Goal: Task Accomplishment & Management: Manage account settings

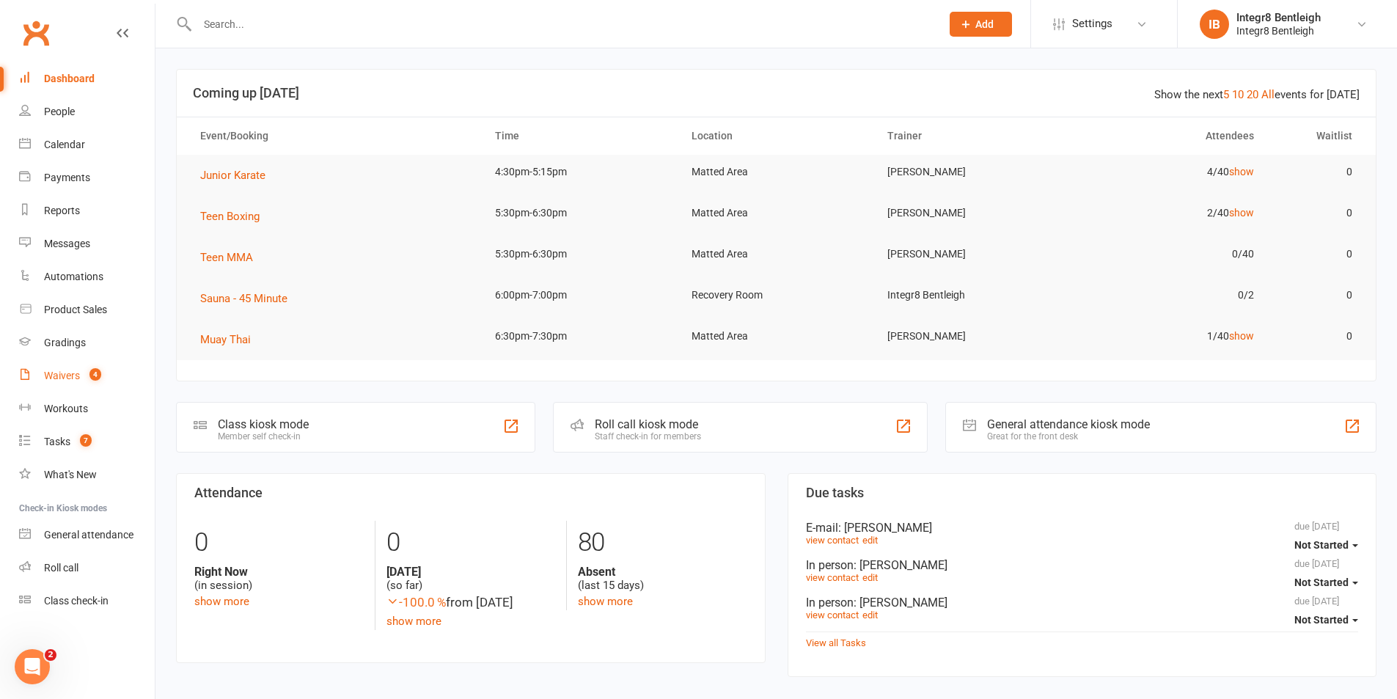
click at [75, 377] on div "Waivers" at bounding box center [62, 376] width 36 height 12
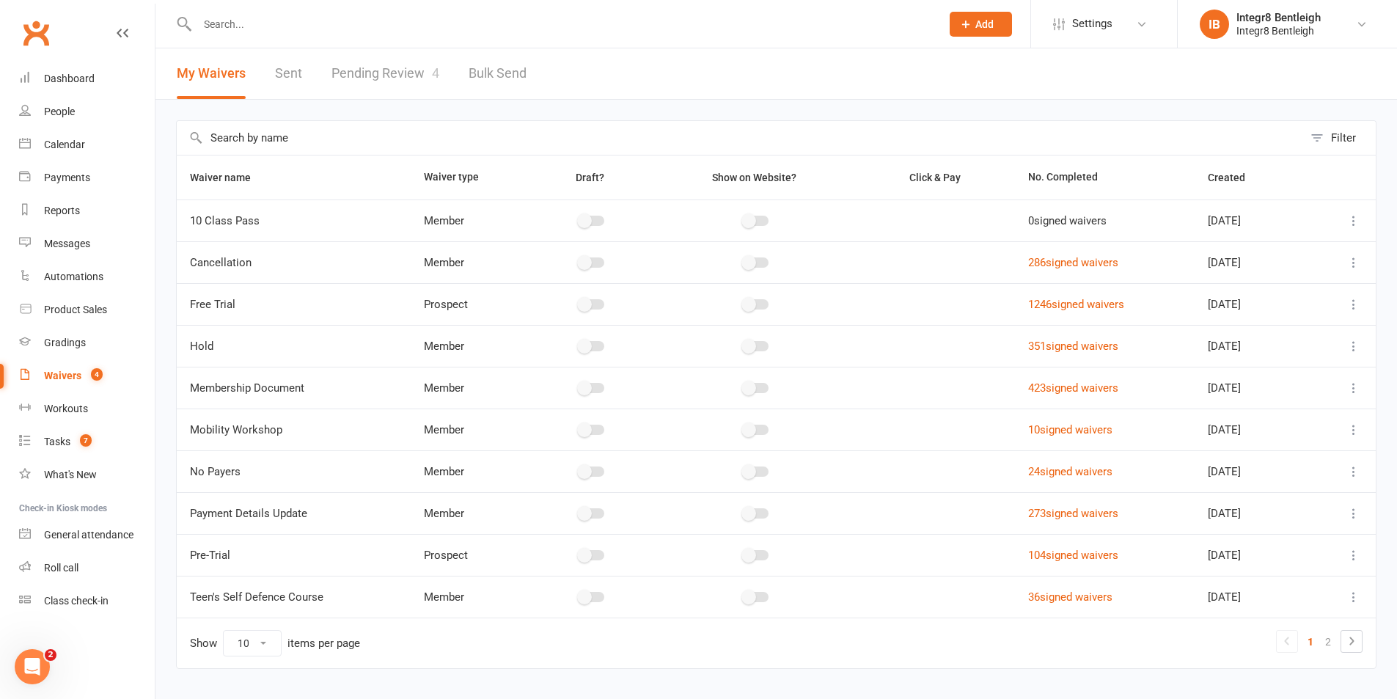
click at [379, 77] on link "Pending Review 4" at bounding box center [386, 73] width 108 height 51
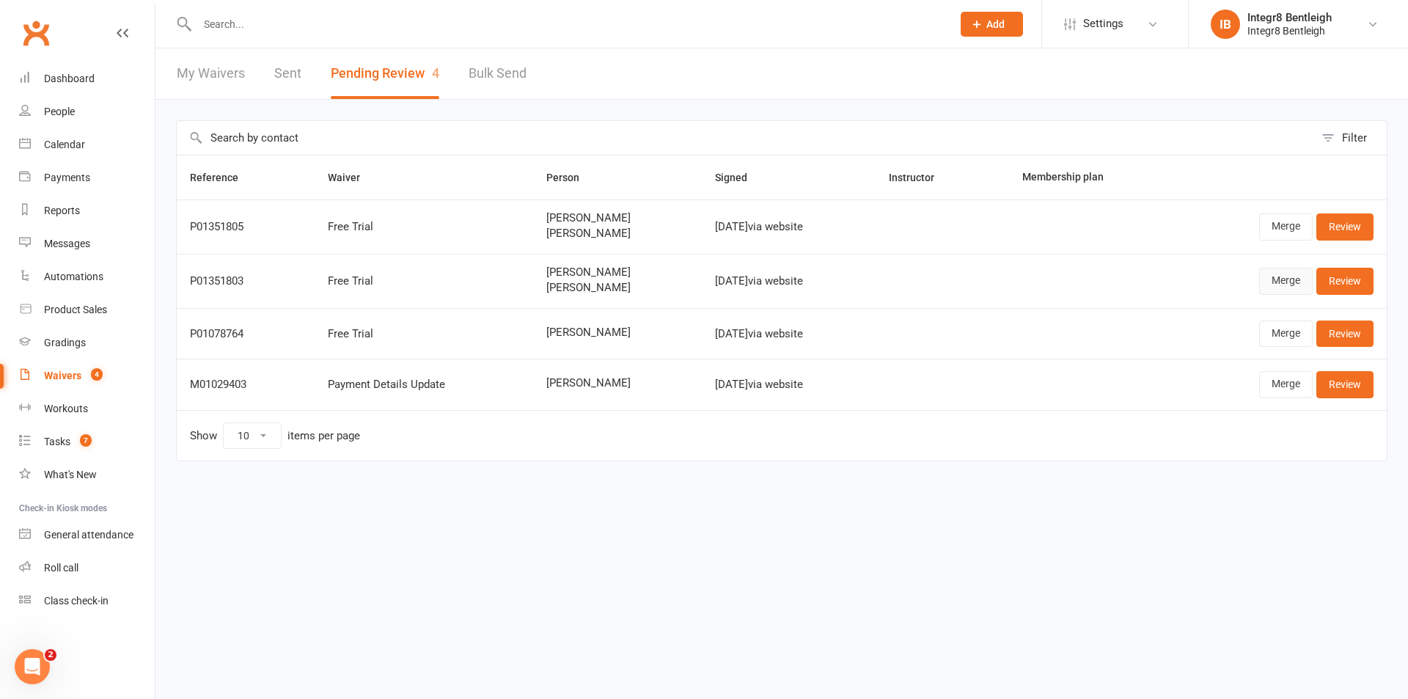
click at [1291, 282] on link "Merge" at bounding box center [1287, 281] width 54 height 26
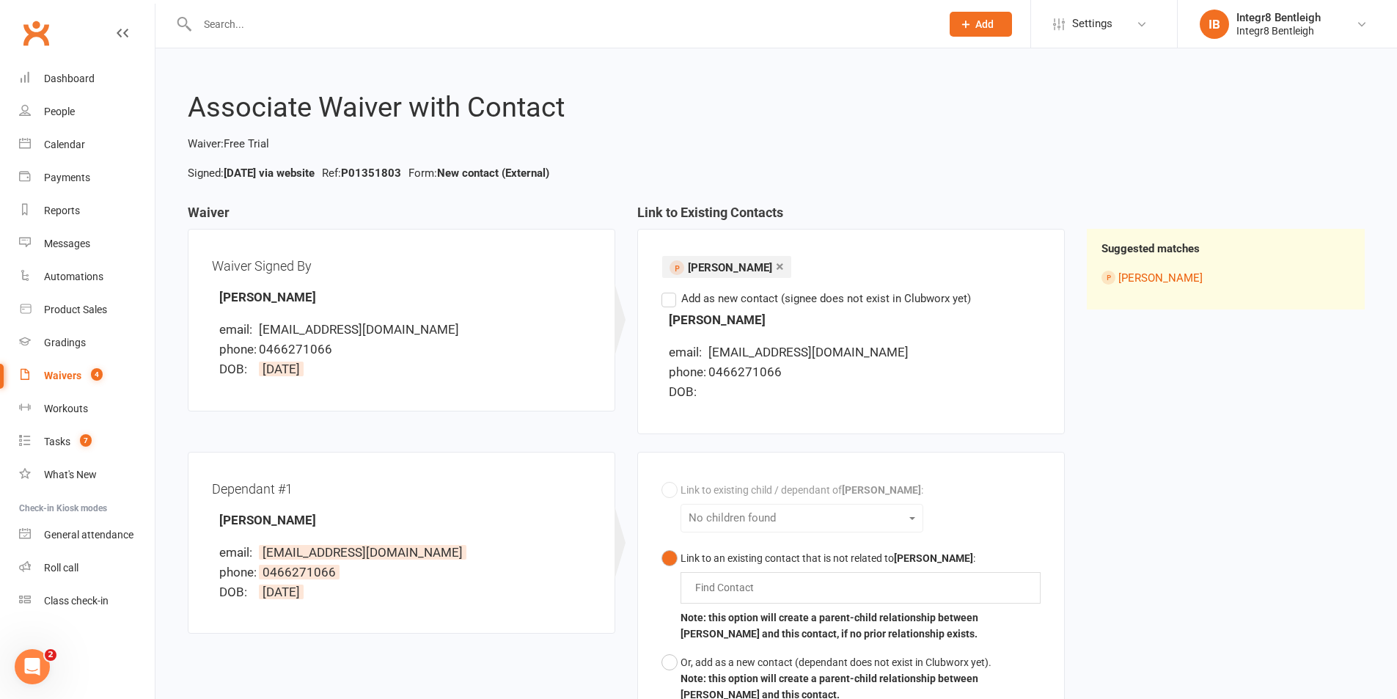
click at [84, 372] on count-badge "4" at bounding box center [93, 376] width 19 height 12
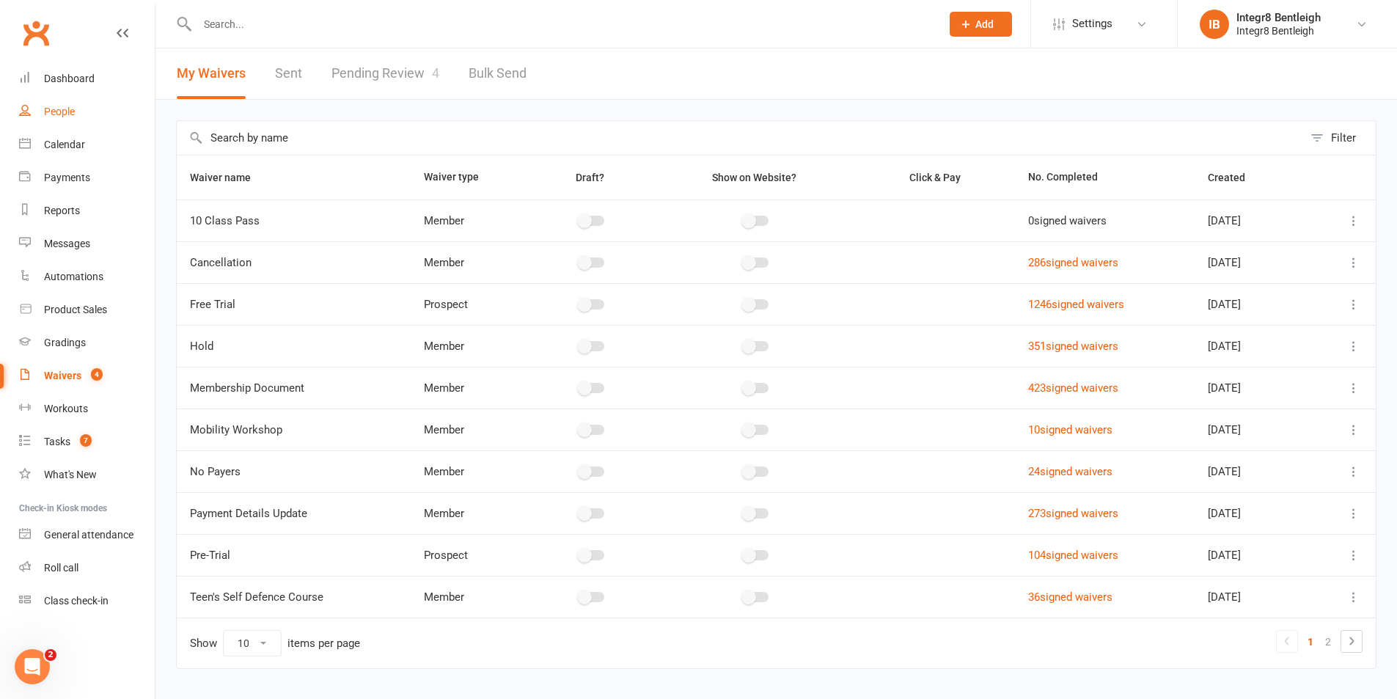
click at [63, 110] on div "People" at bounding box center [59, 112] width 31 height 12
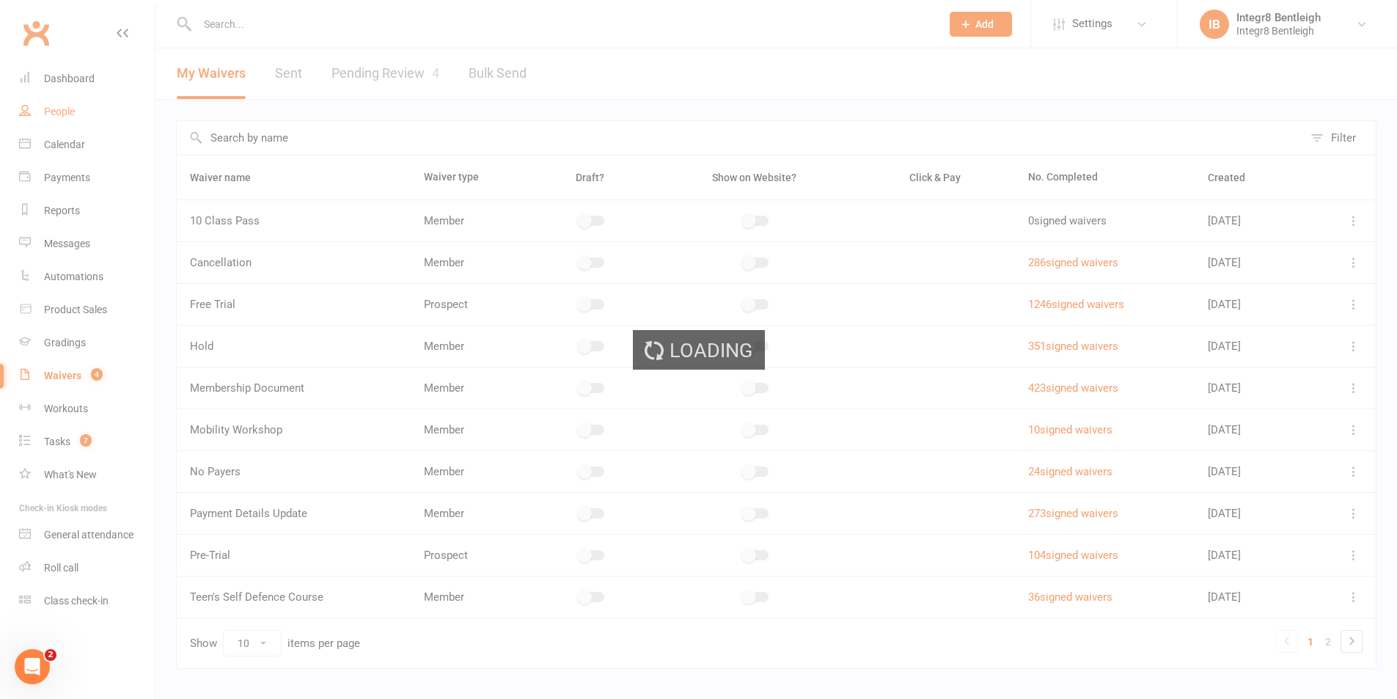
select select "100"
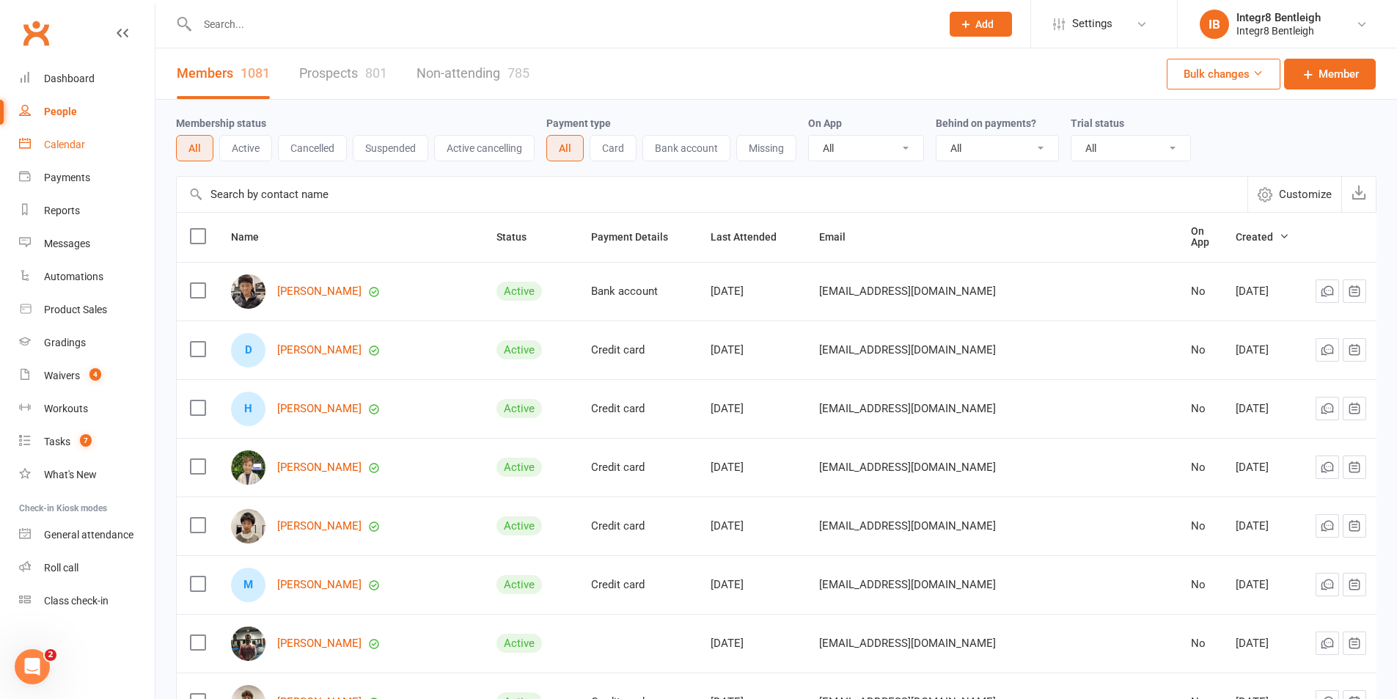
click at [47, 145] on div "Calendar" at bounding box center [64, 145] width 41 height 12
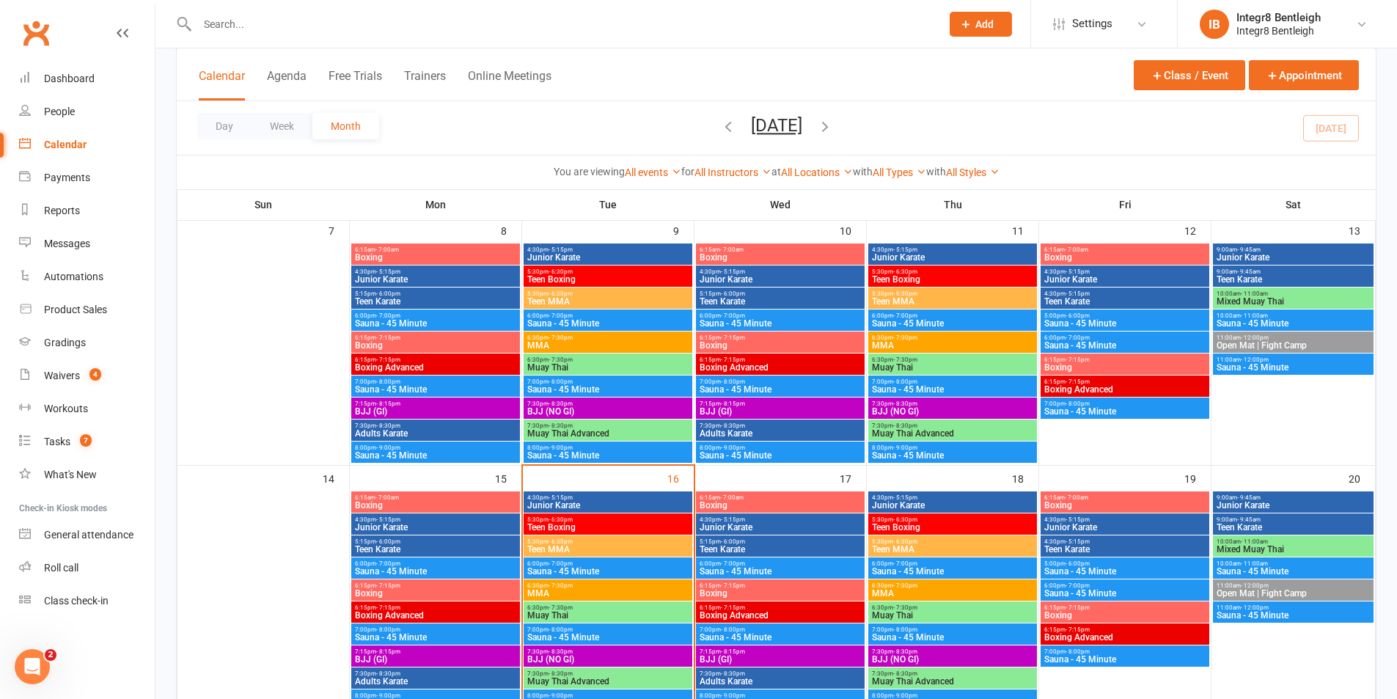
scroll to position [367, 0]
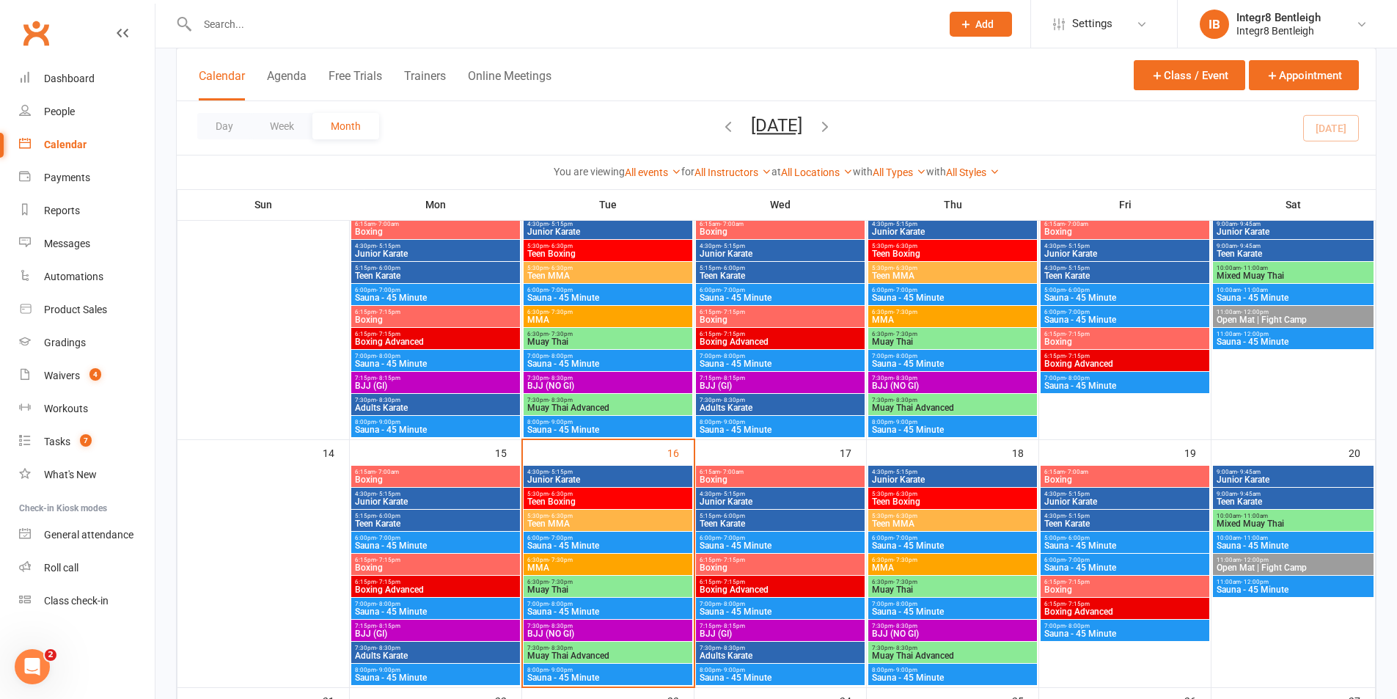
click at [637, 477] on span "Junior Karate" at bounding box center [608, 479] width 163 height 9
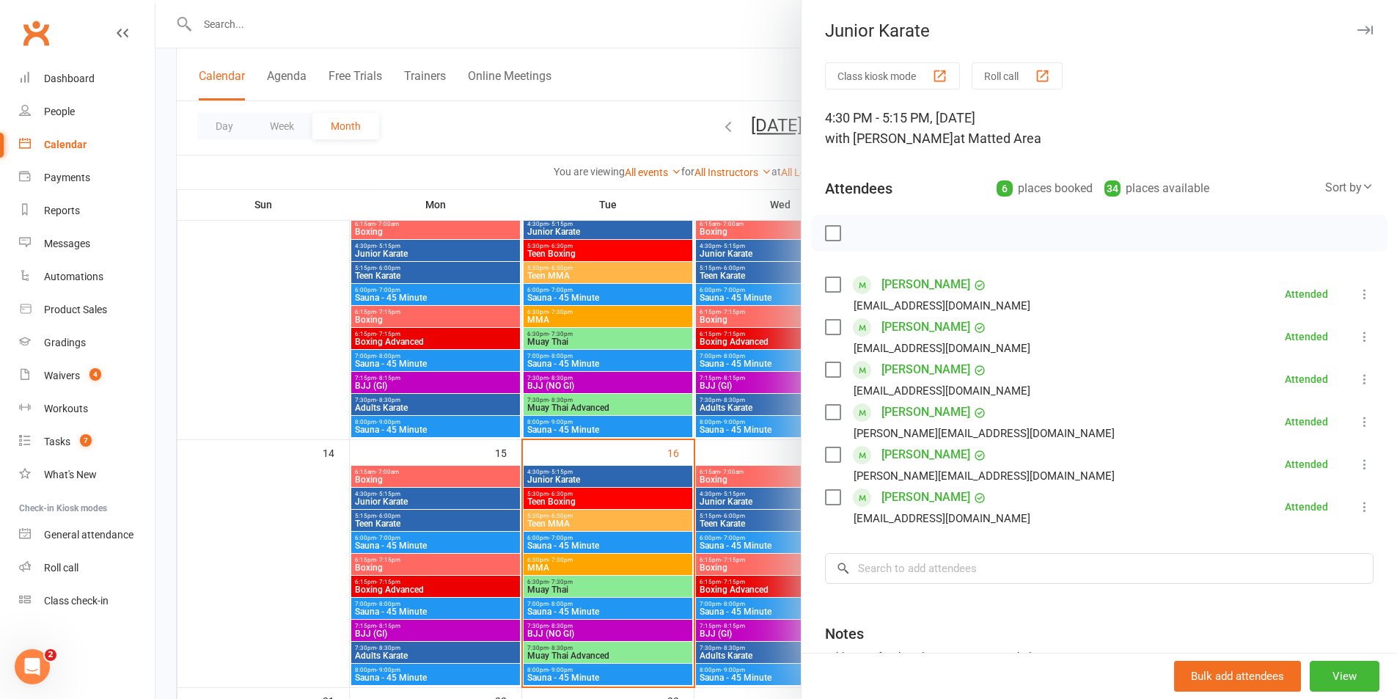
click at [574, 464] on div at bounding box center [777, 349] width 1242 height 699
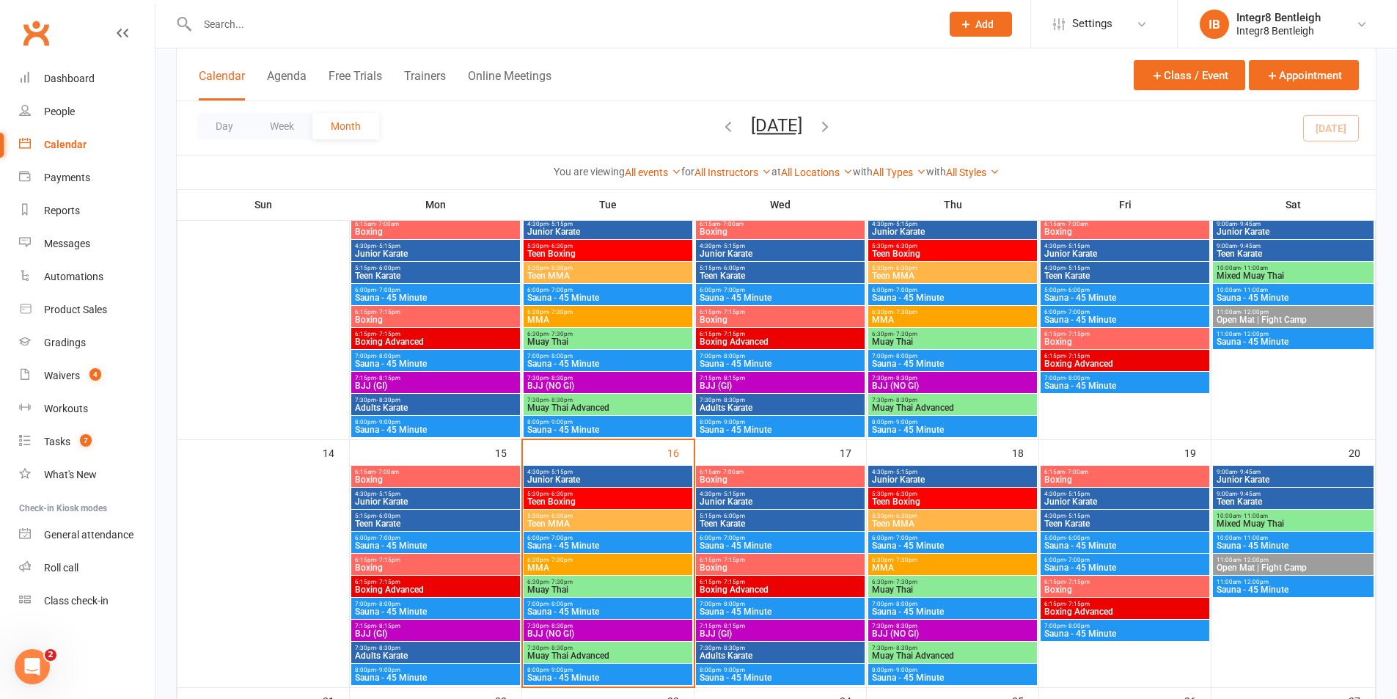
click at [596, 476] on span "Junior Karate" at bounding box center [608, 479] width 163 height 9
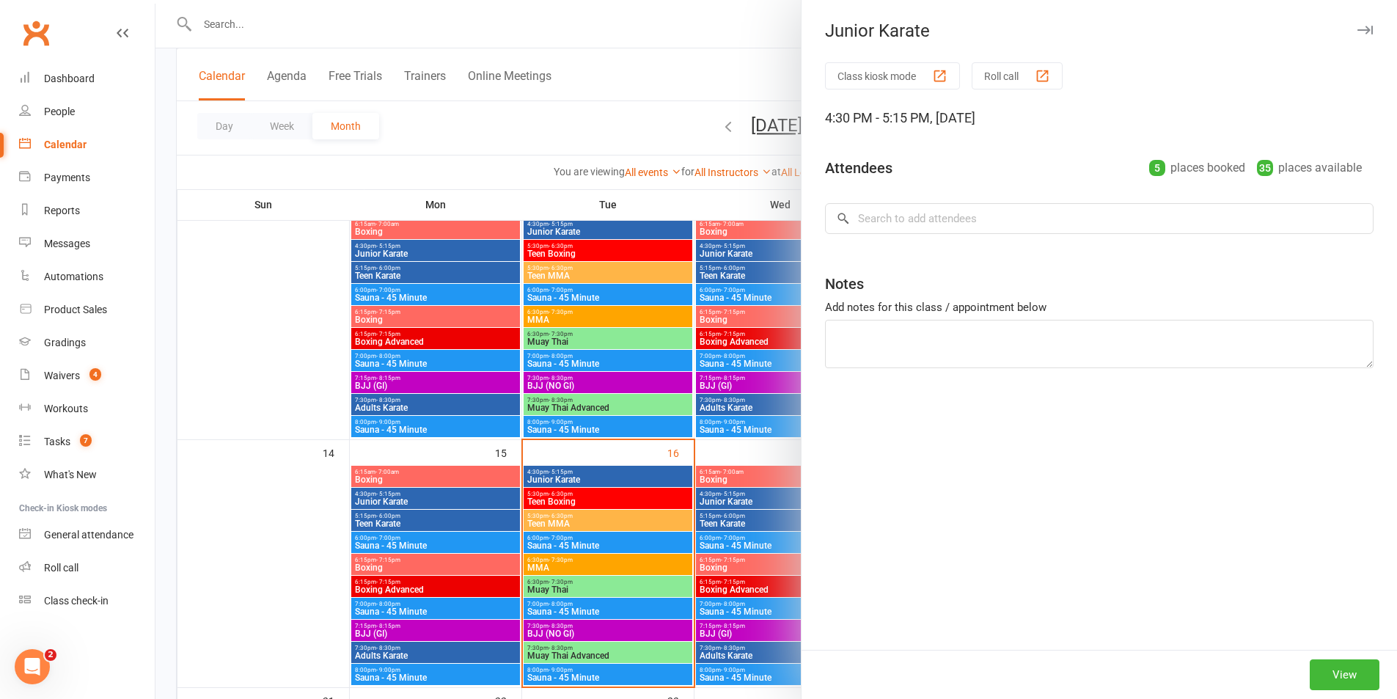
click at [712, 423] on div at bounding box center [777, 349] width 1242 height 699
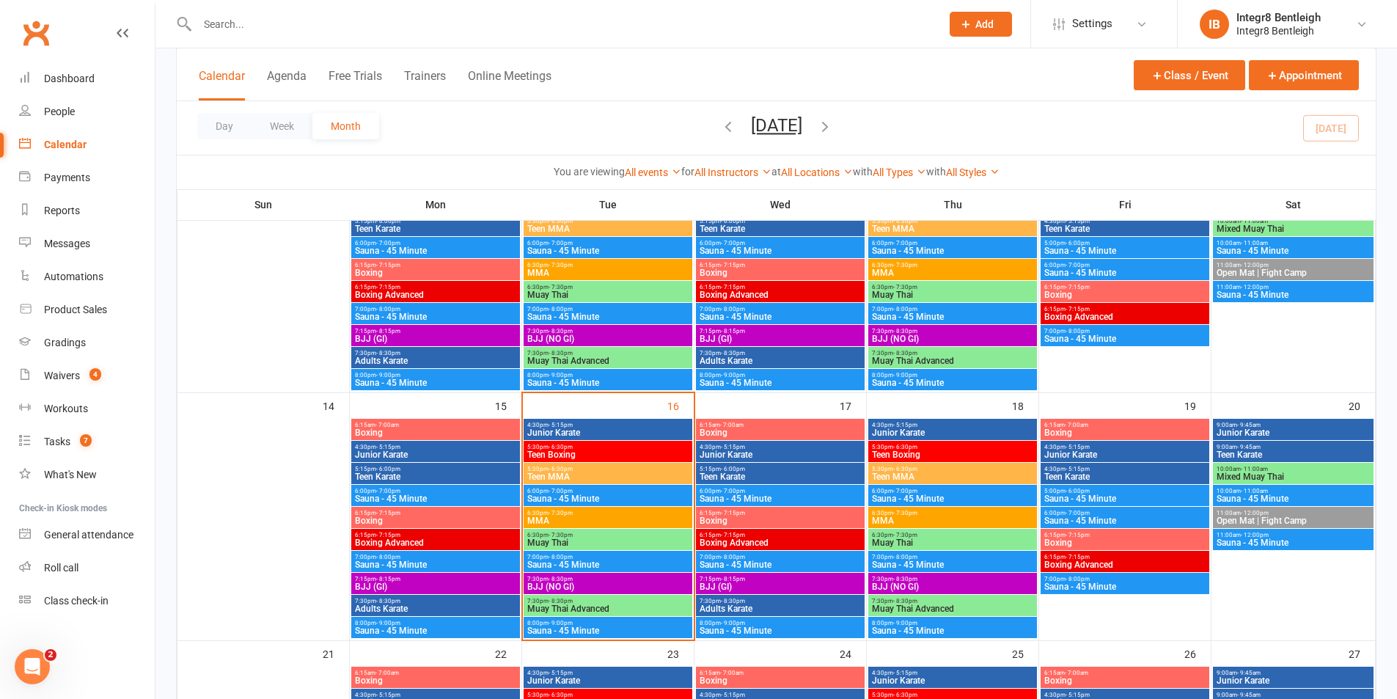
scroll to position [440, 0]
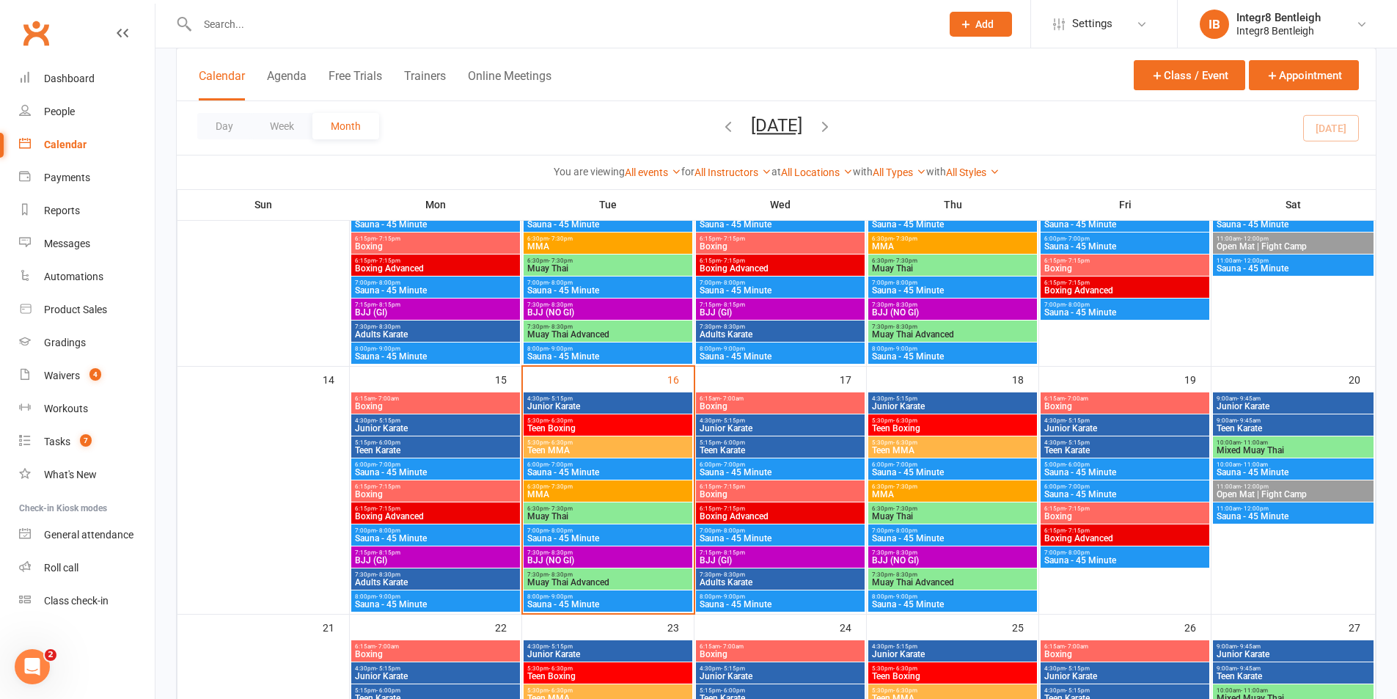
click at [676, 401] on span "4:30pm - 5:15pm" at bounding box center [608, 398] width 163 height 7
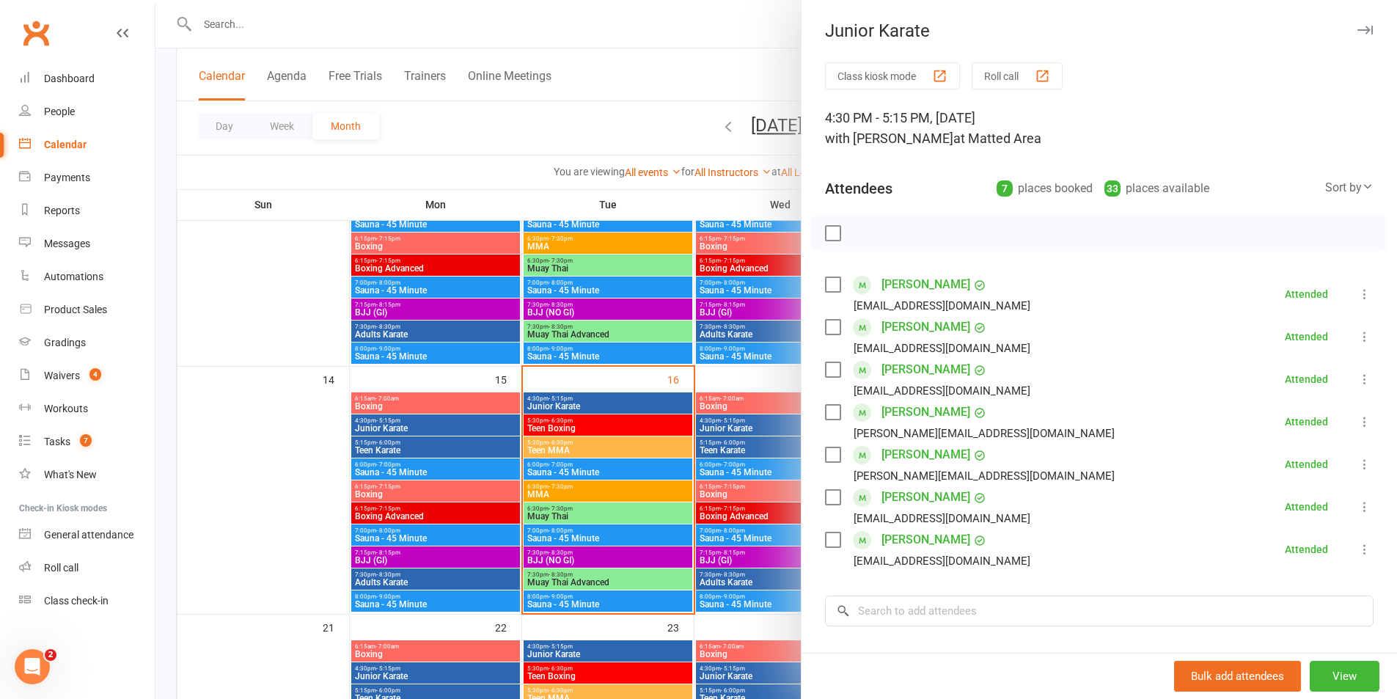
click at [661, 371] on div at bounding box center [777, 349] width 1242 height 699
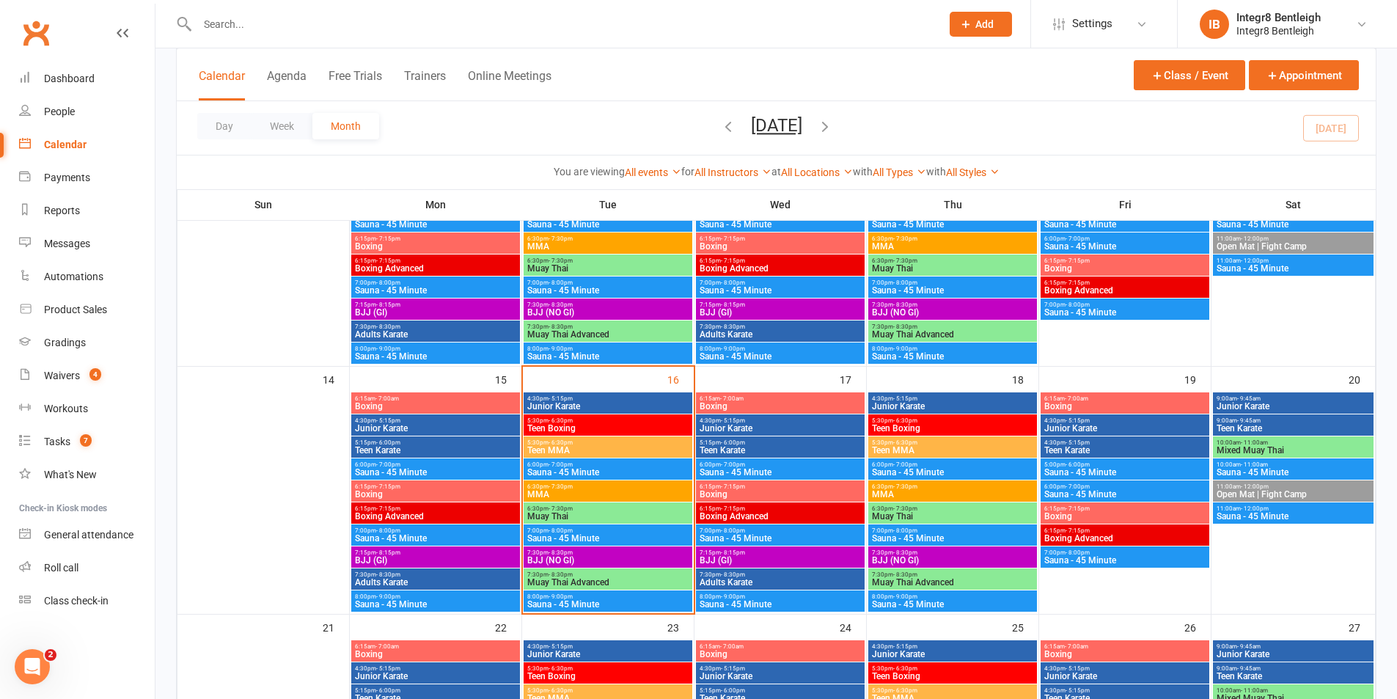
click at [651, 424] on span "Teen Boxing" at bounding box center [608, 428] width 163 height 9
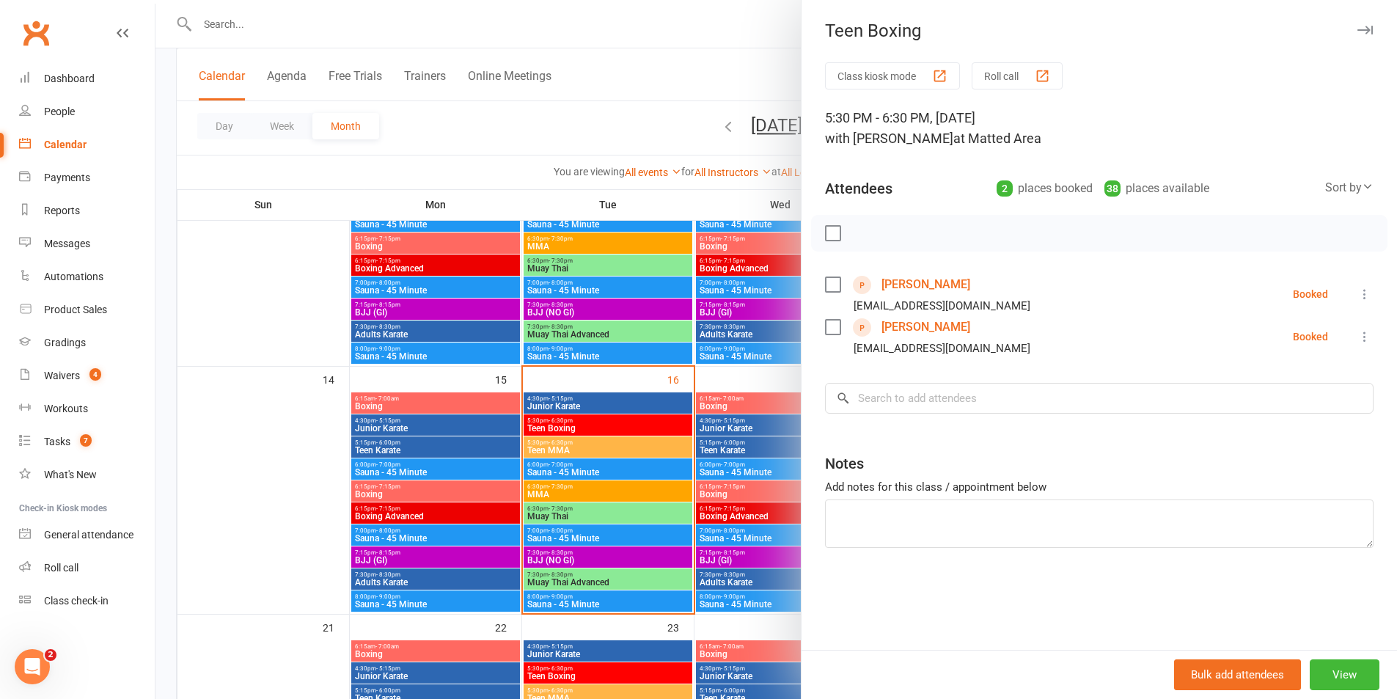
click at [690, 380] on div at bounding box center [777, 349] width 1242 height 699
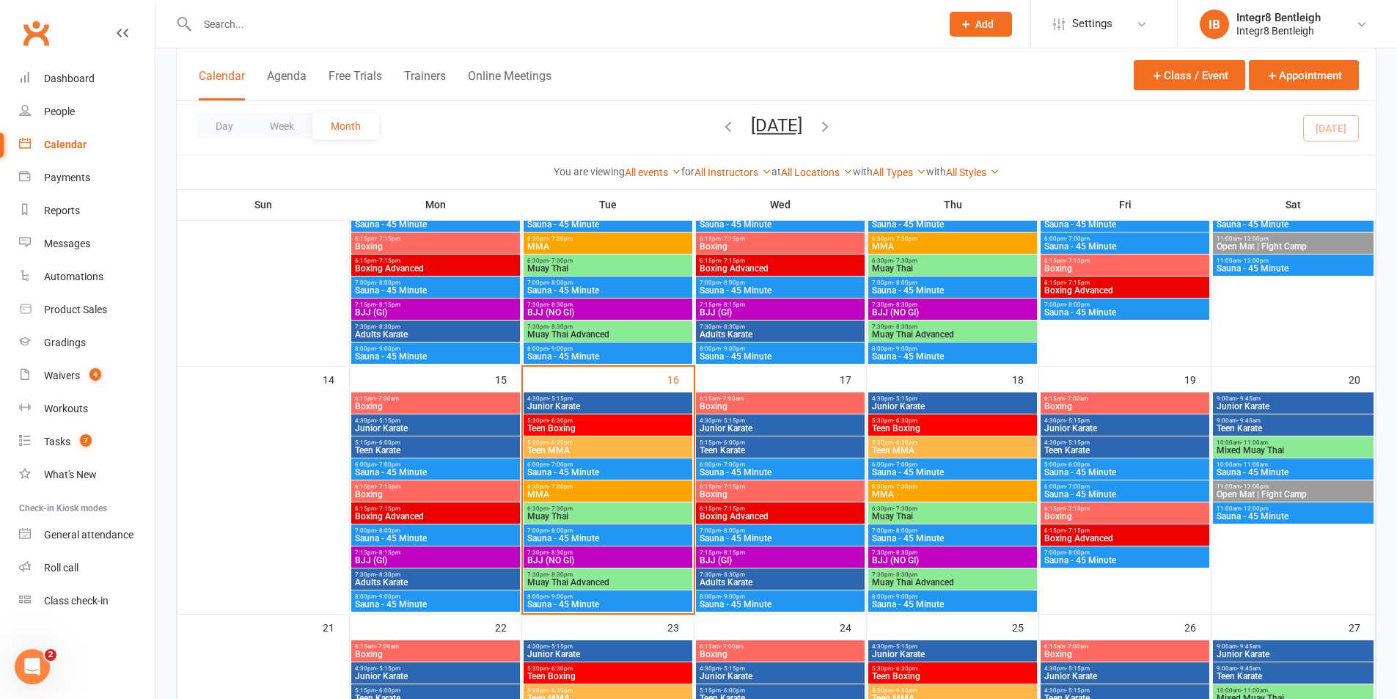
click at [596, 451] on span "Teen MMA" at bounding box center [608, 450] width 163 height 9
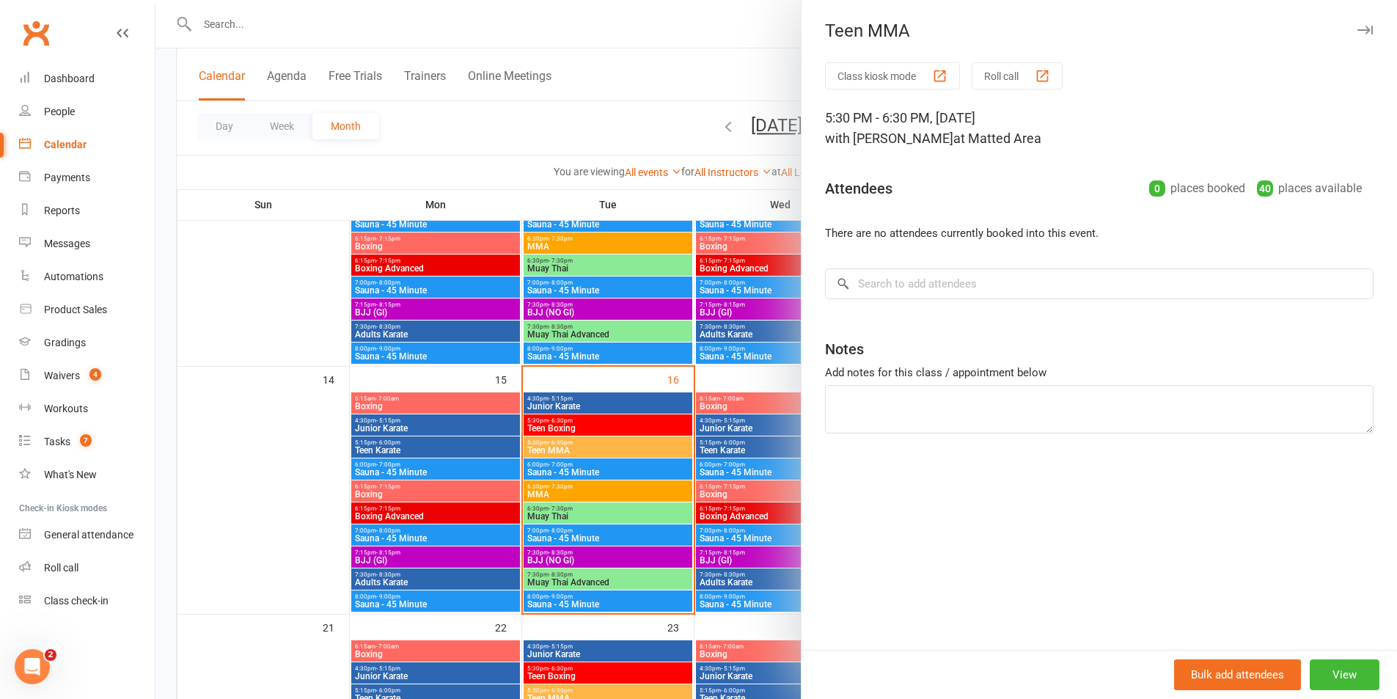
click at [594, 446] on div at bounding box center [777, 349] width 1242 height 699
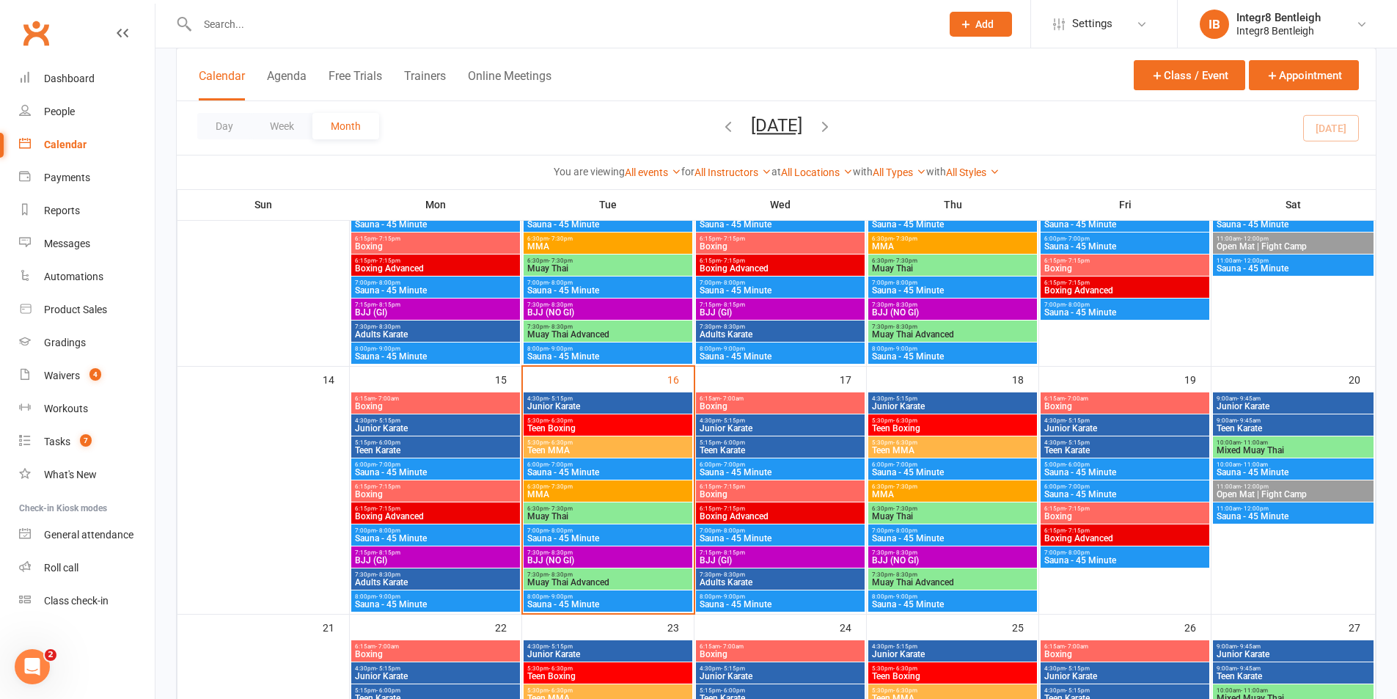
click at [611, 491] on span "MMA" at bounding box center [608, 494] width 163 height 9
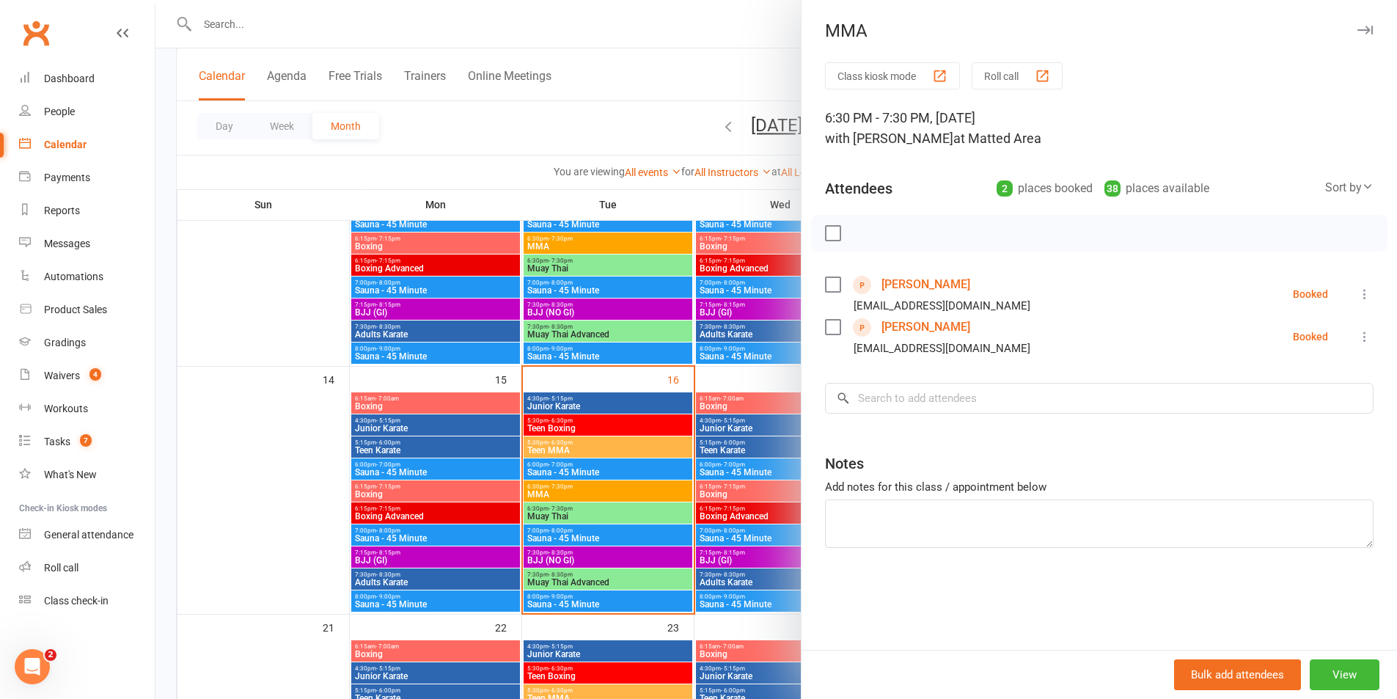
click at [522, 412] on div at bounding box center [777, 349] width 1242 height 699
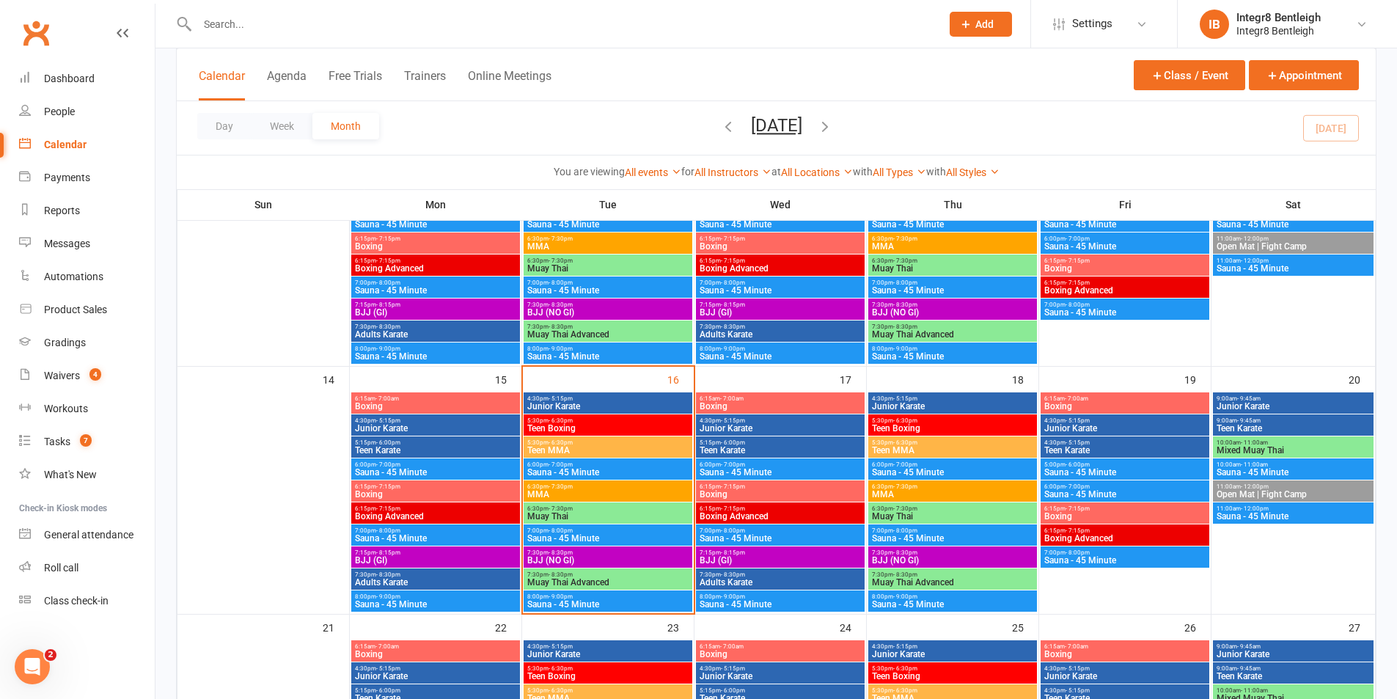
click at [575, 490] on span "MMA" at bounding box center [608, 494] width 163 height 9
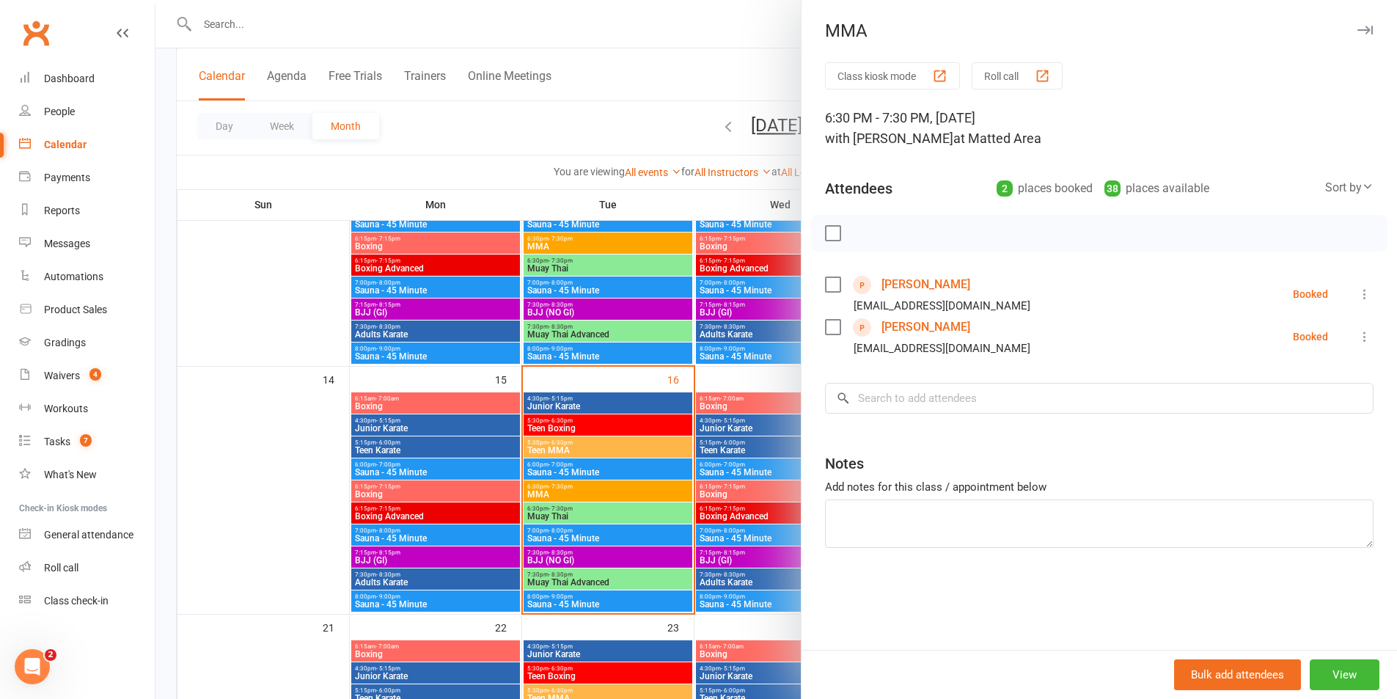
click at [622, 464] on div at bounding box center [777, 349] width 1242 height 699
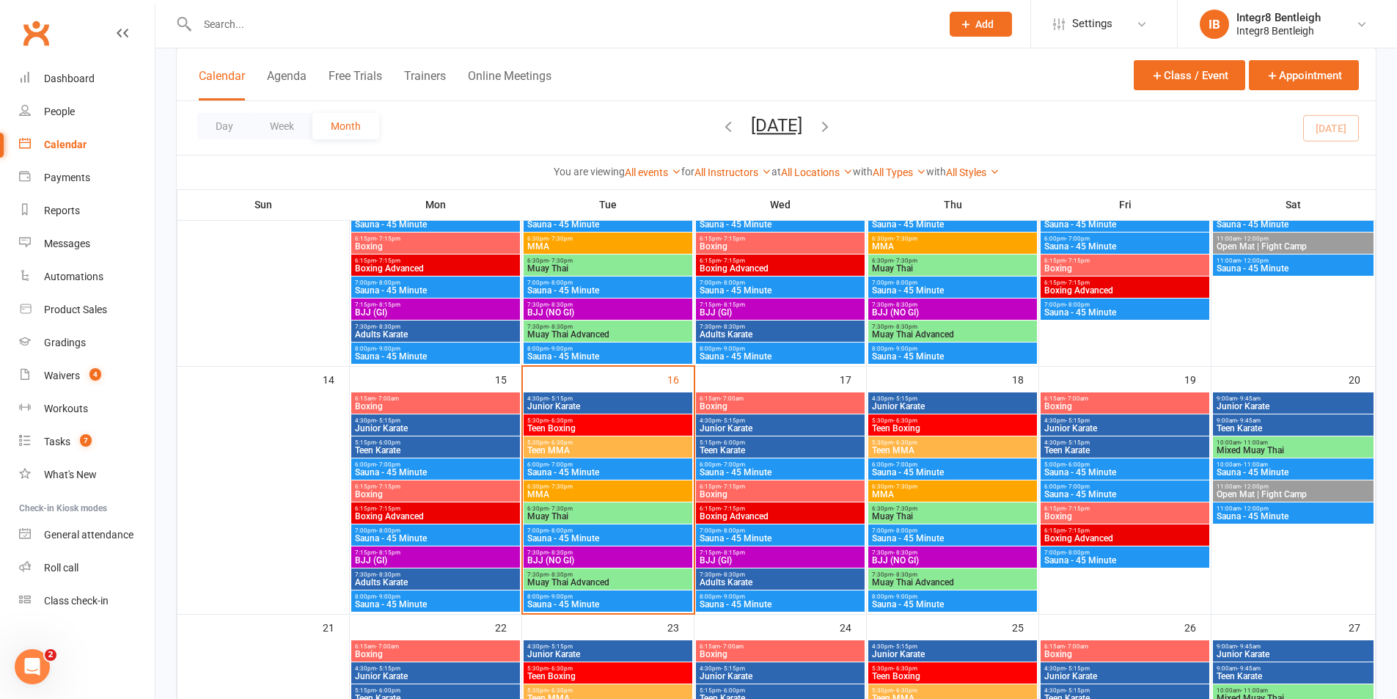
click at [593, 523] on div "6:30pm - 7:30pm Muay Thai" at bounding box center [608, 512] width 169 height 21
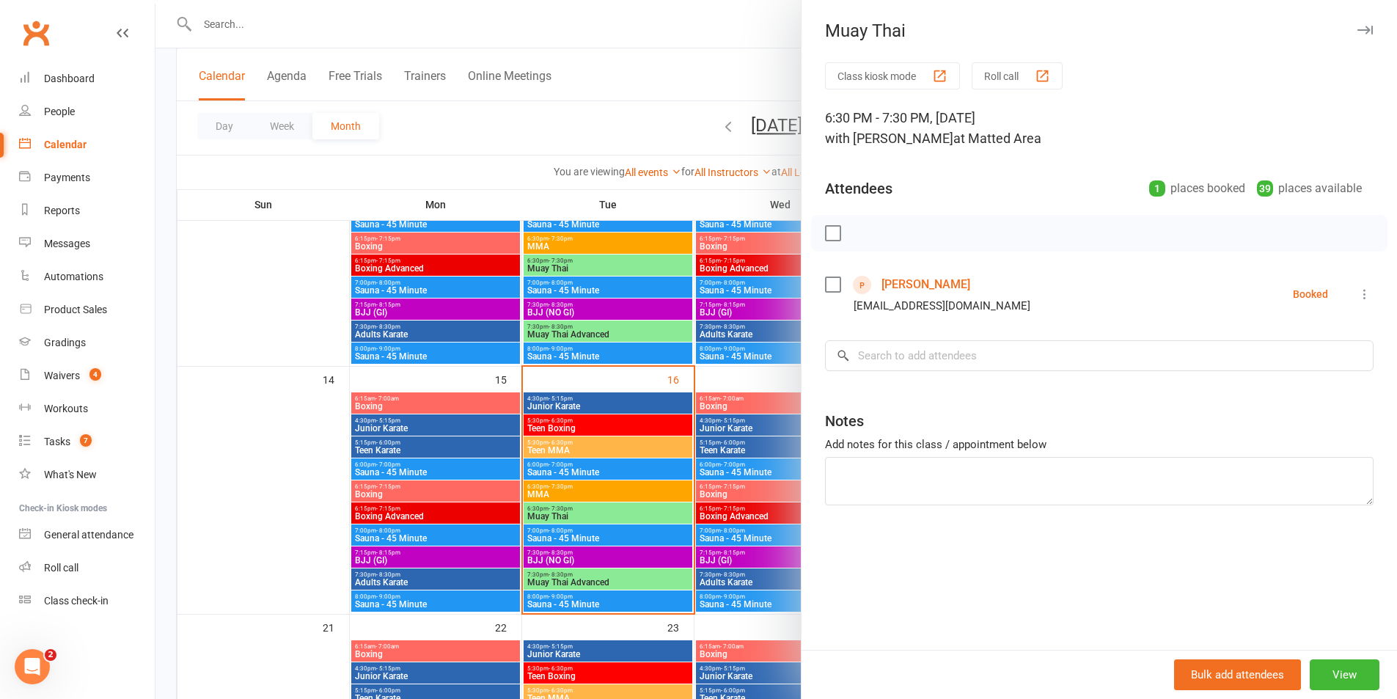
click at [604, 508] on div at bounding box center [777, 349] width 1242 height 699
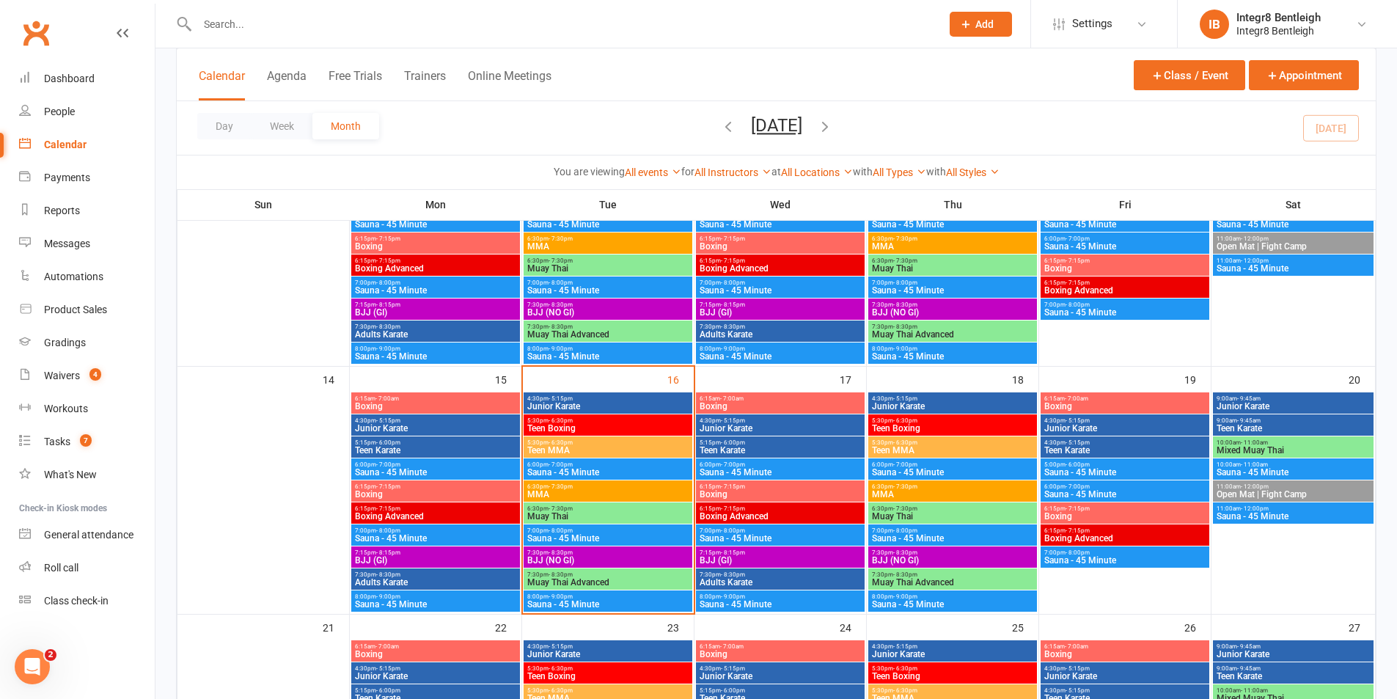
click at [593, 557] on span "BJJ (NO GI)" at bounding box center [608, 560] width 163 height 9
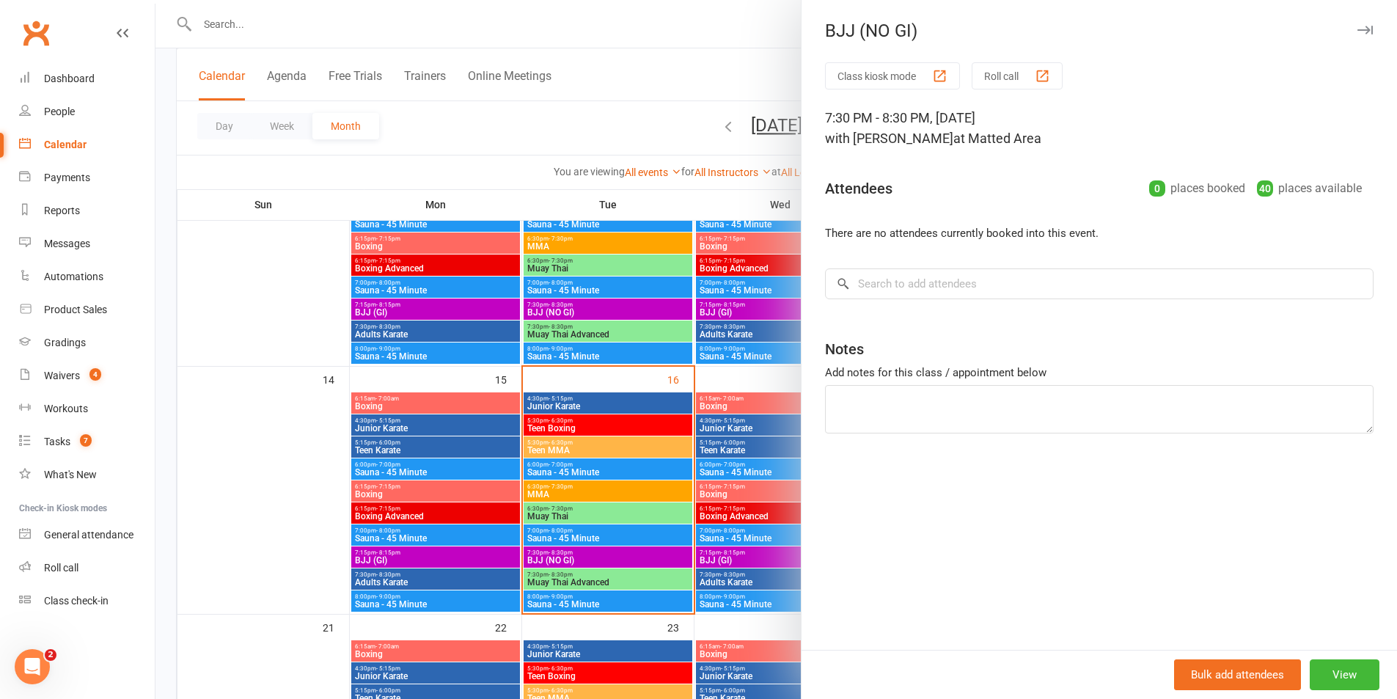
click at [596, 551] on div at bounding box center [777, 349] width 1242 height 699
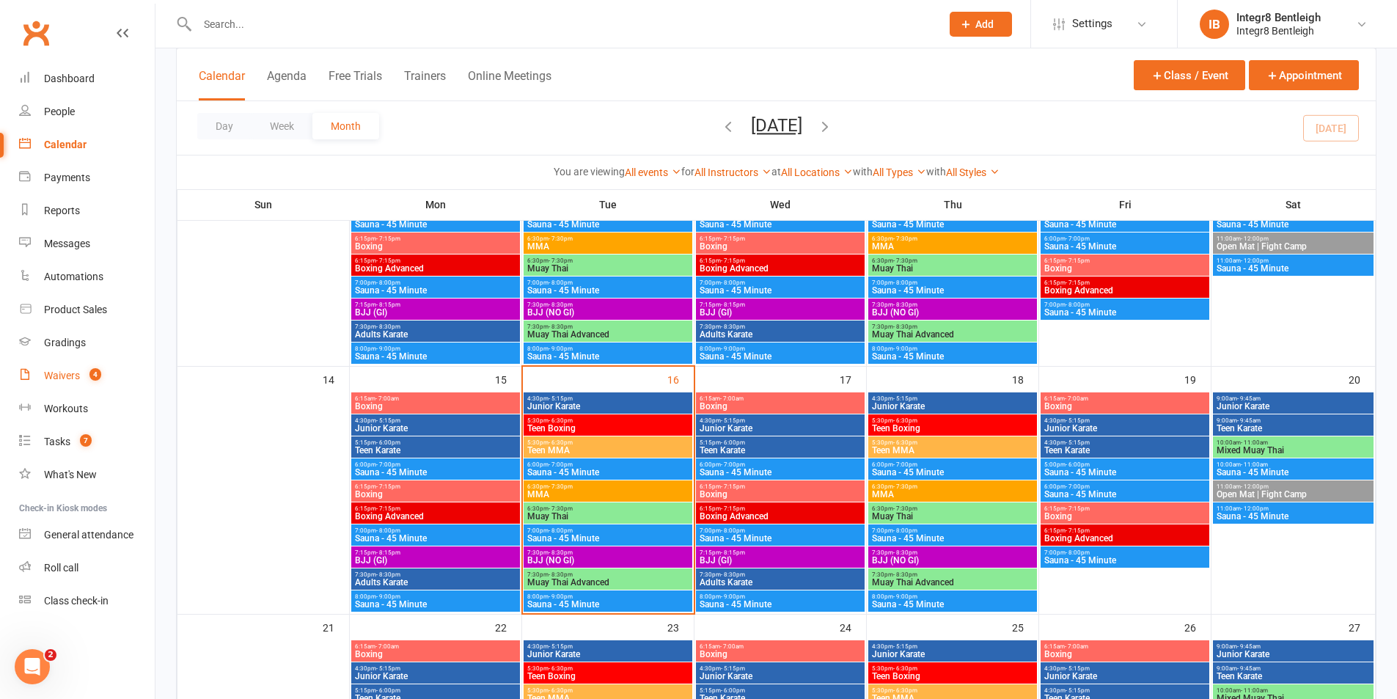
click at [63, 377] on div "Waivers" at bounding box center [62, 376] width 36 height 12
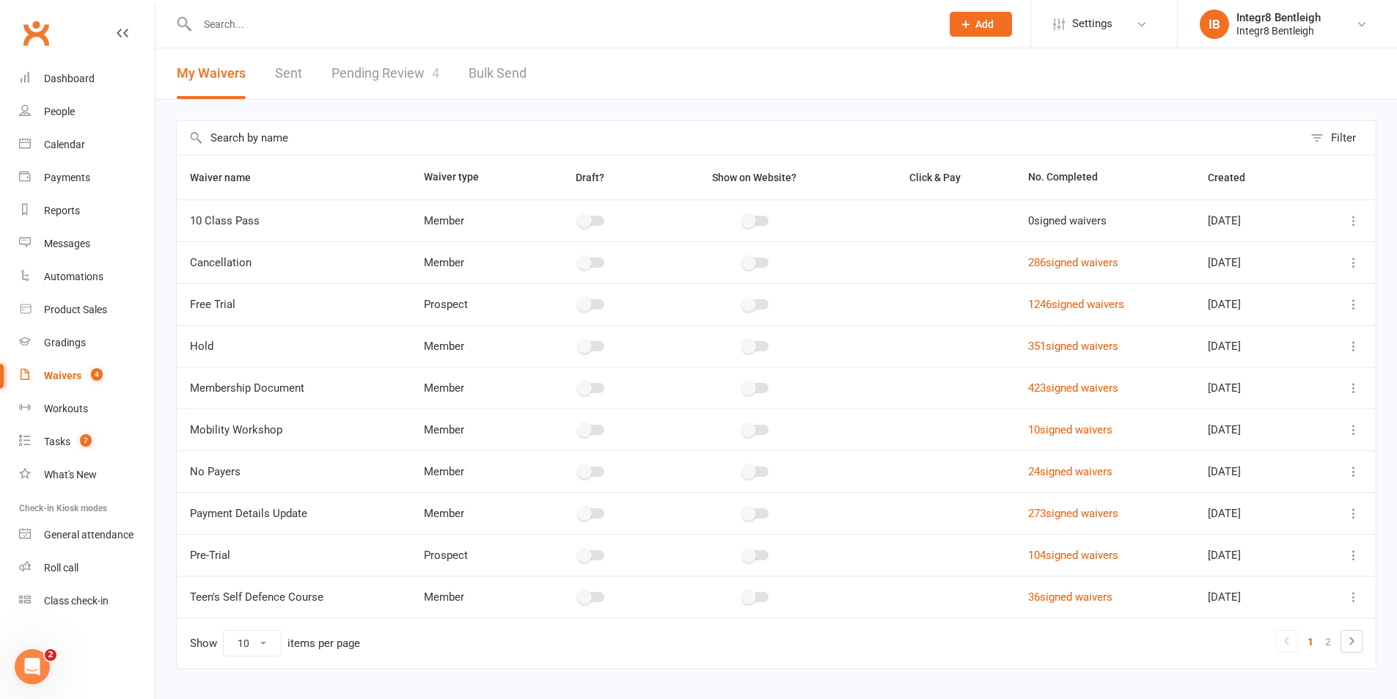
click at [390, 75] on link "Pending Review 4" at bounding box center [386, 73] width 108 height 51
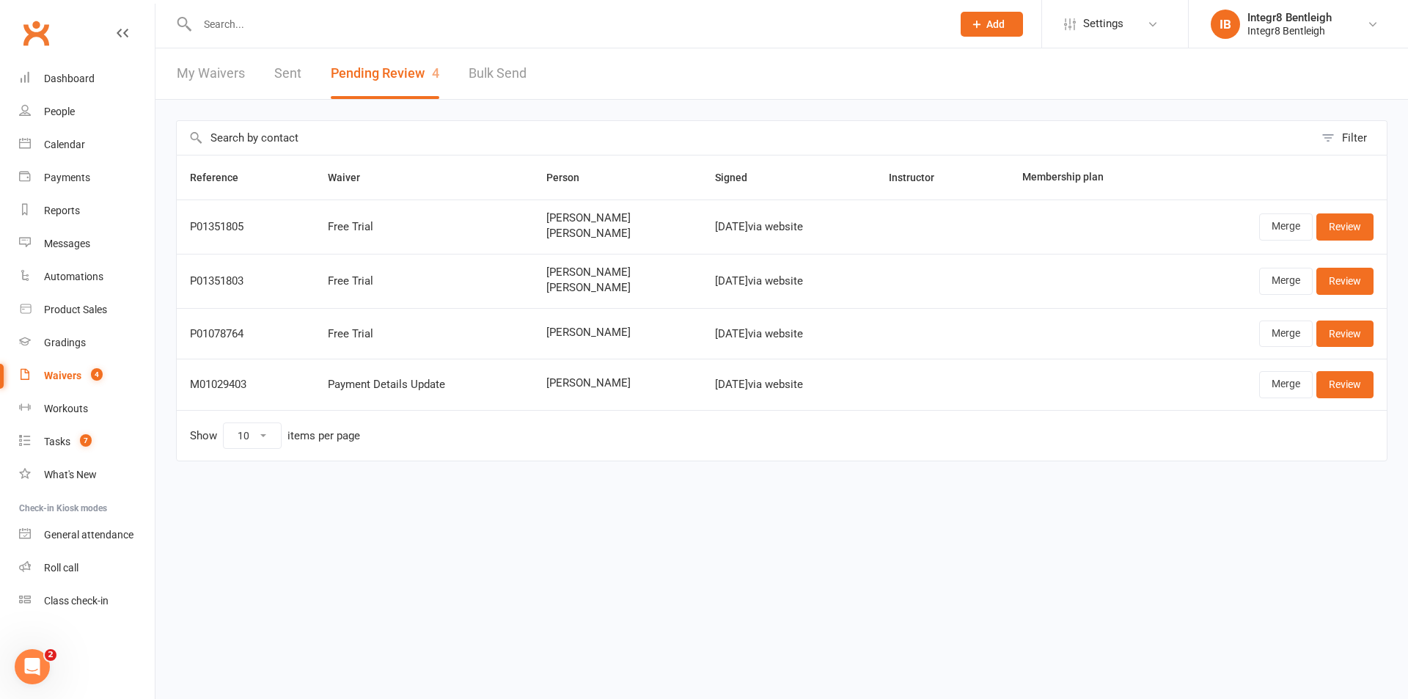
click at [405, 22] on input "text" at bounding box center [567, 24] width 749 height 21
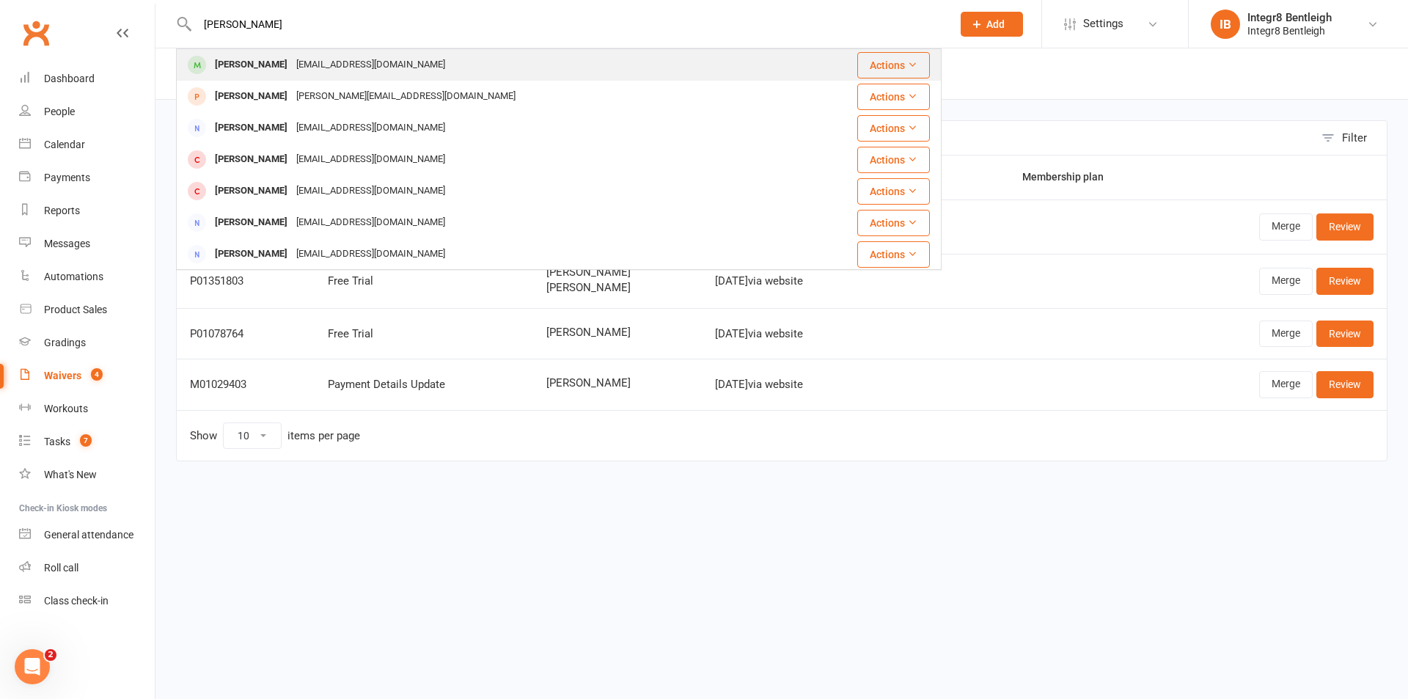
type input "kevin hu"
click at [409, 54] on div "Kevin Huang khuang1906@hotmail.com" at bounding box center [489, 65] width 622 height 30
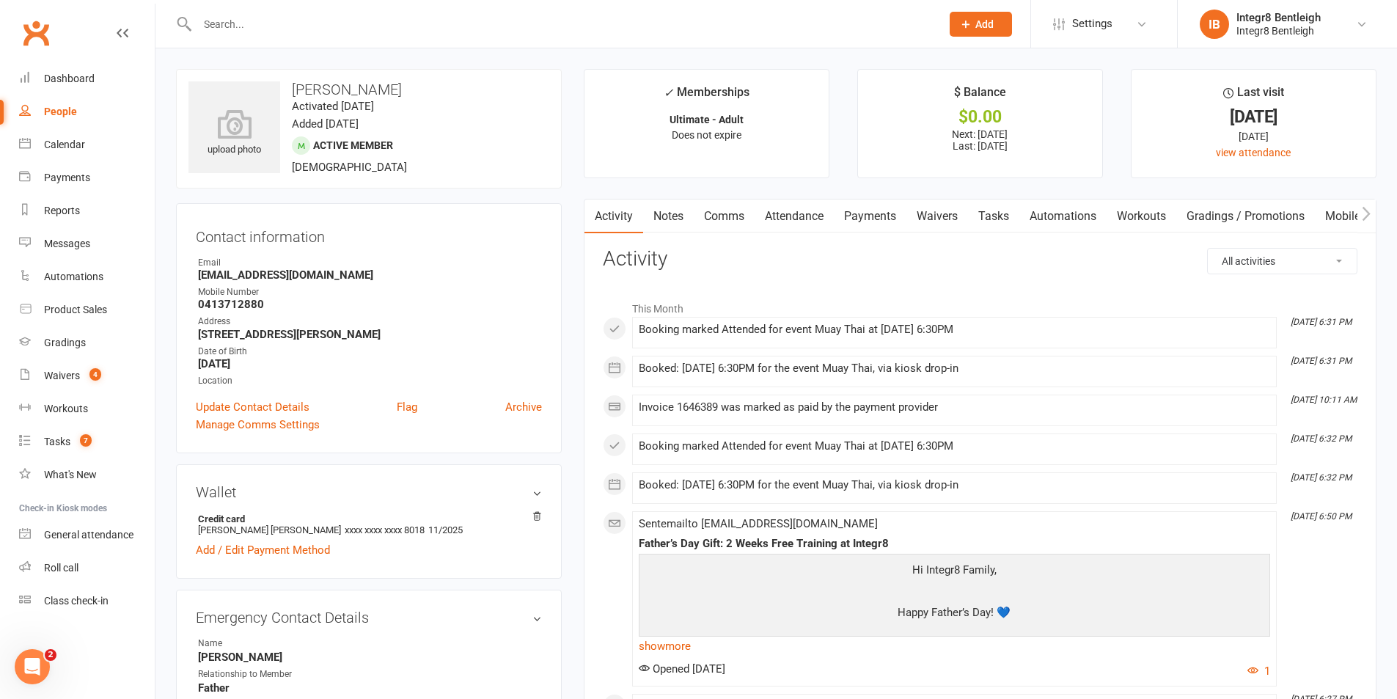
click at [675, 208] on link "Notes" at bounding box center [668, 217] width 51 height 34
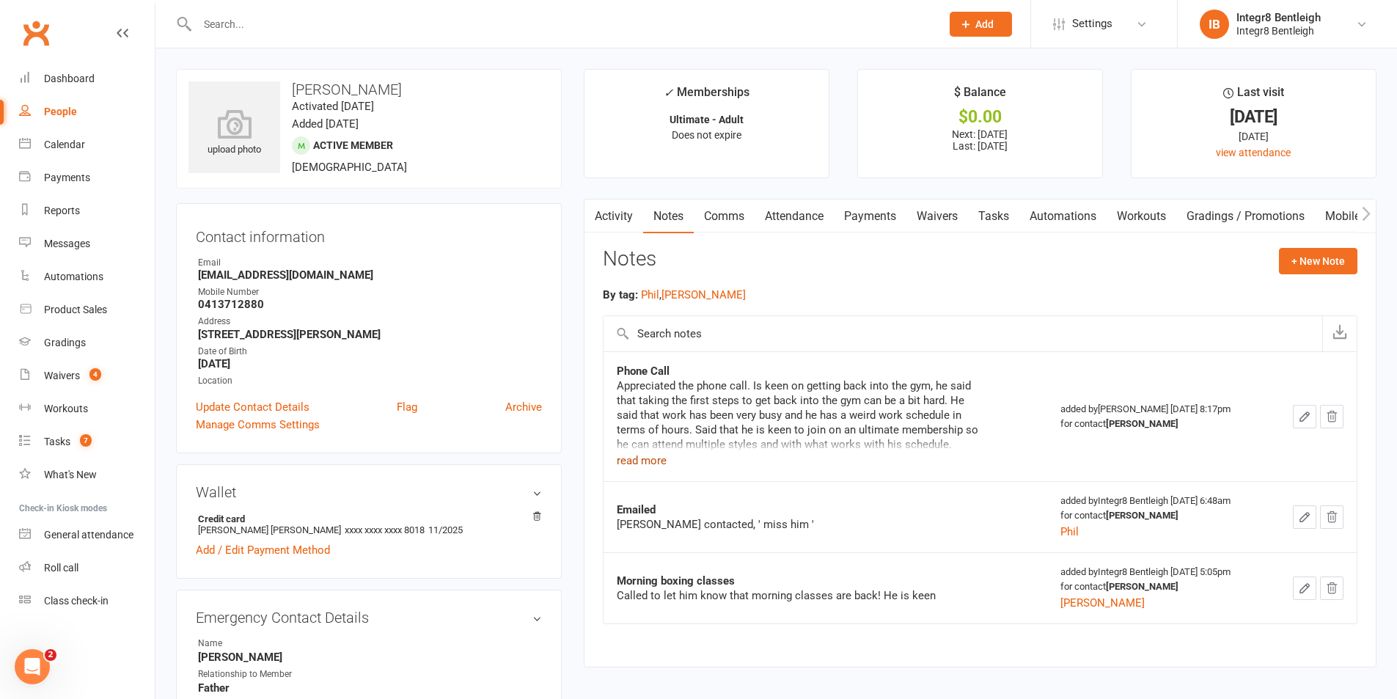
click at [649, 459] on button "read more" at bounding box center [642, 461] width 50 height 18
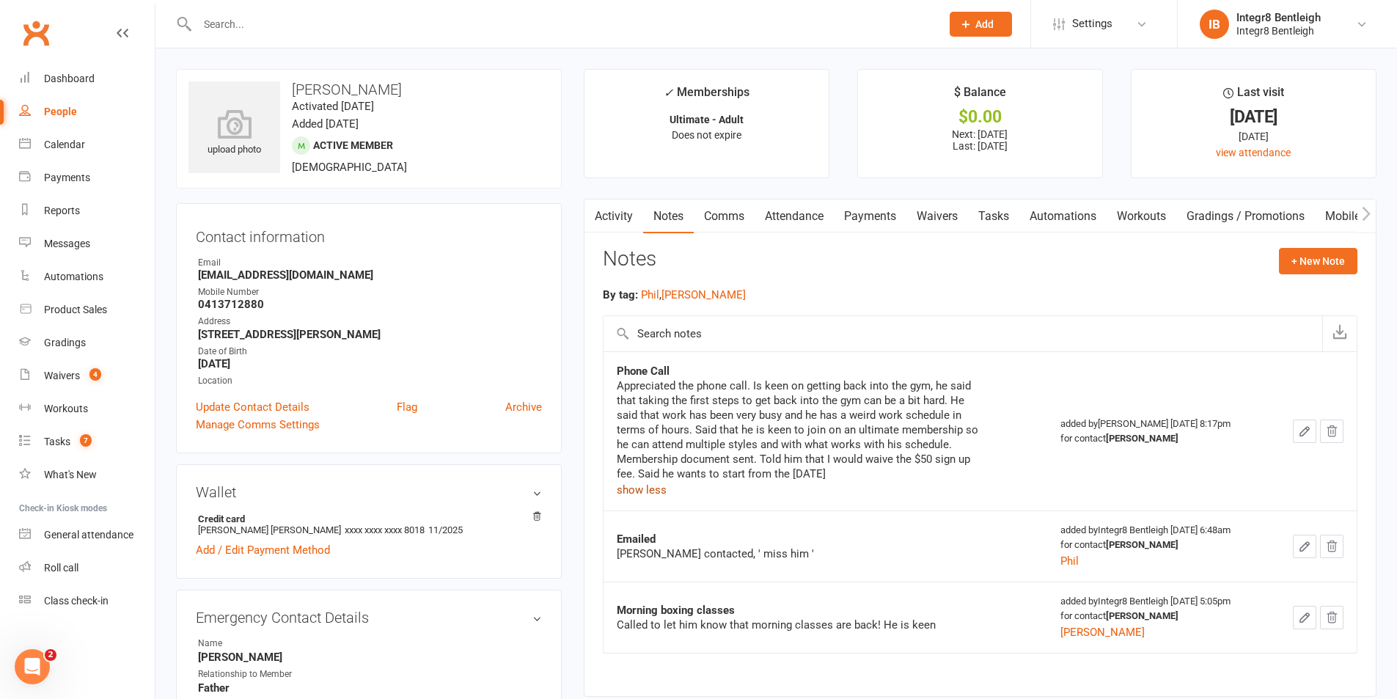
click at [641, 491] on button "show less" at bounding box center [642, 490] width 50 height 18
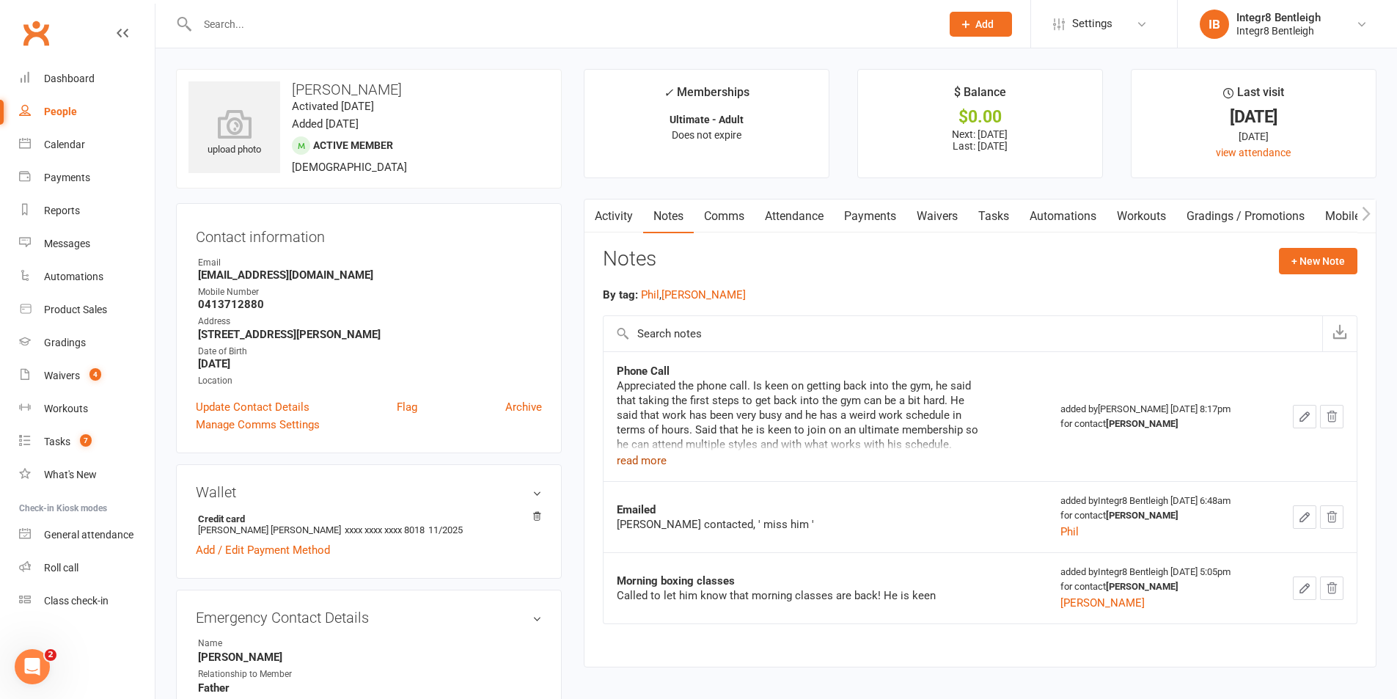
click at [622, 211] on link "Activity" at bounding box center [614, 217] width 59 height 34
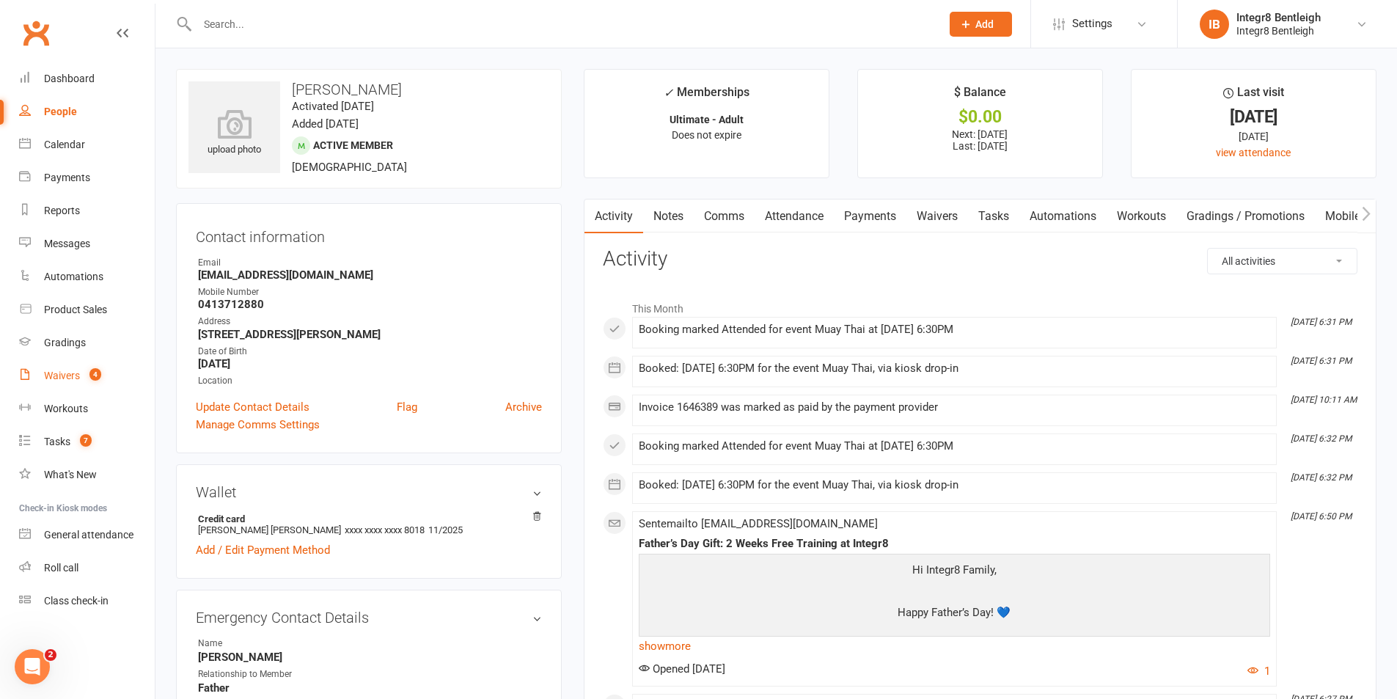
click at [73, 376] on div "Waivers" at bounding box center [62, 376] width 36 height 12
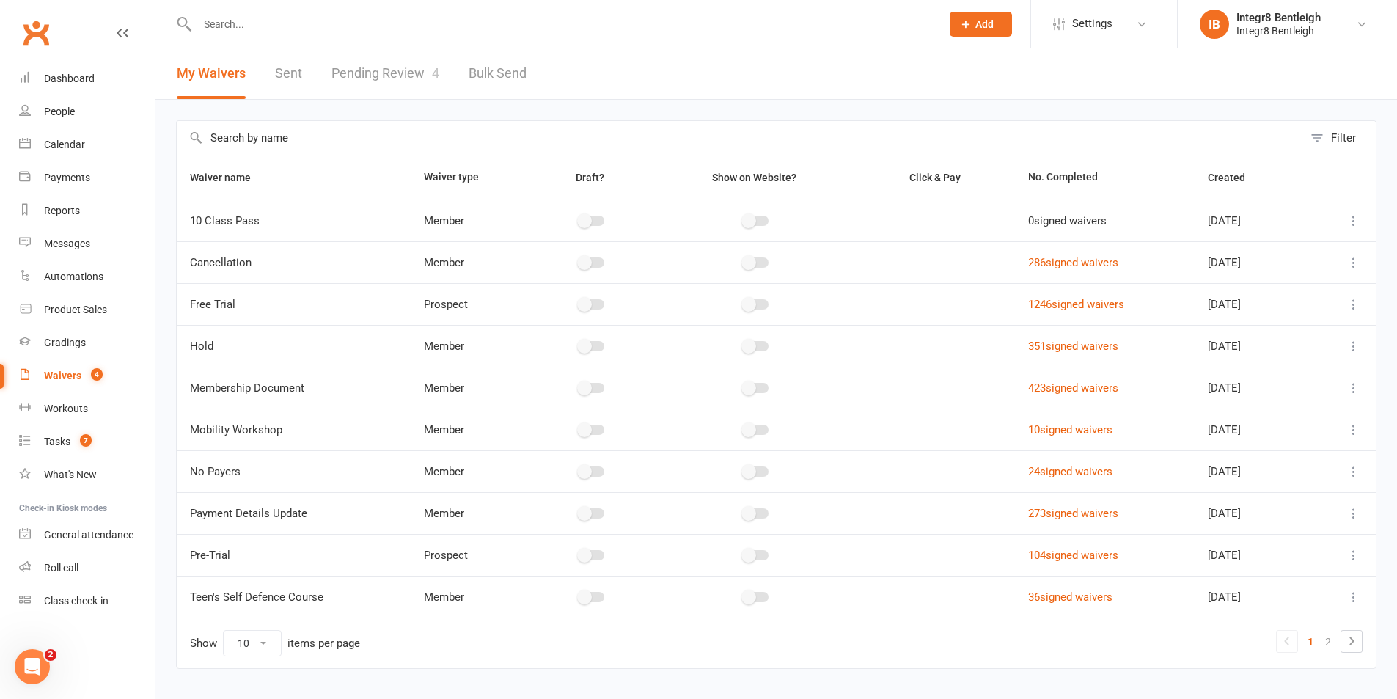
click at [350, 56] on link "Pending Review 4" at bounding box center [386, 73] width 108 height 51
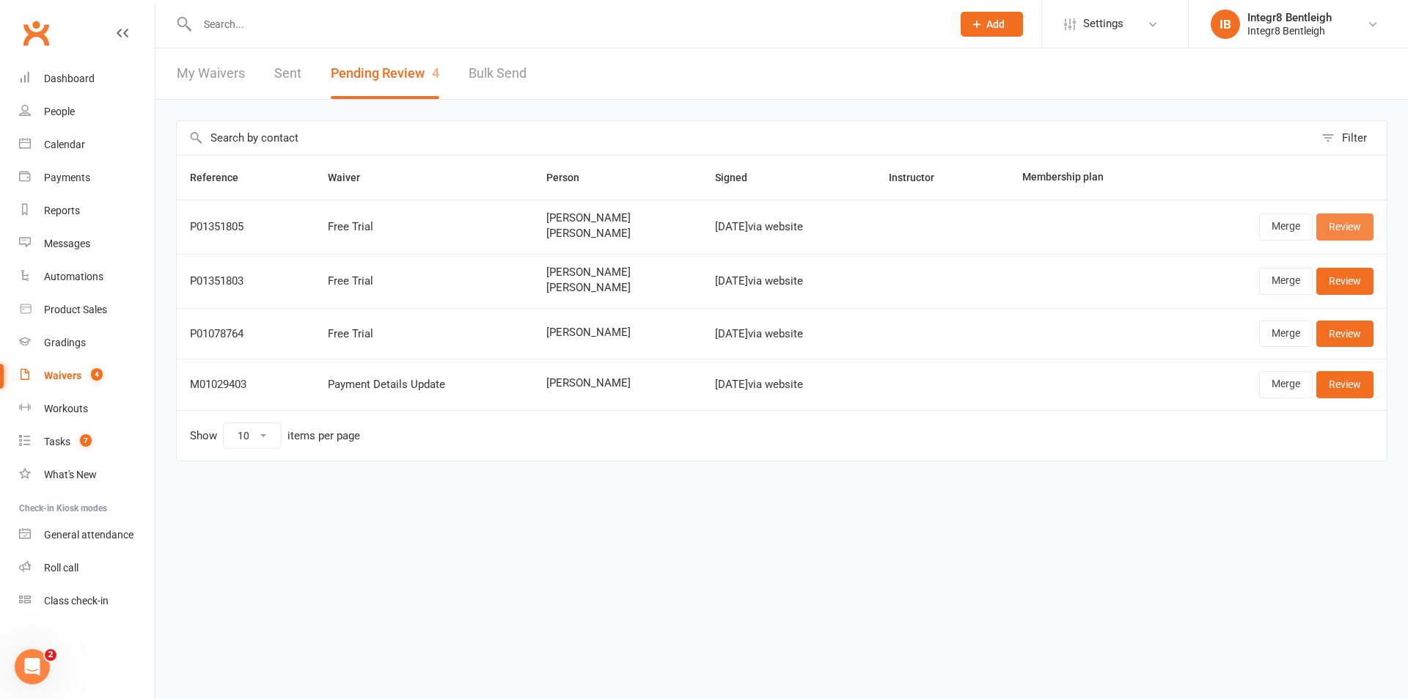
click at [1337, 235] on link "Review" at bounding box center [1345, 226] width 57 height 26
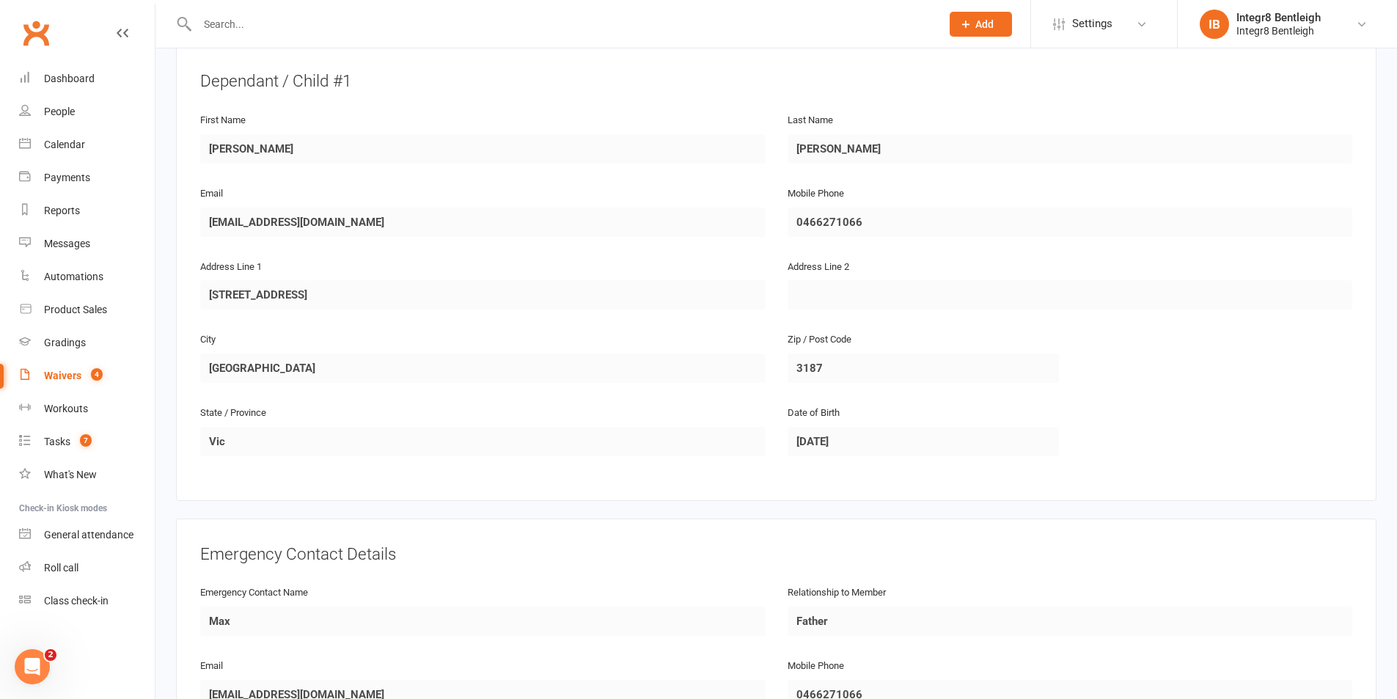
scroll to position [880, 0]
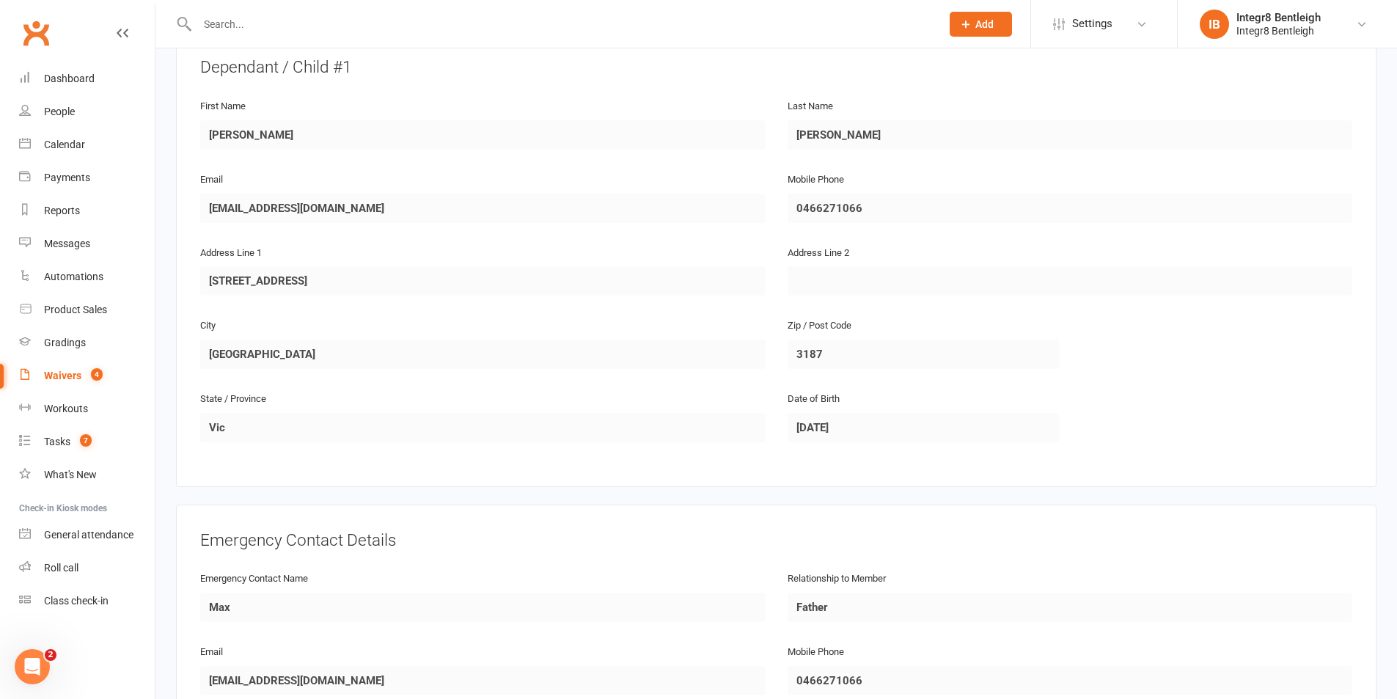
click at [60, 376] on div "Waivers" at bounding box center [62, 376] width 37 height 12
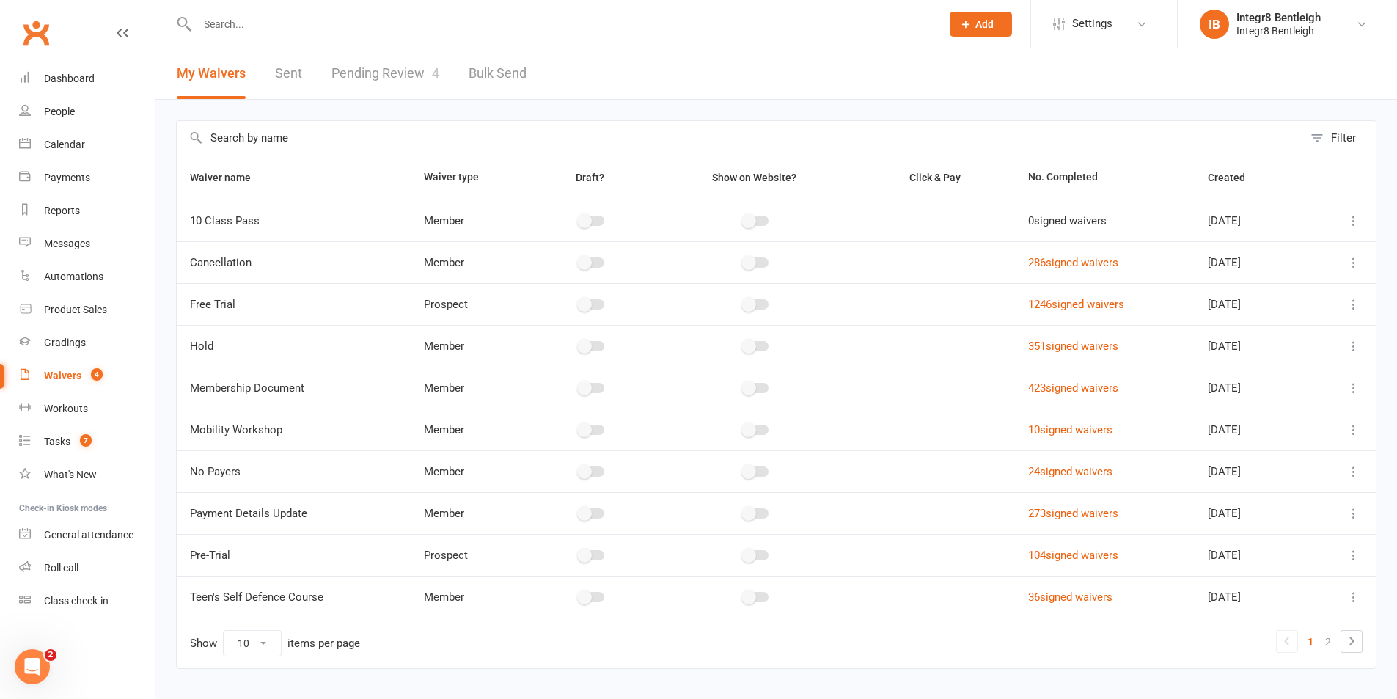
click at [370, 89] on link "Pending Review 4" at bounding box center [386, 73] width 108 height 51
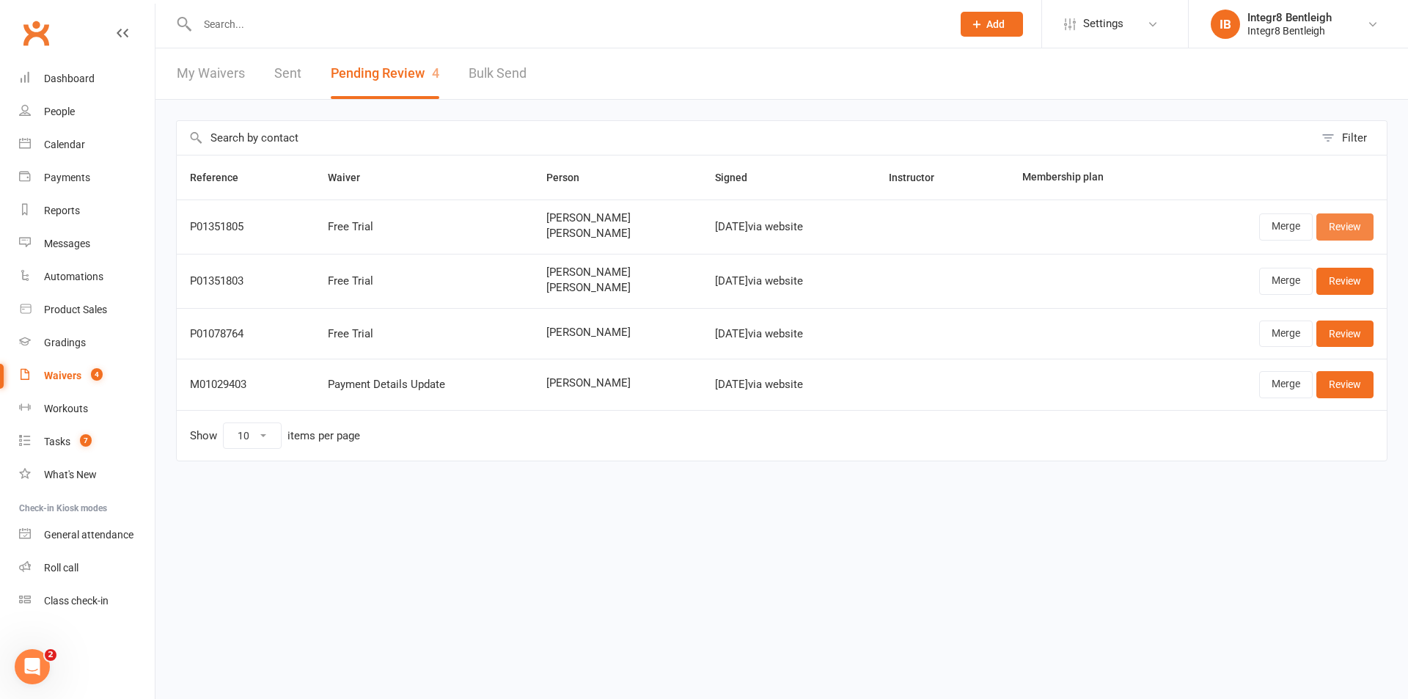
click at [1332, 226] on link "Review" at bounding box center [1345, 226] width 57 height 26
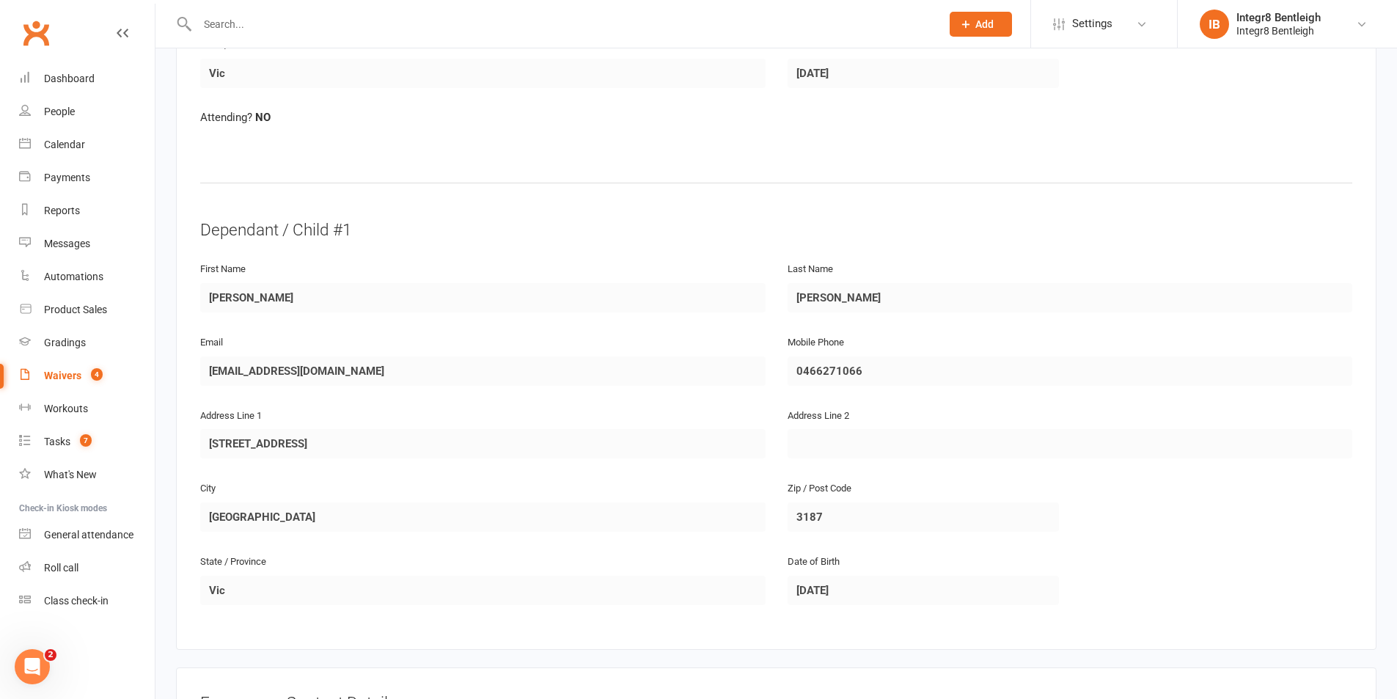
scroll to position [807, 0]
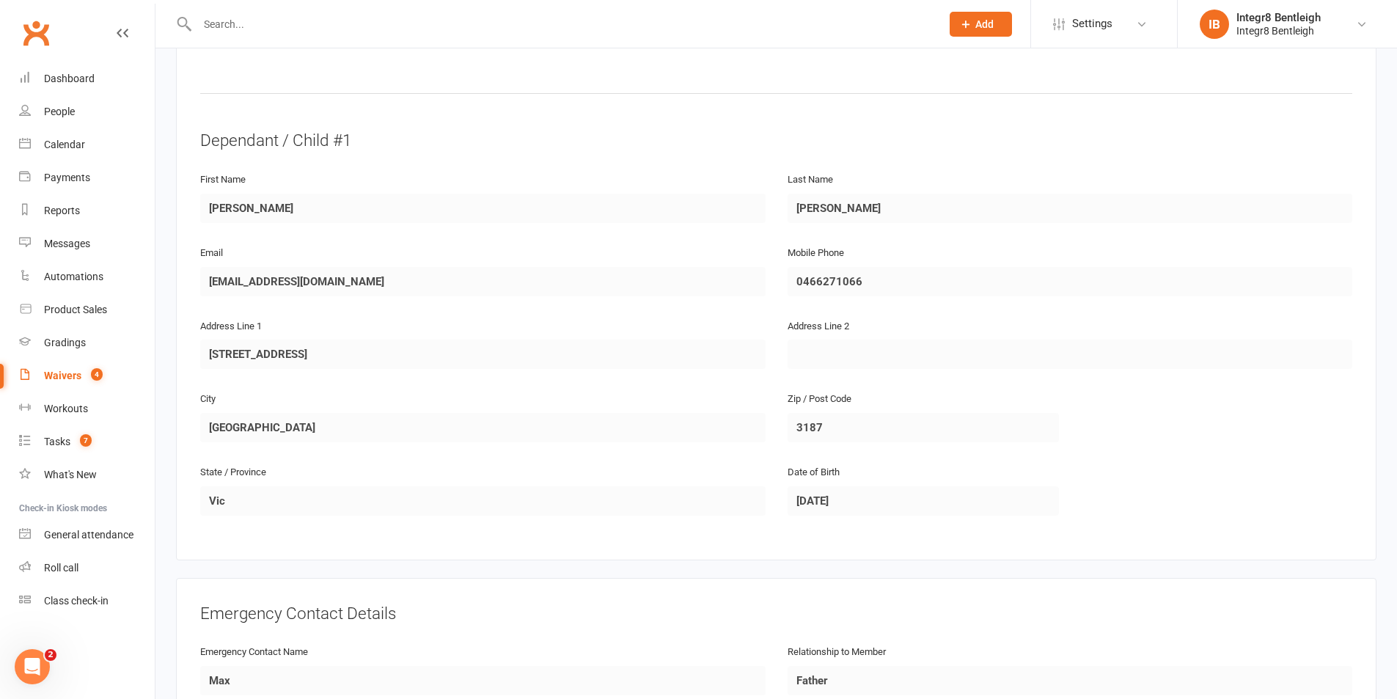
click at [97, 381] on count-badge "4" at bounding box center [93, 376] width 19 height 12
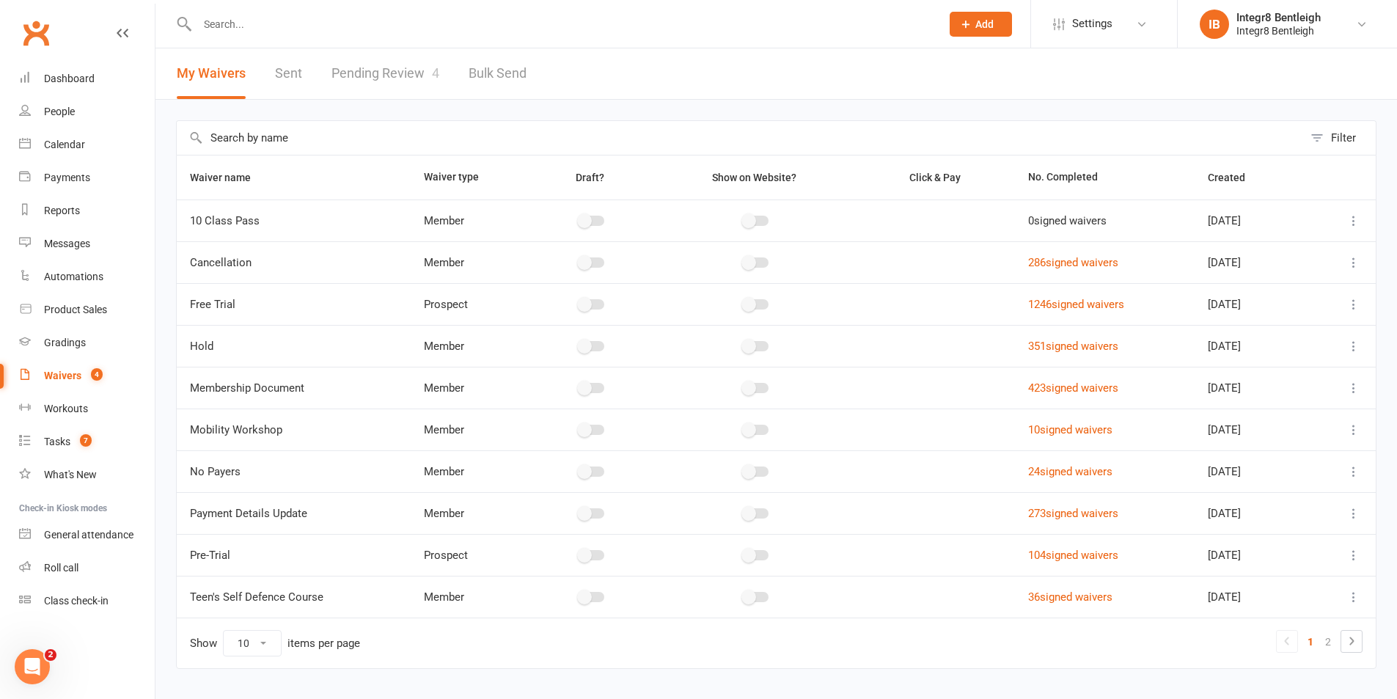
click at [378, 76] on link "Pending Review 4" at bounding box center [386, 73] width 108 height 51
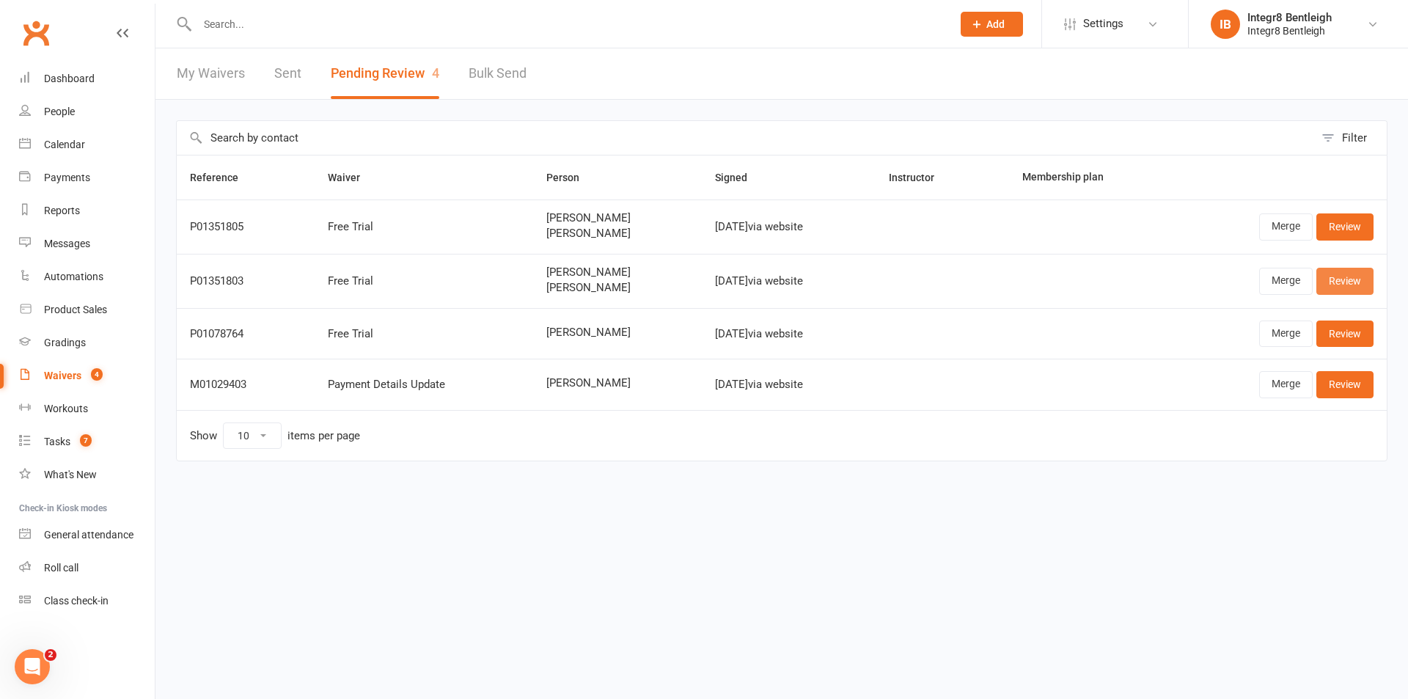
click at [1345, 285] on link "Review" at bounding box center [1345, 281] width 57 height 26
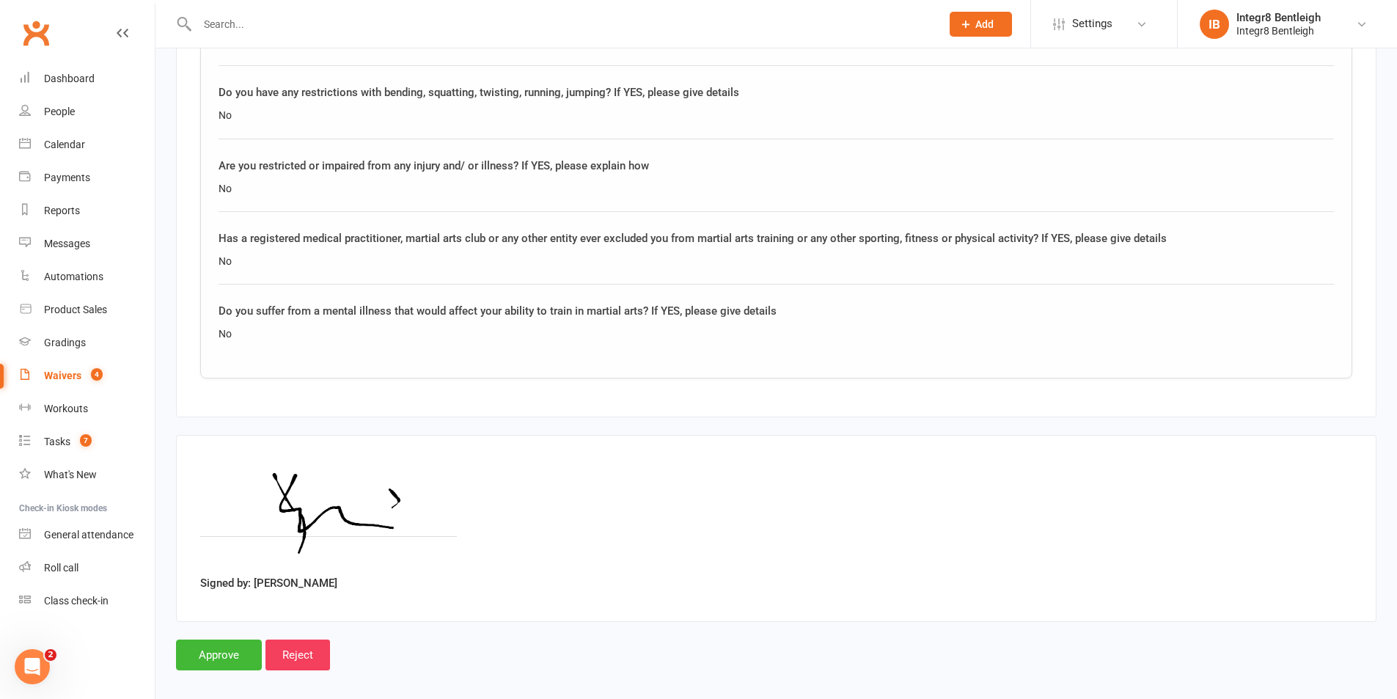
scroll to position [1871, 0]
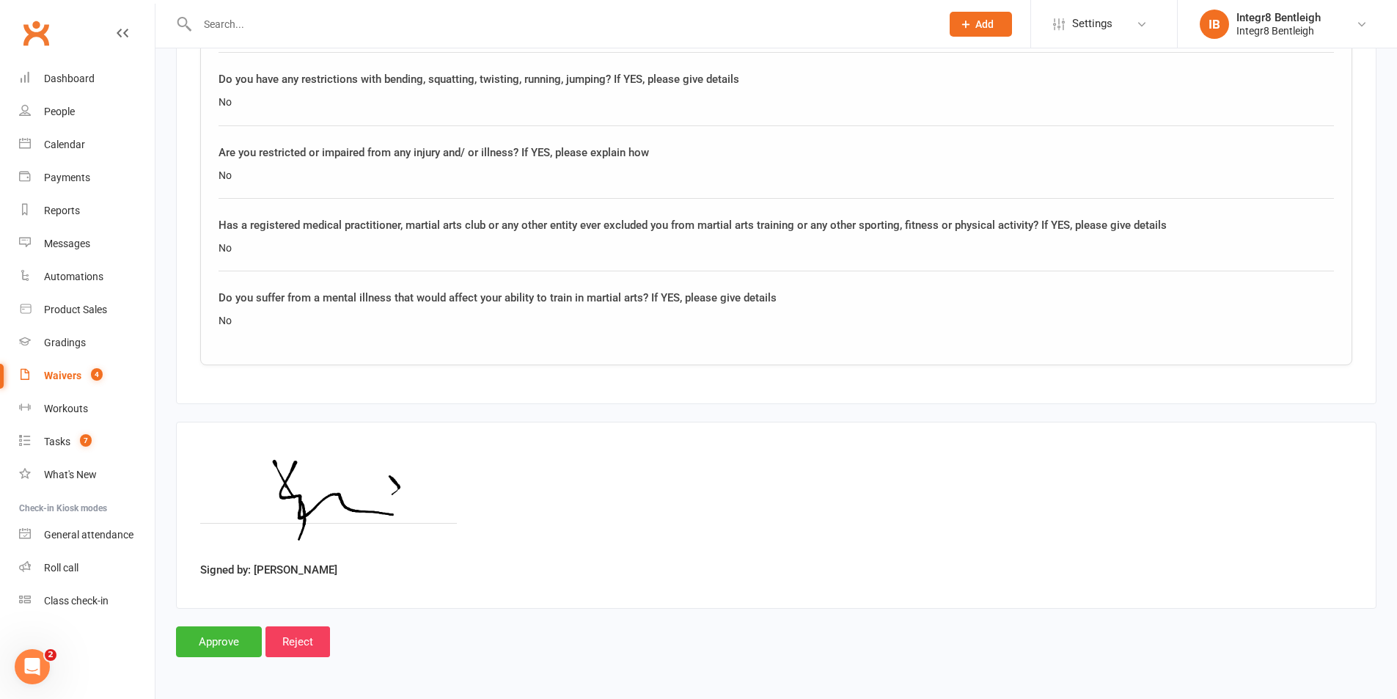
click at [74, 379] on div "Waivers" at bounding box center [62, 376] width 37 height 12
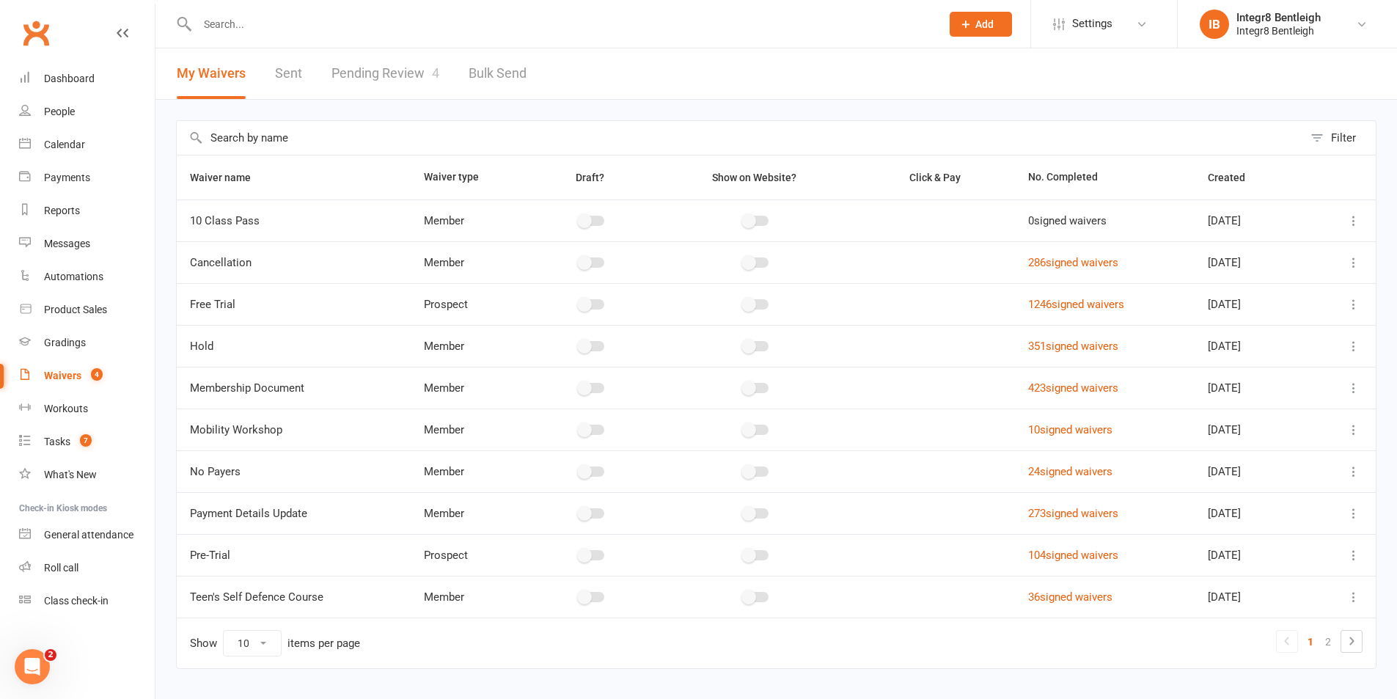
click at [369, 70] on link "Pending Review 4" at bounding box center [386, 73] width 108 height 51
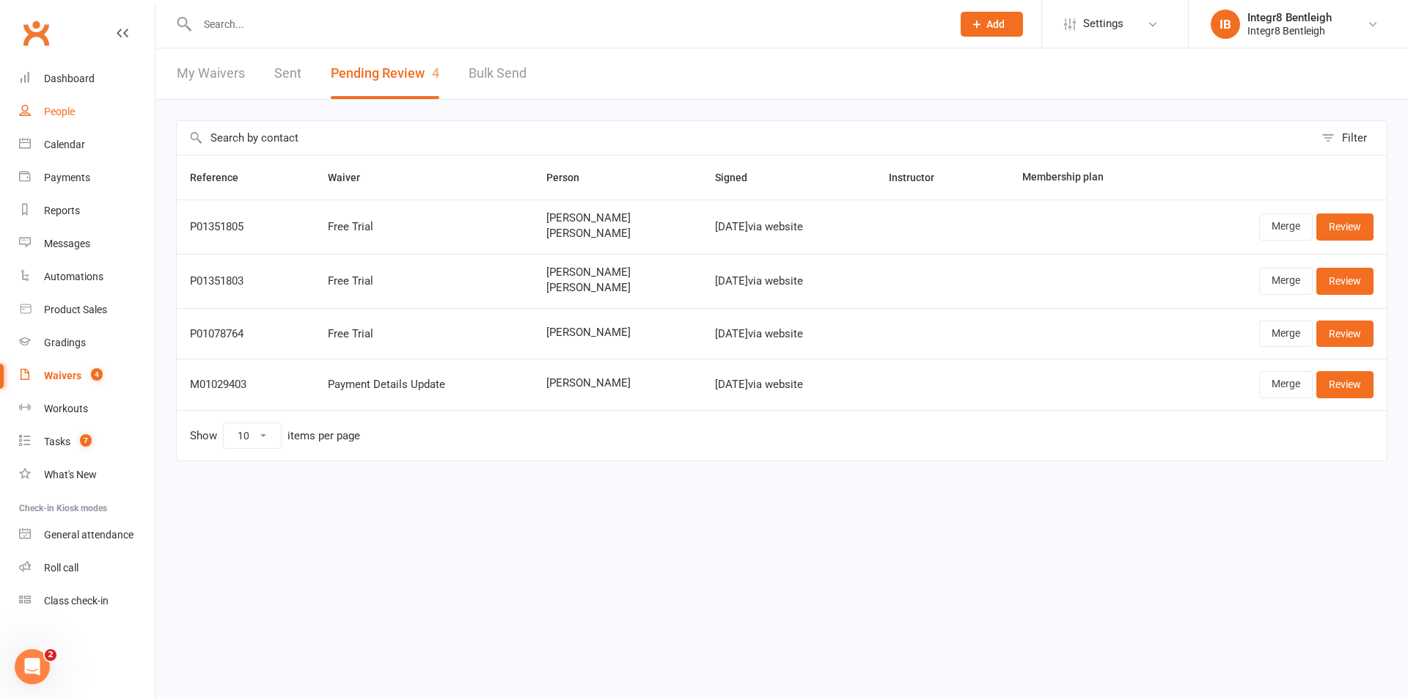
click at [54, 118] on link "People" at bounding box center [87, 111] width 136 height 33
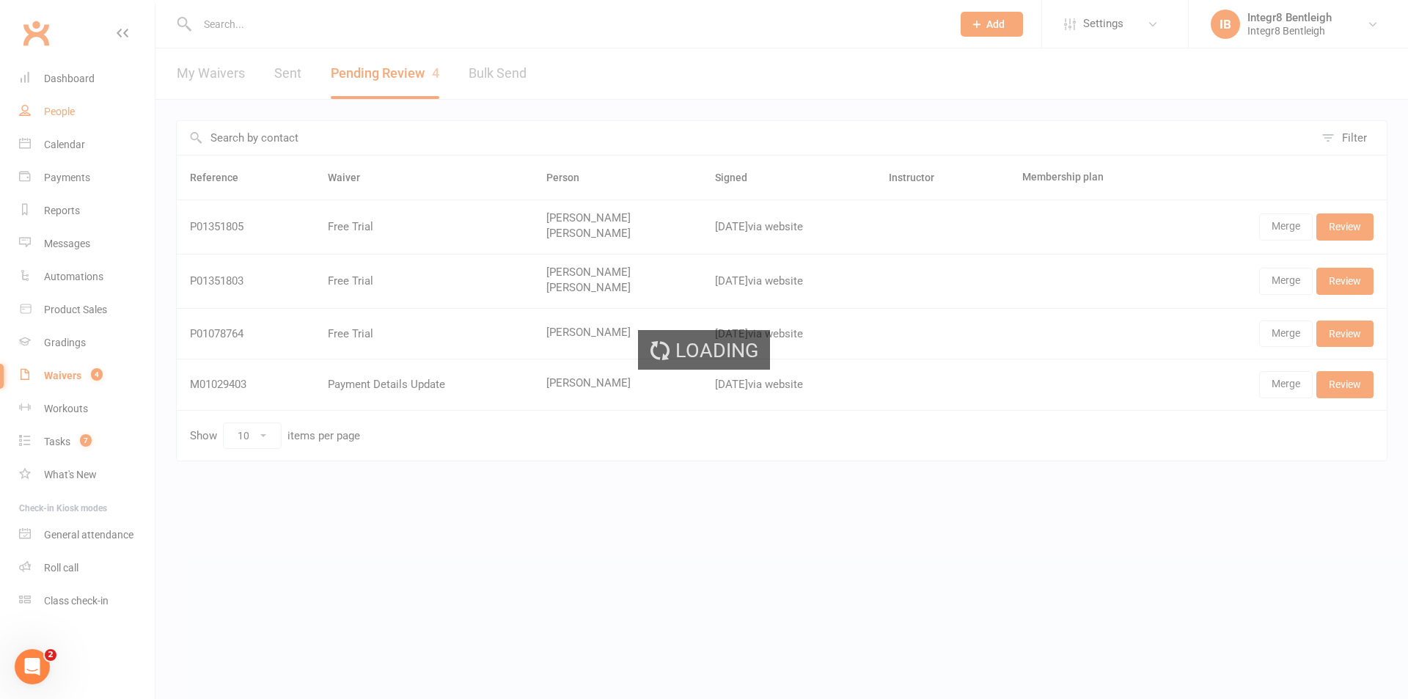
select select "100"
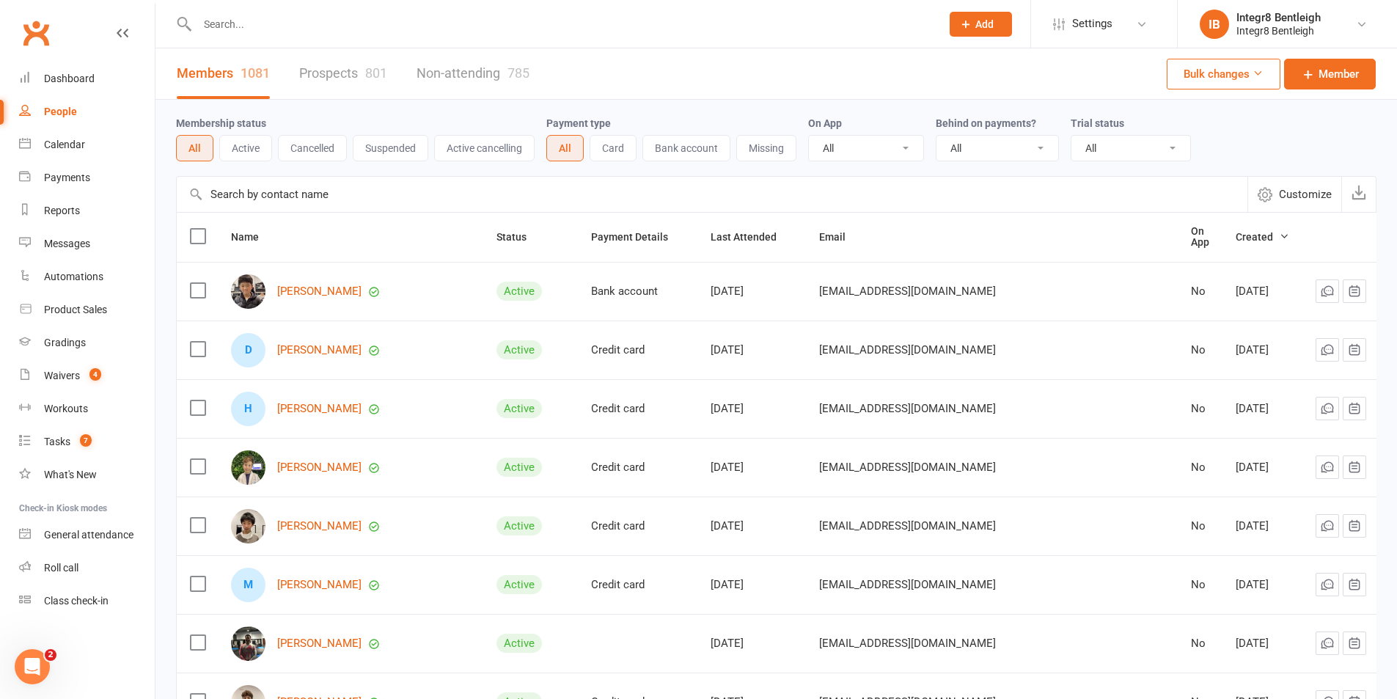
click at [341, 77] on link "Prospects 801" at bounding box center [343, 73] width 88 height 51
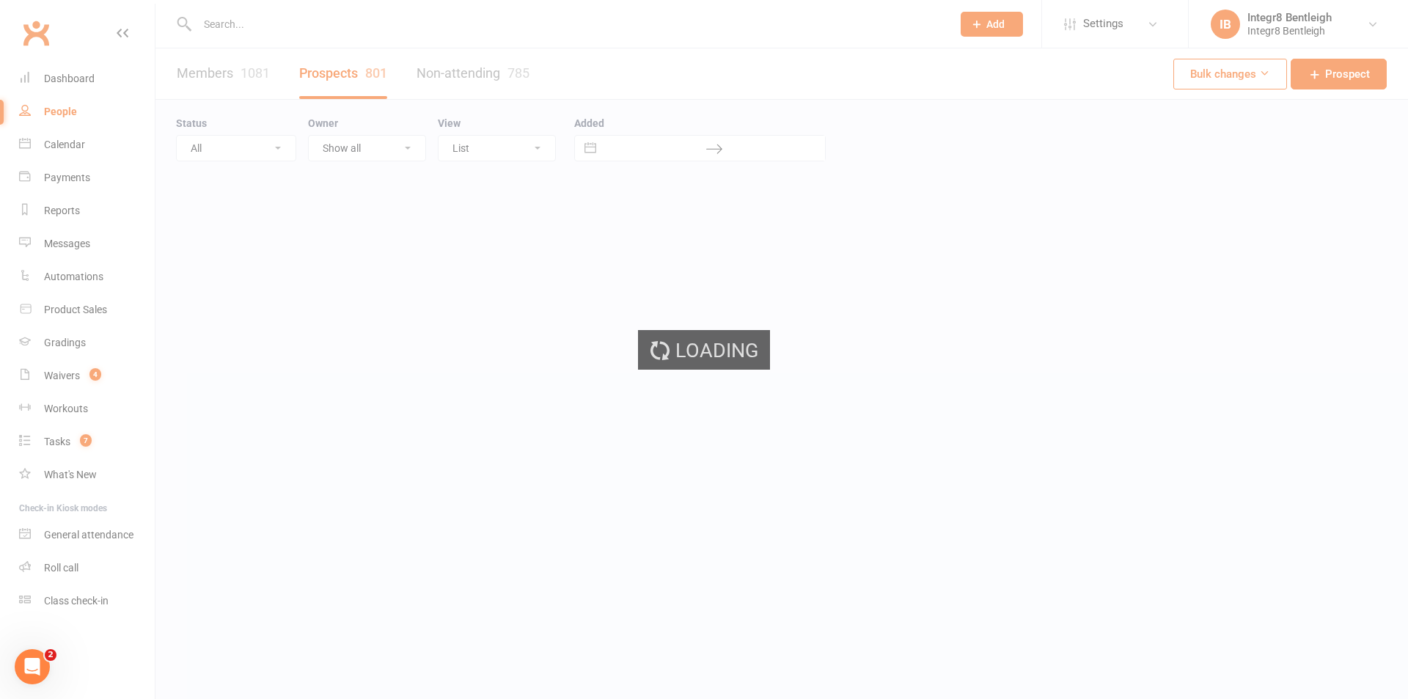
select select "25"
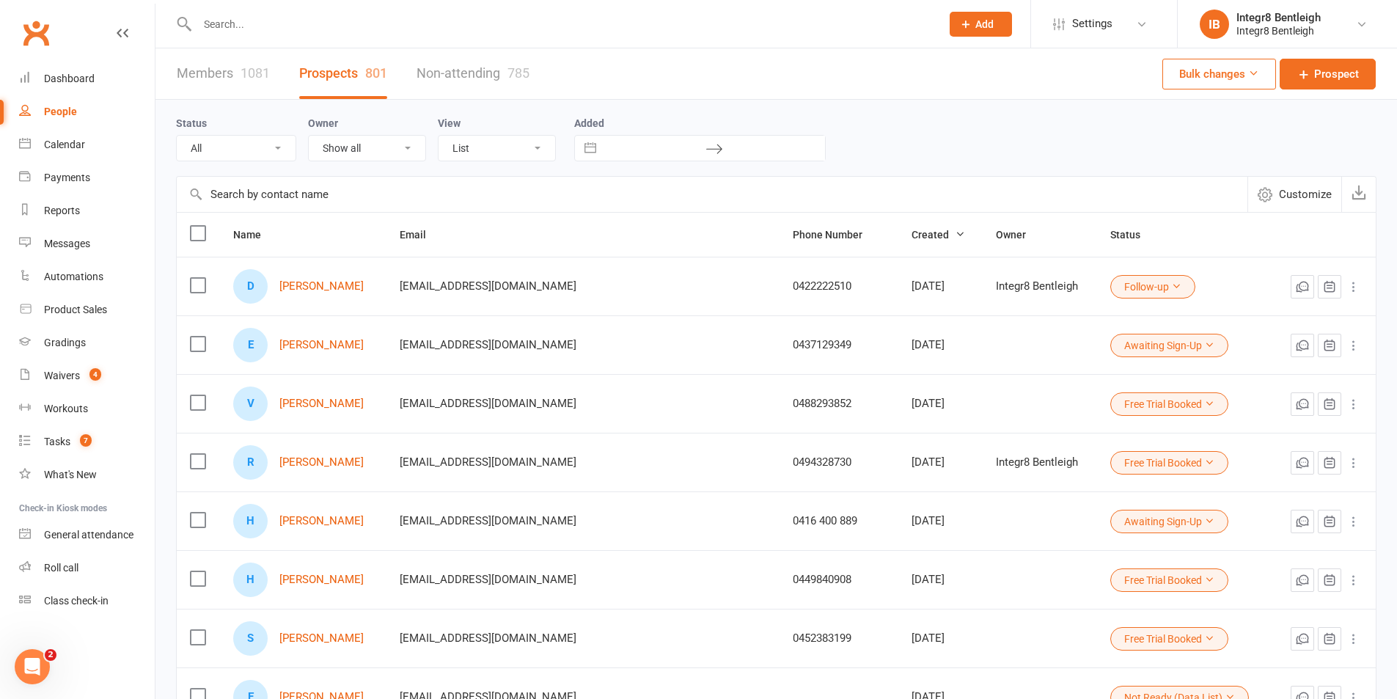
click at [213, 71] on link "Members 1081" at bounding box center [223, 73] width 93 height 51
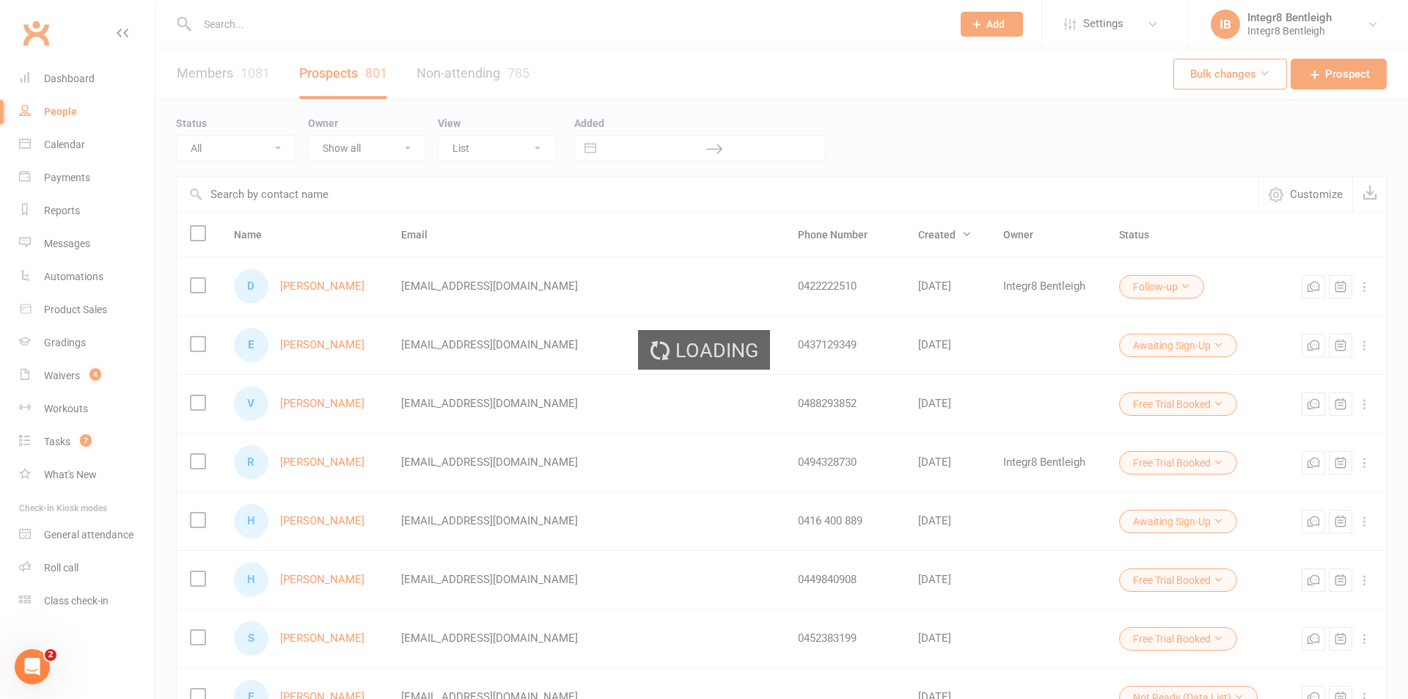
select select "100"
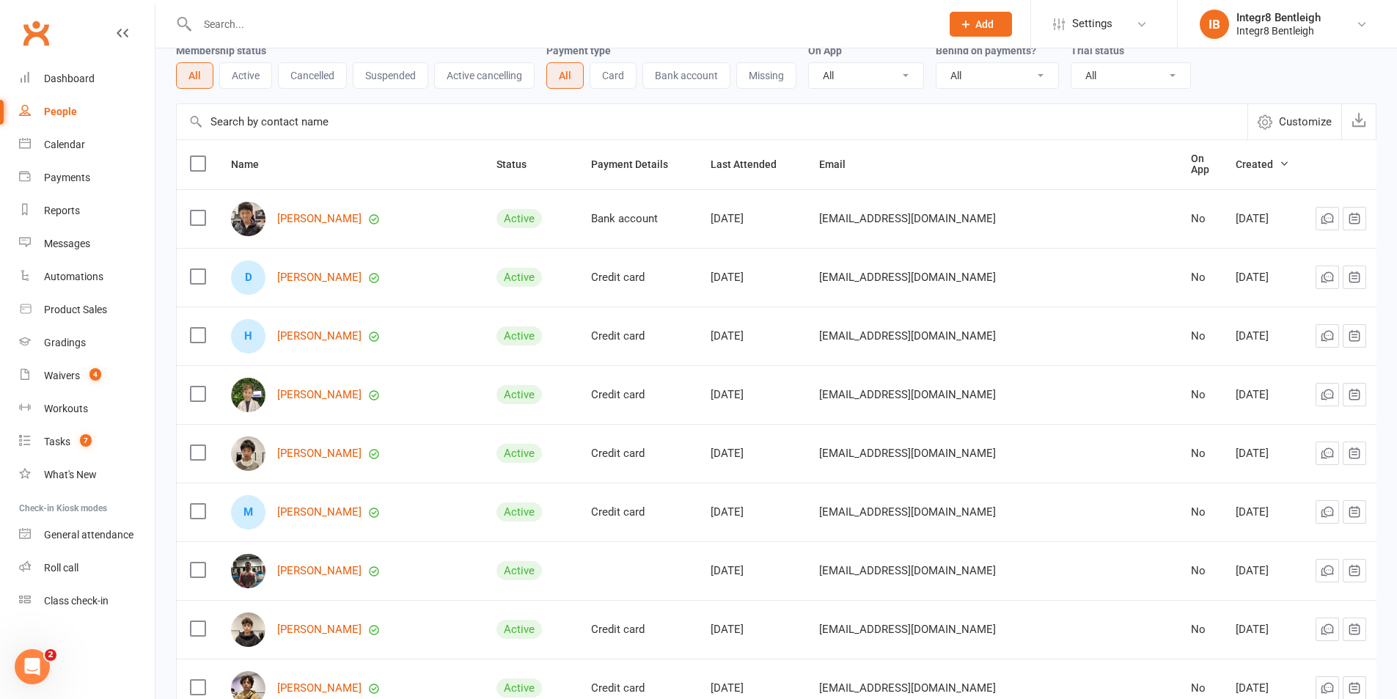
scroll to position [73, 0]
click at [57, 139] on div "Calendar" at bounding box center [64, 145] width 41 height 12
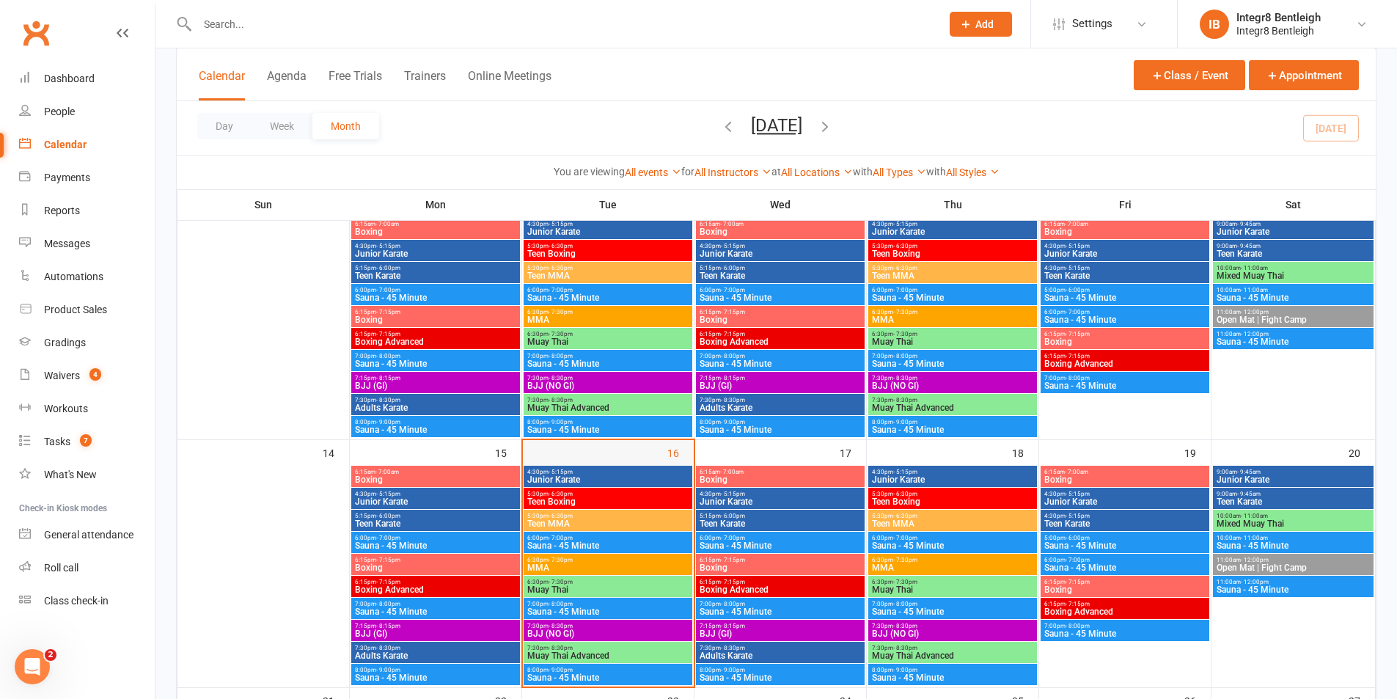
scroll to position [440, 0]
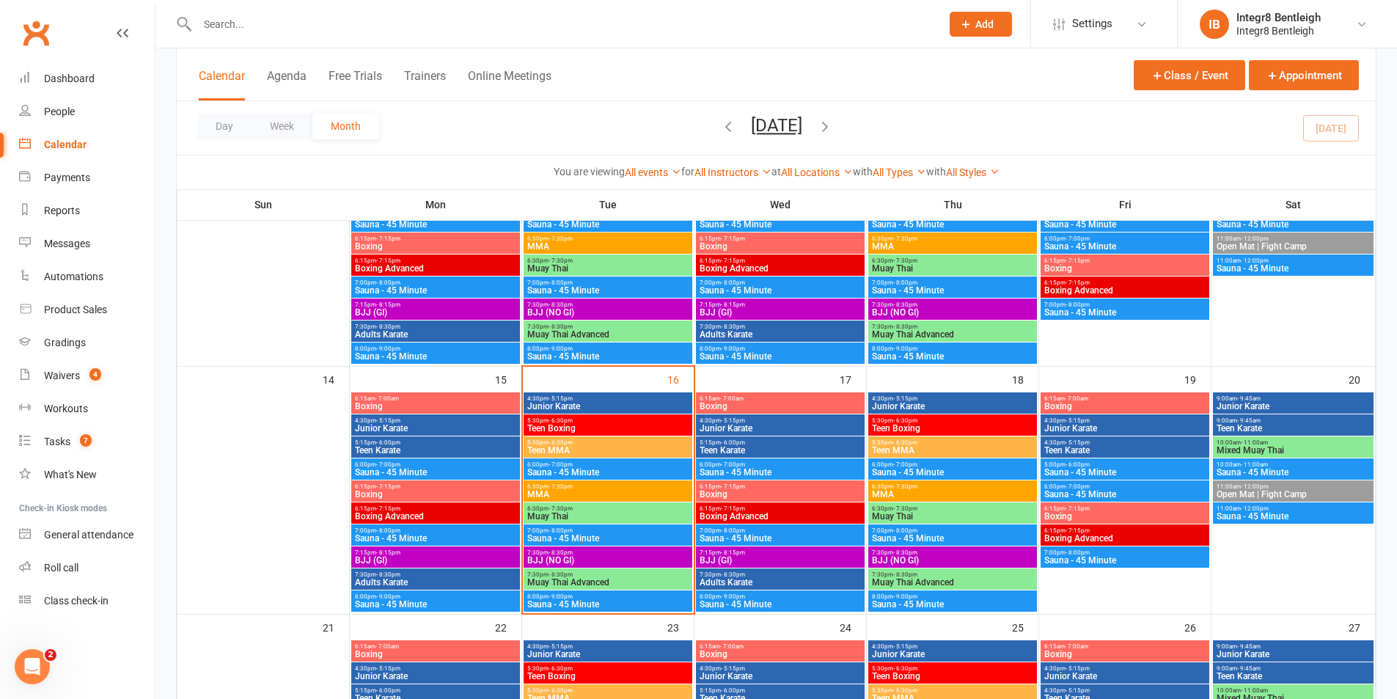
click at [613, 403] on span "Junior Karate" at bounding box center [608, 406] width 163 height 9
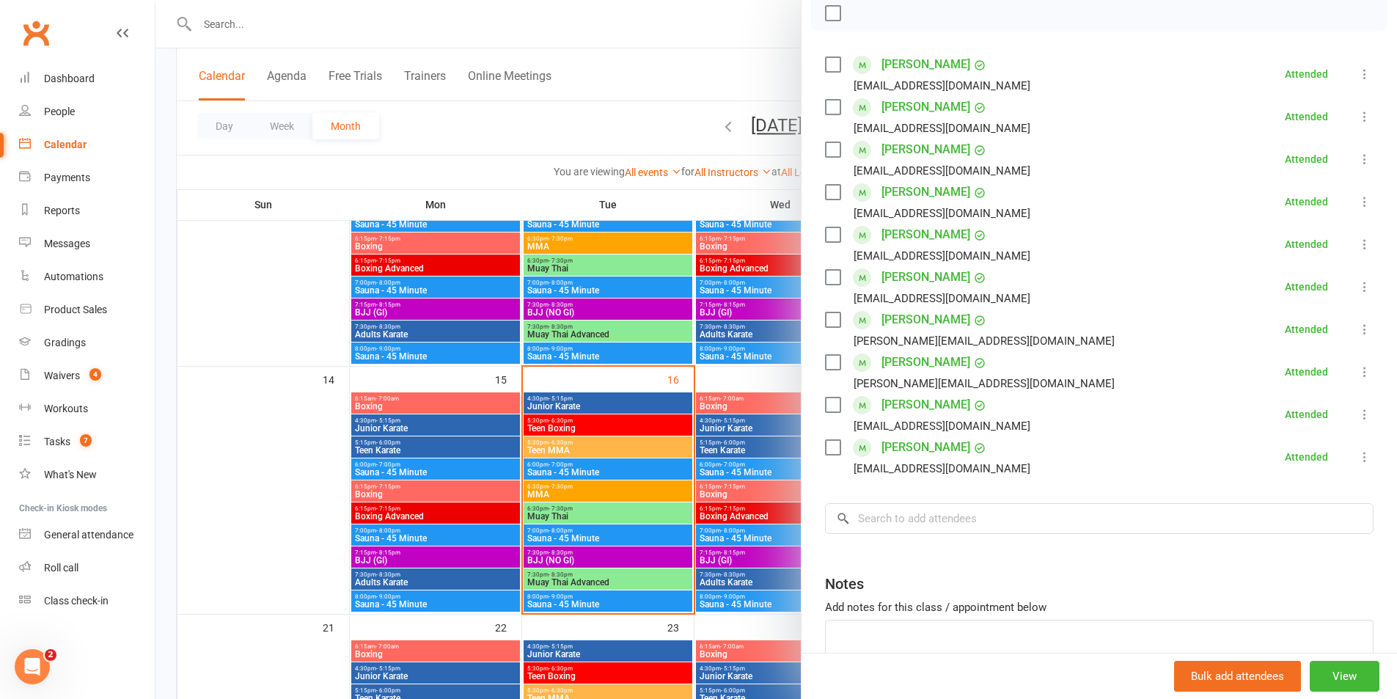
scroll to position [147, 0]
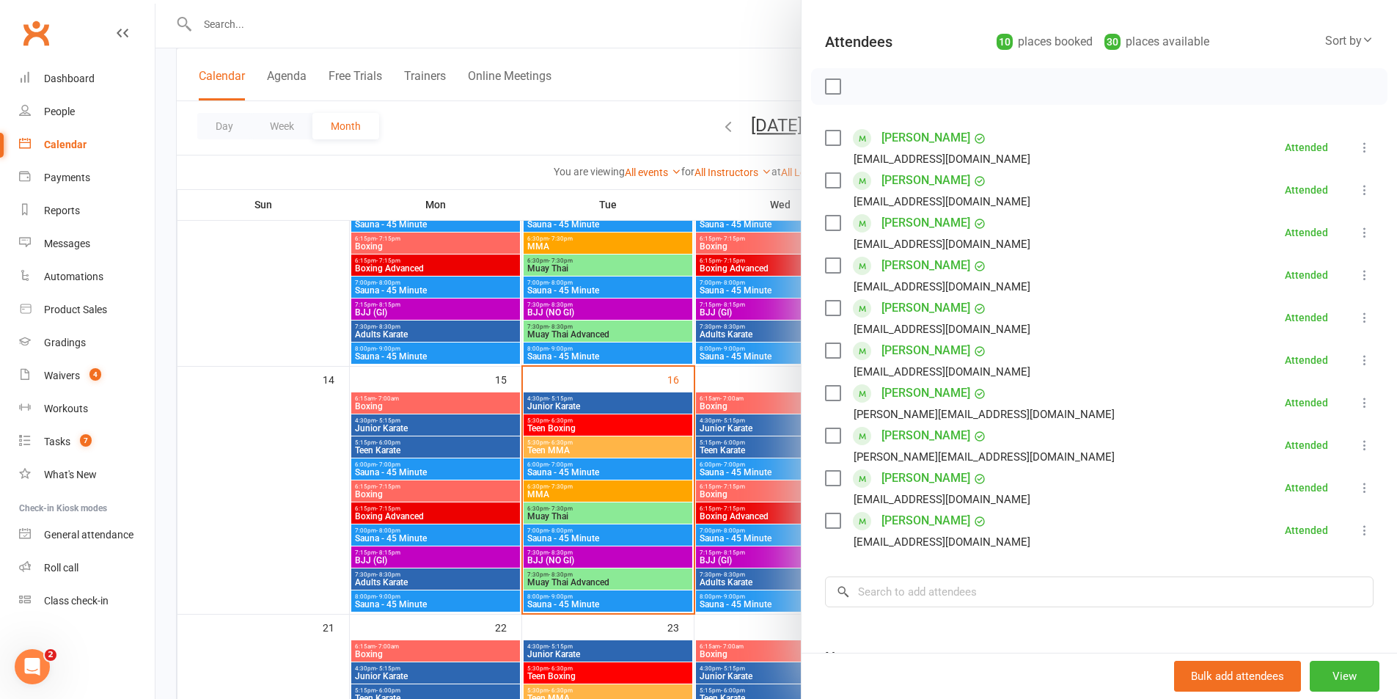
click at [673, 464] on div at bounding box center [777, 349] width 1242 height 699
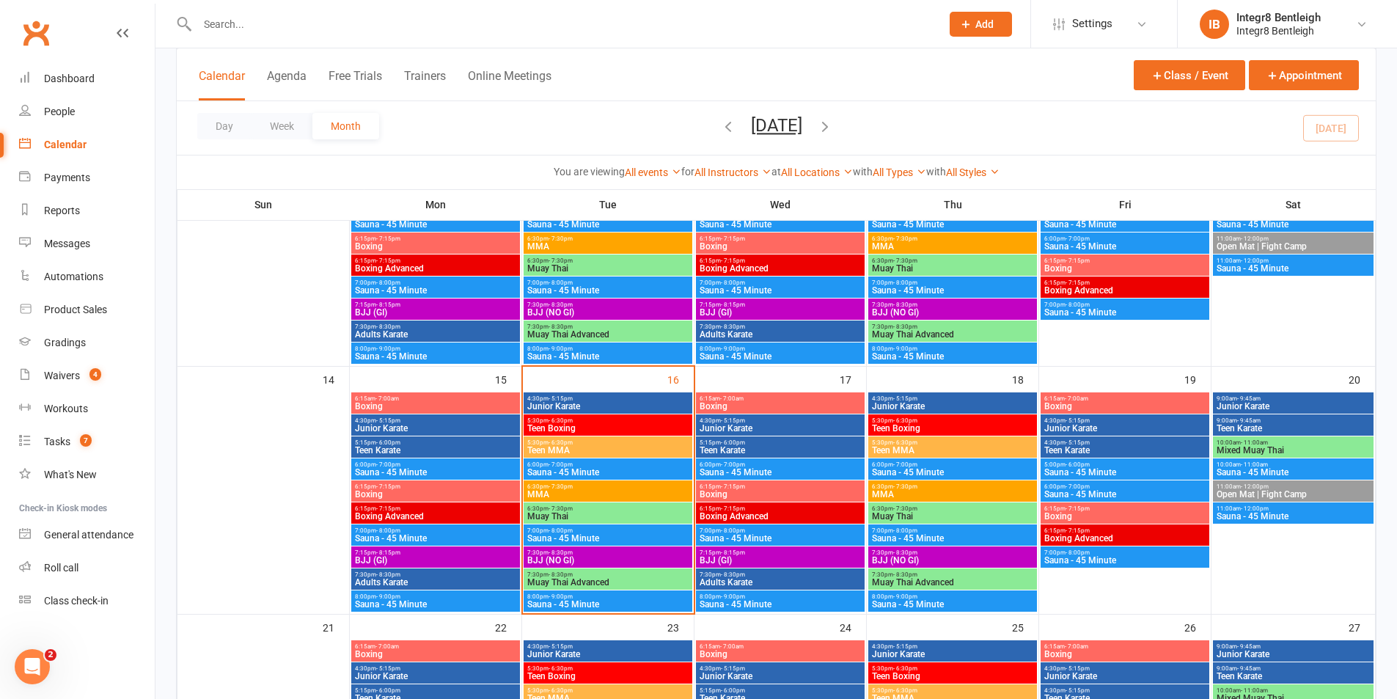
click at [657, 425] on span "Teen Boxing" at bounding box center [608, 428] width 163 height 9
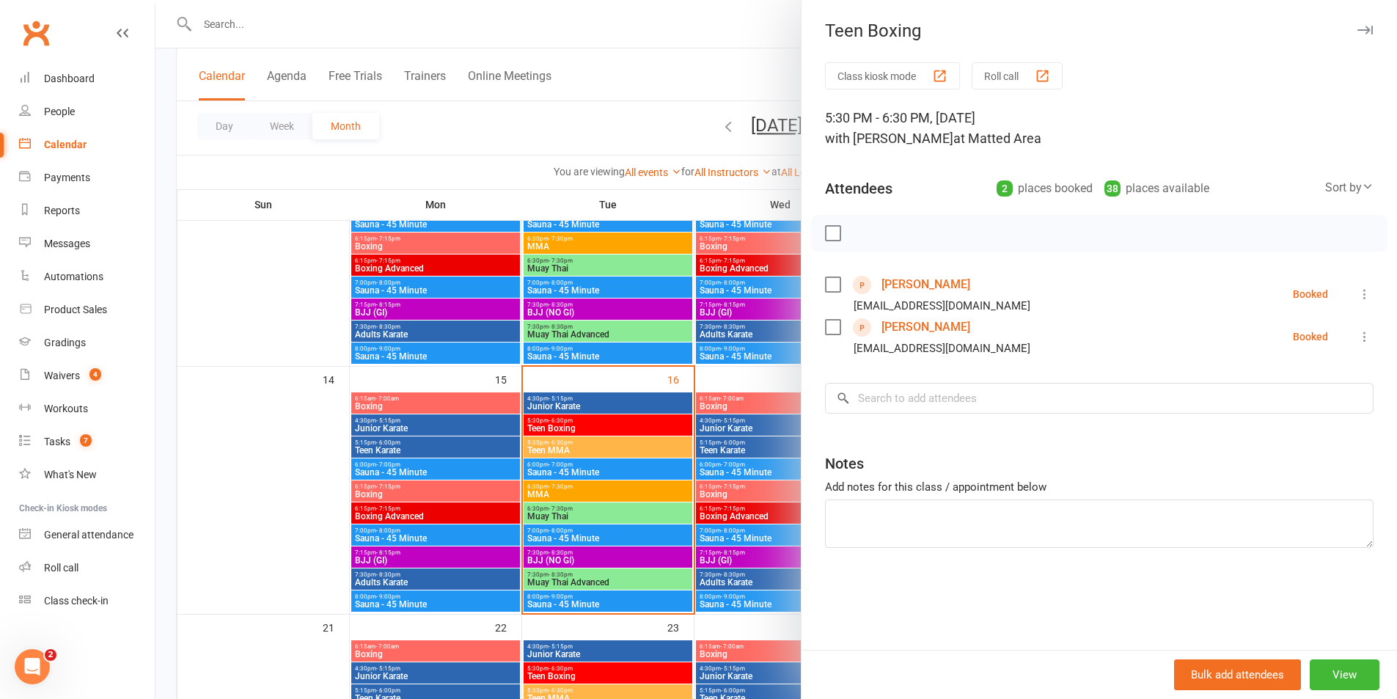
click at [657, 425] on div at bounding box center [777, 349] width 1242 height 699
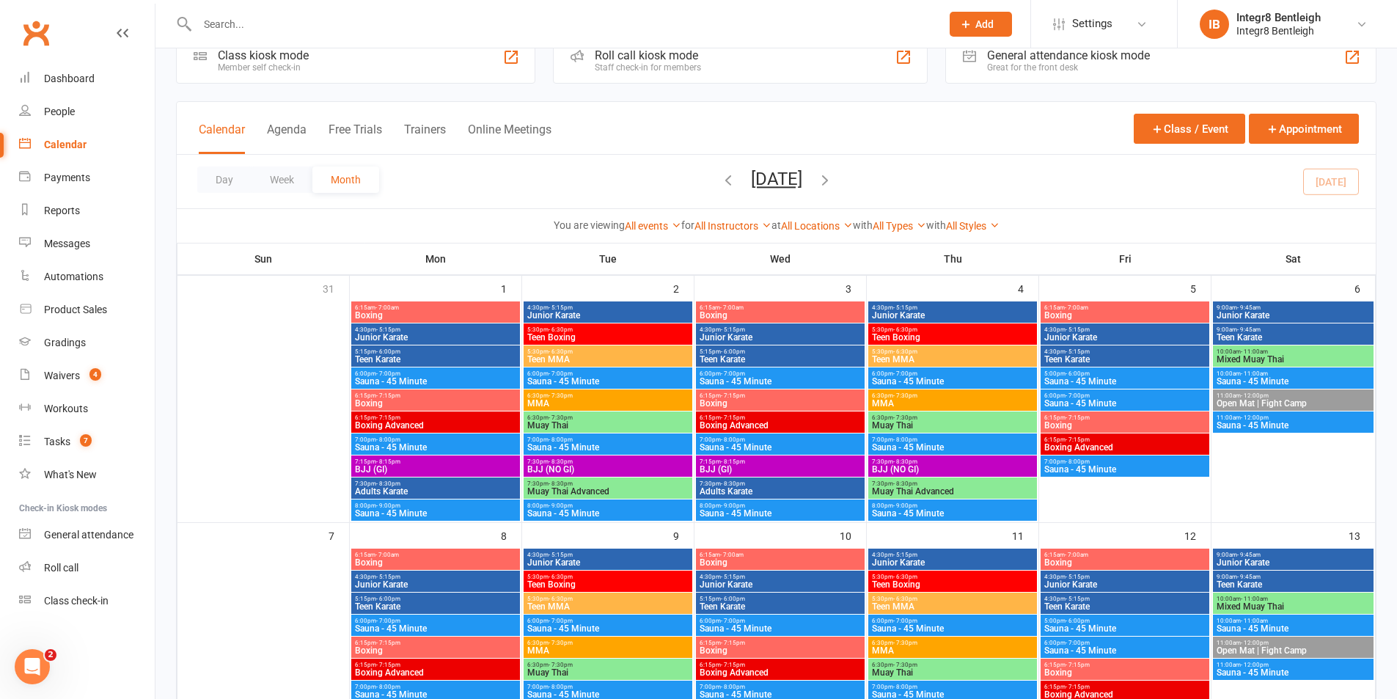
scroll to position [0, 0]
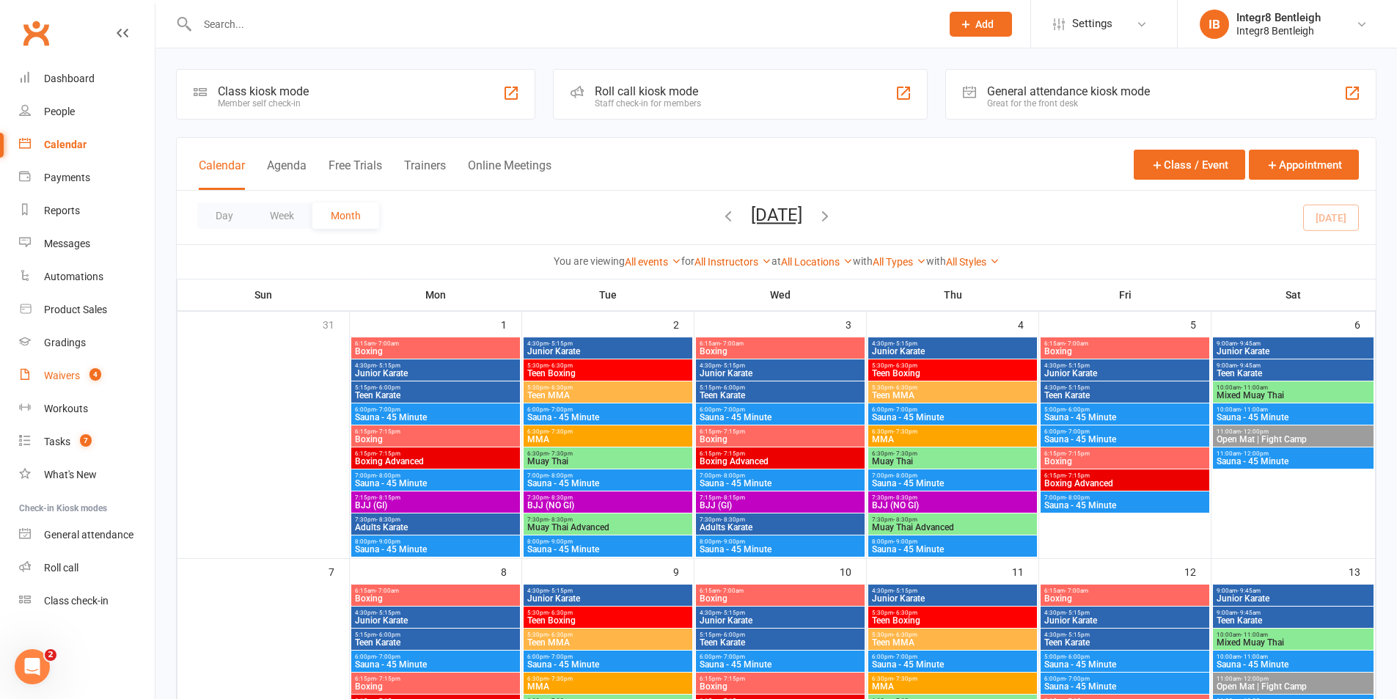
click at [48, 373] on div "Waivers" at bounding box center [62, 376] width 36 height 12
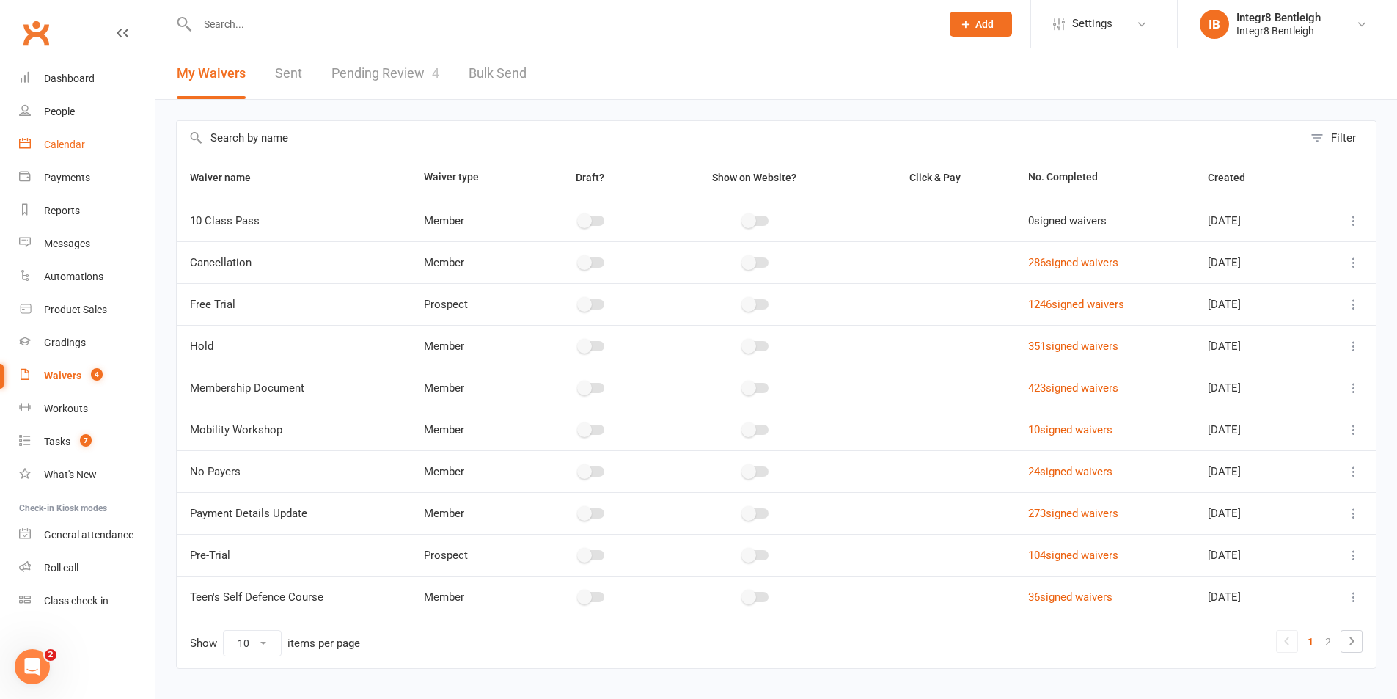
click at [67, 159] on link "Calendar" at bounding box center [87, 144] width 136 height 33
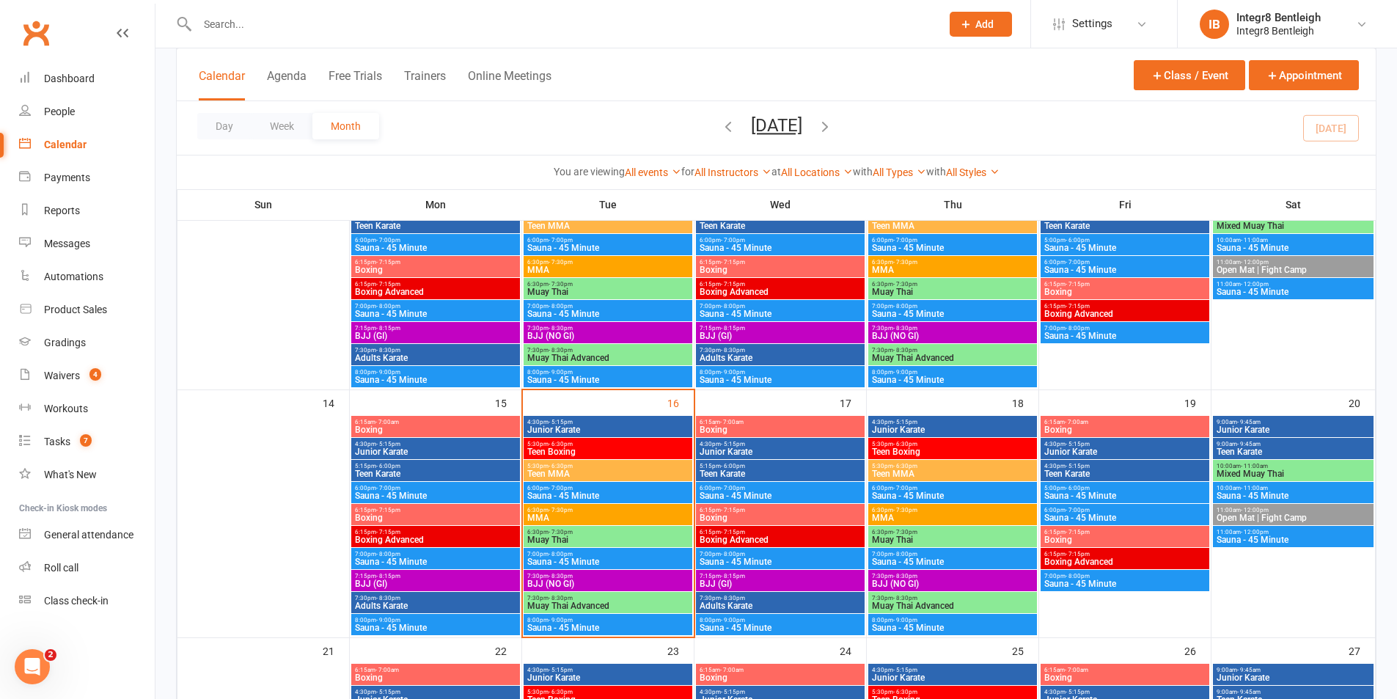
scroll to position [440, 0]
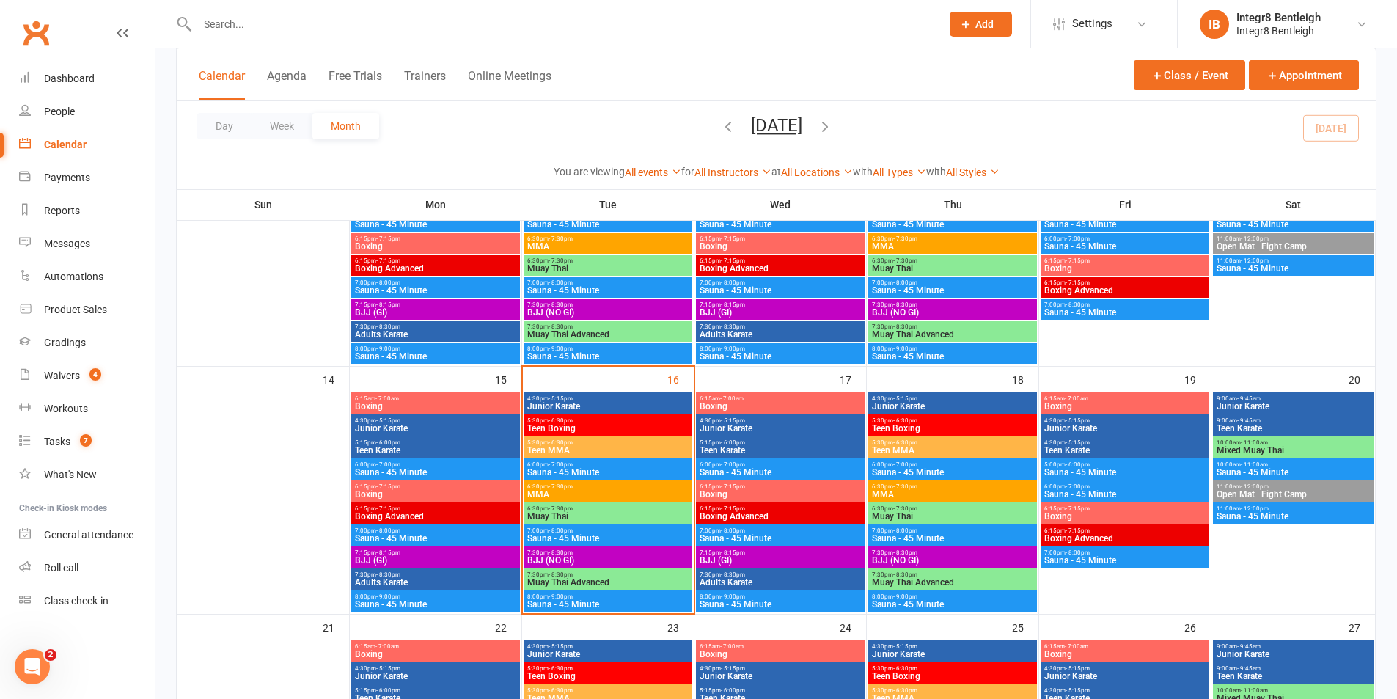
click at [595, 408] on span "Junior Karate" at bounding box center [608, 406] width 163 height 9
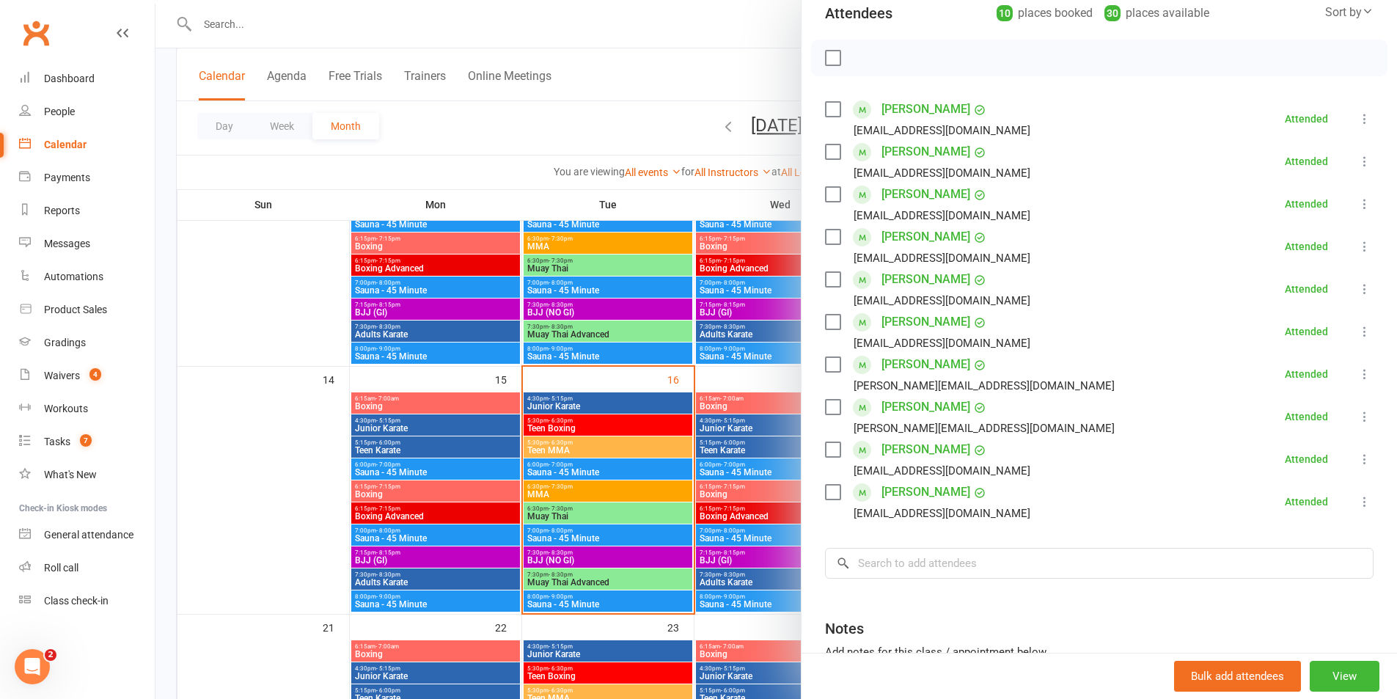
scroll to position [220, 0]
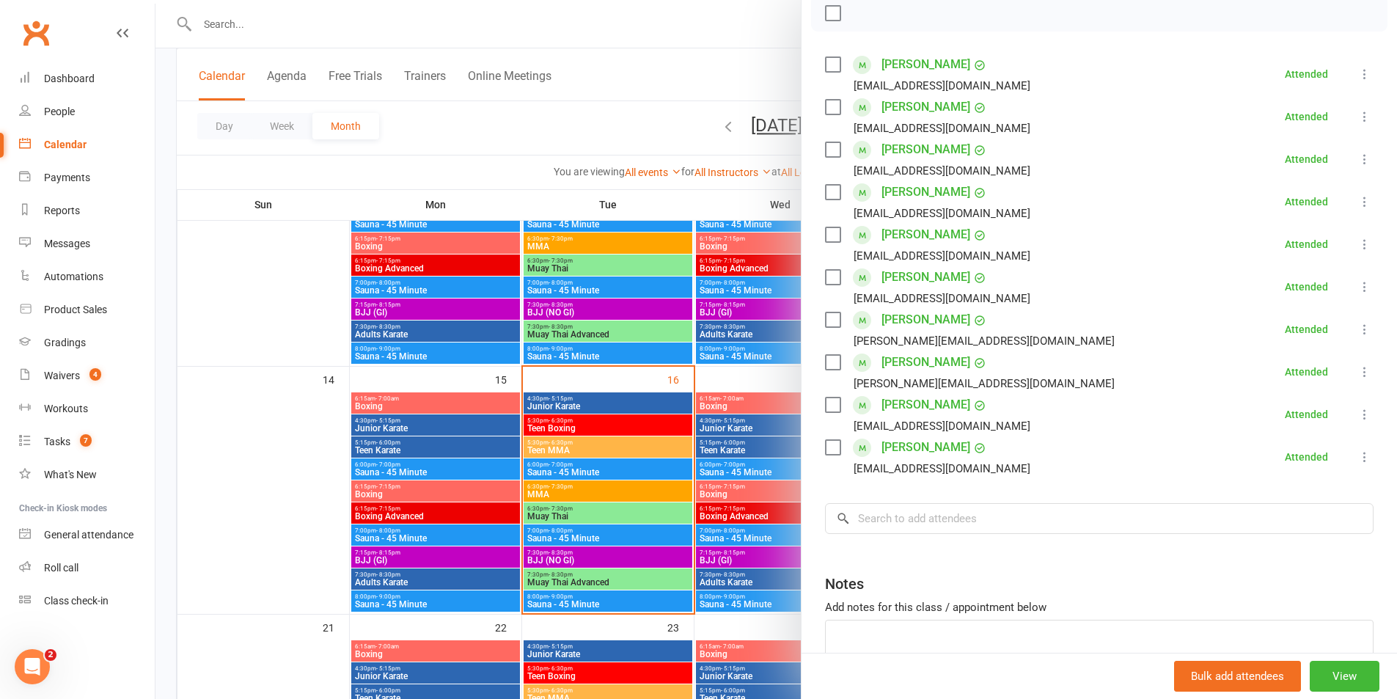
click at [661, 445] on div at bounding box center [777, 349] width 1242 height 699
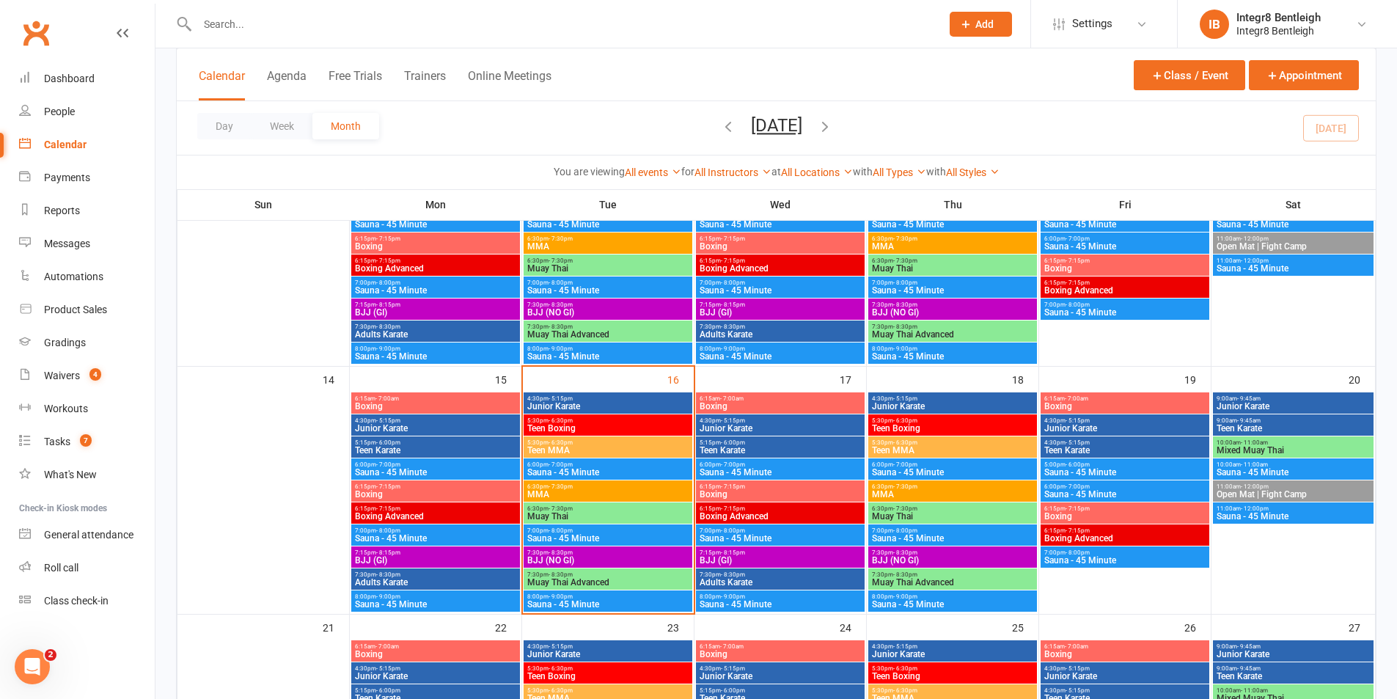
click at [651, 396] on span "4:30pm - 5:15pm" at bounding box center [608, 398] width 163 height 7
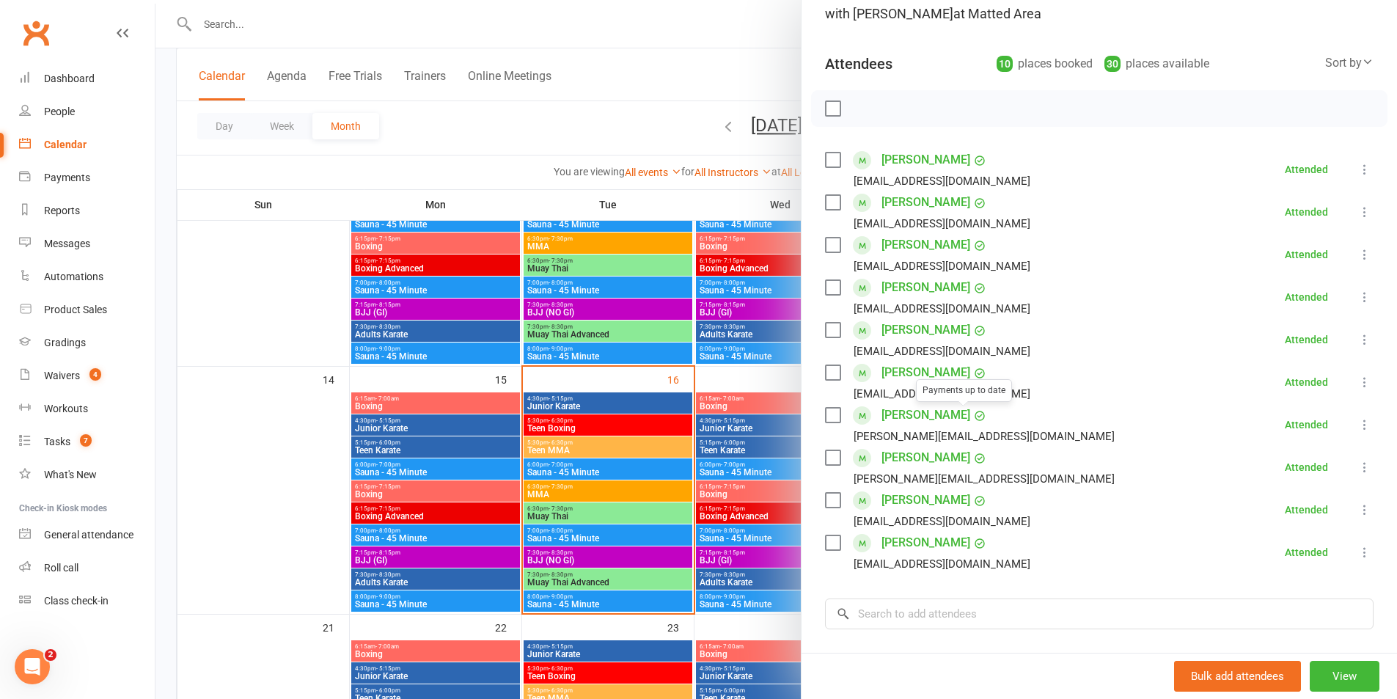
scroll to position [147, 0]
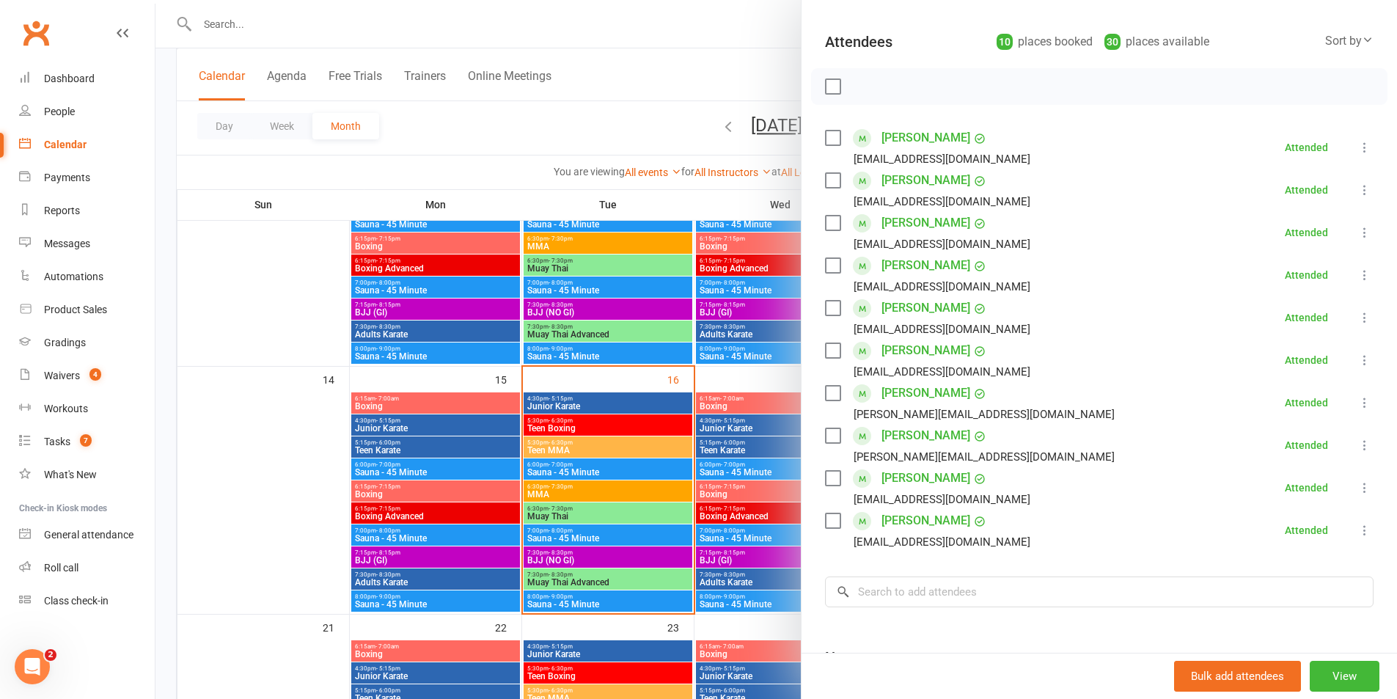
click at [615, 135] on div at bounding box center [777, 349] width 1242 height 699
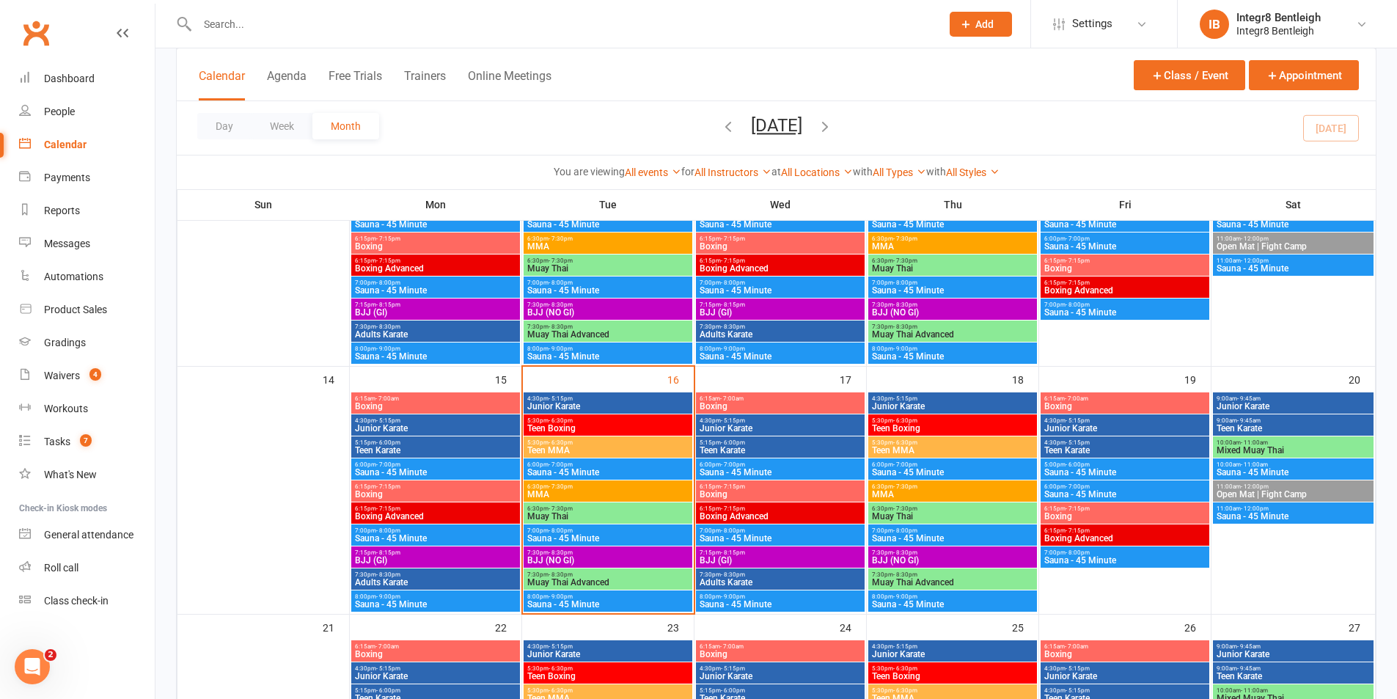
click at [621, 402] on span "Junior Karate" at bounding box center [608, 406] width 163 height 9
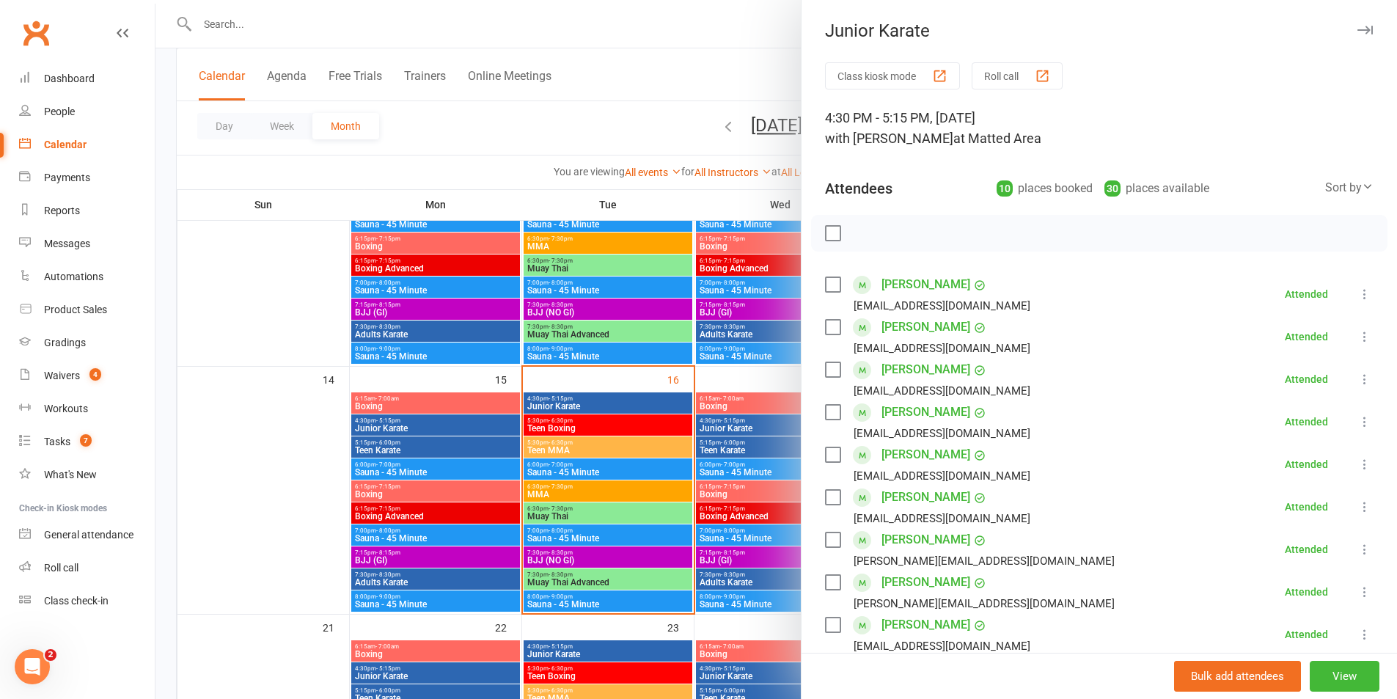
drag, startPoint x: 267, startPoint y: 405, endPoint x: 282, endPoint y: 360, distance: 47.3
click at [268, 401] on div at bounding box center [777, 349] width 1242 height 699
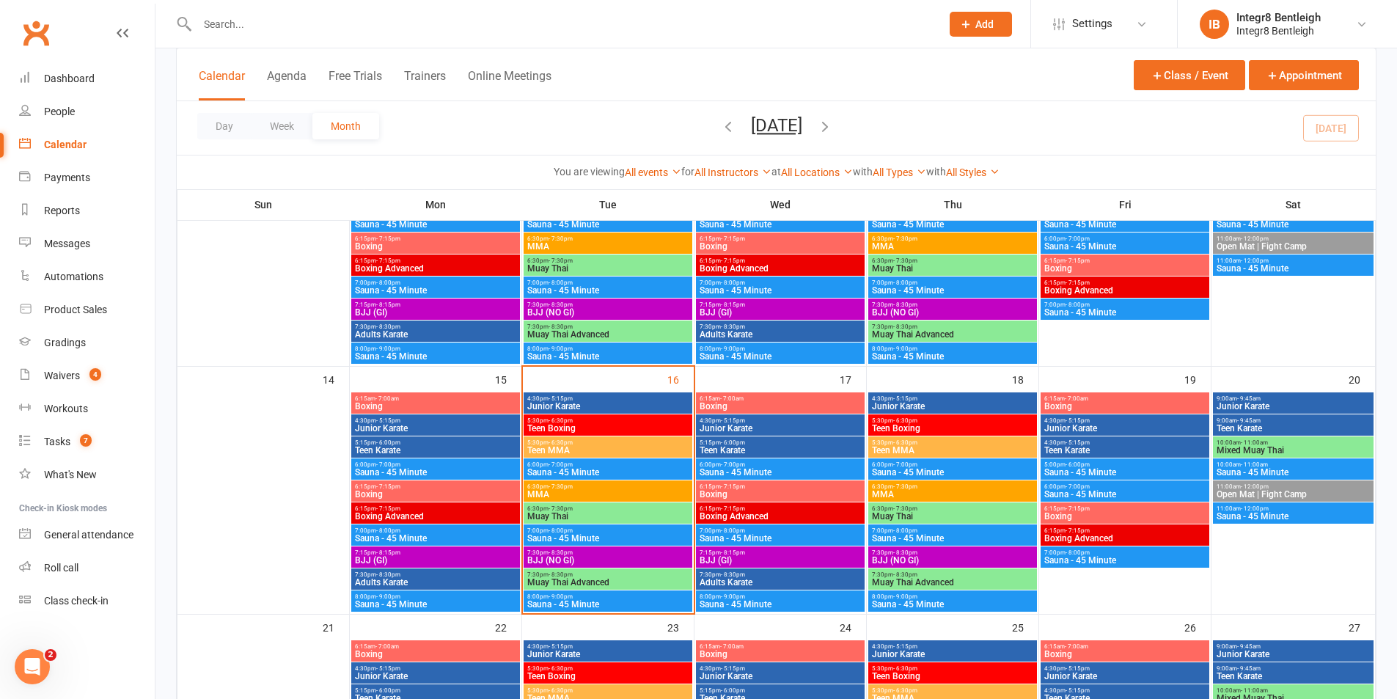
click at [315, 30] on input "text" at bounding box center [562, 24] width 738 height 21
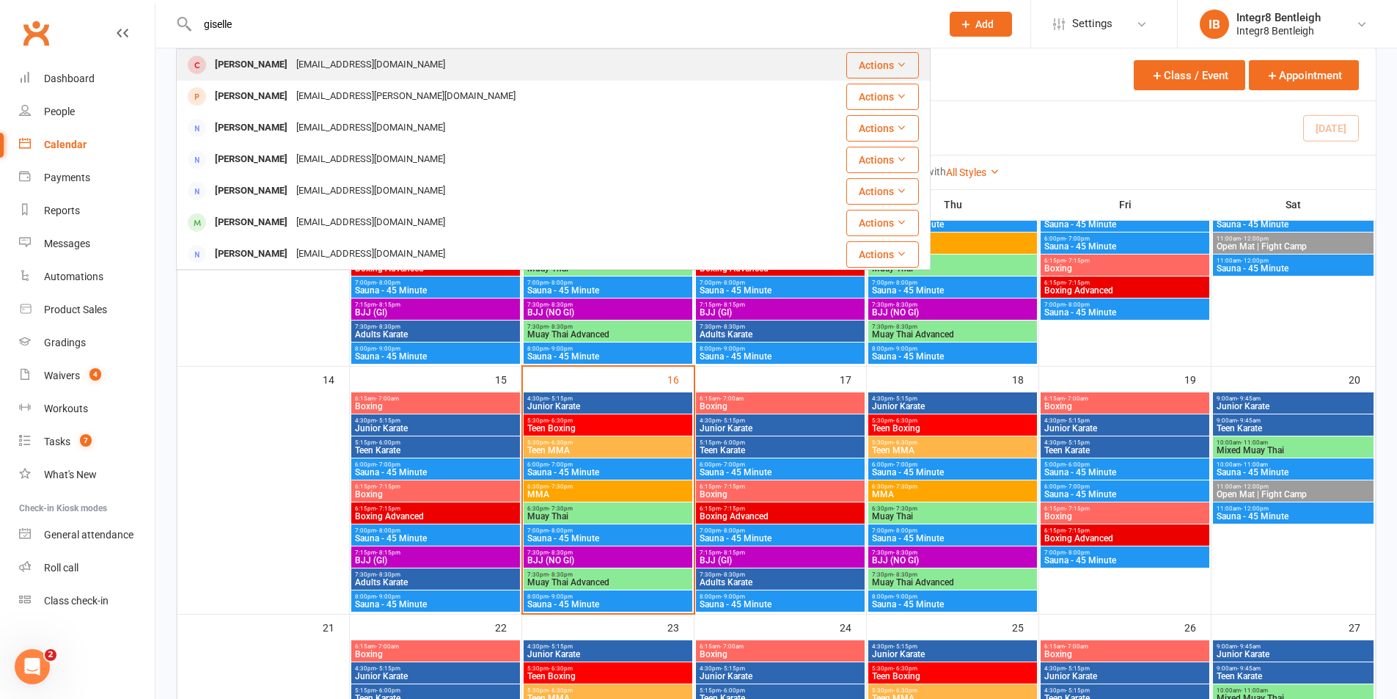
type input "giselle"
click at [318, 55] on div "Hi5becky@hotmail.com" at bounding box center [371, 64] width 158 height 21
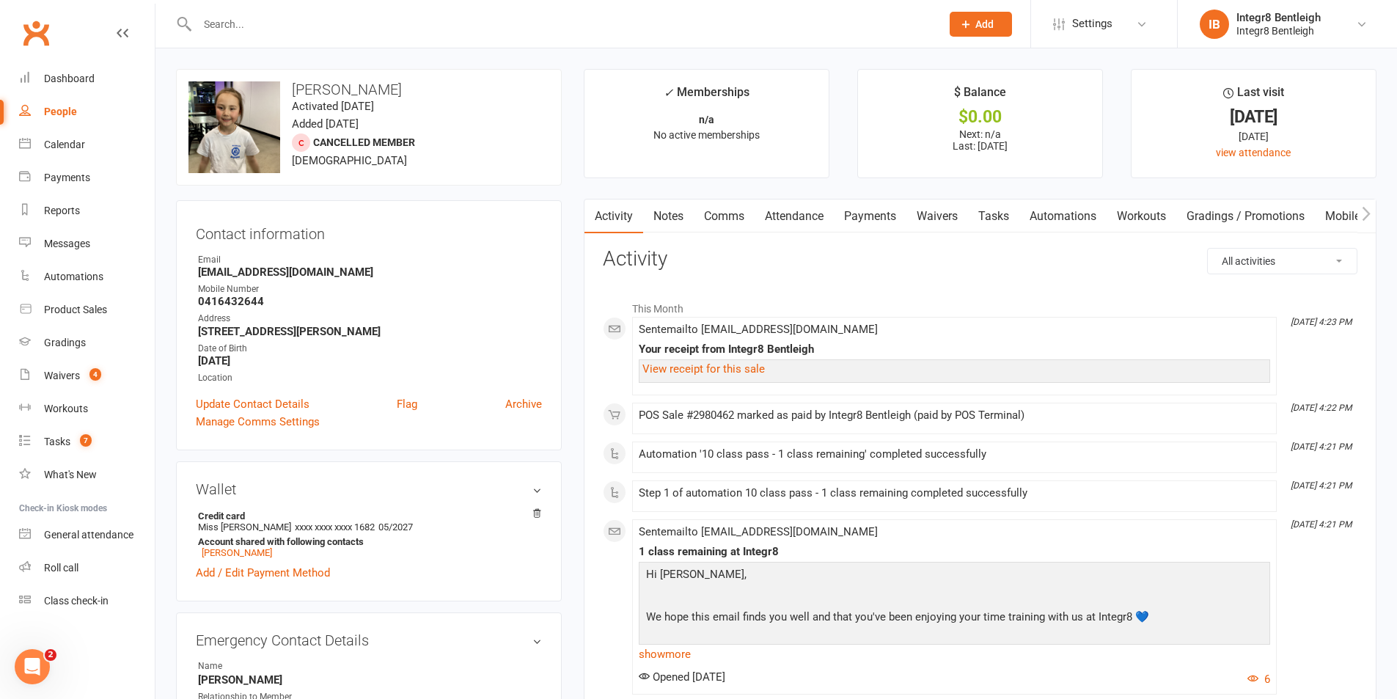
click at [681, 200] on link "Notes" at bounding box center [668, 217] width 51 height 34
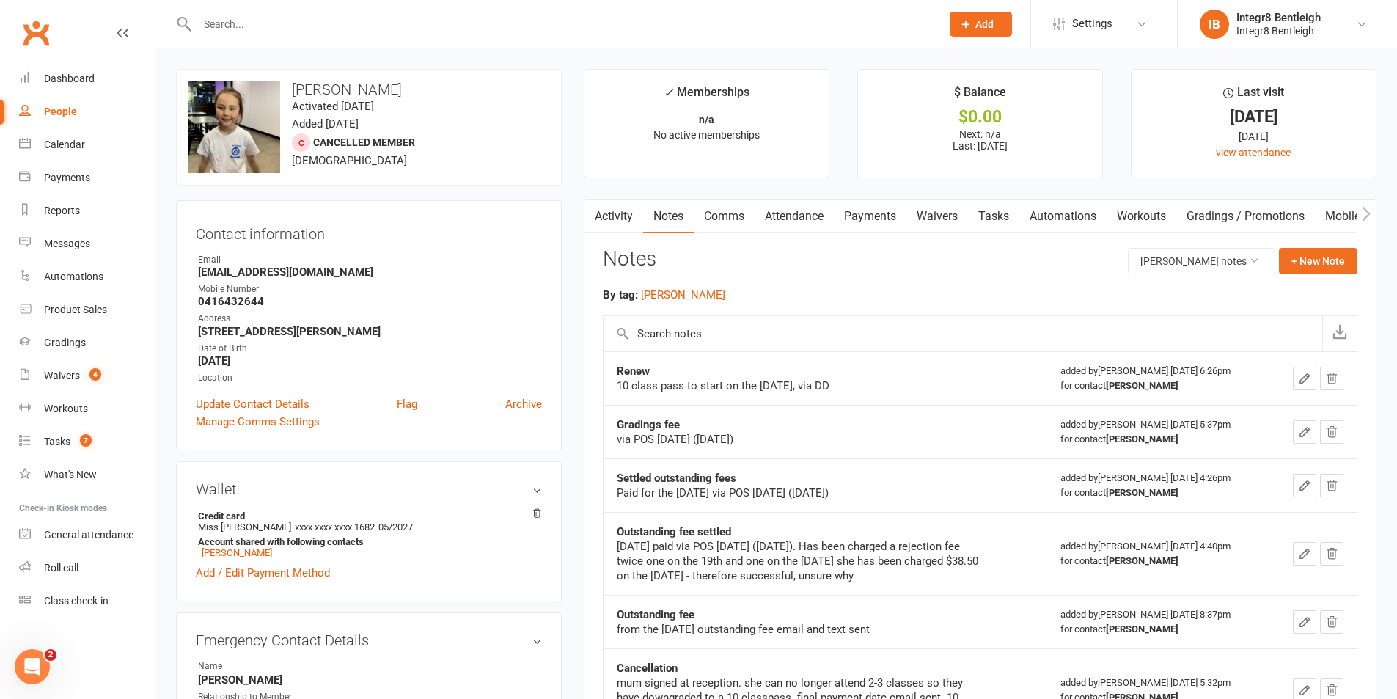
click at [625, 208] on link "Activity" at bounding box center [614, 217] width 59 height 34
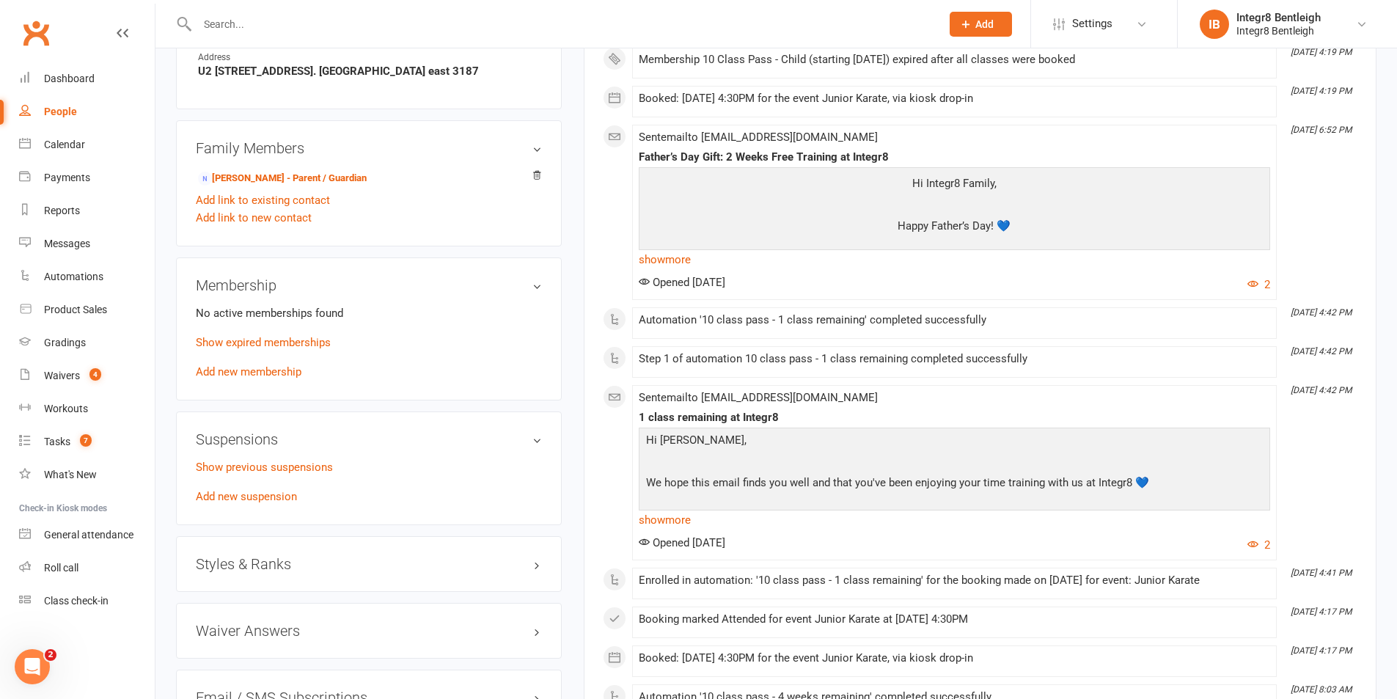
scroll to position [734, 0]
click at [315, 339] on link "Show expired memberships" at bounding box center [263, 341] width 135 height 13
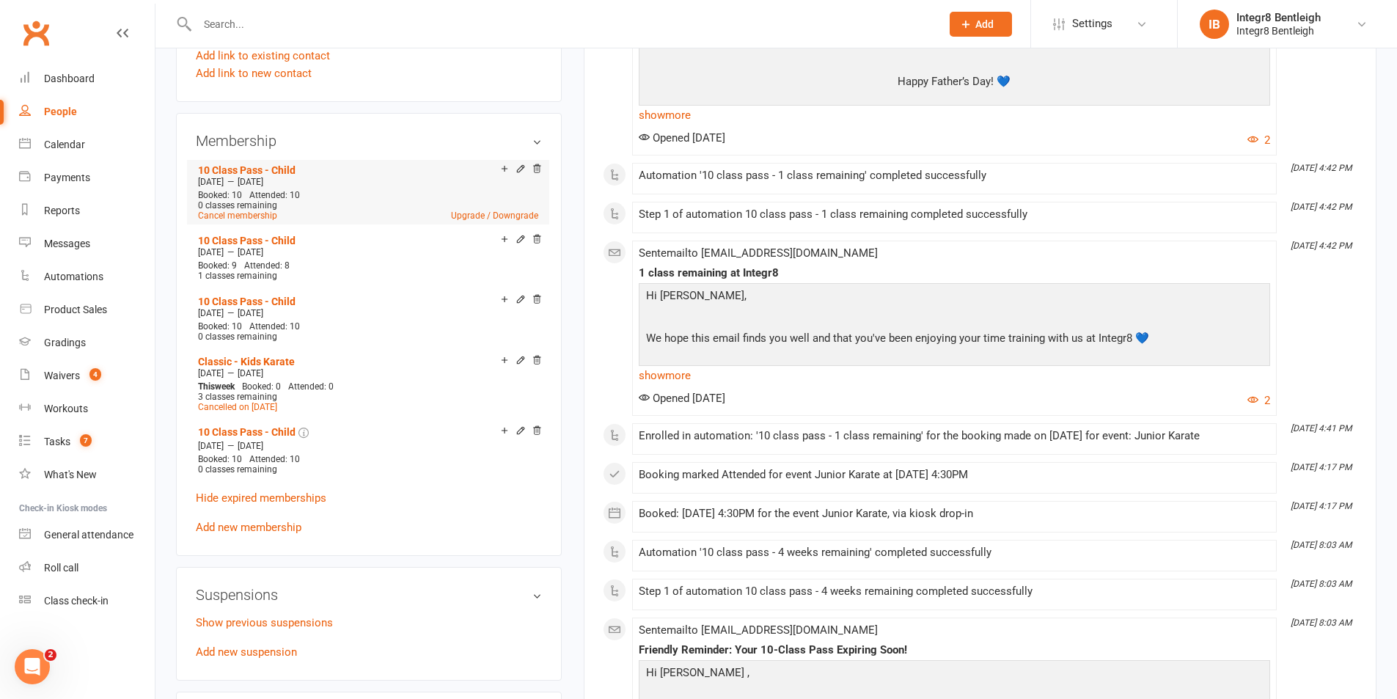
scroll to position [880, 0]
click at [288, 519] on link "Add new membership" at bounding box center [249, 524] width 106 height 13
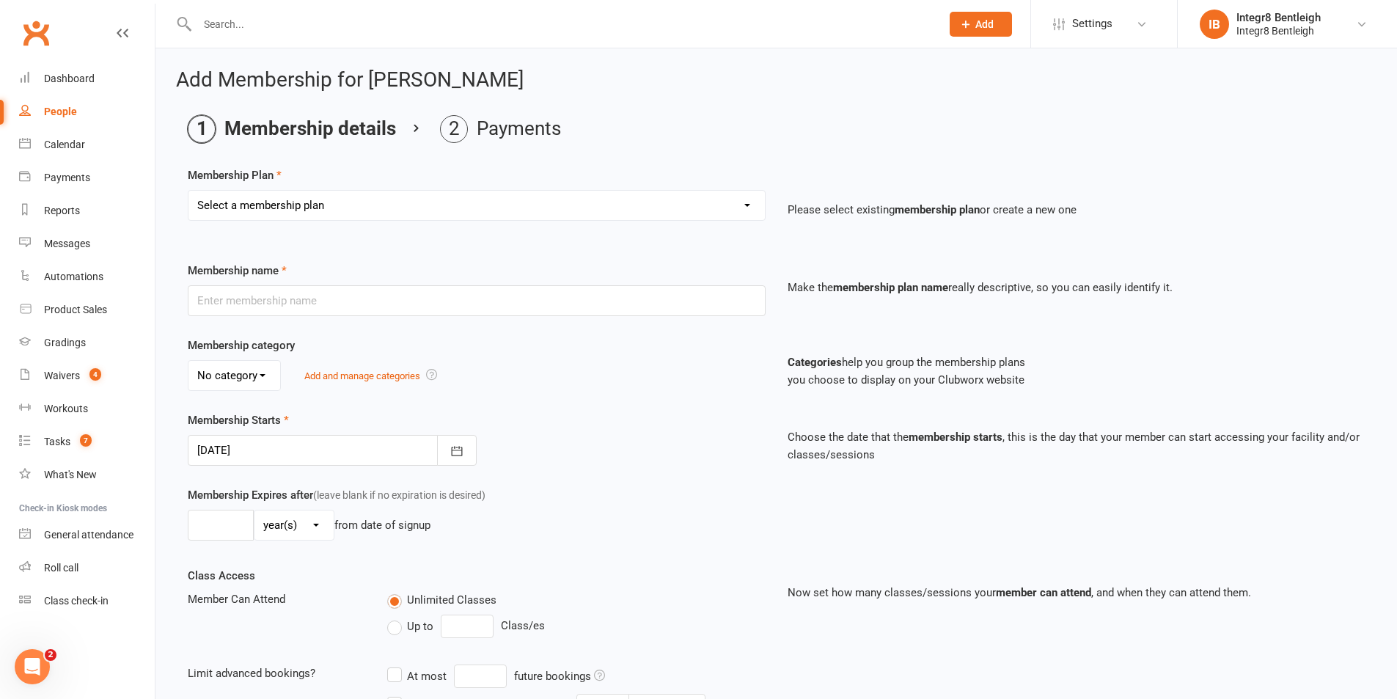
click at [311, 198] on select "Select a membership plan Create new Membership Plan Classic - Muay Thai Classic…" at bounding box center [477, 205] width 577 height 29
select select "12"
click at [189, 191] on select "Select a membership plan Create new Membership Plan Classic - Muay Thai Classic…" at bounding box center [477, 205] width 577 height 29
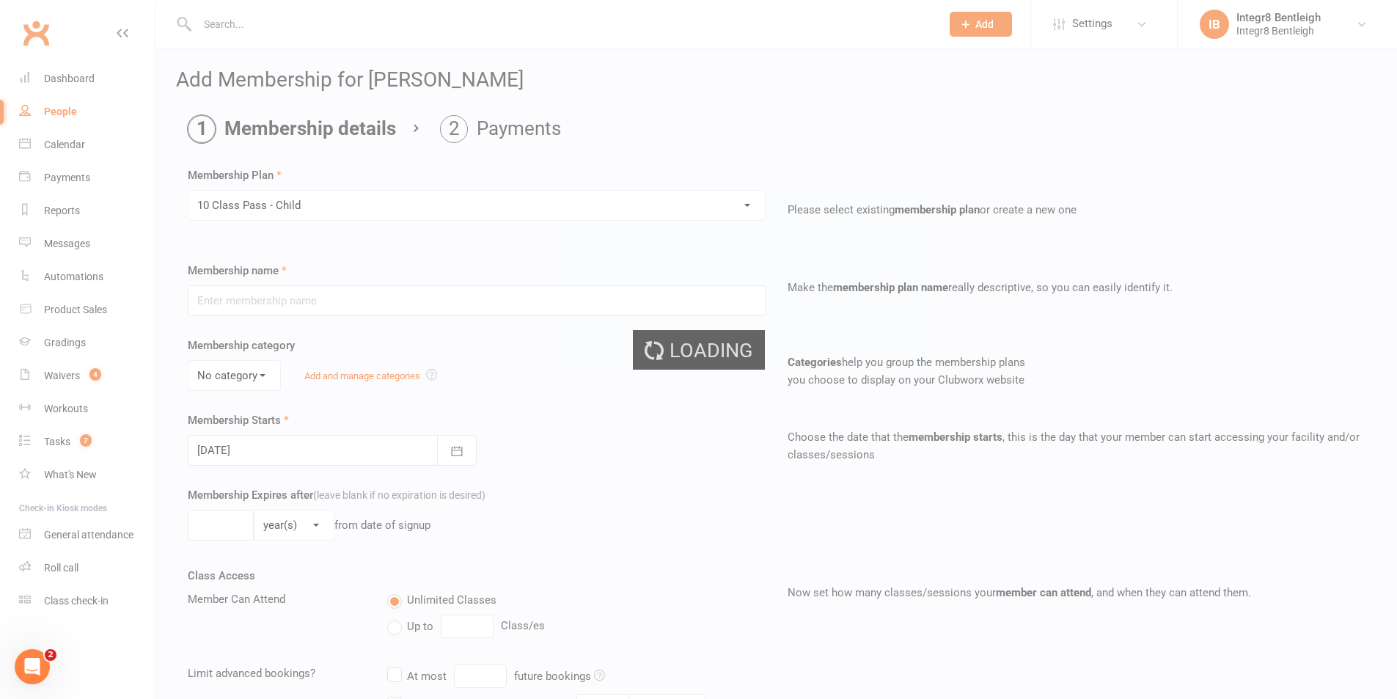
type input "10 Class Pass - Child"
select select "2"
type input "3"
select select "2"
type input "10"
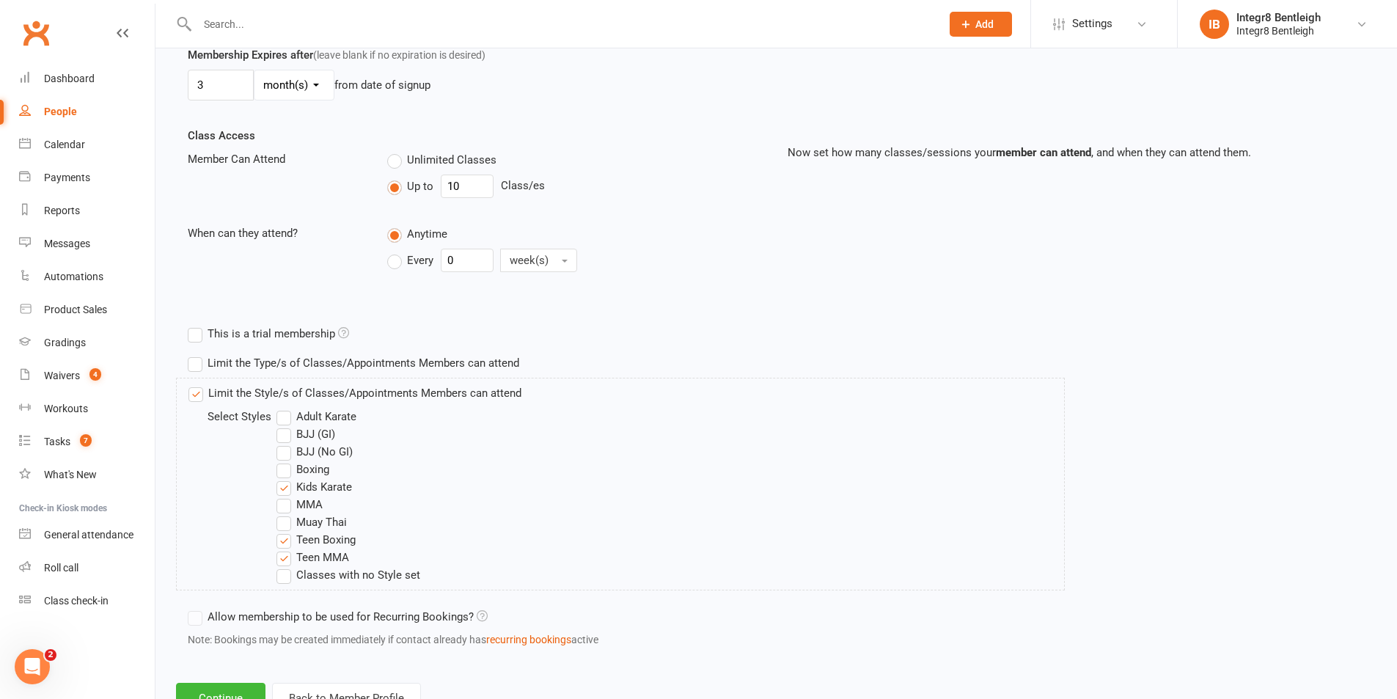
scroll to position [497, 0]
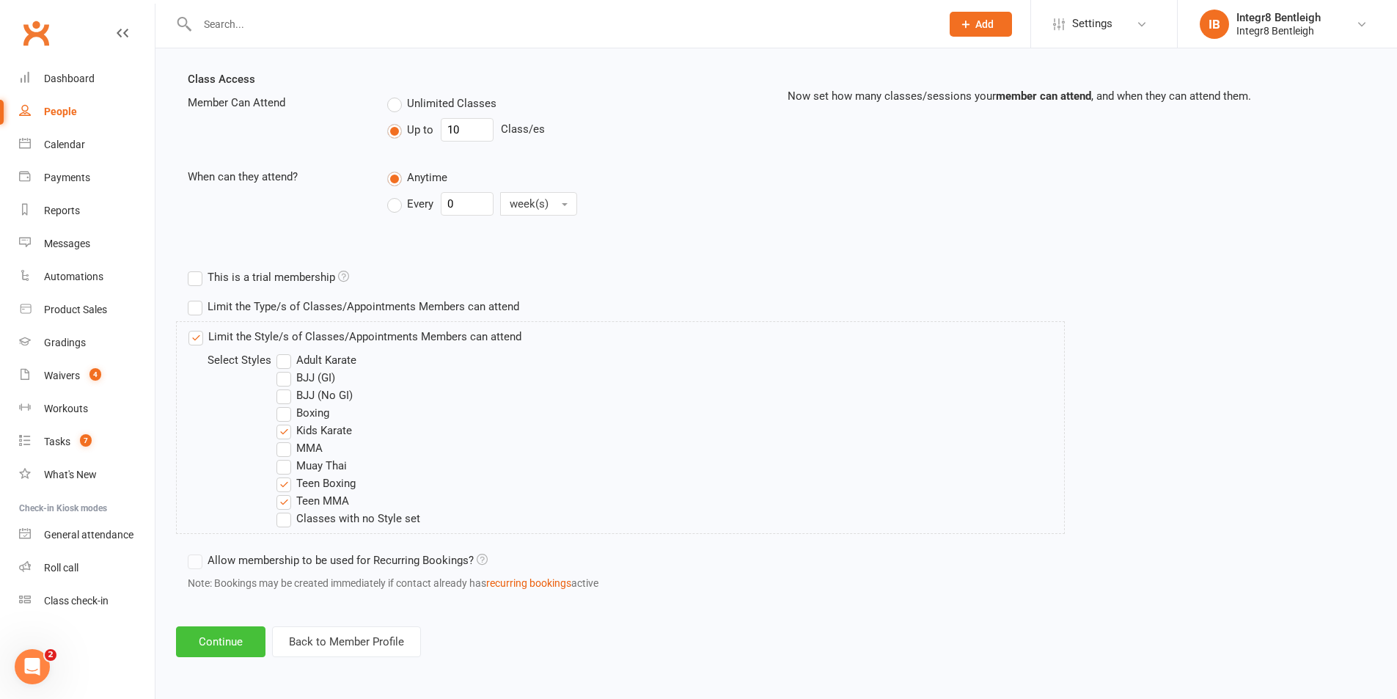
click at [234, 639] on button "Continue" at bounding box center [220, 641] width 89 height 31
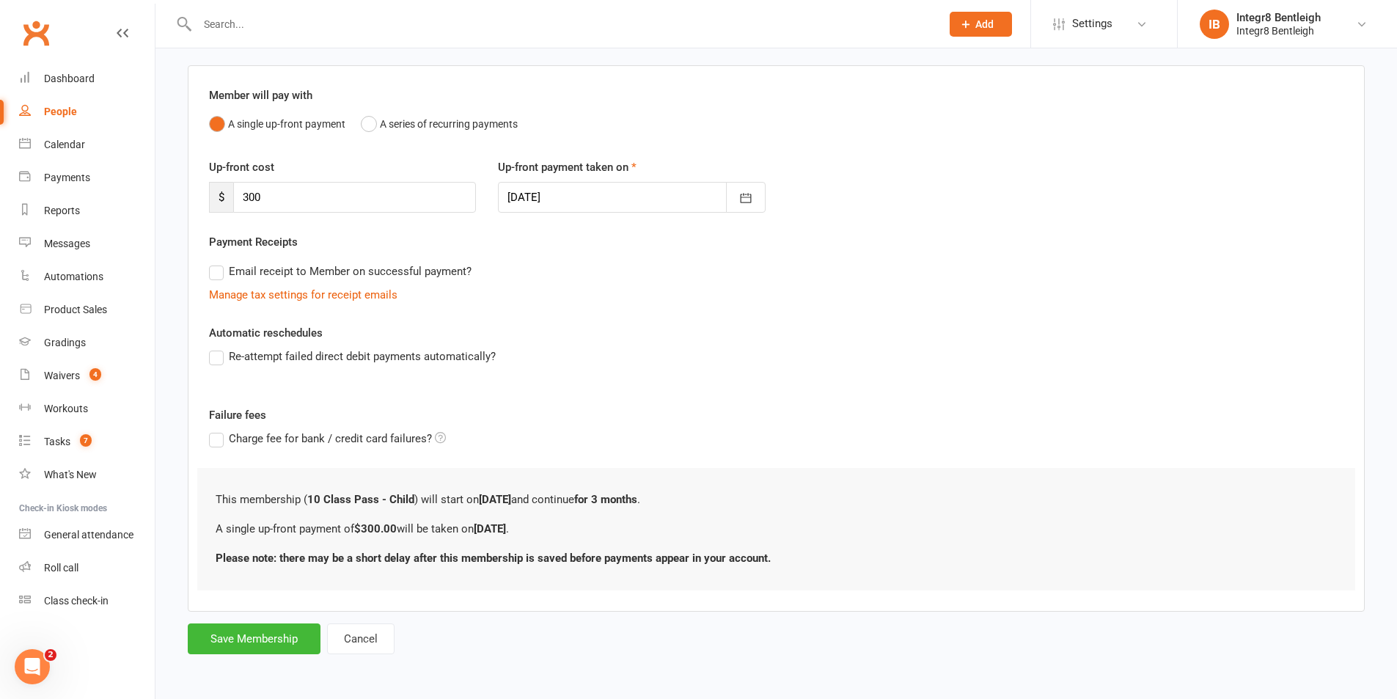
scroll to position [0, 0]
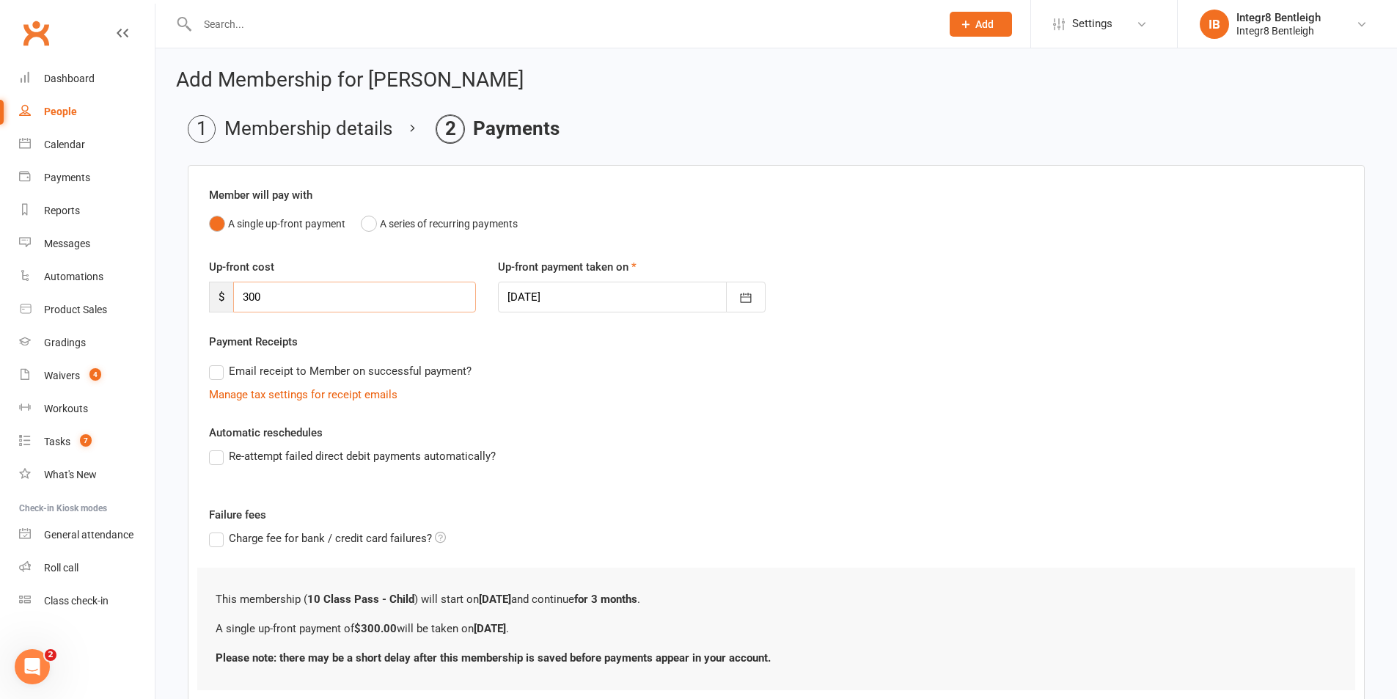
drag, startPoint x: 279, startPoint y: 298, endPoint x: 231, endPoint y: 298, distance: 47.7
click at [231, 298] on div "$ 300" at bounding box center [342, 297] width 267 height 31
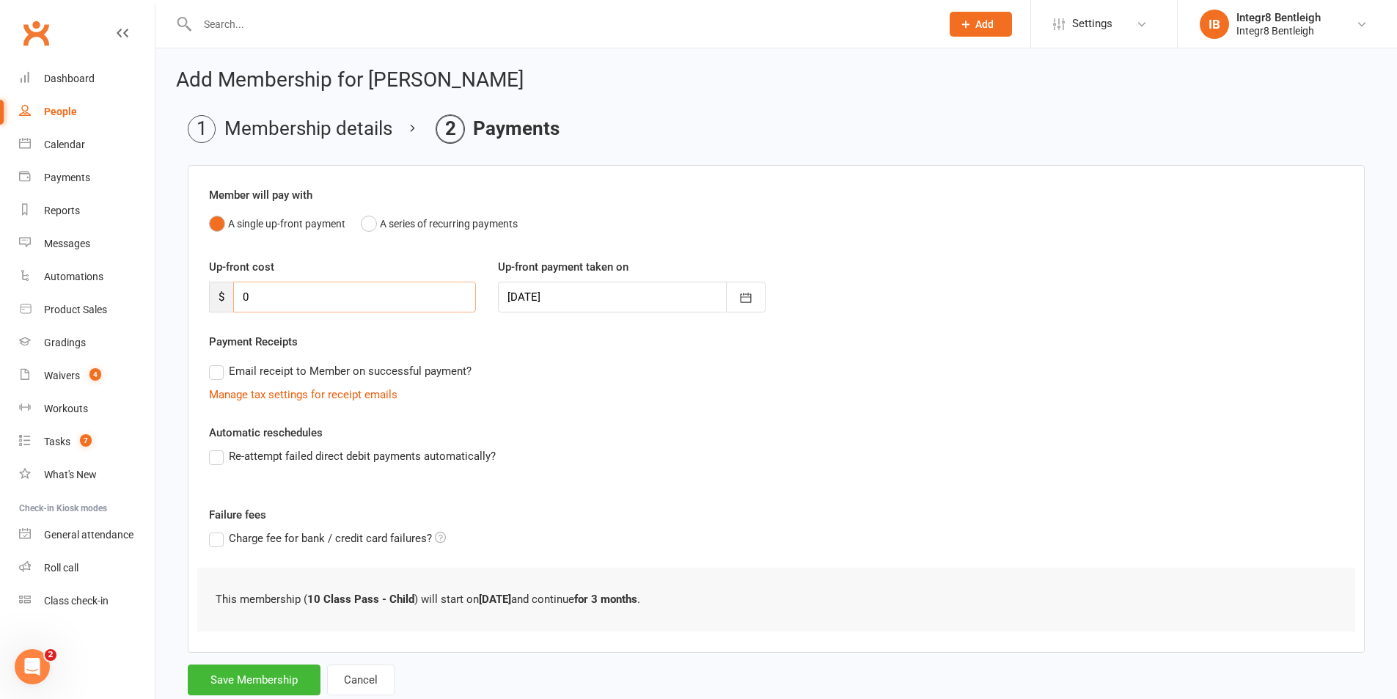
type input "0"
click at [575, 382] on div "Email receipt to Member on successful payment?" at bounding box center [770, 371] width 1147 height 29
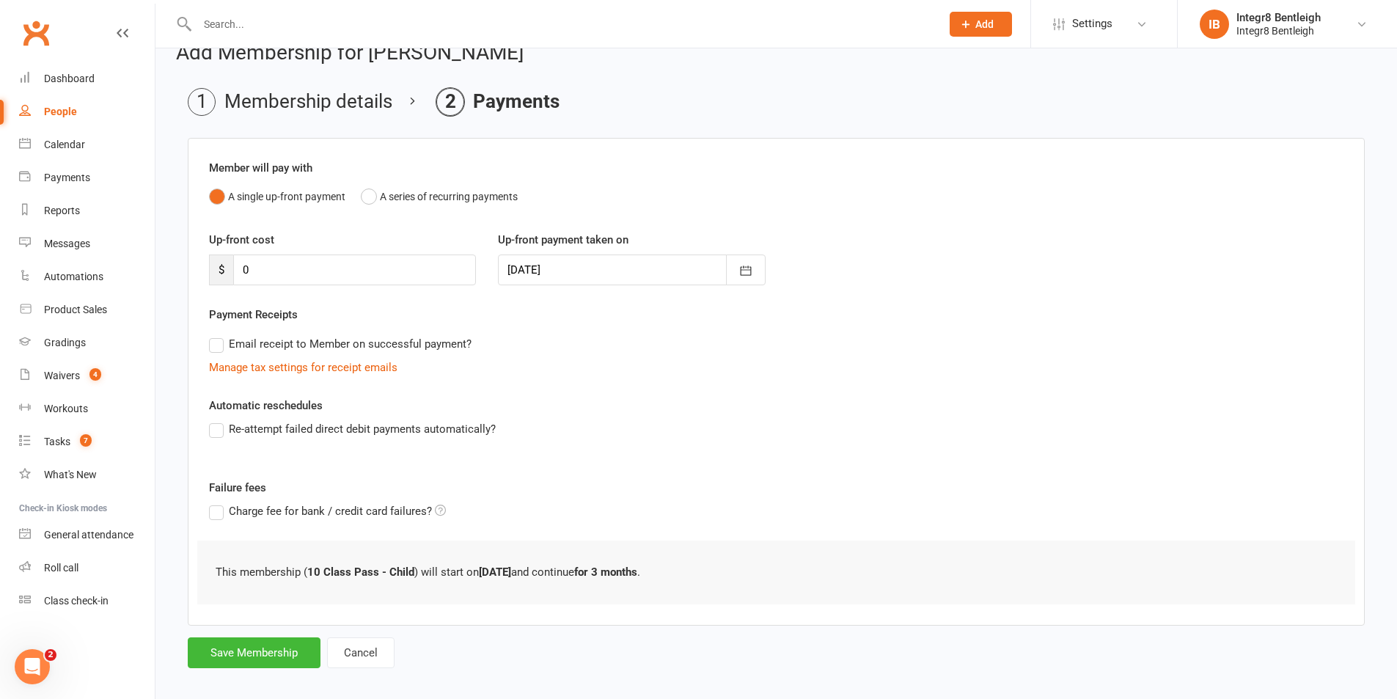
scroll to position [41, 0]
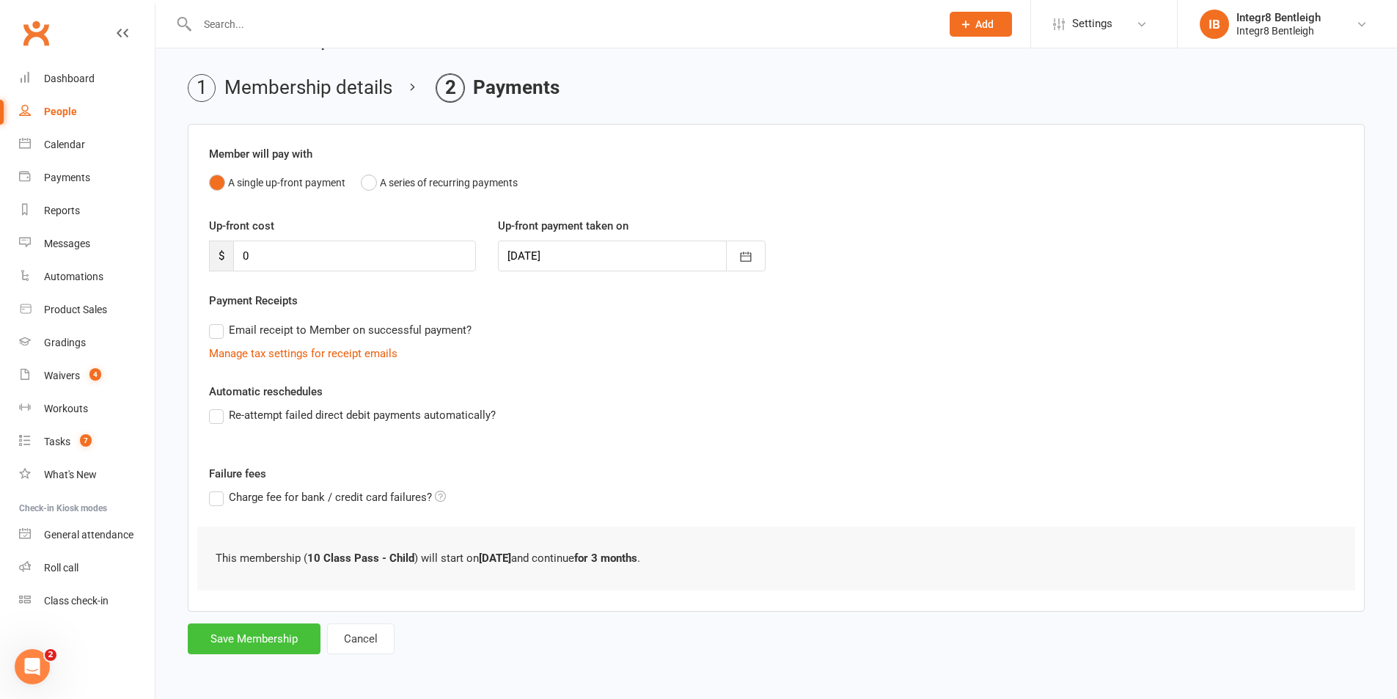
click at [246, 635] on button "Save Membership" at bounding box center [254, 639] width 133 height 31
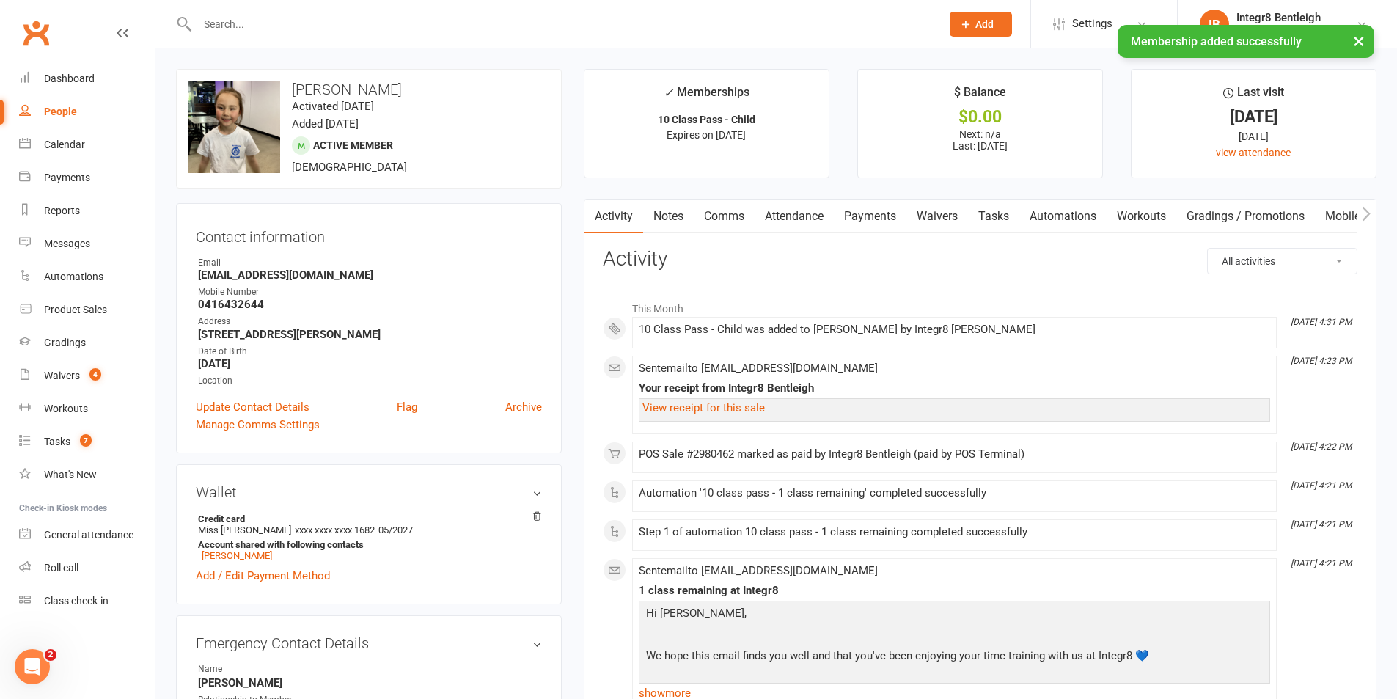
click at [657, 211] on link "Notes" at bounding box center [668, 217] width 51 height 34
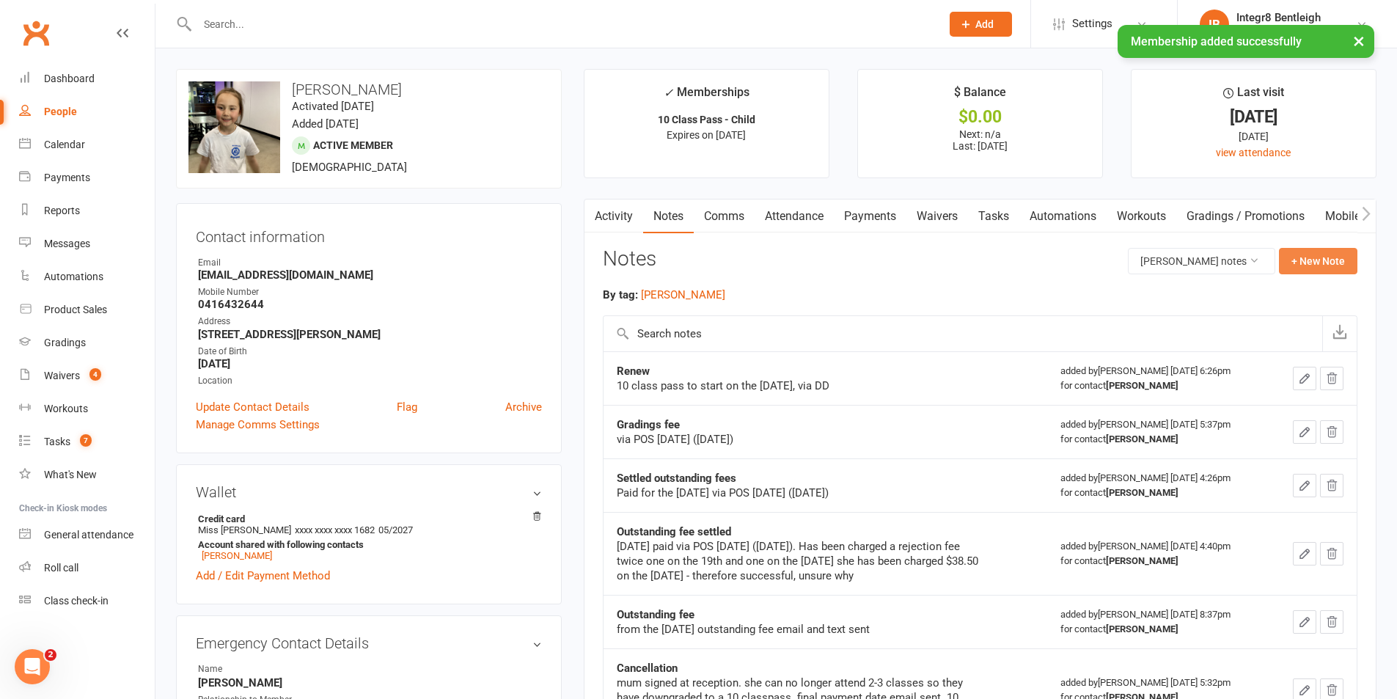
click at [1316, 255] on button "+ New Note" at bounding box center [1318, 261] width 78 height 26
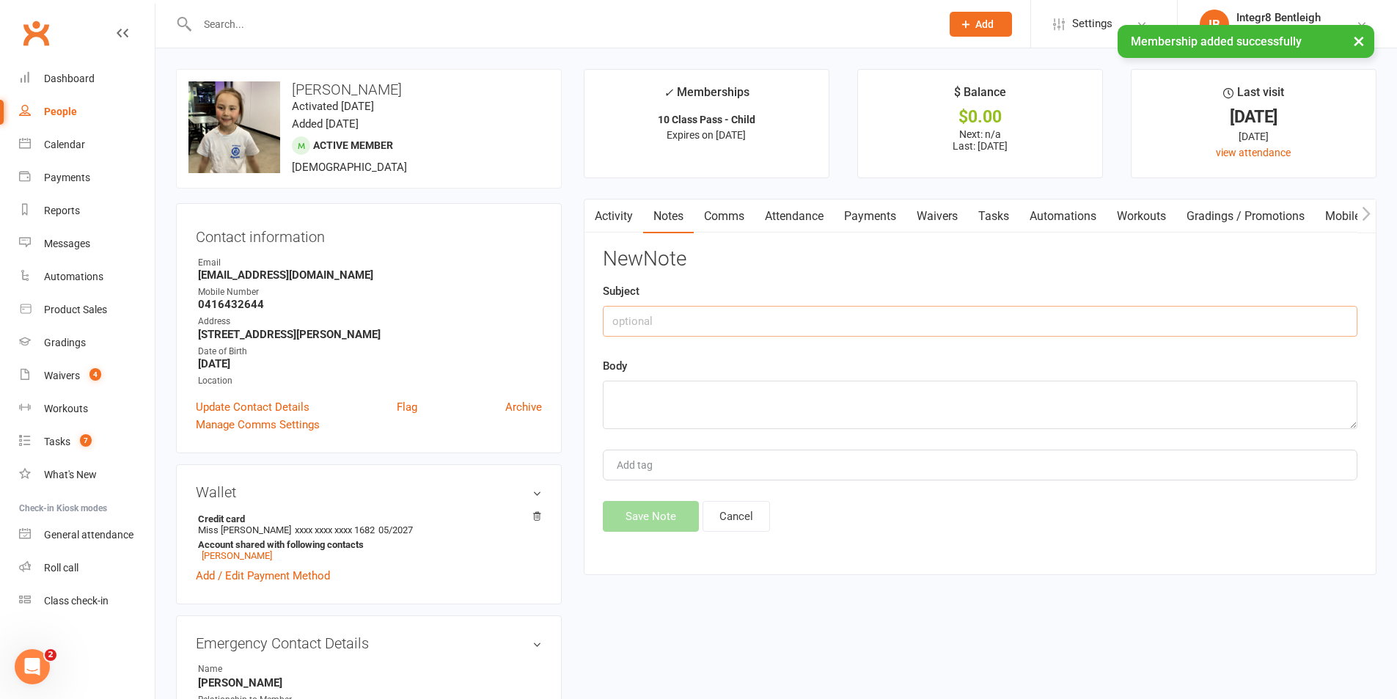
click at [663, 330] on input "text" at bounding box center [980, 321] width 755 height 31
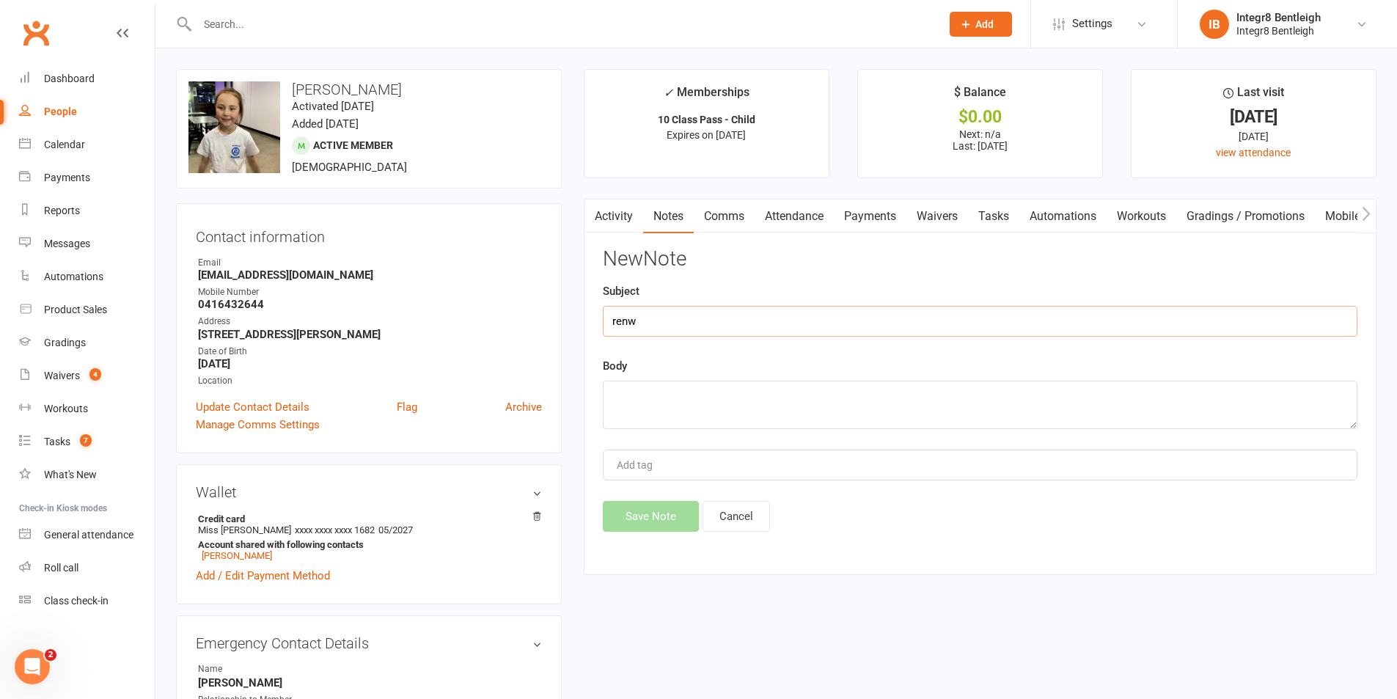
click at [663, 330] on input "renw" at bounding box center [980, 321] width 755 height 31
type input "renew"
type textarea "mum paid for at reception via POS"
type input "rebecca"
click at [610, 401] on textarea "mum paid for at reception via POS" at bounding box center [980, 405] width 755 height 48
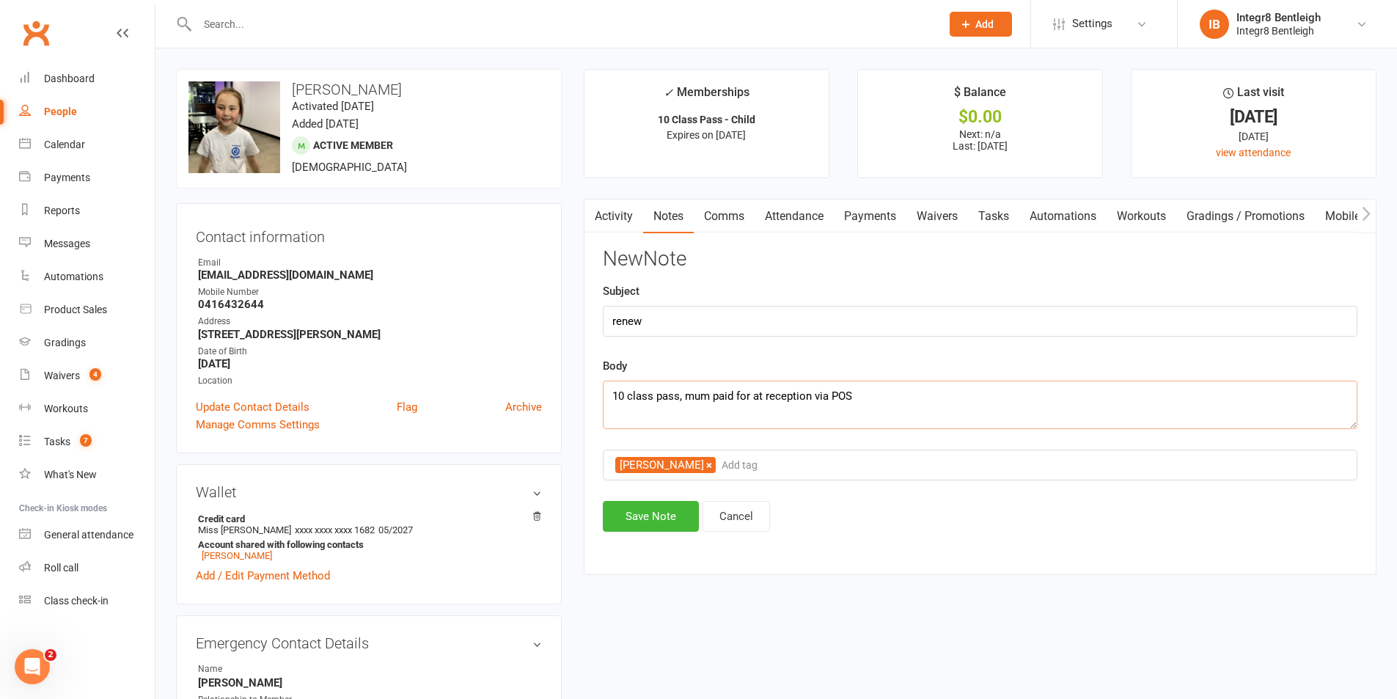
click at [868, 407] on textarea "10 class pass, mum paid for at reception via POS" at bounding box center [980, 405] width 755 height 48
type textarea "10 class pass, mum paid for at reception via POS."
click at [673, 519] on button "Save Note" at bounding box center [651, 516] width 96 height 31
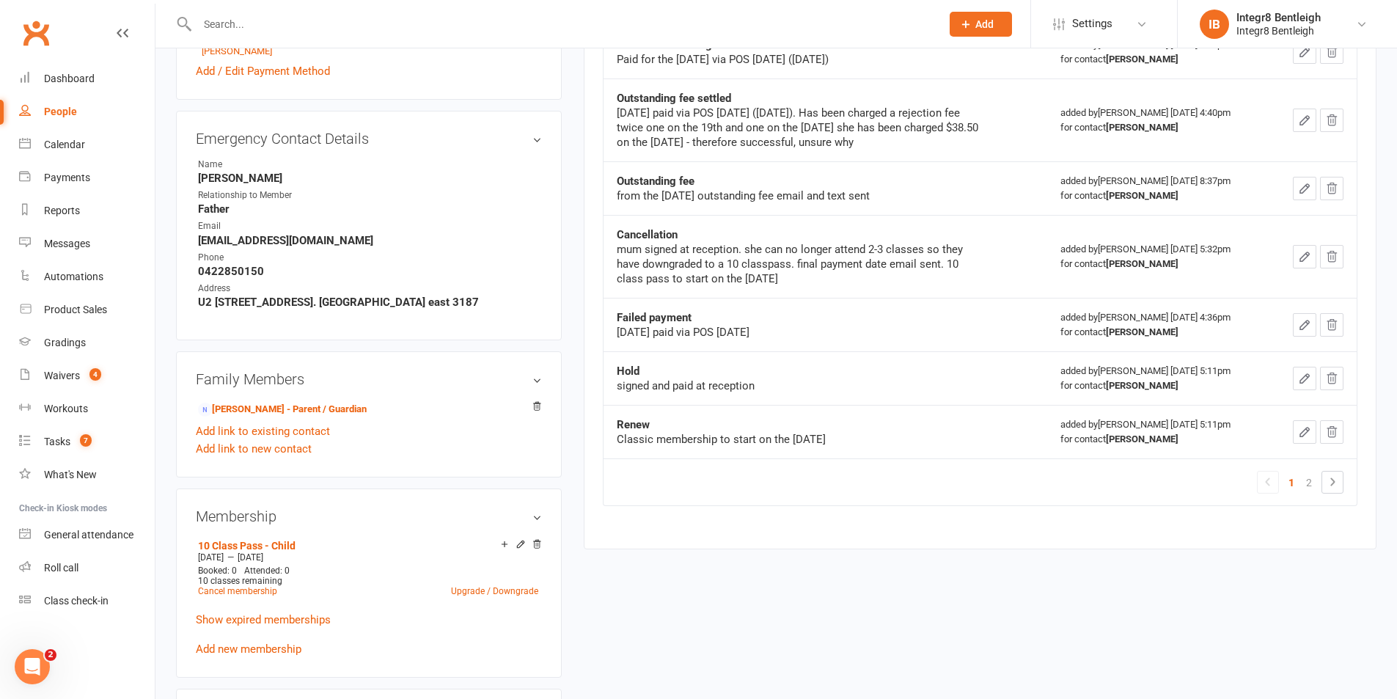
scroll to position [513, 0]
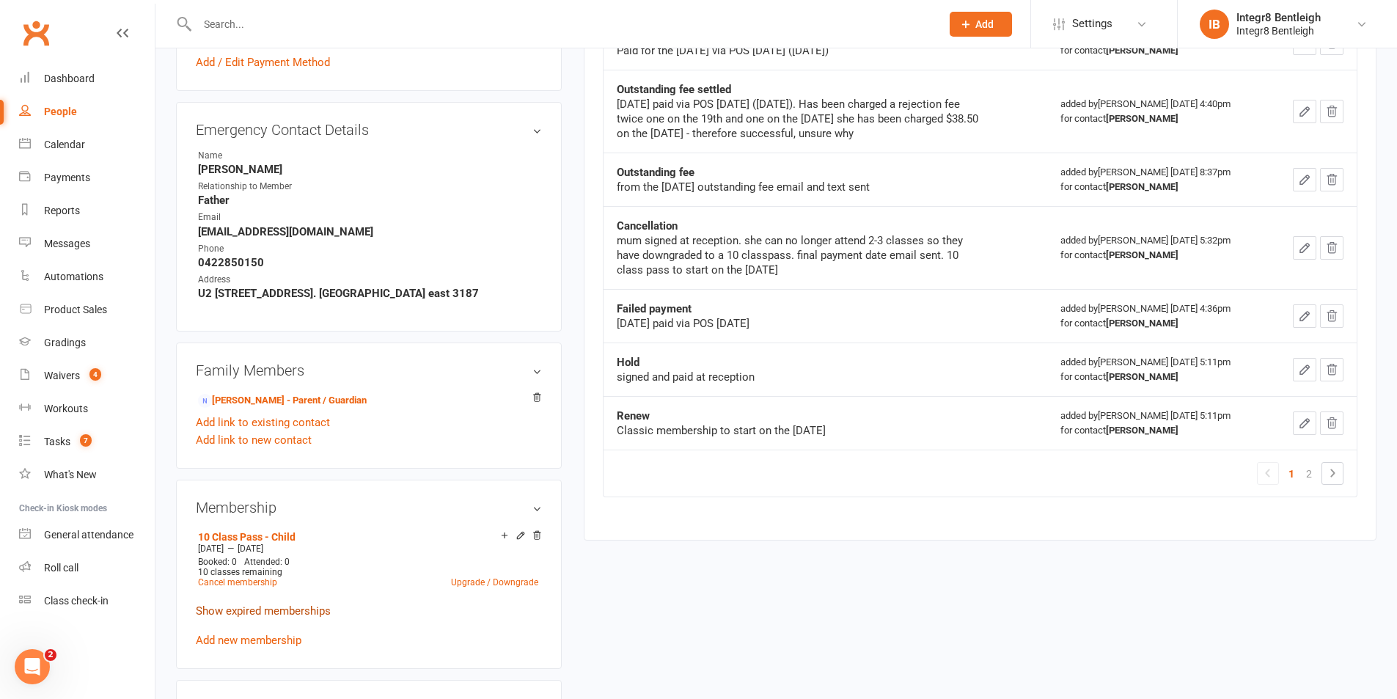
click at [288, 617] on link "Show expired memberships" at bounding box center [263, 610] width 135 height 13
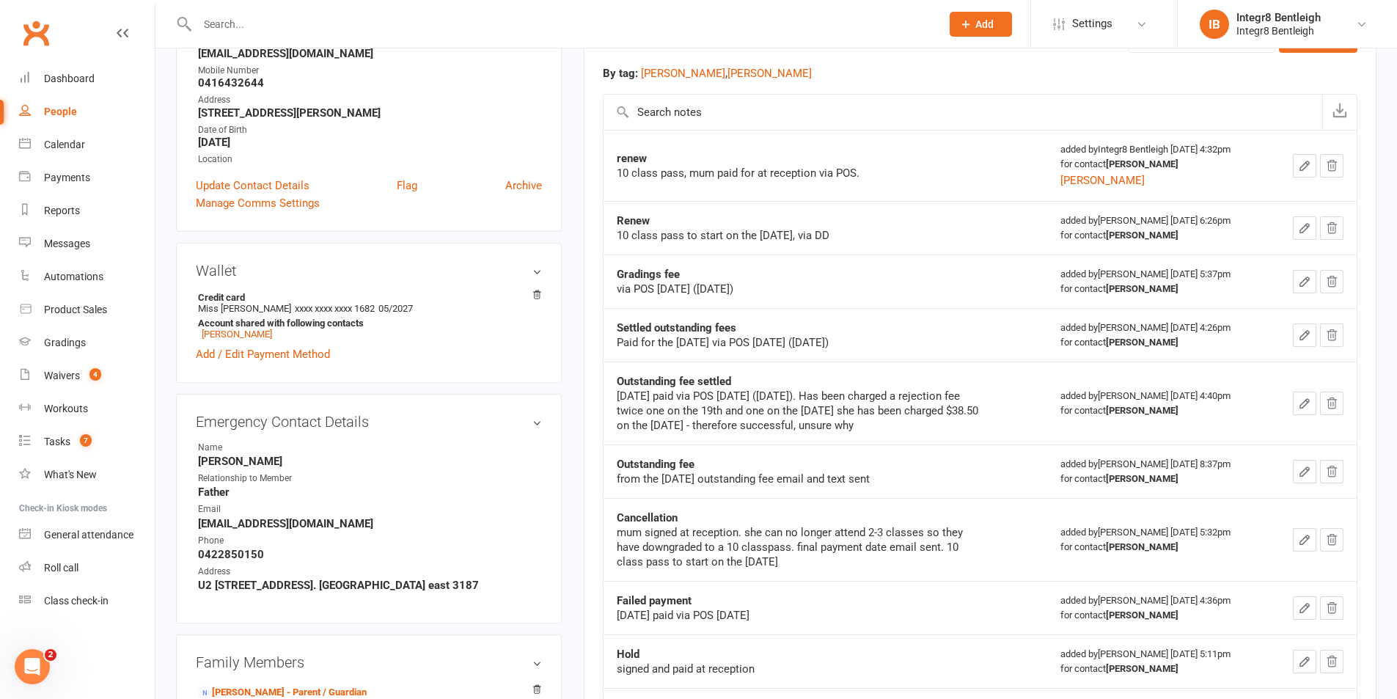
scroll to position [0, 0]
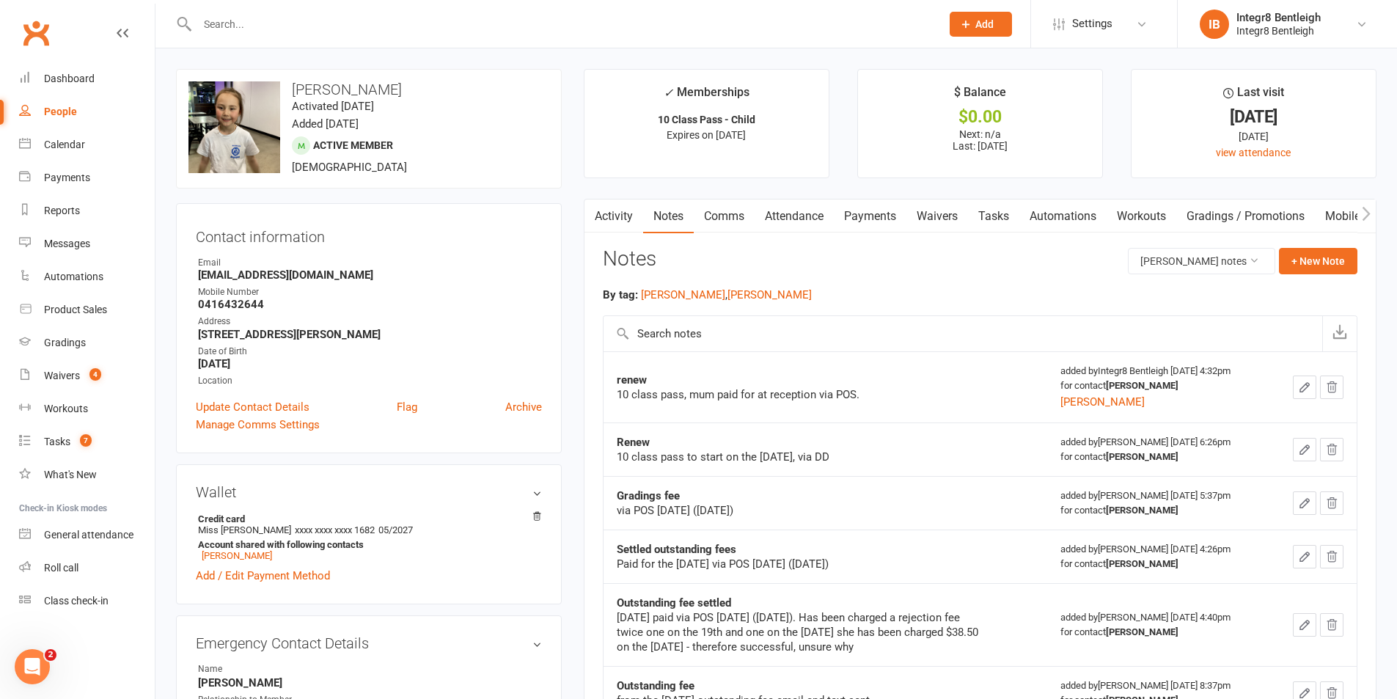
click at [859, 219] on link "Payments" at bounding box center [870, 217] width 73 height 34
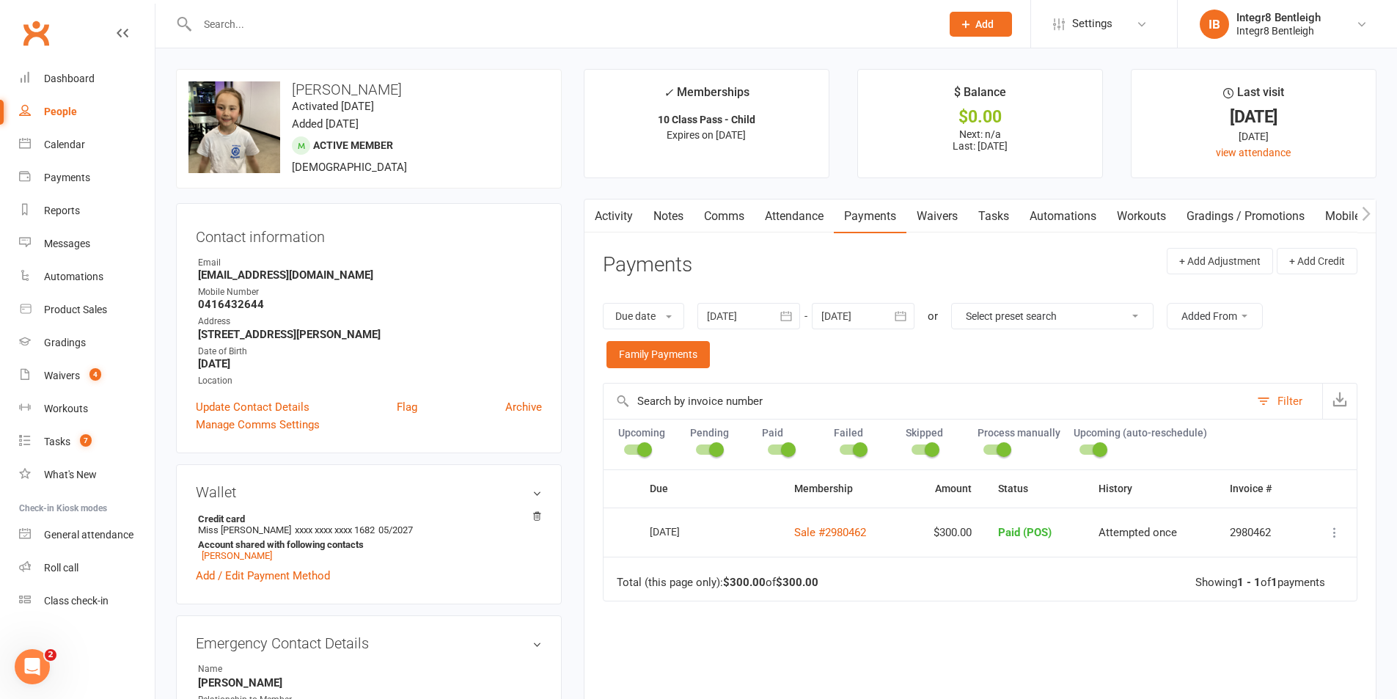
click at [1053, 321] on select "Select preset search All failures All skipped payments All pending payments Suc…" at bounding box center [1052, 316] width 201 height 25
select select "5"
click at [957, 304] on select "Select preset search All failures All skipped payments All pending payments Suc…" at bounding box center [1052, 316] width 201 height 25
type input "18 Jun 2025"
type input "[DATE]"
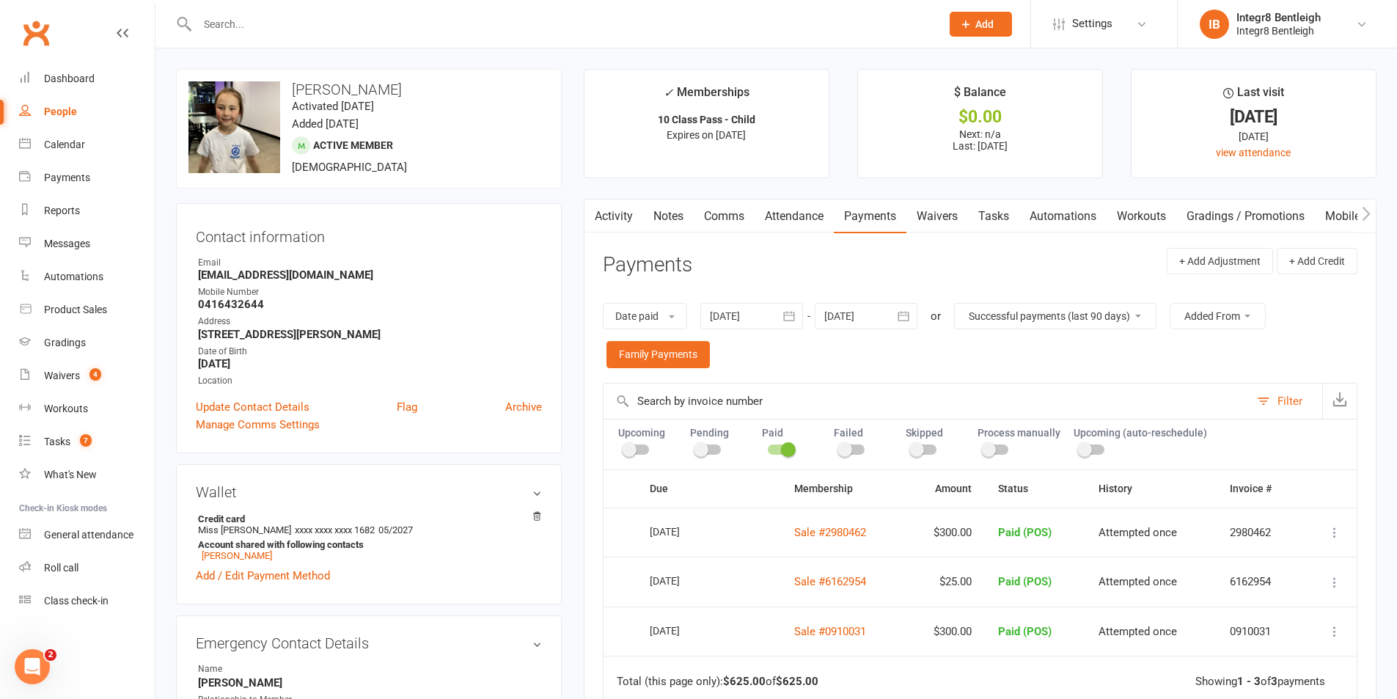
click at [681, 224] on link "Notes" at bounding box center [668, 217] width 51 height 34
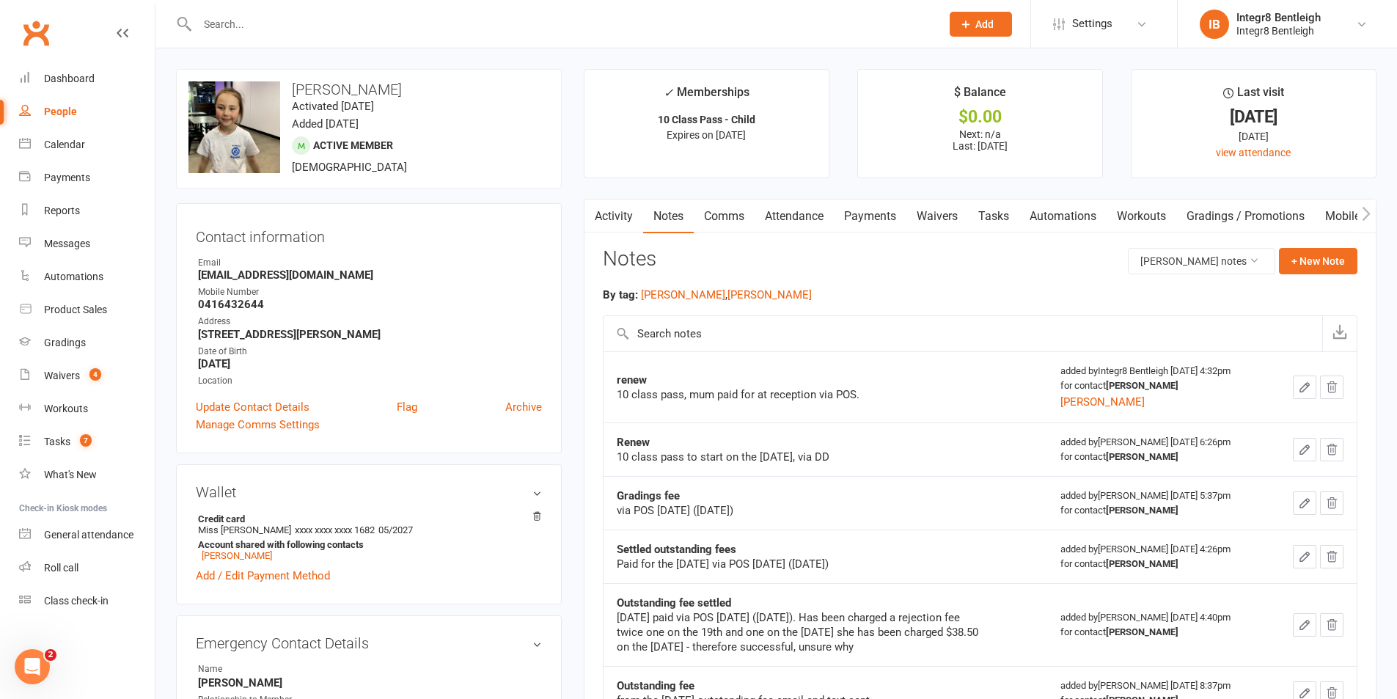
click at [642, 202] on link "Activity" at bounding box center [614, 217] width 59 height 34
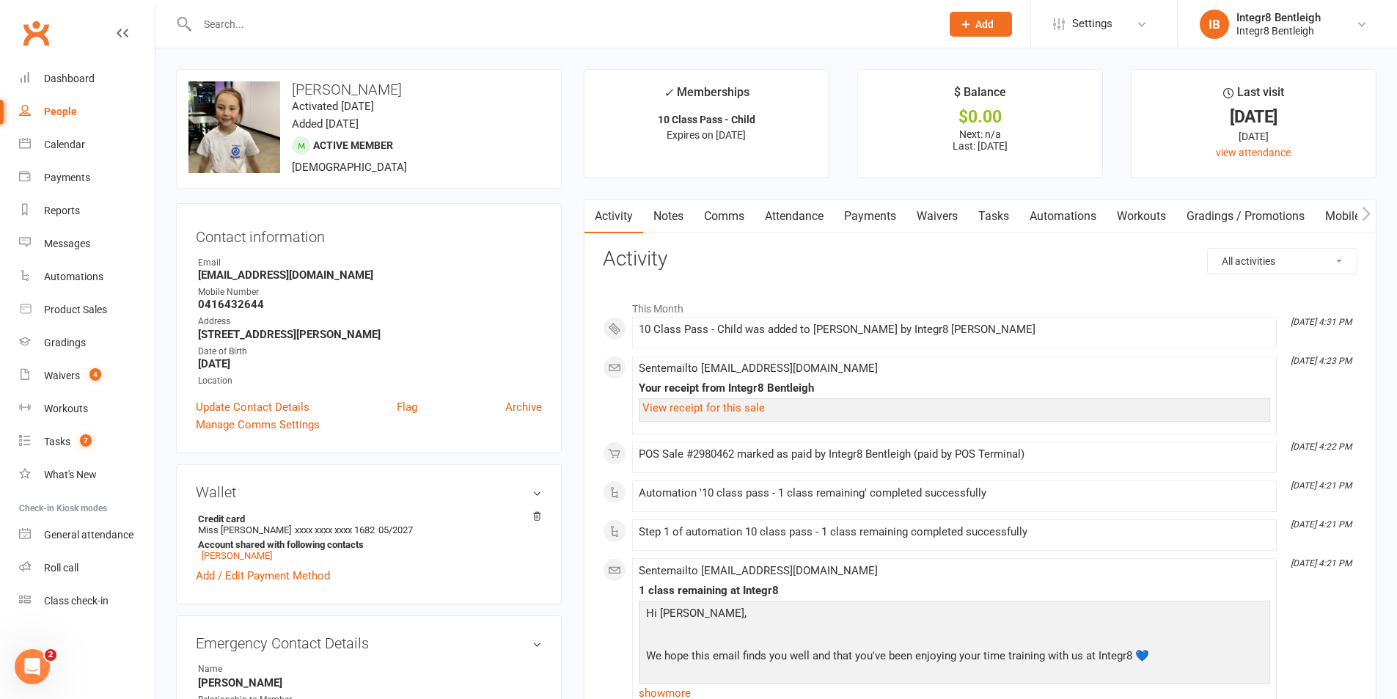
click at [800, 218] on link "Attendance" at bounding box center [794, 217] width 79 height 34
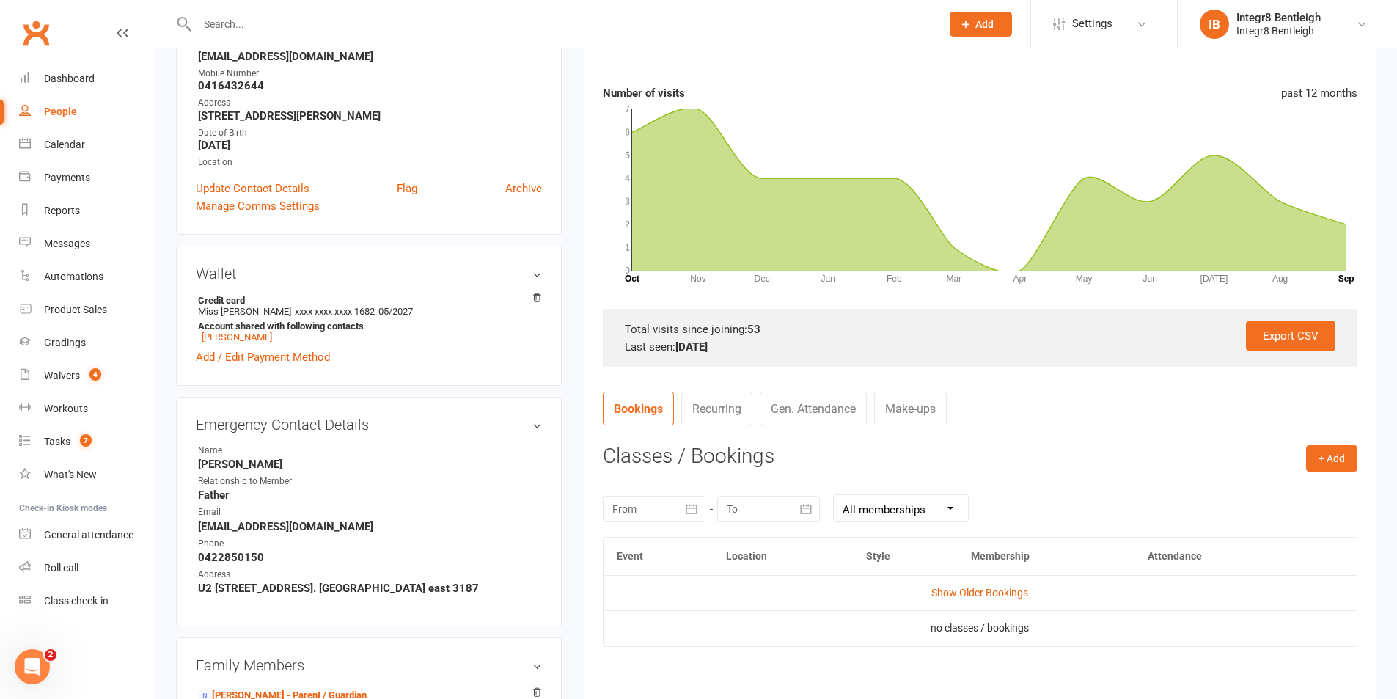
scroll to position [220, 0]
click at [1317, 458] on button "+ Add" at bounding box center [1331, 457] width 51 height 26
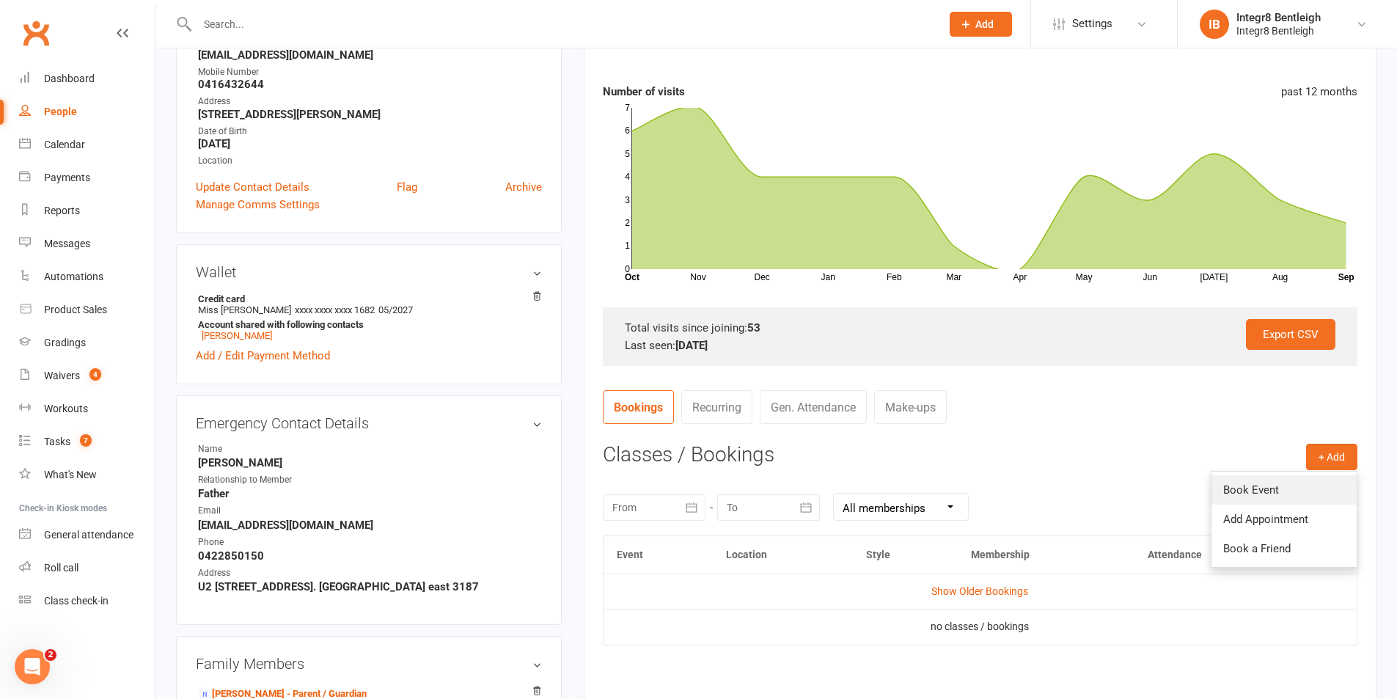
click at [1295, 484] on link "Book Event" at bounding box center [1284, 489] width 145 height 29
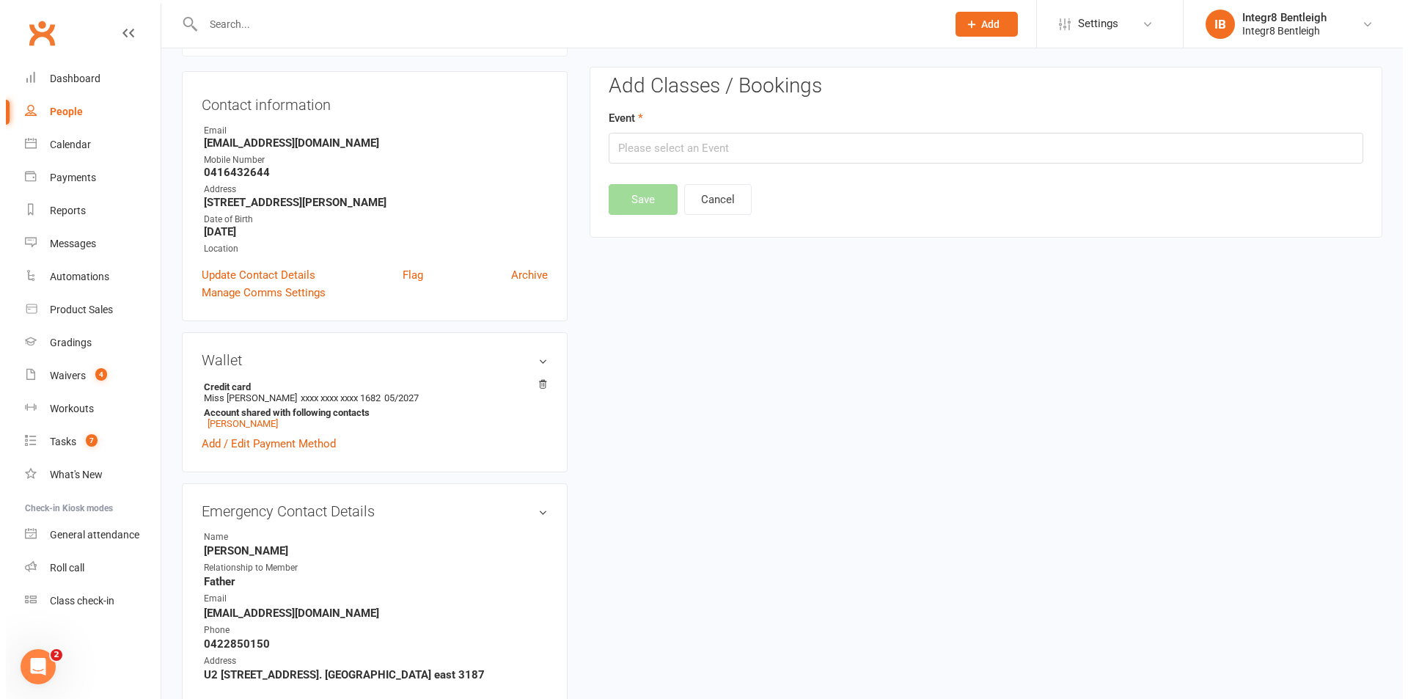
scroll to position [125, 0]
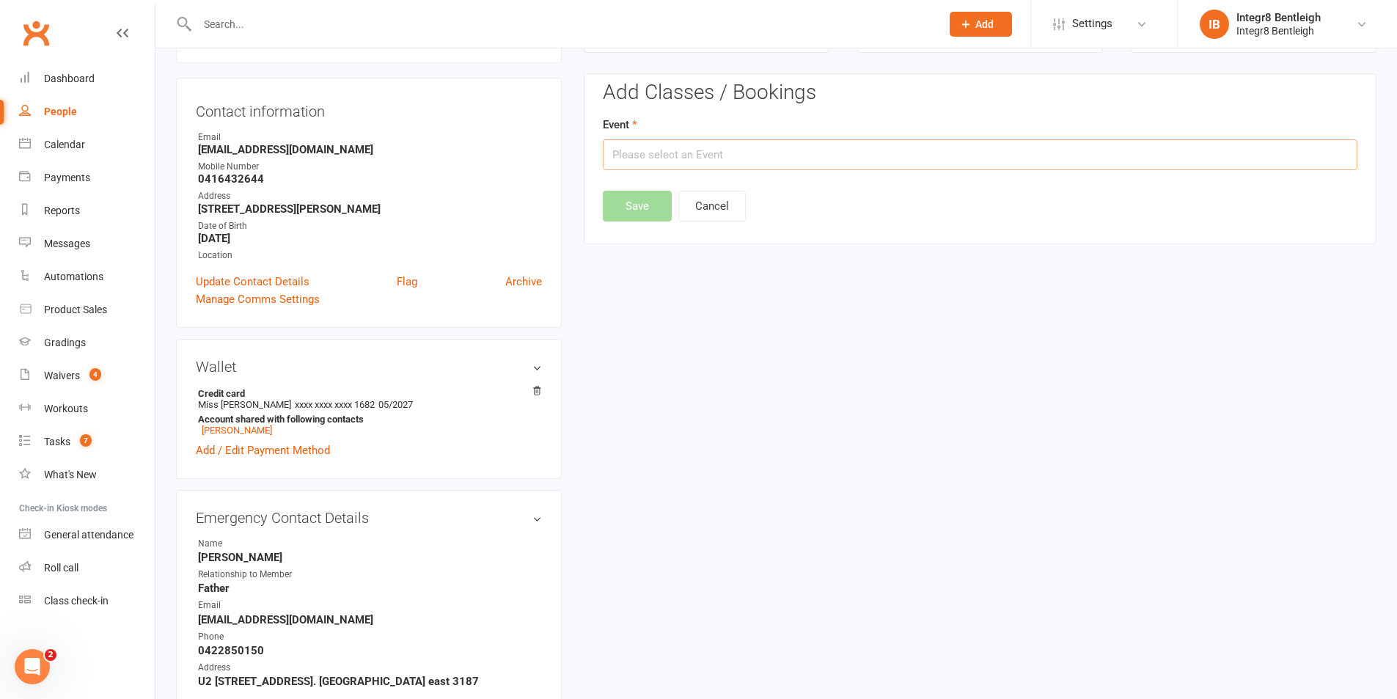
click at [722, 158] on input "text" at bounding box center [980, 154] width 755 height 31
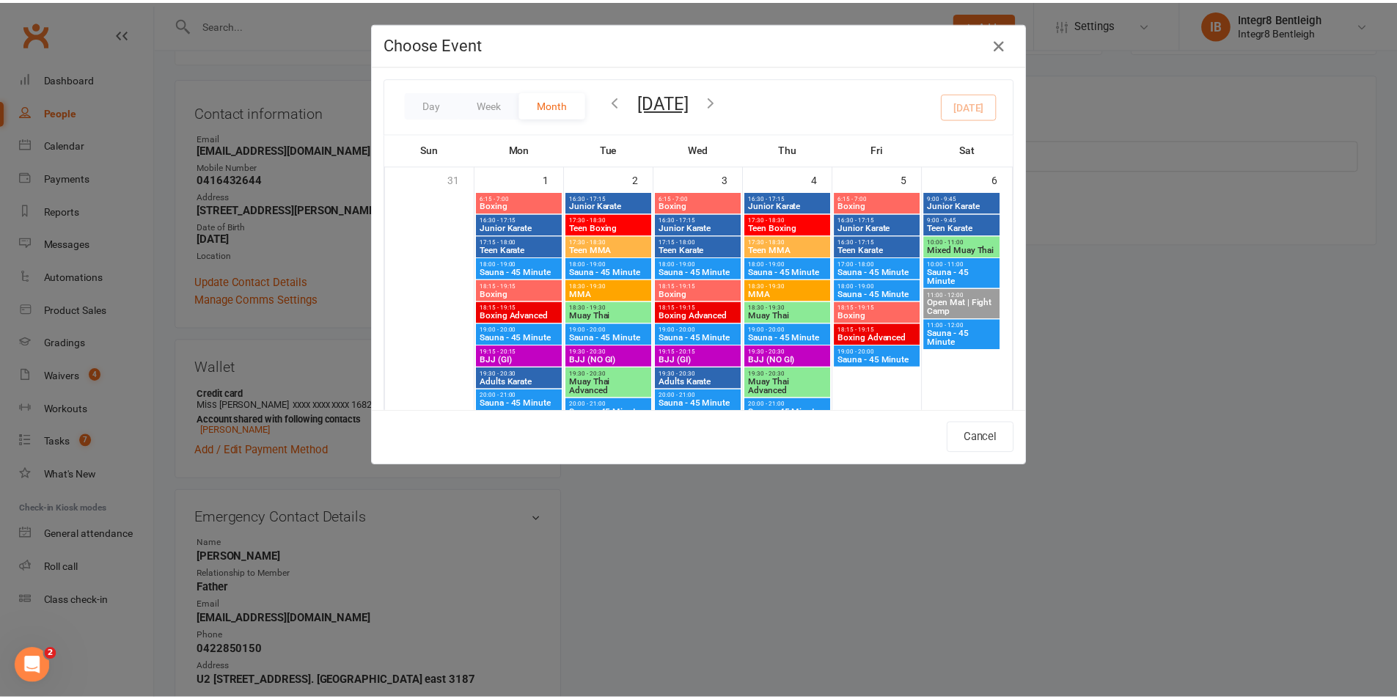
scroll to position [440, 0]
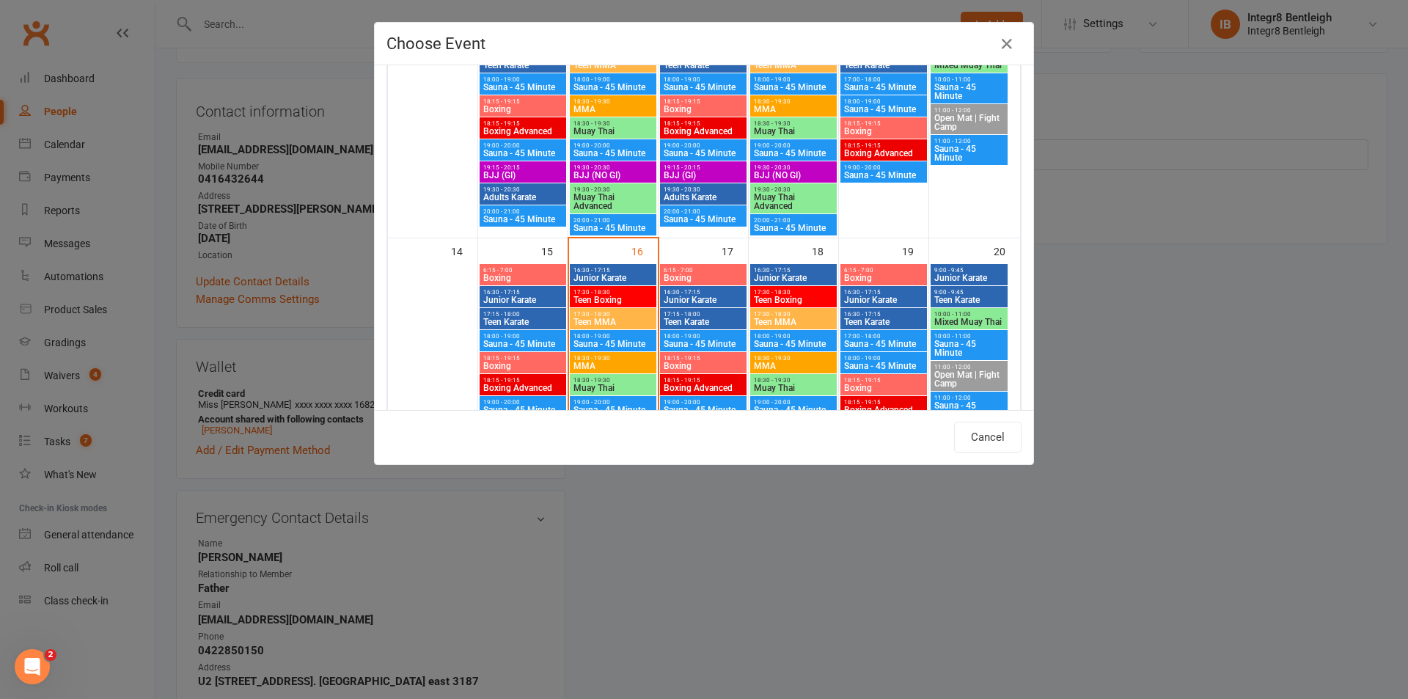
click at [619, 277] on span "Junior Karate" at bounding box center [613, 278] width 81 height 9
type input "Junior Karate - Sep 16, 2025 4:30:00 PM"
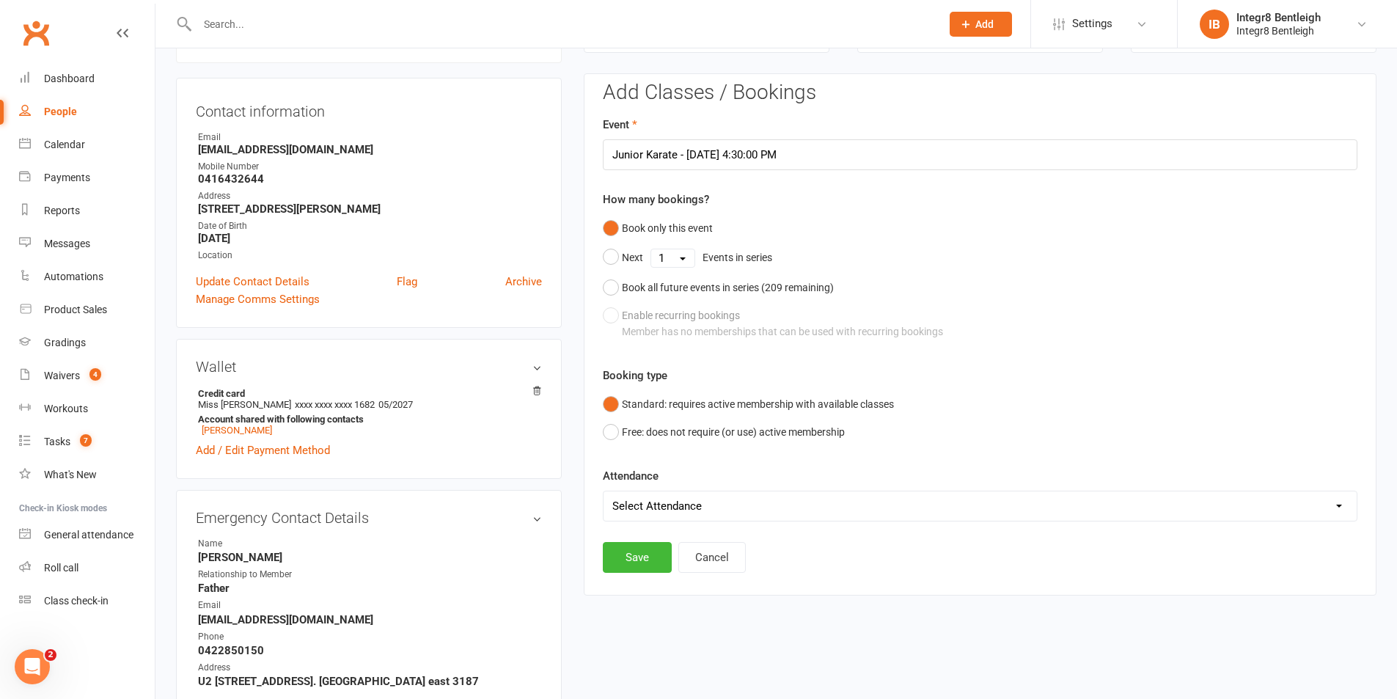
click at [633, 497] on select "Select Attendance Attended Absent" at bounding box center [980, 505] width 753 height 29
select select "0"
click at [604, 491] on select "Select Attendance Attended Absent" at bounding box center [980, 505] width 753 height 29
click at [640, 549] on button "Save" at bounding box center [637, 557] width 69 height 31
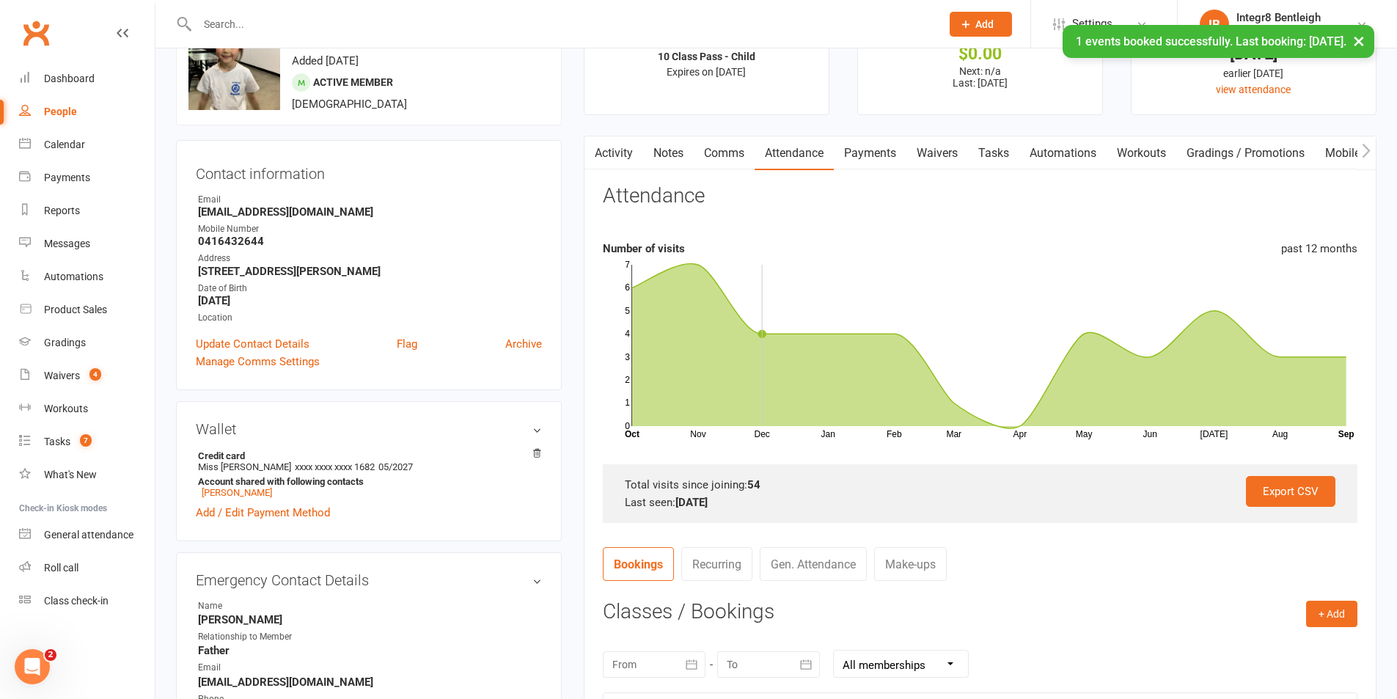
scroll to position [0, 0]
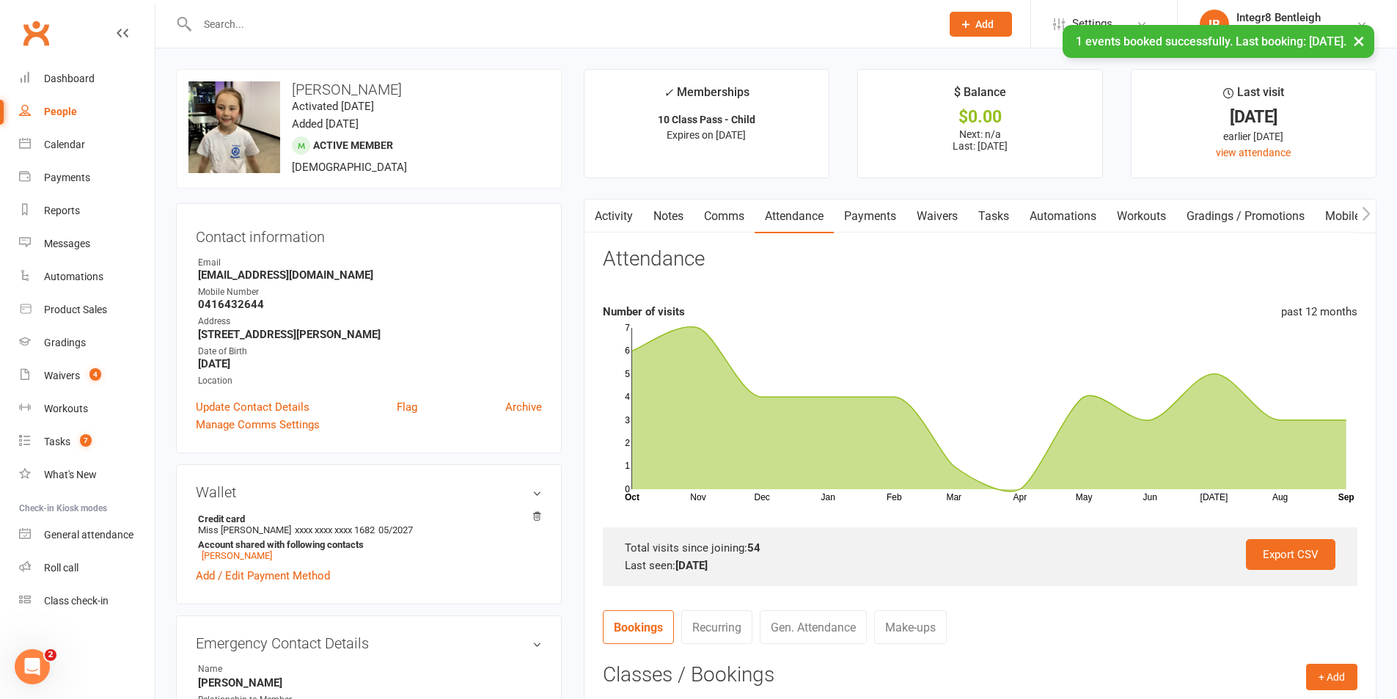
click at [624, 213] on link "Activity" at bounding box center [614, 217] width 59 height 34
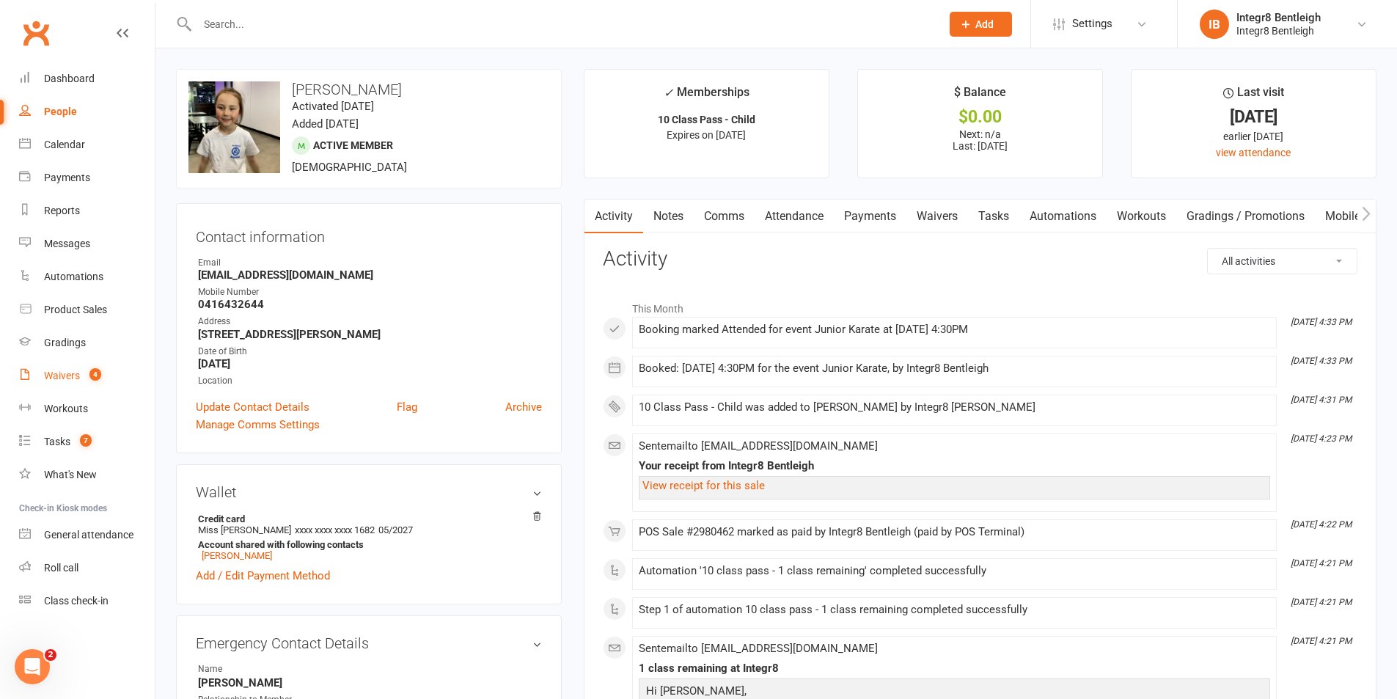
click at [86, 385] on link "Waivers 4" at bounding box center [87, 375] width 136 height 33
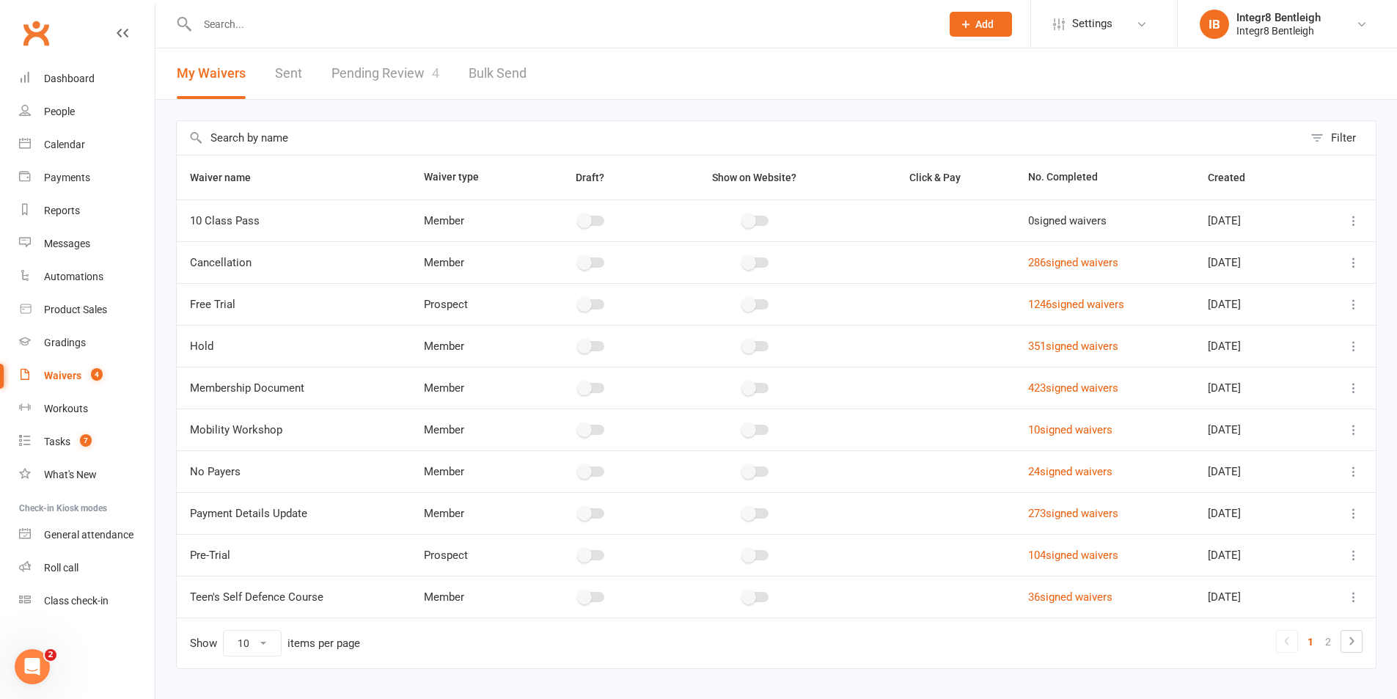
click at [365, 77] on link "Pending Review 4" at bounding box center [386, 73] width 108 height 51
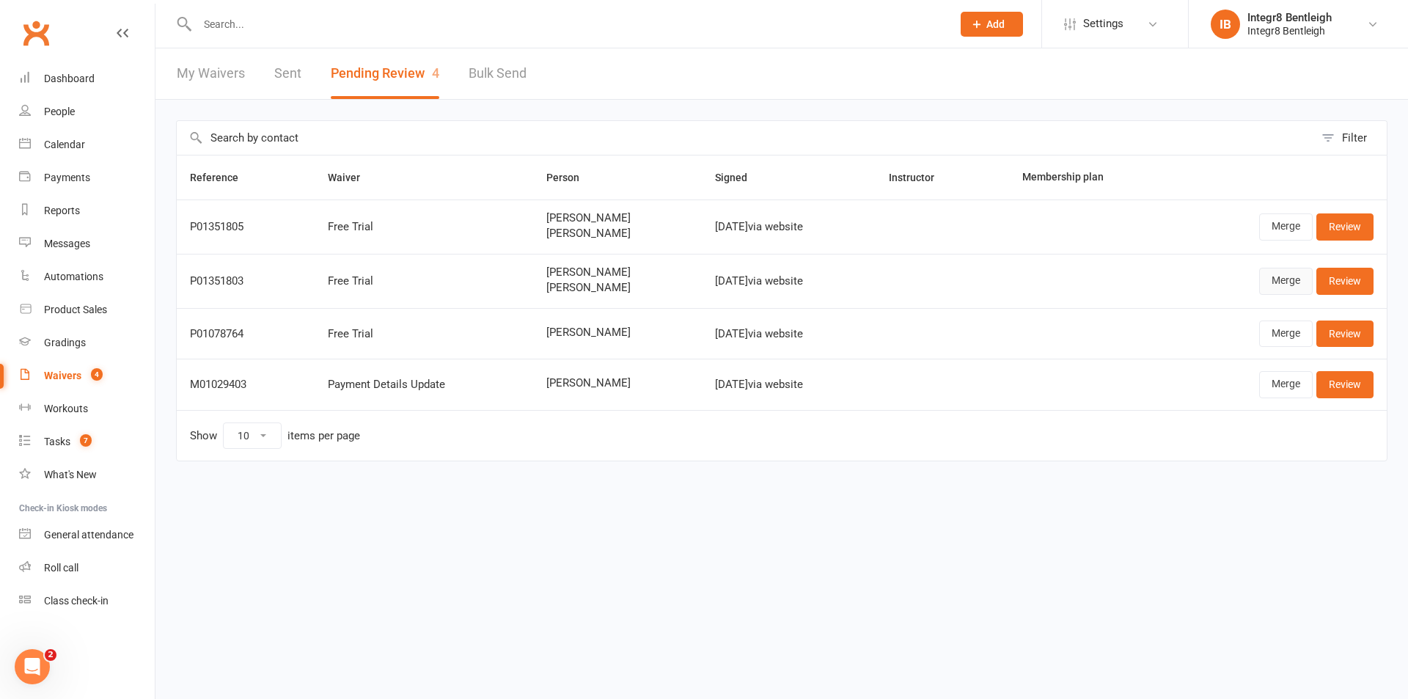
click at [1277, 277] on link "Merge" at bounding box center [1287, 281] width 54 height 26
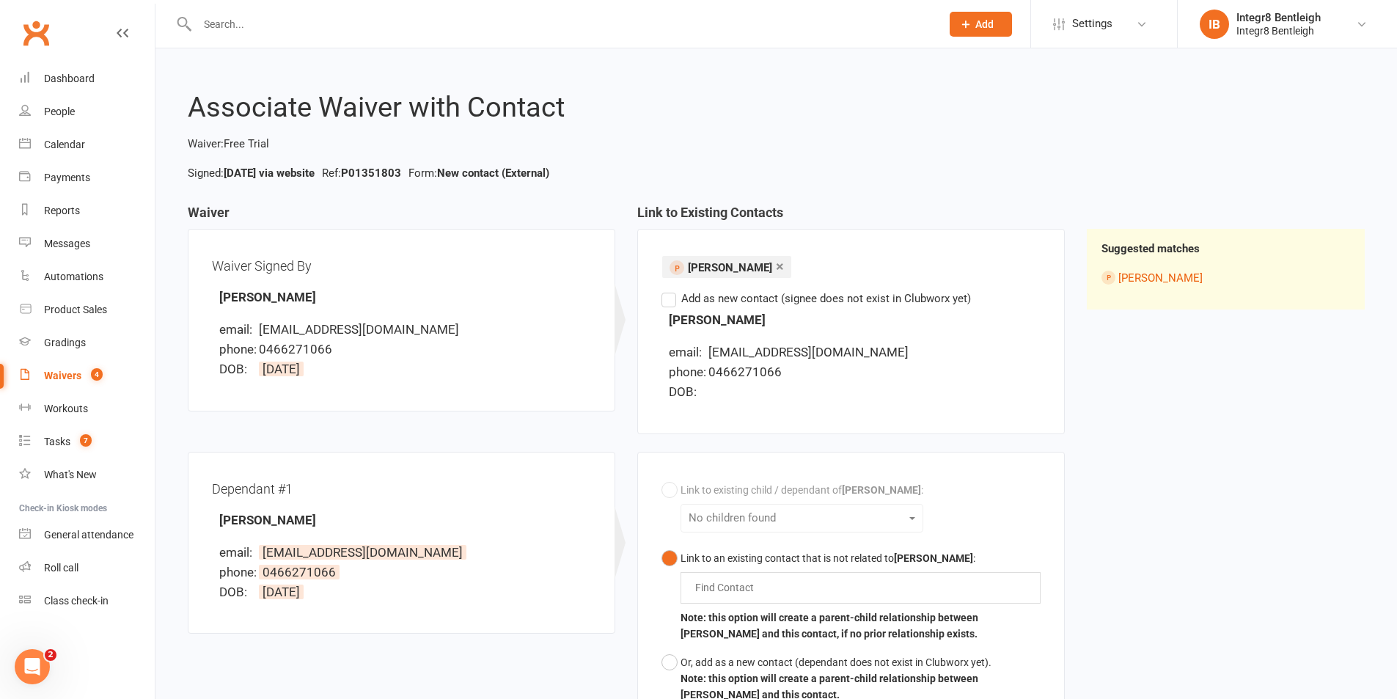
click at [703, 303] on label "Add as new contact (signee does not exist in Clubworx yet)" at bounding box center [817, 299] width 310 height 18
click at [671, 290] on input "Add as new contact (signee does not exist in Clubworx yet)" at bounding box center [667, 290] width 10 height 0
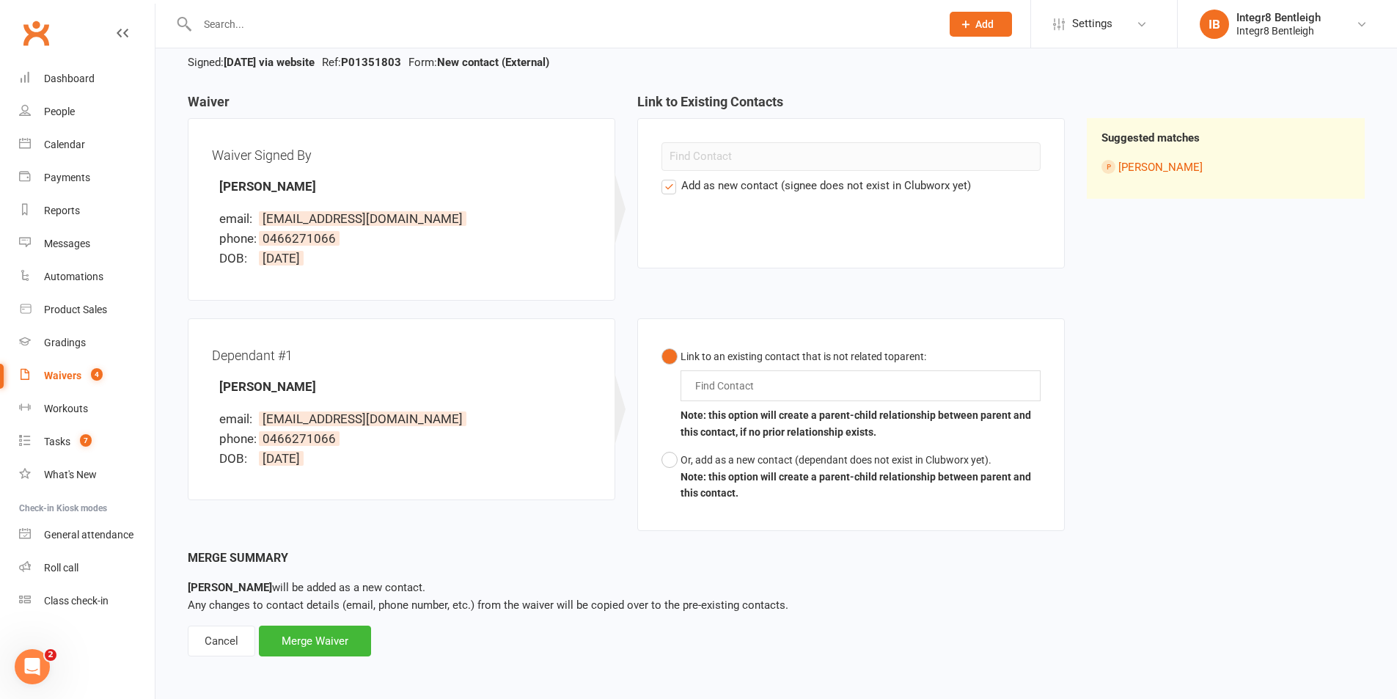
scroll to position [113, 0]
click at [739, 384] on input "text" at bounding box center [728, 384] width 68 height 18
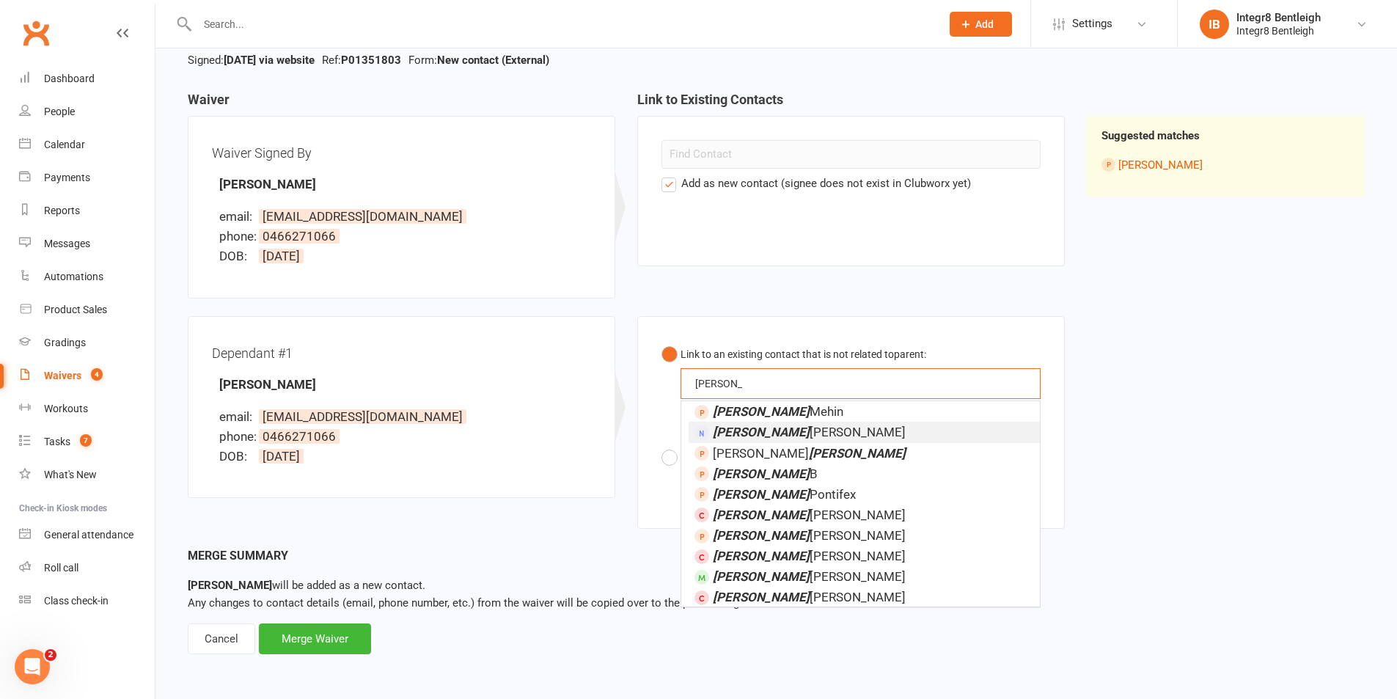
click at [662, 340] on button "Link to an existing contact that is not related to parent : daniel daniel Danie…" at bounding box center [851, 392] width 379 height 104
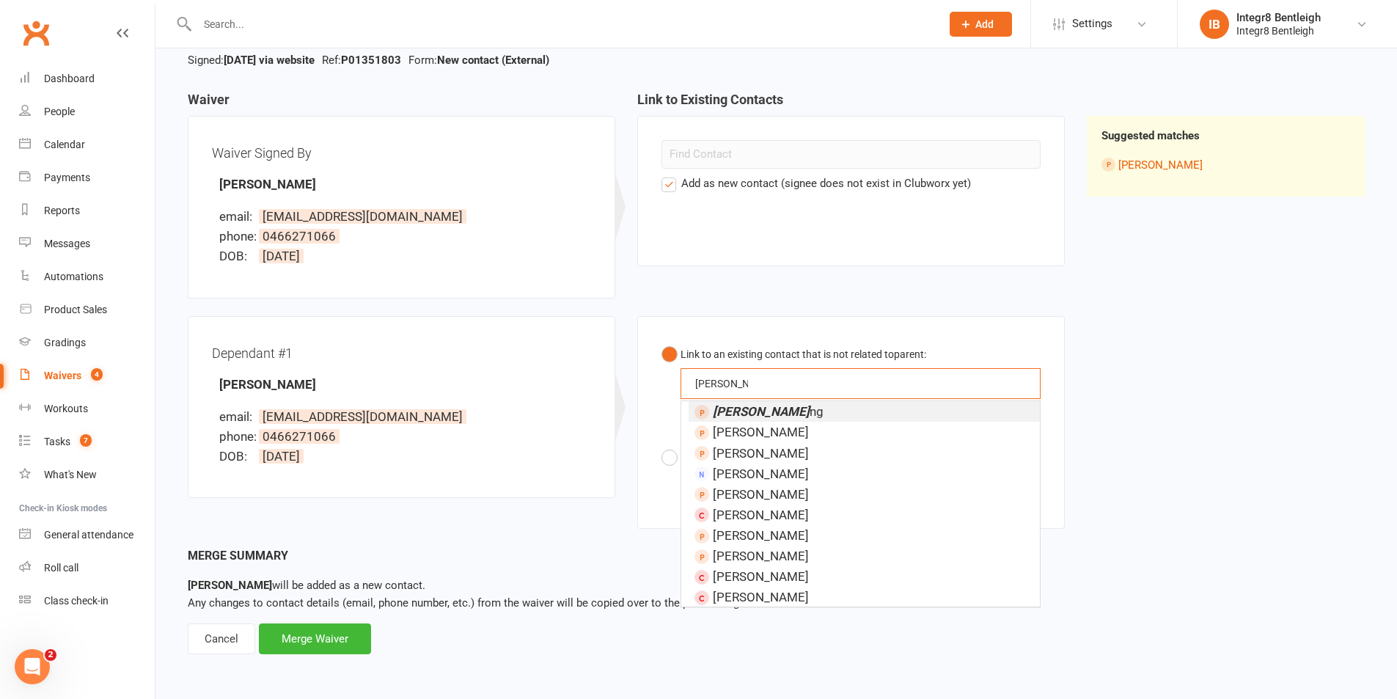
type input "daniel hua"
click at [793, 406] on li "Daniel Hua ng" at bounding box center [864, 411] width 351 height 21
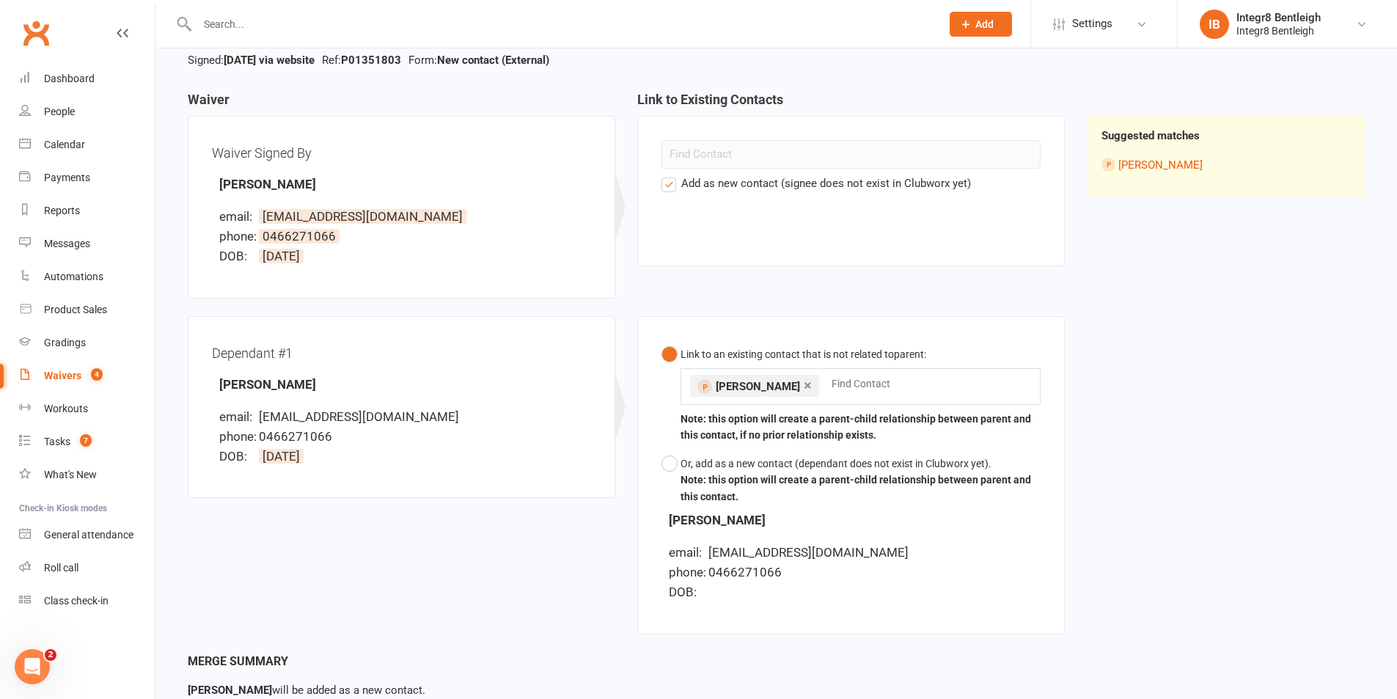
click at [1173, 436] on div "Waiver Waiver Signed By Menghan Wu email: m80167570@126.com phone: 0466271066 D…" at bounding box center [776, 372] width 1199 height 560
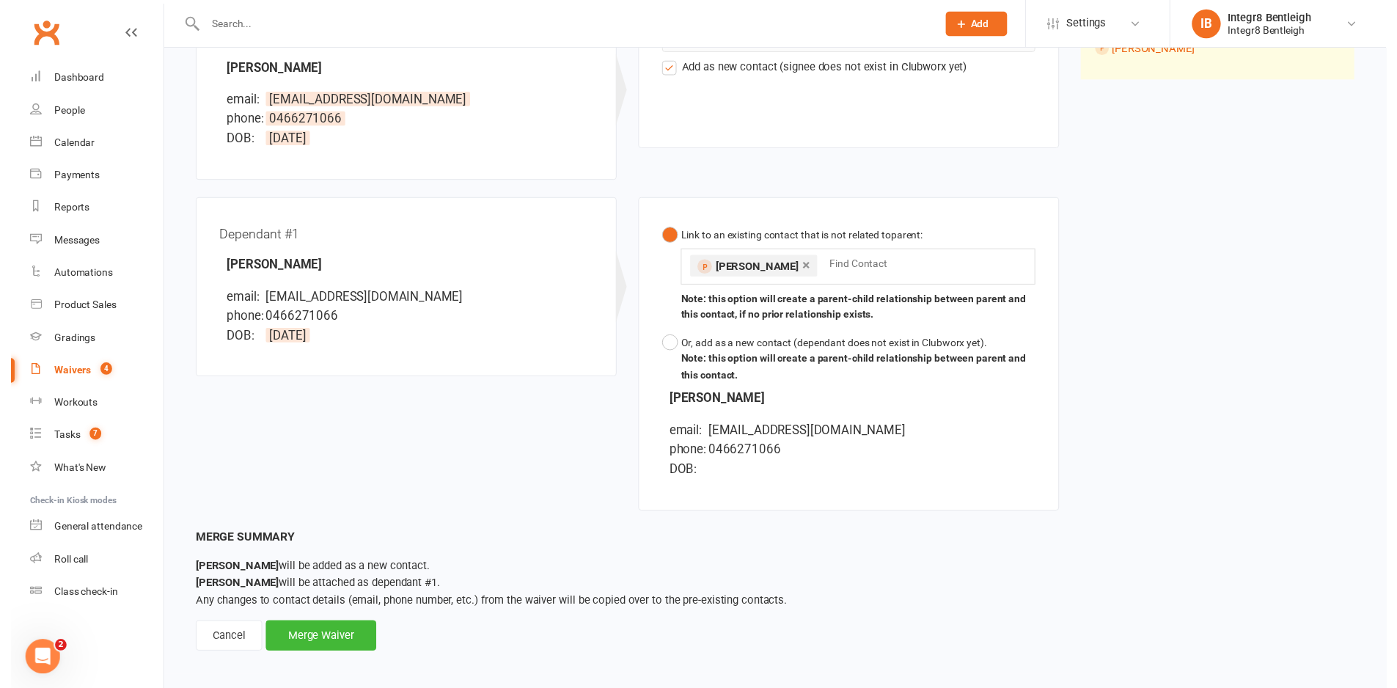
scroll to position [235, 0]
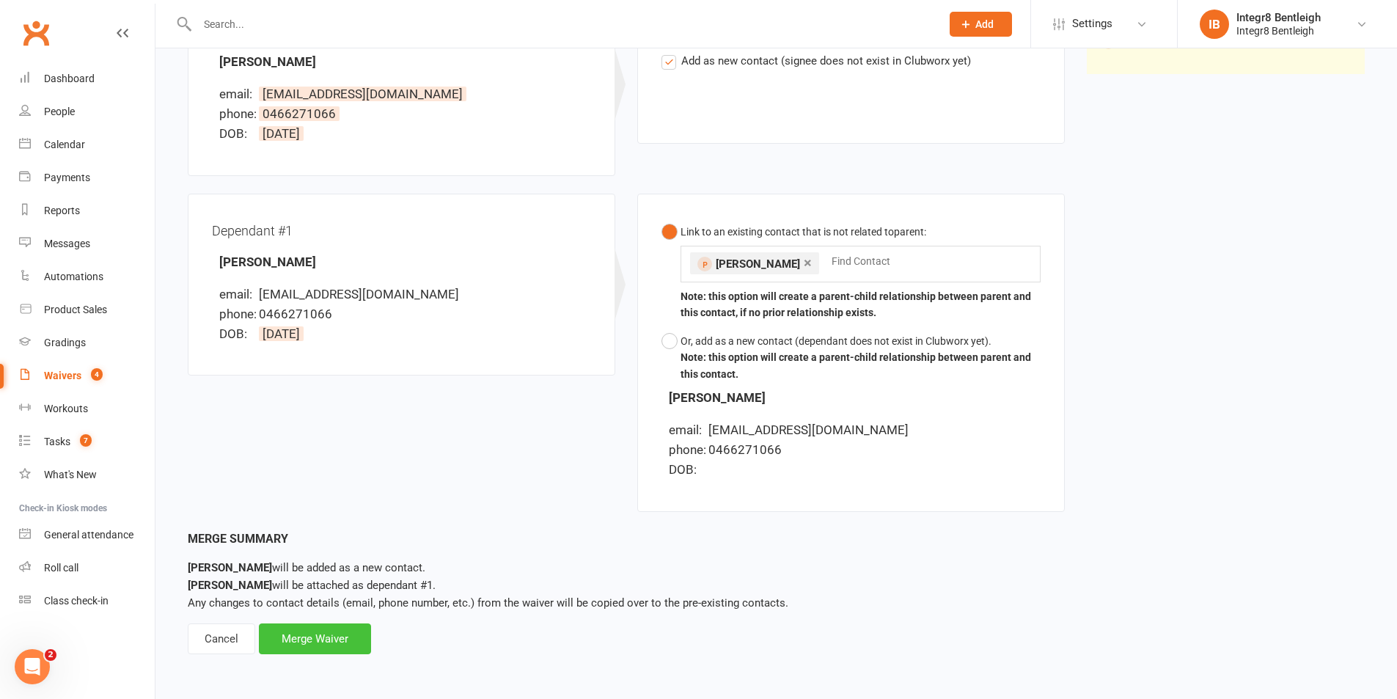
click at [337, 635] on div "Merge Waiver" at bounding box center [315, 639] width 112 height 31
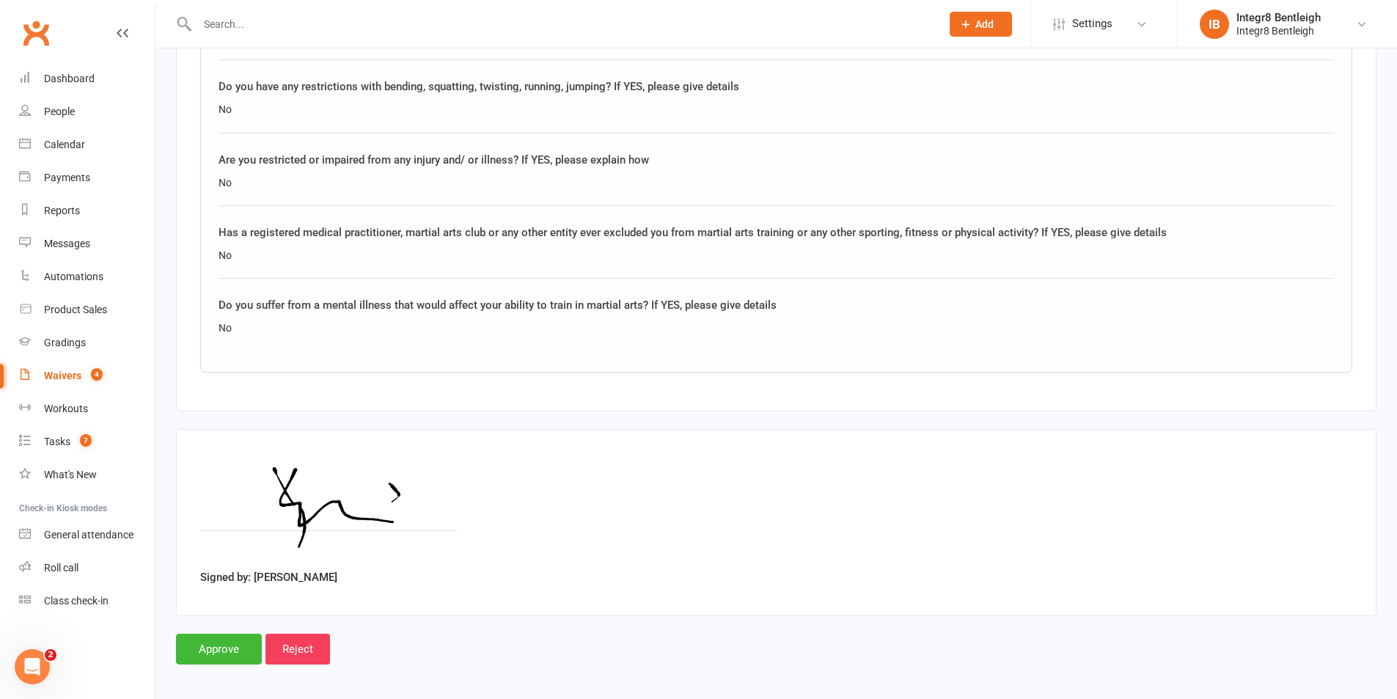
scroll to position [1765, 0]
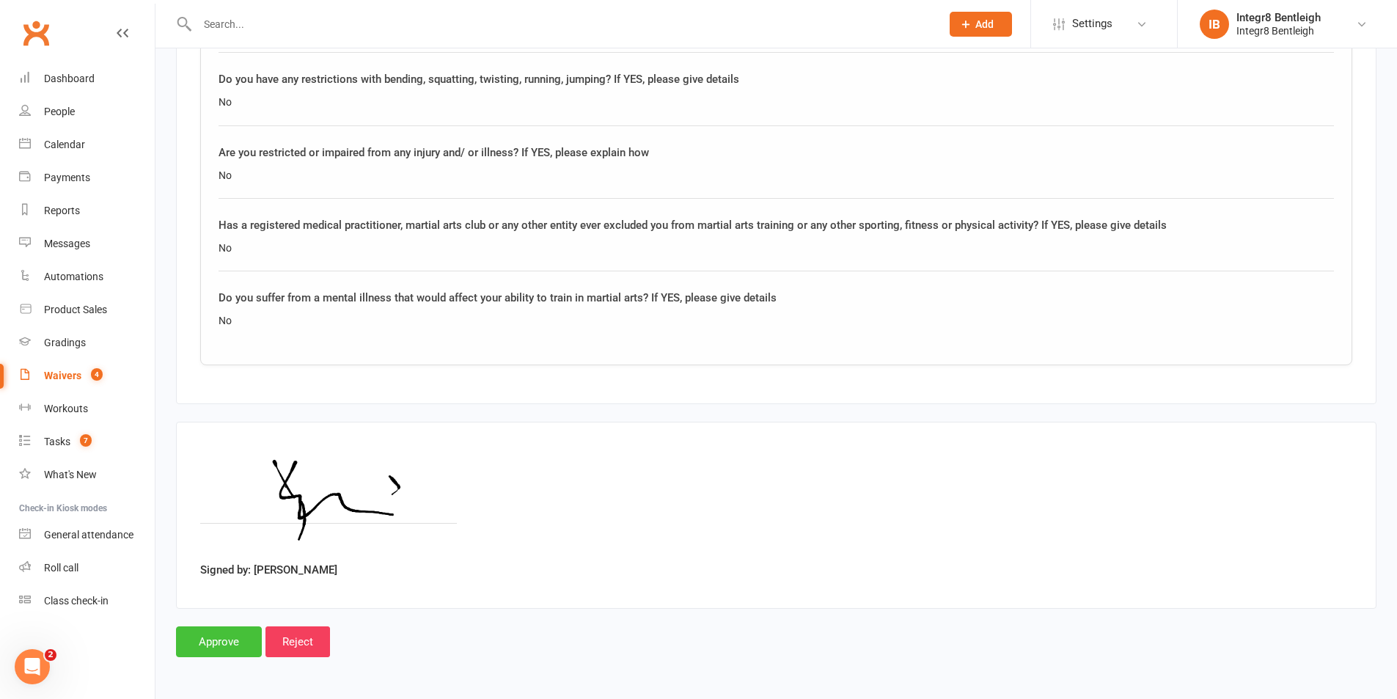
click at [233, 644] on input "Approve" at bounding box center [219, 641] width 86 height 31
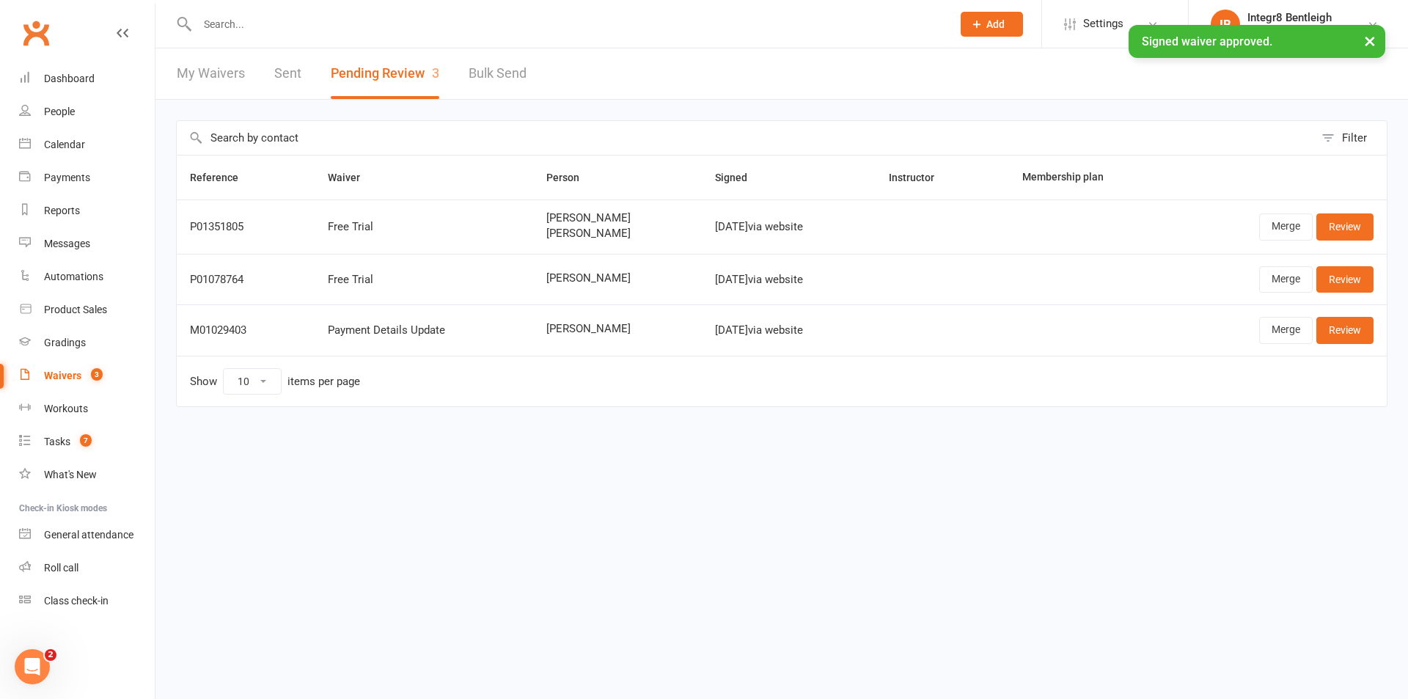
click at [293, 23] on input "text" at bounding box center [567, 24] width 749 height 21
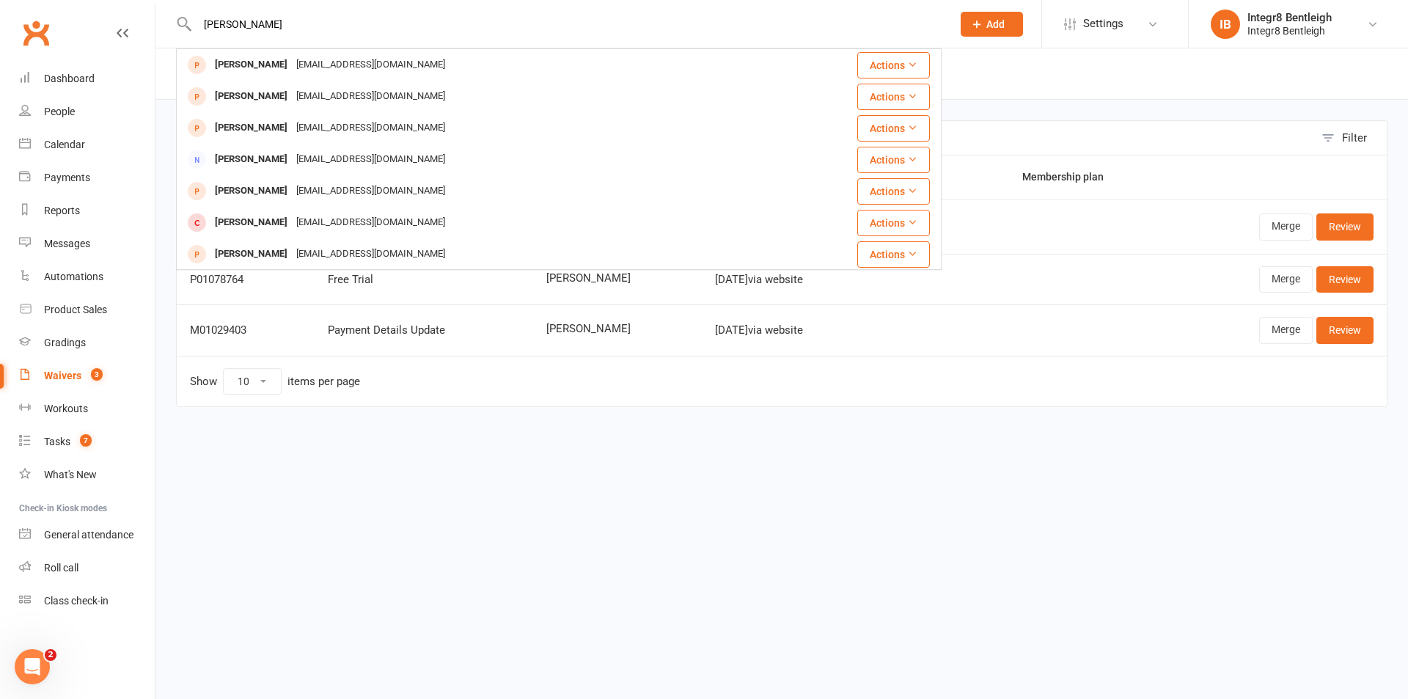
type input "daniel hua"
click at [398, 65] on div "Daniel Huang m80167570@126.com" at bounding box center [495, 65] width 635 height 30
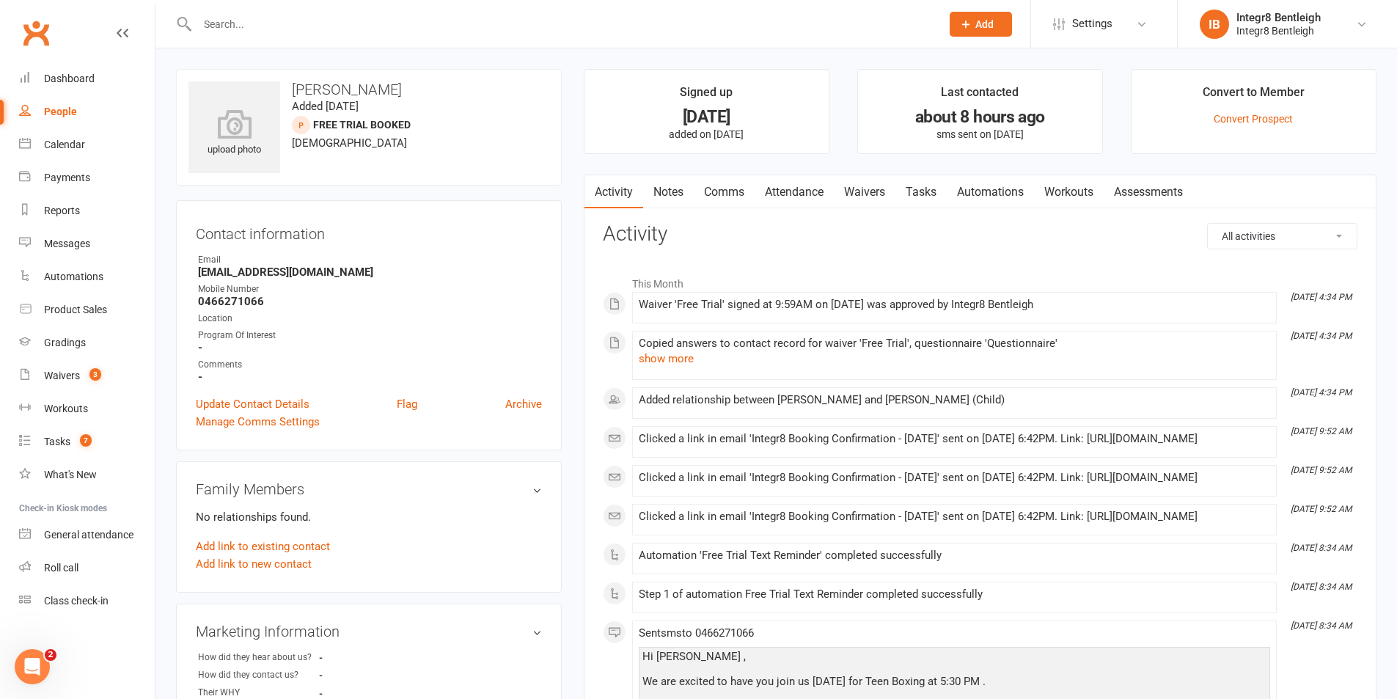
click at [681, 195] on link "Notes" at bounding box center [668, 192] width 51 height 34
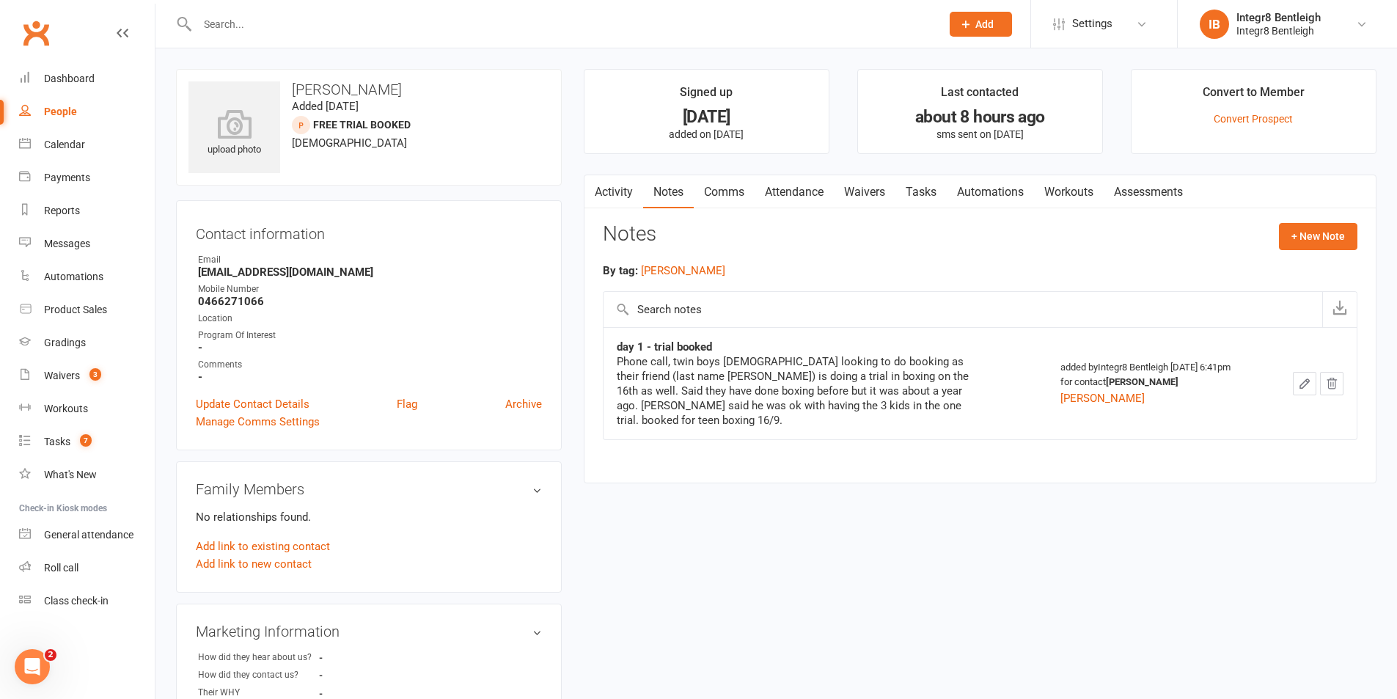
click at [624, 190] on link "Activity" at bounding box center [614, 192] width 59 height 34
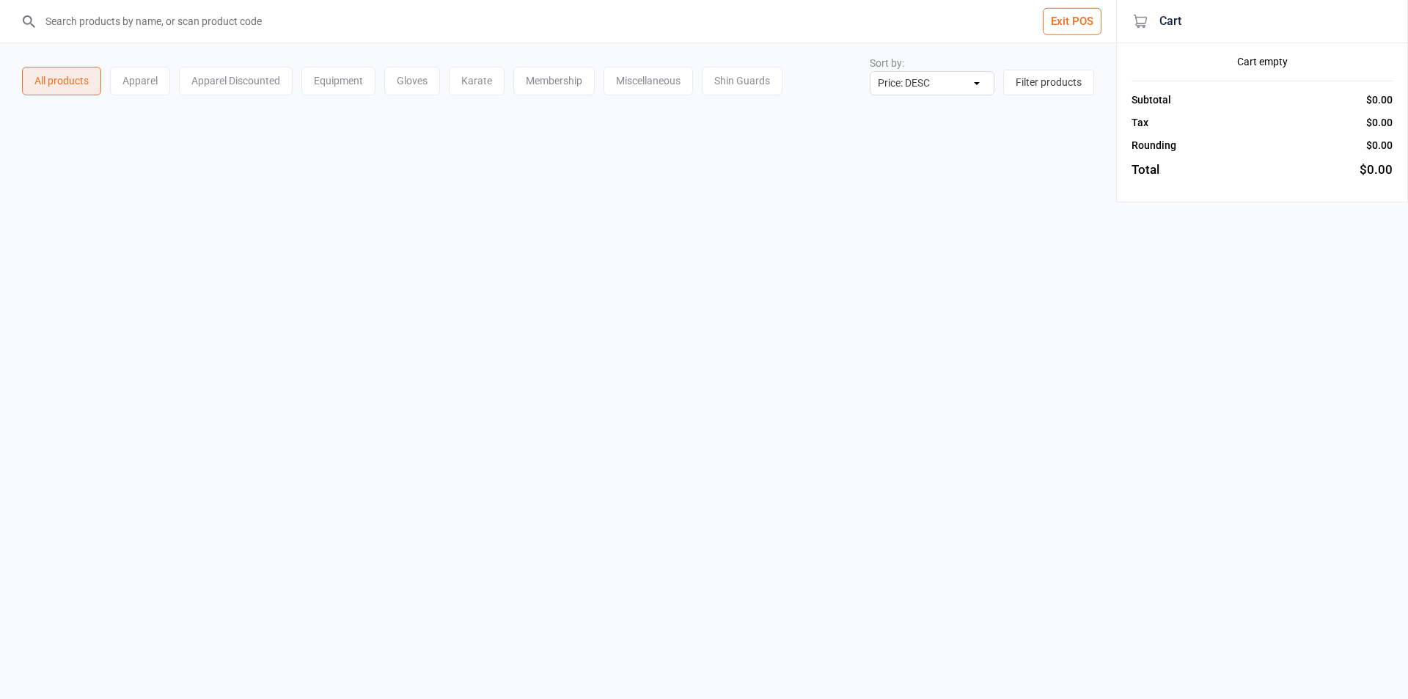
select select "price-desc"
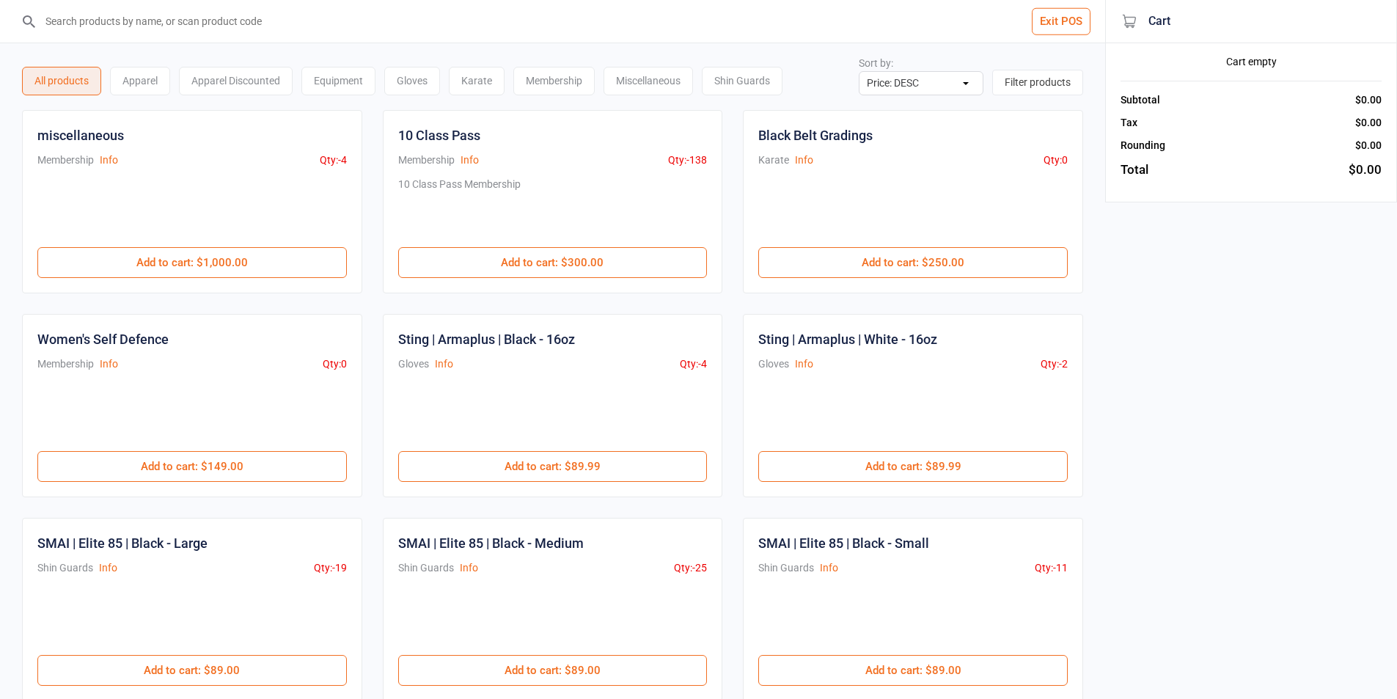
click at [698, 31] on input "search" at bounding box center [561, 21] width 1047 height 43
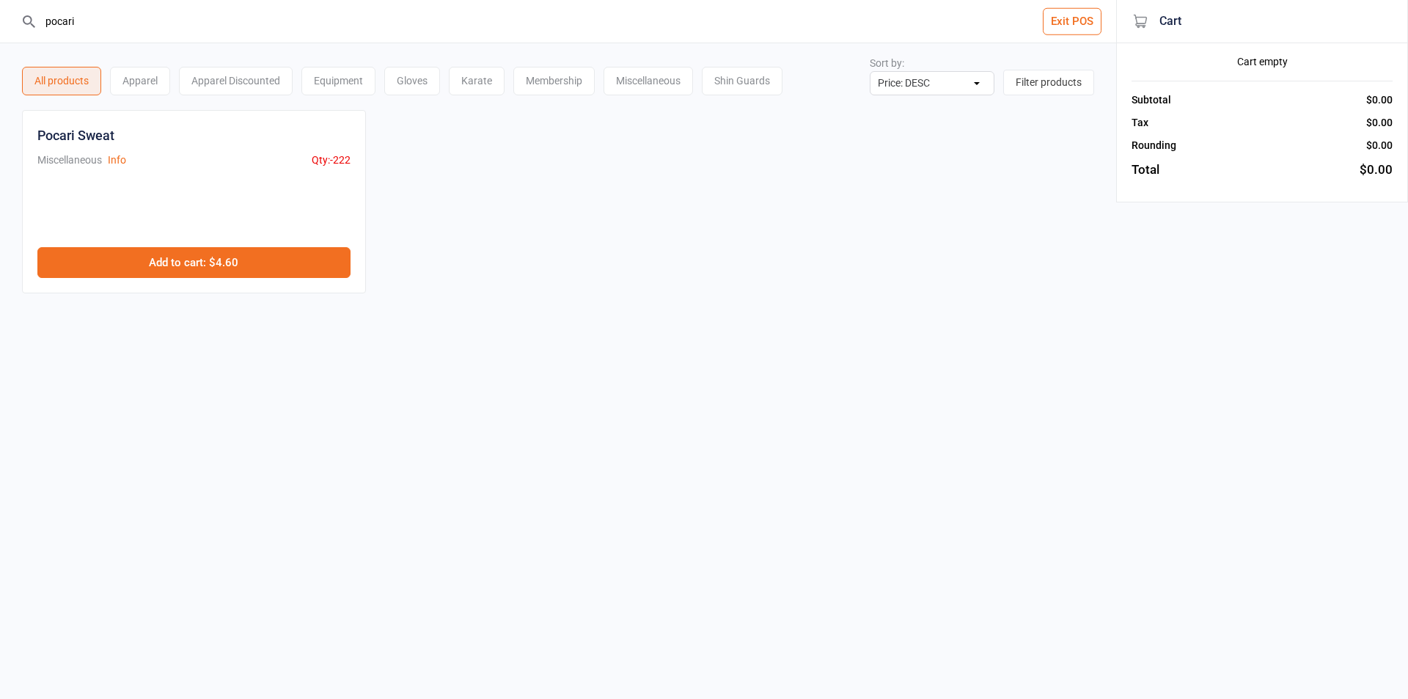
type input "pocari"
click at [298, 252] on button "Add to cart : $4.60" at bounding box center [193, 262] width 313 height 31
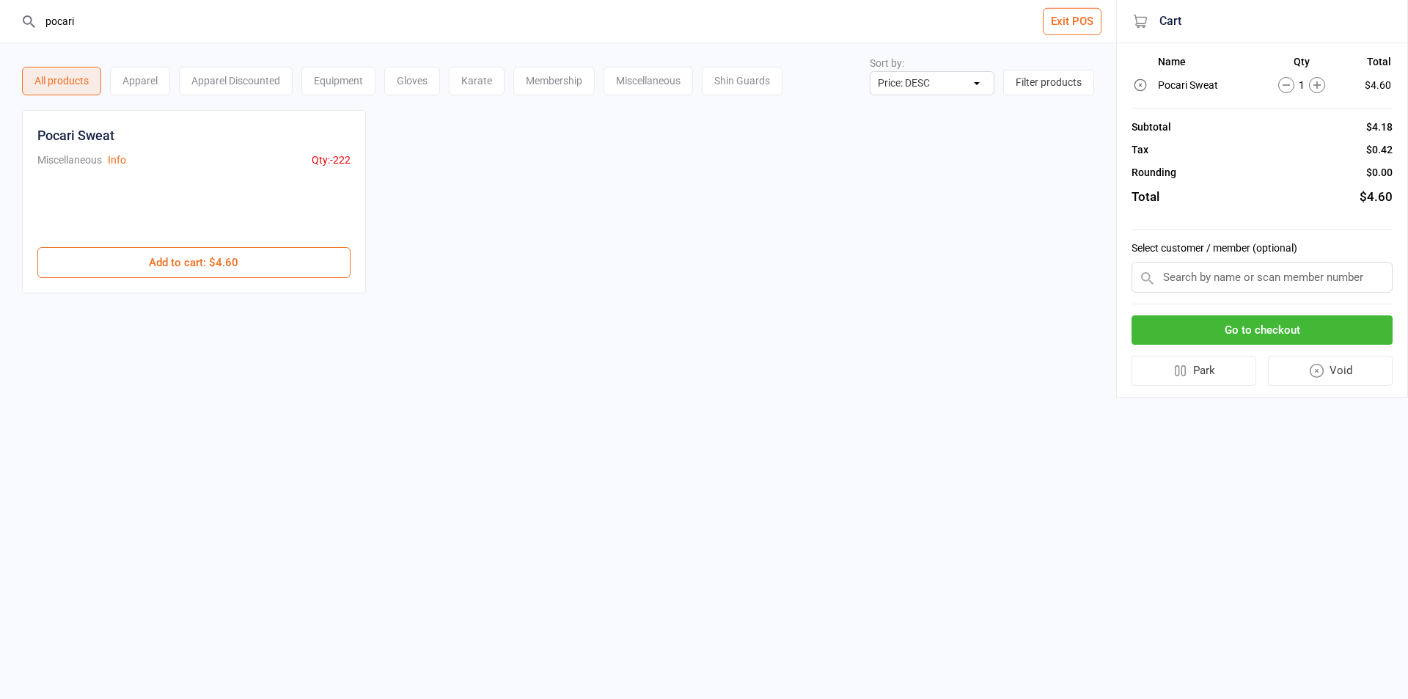
click at [1210, 278] on input "text" at bounding box center [1262, 277] width 261 height 31
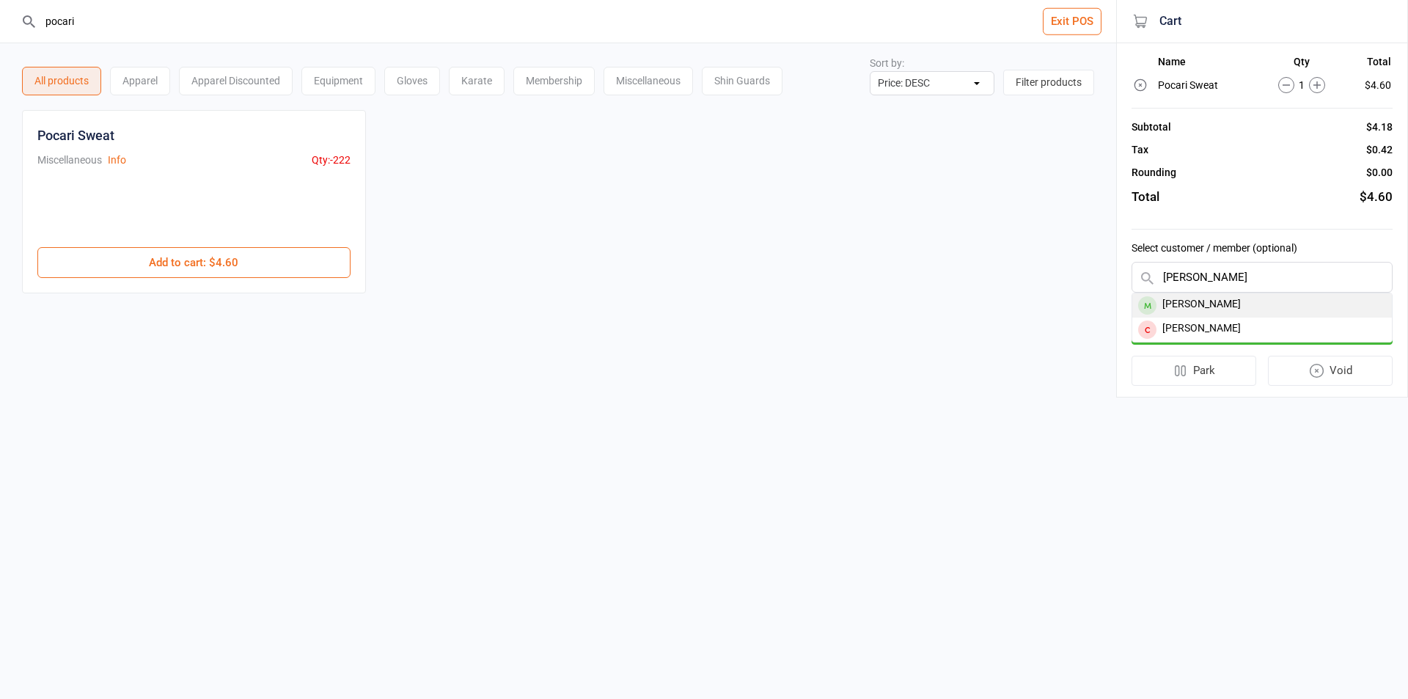
type input "geroge"
click at [1219, 302] on div "George Roukakis" at bounding box center [1263, 305] width 260 height 24
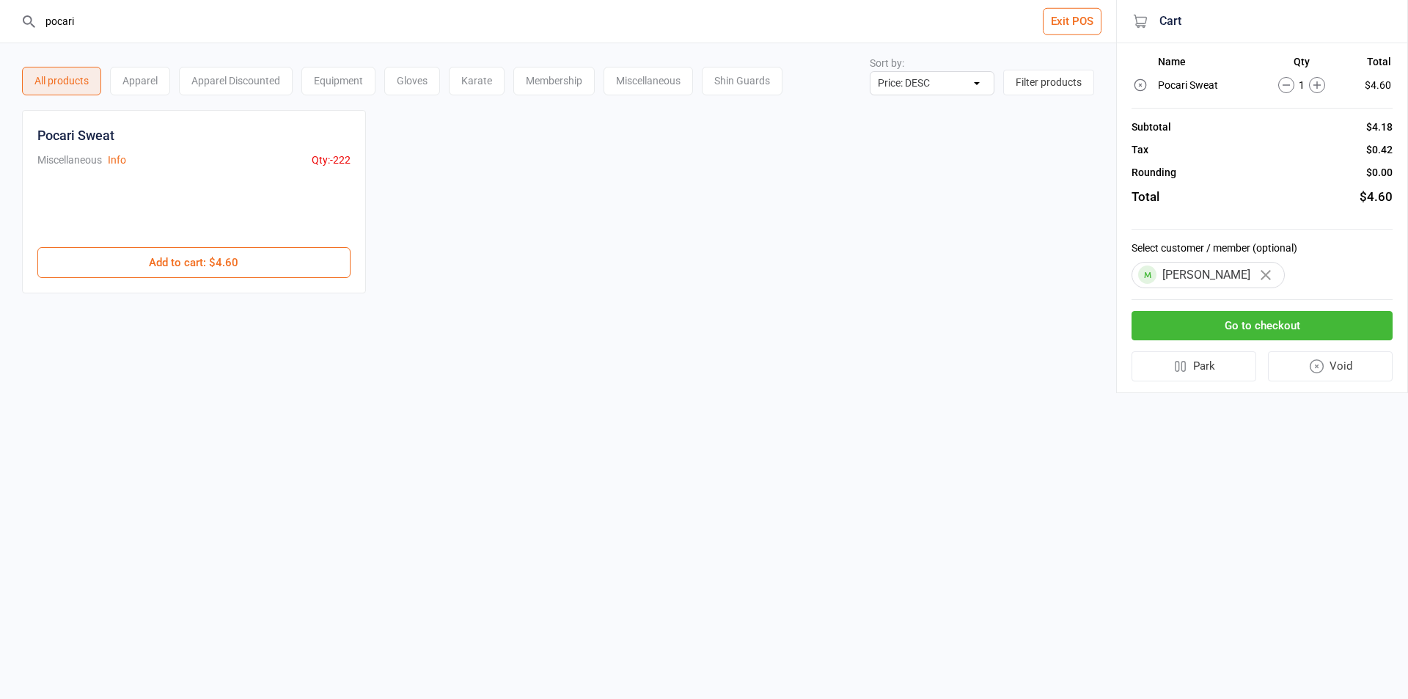
click at [1225, 319] on button "Go to checkout" at bounding box center [1262, 326] width 261 height 30
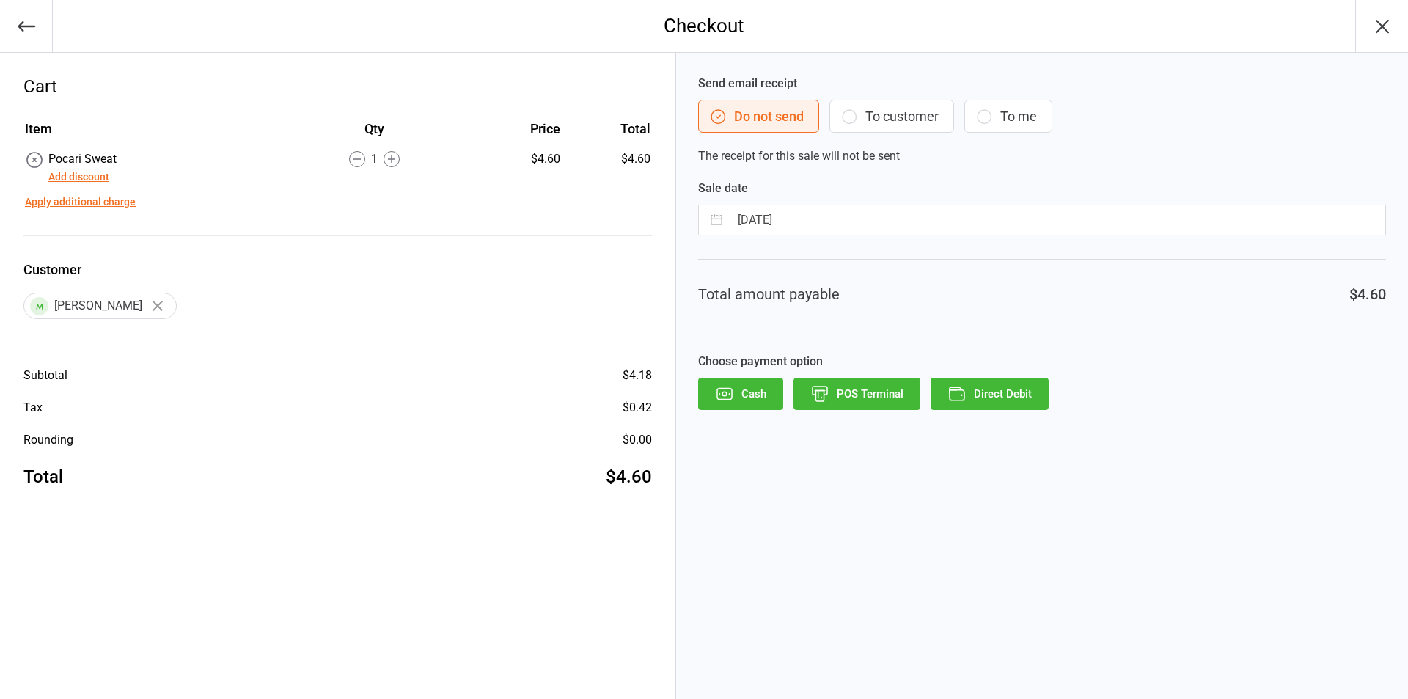
click at [886, 390] on button "POS Terminal" at bounding box center [857, 394] width 127 height 32
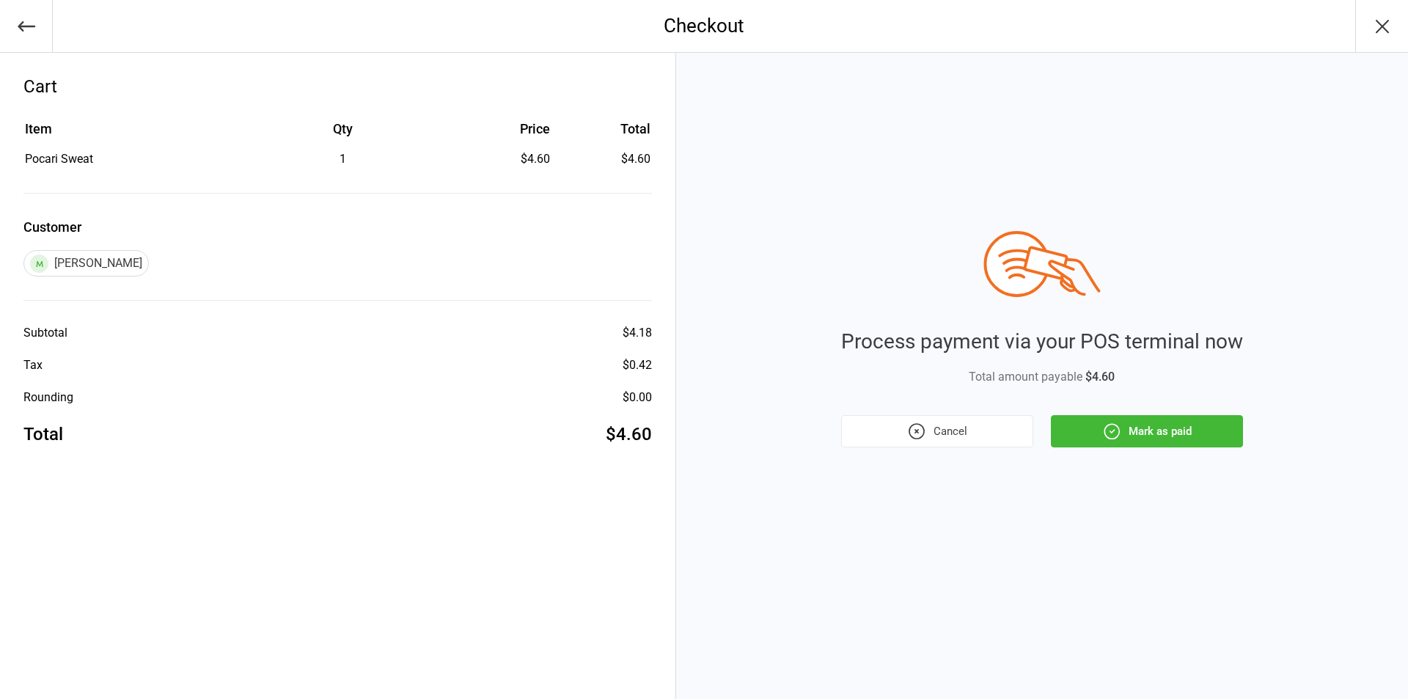
click at [1193, 431] on button "Mark as paid" at bounding box center [1147, 431] width 192 height 32
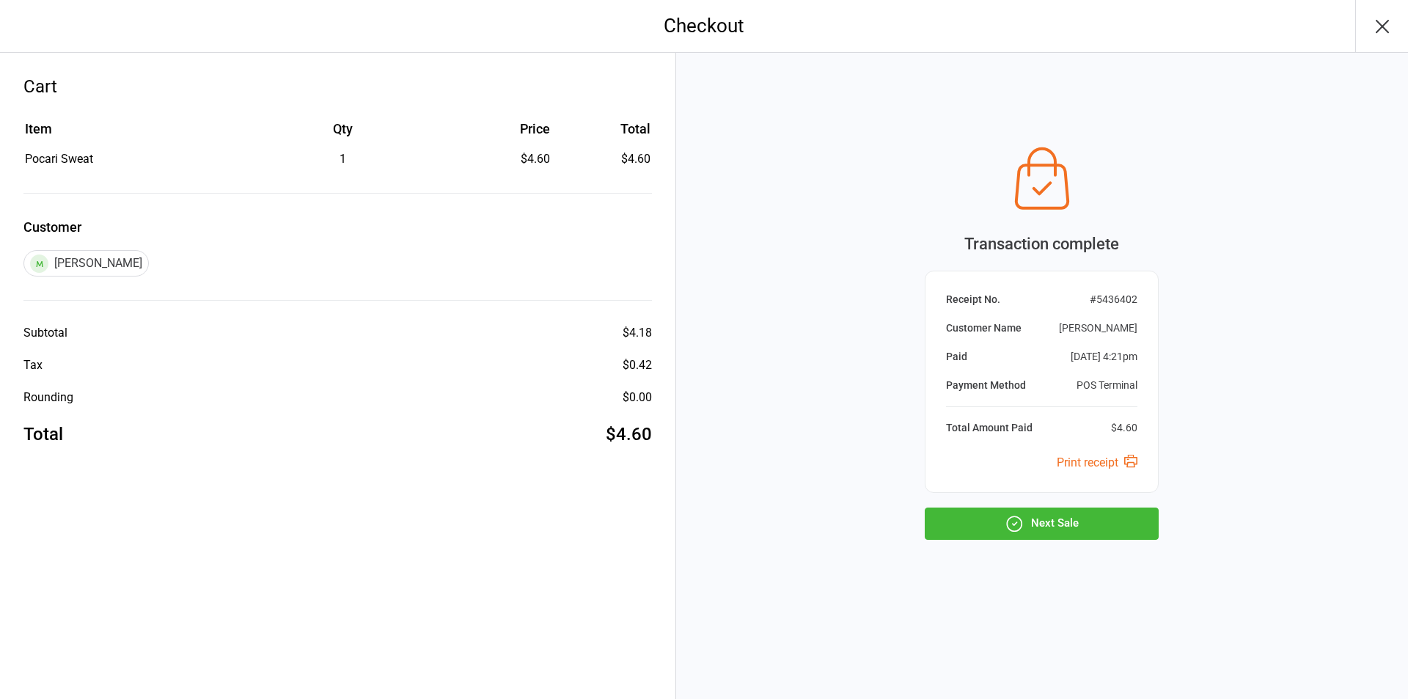
click at [1130, 526] on button "Next Sale" at bounding box center [1042, 524] width 234 height 32
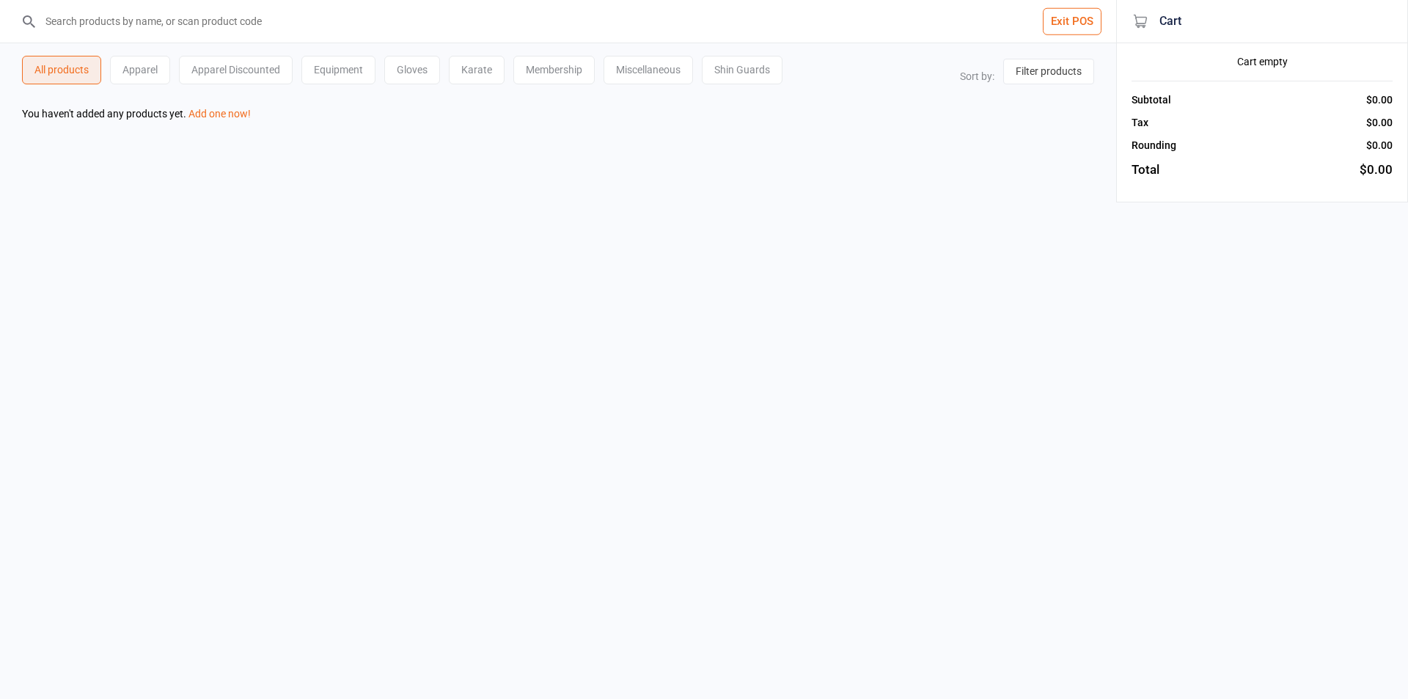
select select "price-desc"
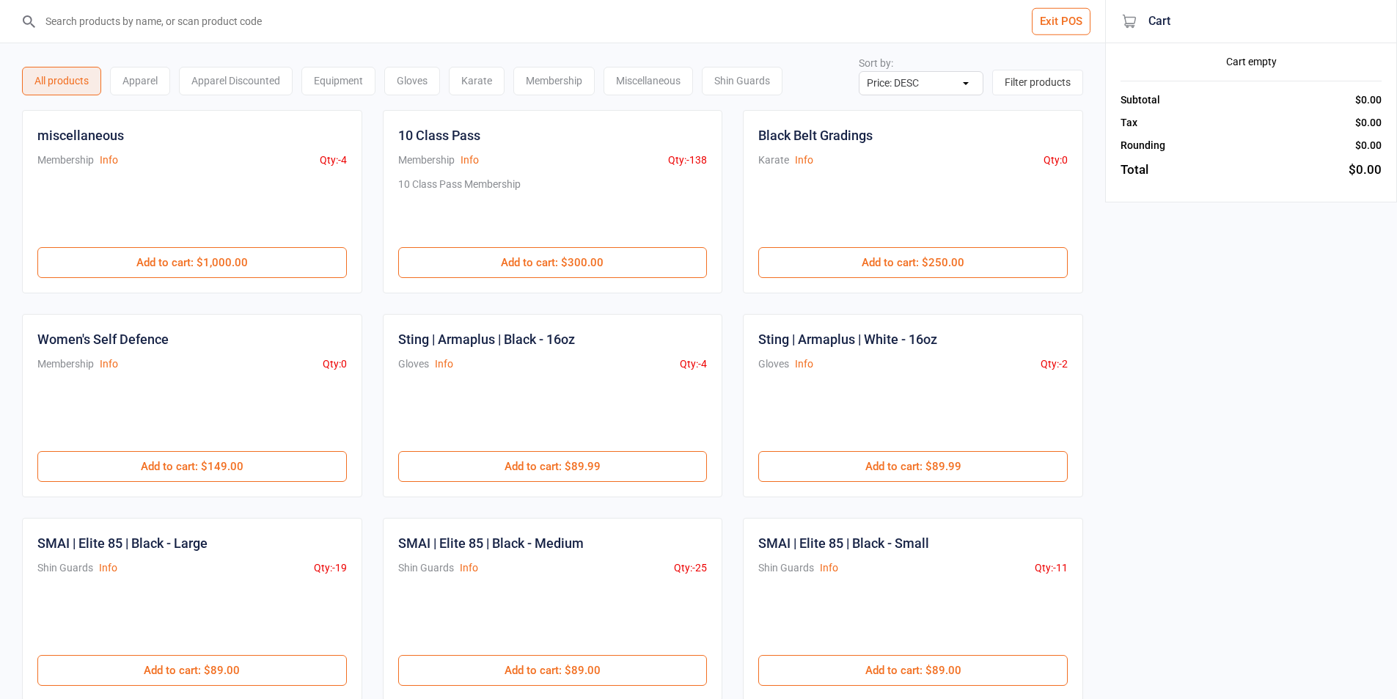
drag, startPoint x: 620, startPoint y: 263, endPoint x: 1105, endPoint y: 273, distance: 485.7
click at [620, 262] on button "Add to cart : $300.00" at bounding box center [553, 262] width 310 height 31
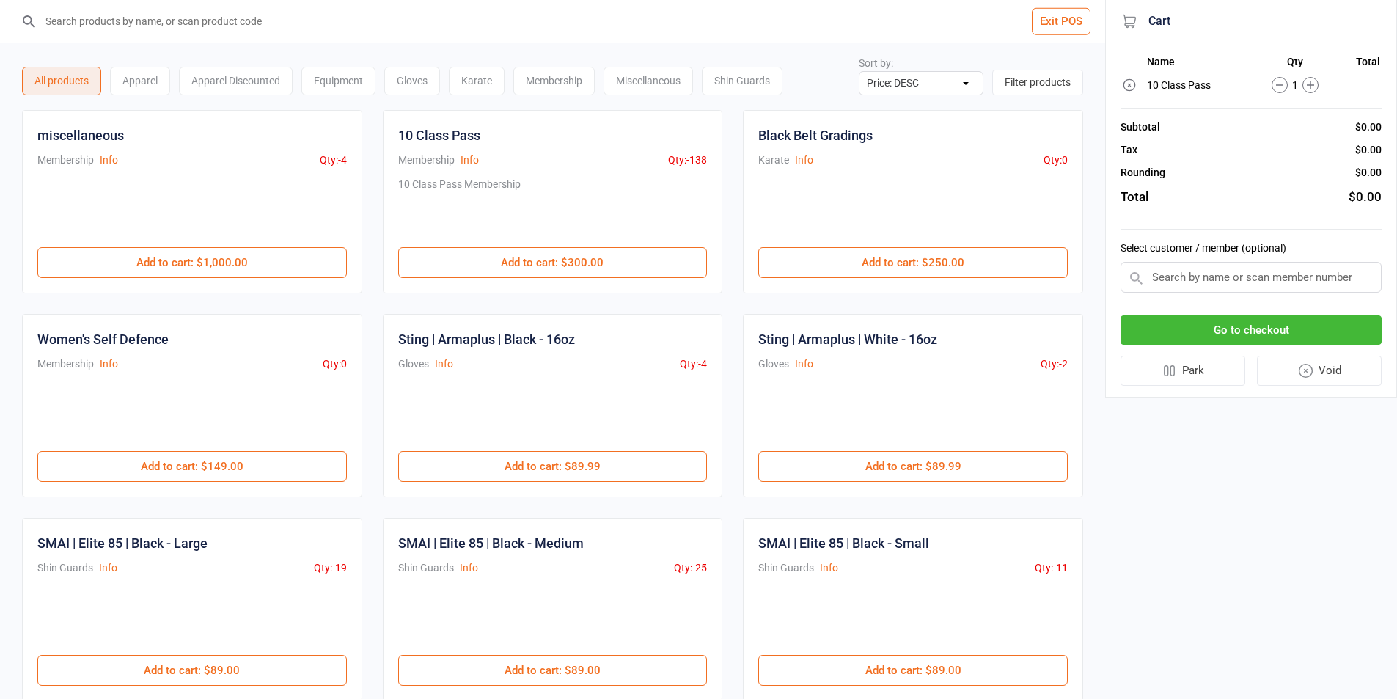
click at [1249, 282] on input "text" at bounding box center [1251, 277] width 261 height 31
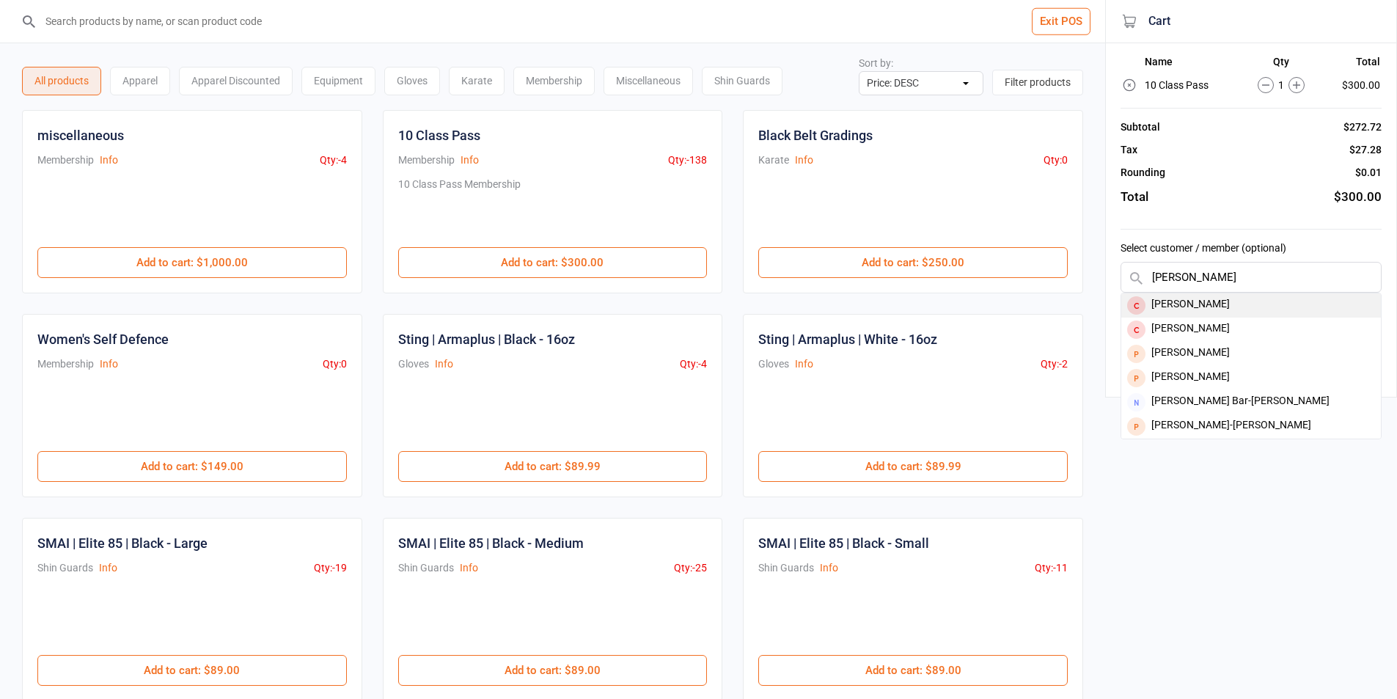
type input "giselle bart"
click at [1235, 296] on div "[PERSON_NAME]" at bounding box center [1252, 305] width 260 height 24
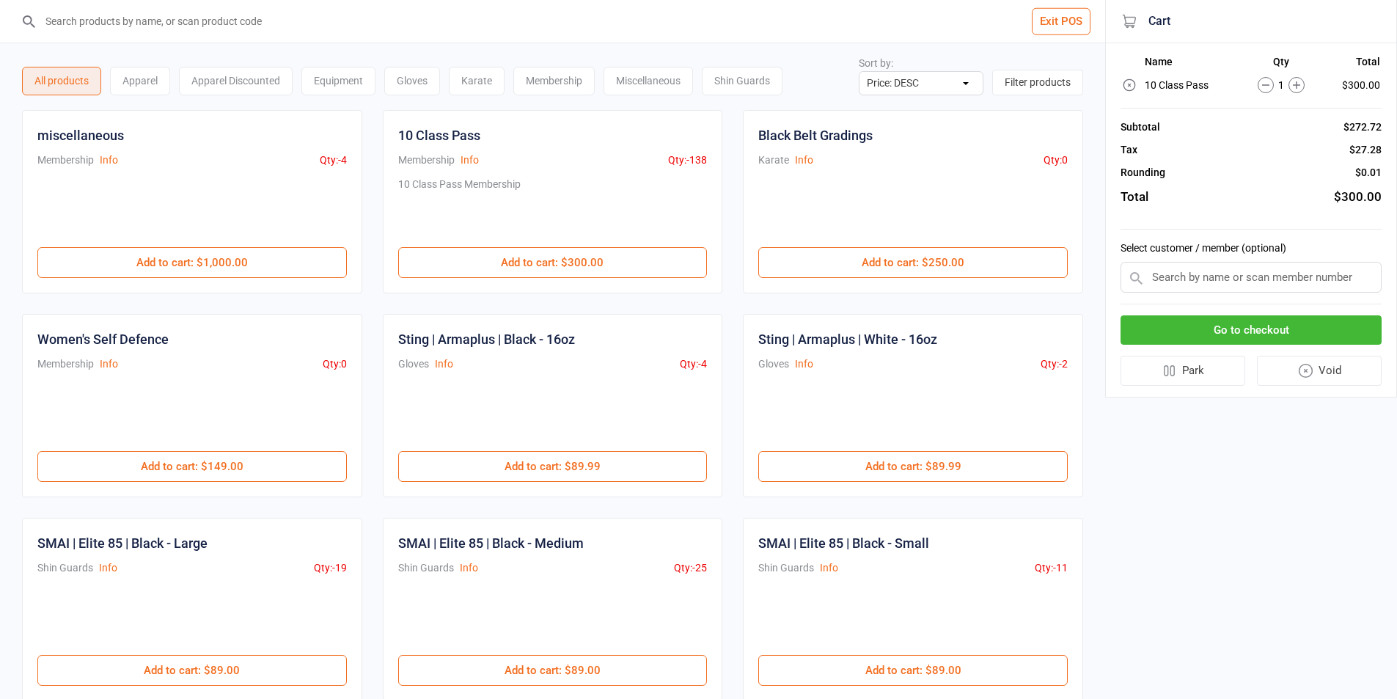
click at [1235, 322] on button "Go to checkout" at bounding box center [1251, 330] width 261 height 30
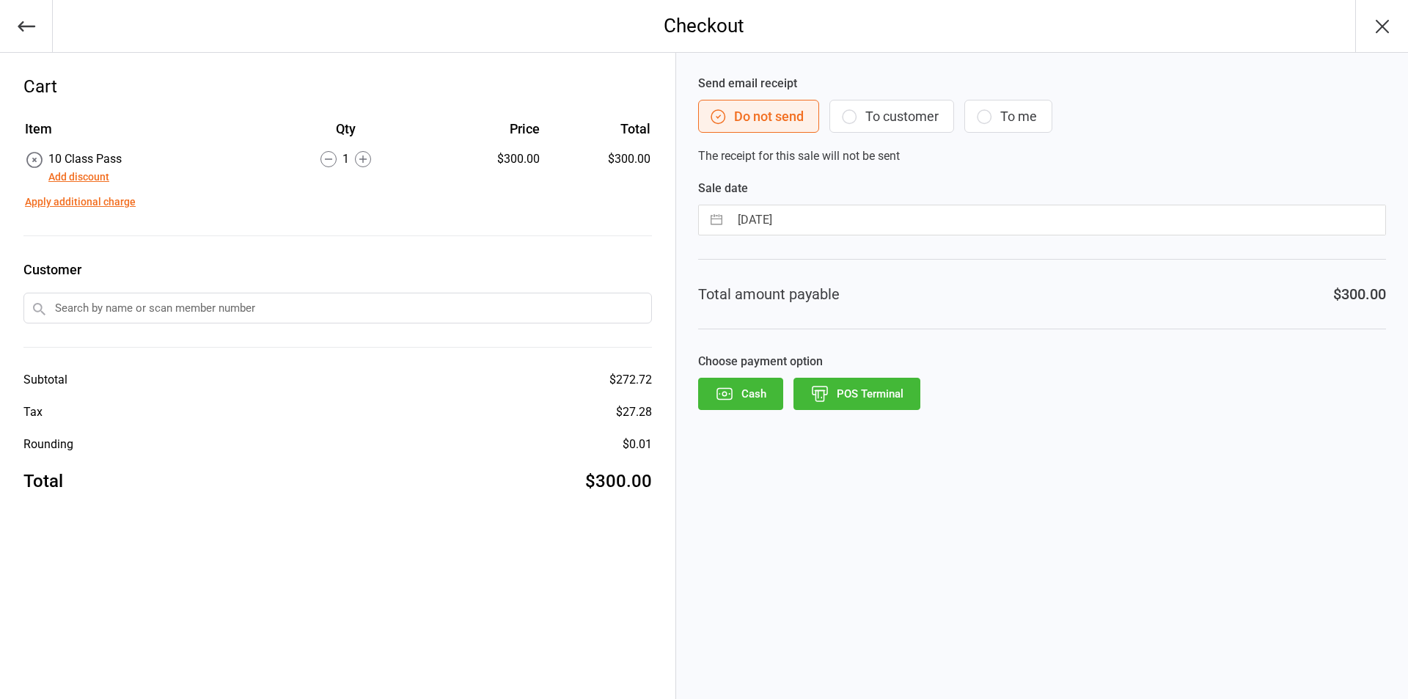
click at [874, 105] on button "To customer" at bounding box center [892, 116] width 125 height 33
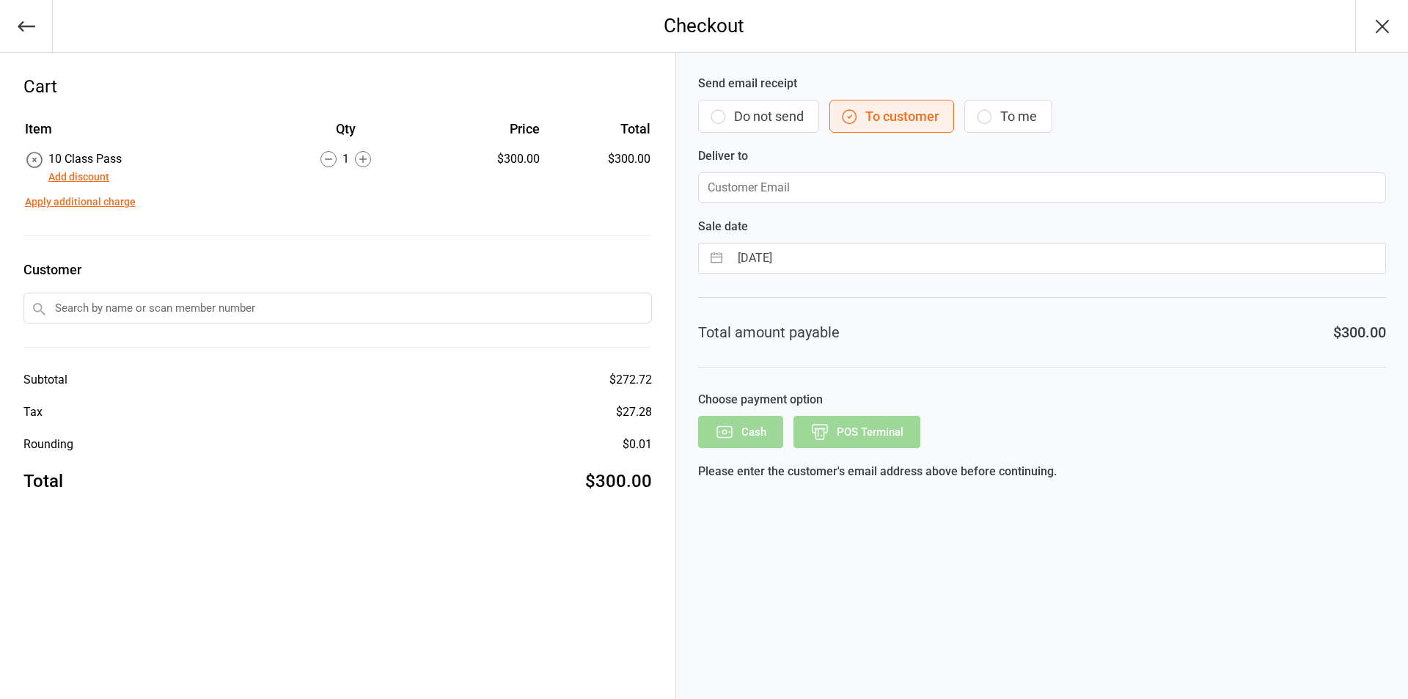
click at [774, 176] on input "email" at bounding box center [1042, 187] width 688 height 31
click at [406, 318] on input "text" at bounding box center [337, 308] width 629 height 31
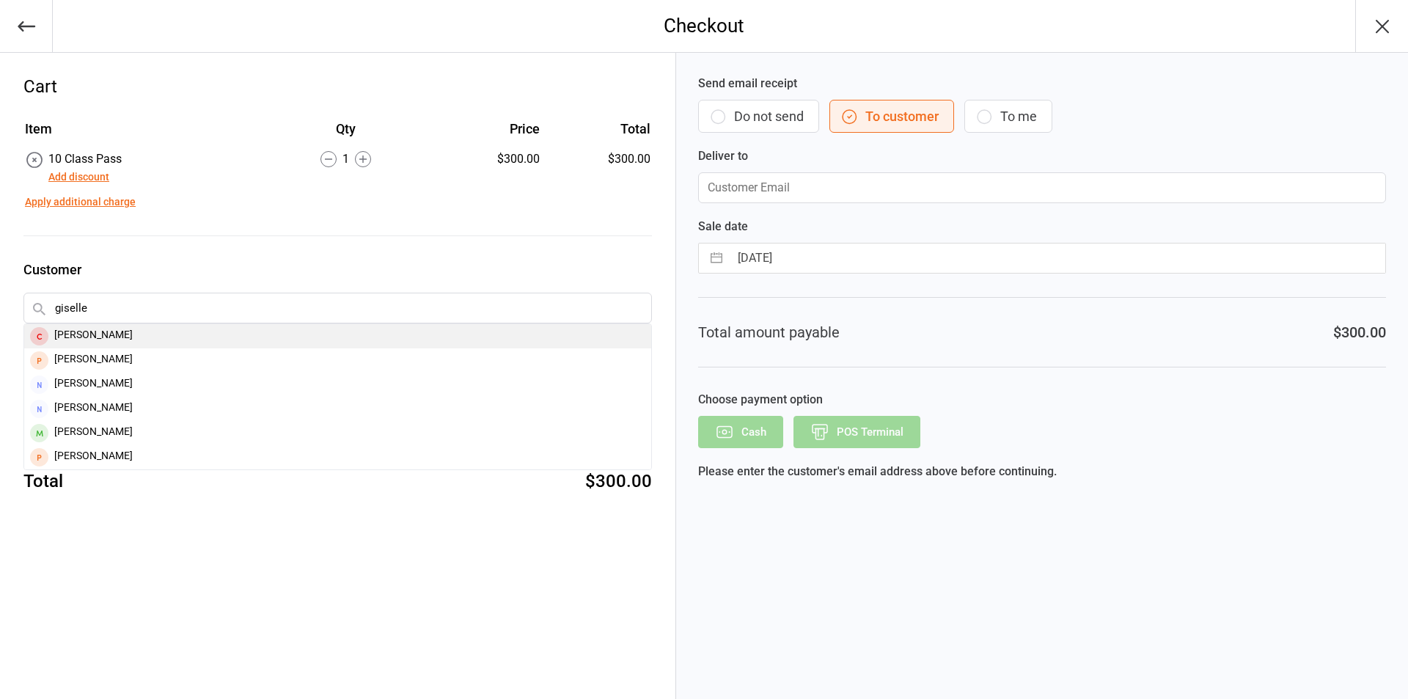
type input "giselle"
click at [325, 331] on div "[PERSON_NAME]" at bounding box center [337, 336] width 627 height 24
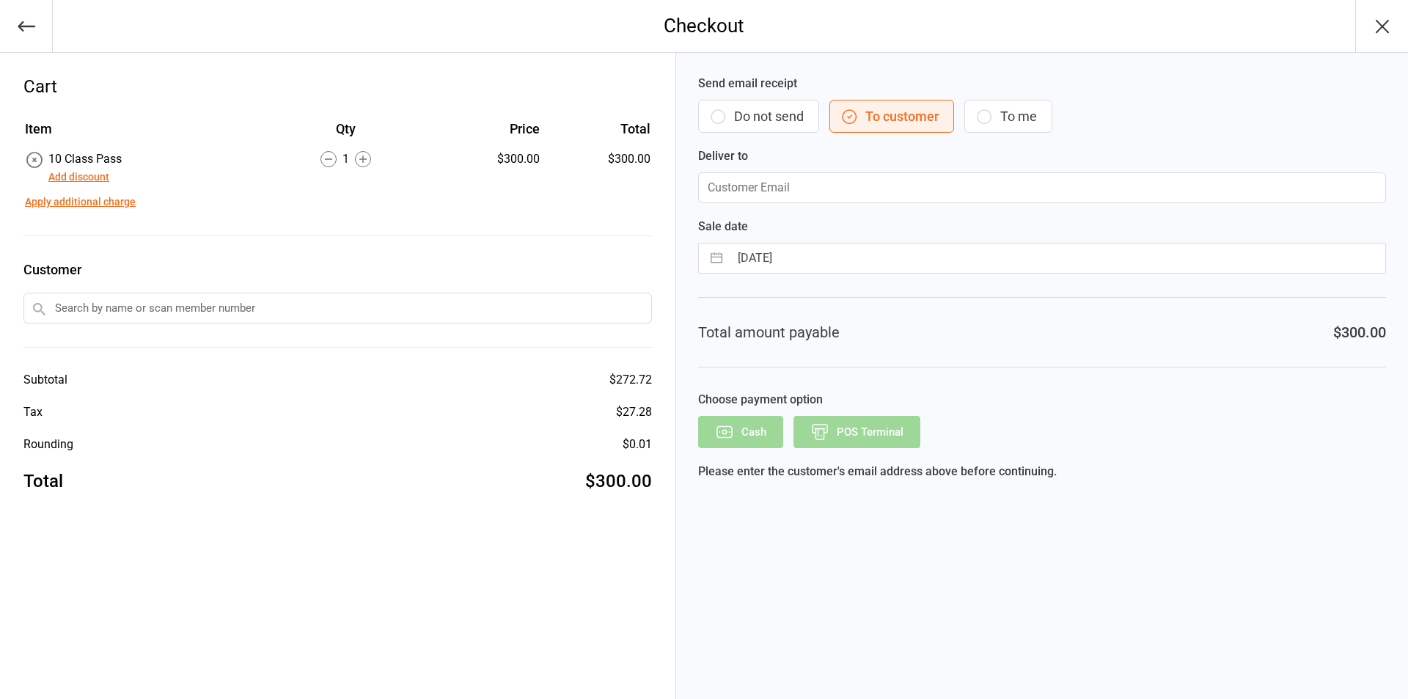
type input "[EMAIL_ADDRESS][DOMAIN_NAME]"
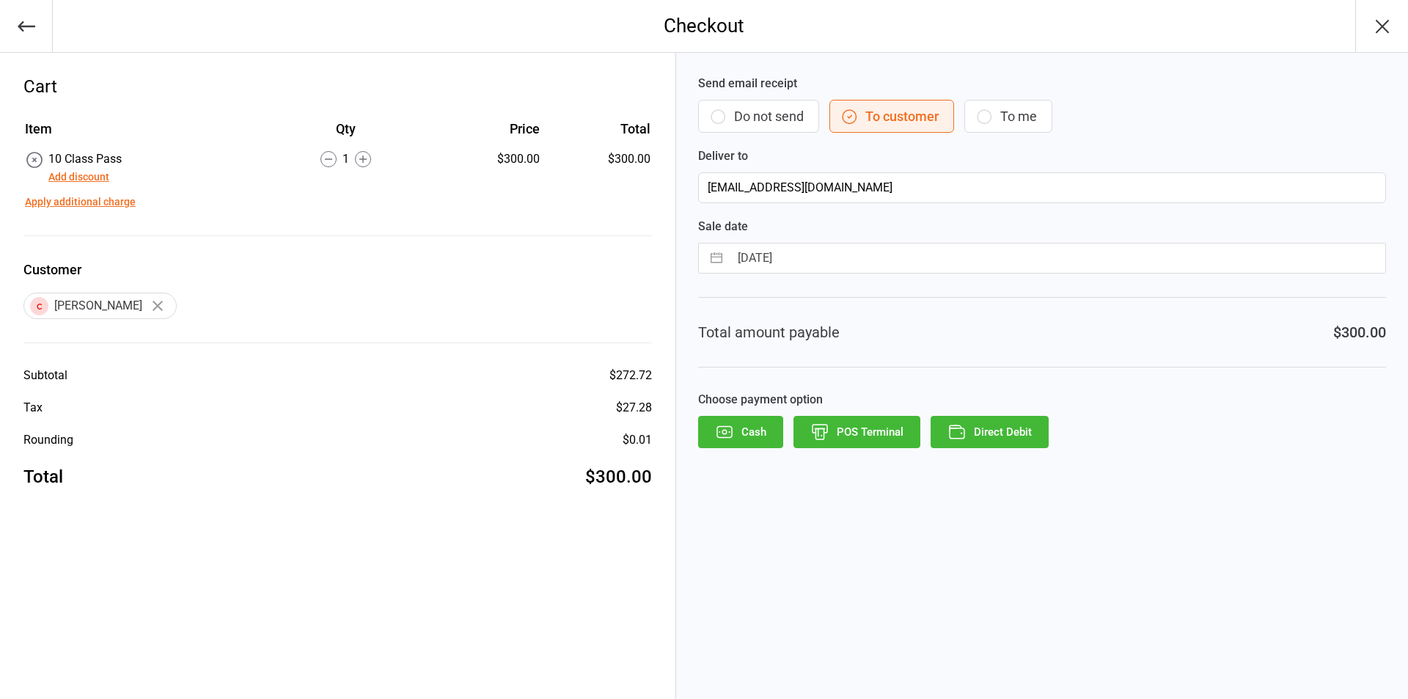
click at [866, 431] on button "POS Terminal" at bounding box center [857, 432] width 127 height 32
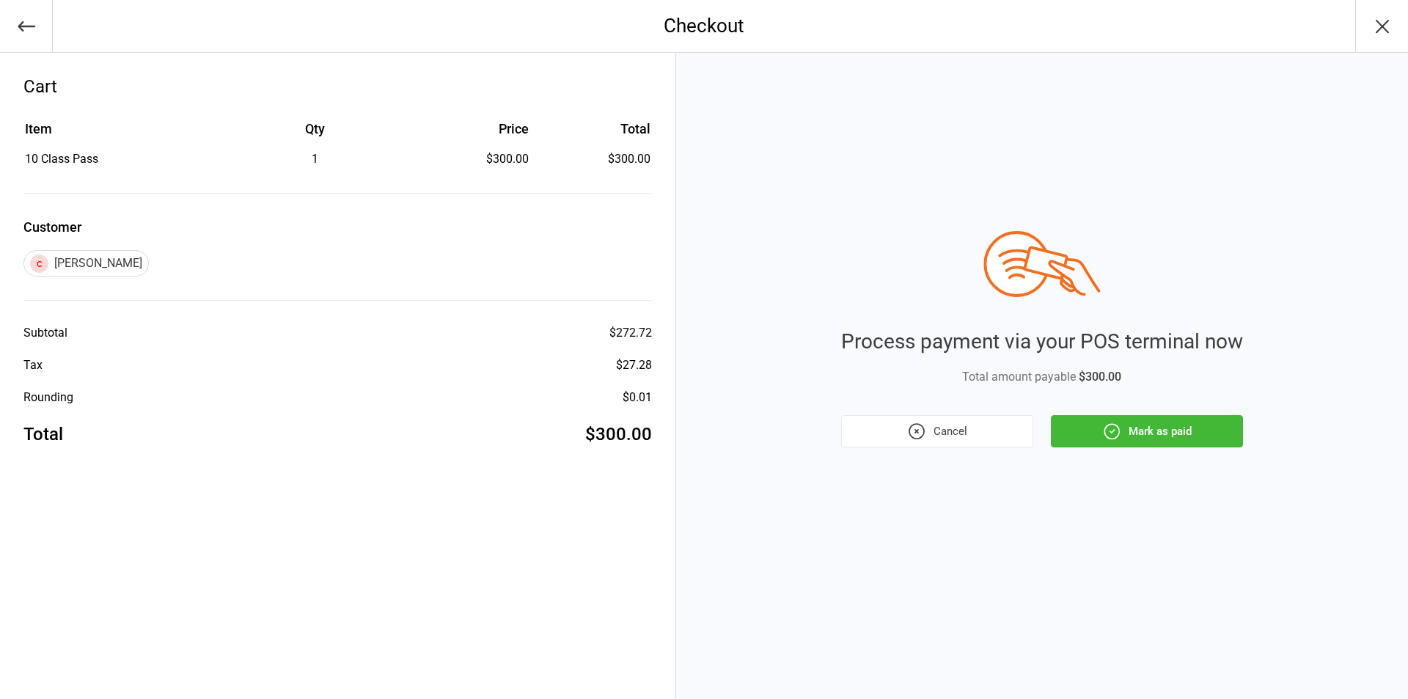
click at [1210, 437] on button "Mark as paid" at bounding box center [1147, 431] width 192 height 32
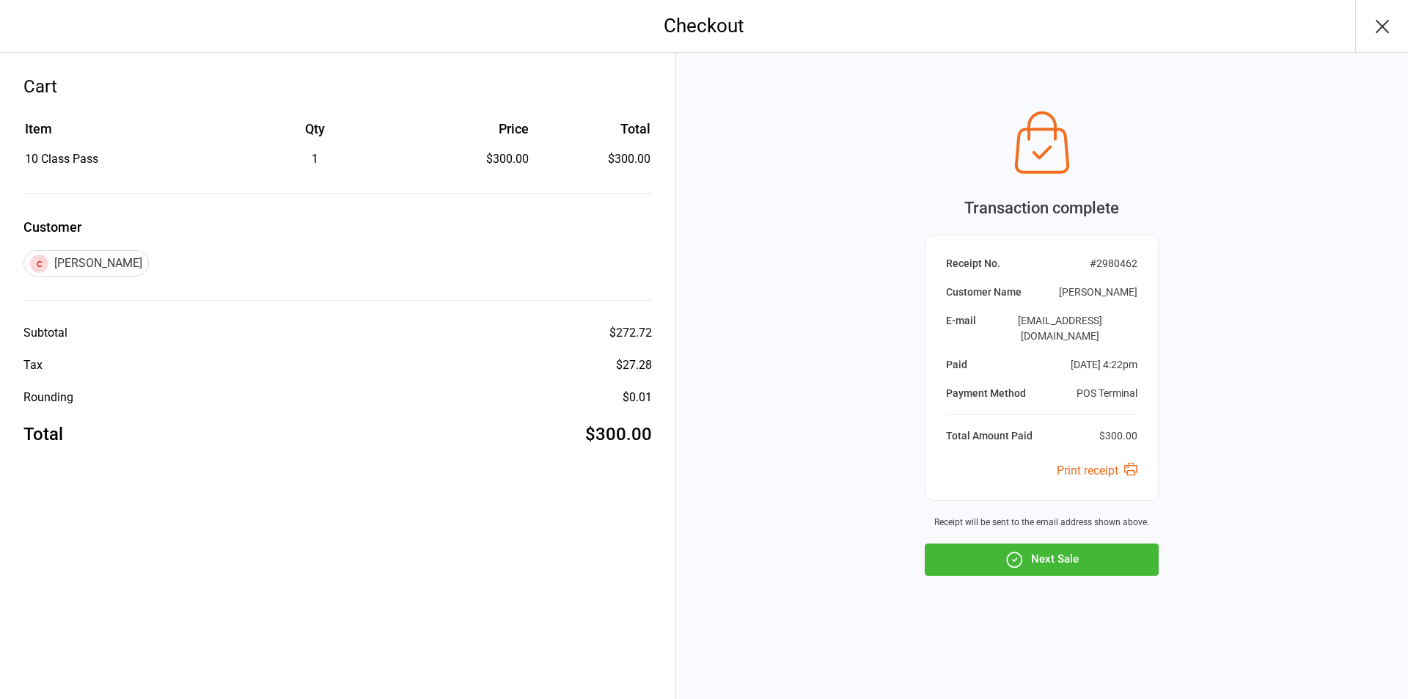
click at [1128, 544] on button "Next Sale" at bounding box center [1042, 560] width 234 height 32
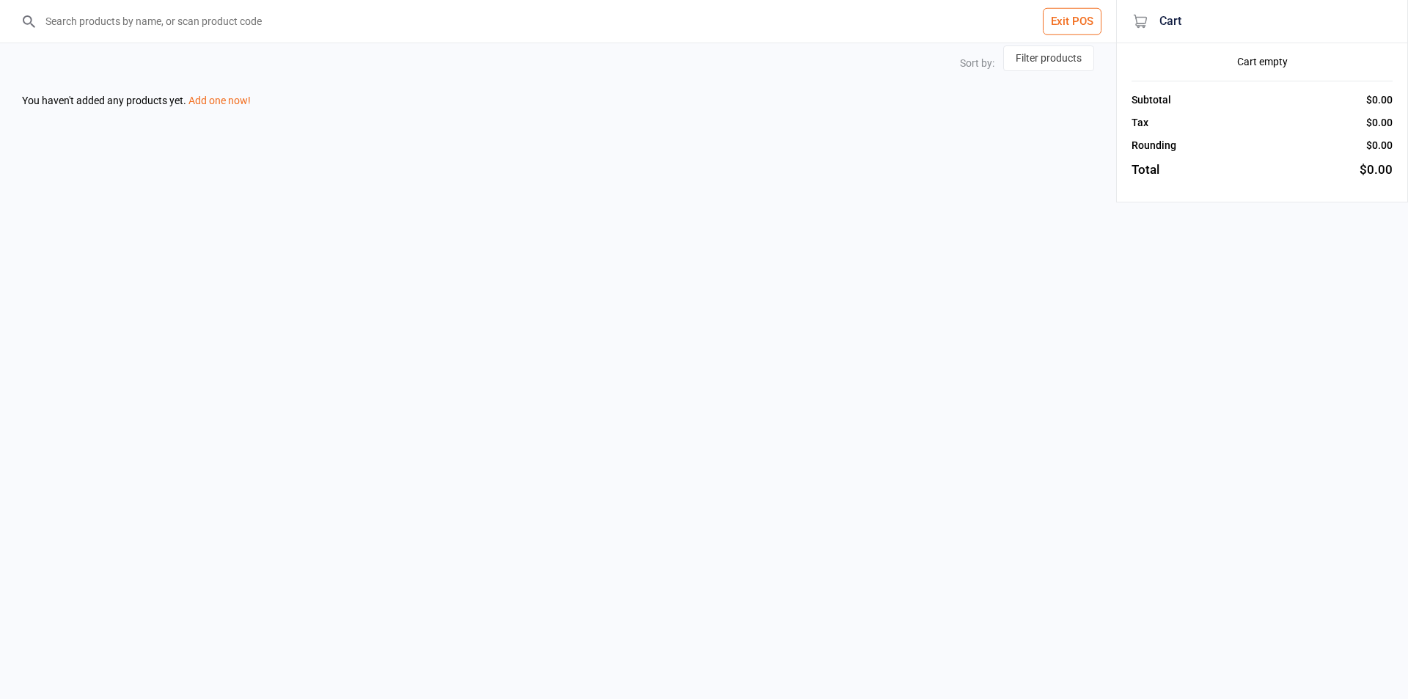
select select "price-desc"
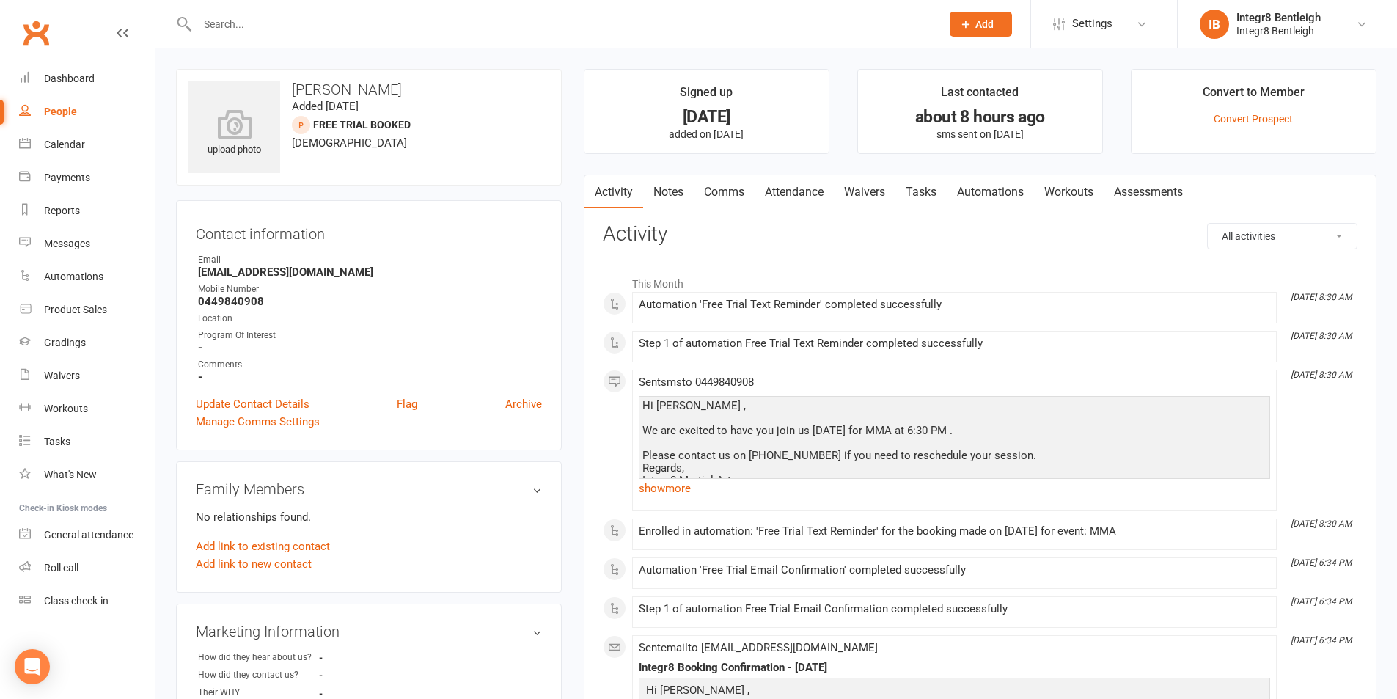
click at [672, 202] on link "Notes" at bounding box center [668, 192] width 51 height 34
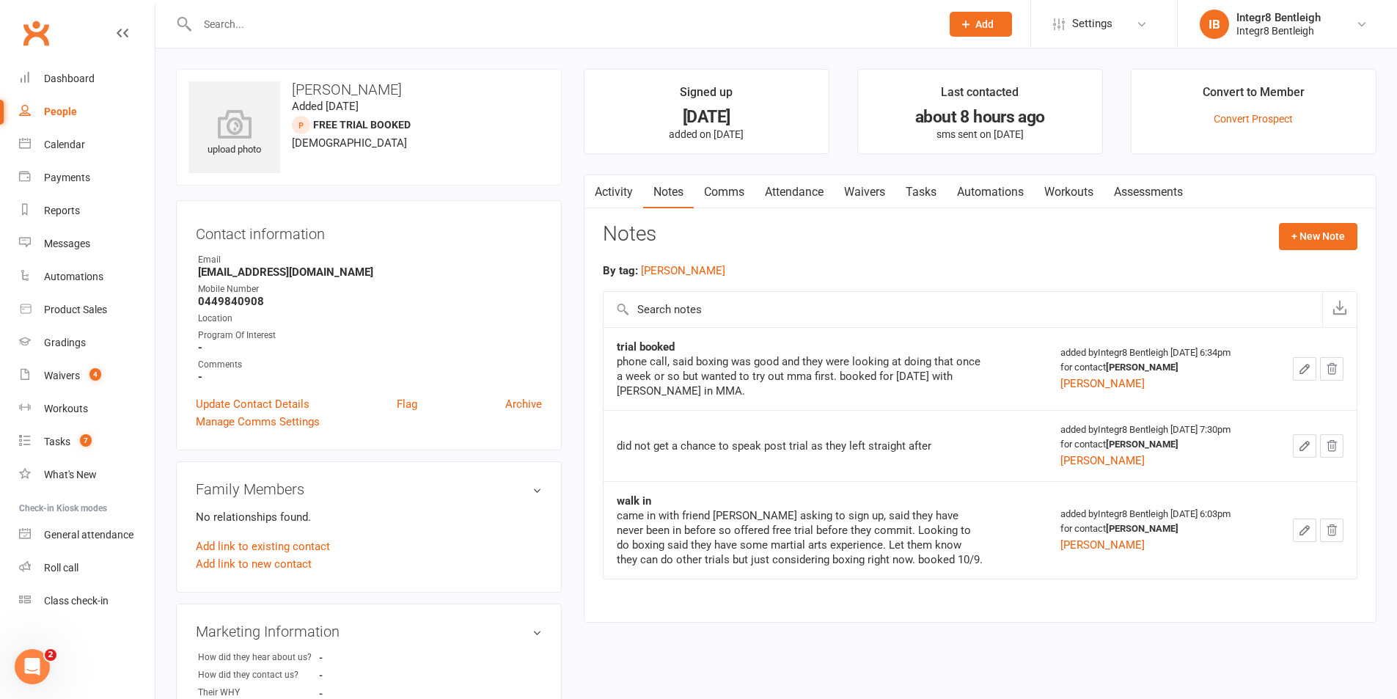
click at [632, 199] on link "Activity" at bounding box center [614, 192] width 59 height 34
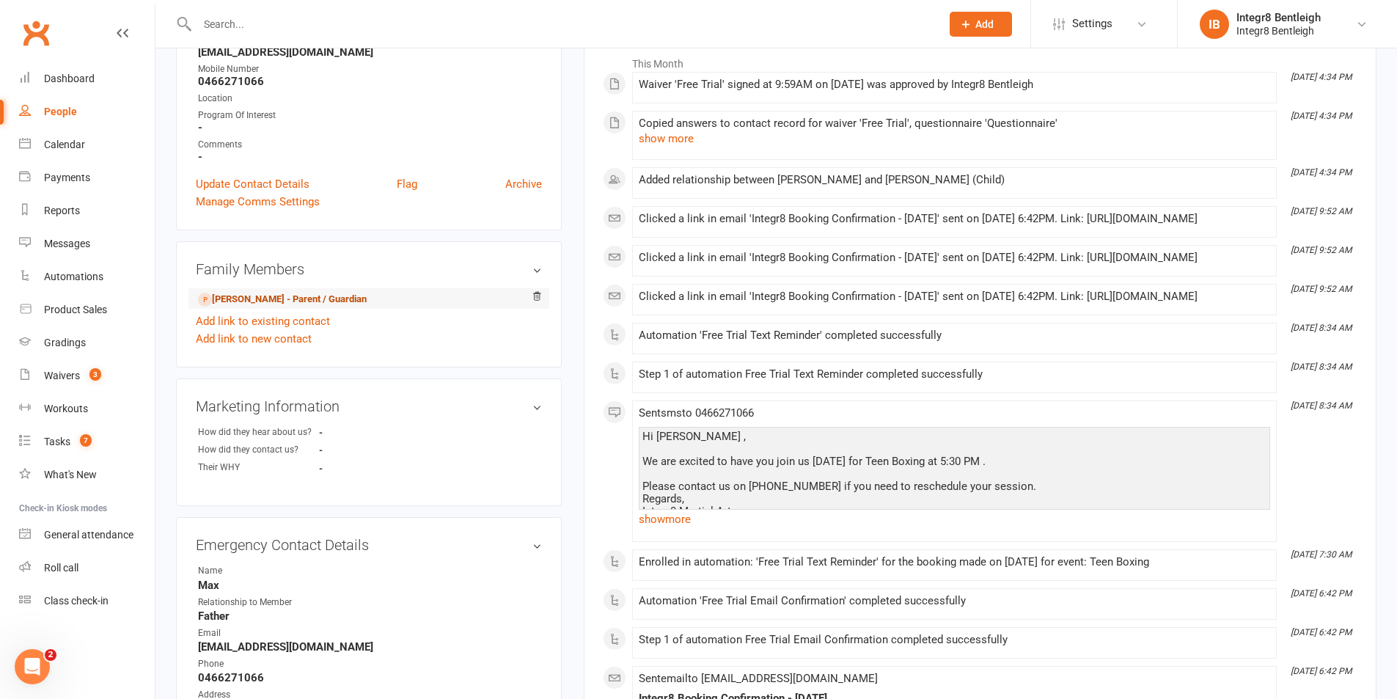
click at [256, 295] on link "[PERSON_NAME] - Parent / Guardian" at bounding box center [282, 299] width 169 height 15
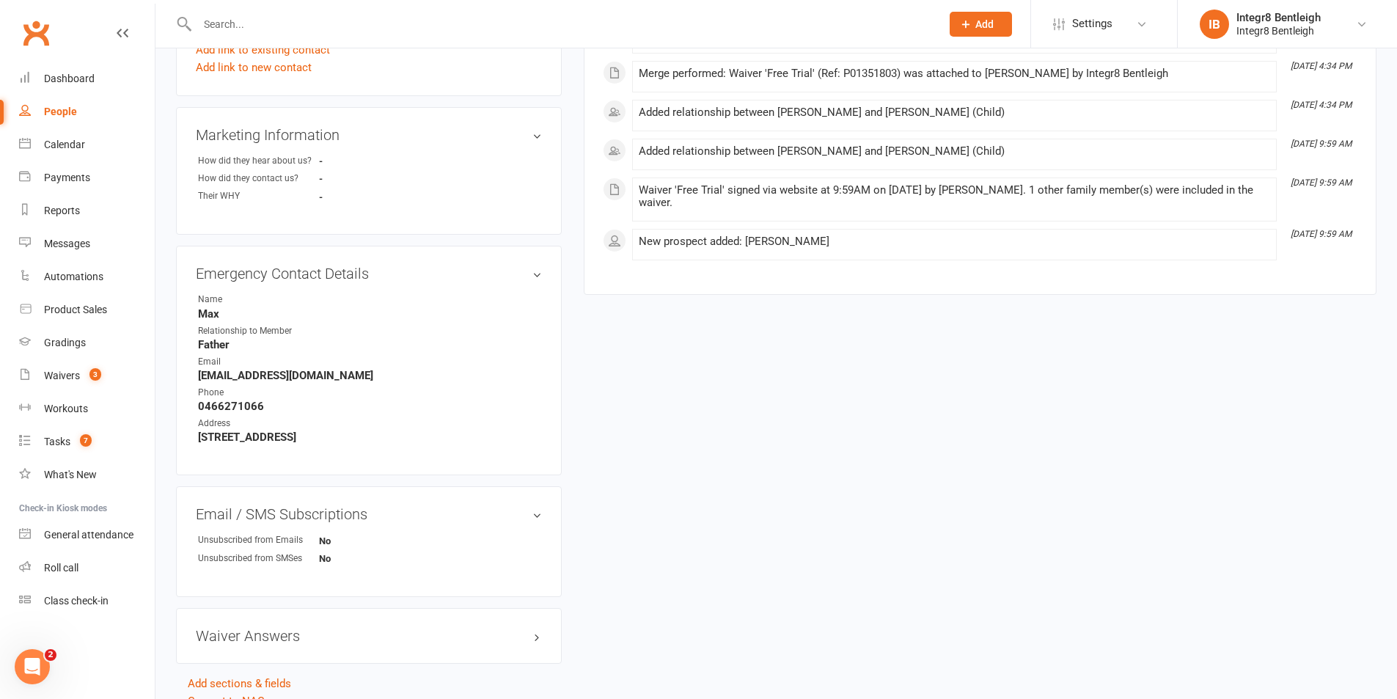
scroll to position [560, 0]
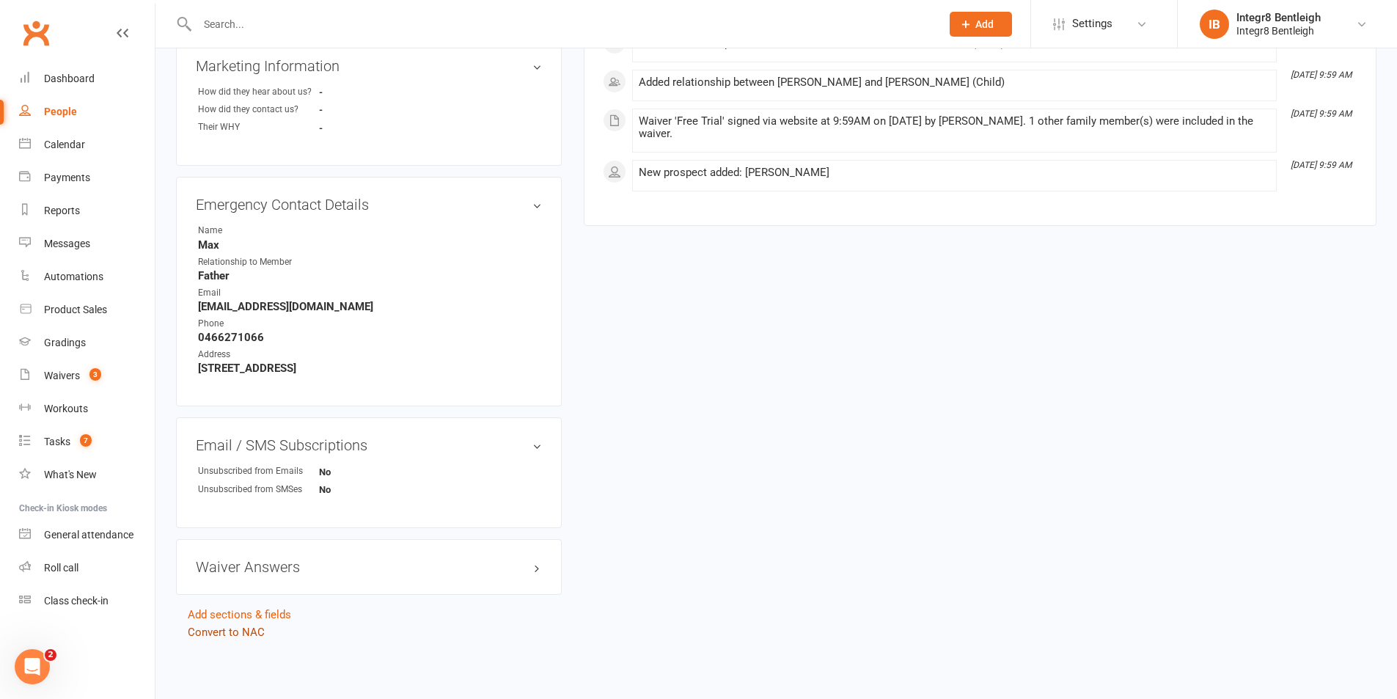
click at [219, 634] on link "Convert to NAC" at bounding box center [226, 632] width 77 height 13
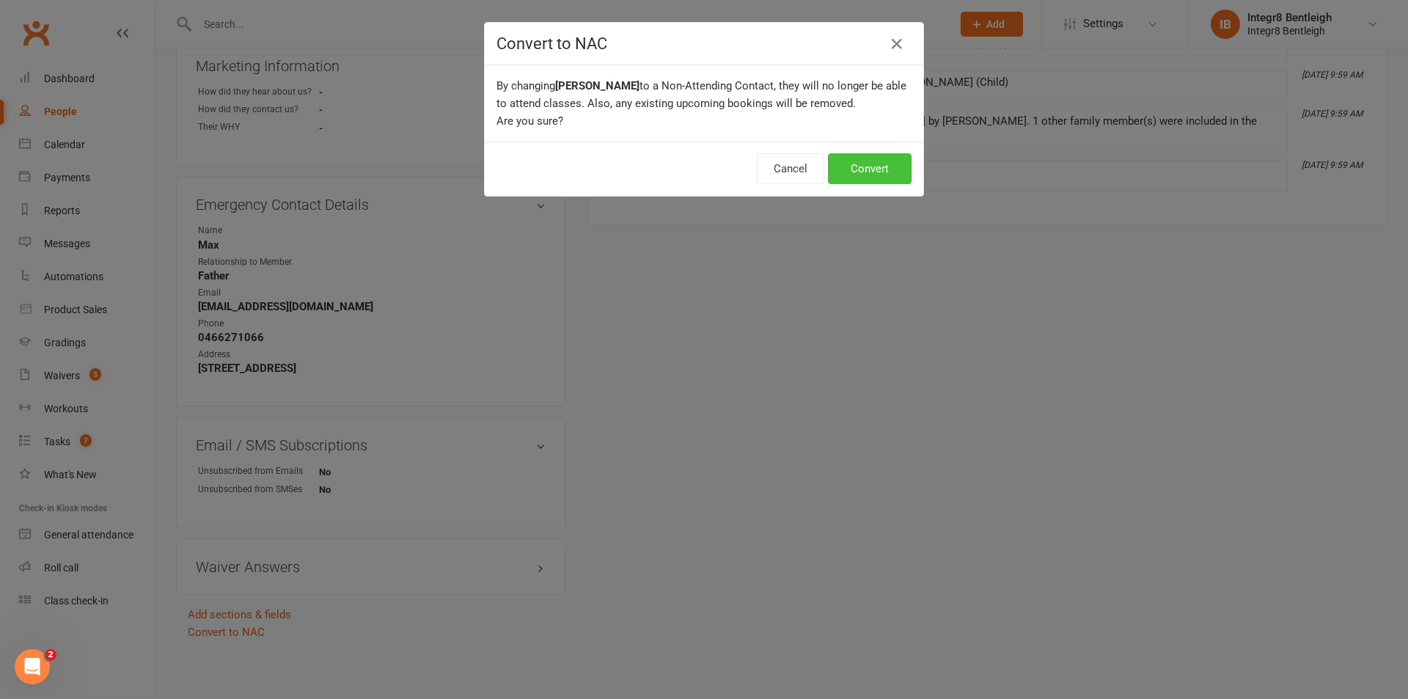
click at [854, 180] on button "Convert" at bounding box center [870, 168] width 84 height 31
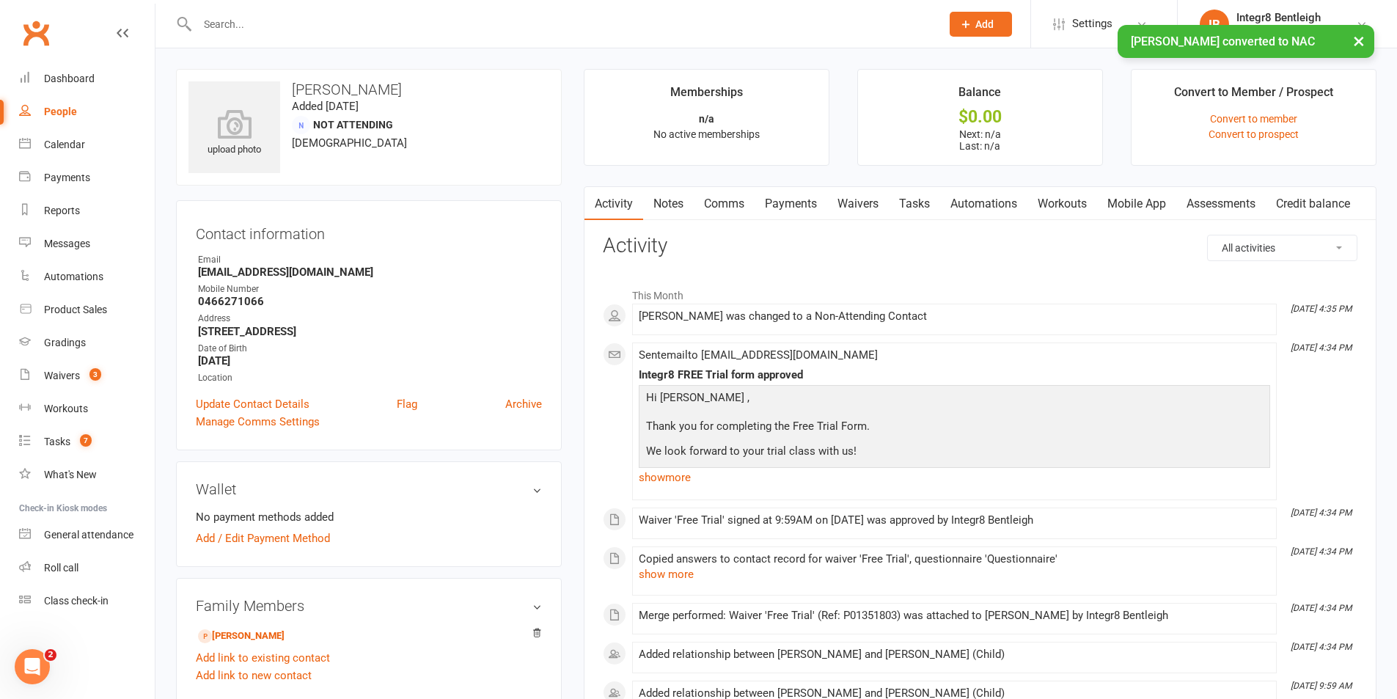
click at [681, 209] on link "Notes" at bounding box center [668, 204] width 51 height 34
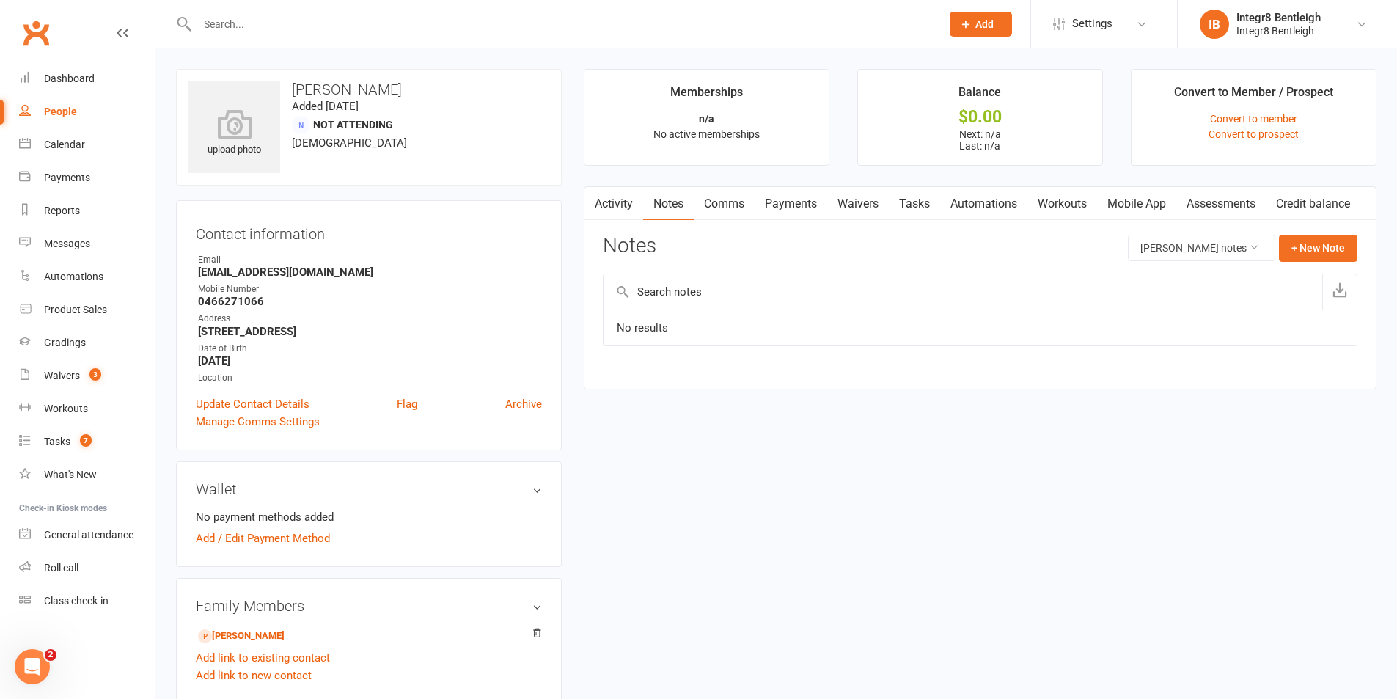
click at [626, 198] on link "Activity" at bounding box center [614, 204] width 59 height 34
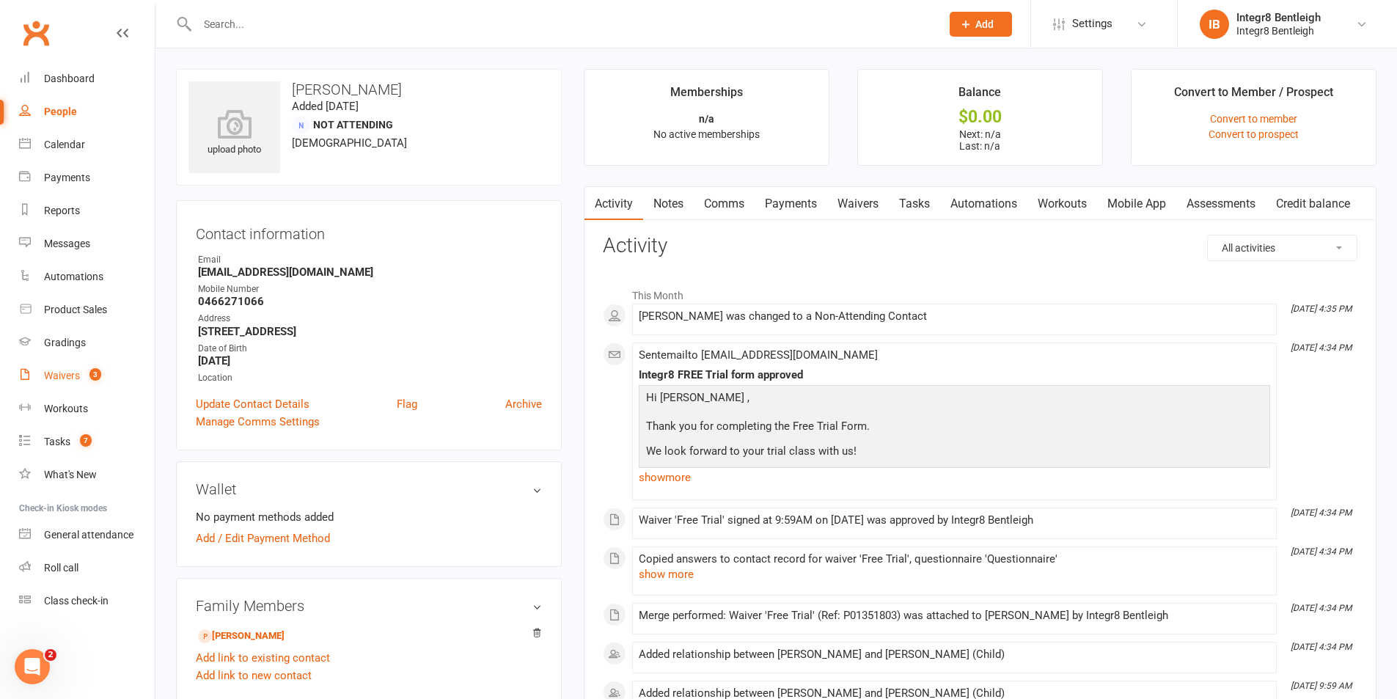
click at [76, 380] on div "Waivers" at bounding box center [62, 376] width 36 height 12
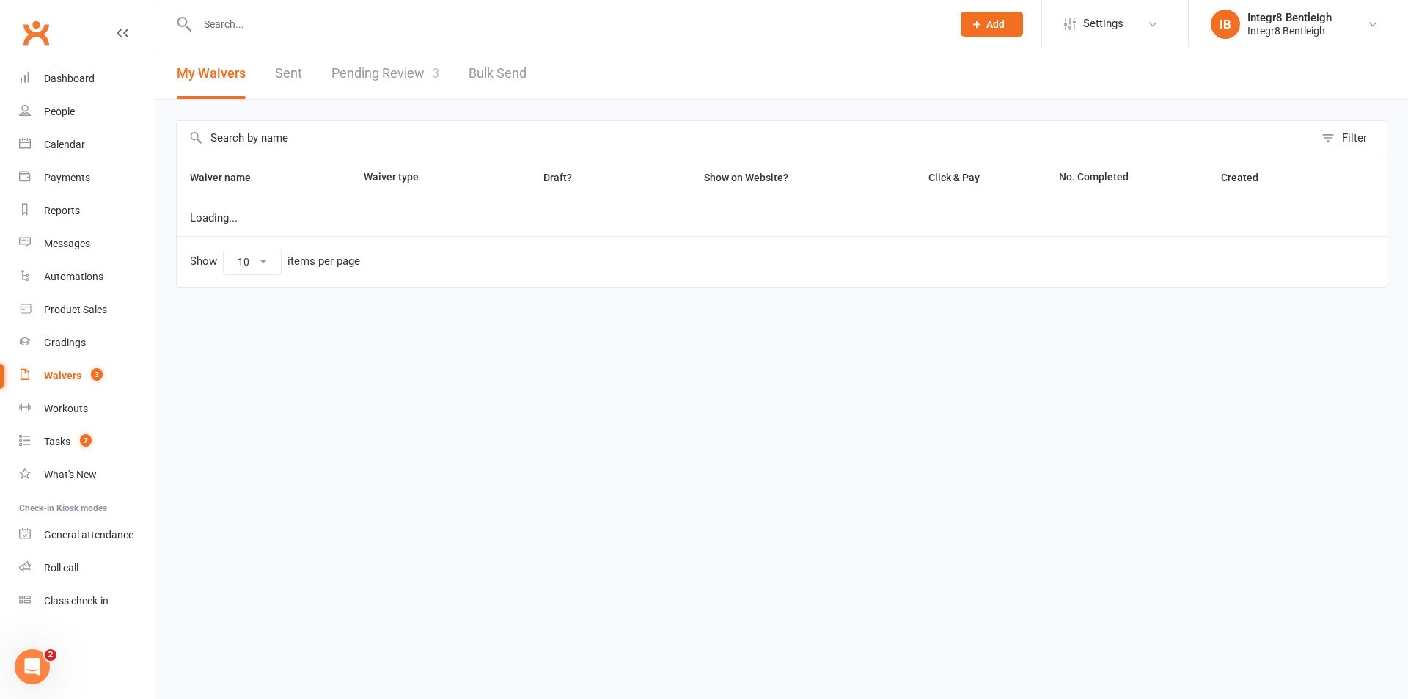
click at [400, 69] on link "Pending Review 3" at bounding box center [386, 73] width 108 height 51
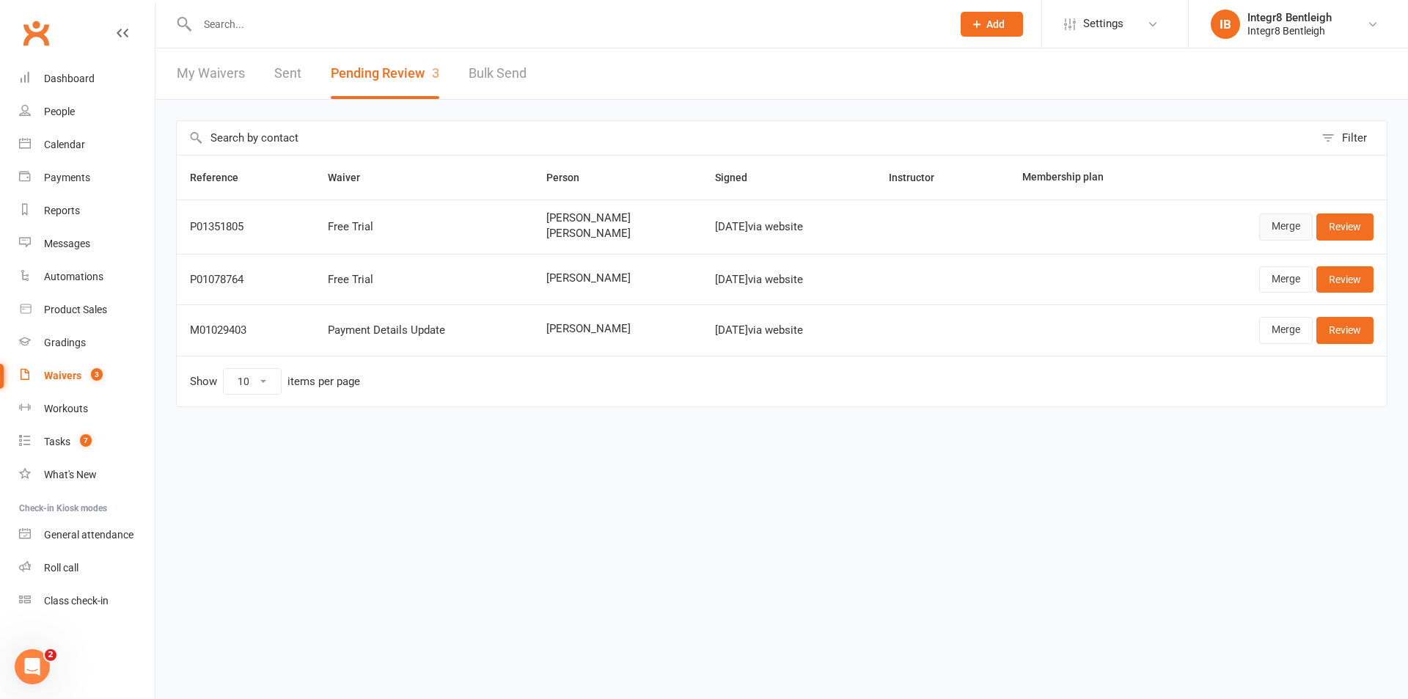
click at [1297, 224] on link "Merge" at bounding box center [1287, 226] width 54 height 26
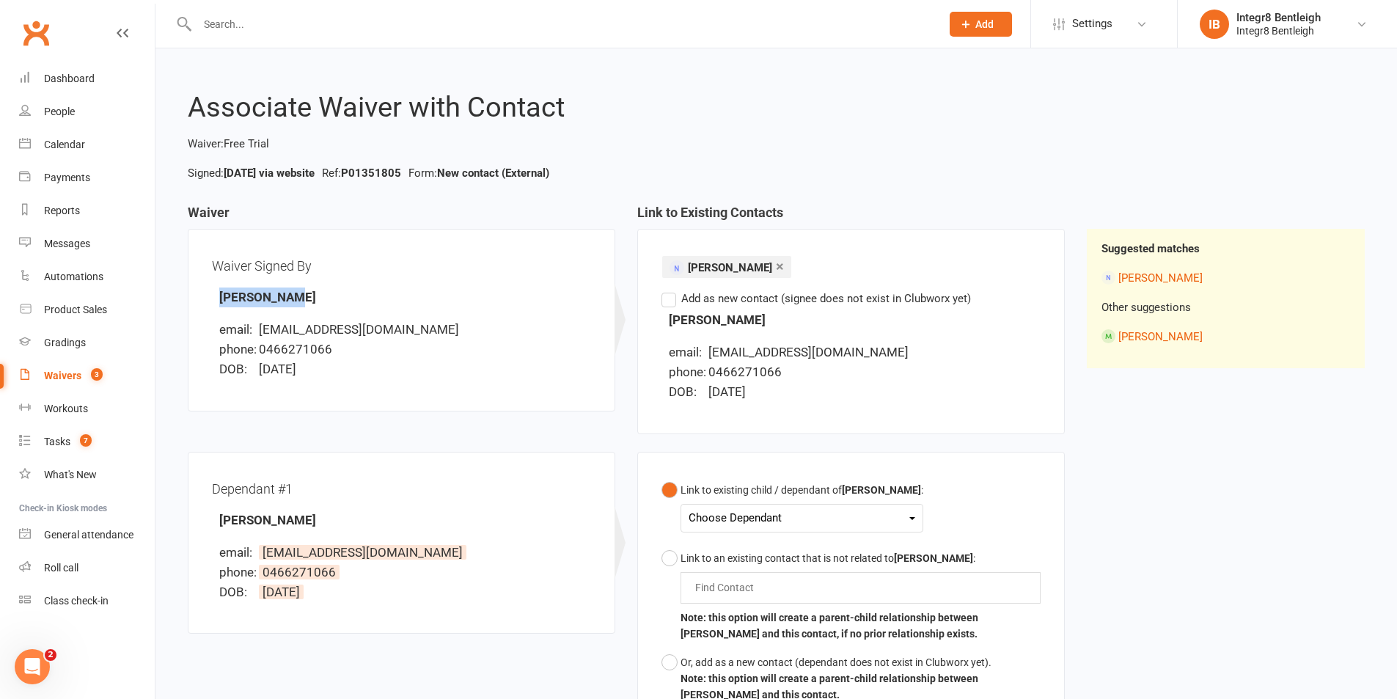
drag, startPoint x: 241, startPoint y: 299, endPoint x: 301, endPoint y: 299, distance: 60.2
click at [301, 299] on div "Waiver Signed By Kevin Huang email: m80167570@126.com phone: 0466271066 DOB: 23…" at bounding box center [401, 320] width 379 height 134
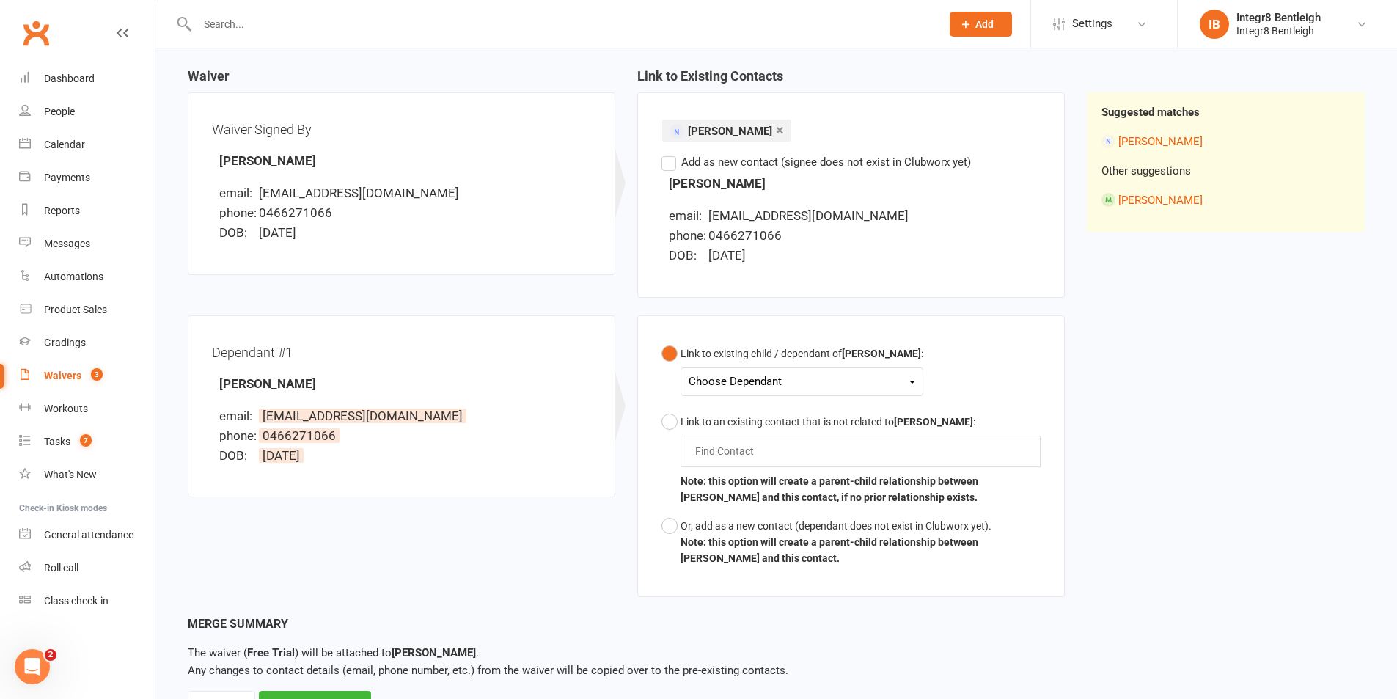
scroll to position [57, 0]
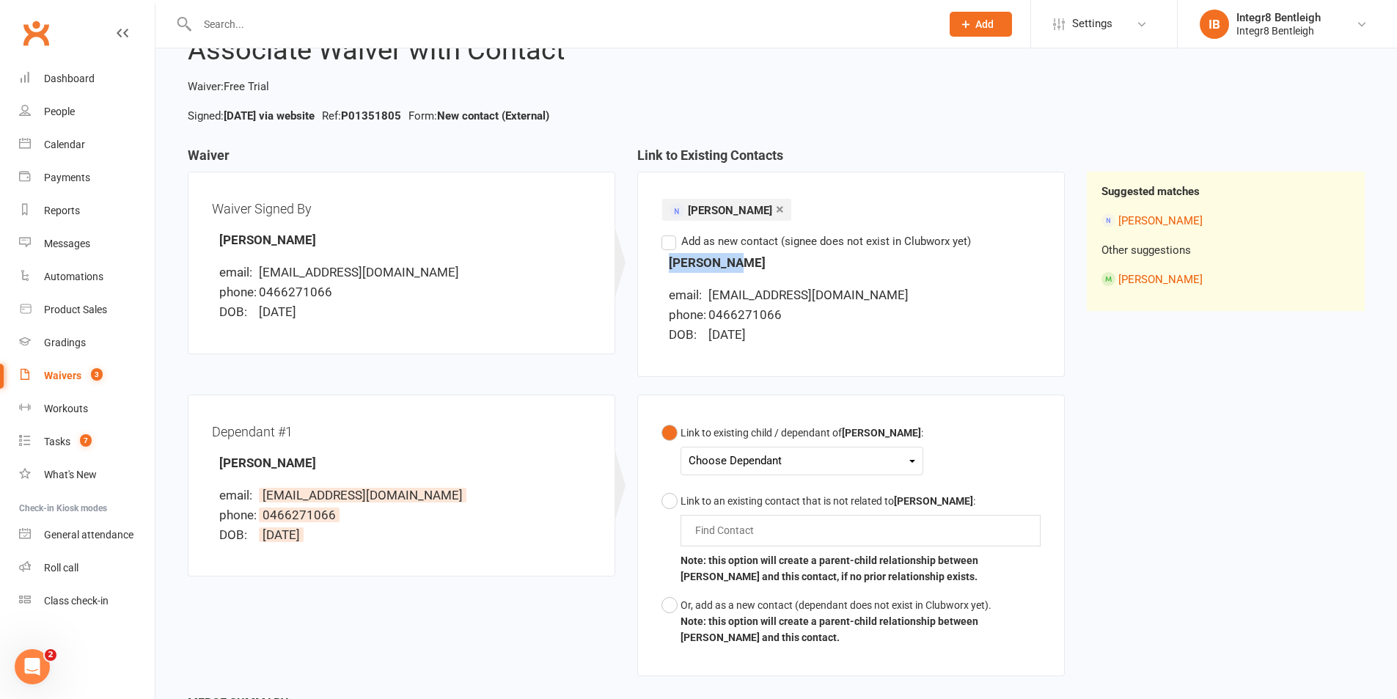
drag, startPoint x: 672, startPoint y: 263, endPoint x: 752, endPoint y: 266, distance: 80.0
click at [752, 266] on div "Menghan Wu email: m80167570@126.com phone: 0466271066 DOB: 23 September 1988" at bounding box center [851, 299] width 379 height 92
copy strong "Menghan Wu"
click at [752, 266] on div "Menghan Wu email: m80167570@126.com phone: 0466271066 DOB: 23 September 1988" at bounding box center [851, 299] width 379 height 92
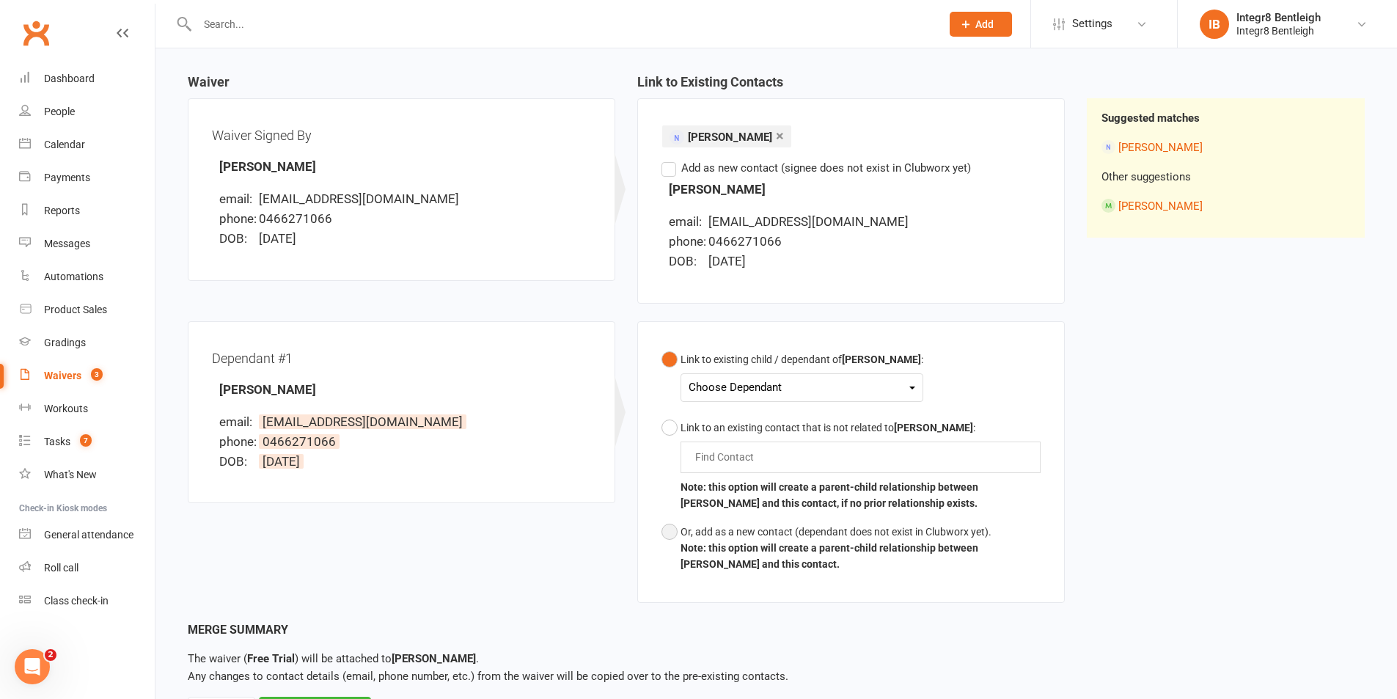
click at [767, 537] on div "Or, add as a new contact (dependant does not exist in Clubworx yet)." at bounding box center [861, 532] width 360 height 16
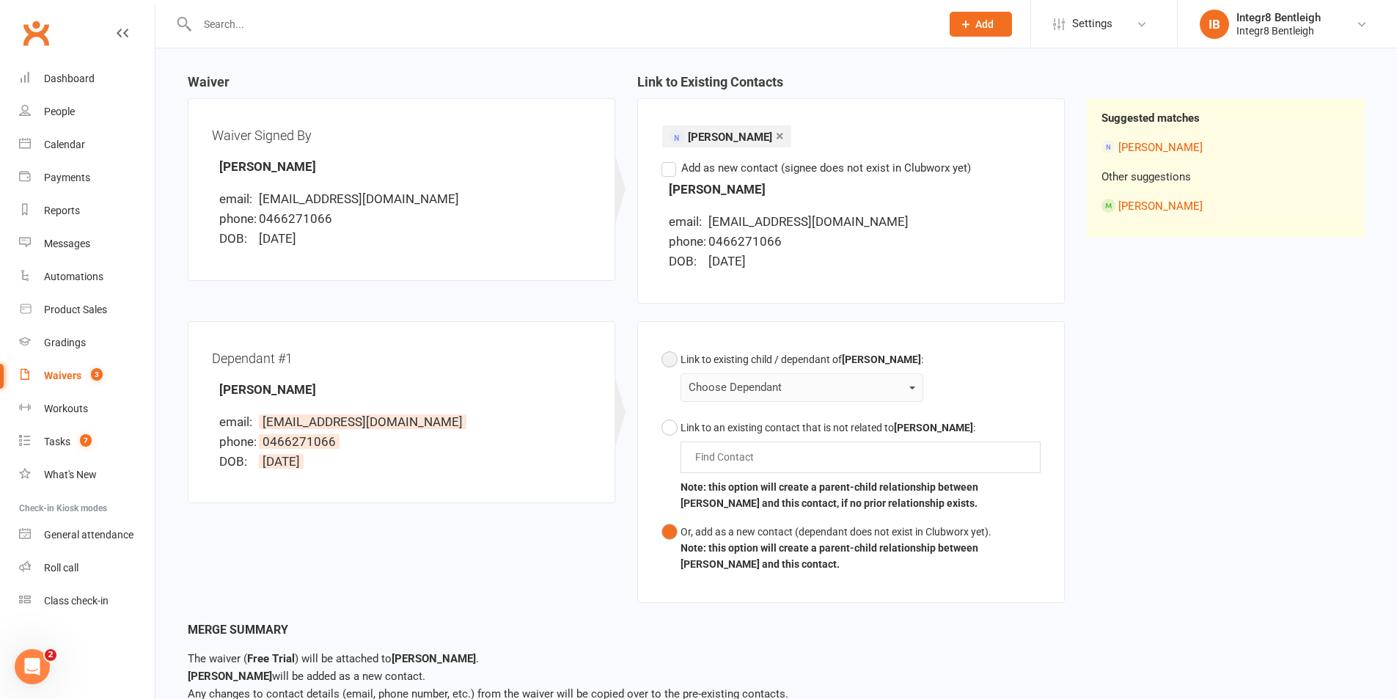
click at [893, 390] on div "Choose Dependant" at bounding box center [802, 388] width 227 height 20
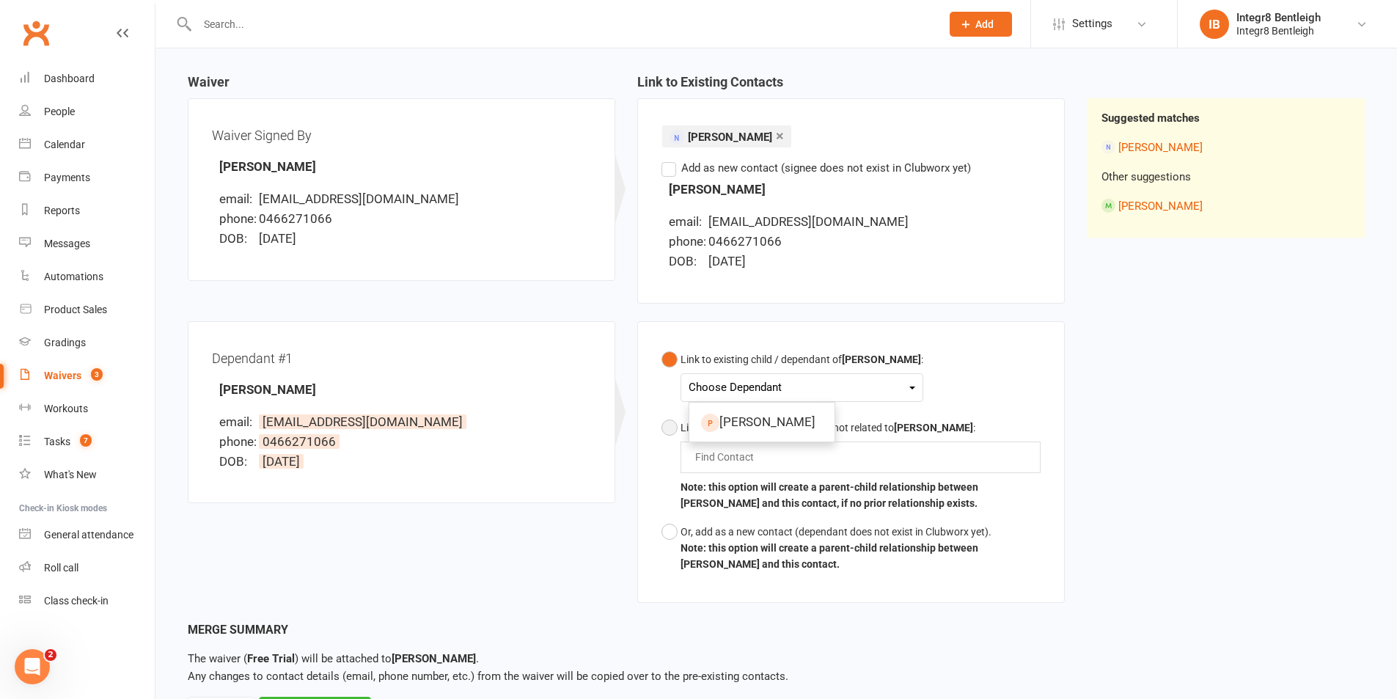
click at [932, 516] on button "Link to an existing contact that is not related to Menghan Wu : Find Contact No…" at bounding box center [851, 466] width 379 height 104
click at [935, 525] on div "Or, add as a new contact (dependant does not exist in Clubworx yet)." at bounding box center [861, 532] width 360 height 16
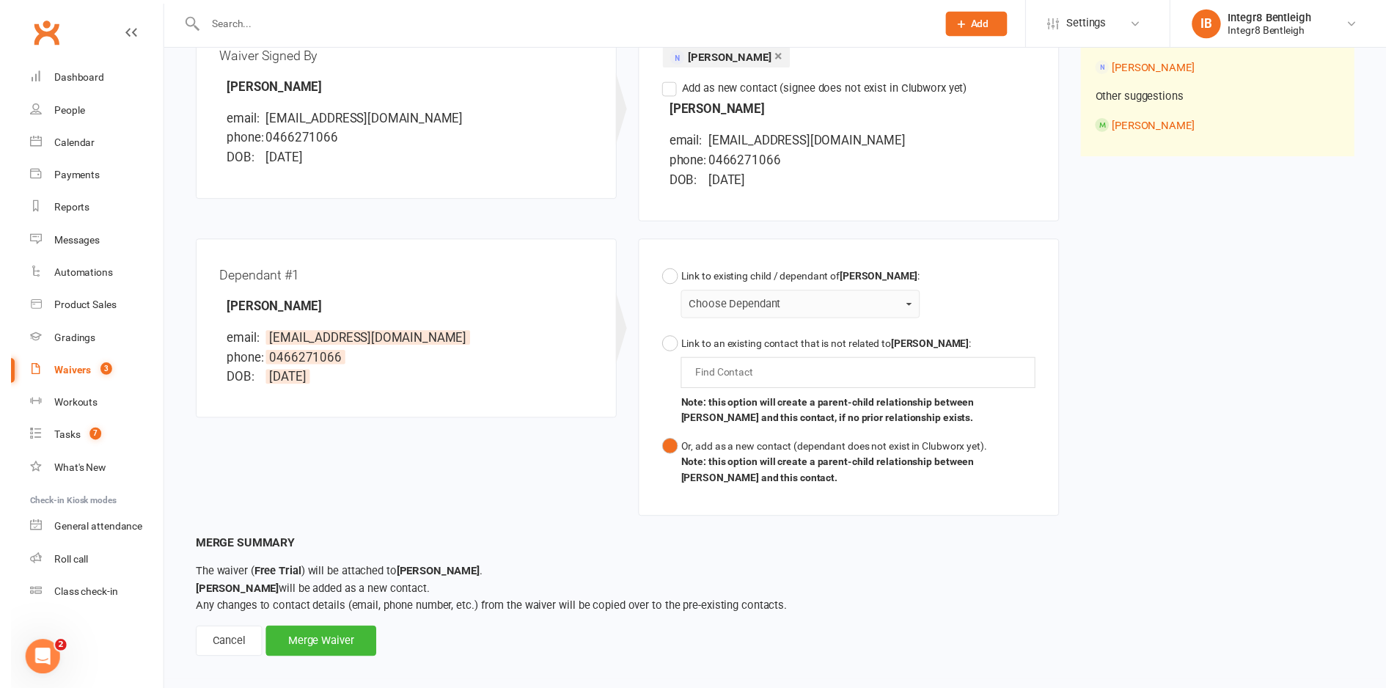
scroll to position [222, 0]
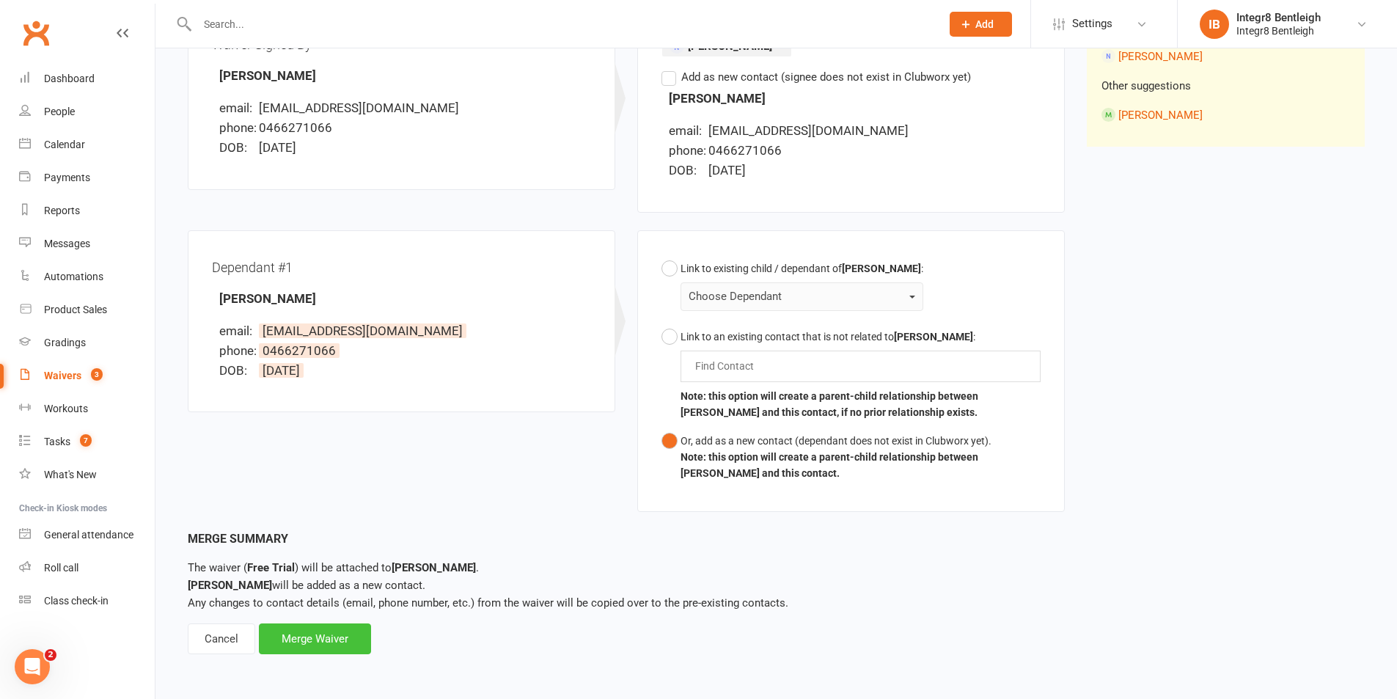
click at [332, 638] on div "Merge Waiver" at bounding box center [315, 639] width 112 height 31
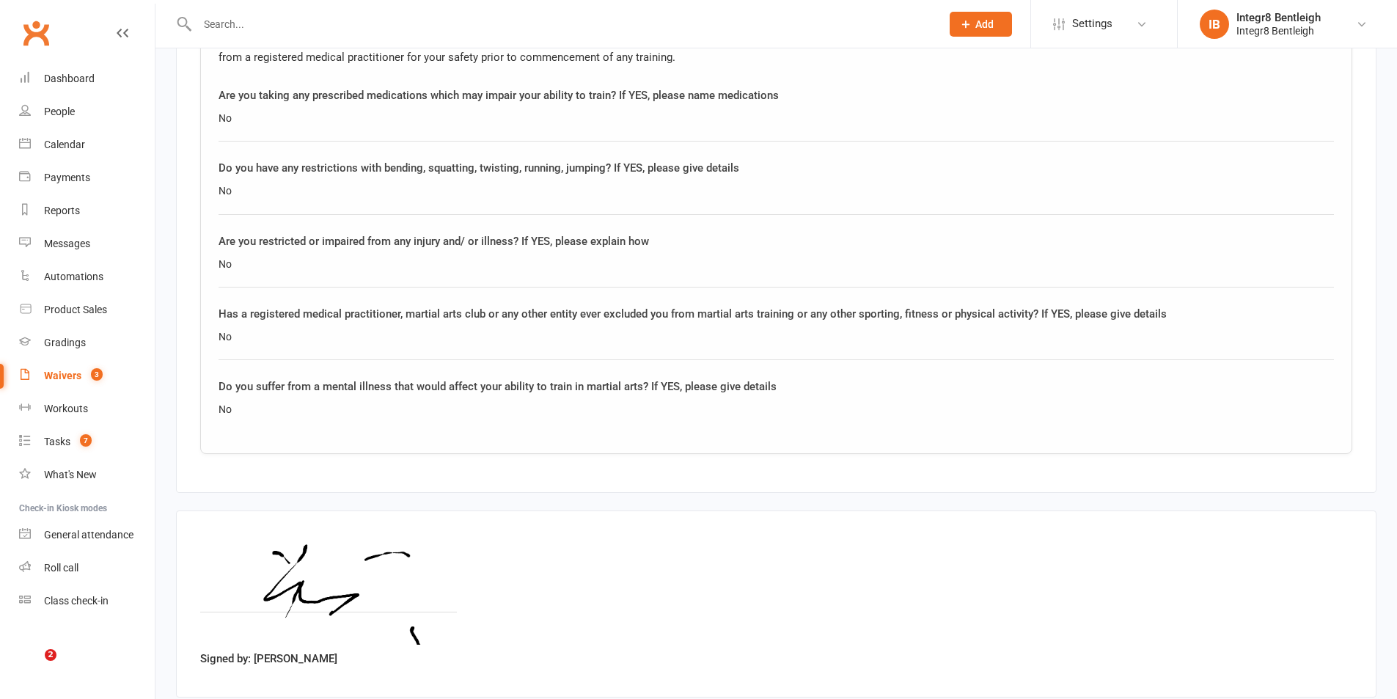
scroll to position [1765, 0]
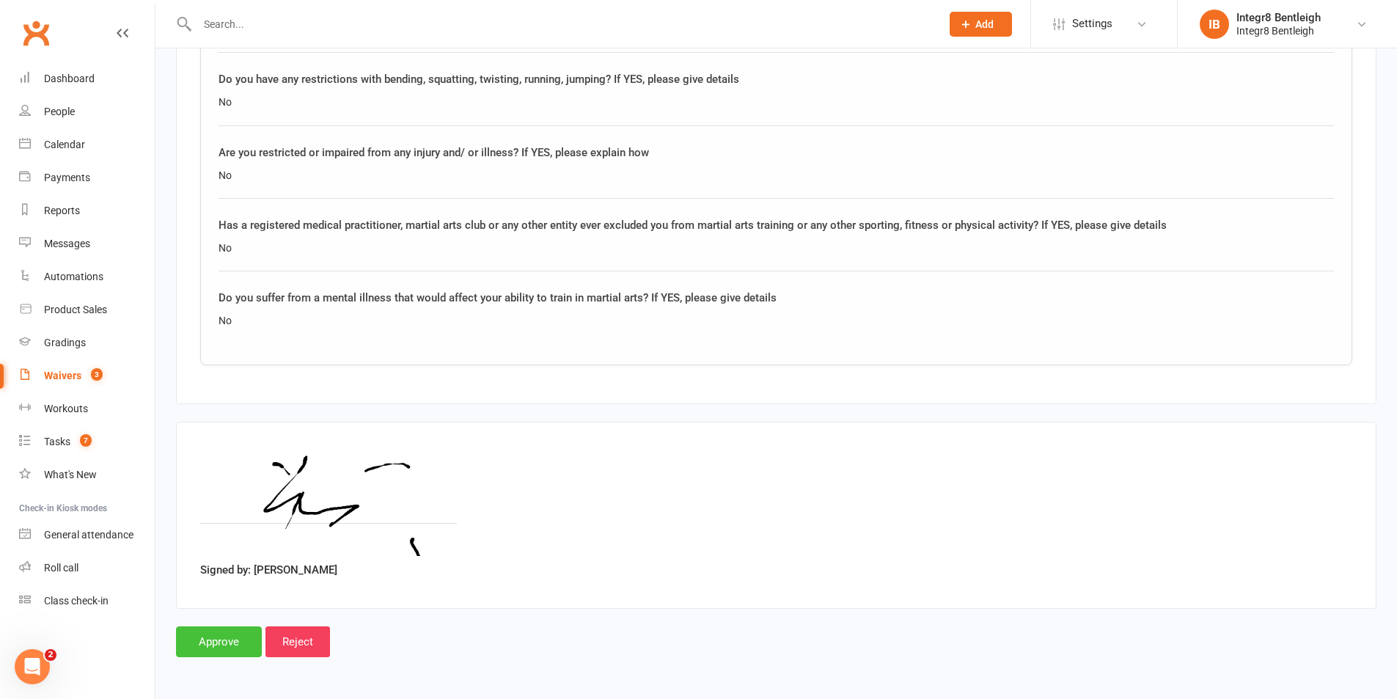
click at [212, 640] on input "Approve" at bounding box center [219, 641] width 86 height 31
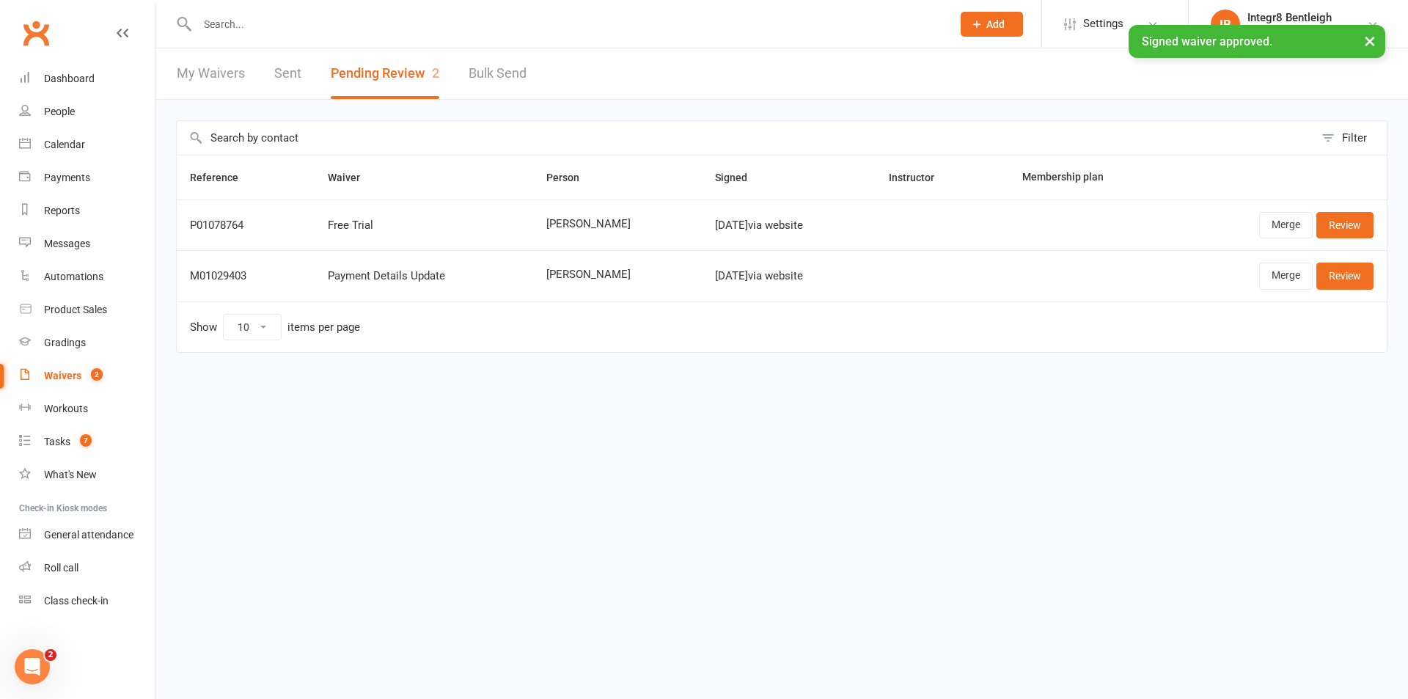
click at [299, 21] on input "text" at bounding box center [567, 24] width 749 height 21
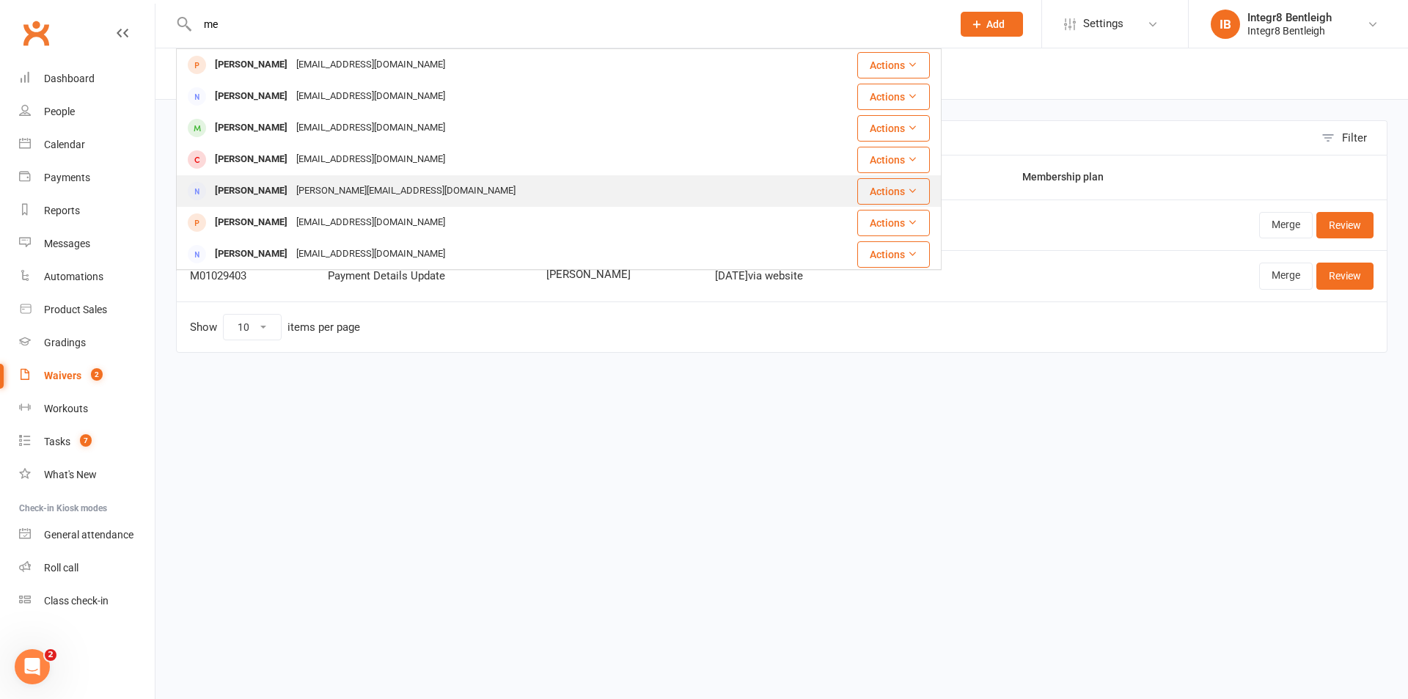
type input "m"
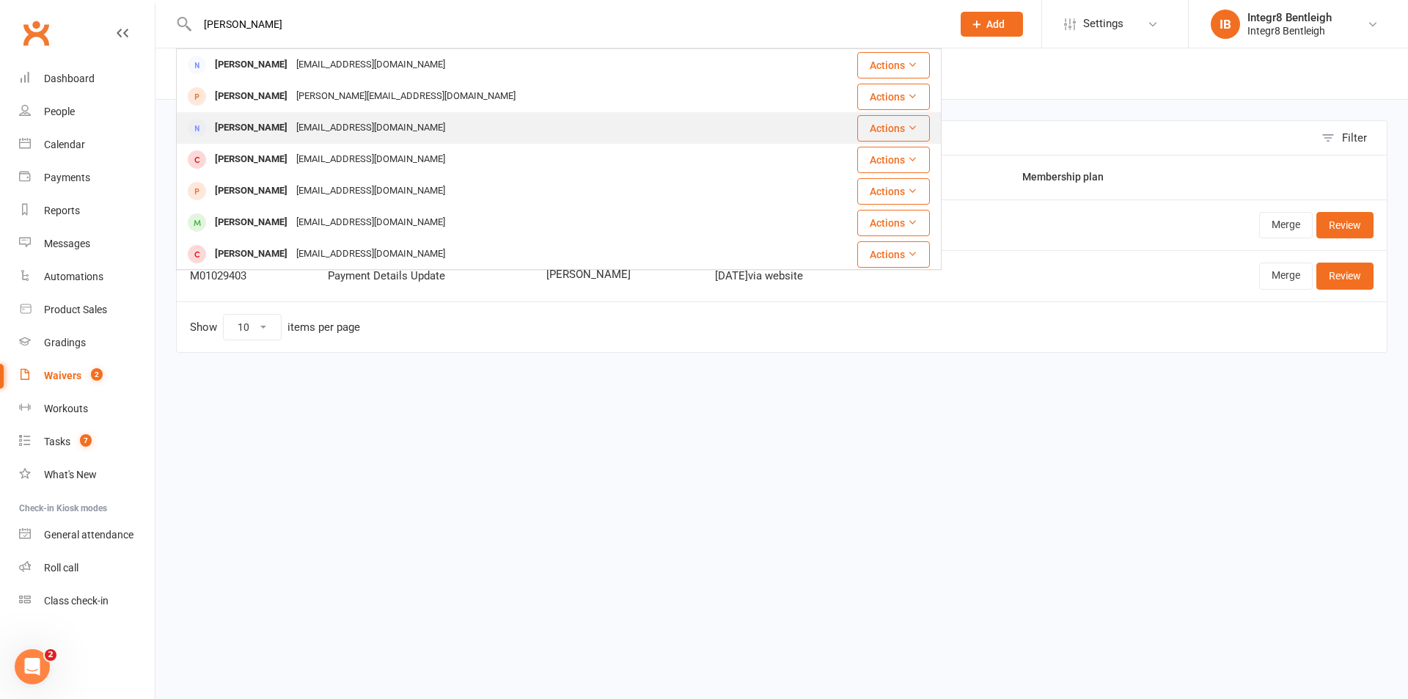
type input "kevin"
click at [358, 135] on div "m80167570@126.com" at bounding box center [371, 127] width 158 height 21
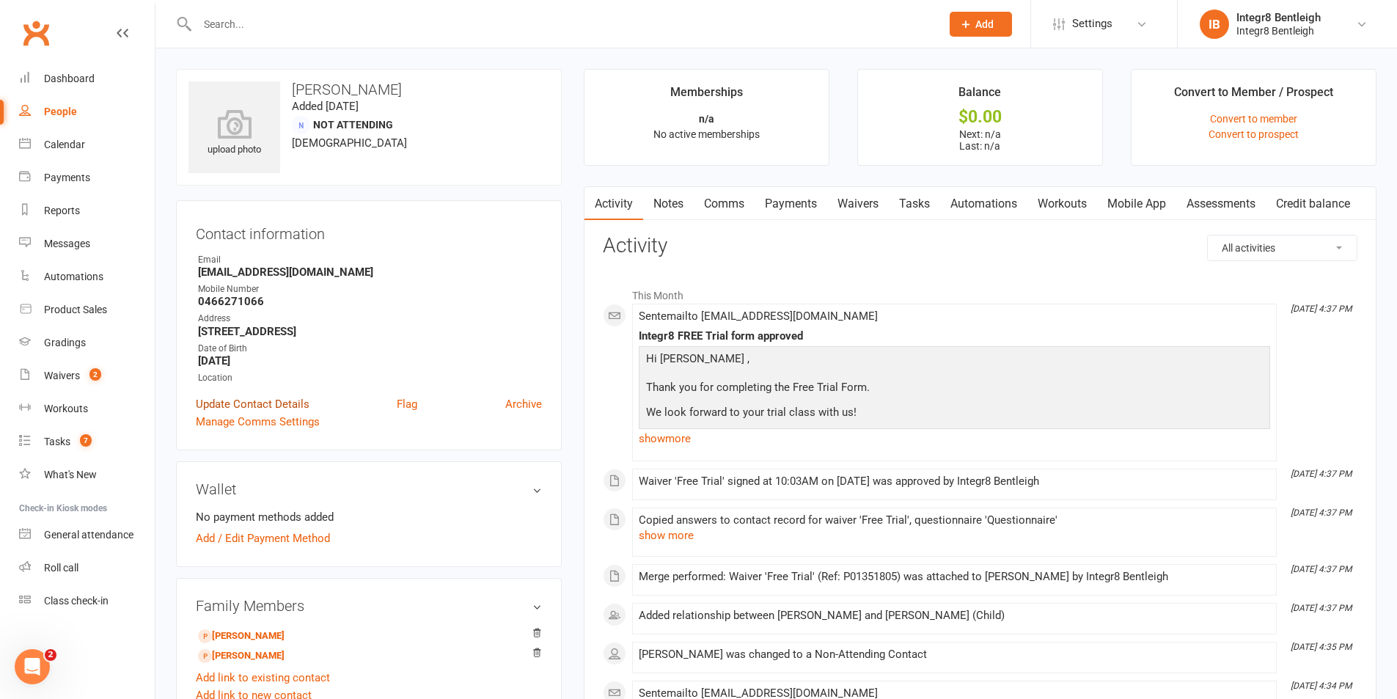
click at [282, 400] on link "Update Contact Details" at bounding box center [253, 404] width 114 height 18
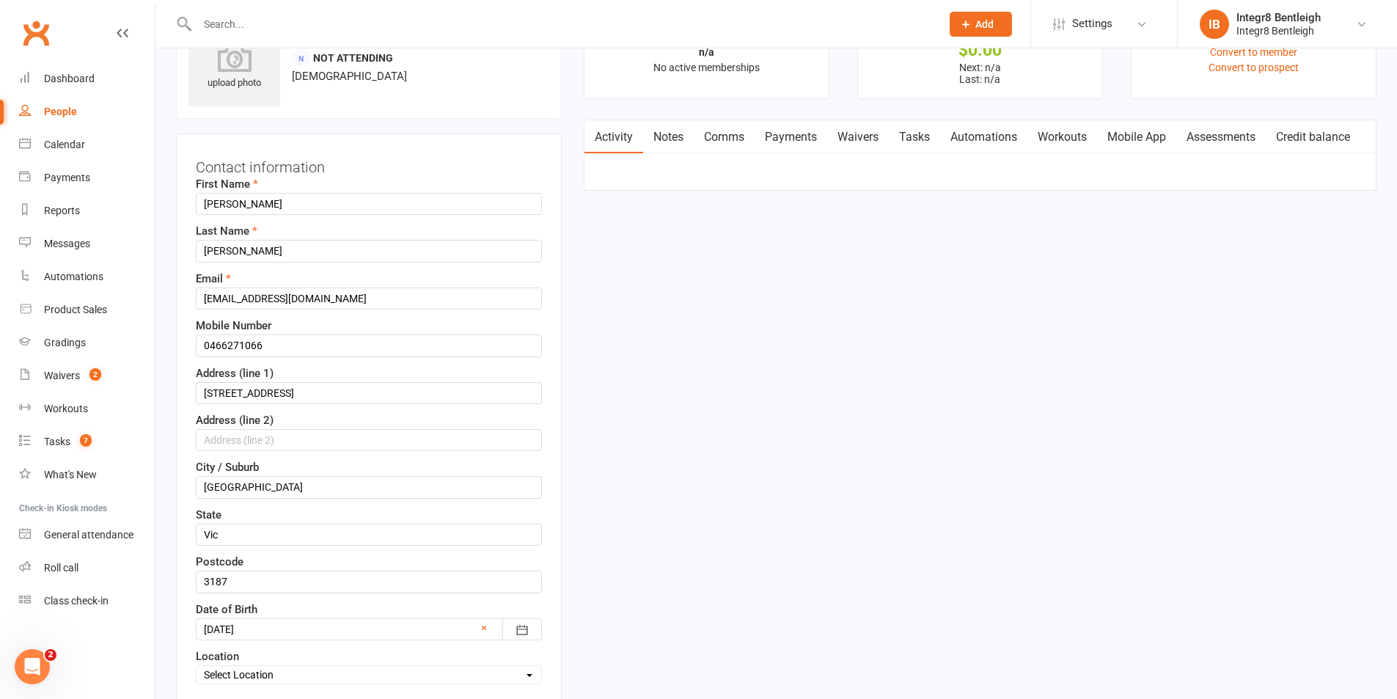
scroll to position [69, 0]
drag, startPoint x: 268, startPoint y: 204, endPoint x: 177, endPoint y: 203, distance: 91.0
click at [177, 203] on div "Contact information First Name Kevin Last Name Huang Email m80167570@126.com Mo…" at bounding box center [369, 440] width 386 height 619
paste input "Menghan Wu"
drag, startPoint x: 268, startPoint y: 206, endPoint x: 253, endPoint y: 204, distance: 14.8
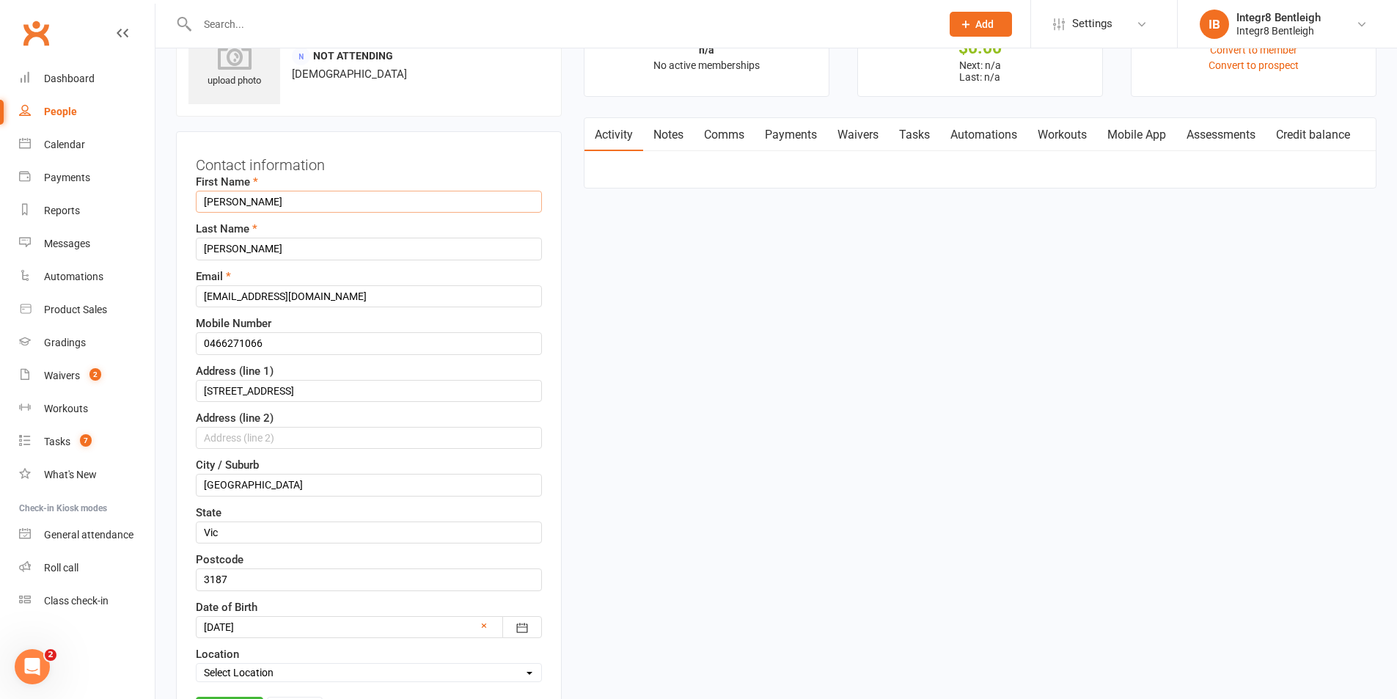
click at [253, 204] on input "Menghan Wu" at bounding box center [369, 202] width 346 height 22
type input "Menghan"
drag, startPoint x: 248, startPoint y: 255, endPoint x: 183, endPoint y: 264, distance: 65.3
click at [183, 264] on div "Contact information First Name Menghan Last Name Huang Email m80167570@126.com …" at bounding box center [369, 440] width 386 height 619
paste input "Wu"
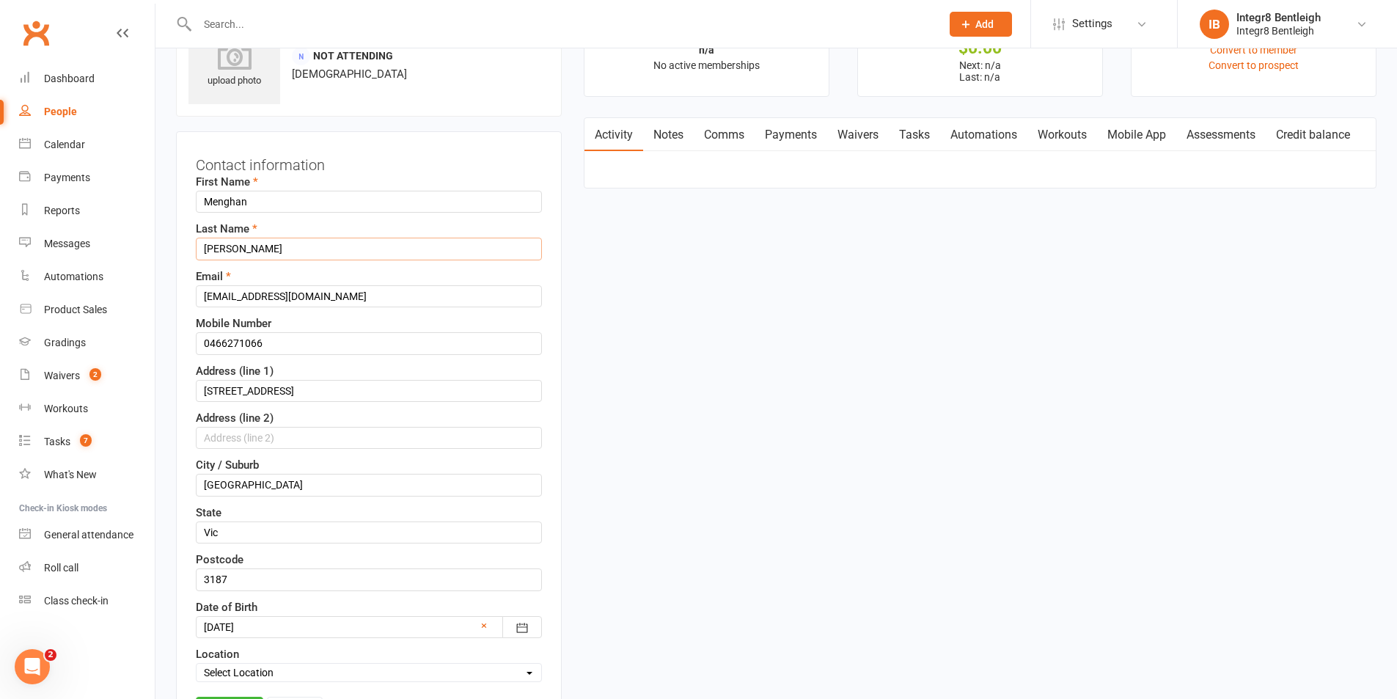
click at [202, 251] on input "Wu" at bounding box center [369, 249] width 346 height 22
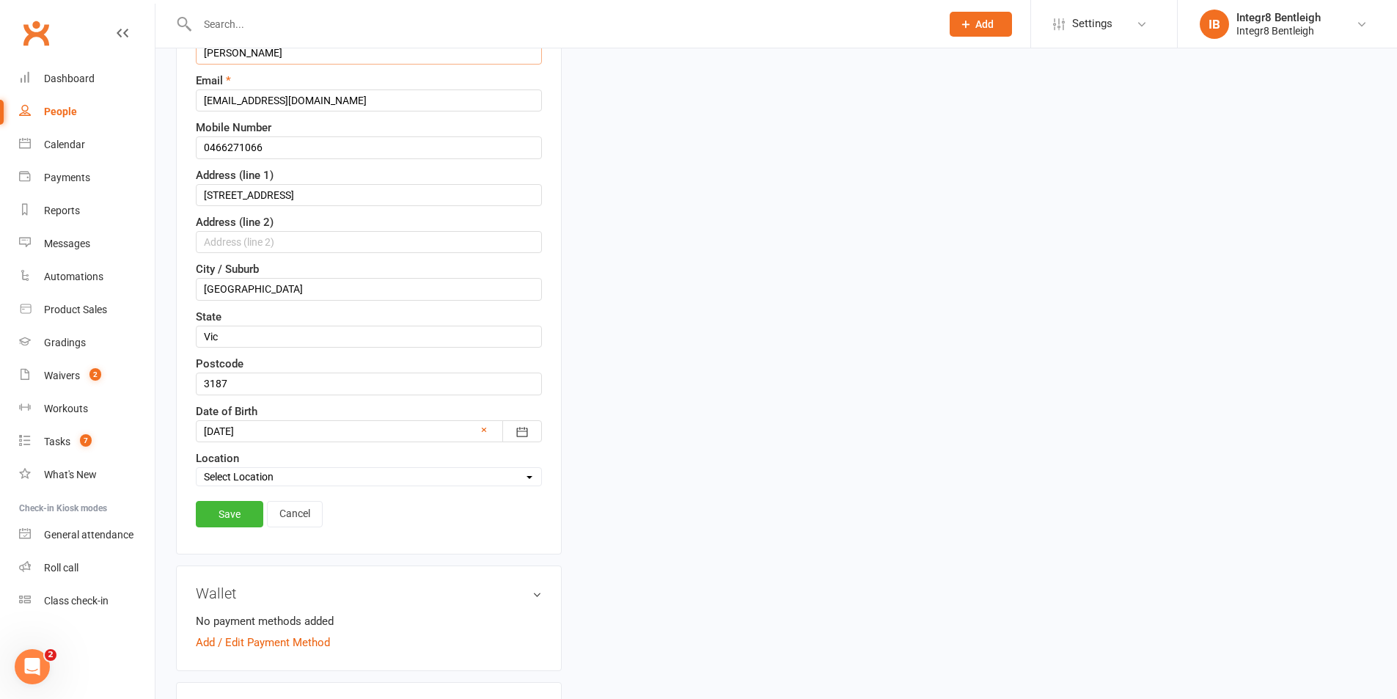
scroll to position [289, 0]
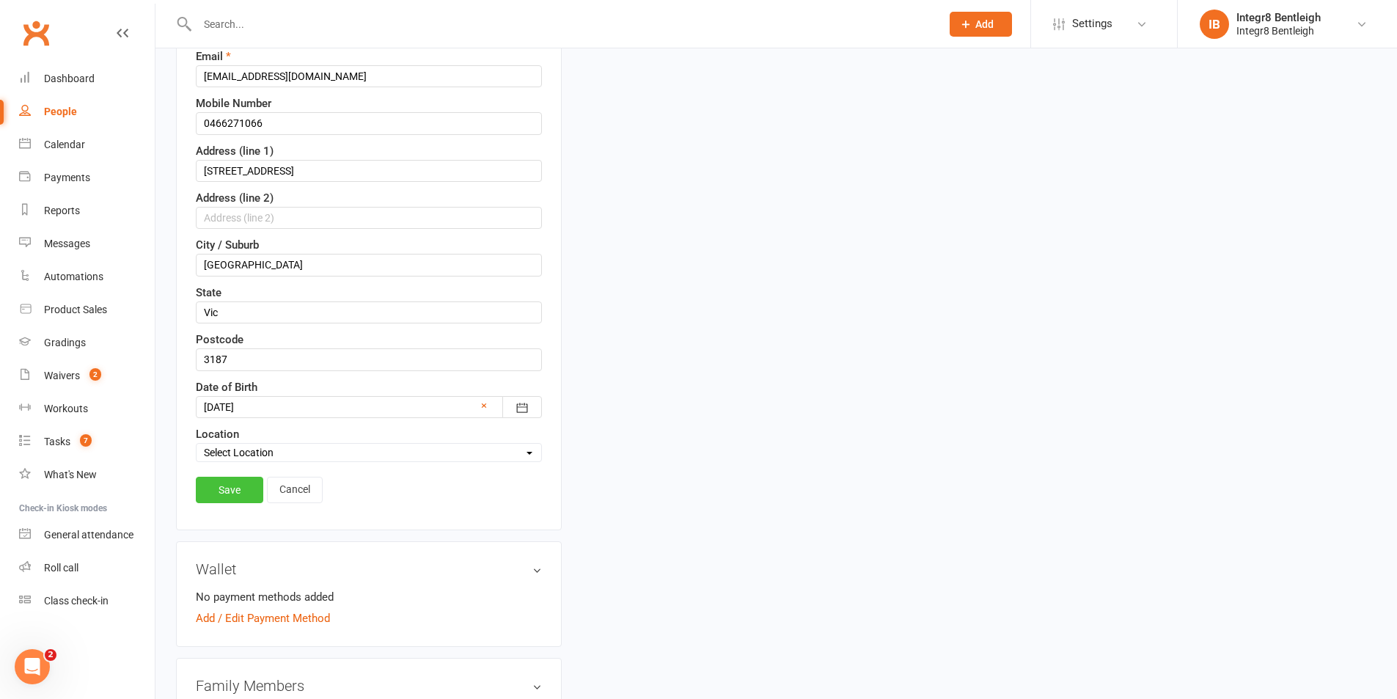
type input "Wu"
click at [225, 486] on link "Save" at bounding box center [229, 490] width 67 height 26
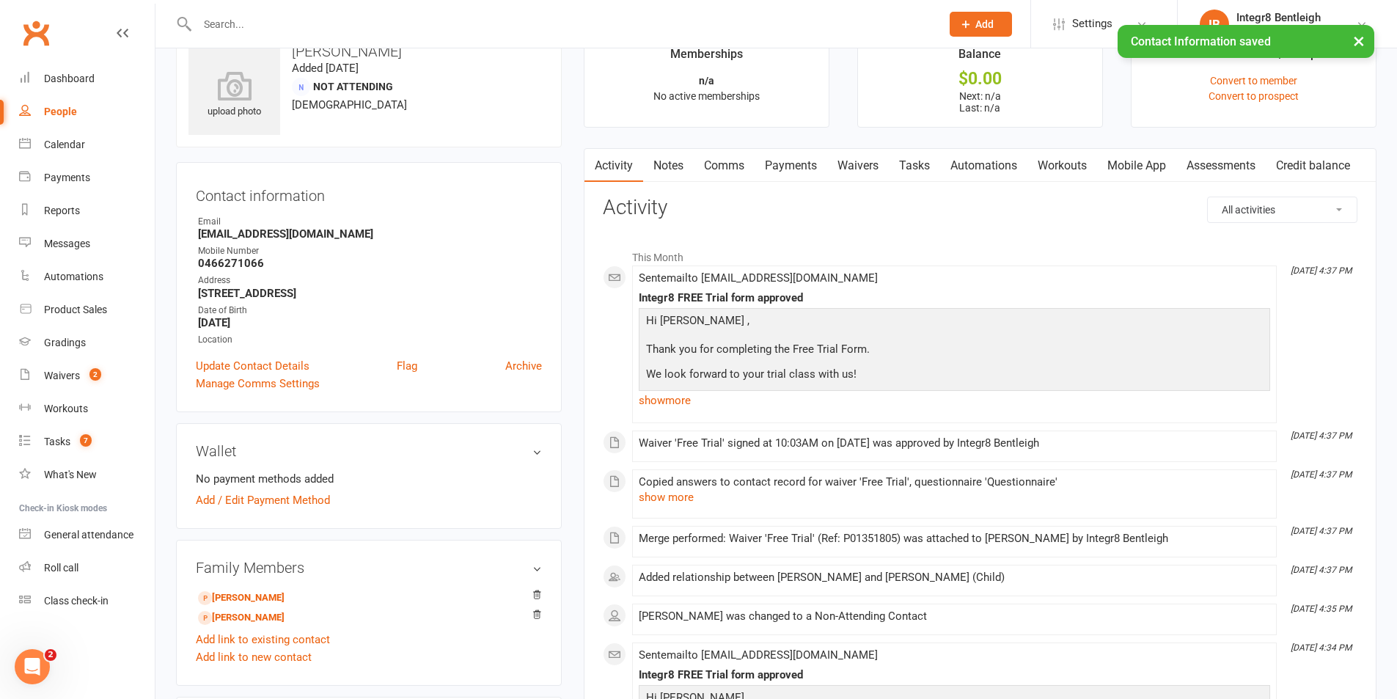
scroll to position [0, 0]
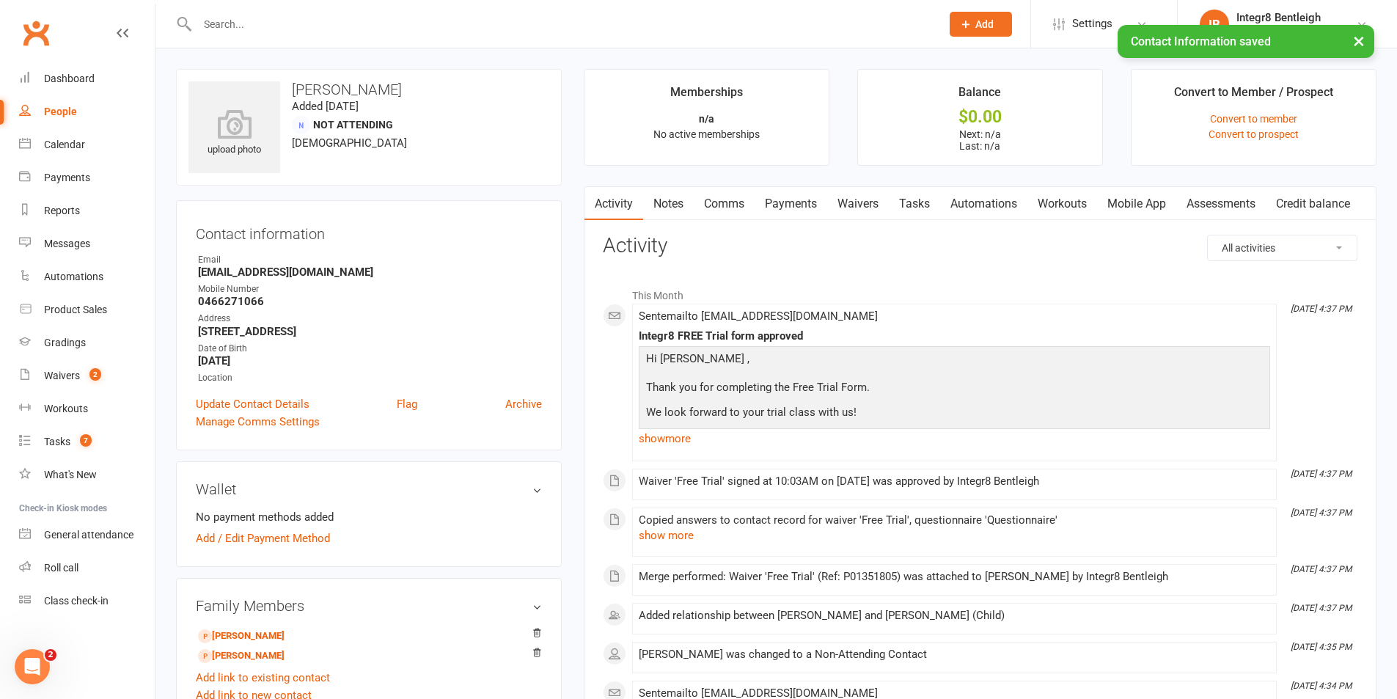
click at [665, 210] on link "Notes" at bounding box center [668, 204] width 51 height 34
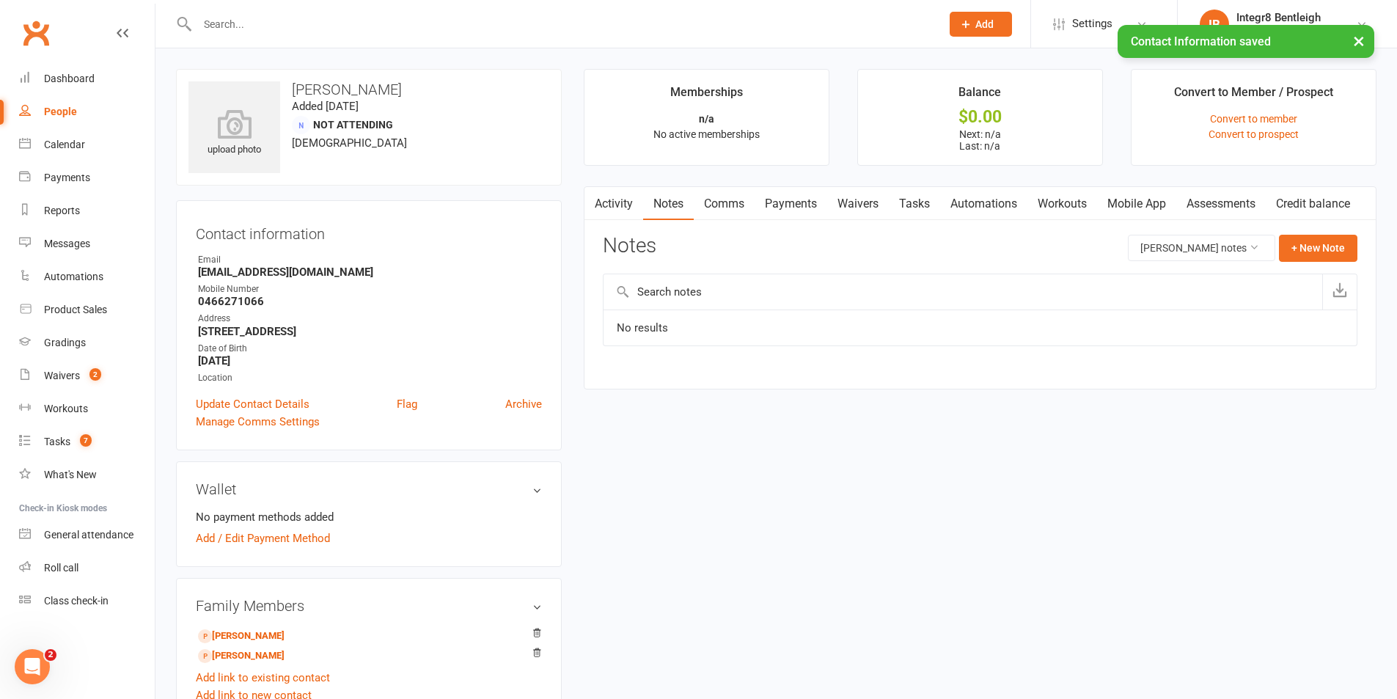
click at [621, 202] on link "Activity" at bounding box center [614, 204] width 59 height 34
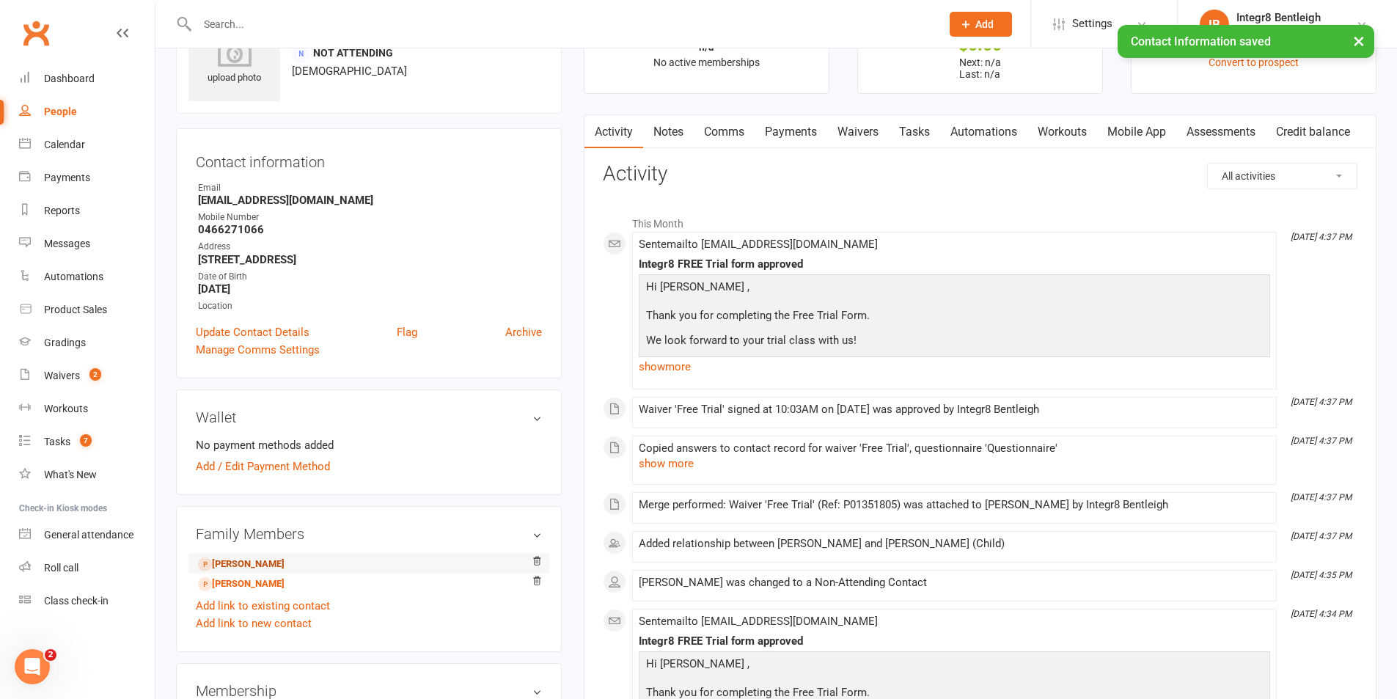
scroll to position [73, 0]
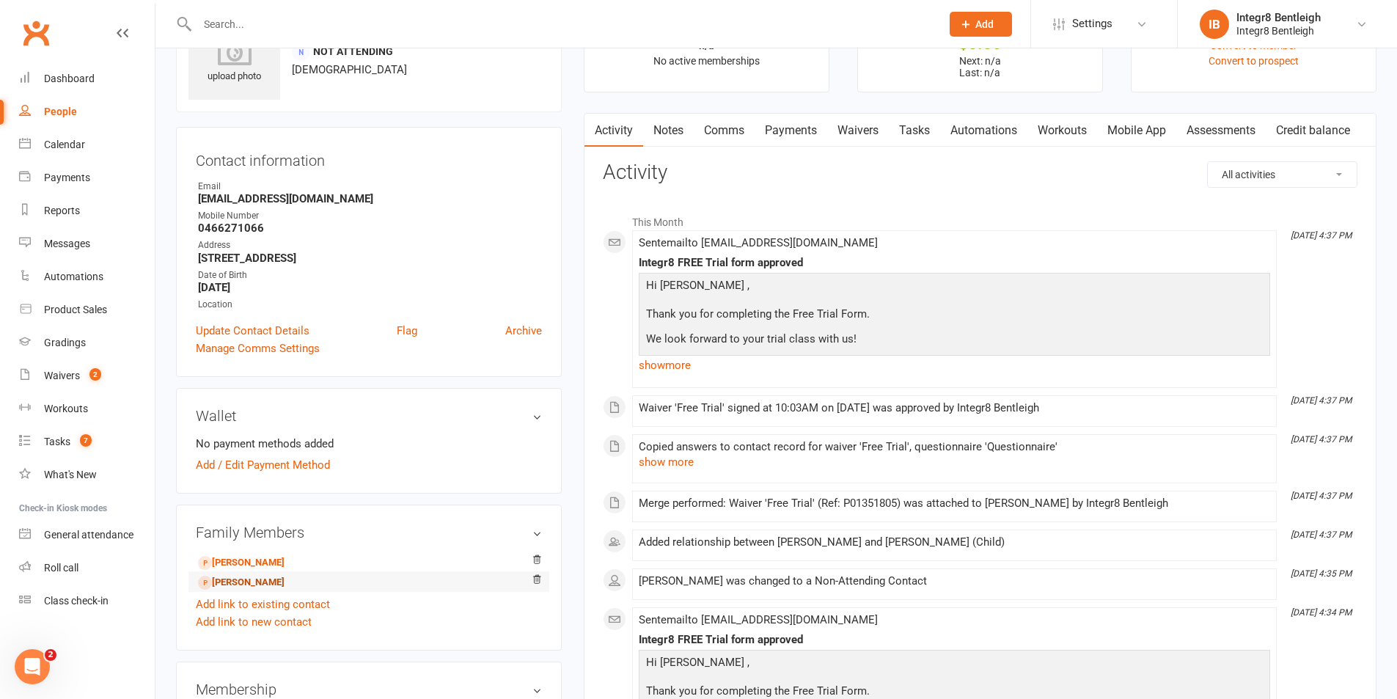
click at [244, 581] on link "Kevin Huang - Child" at bounding box center [241, 582] width 87 height 15
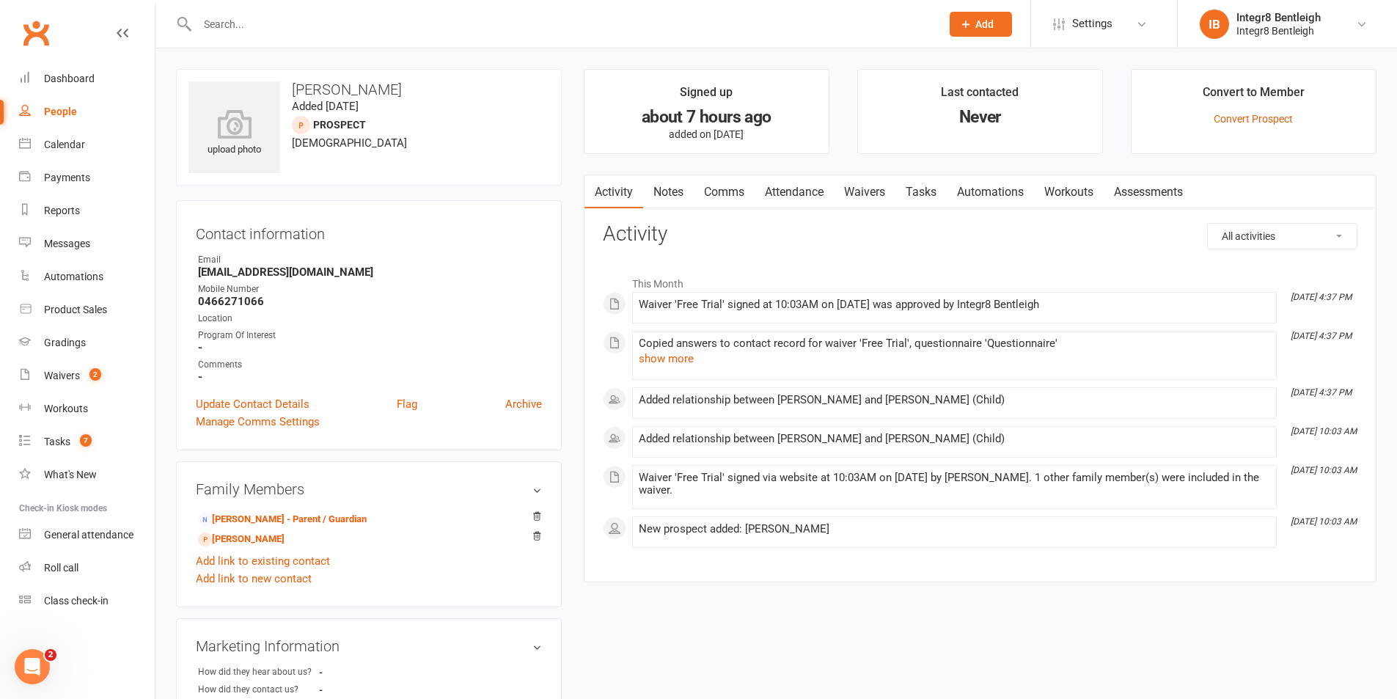
click at [670, 195] on link "Notes" at bounding box center [668, 192] width 51 height 34
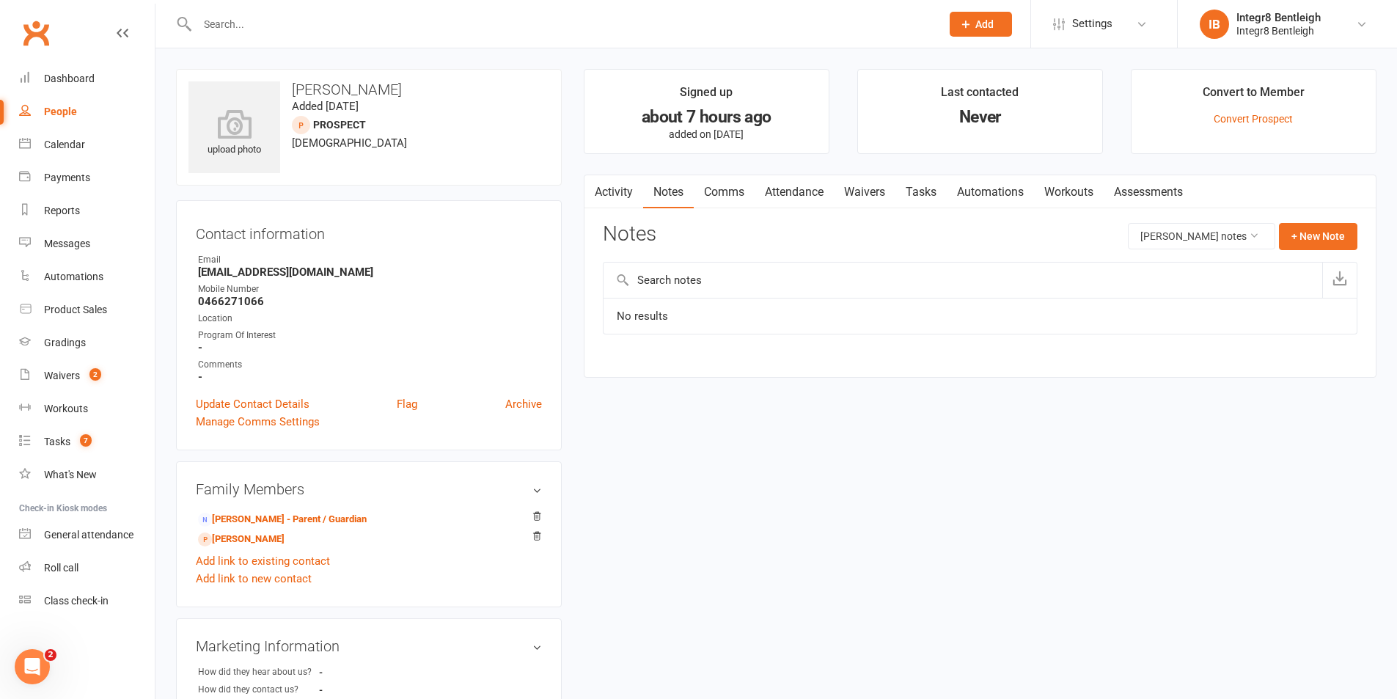
click at [621, 190] on link "Activity" at bounding box center [614, 192] width 59 height 34
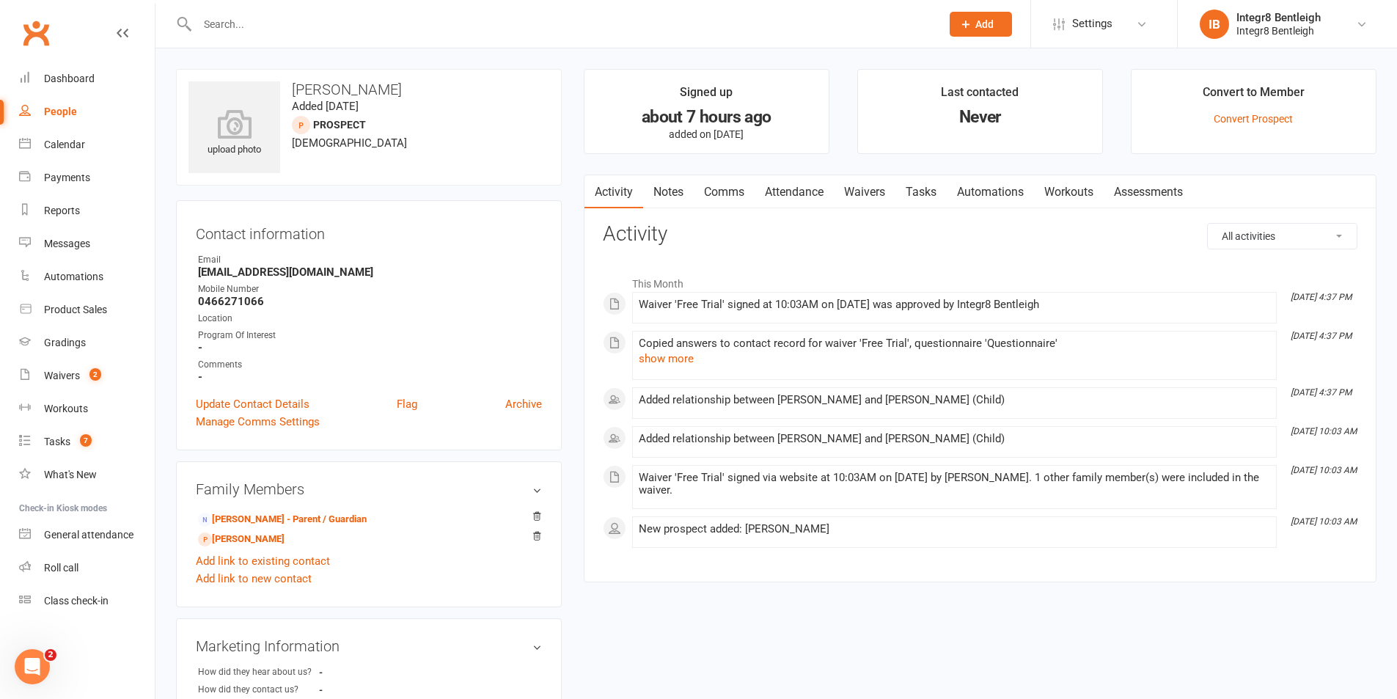
click at [745, 196] on link "Comms" at bounding box center [724, 192] width 61 height 34
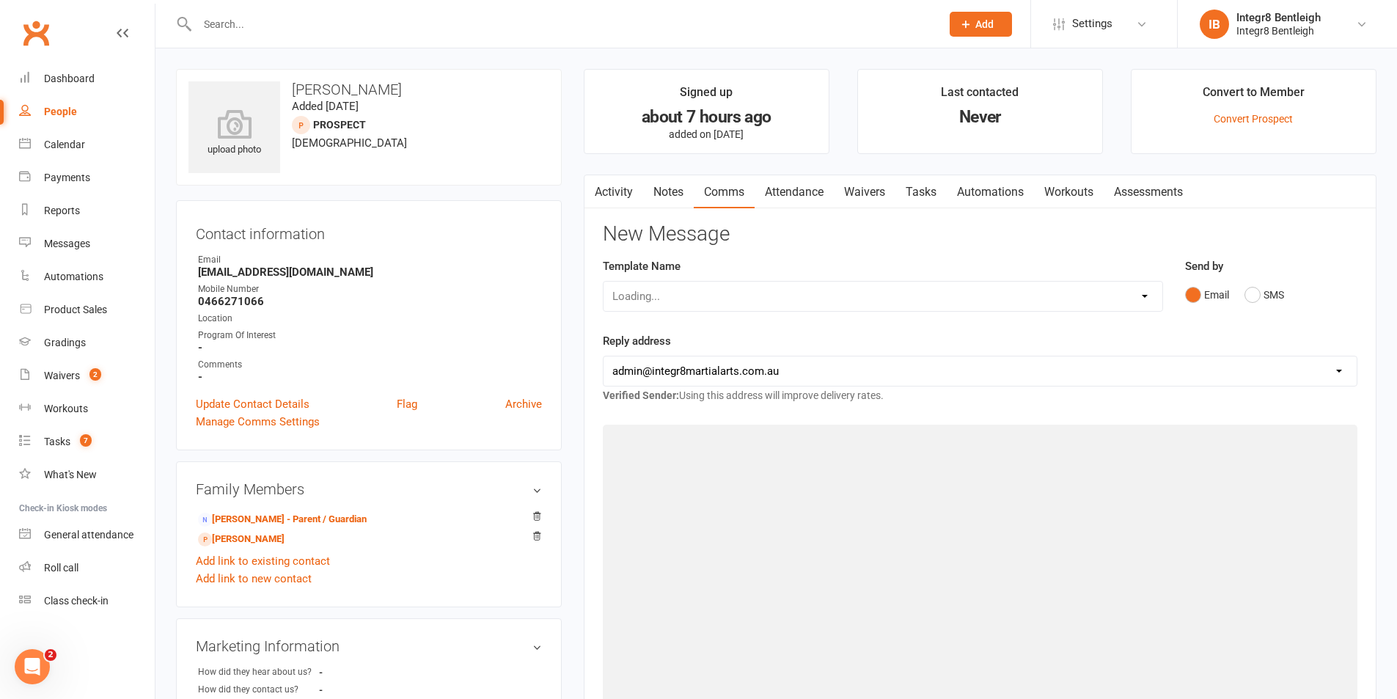
click at [770, 191] on link "Attendance" at bounding box center [794, 192] width 79 height 34
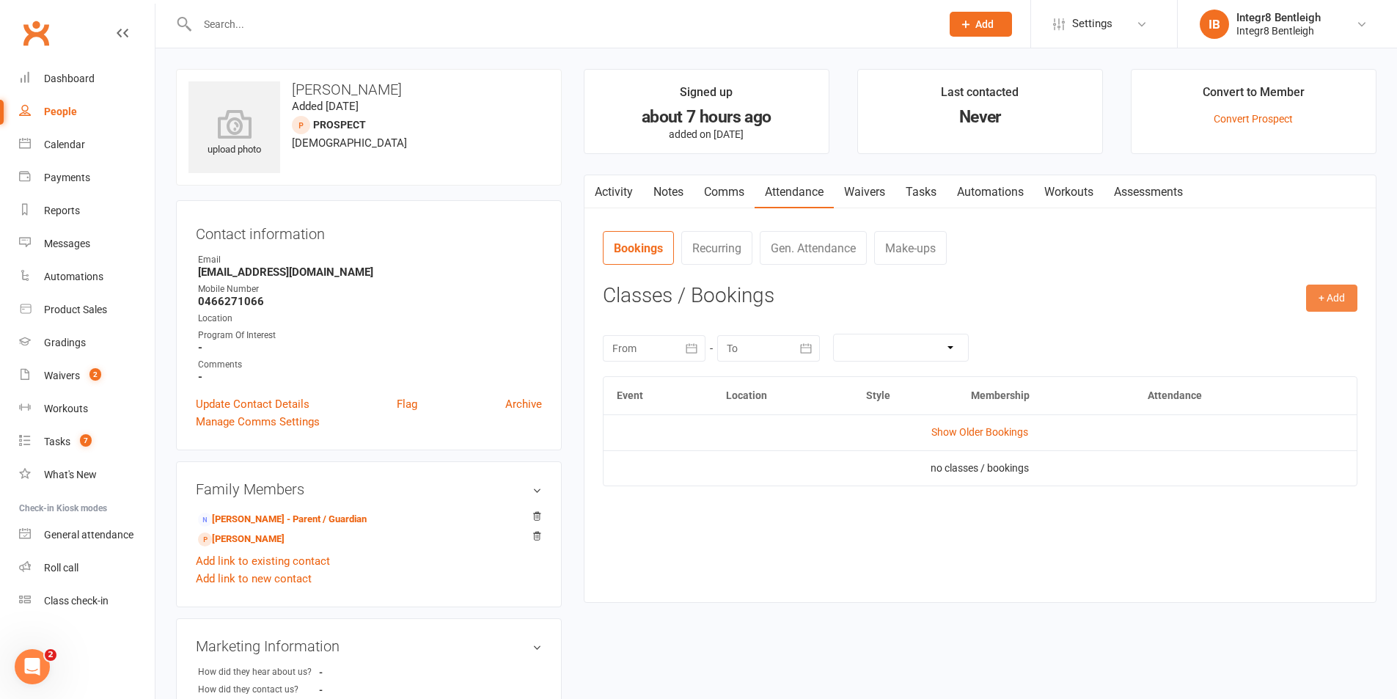
click at [1346, 297] on button "+ Add" at bounding box center [1331, 298] width 51 height 26
click at [1290, 335] on link "Book Event" at bounding box center [1284, 331] width 145 height 29
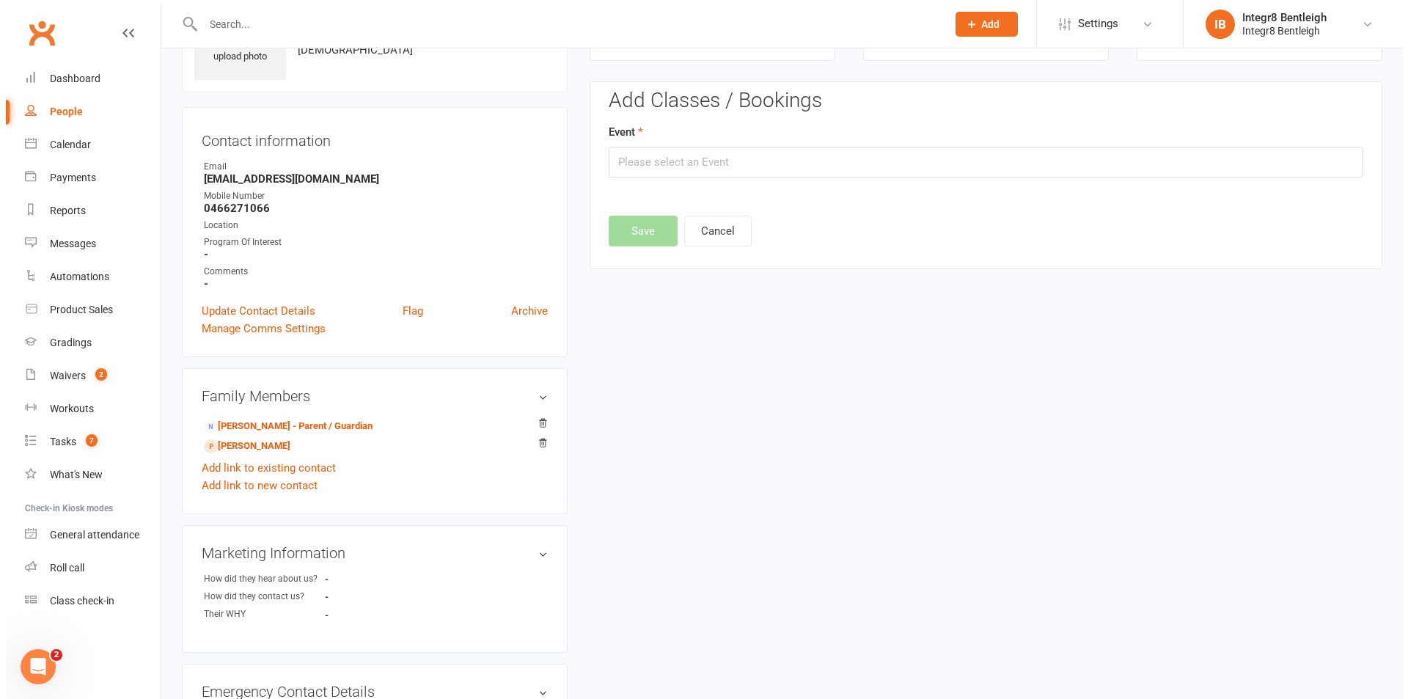
scroll to position [101, 0]
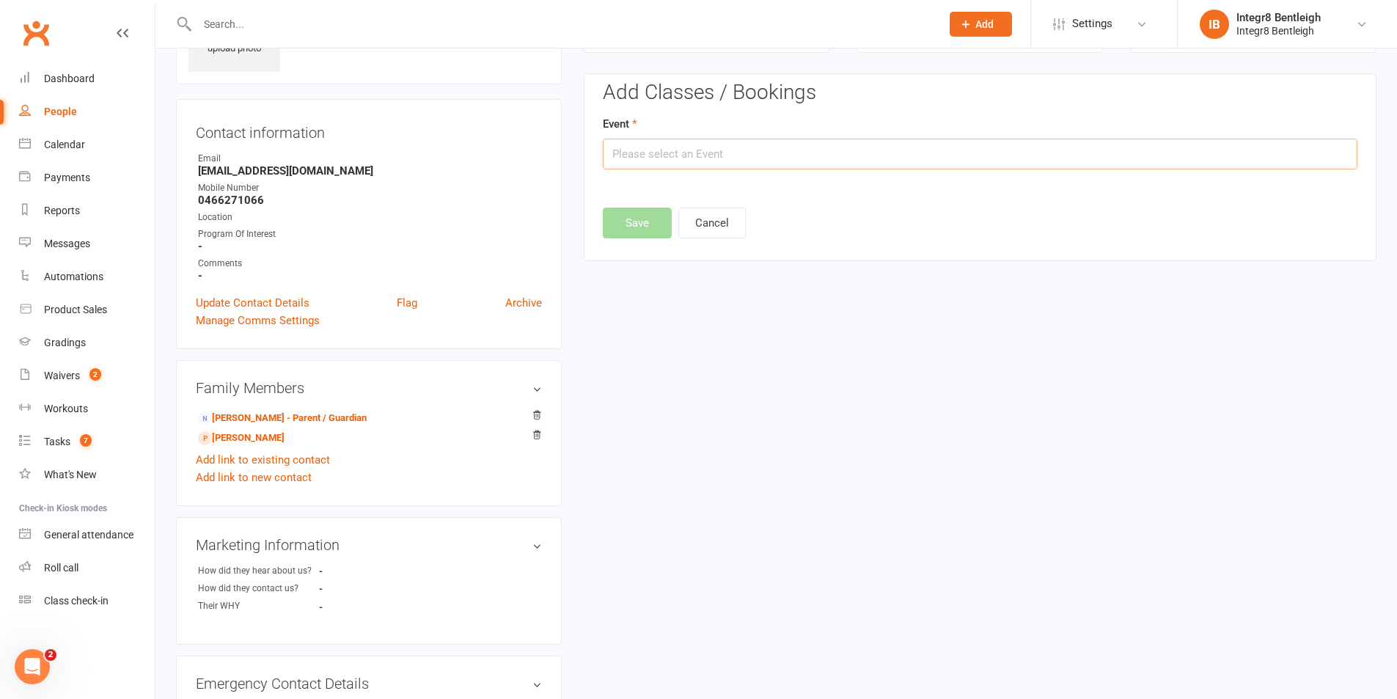
click at [811, 162] on input "text" at bounding box center [980, 154] width 755 height 31
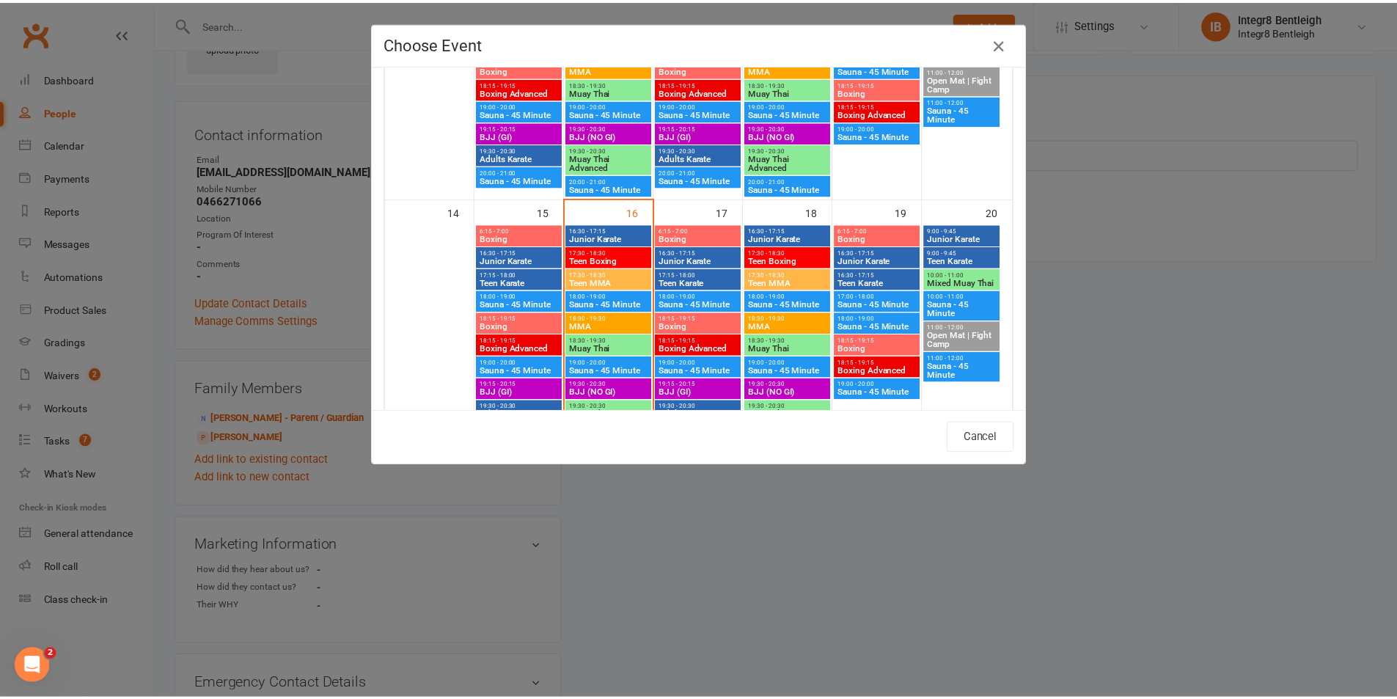
scroll to position [513, 0]
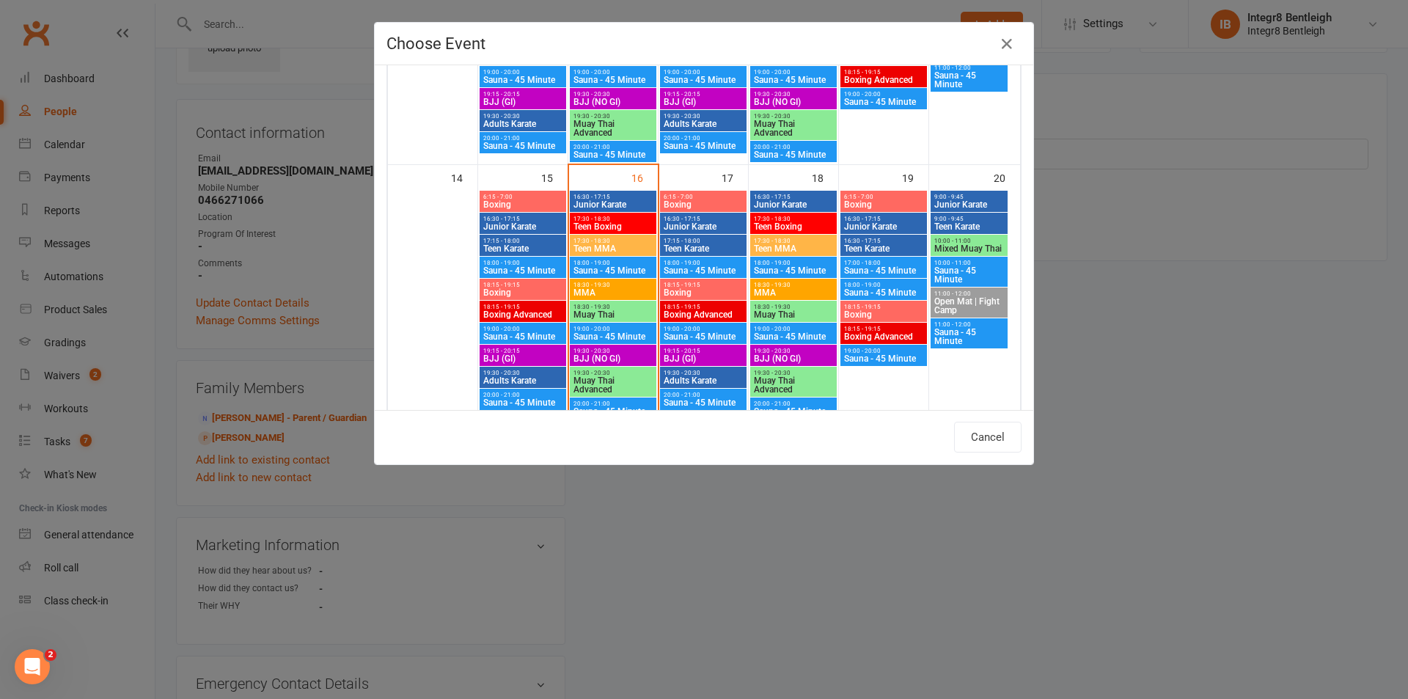
click at [606, 227] on span "Teen Boxing" at bounding box center [613, 226] width 81 height 9
type input "Teen Boxing - Sep 16, 2025 5:30:00 PM"
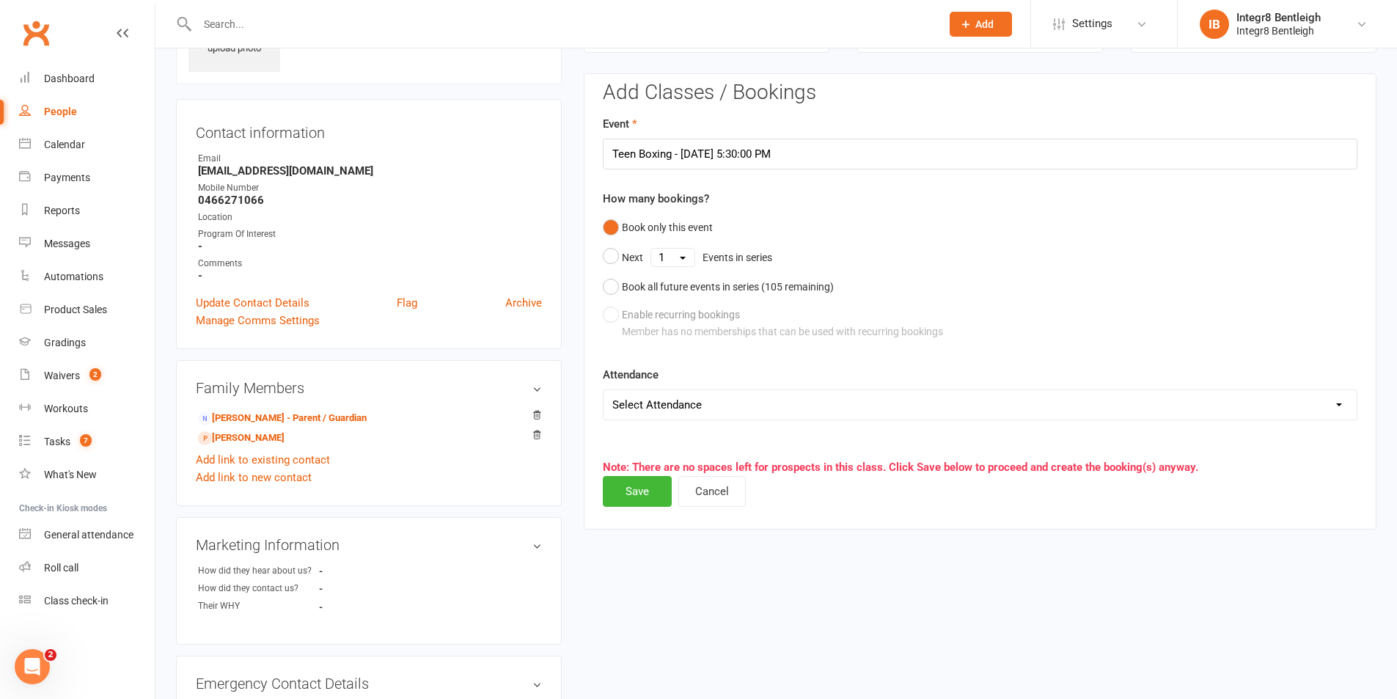
click at [632, 401] on select "Select Attendance Attended Absent" at bounding box center [980, 404] width 753 height 29
click at [640, 401] on select "Select Attendance Attended Absent" at bounding box center [980, 404] width 753 height 29
click at [640, 491] on button "Save" at bounding box center [637, 491] width 69 height 31
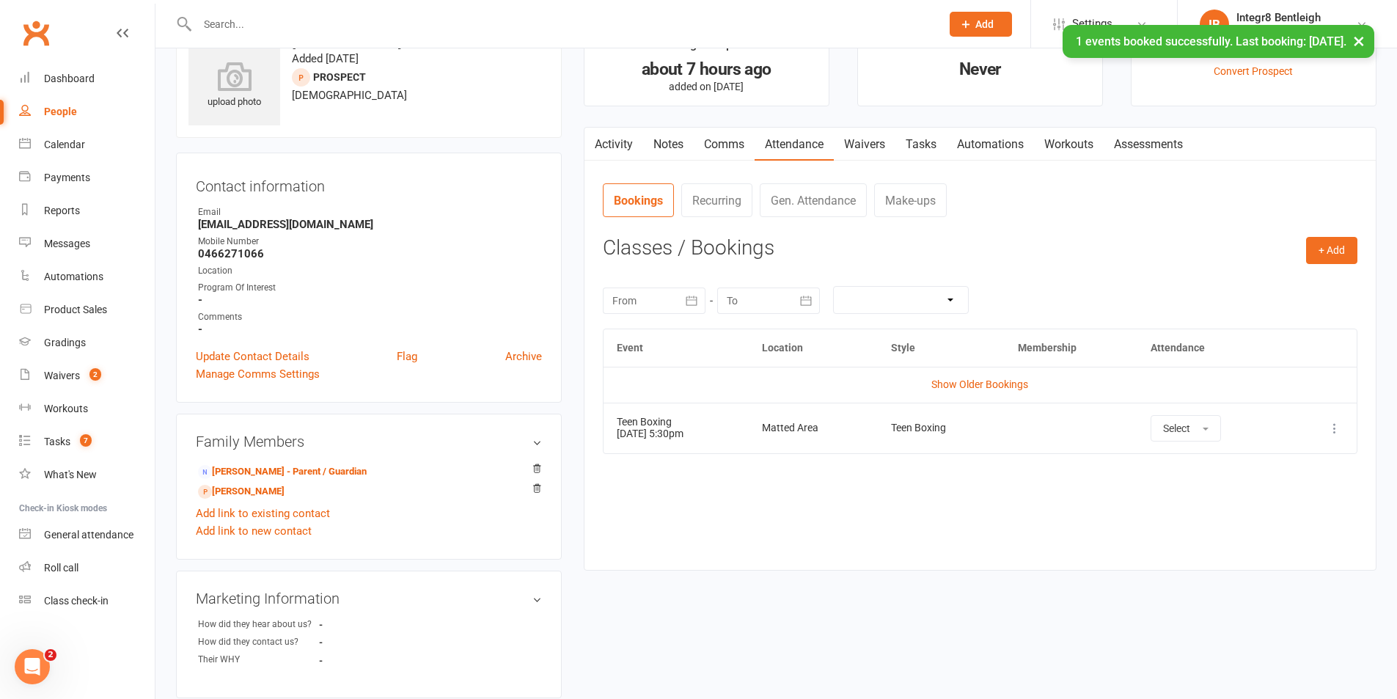
scroll to position [0, 0]
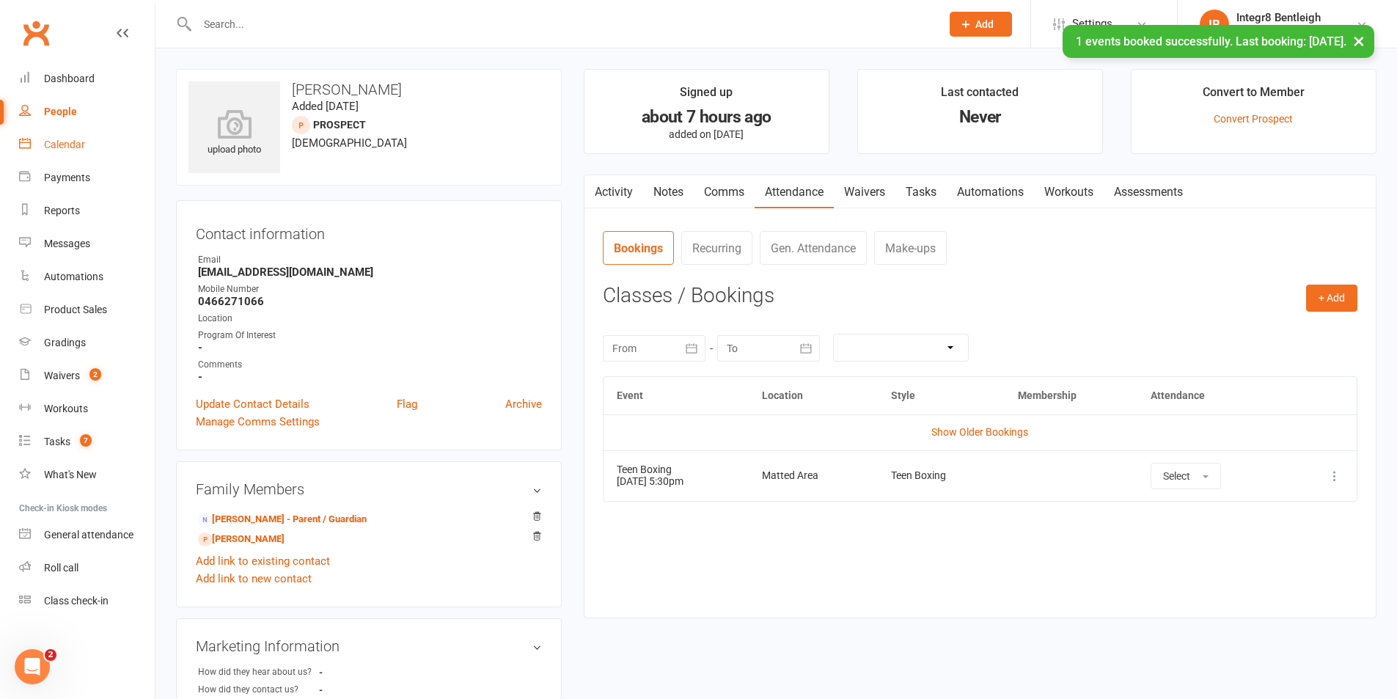
click at [66, 145] on div "Calendar" at bounding box center [64, 145] width 41 height 12
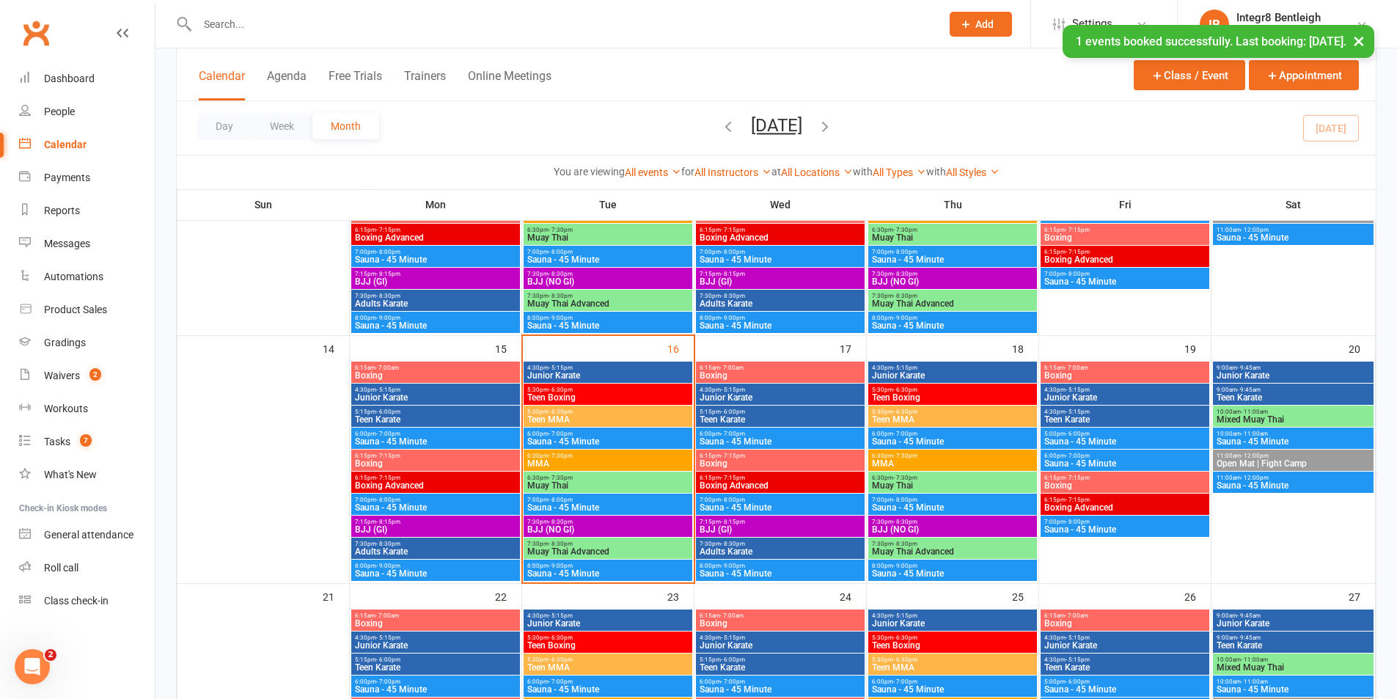
scroll to position [513, 0]
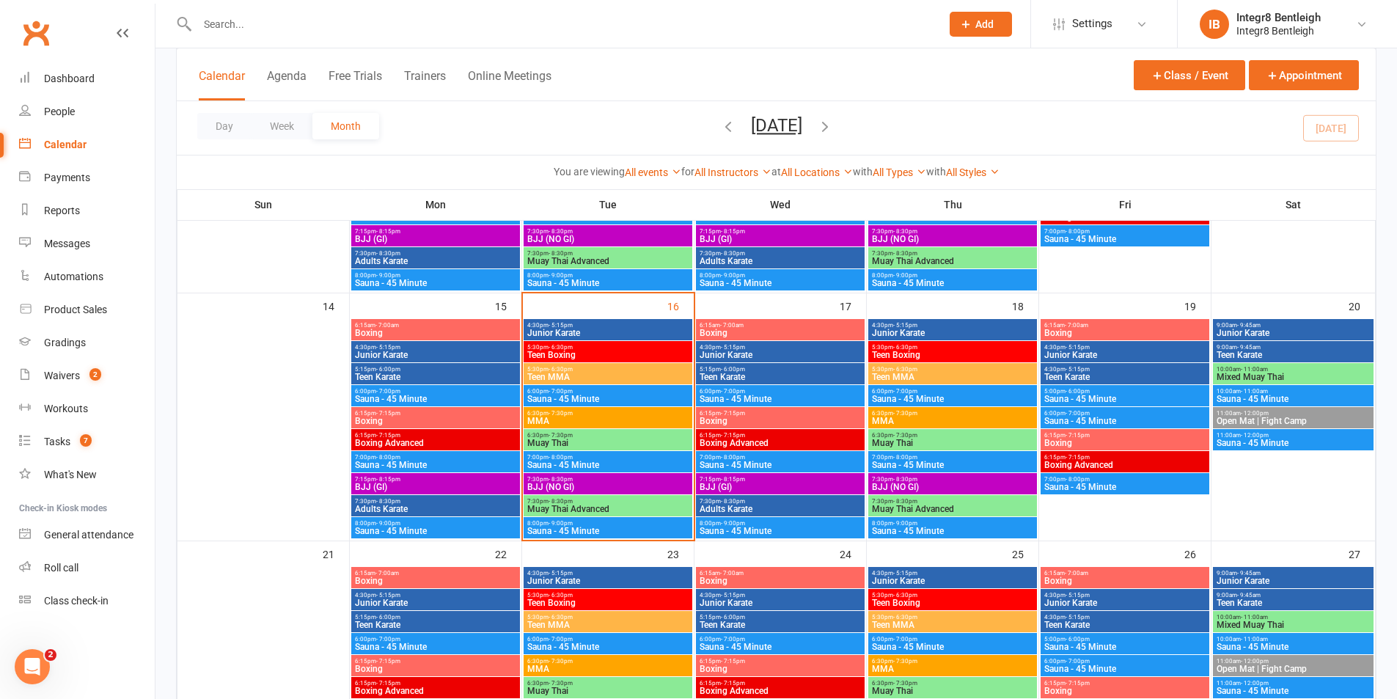
click at [626, 358] on span "Teen Boxing" at bounding box center [608, 355] width 163 height 9
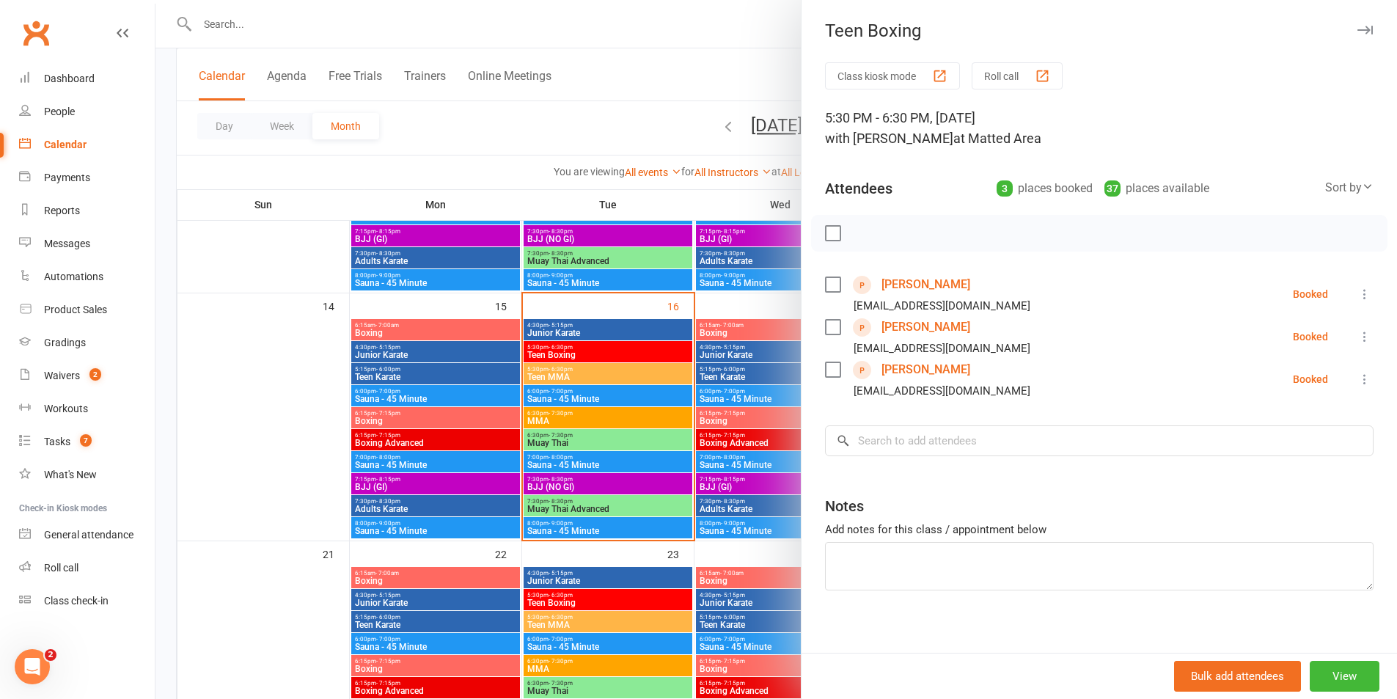
drag, startPoint x: 348, startPoint y: 368, endPoint x: 531, endPoint y: 363, distance: 183.5
click at [348, 367] on div at bounding box center [777, 349] width 1242 height 699
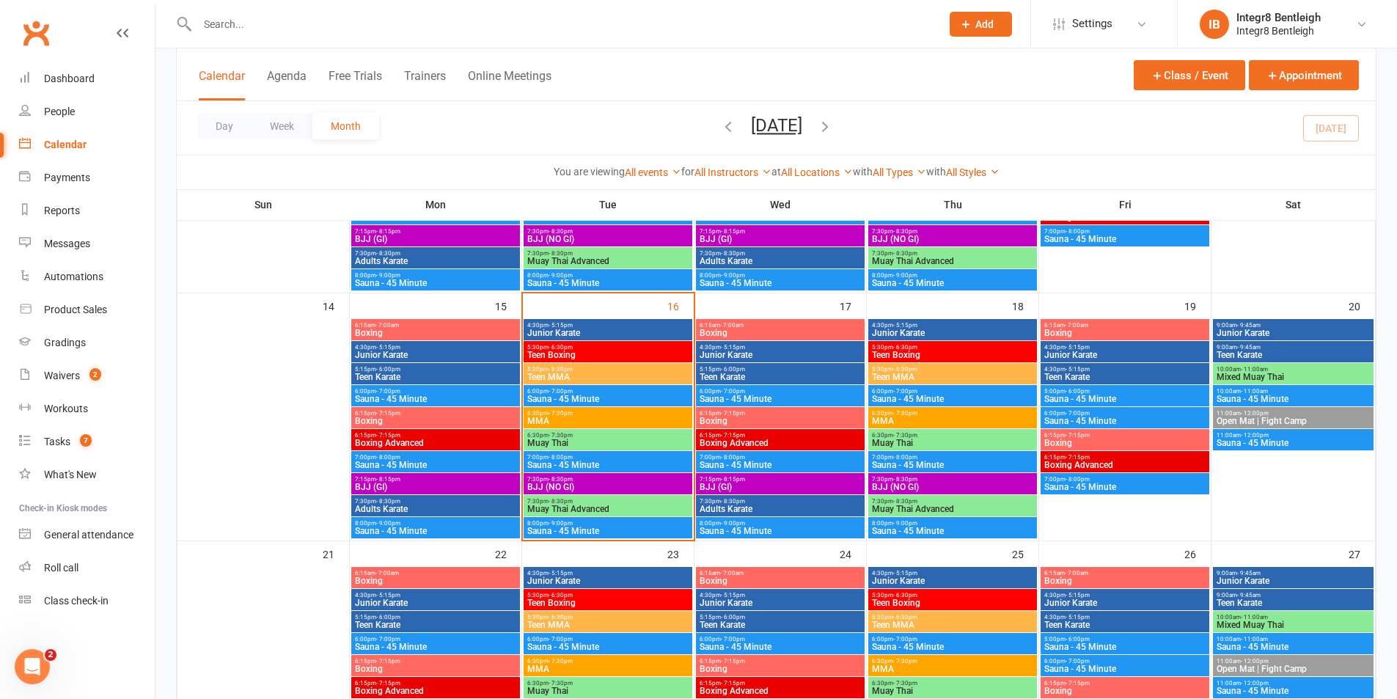
click at [241, 24] on input "text" at bounding box center [562, 24] width 738 height 21
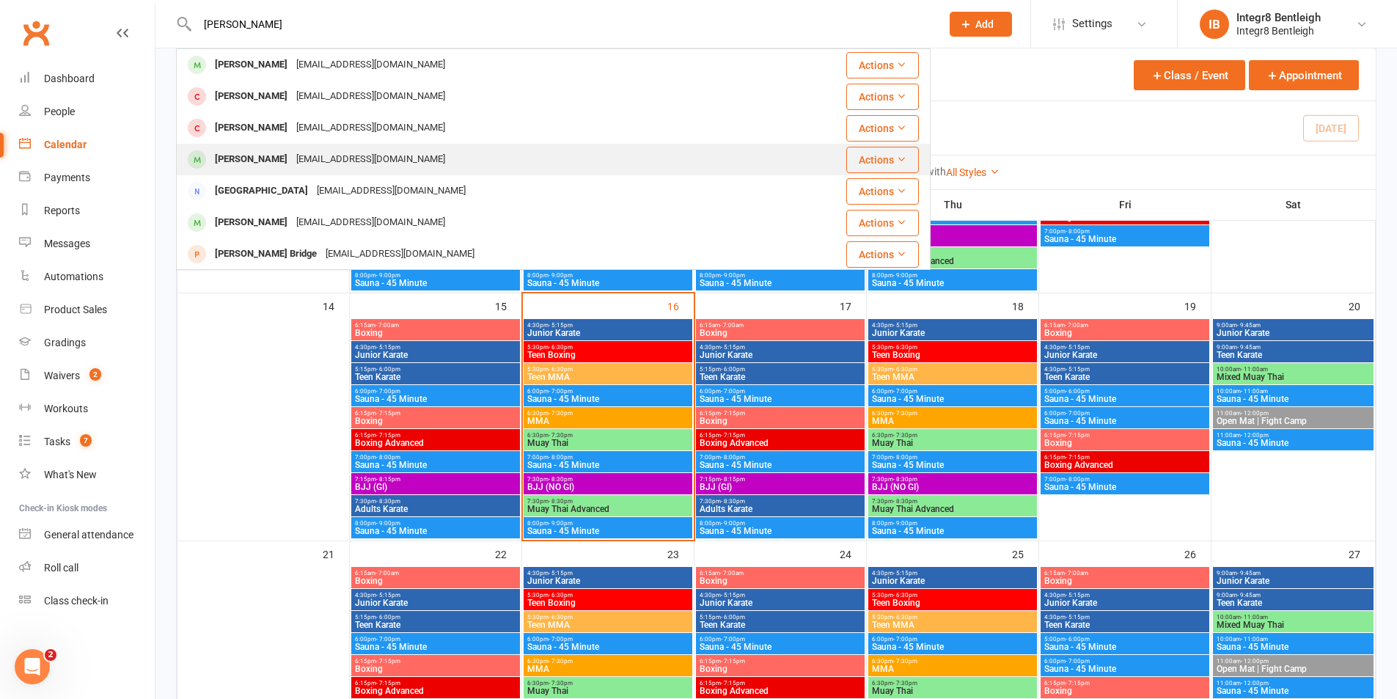
type input "ollie mc"
click at [307, 160] on div "alexmcphie@live.com.au" at bounding box center [371, 159] width 158 height 21
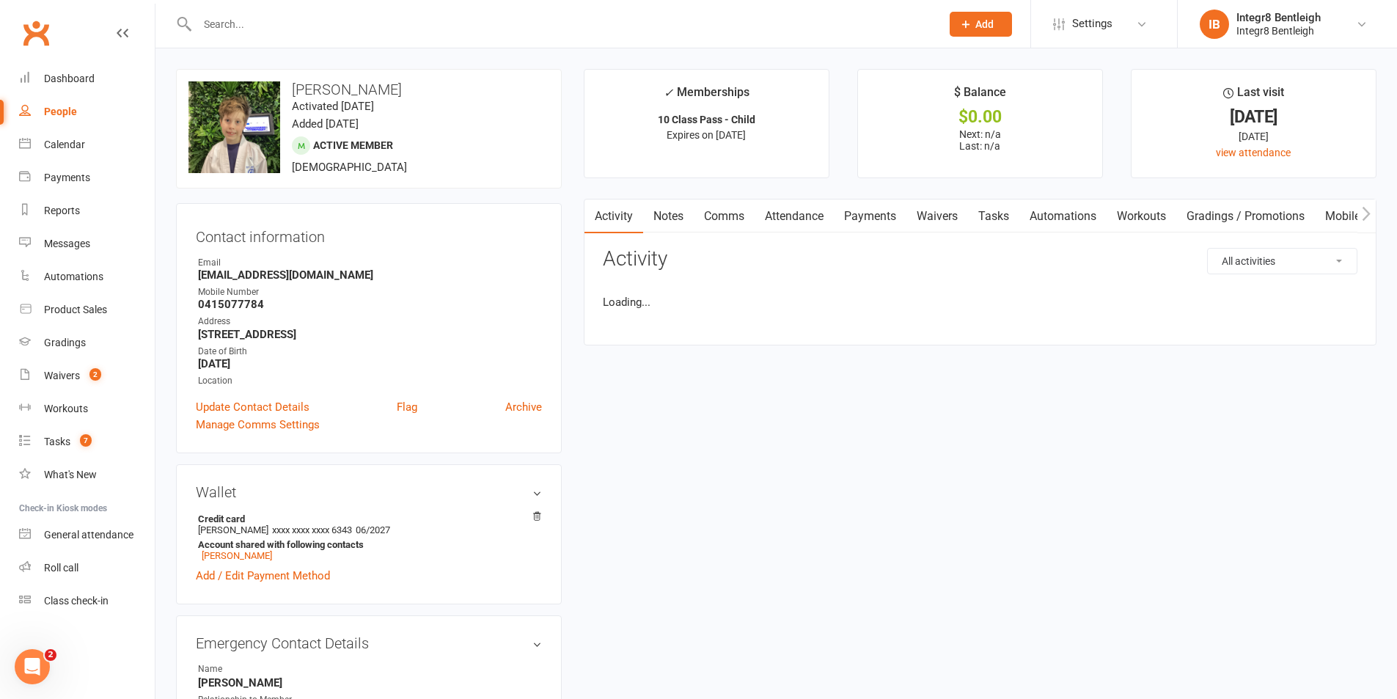
click at [664, 201] on link "Notes" at bounding box center [668, 217] width 51 height 34
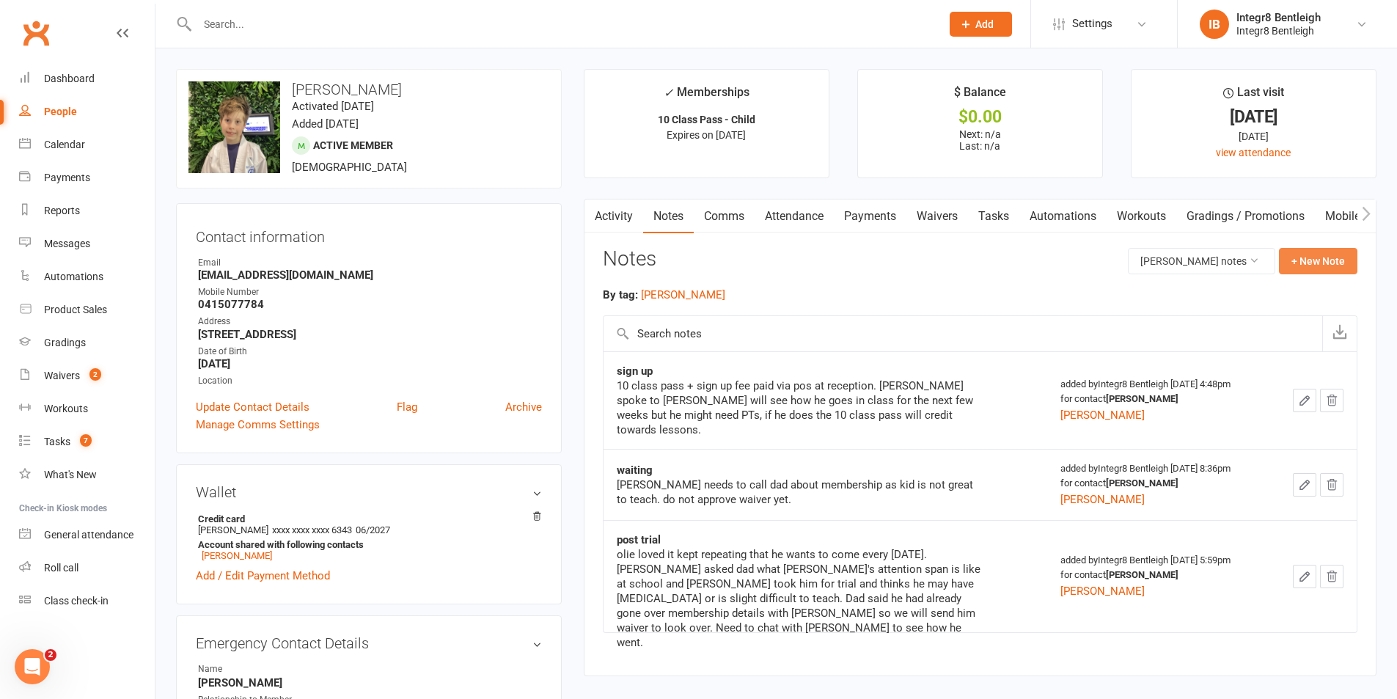
click at [1312, 252] on button "+ New Note" at bounding box center [1318, 261] width 78 height 26
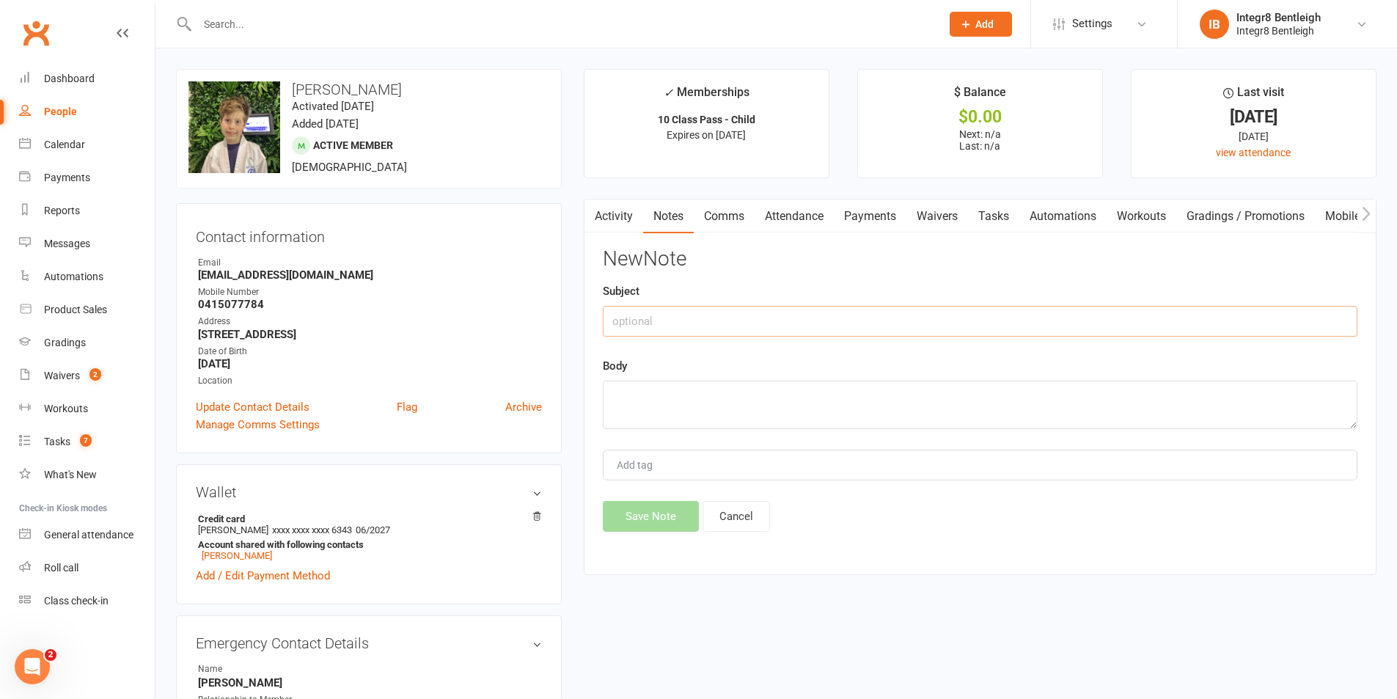
click at [786, 313] on input "text" at bounding box center [980, 321] width 755 height 31
type input "phone call"
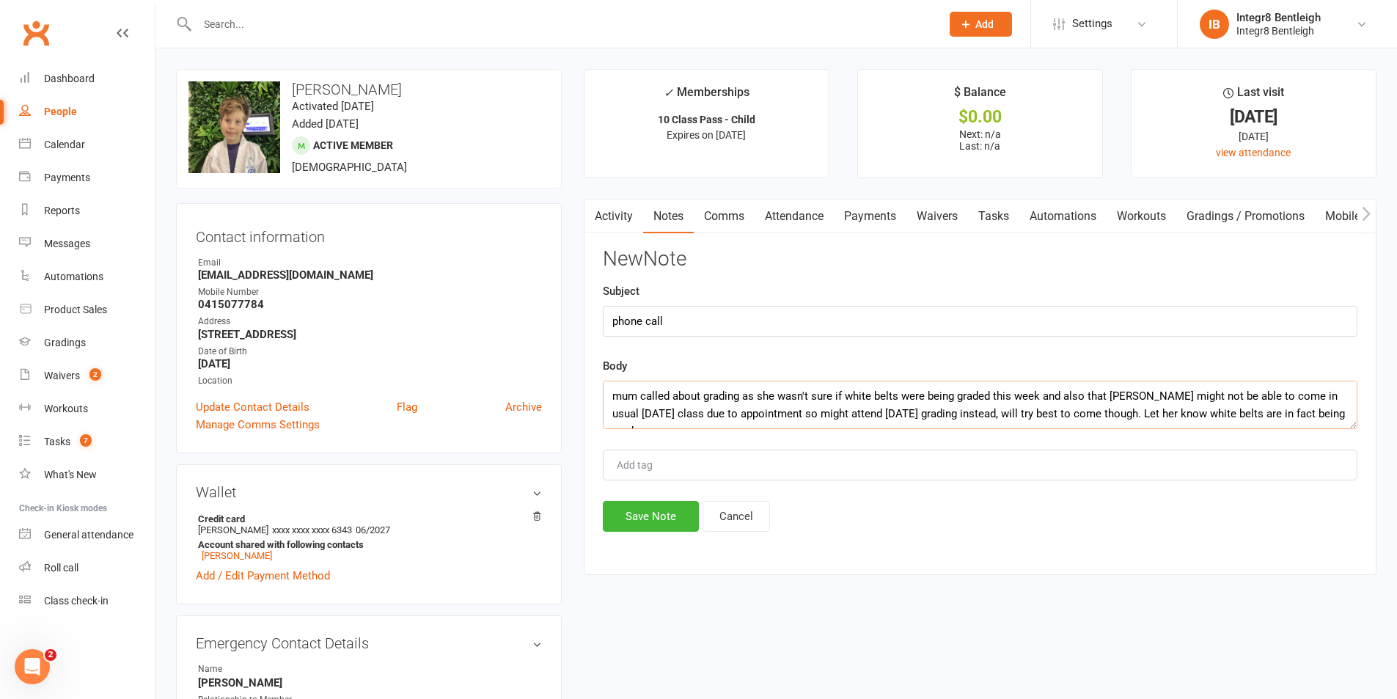
scroll to position [10, 0]
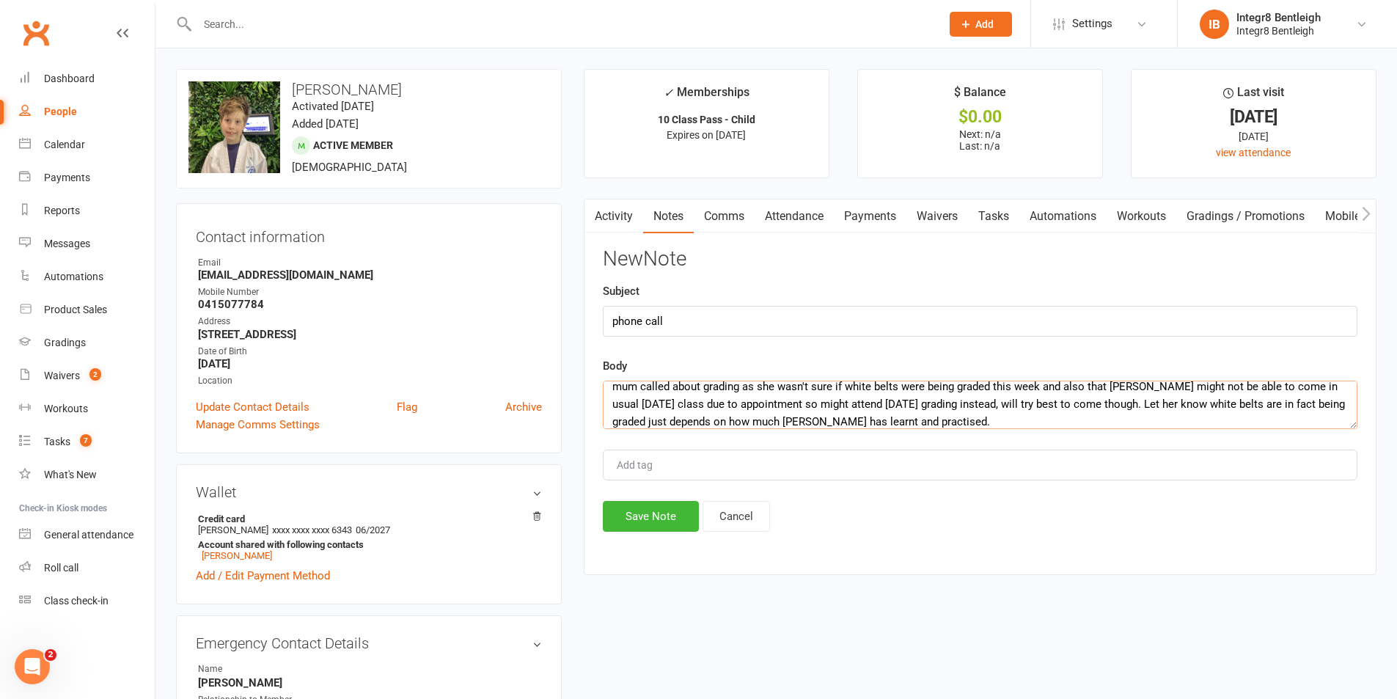
type textarea "mum called about grading as she wasn't sure if white belts were being graded th…"
type input "rebecca"
click at [624, 525] on button "Save Note" at bounding box center [651, 516] width 96 height 31
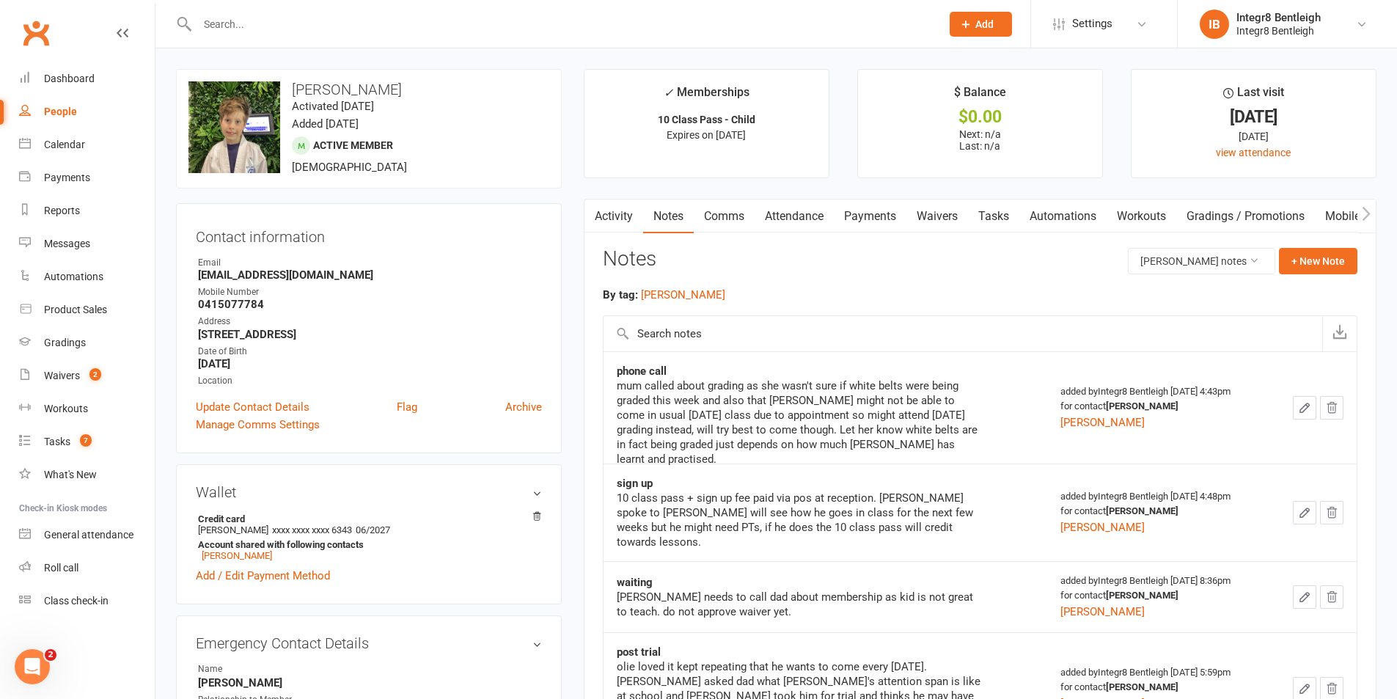
click at [82, 114] on link "People" at bounding box center [87, 111] width 136 height 33
select select "100"
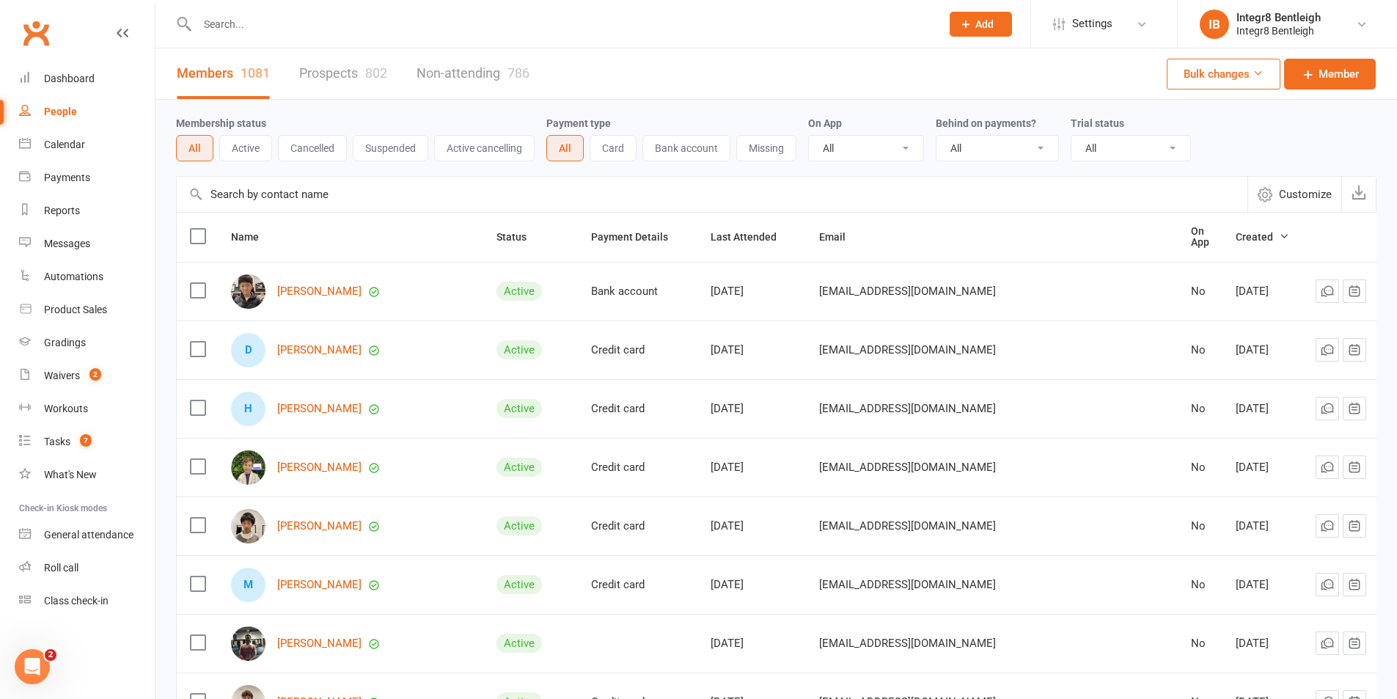
click at [334, 74] on link "Prospects 802" at bounding box center [343, 73] width 88 height 51
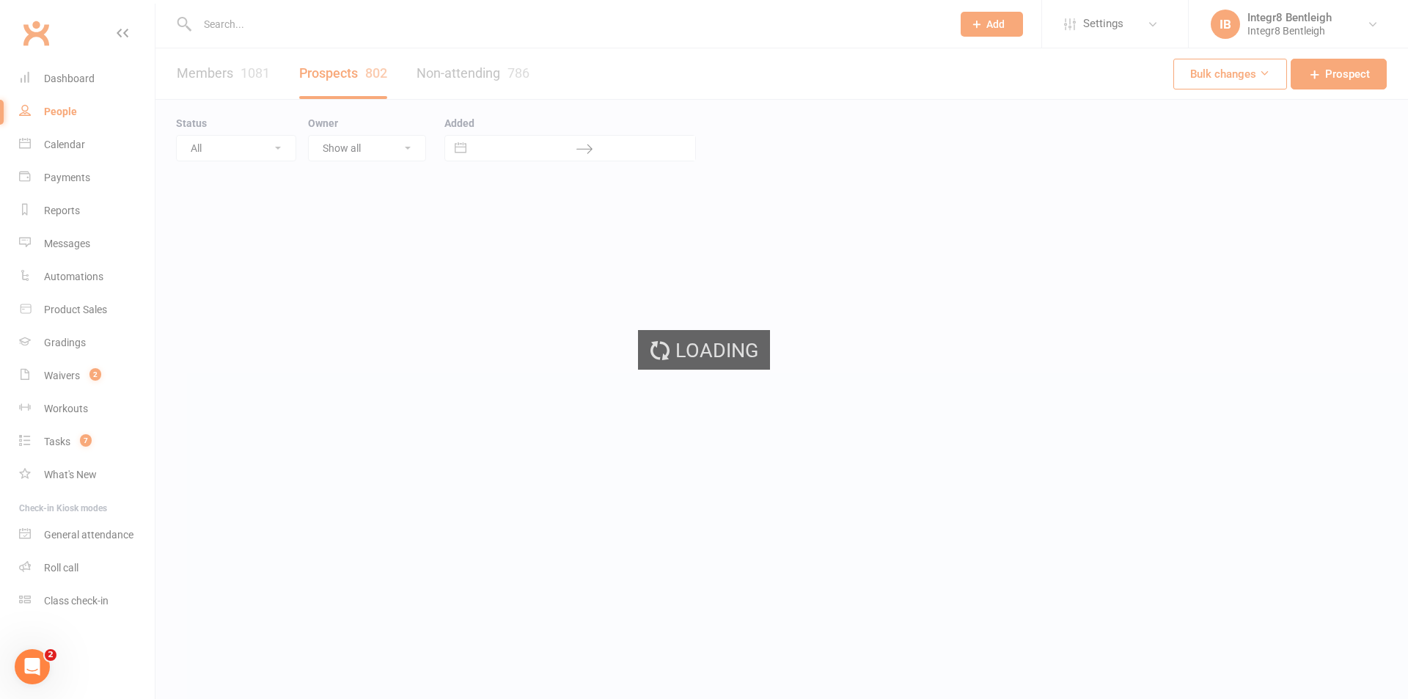
select select "25"
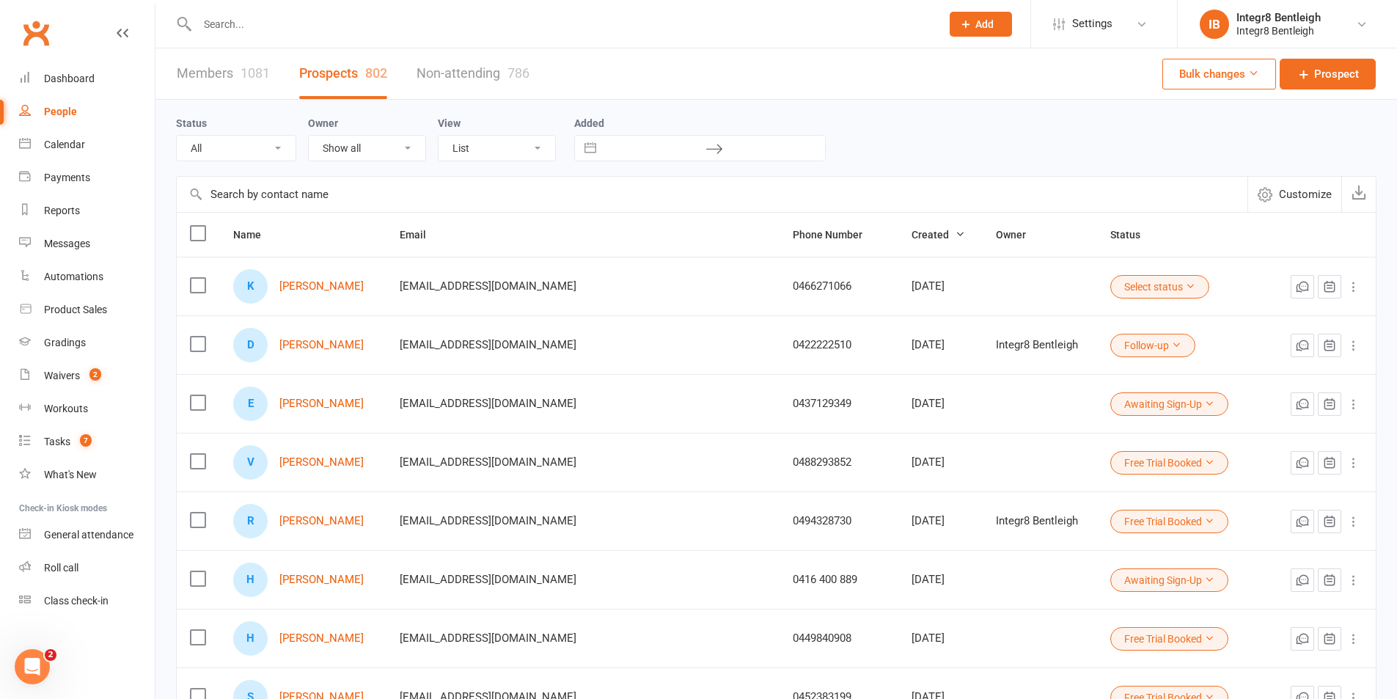
scroll to position [73, 0]
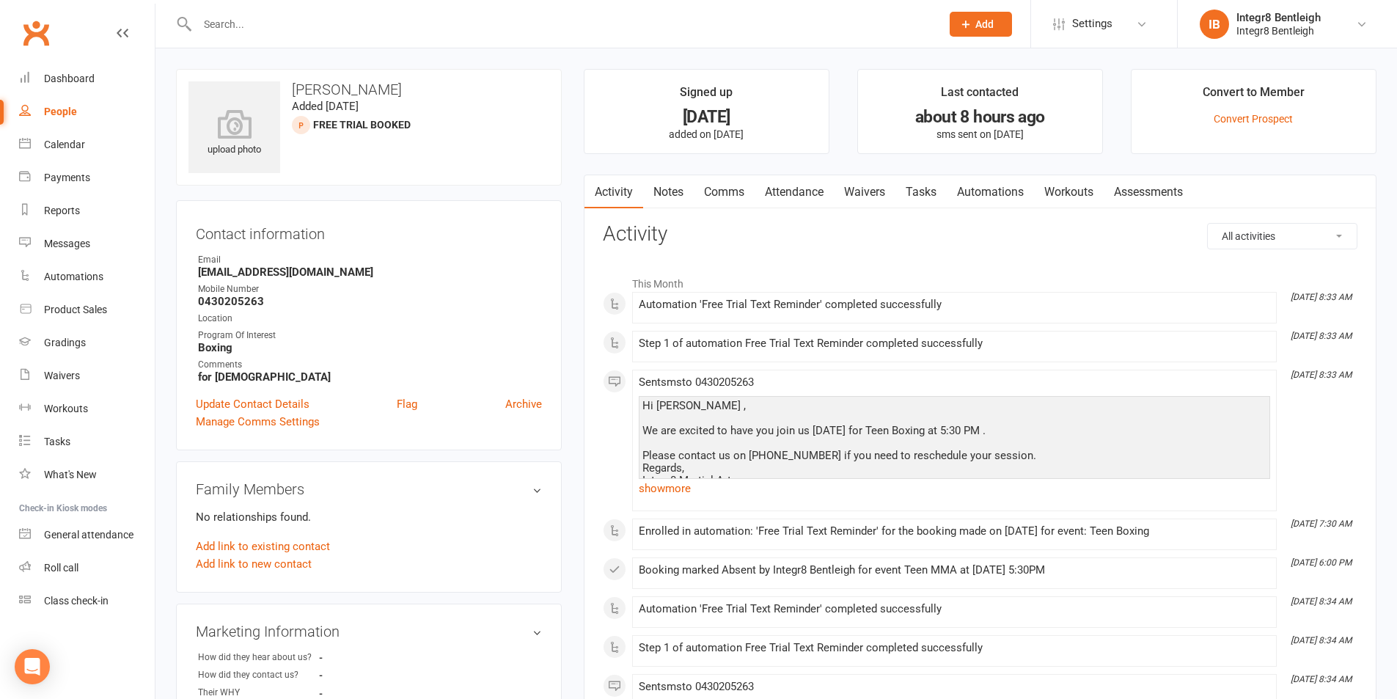
click at [658, 186] on link "Notes" at bounding box center [668, 192] width 51 height 34
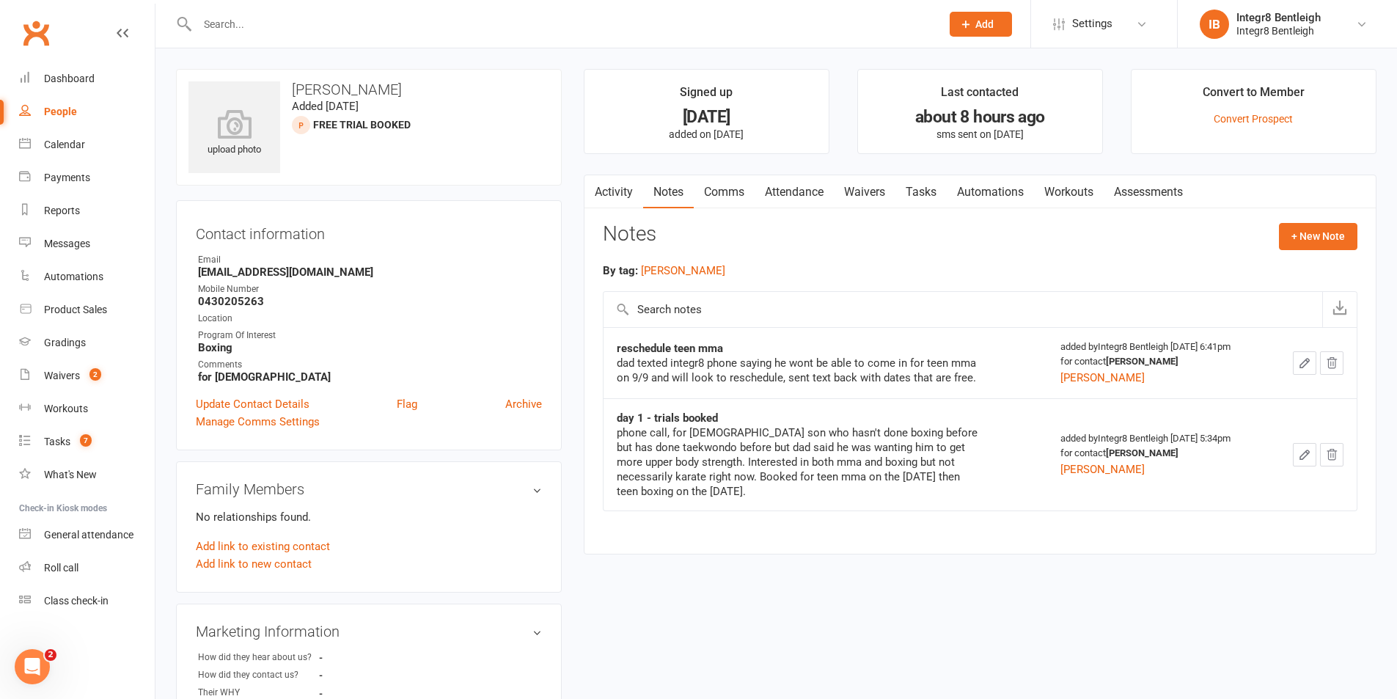
click at [618, 187] on link "Activity" at bounding box center [614, 192] width 59 height 34
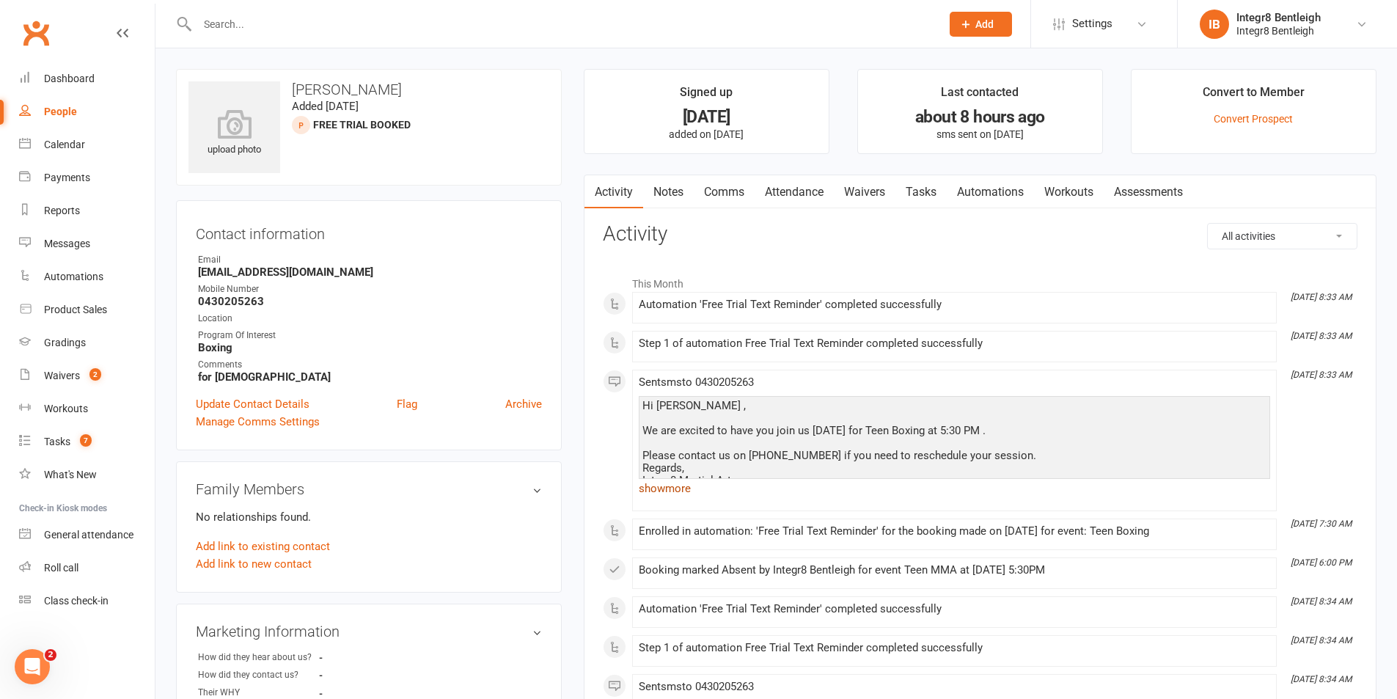
click at [688, 495] on link "show more" at bounding box center [955, 488] width 632 height 21
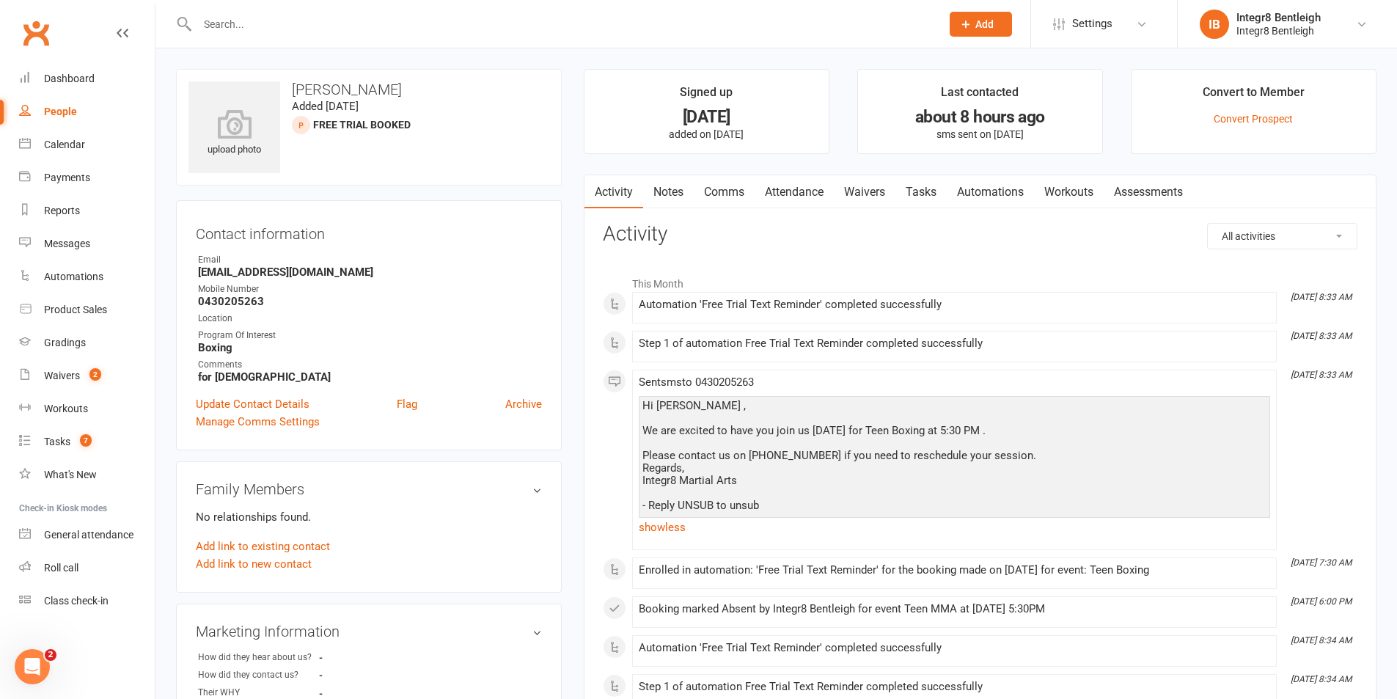
click at [660, 191] on link "Notes" at bounding box center [668, 192] width 51 height 34
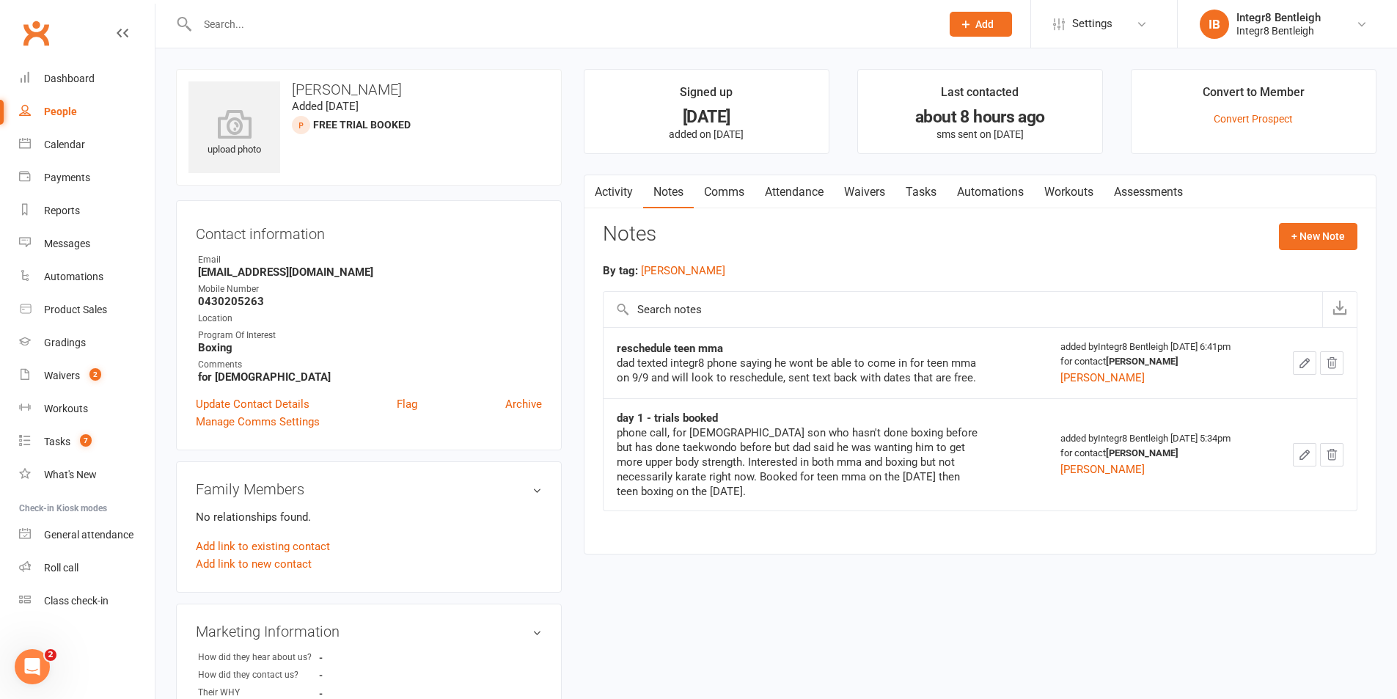
click at [611, 185] on link "Activity" at bounding box center [614, 192] width 59 height 34
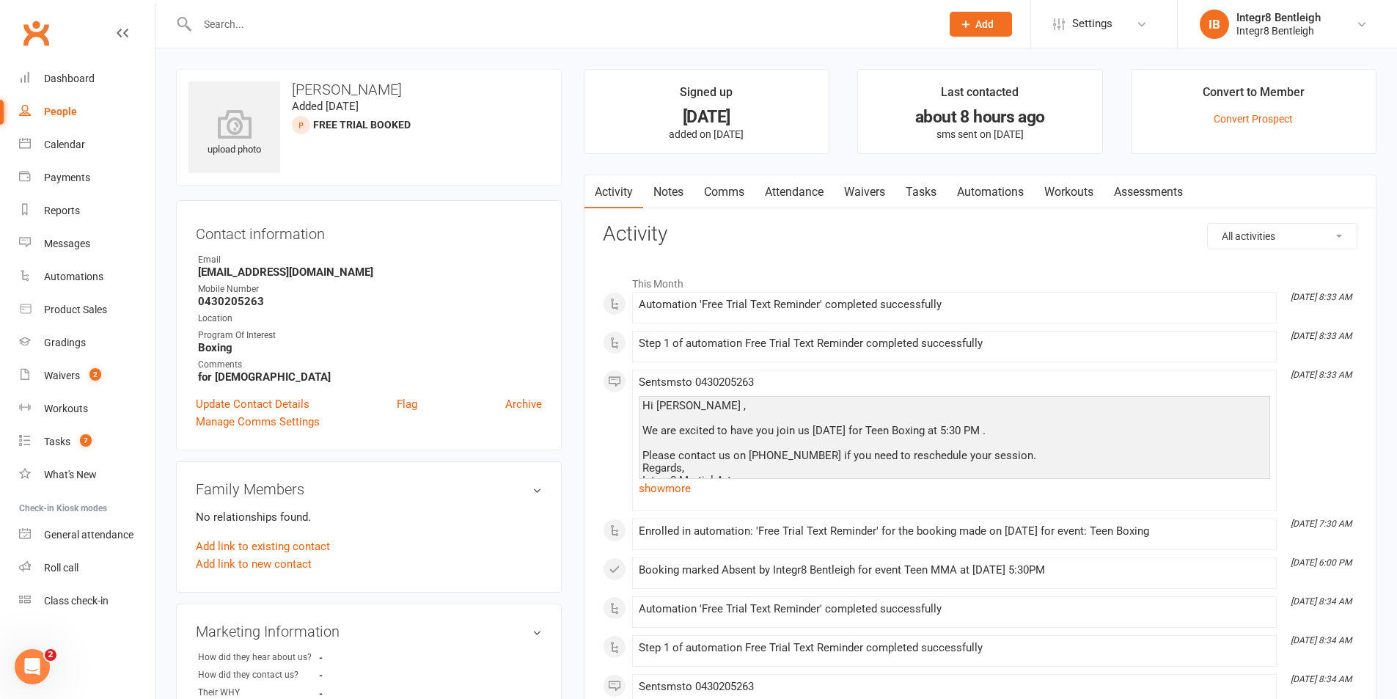
click at [680, 186] on link "Notes" at bounding box center [668, 192] width 51 height 34
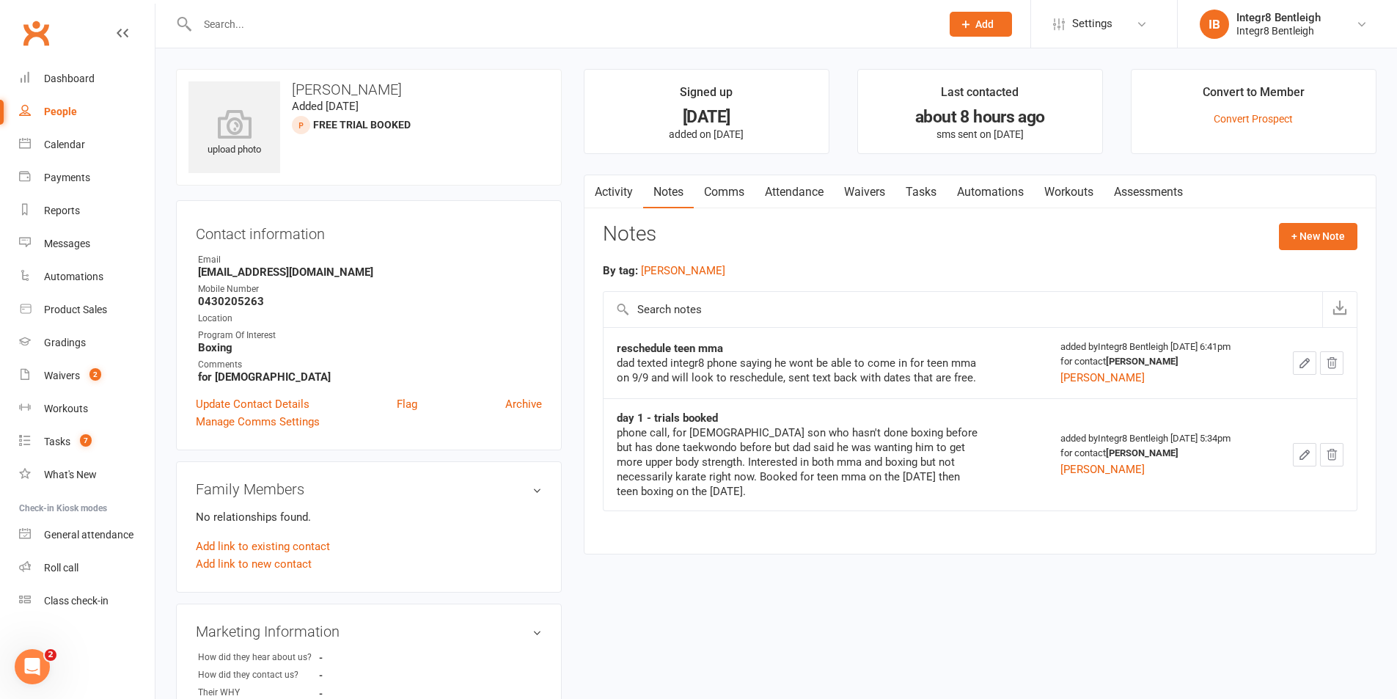
drag, startPoint x: 626, startPoint y: 450, endPoint x: 780, endPoint y: 486, distance: 158.2
click at [780, 486] on div "phone call, for 10 year old son who hasn't done boxing before but has done taek…" at bounding box center [800, 461] width 367 height 73
click at [783, 494] on div "phone call, for 10 year old son who hasn't done boxing before but has done taek…" at bounding box center [800, 461] width 367 height 73
drag, startPoint x: 778, startPoint y: 496, endPoint x: 770, endPoint y: 497, distance: 8.1
click at [778, 496] on div "phone call, for 10 year old son who hasn't done boxing before but has done taek…" at bounding box center [800, 461] width 367 height 73
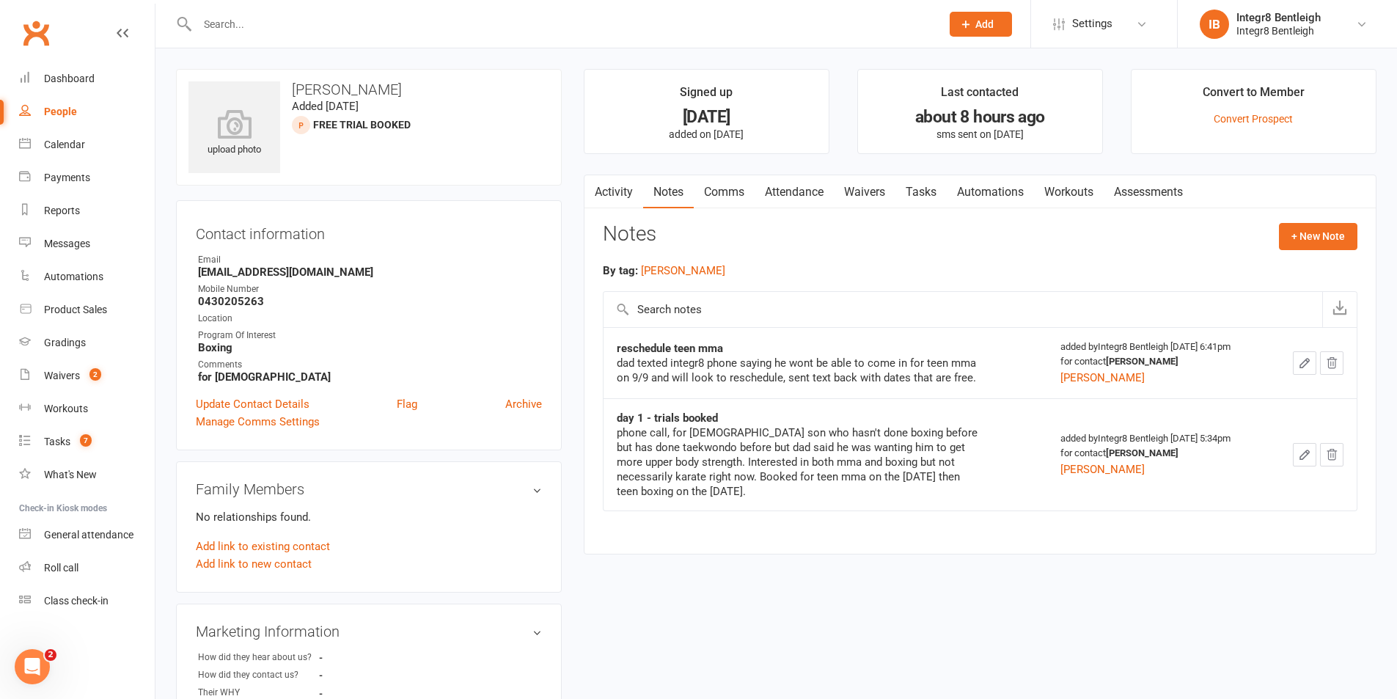
click at [750, 495] on div "phone call, for 10 year old son who hasn't done boxing before but has done taek…" at bounding box center [800, 461] width 367 height 73
click at [748, 478] on div "phone call, for 10 year old son who hasn't done boxing before but has done taek…" at bounding box center [800, 461] width 367 height 73
click at [769, 475] on div "phone call, for 10 year old son who hasn't done boxing before but has done taek…" at bounding box center [800, 461] width 367 height 73
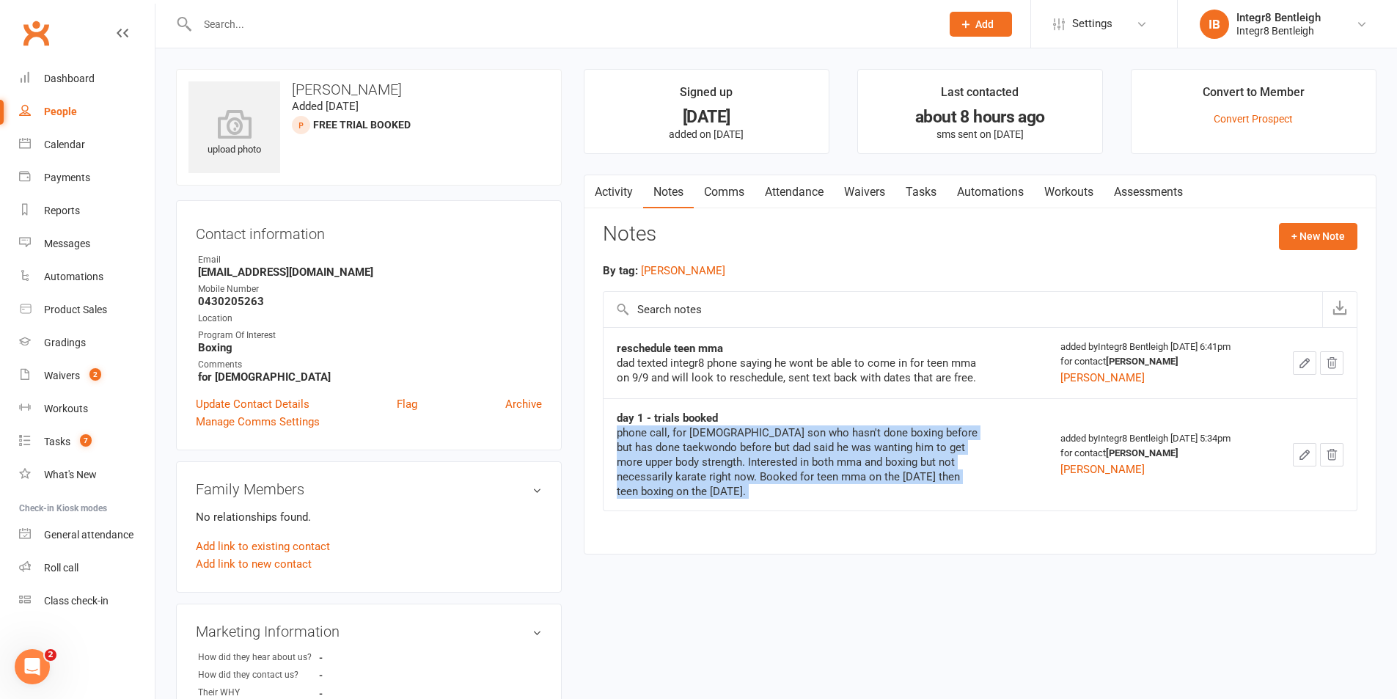
click at [769, 475] on div "phone call, for 10 year old son who hasn't done boxing before but has done taek…" at bounding box center [800, 461] width 367 height 73
click at [753, 473] on div "phone call, for 10 year old son who hasn't done boxing before but has done taek…" at bounding box center [800, 461] width 367 height 73
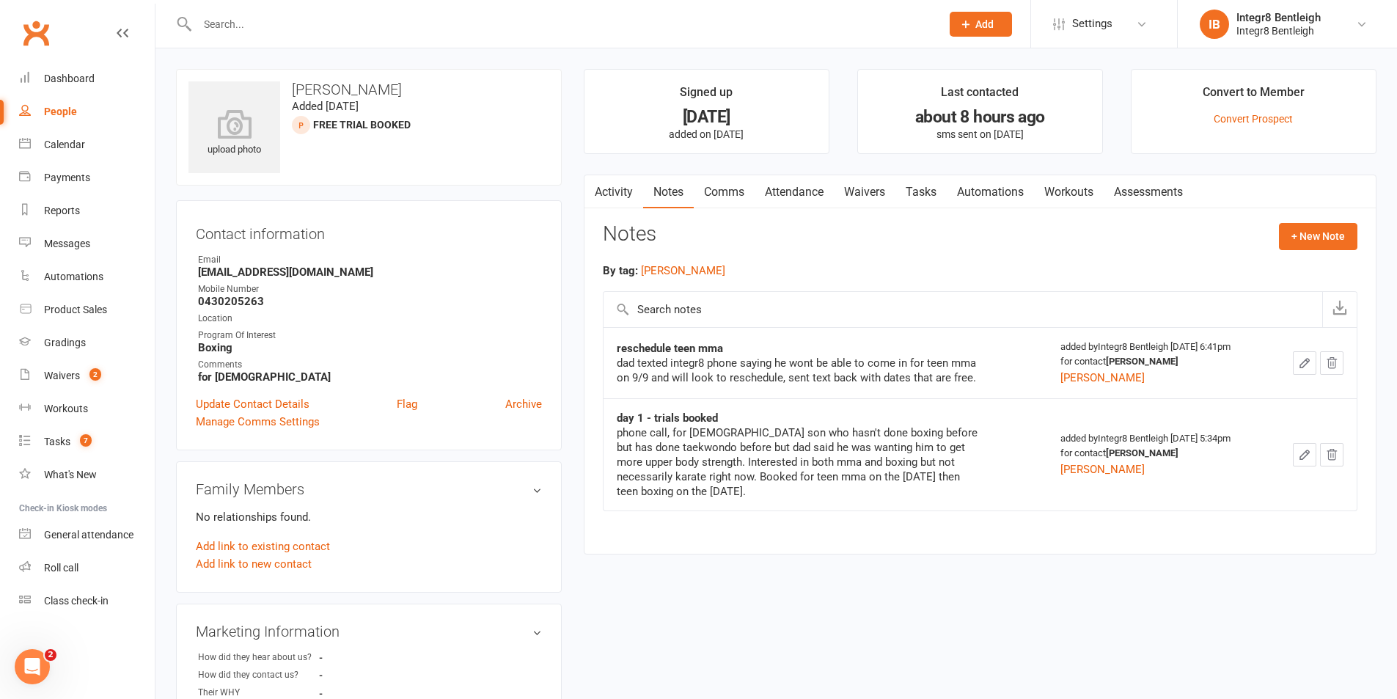
drag, startPoint x: 703, startPoint y: 476, endPoint x: 801, endPoint y: 489, distance: 99.2
click at [801, 489] on div "phone call, for 10 year old son who hasn't done boxing before but has done taek…" at bounding box center [800, 461] width 367 height 73
click at [795, 477] on div "phone call, for [DEMOGRAPHIC_DATA] son who hasn't done boxing before but has do…" at bounding box center [800, 461] width 367 height 73
click at [784, 414] on div "day 1 - trials booked" at bounding box center [800, 418] width 367 height 15
click at [774, 376] on div "dad texted integr8 phone saying he wont be able to come in for teen mma on 9/9 …" at bounding box center [800, 370] width 367 height 29
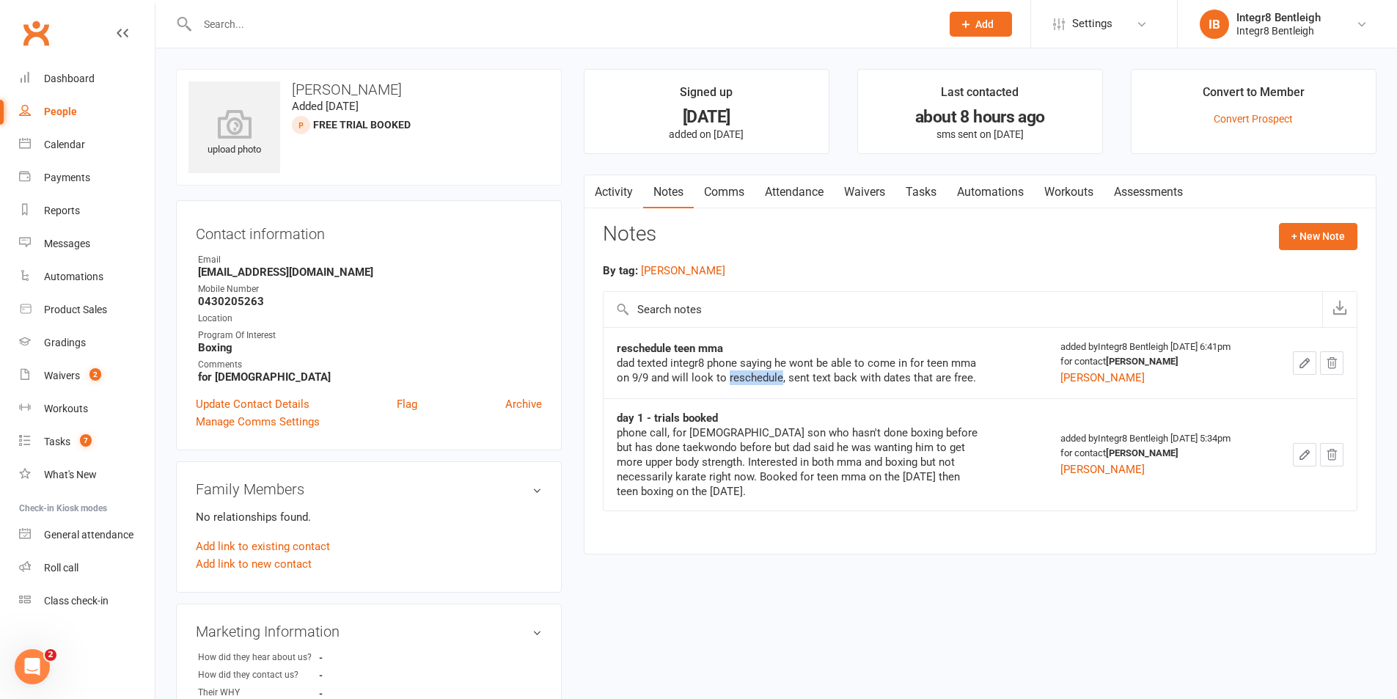
click at [774, 376] on div "dad texted integr8 phone saying he wont be able to come in for teen mma on 9/9 …" at bounding box center [800, 370] width 367 height 29
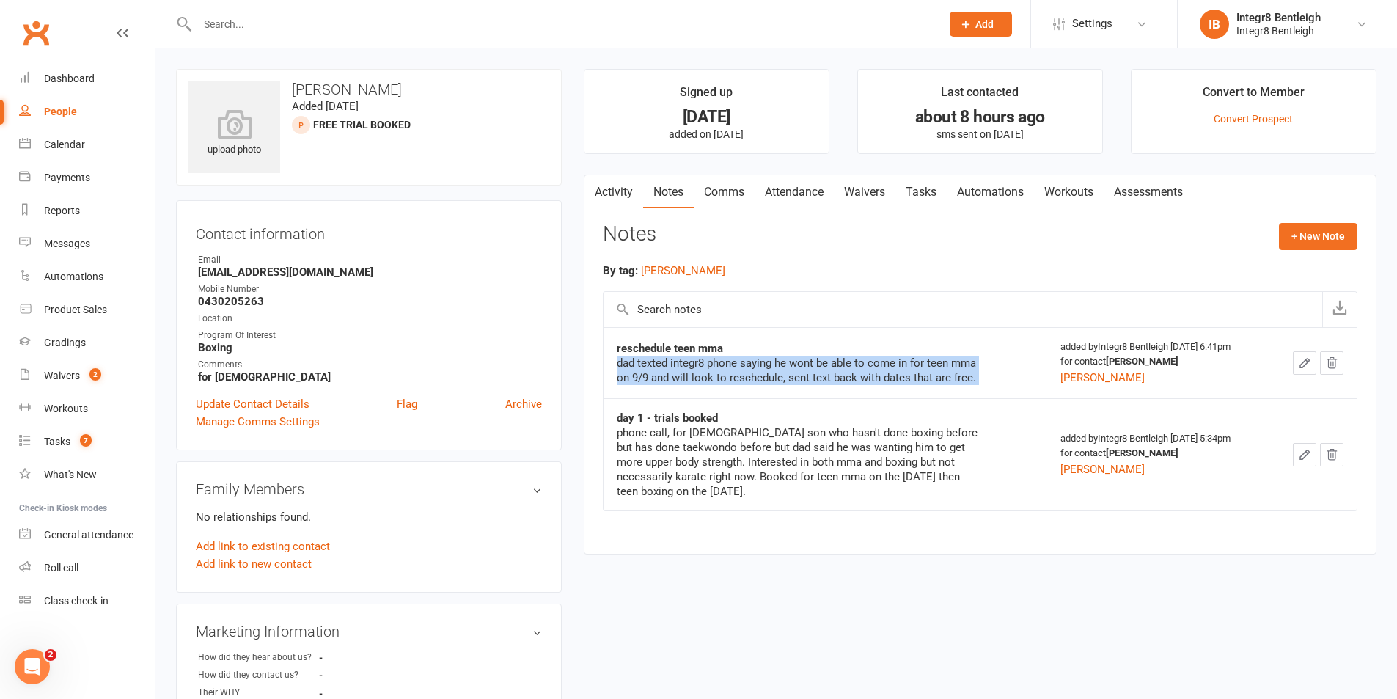
click at [774, 376] on div "dad texted integr8 phone saying he wont be able to come in for teen mma on 9/9 …" at bounding box center [800, 370] width 367 height 29
click at [860, 379] on div "dad texted integr8 phone saying he wont be able to come in for teen mma on 9/9 …" at bounding box center [800, 370] width 367 height 29
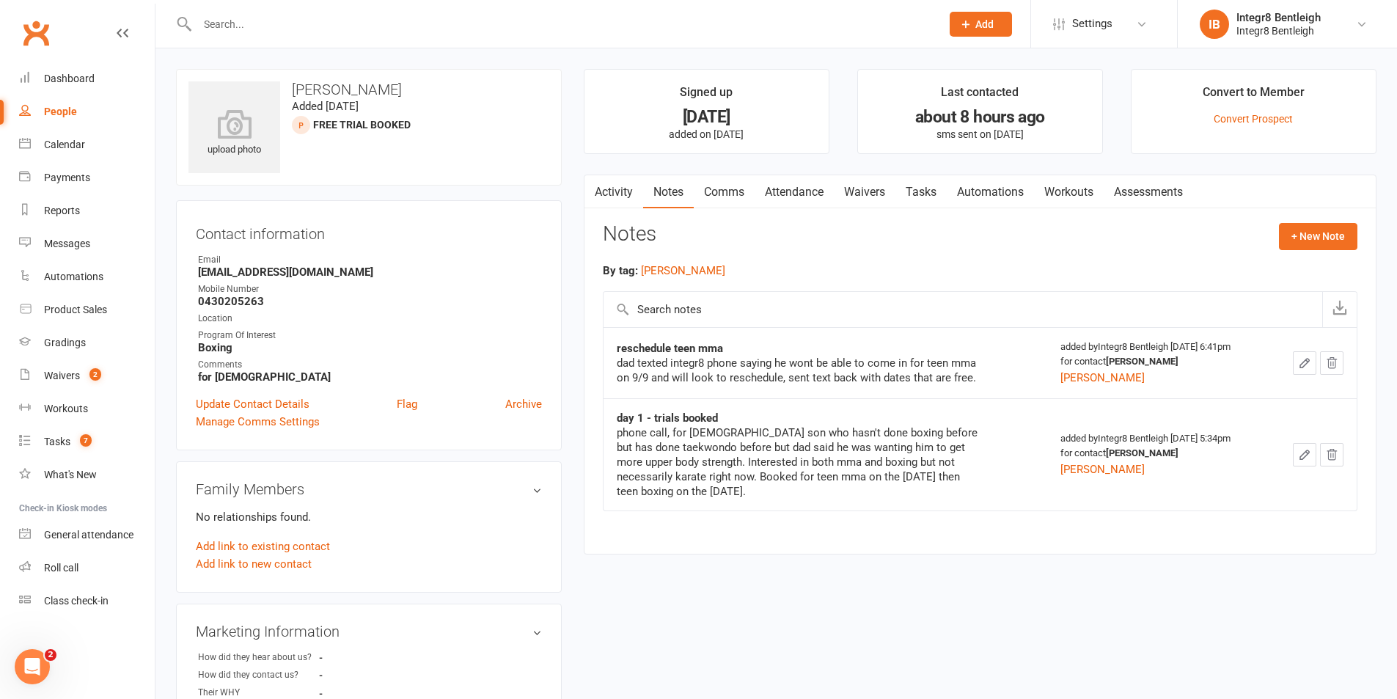
click at [859, 197] on link "Waivers" at bounding box center [865, 192] width 62 height 34
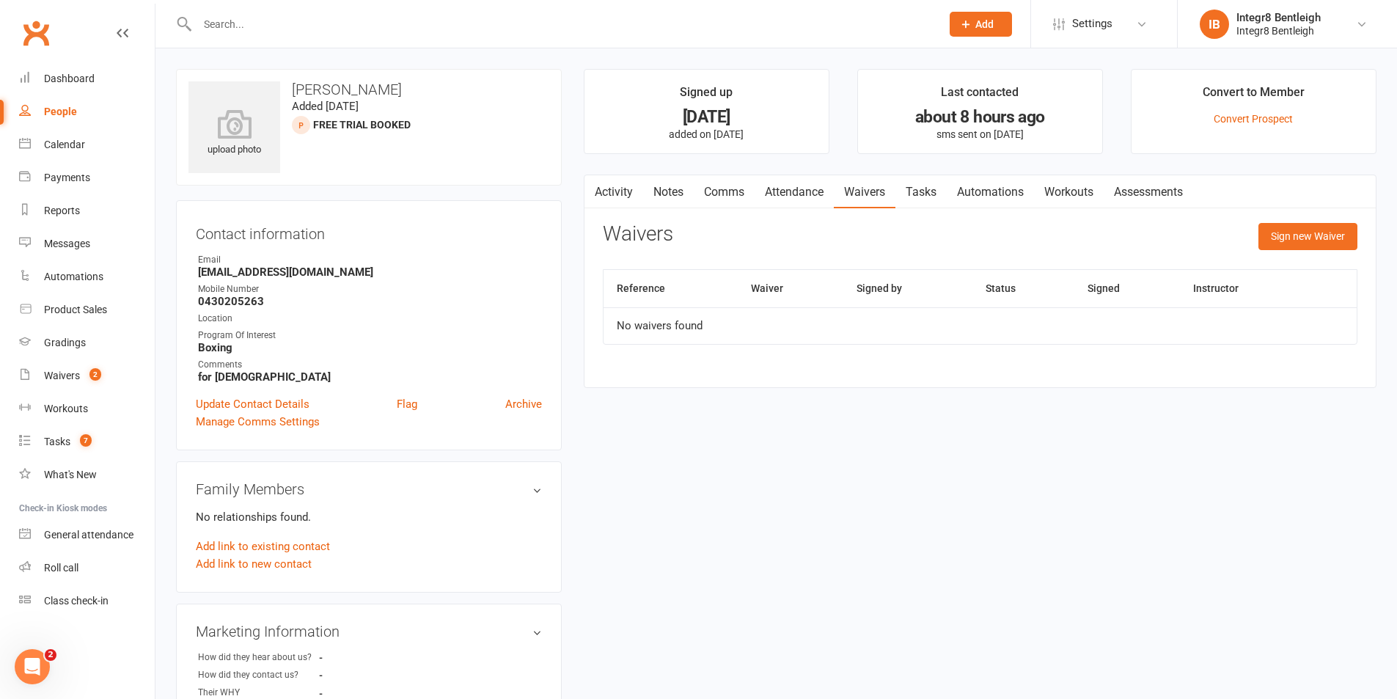
click at [630, 191] on link "Activity" at bounding box center [614, 192] width 59 height 34
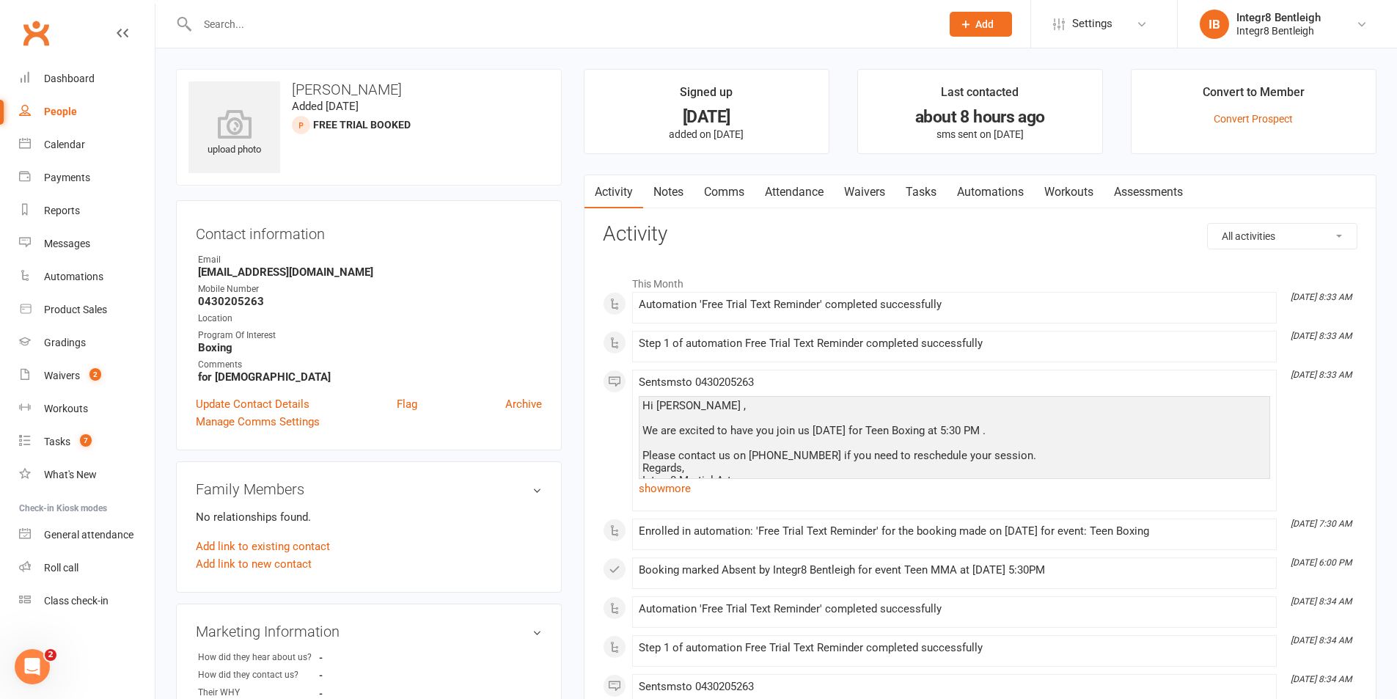
click at [856, 184] on link "Waivers" at bounding box center [865, 192] width 62 height 34
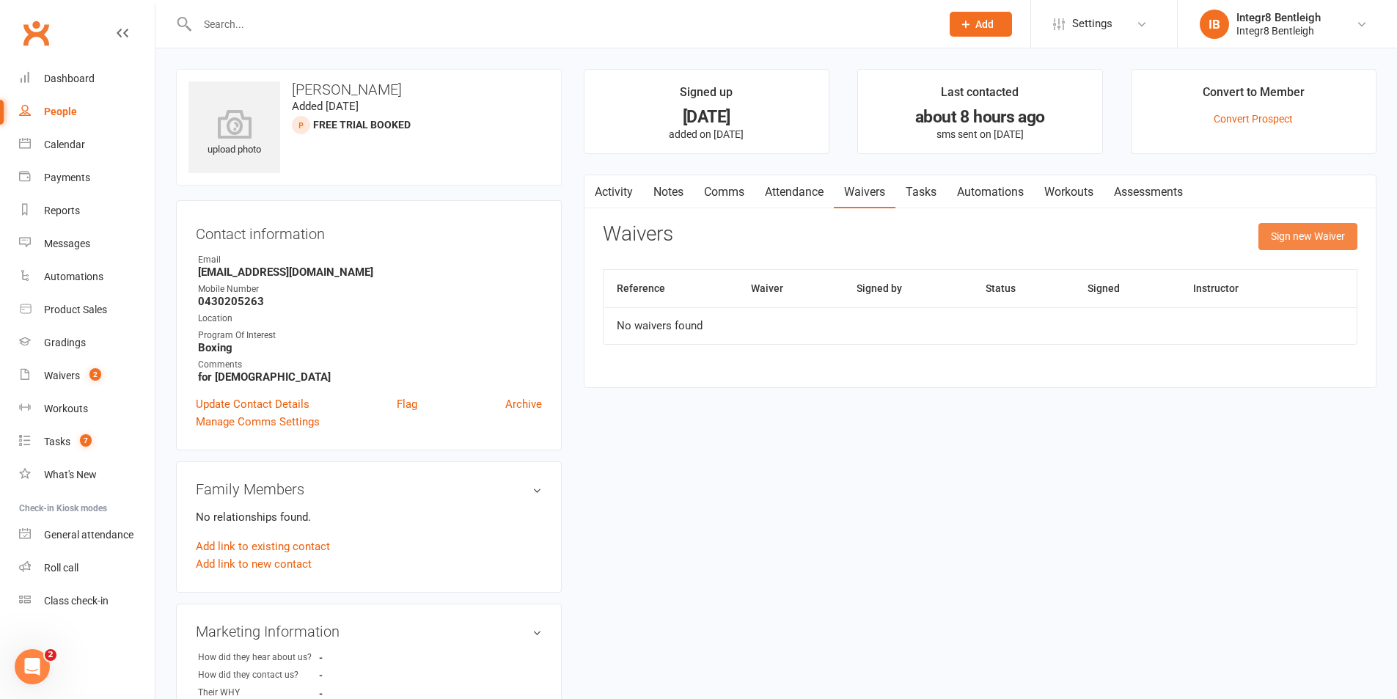
click at [1314, 236] on button "Sign new Waiver" at bounding box center [1308, 236] width 99 height 26
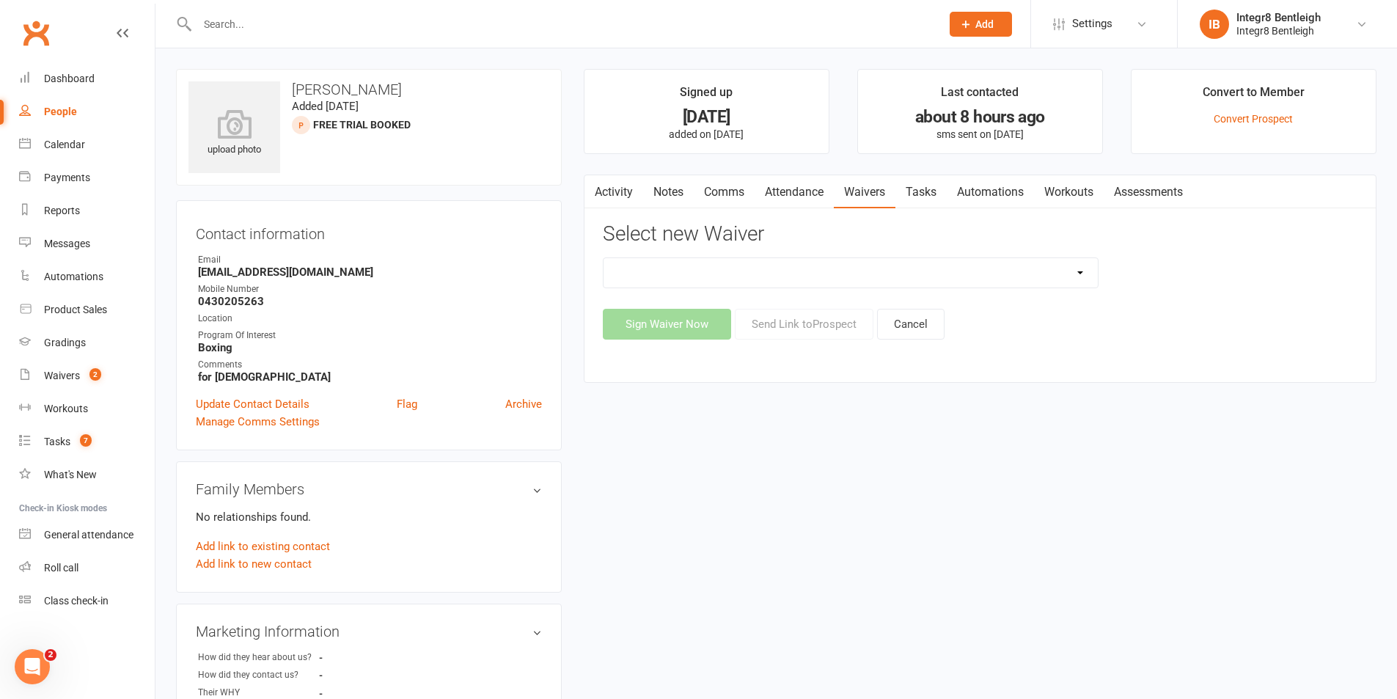
click at [1023, 271] on select "10 Class Pass Cancellation Free Trial Hold Membership Document Mobility Worksho…" at bounding box center [851, 272] width 494 height 29
select select "5802"
click at [604, 258] on select "10 Class Pass Cancellation Free Trial Hold Membership Document Mobility Worksho…" at bounding box center [851, 272] width 494 height 29
drag, startPoint x: 800, startPoint y: 326, endPoint x: 766, endPoint y: 318, distance: 35.4
click at [766, 318] on button "Send Link to [GEOGRAPHIC_DATA]" at bounding box center [804, 324] width 139 height 31
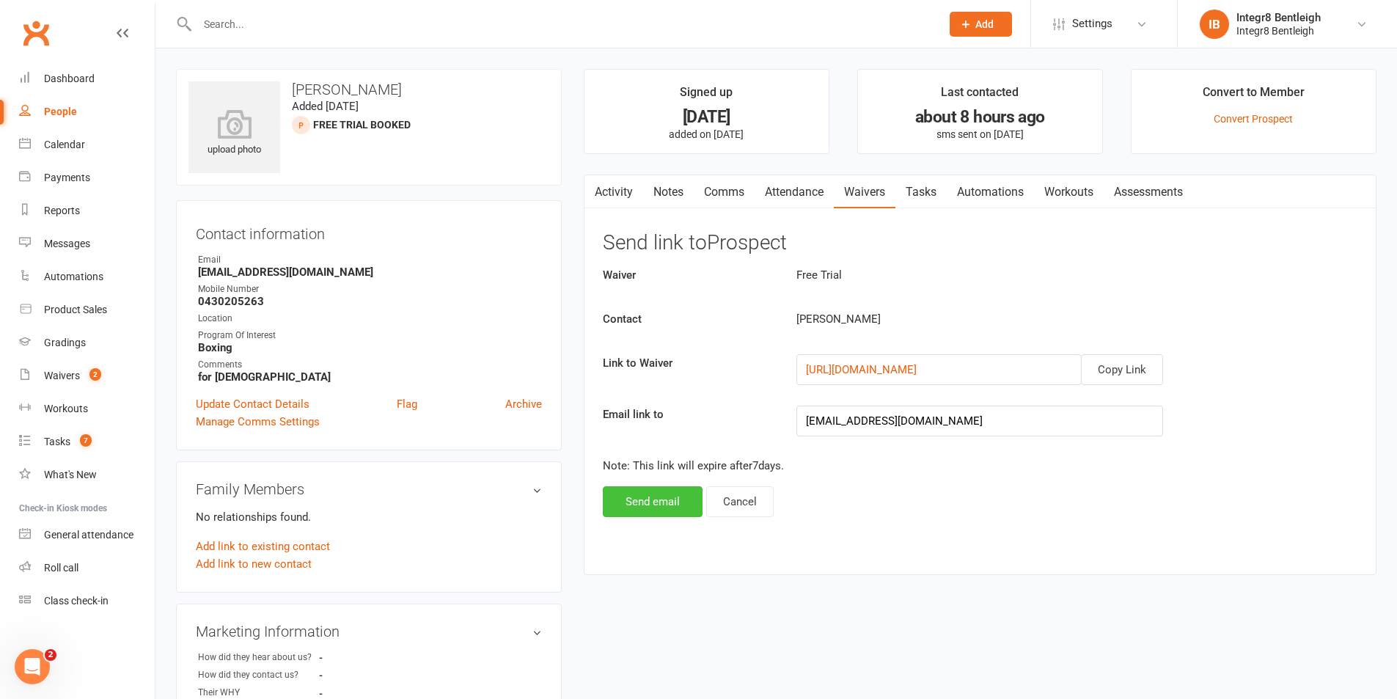
click at [647, 505] on button "Send email" at bounding box center [653, 501] width 100 height 31
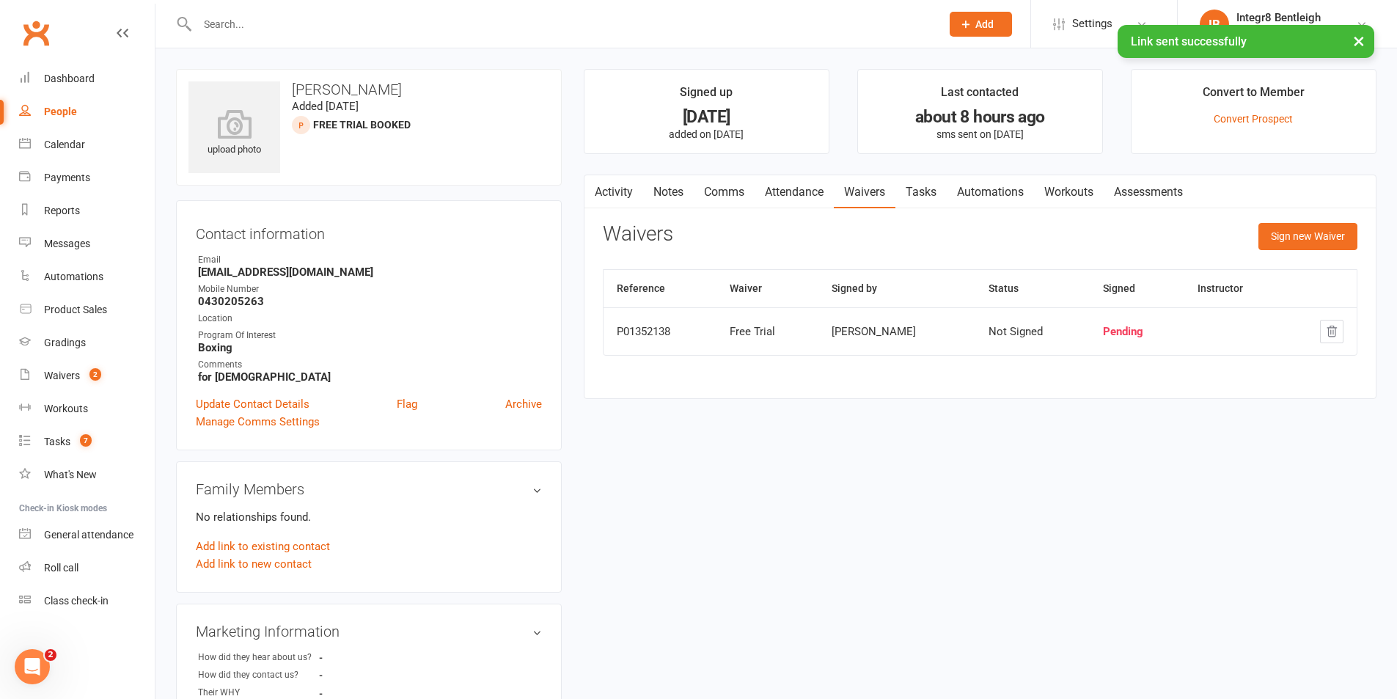
click at [629, 189] on link "Activity" at bounding box center [614, 192] width 59 height 34
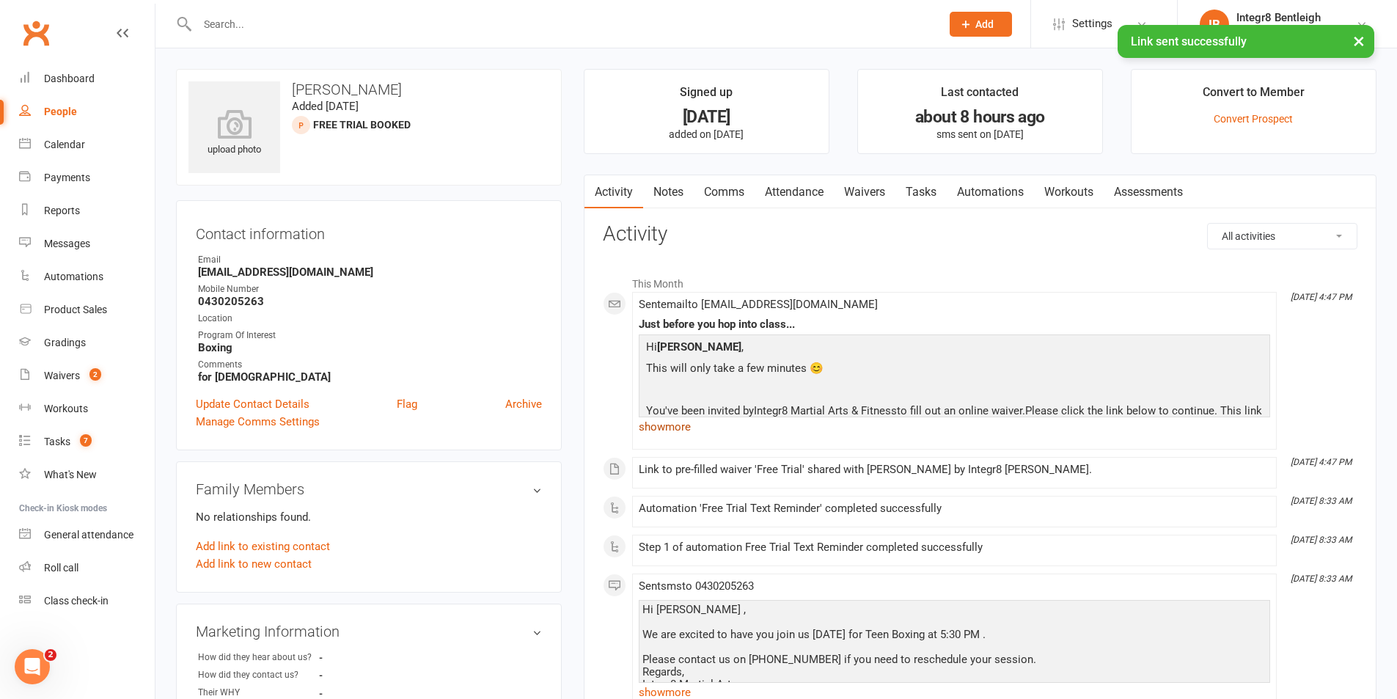
click at [662, 425] on link "show more" at bounding box center [955, 427] width 632 height 21
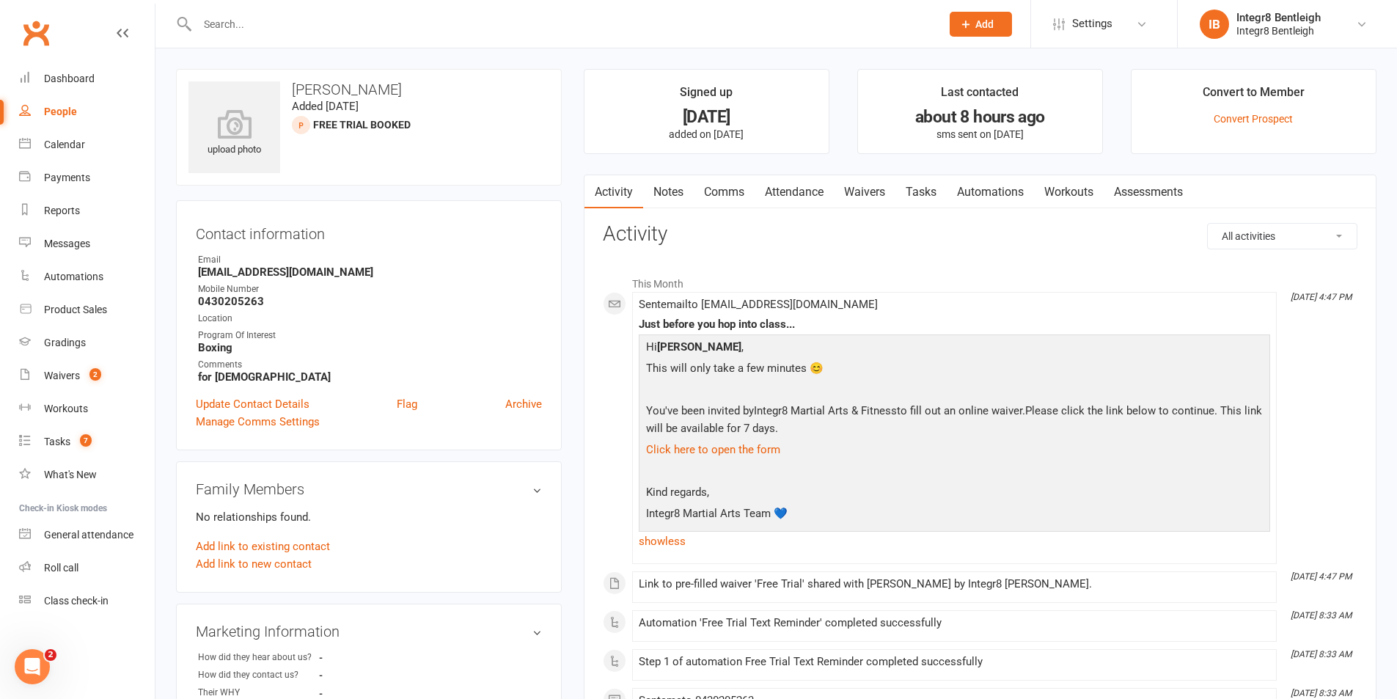
drag, startPoint x: 694, startPoint y: 200, endPoint x: 679, endPoint y: 197, distance: 15.0
click at [692, 200] on link "Notes" at bounding box center [668, 192] width 51 height 34
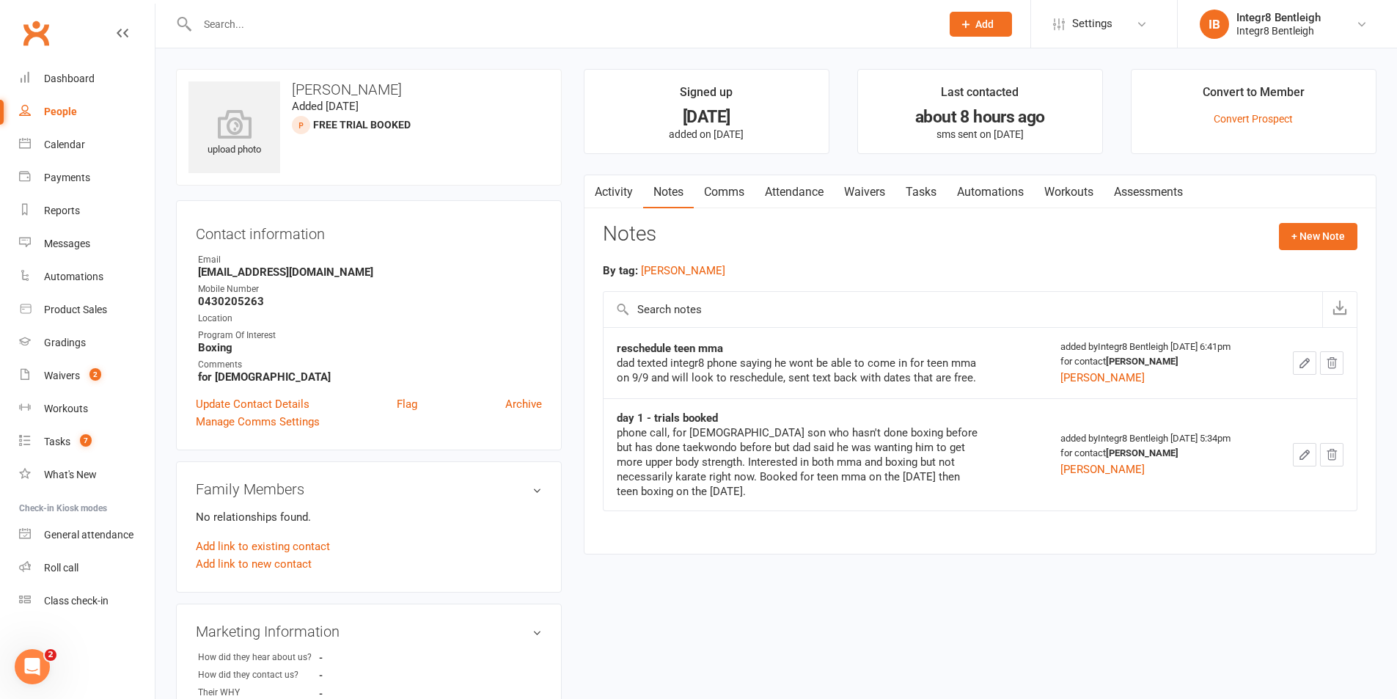
click at [610, 189] on link "Activity" at bounding box center [614, 192] width 59 height 34
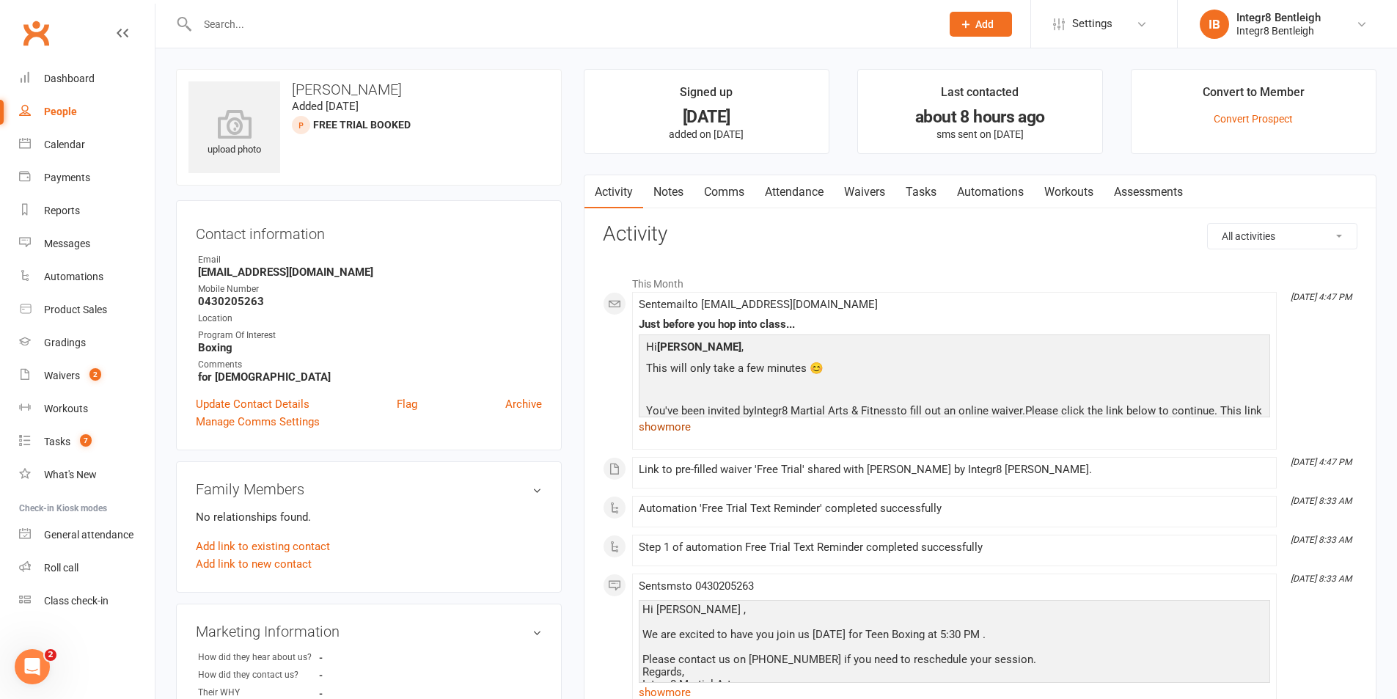
click at [687, 431] on link "show more" at bounding box center [955, 427] width 632 height 21
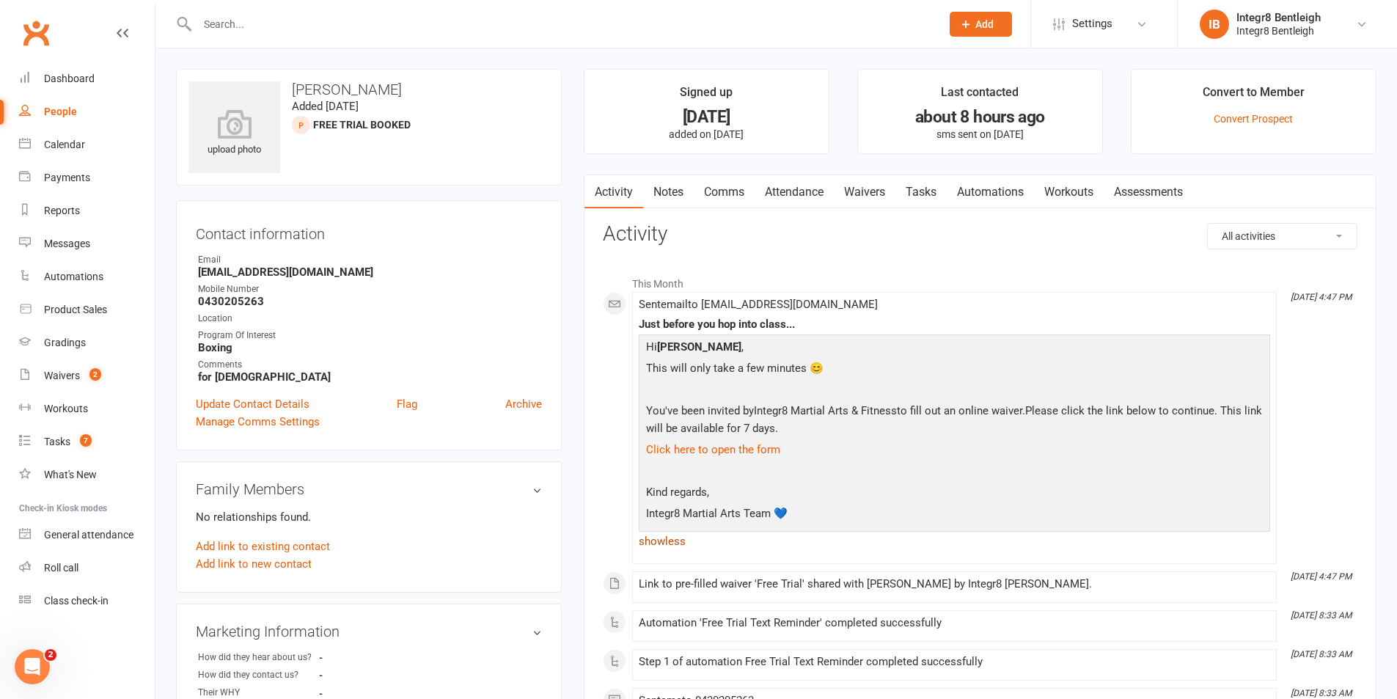
click at [672, 533] on link "show less" at bounding box center [955, 541] width 632 height 21
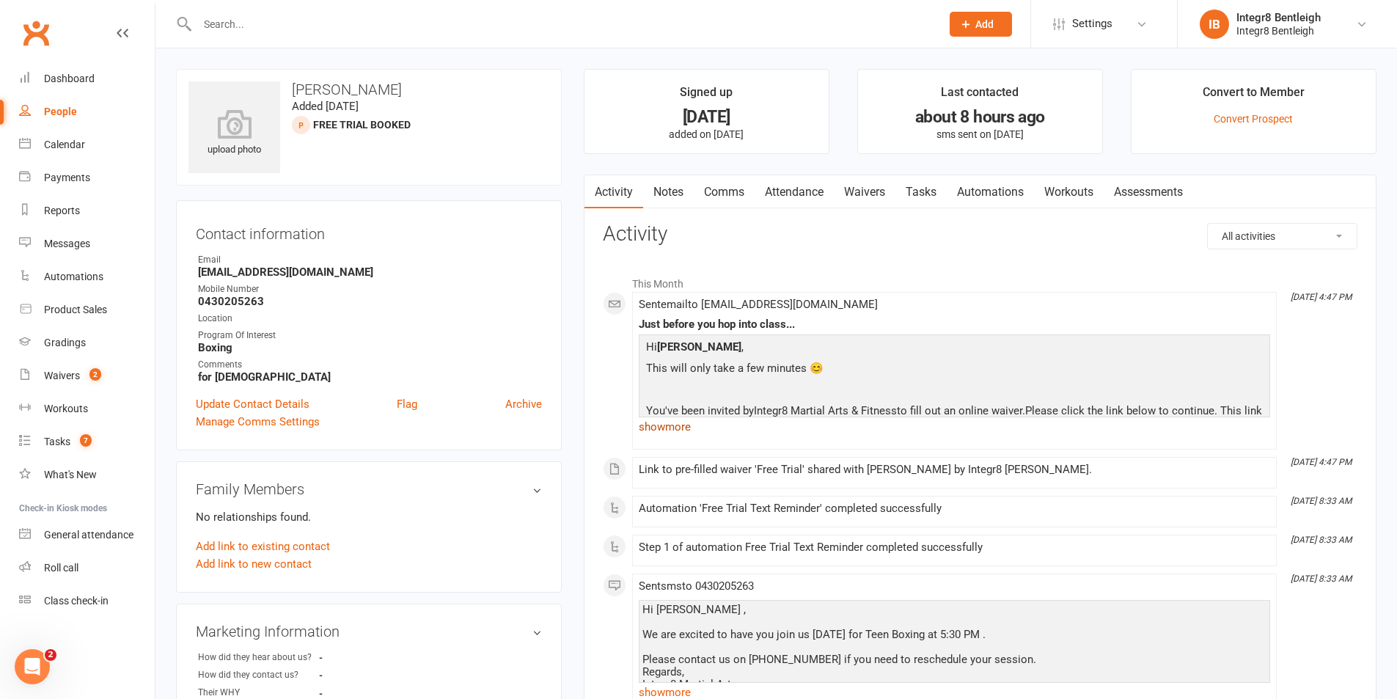
click at [672, 429] on link "show more" at bounding box center [955, 427] width 632 height 21
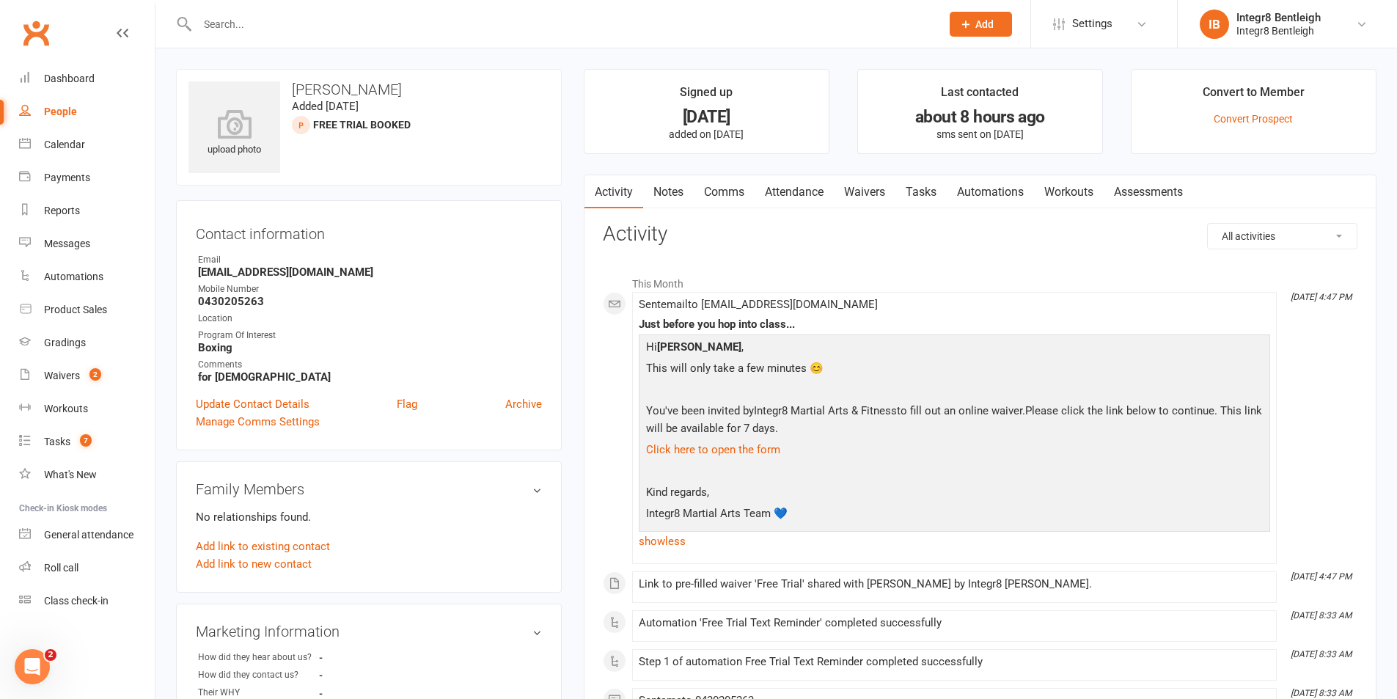
drag, startPoint x: 672, startPoint y: 540, endPoint x: 681, endPoint y: 551, distance: 14.1
click at [675, 541] on link "show less" at bounding box center [955, 541] width 632 height 21
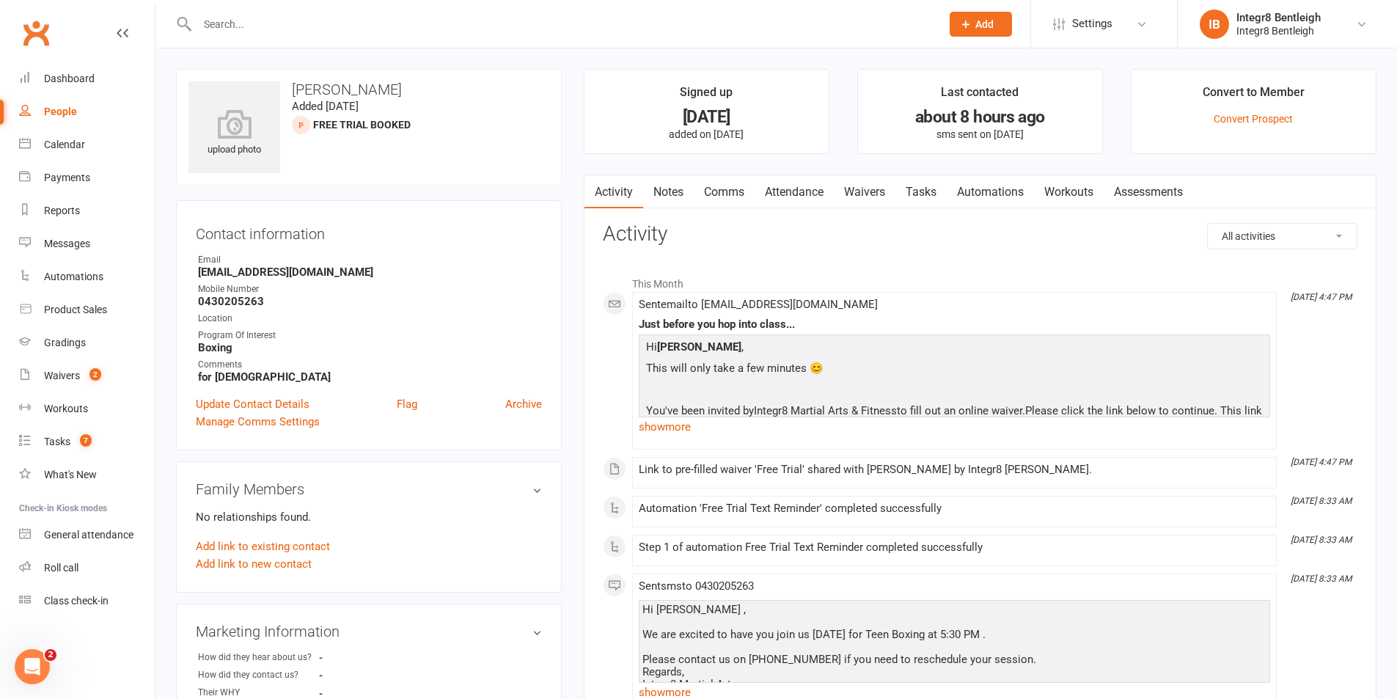
click at [679, 186] on link "Notes" at bounding box center [668, 192] width 51 height 34
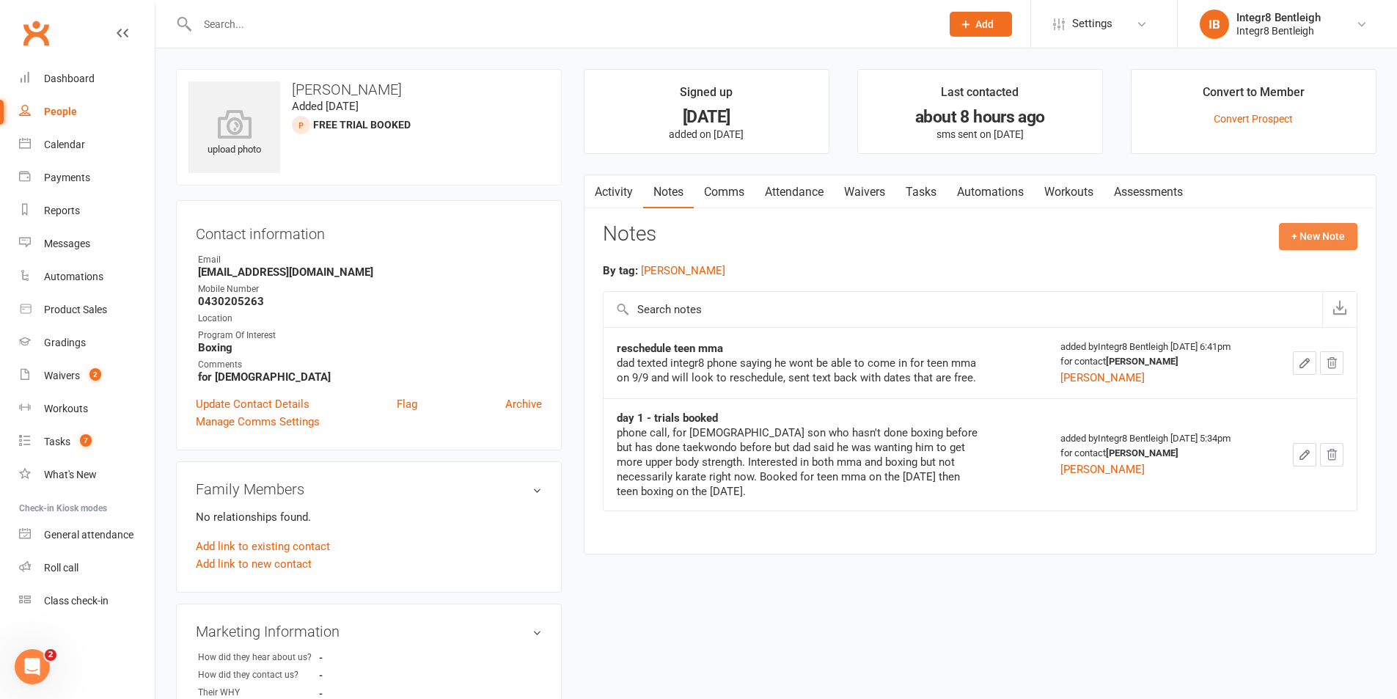
click at [1307, 241] on button "+ New Note" at bounding box center [1318, 236] width 78 height 26
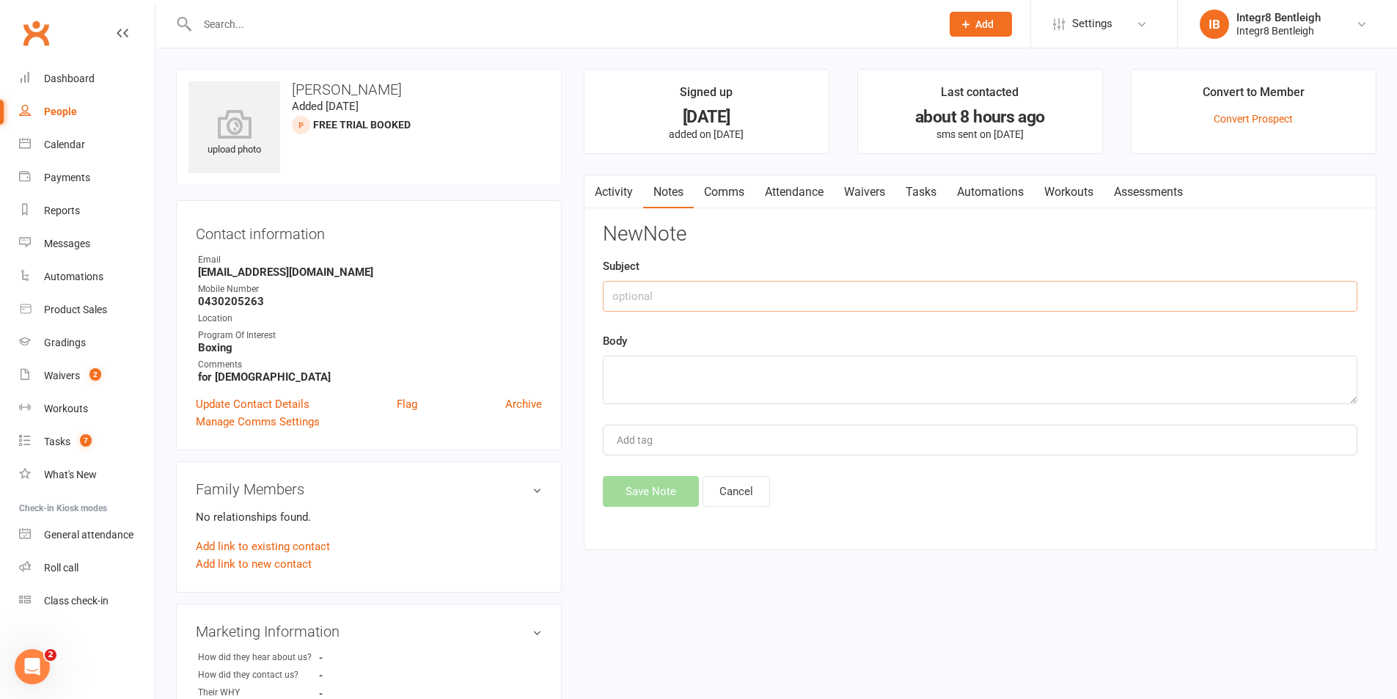
click at [909, 293] on input "text" at bounding box center [980, 296] width 755 height 31
type input "phone call"
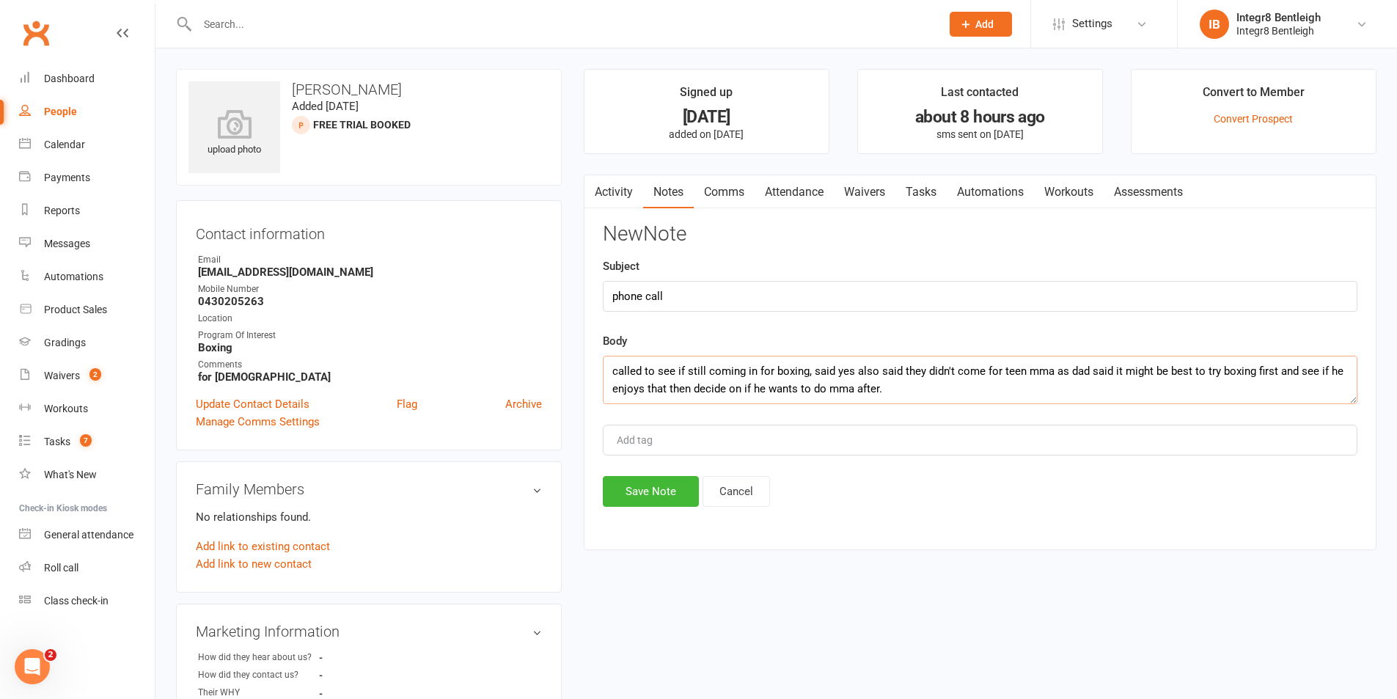
type textarea "called to see if still coming in for boxing, said yes also said they didn't com…"
type input "[PERSON_NAME]"
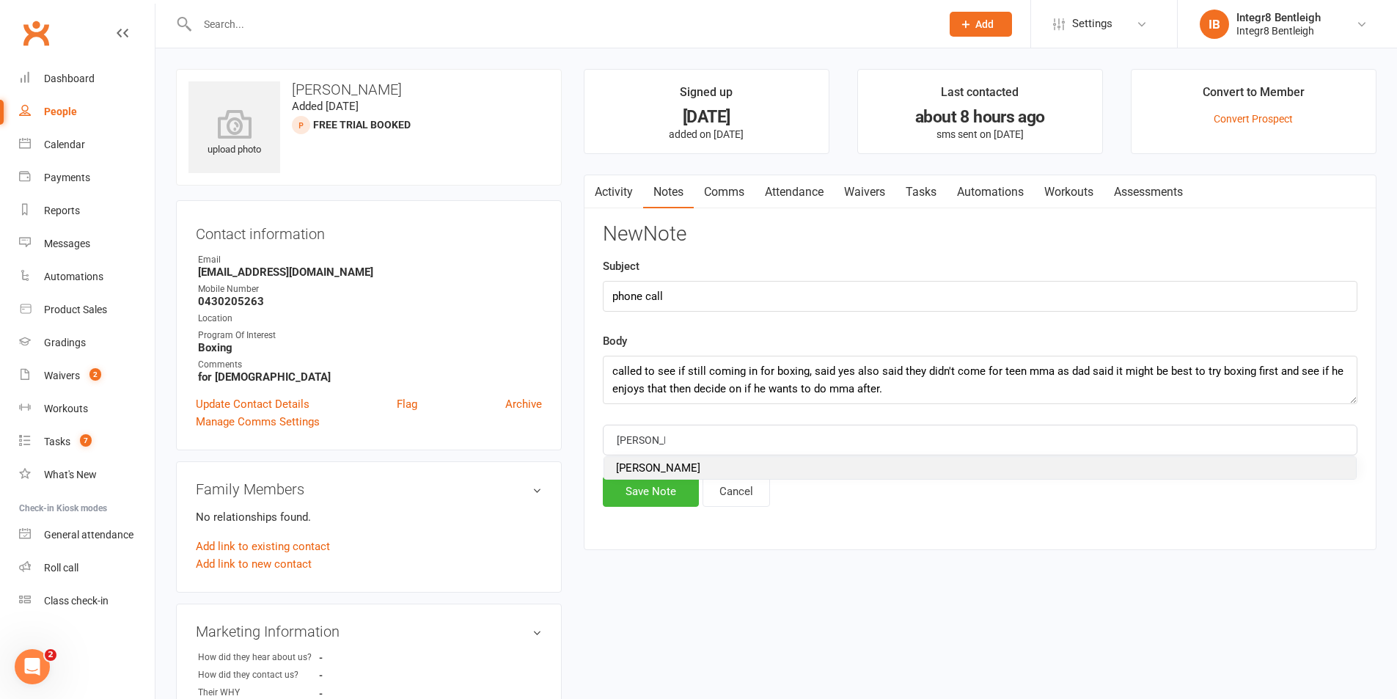
click at [685, 476] on li "[PERSON_NAME]" at bounding box center [980, 468] width 752 height 22
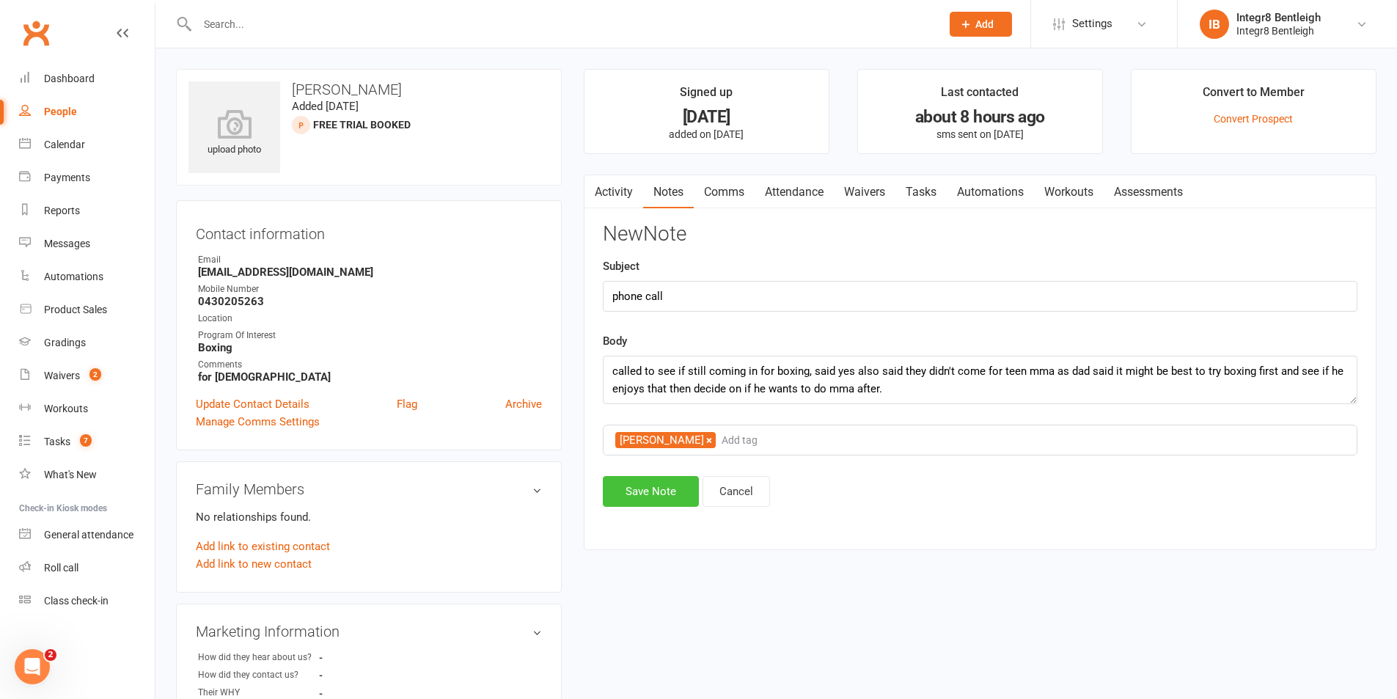
click at [678, 481] on button "Save Note" at bounding box center [651, 491] width 96 height 31
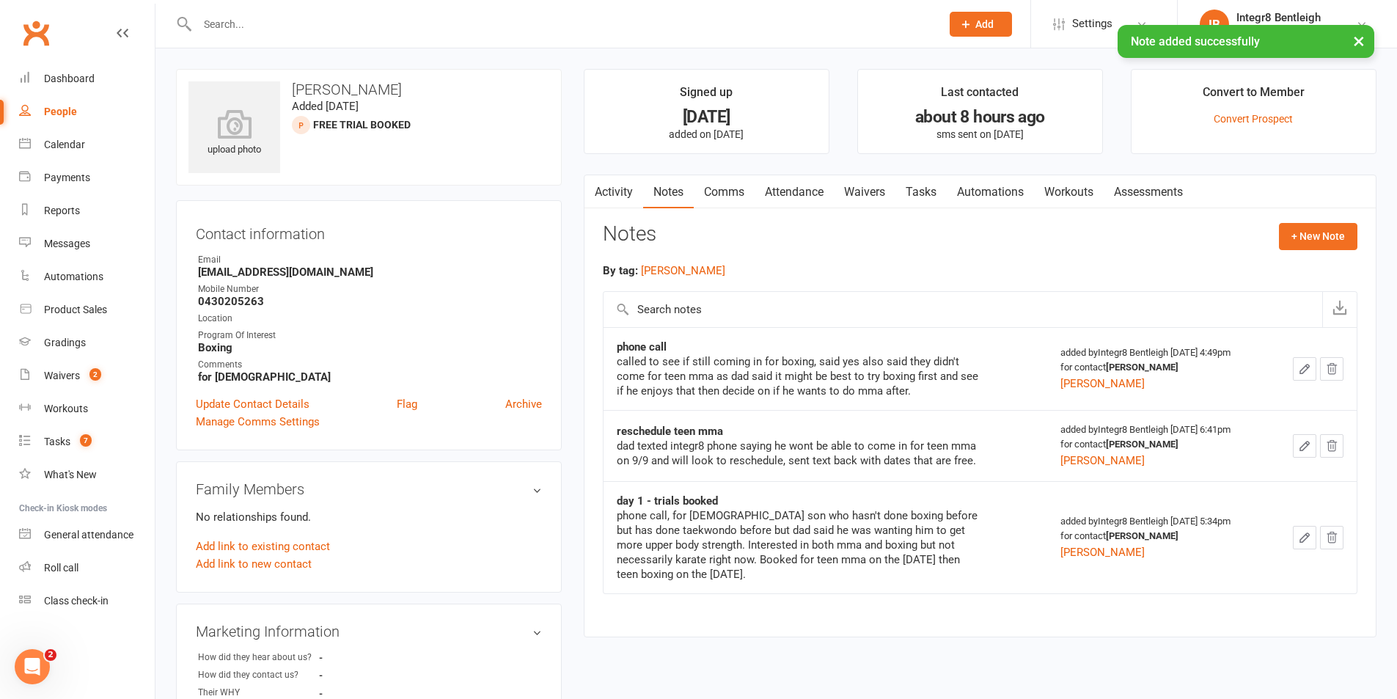
click at [623, 195] on link "Activity" at bounding box center [614, 192] width 59 height 34
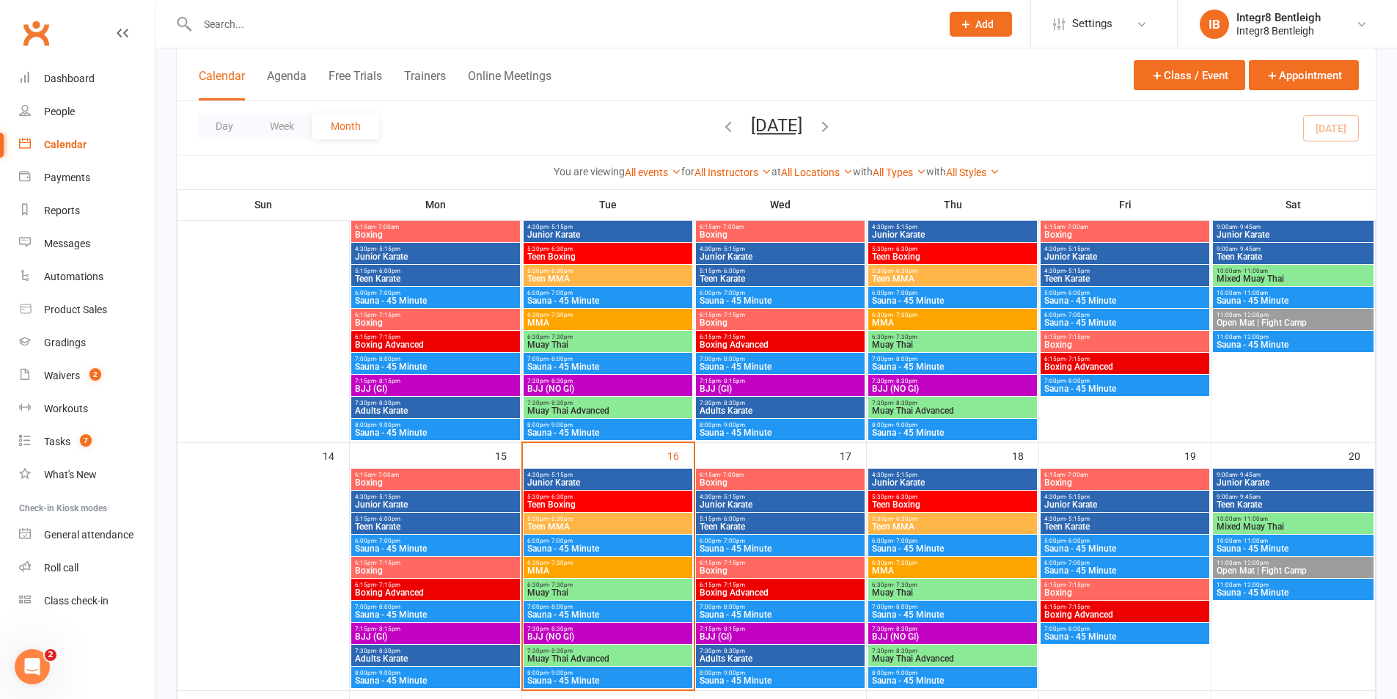
scroll to position [440, 0]
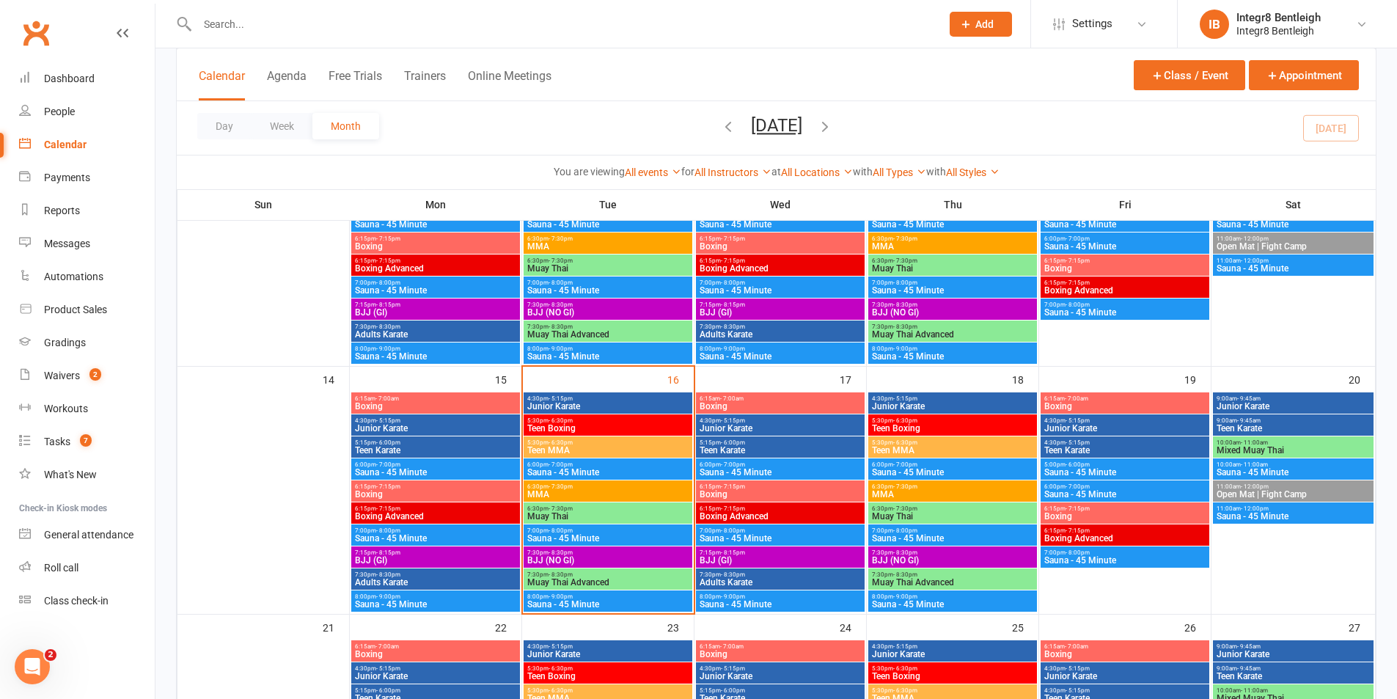
click at [756, 431] on span "Junior Karate" at bounding box center [780, 428] width 163 height 9
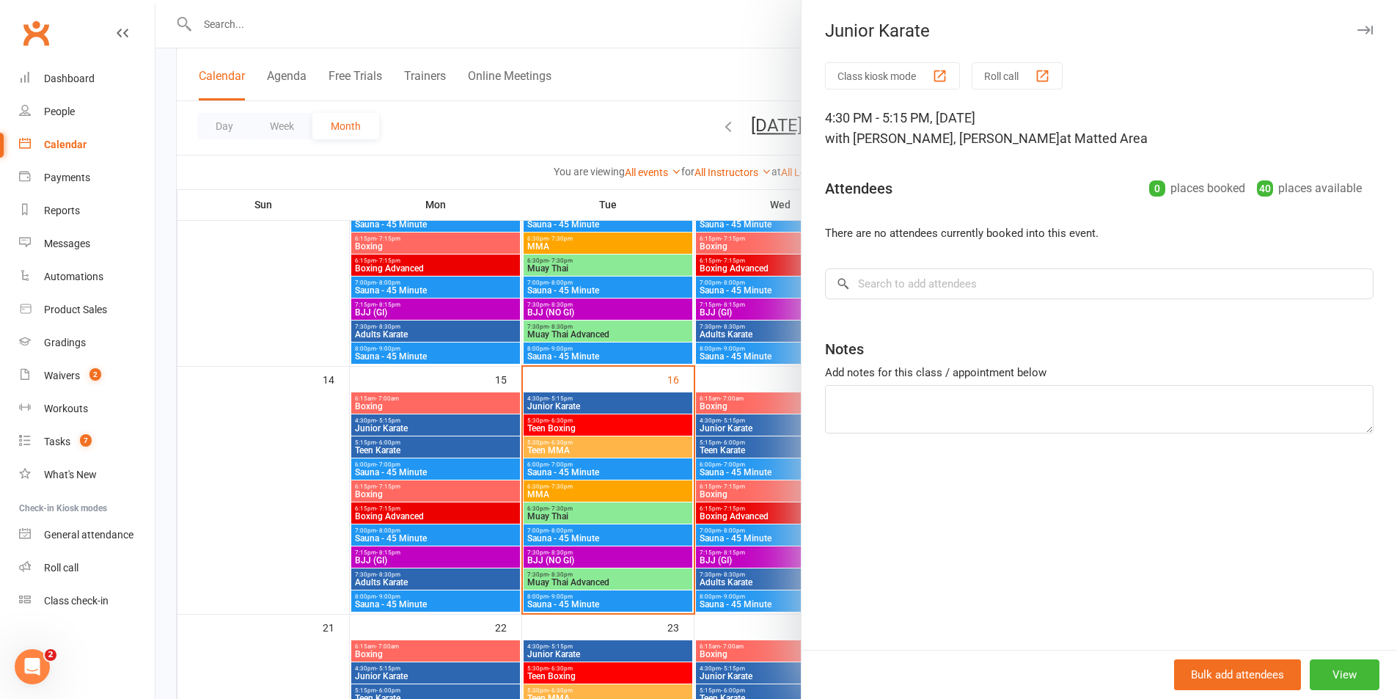
click at [745, 443] on div at bounding box center [777, 349] width 1242 height 699
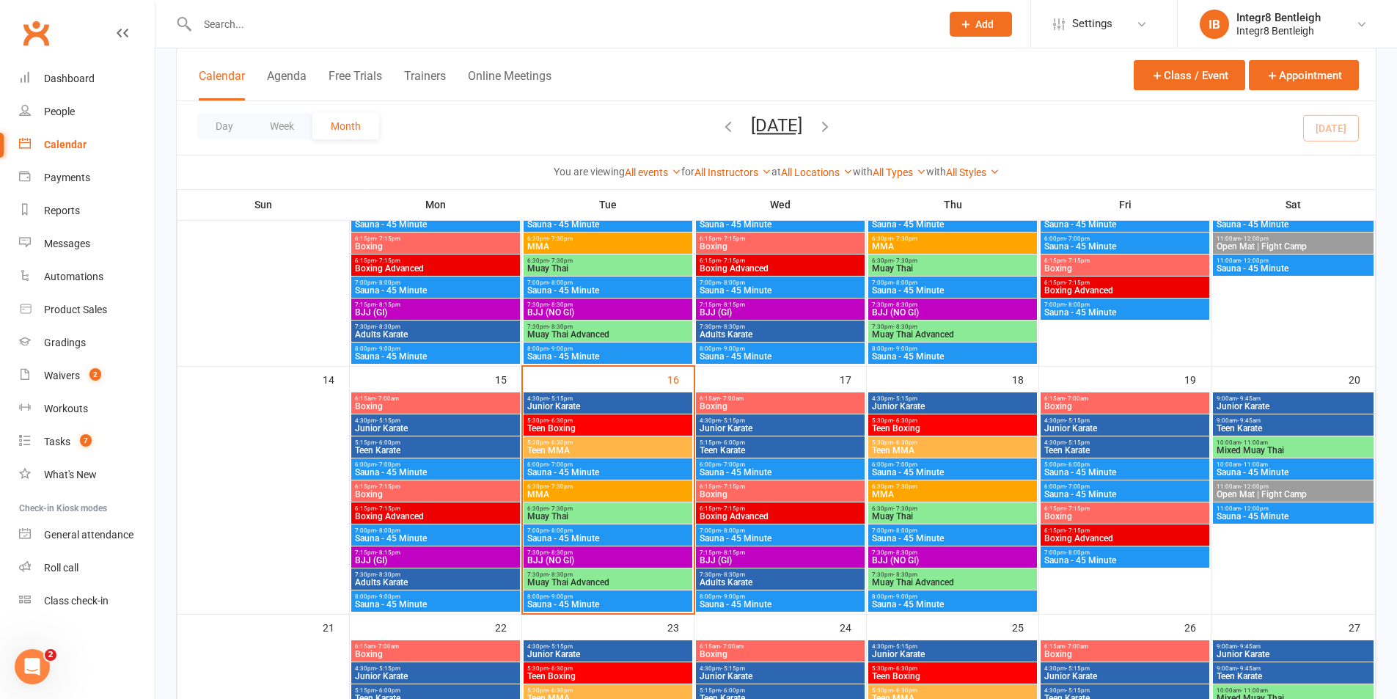
click at [756, 450] on span "Teen Karate" at bounding box center [780, 450] width 163 height 9
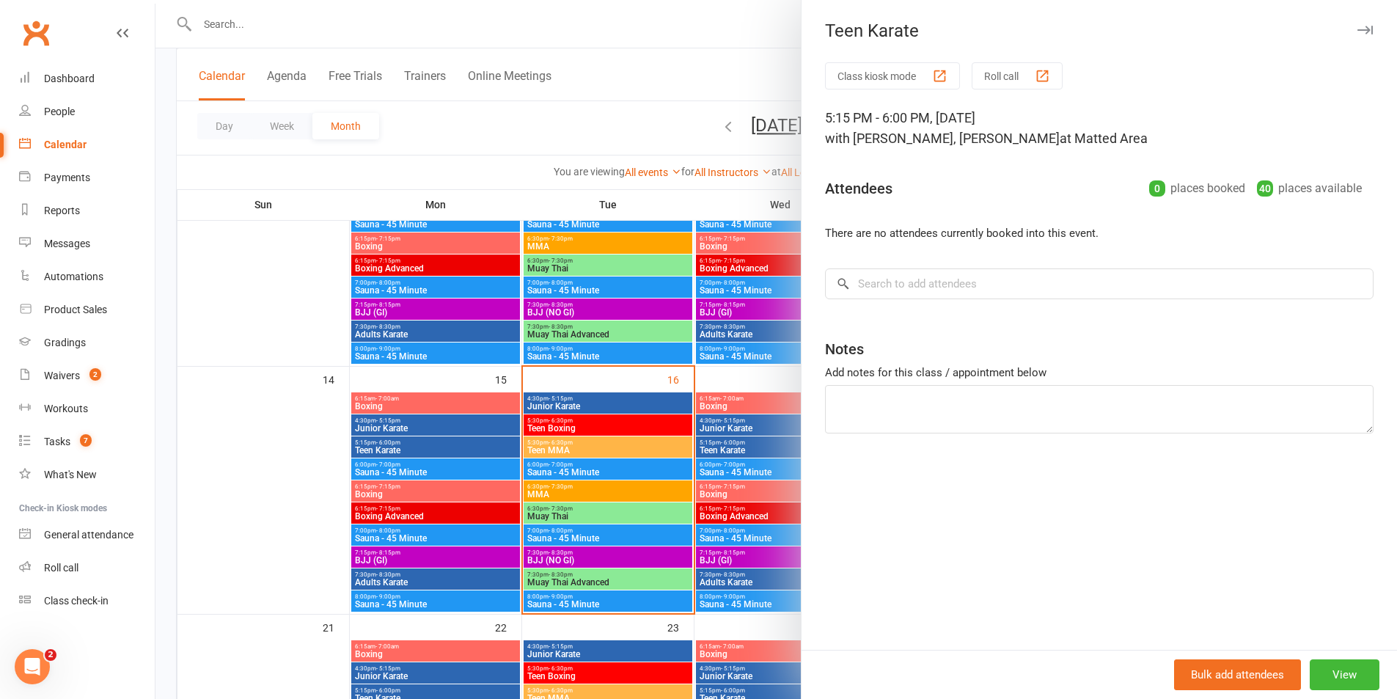
click at [756, 440] on div at bounding box center [777, 349] width 1242 height 699
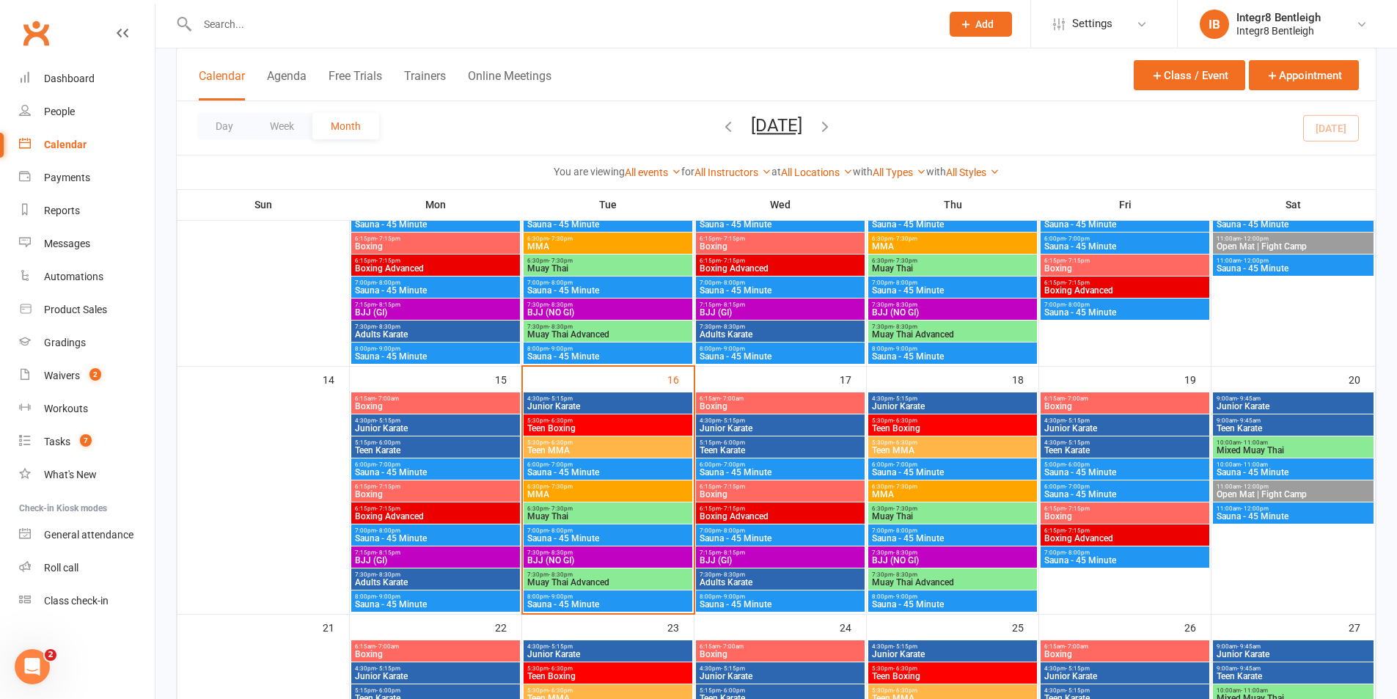
click at [640, 402] on span "Junior Karate" at bounding box center [608, 406] width 163 height 9
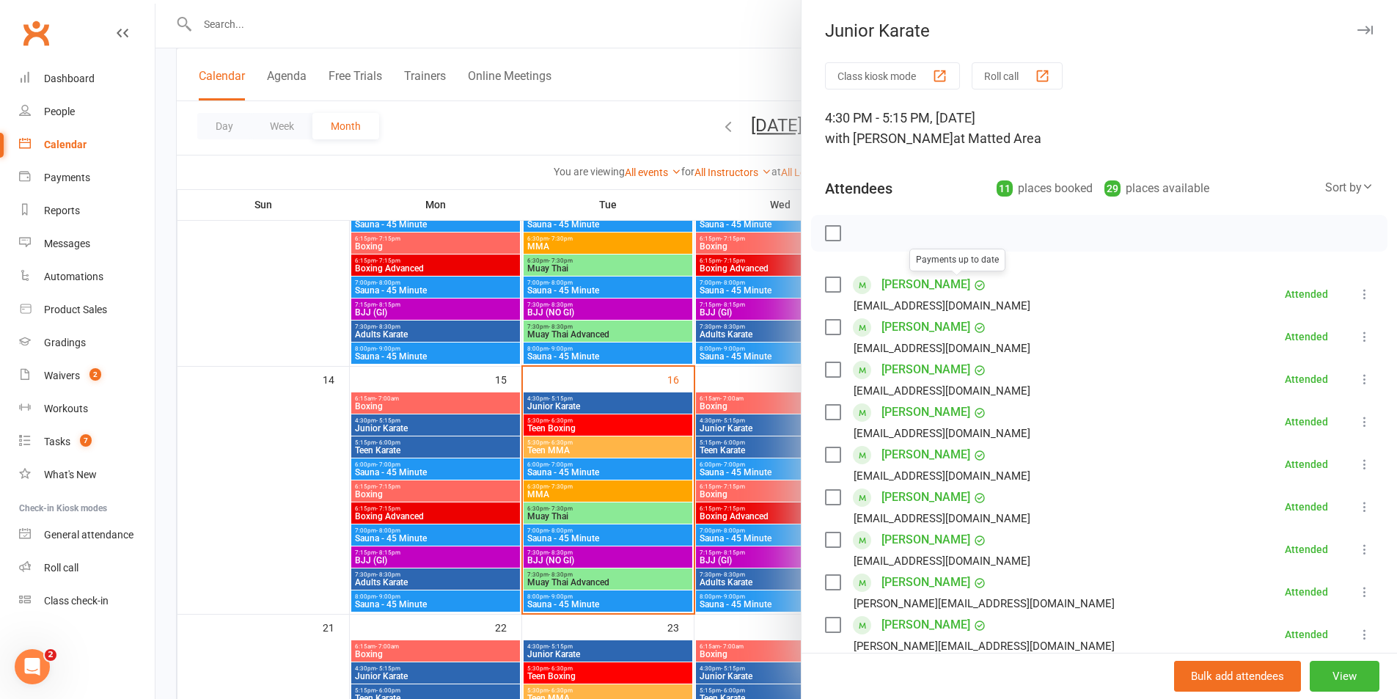
scroll to position [147, 0]
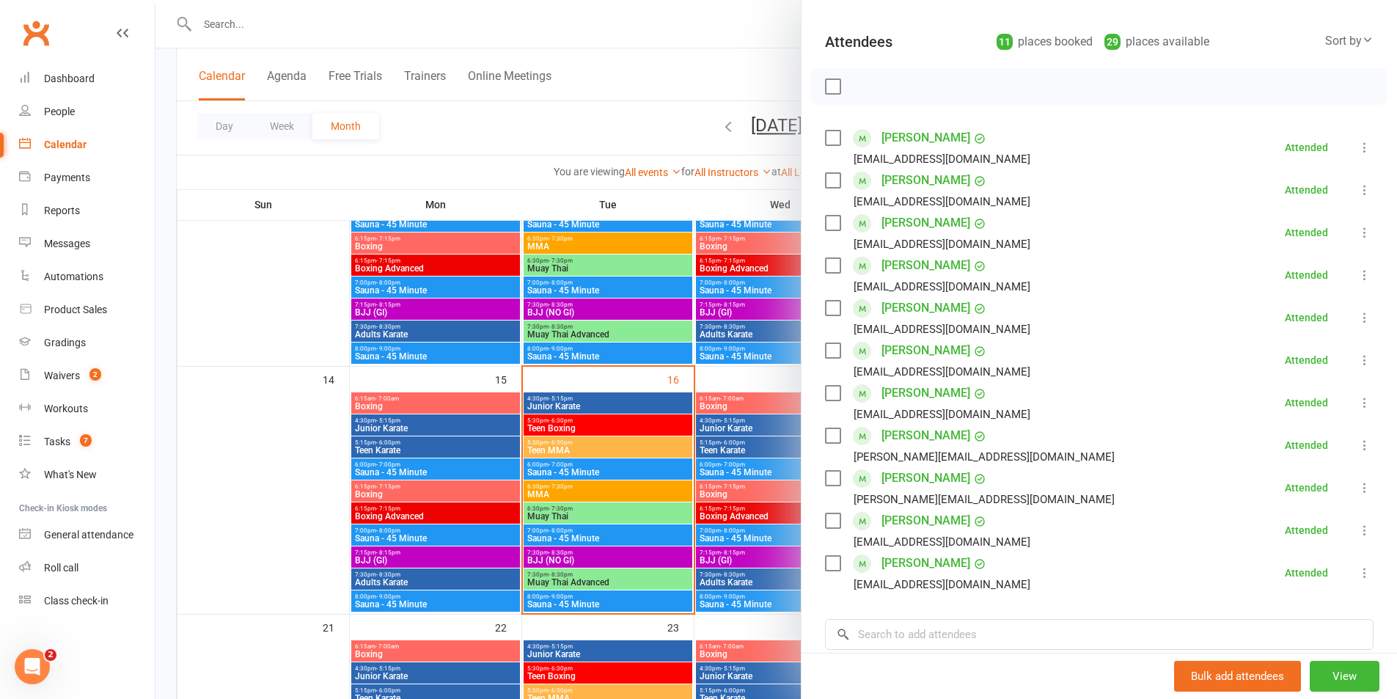
click at [747, 381] on div at bounding box center [777, 349] width 1242 height 699
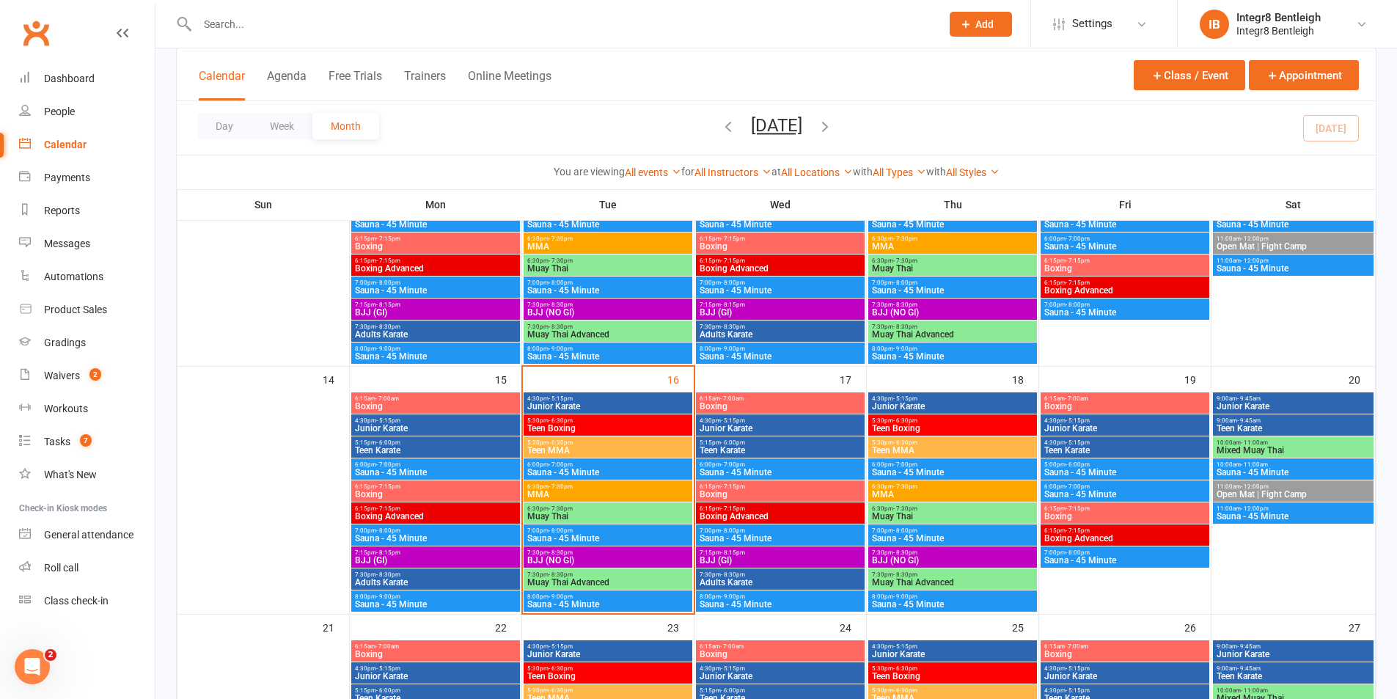
click at [1066, 401] on span "- 7:00am" at bounding box center [1076, 398] width 23 height 7
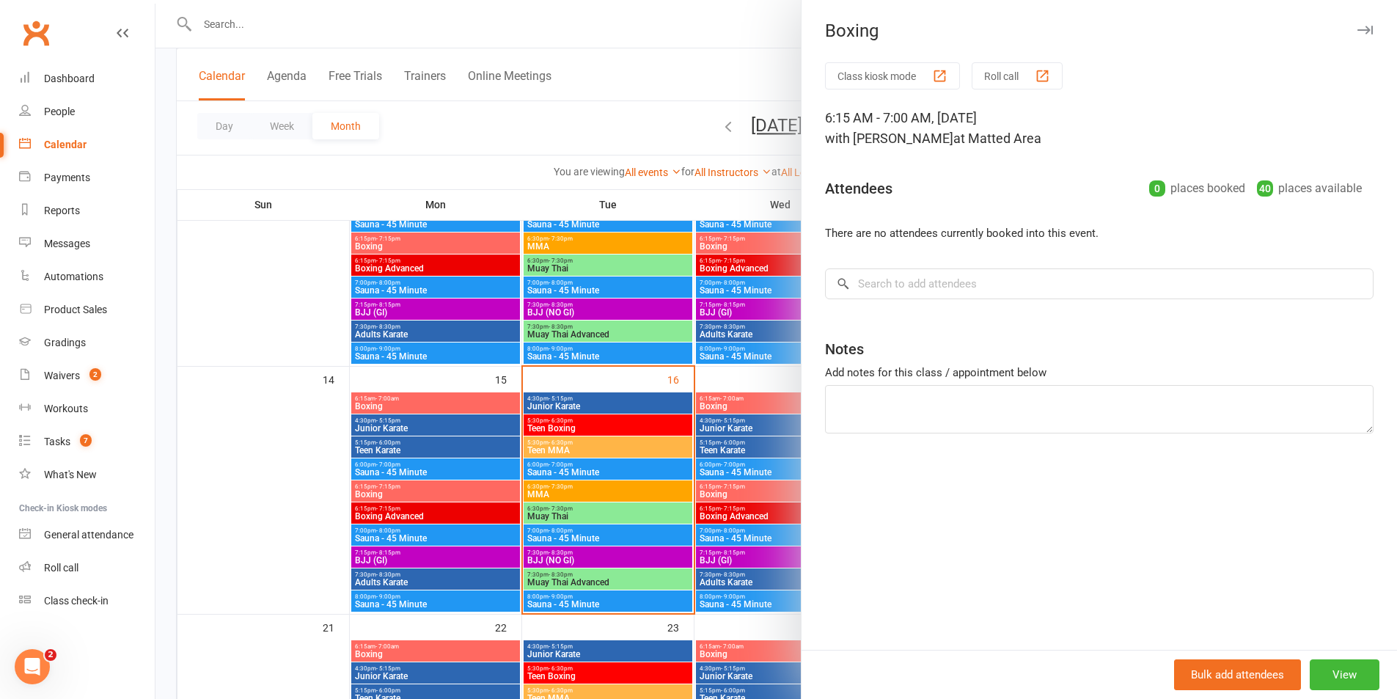
click at [786, 380] on div at bounding box center [777, 349] width 1242 height 699
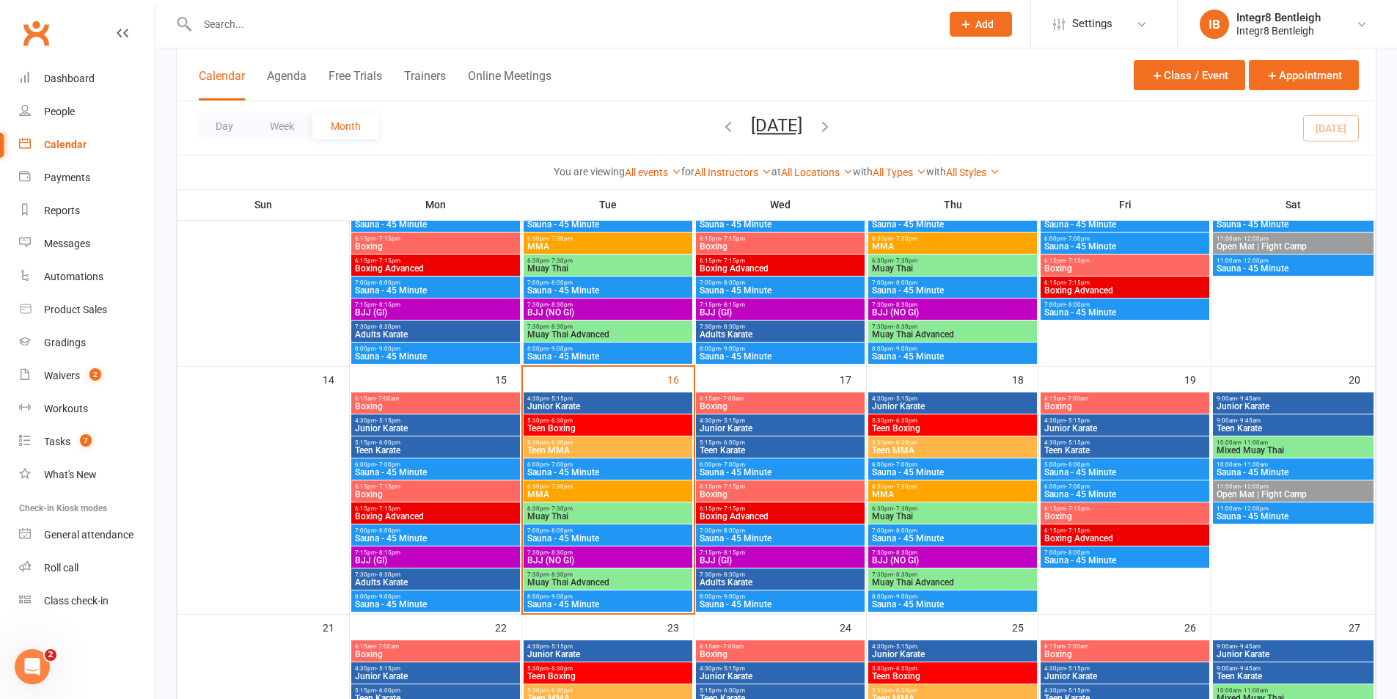
click at [764, 398] on span "6:15am - 7:00am" at bounding box center [780, 398] width 163 height 7
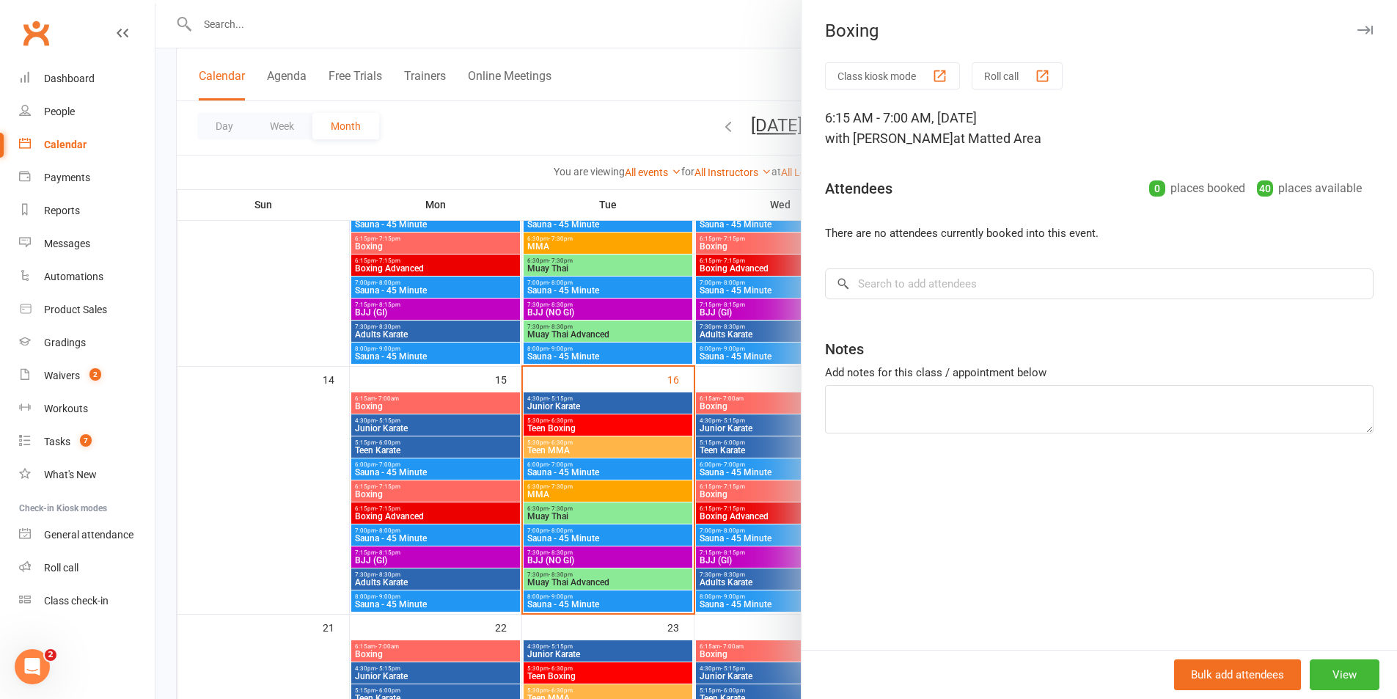
click at [725, 377] on div at bounding box center [777, 349] width 1242 height 699
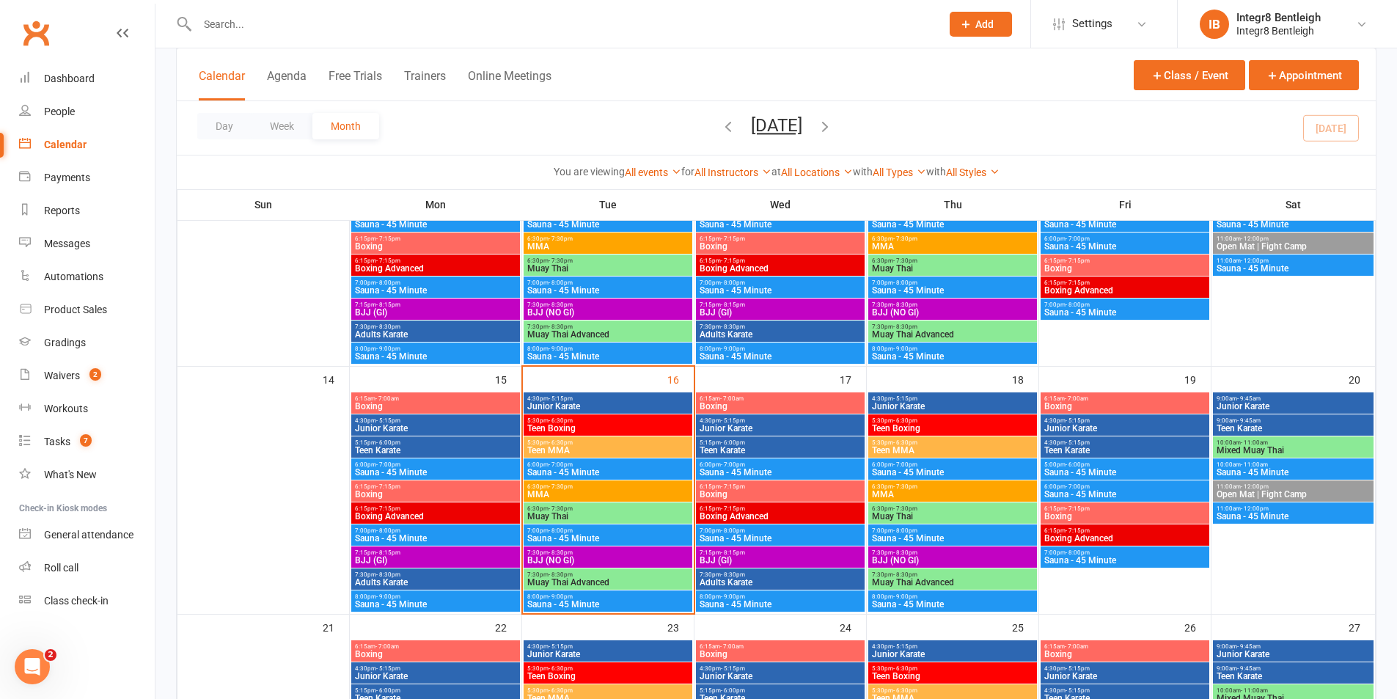
click at [735, 404] on span "Boxing" at bounding box center [780, 406] width 163 height 9
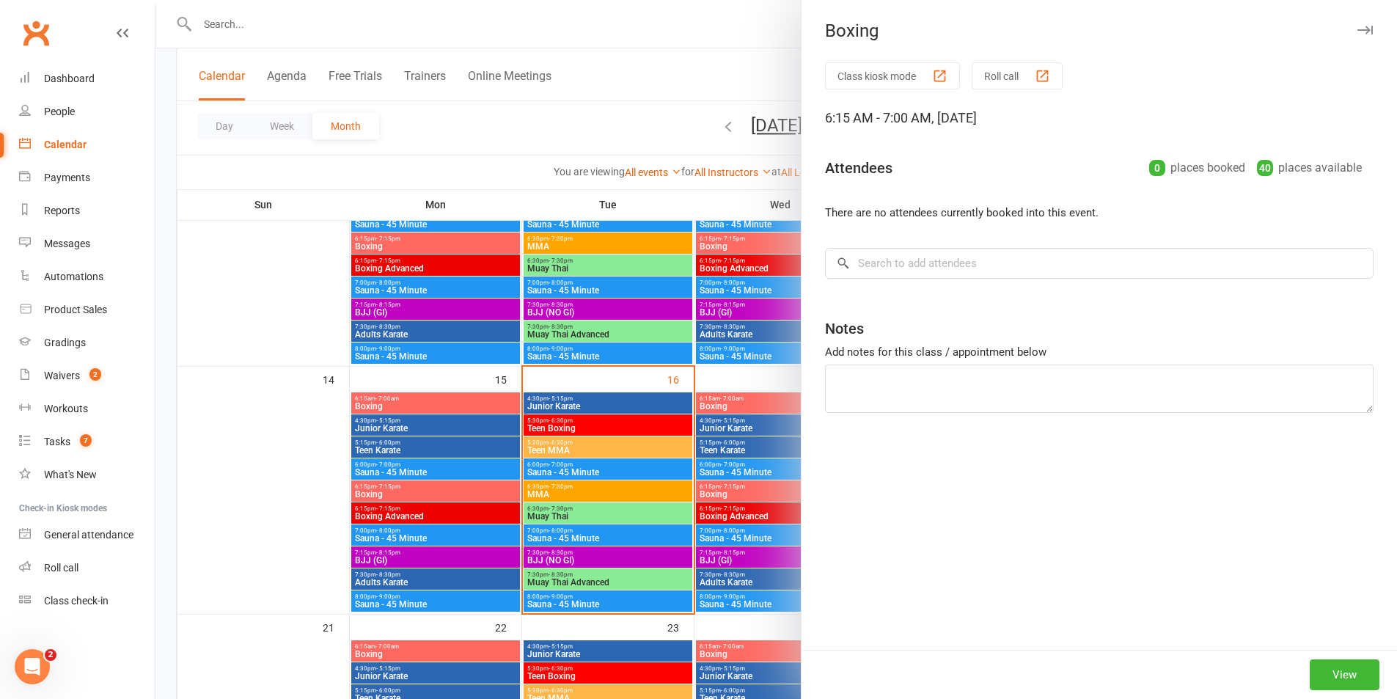
click at [734, 372] on div at bounding box center [777, 349] width 1242 height 699
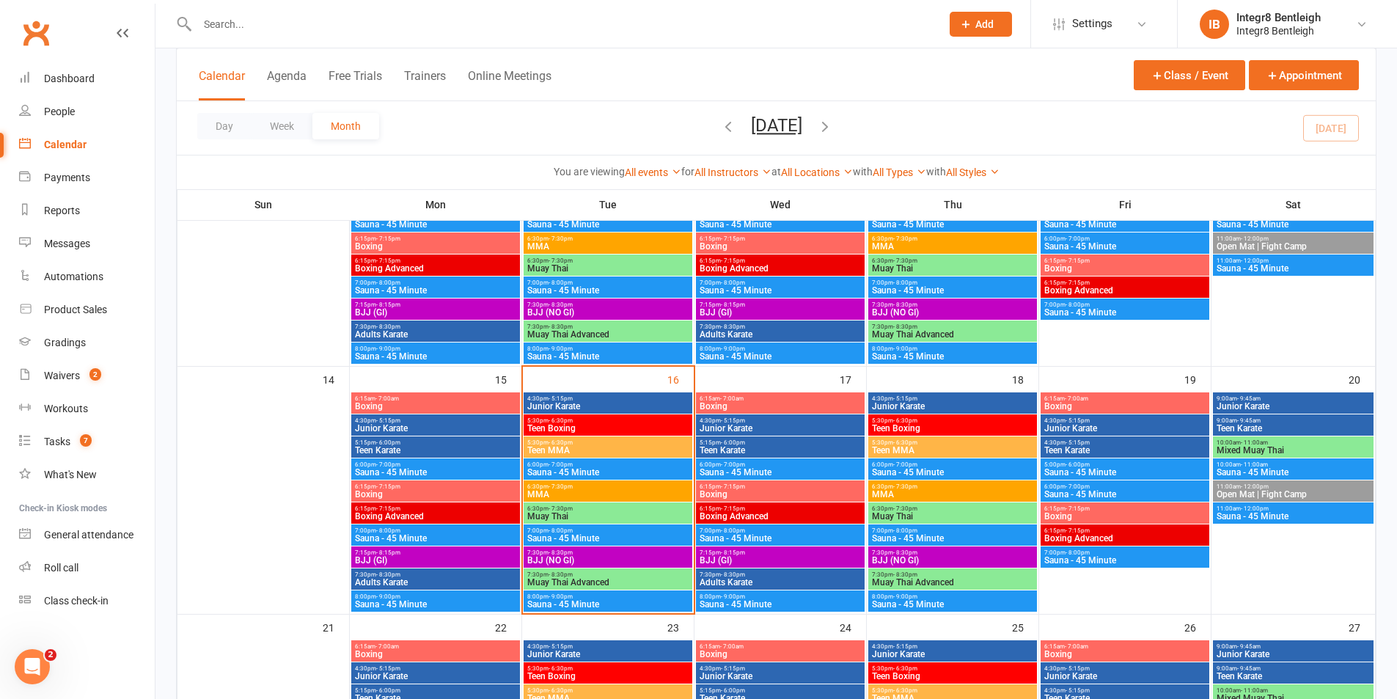
click at [738, 425] on span "Junior Karate" at bounding box center [780, 428] width 163 height 9
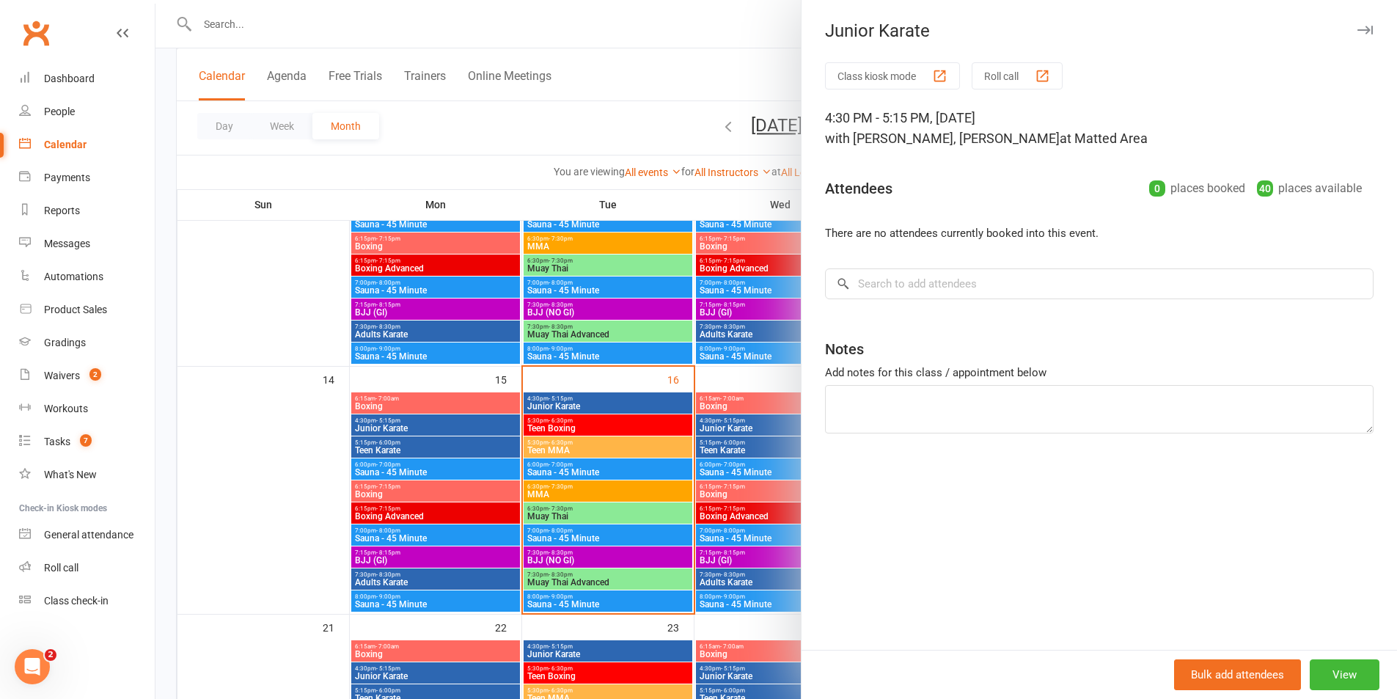
click at [759, 379] on div at bounding box center [777, 349] width 1242 height 699
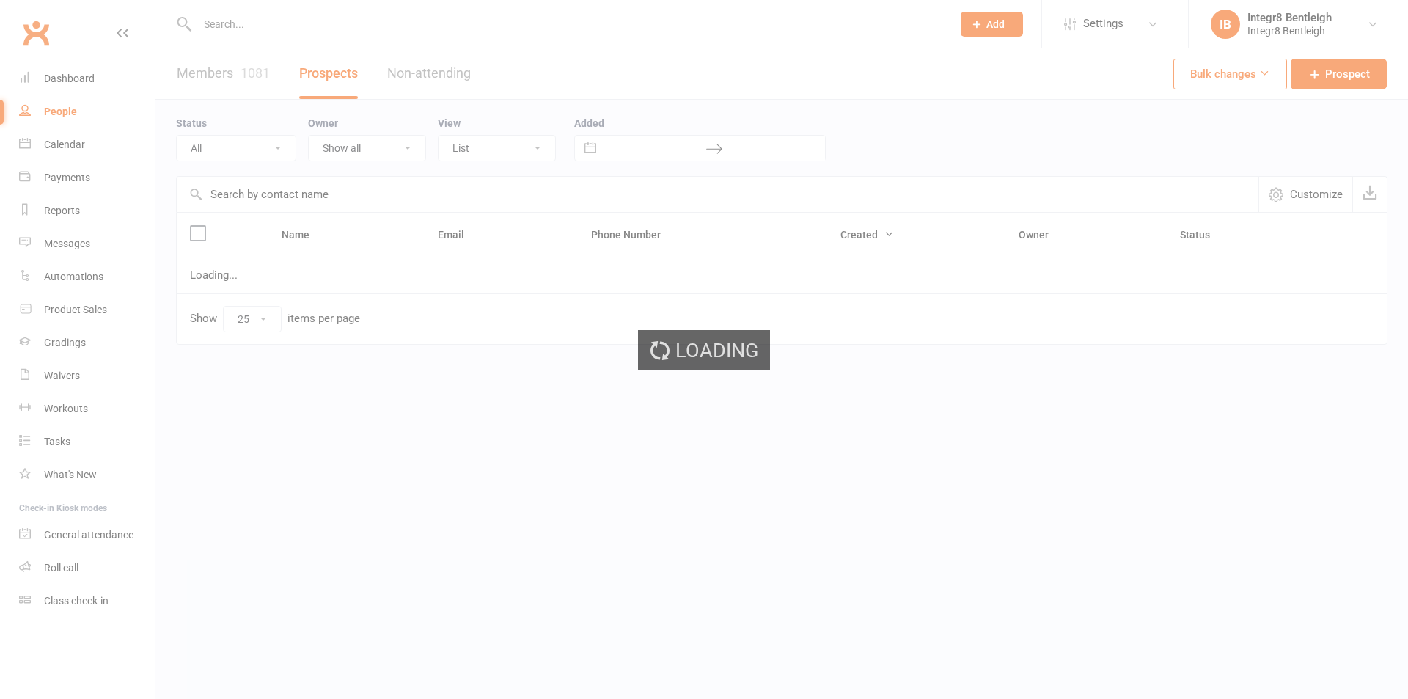
select select "25"
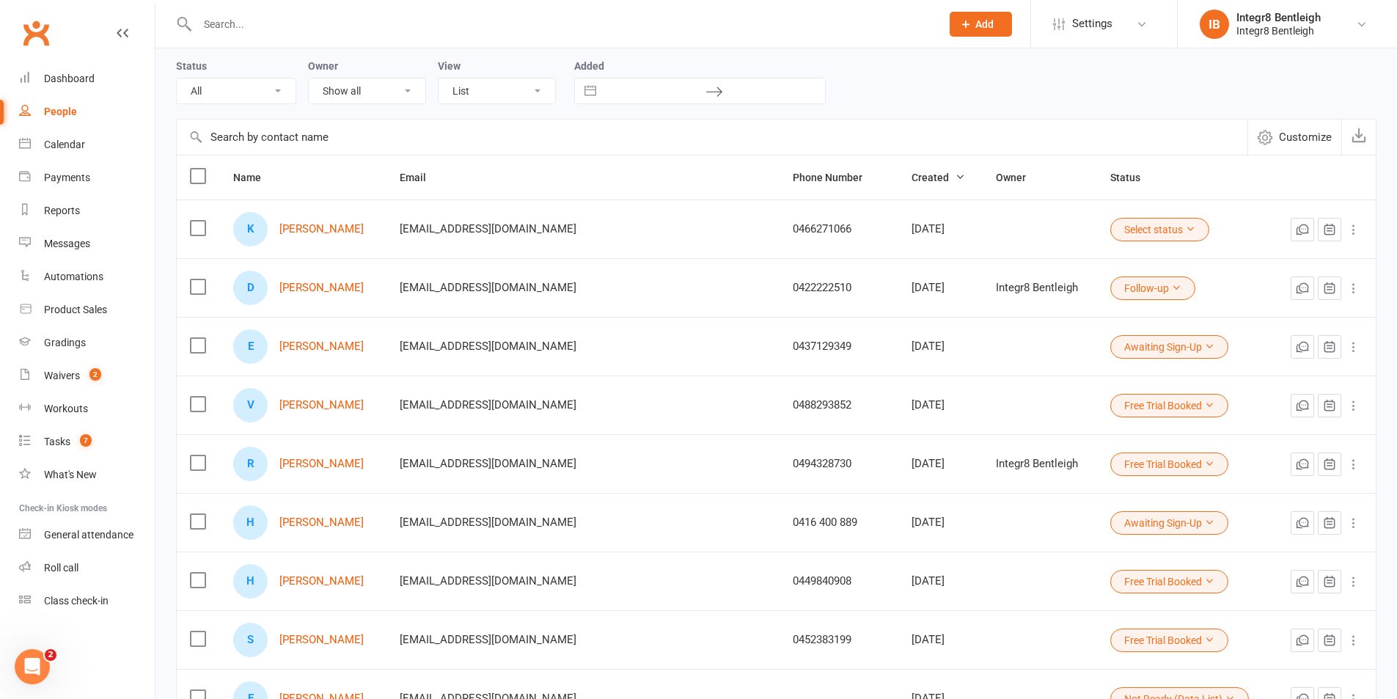
click at [1138, 221] on button "Select status" at bounding box center [1160, 229] width 99 height 23
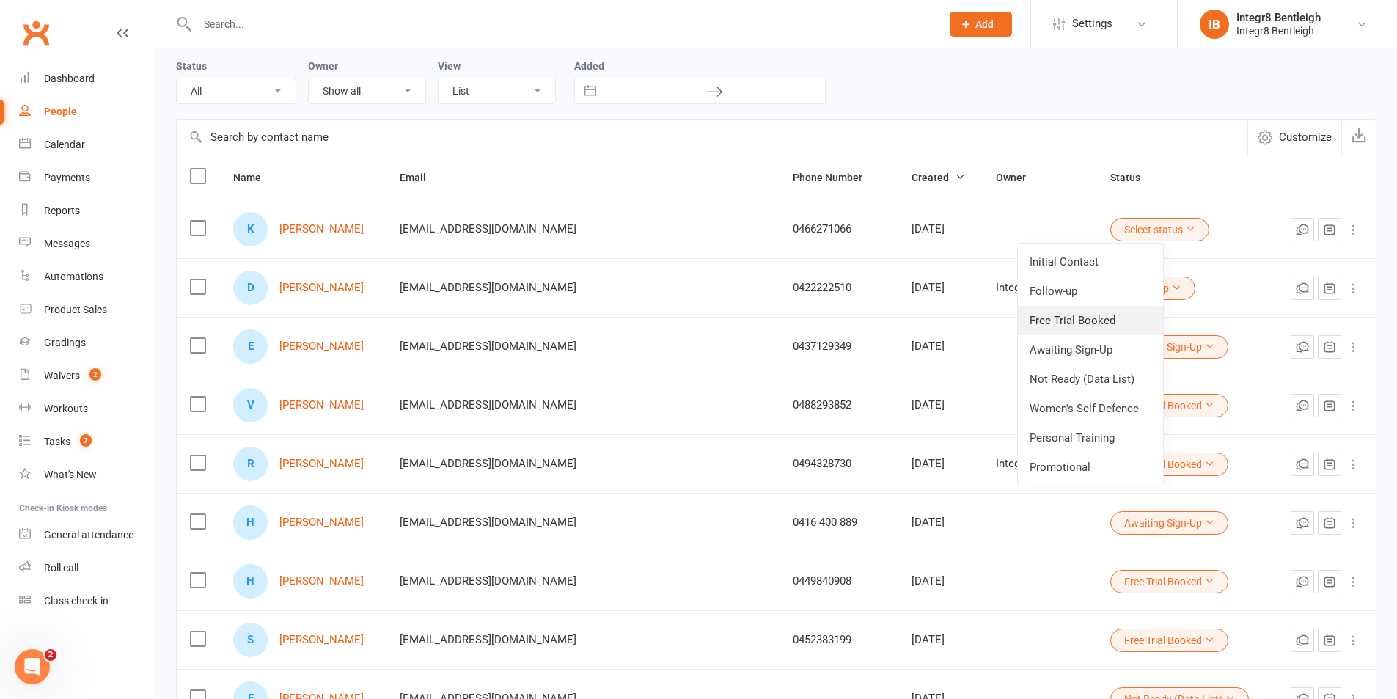
drag, startPoint x: 1086, startPoint y: 317, endPoint x: 530, endPoint y: 231, distance: 562.6
click at [1086, 316] on link "Free Trial Booked" at bounding box center [1090, 320] width 145 height 29
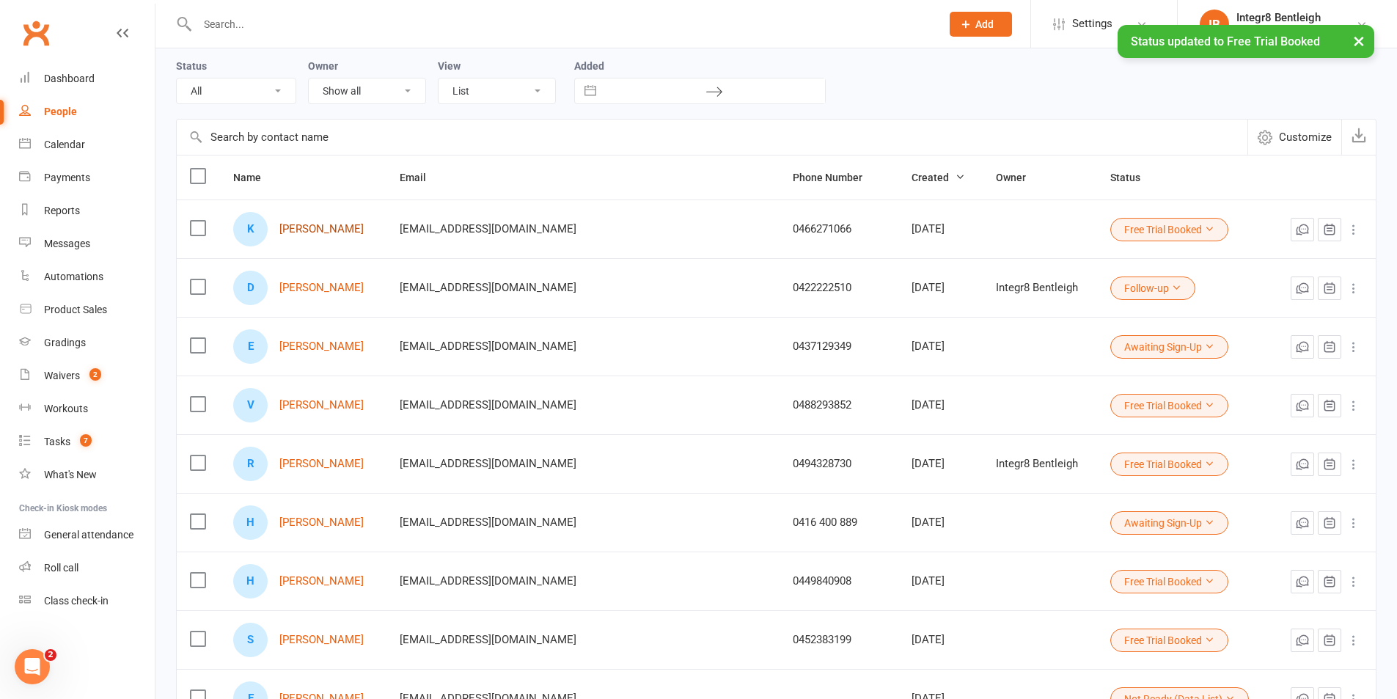
click at [317, 232] on link "[PERSON_NAME]" at bounding box center [321, 229] width 84 height 12
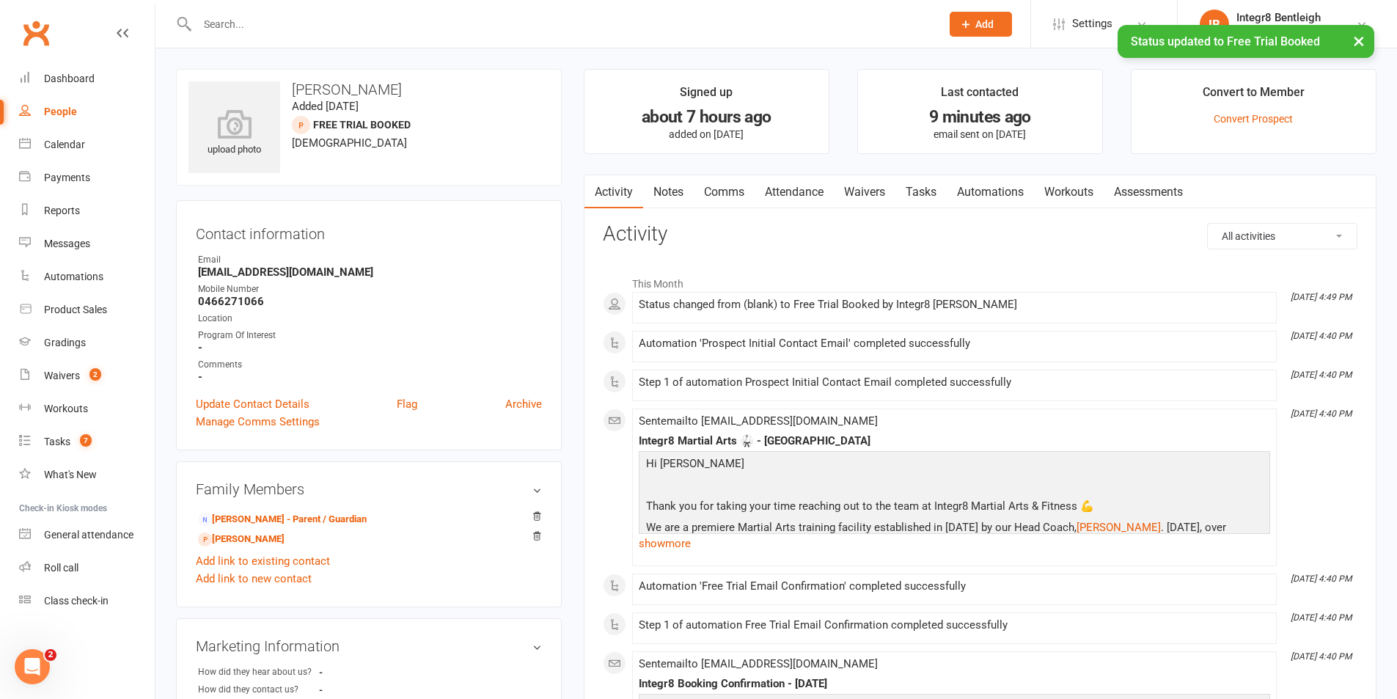
click at [699, 204] on link "Comms" at bounding box center [724, 192] width 61 height 34
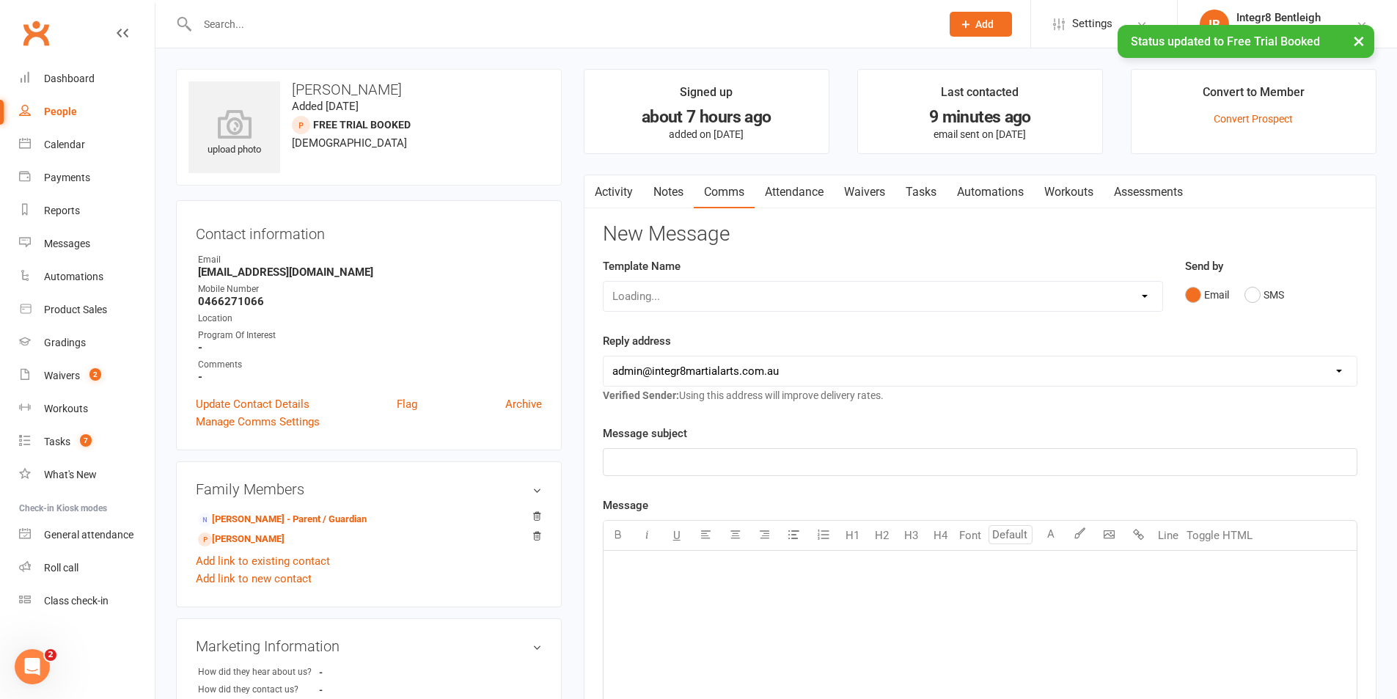
click at [683, 200] on link "Notes" at bounding box center [668, 192] width 51 height 34
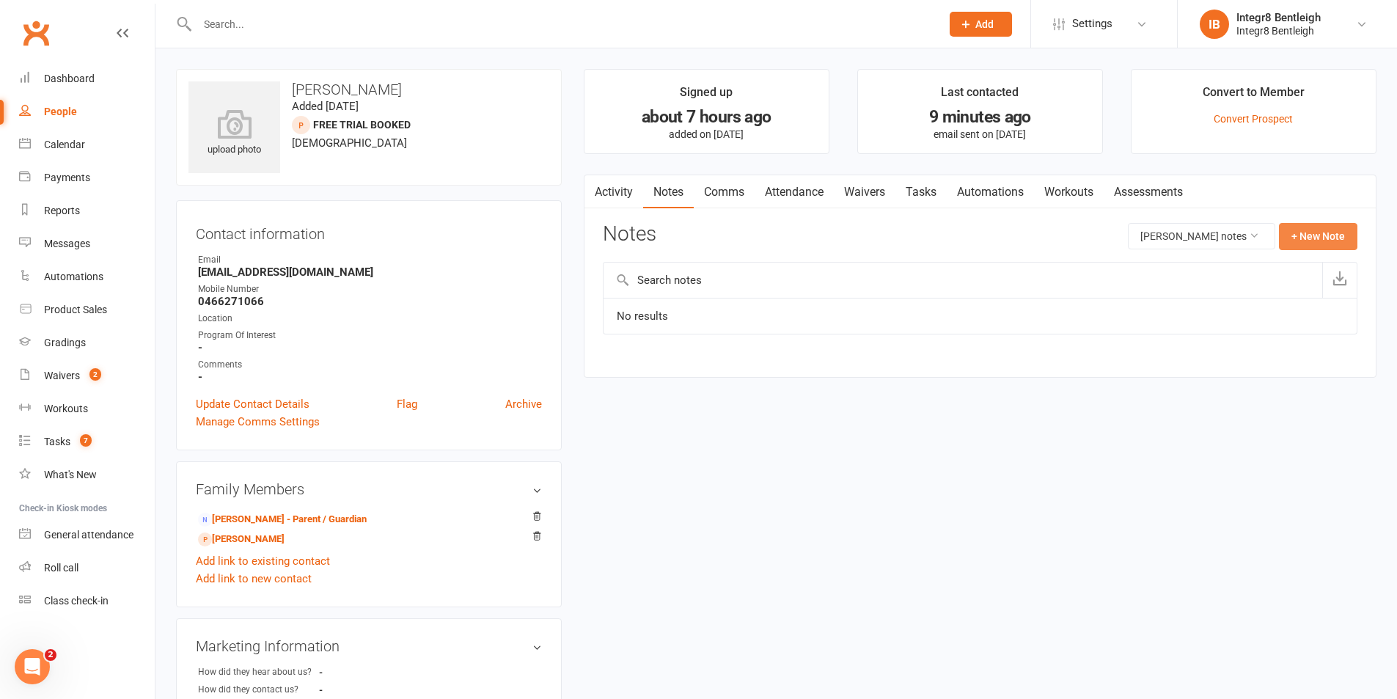
click at [1311, 241] on button "+ New Note" at bounding box center [1318, 236] width 78 height 26
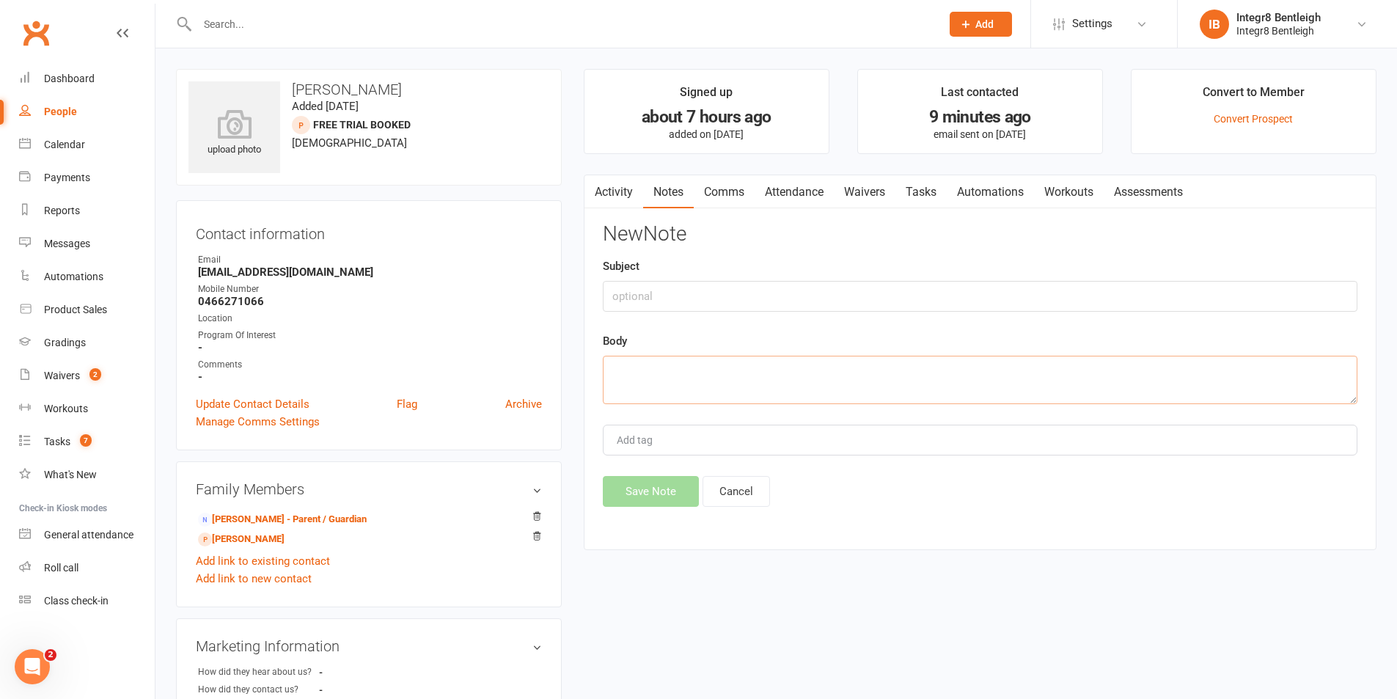
click at [725, 370] on textarea at bounding box center [980, 380] width 755 height 48
click at [610, 370] on textarea "boxing trial" at bounding box center [980, 380] width 755 height 48
click at [803, 368] on textarea "teen boxing trial" at bounding box center [980, 380] width 755 height 48
type textarea "teen boxing trial with brother, friends with peng chan."
type input "[PERSON_NAME]"
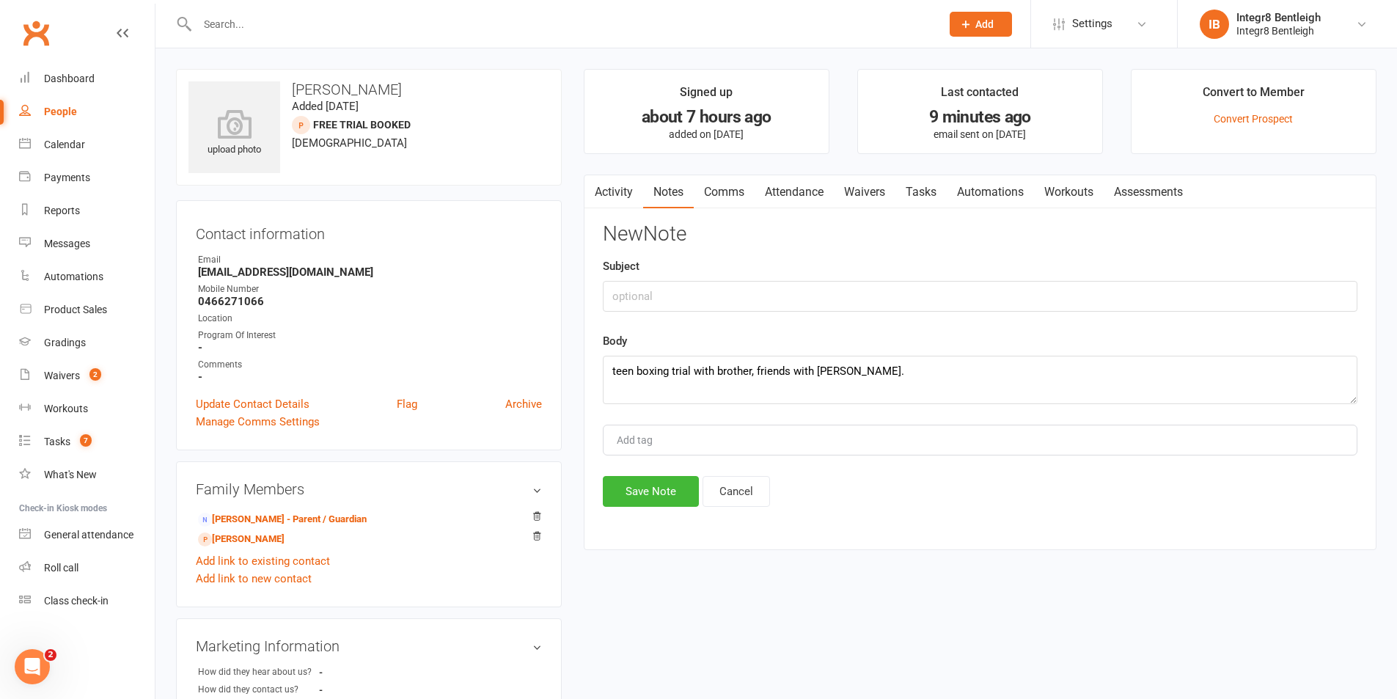
click at [665, 469] on div "New Note Subject Body teen boxing trial with brother, friends with peng chan. r…" at bounding box center [980, 365] width 755 height 284
click at [665, 294] on input "text" at bounding box center [980, 296] width 755 height 31
type input "Trial"
click at [651, 497] on button "Save Note" at bounding box center [651, 491] width 96 height 31
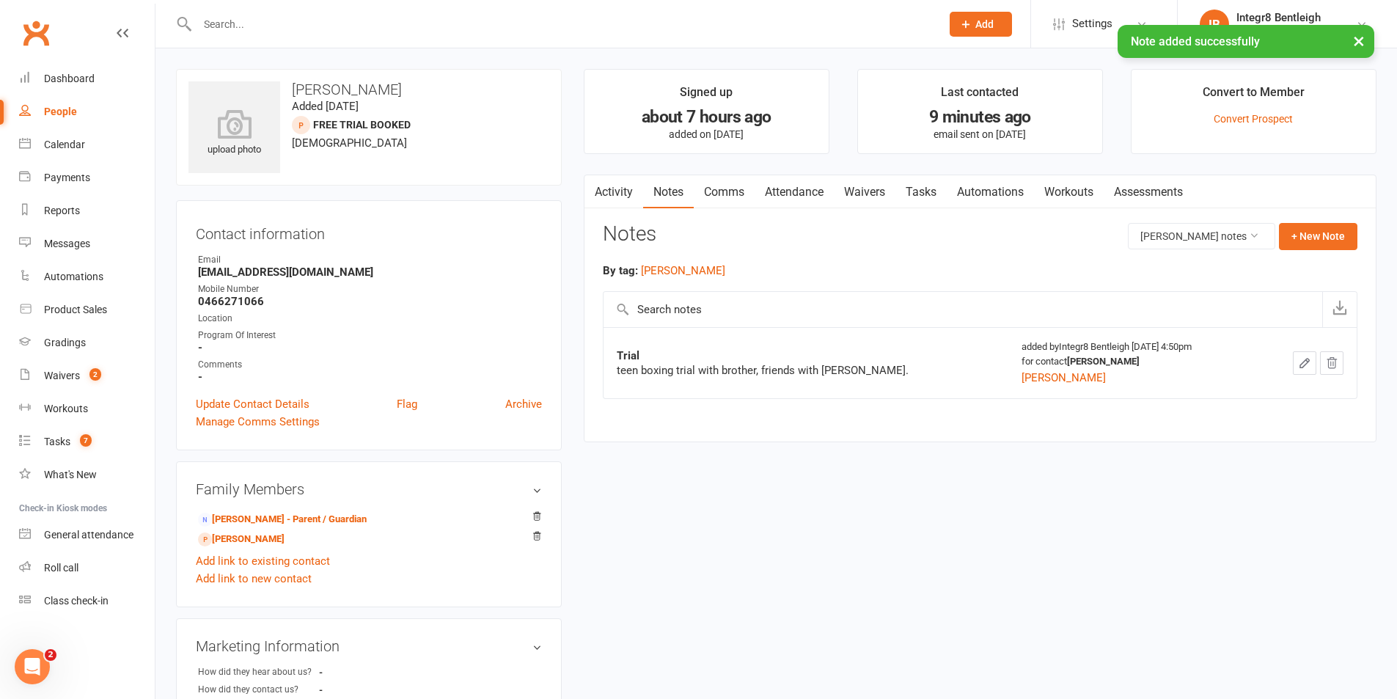
click at [72, 114] on div "People" at bounding box center [60, 112] width 33 height 12
select select "25"
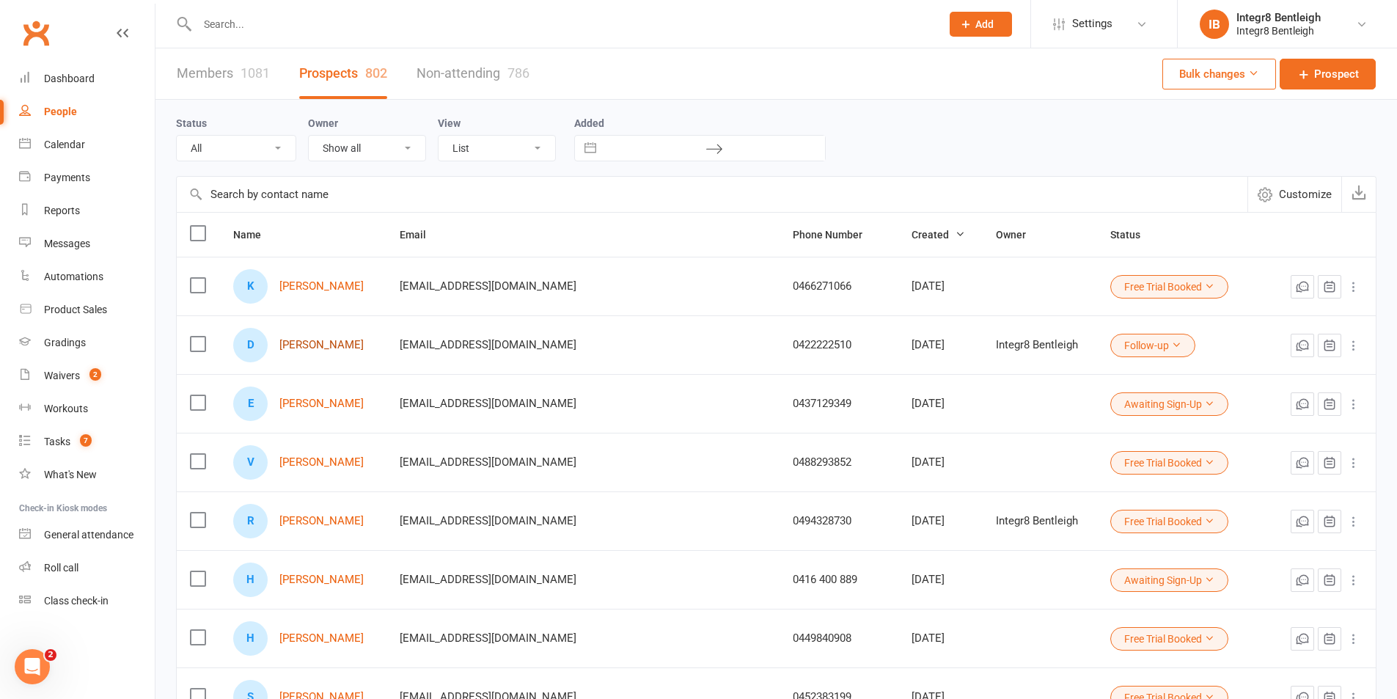
click at [329, 342] on link "[PERSON_NAME]" at bounding box center [321, 345] width 84 height 12
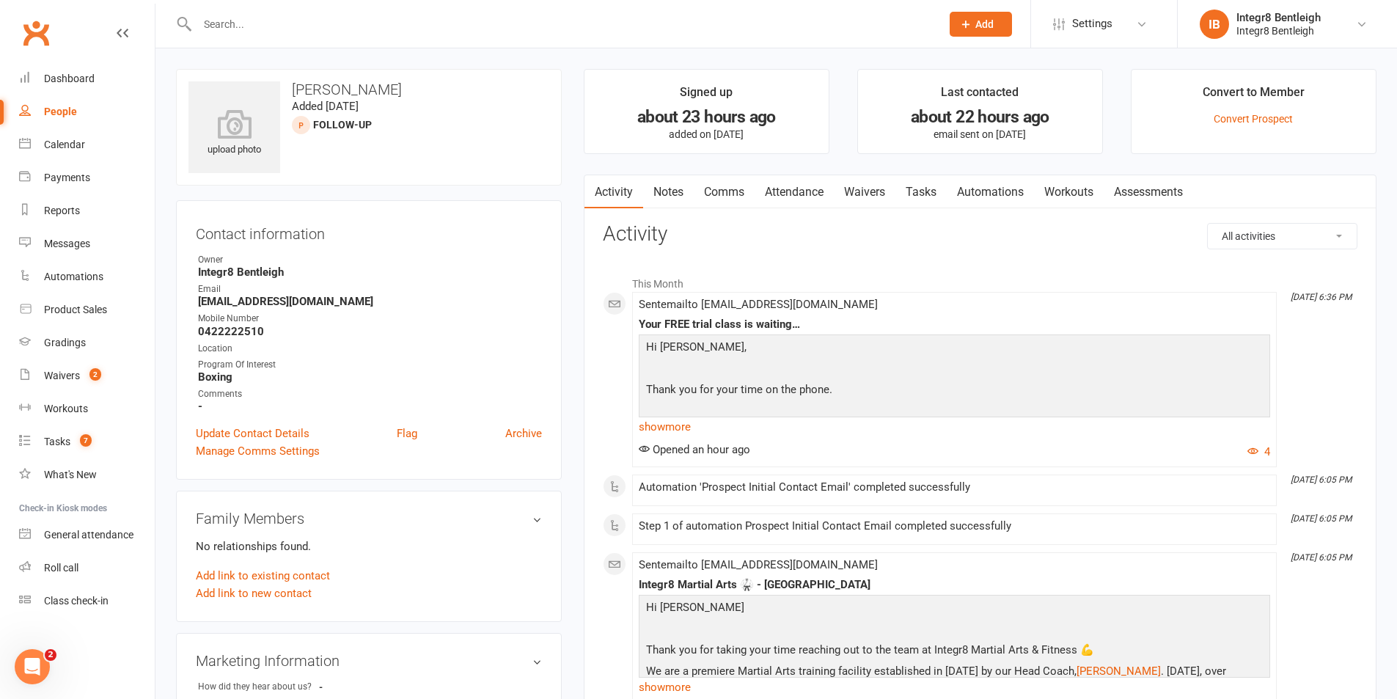
click at [814, 197] on link "Attendance" at bounding box center [794, 192] width 79 height 34
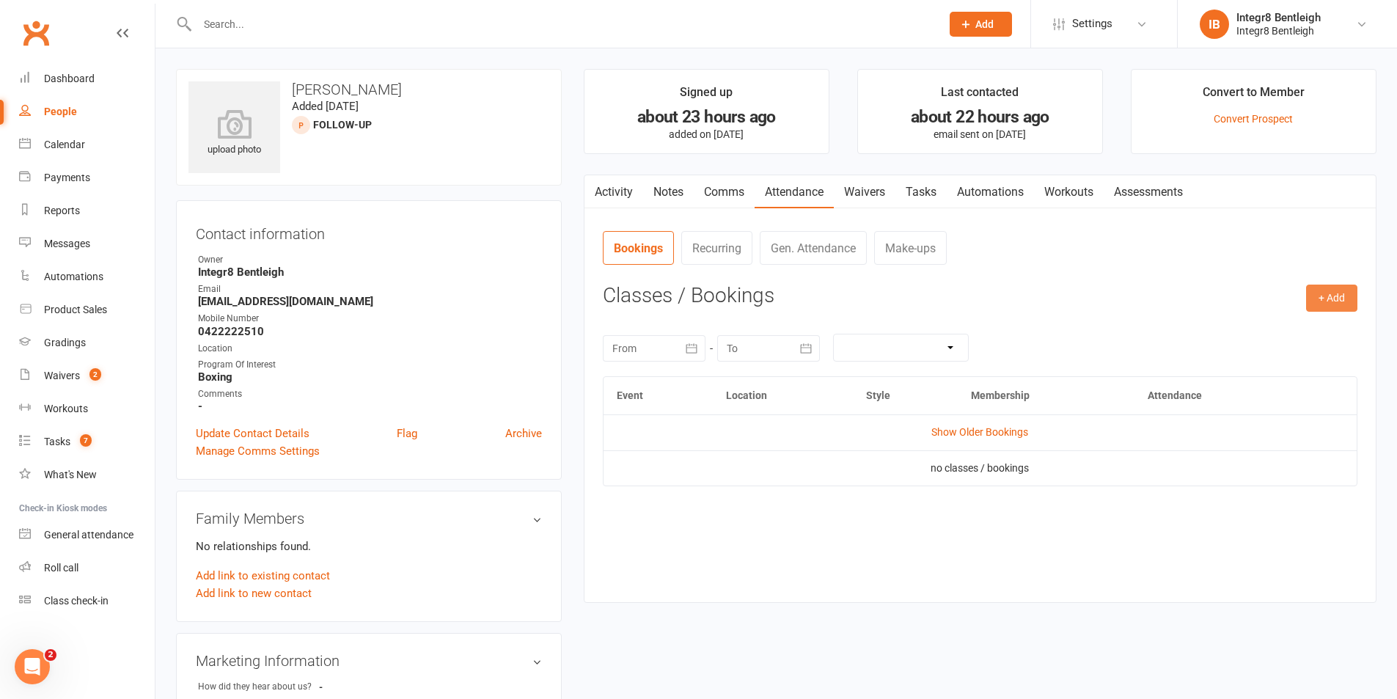
click at [1343, 292] on button "+ Add" at bounding box center [1331, 298] width 51 height 26
click at [1284, 331] on link "Book Event" at bounding box center [1284, 331] width 145 height 29
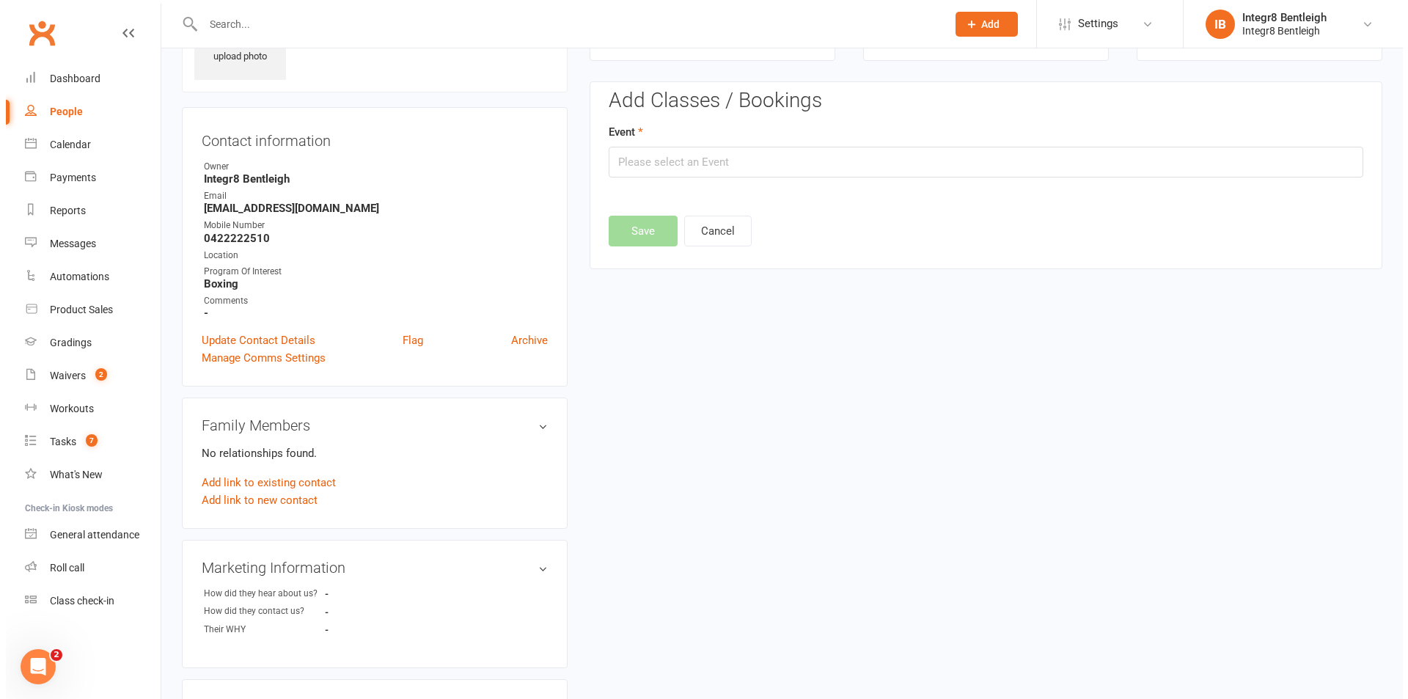
scroll to position [101, 0]
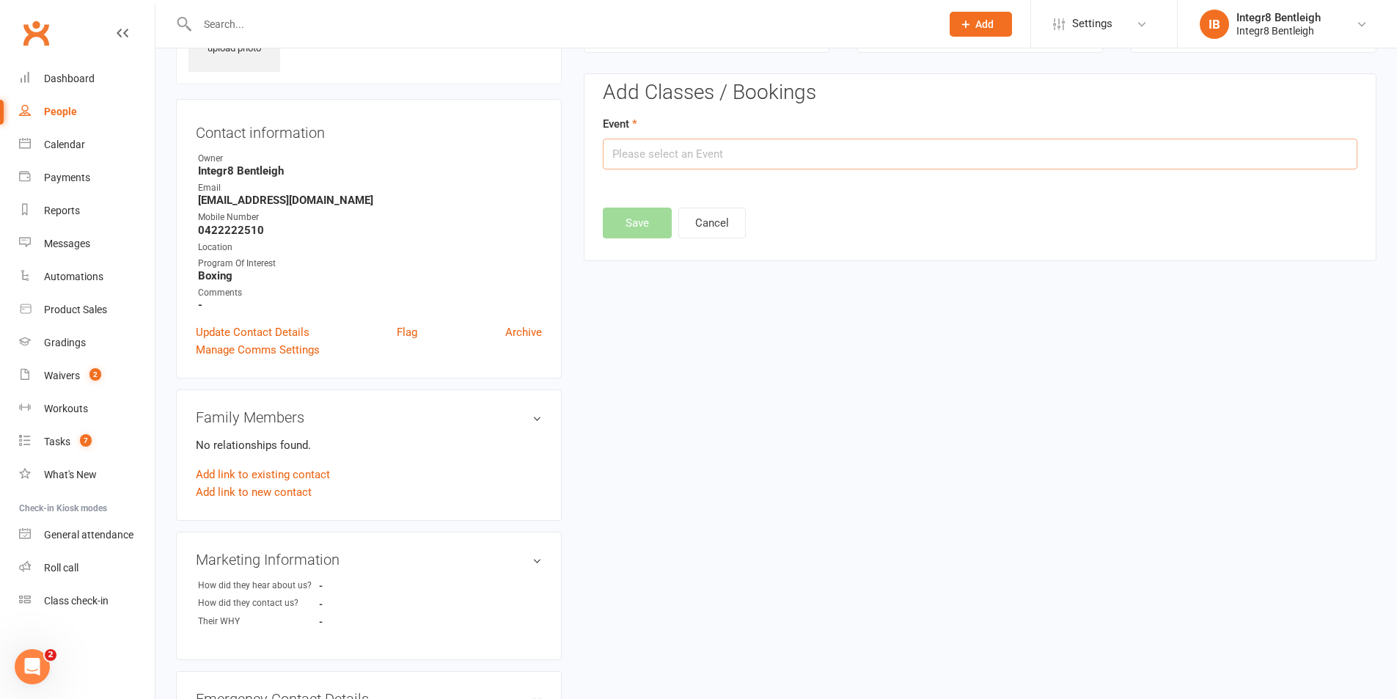
click at [794, 139] on input "text" at bounding box center [980, 154] width 755 height 31
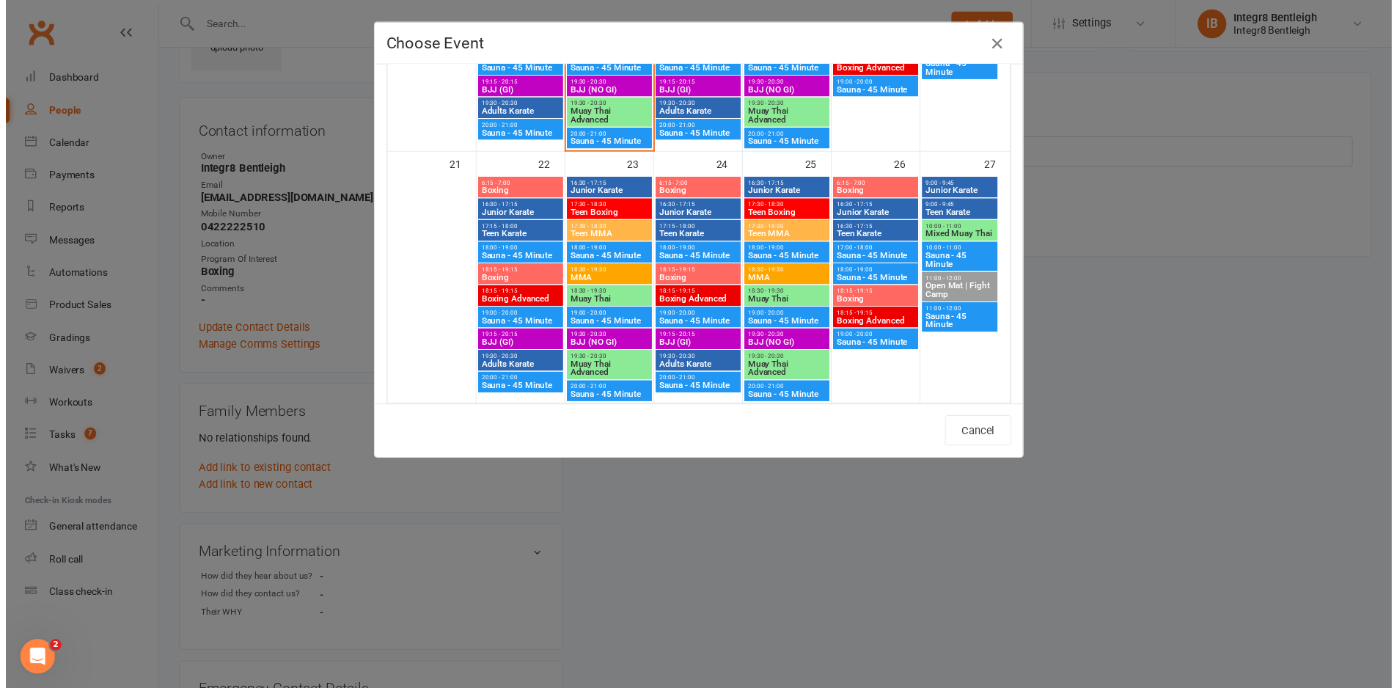
scroll to position [807, 0]
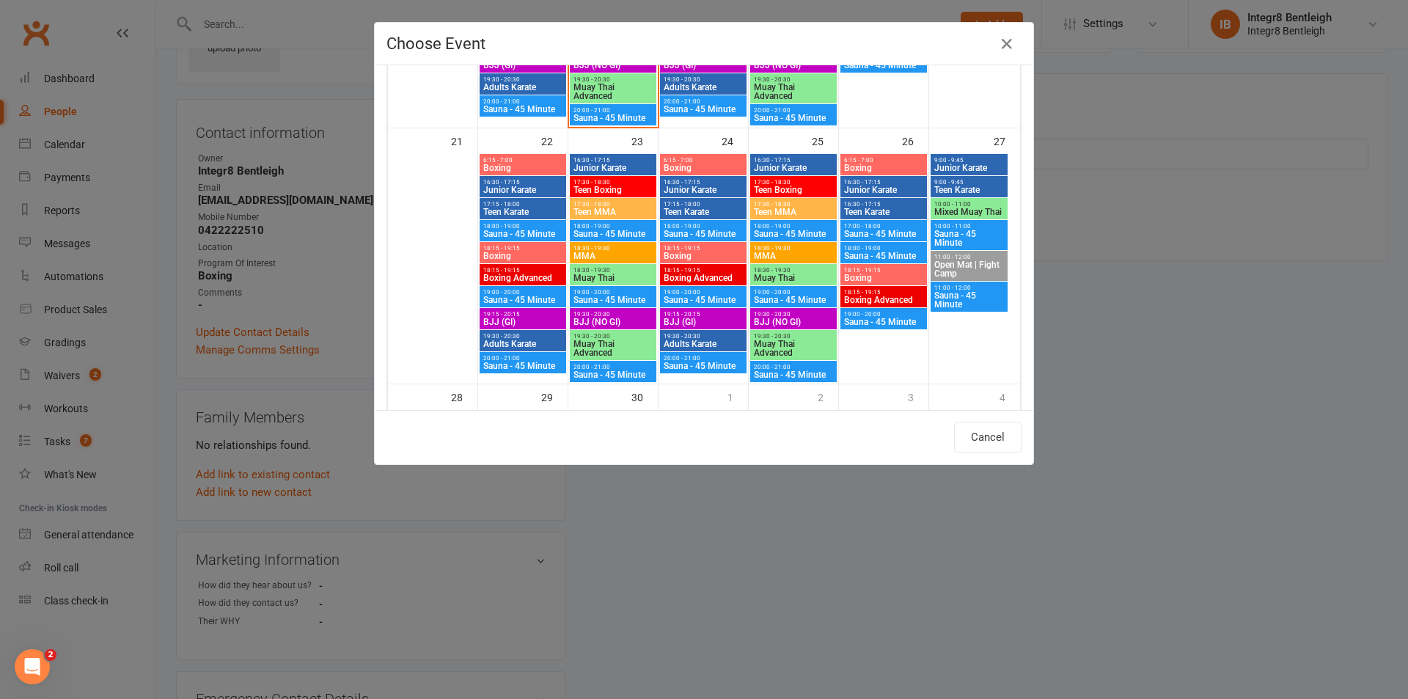
click at [508, 255] on span "Boxing" at bounding box center [523, 256] width 81 height 9
type input "Boxing - Sep 22, 2025 6:15:00 PM"
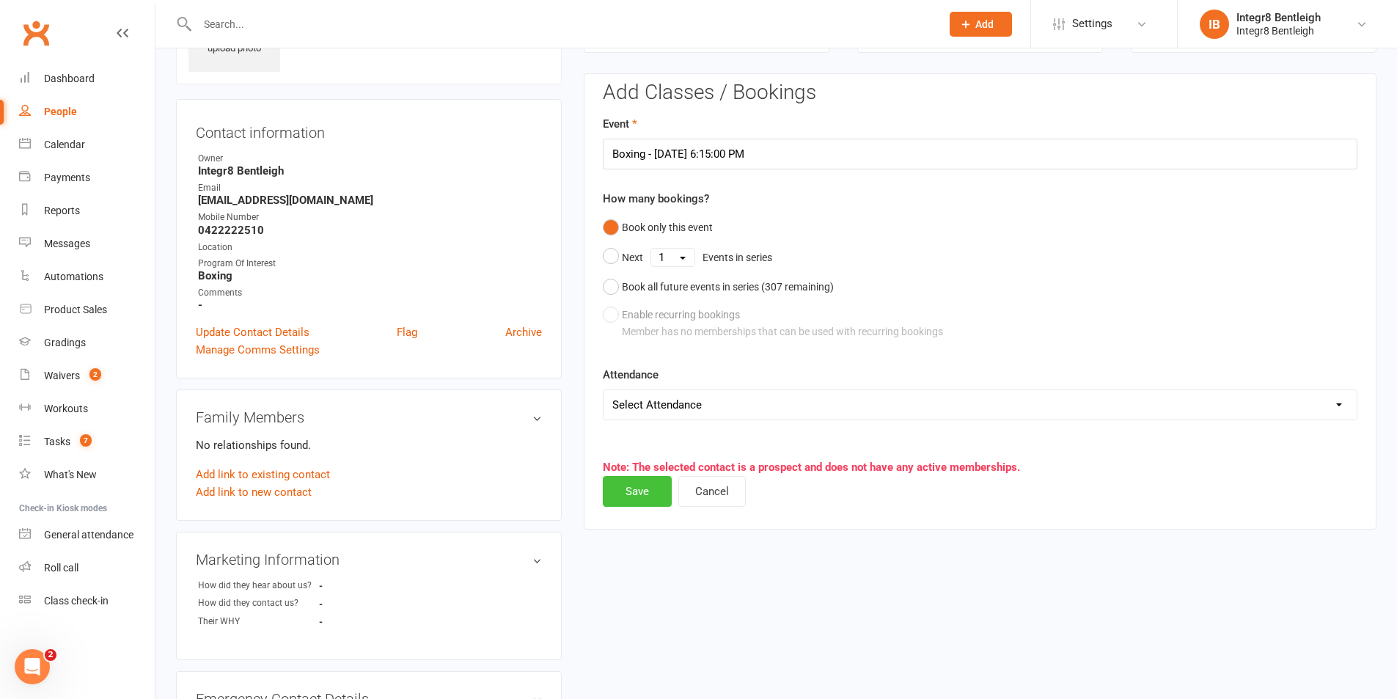
click at [632, 488] on button "Save" at bounding box center [637, 491] width 69 height 31
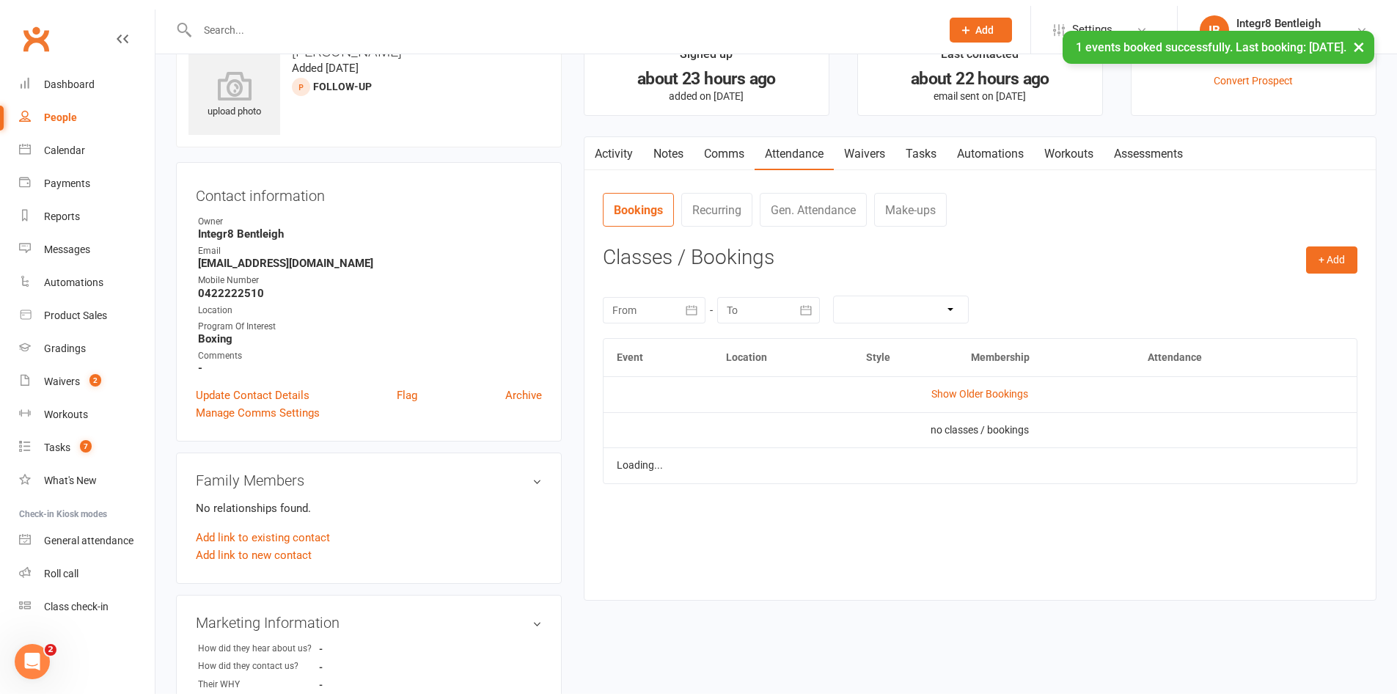
scroll to position [0, 0]
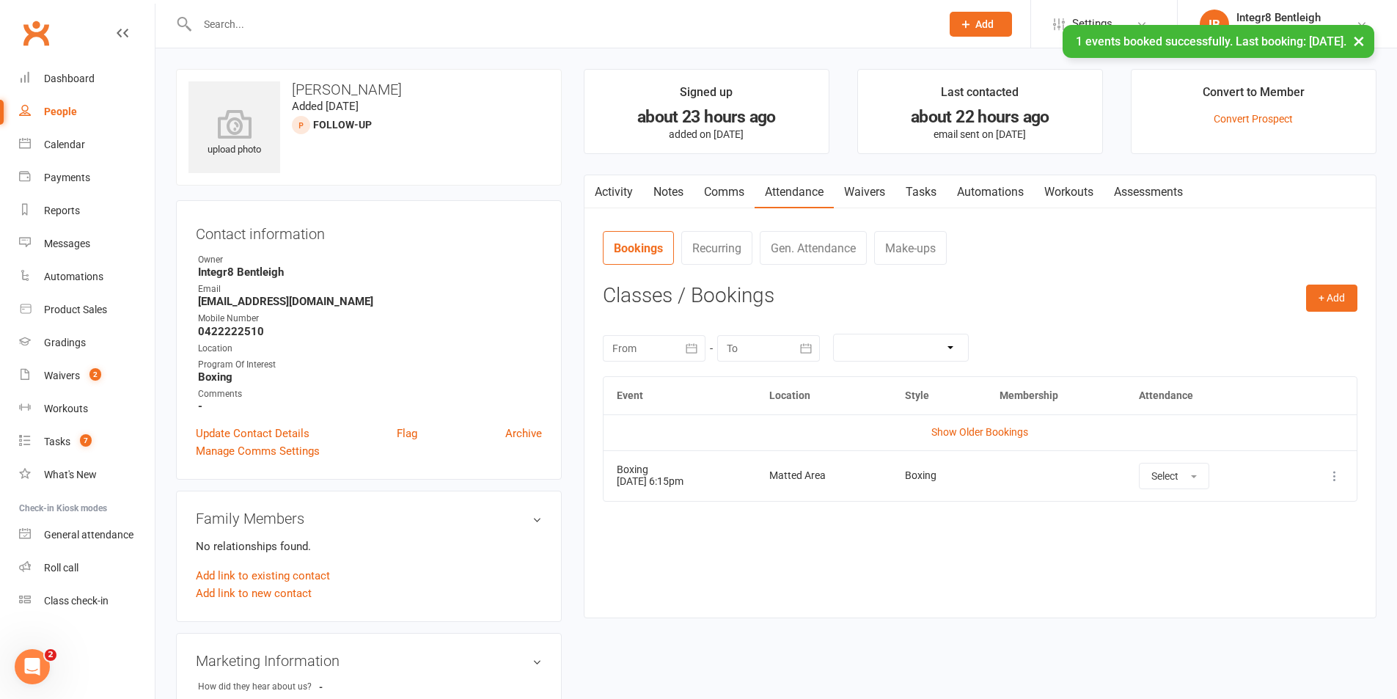
click at [616, 197] on link "Activity" at bounding box center [614, 192] width 59 height 34
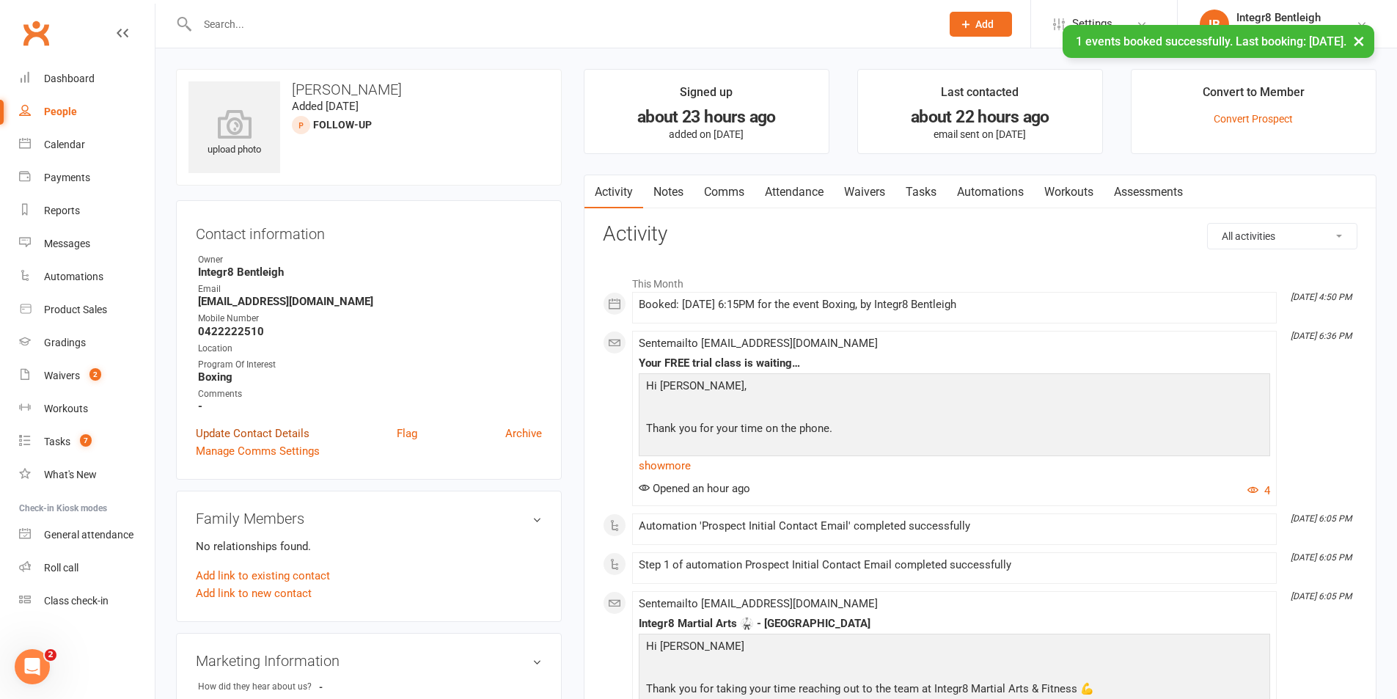
click at [281, 431] on link "Update Contact Details" at bounding box center [253, 434] width 114 height 18
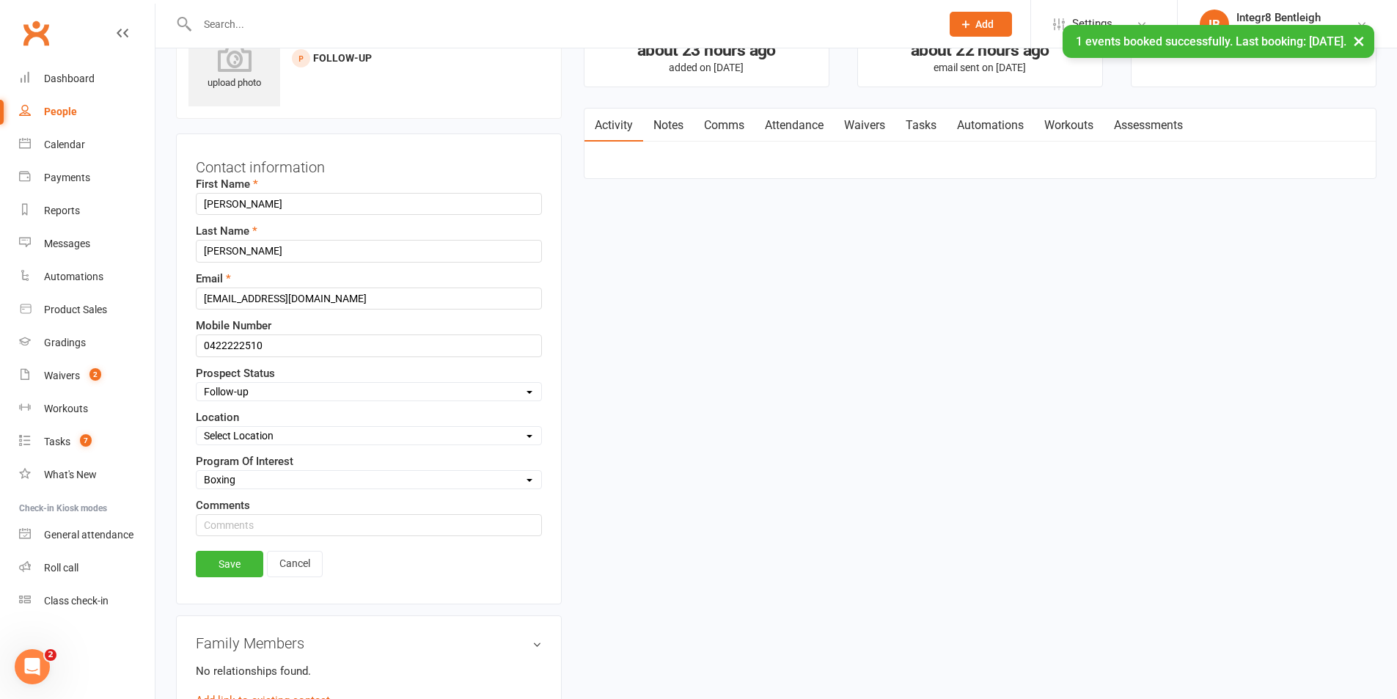
scroll to position [69, 0]
drag, startPoint x: 288, startPoint y: 387, endPoint x: 286, endPoint y: 396, distance: 9.8
click at [288, 387] on select "Select Initial Contact Follow-up Free Trial Booked Awaiting Sign-Up Not Ready (…" at bounding box center [369, 389] width 345 height 16
select select "Free Trial Booked"
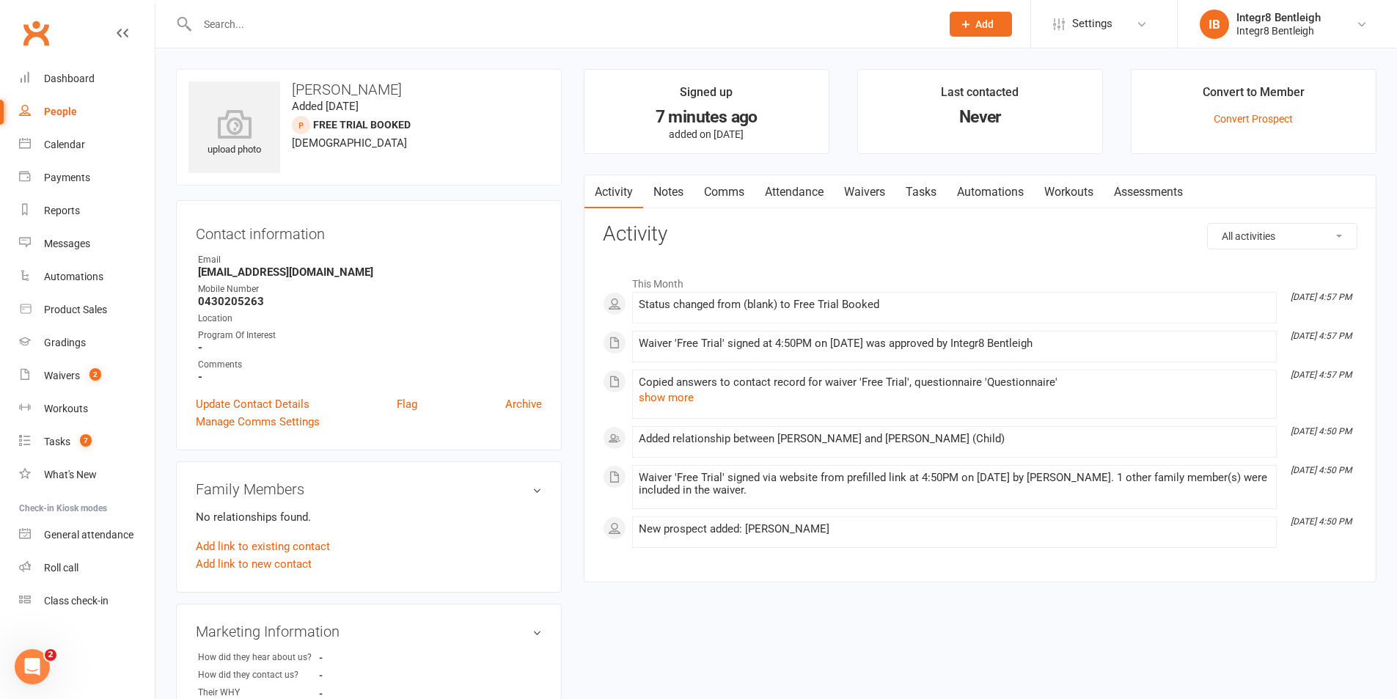
click at [274, 21] on input "text" at bounding box center [562, 24] width 738 height 21
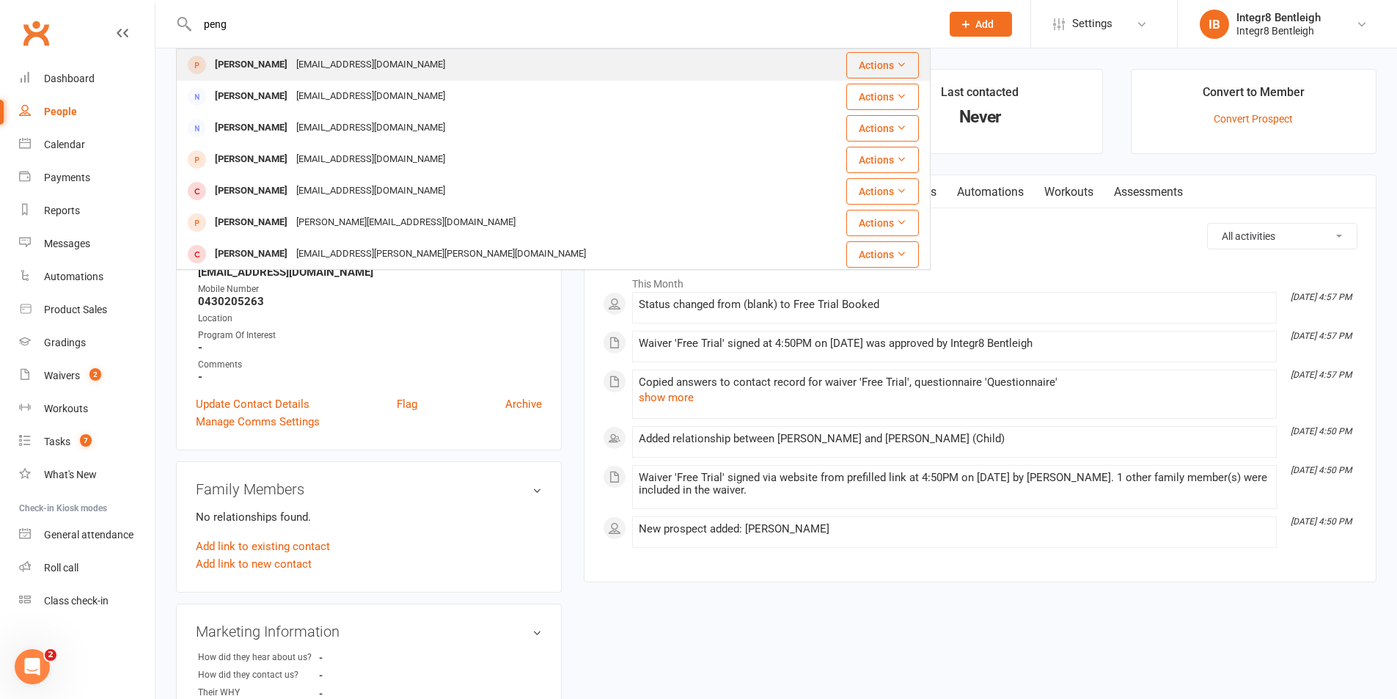
type input "peng"
click at [311, 64] on div "[EMAIL_ADDRESS][DOMAIN_NAME]" at bounding box center [371, 64] width 158 height 21
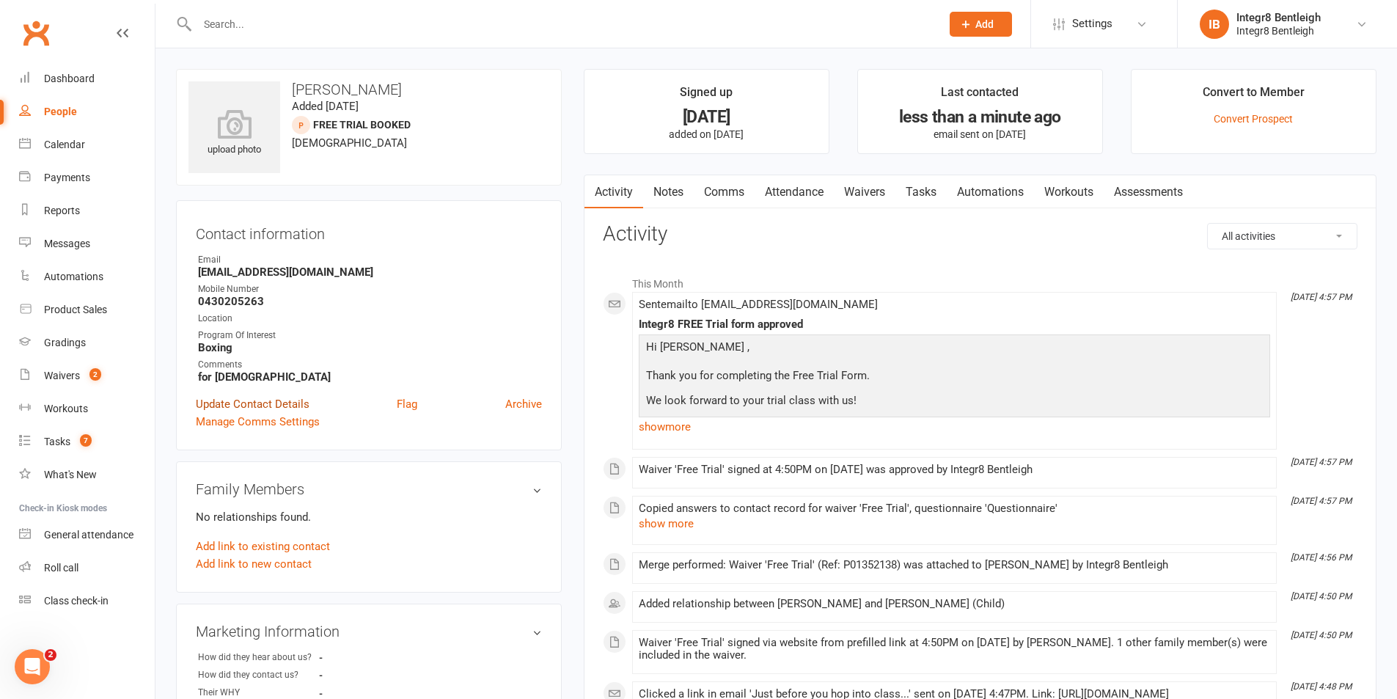
click at [284, 403] on link "Update Contact Details" at bounding box center [253, 404] width 114 height 18
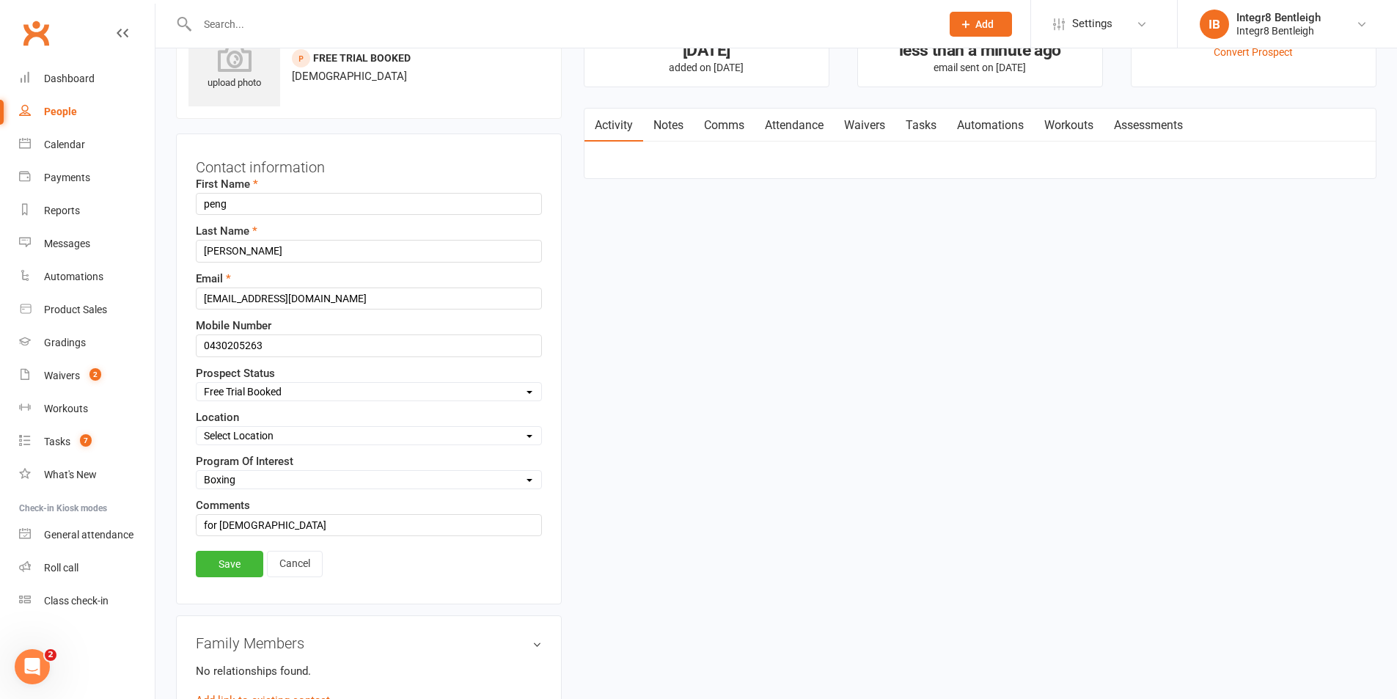
scroll to position [69, 0]
click at [210, 205] on input "peng" at bounding box center [369, 202] width 346 height 22
type input "Peng"
click at [209, 252] on input "[PERSON_NAME]" at bounding box center [369, 249] width 346 height 22
type input "[PERSON_NAME]"
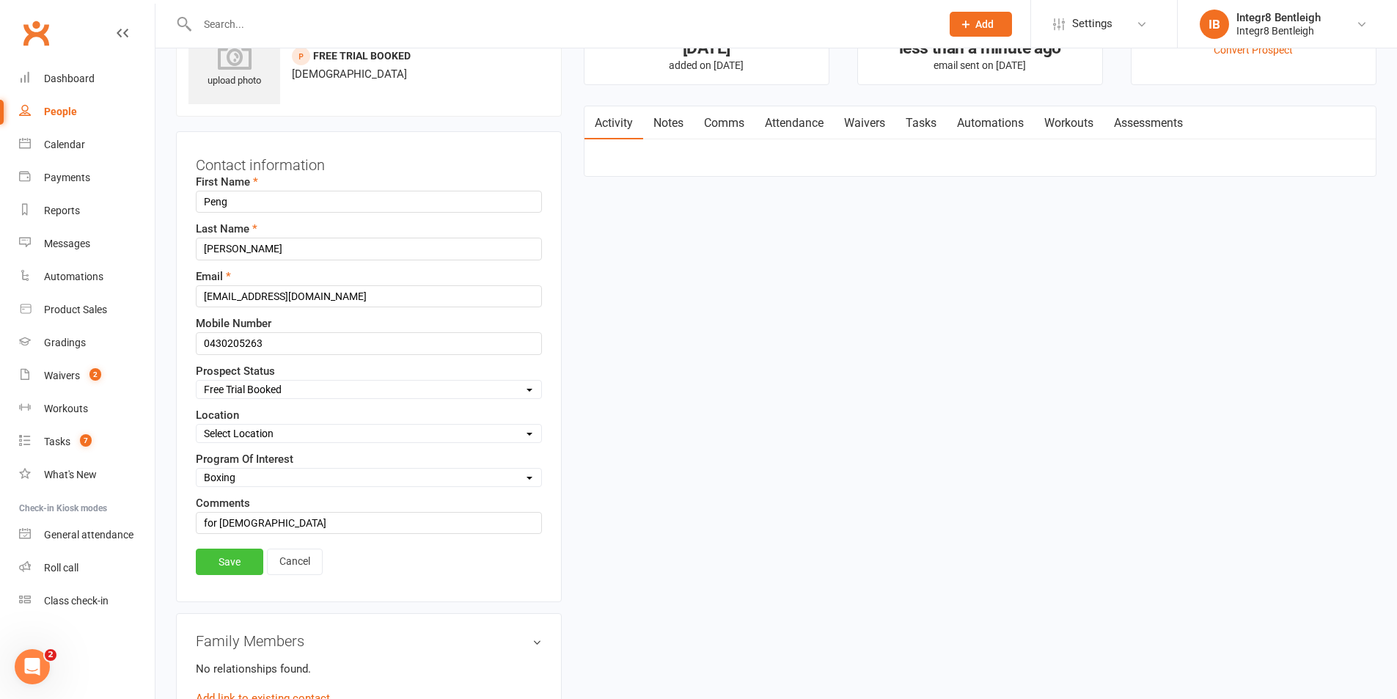
click at [238, 566] on link "Save" at bounding box center [229, 562] width 67 height 26
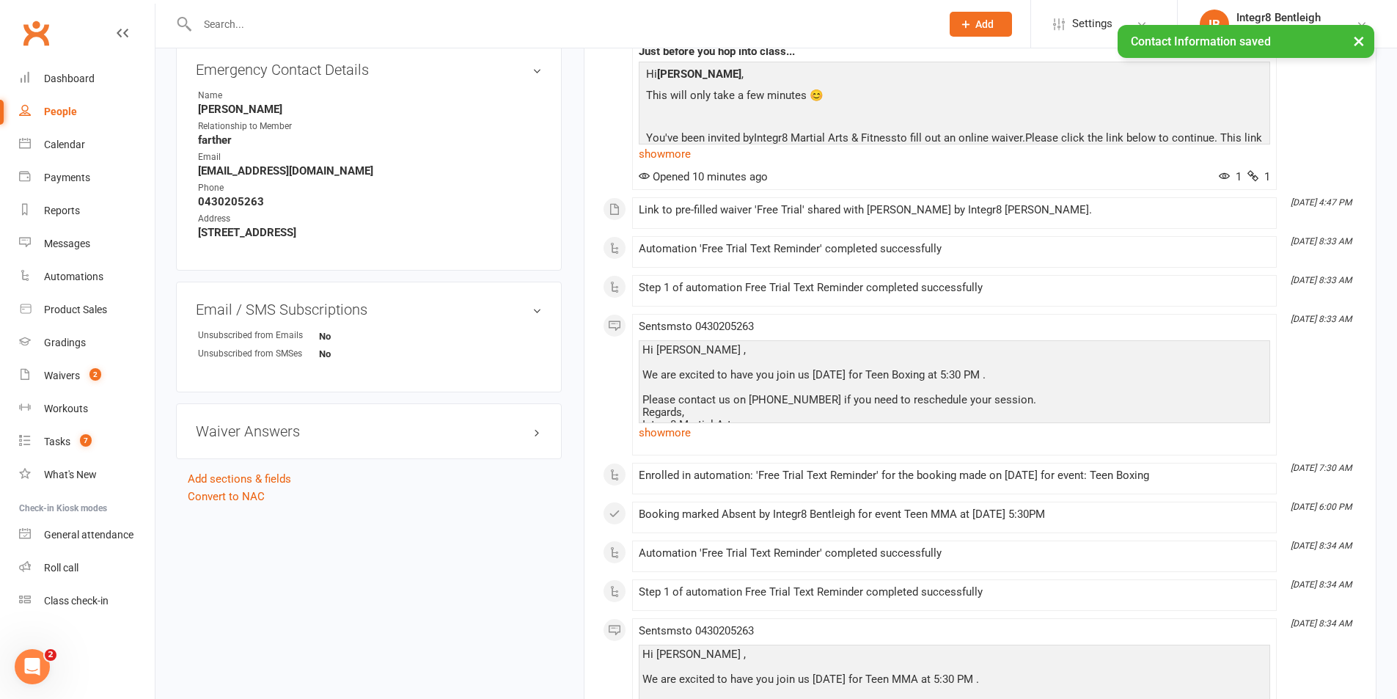
scroll to position [734, 0]
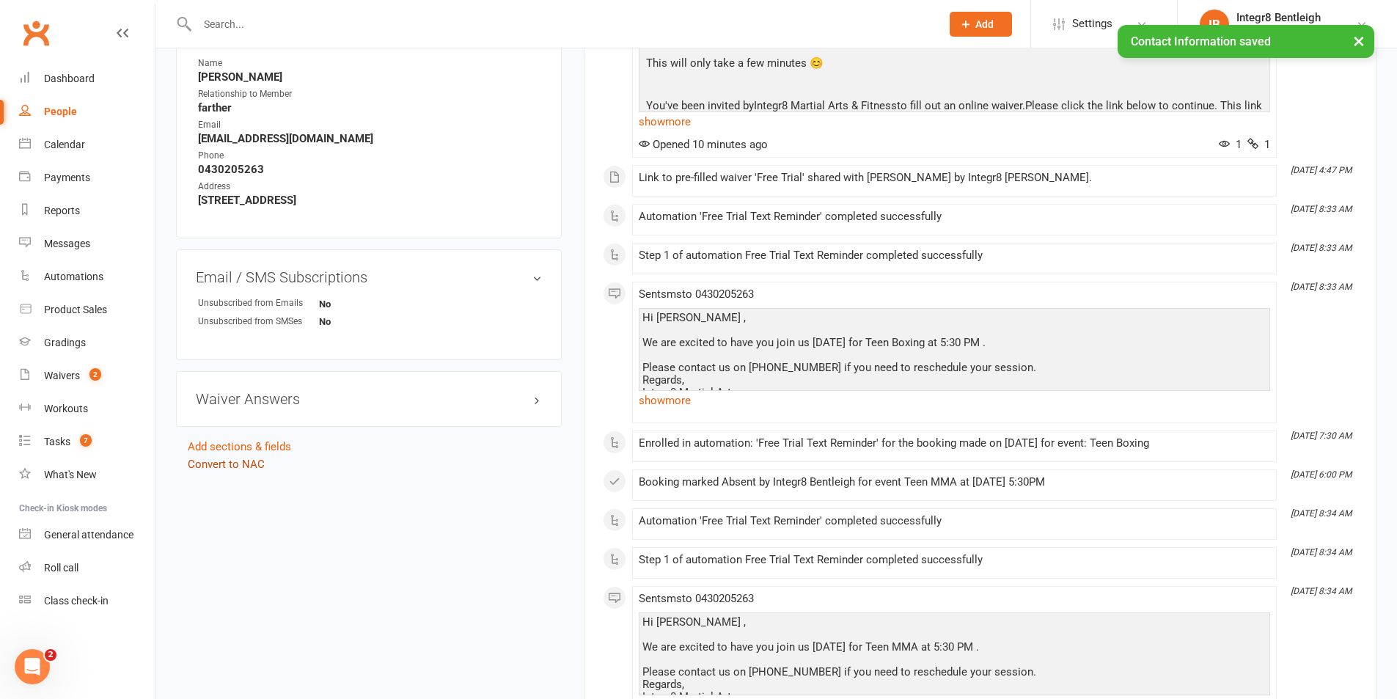
click at [244, 464] on link "Convert to NAC" at bounding box center [226, 464] width 77 height 13
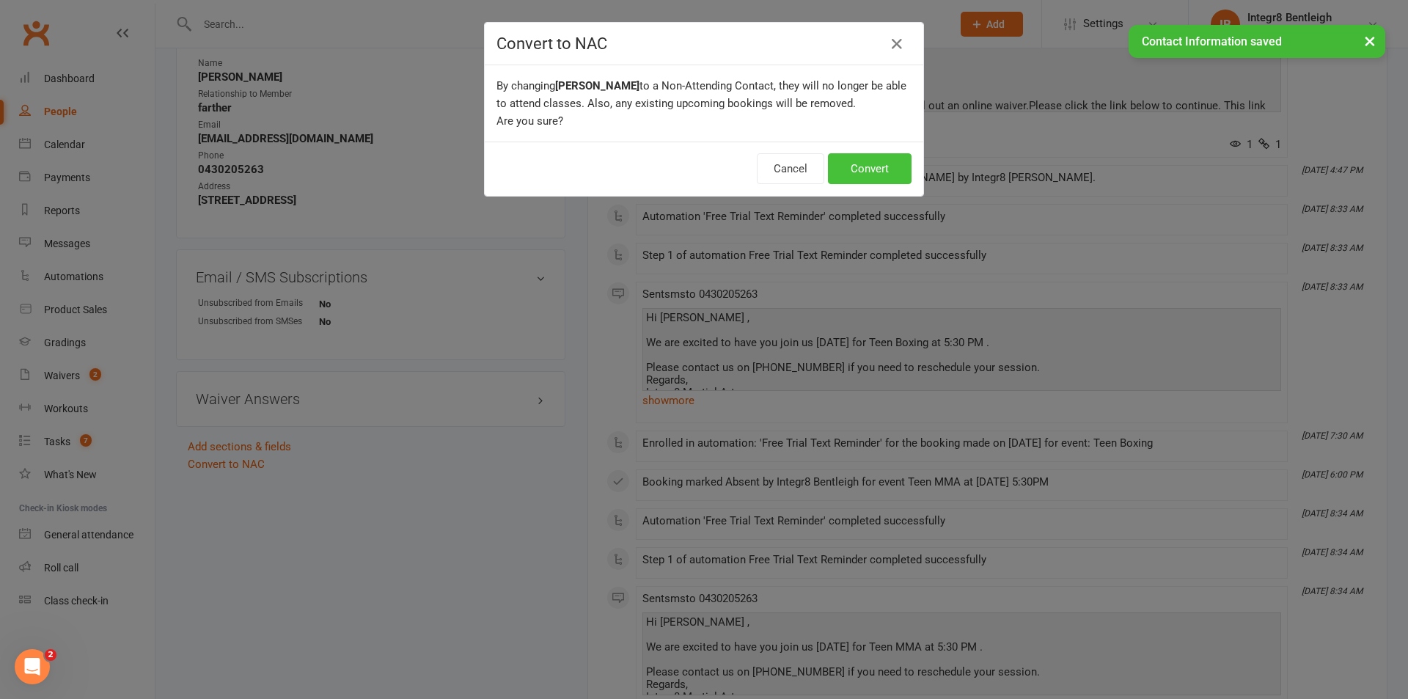
click at [872, 160] on button "Convert" at bounding box center [870, 168] width 84 height 31
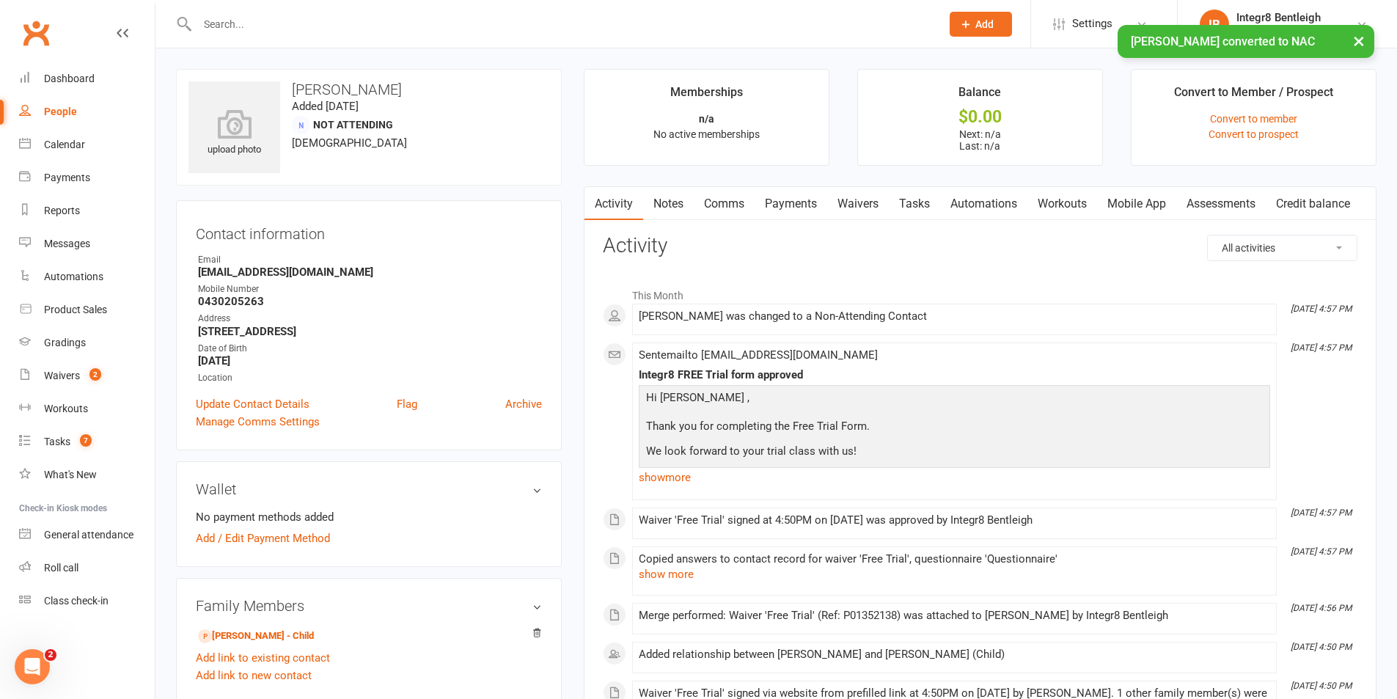
click at [670, 209] on link "Notes" at bounding box center [668, 204] width 51 height 34
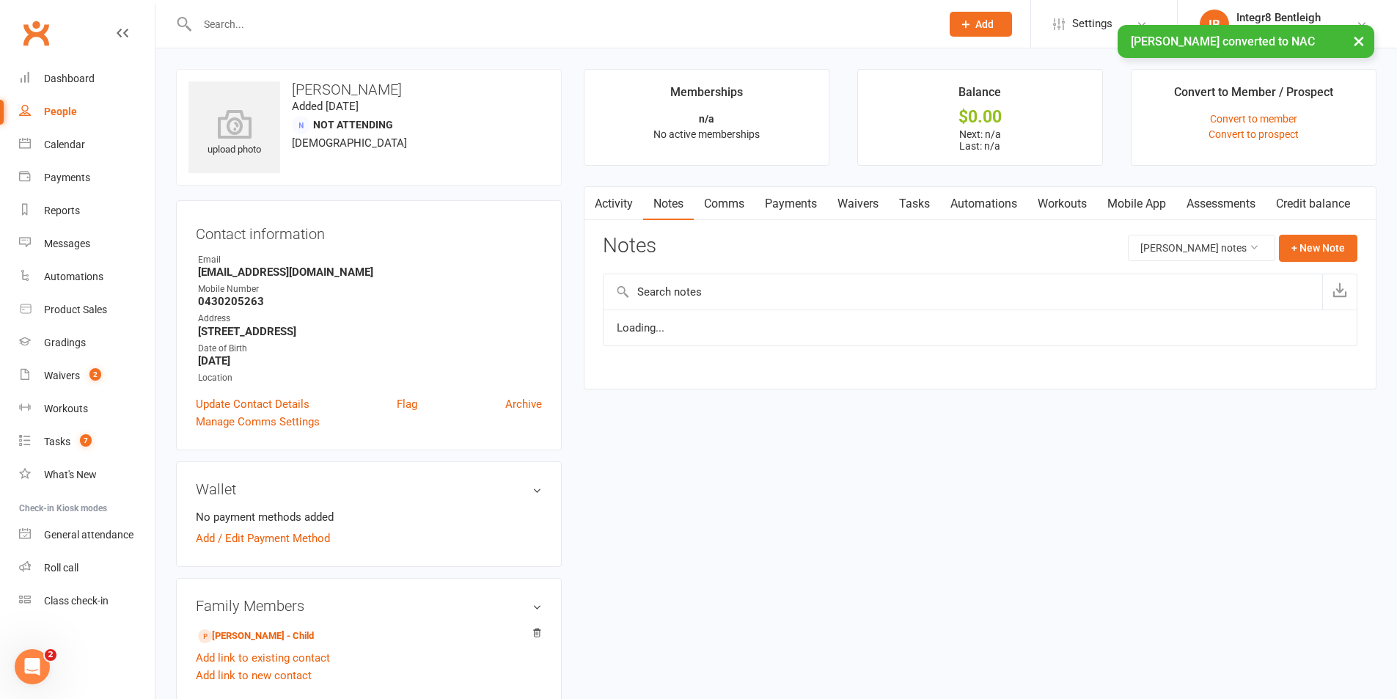
click at [615, 199] on link "Activity" at bounding box center [614, 204] width 59 height 34
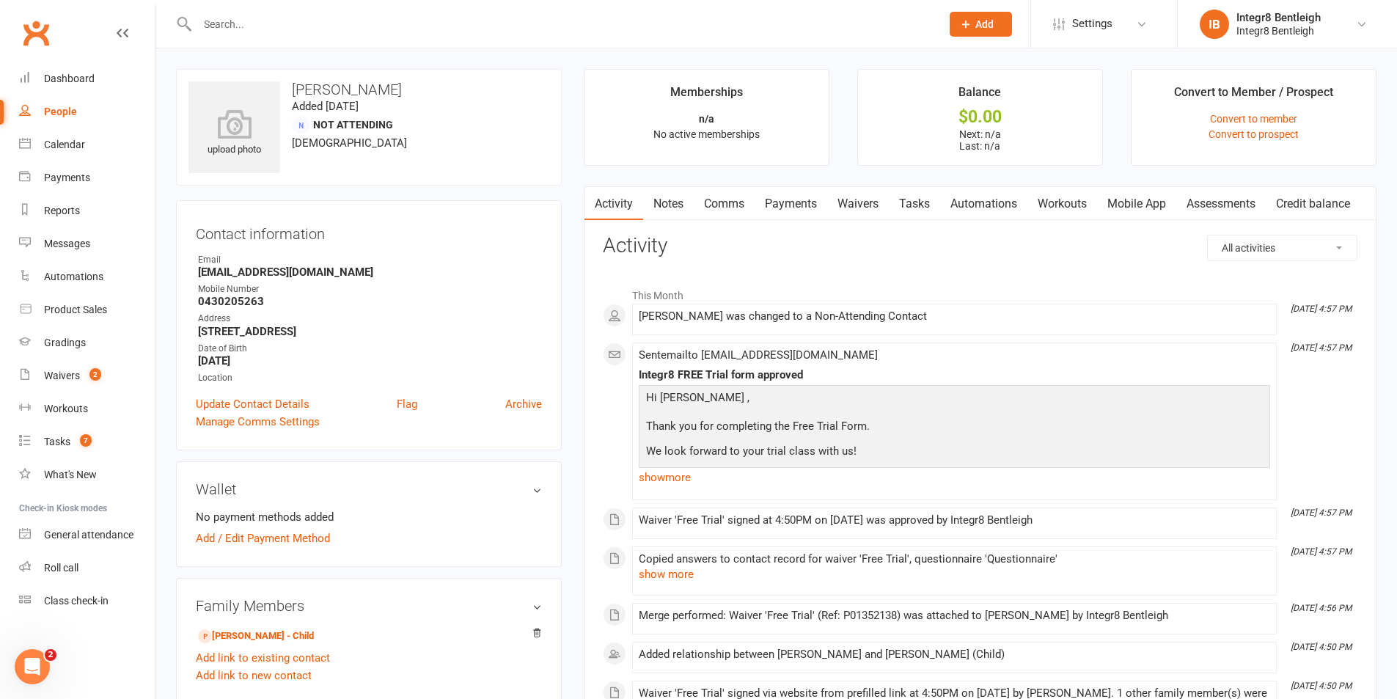
click at [668, 194] on link "Notes" at bounding box center [668, 204] width 51 height 34
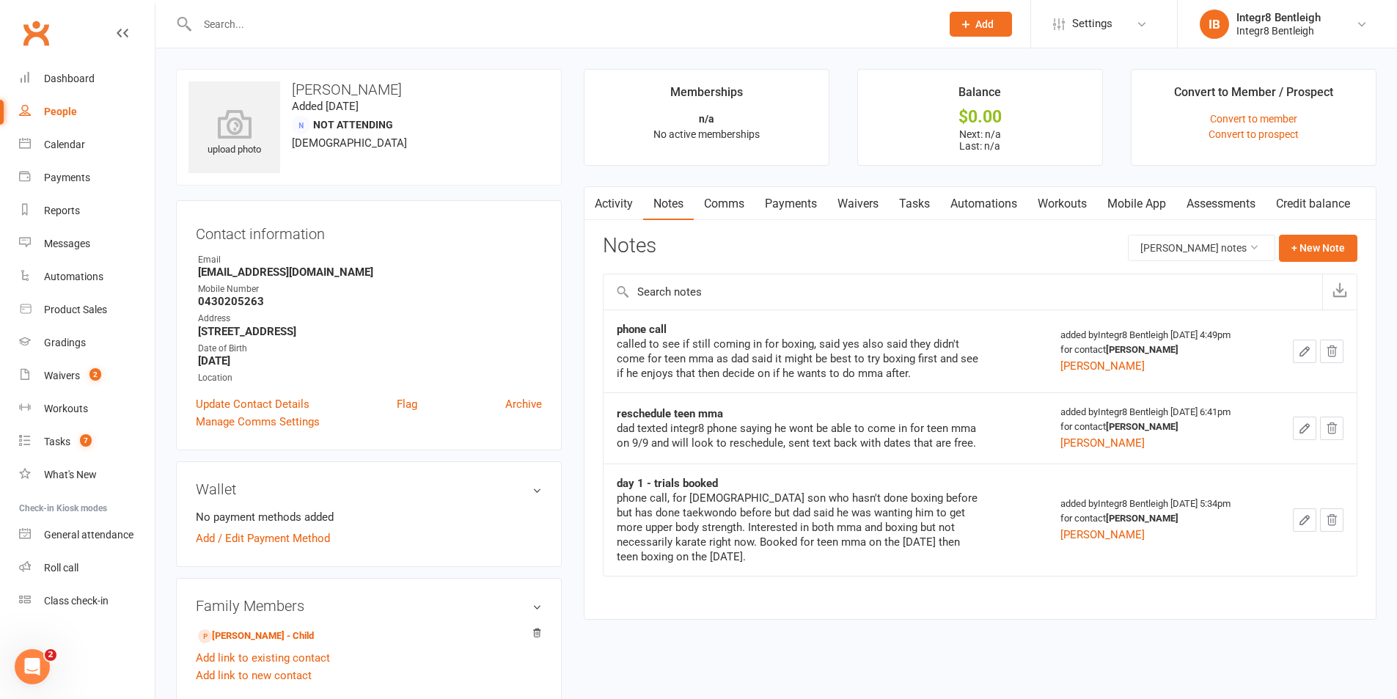
click at [619, 199] on link "Activity" at bounding box center [614, 204] width 59 height 34
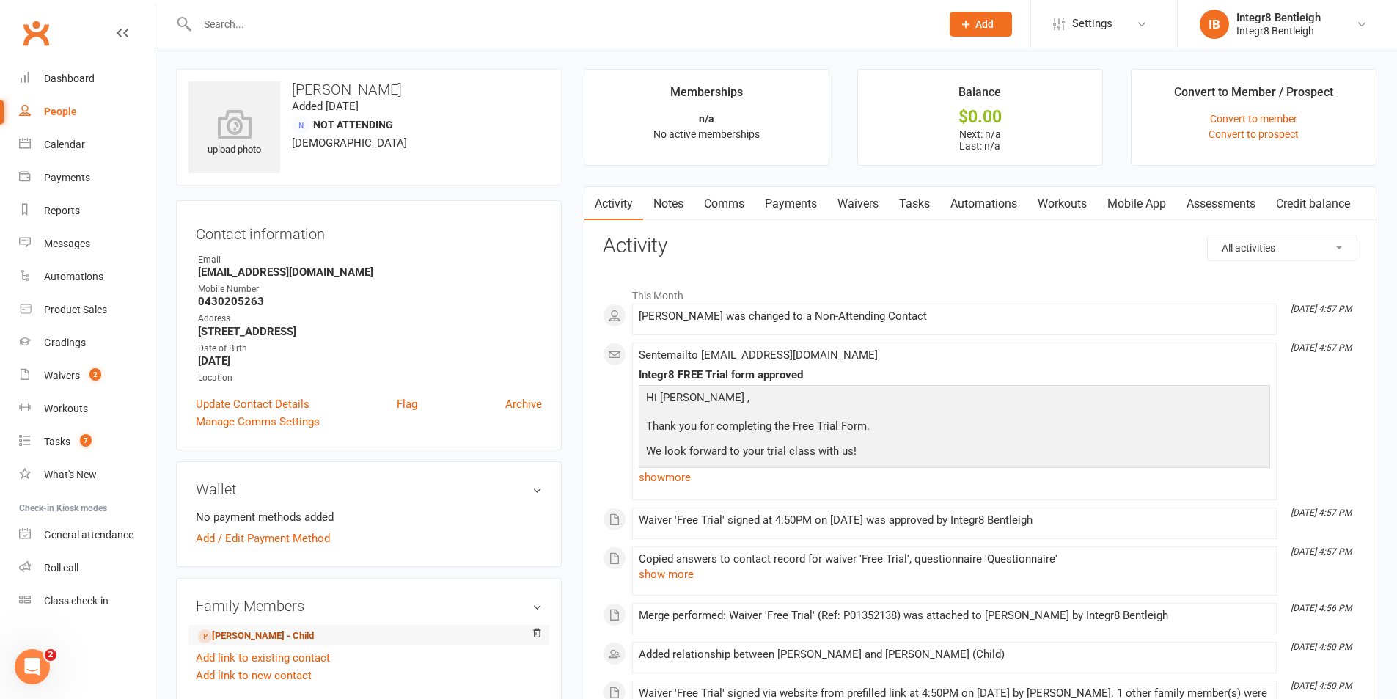
click at [276, 637] on link "[PERSON_NAME] - Child" at bounding box center [256, 636] width 116 height 15
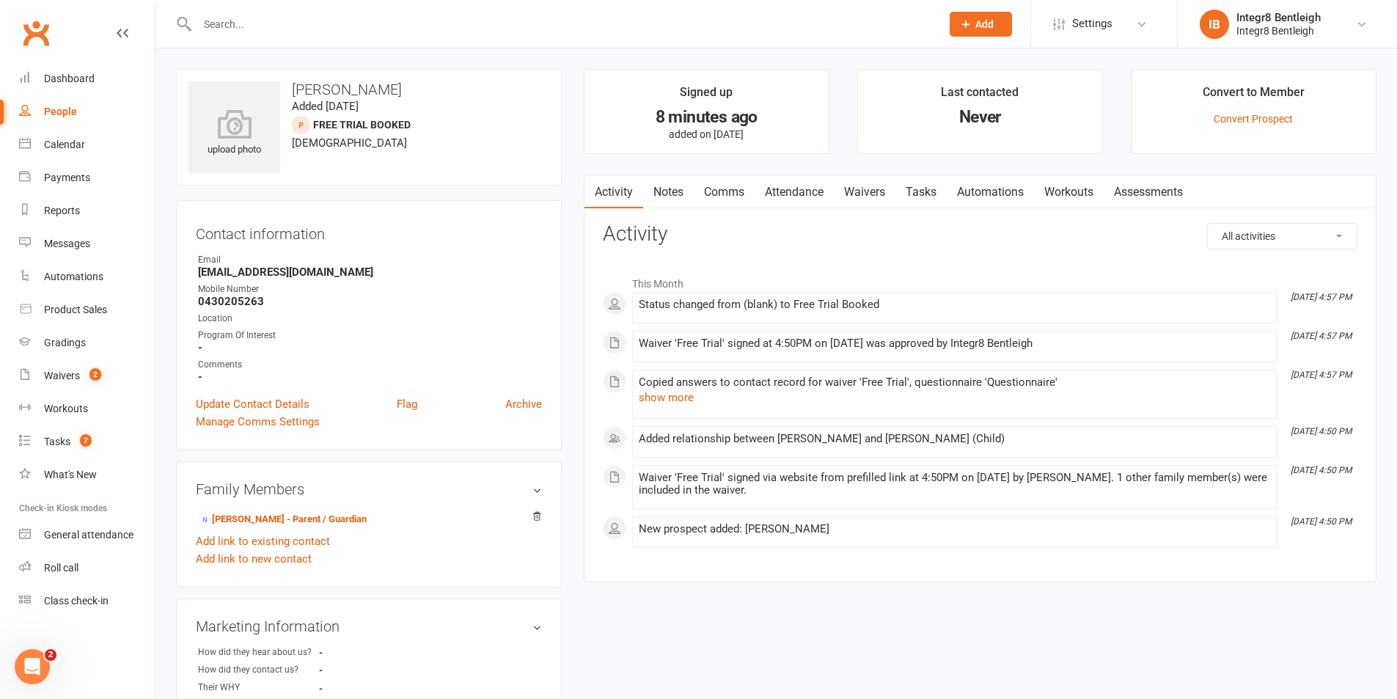
click at [690, 186] on link "Notes" at bounding box center [668, 192] width 51 height 34
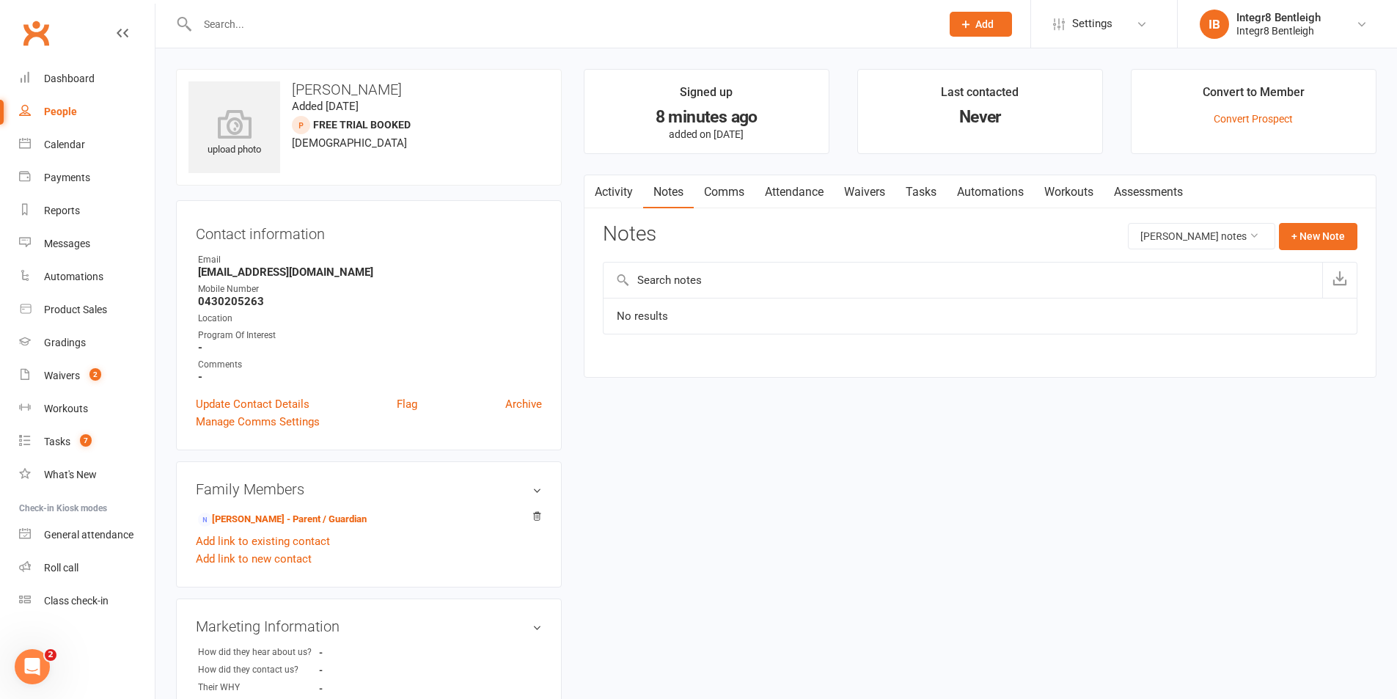
click at [614, 190] on link "Activity" at bounding box center [614, 192] width 59 height 34
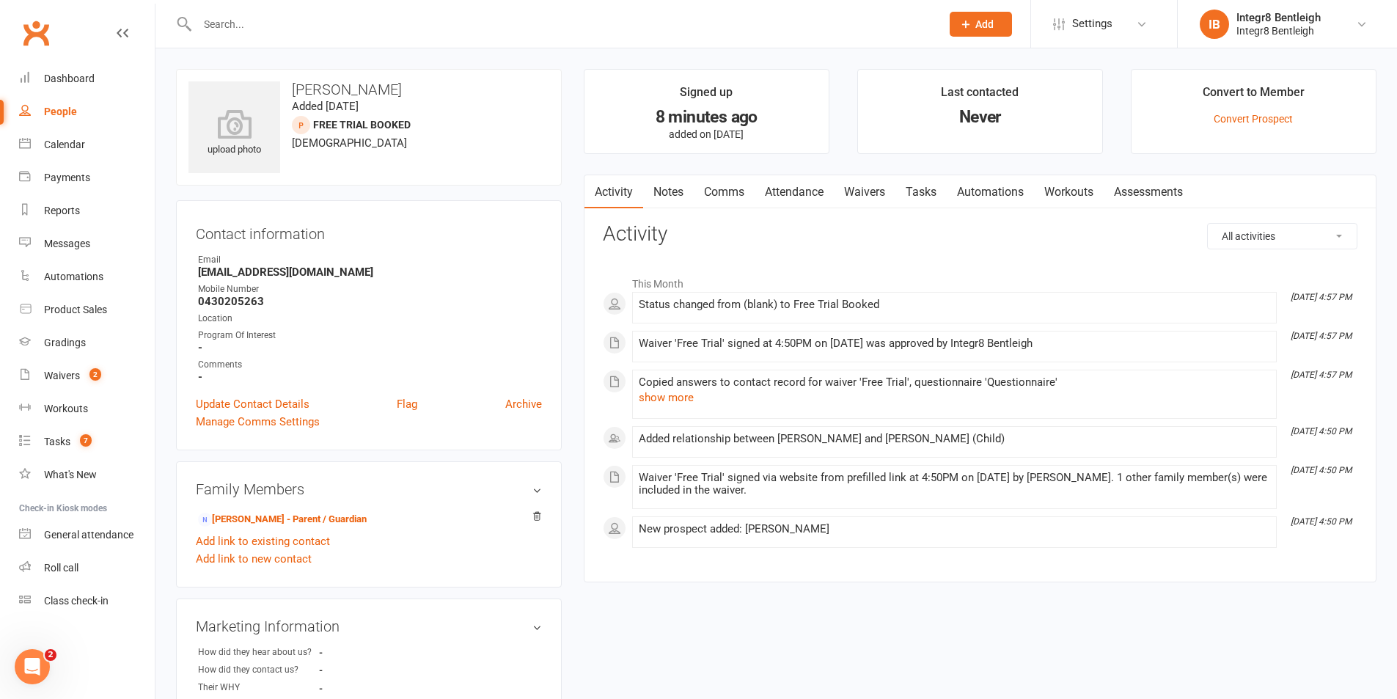
click at [797, 193] on link "Attendance" at bounding box center [794, 192] width 79 height 34
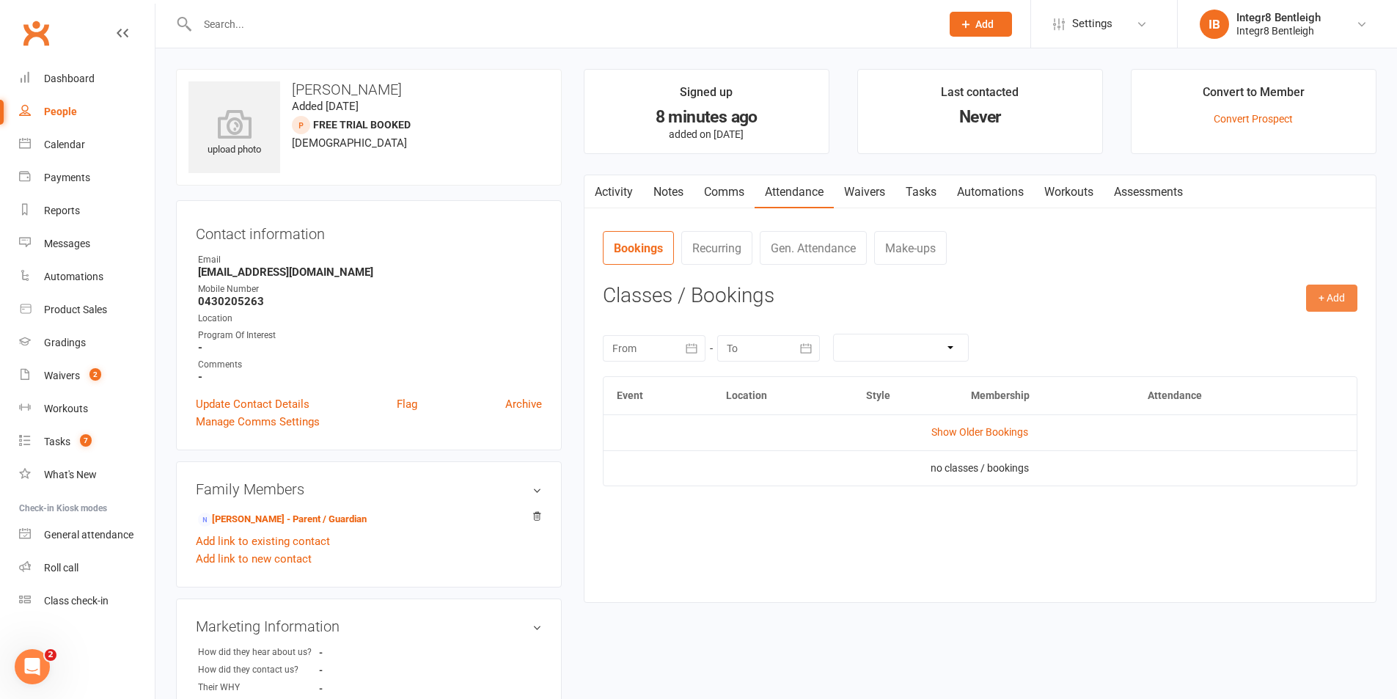
click at [1325, 299] on button "+ Add" at bounding box center [1331, 298] width 51 height 26
click at [1244, 324] on link "Book Event" at bounding box center [1284, 331] width 145 height 29
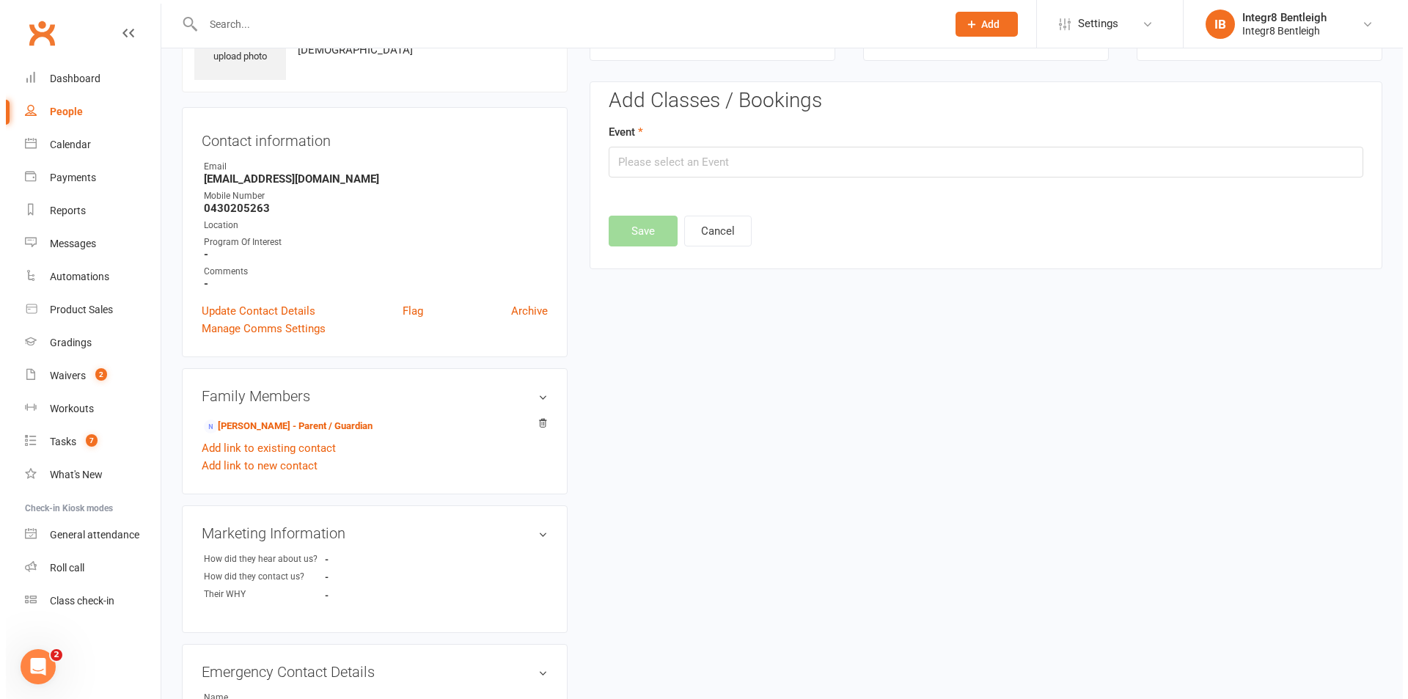
scroll to position [101, 0]
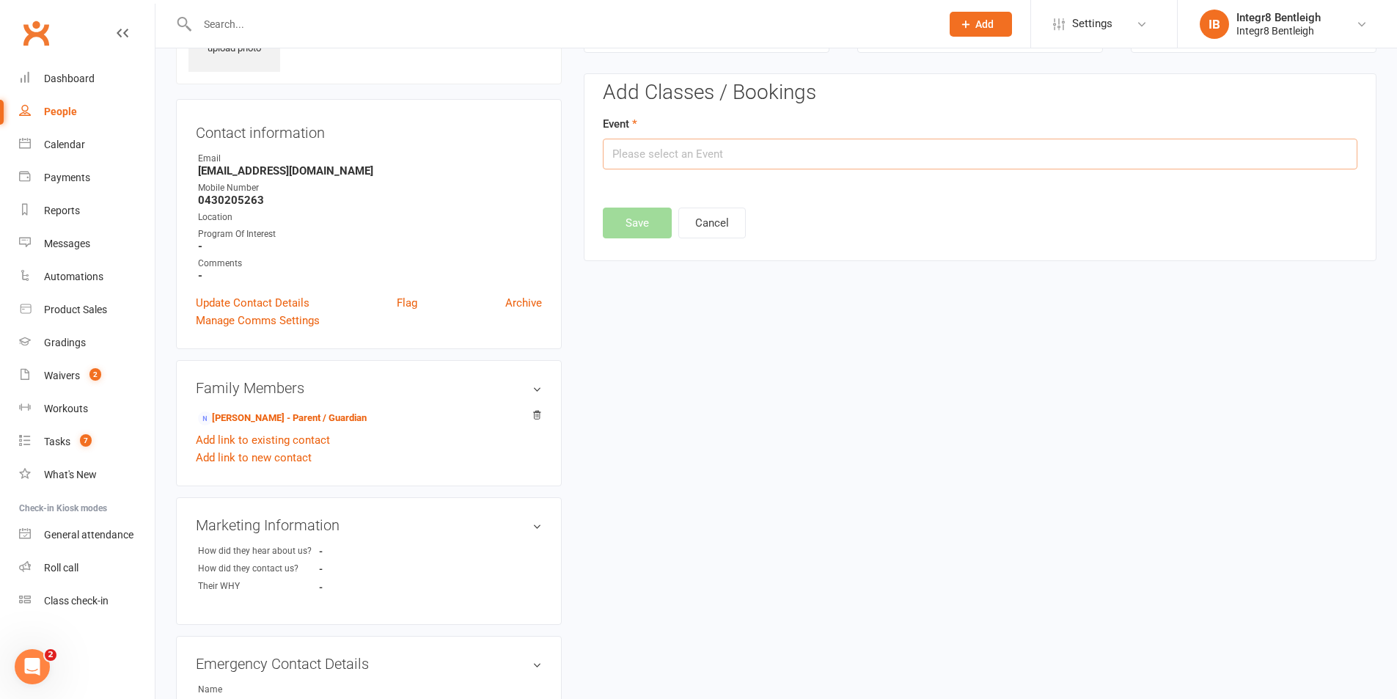
click at [838, 154] on input "text" at bounding box center [980, 154] width 755 height 31
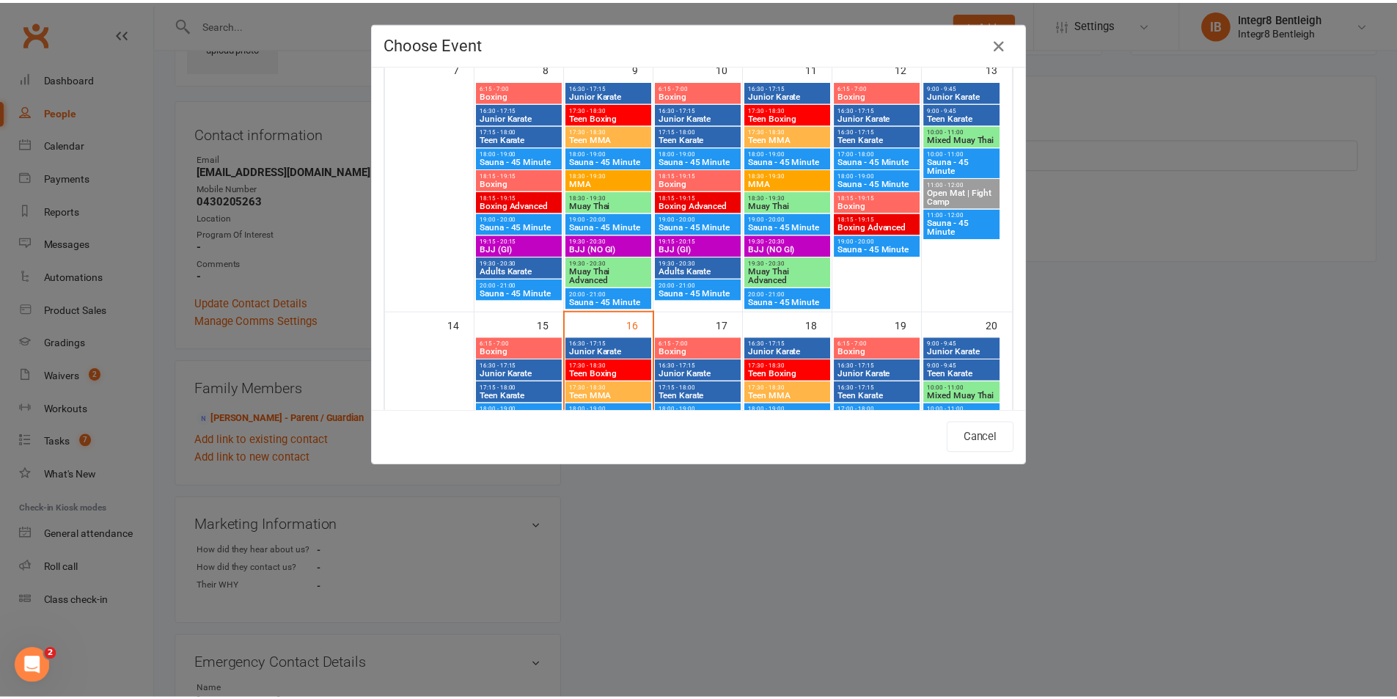
scroll to position [587, 0]
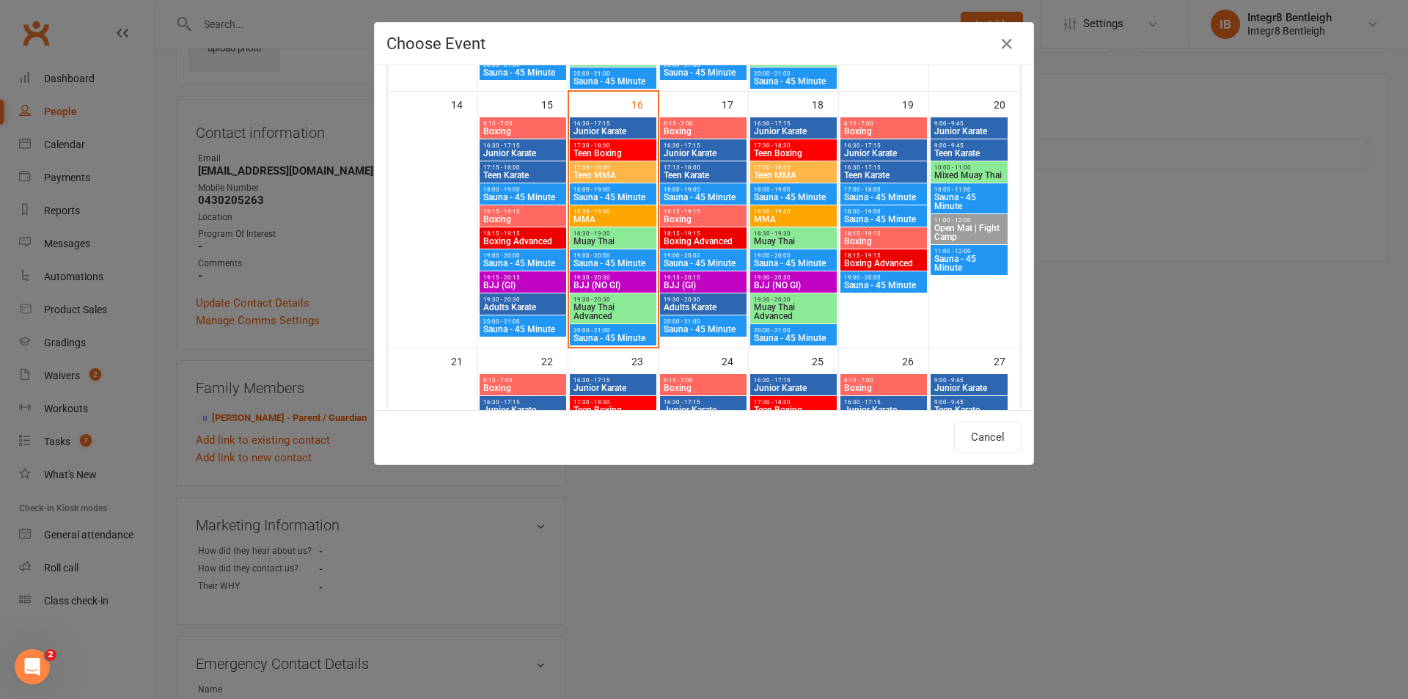
click at [602, 153] on span "Teen Boxing" at bounding box center [613, 153] width 81 height 9
type input "Teen Boxing - [DATE] 5:30:00 PM"
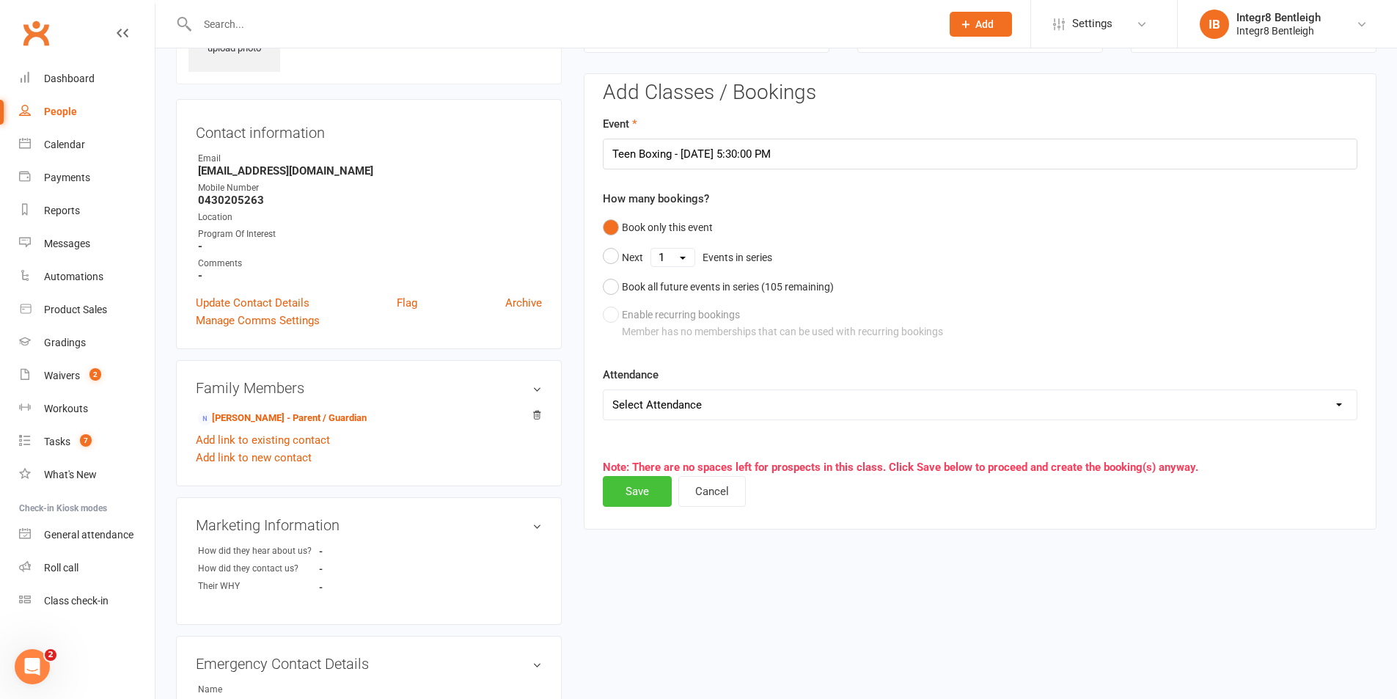
click at [630, 494] on button "Save" at bounding box center [637, 491] width 69 height 31
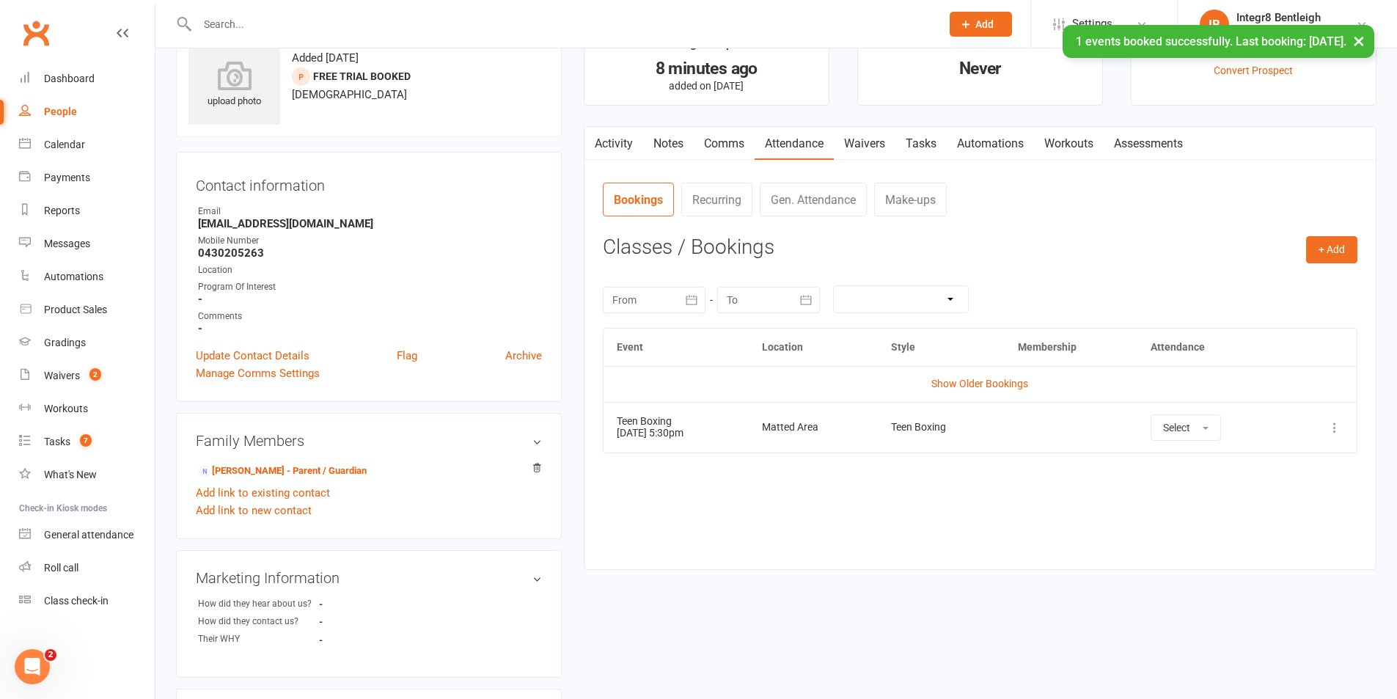
scroll to position [0, 0]
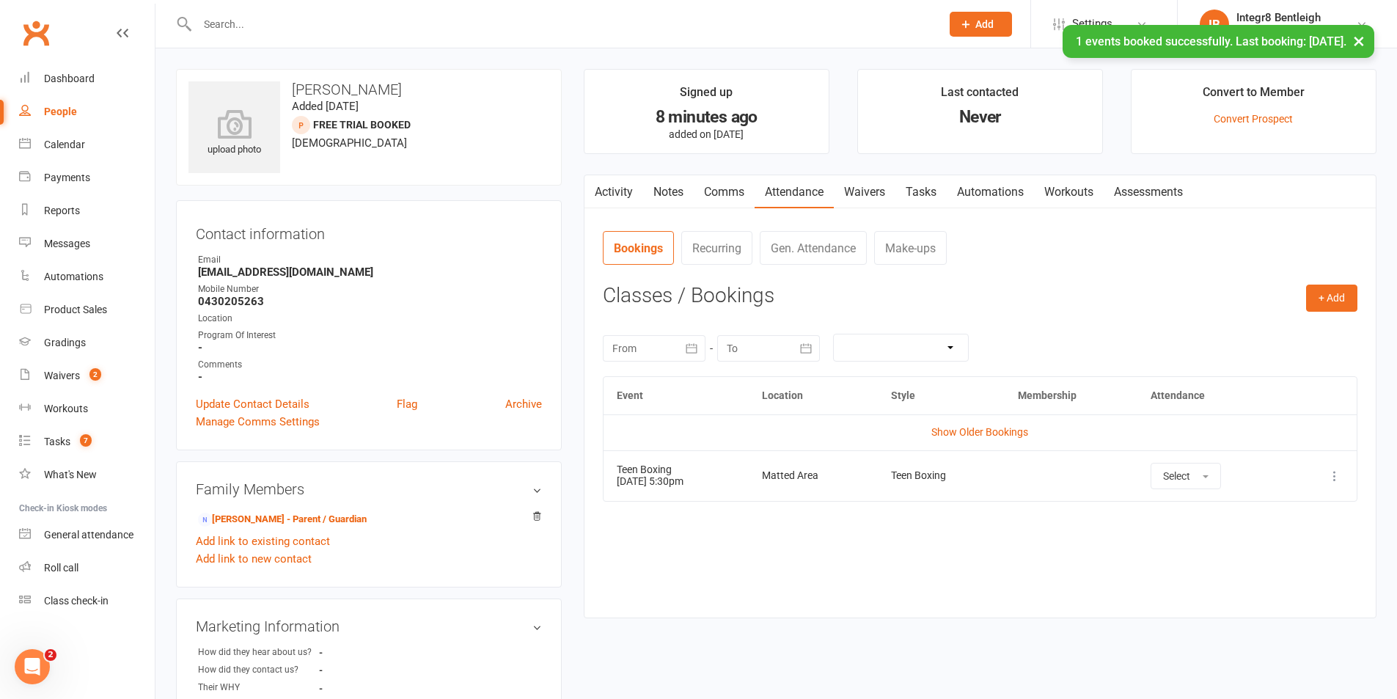
click at [620, 179] on link "Activity" at bounding box center [614, 192] width 59 height 34
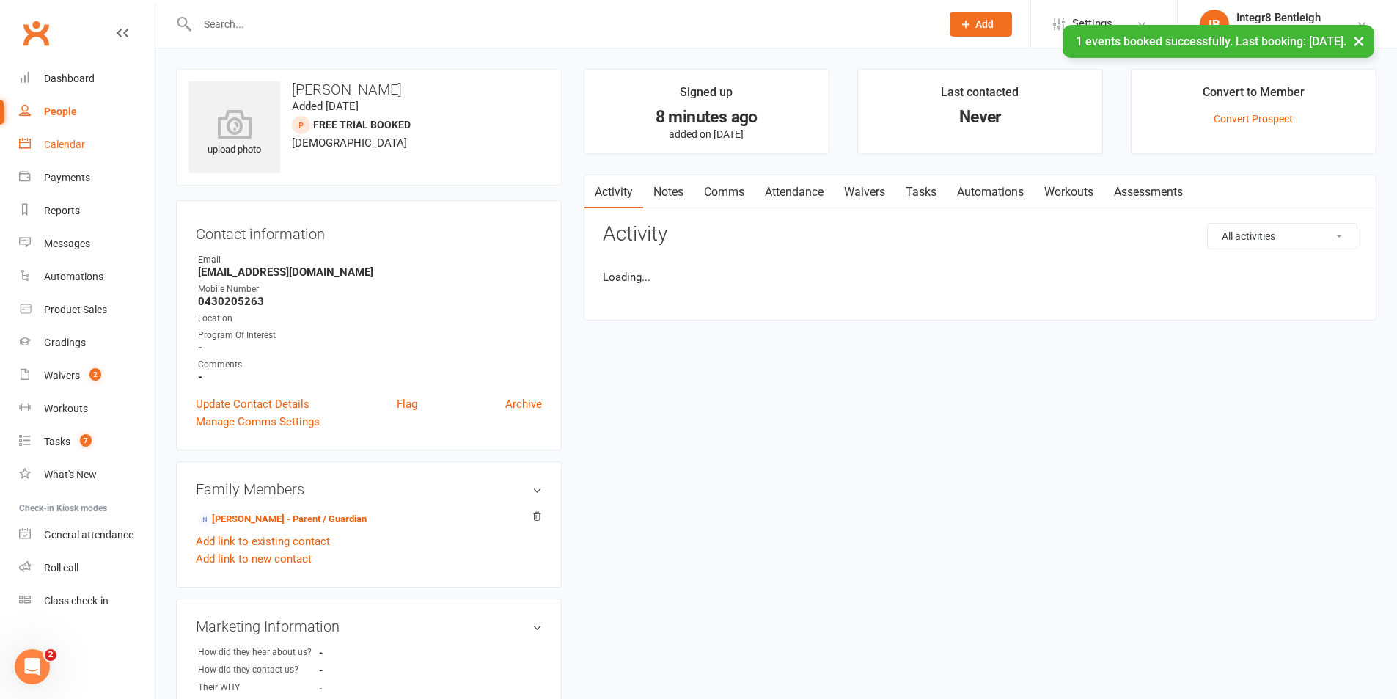
click at [87, 143] on link "Calendar" at bounding box center [87, 144] width 136 height 33
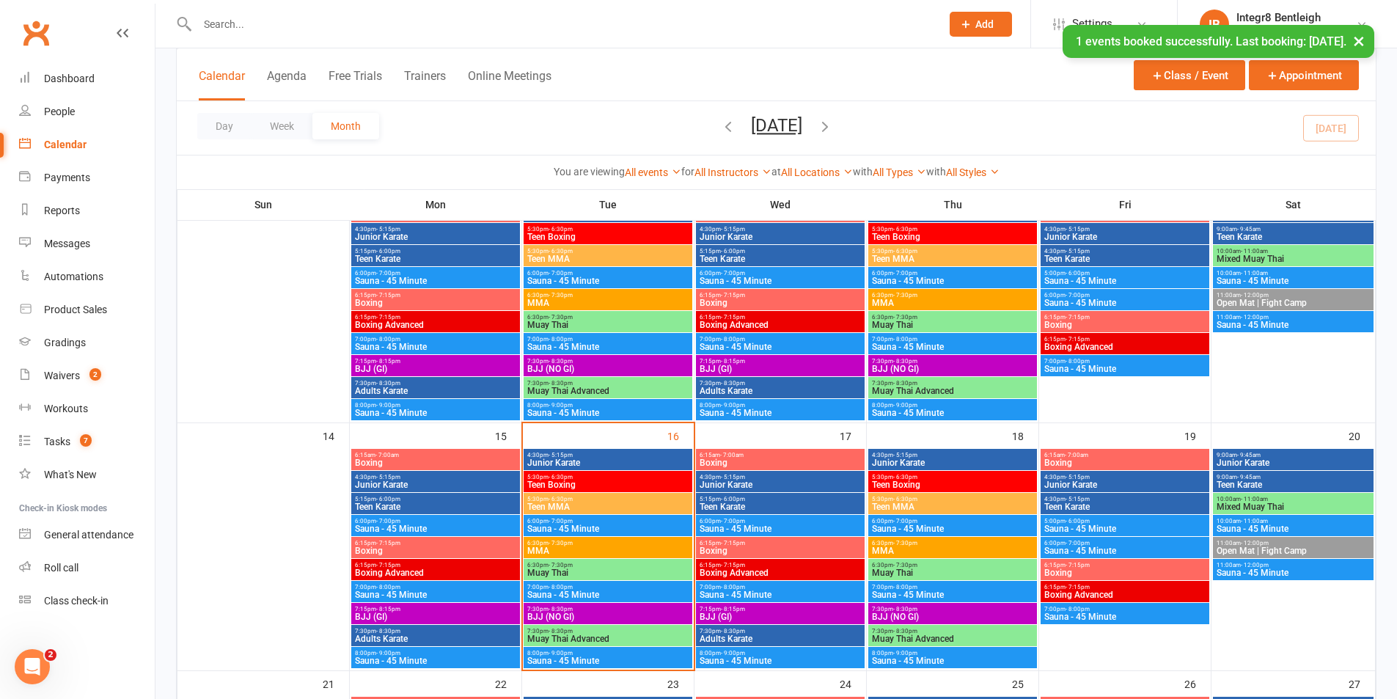
scroll to position [513, 0]
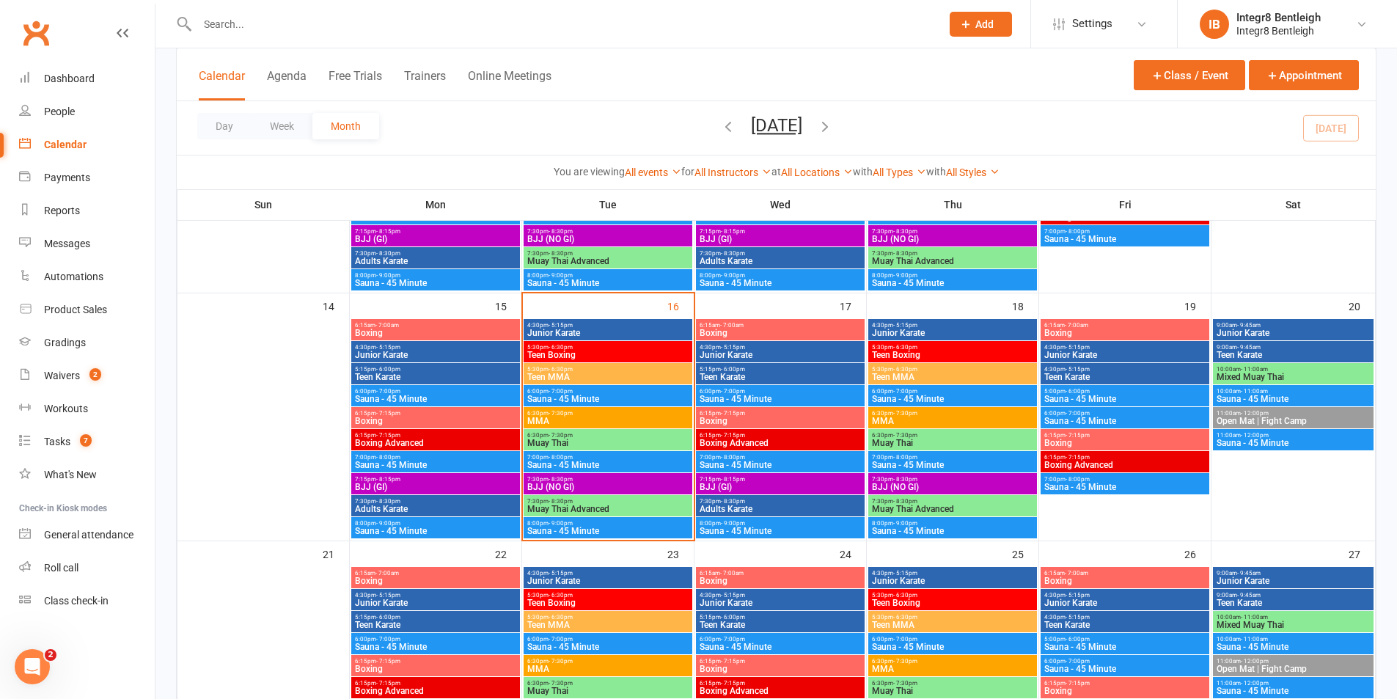
click at [578, 352] on span "Teen Boxing" at bounding box center [608, 355] width 163 height 9
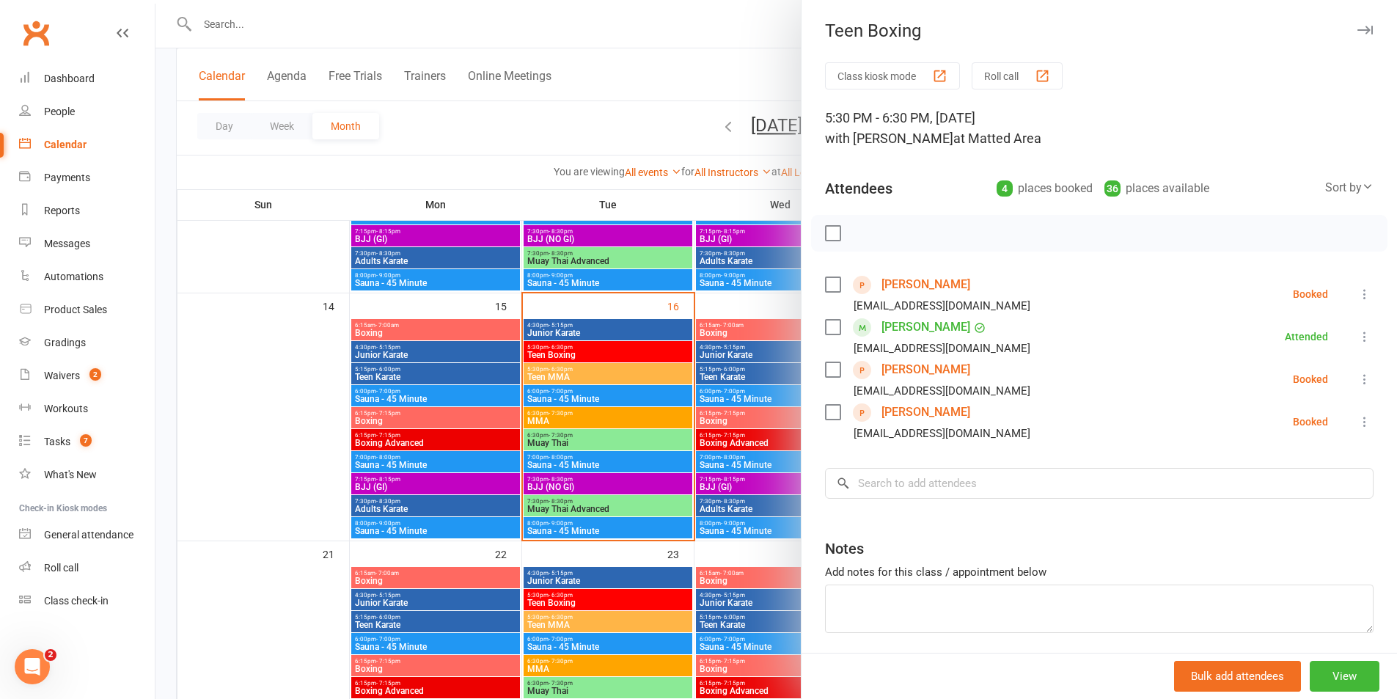
click at [263, 326] on div at bounding box center [777, 349] width 1242 height 699
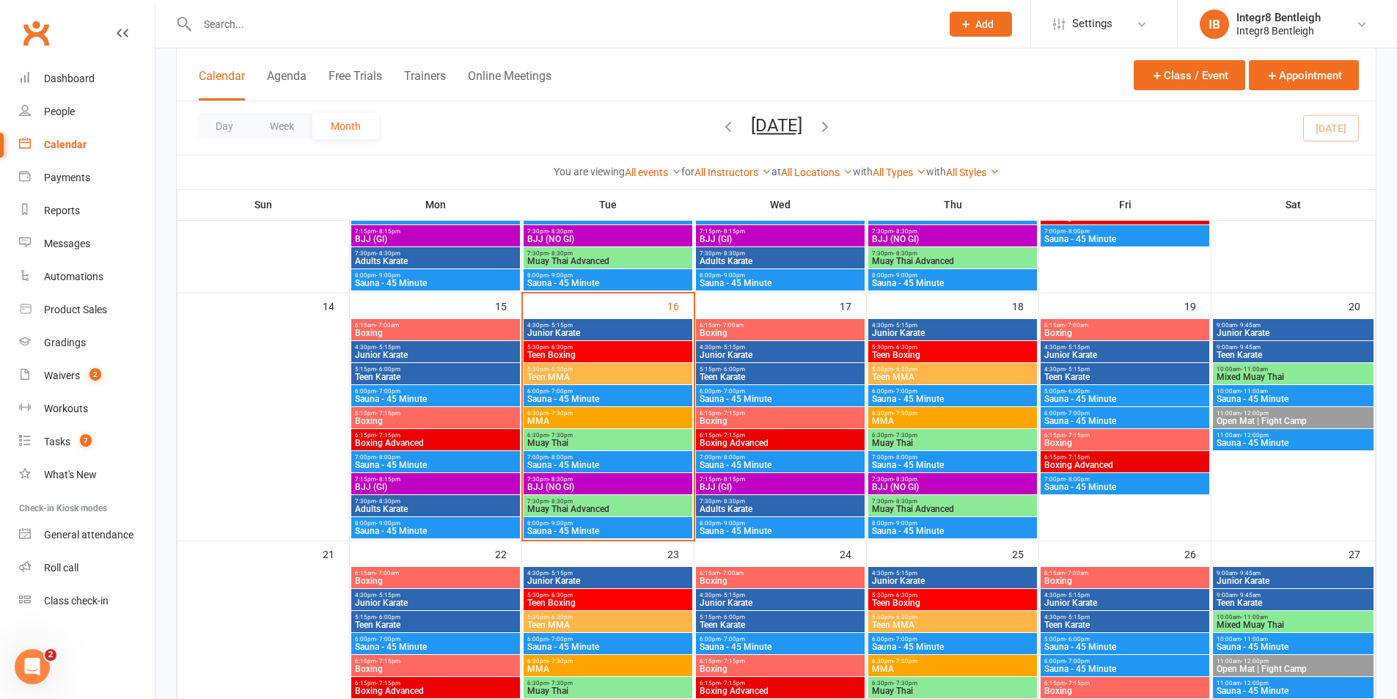
click at [584, 348] on span "5:30pm - 6:30pm" at bounding box center [608, 347] width 163 height 7
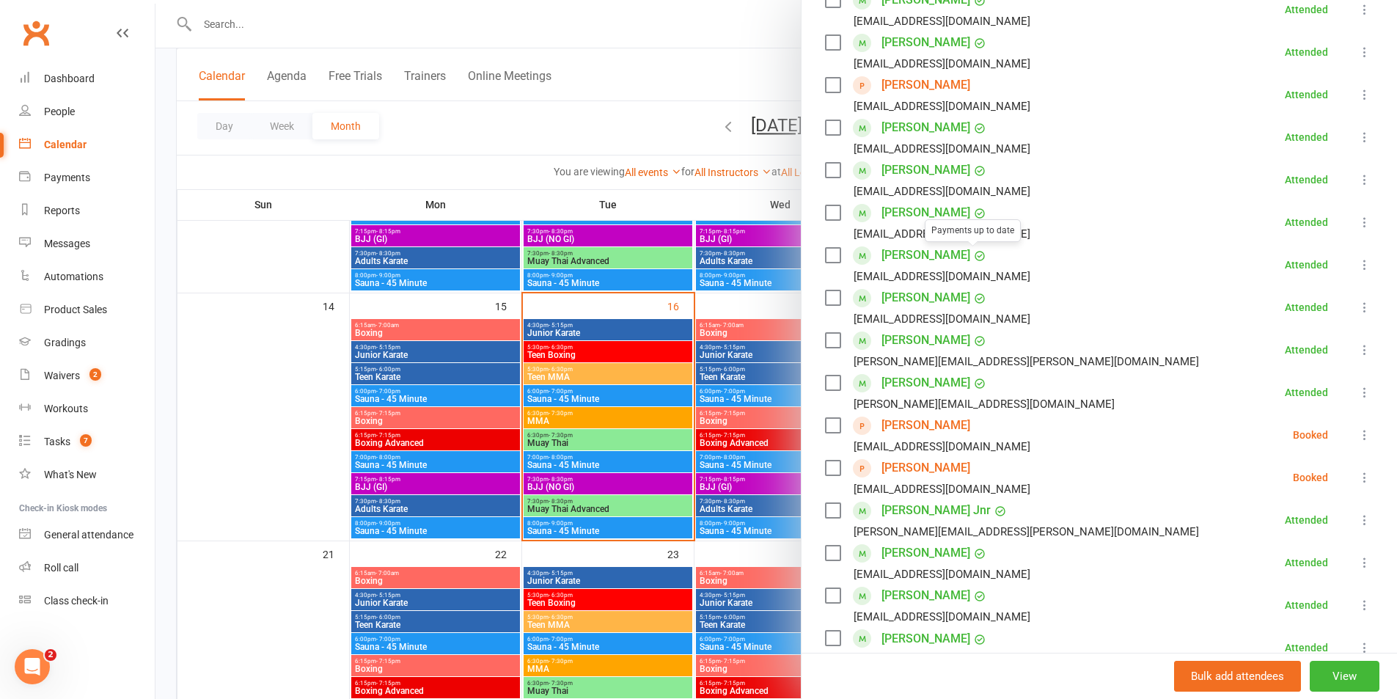
scroll to position [293, 0]
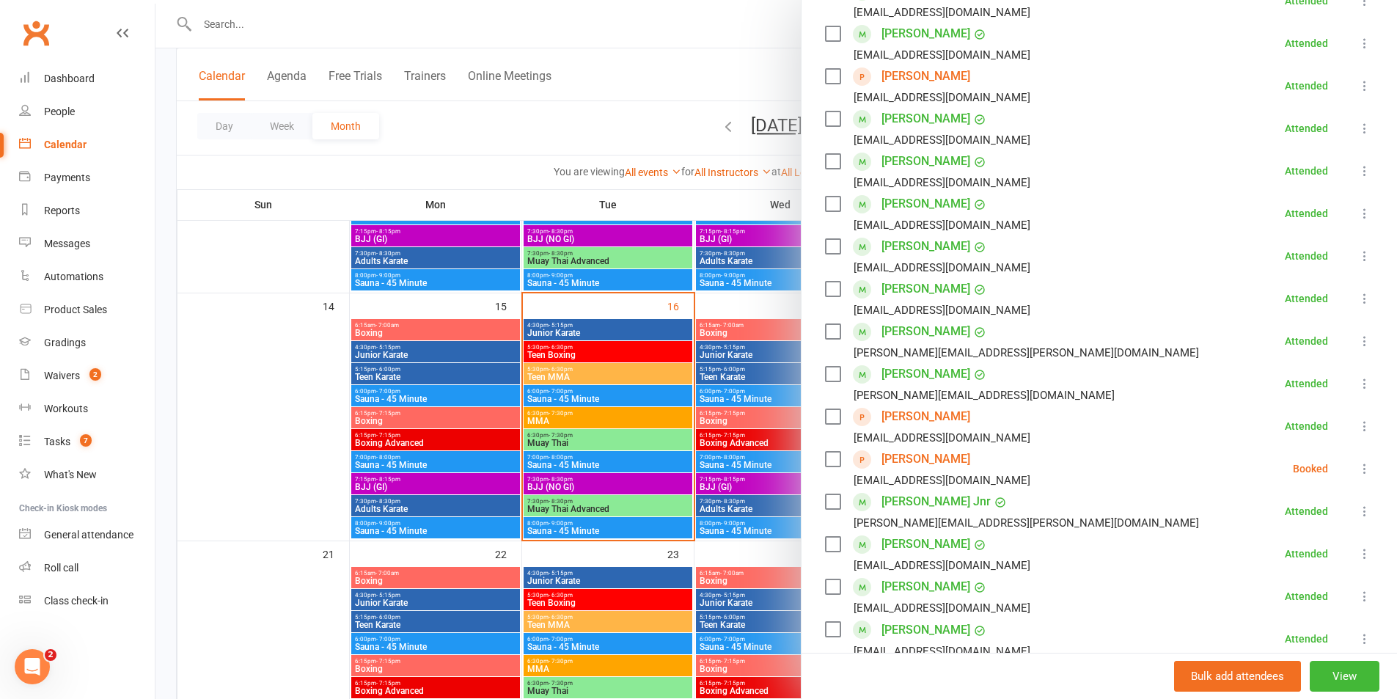
click at [1358, 472] on icon at bounding box center [1365, 468] width 15 height 15
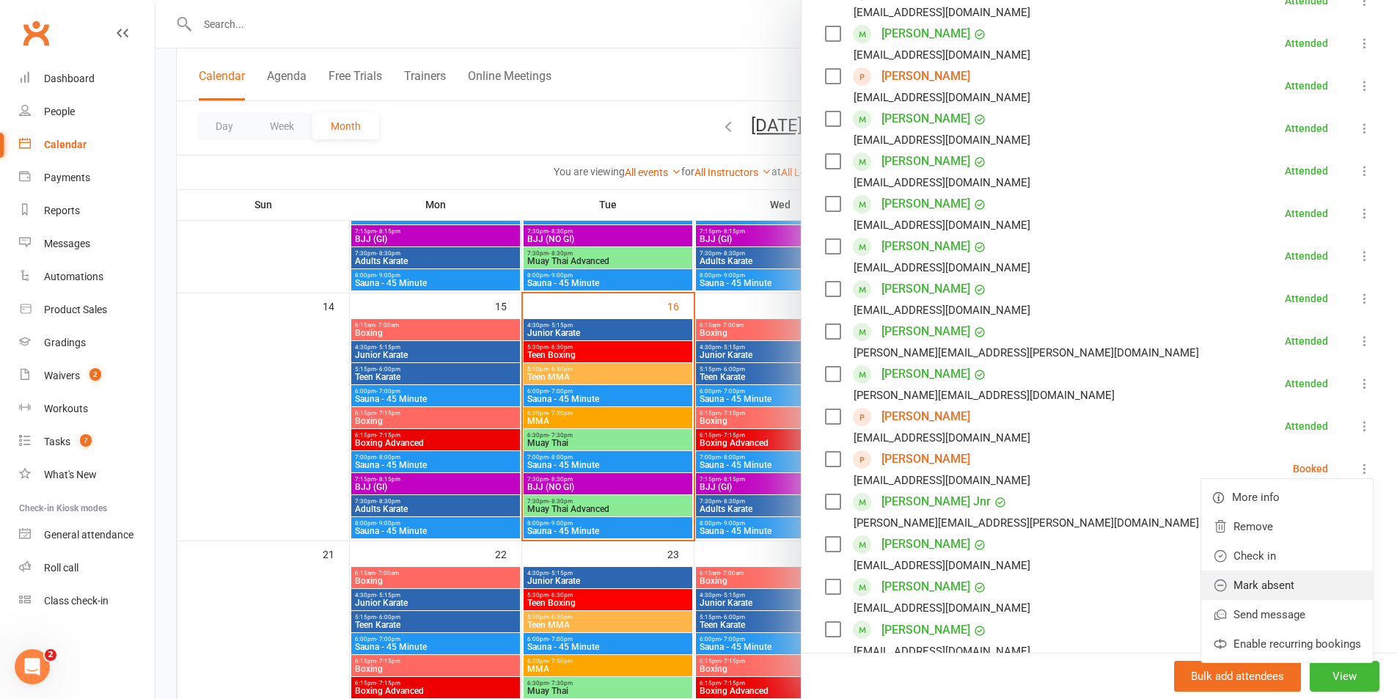
drag, startPoint x: 1259, startPoint y: 578, endPoint x: 806, endPoint y: 381, distance: 493.8
click at [1260, 577] on link "Mark absent" at bounding box center [1288, 585] width 172 height 29
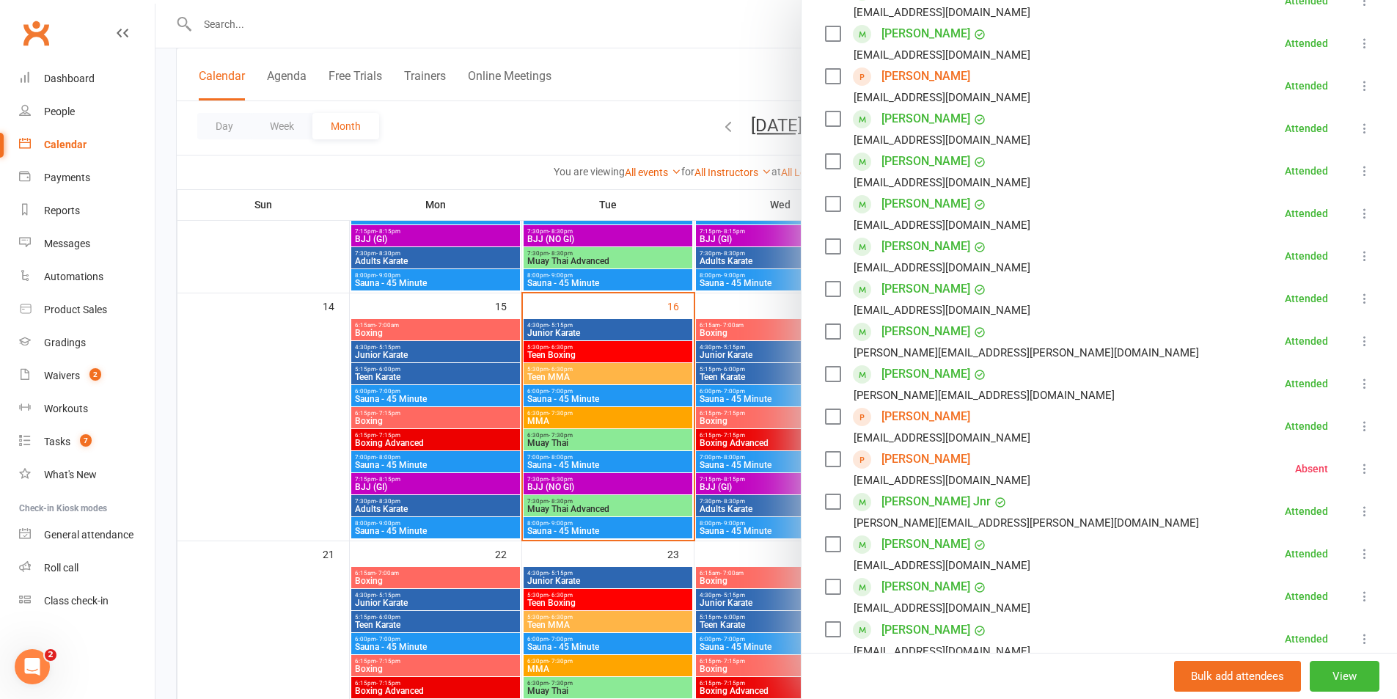
drag, startPoint x: 390, startPoint y: 228, endPoint x: 395, endPoint y: 207, distance: 21.9
click at [390, 227] on div at bounding box center [777, 349] width 1242 height 699
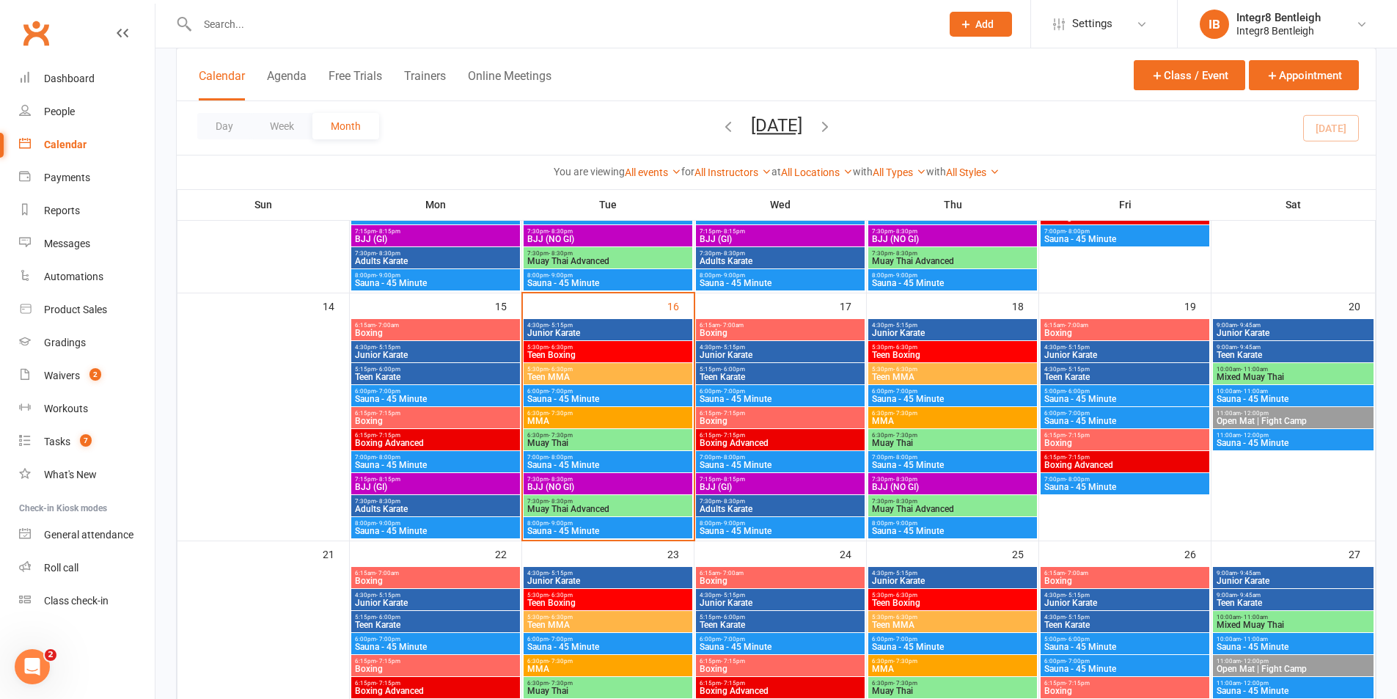
click at [406, 330] on span "Boxing" at bounding box center [435, 333] width 163 height 9
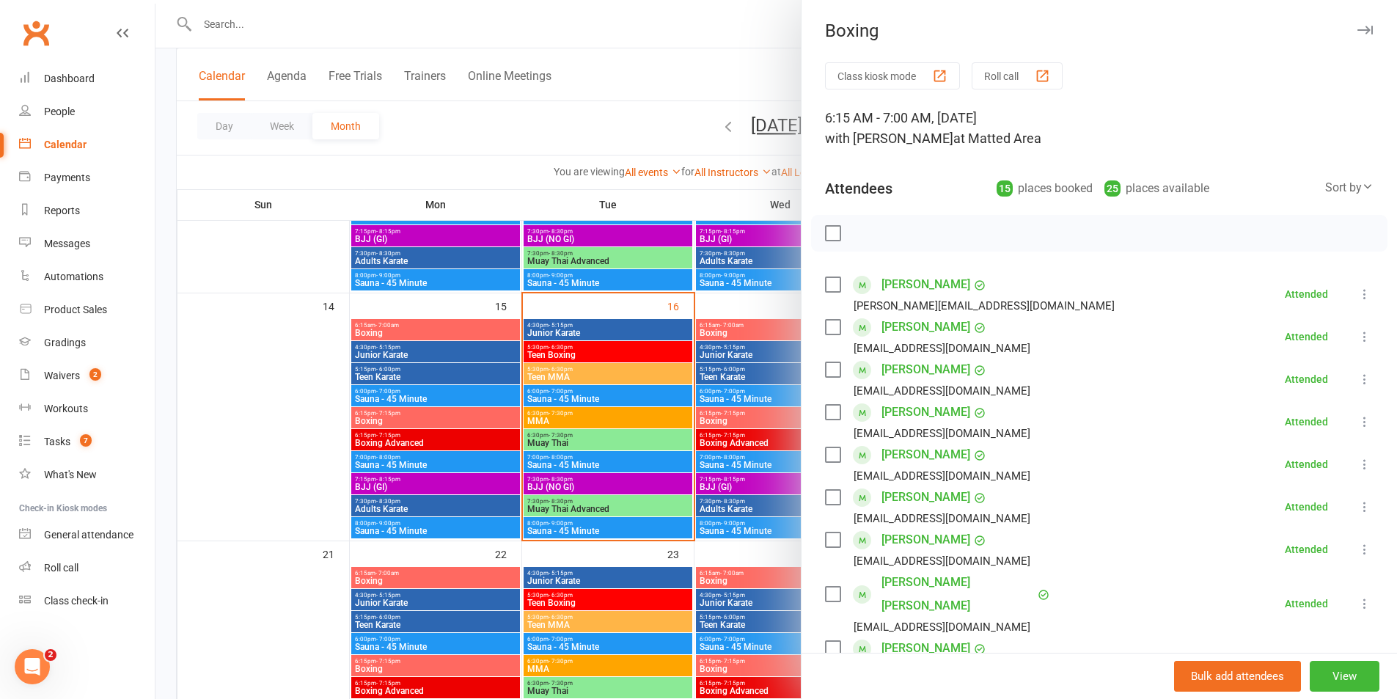
click at [573, 329] on div at bounding box center [777, 349] width 1242 height 699
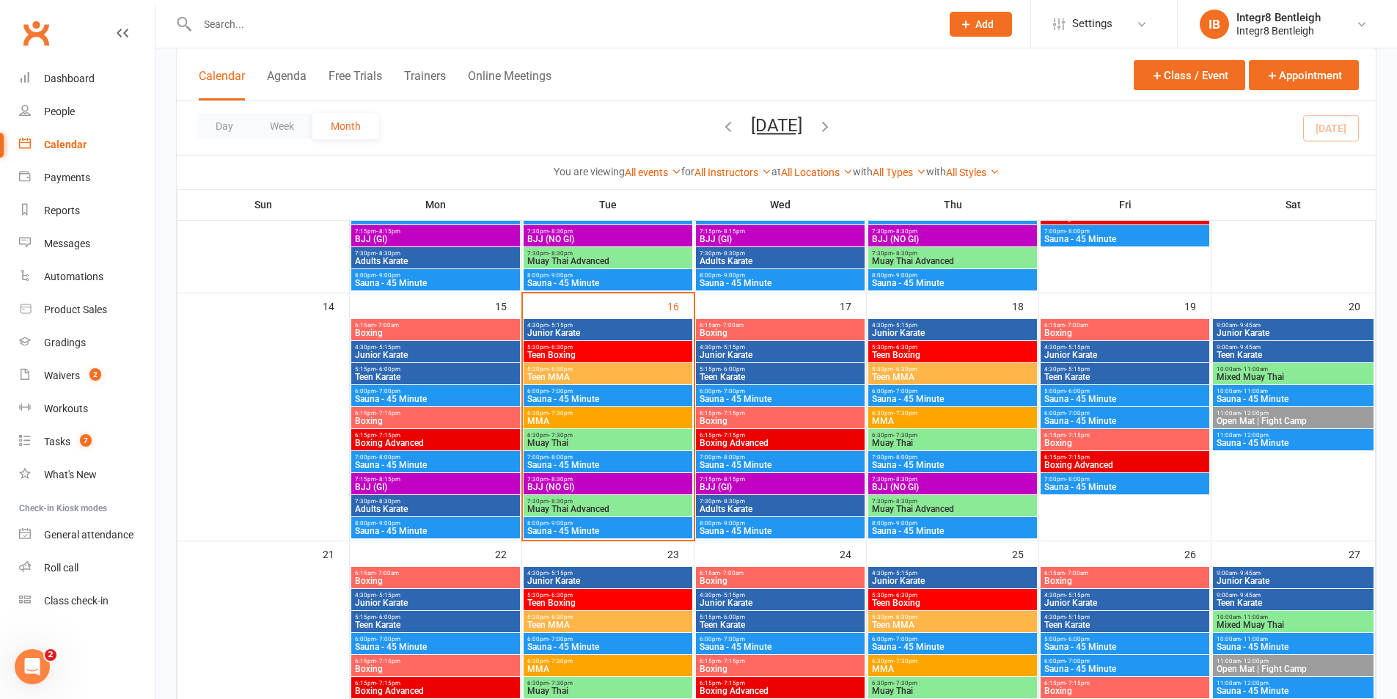
click at [596, 335] on span "Junior Karate" at bounding box center [608, 333] width 163 height 9
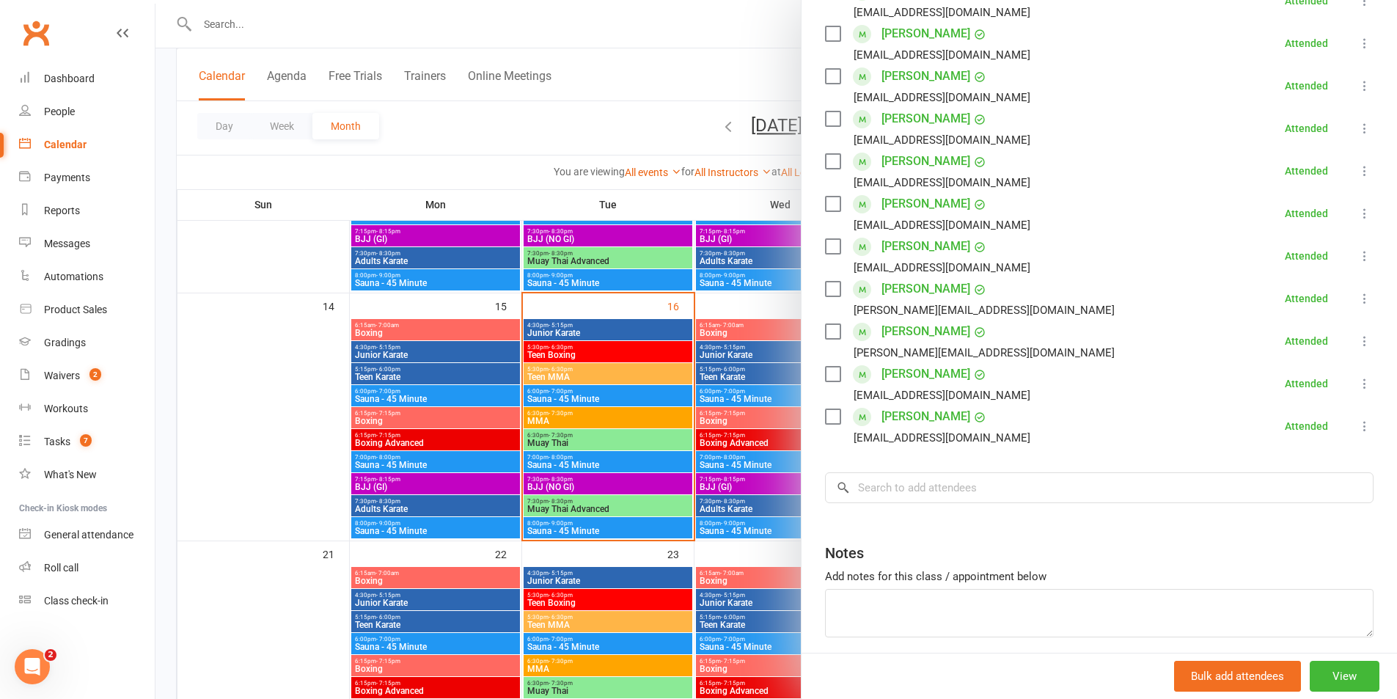
click at [644, 363] on div at bounding box center [777, 349] width 1242 height 699
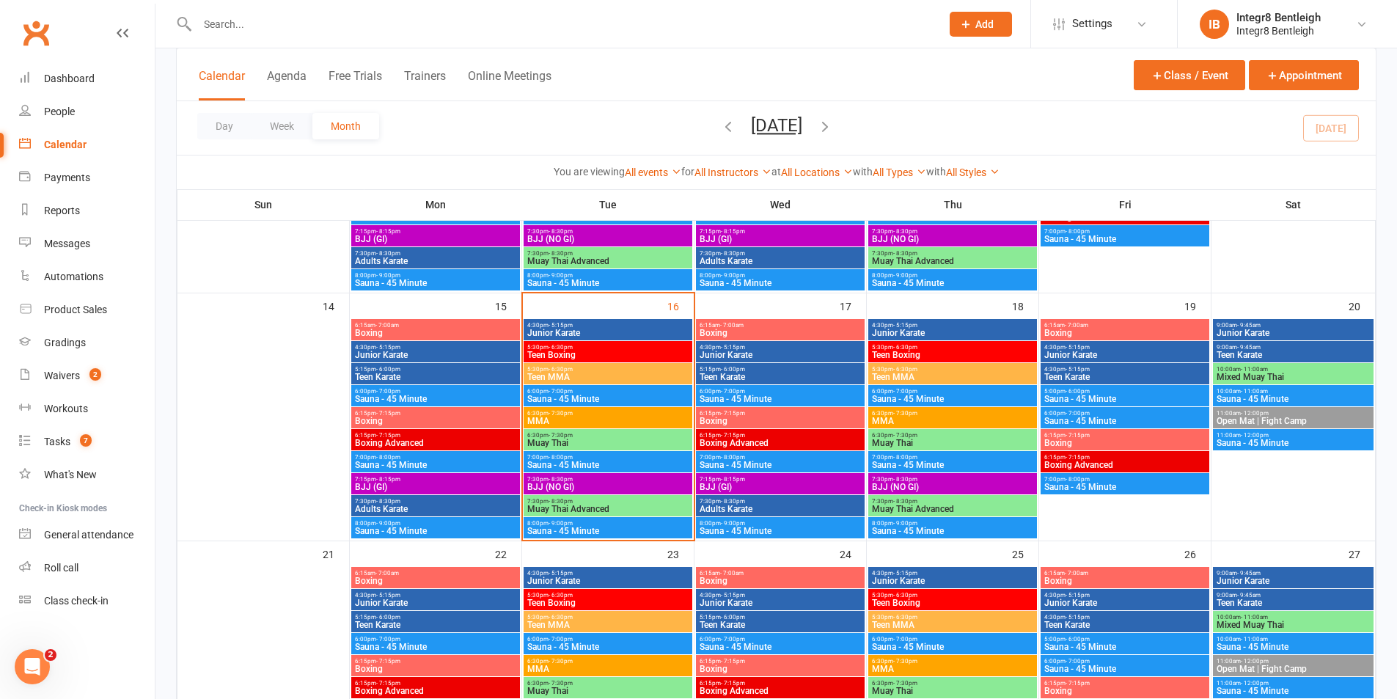
click at [654, 345] on span "5:30pm - 6:30pm" at bounding box center [608, 347] width 163 height 7
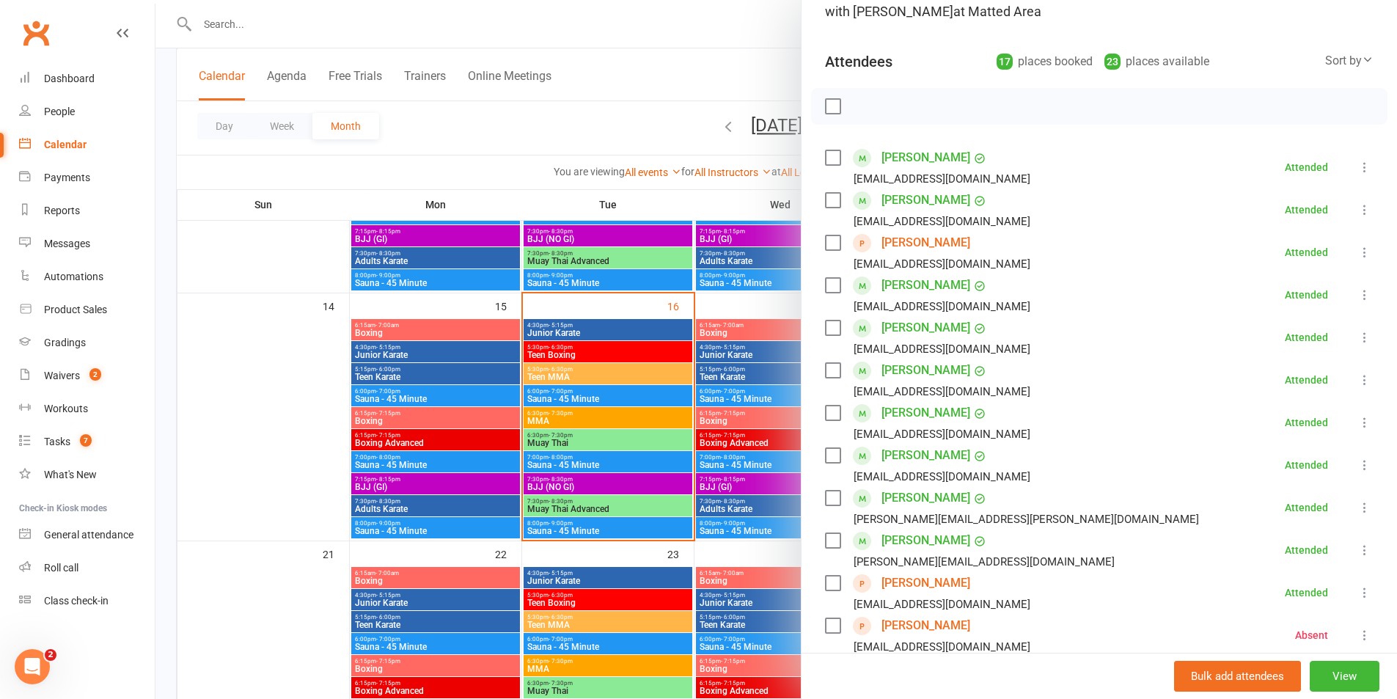
scroll to position [147, 0]
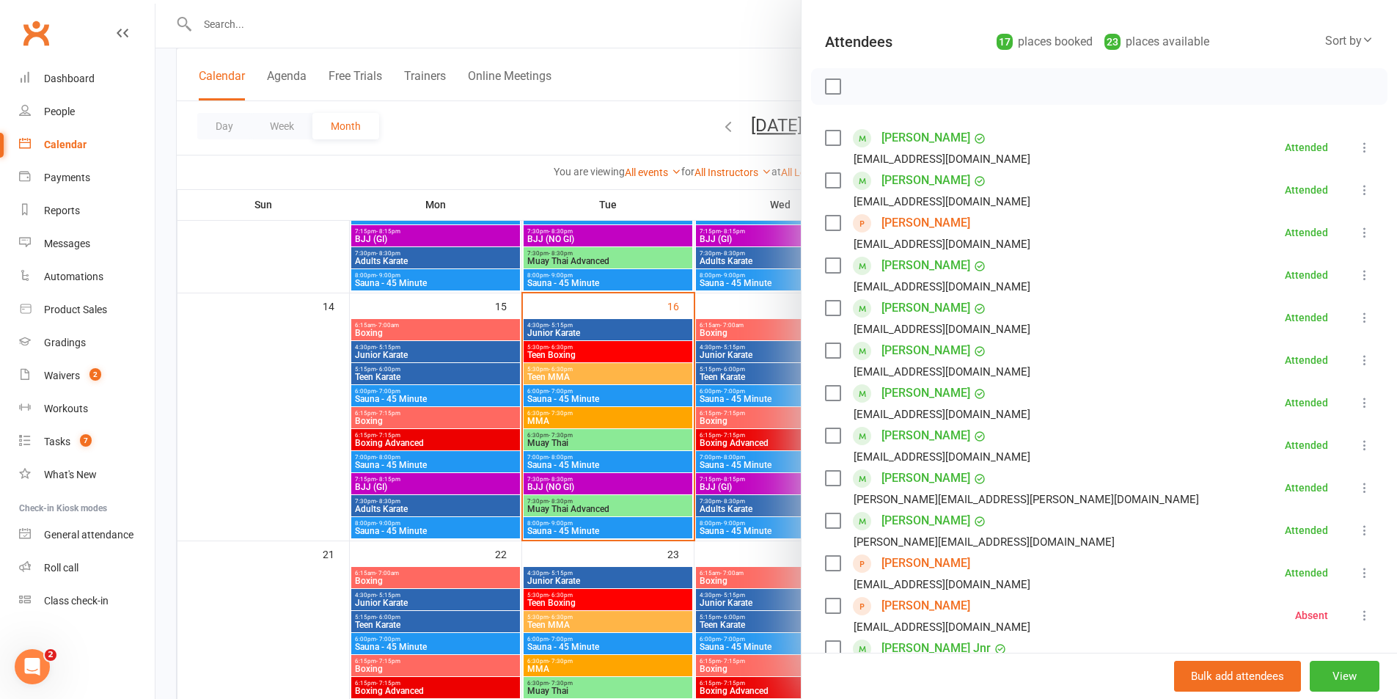
click at [566, 411] on div at bounding box center [777, 349] width 1242 height 699
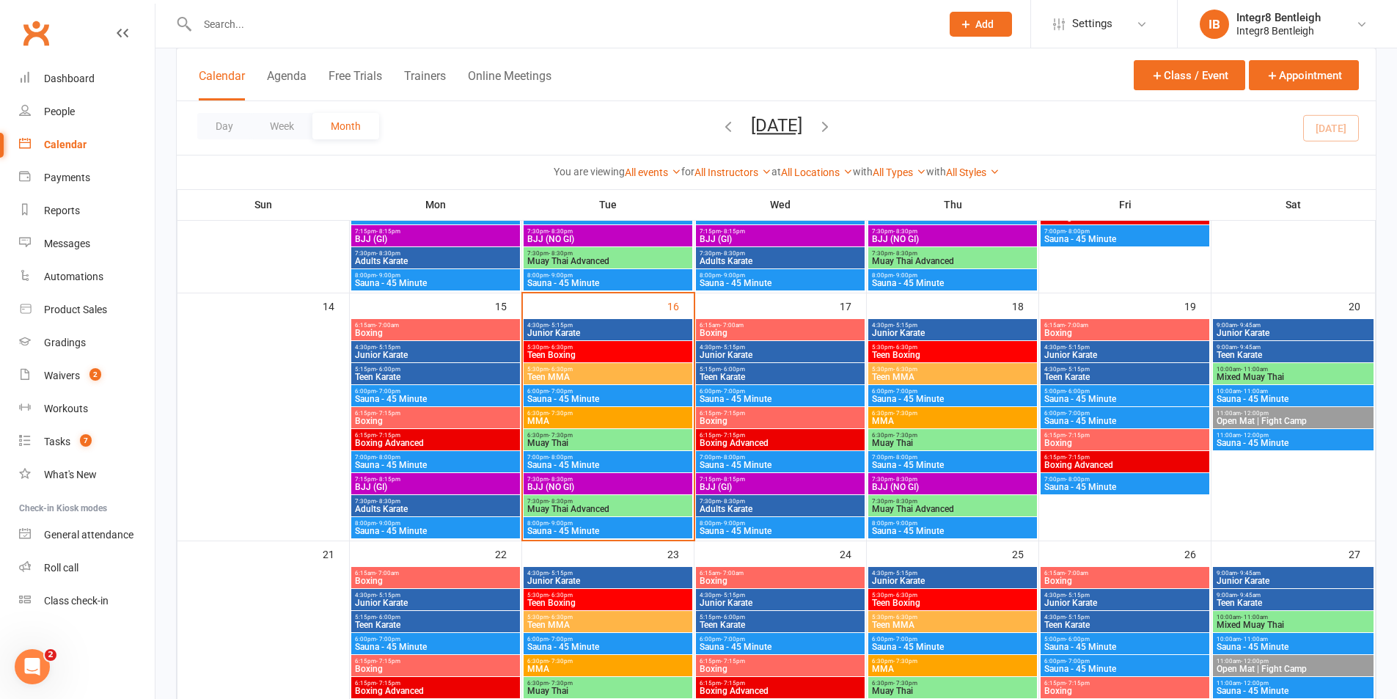
click at [638, 332] on span "Junior Karate" at bounding box center [608, 333] width 163 height 9
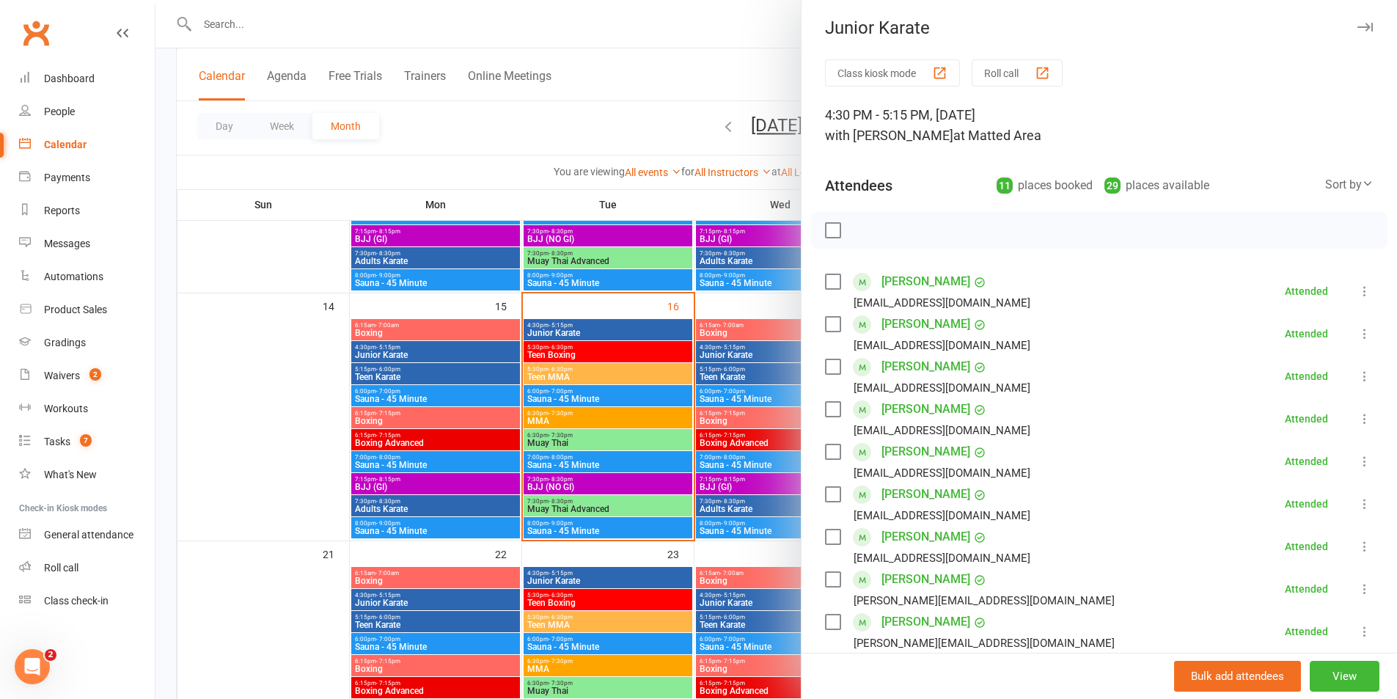
scroll to position [0, 0]
click at [598, 332] on div at bounding box center [777, 349] width 1242 height 699
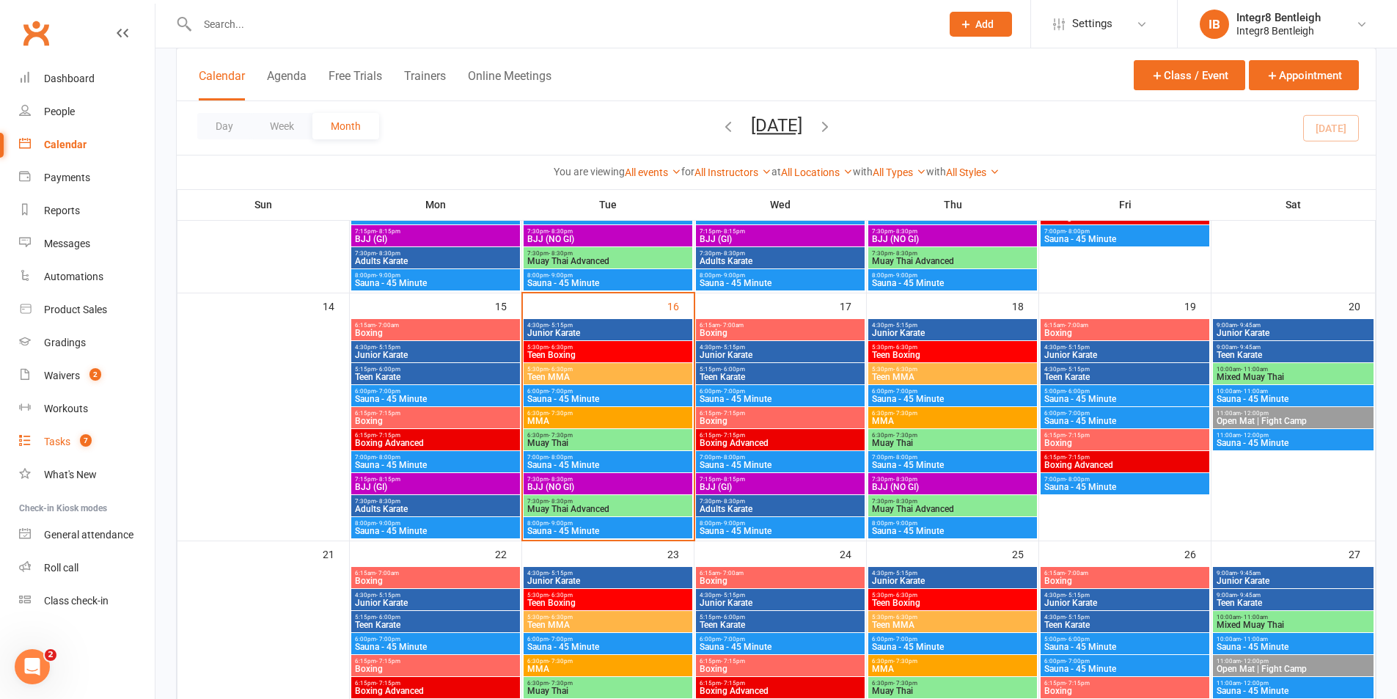
click at [87, 439] on span "7" at bounding box center [86, 440] width 12 height 12
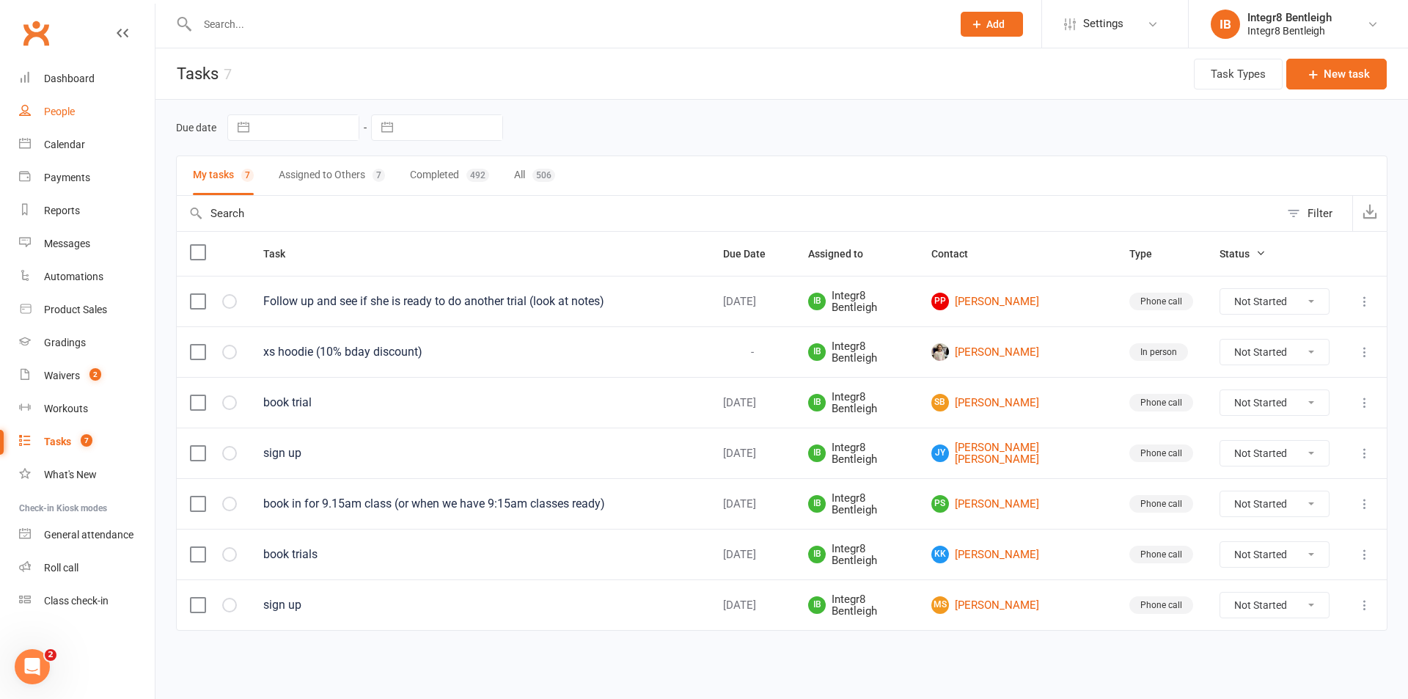
click at [70, 105] on link "People" at bounding box center [87, 111] width 136 height 33
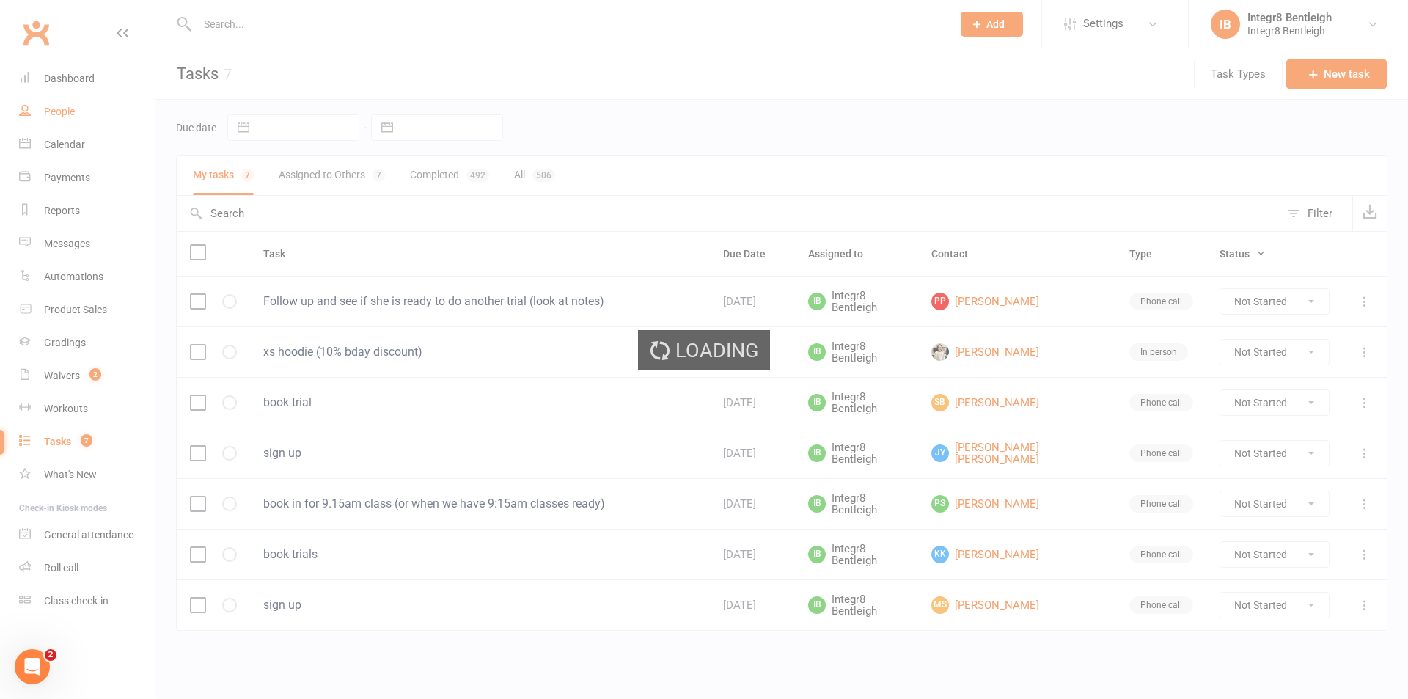
select select "25"
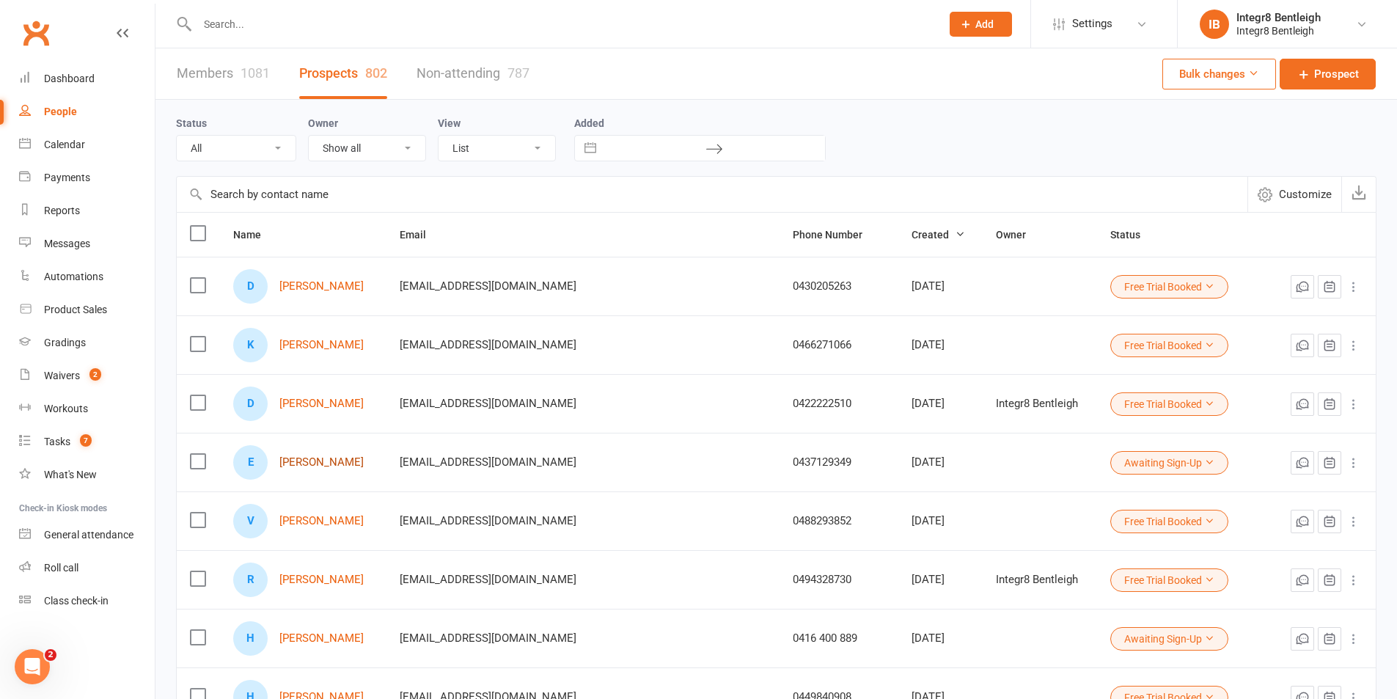
click at [341, 462] on link "[PERSON_NAME]" at bounding box center [321, 462] width 84 height 12
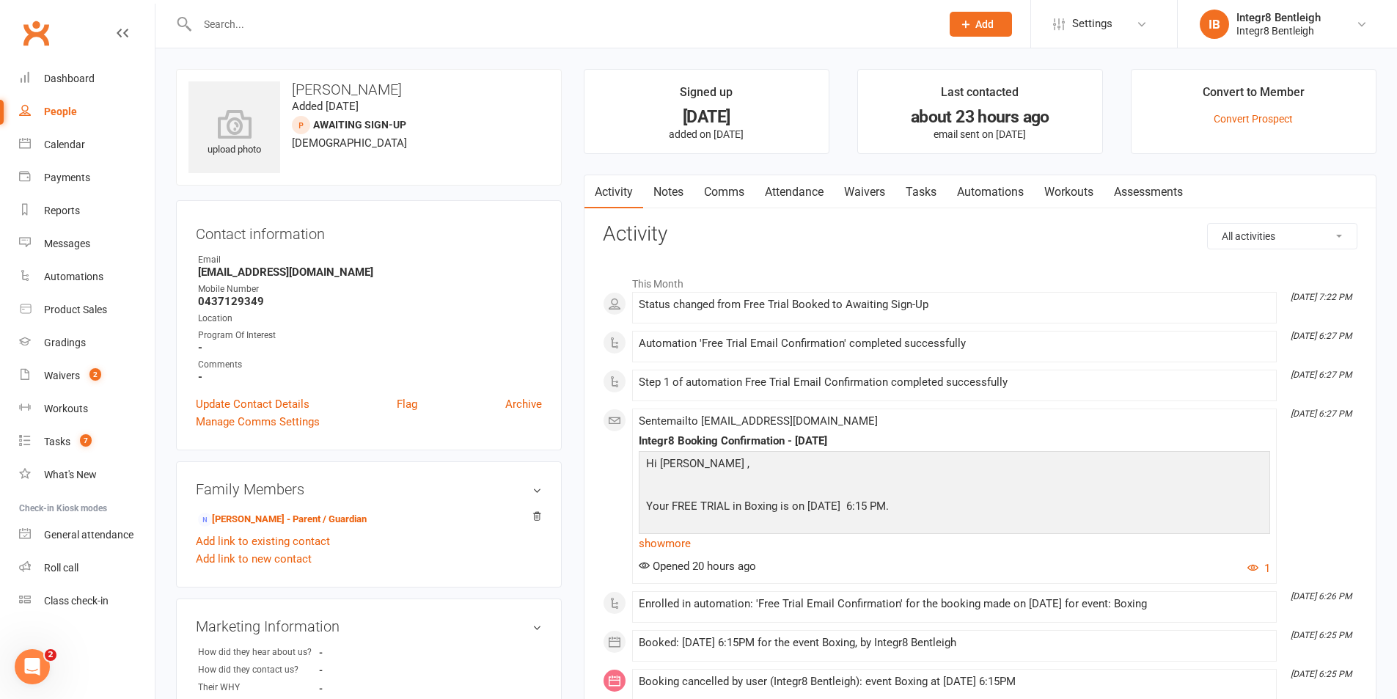
click at [871, 188] on link "Waivers" at bounding box center [865, 192] width 62 height 34
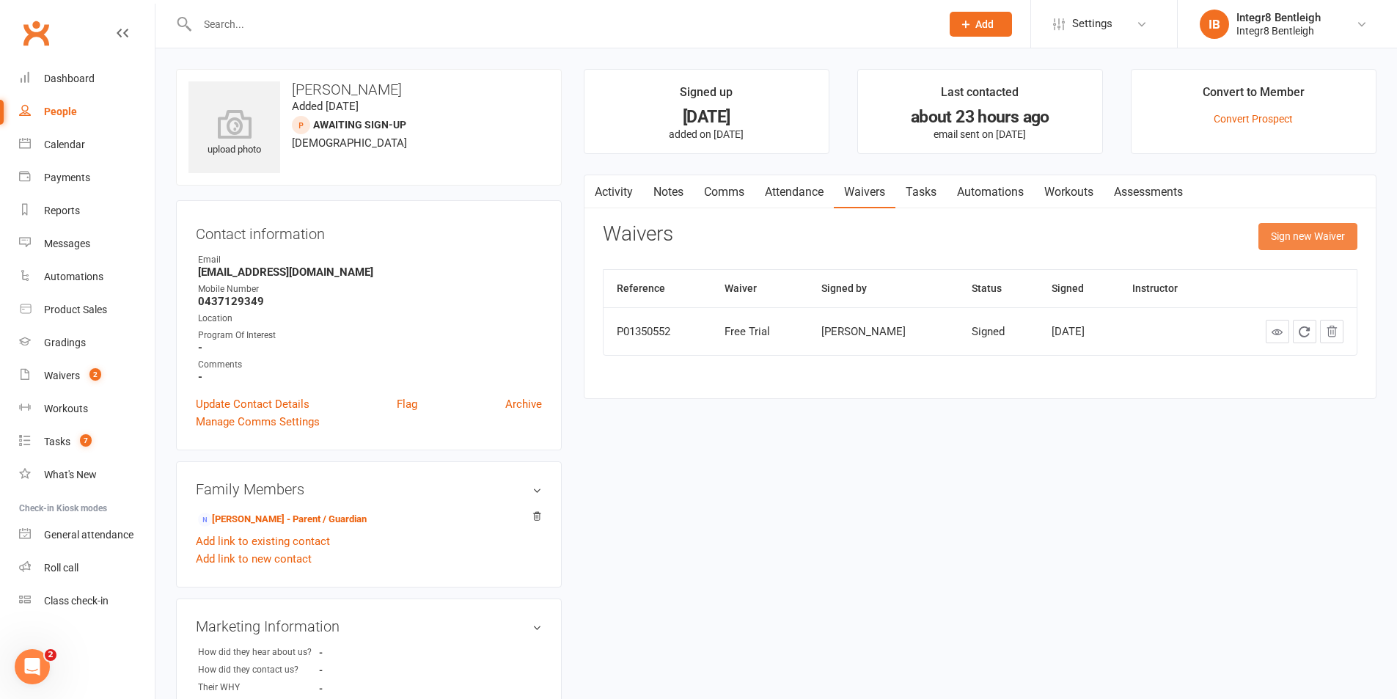
click at [1301, 239] on button "Sign new Waiver" at bounding box center [1308, 236] width 99 height 26
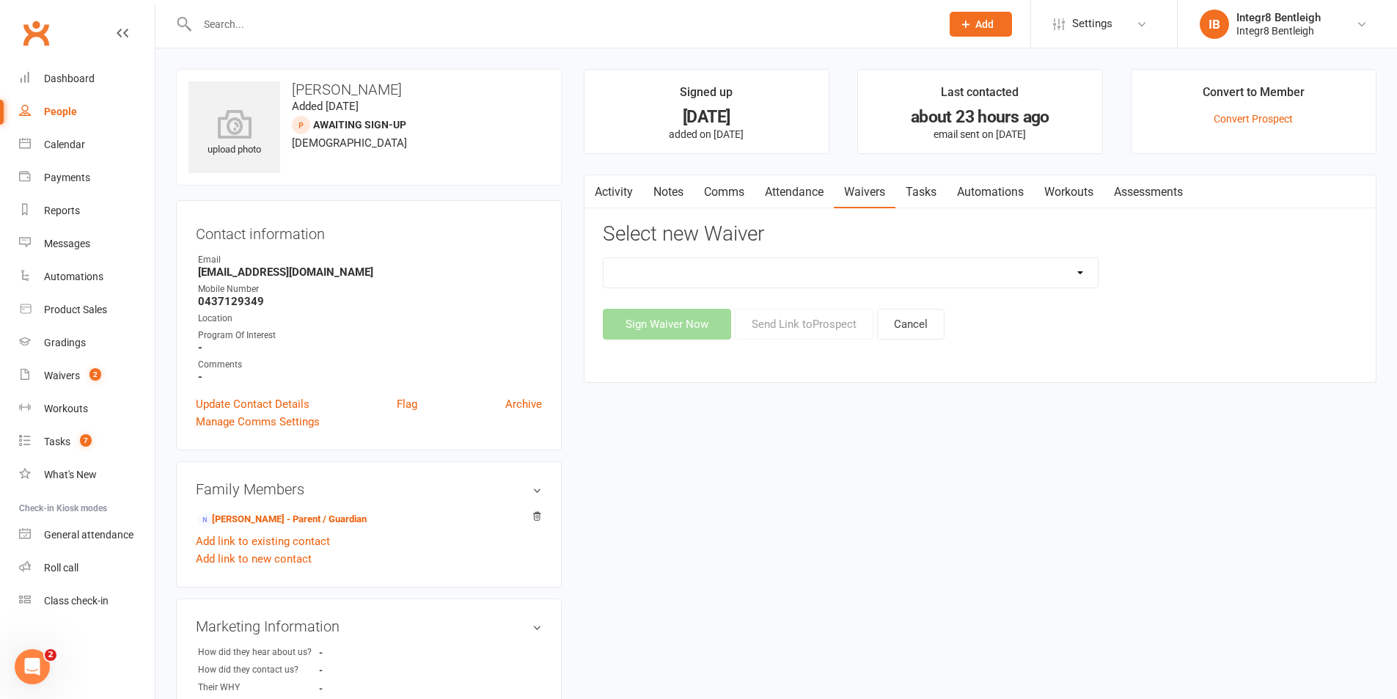
click at [785, 273] on select "10 Class Pass Cancellation Free Trial Hold Membership Document Mobility Worksho…" at bounding box center [851, 272] width 494 height 29
select select "10847"
click at [604, 258] on select "10 Class Pass Cancellation Free Trial Hold Membership Document Mobility Worksho…" at bounding box center [851, 272] width 494 height 29
click at [798, 315] on button "Send Link to [GEOGRAPHIC_DATA]" at bounding box center [804, 324] width 139 height 31
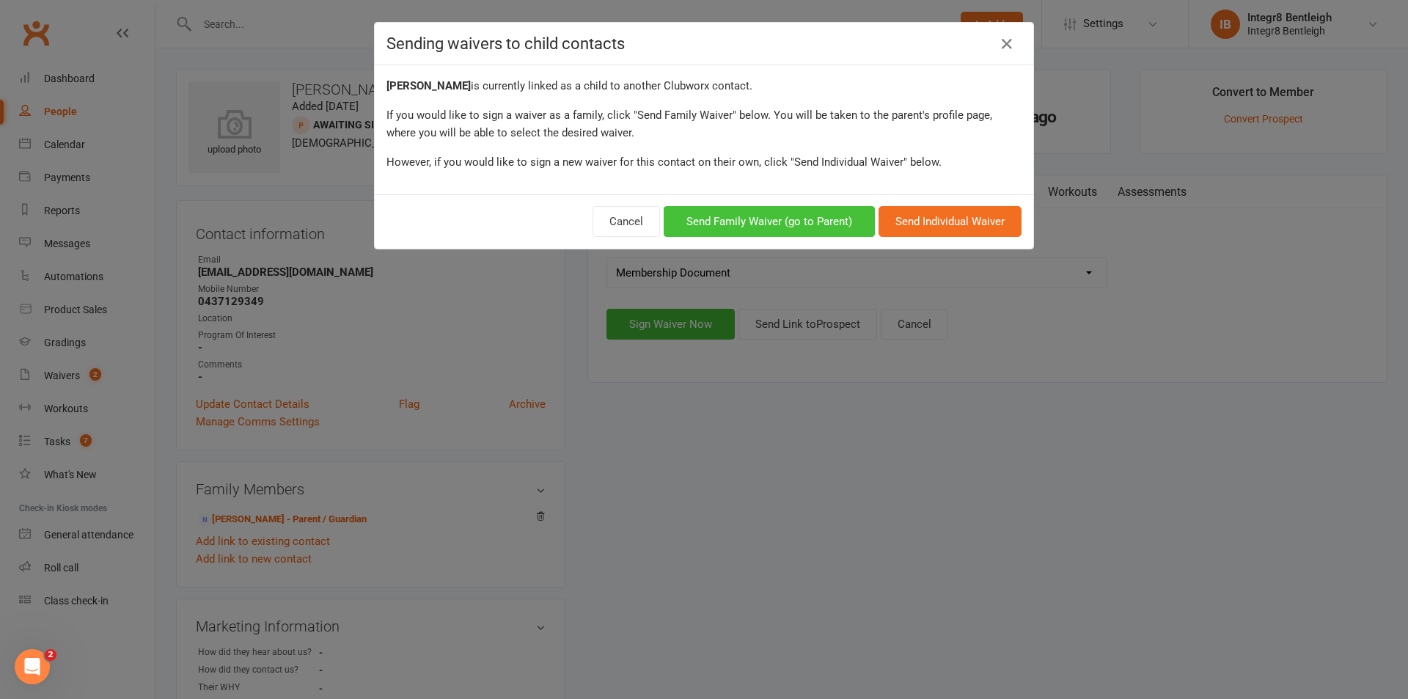
click at [797, 217] on button "Send Family Waiver (go to Parent)" at bounding box center [769, 221] width 211 height 31
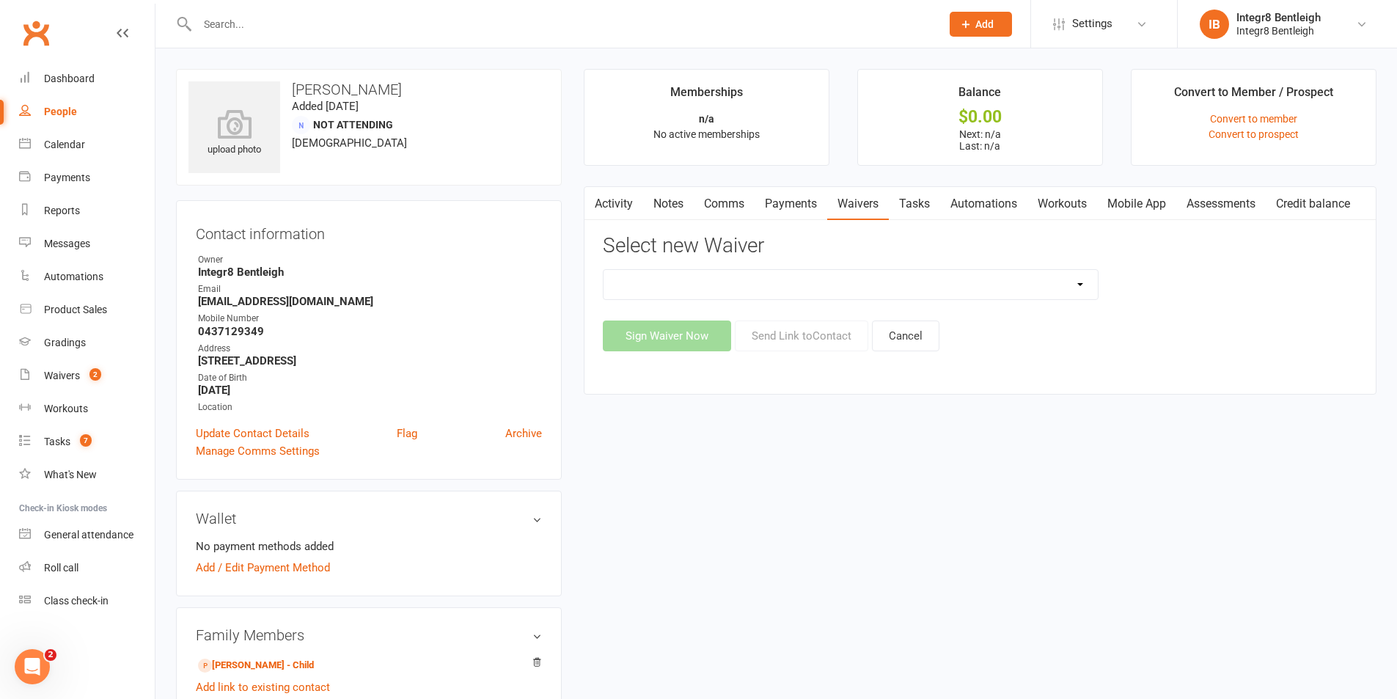
click at [721, 278] on select "10 Class Pass Cancellation Free Trial Hold Membership Document Mobility Worksho…" at bounding box center [851, 284] width 494 height 29
select select "10847"
click at [604, 270] on select "10 Class Pass Cancellation Free Trial Hold Membership Document Mobility Worksho…" at bounding box center [851, 284] width 494 height 29
click at [800, 340] on button "Send Link to Contact" at bounding box center [802, 336] width 134 height 31
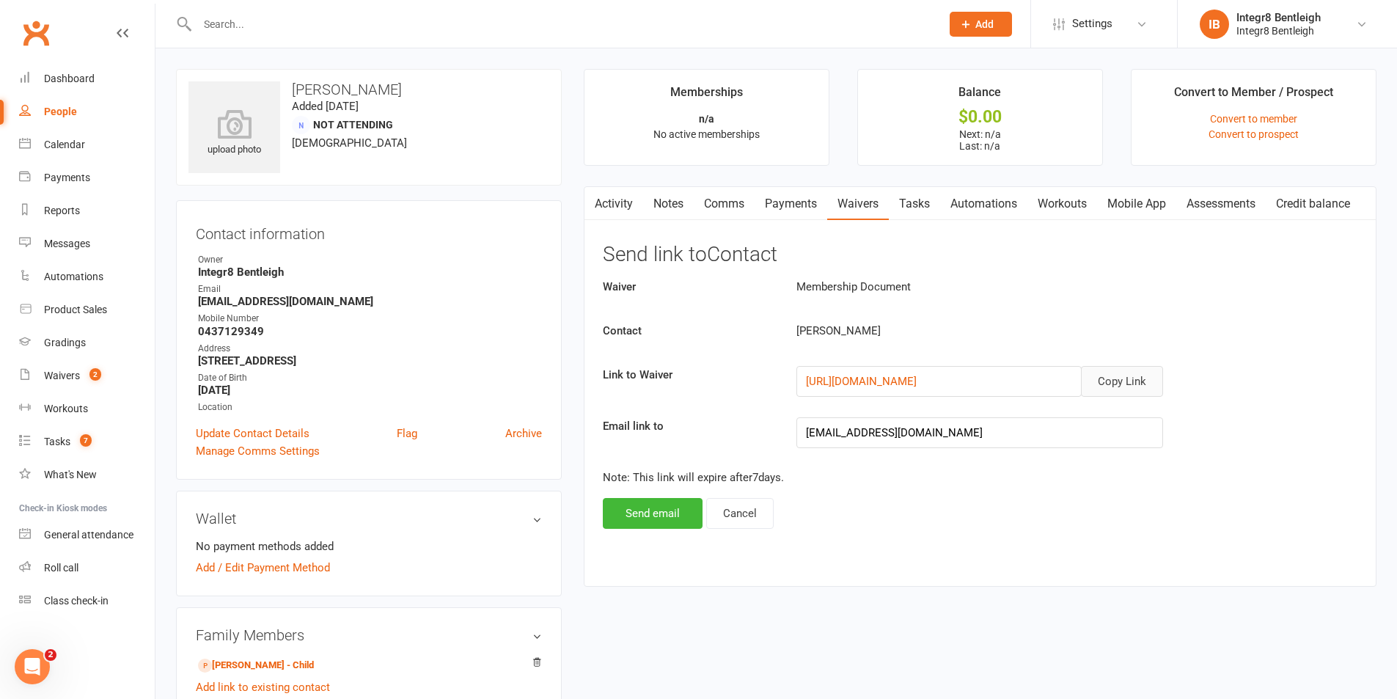
click at [1134, 372] on button "Copy Link" at bounding box center [1122, 381] width 82 height 31
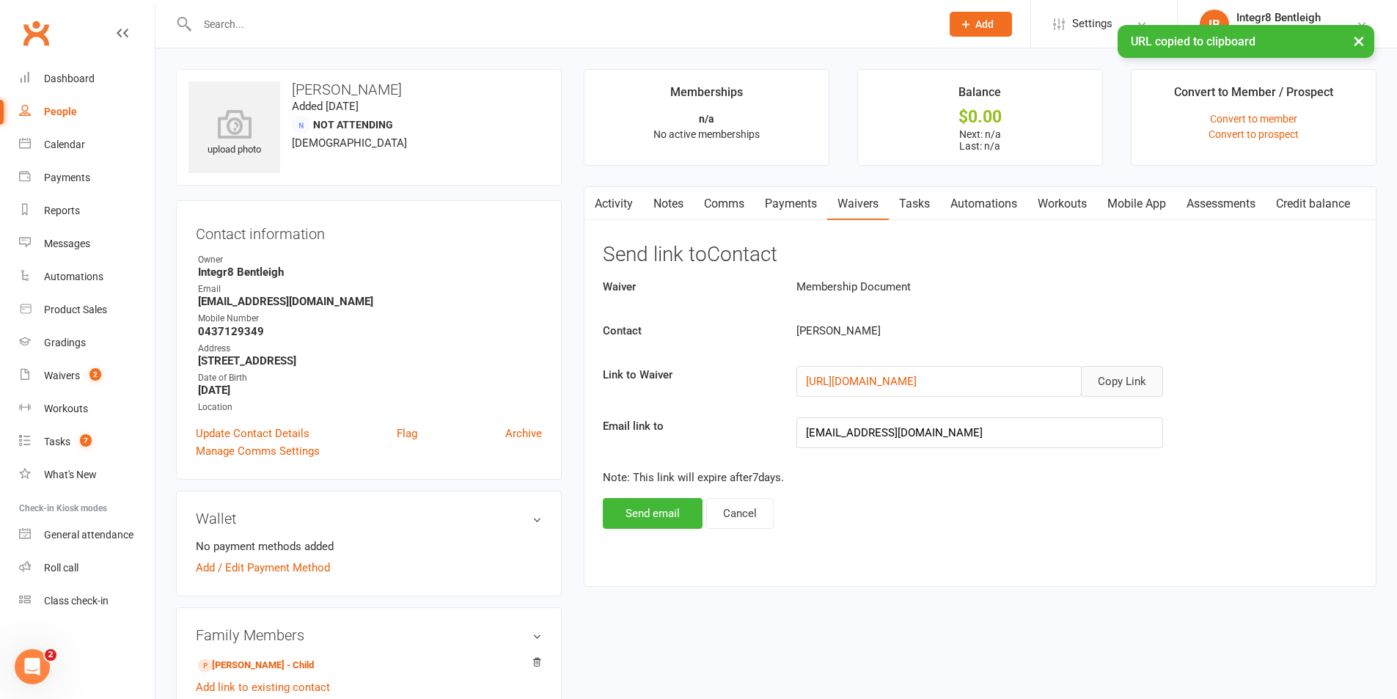
click at [724, 203] on link "Comms" at bounding box center [724, 204] width 61 height 34
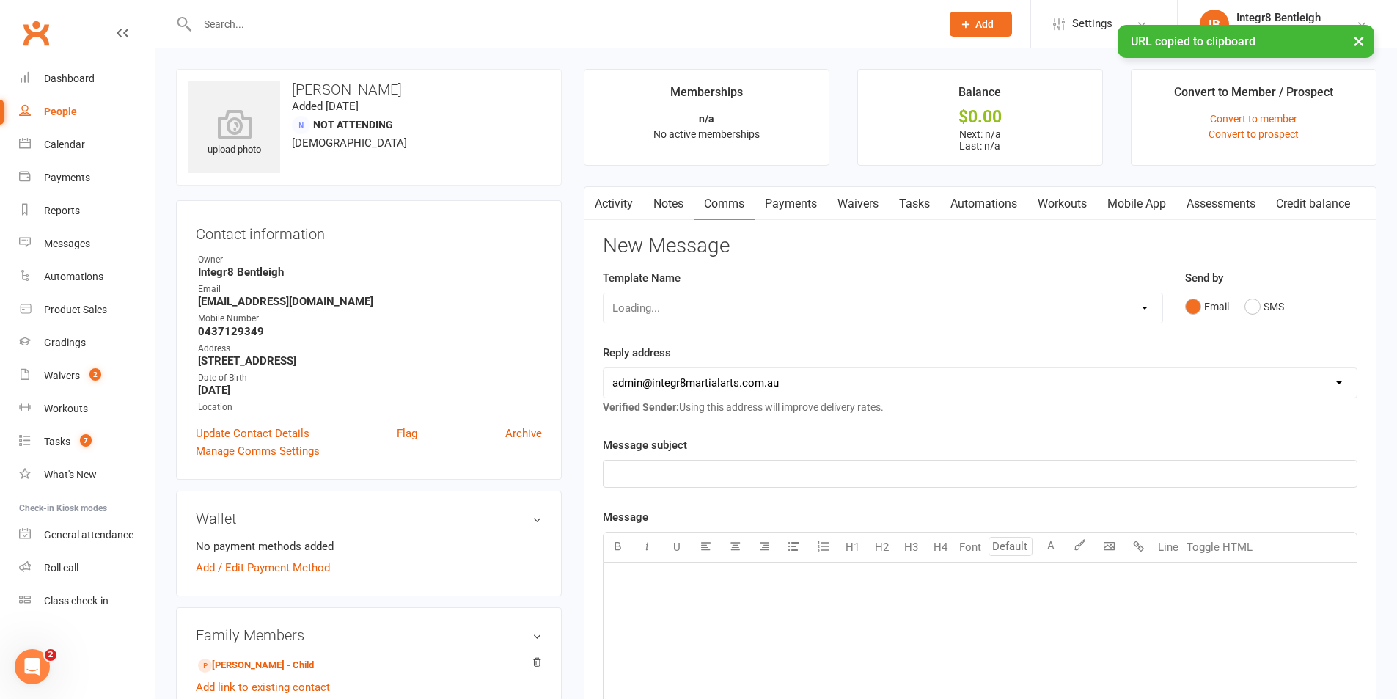
click at [761, 313] on select "Loading..." at bounding box center [883, 307] width 559 height 29
select select "13"
click at [604, 293] on select "Select Template [Email] Public Holiday [Email] 10 Class Pass - 1 Class Remainin…" at bounding box center [883, 307] width 559 height 29
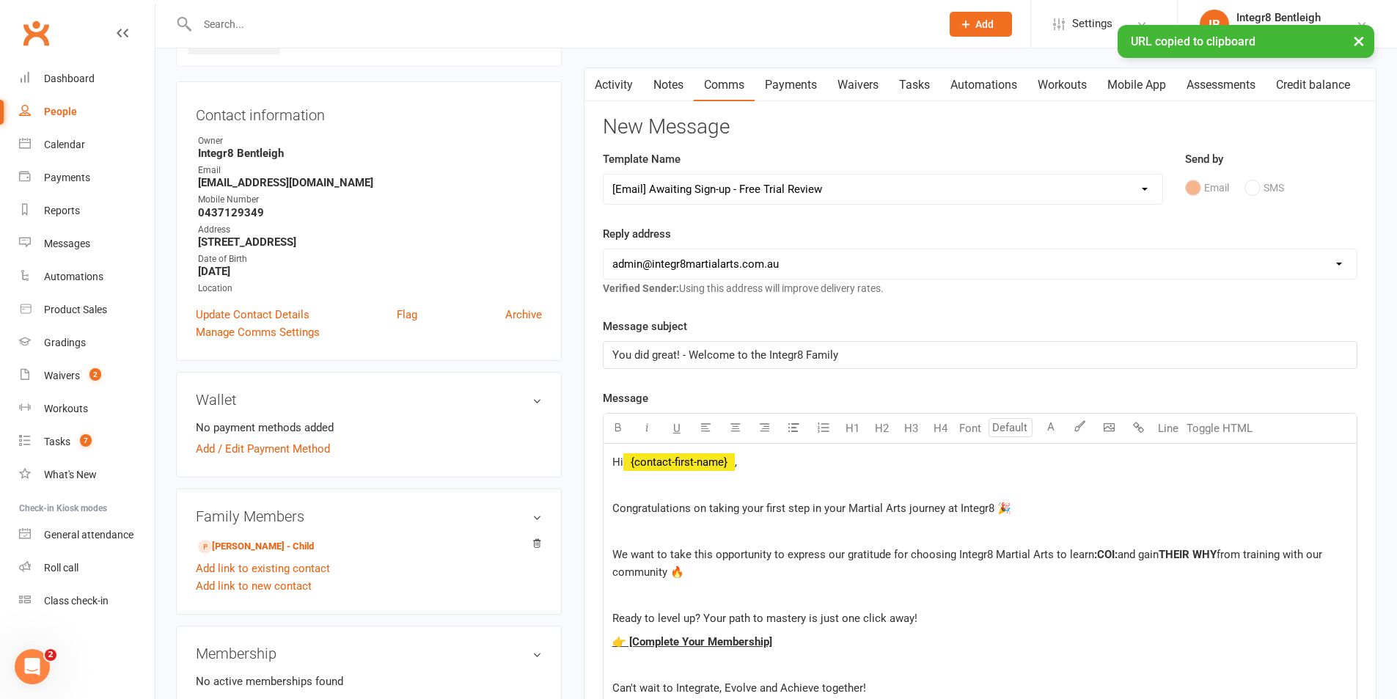
scroll to position [147, 0]
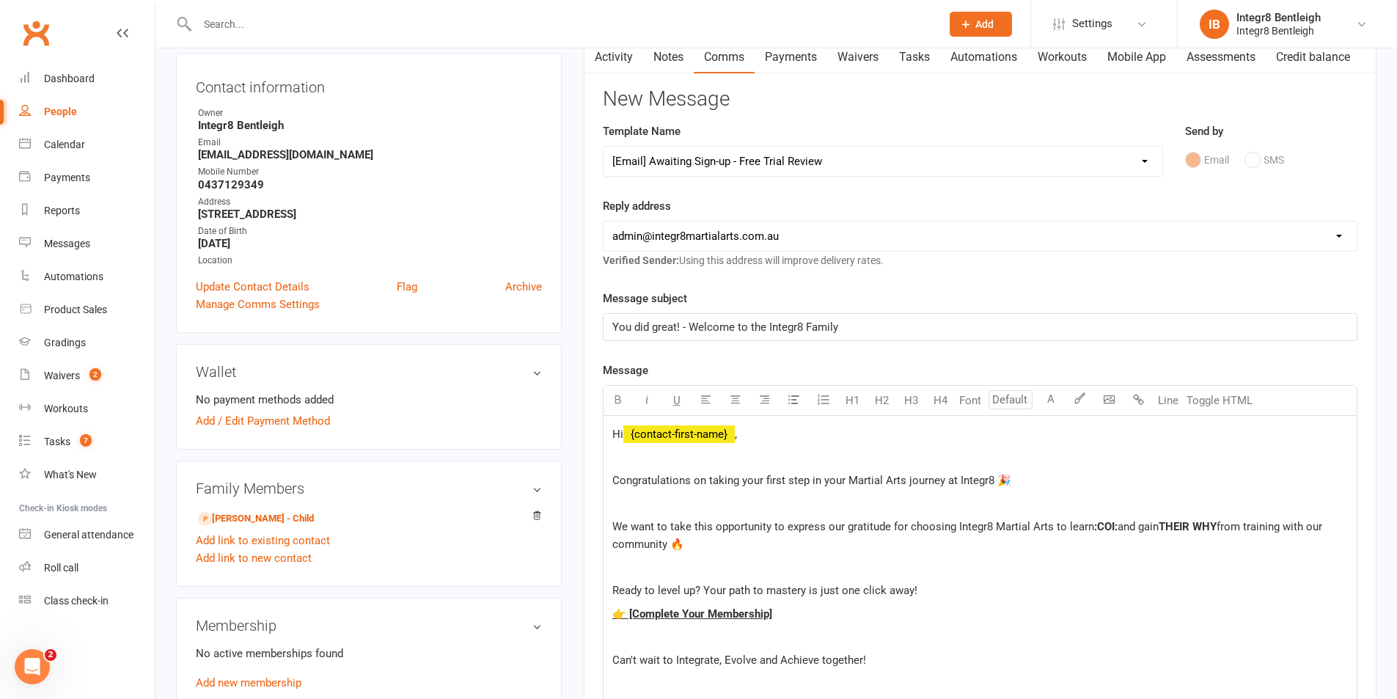
click at [616, 445] on div "Hi ﻿ {contact-first-name} , Congratulations on taking your first step in your M…" at bounding box center [980, 594] width 753 height 356
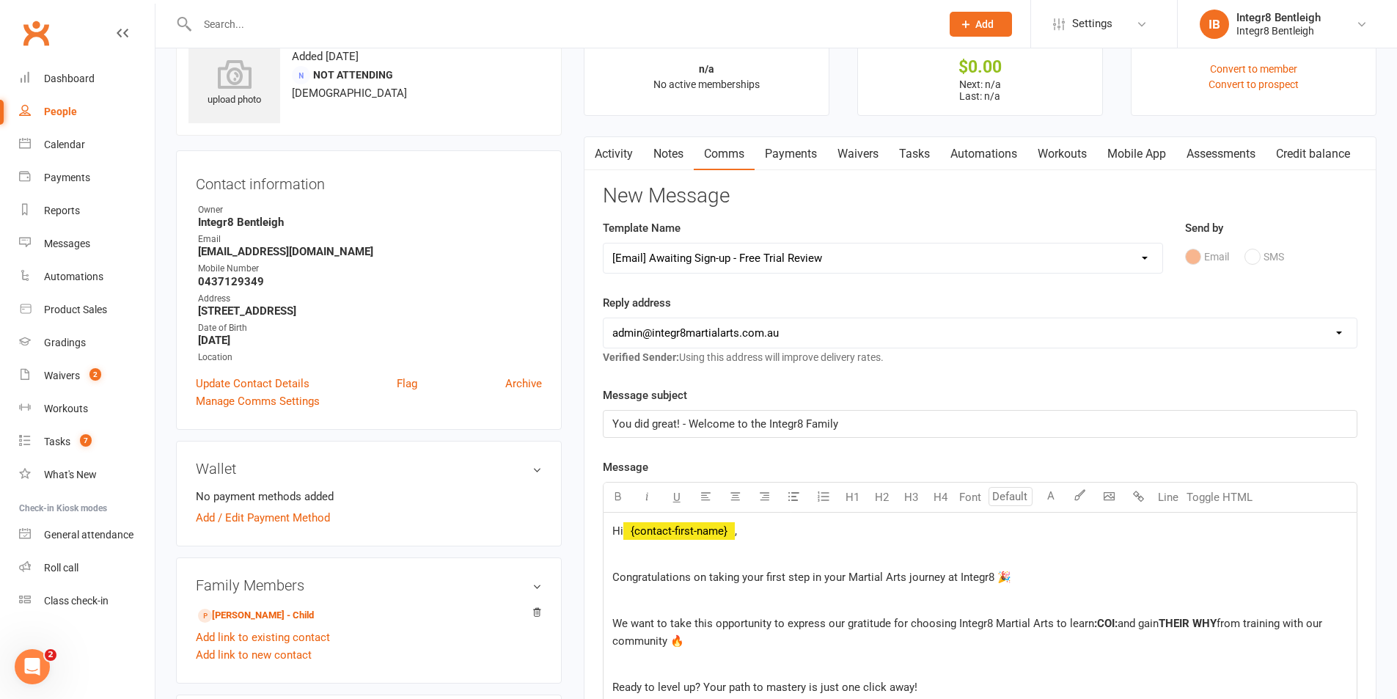
scroll to position [73, 0]
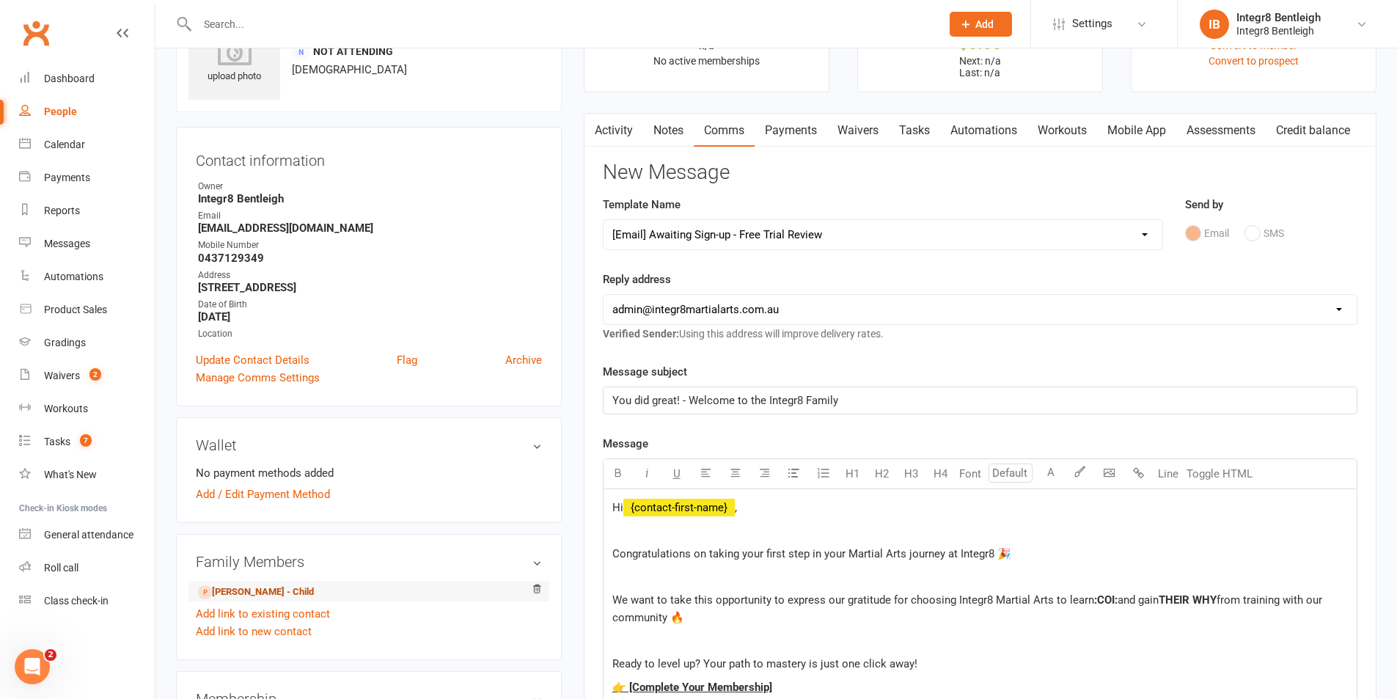
click at [289, 585] on link "[PERSON_NAME] - Child" at bounding box center [256, 592] width 116 height 15
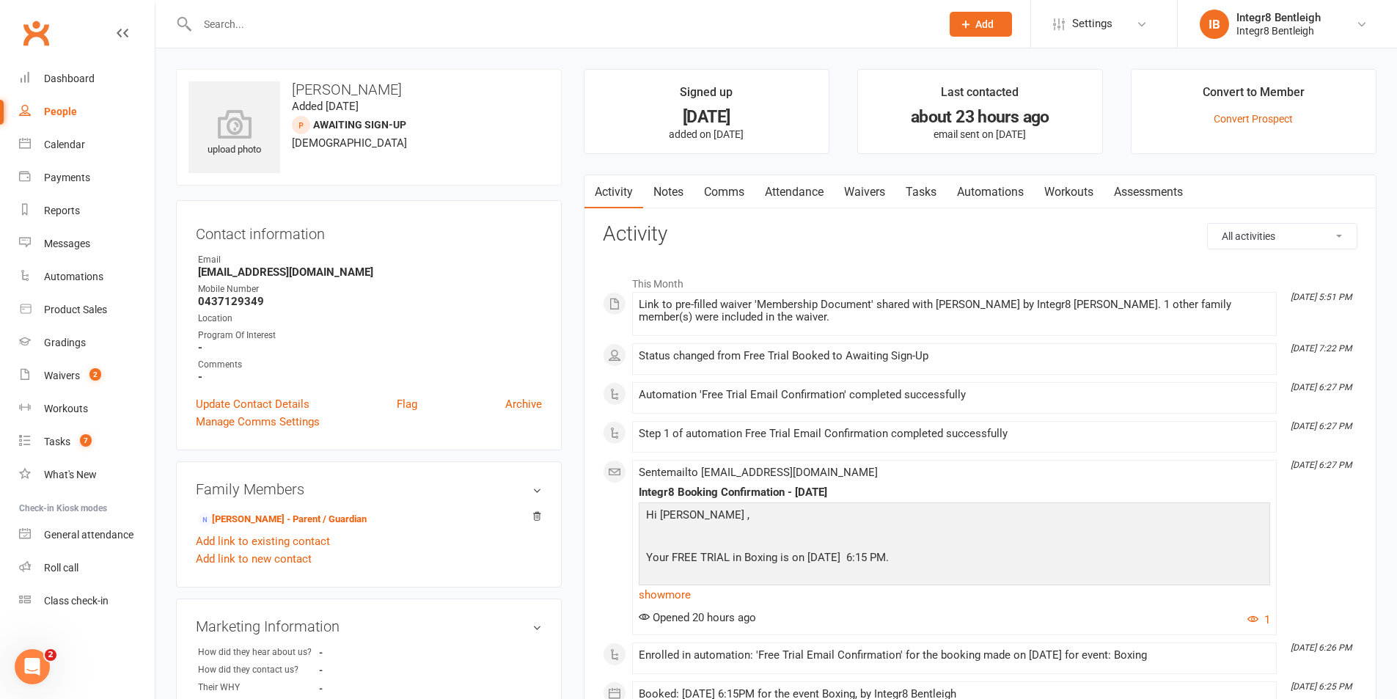
click at [727, 201] on link "Comms" at bounding box center [724, 192] width 61 height 34
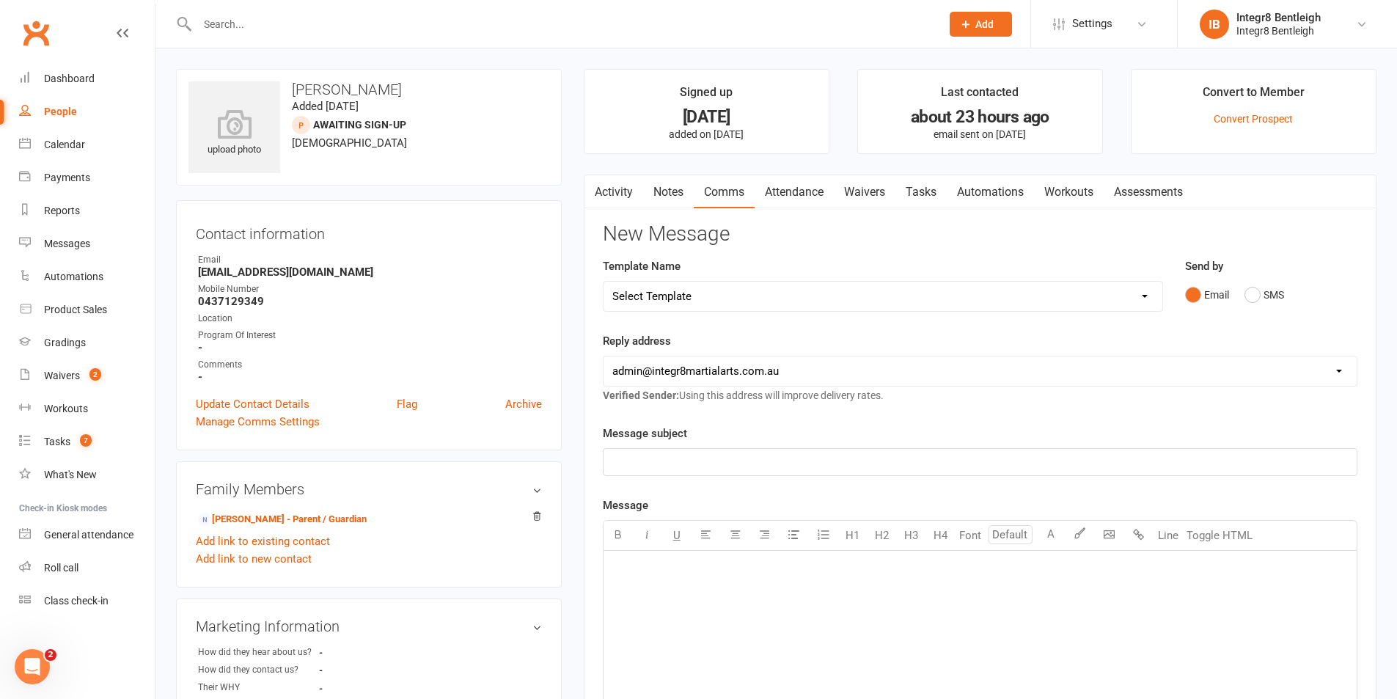
click at [716, 296] on select "Select Template [Email] Public Holiday [Email] 10 Class Pass - 1 Class Remainin…" at bounding box center [883, 296] width 559 height 29
select select "13"
click at [604, 282] on select "Select Template [Email] Public Holiday [Email] 10 Class Pass - 1 Class Remainin…" at bounding box center [883, 296] width 559 height 29
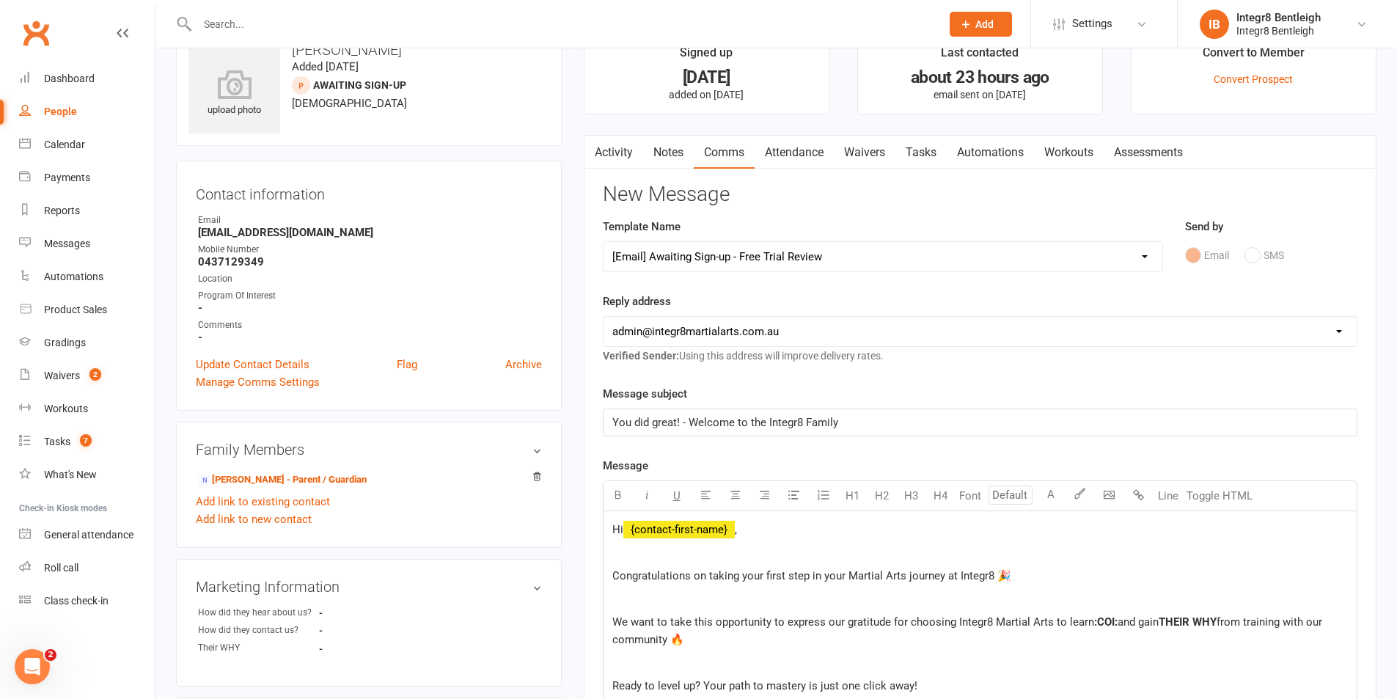
scroll to position [73, 0]
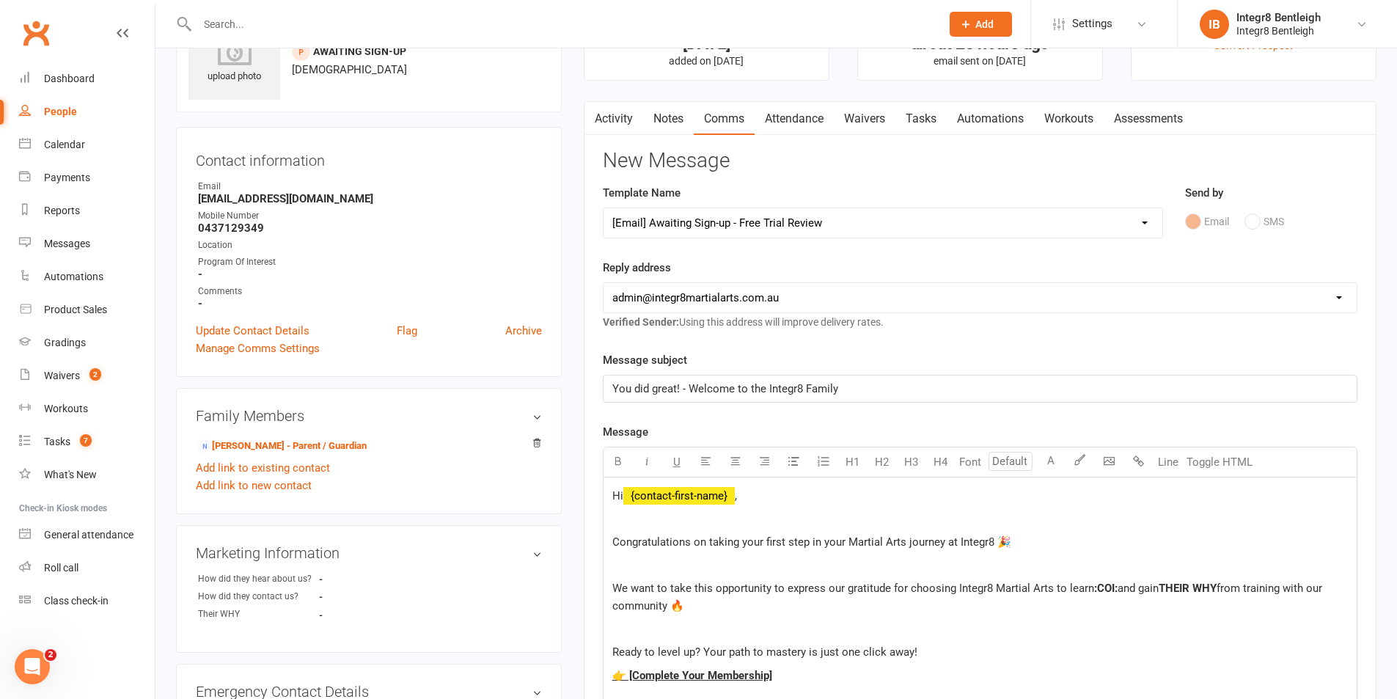
click at [613, 497] on span "Hi" at bounding box center [618, 495] width 11 height 13
click at [1107, 595] on span ":COI:" at bounding box center [1105, 588] width 23 height 13
click at [1209, 585] on span "THEIR WHY" at bounding box center [1203, 588] width 58 height 13
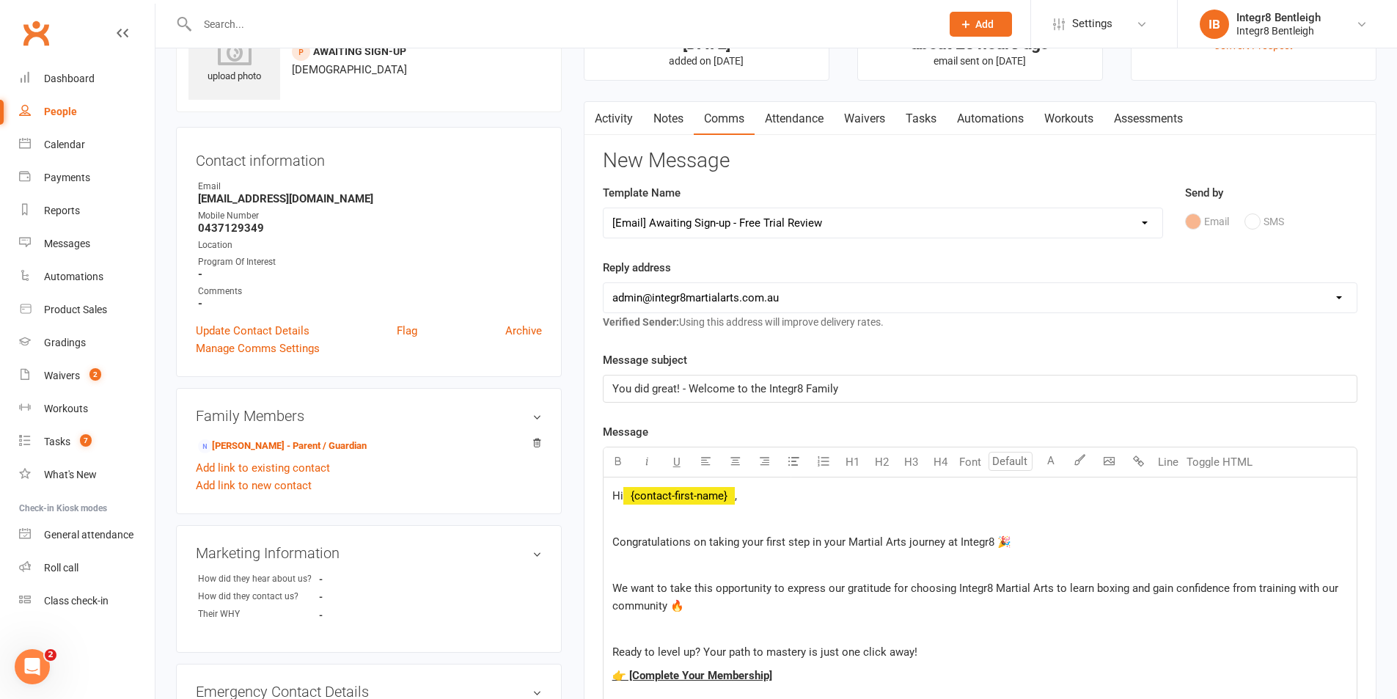
click at [801, 652] on span "Ready to level up? Your path to mastery is just one click away!" at bounding box center [765, 652] width 305 height 13
click at [1202, 588] on span "We want to take this opportunity to express our gratitude for choosing Integr8 …" at bounding box center [977, 597] width 729 height 31
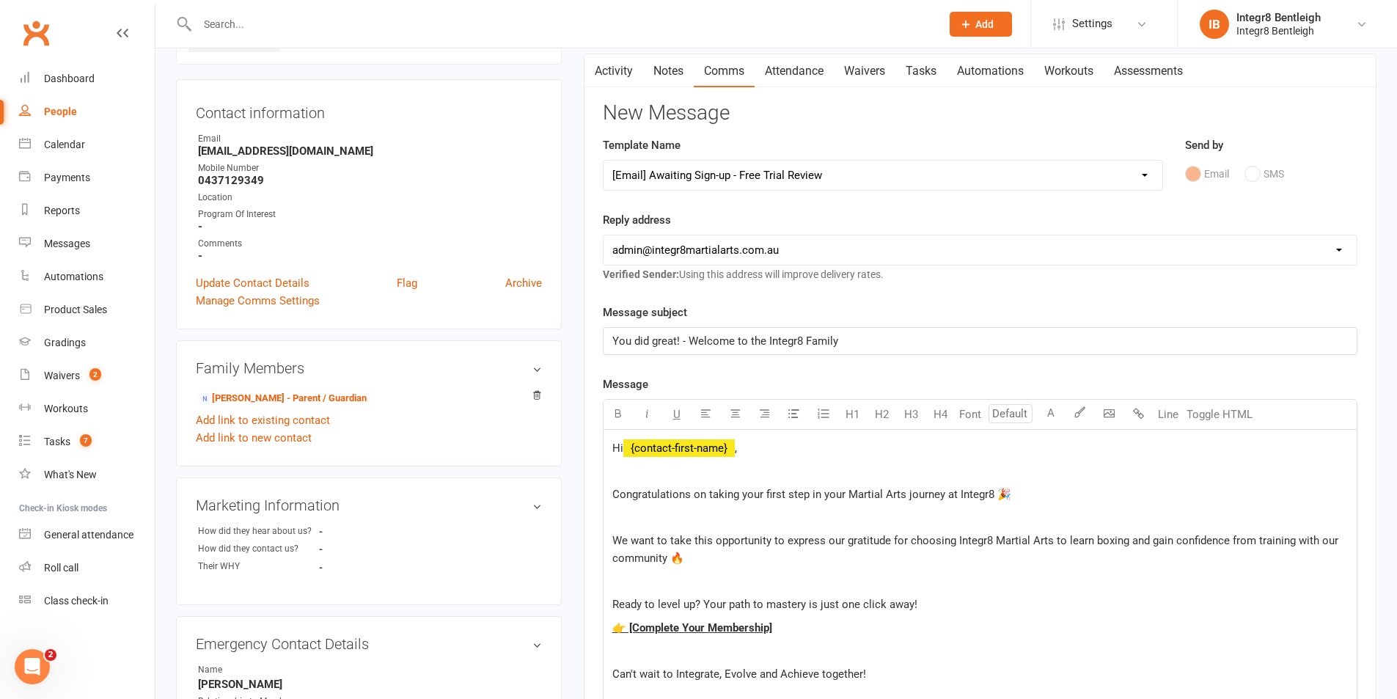
scroll to position [147, 0]
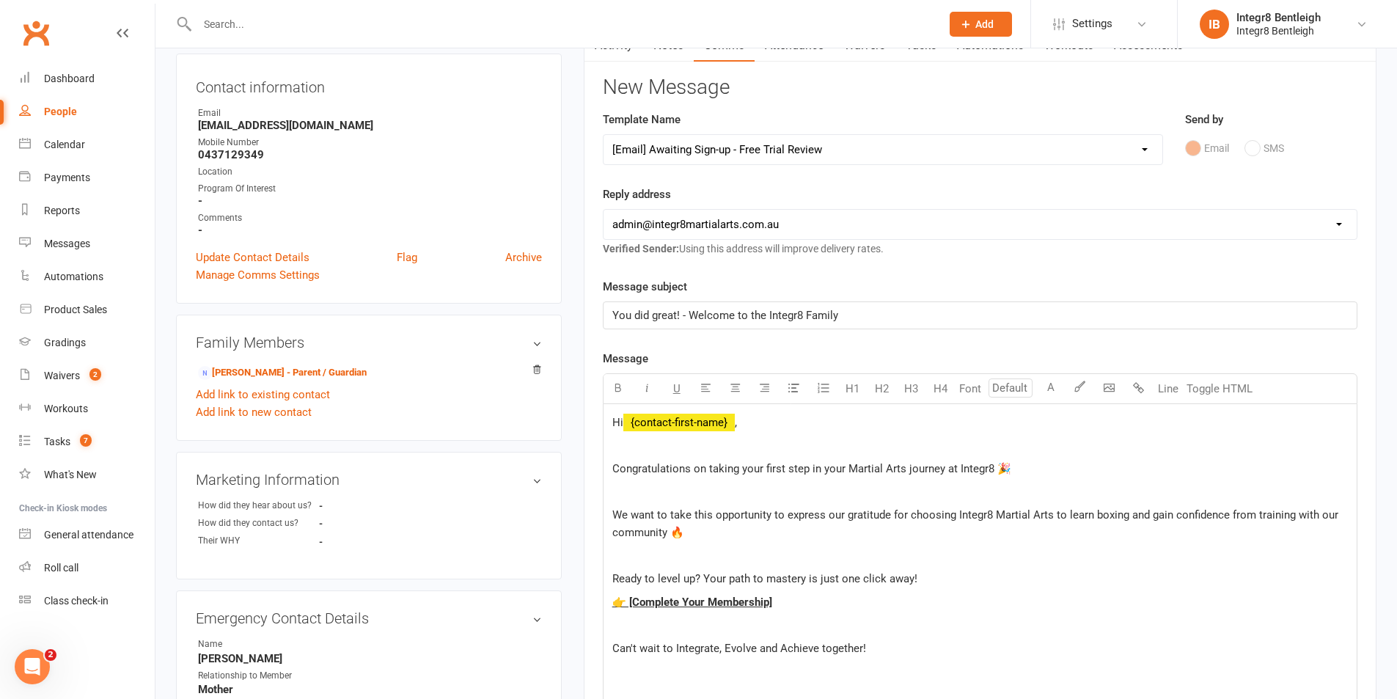
click at [751, 602] on span "👉 [Complete Your Membership]" at bounding box center [693, 602] width 160 height 13
click at [786, 594] on p "👉 [Complete Your Membership]" at bounding box center [981, 602] width 736 height 18
drag, startPoint x: 770, startPoint y: 602, endPoint x: 631, endPoint y: 604, distance: 139.4
click at [631, 604] on p "👉 [Complete Your Membership]" at bounding box center [981, 602] width 736 height 18
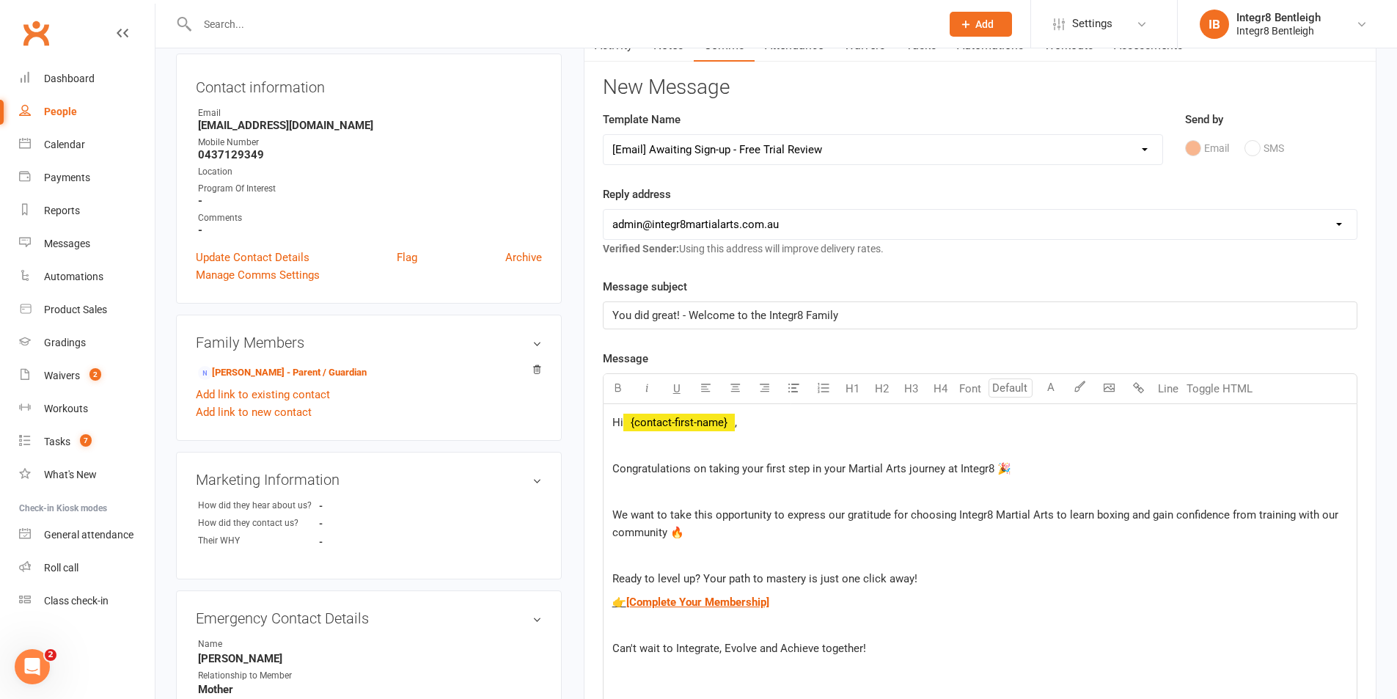
click at [1192, 514] on span "We want to take this opportunity to express our gratitude for choosing Integr8 …" at bounding box center [977, 523] width 729 height 31
click at [988, 545] on div "Hi ﻿ {contact-first-name} , Congratulations on taking your first step in your M…" at bounding box center [980, 582] width 753 height 356
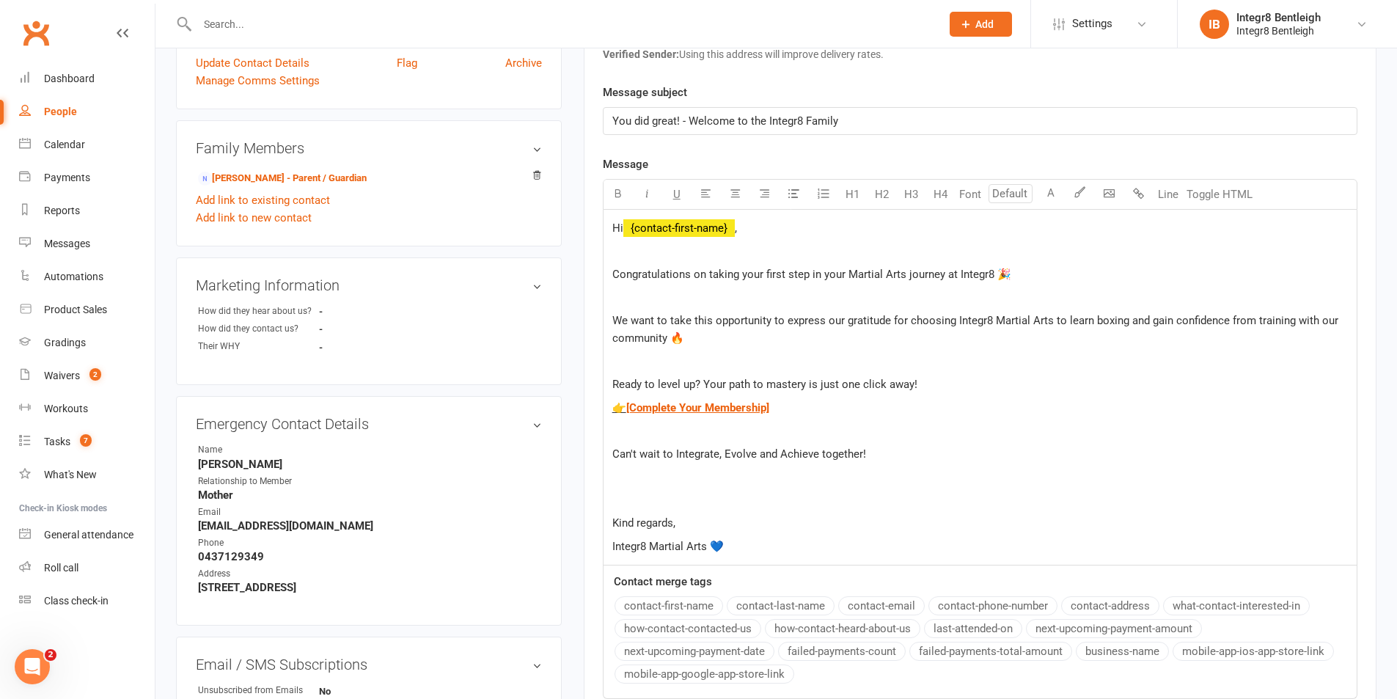
scroll to position [367, 0]
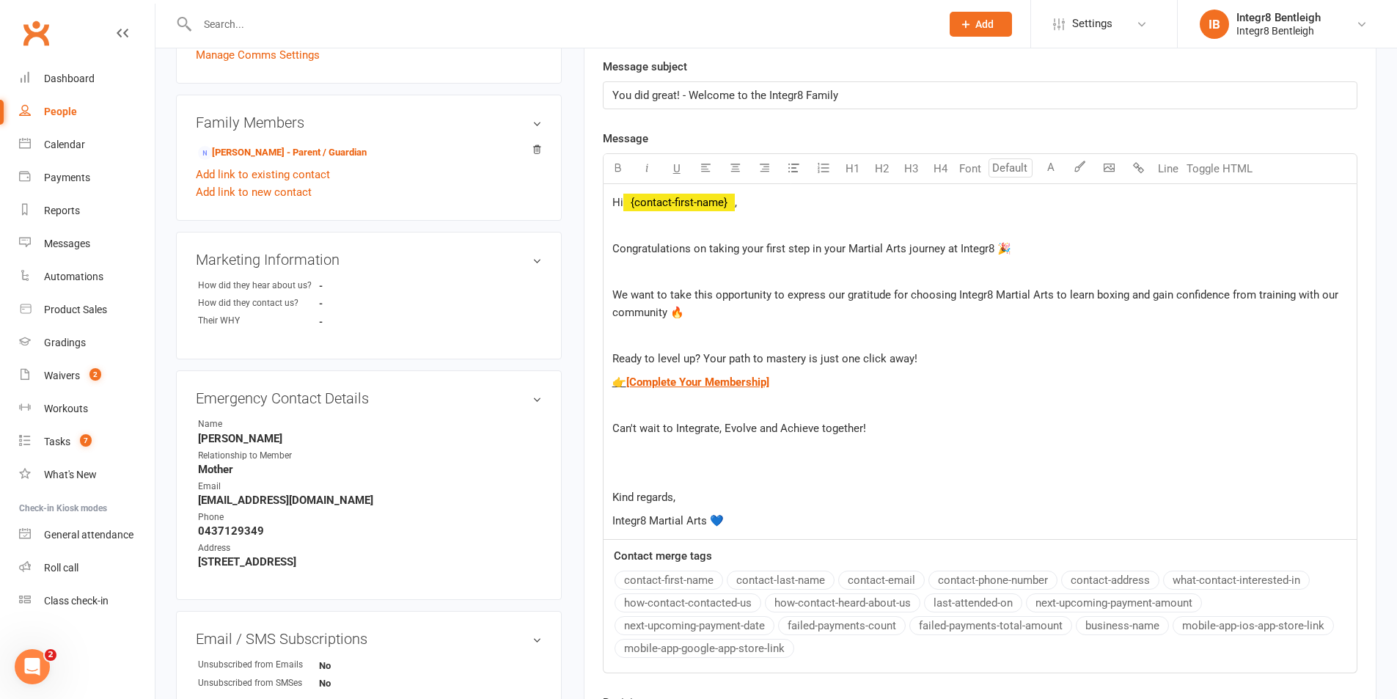
click at [681, 491] on p "Kind regards," at bounding box center [981, 498] width 736 height 18
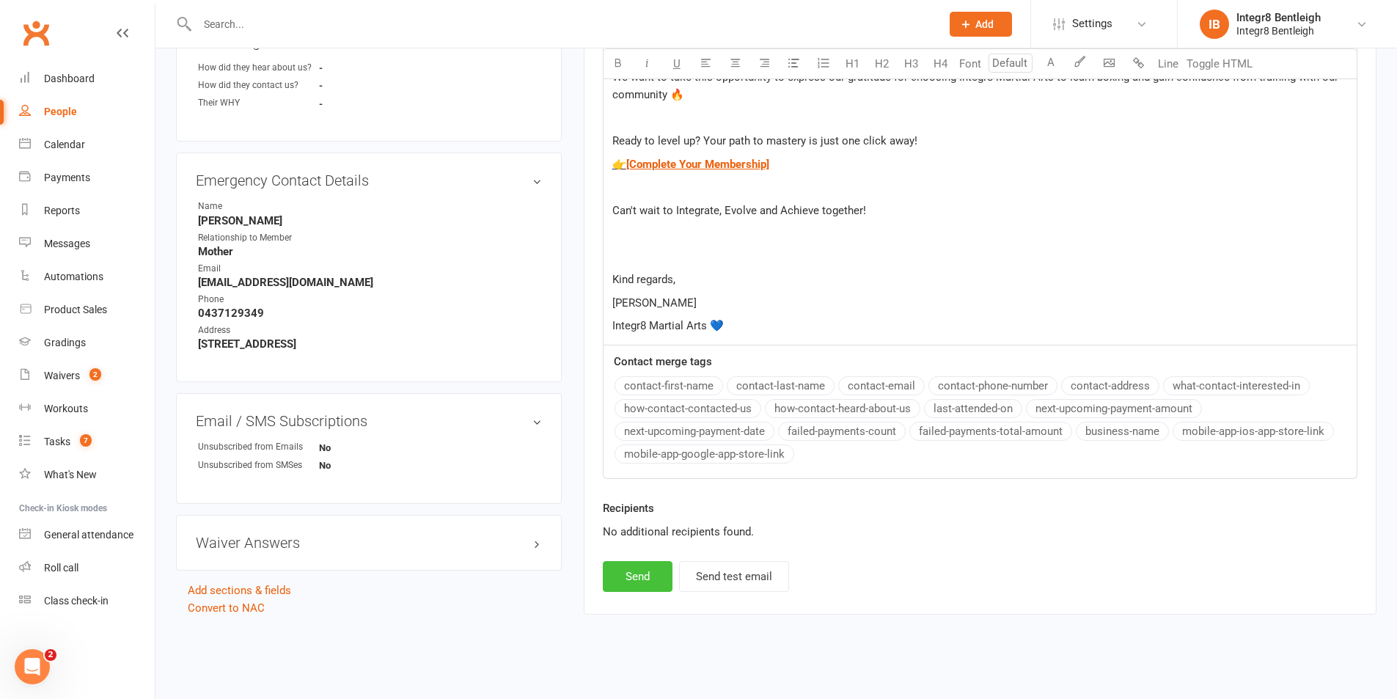
scroll to position [587, 0]
click at [626, 575] on button "Send" at bounding box center [638, 574] width 70 height 31
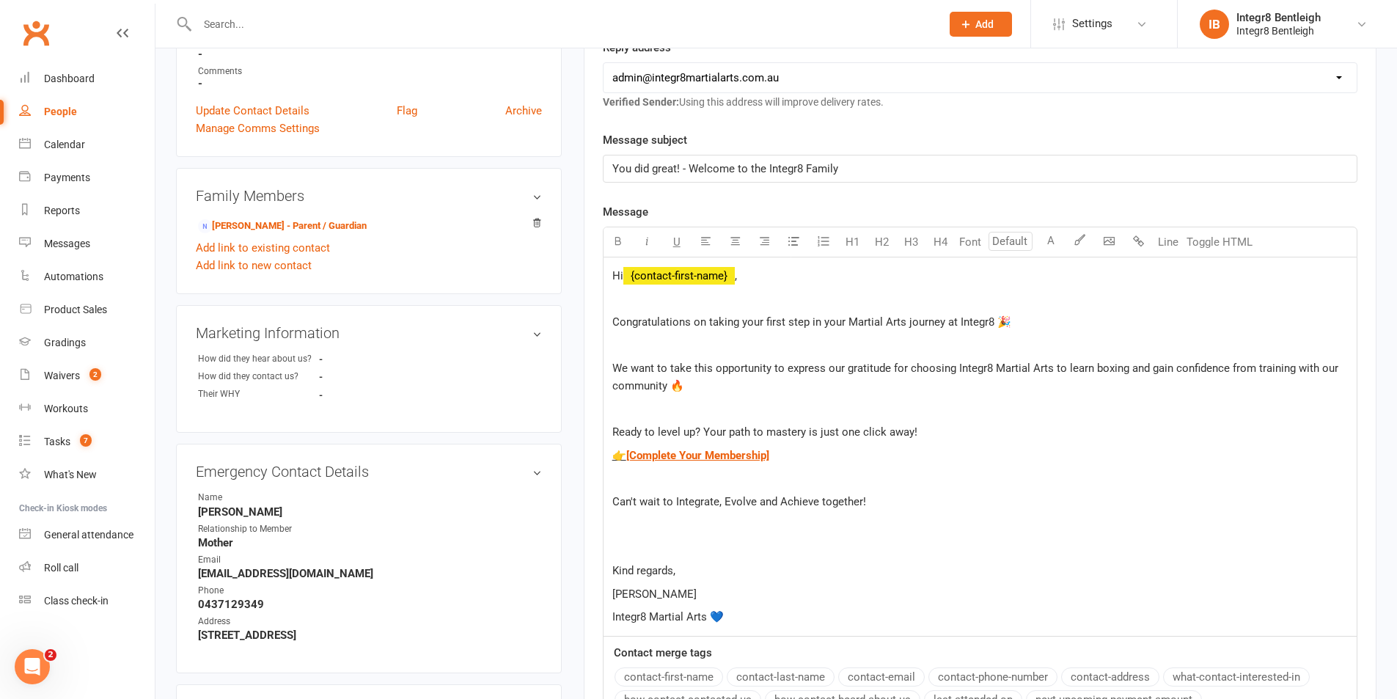
select select
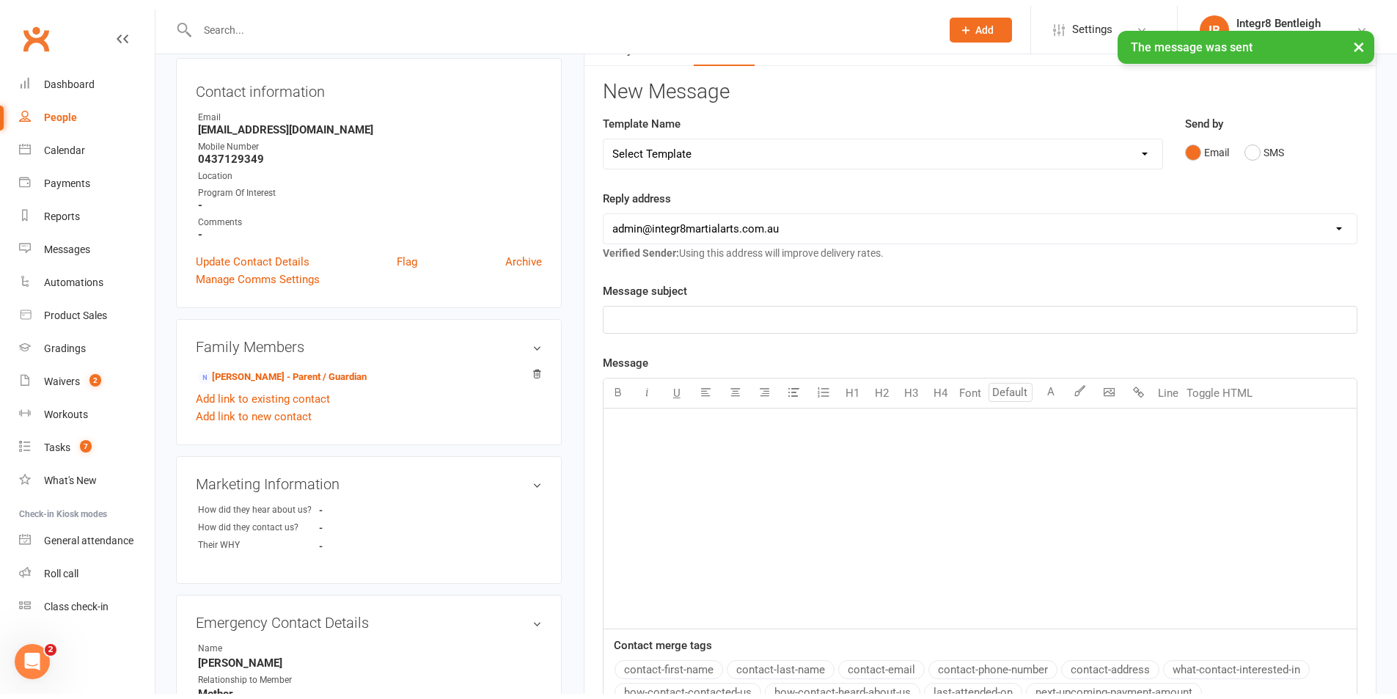
scroll to position [0, 0]
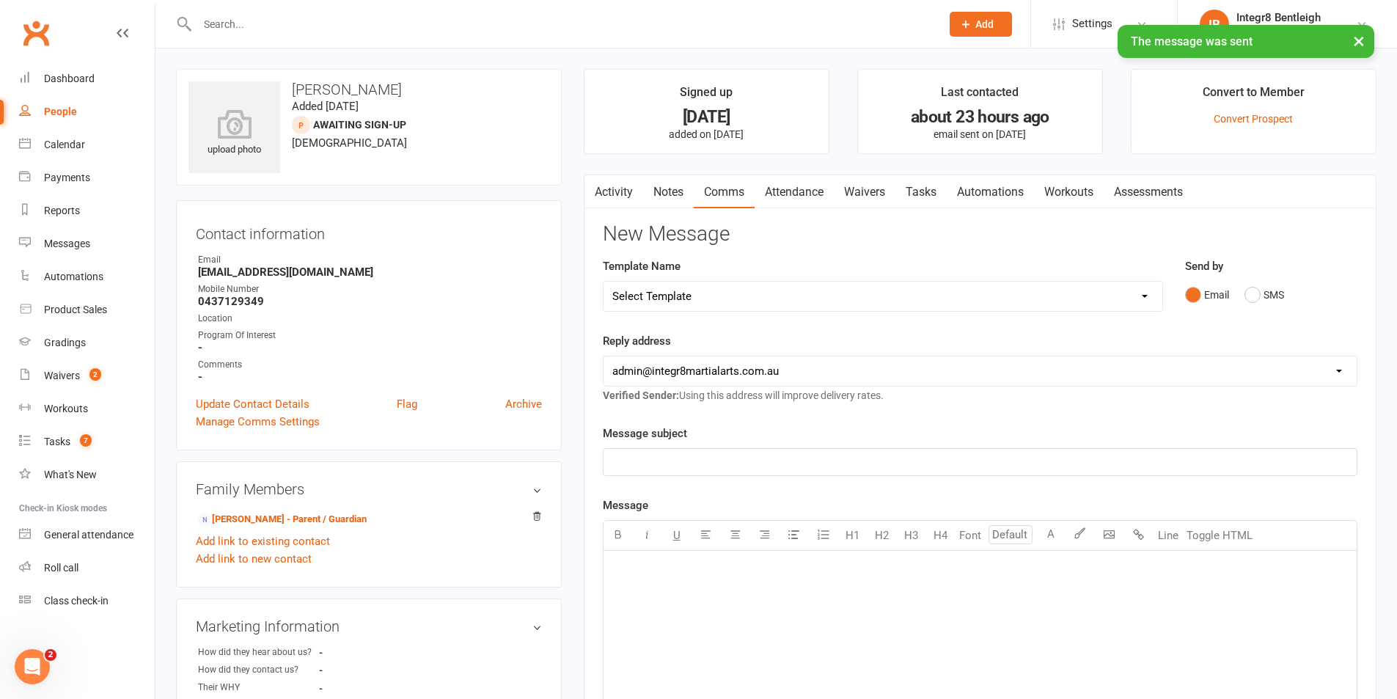
click at [621, 192] on link "Activity" at bounding box center [614, 192] width 59 height 34
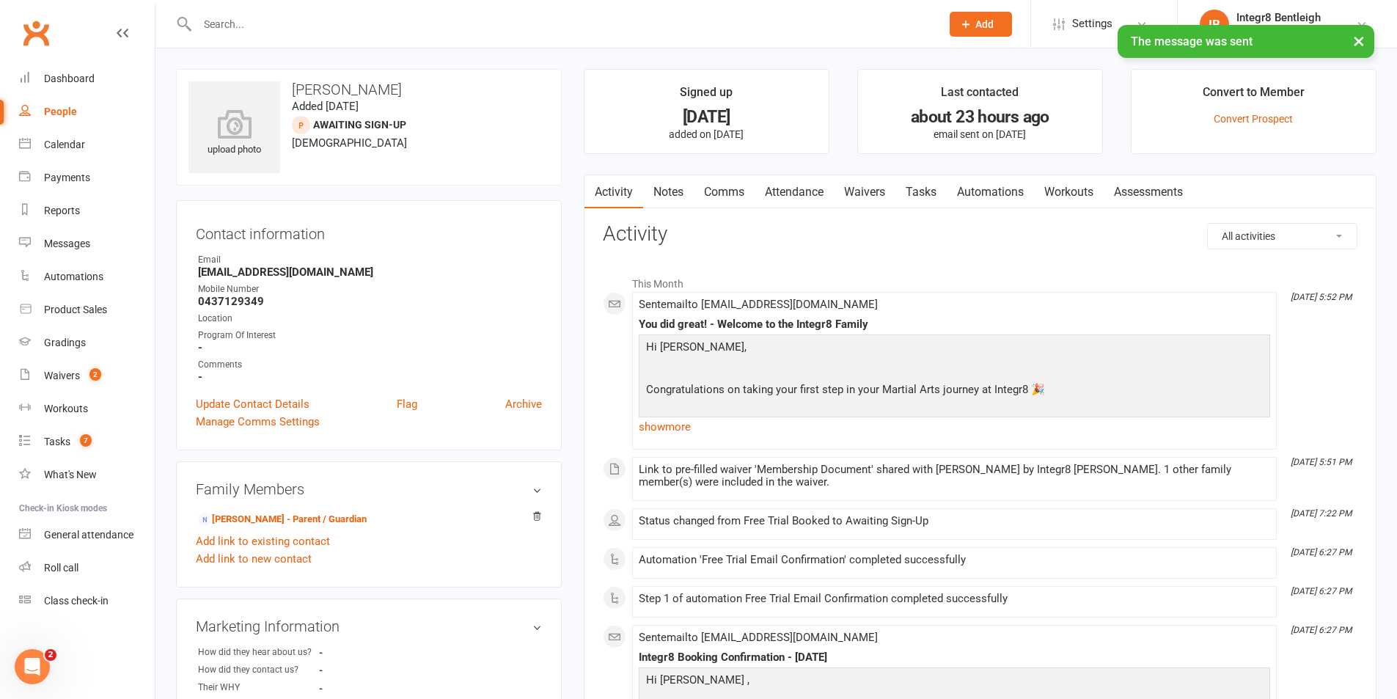
click at [680, 423] on link "show more" at bounding box center [955, 427] width 632 height 21
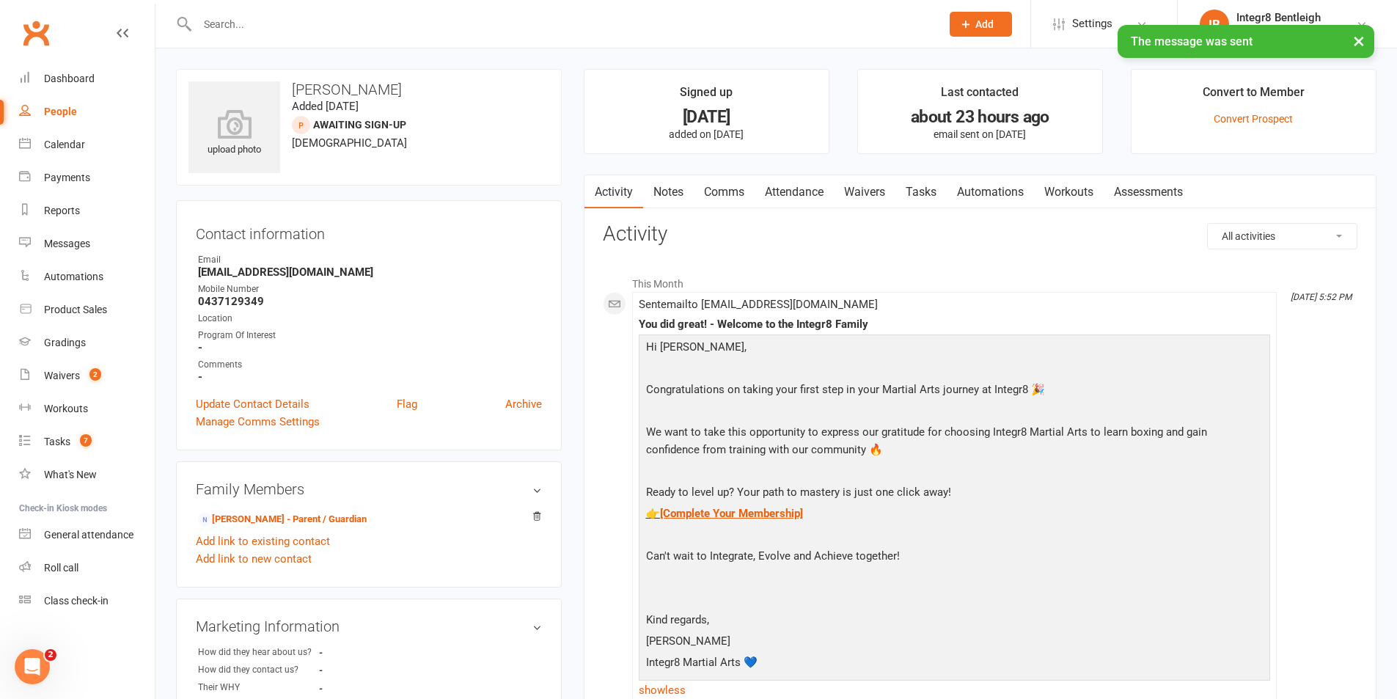
click at [677, 191] on link "Notes" at bounding box center [668, 192] width 51 height 34
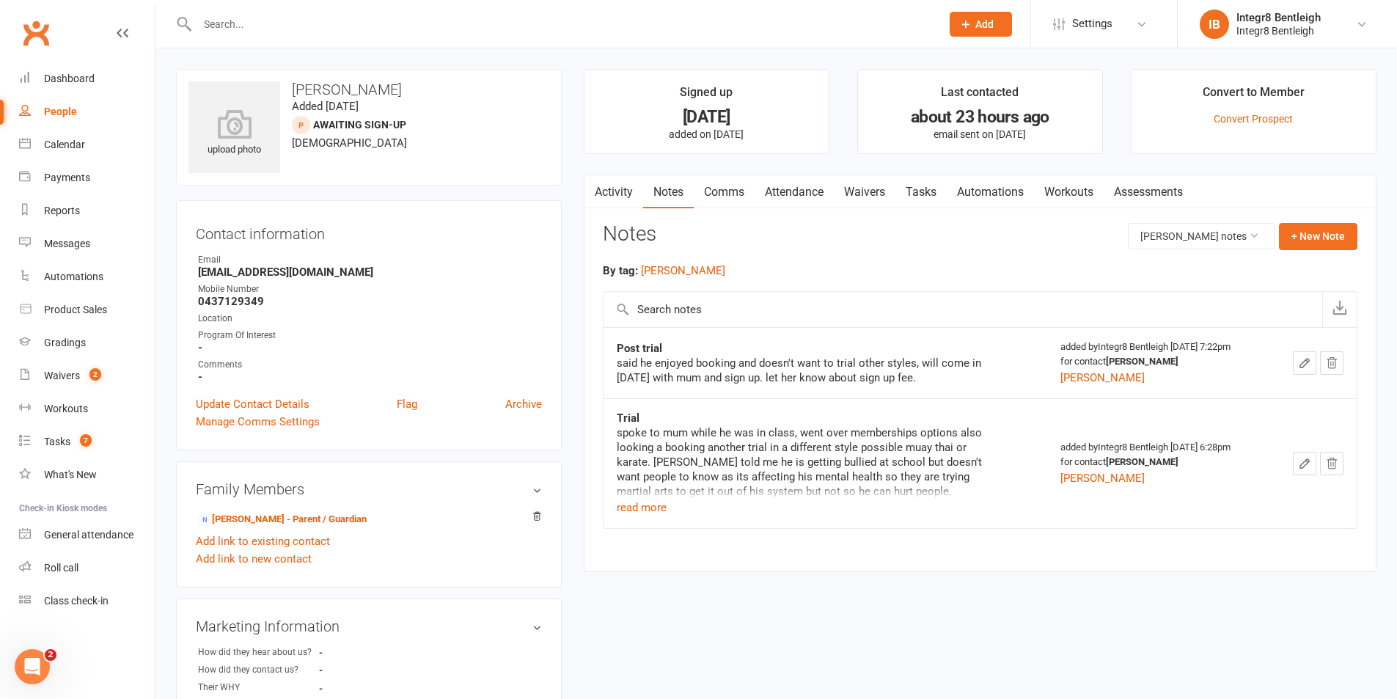
click at [1297, 365] on button "button" at bounding box center [1304, 362] width 23 height 23
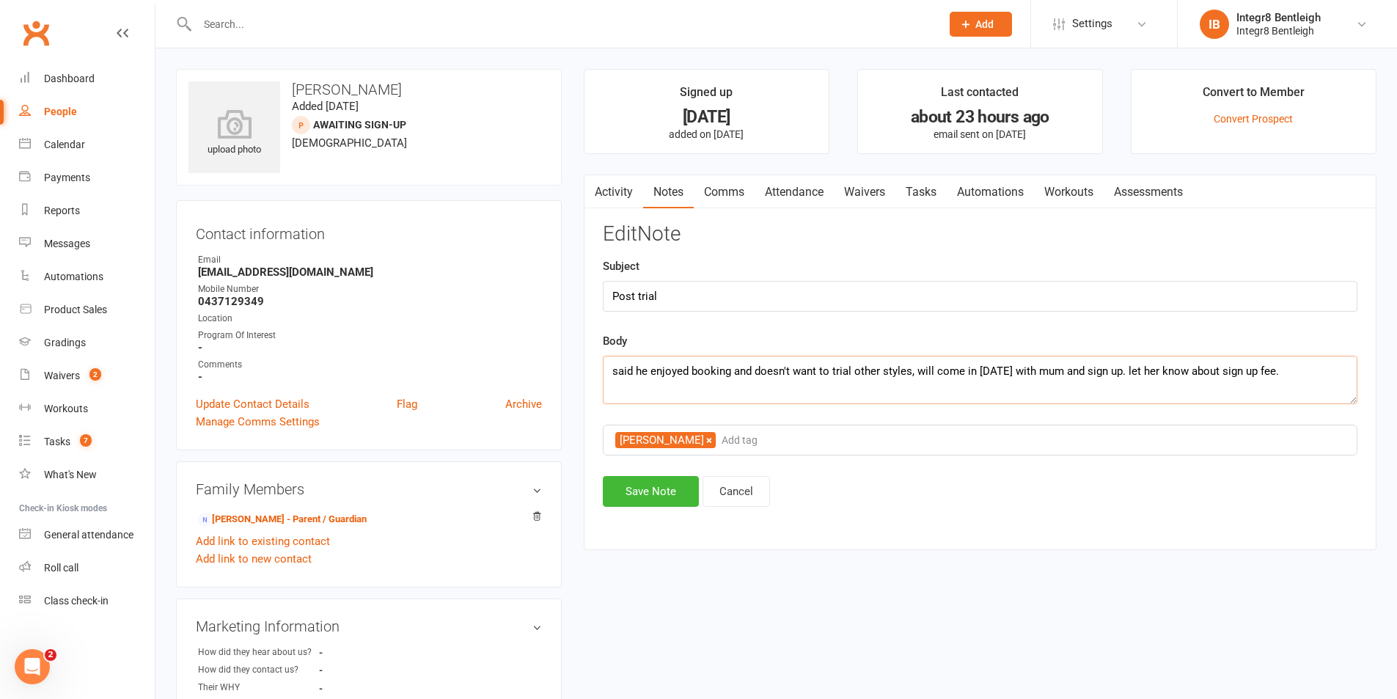
click at [990, 386] on textarea "said he enjoyed booking and doesn't want to trial other styles, will come in [D…" at bounding box center [980, 380] width 755 height 48
click at [1319, 367] on textarea "said he enjoyed booking and doesn't want to trial other styles, will come in [D…" at bounding box center [980, 380] width 755 height 48
type textarea "said he enjoyed booking and doesn't want to trial other styles, will come in [D…"
click at [677, 486] on button "Save Note" at bounding box center [651, 491] width 96 height 31
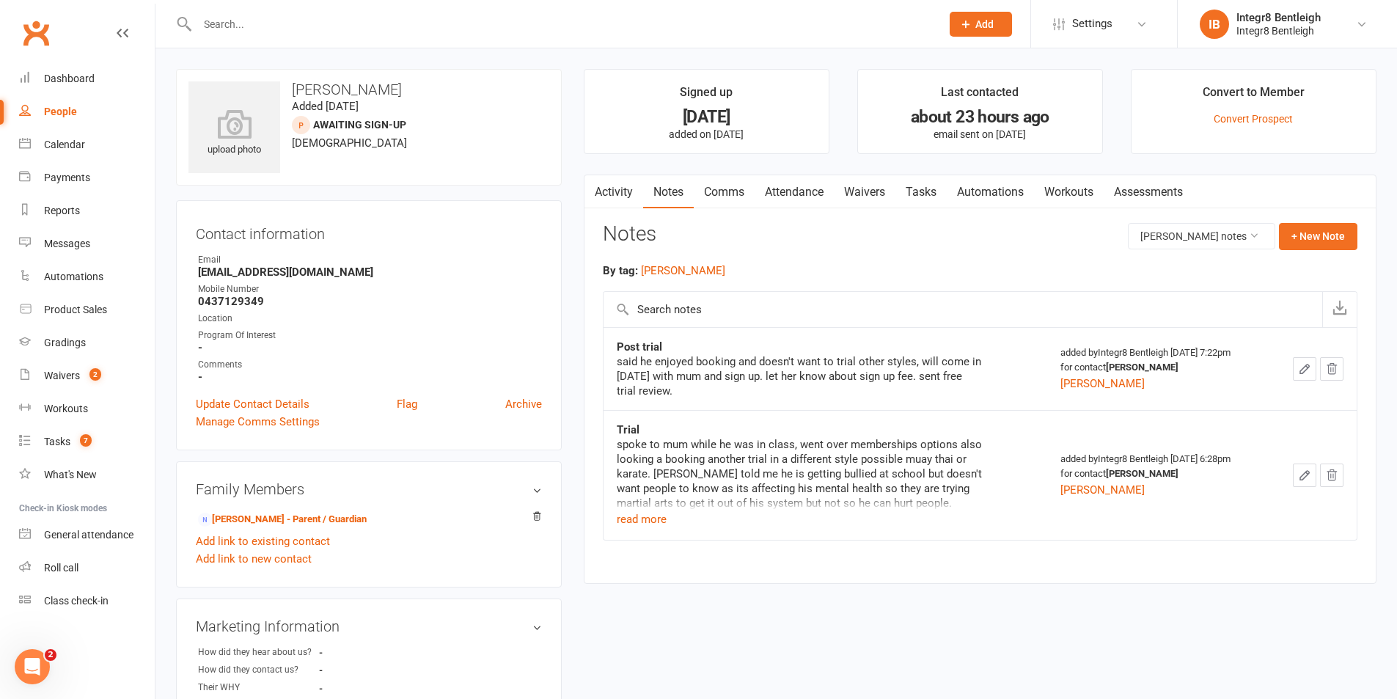
click at [62, 100] on link "People" at bounding box center [87, 111] width 136 height 33
select select "25"
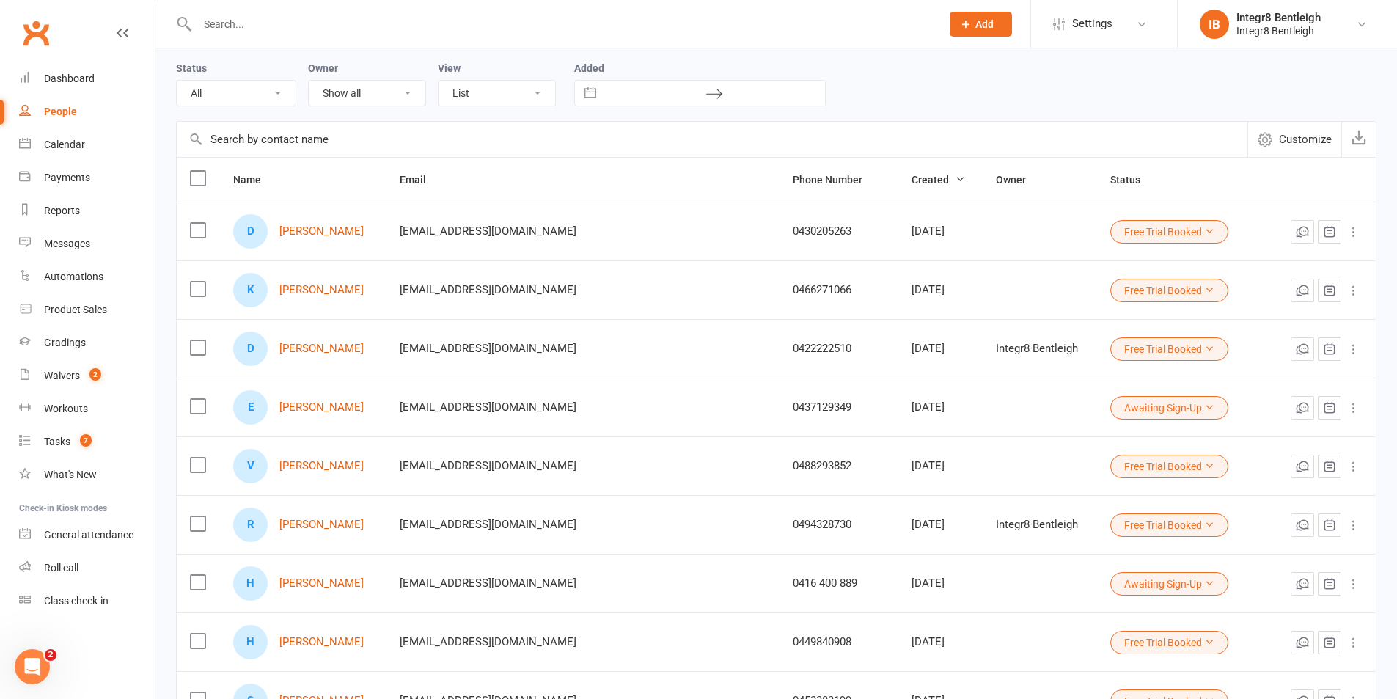
scroll to position [147, 0]
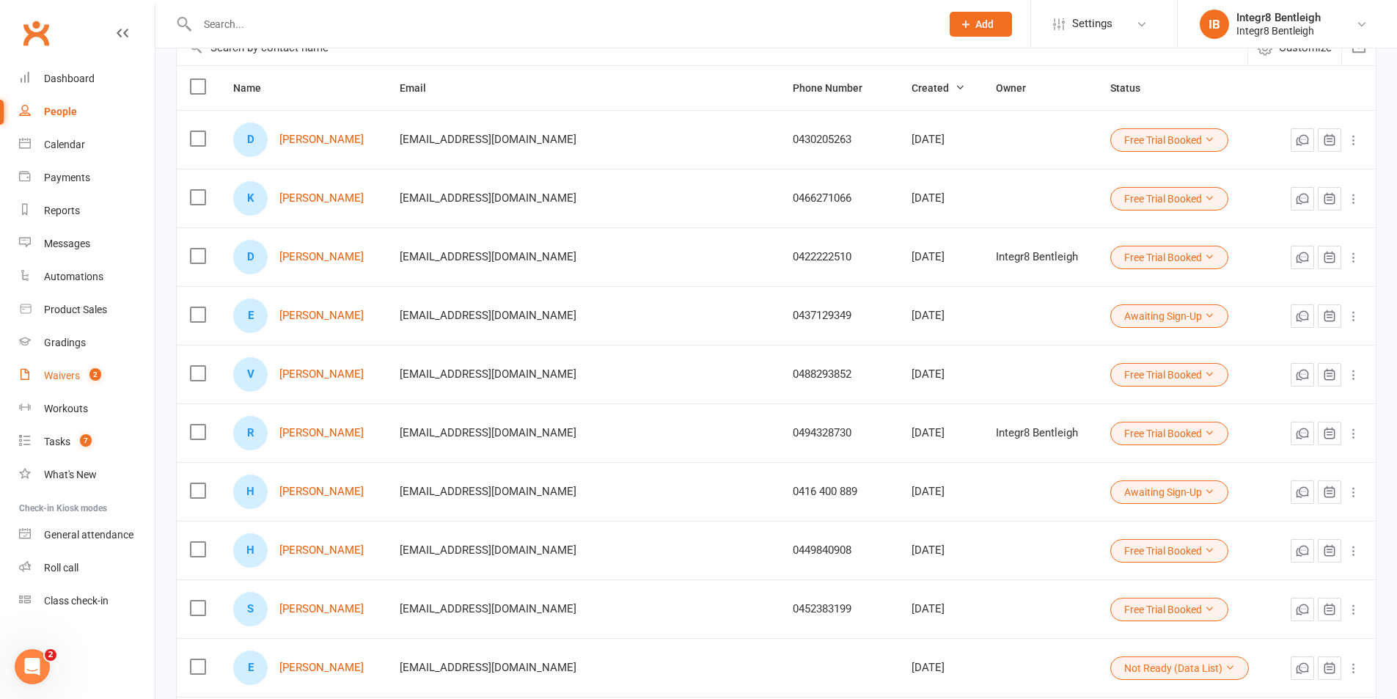
click at [83, 385] on link "Waivers 2" at bounding box center [87, 375] width 136 height 33
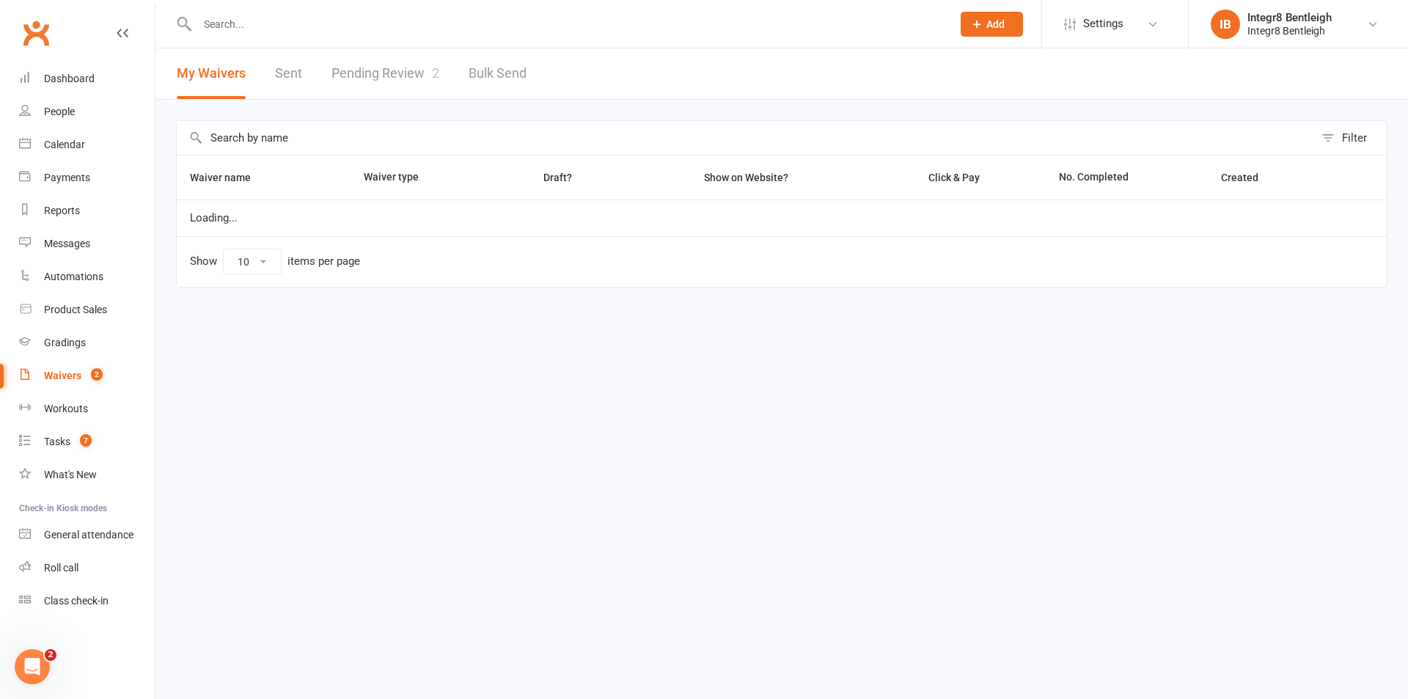
click at [375, 79] on link "Pending Review 2" at bounding box center [386, 73] width 108 height 51
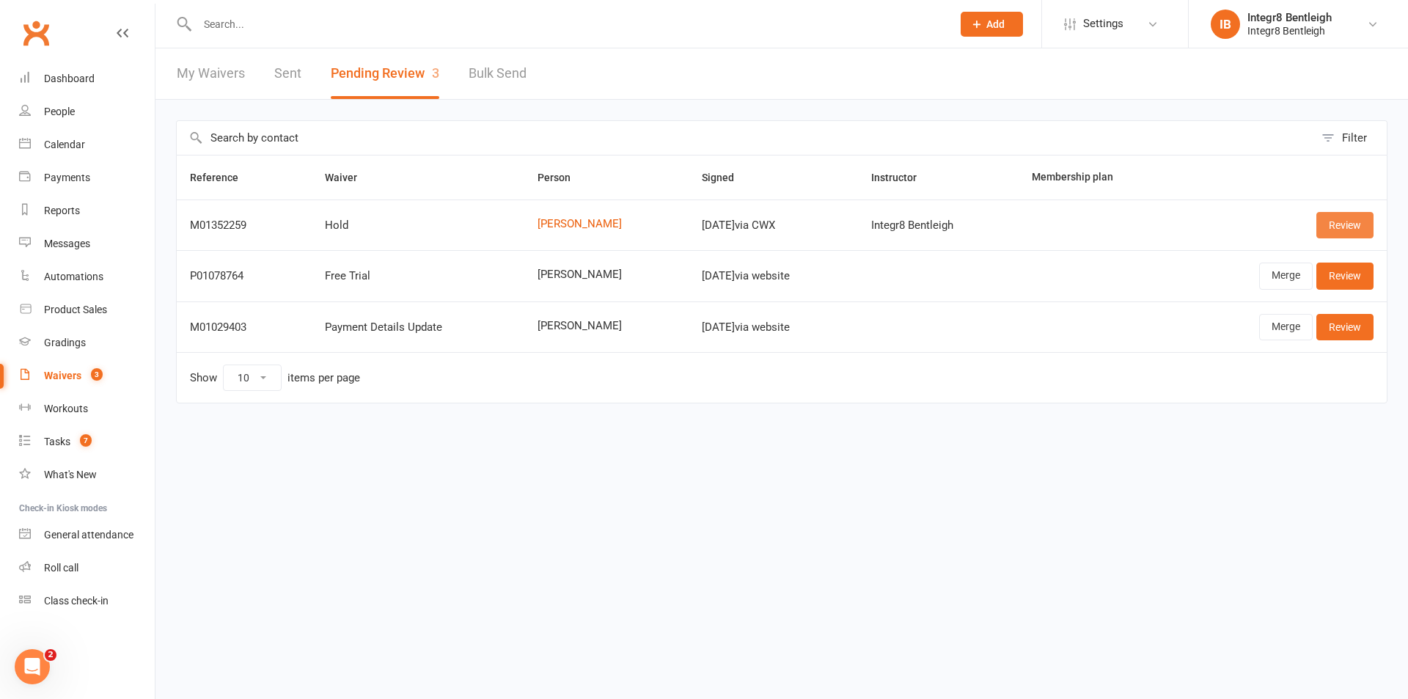
click at [1340, 219] on link "Review" at bounding box center [1345, 225] width 57 height 26
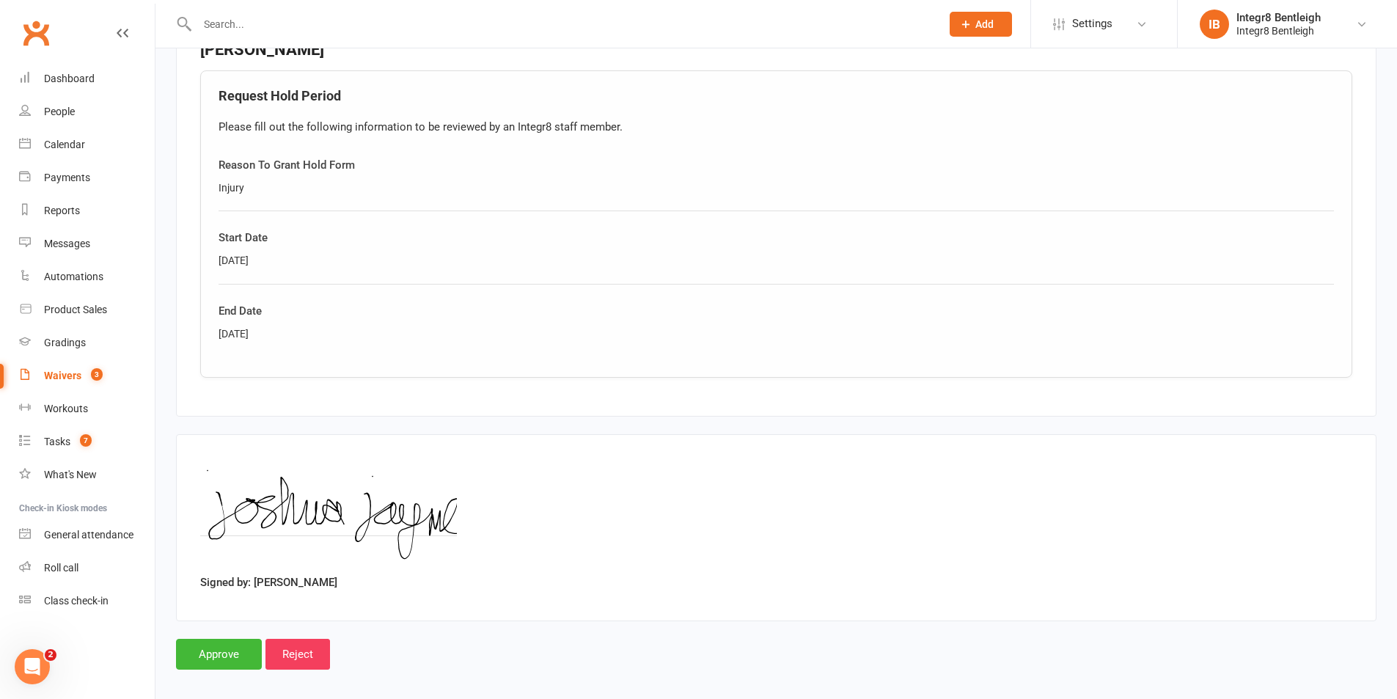
scroll to position [717, 0]
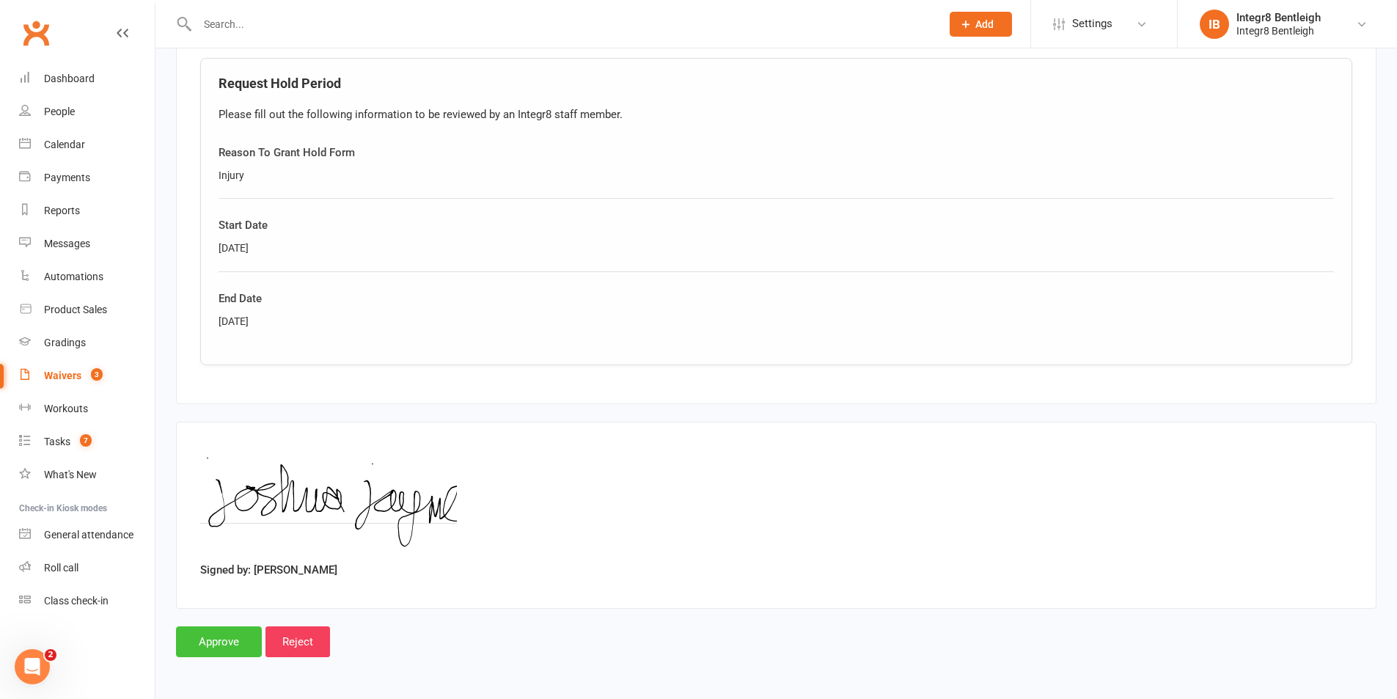
click at [215, 640] on input "Approve" at bounding box center [219, 641] width 86 height 31
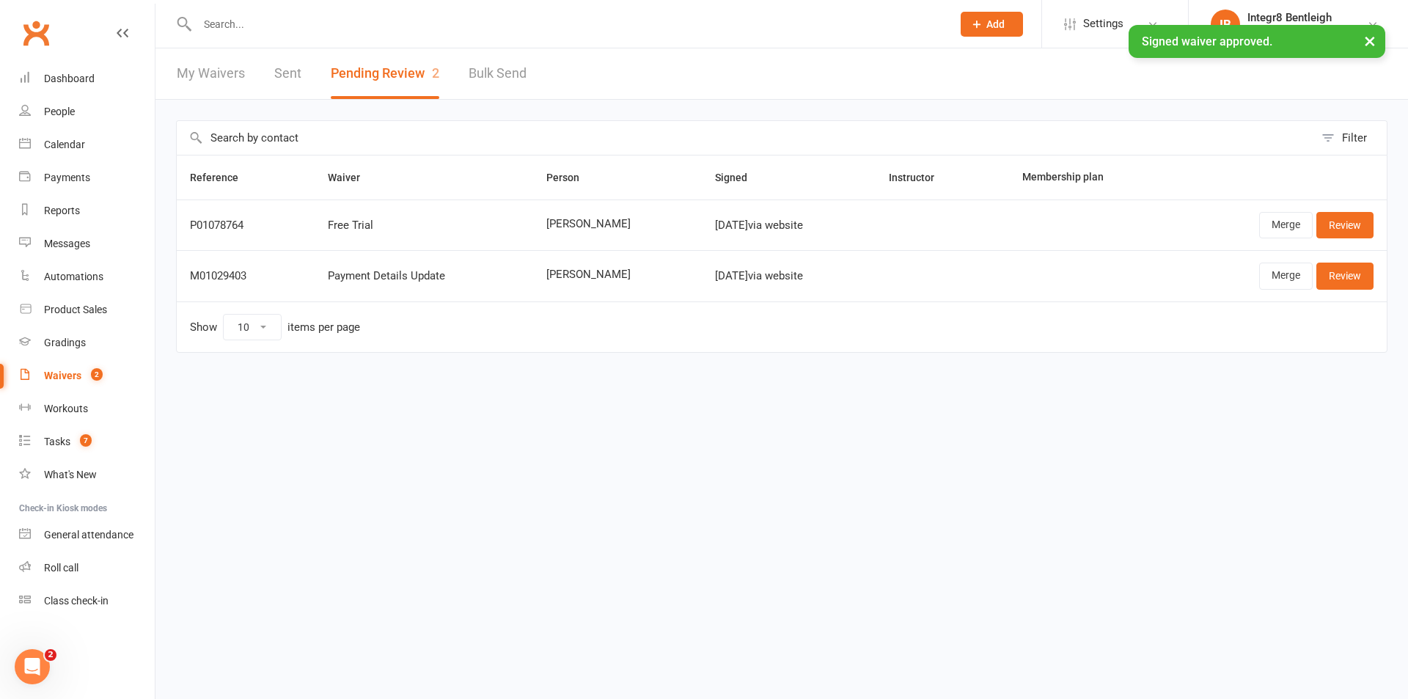
click at [326, 22] on input "text" at bounding box center [567, 24] width 749 height 21
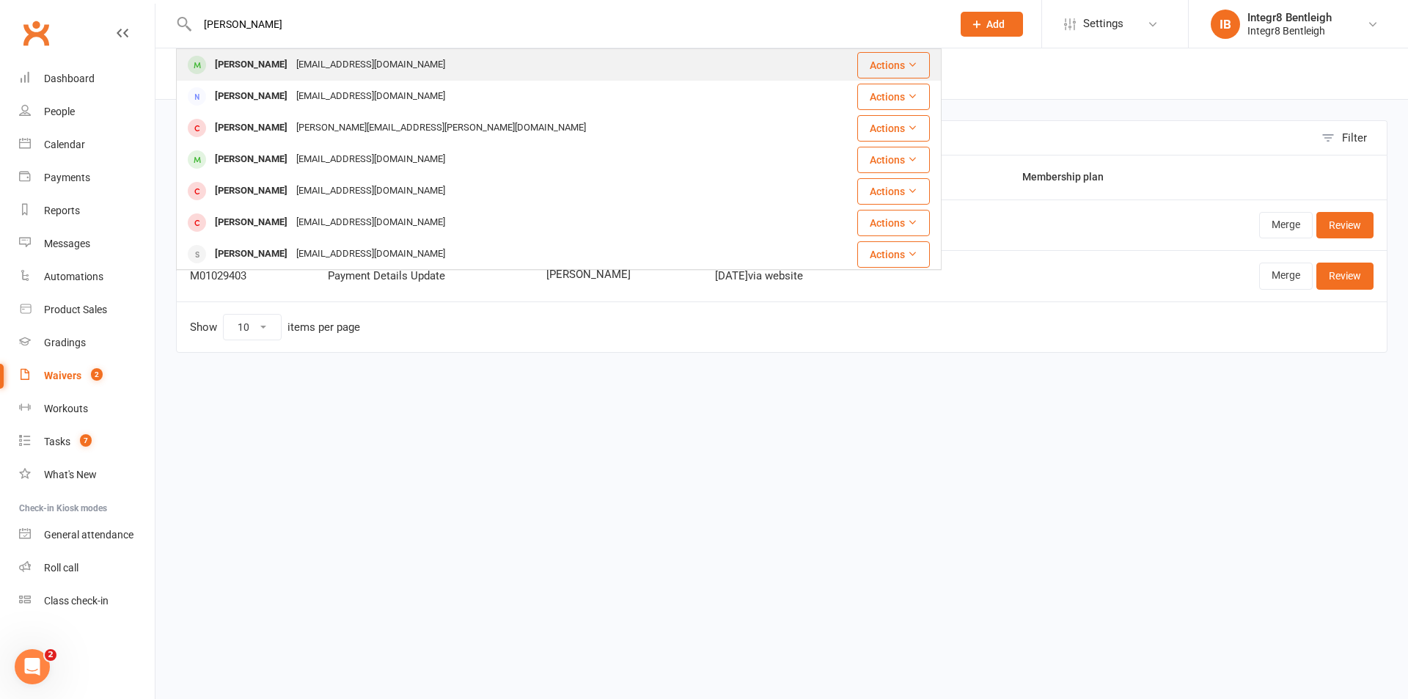
type input "[PERSON_NAME]"
click at [327, 62] on div "[EMAIL_ADDRESS][DOMAIN_NAME]" at bounding box center [371, 64] width 158 height 21
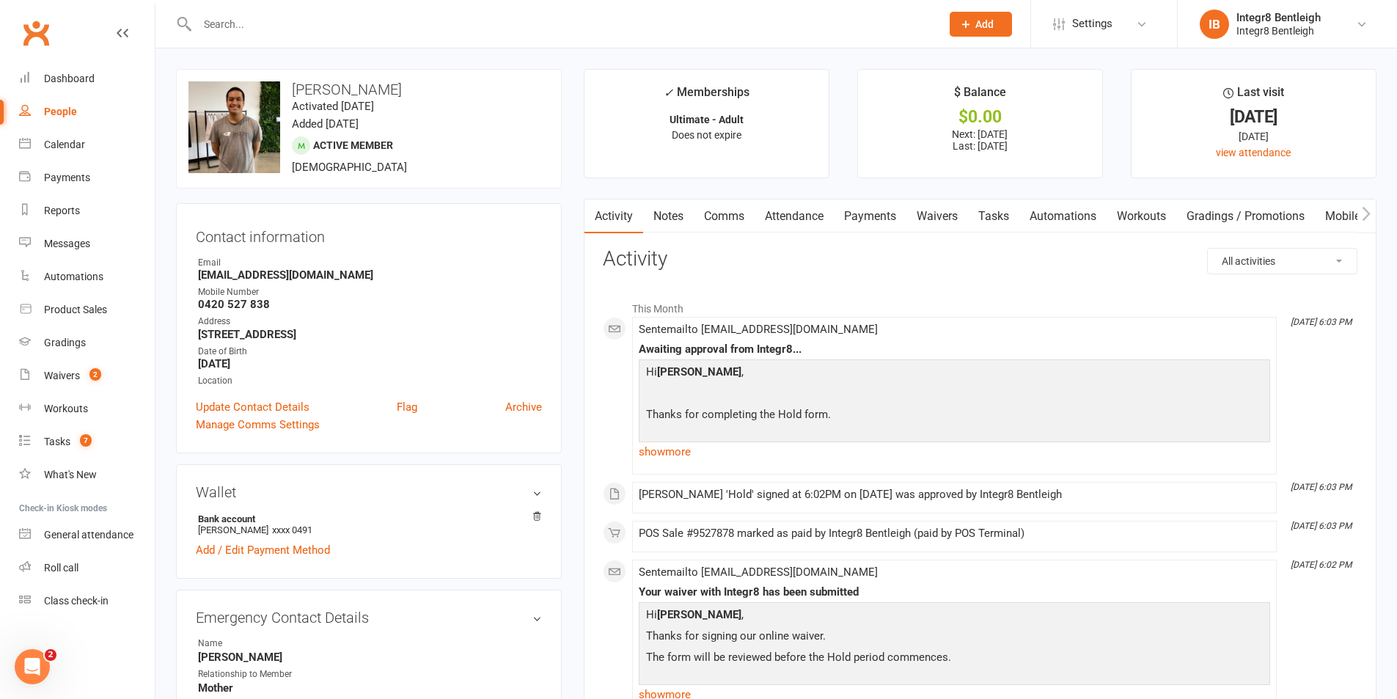
click at [666, 215] on link "Notes" at bounding box center [668, 217] width 51 height 34
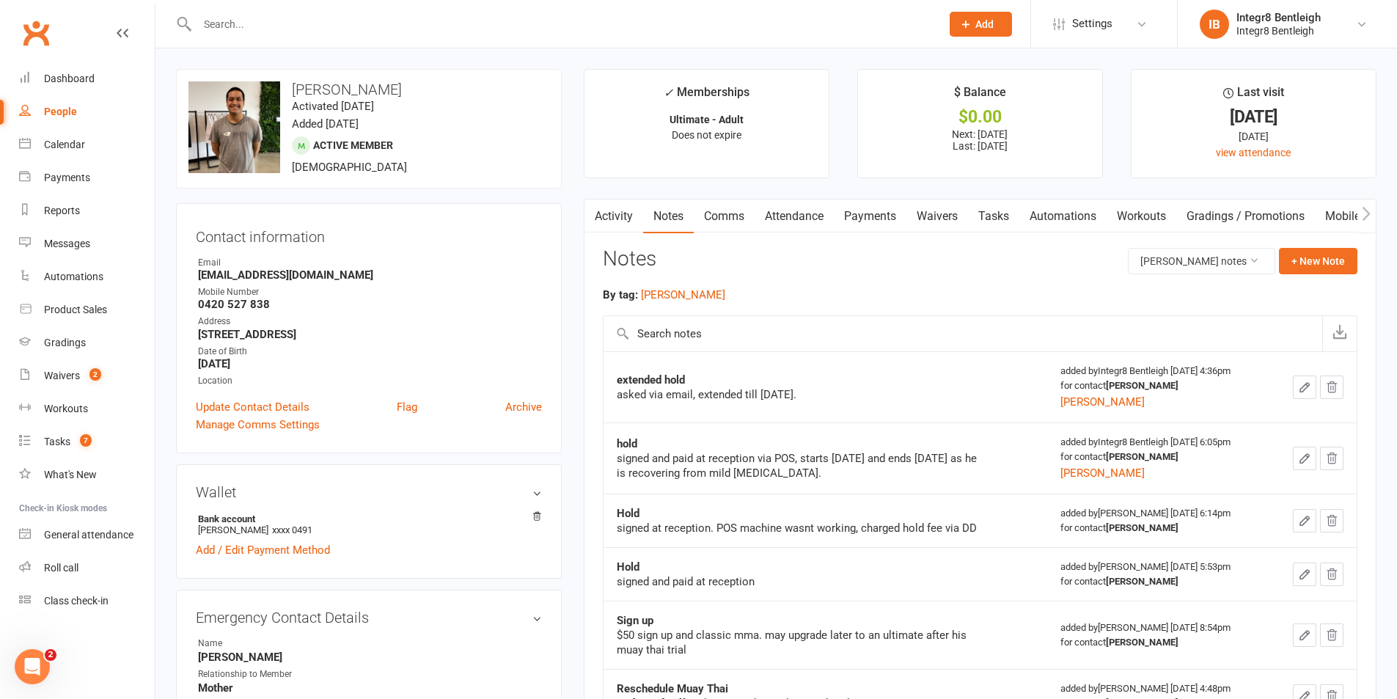
click at [610, 212] on link "Activity" at bounding box center [614, 217] width 59 height 34
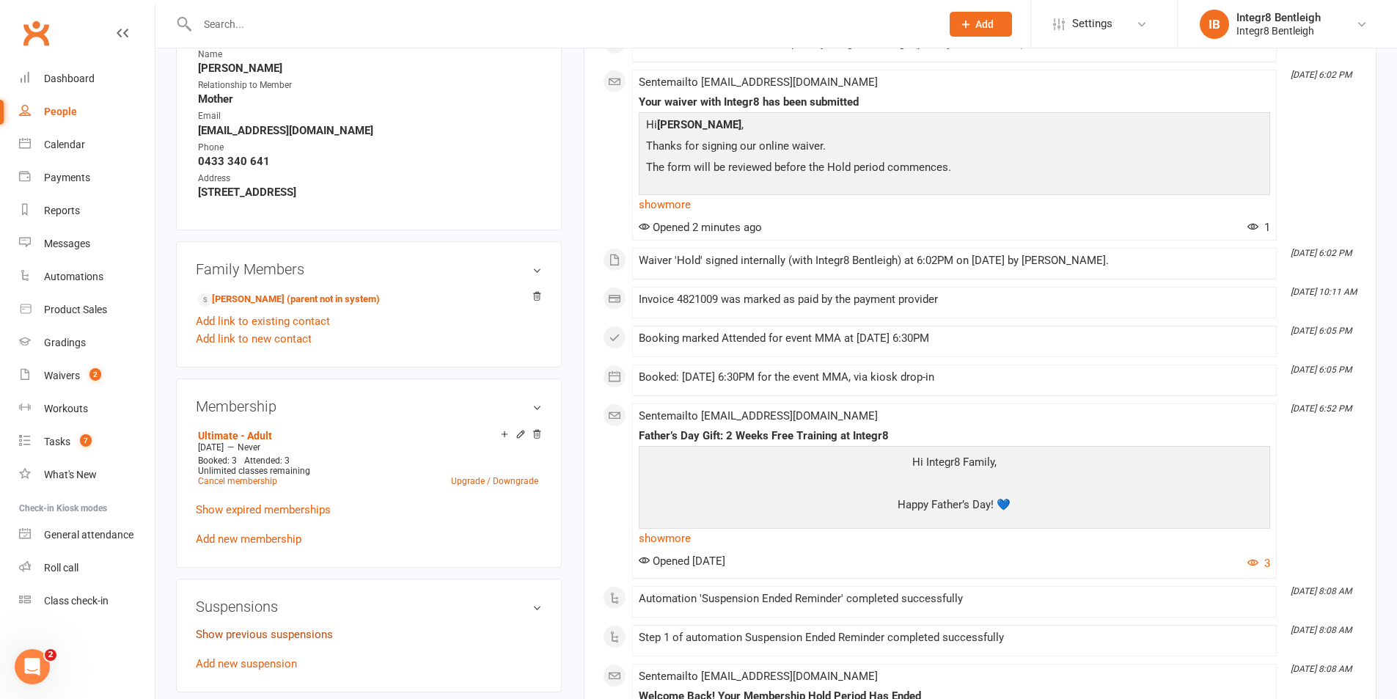
scroll to position [660, 0]
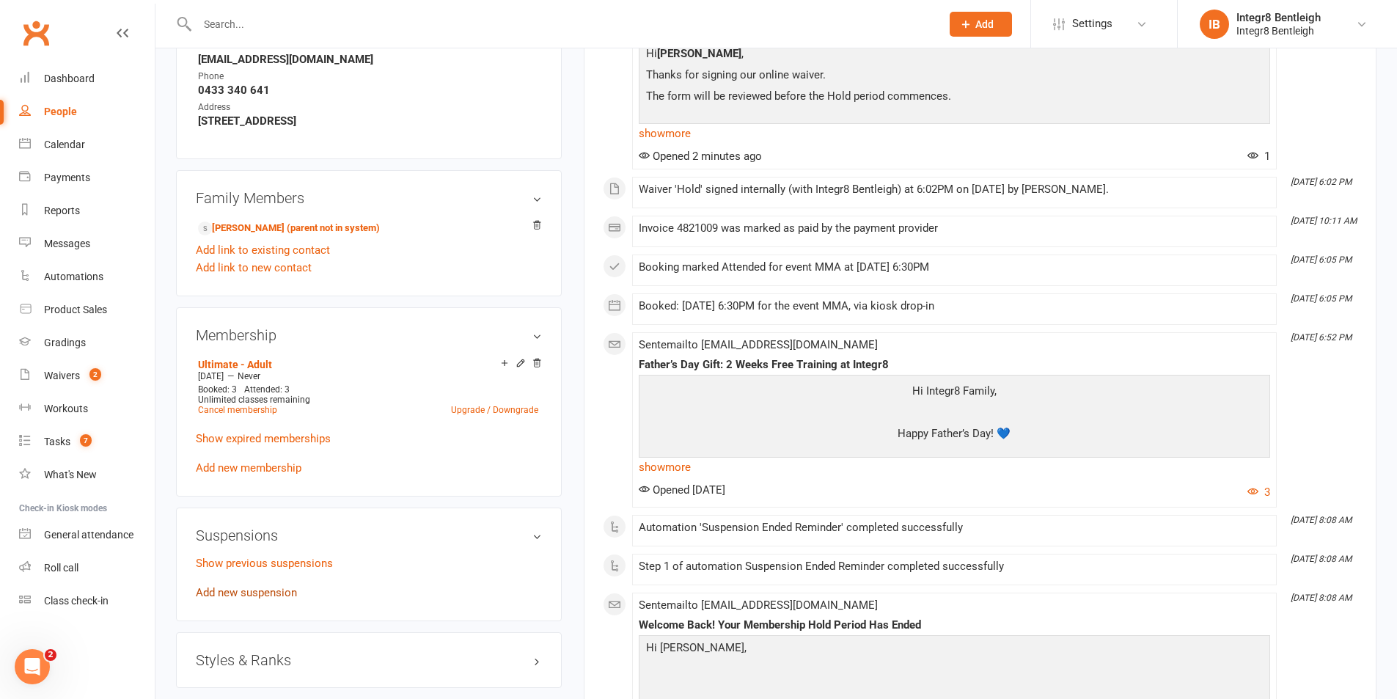
click at [263, 592] on link "Add new suspension" at bounding box center [246, 592] width 101 height 13
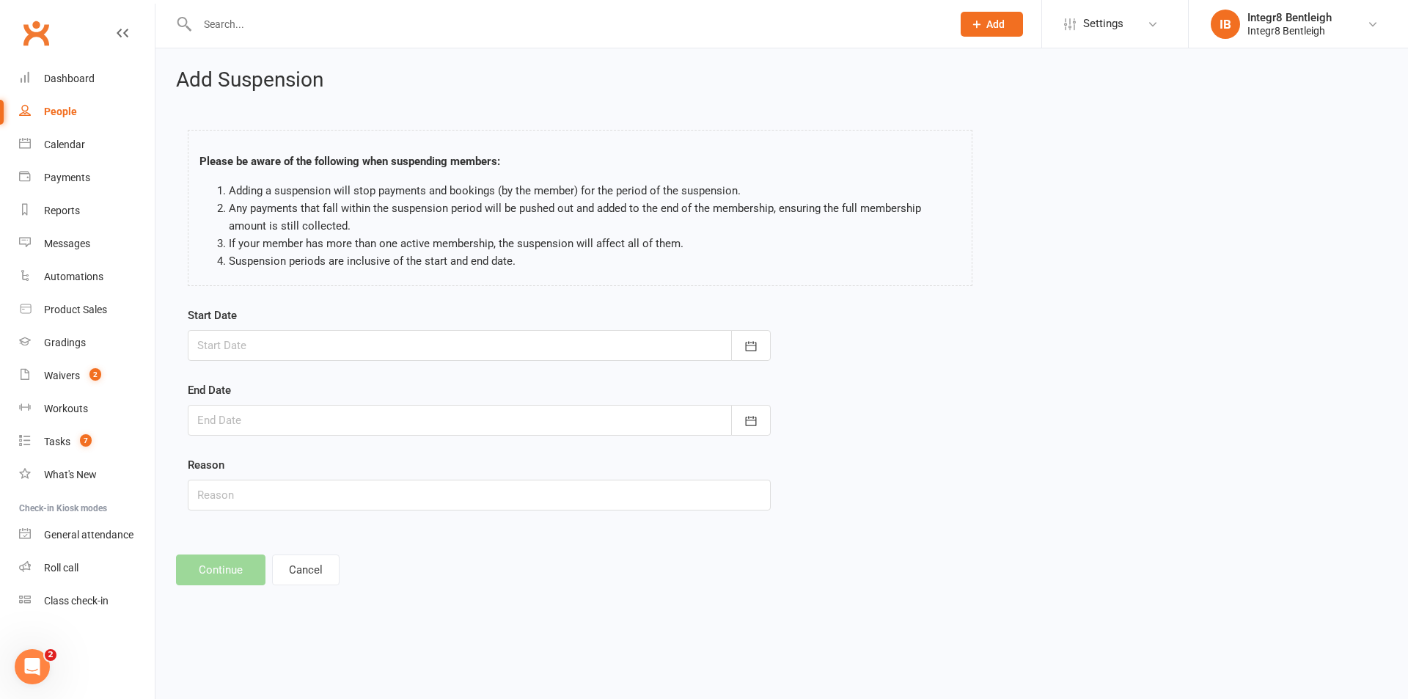
click at [348, 343] on div at bounding box center [479, 345] width 583 height 31
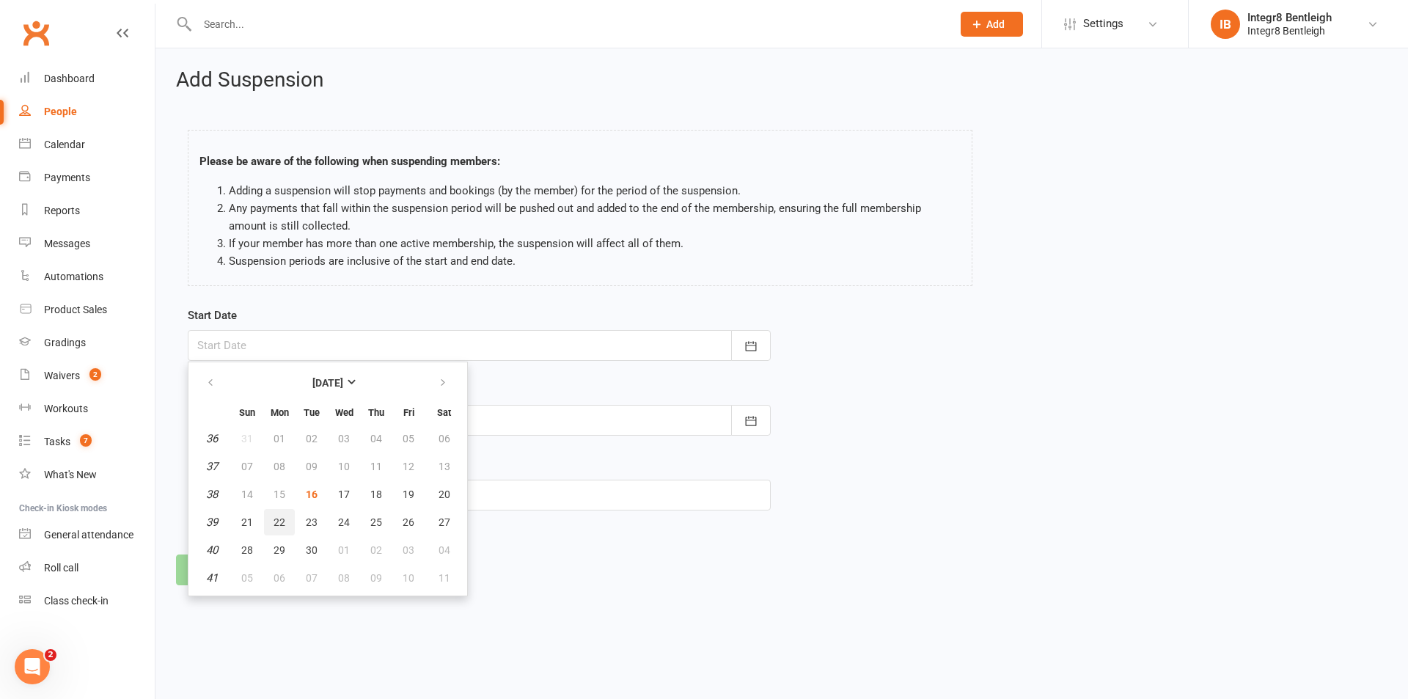
click at [270, 516] on button "22" at bounding box center [279, 522] width 31 height 26
type input "[DATE]"
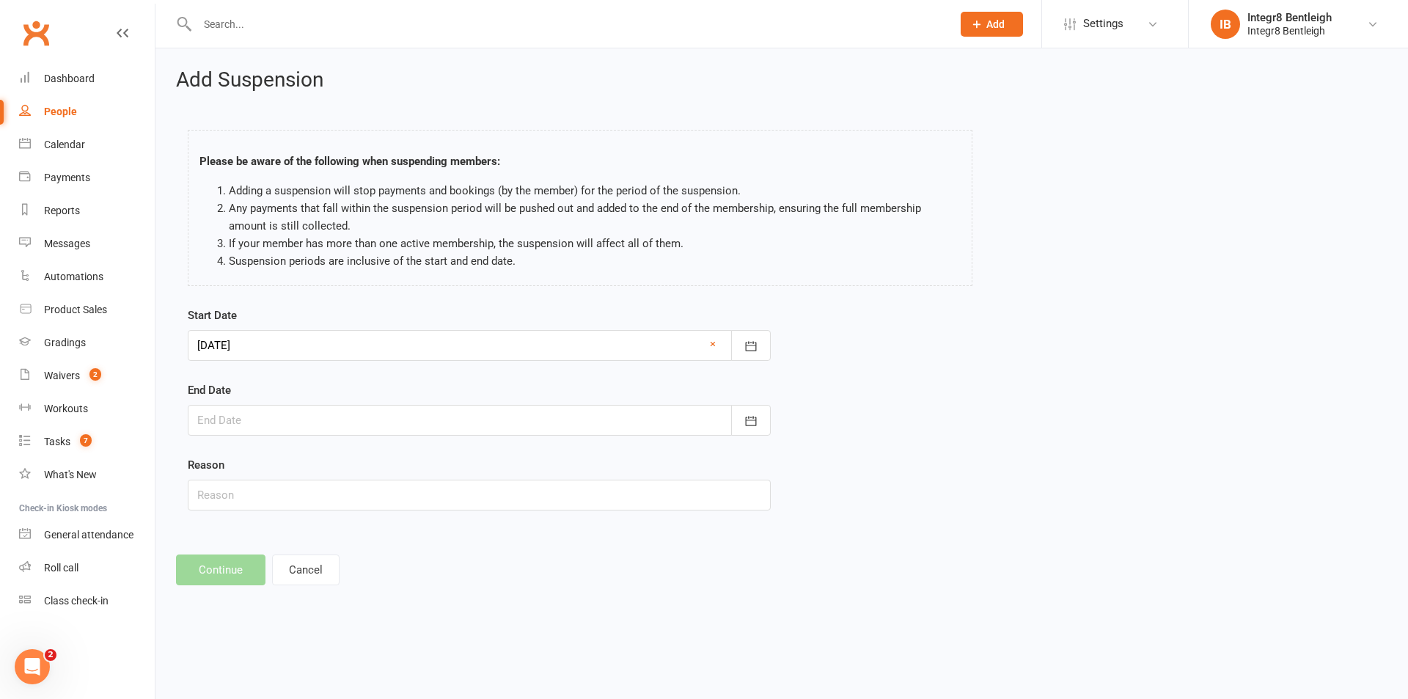
click at [277, 412] on div at bounding box center [479, 420] width 583 height 31
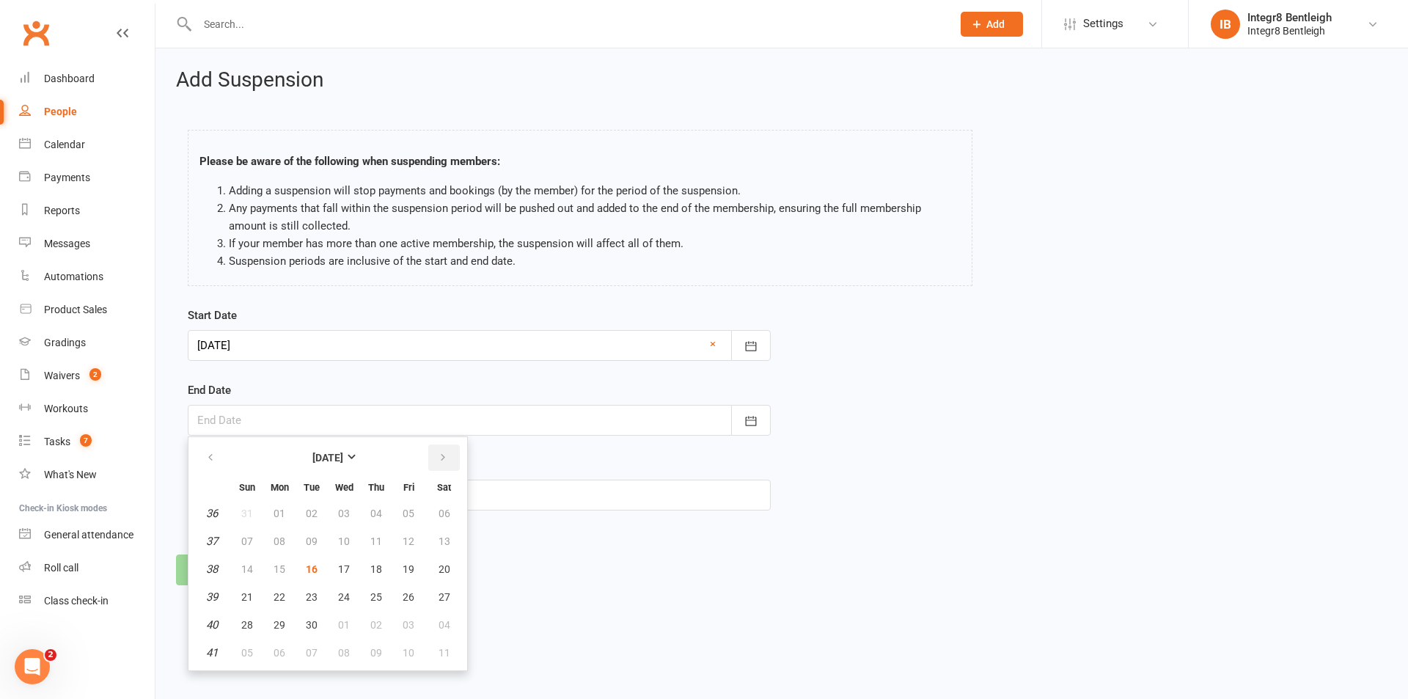
click at [442, 454] on icon "button" at bounding box center [443, 458] width 10 height 12
click at [253, 568] on button "12" at bounding box center [247, 569] width 31 height 26
type input "[DATE]"
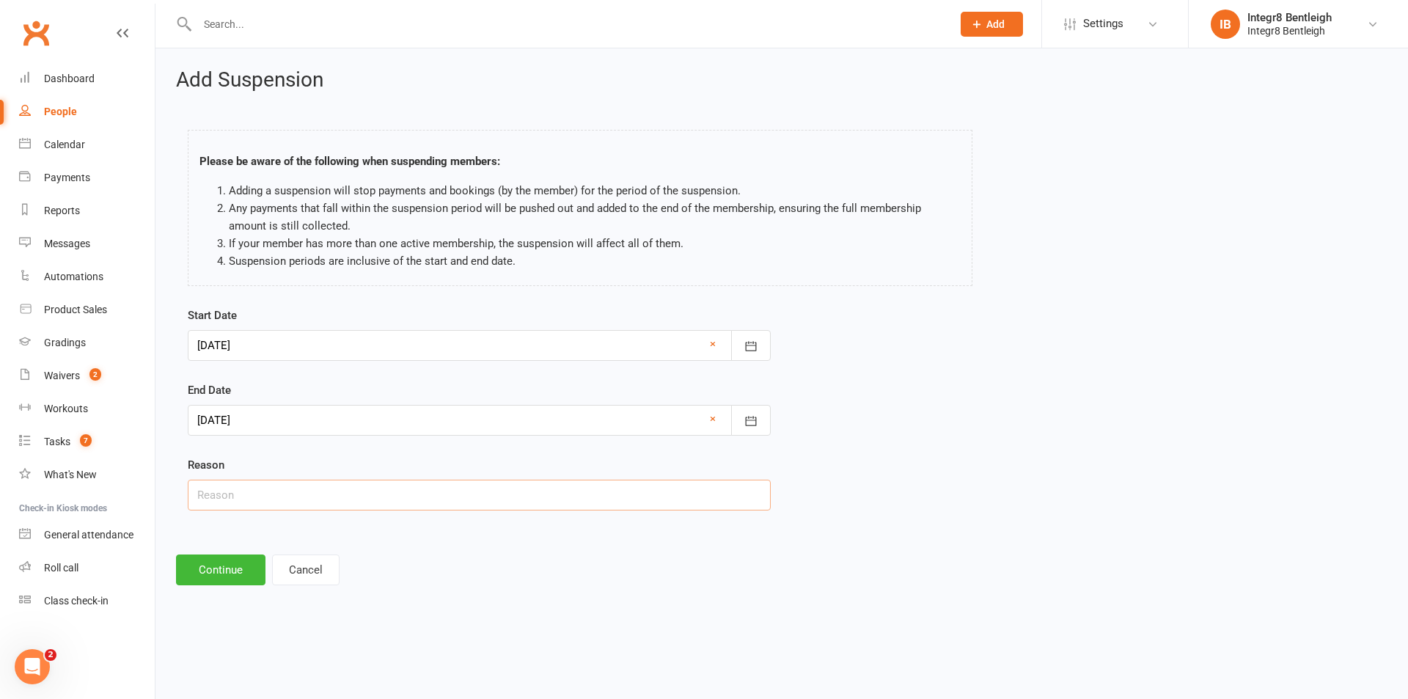
click at [285, 502] on input "text" at bounding box center [479, 495] width 583 height 31
type input "Injury"
click at [215, 566] on button "Continue" at bounding box center [220, 570] width 89 height 31
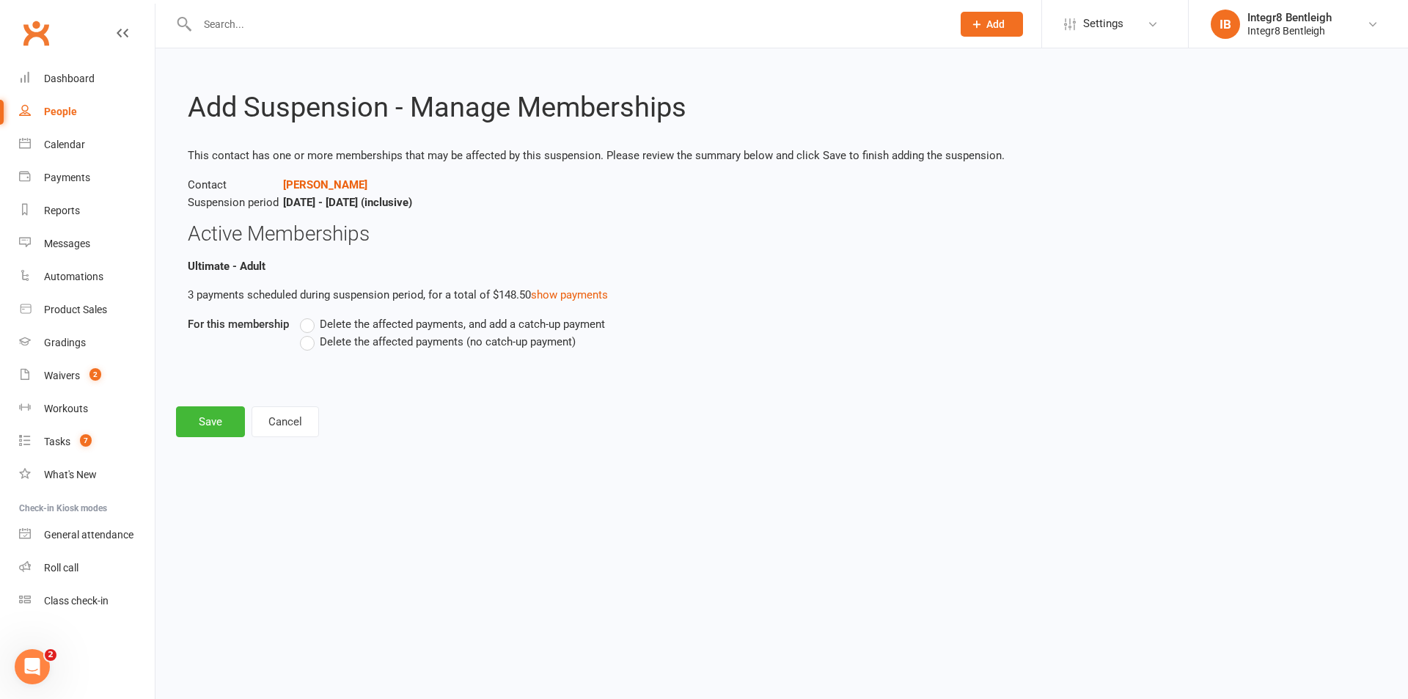
click at [408, 346] on span "Delete the affected payments (no catch-up payment)" at bounding box center [448, 340] width 256 height 15
click at [310, 333] on input "Delete the affected payments (no catch-up payment)" at bounding box center [305, 333] width 10 height 0
click at [216, 414] on button "Save" at bounding box center [210, 421] width 69 height 31
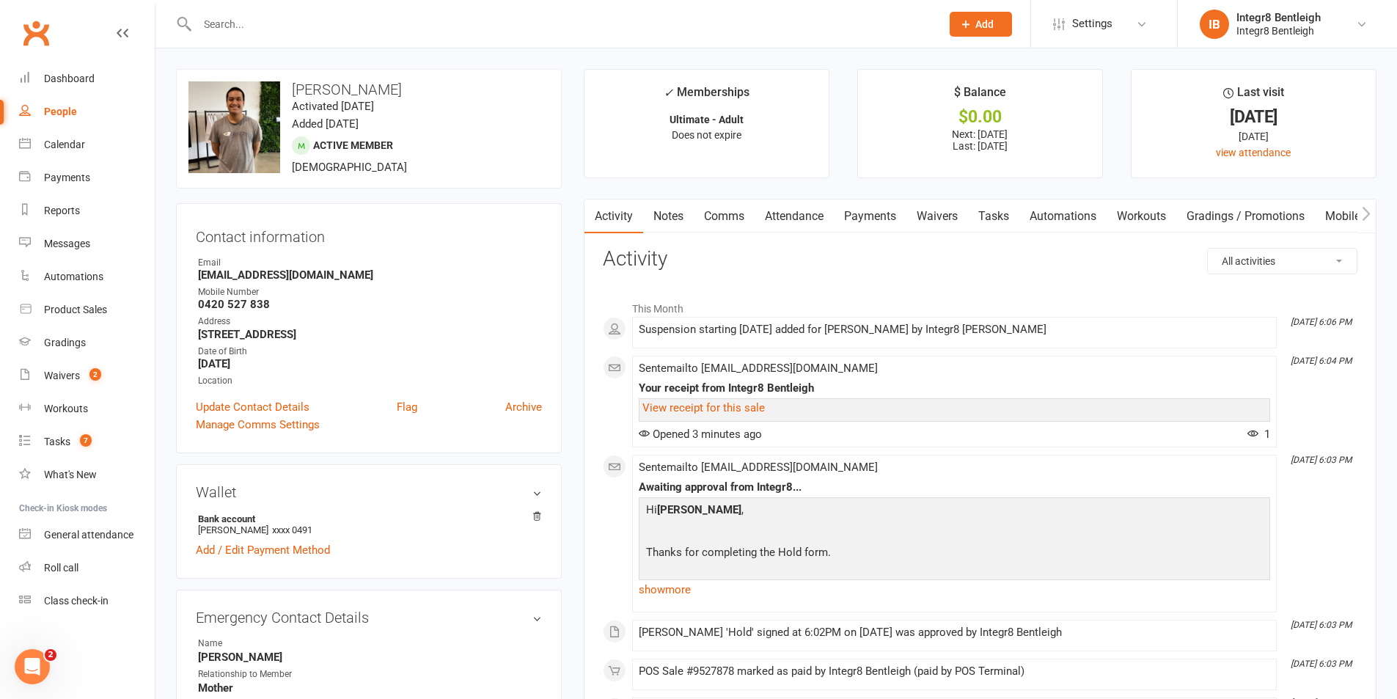
click at [651, 227] on link "Notes" at bounding box center [668, 217] width 51 height 34
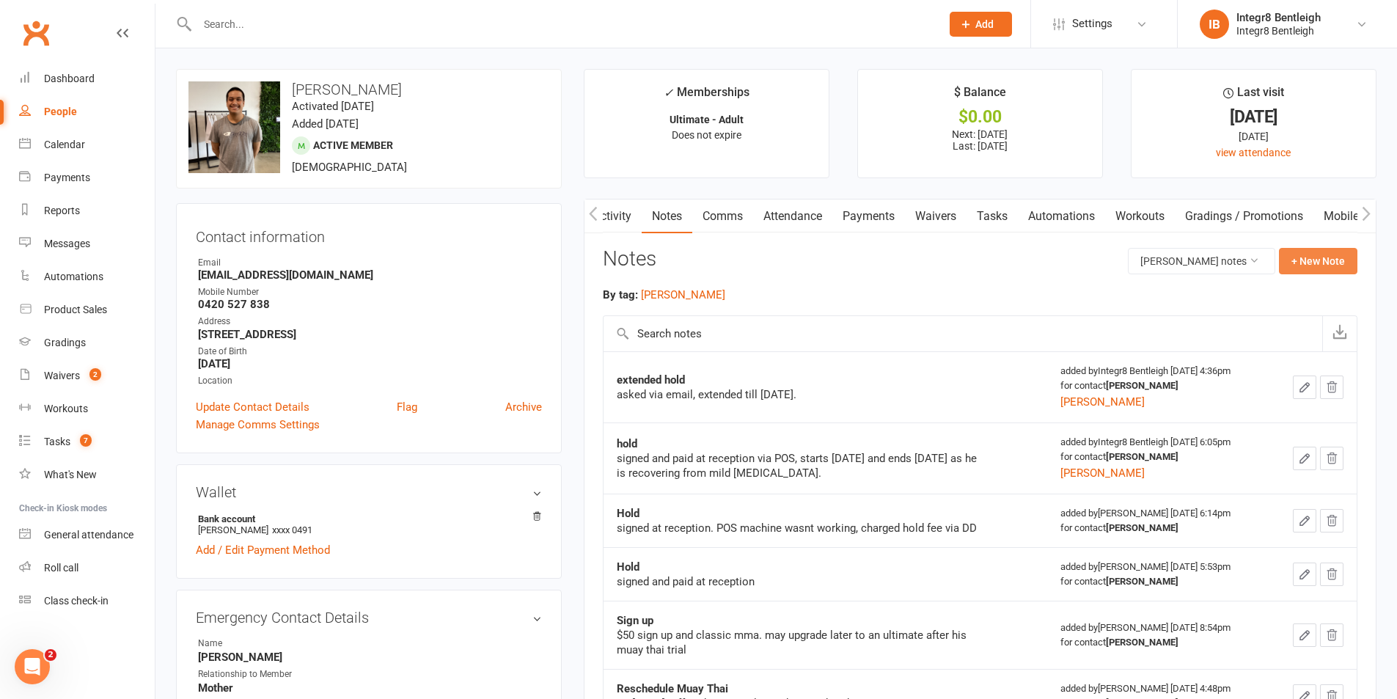
click at [1306, 263] on button "+ New Note" at bounding box center [1318, 261] width 78 height 26
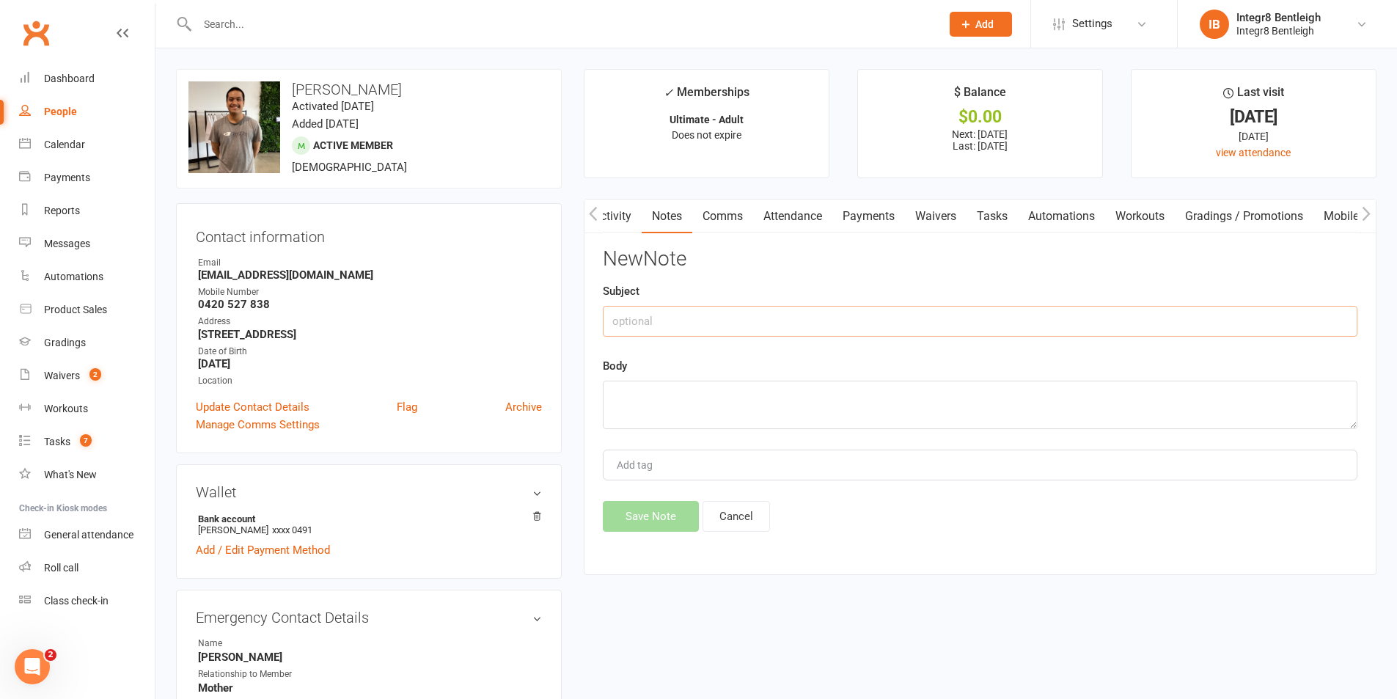
click at [968, 313] on input "text" at bounding box center [980, 321] width 755 height 31
type input "Hold"
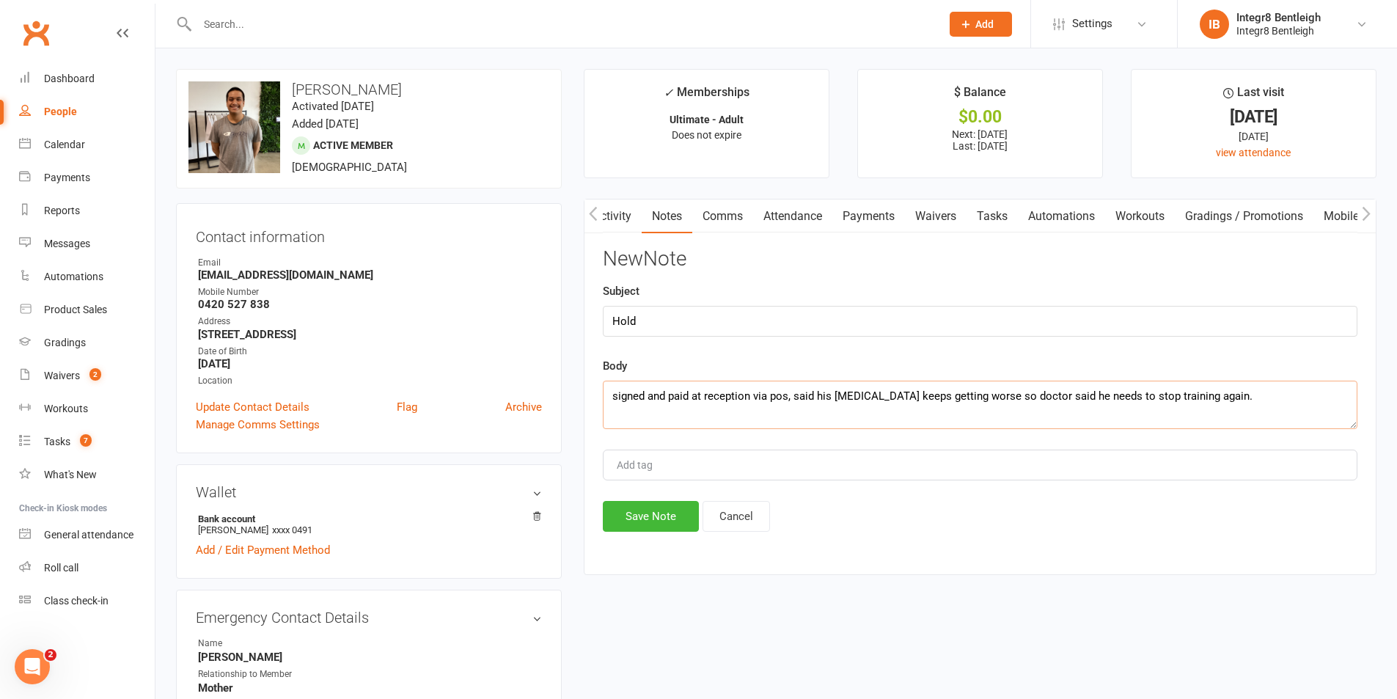
type textarea "signed and paid at reception via pos, said his concussion keeps getting worse s…"
type input "[PERSON_NAME]"
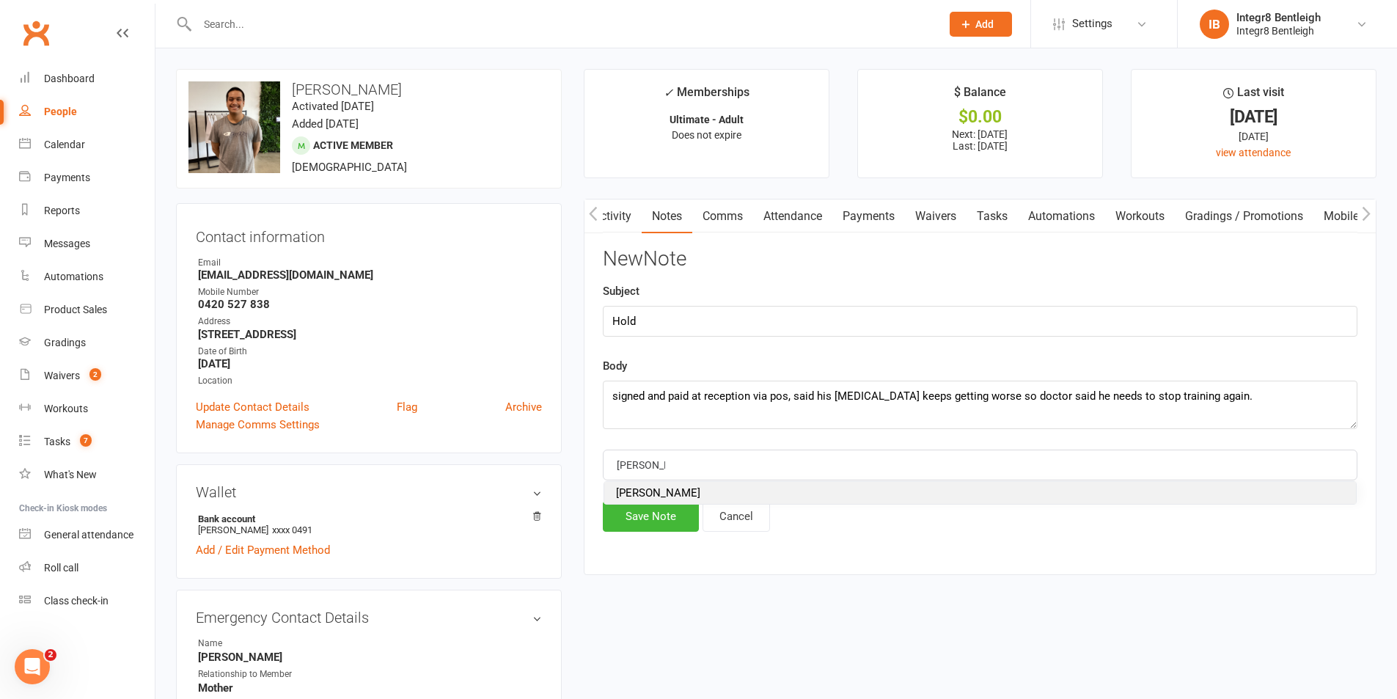
click at [703, 491] on li "[PERSON_NAME]" at bounding box center [980, 493] width 752 height 22
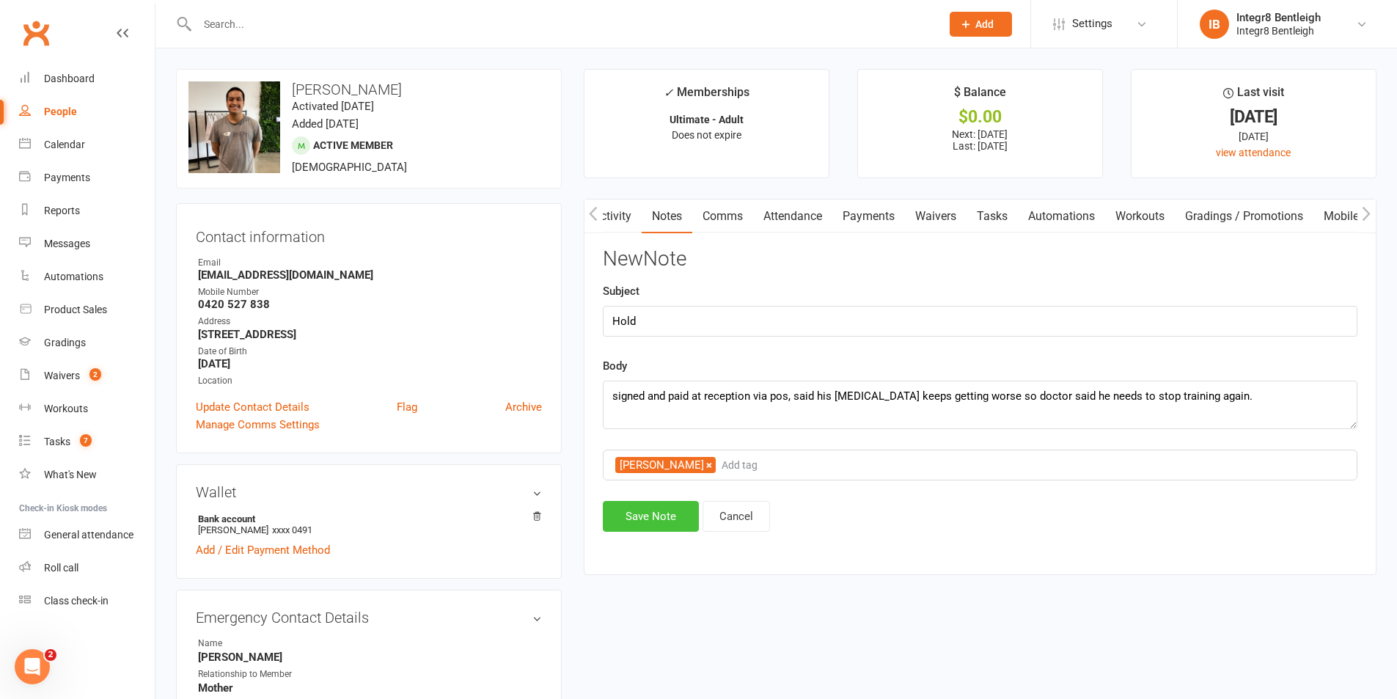
click at [675, 516] on button "Save Note" at bounding box center [651, 516] width 96 height 31
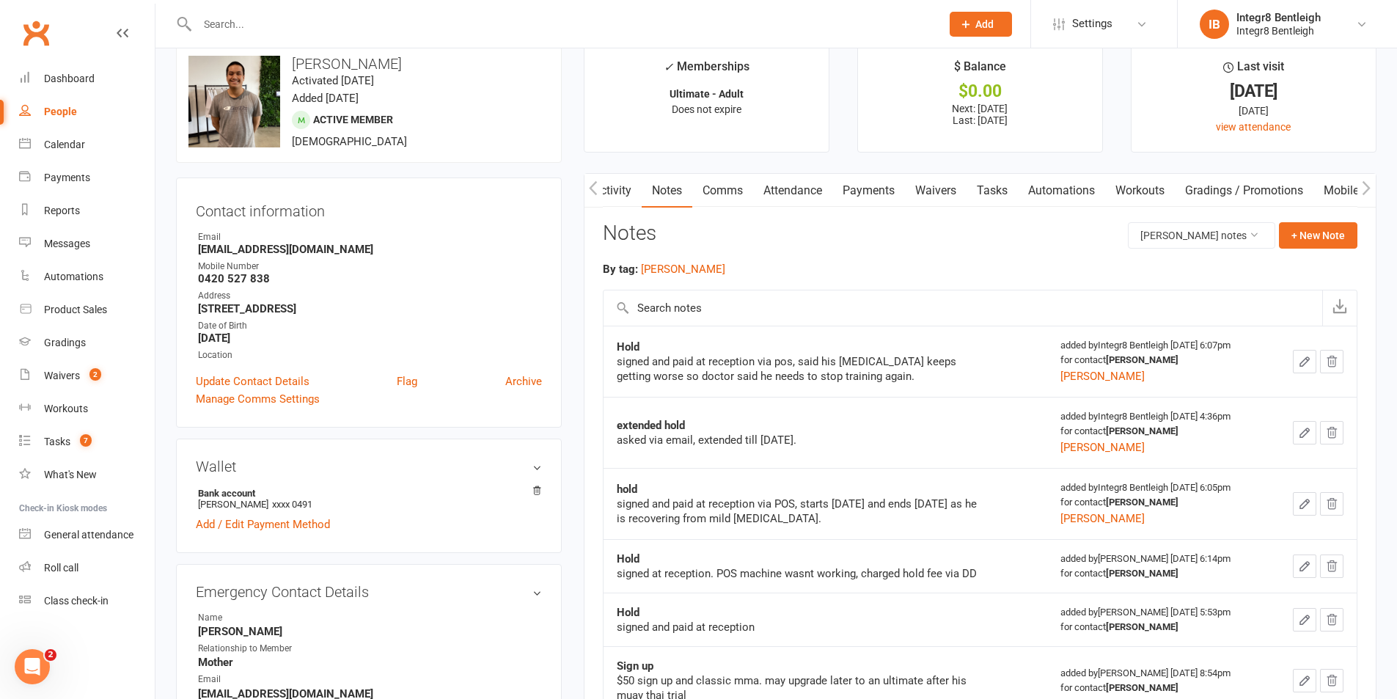
scroll to position [0, 0]
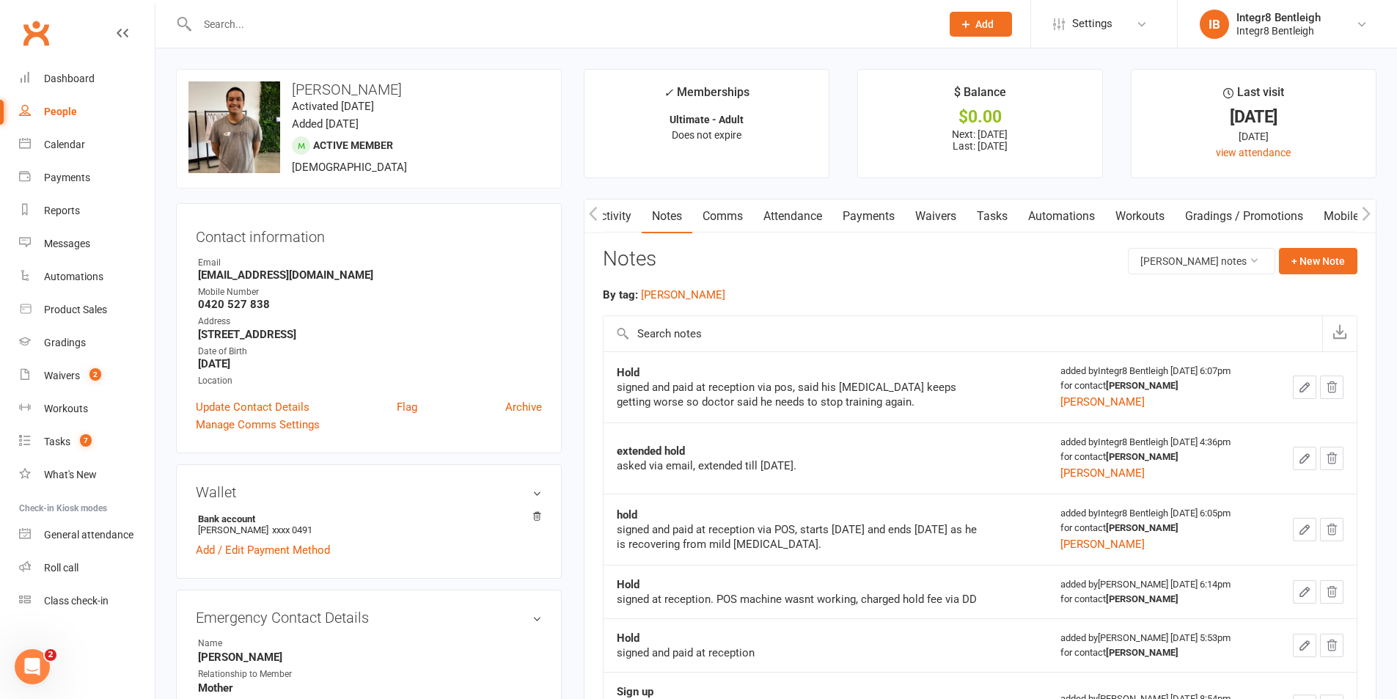
click at [634, 211] on link "Activity" at bounding box center [612, 217] width 59 height 34
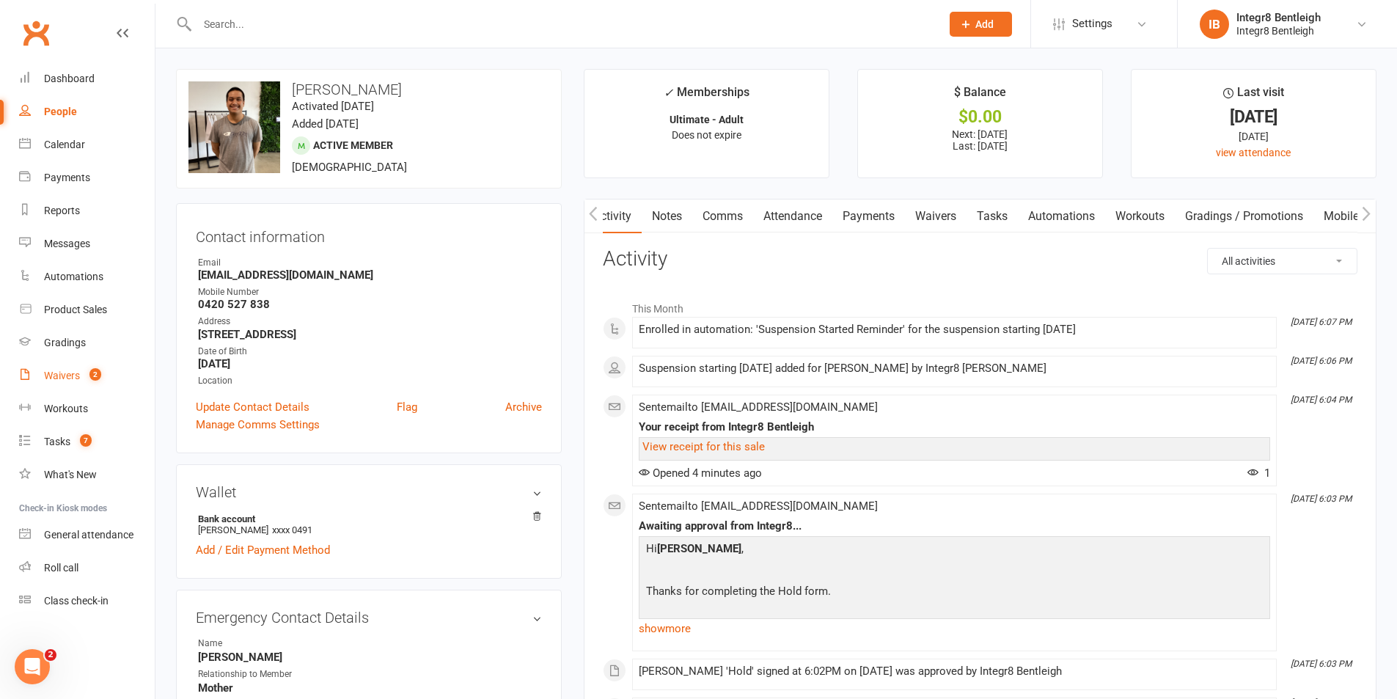
click at [90, 368] on link "Waivers 2" at bounding box center [87, 375] width 136 height 33
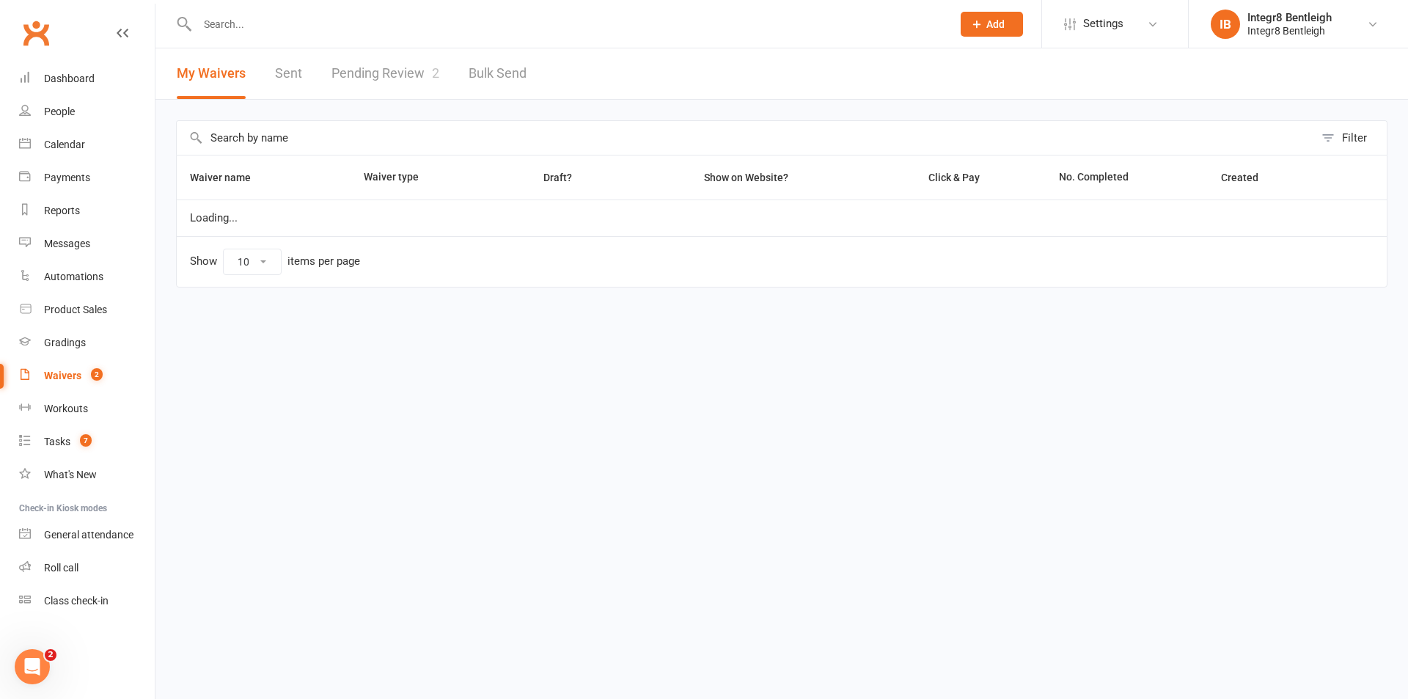
click at [351, 73] on link "Pending Review 2" at bounding box center [386, 73] width 108 height 51
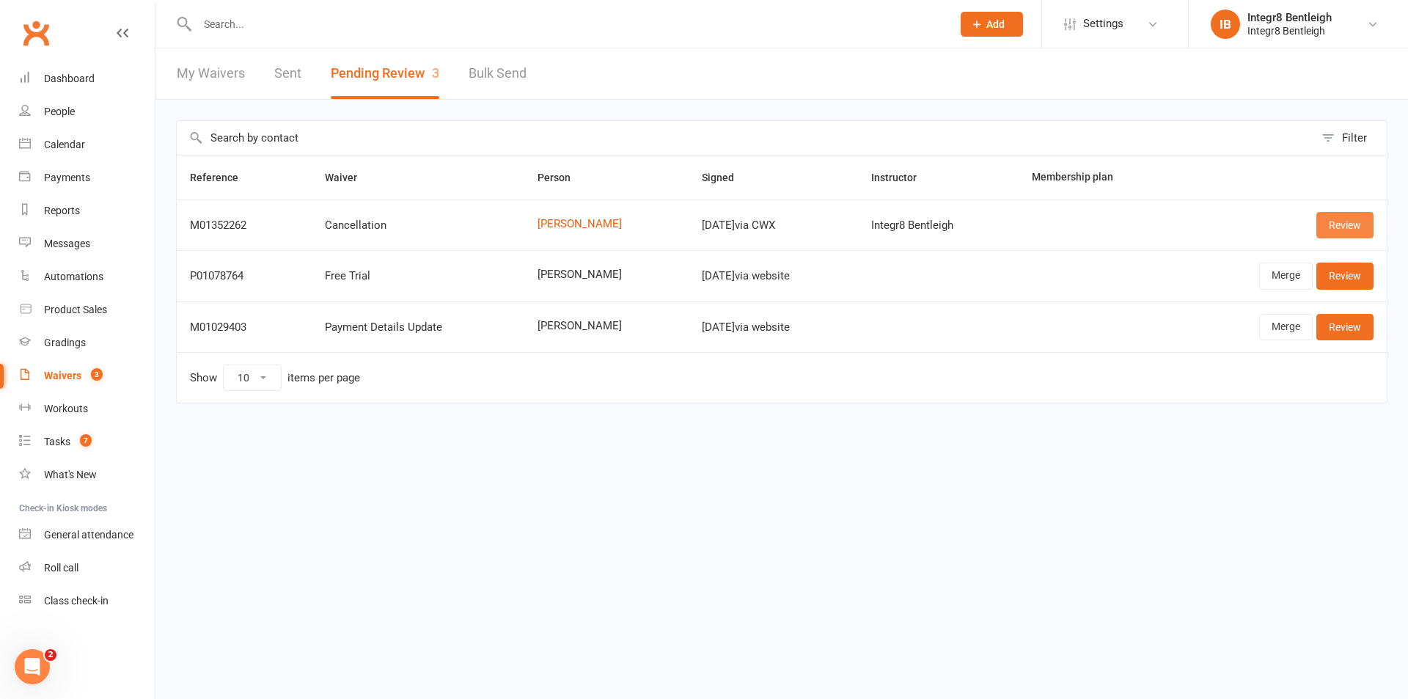
click at [1337, 230] on link "Review" at bounding box center [1345, 225] width 57 height 26
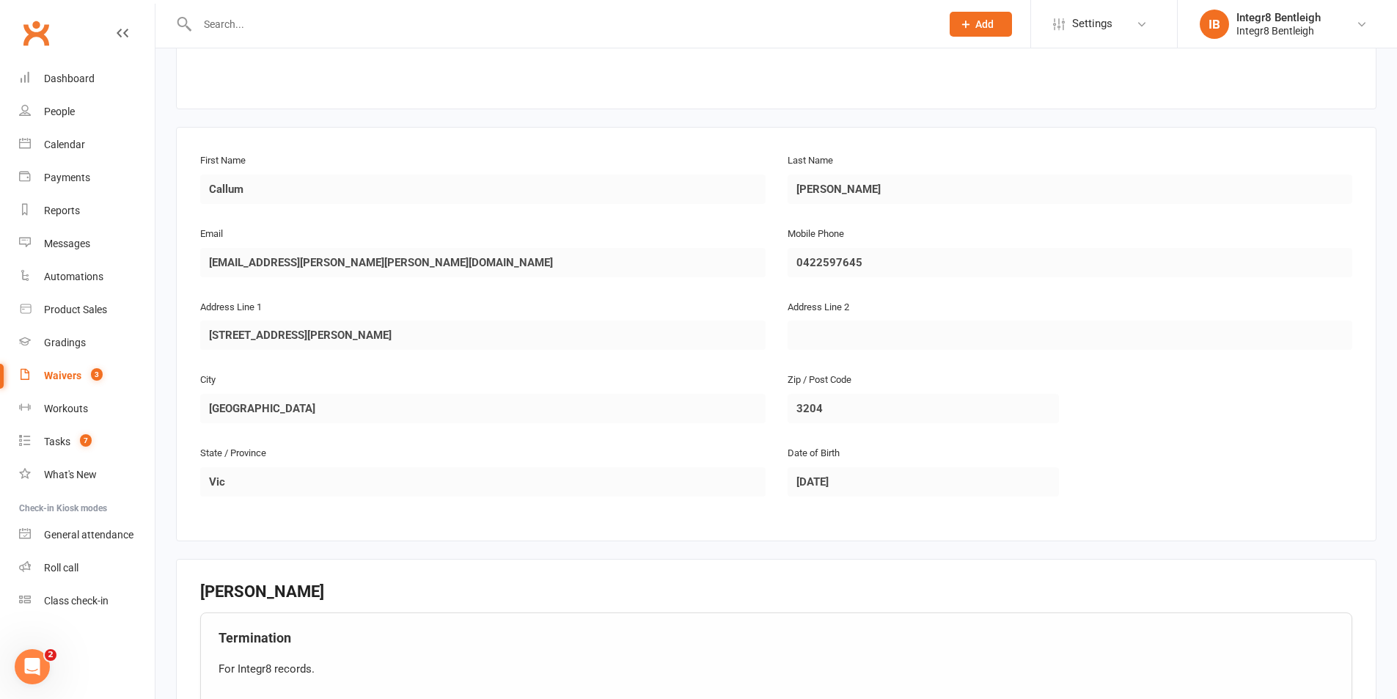
scroll to position [571, 0]
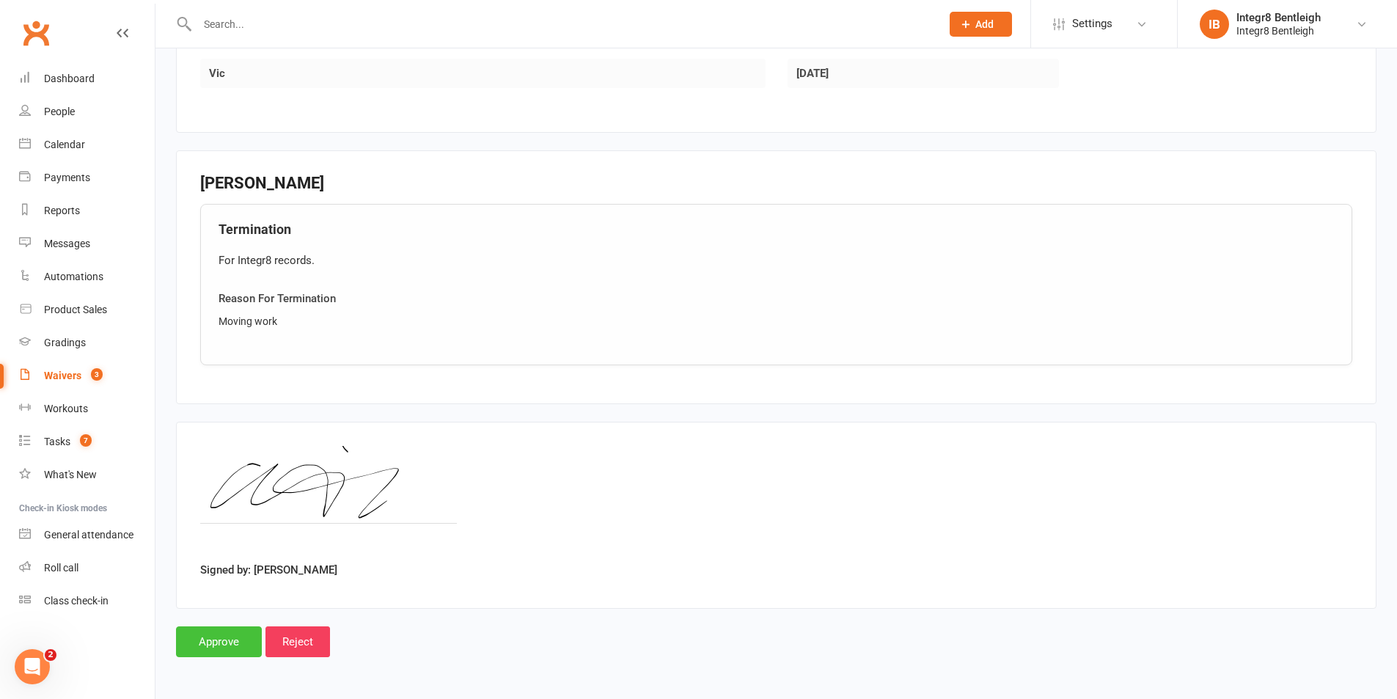
click at [225, 643] on input "Approve" at bounding box center [219, 641] width 86 height 31
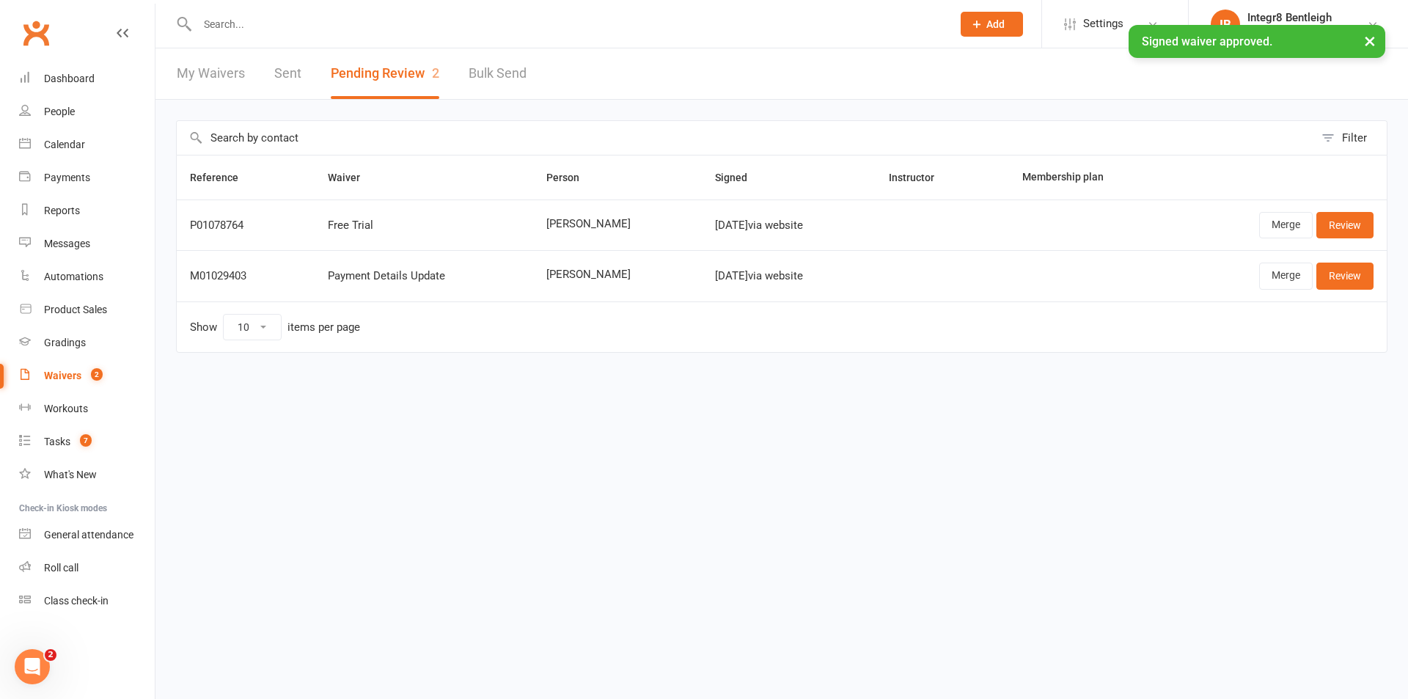
click at [319, 15] on input "text" at bounding box center [567, 24] width 749 height 21
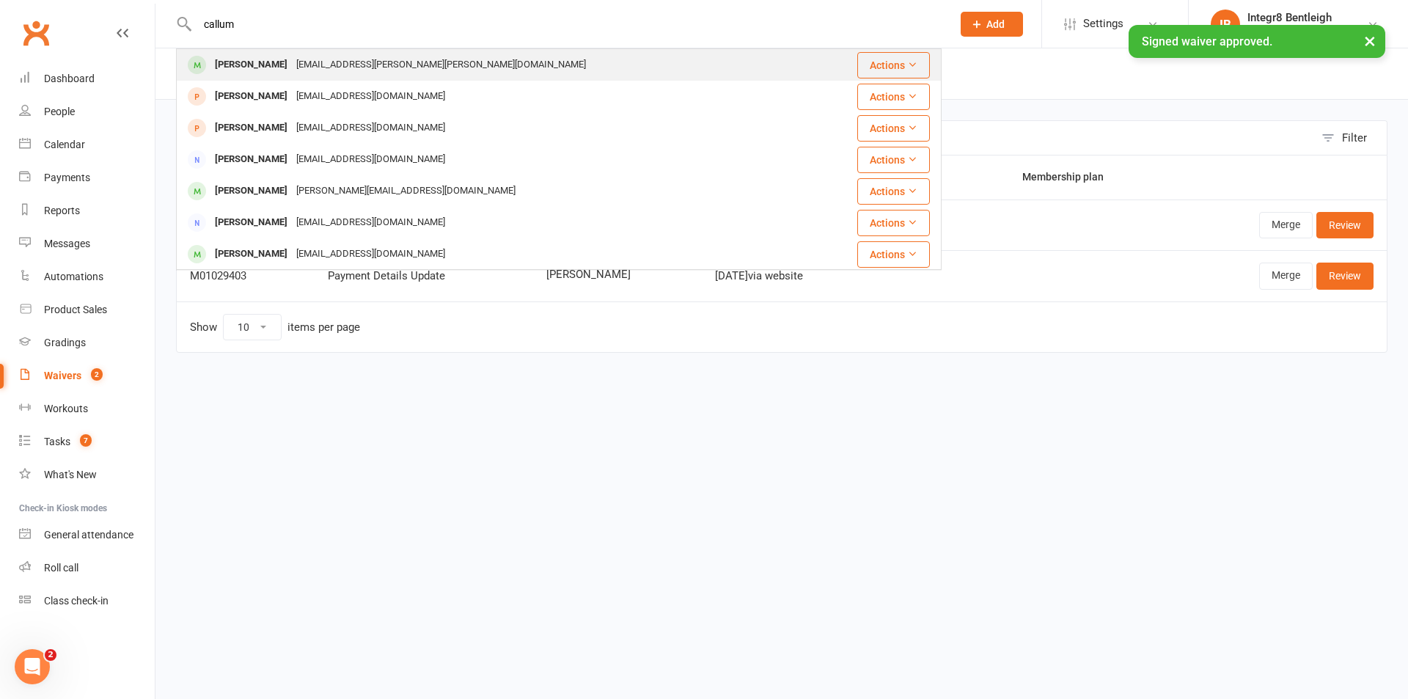
type input "callum"
click at [326, 69] on div "Callum.jones@reece.com.au" at bounding box center [441, 64] width 299 height 21
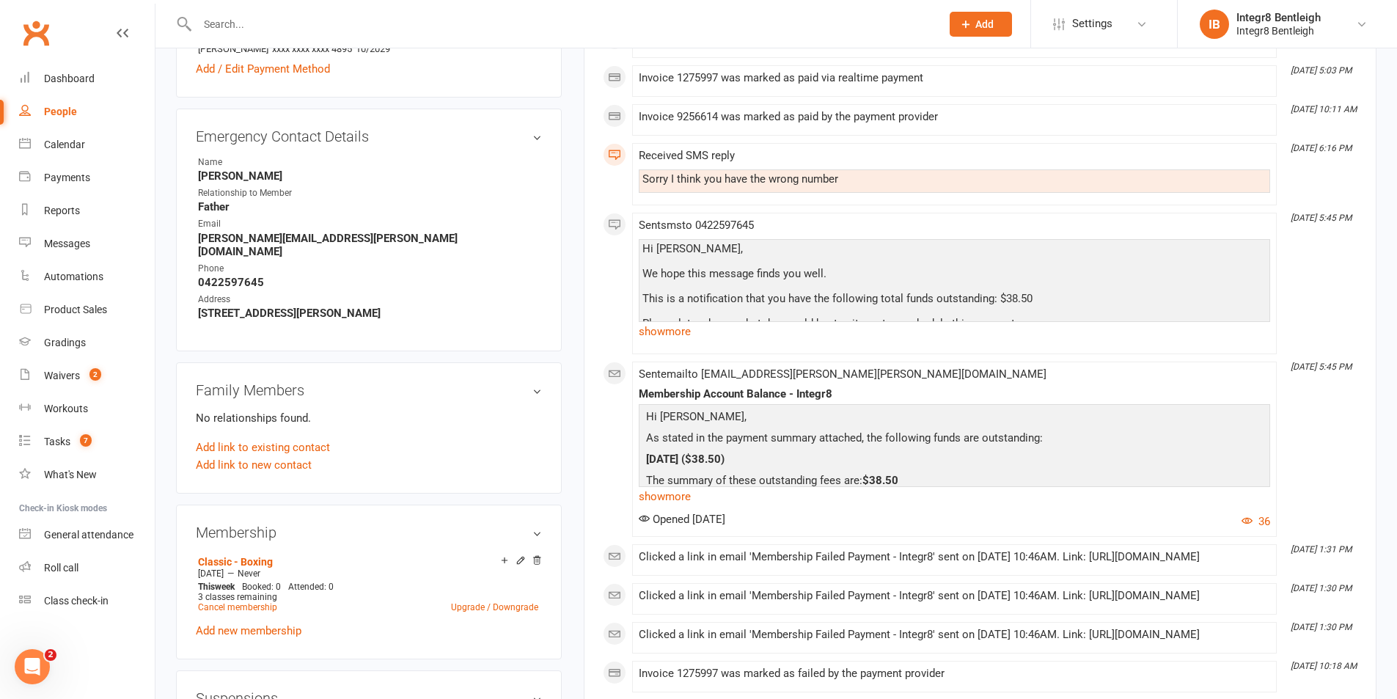
scroll to position [587, 0]
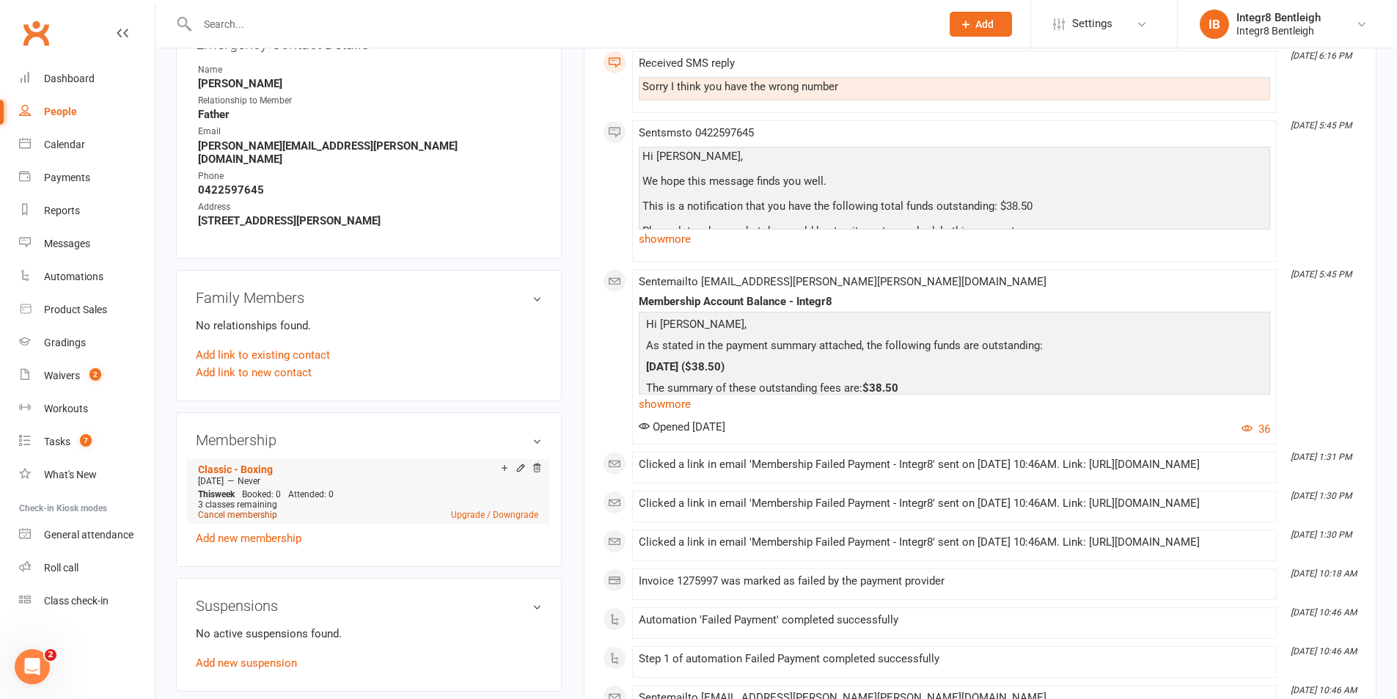
click at [241, 510] on link "Cancel membership" at bounding box center [237, 515] width 79 height 10
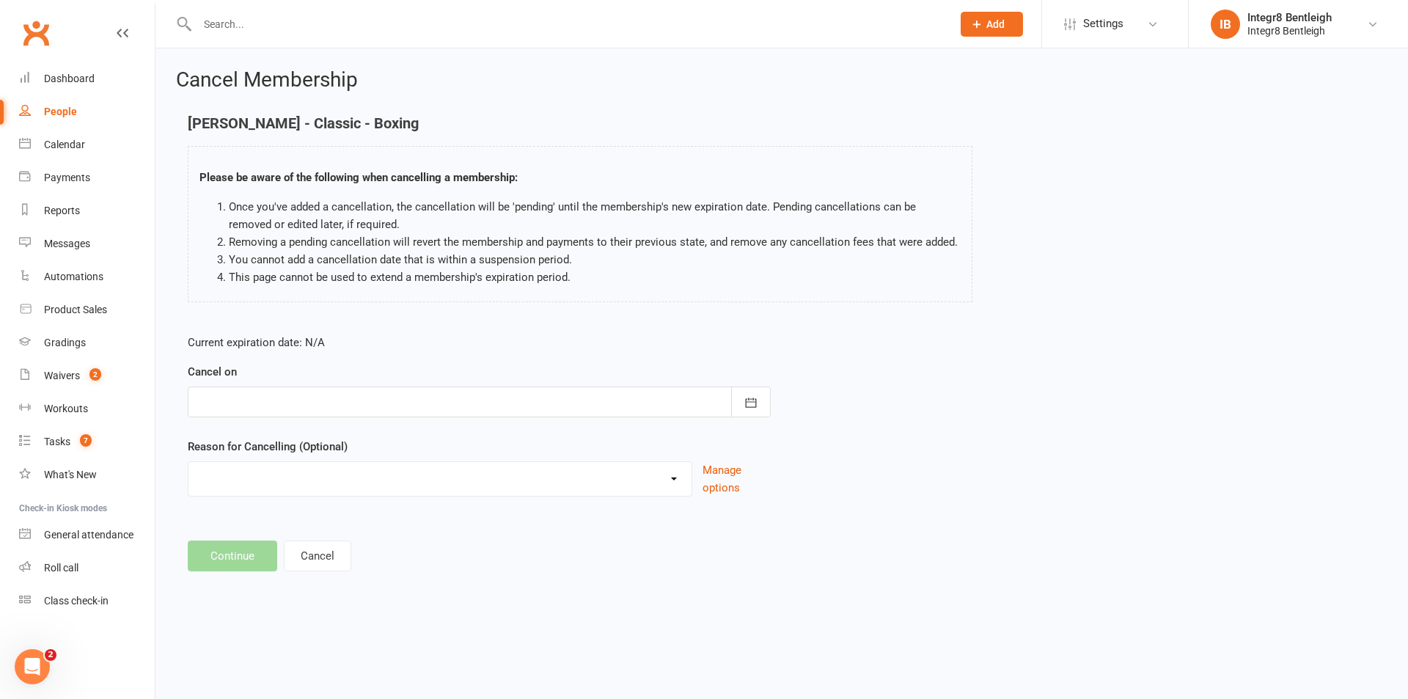
click at [314, 401] on div at bounding box center [479, 402] width 583 height 31
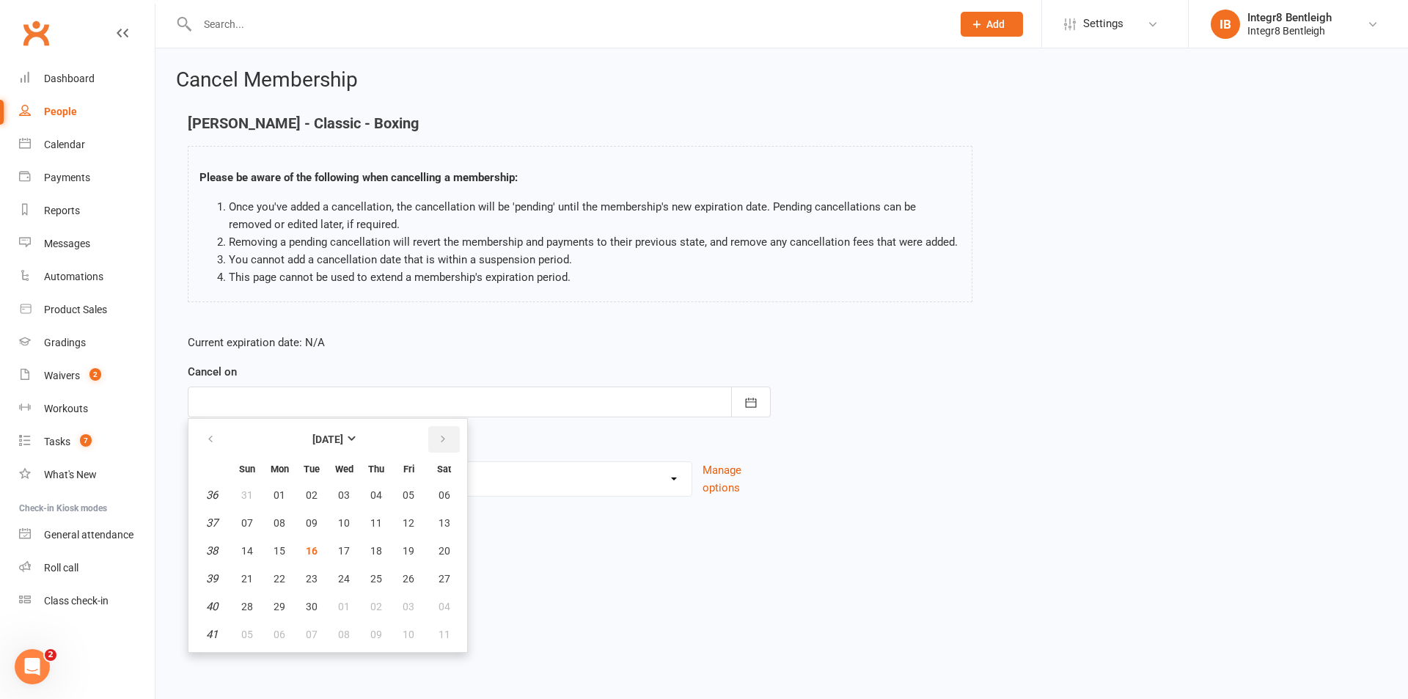
click at [449, 428] on button "button" at bounding box center [444, 439] width 32 height 26
click at [212, 434] on icon "button" at bounding box center [210, 440] width 10 height 12
click at [445, 440] on icon "button" at bounding box center [443, 440] width 10 height 12
click at [206, 437] on icon "button" at bounding box center [210, 440] width 10 height 12
click at [458, 439] on button "button" at bounding box center [444, 439] width 32 height 26
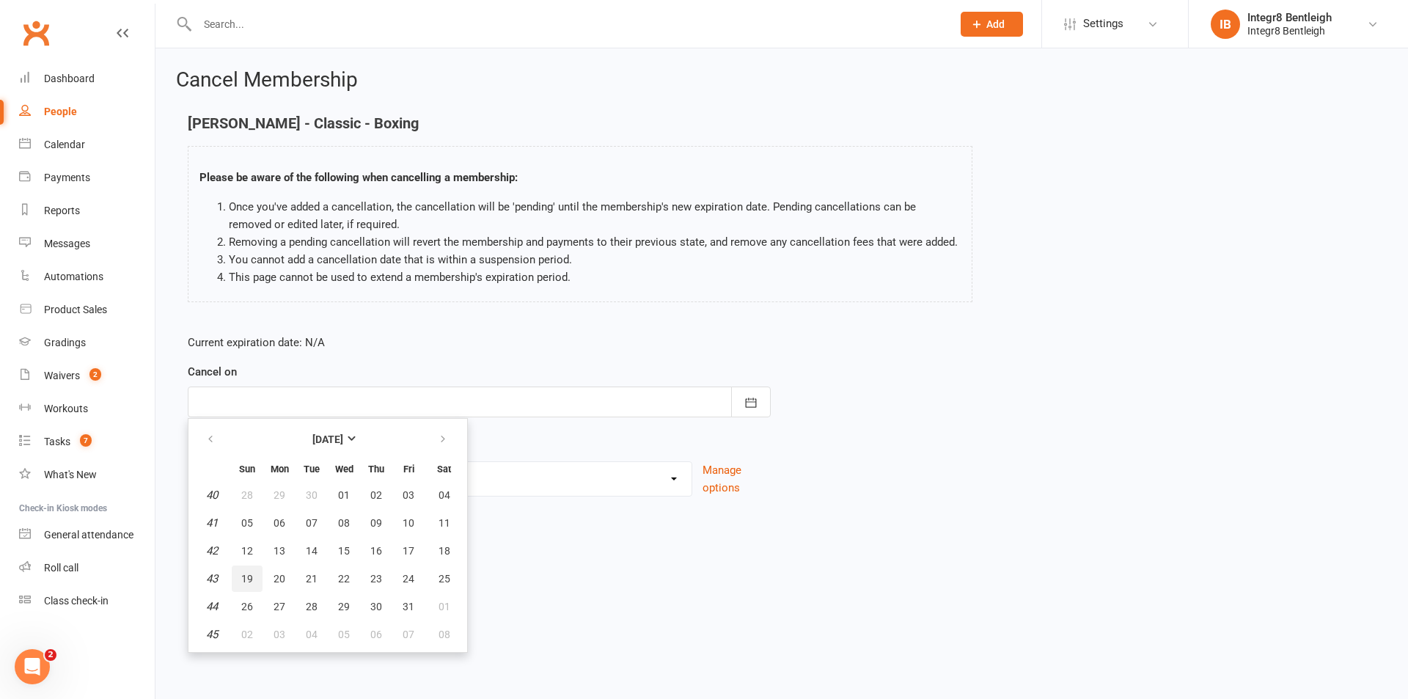
click at [252, 578] on span "19" at bounding box center [247, 579] width 12 height 12
type input "19 Oct 2025"
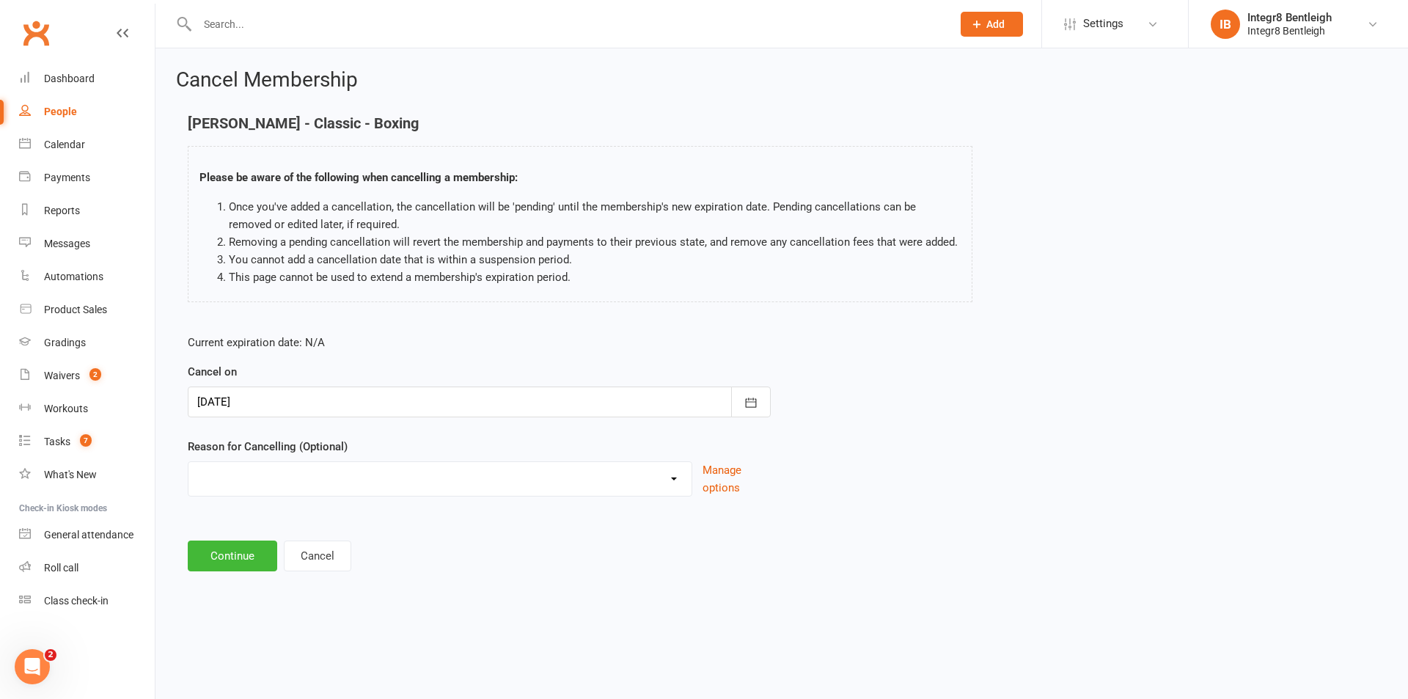
click at [281, 476] on select "Downgrade Holiday Injury Price Increase School commitments Switching to 10 clas…" at bounding box center [440, 476] width 503 height 29
select select "8"
click at [189, 462] on select "Downgrade Holiday Injury Price Increase School commitments Switching to 10 clas…" at bounding box center [440, 476] width 503 height 29
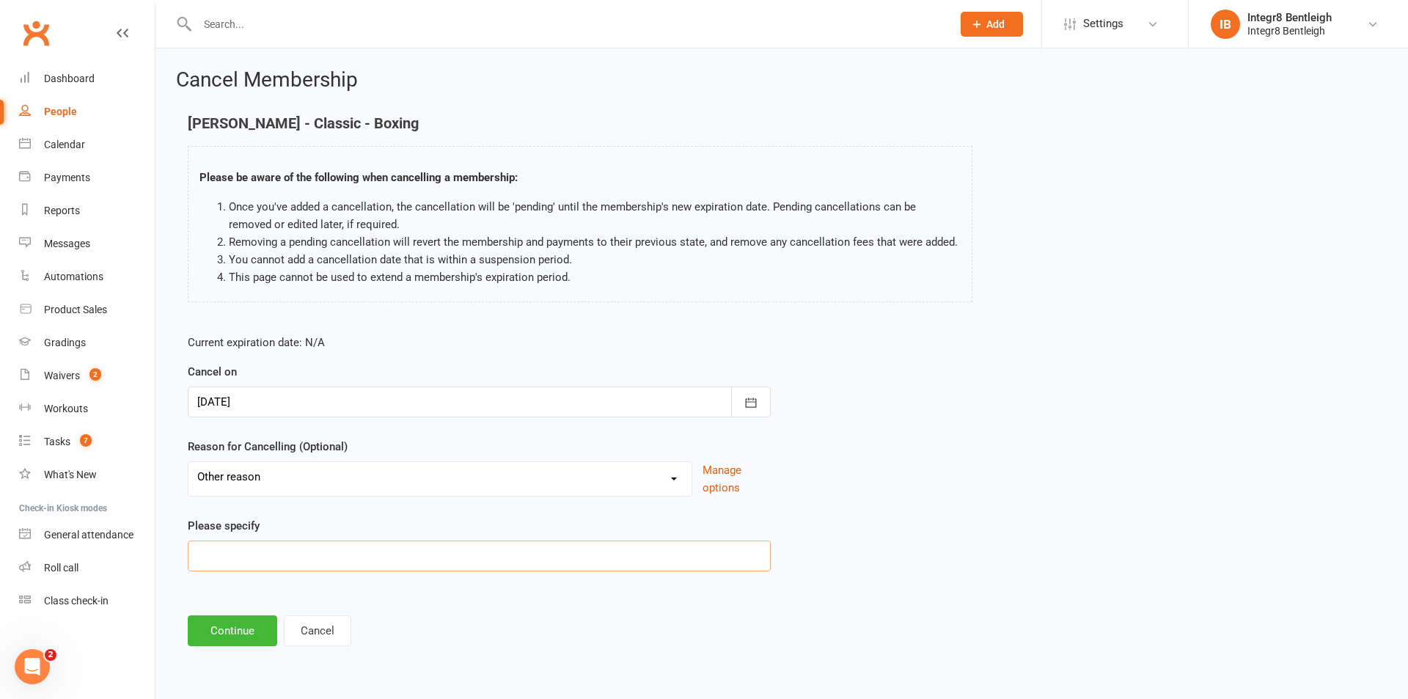
click at [252, 555] on input at bounding box center [479, 556] width 583 height 31
paste input "https://app.clubworx.com/websites/integr8-martial-arts/waivers/membership-agree…"
type input "https://app.clubworx.com/websites/integr8-martial-arts/waivers/membership-agree…"
type input "Moving work"
click at [235, 610] on main "Callum Jones - Classic - Boxing Please be aware of the following when cancellin…" at bounding box center [782, 380] width 1212 height 531
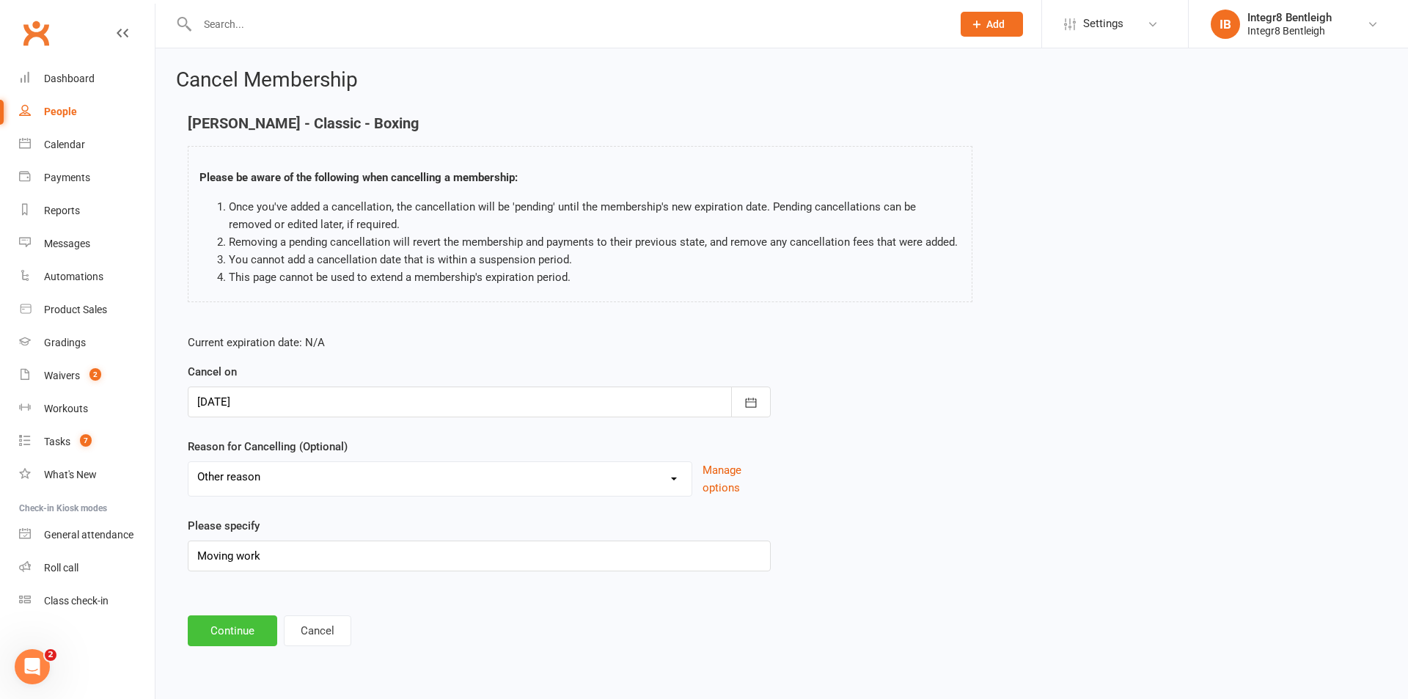
click at [236, 619] on button "Continue" at bounding box center [232, 630] width 89 height 31
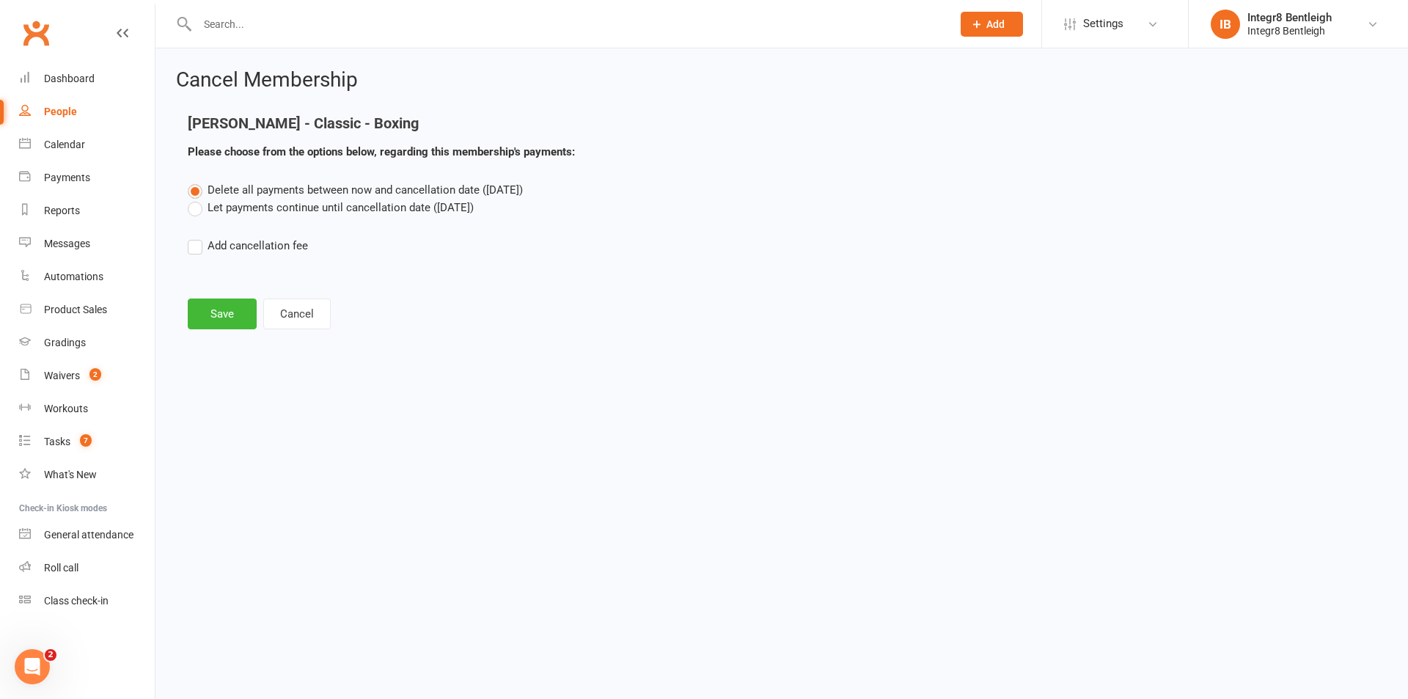
click at [325, 215] on label "Let payments continue until cancellation date (Oct 19, 2025)" at bounding box center [331, 208] width 286 height 18
click at [197, 199] on input "Let payments continue until cancellation date (Oct 19, 2025)" at bounding box center [193, 199] width 10 height 0
click at [212, 315] on button "Save" at bounding box center [222, 314] width 69 height 31
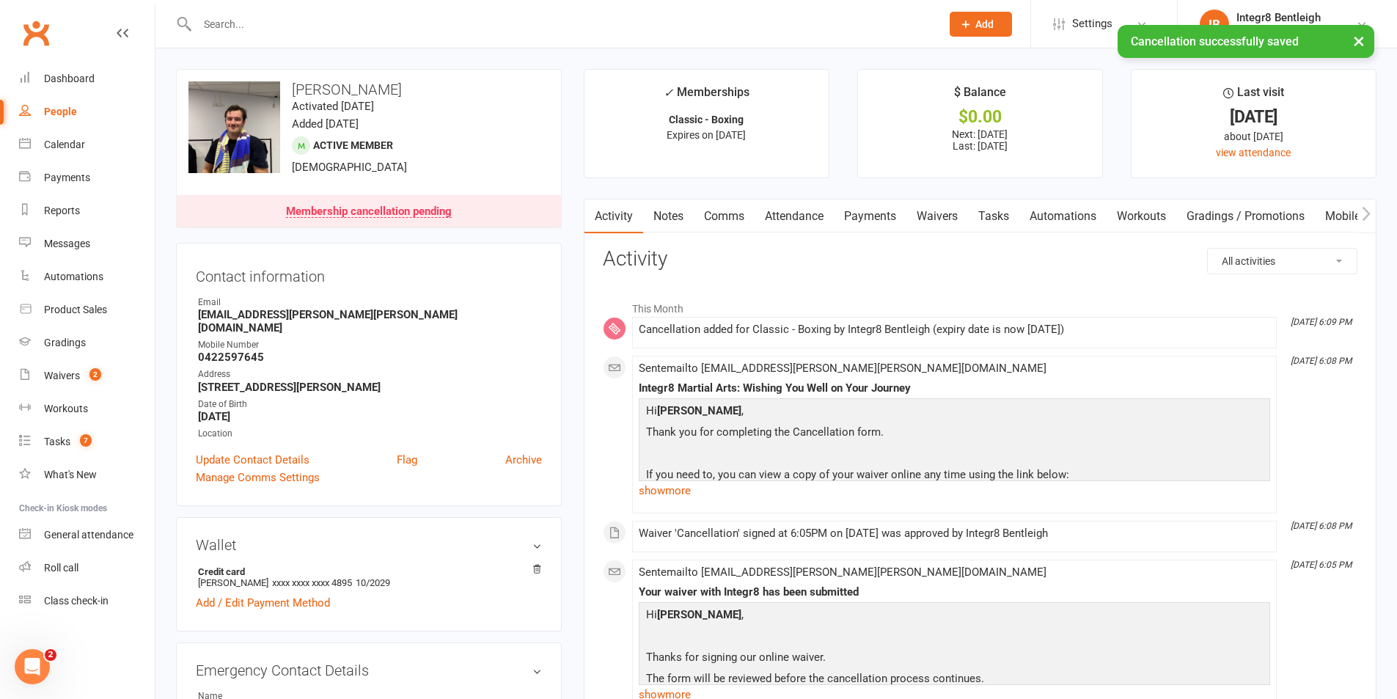
click at [668, 213] on link "Notes" at bounding box center [668, 217] width 51 height 34
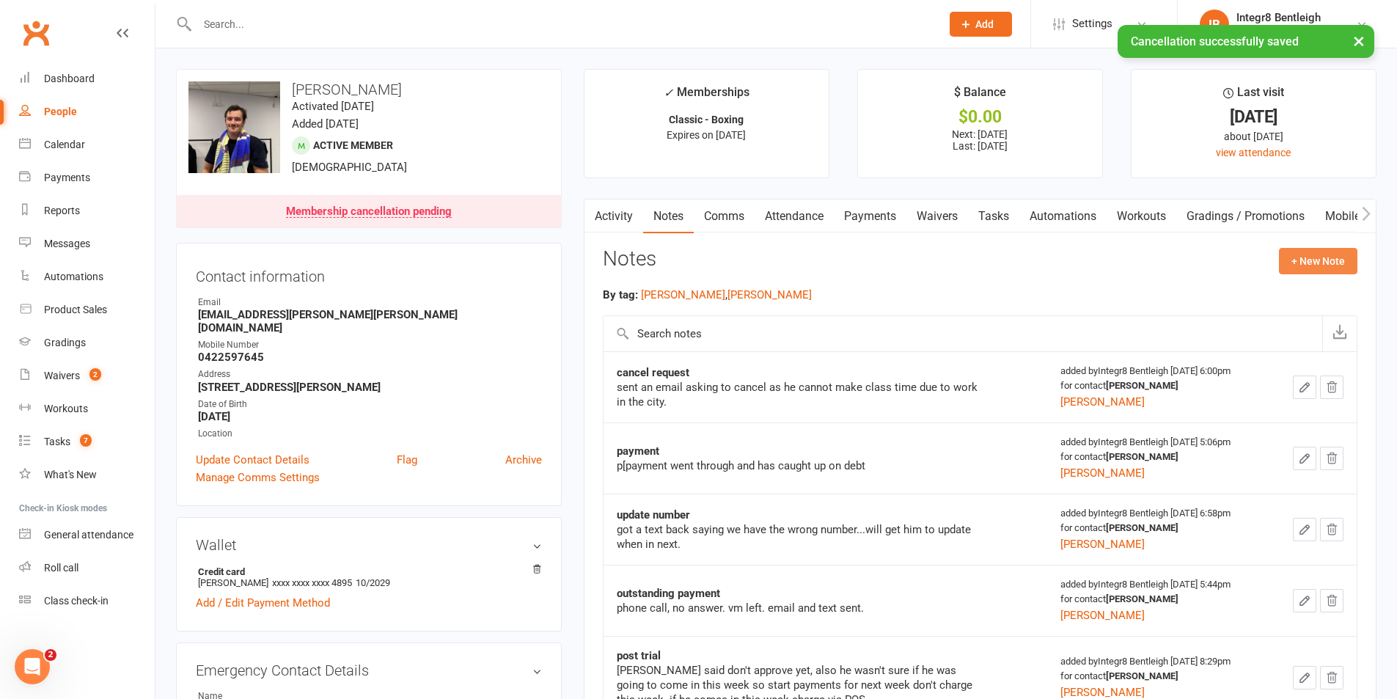
click at [1304, 259] on button "+ New Note" at bounding box center [1318, 261] width 78 height 26
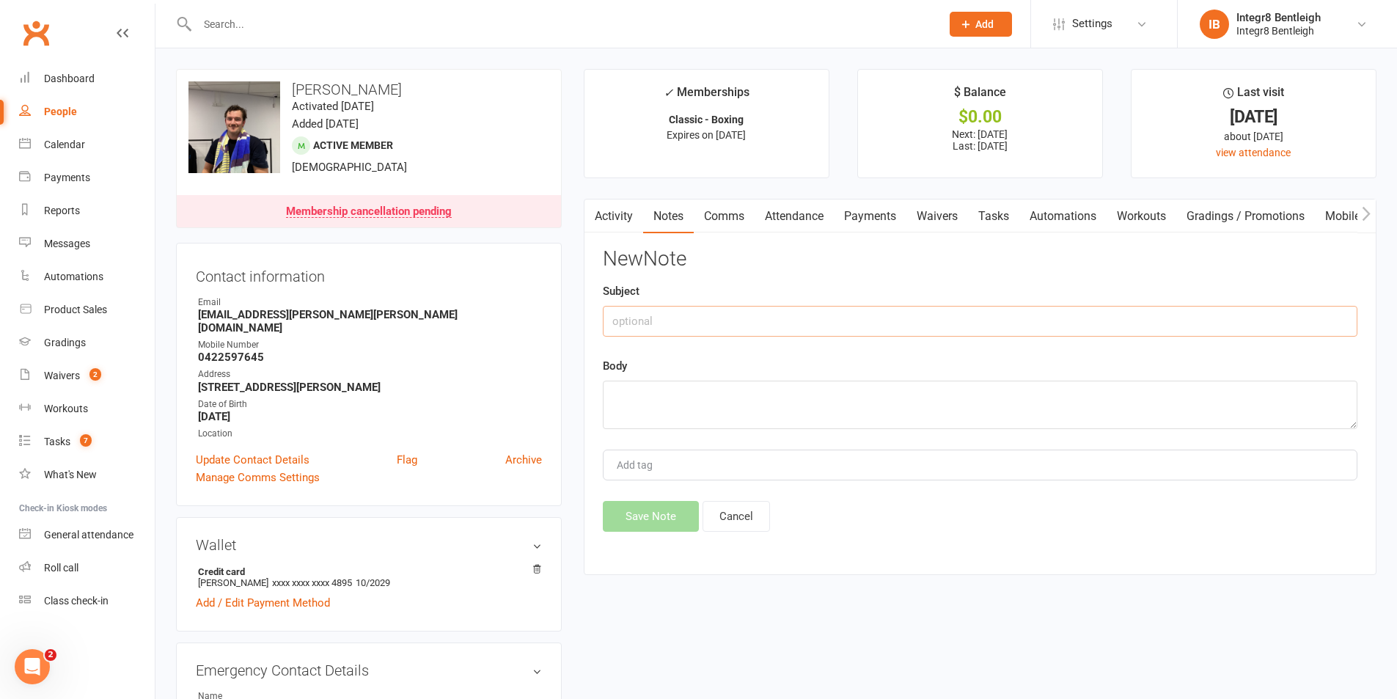
click at [812, 320] on input "text" at bounding box center [980, 321] width 755 height 31
type input "Cancel"
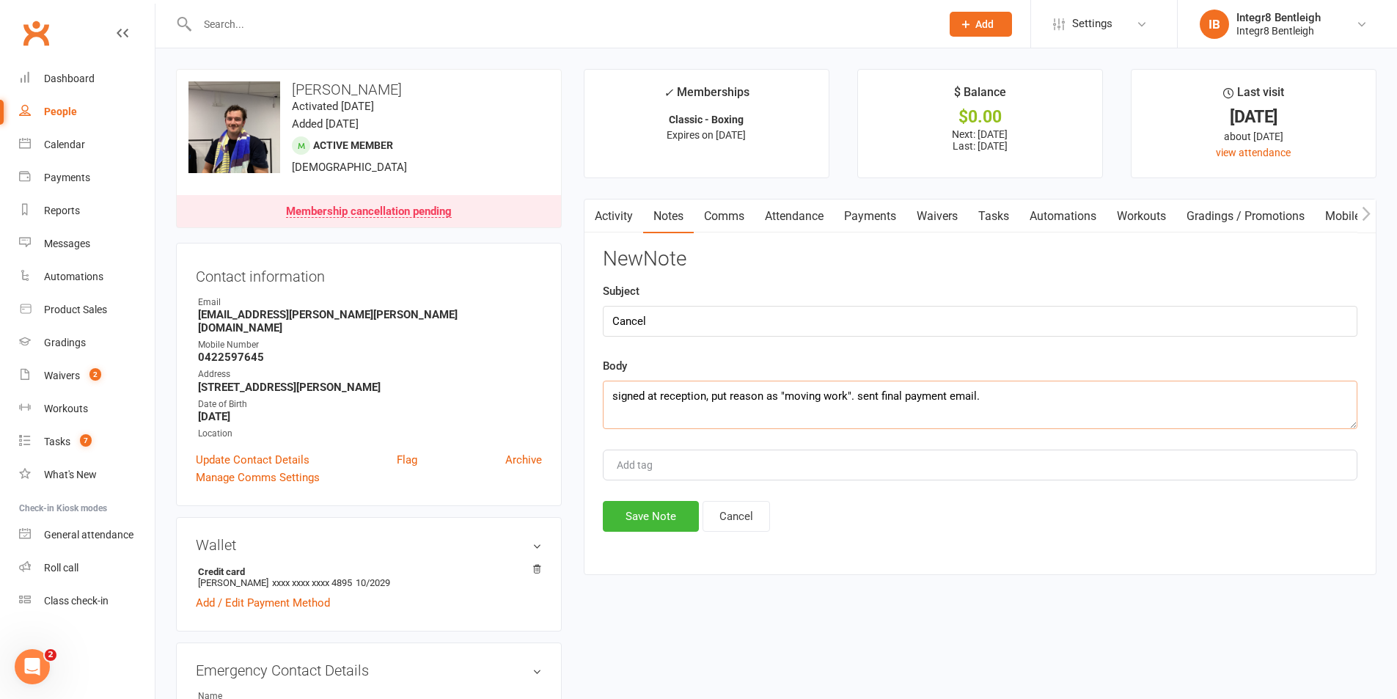
type textarea "signed at reception, put reason as "moving work". sent final payment email."
type input "[PERSON_NAME]"
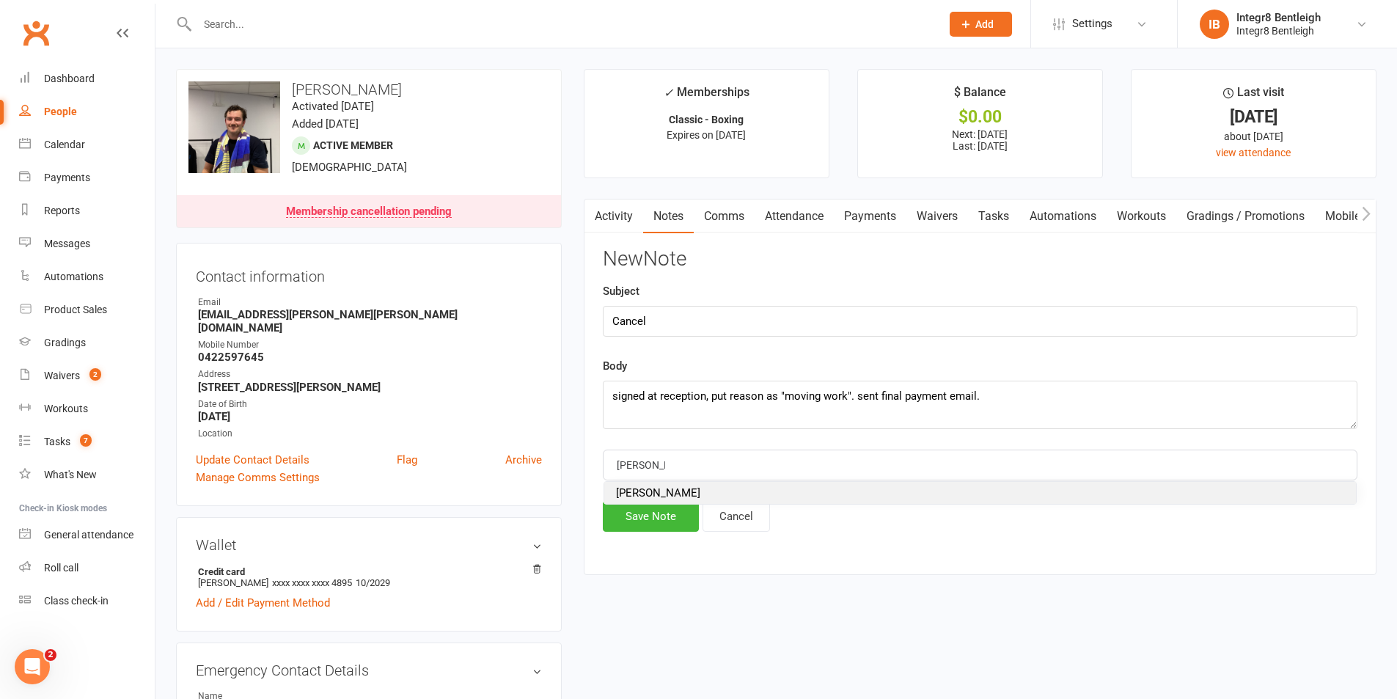
click at [692, 493] on li "[PERSON_NAME]" at bounding box center [980, 493] width 752 height 22
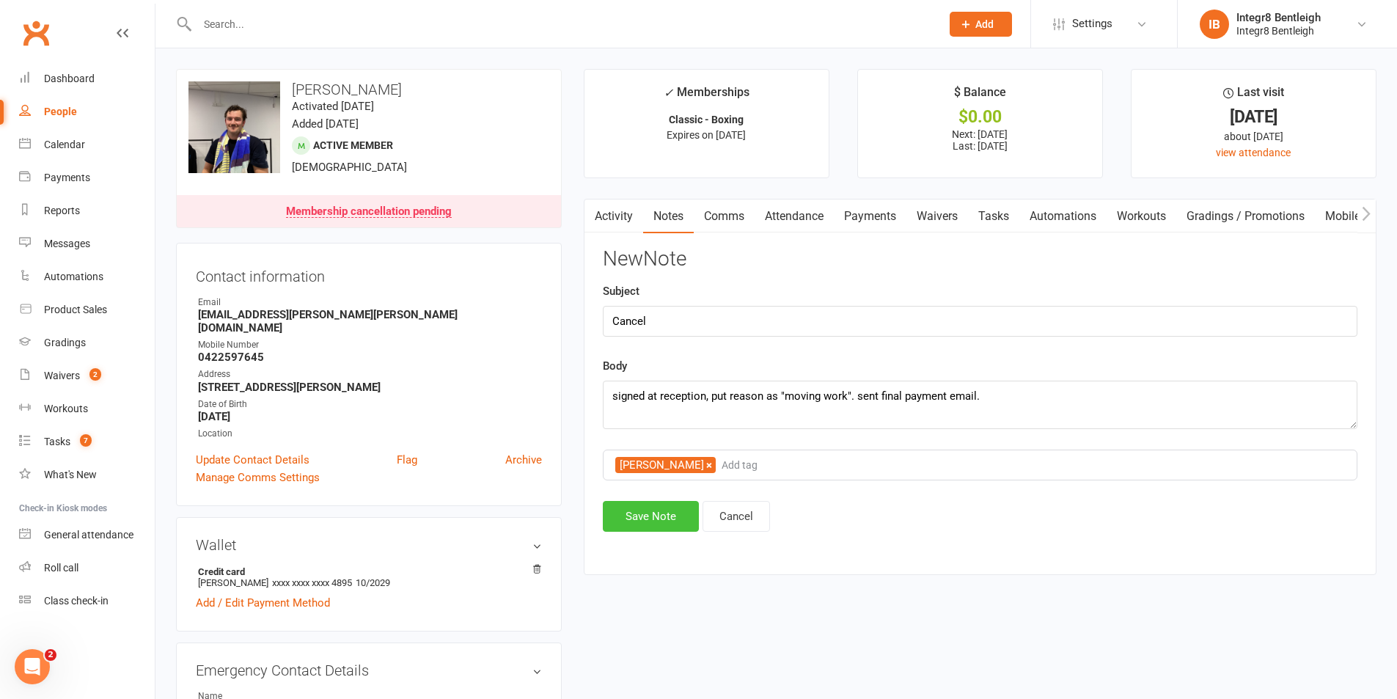
click at [676, 509] on button "Save Note" at bounding box center [651, 516] width 96 height 31
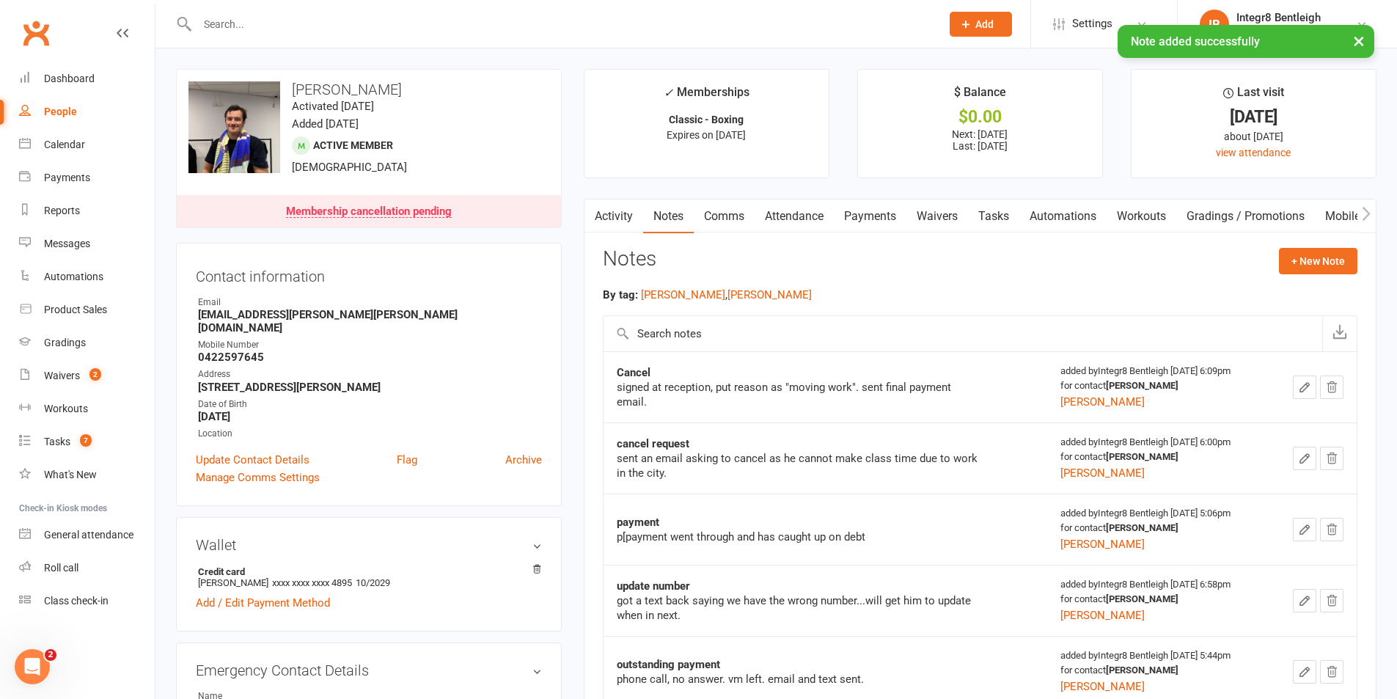
click at [729, 213] on link "Comms" at bounding box center [724, 217] width 61 height 34
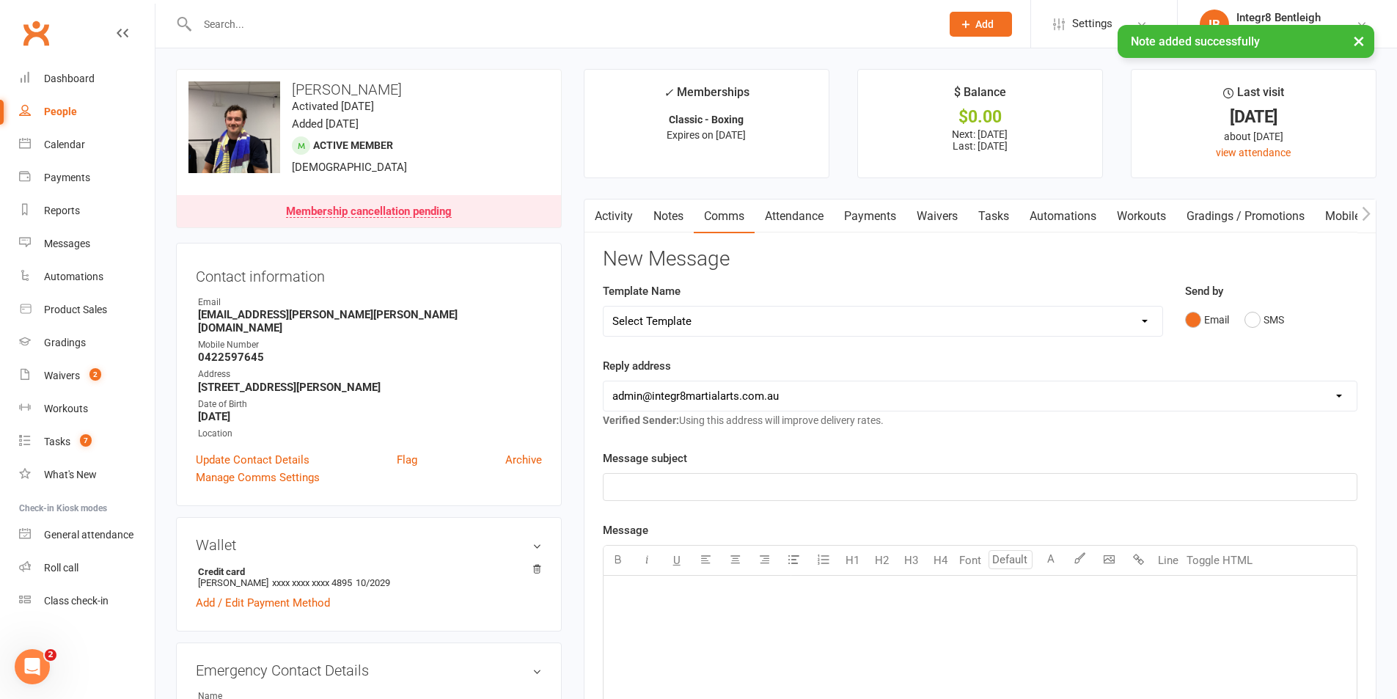
click at [752, 318] on select "Select Template [Email] Public Holiday [Email] 10 Class Pass - 1 Class Remainin…" at bounding box center [883, 321] width 559 height 29
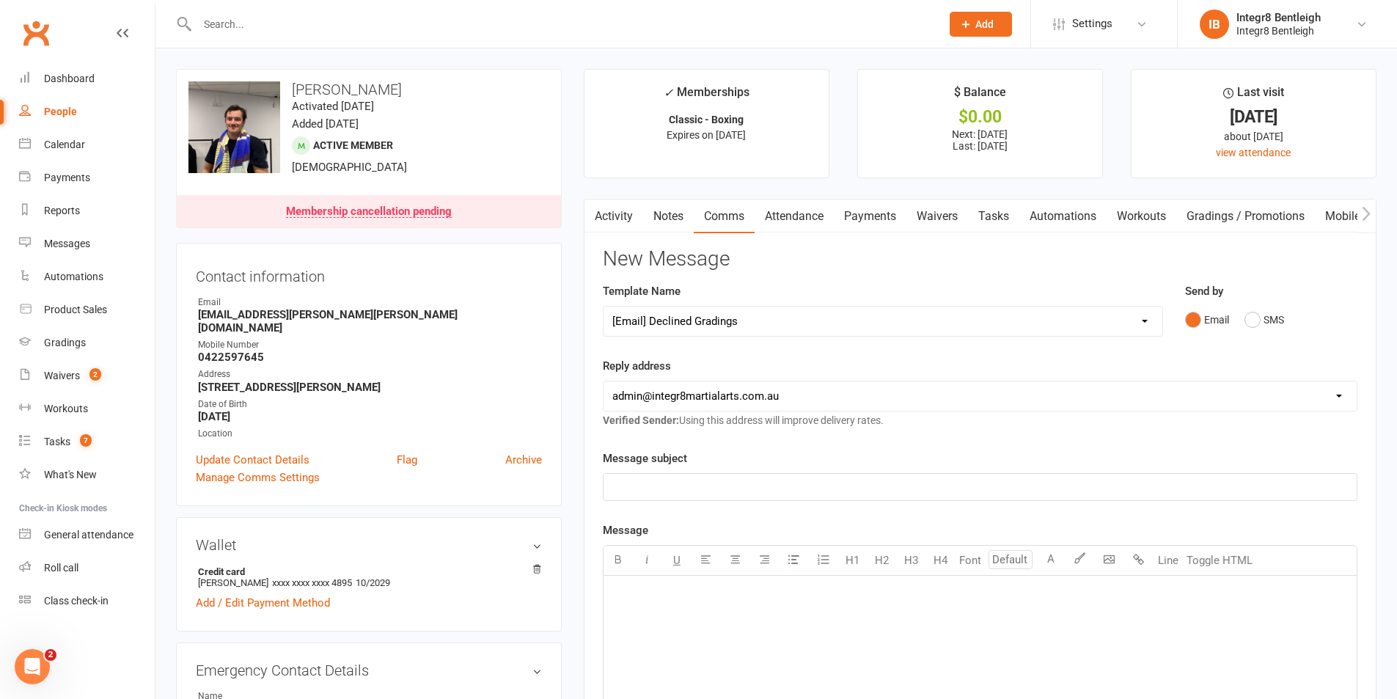
click at [604, 307] on select "Select Template [Email] Public Holiday [Email] 10 Class Pass - 1 Class Remainin…" at bounding box center [883, 321] width 559 height 29
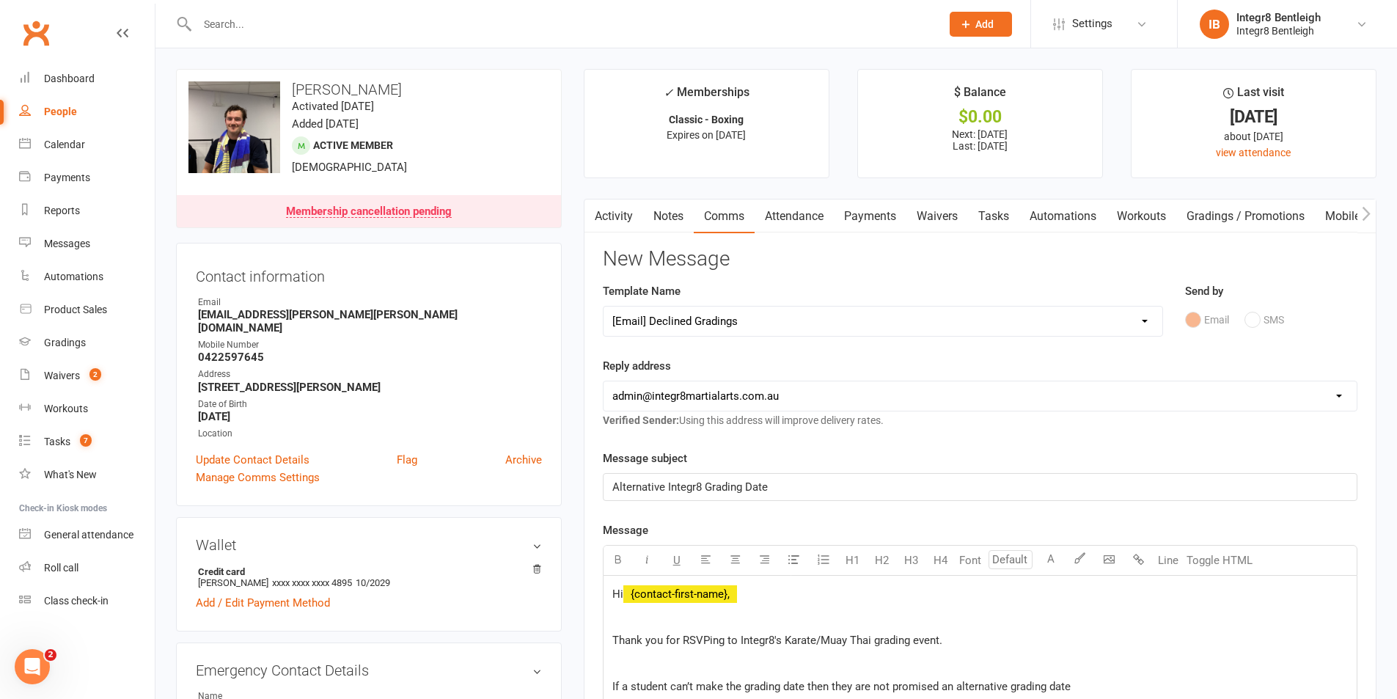
click at [803, 310] on select "Select Template [Email] Public Holiday [Email] 10 Class Pass - 1 Class Remainin…" at bounding box center [883, 321] width 559 height 29
select select "3"
click at [604, 307] on select "Select Template [Email] Public Holiday [Email] 10 Class Pass - 1 Class Remainin…" at bounding box center [883, 321] width 559 height 29
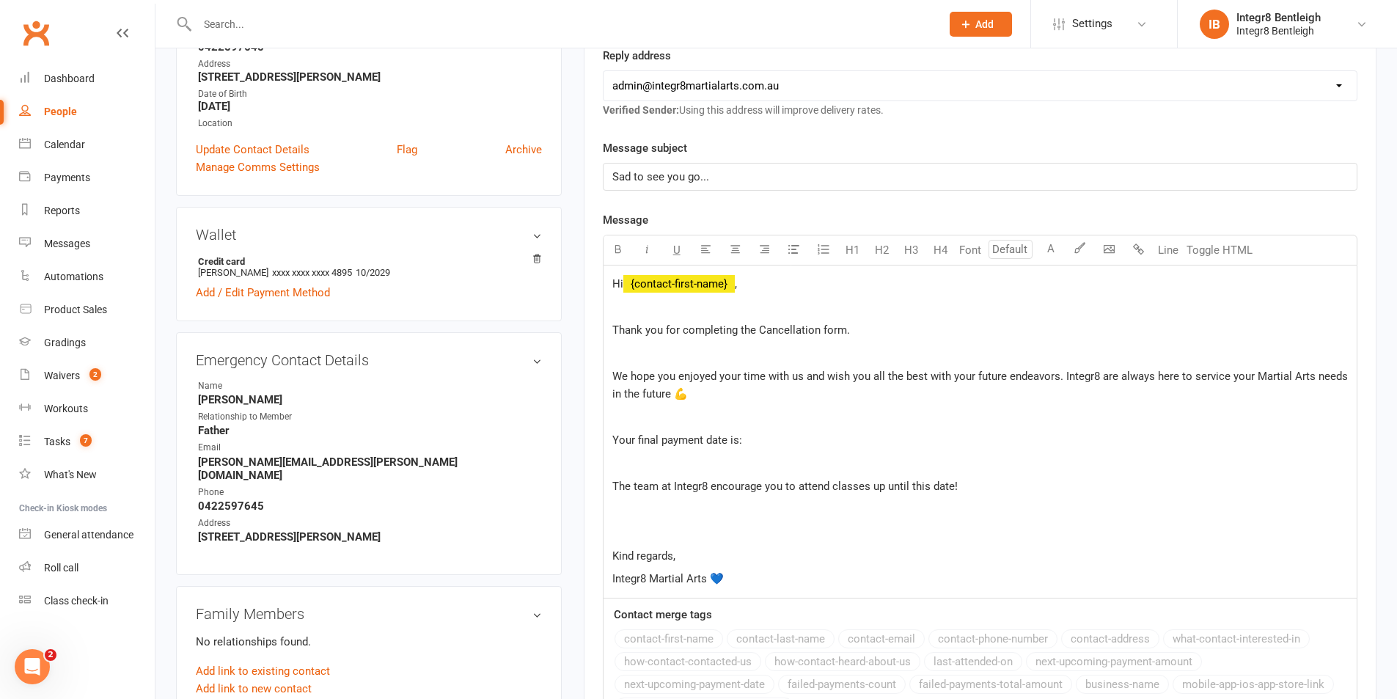
scroll to position [367, 0]
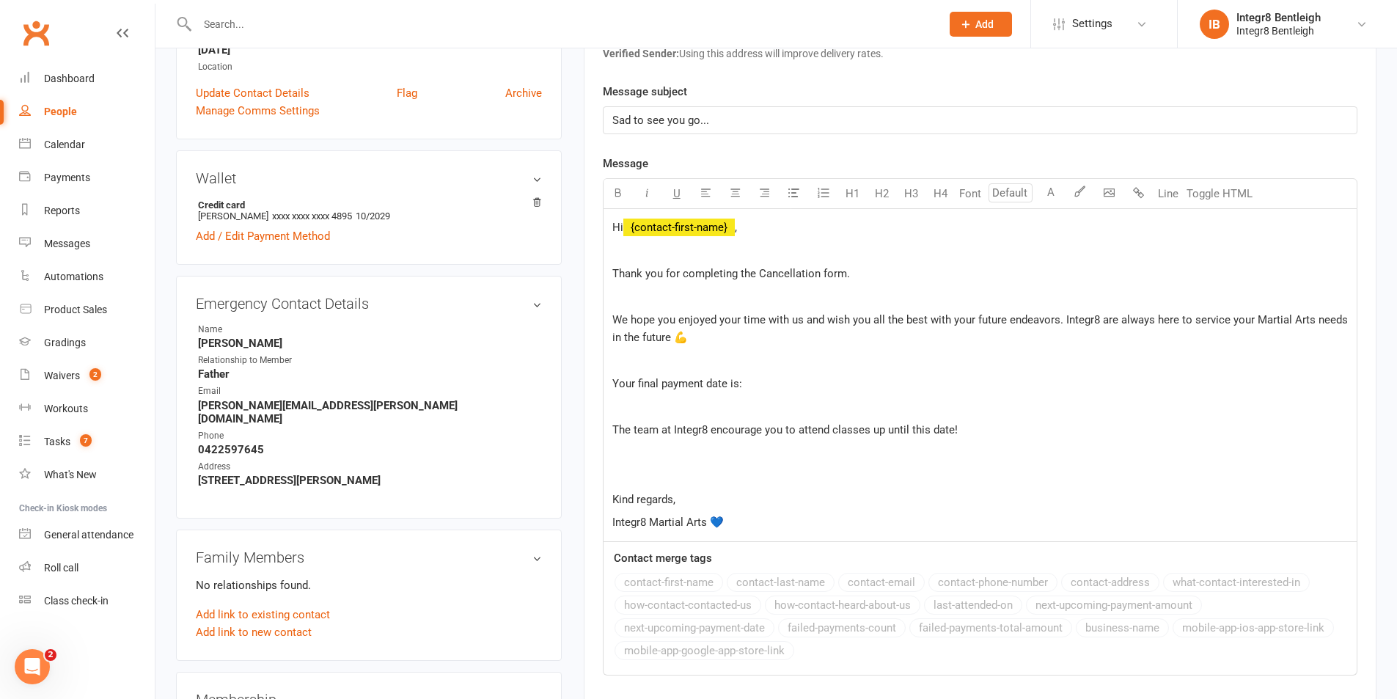
click at [797, 387] on p "Your final payment date is:" at bounding box center [981, 384] width 736 height 18
click at [766, 491] on p "Kind regards," at bounding box center [981, 500] width 736 height 18
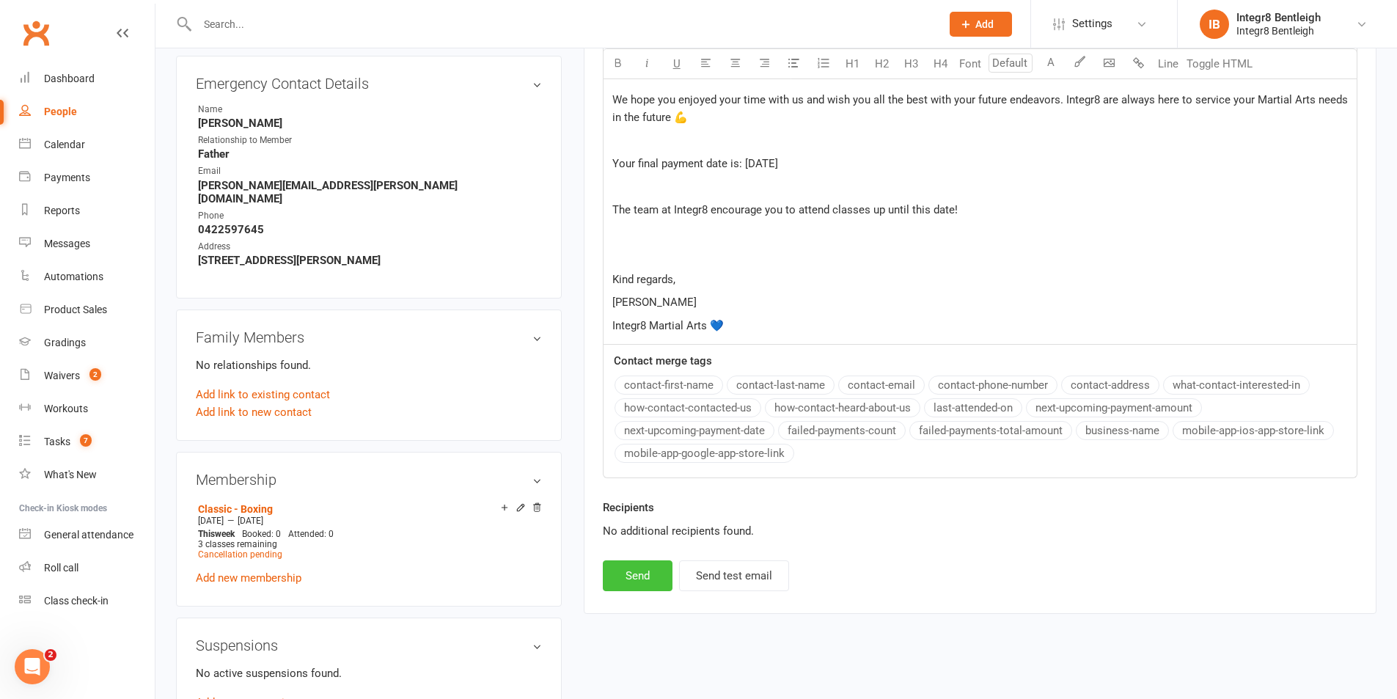
click at [650, 583] on button "Send" at bounding box center [638, 575] width 70 height 31
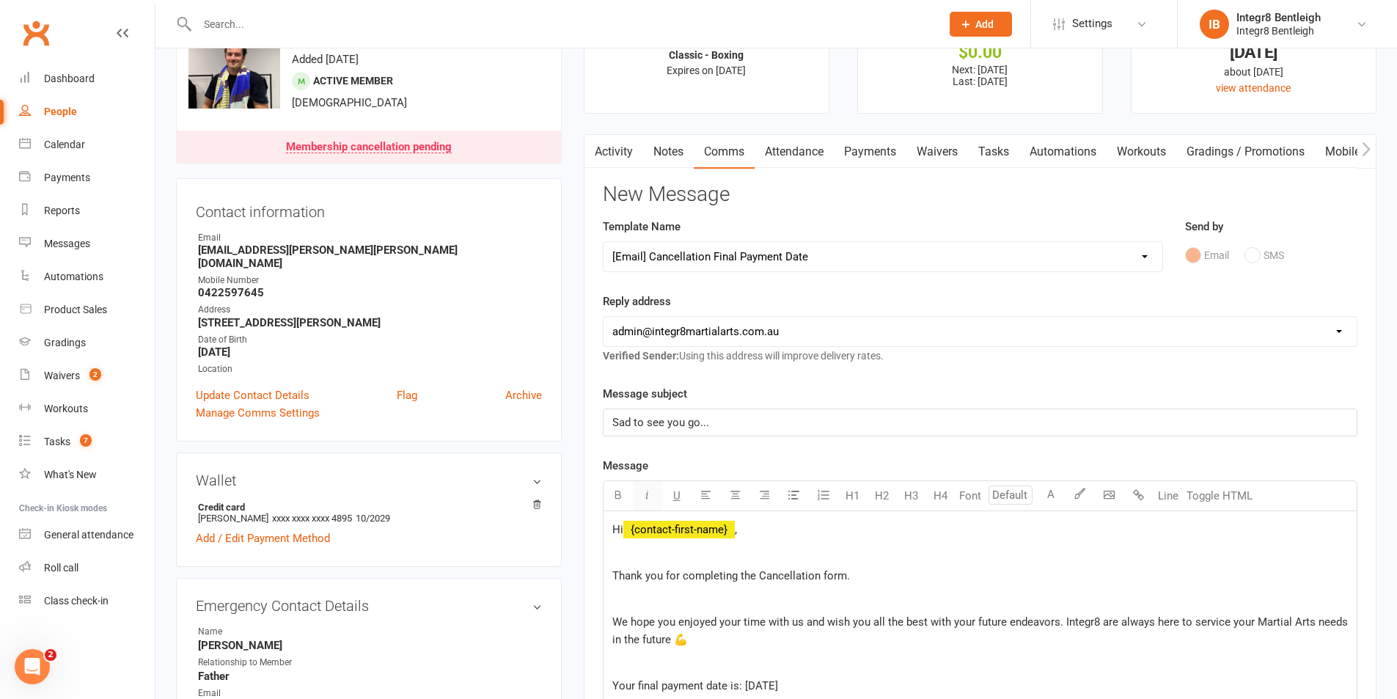
scroll to position [0, 0]
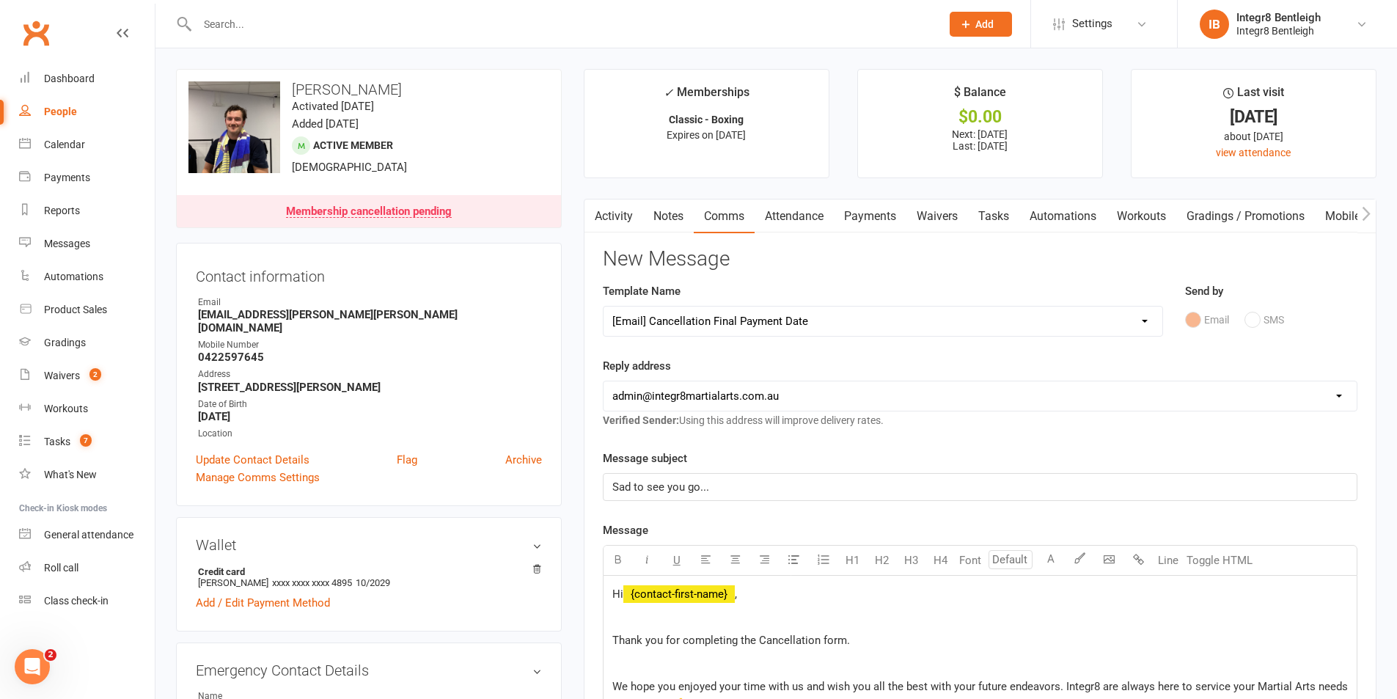
select select
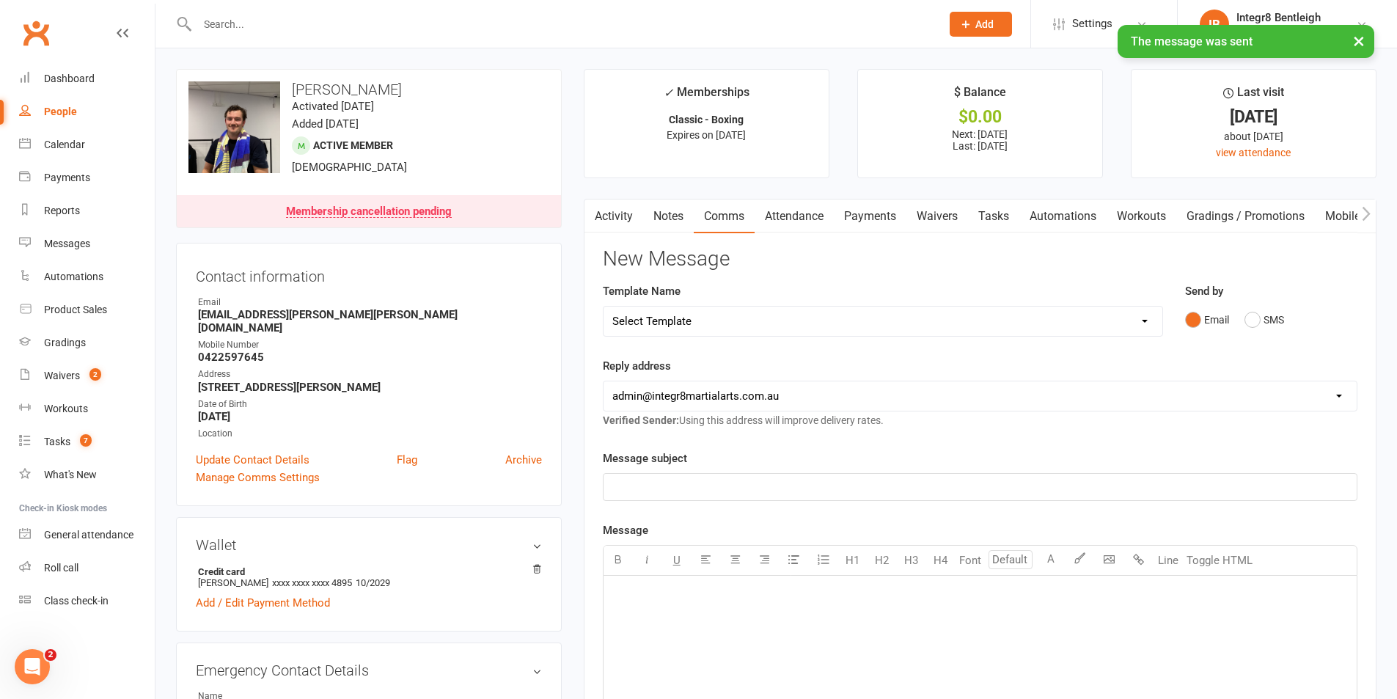
click at [588, 200] on button "button" at bounding box center [594, 216] width 18 height 33
click at [602, 207] on button "button" at bounding box center [594, 216] width 18 height 33
click at [608, 208] on link "Activity" at bounding box center [614, 217] width 59 height 34
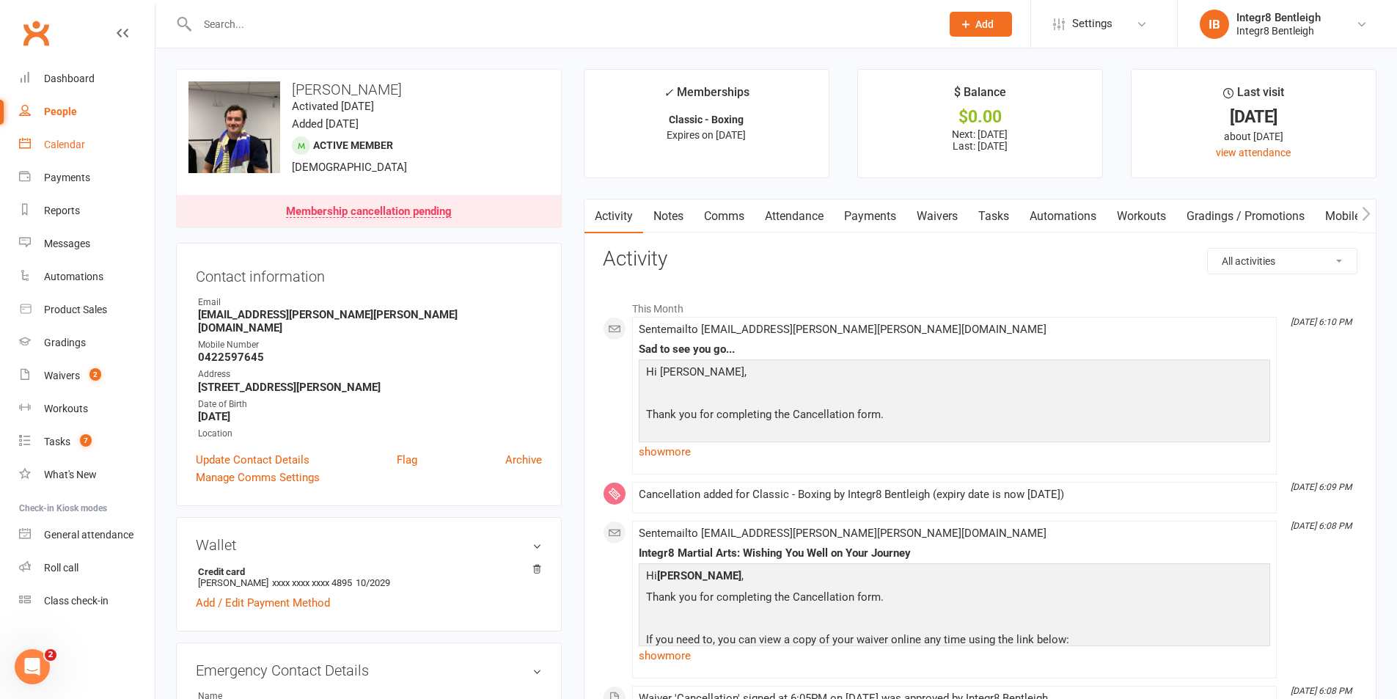
click at [67, 145] on div "Calendar" at bounding box center [64, 145] width 41 height 12
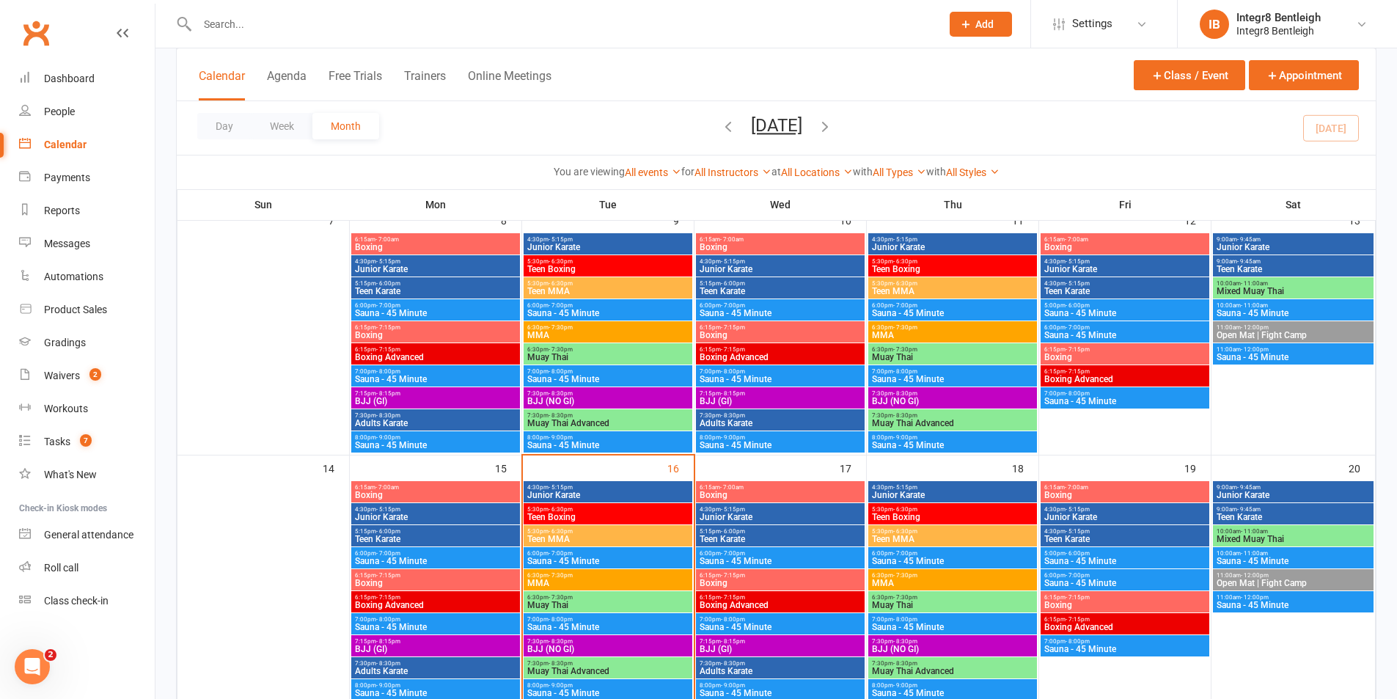
scroll to position [440, 0]
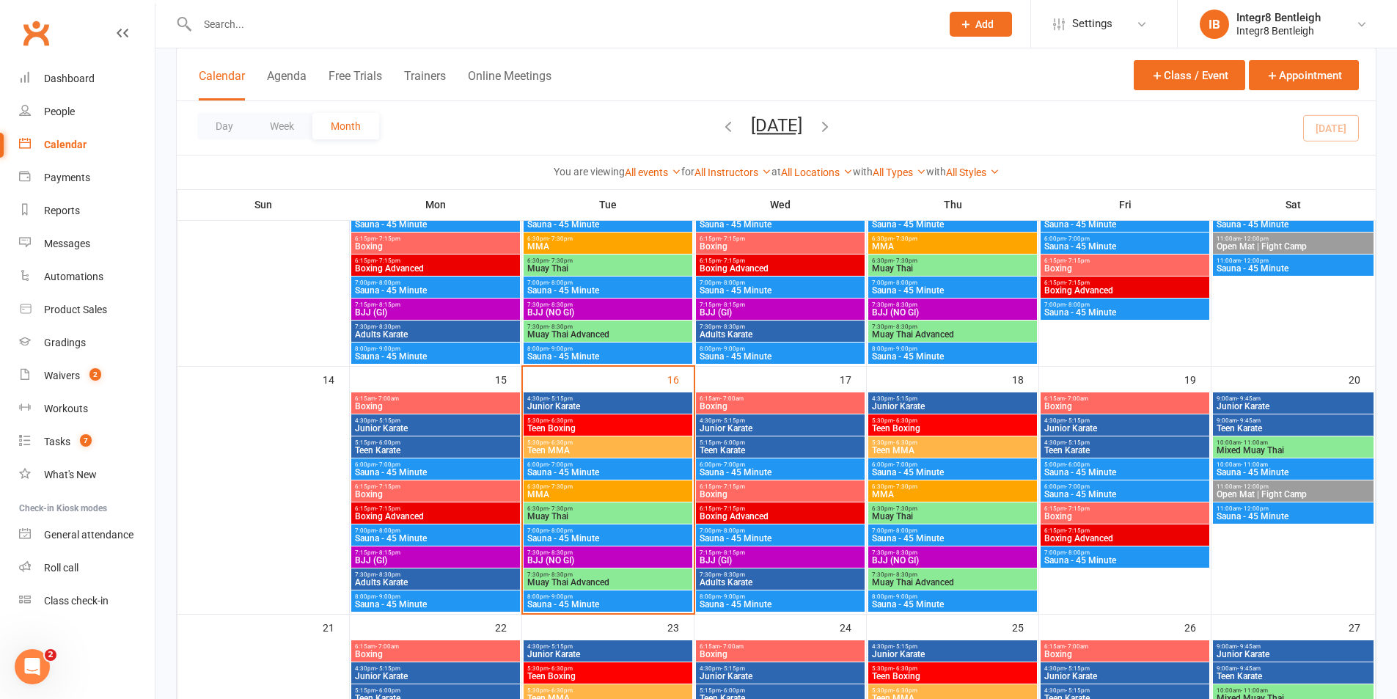
click at [555, 444] on span "- 6:30pm" at bounding box center [561, 442] width 24 height 7
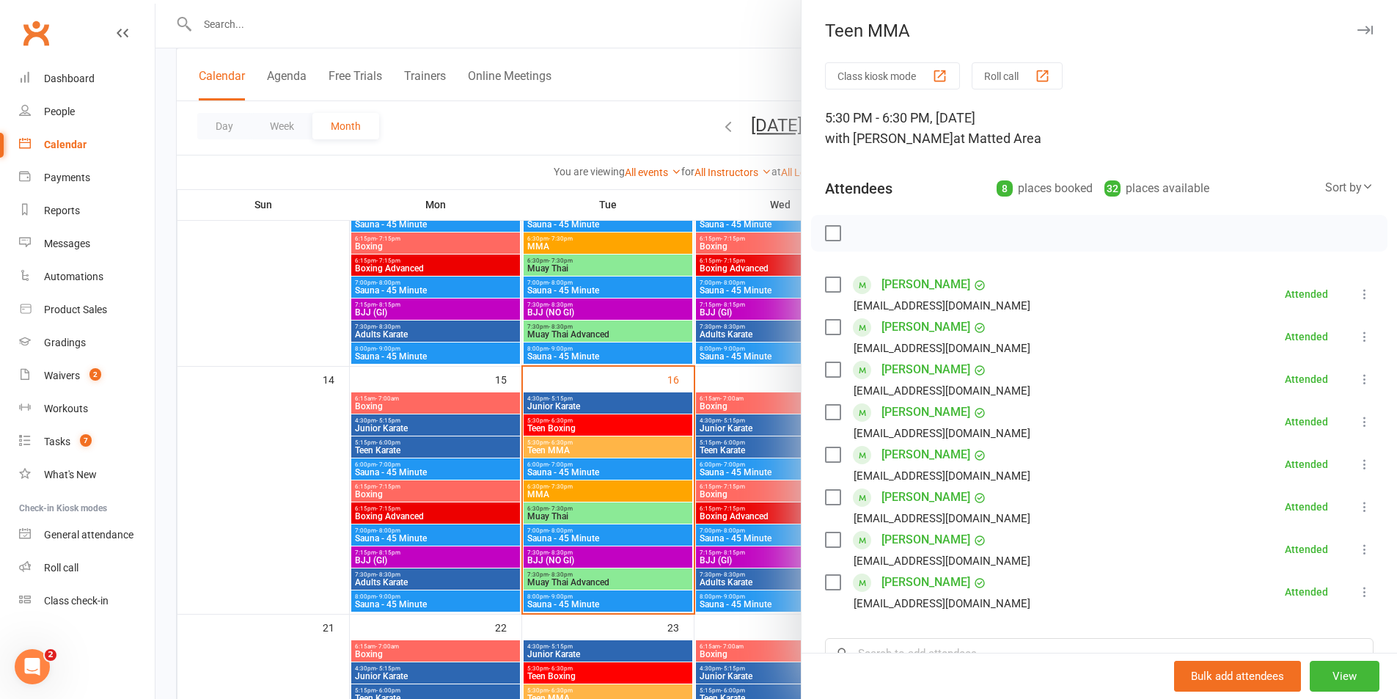
click at [612, 446] on div at bounding box center [777, 349] width 1242 height 699
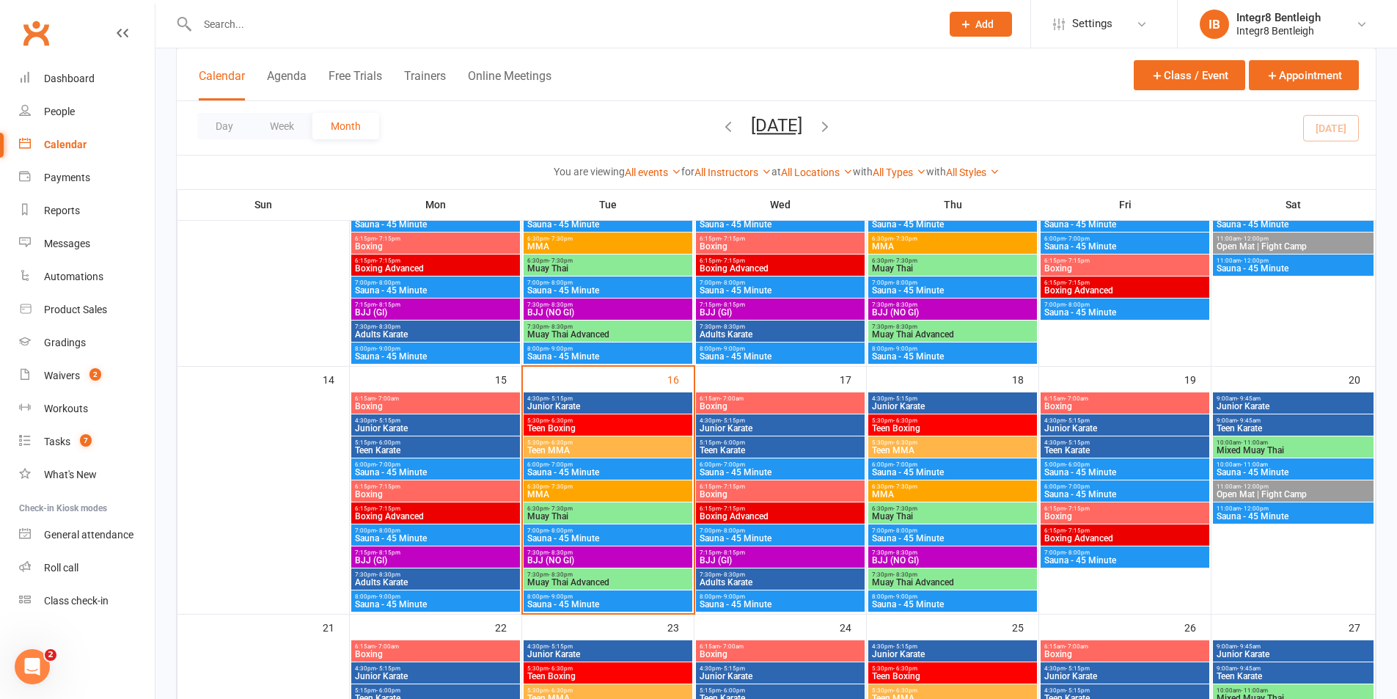
click at [583, 494] on span "MMA" at bounding box center [608, 494] width 163 height 9
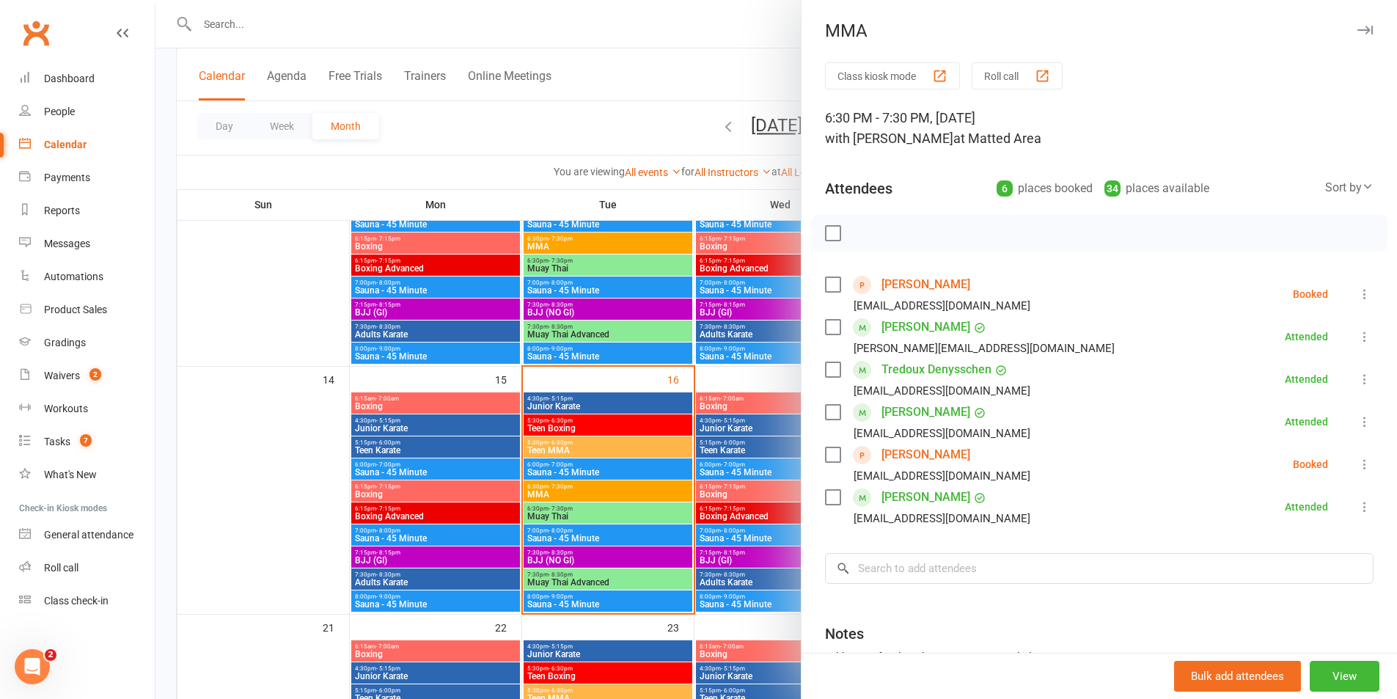
click at [659, 522] on div at bounding box center [777, 349] width 1242 height 699
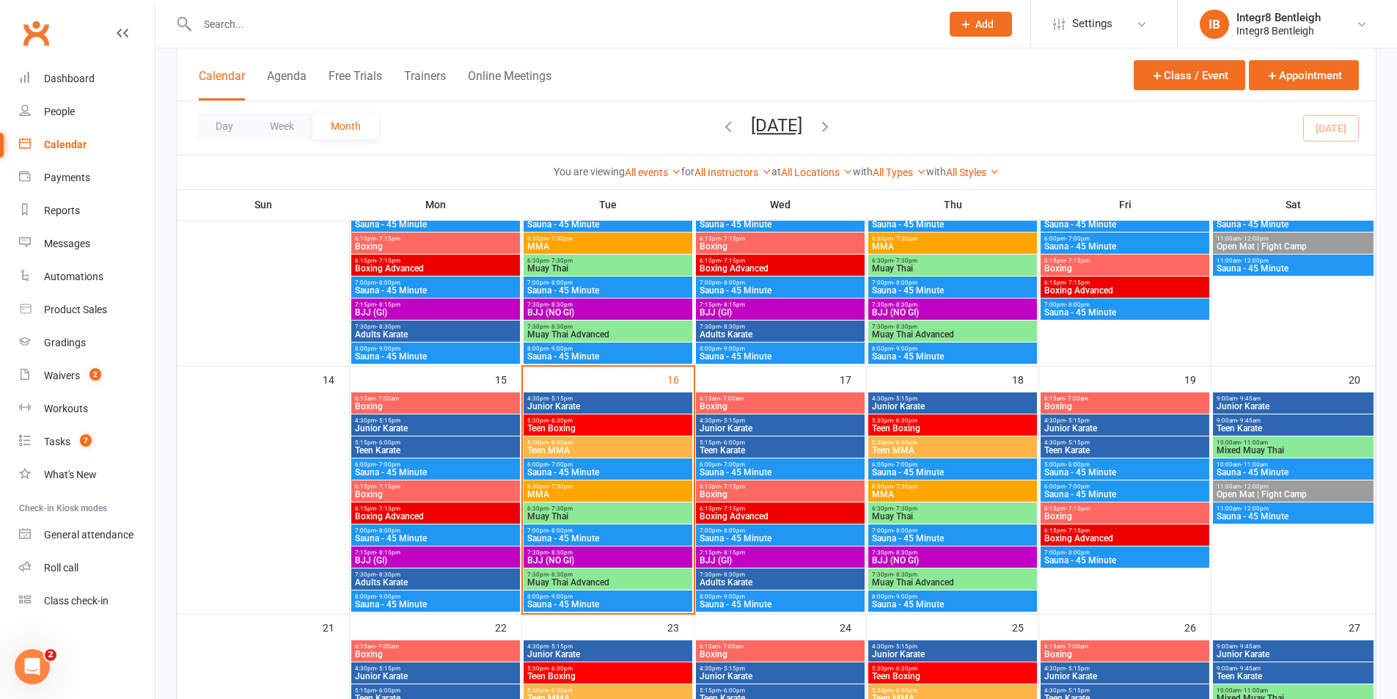
click at [657, 514] on span "Muay Thai" at bounding box center [608, 516] width 163 height 9
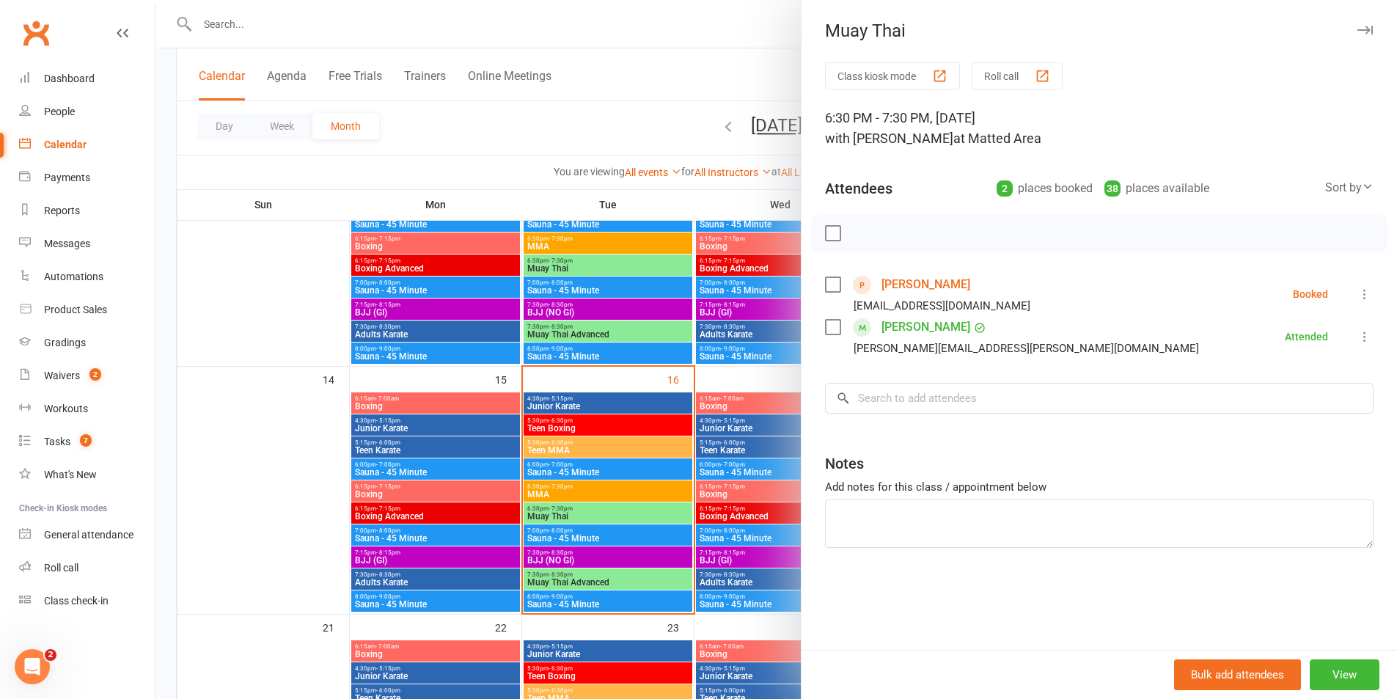
click at [643, 505] on div at bounding box center [777, 349] width 1242 height 699
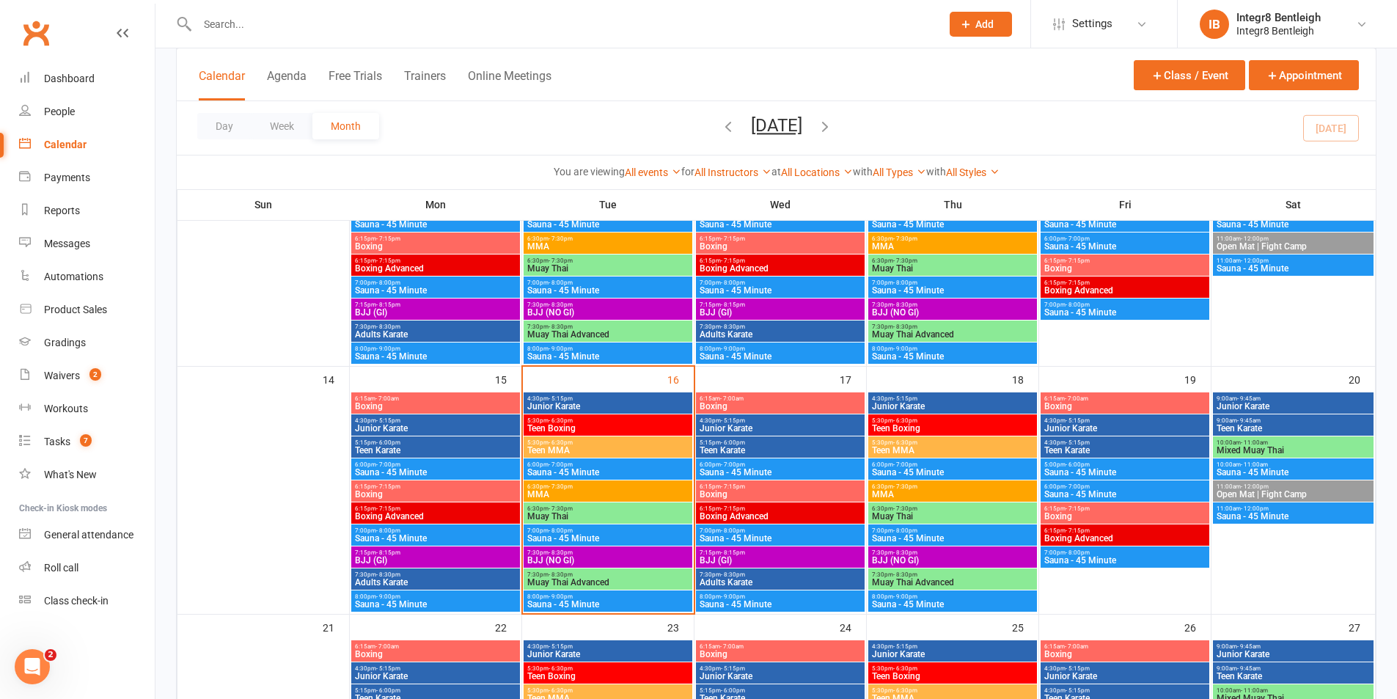
click at [619, 447] on span "Teen MMA" at bounding box center [608, 450] width 163 height 9
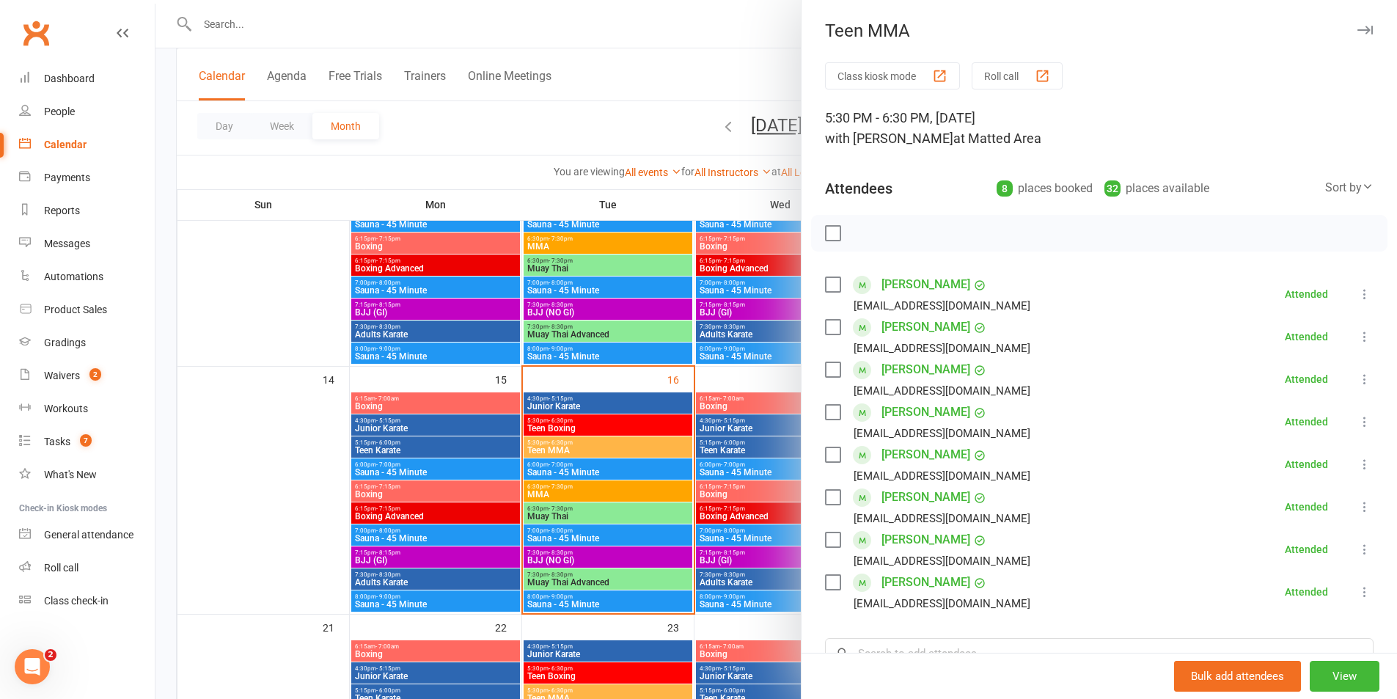
click at [662, 433] on div at bounding box center [777, 349] width 1242 height 699
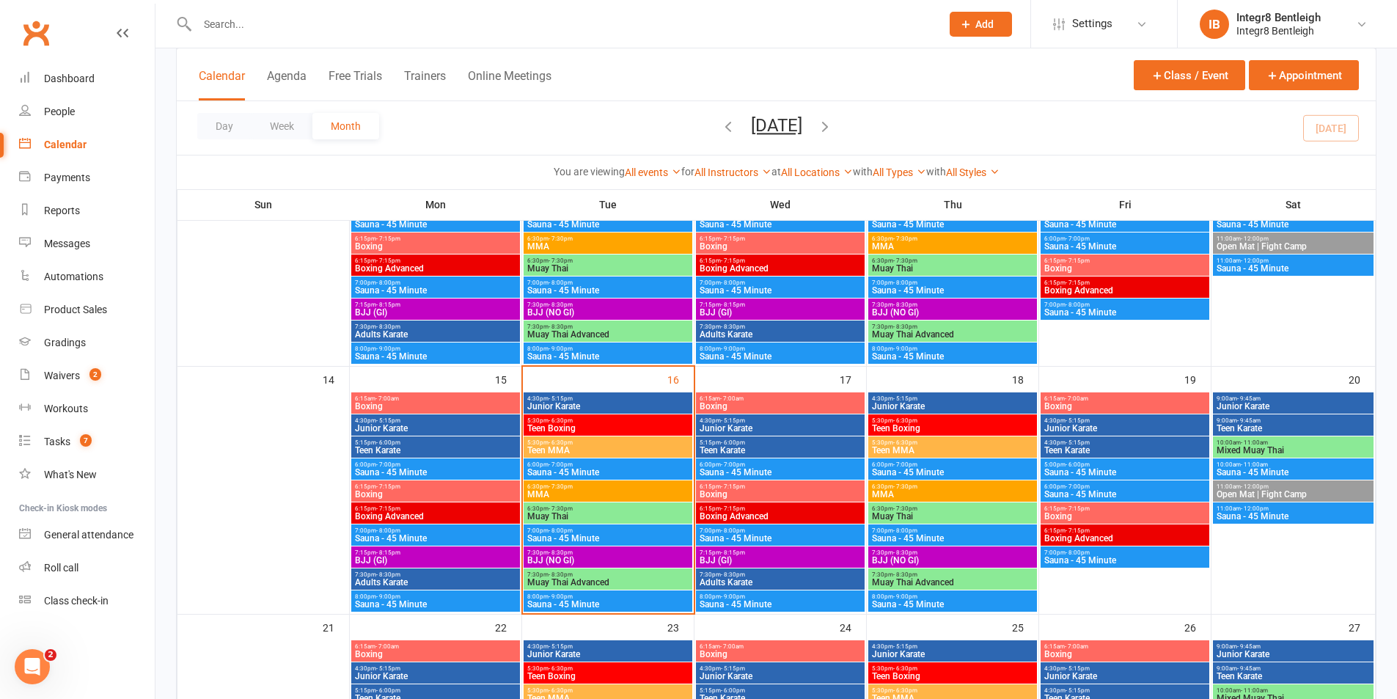
click at [657, 425] on span "Teen Boxing" at bounding box center [608, 428] width 163 height 9
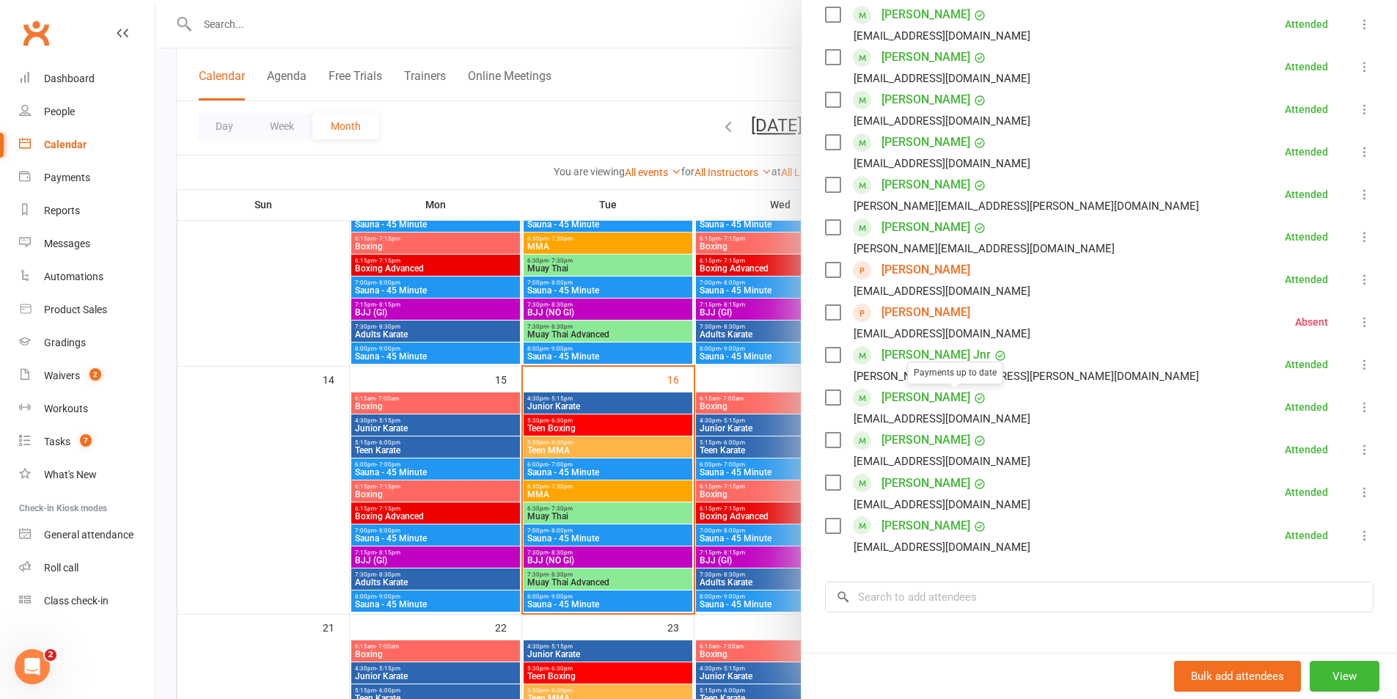
click at [654, 399] on div at bounding box center [777, 349] width 1242 height 699
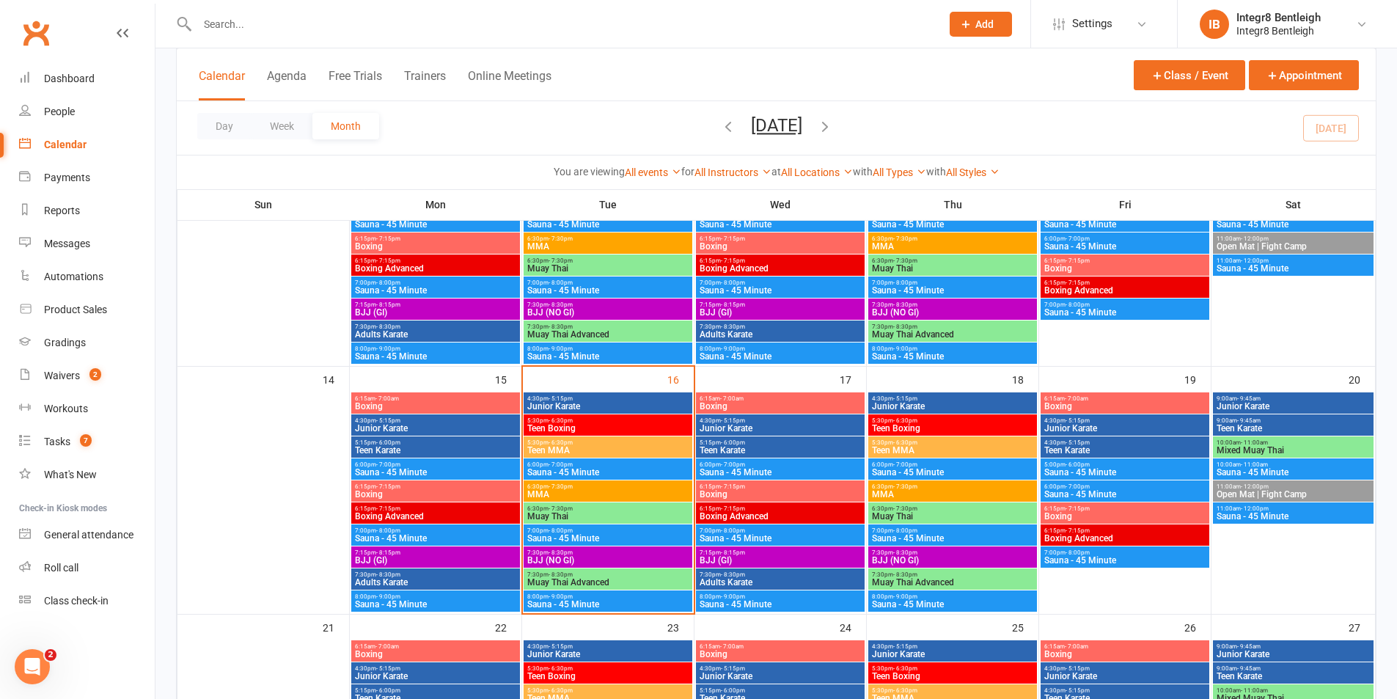
click at [639, 512] on span "Muay Thai" at bounding box center [608, 516] width 163 height 9
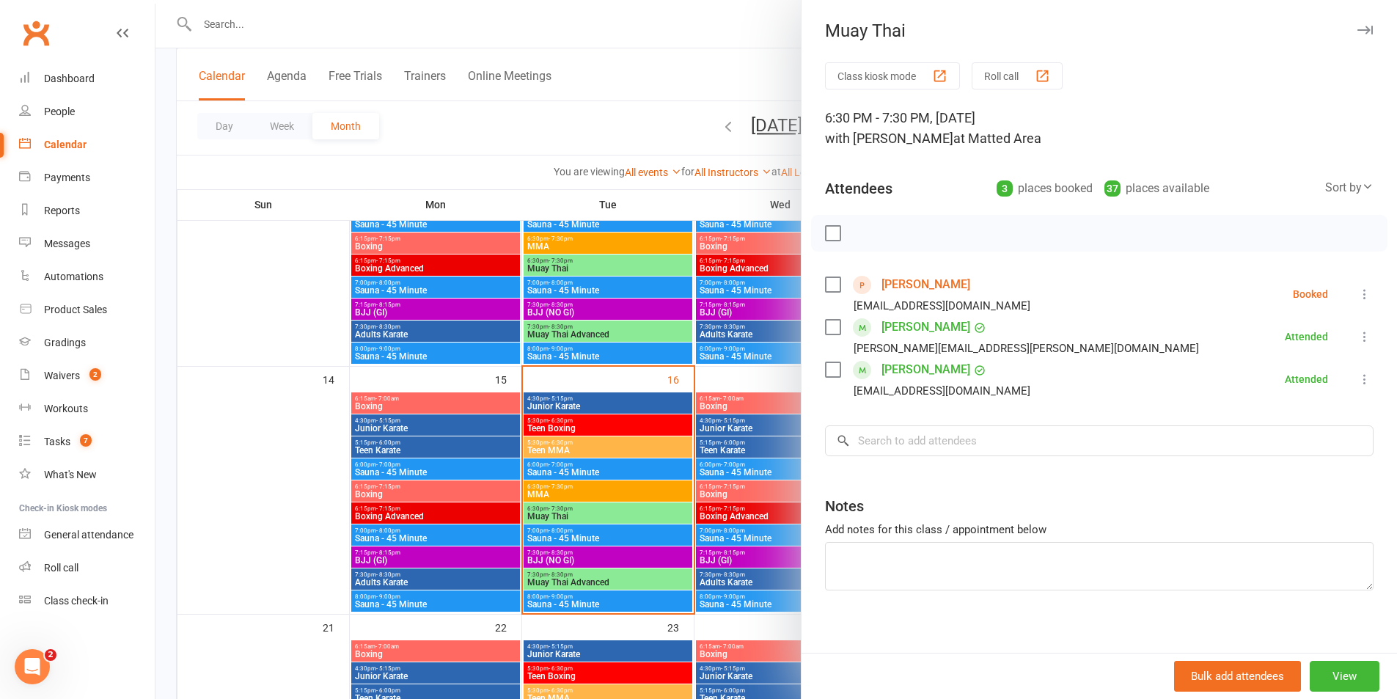
click at [669, 400] on div at bounding box center [777, 349] width 1242 height 699
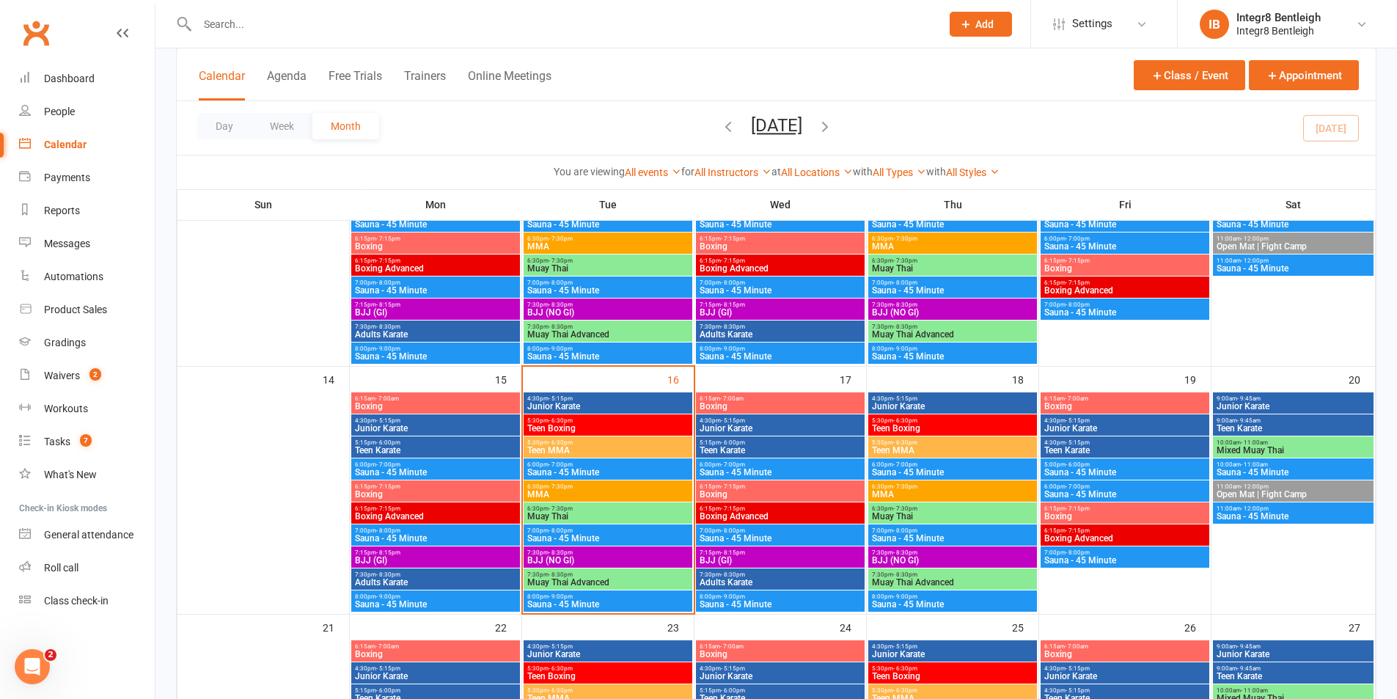
click at [637, 441] on span "5:30pm - 6:30pm" at bounding box center [608, 442] width 163 height 7
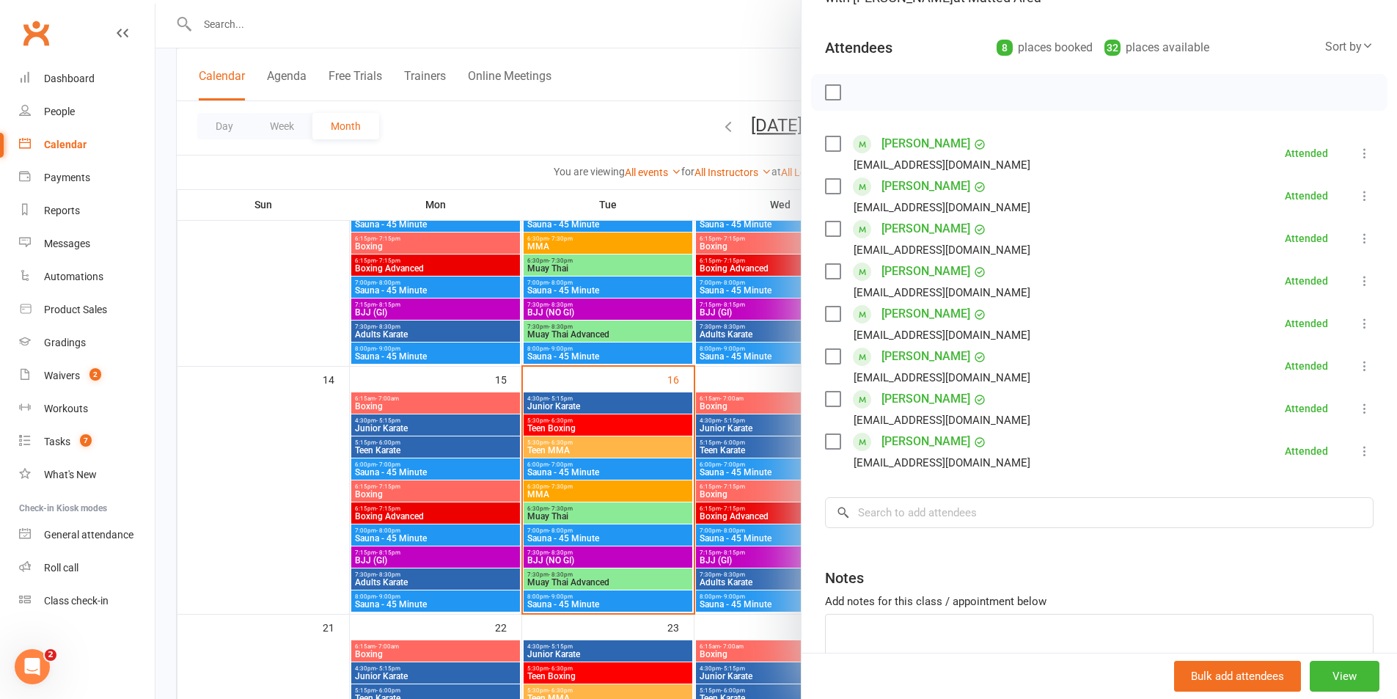
scroll to position [220, 0]
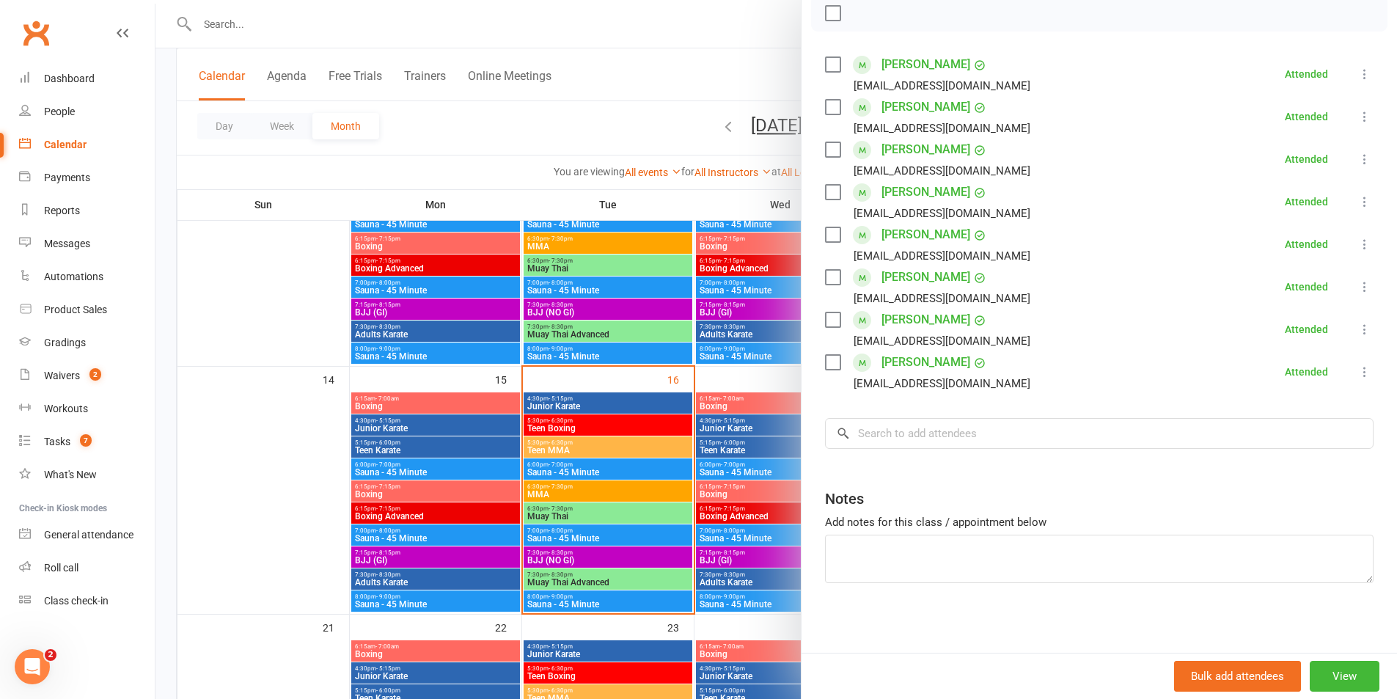
click at [638, 396] on div at bounding box center [777, 349] width 1242 height 699
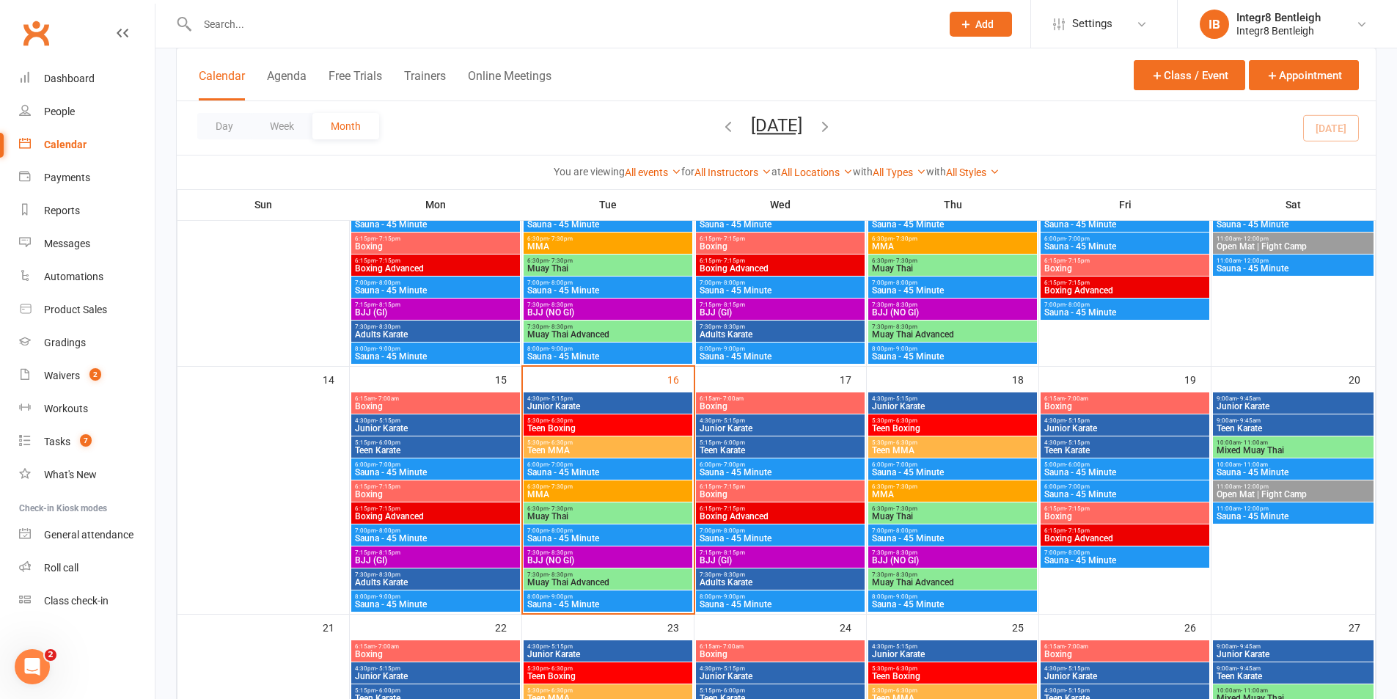
click at [607, 491] on span "MMA" at bounding box center [608, 494] width 163 height 9
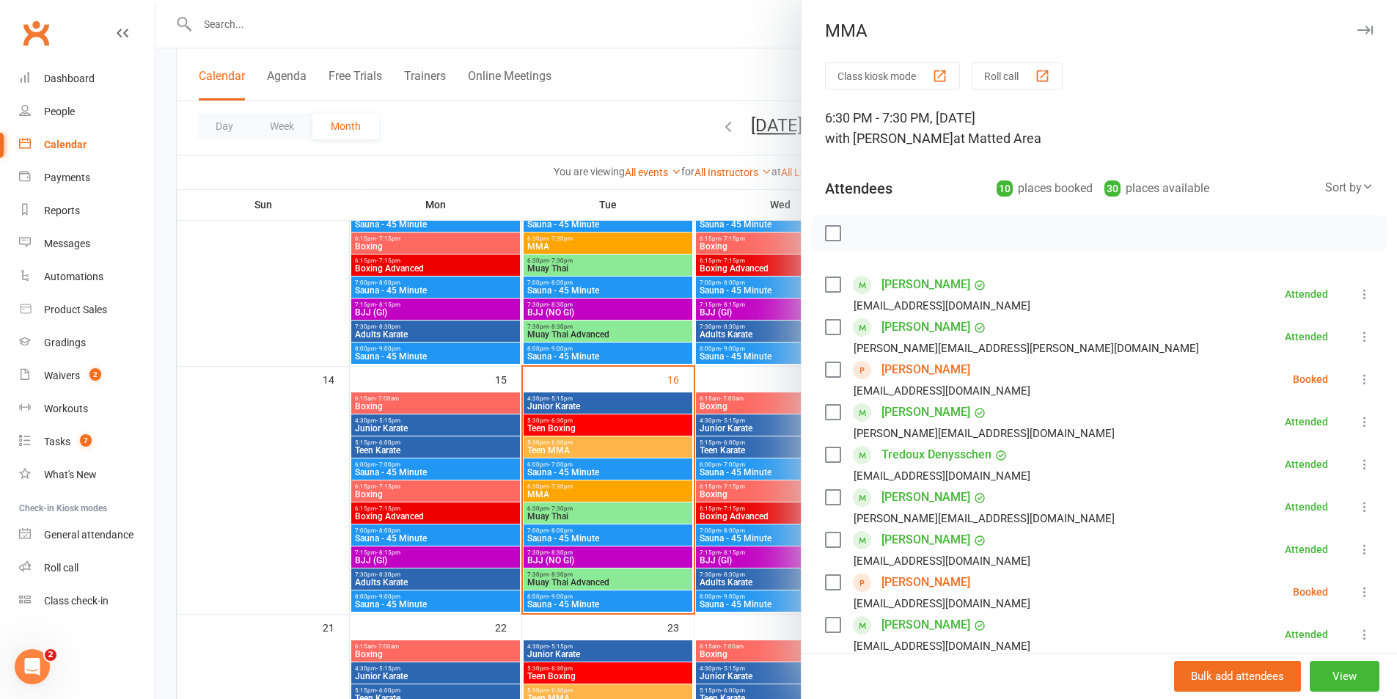
click at [609, 348] on div at bounding box center [777, 349] width 1242 height 699
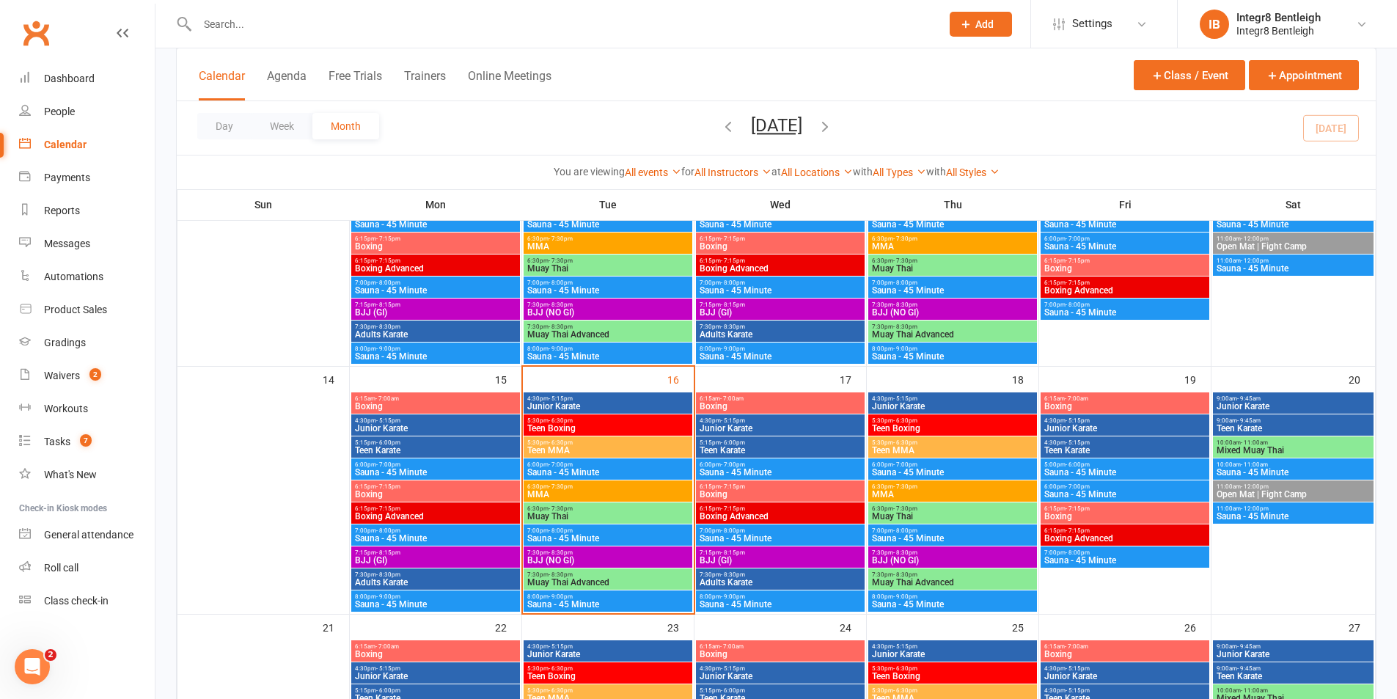
click at [659, 408] on span "Junior Karate" at bounding box center [608, 406] width 163 height 9
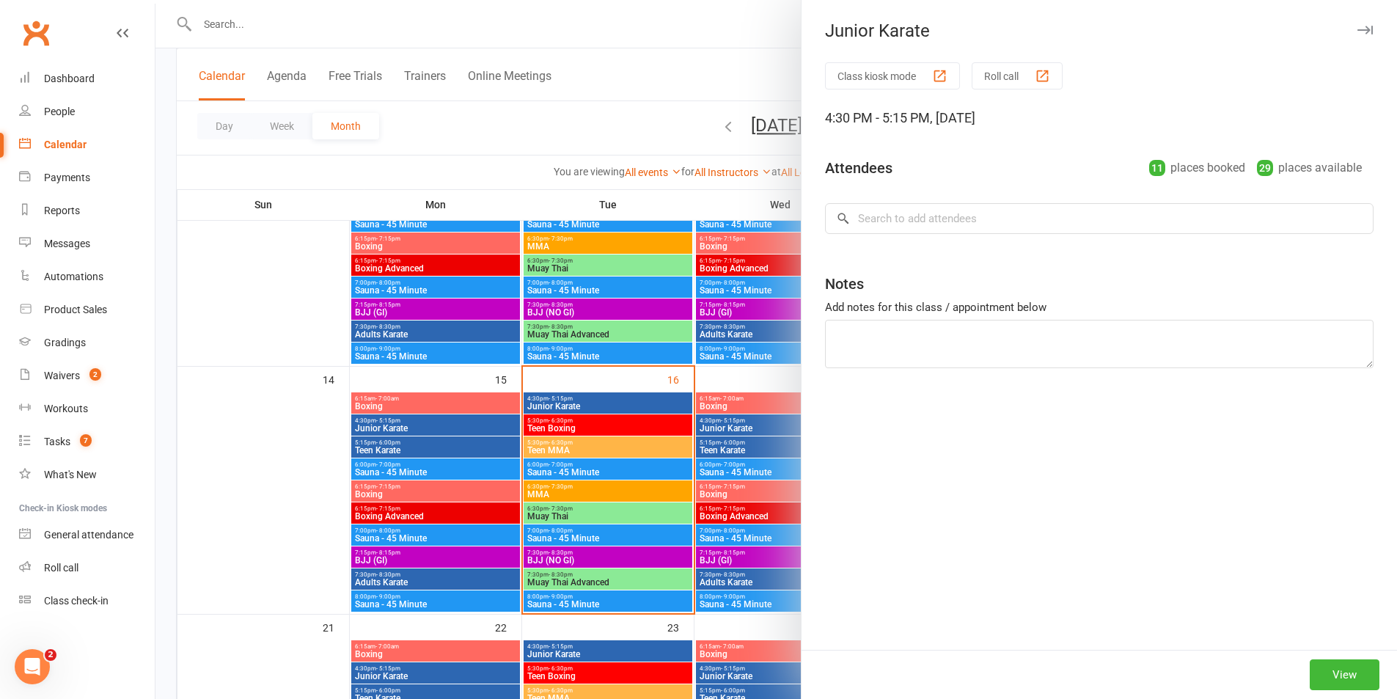
click at [662, 390] on div at bounding box center [777, 349] width 1242 height 699
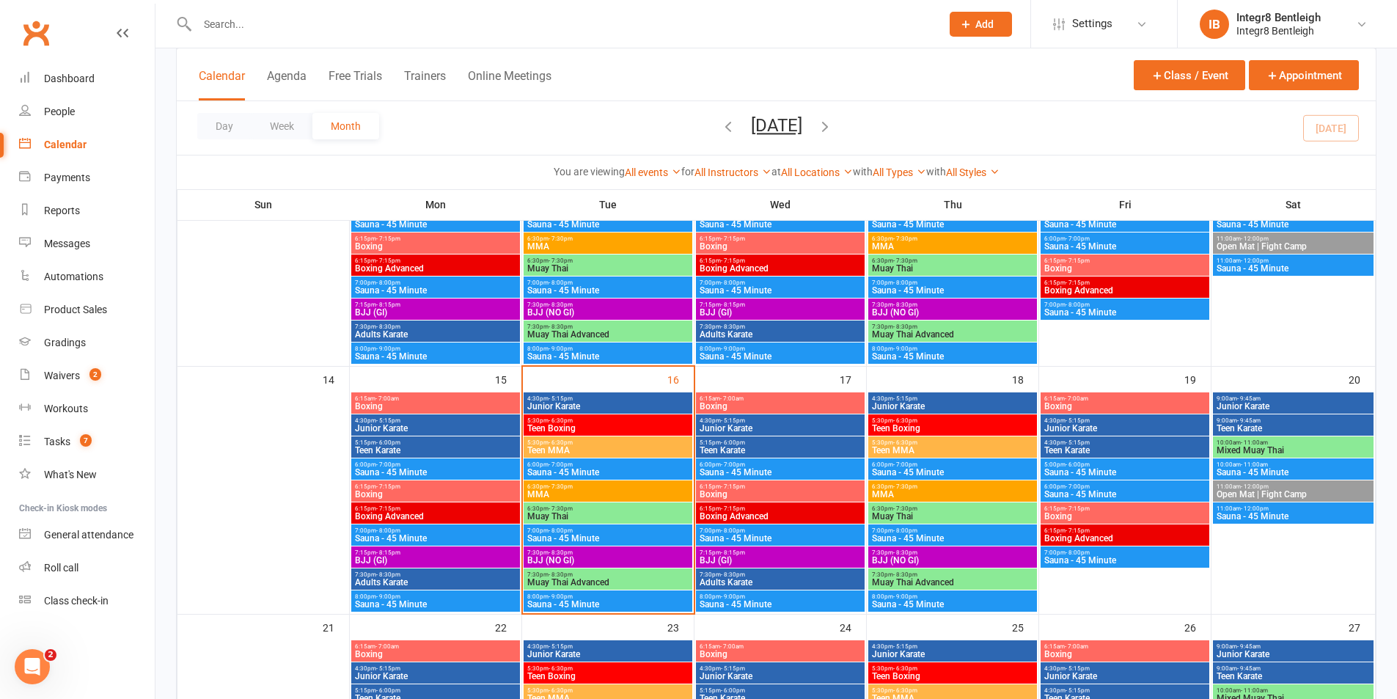
click at [433, 30] on input "text" at bounding box center [562, 24] width 738 height 21
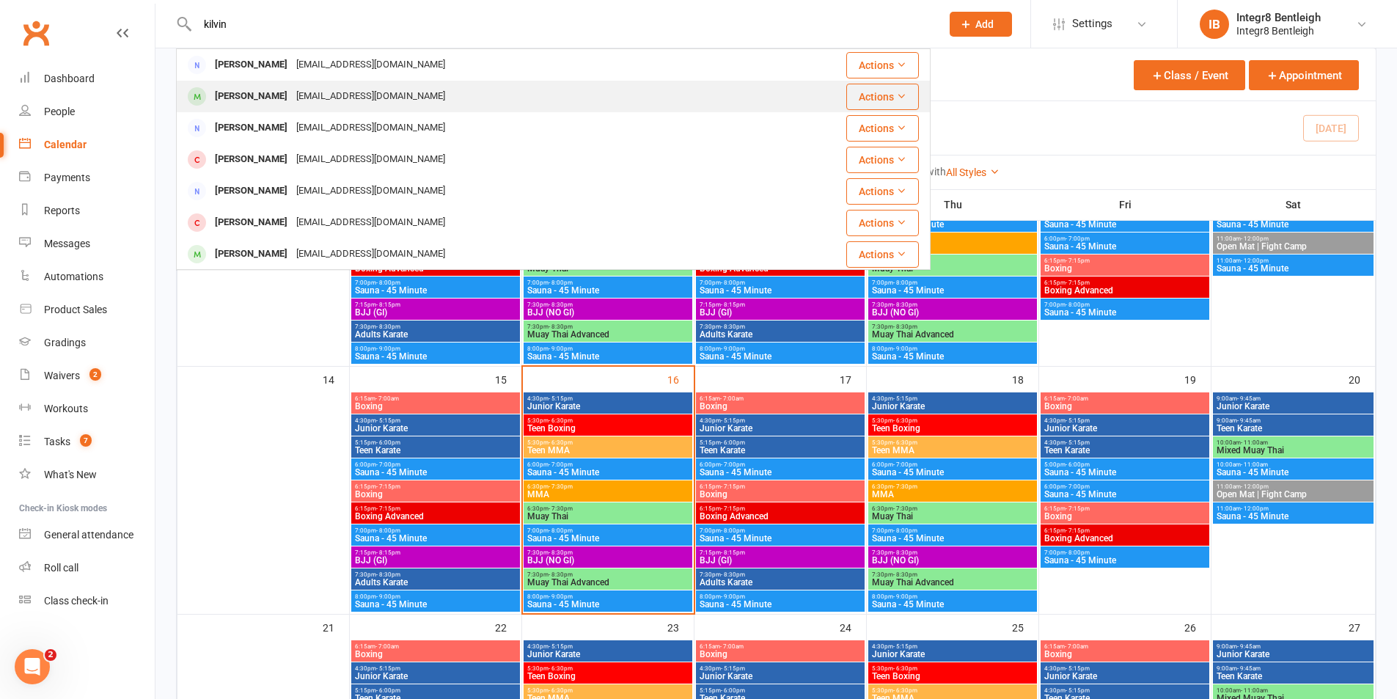
type input "kilvin"
click at [450, 93] on div "Lukas Kilvington Trevorgk@gmail.com" at bounding box center [480, 96] width 605 height 30
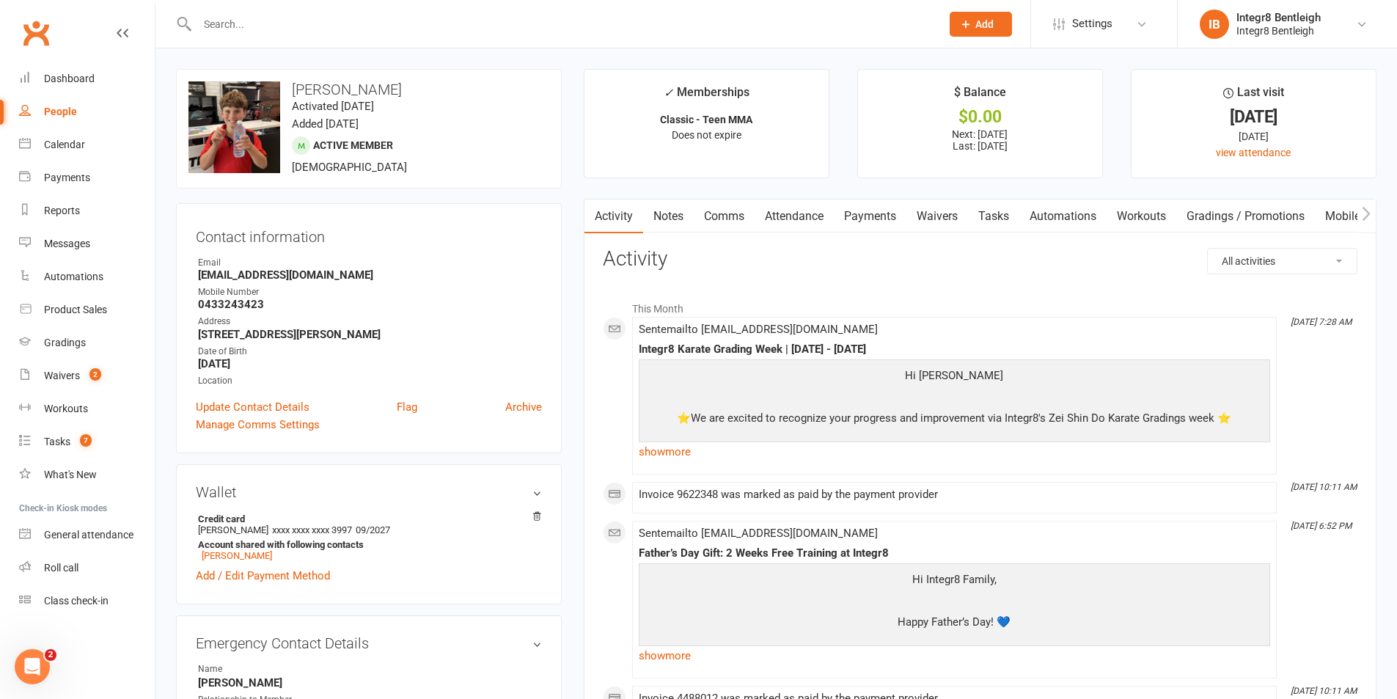
click at [665, 204] on link "Notes" at bounding box center [668, 217] width 51 height 34
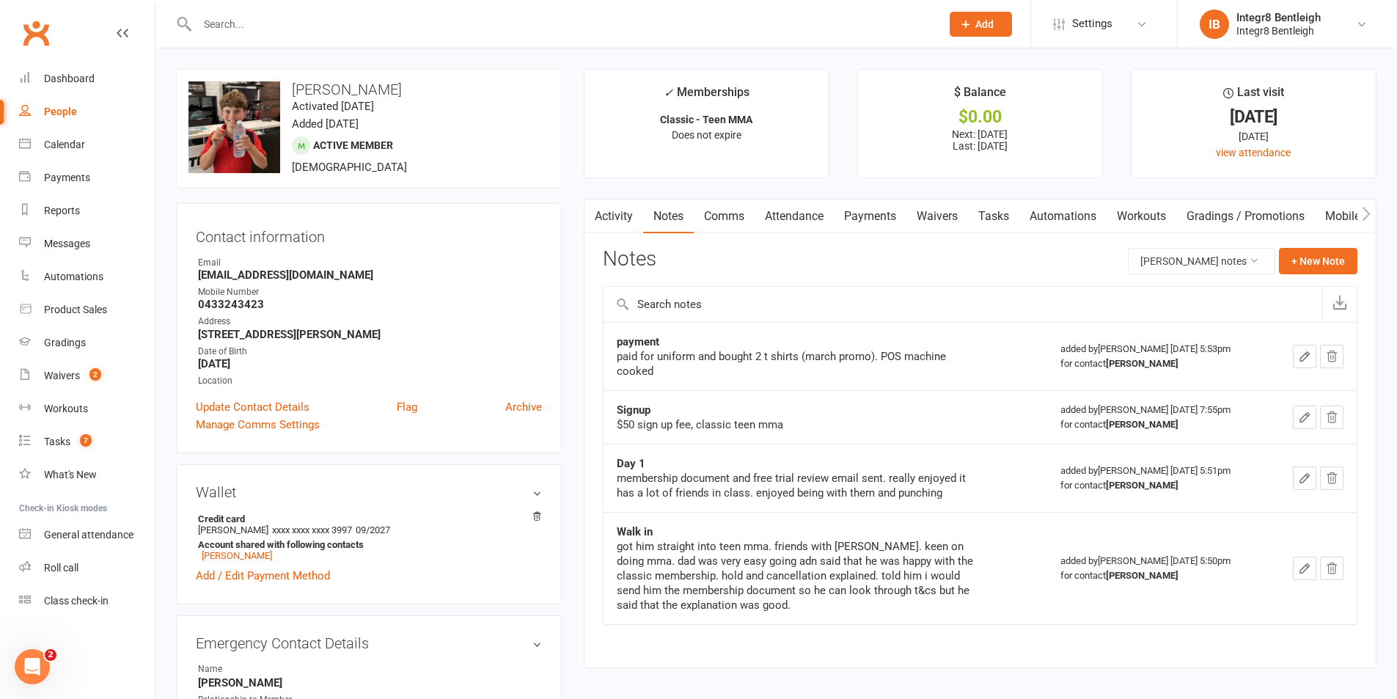
click at [621, 208] on link "Activity" at bounding box center [614, 217] width 59 height 34
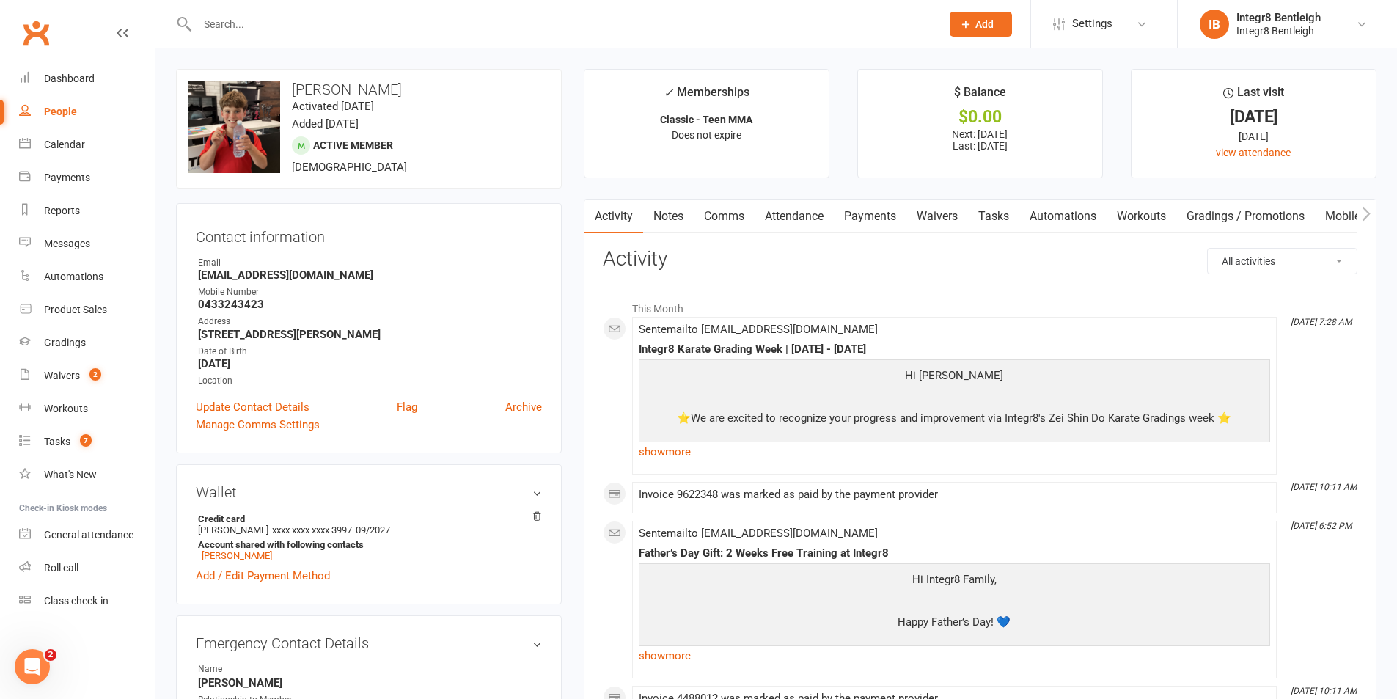
click at [943, 217] on link "Waivers" at bounding box center [938, 217] width 62 height 34
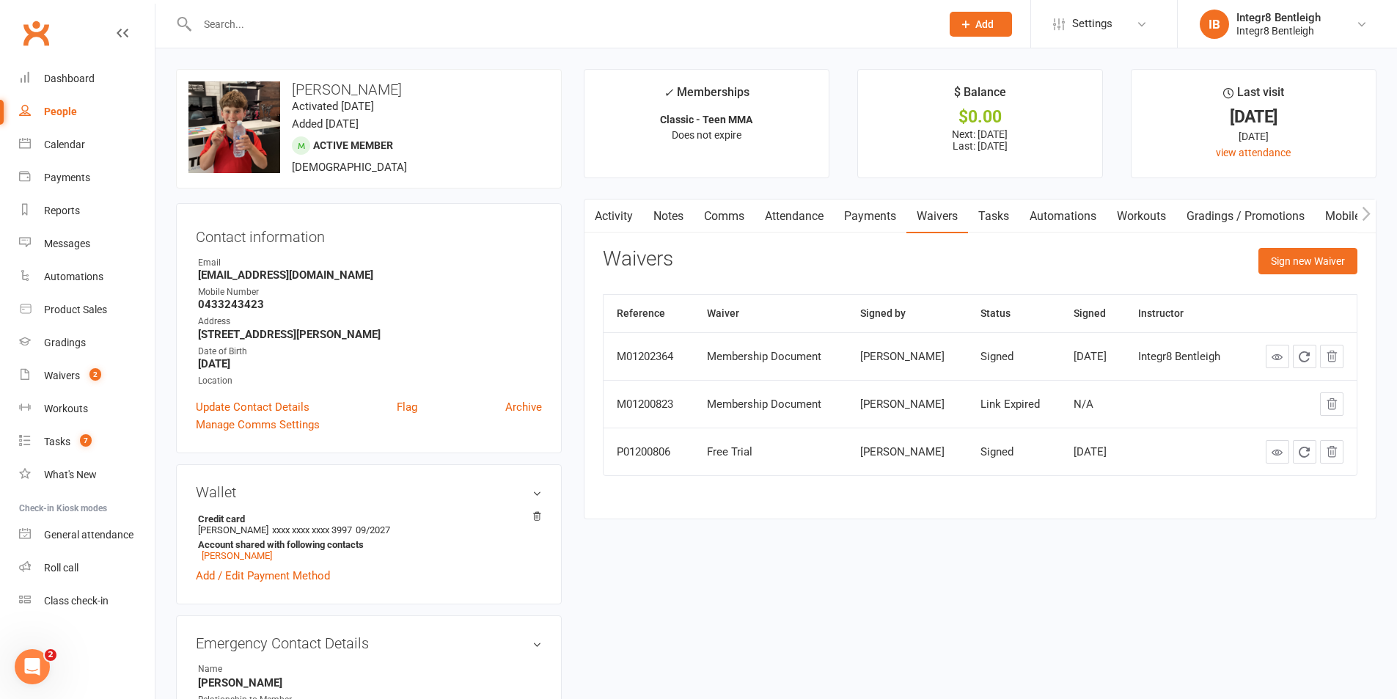
click at [664, 219] on link "Notes" at bounding box center [668, 217] width 51 height 34
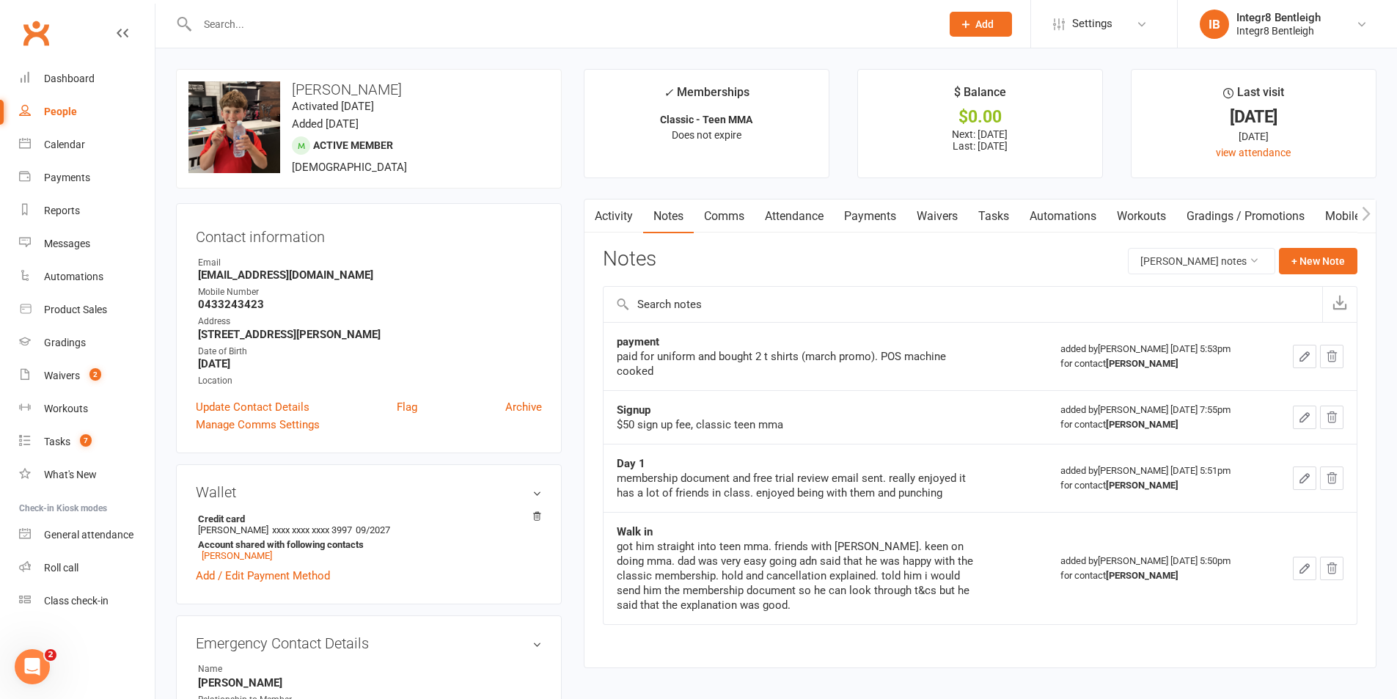
click at [631, 213] on link "Activity" at bounding box center [614, 217] width 59 height 34
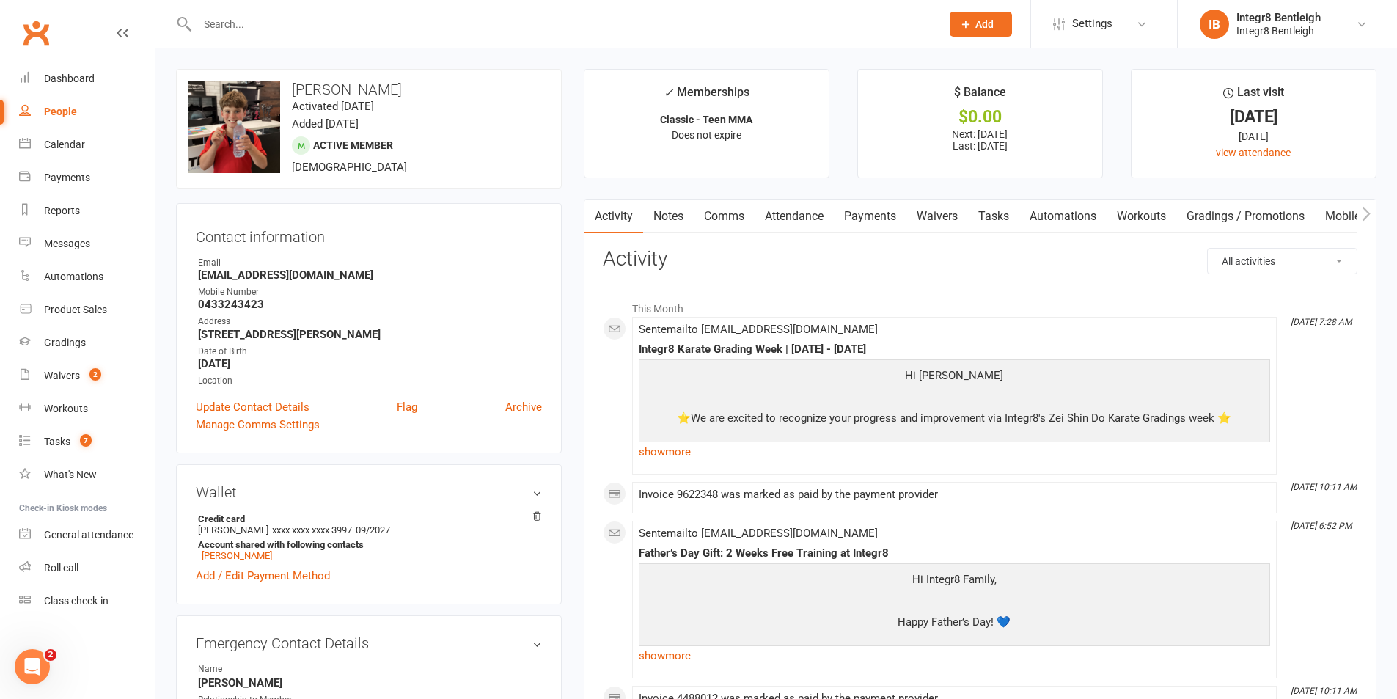
click at [662, 218] on link "Notes" at bounding box center [668, 217] width 51 height 34
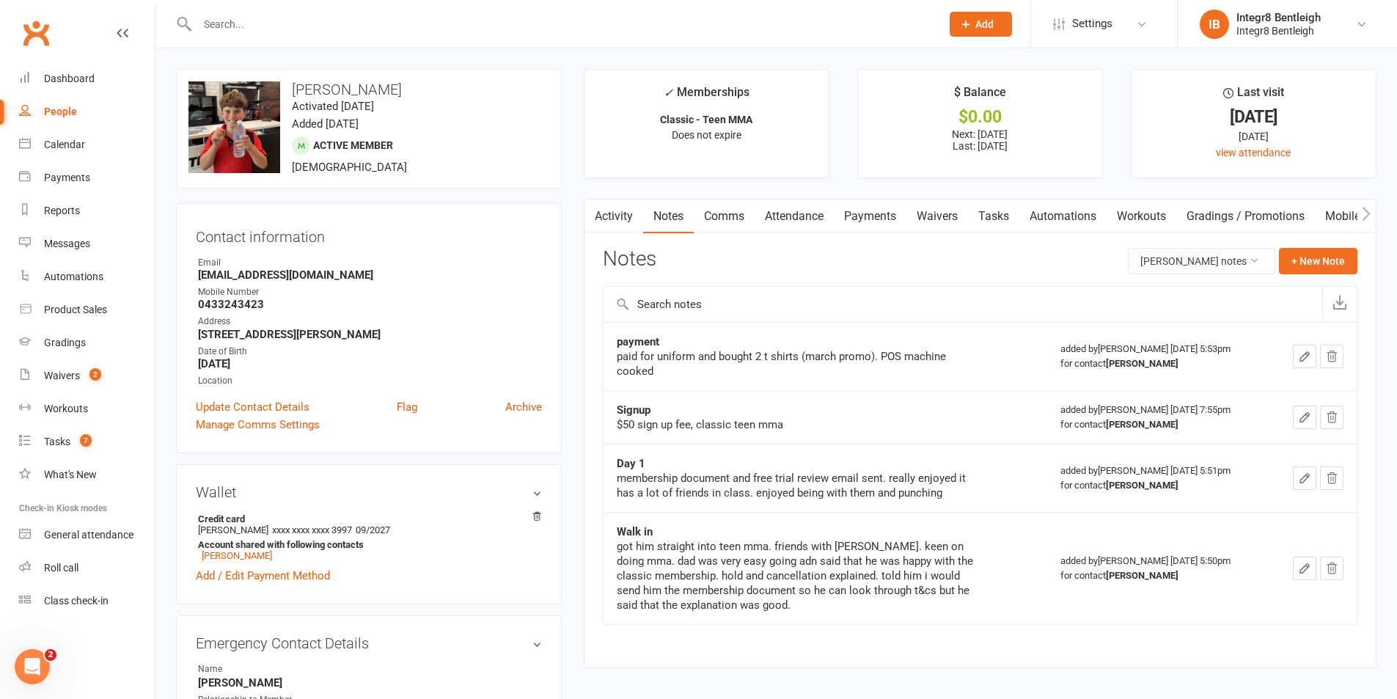
click at [617, 219] on link "Activity" at bounding box center [614, 217] width 59 height 34
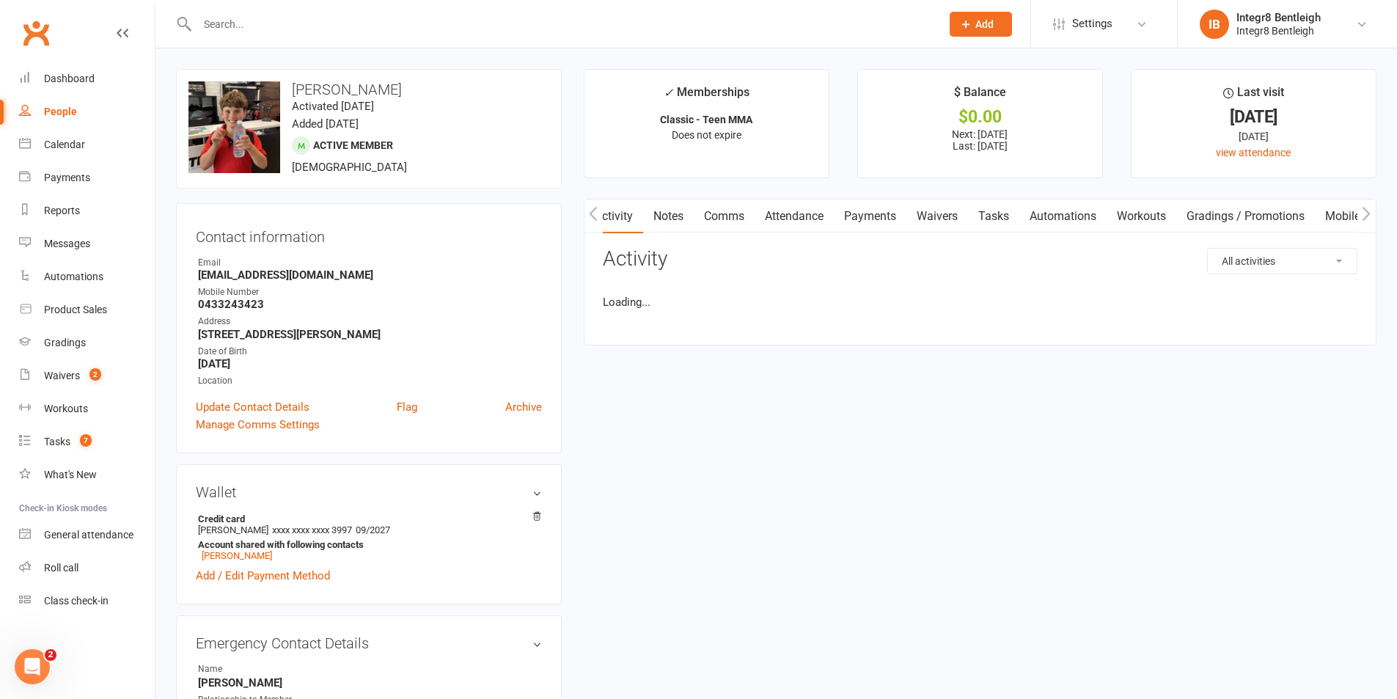
scroll to position [0, 1]
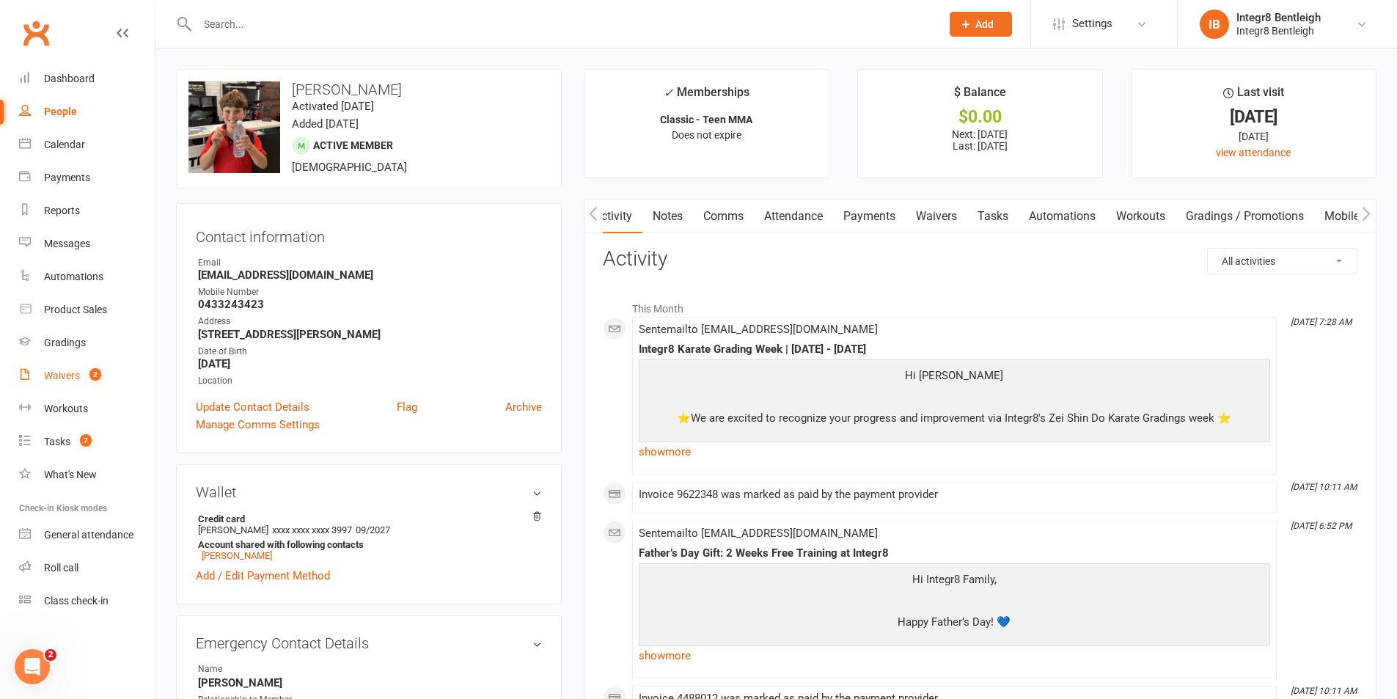
click at [62, 373] on div "Waivers" at bounding box center [62, 376] width 36 height 12
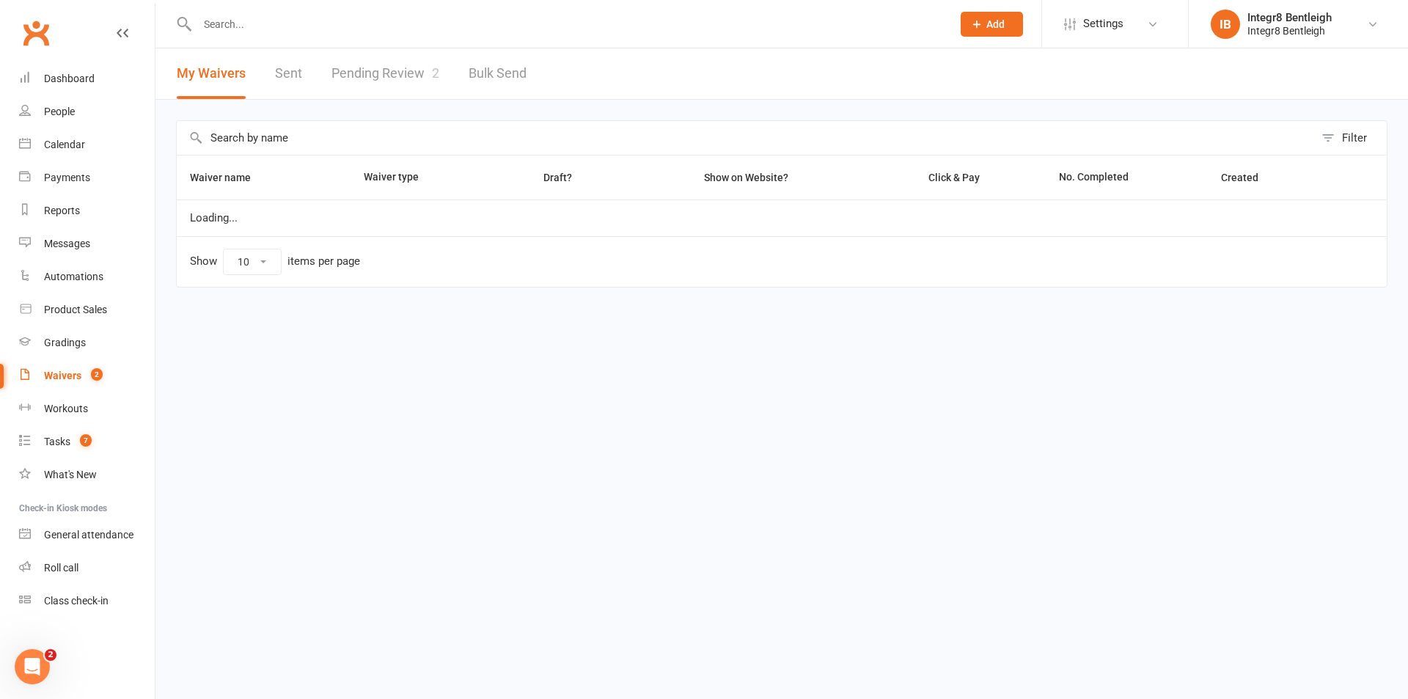
click at [392, 76] on link "Pending Review 2" at bounding box center [386, 73] width 108 height 51
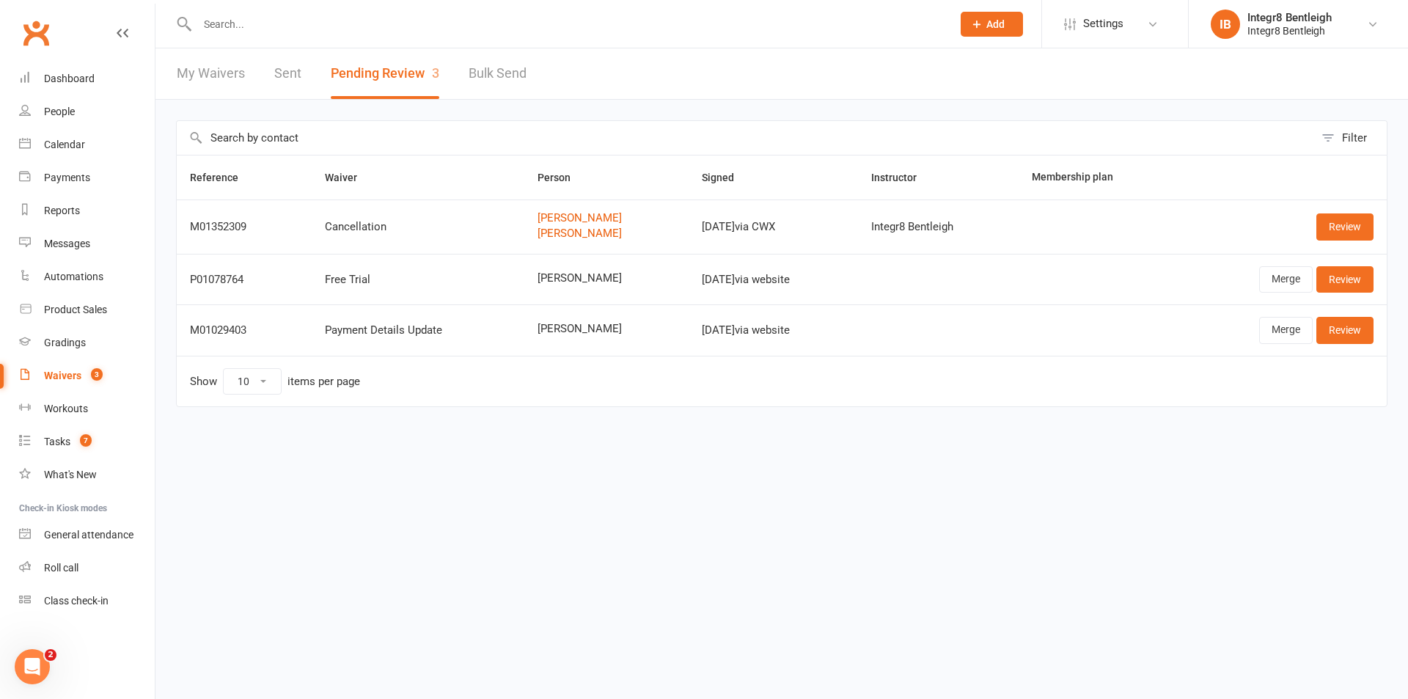
click at [330, 32] on input "text" at bounding box center [567, 24] width 749 height 21
paste input "Naboka"
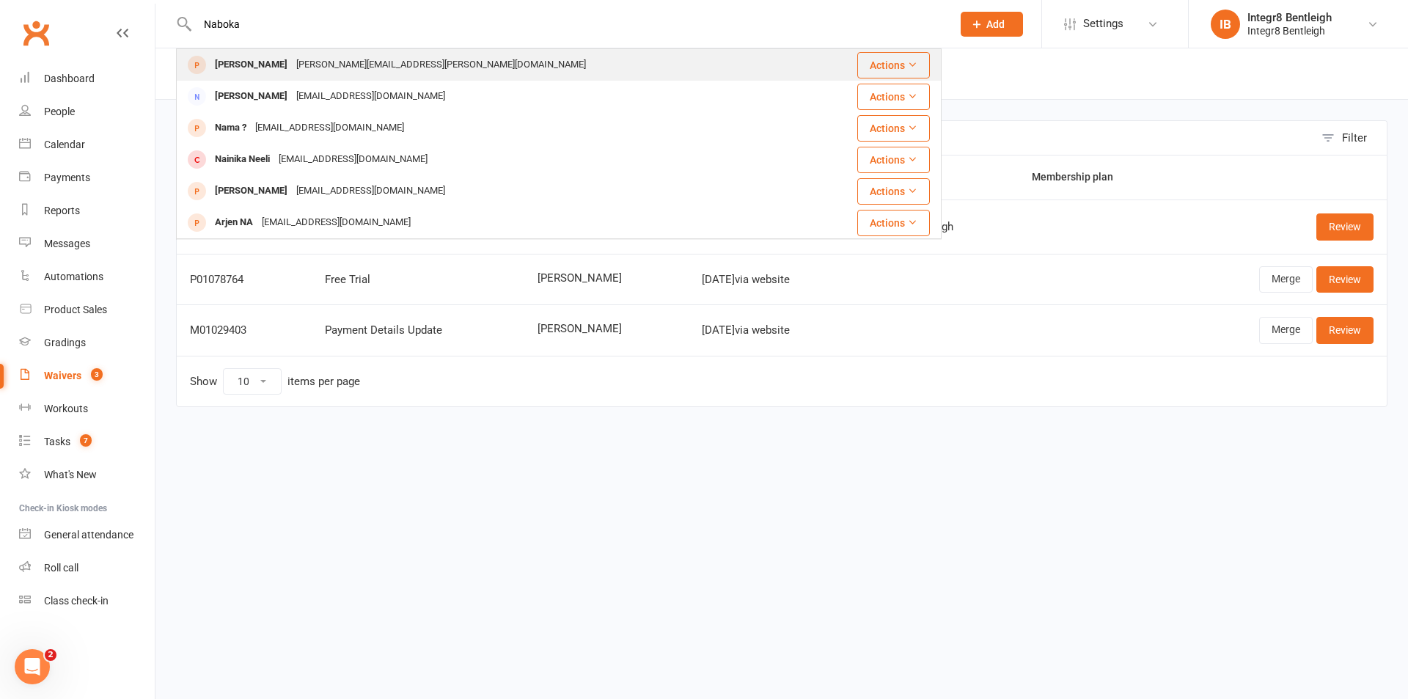
type input "Naboka"
click at [340, 61] on div "Iryna.naboka@gmail.com" at bounding box center [441, 64] width 299 height 21
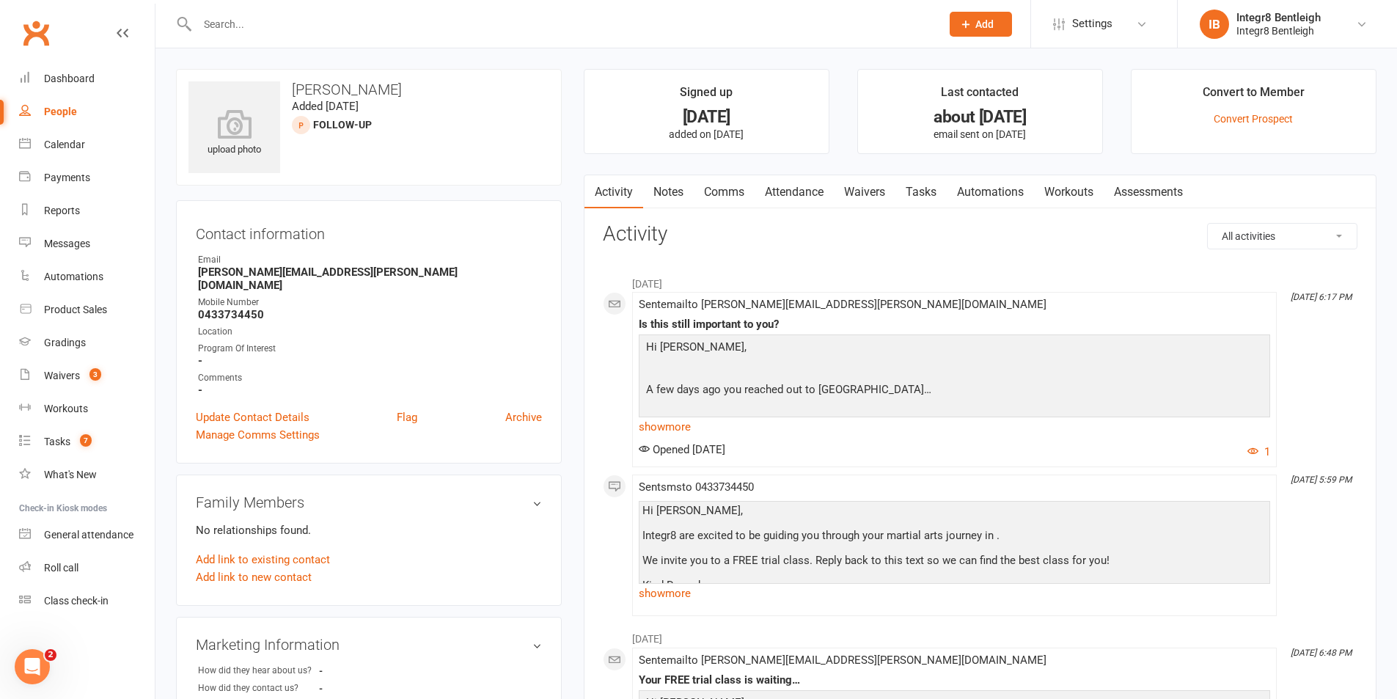
click at [651, 191] on link "Notes" at bounding box center [668, 192] width 51 height 34
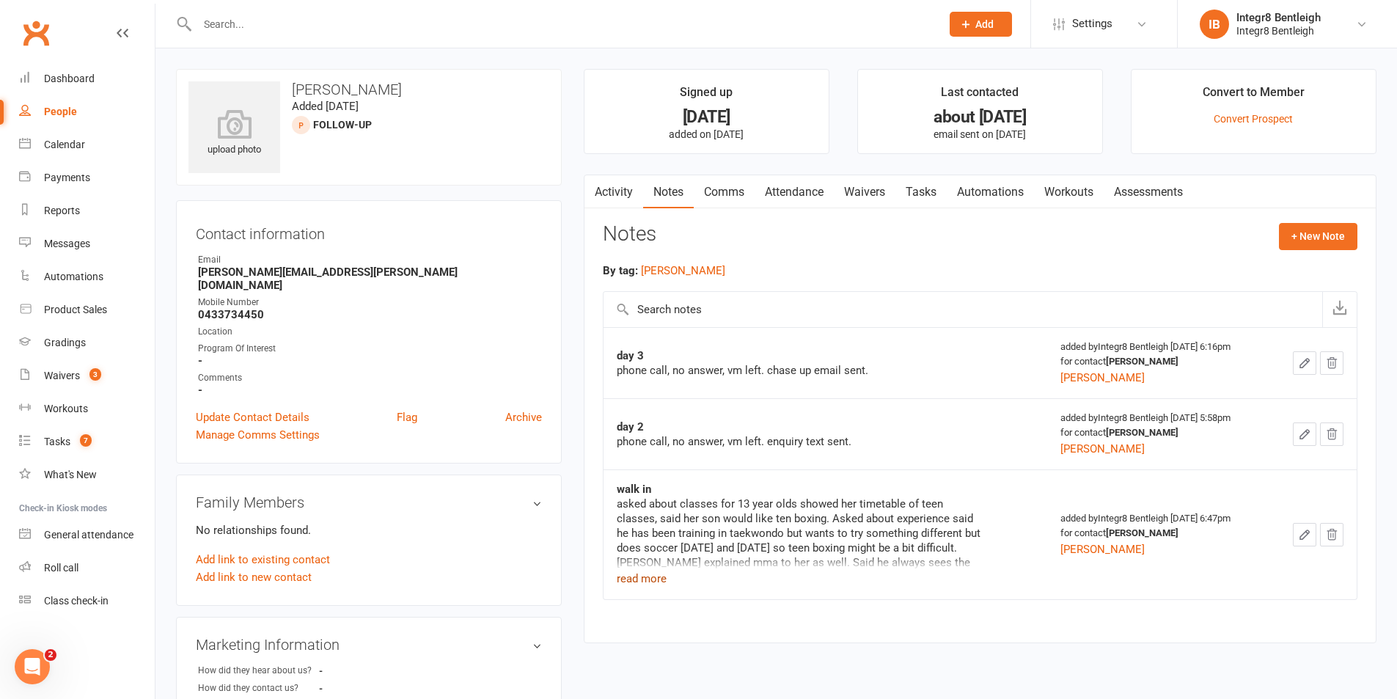
click at [642, 585] on button "read more" at bounding box center [642, 579] width 50 height 18
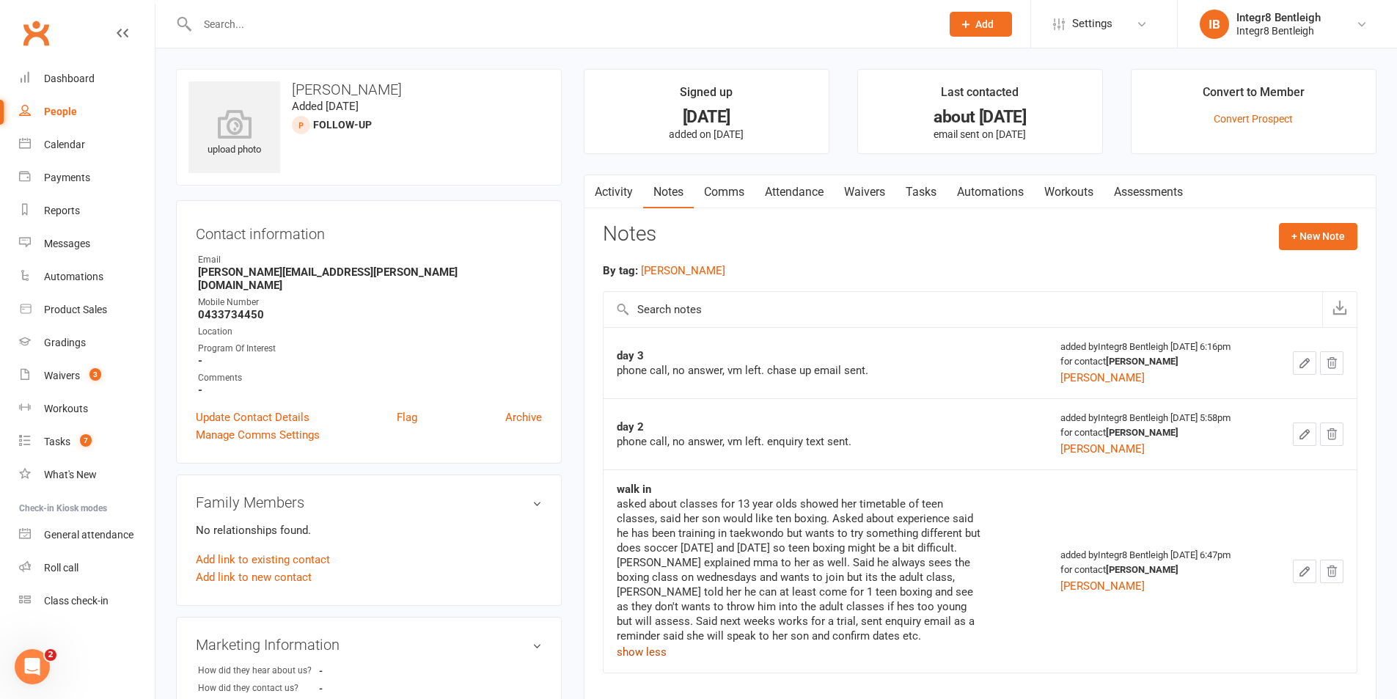
click at [645, 648] on button "show less" at bounding box center [642, 652] width 50 height 18
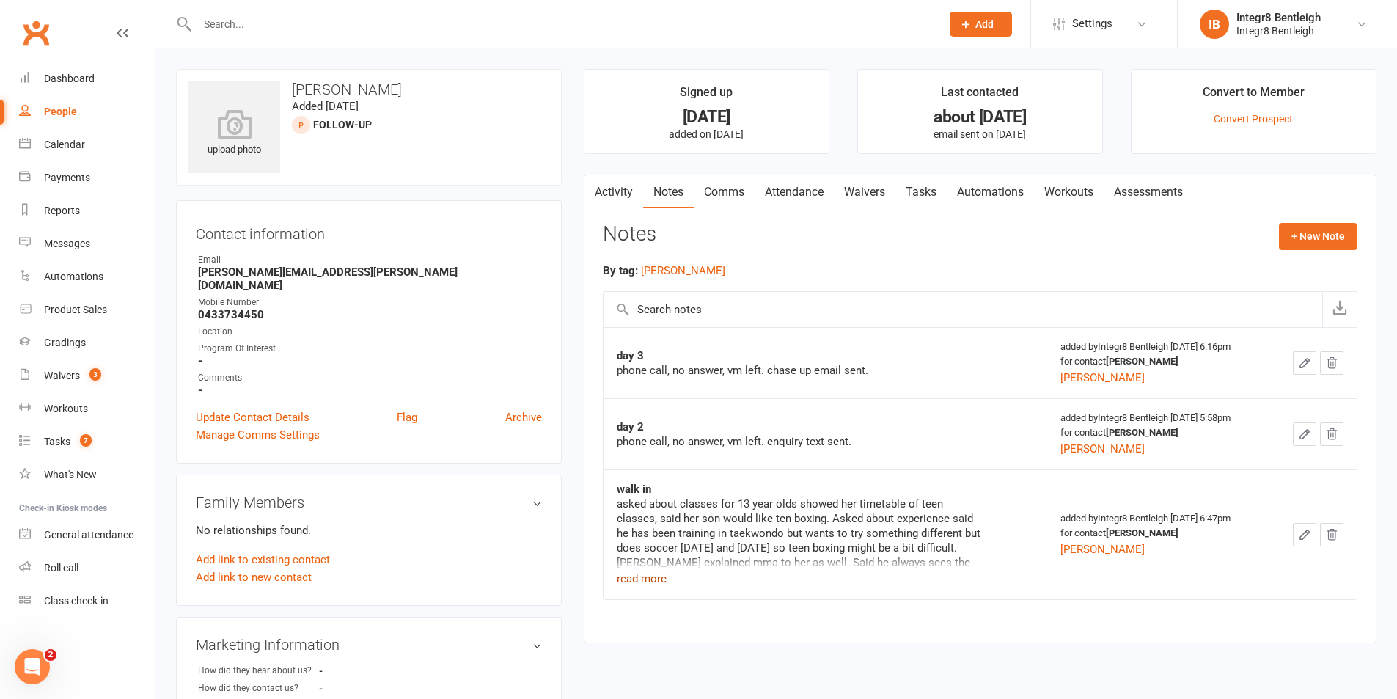
click at [613, 196] on link "Activity" at bounding box center [614, 192] width 59 height 34
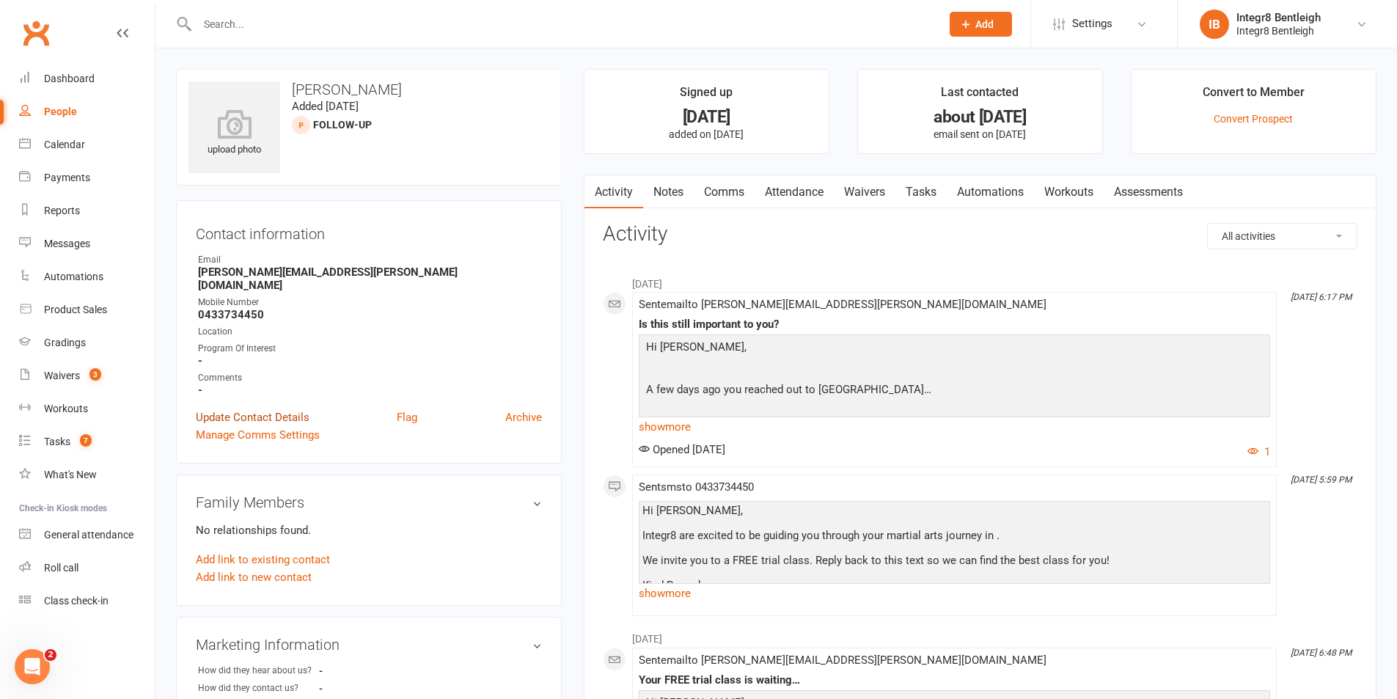
click at [293, 409] on link "Update Contact Details" at bounding box center [253, 418] width 114 height 18
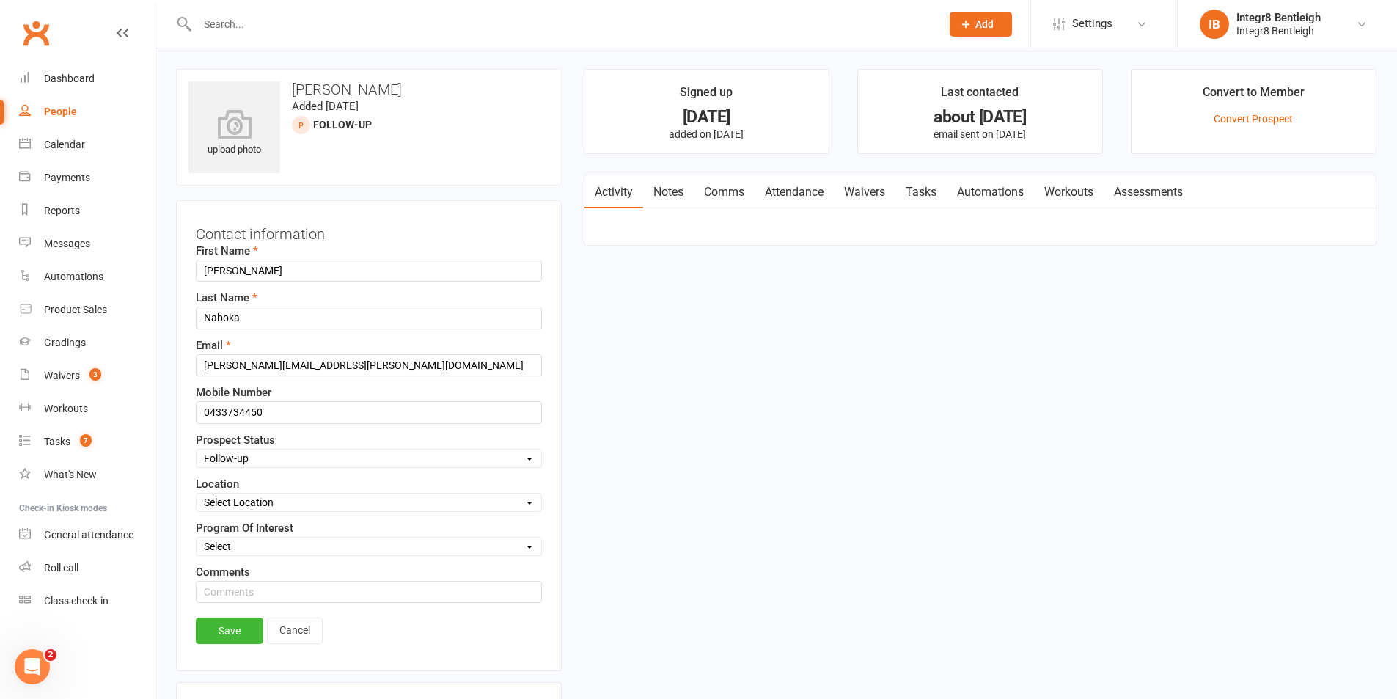
scroll to position [69, 0]
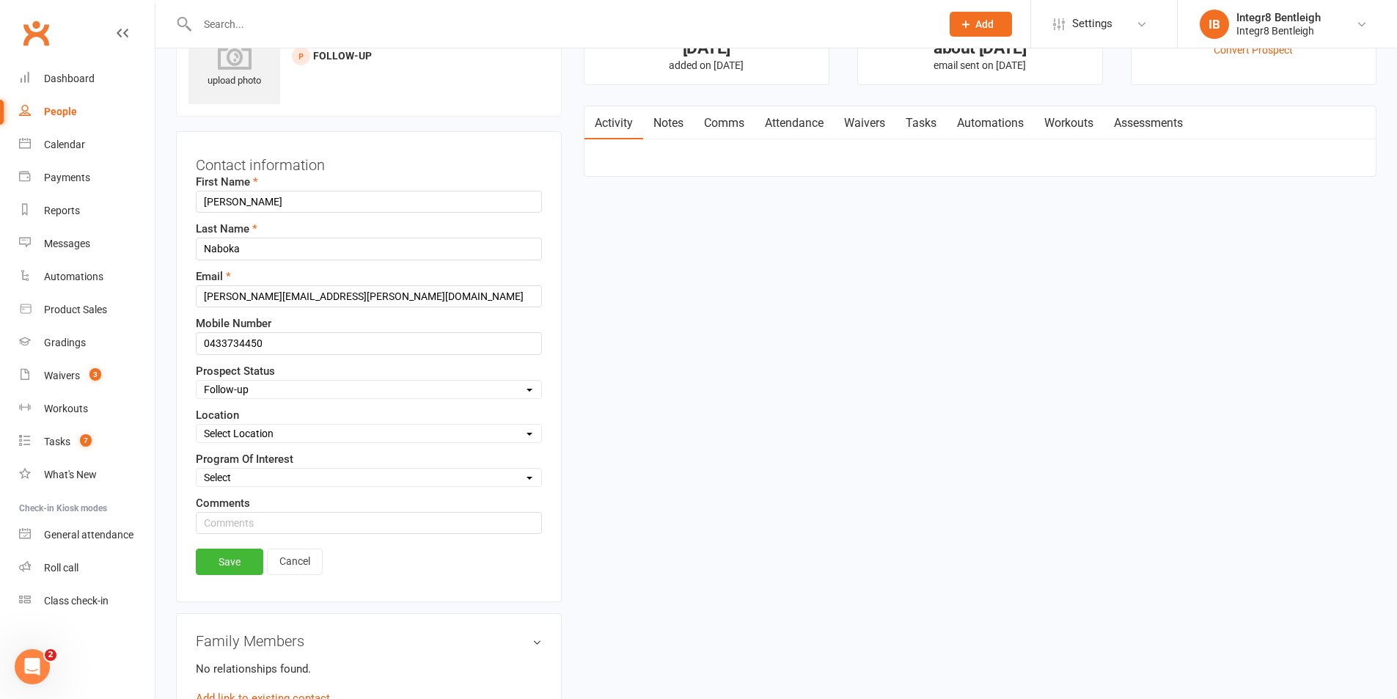
click at [299, 393] on select "Select Initial Contact Follow-up Free Trial Booked Awaiting Sign-Up Not Ready (…" at bounding box center [369, 389] width 345 height 16
select select "Not Ready (Data List)"
click at [197, 381] on select "Select Initial Contact Follow-up Free Trial Booked Awaiting Sign-Up Not Ready (…" at bounding box center [369, 389] width 345 height 16
drag, startPoint x: 224, startPoint y: 566, endPoint x: 244, endPoint y: 553, distance: 22.8
click at [225, 566] on link "Save" at bounding box center [229, 562] width 67 height 26
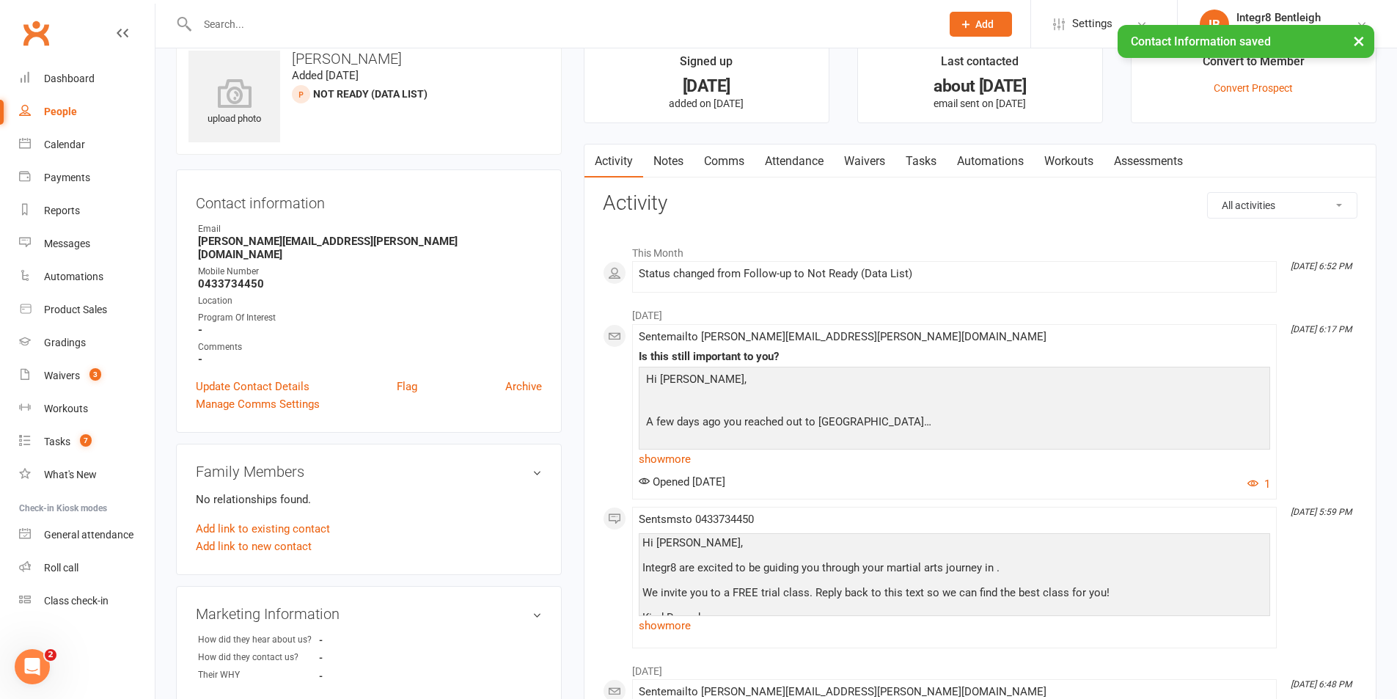
scroll to position [0, 0]
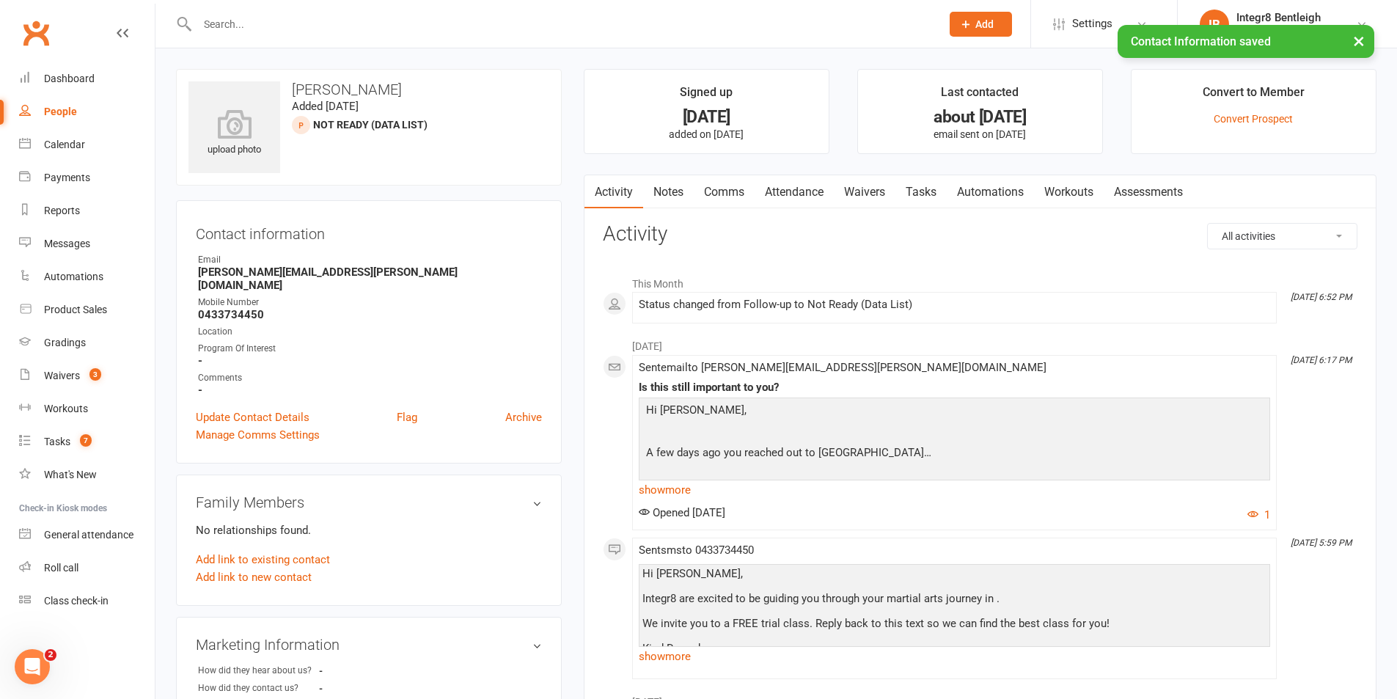
click at [681, 188] on link "Notes" at bounding box center [668, 192] width 51 height 34
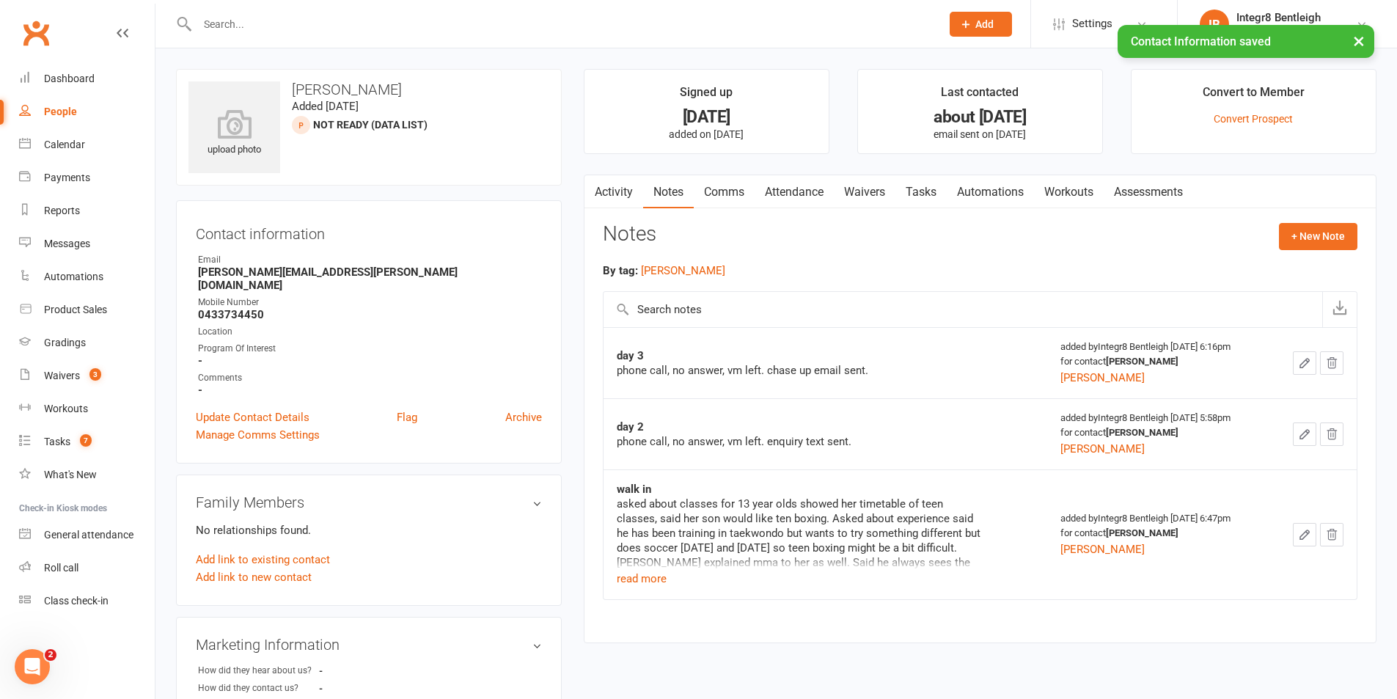
click at [613, 195] on link "Activity" at bounding box center [614, 192] width 59 height 34
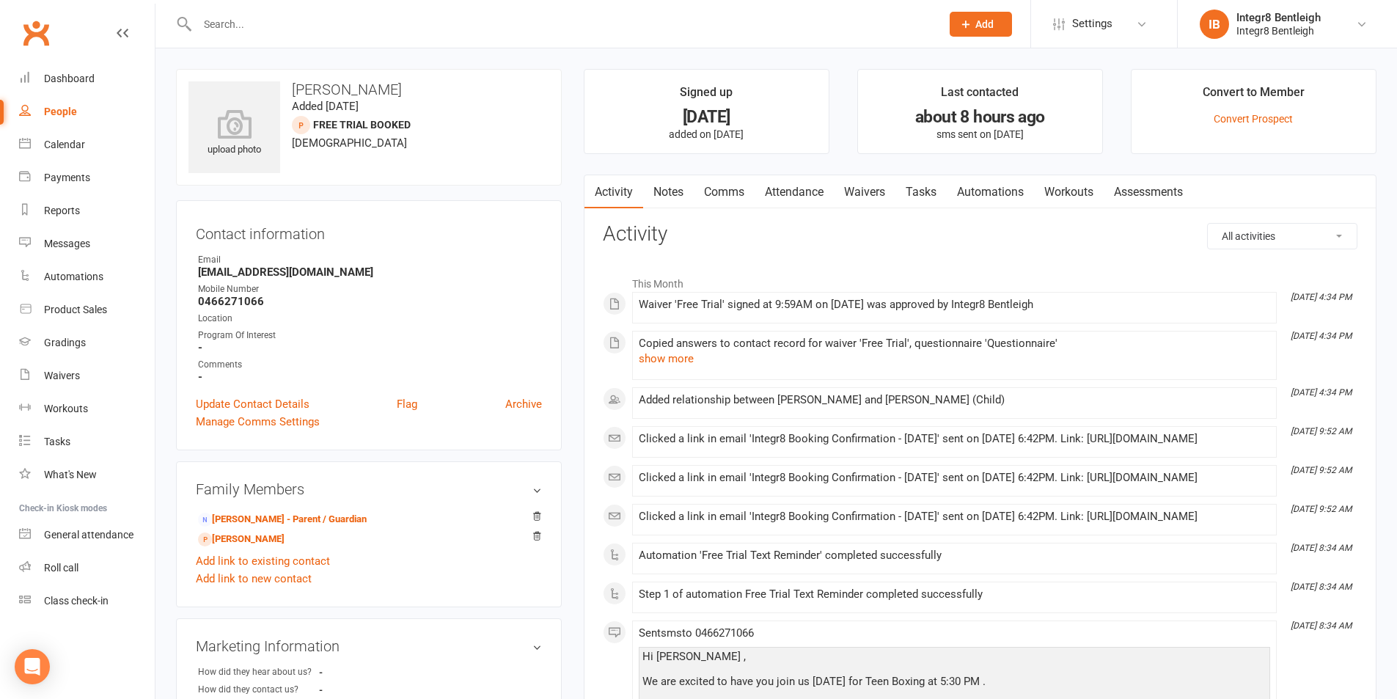
click at [659, 193] on link "Notes" at bounding box center [668, 192] width 51 height 34
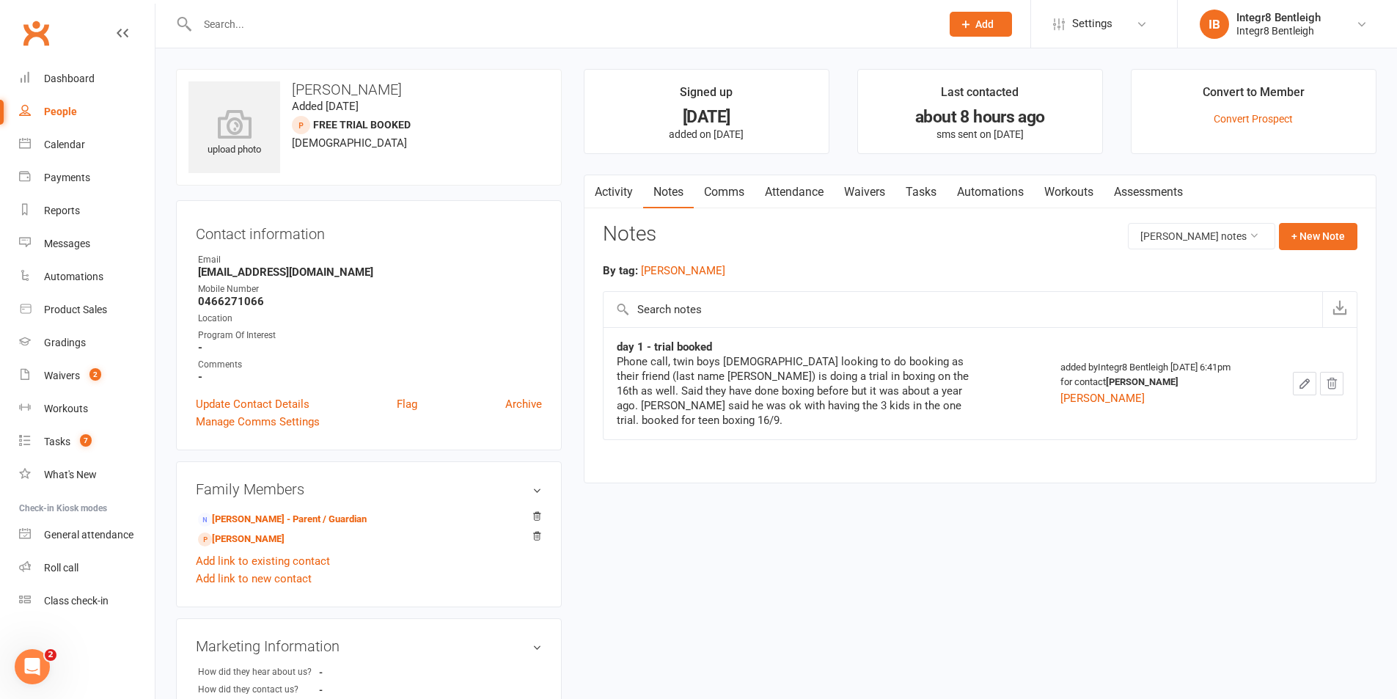
click at [1306, 379] on icon "button" at bounding box center [1305, 383] width 9 height 9
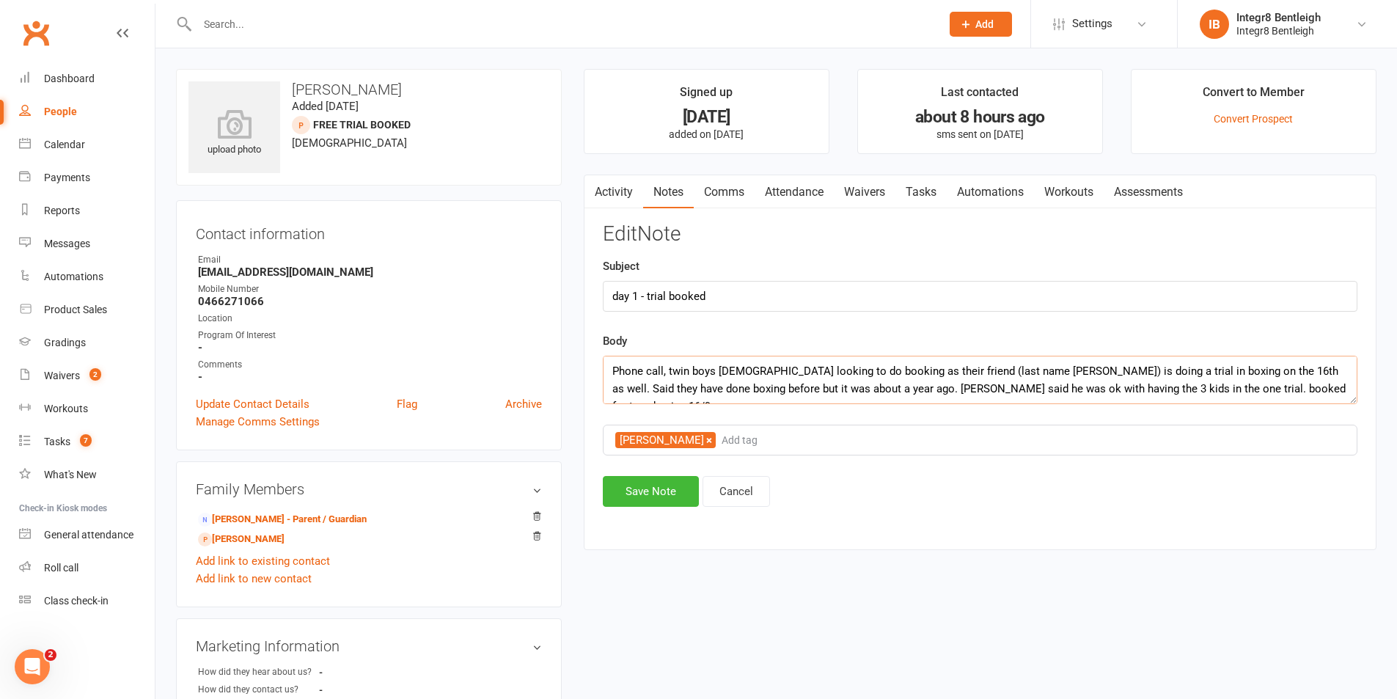
click at [1012, 374] on textarea "Phone call, twin boys [DEMOGRAPHIC_DATA] looking to do booking as their friend …" at bounding box center [980, 380] width 755 height 48
click at [997, 374] on textarea "Phone call, twin boys [DEMOGRAPHIC_DATA] looking to do booking as their friend …" at bounding box center [980, 380] width 755 height 48
type textarea "Phone call, twin boys [DEMOGRAPHIC_DATA] looking to do booking as their friend …"
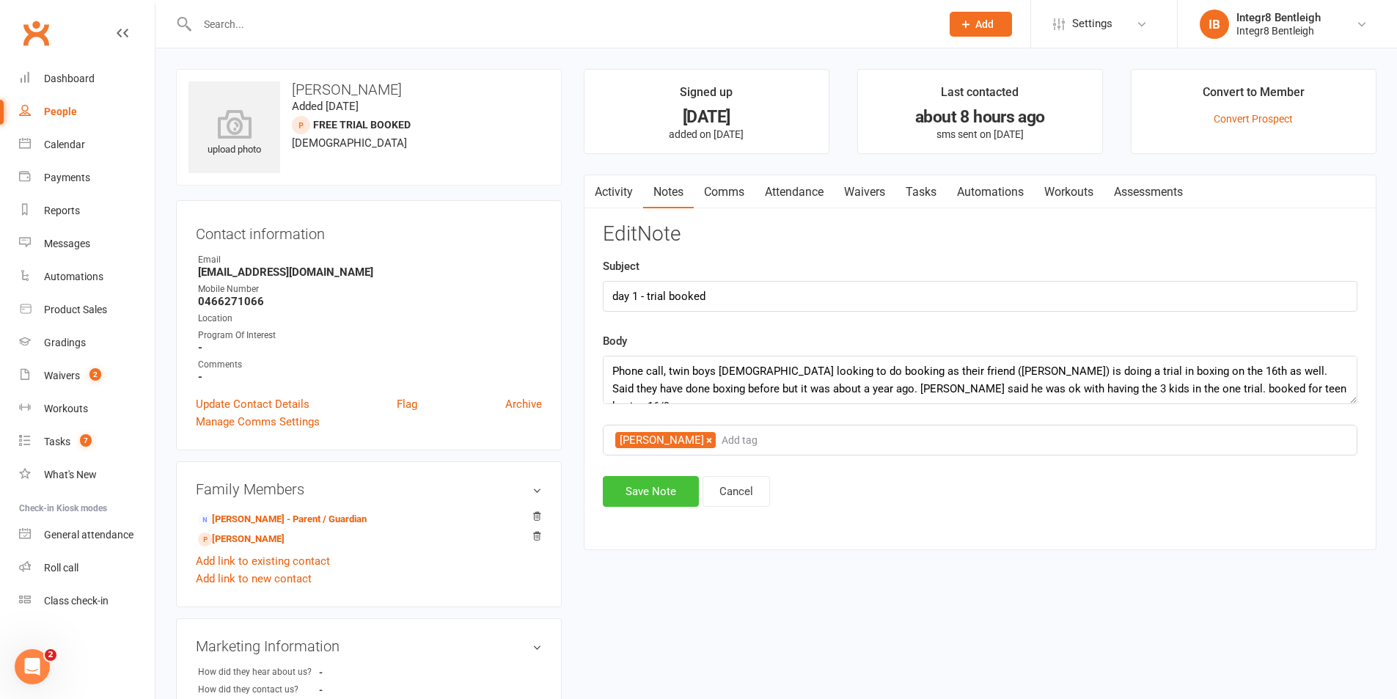
click at [662, 497] on button "Save Note" at bounding box center [651, 491] width 96 height 31
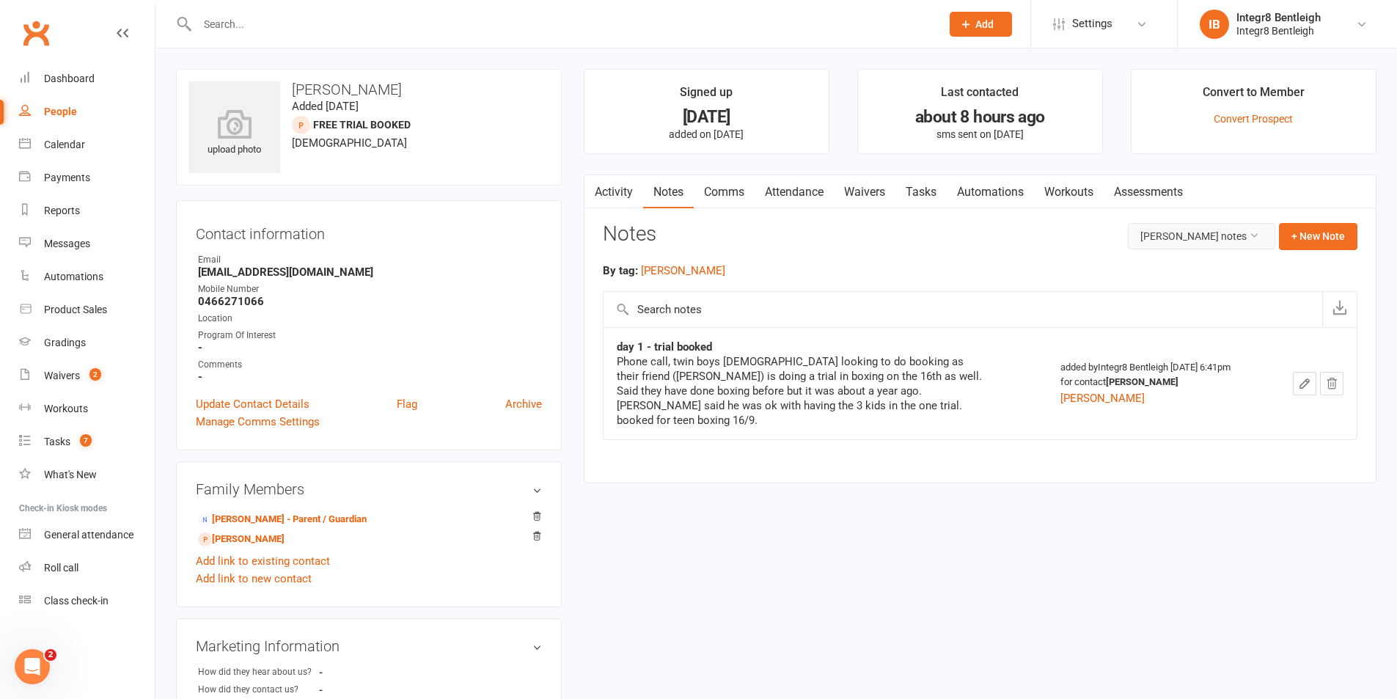
click at [1202, 232] on button "[PERSON_NAME] notes" at bounding box center [1201, 236] width 147 height 26
click at [1186, 296] on link "All family notes" at bounding box center [1191, 298] width 145 height 29
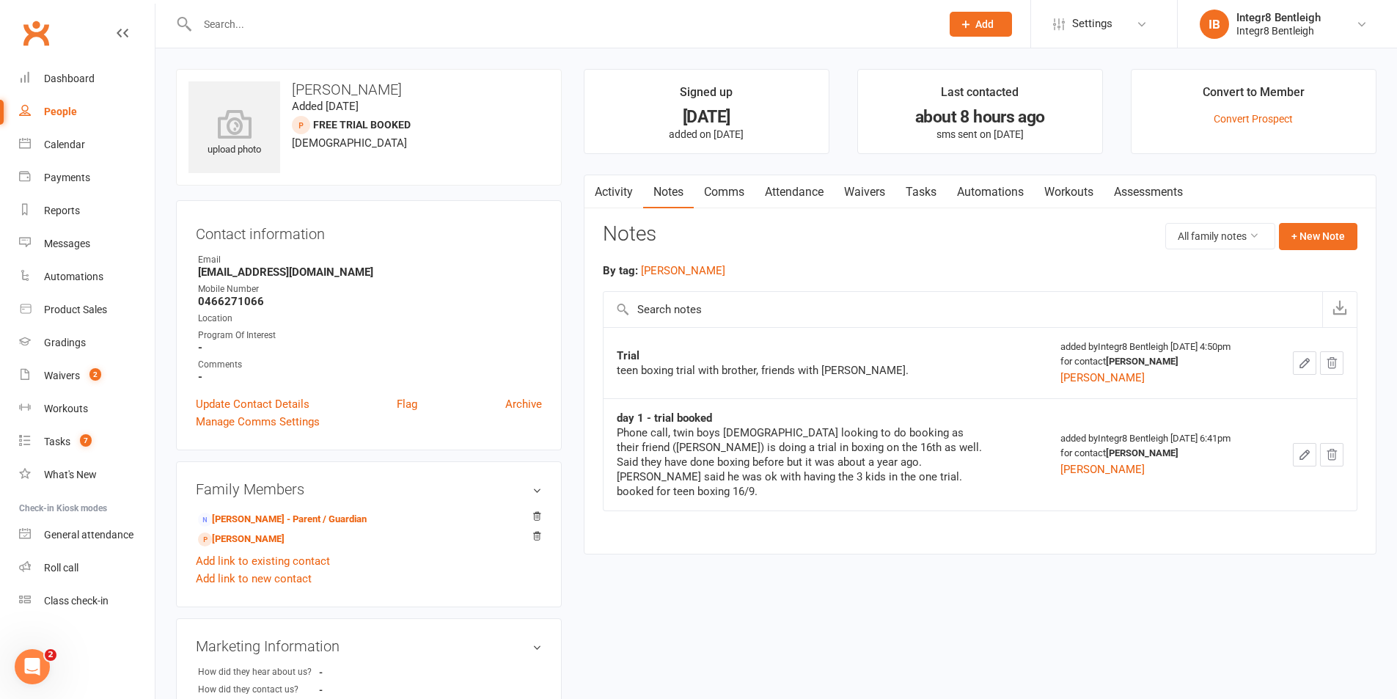
click at [1302, 361] on icon "button" at bounding box center [1304, 363] width 13 height 13
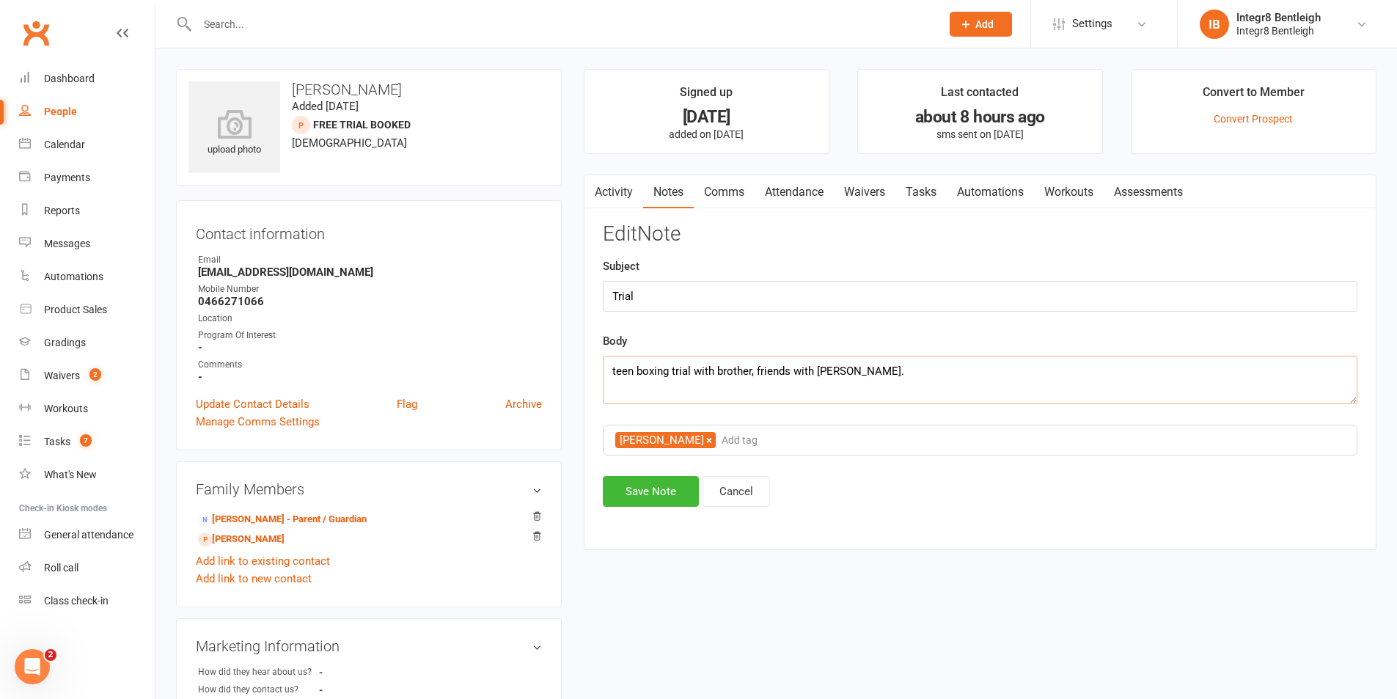
click at [830, 370] on textarea "teen boxing trial with brother, friends with [PERSON_NAME]." at bounding box center [980, 380] width 755 height 48
type textarea "teen boxing trial with brother, friends with [PERSON_NAME]."
click at [650, 497] on button "Save Note" at bounding box center [651, 491] width 96 height 31
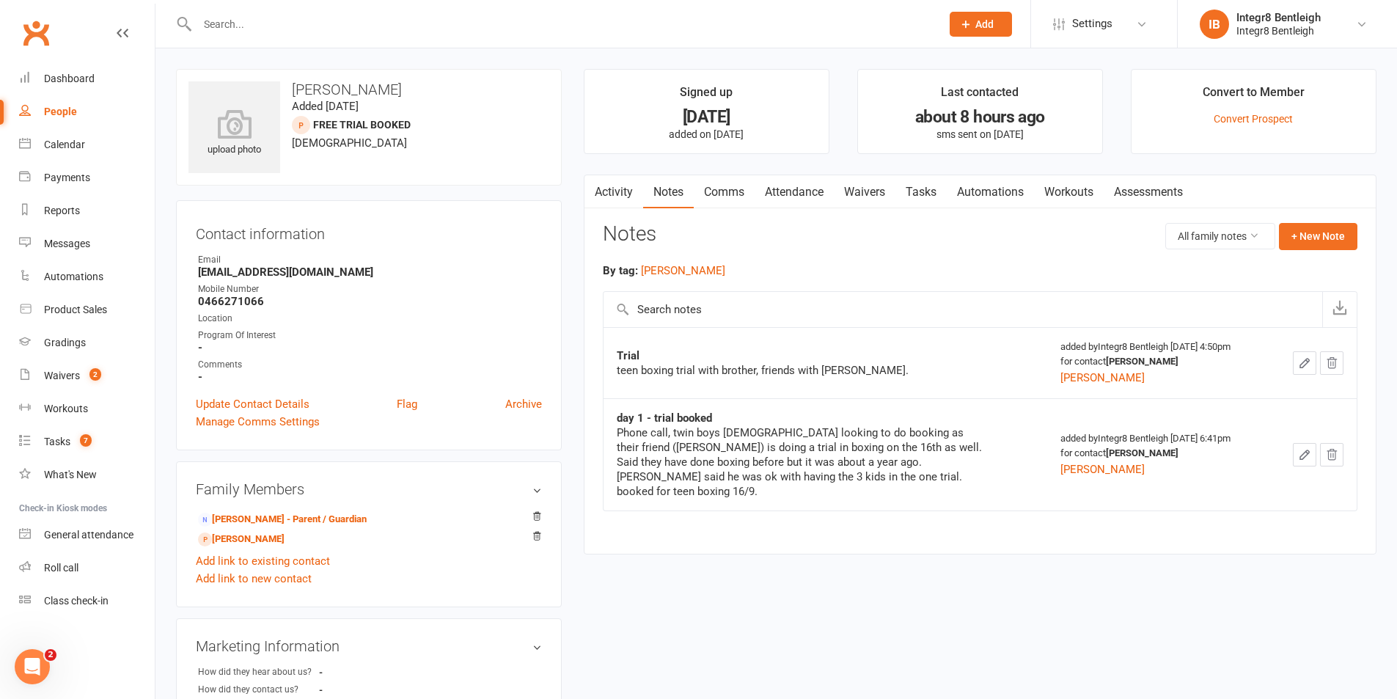
drag, startPoint x: 640, startPoint y: 480, endPoint x: 1081, endPoint y: 270, distance: 487.6
click at [1081, 270] on div "By tag: [PERSON_NAME]" at bounding box center [980, 271] width 755 height 18
click at [620, 187] on link "Activity" at bounding box center [614, 192] width 59 height 34
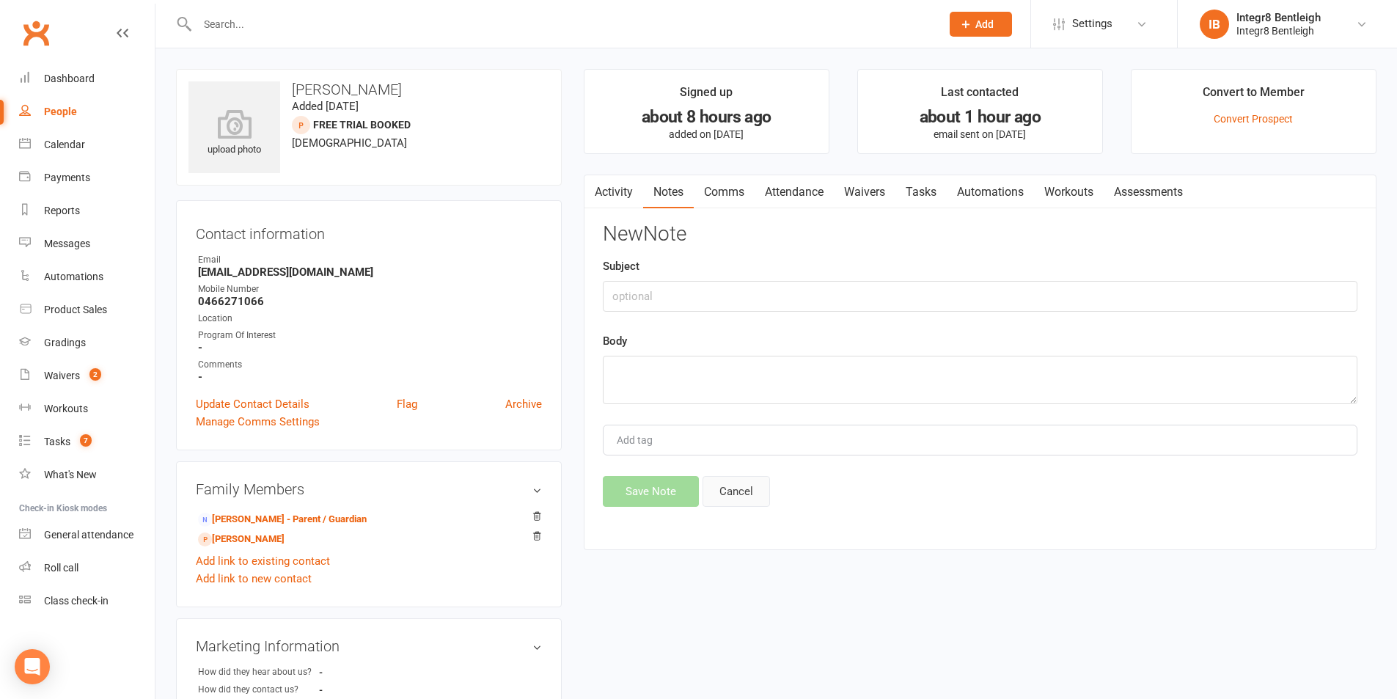
click at [745, 497] on button "Cancel" at bounding box center [736, 491] width 67 height 31
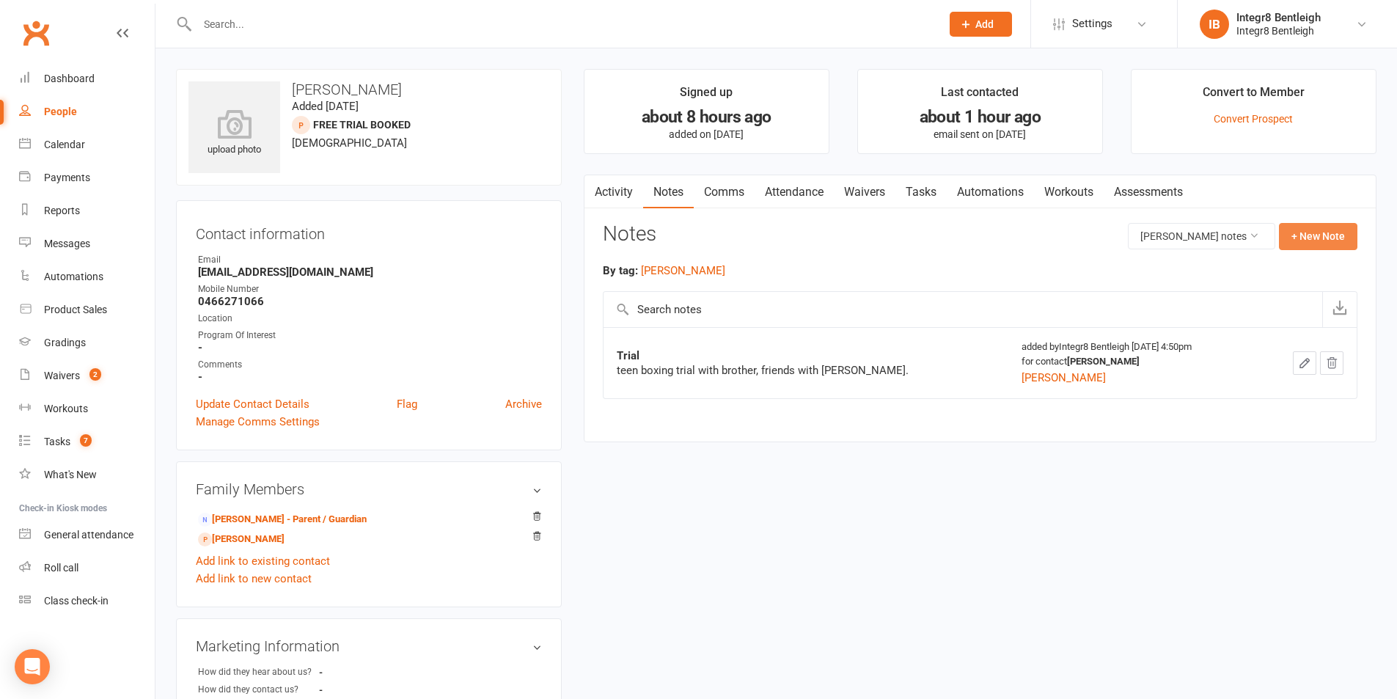
click at [1323, 233] on button "+ New Note" at bounding box center [1318, 236] width 78 height 26
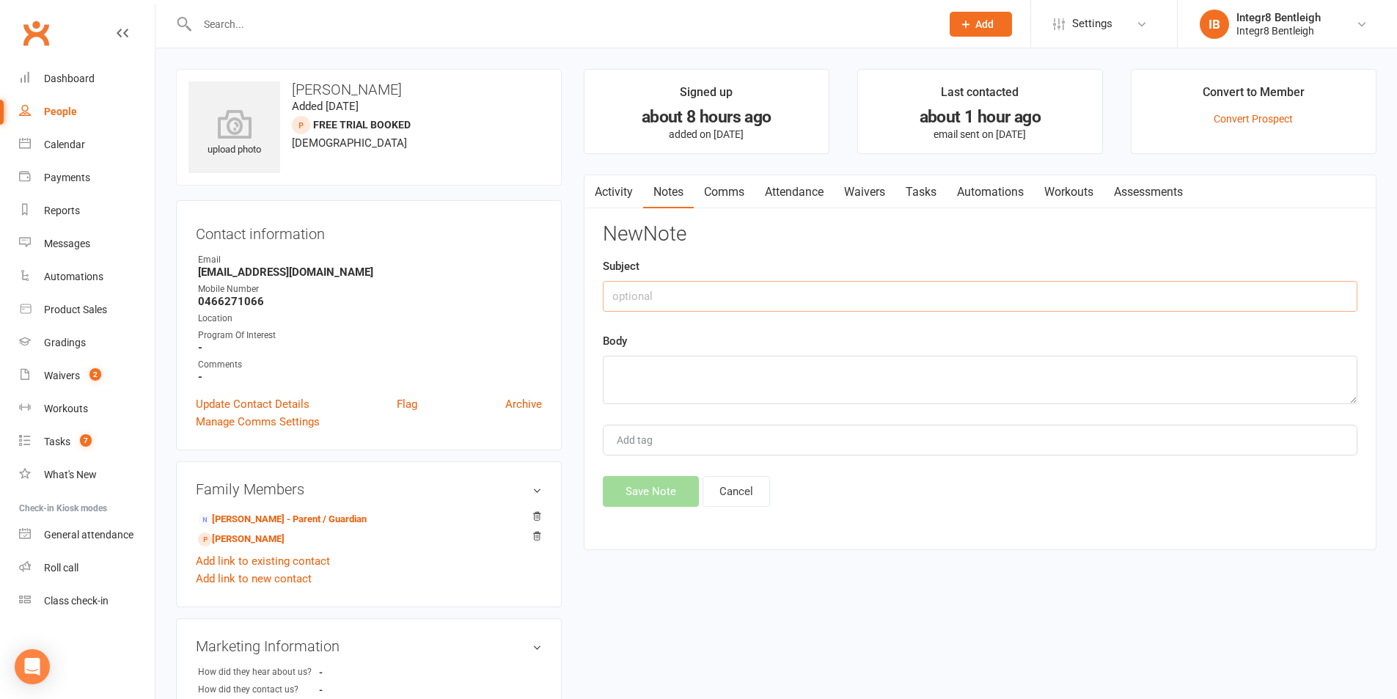
click at [649, 296] on input "text" at bounding box center [980, 296] width 755 height 31
type input "ABSENT"
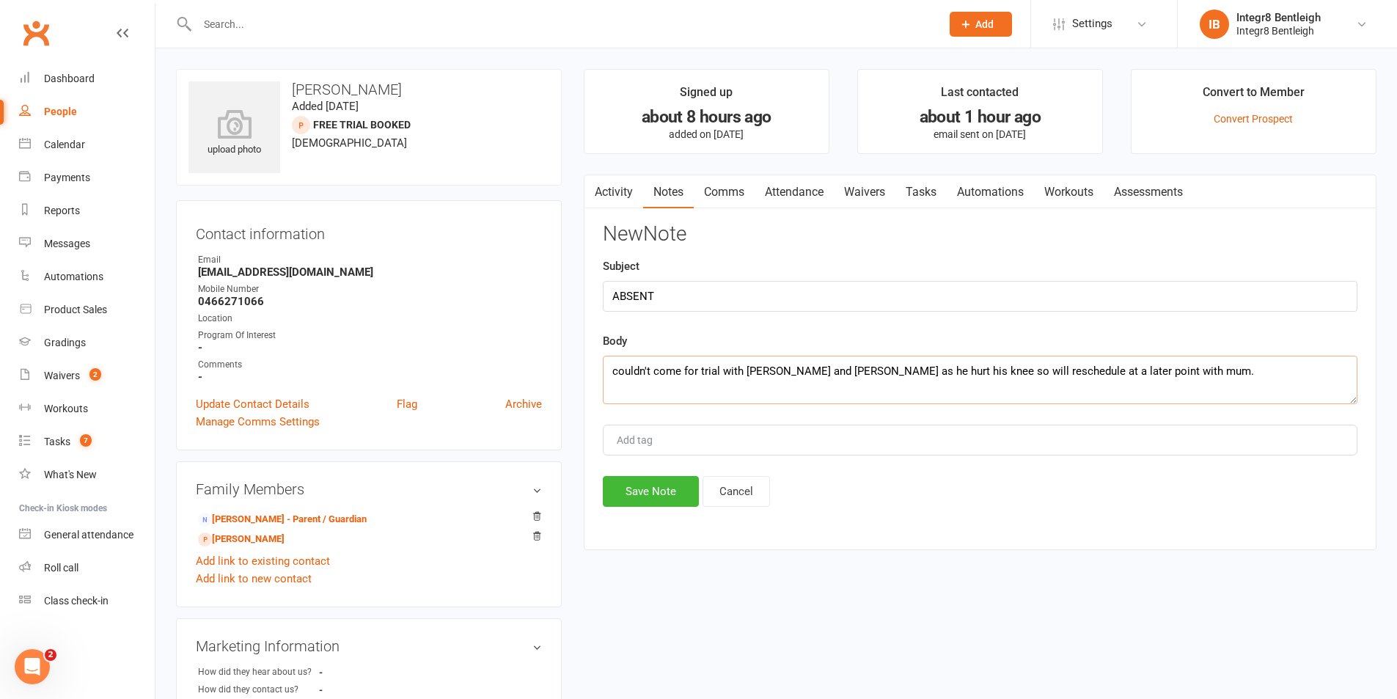
type textarea "couldn't come for trial with [PERSON_NAME] and [PERSON_NAME] as he hurt his kne…"
type input "[PERSON_NAME]"
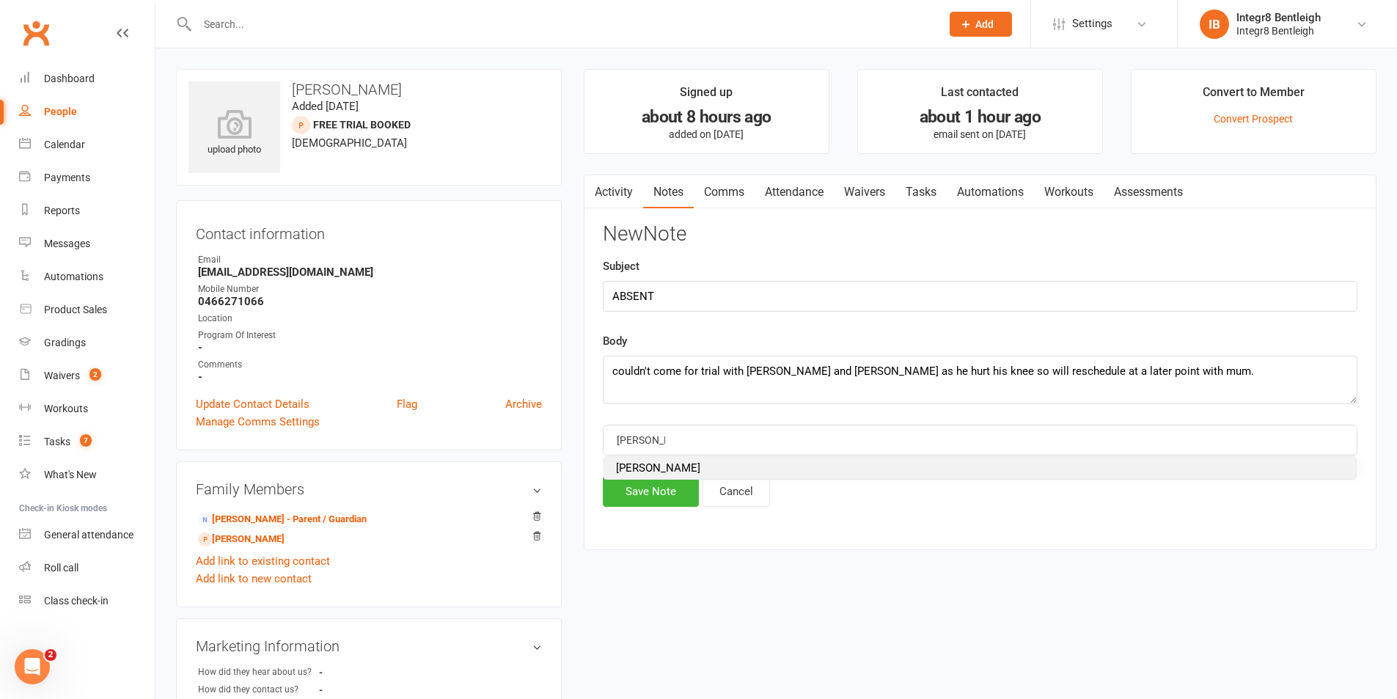
drag, startPoint x: 704, startPoint y: 475, endPoint x: 693, endPoint y: 479, distance: 11.6
click at [703, 475] on li "[PERSON_NAME]" at bounding box center [980, 468] width 752 height 22
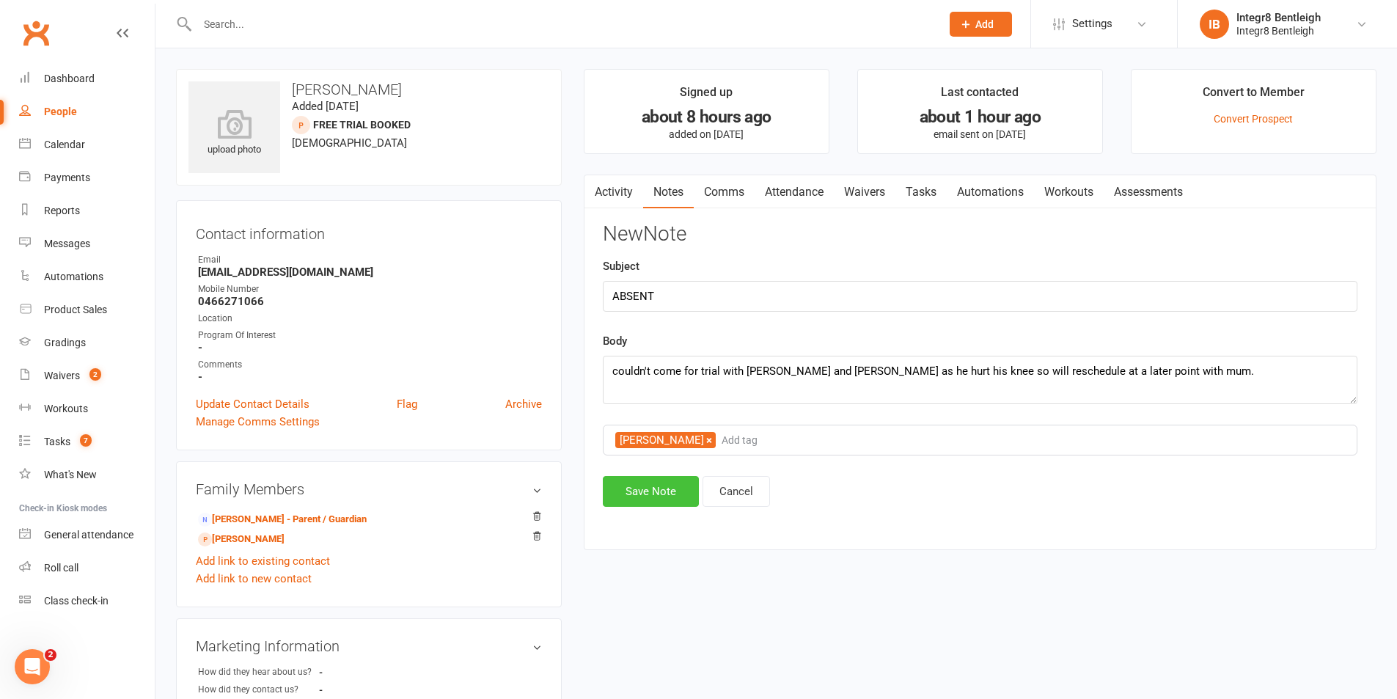
click at [654, 491] on button "Save Note" at bounding box center [651, 491] width 96 height 31
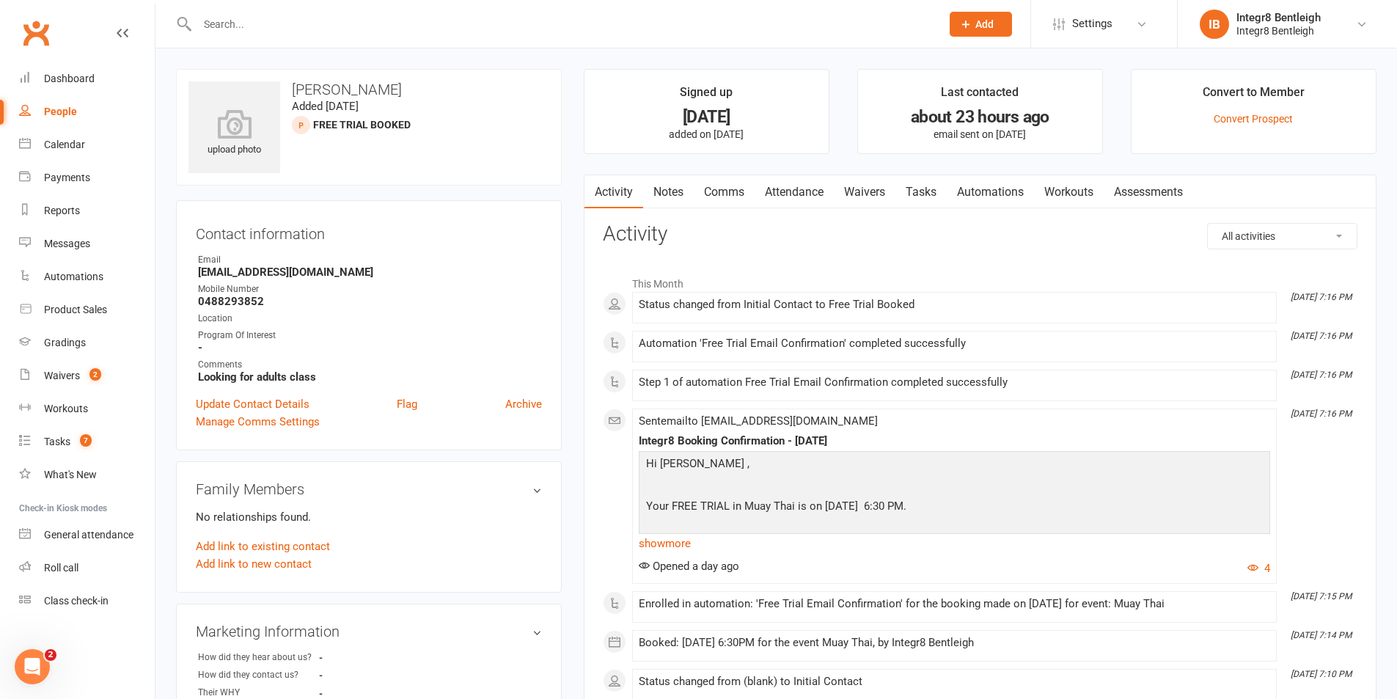
click at [660, 185] on link "Notes" at bounding box center [668, 192] width 51 height 34
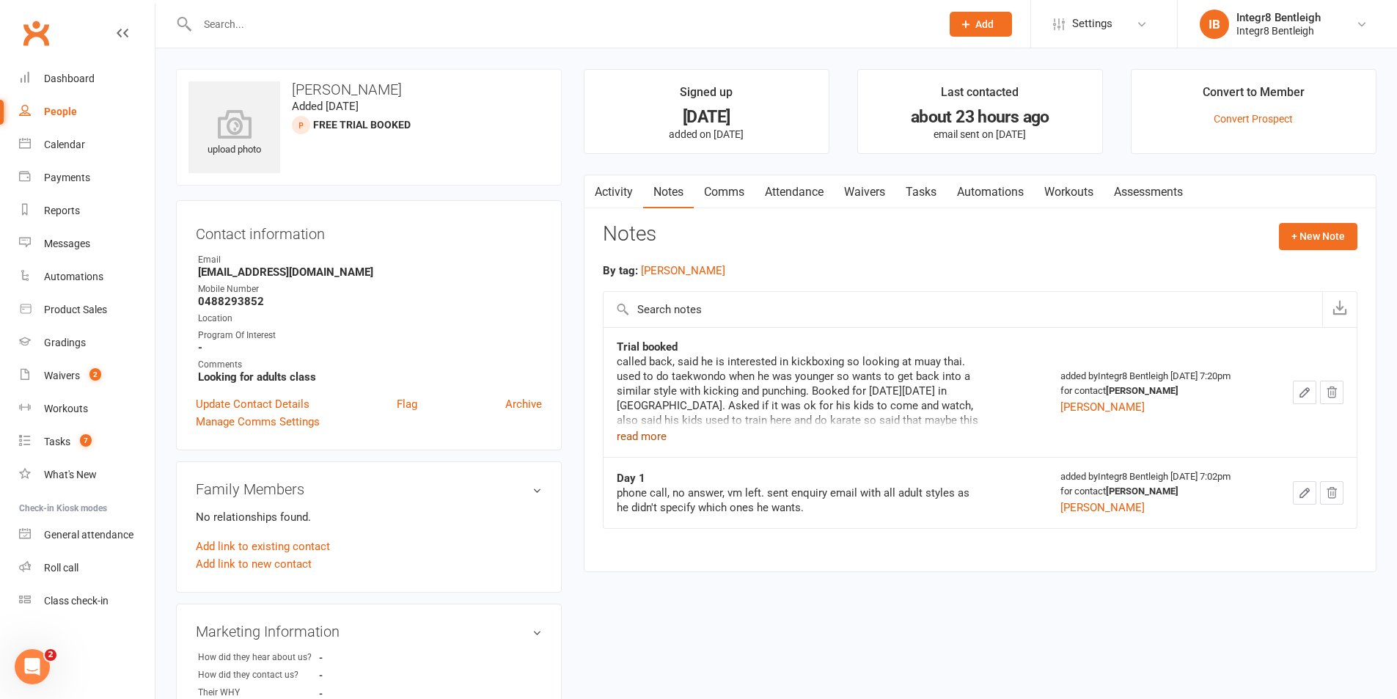
click at [633, 431] on button "read more" at bounding box center [642, 437] width 50 height 18
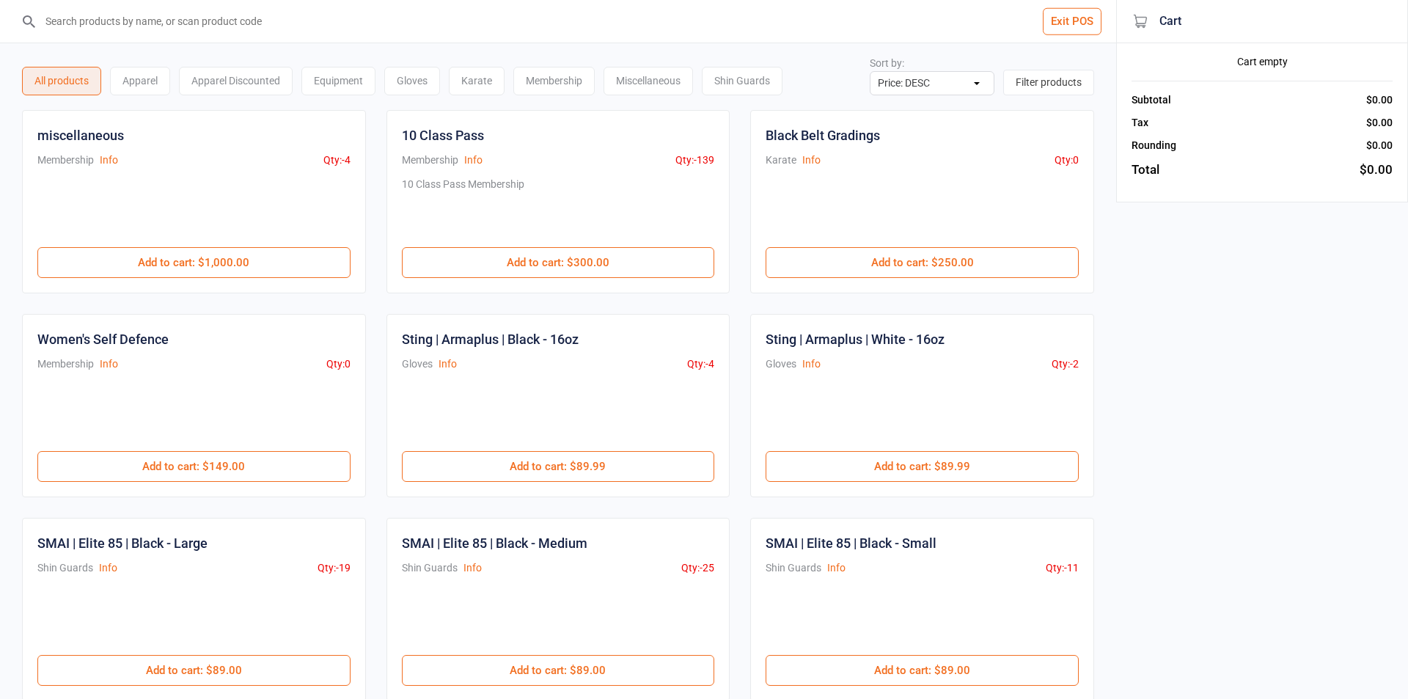
select select "price-desc"
click at [745, 16] on input "search" at bounding box center [561, 21] width 1047 height 43
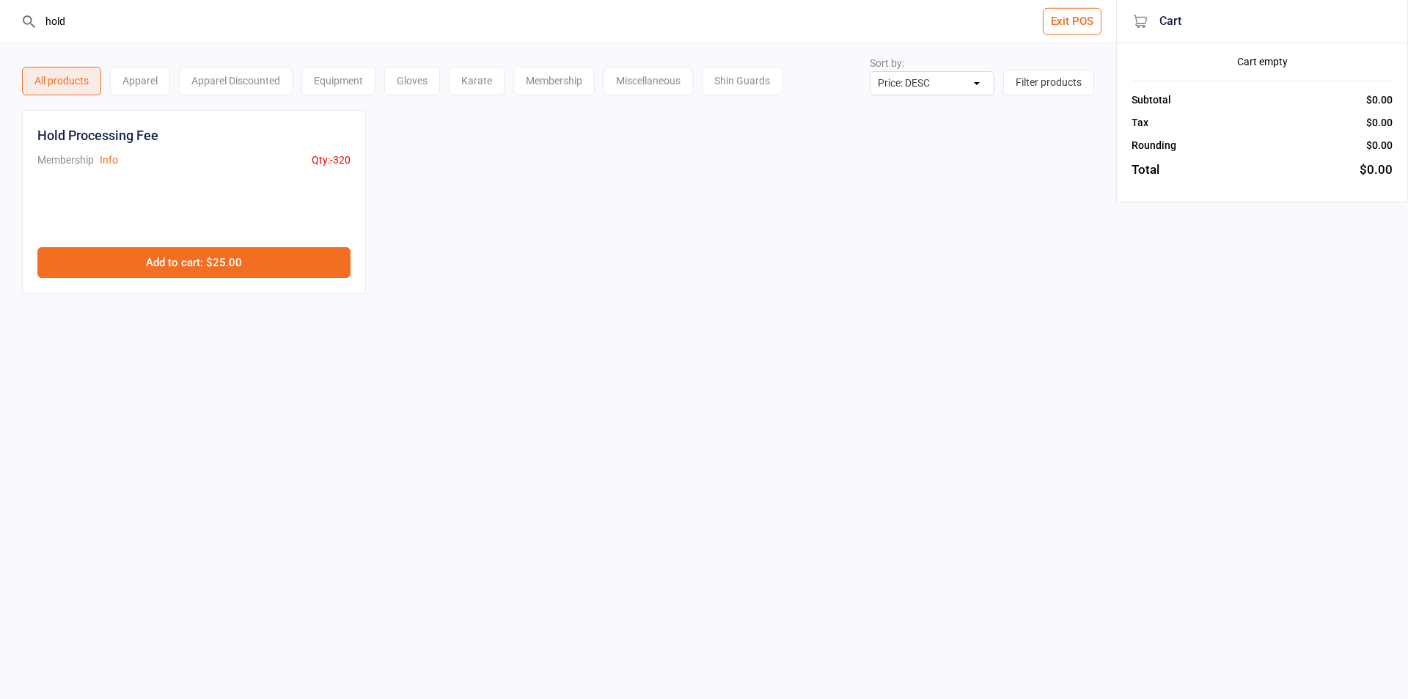
type input "hold"
click at [207, 250] on button "Add to cart : $25.00" at bounding box center [193, 262] width 313 height 31
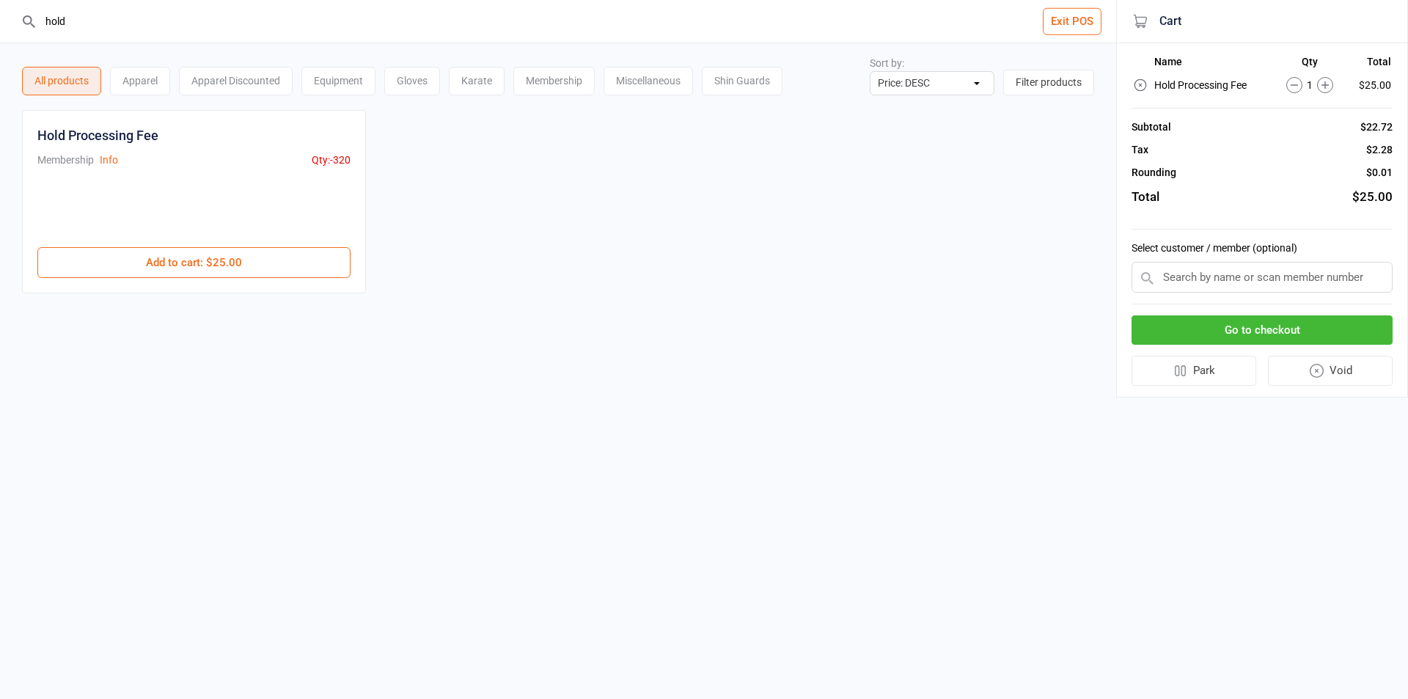
click at [1338, 268] on input "text" at bounding box center [1262, 277] width 261 height 31
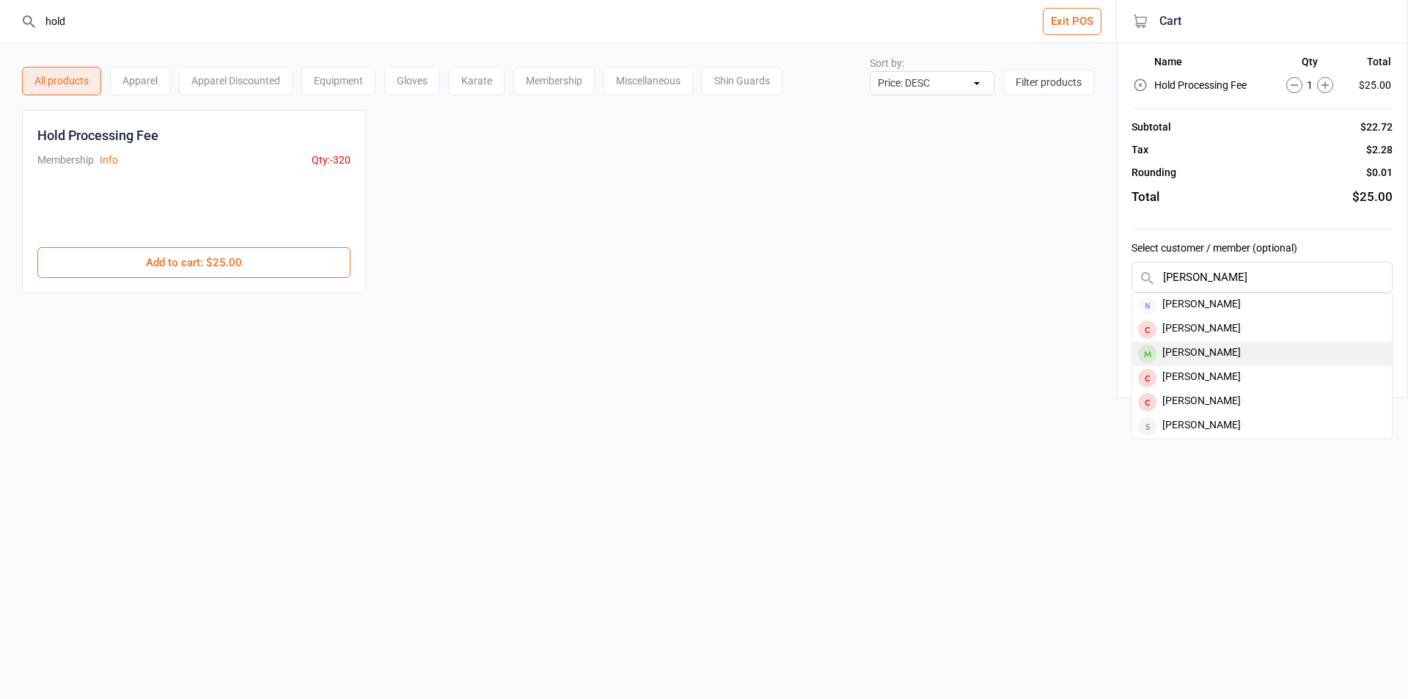
type input "[PERSON_NAME]"
click at [1250, 354] on div "[PERSON_NAME]" at bounding box center [1263, 354] width 260 height 24
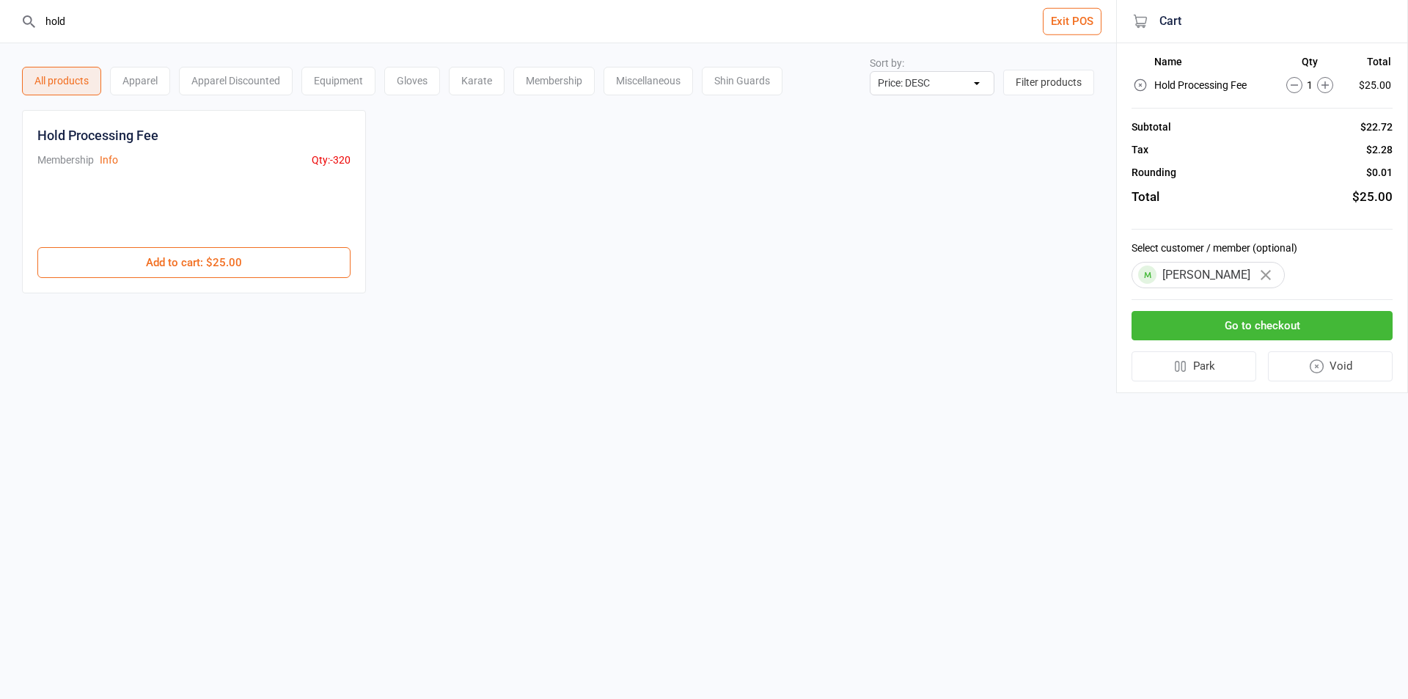
click at [1246, 315] on button "Go to checkout" at bounding box center [1262, 326] width 261 height 30
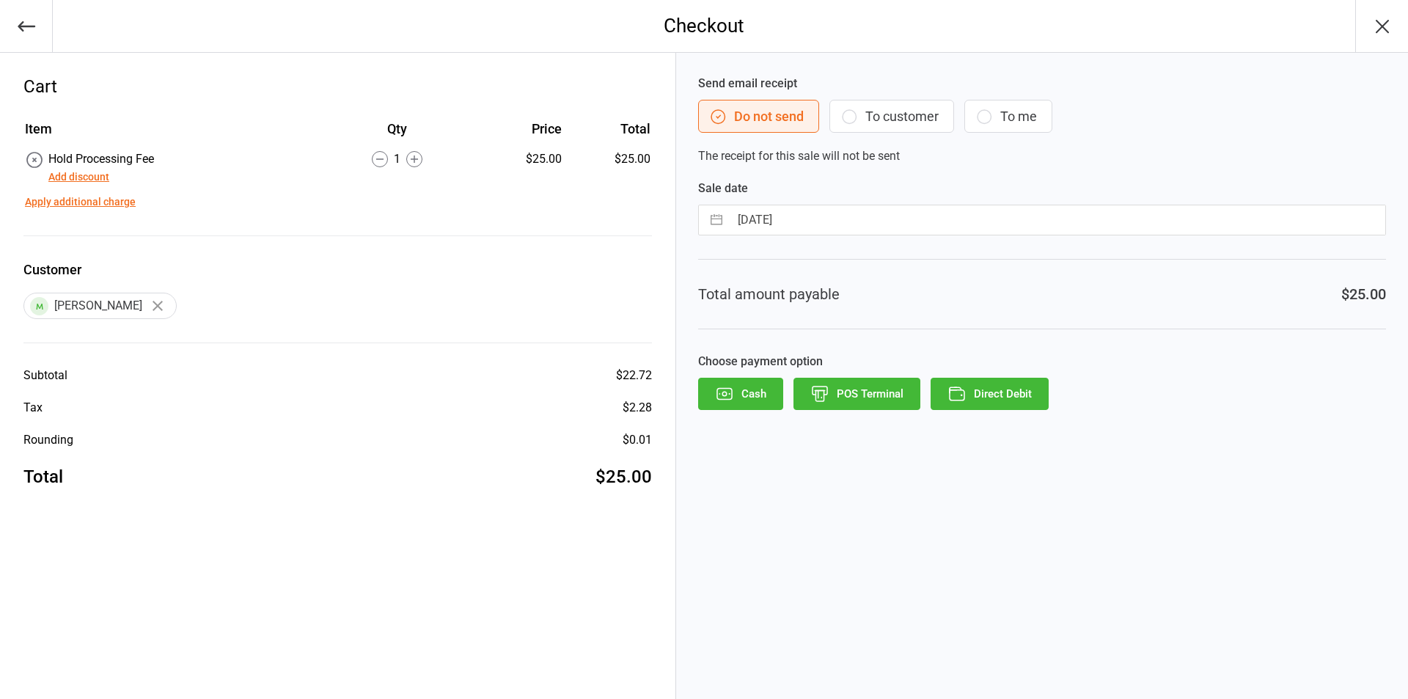
click at [904, 124] on button "To customer" at bounding box center [892, 116] width 125 height 33
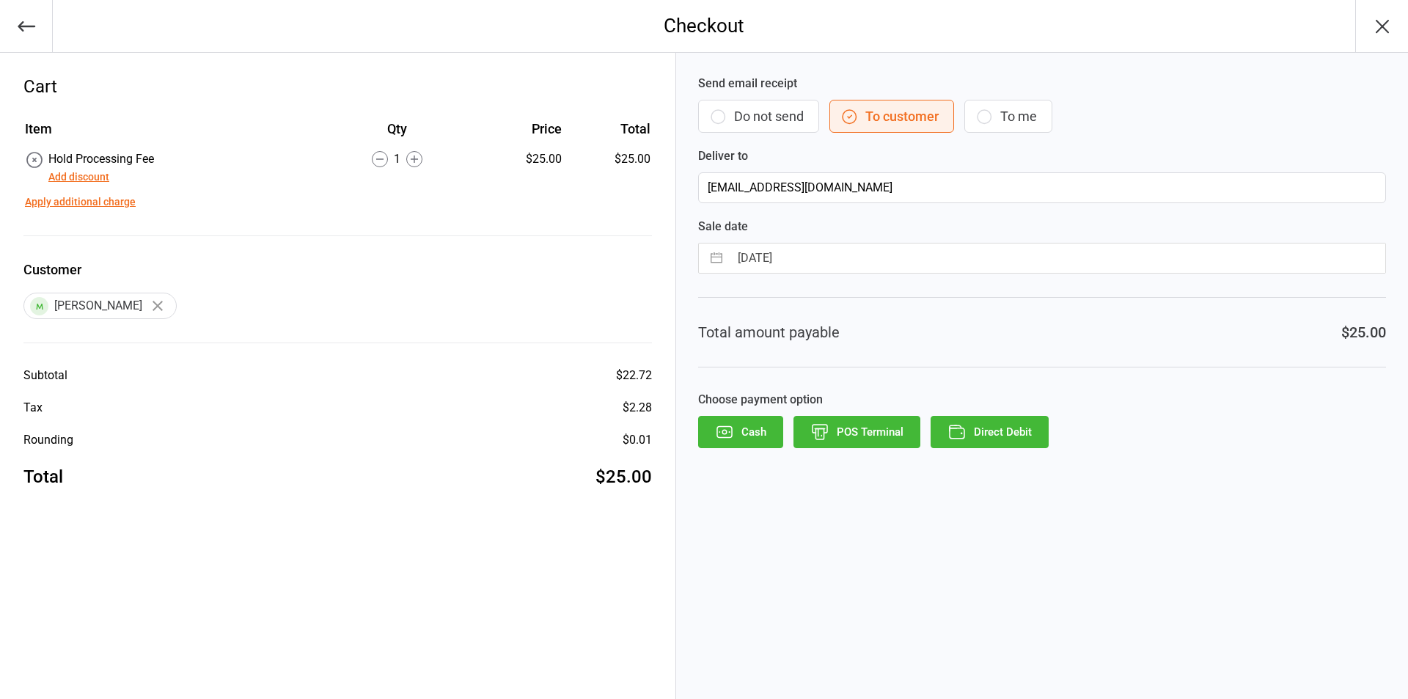
click at [843, 427] on button "POS Terminal" at bounding box center [857, 432] width 127 height 32
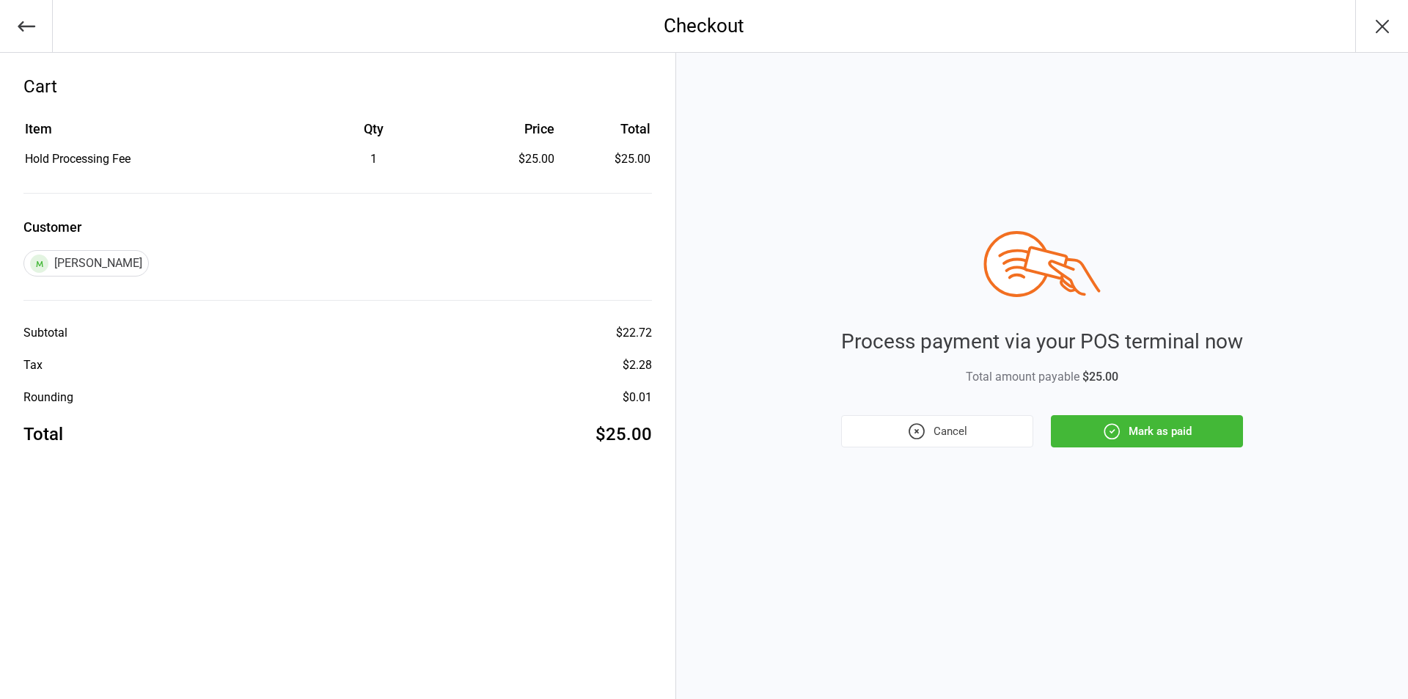
click at [1154, 424] on button "Mark as paid" at bounding box center [1147, 431] width 192 height 32
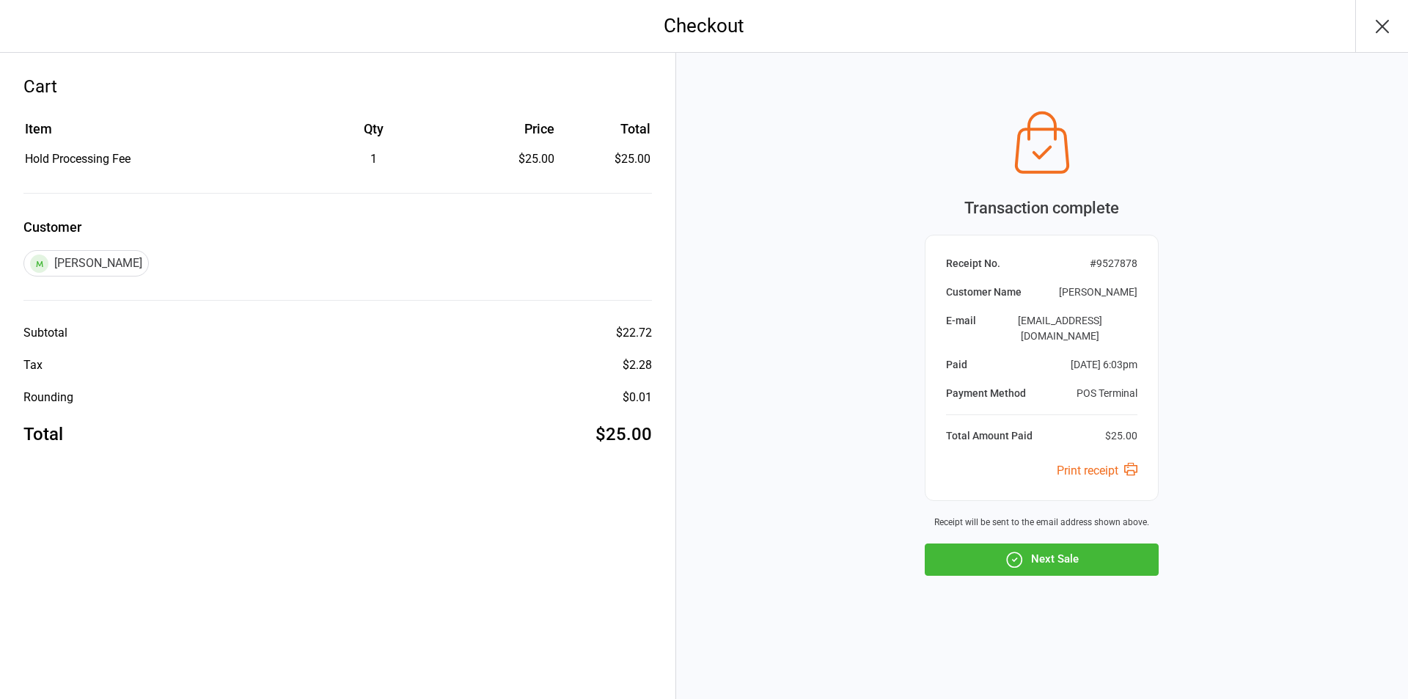
click at [1100, 544] on button "Next Sale" at bounding box center [1042, 560] width 234 height 32
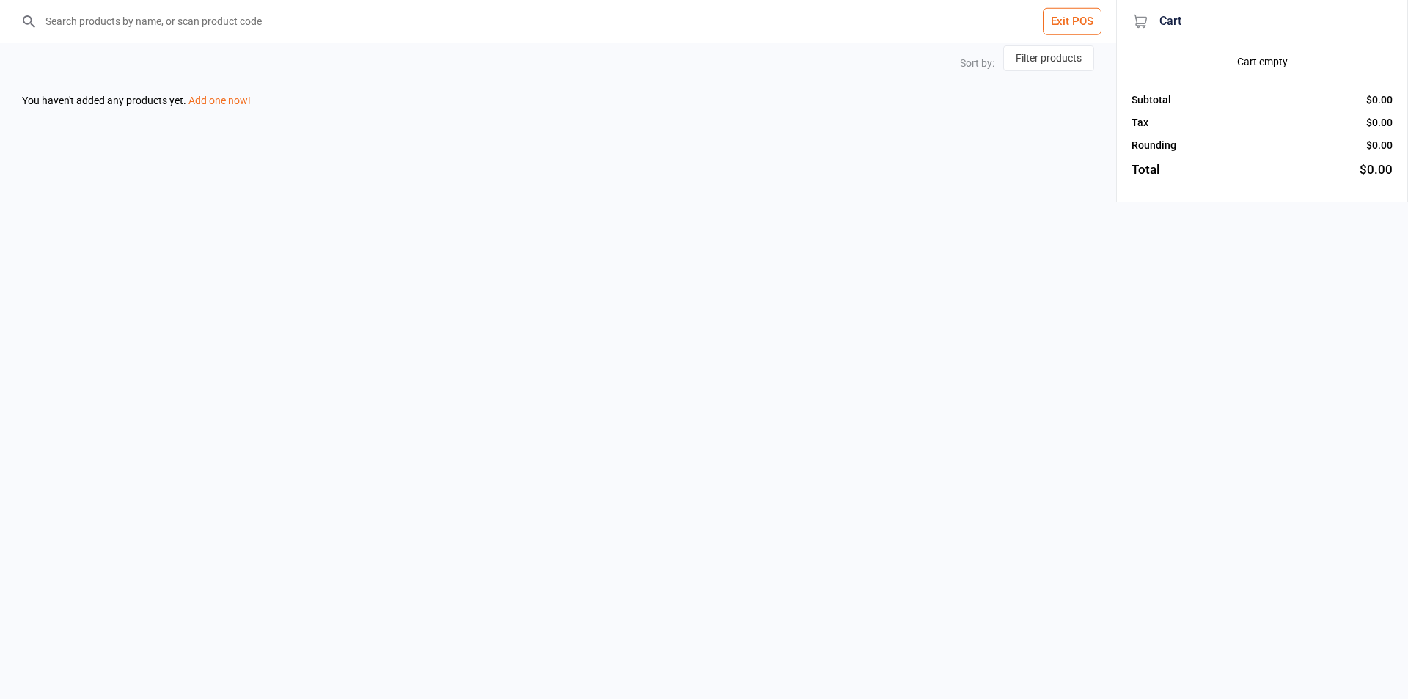
select select "price-desc"
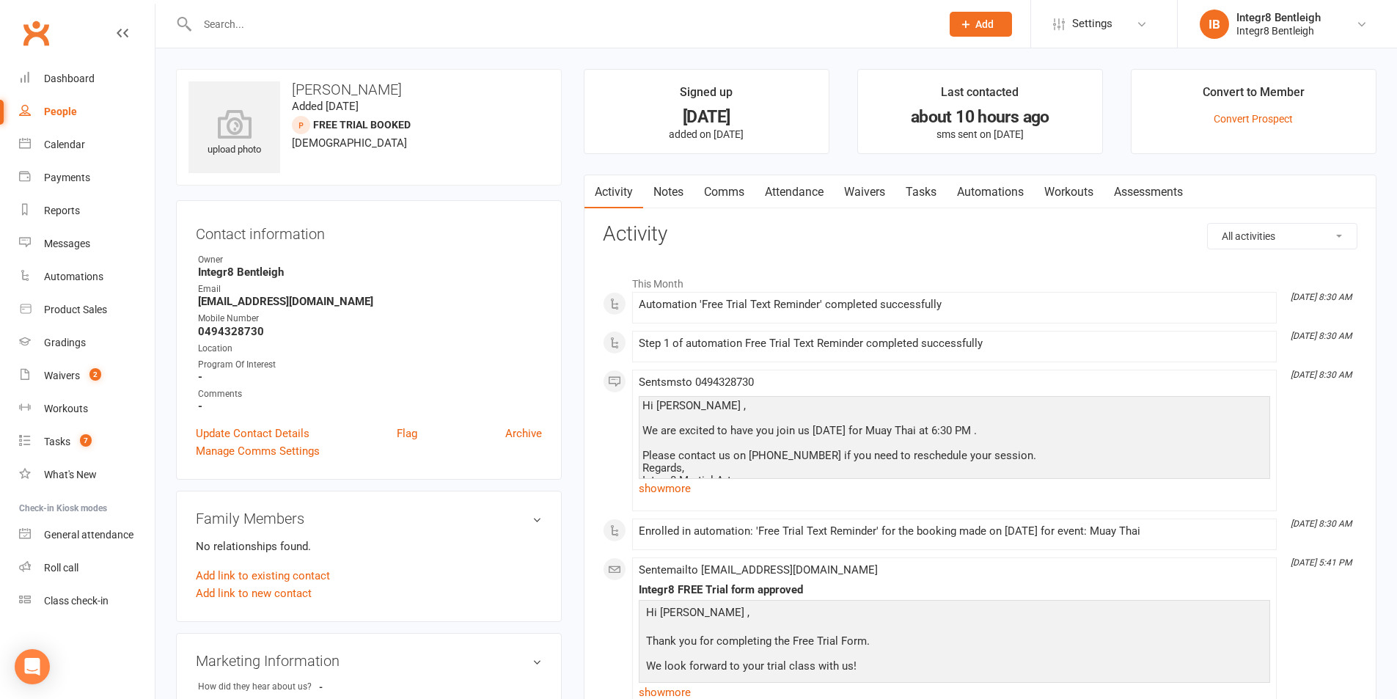
click at [679, 191] on link "Notes" at bounding box center [668, 192] width 51 height 34
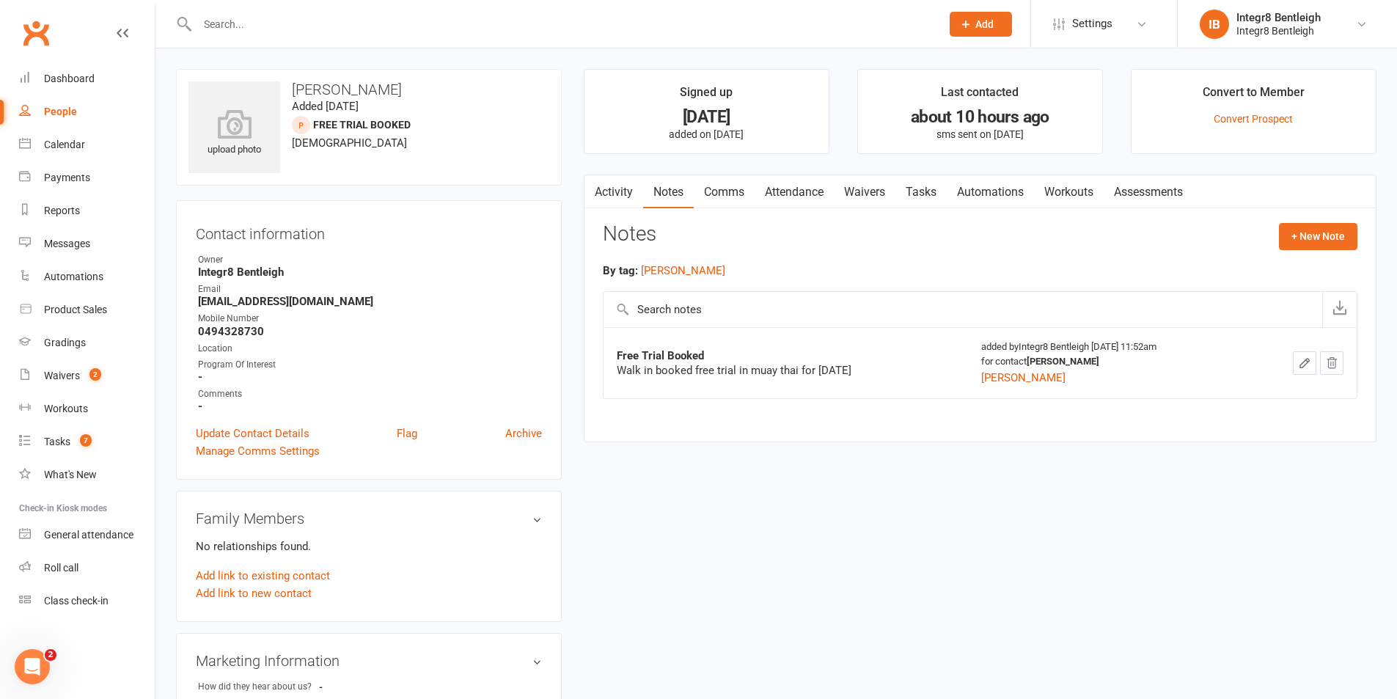
click at [621, 194] on link "Activity" at bounding box center [614, 192] width 59 height 34
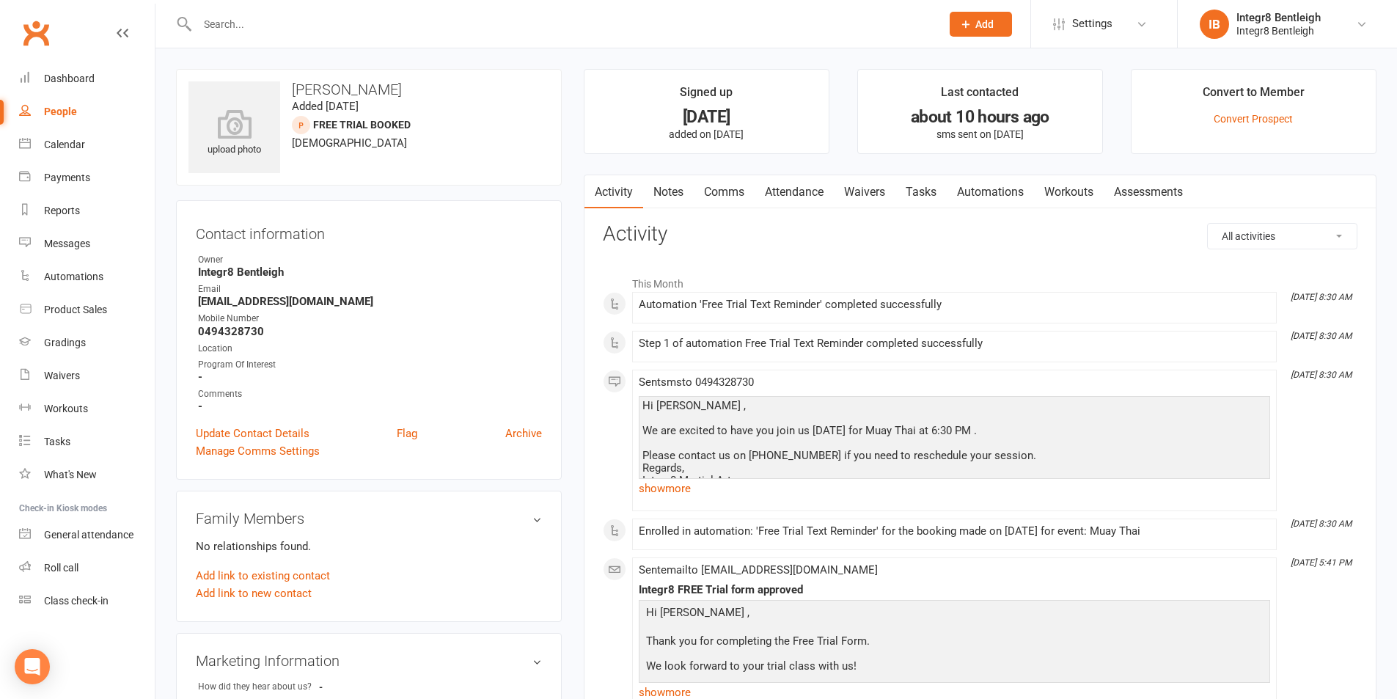
click at [899, 189] on link "Tasks" at bounding box center [921, 192] width 51 height 34
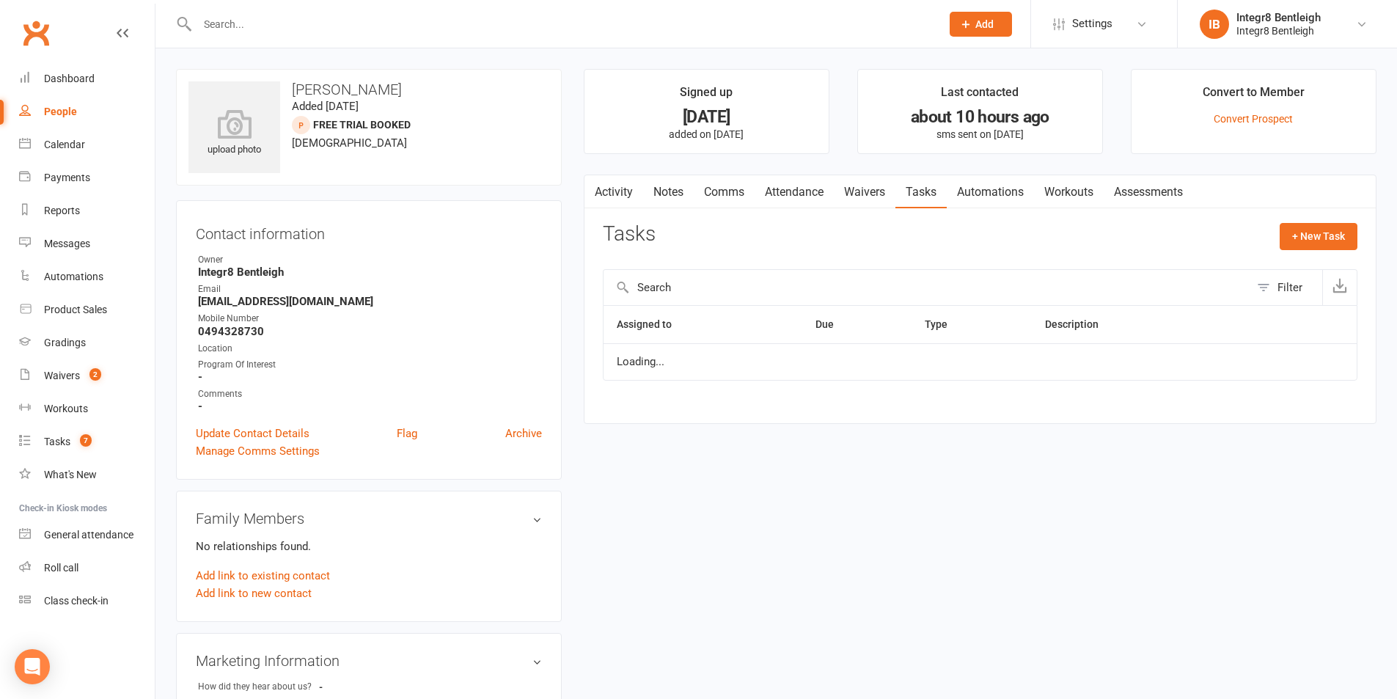
click at [880, 189] on link "Waivers" at bounding box center [865, 192] width 62 height 34
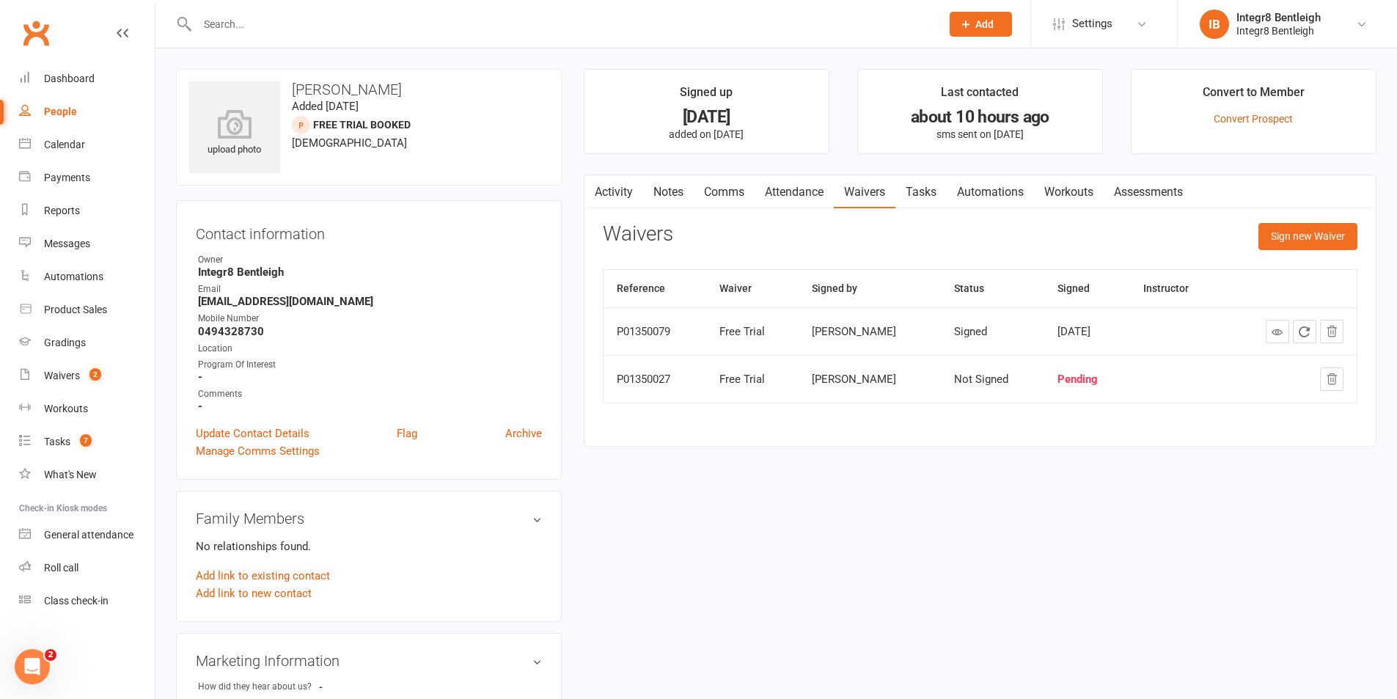
click at [604, 190] on link "Activity" at bounding box center [614, 192] width 59 height 34
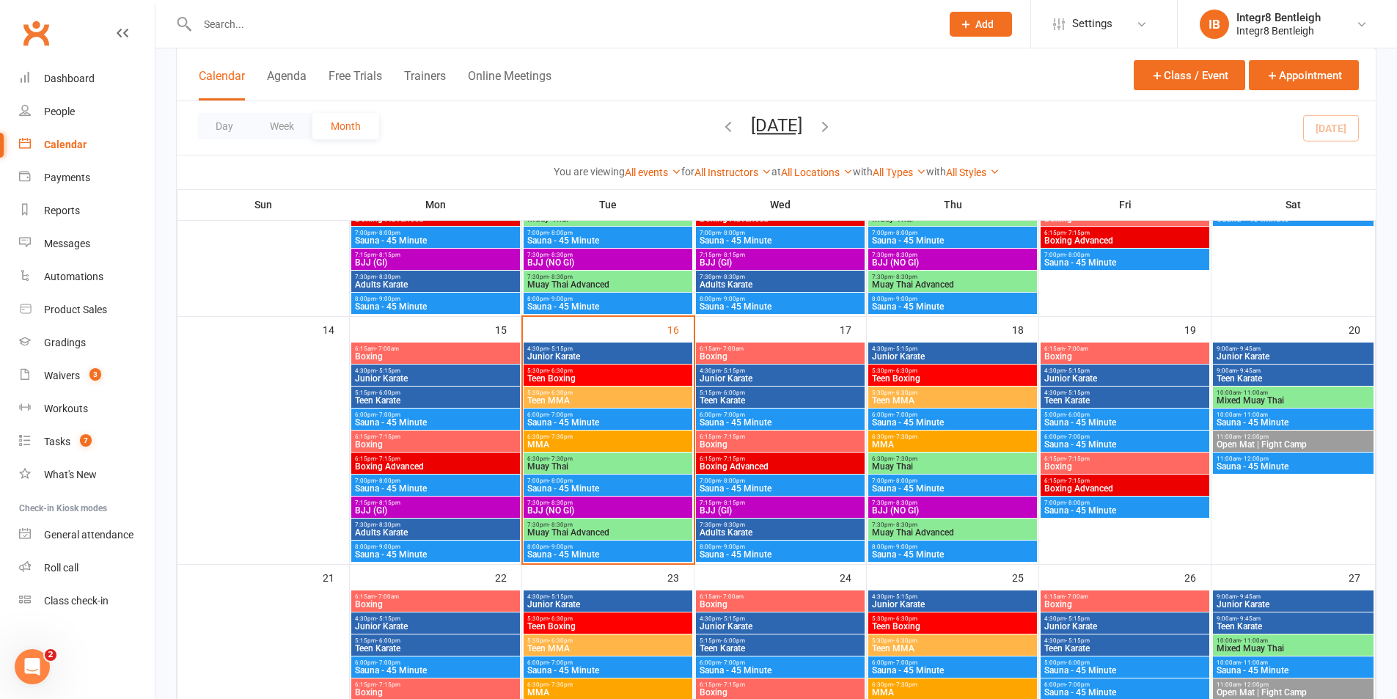
scroll to position [513, 0]
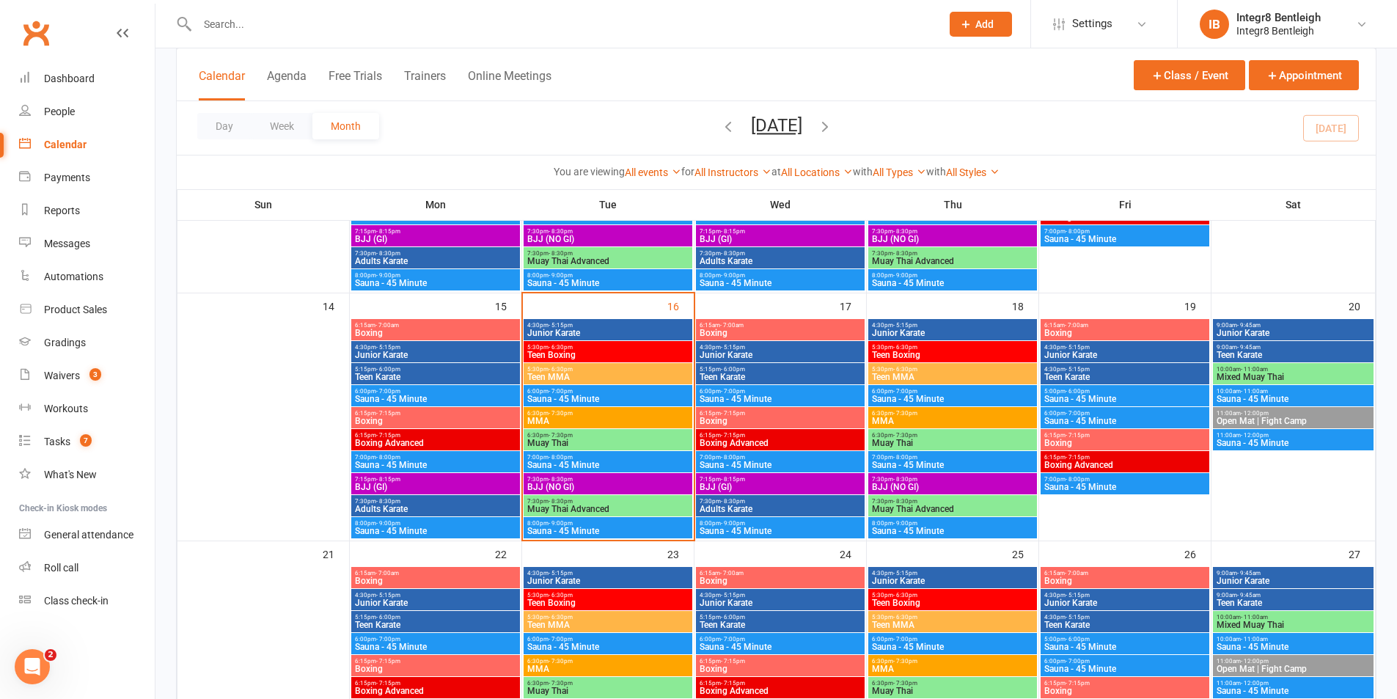
click at [643, 443] on span "Muay Thai" at bounding box center [608, 443] width 163 height 9
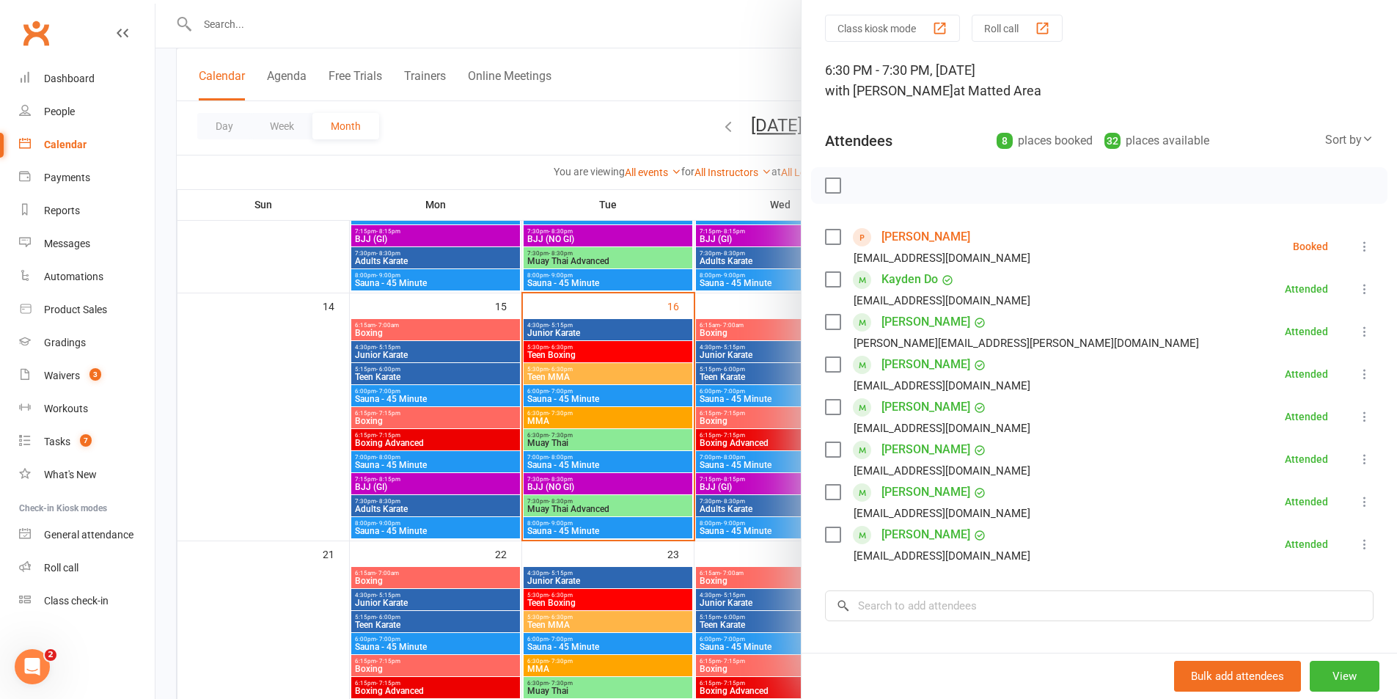
scroll to position [73, 0]
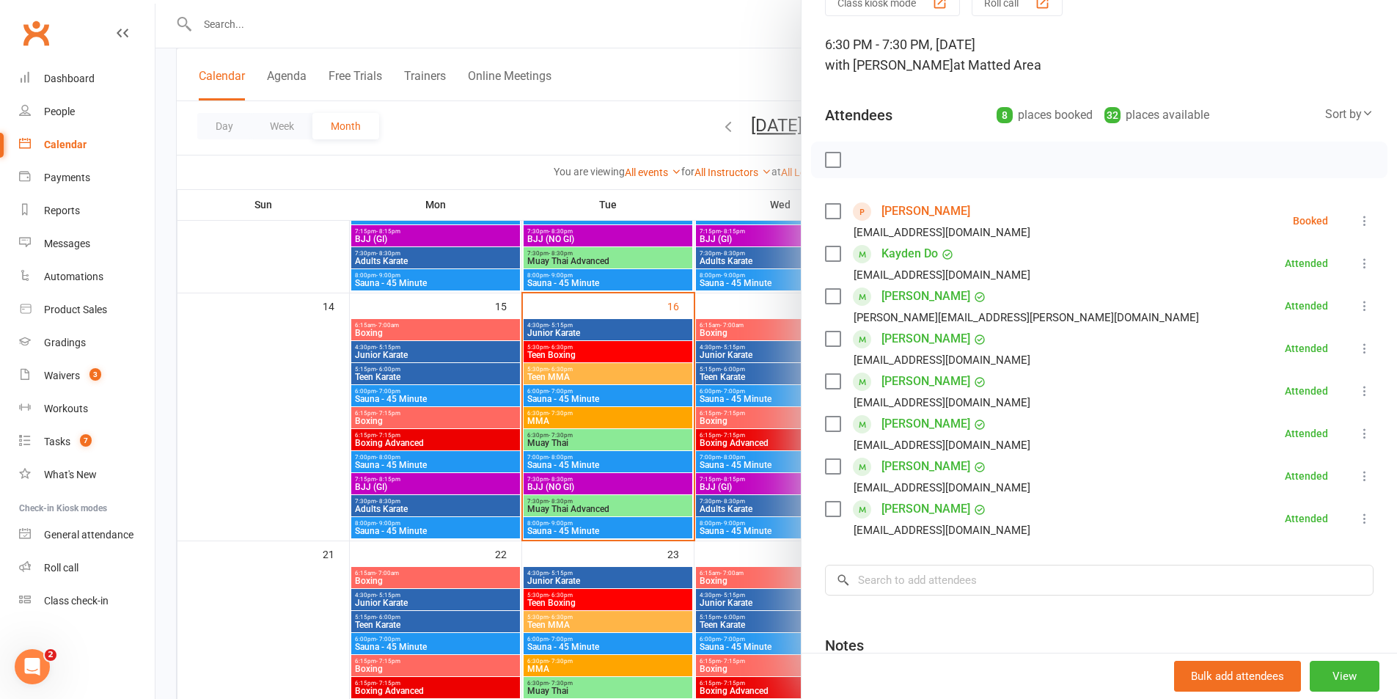
click at [612, 431] on div at bounding box center [777, 349] width 1242 height 699
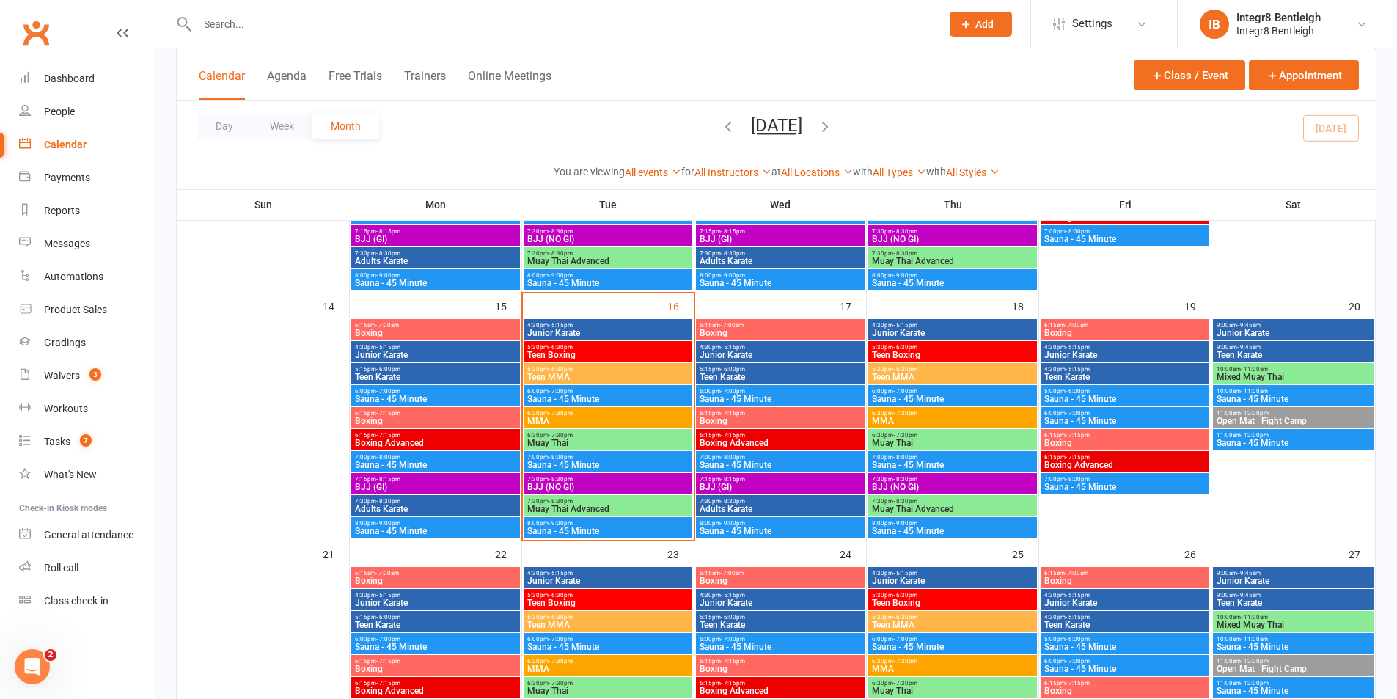
click at [599, 419] on span "MMA" at bounding box center [608, 421] width 163 height 9
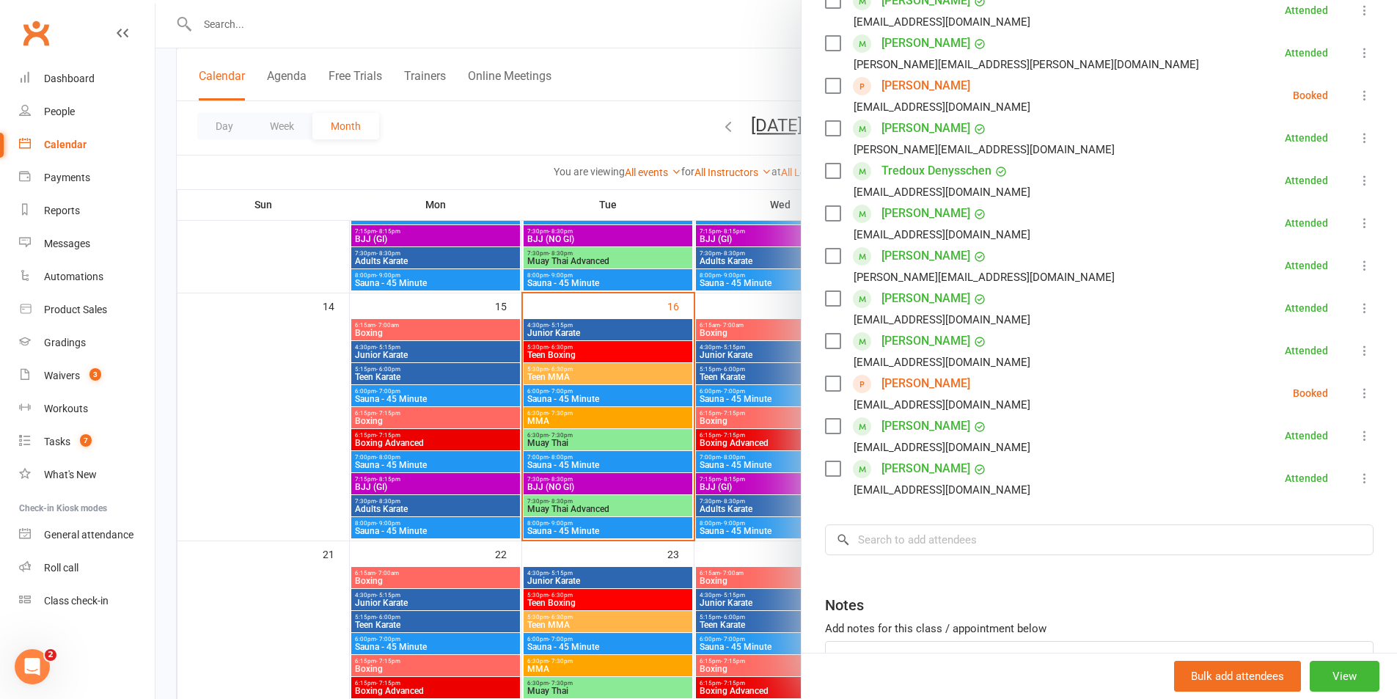
scroll to position [293, 0]
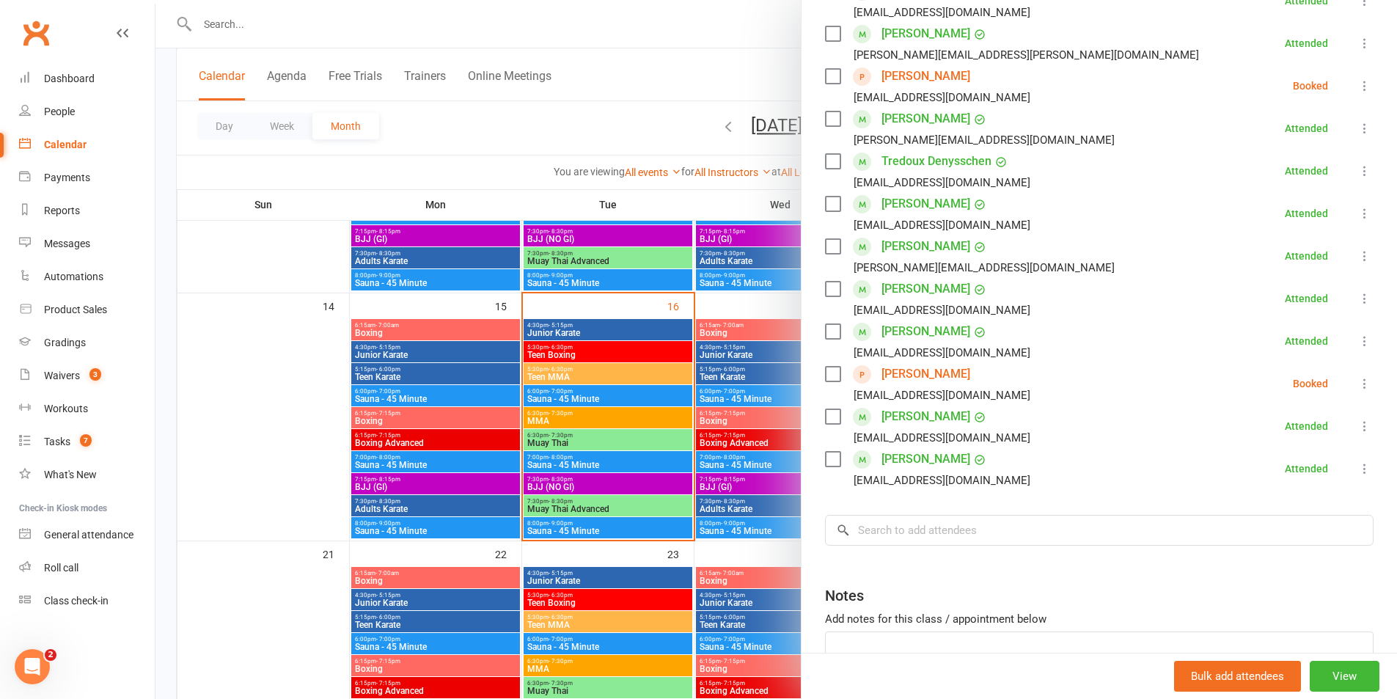
click at [525, 340] on div at bounding box center [777, 349] width 1242 height 699
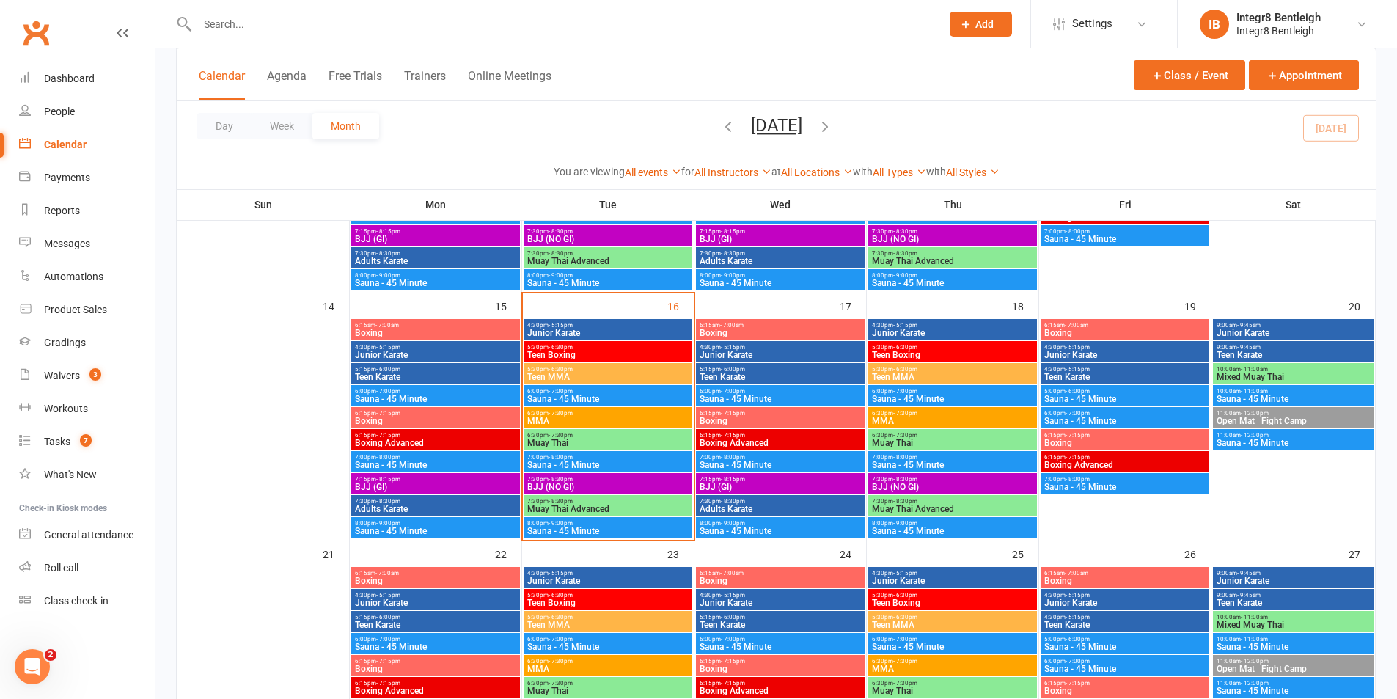
click at [549, 370] on span "- 6:30pm" at bounding box center [561, 369] width 24 height 7
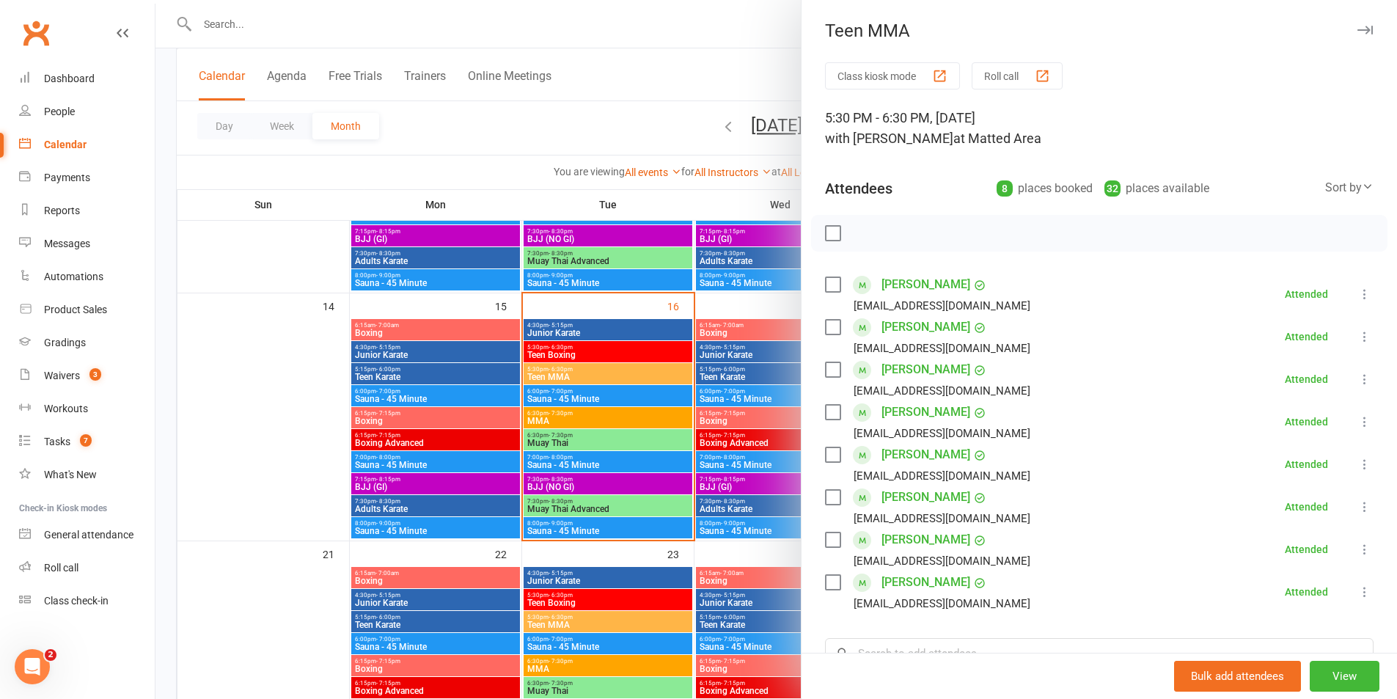
click at [618, 376] on div at bounding box center [777, 349] width 1242 height 699
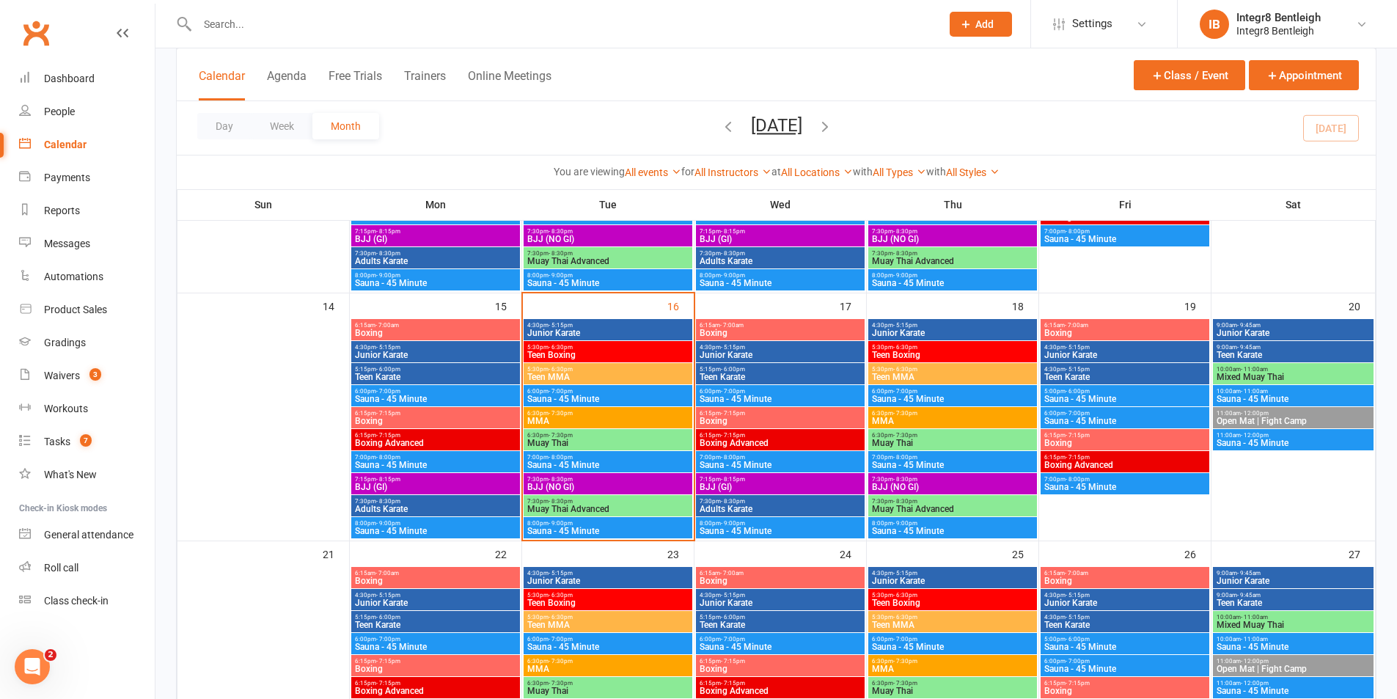
click at [635, 347] on span "5:30pm - 6:30pm" at bounding box center [608, 347] width 163 height 7
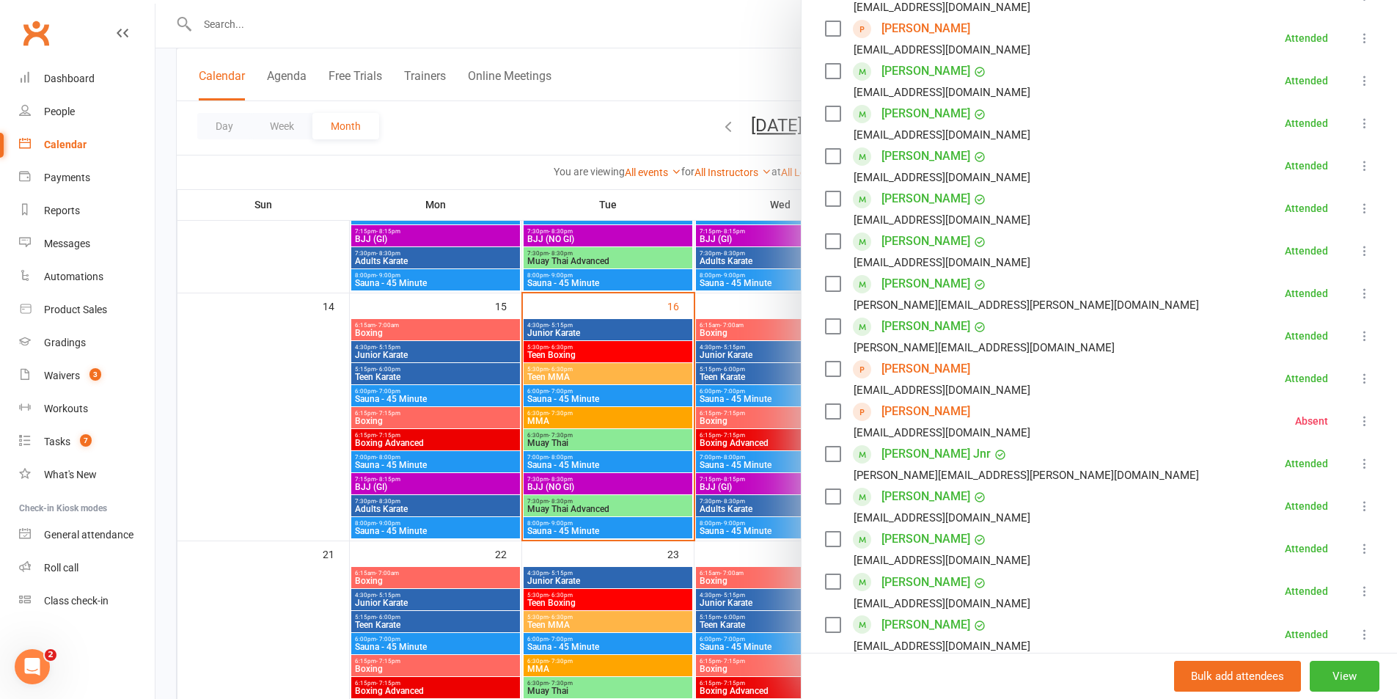
scroll to position [440, 0]
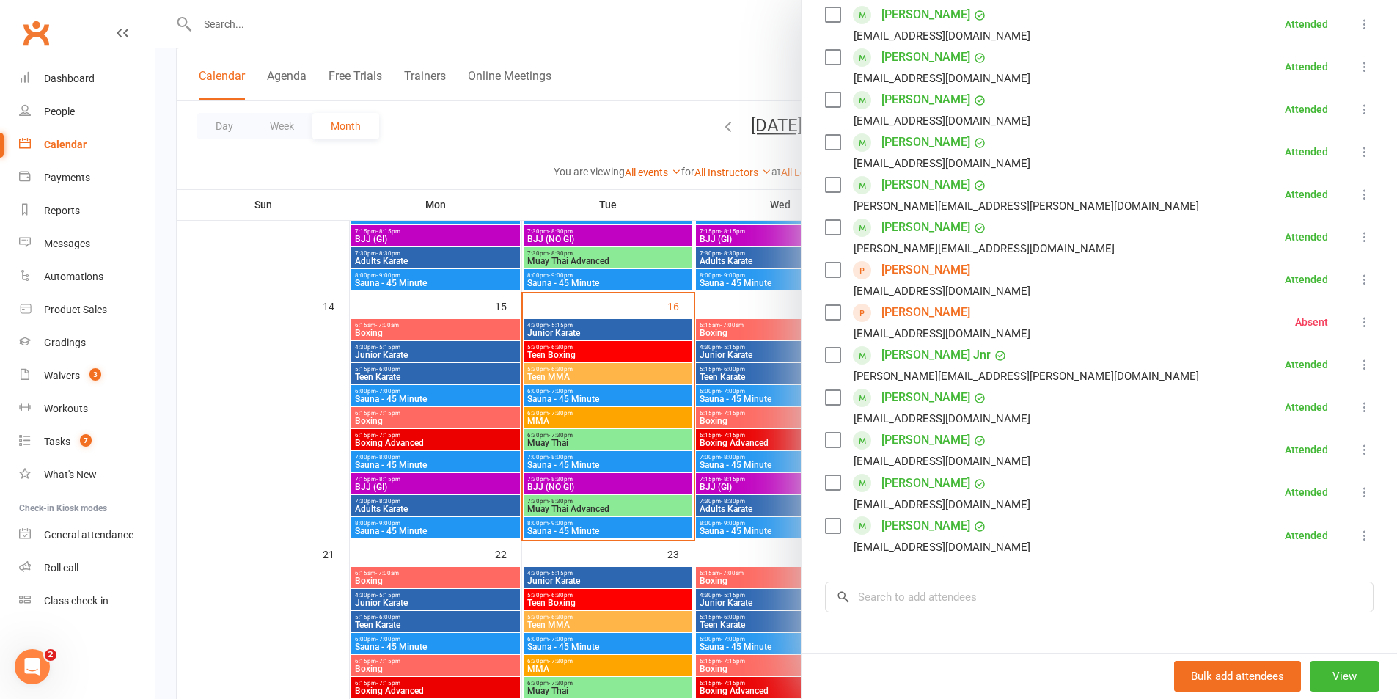
click at [569, 398] on div at bounding box center [777, 349] width 1242 height 699
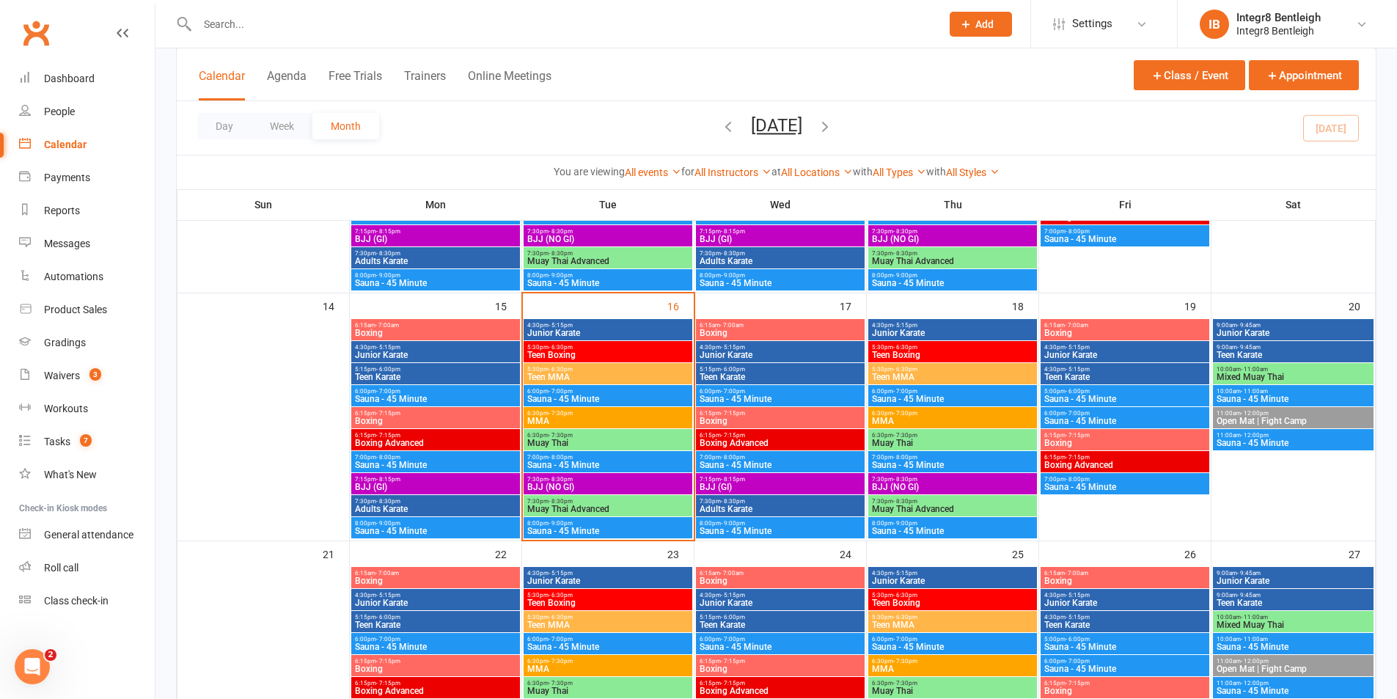
click at [582, 379] on span "Teen MMA" at bounding box center [608, 377] width 163 height 9
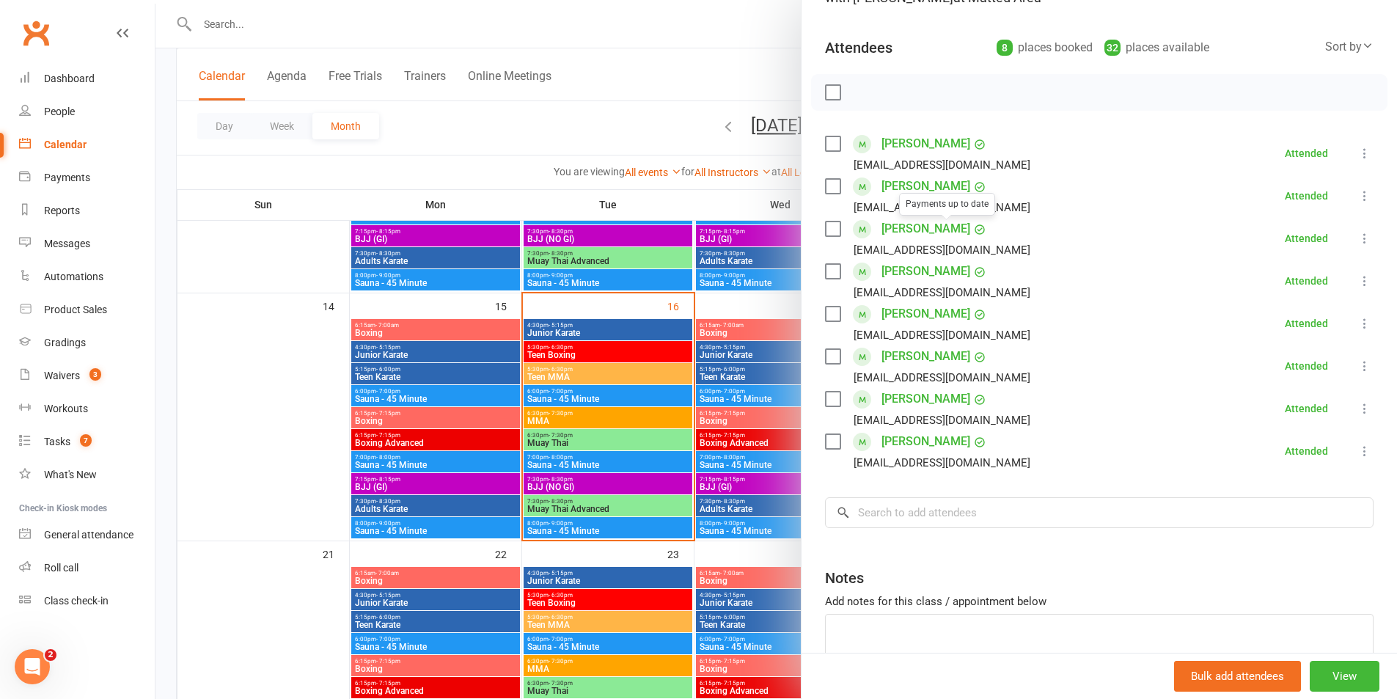
scroll to position [147, 0]
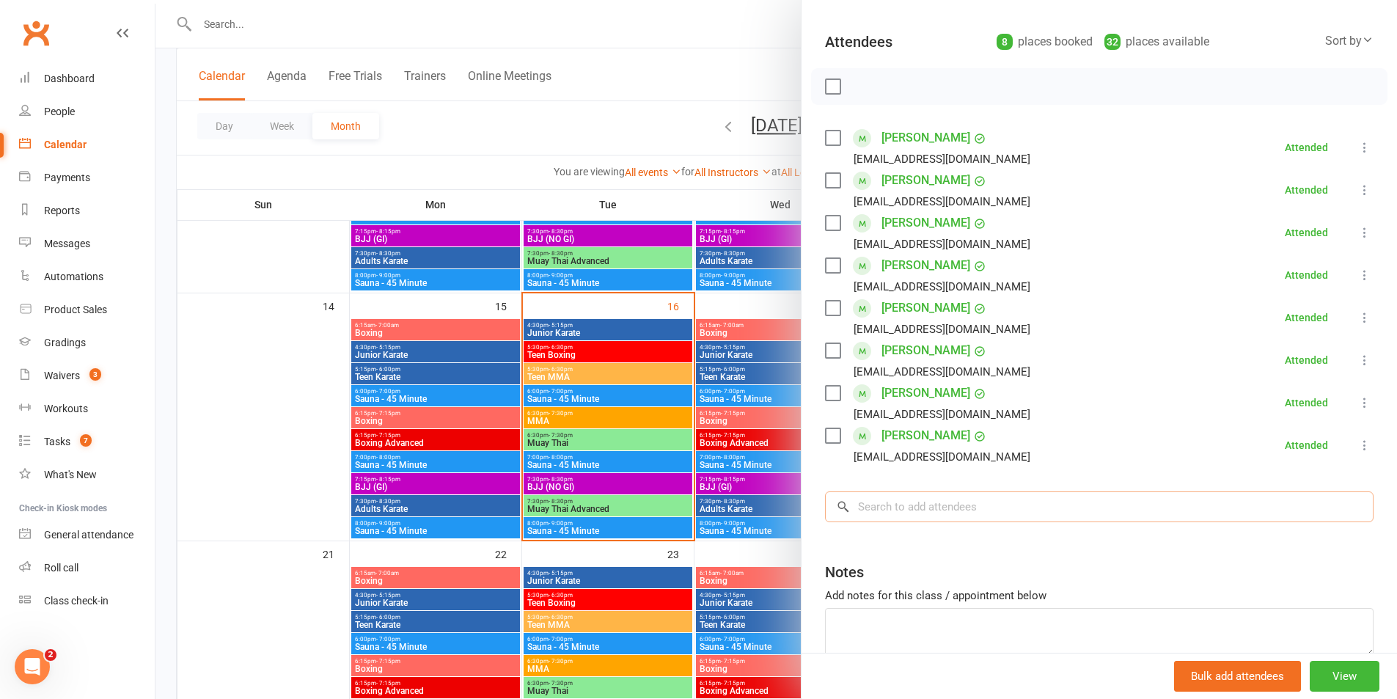
click at [919, 511] on input "search" at bounding box center [1099, 506] width 549 height 31
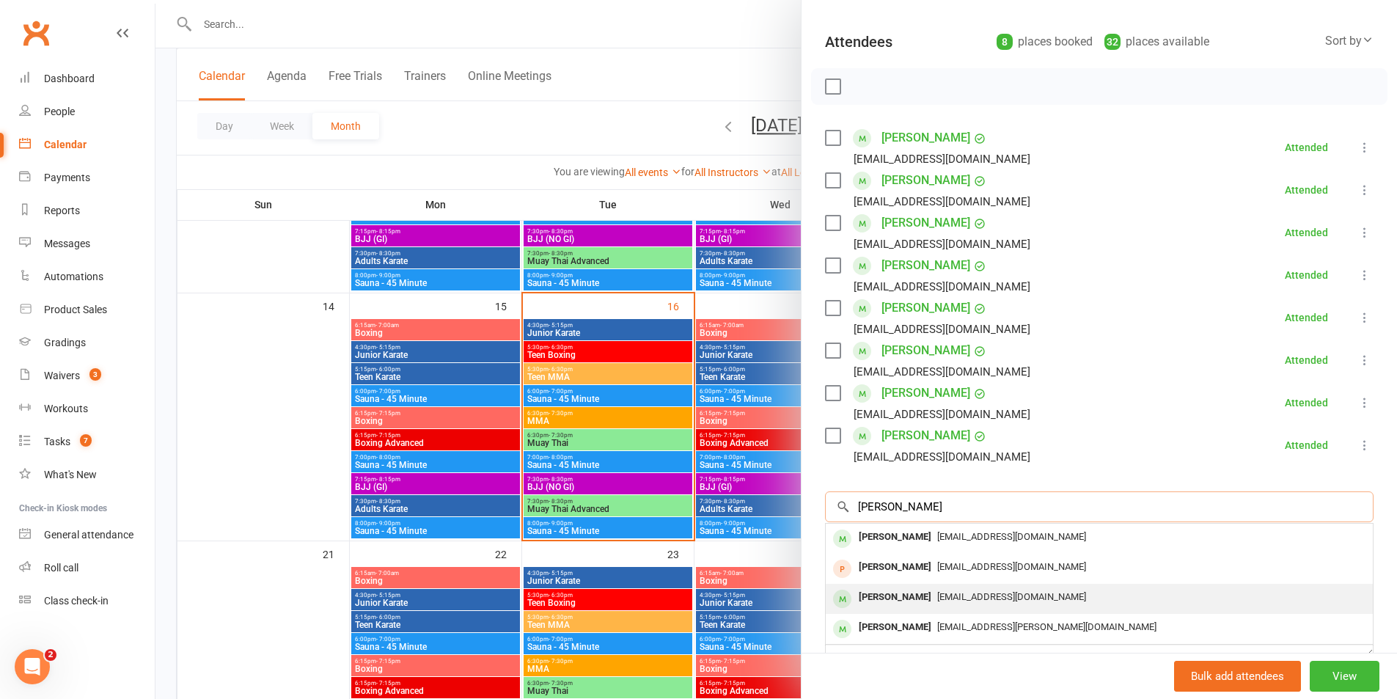
type input "[PERSON_NAME]"
click at [949, 599] on span "[EMAIL_ADDRESS][DOMAIN_NAME]" at bounding box center [1012, 596] width 149 height 11
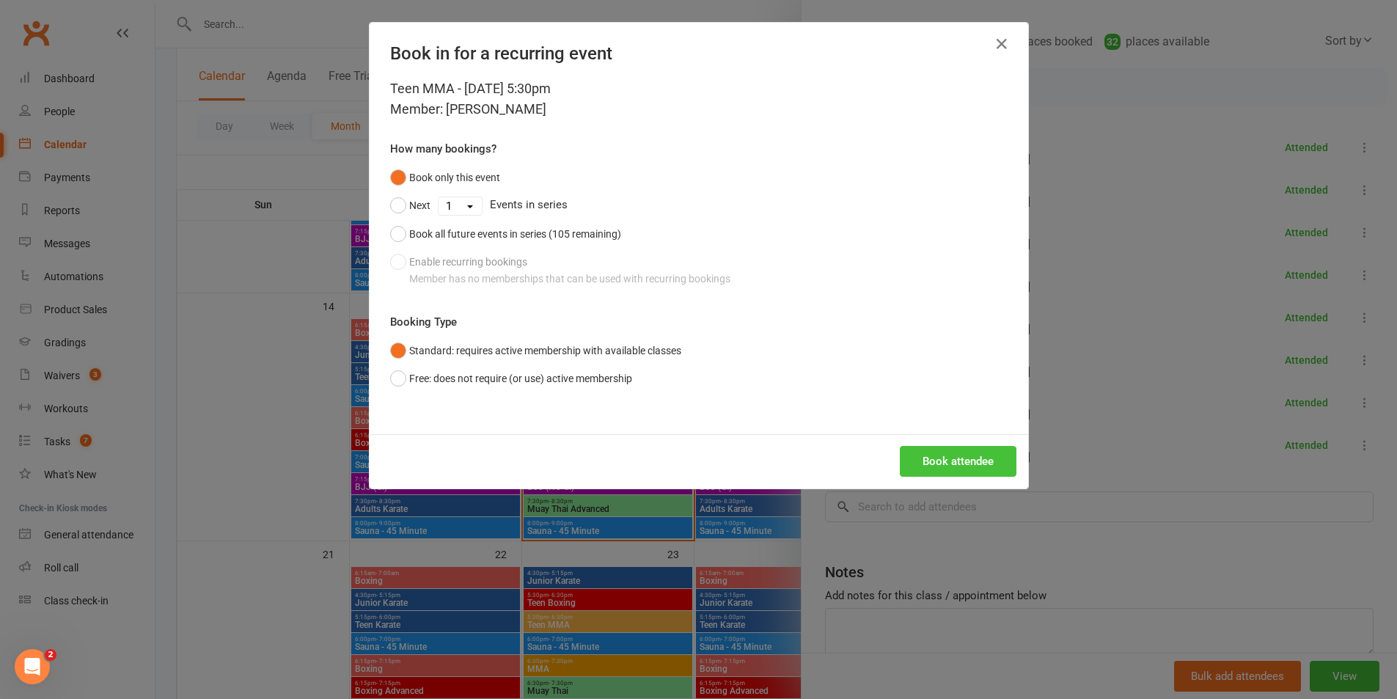
click at [936, 468] on button "Book attendee" at bounding box center [958, 461] width 117 height 31
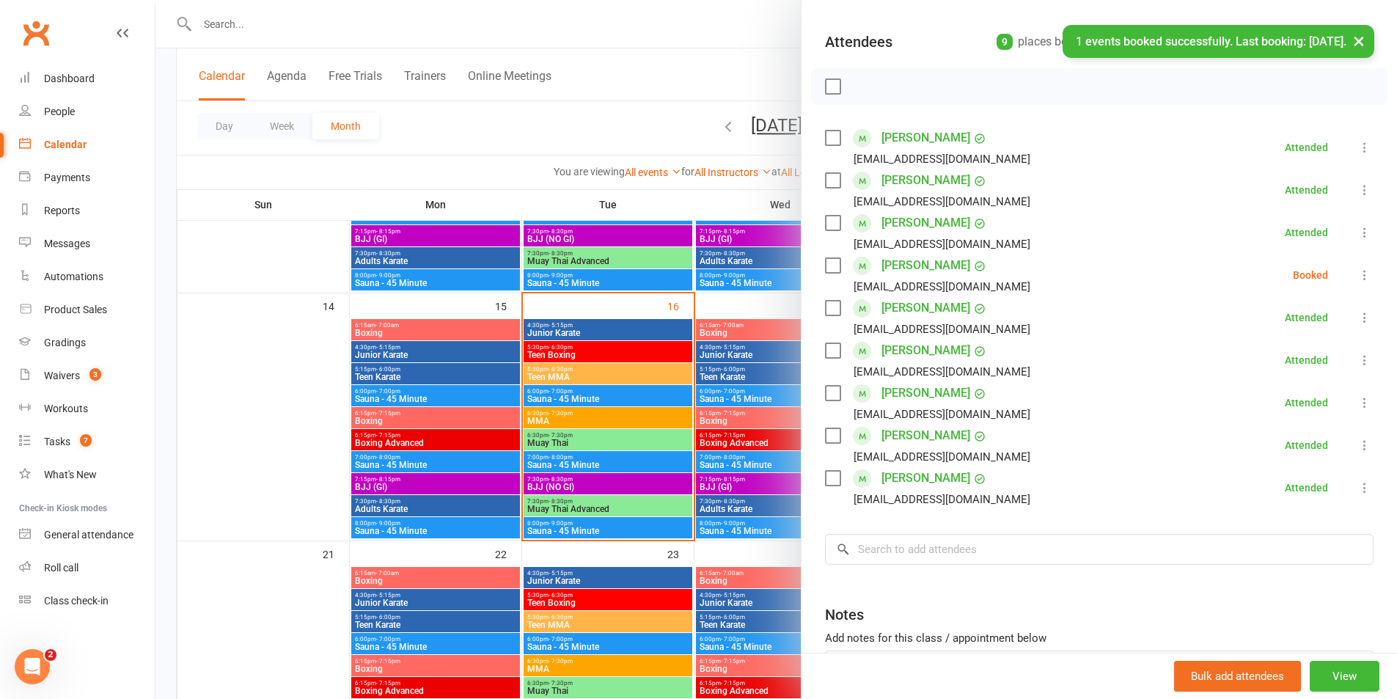
click at [1358, 279] on icon at bounding box center [1365, 275] width 15 height 15
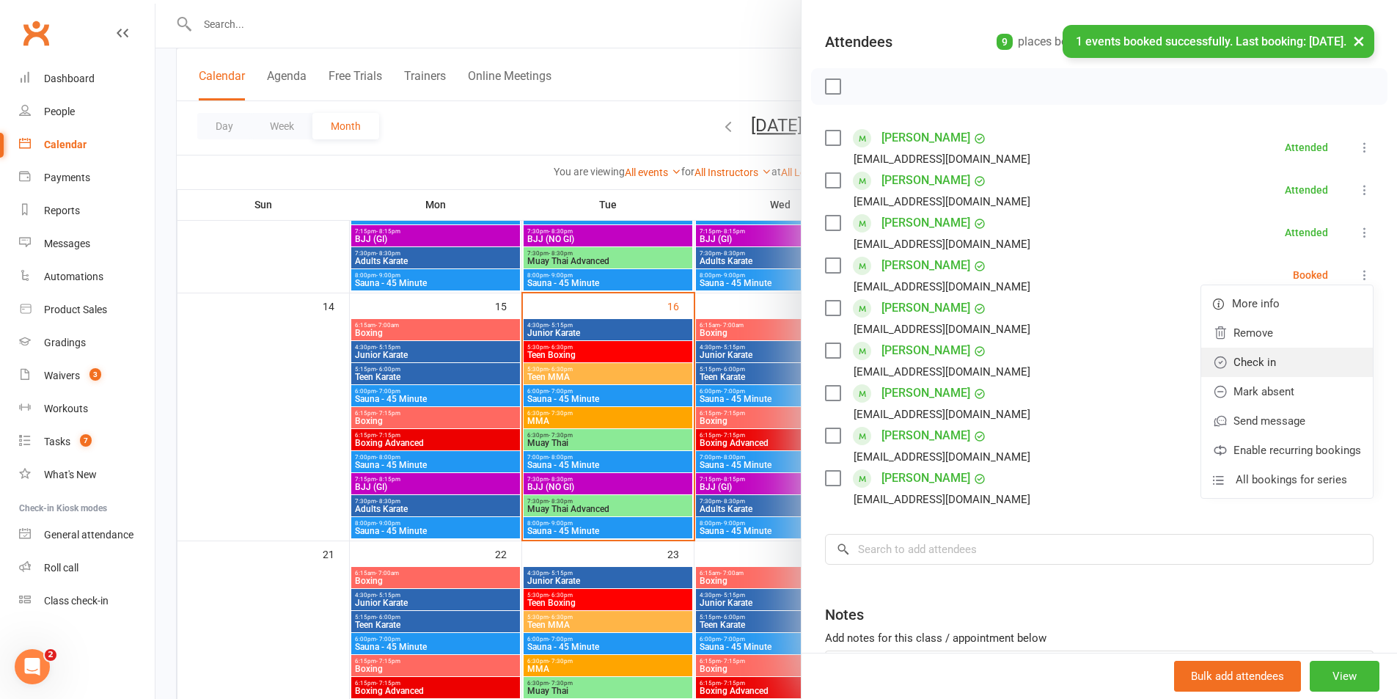
click at [1245, 358] on link "Check in" at bounding box center [1288, 362] width 172 height 29
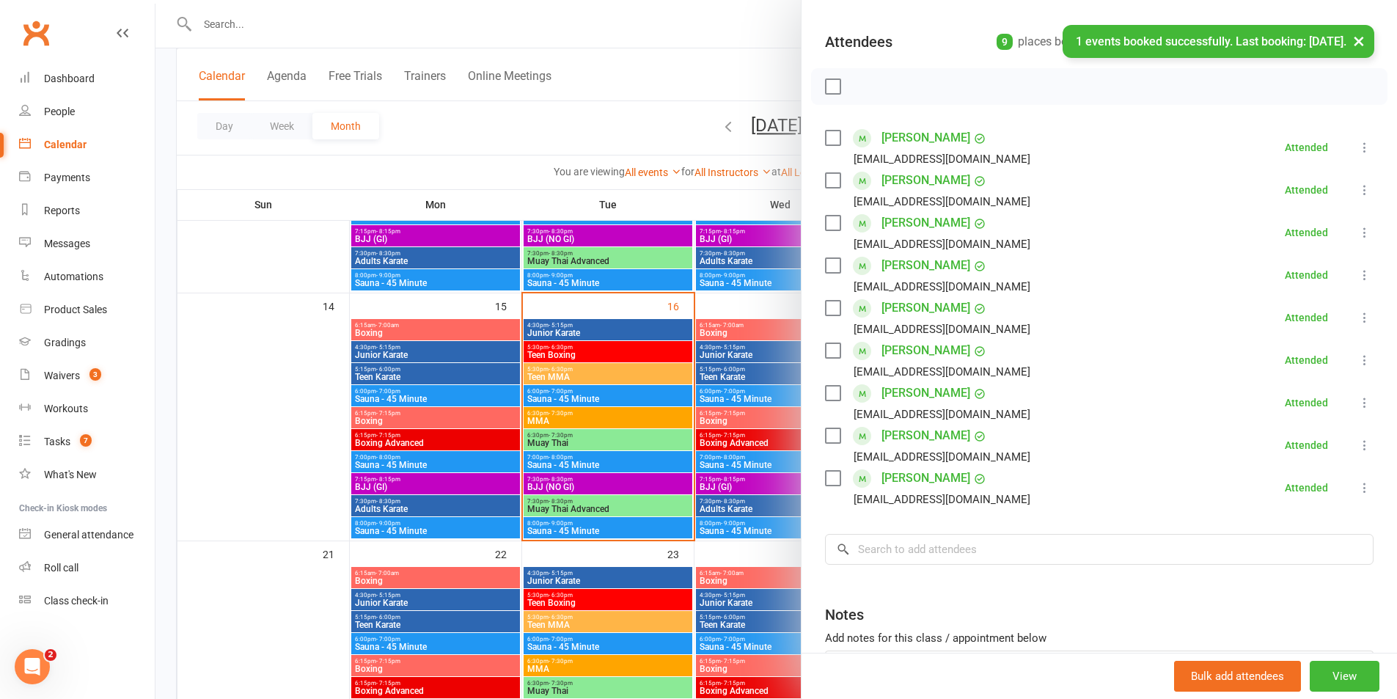
click at [730, 305] on div at bounding box center [777, 349] width 1242 height 699
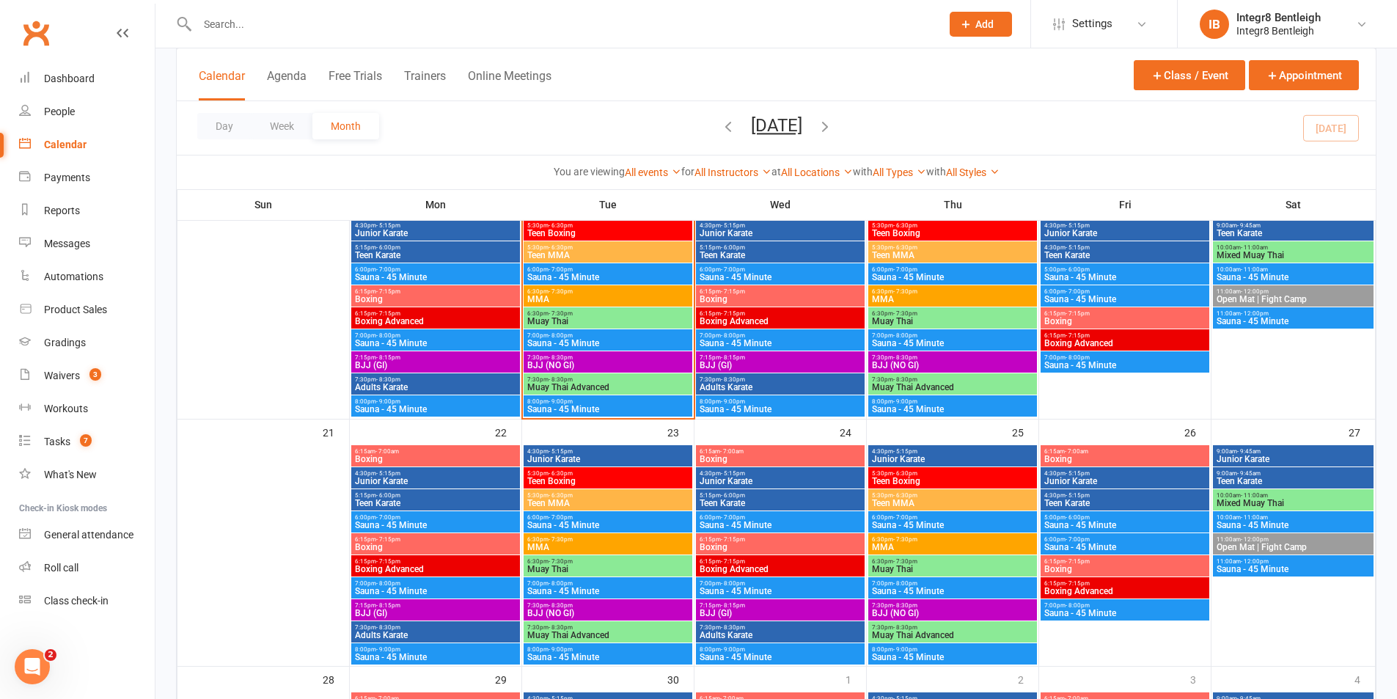
scroll to position [660, 0]
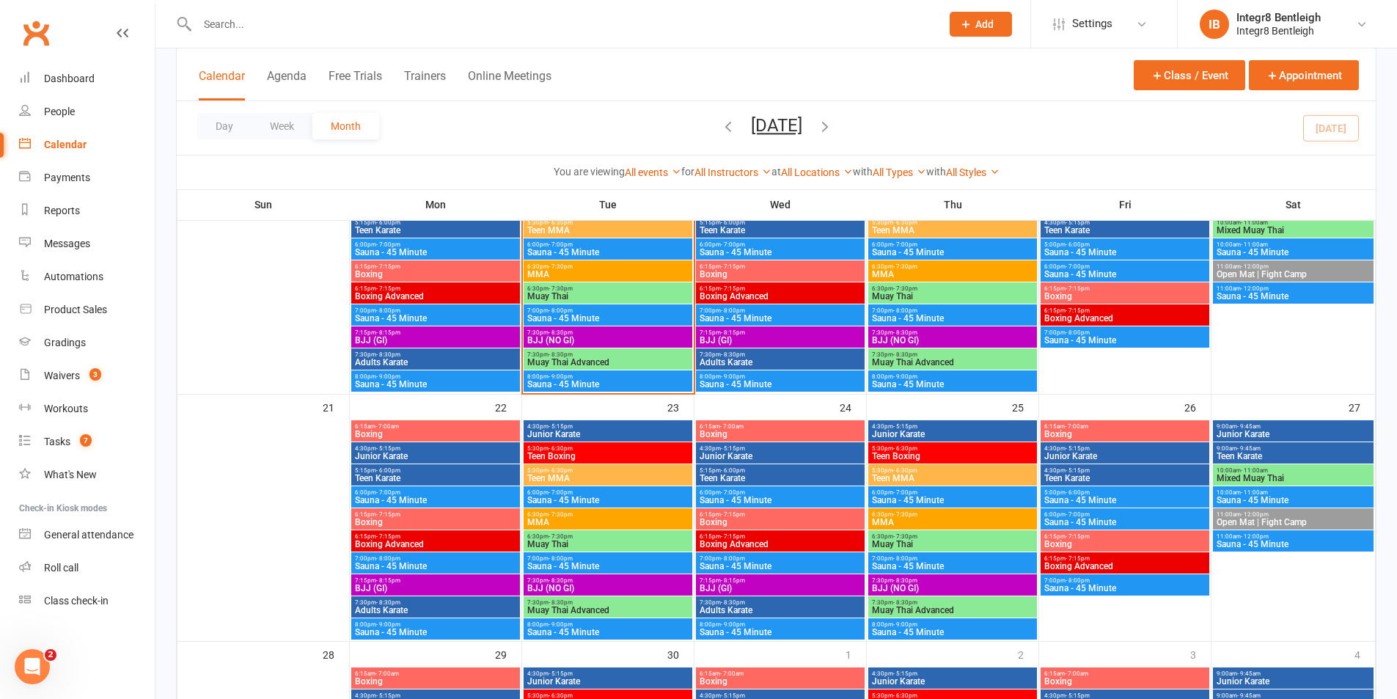
click at [639, 453] on span "Teen Boxing" at bounding box center [608, 456] width 163 height 9
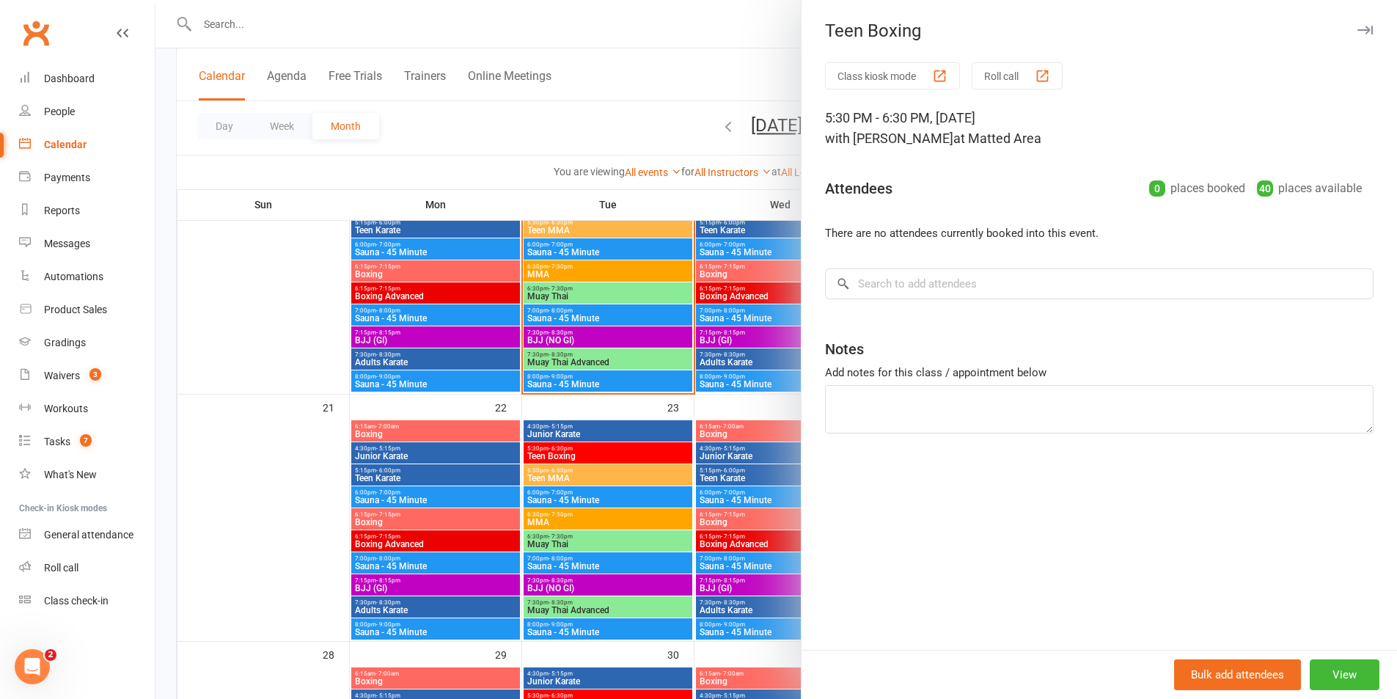
click at [638, 456] on div at bounding box center [777, 349] width 1242 height 699
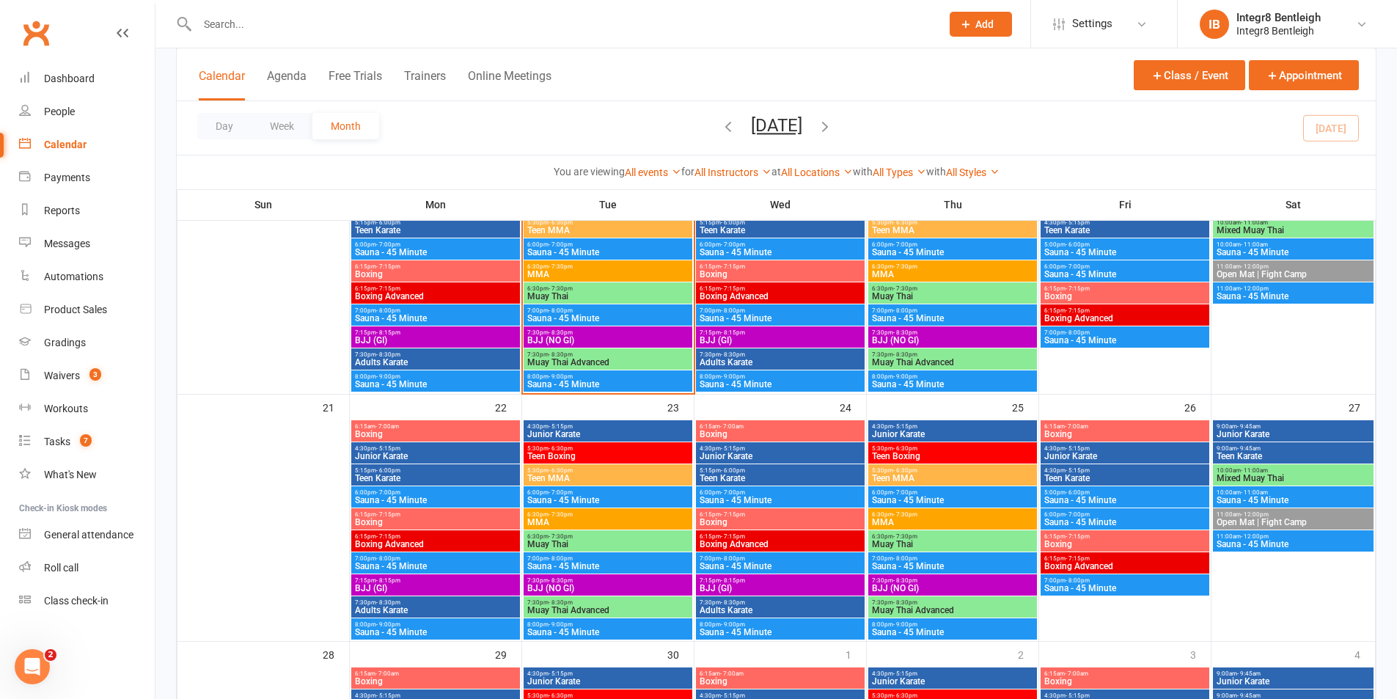
click at [879, 456] on span "Teen Boxing" at bounding box center [952, 456] width 163 height 9
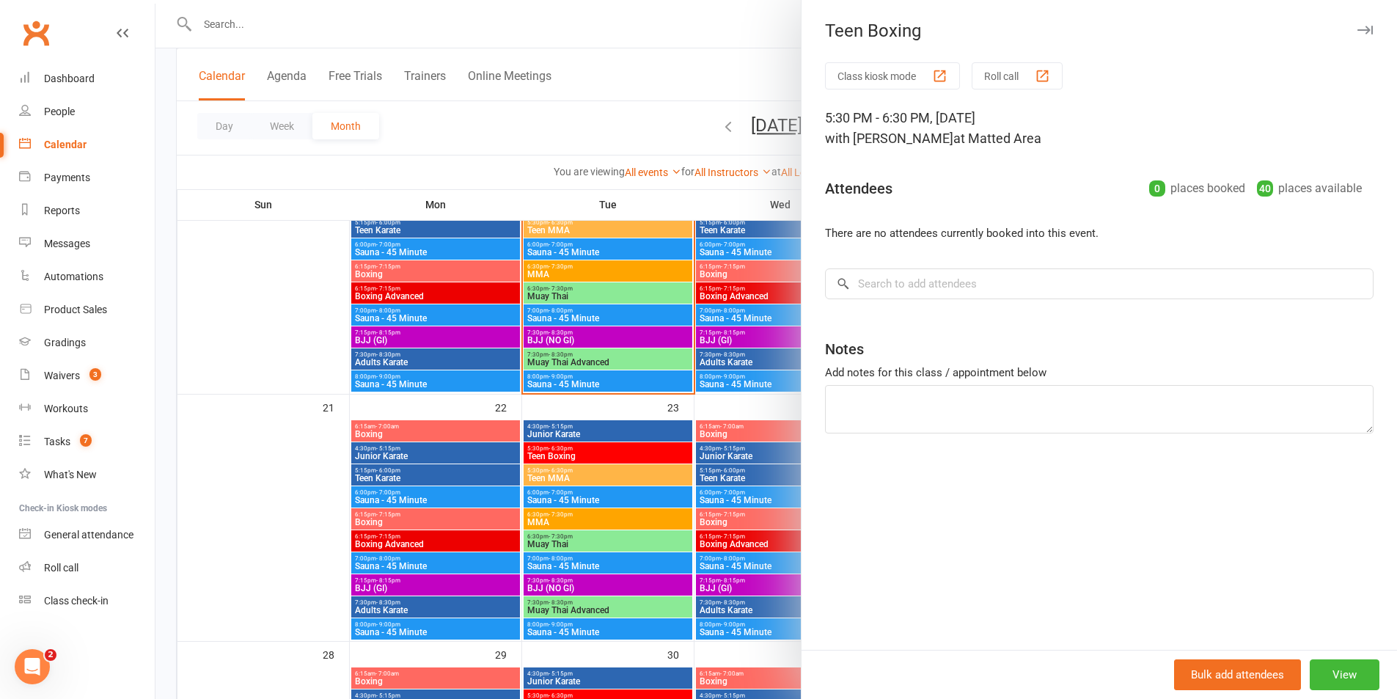
click at [743, 443] on div at bounding box center [777, 349] width 1242 height 699
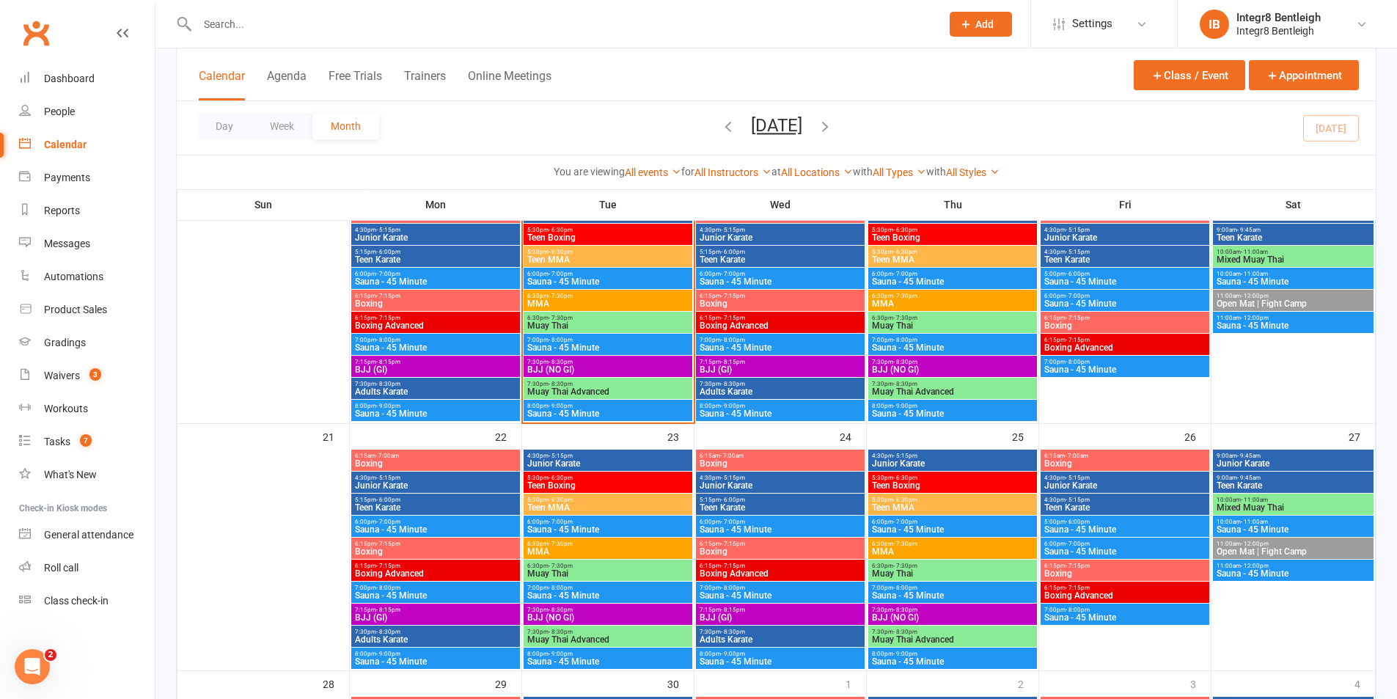
scroll to position [587, 0]
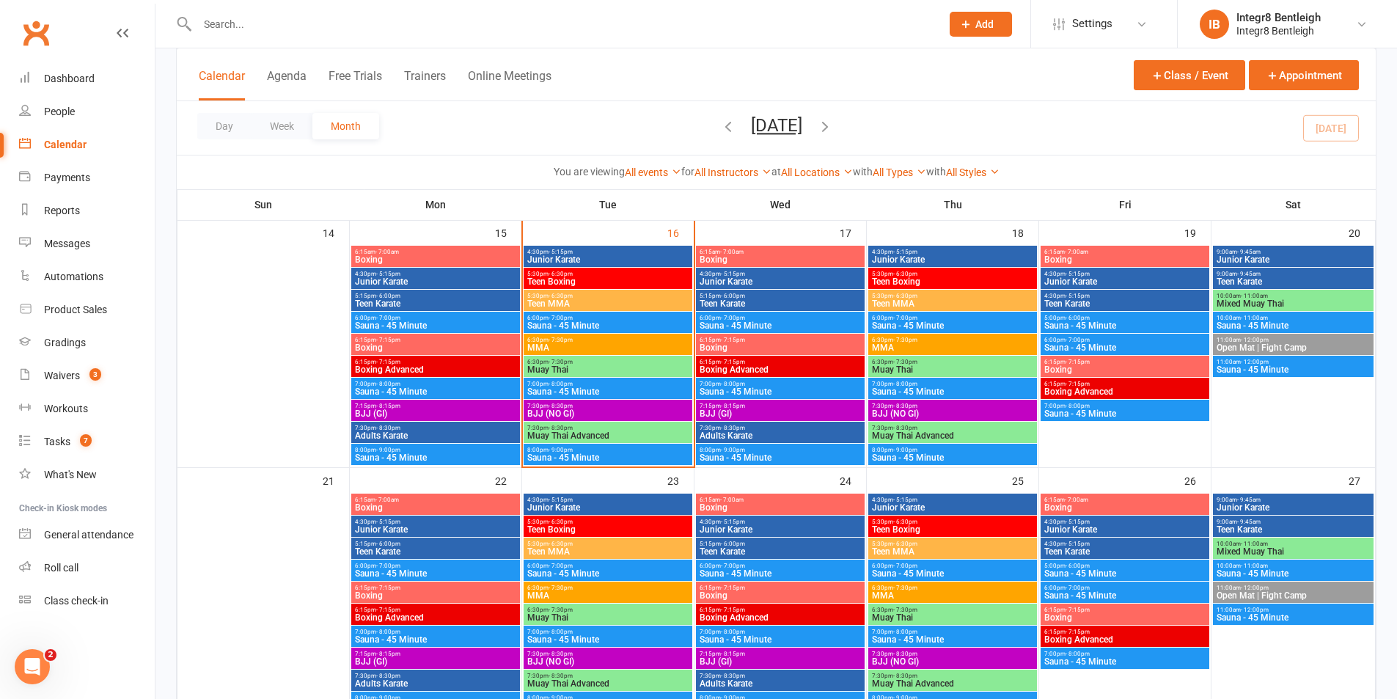
click at [609, 344] on span "MMA" at bounding box center [608, 347] width 163 height 9
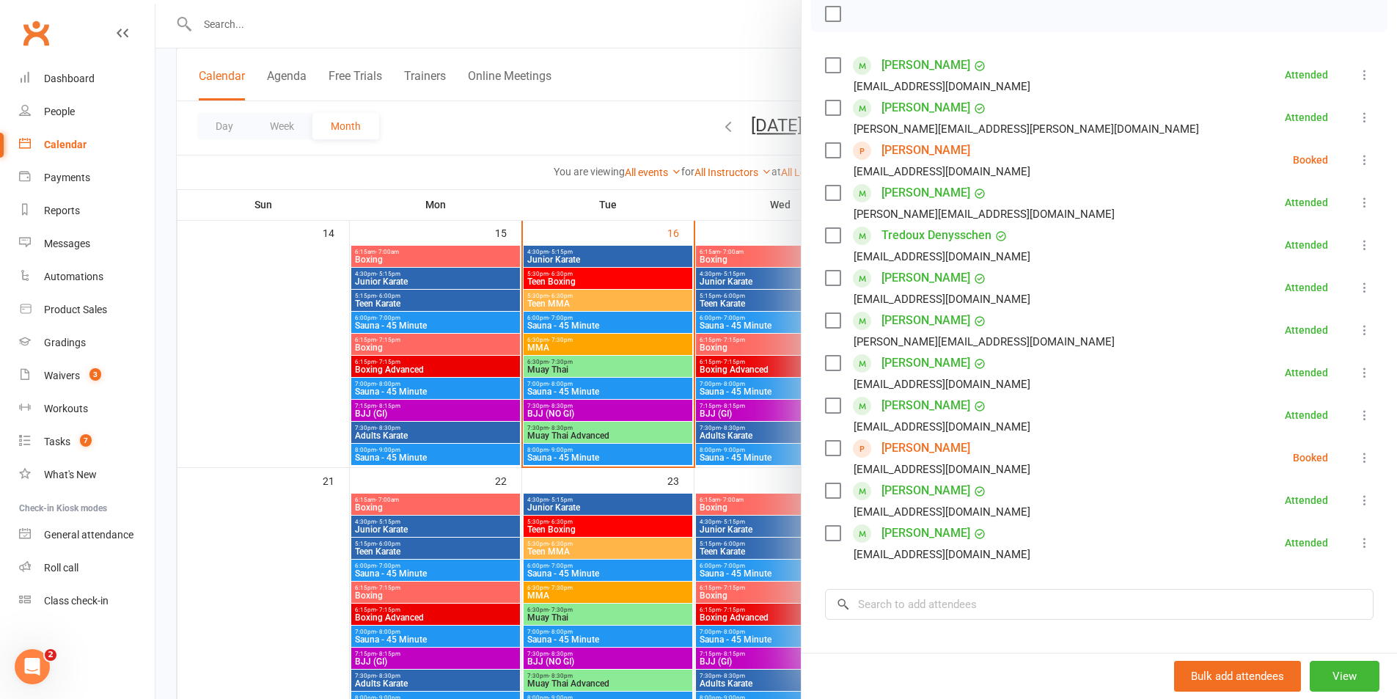
scroll to position [220, 0]
click at [606, 458] on div at bounding box center [777, 349] width 1242 height 699
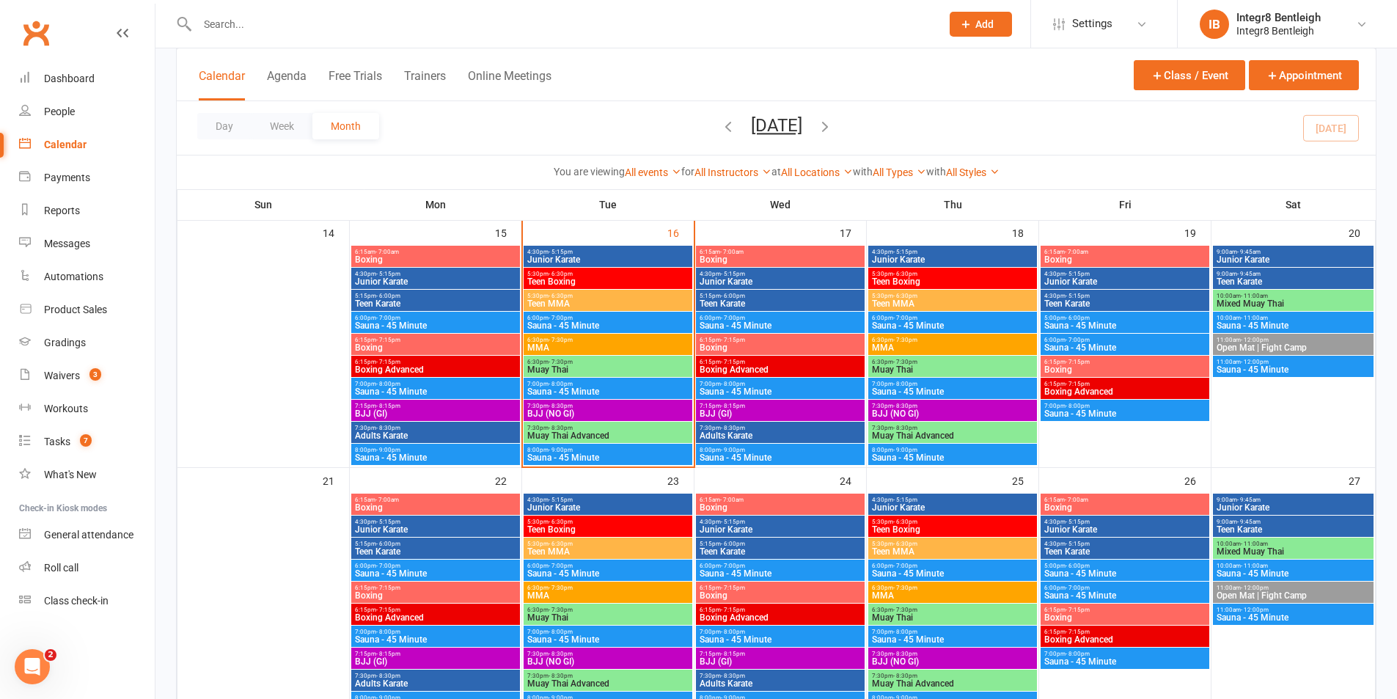
click at [650, 410] on span "BJJ (NO GI)" at bounding box center [608, 413] width 163 height 9
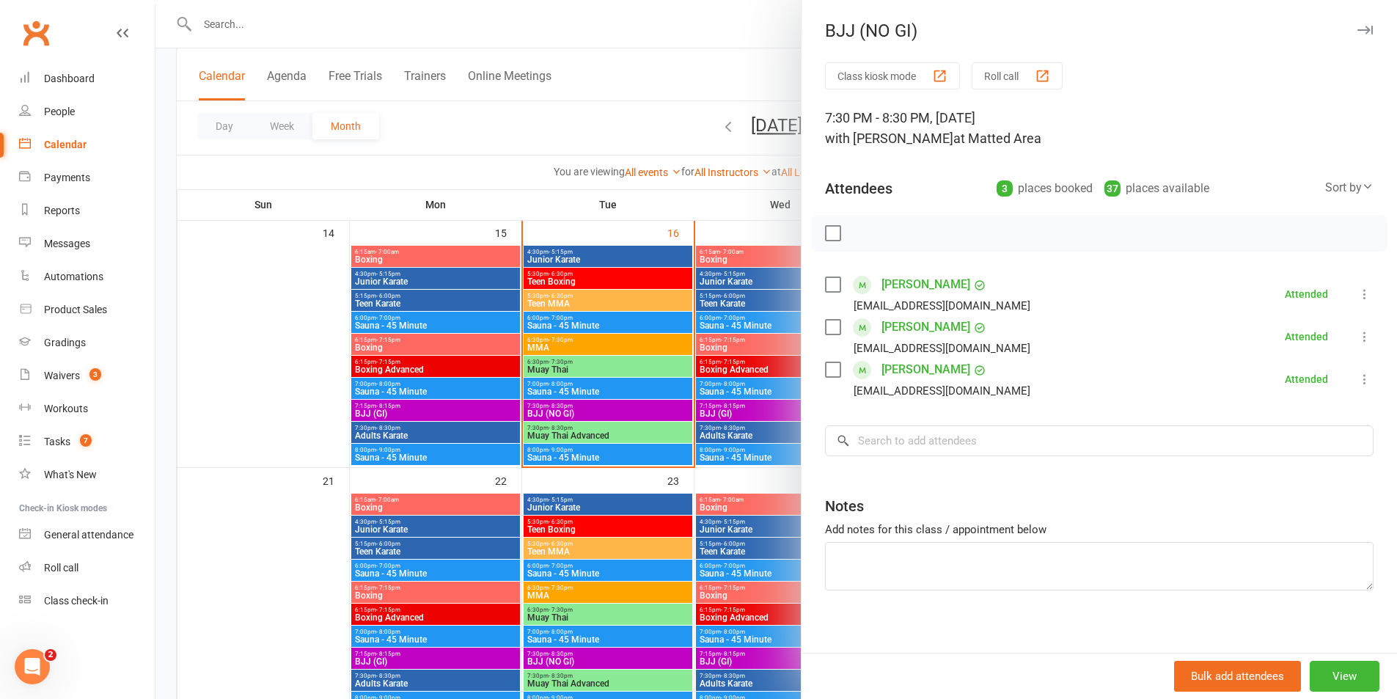
click at [646, 414] on div at bounding box center [777, 349] width 1242 height 699
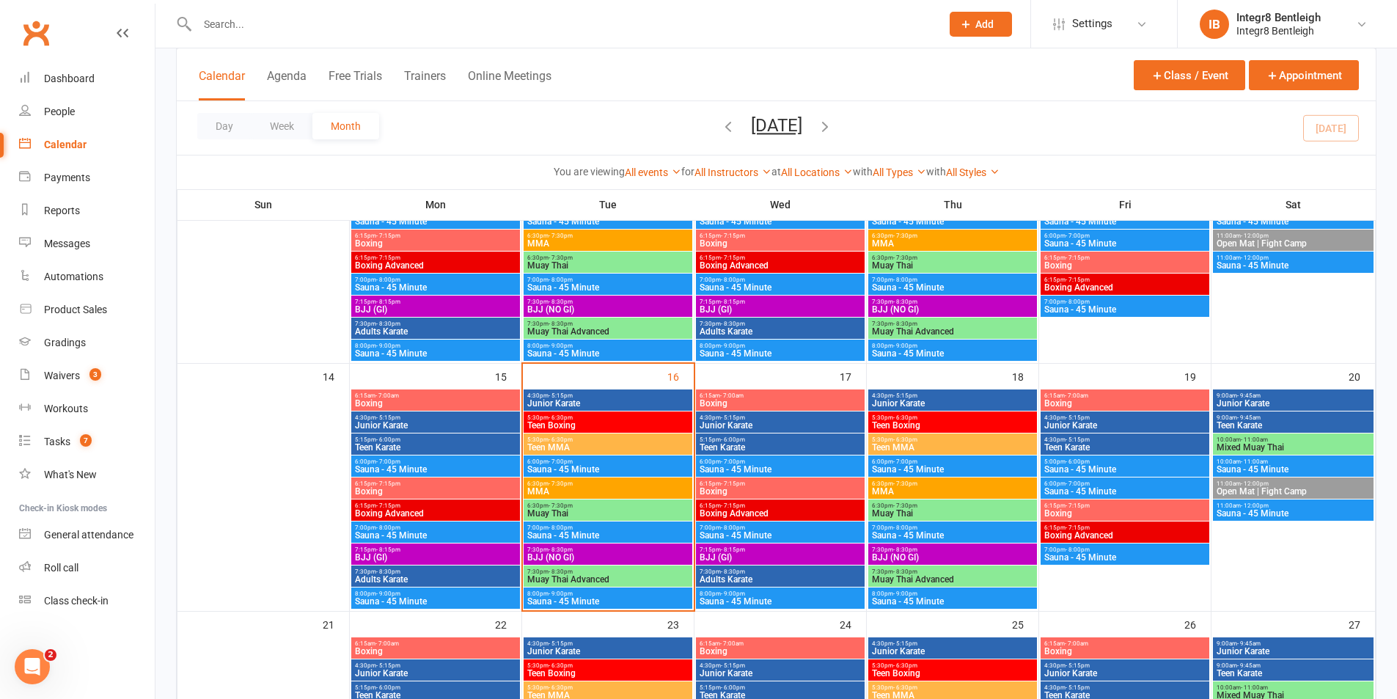
scroll to position [440, 0]
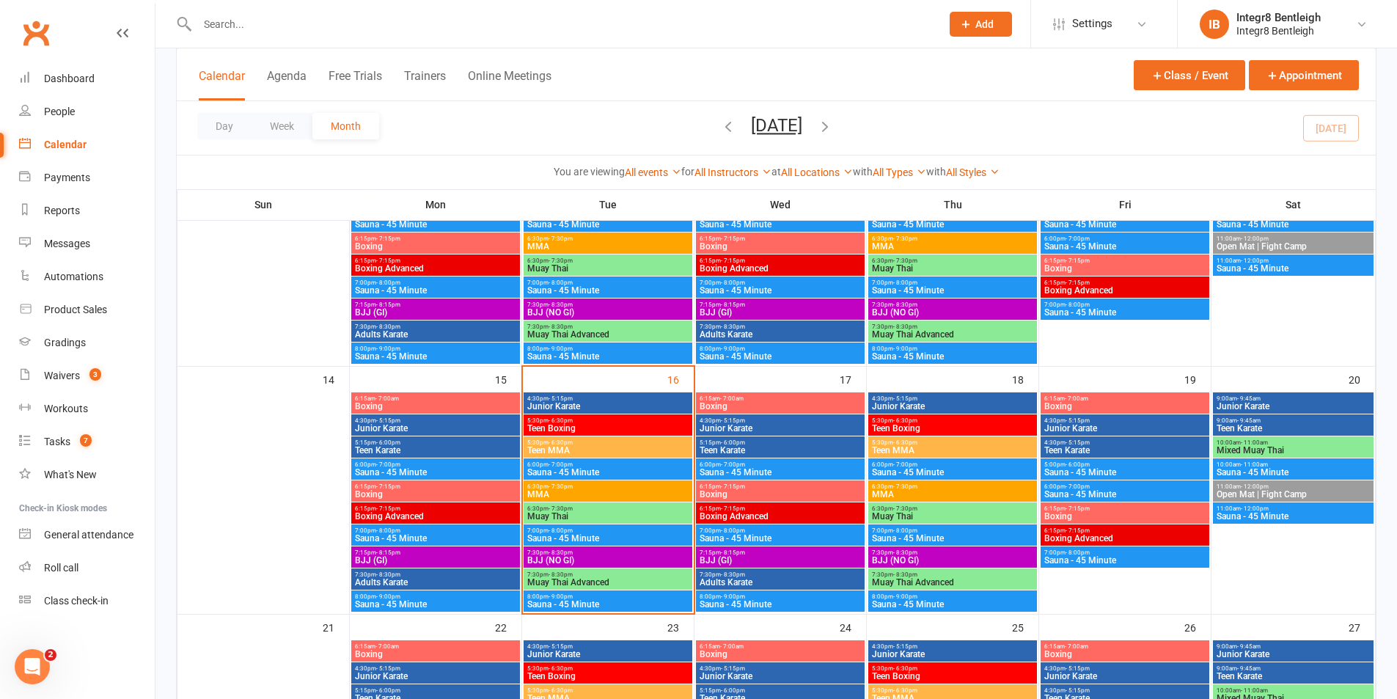
click at [600, 577] on span "7:30pm - 8:30pm" at bounding box center [608, 574] width 163 height 7
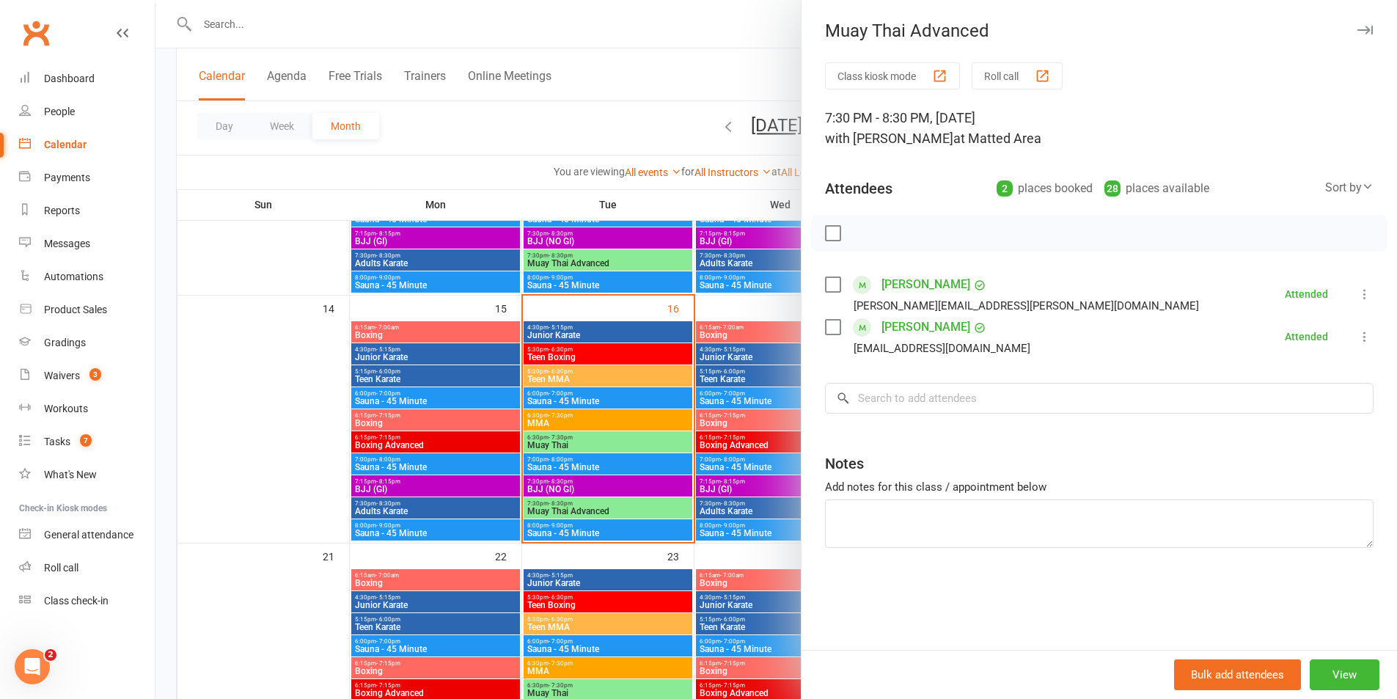
scroll to position [513, 0]
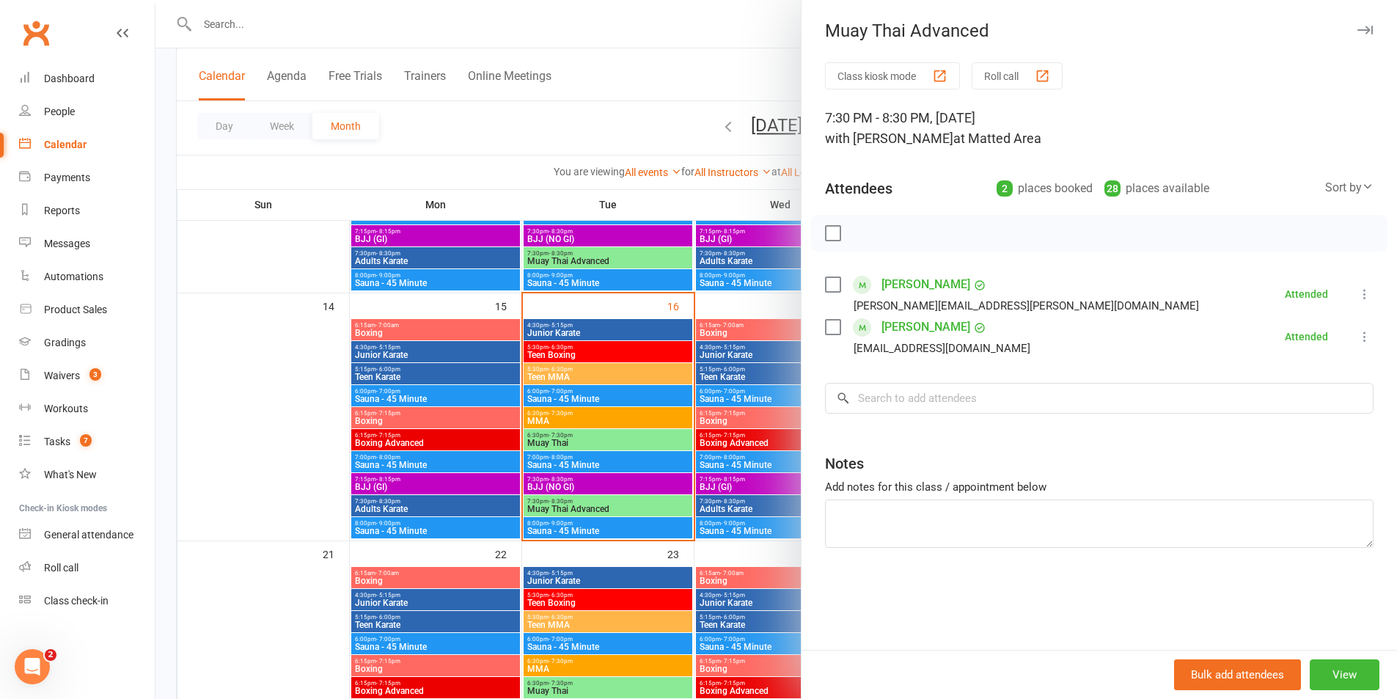
click at [624, 494] on div at bounding box center [777, 349] width 1242 height 699
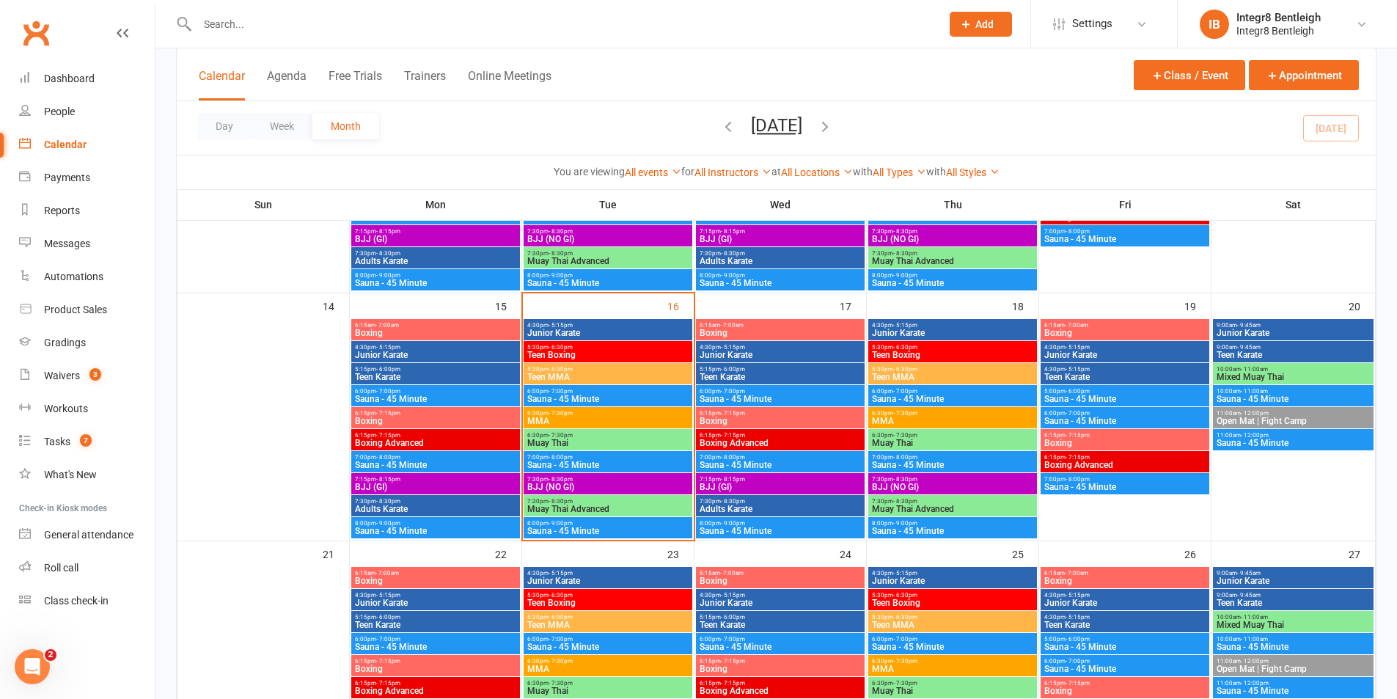
click at [610, 447] on span "Muay Thai" at bounding box center [608, 443] width 163 height 9
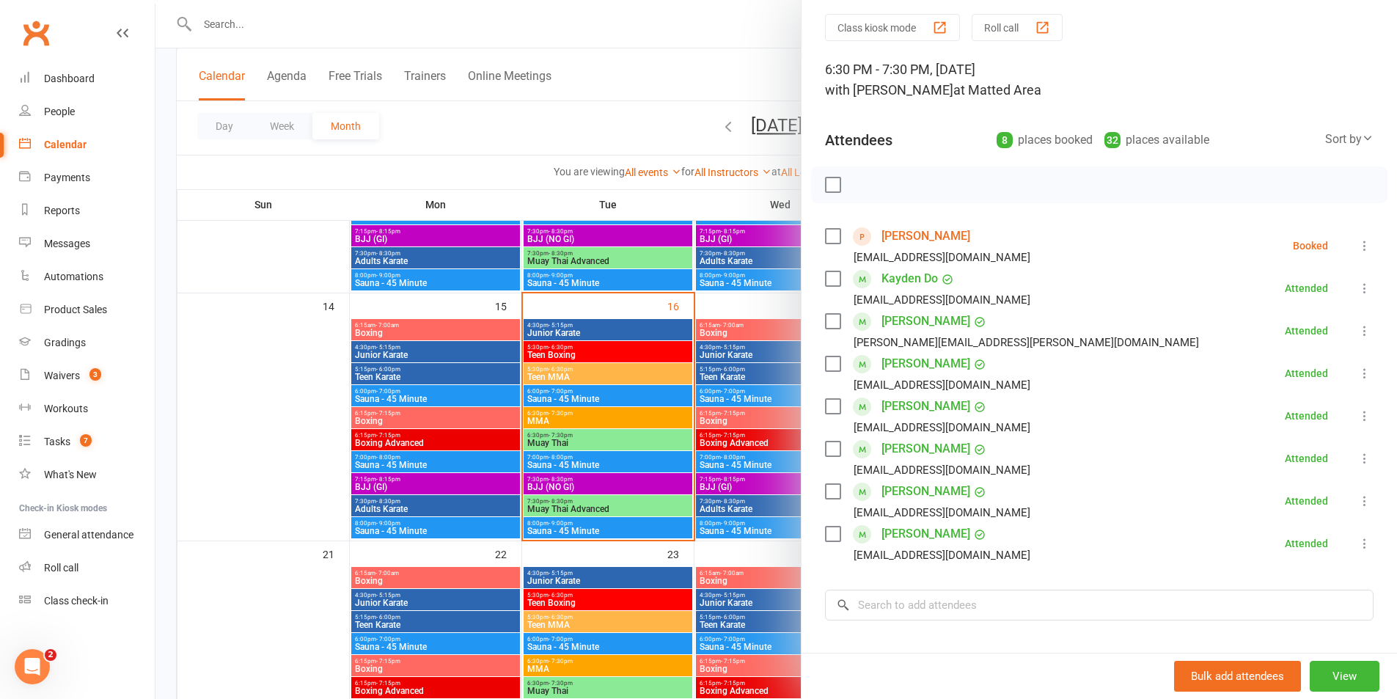
scroll to position [73, 0]
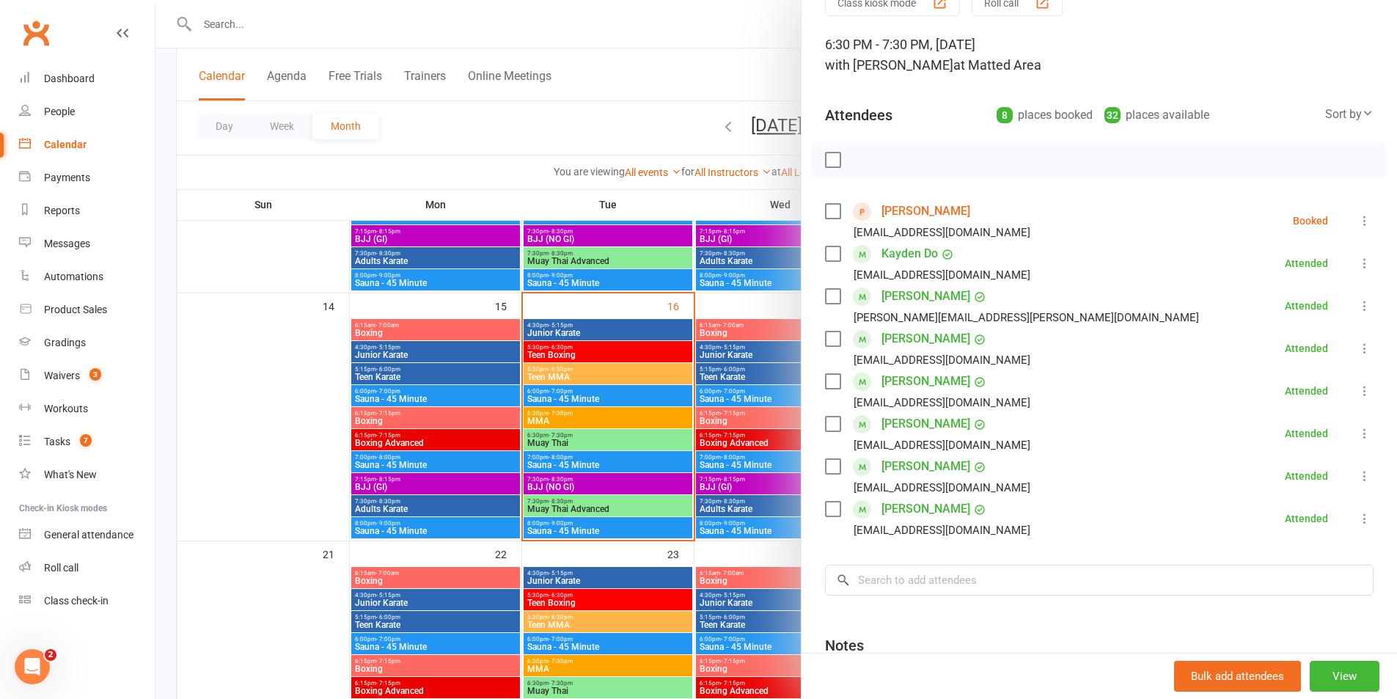
click at [536, 424] on div at bounding box center [777, 349] width 1242 height 699
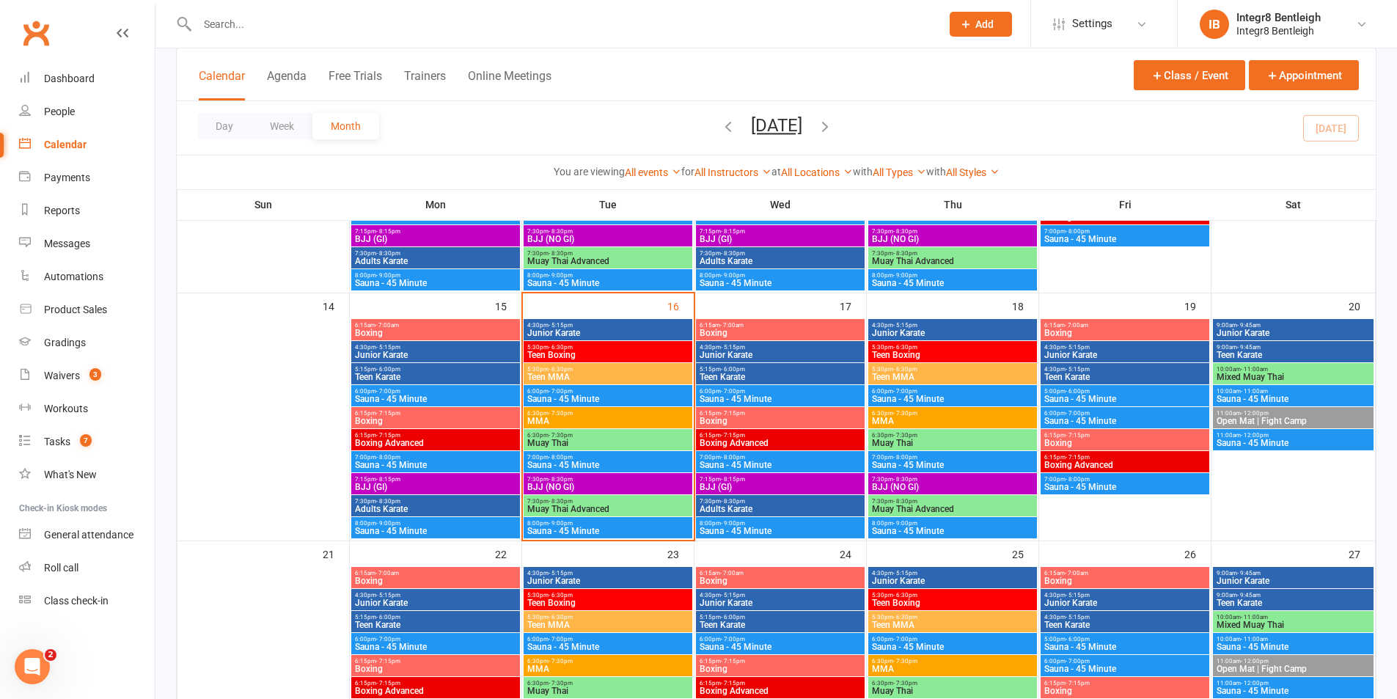
click at [541, 420] on span "MMA" at bounding box center [608, 421] width 163 height 9
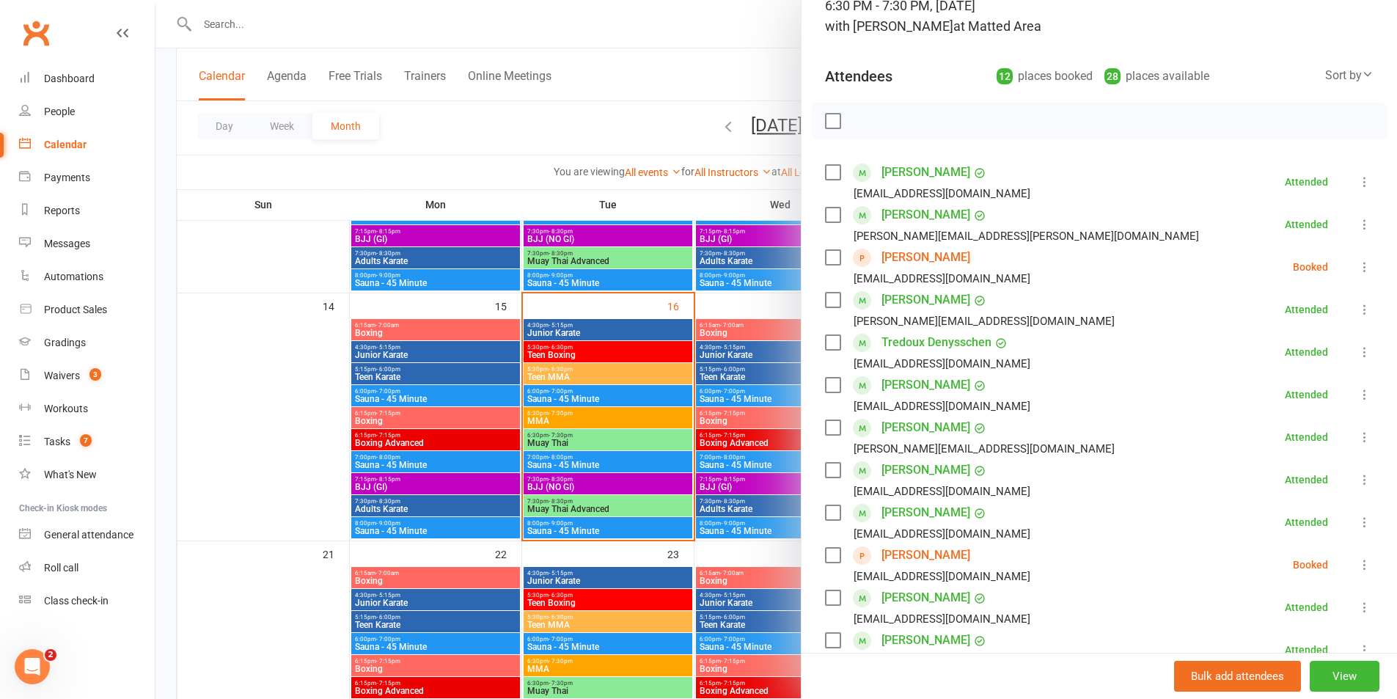
scroll to position [220, 0]
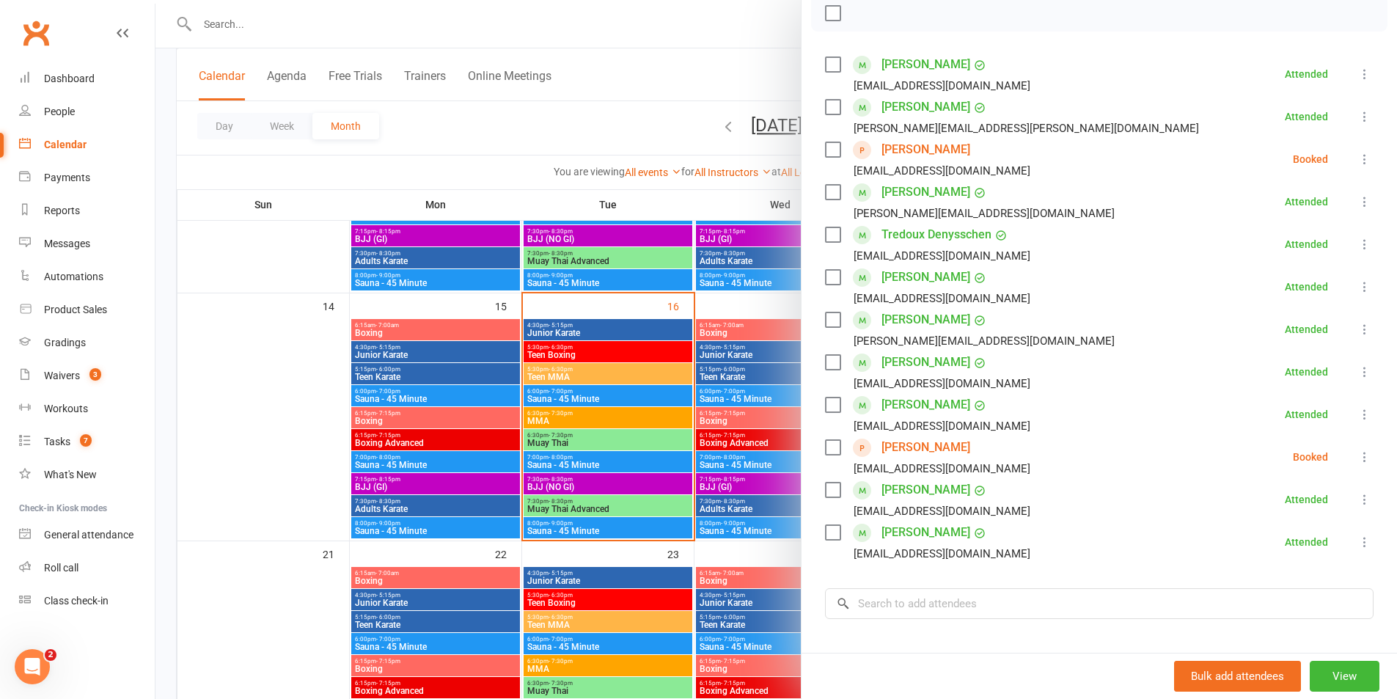
click at [662, 408] on div at bounding box center [777, 349] width 1242 height 699
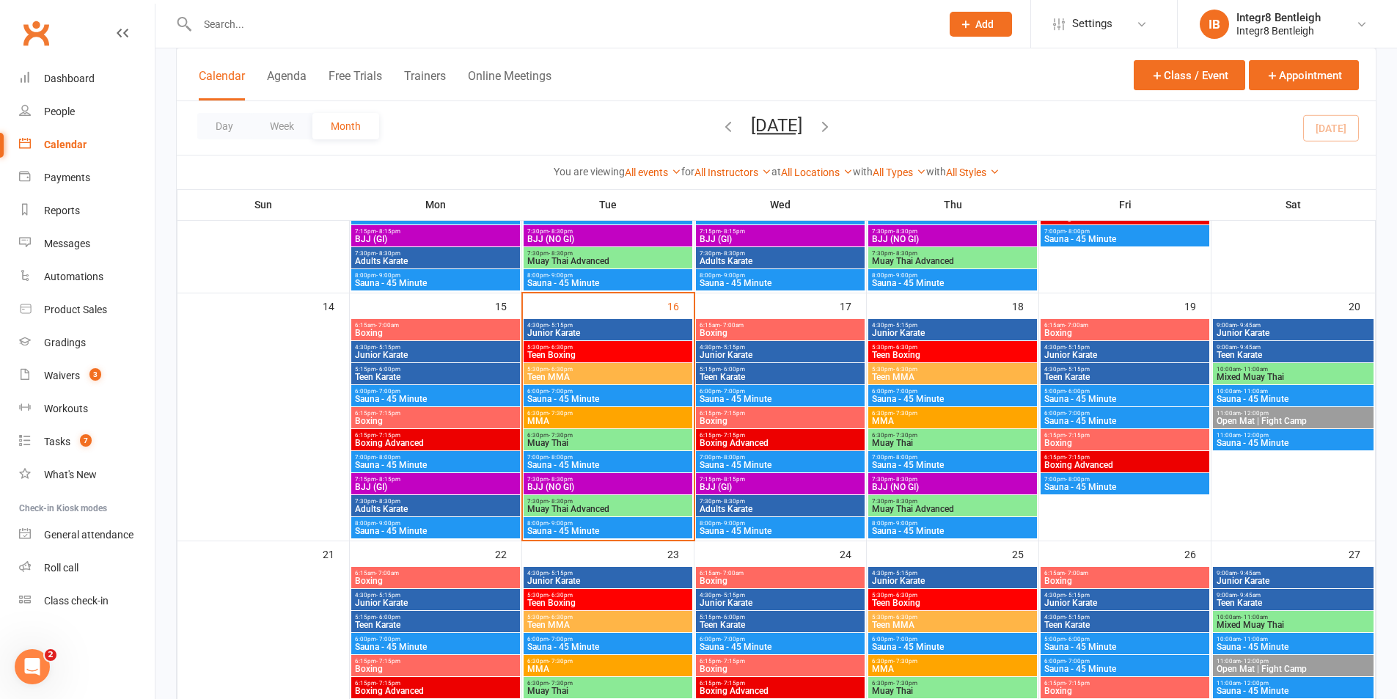
click at [673, 443] on span "Muay Thai" at bounding box center [608, 443] width 163 height 9
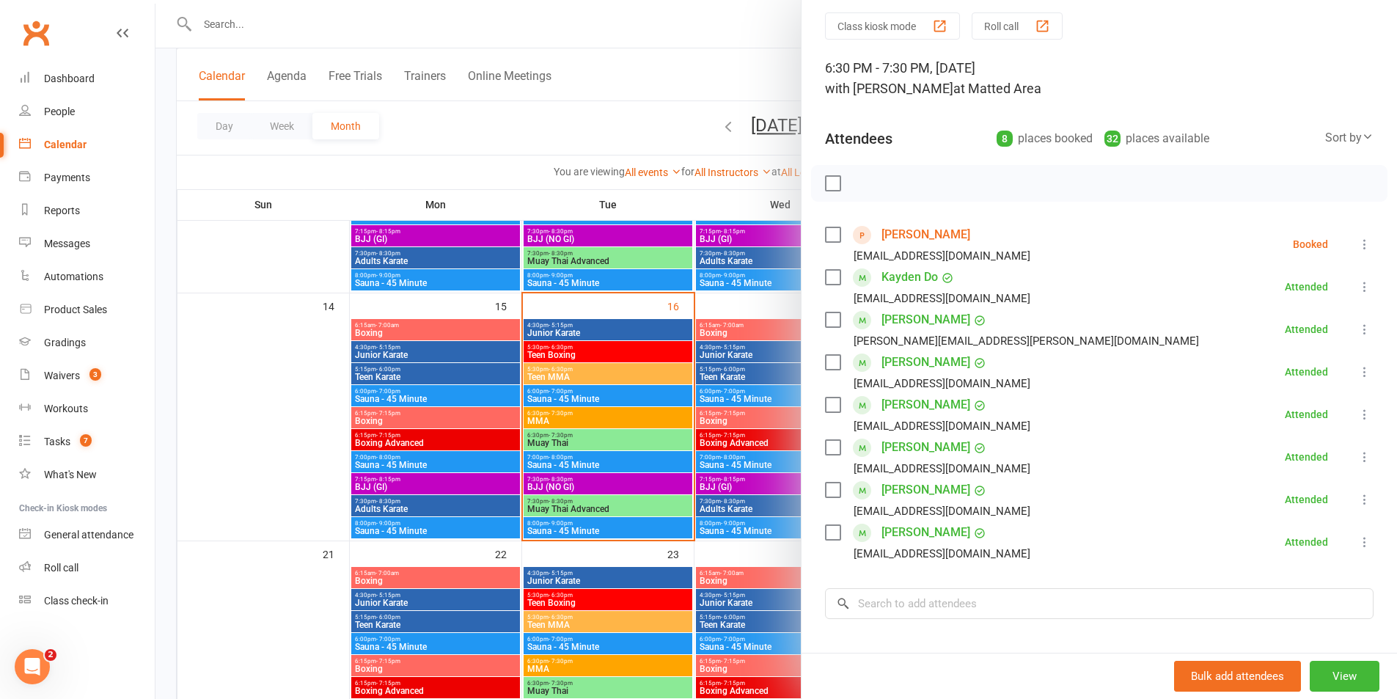
scroll to position [73, 0]
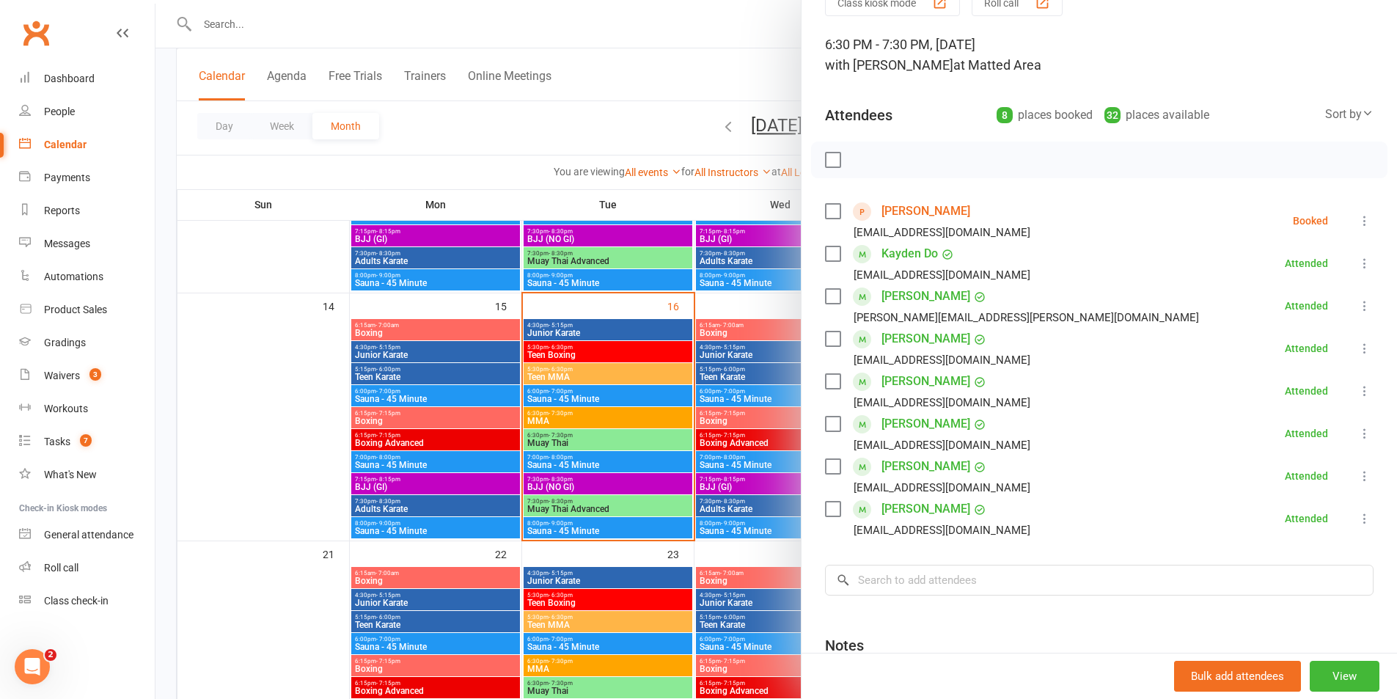
click at [600, 466] on div at bounding box center [777, 349] width 1242 height 699
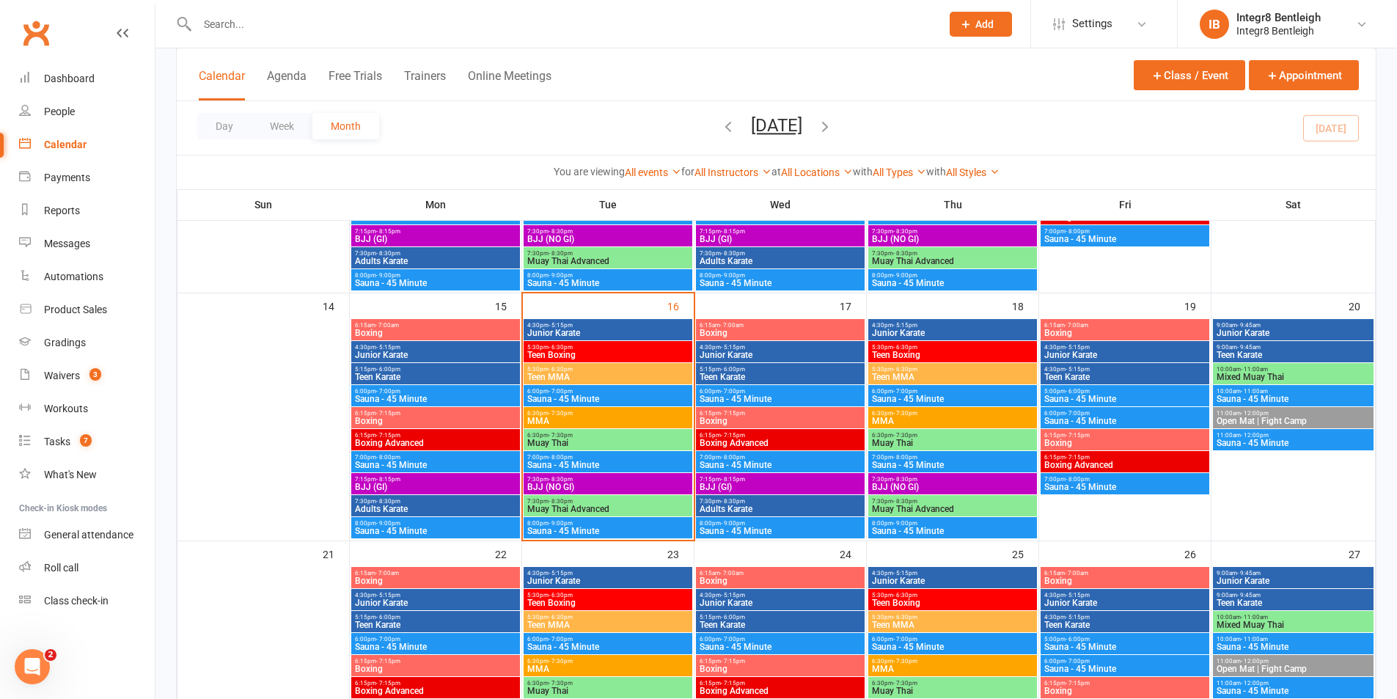
click at [602, 466] on span "Sauna - 45 Minute" at bounding box center [608, 465] width 163 height 9
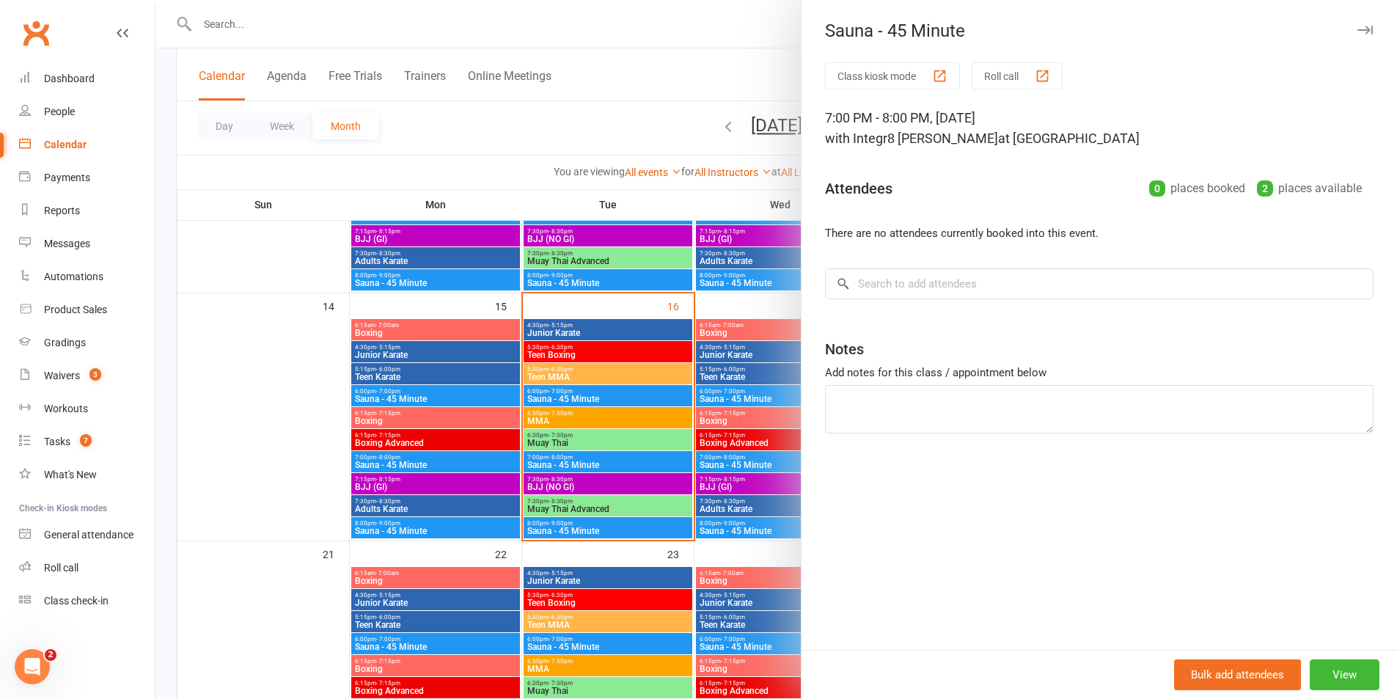
click at [602, 466] on div at bounding box center [777, 349] width 1242 height 699
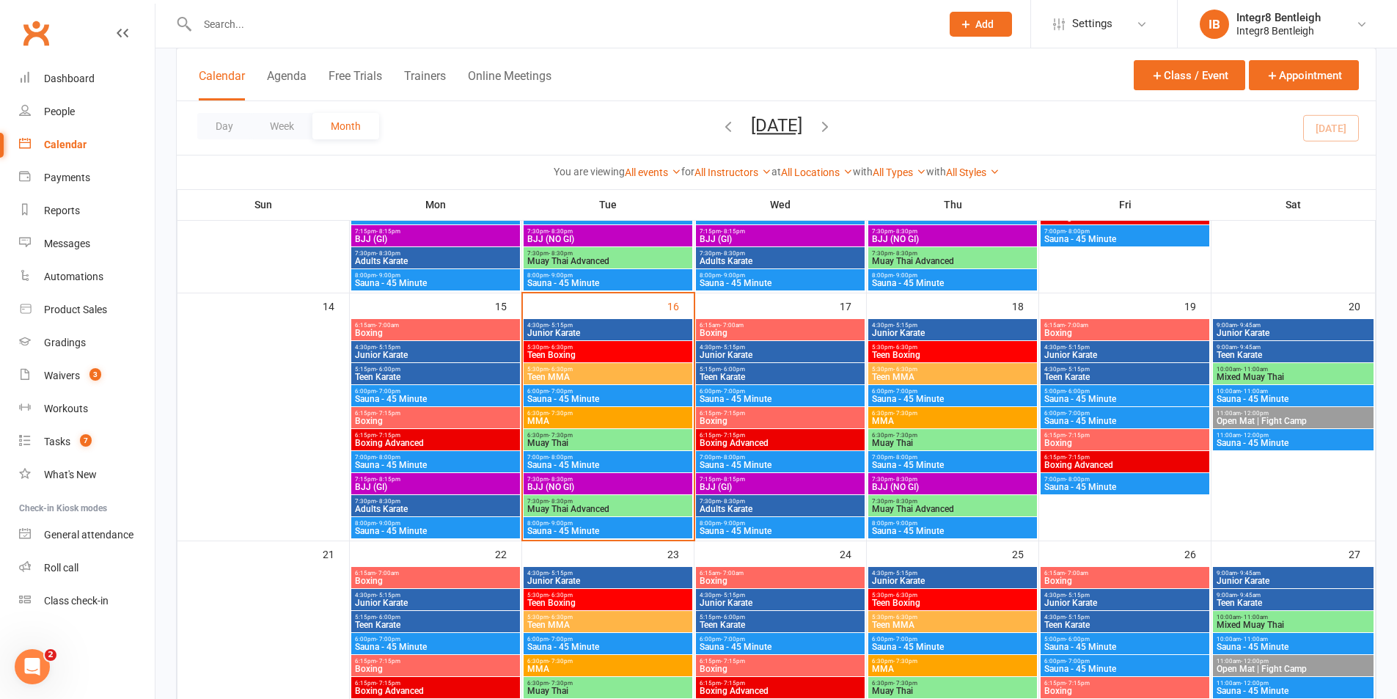
click at [599, 486] on span "BJJ (NO GI)" at bounding box center [608, 487] width 163 height 9
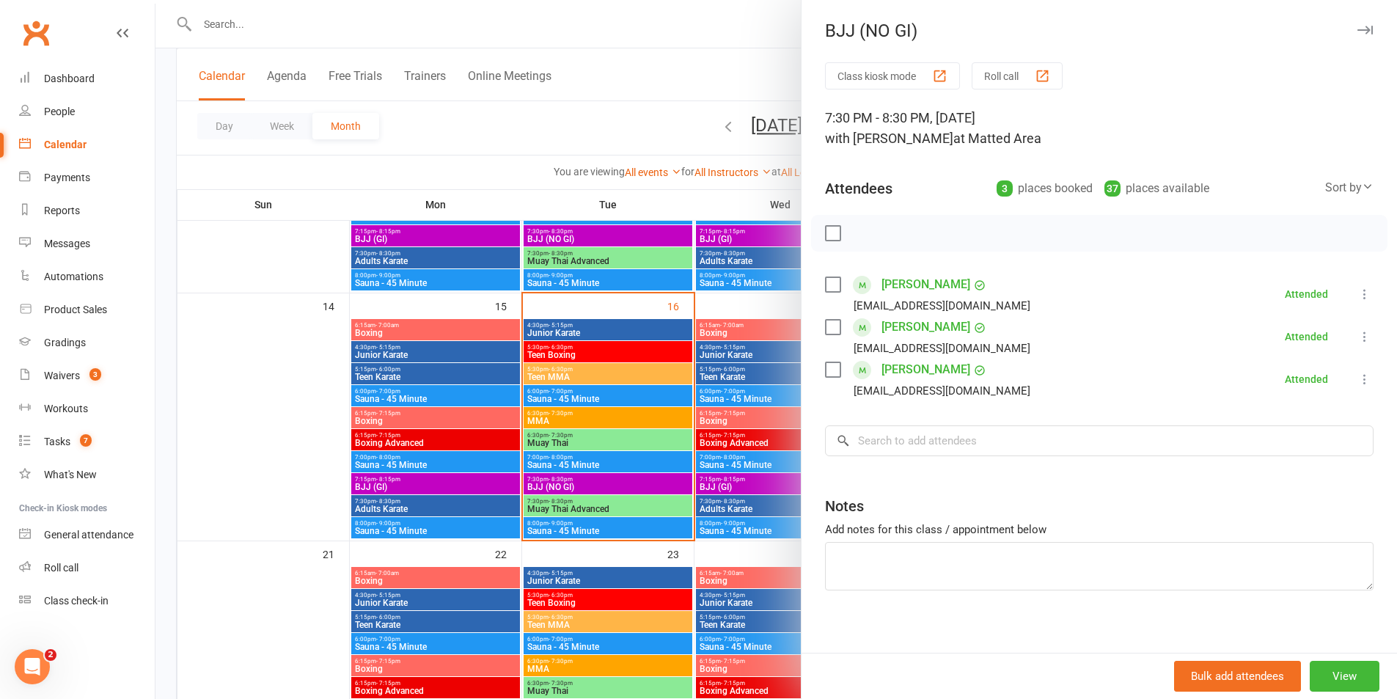
click at [599, 486] on div at bounding box center [777, 349] width 1242 height 699
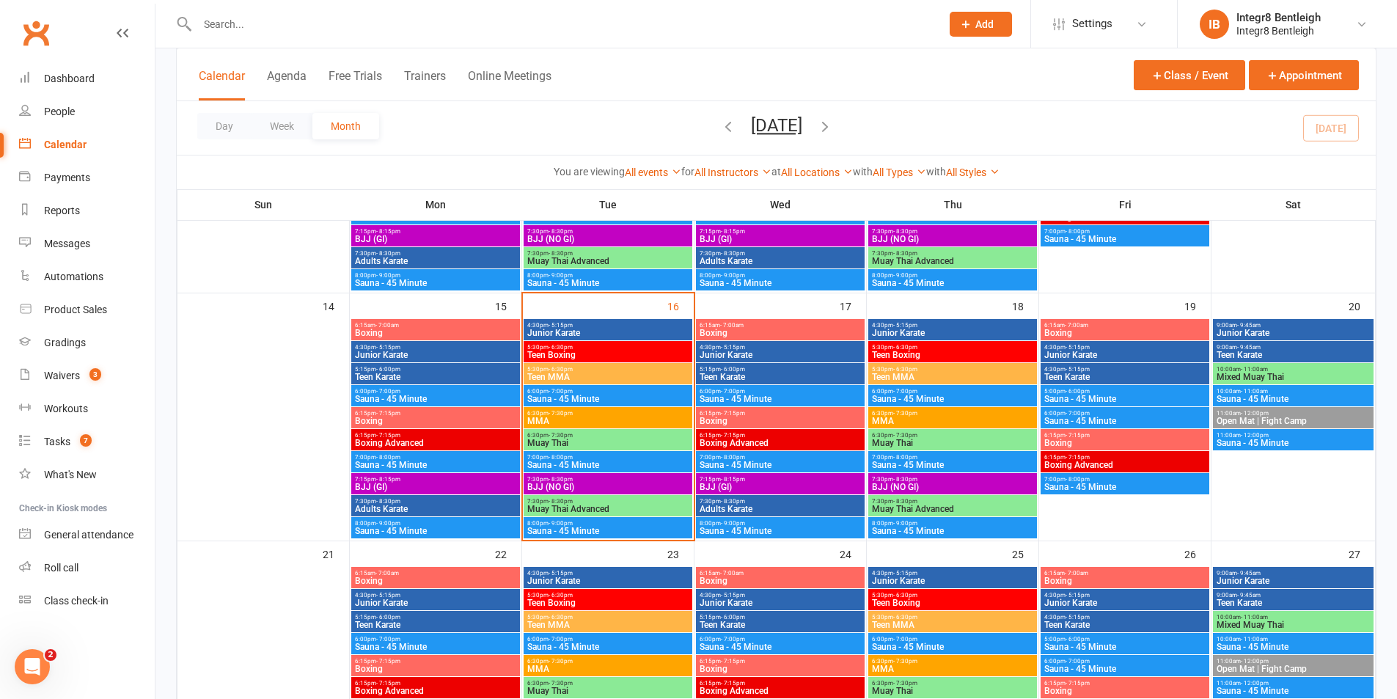
click at [593, 509] on span "Muay Thai Advanced" at bounding box center [608, 509] width 163 height 9
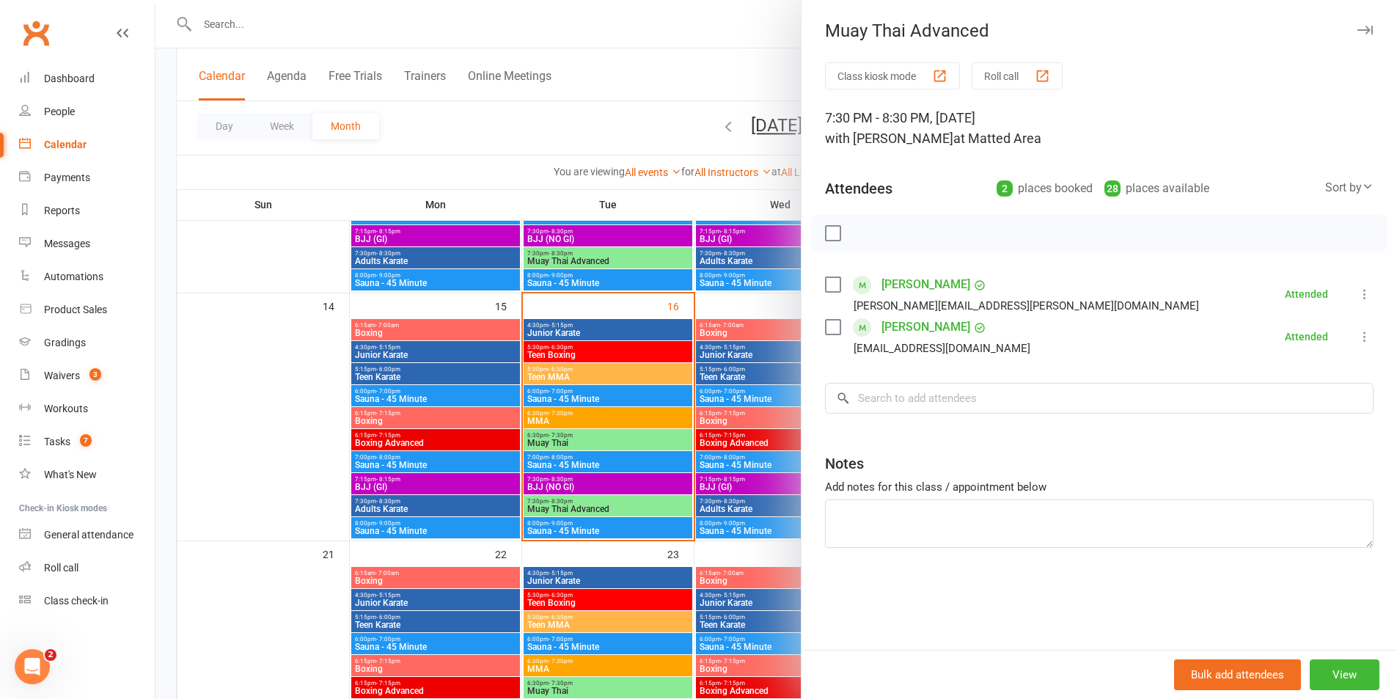
click at [593, 509] on div at bounding box center [777, 349] width 1242 height 699
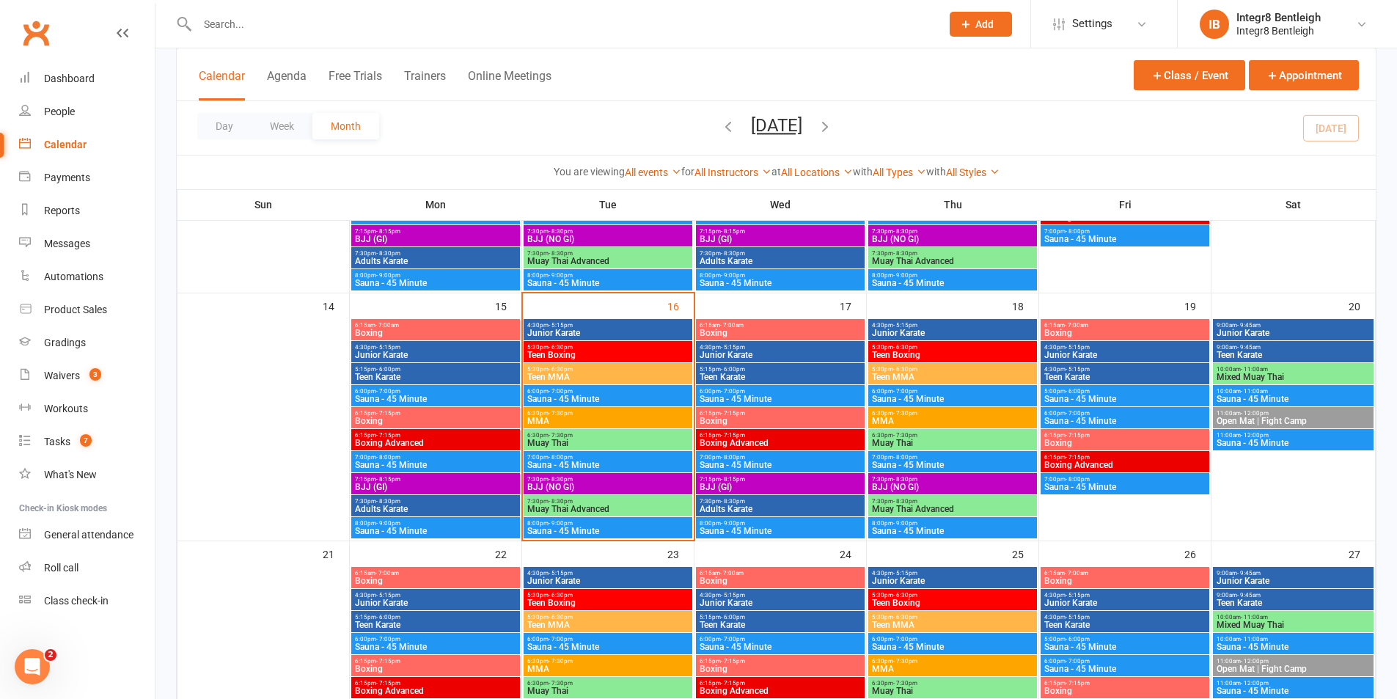
click at [591, 529] on span "Sauna - 45 Minute" at bounding box center [608, 531] width 163 height 9
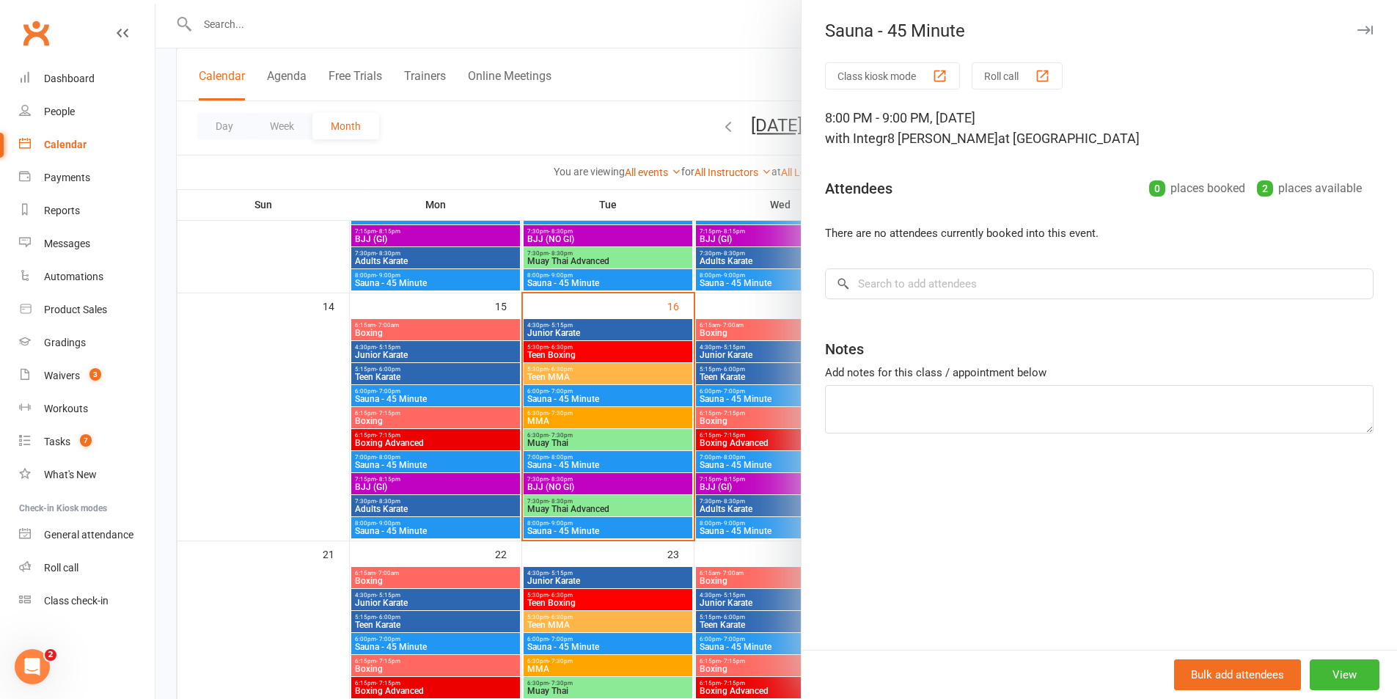
click at [596, 439] on div at bounding box center [777, 349] width 1242 height 699
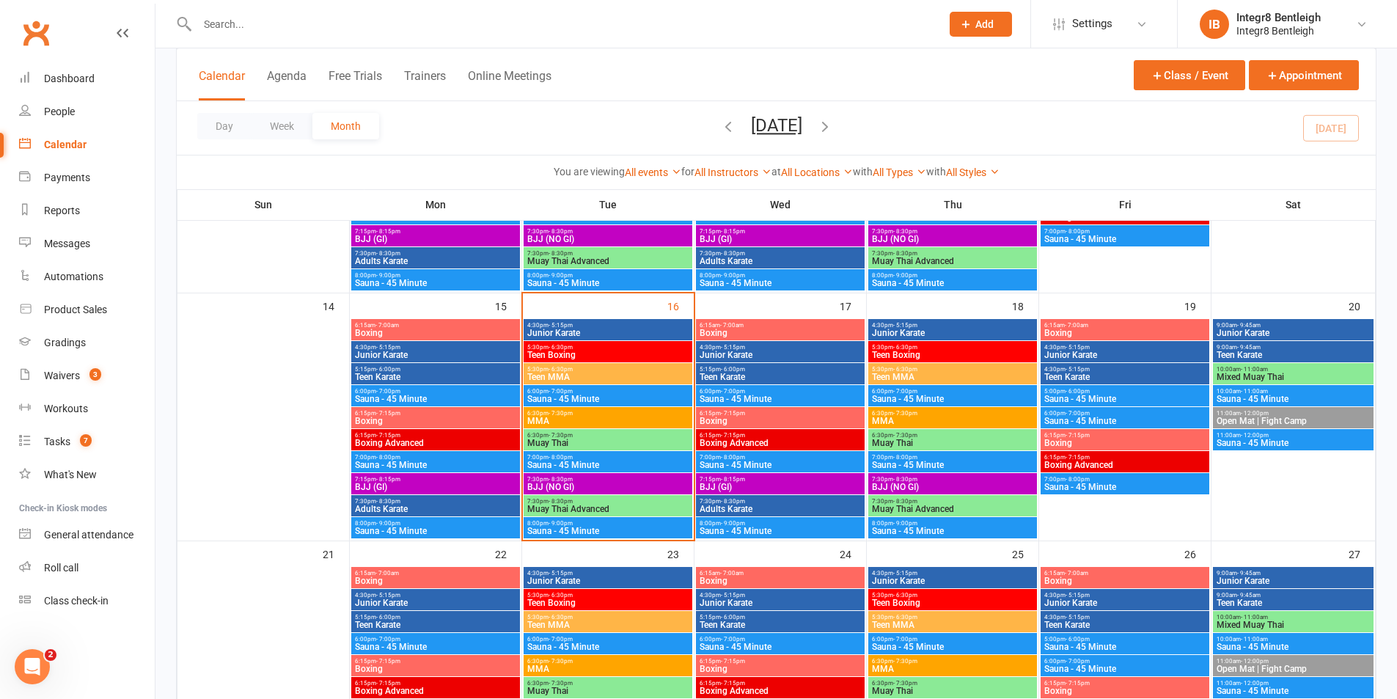
click at [596, 439] on span "Muay Thai" at bounding box center [608, 443] width 163 height 9
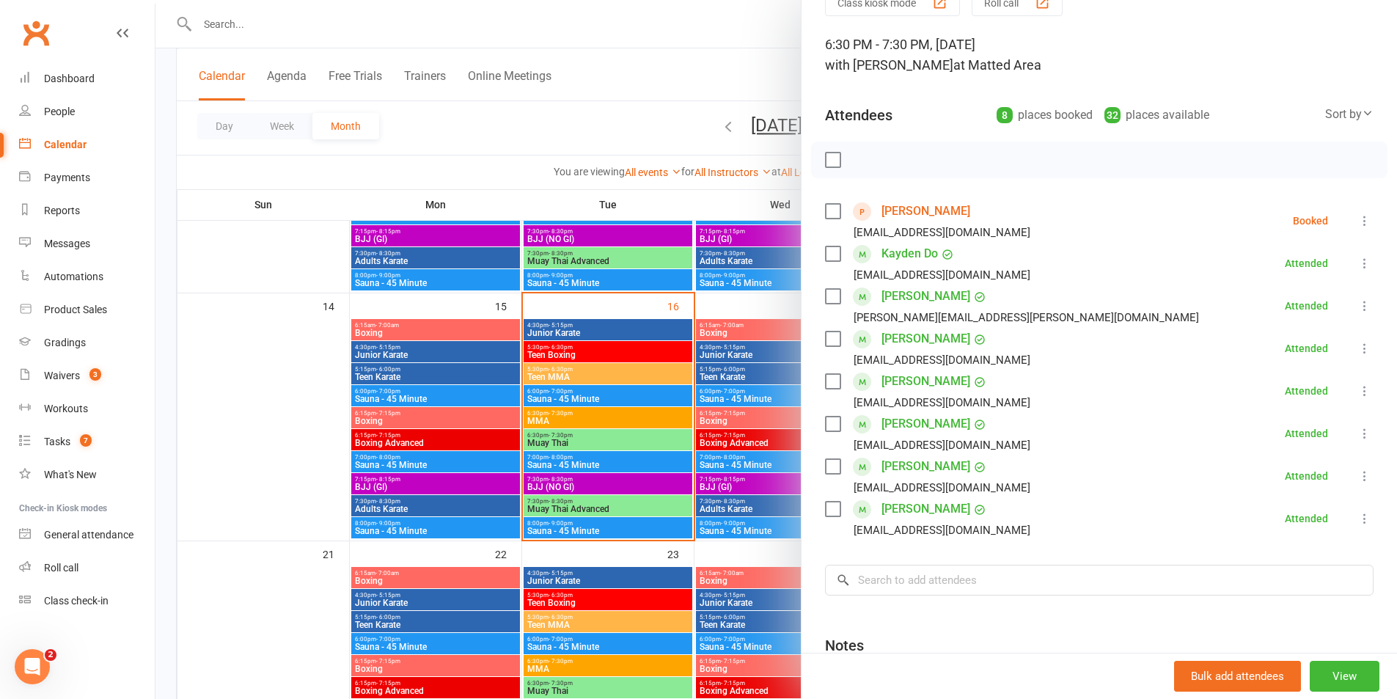
click at [778, 305] on div at bounding box center [777, 349] width 1242 height 699
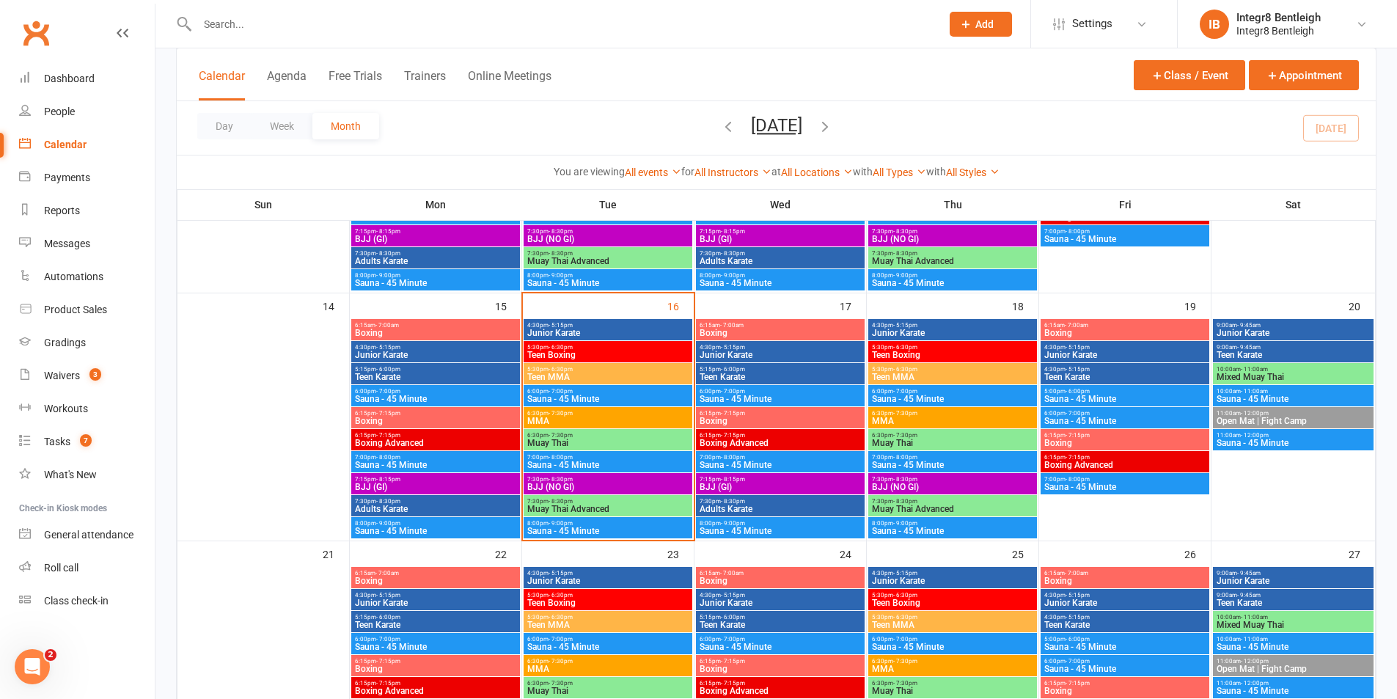
click at [635, 417] on span "MMA" at bounding box center [608, 421] width 163 height 9
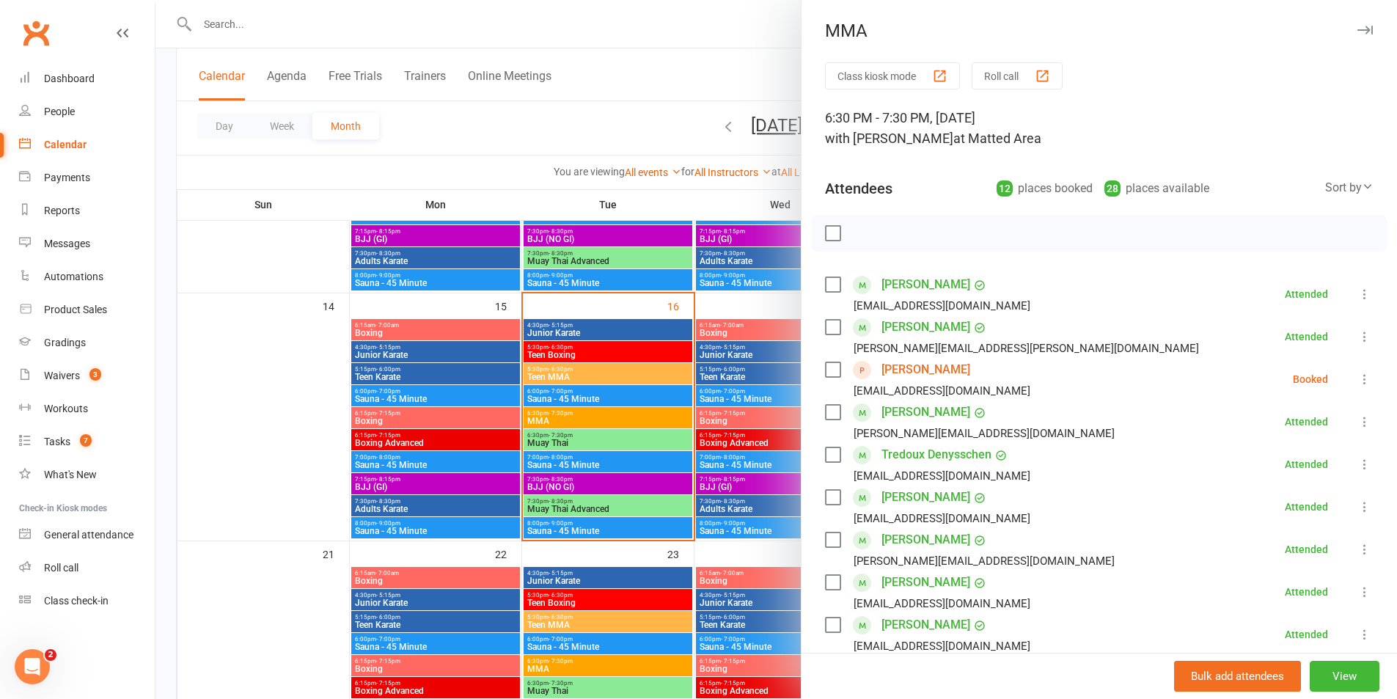
click at [635, 417] on div at bounding box center [777, 349] width 1242 height 699
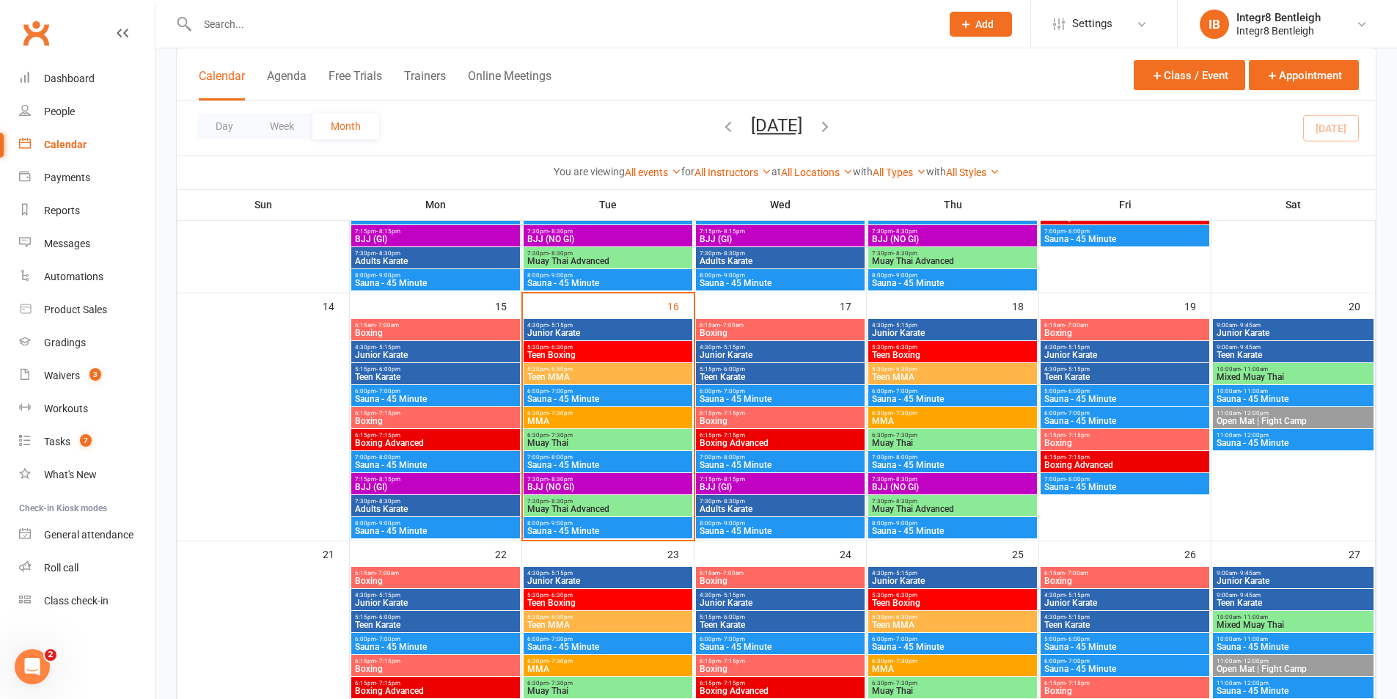
click at [662, 372] on div "5:30pm - 6:30pm Teen MMA" at bounding box center [608, 373] width 169 height 21
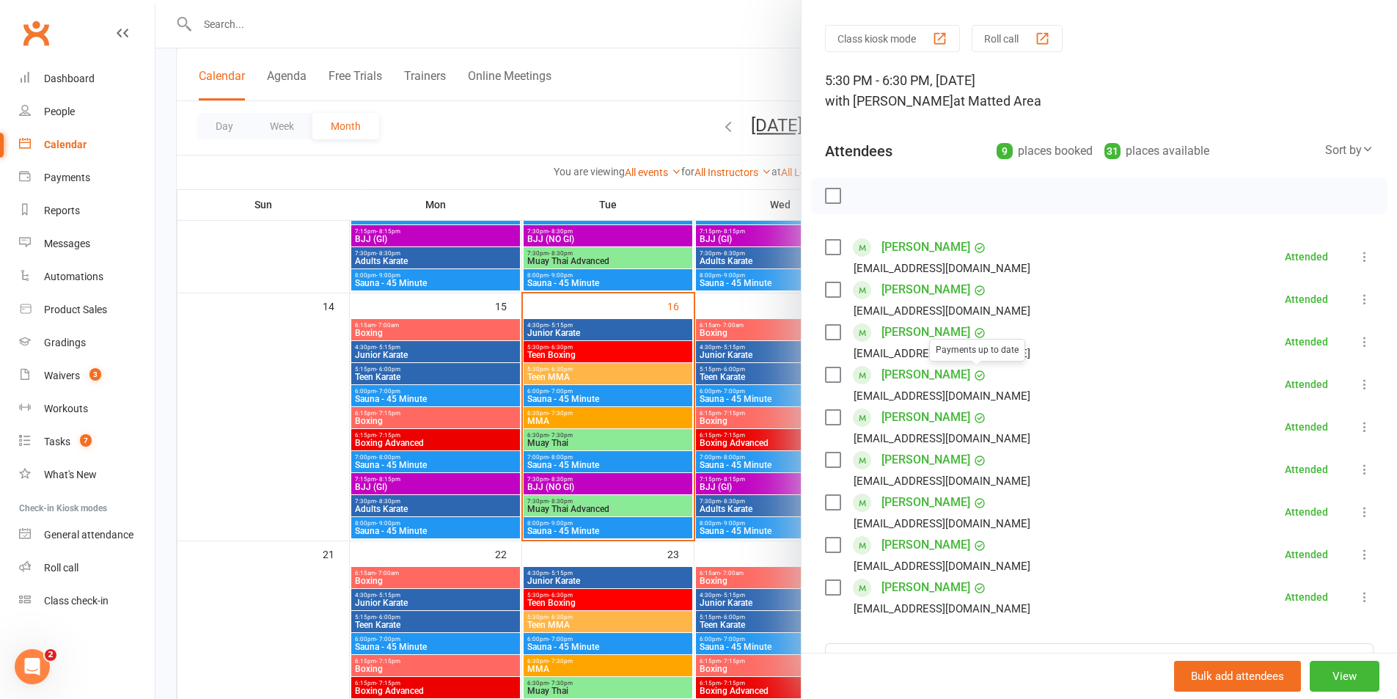
scroll to position [147, 0]
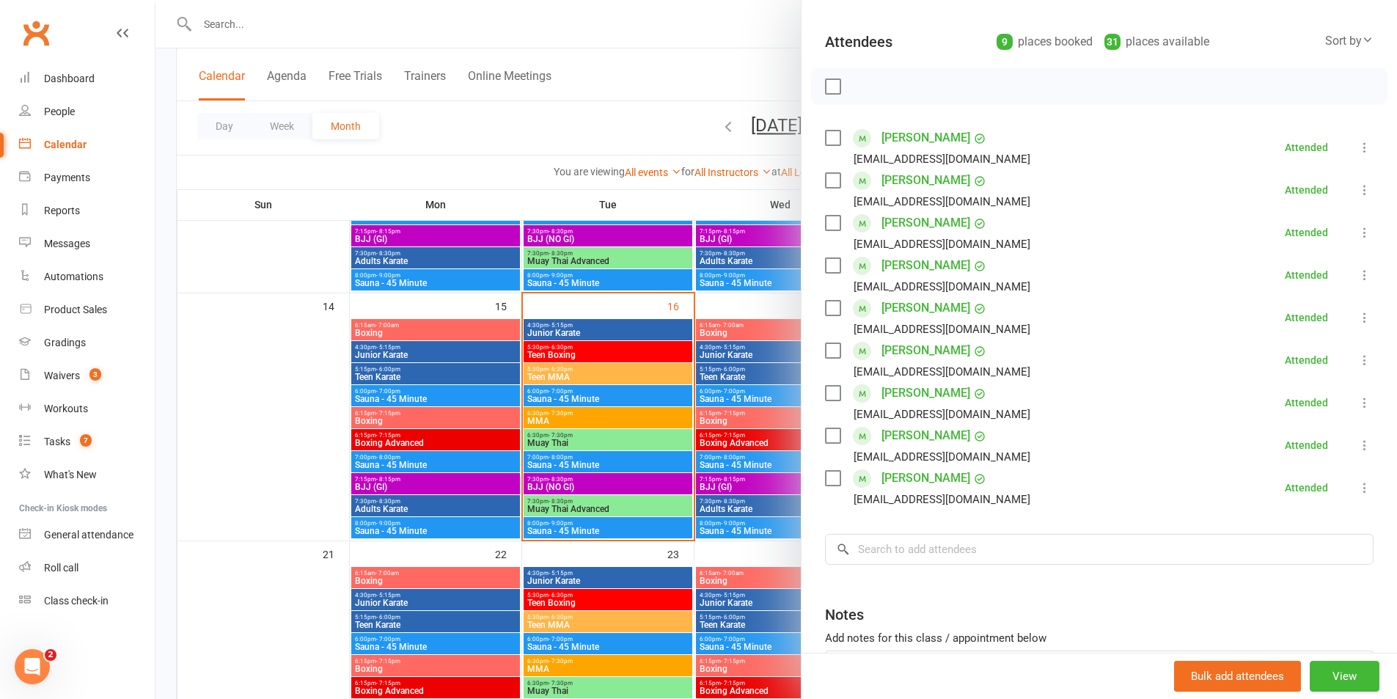
click at [703, 209] on div at bounding box center [777, 349] width 1242 height 699
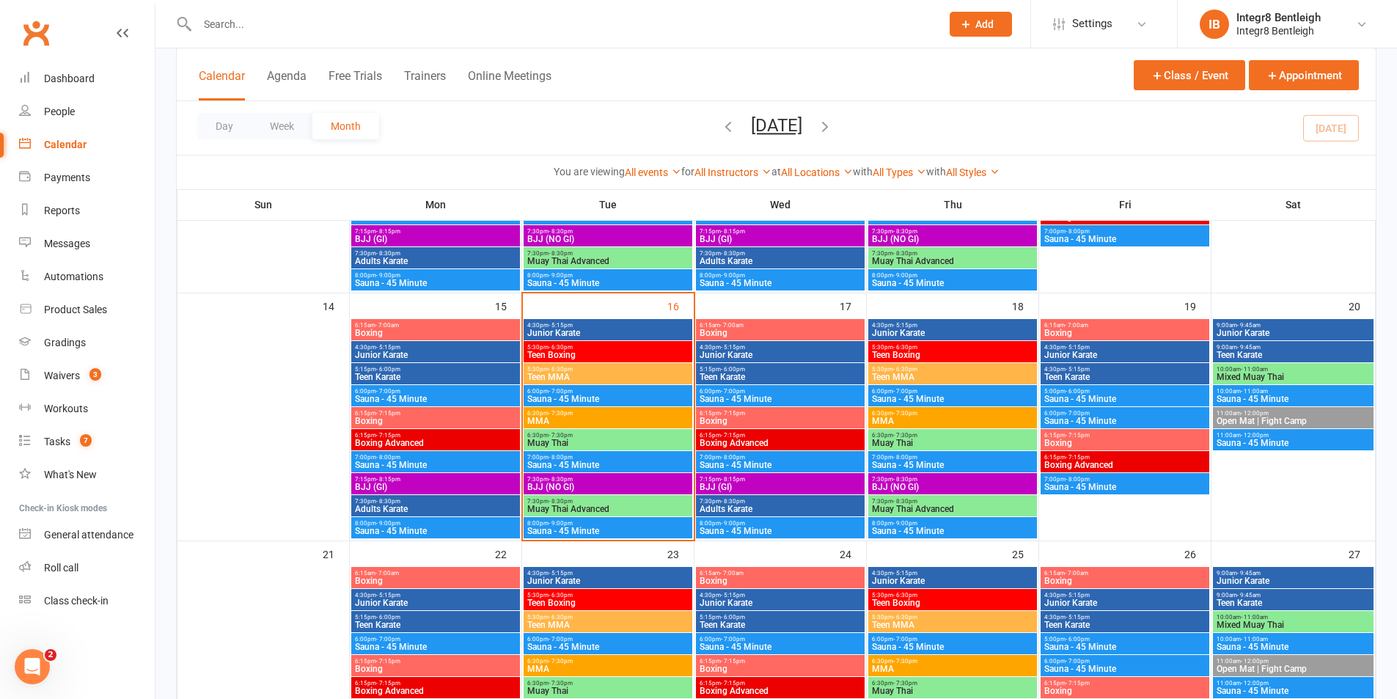
click at [652, 483] on span "BJJ (NO GI)" at bounding box center [608, 487] width 163 height 9
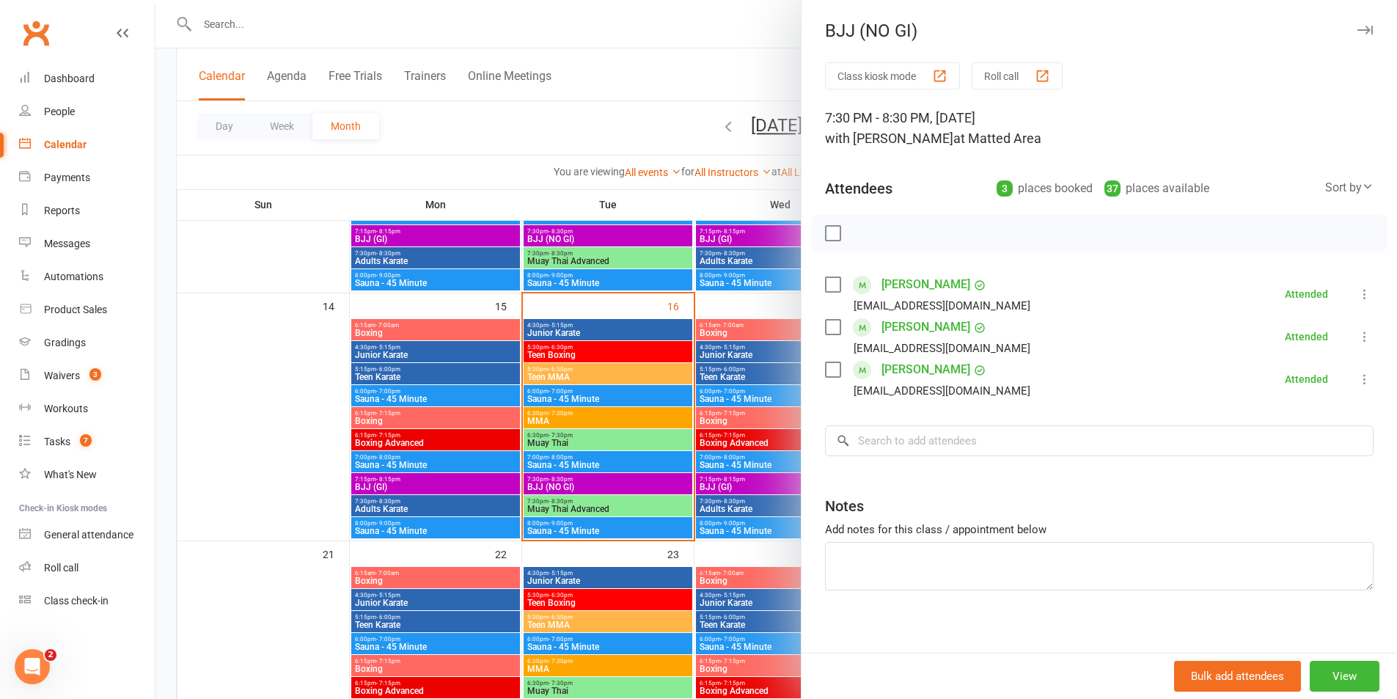
click at [704, 445] on div at bounding box center [777, 349] width 1242 height 699
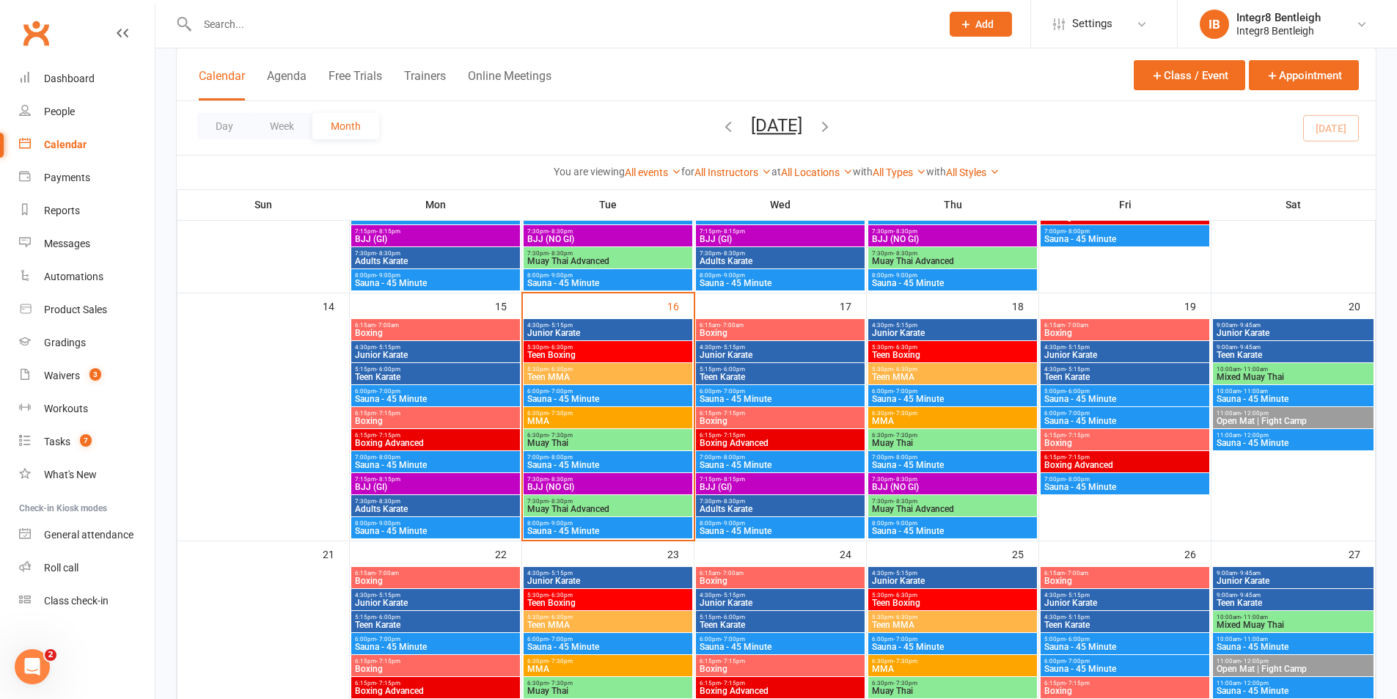
click at [627, 508] on span "Muay Thai Advanced" at bounding box center [608, 509] width 163 height 9
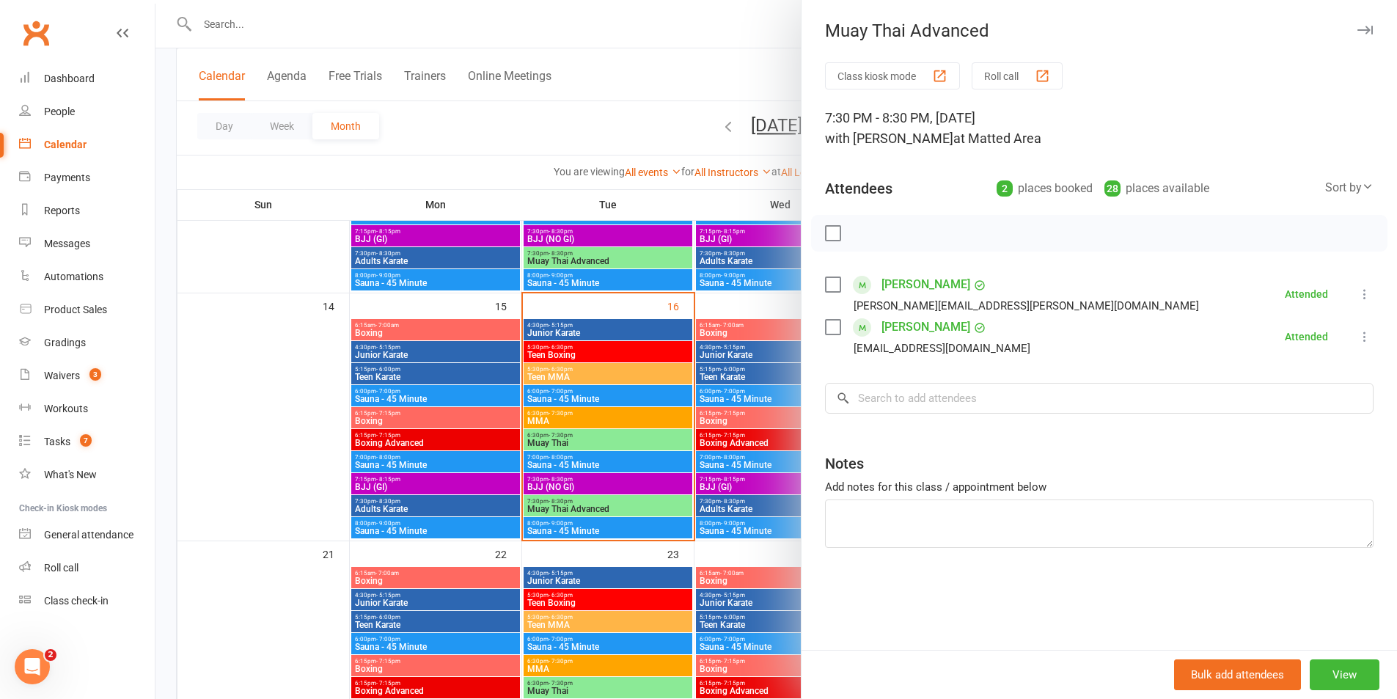
click at [748, 371] on div at bounding box center [777, 349] width 1242 height 699
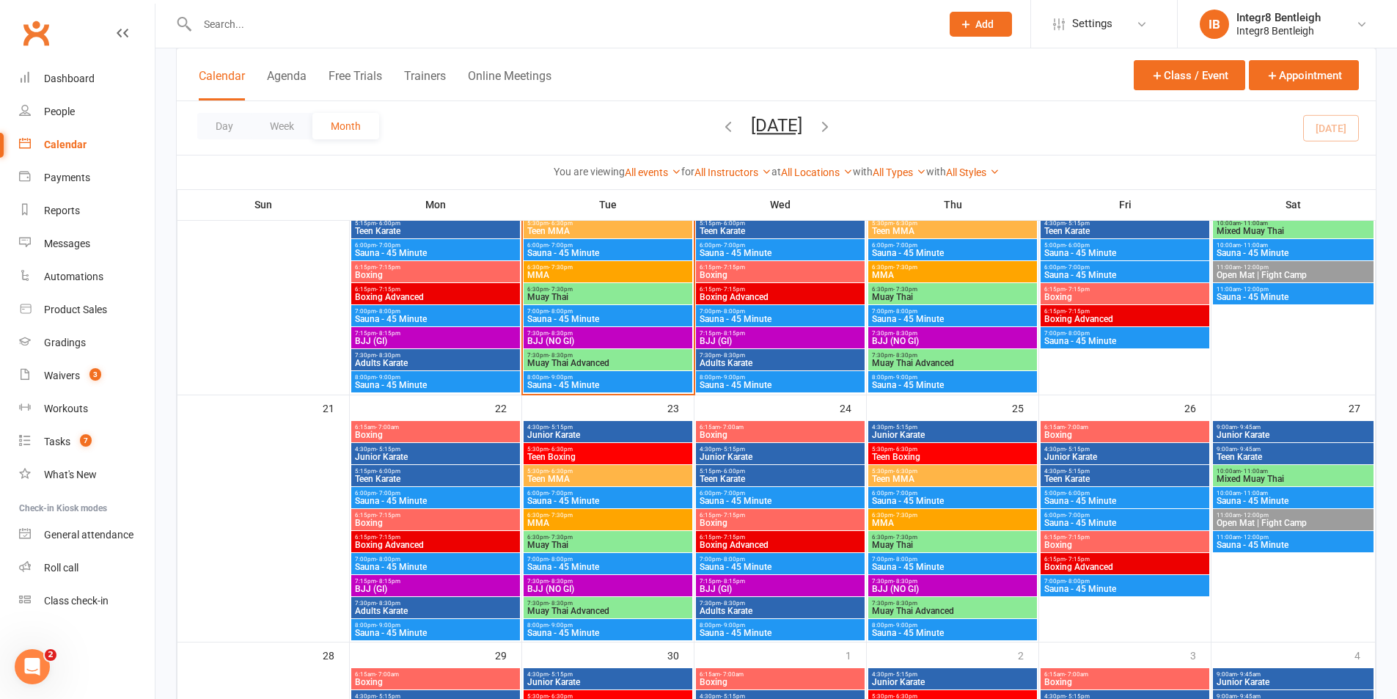
scroll to position [660, 0]
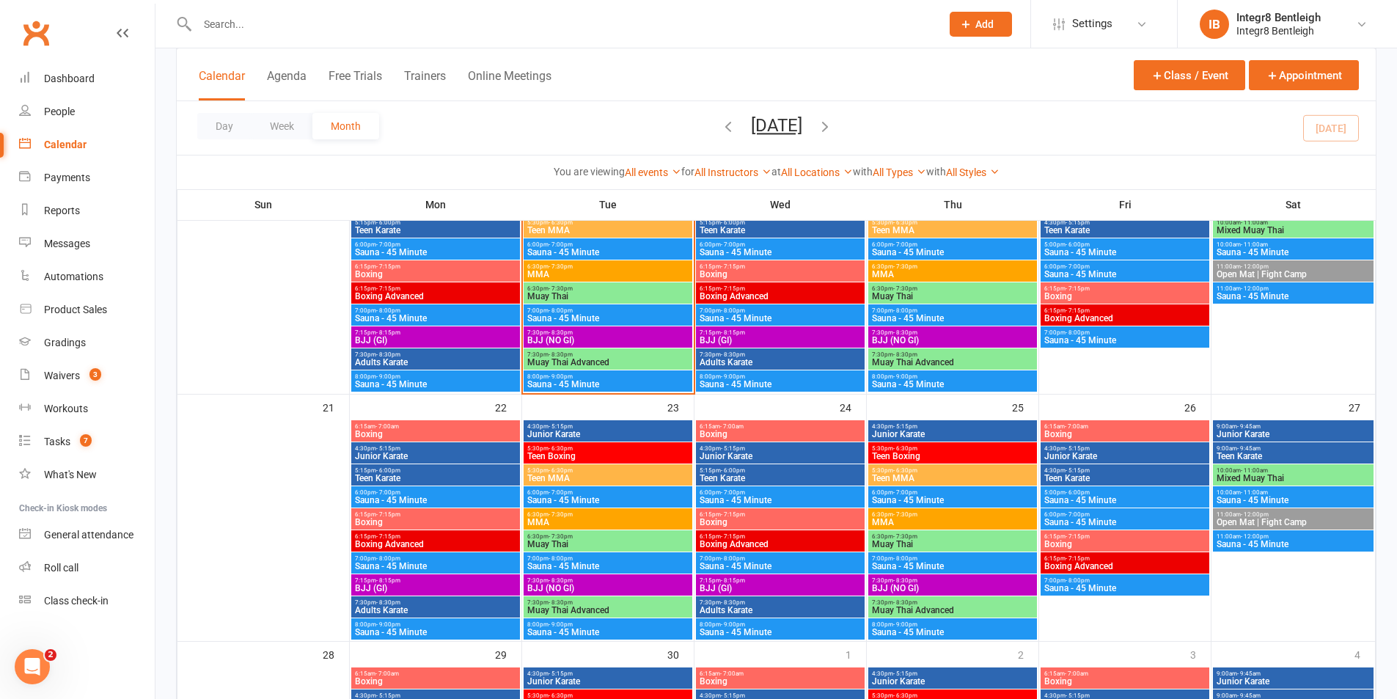
click at [648, 435] on span "Junior Karate" at bounding box center [608, 434] width 163 height 9
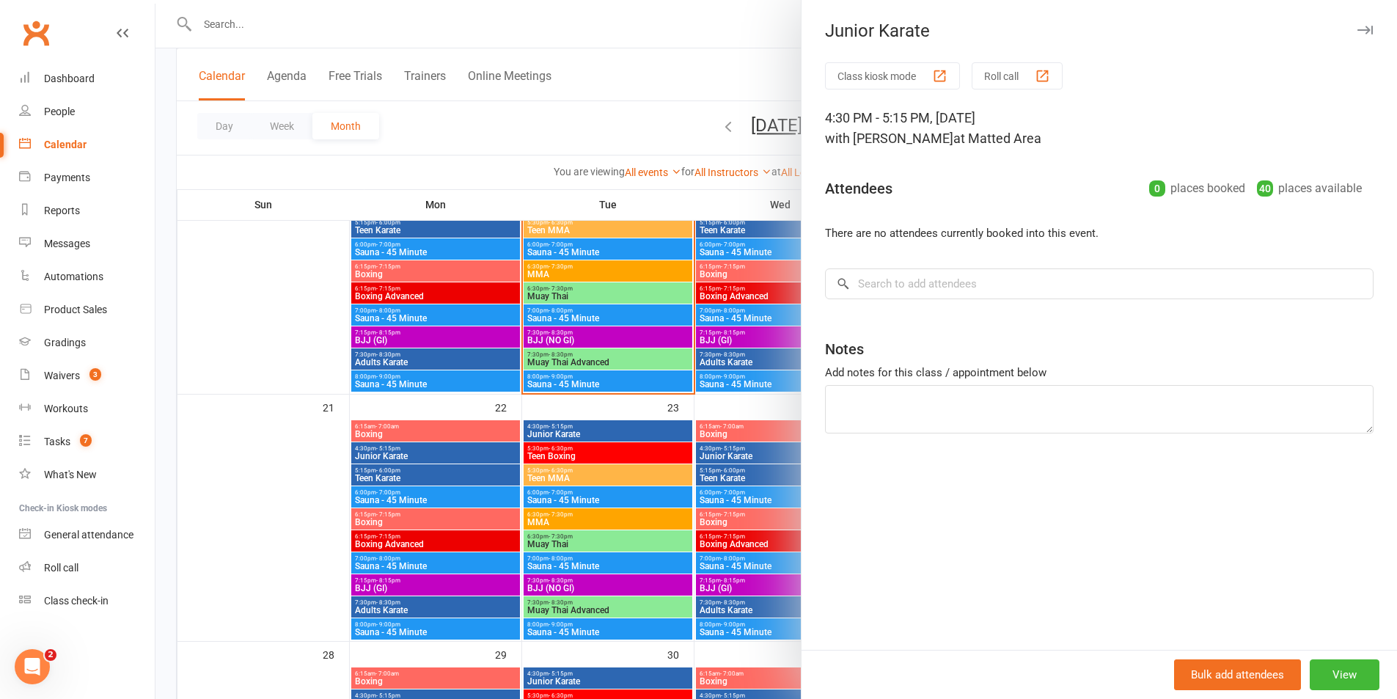
click at [652, 424] on div at bounding box center [777, 349] width 1242 height 699
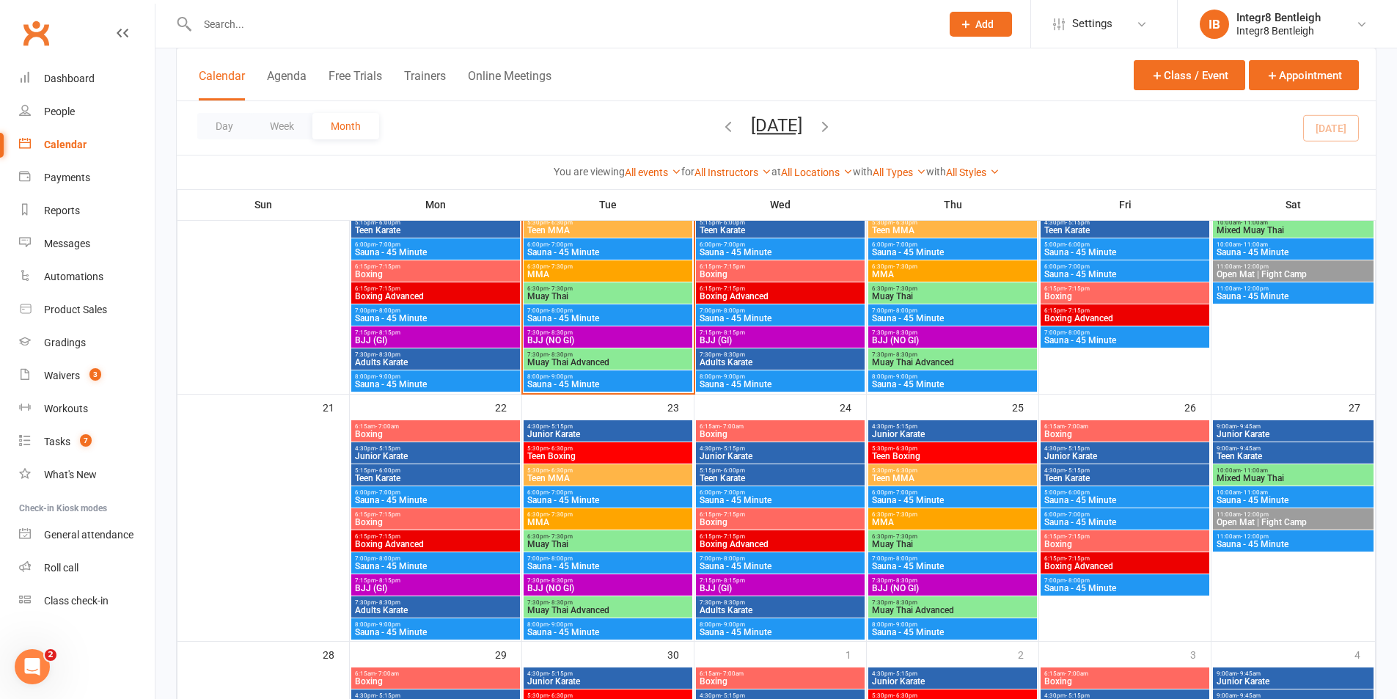
scroll to position [513, 0]
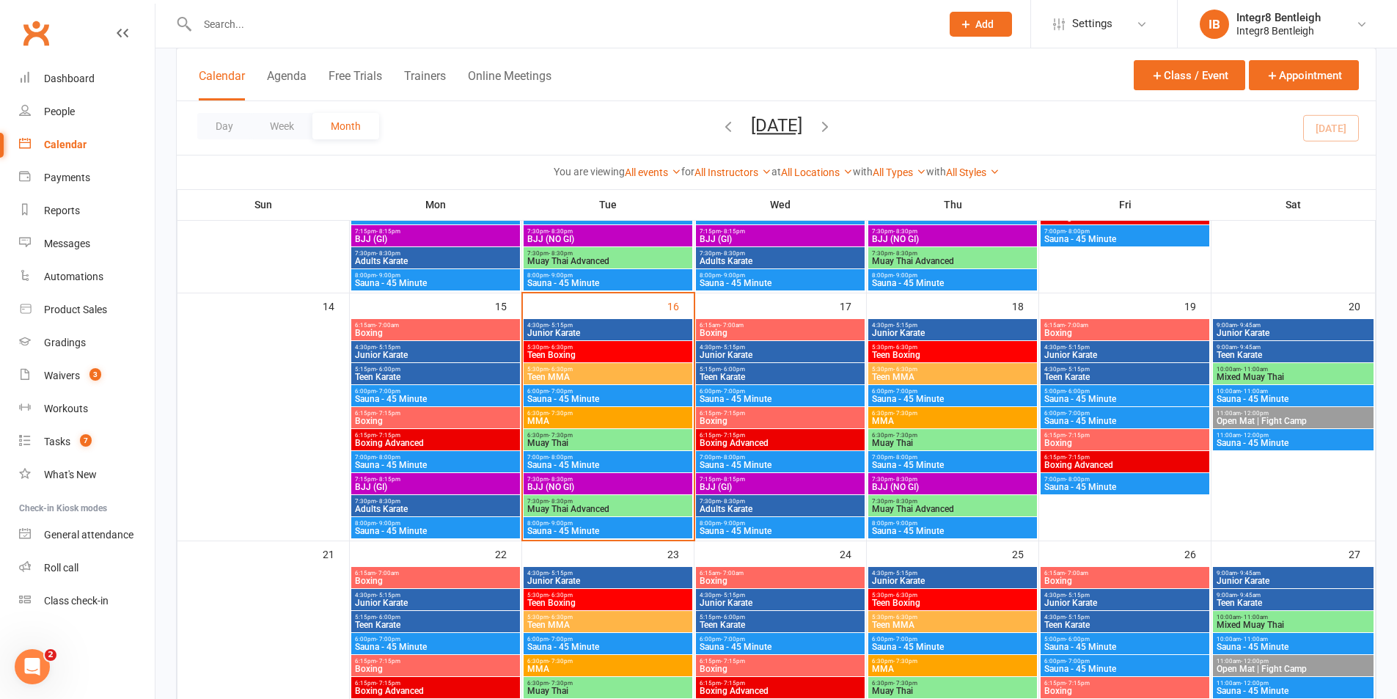
click at [638, 332] on span "Junior Karate" at bounding box center [608, 333] width 163 height 9
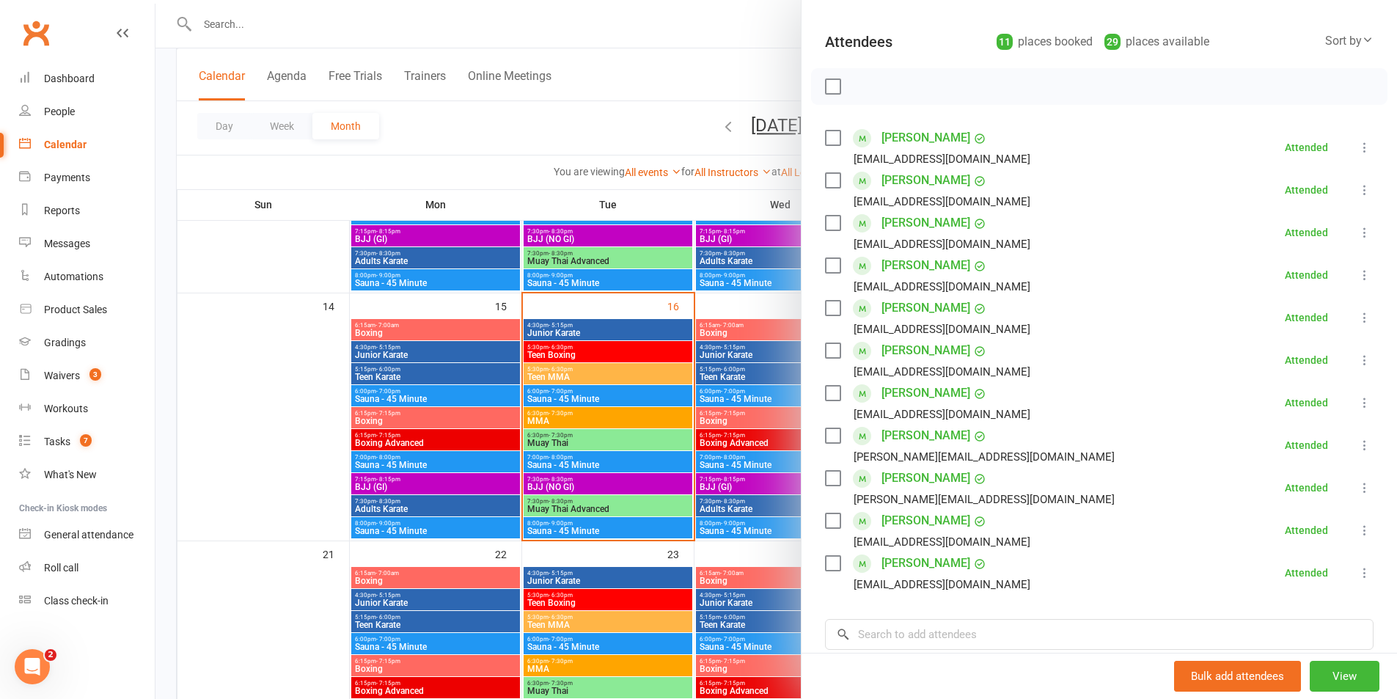
scroll to position [220, 0]
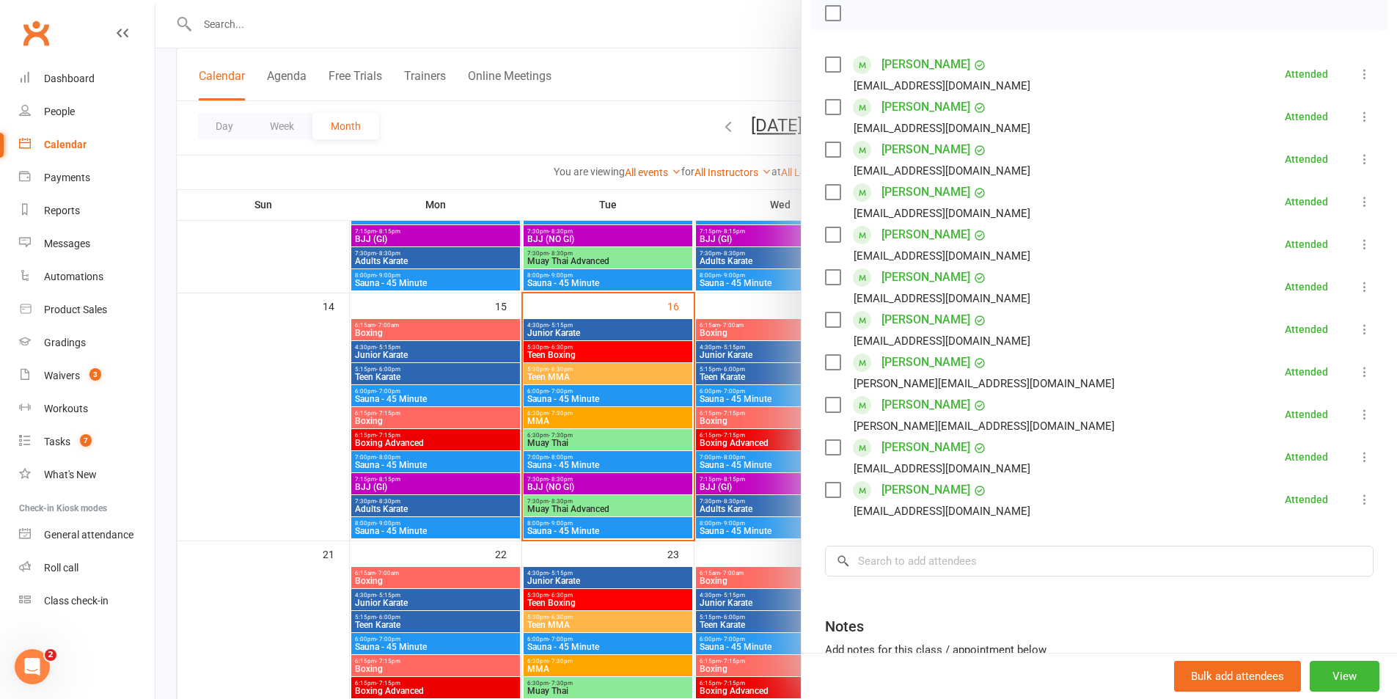
click at [615, 373] on div at bounding box center [777, 349] width 1242 height 699
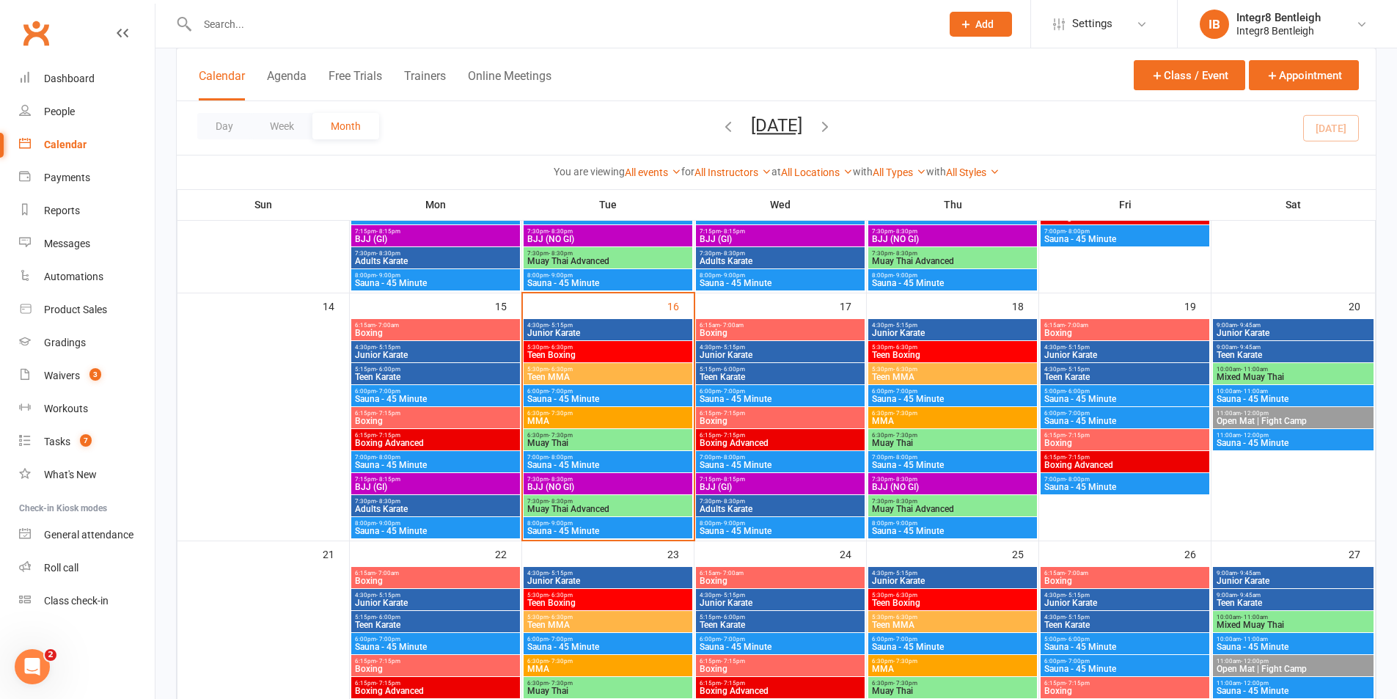
click at [618, 349] on span "5:30pm - 6:30pm" at bounding box center [608, 347] width 163 height 7
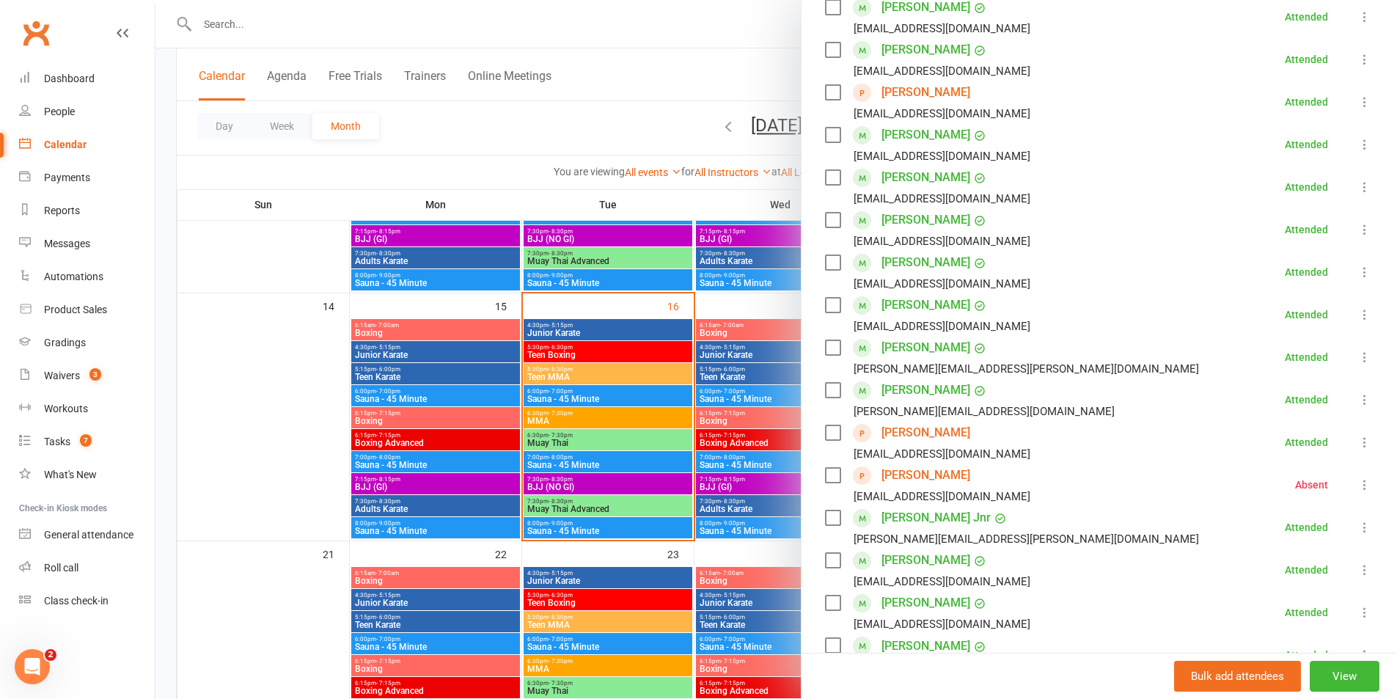
scroll to position [293, 0]
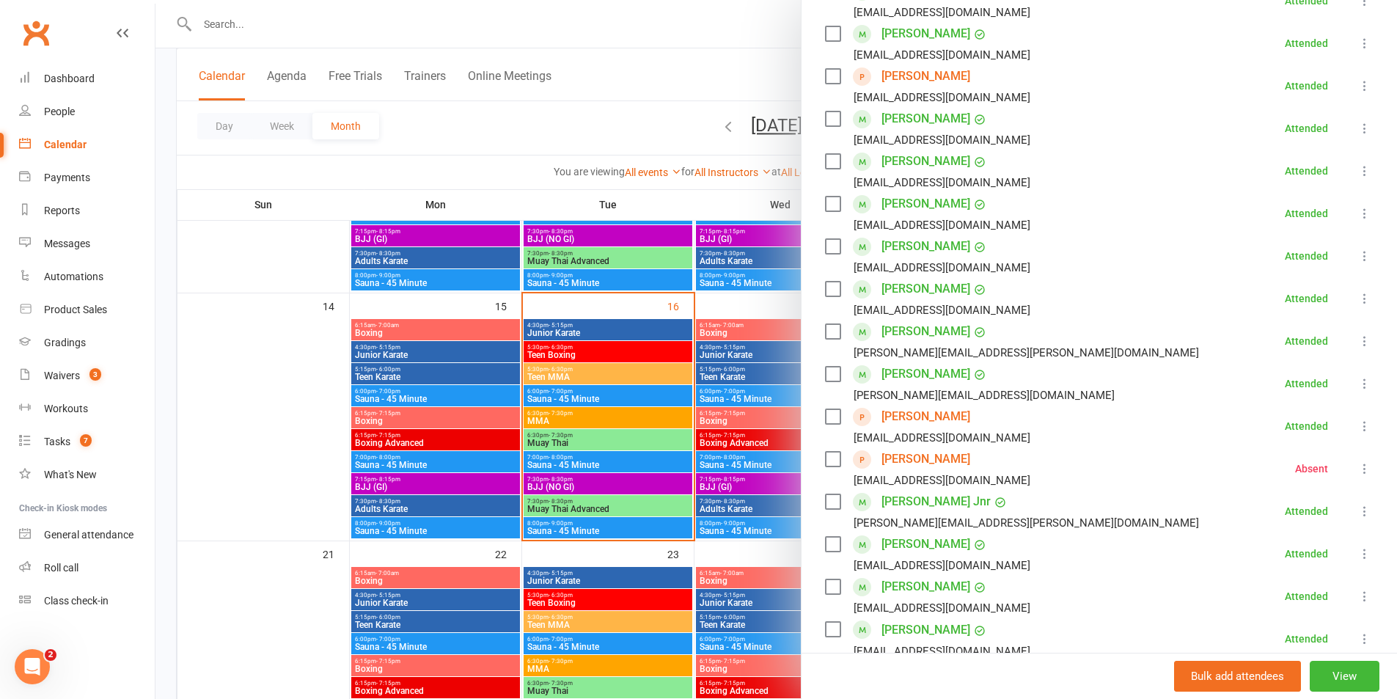
click at [610, 387] on div at bounding box center [777, 349] width 1242 height 699
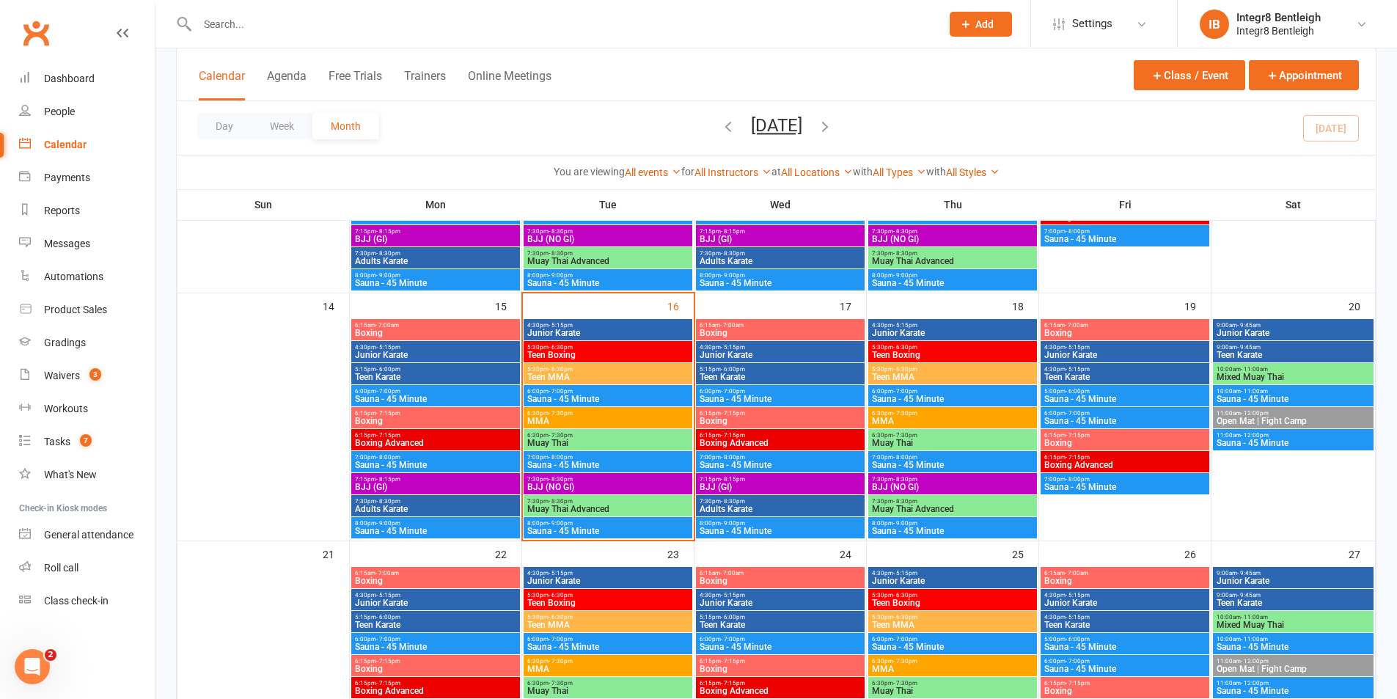
click at [925, 354] on span "Teen Boxing" at bounding box center [952, 355] width 163 height 9
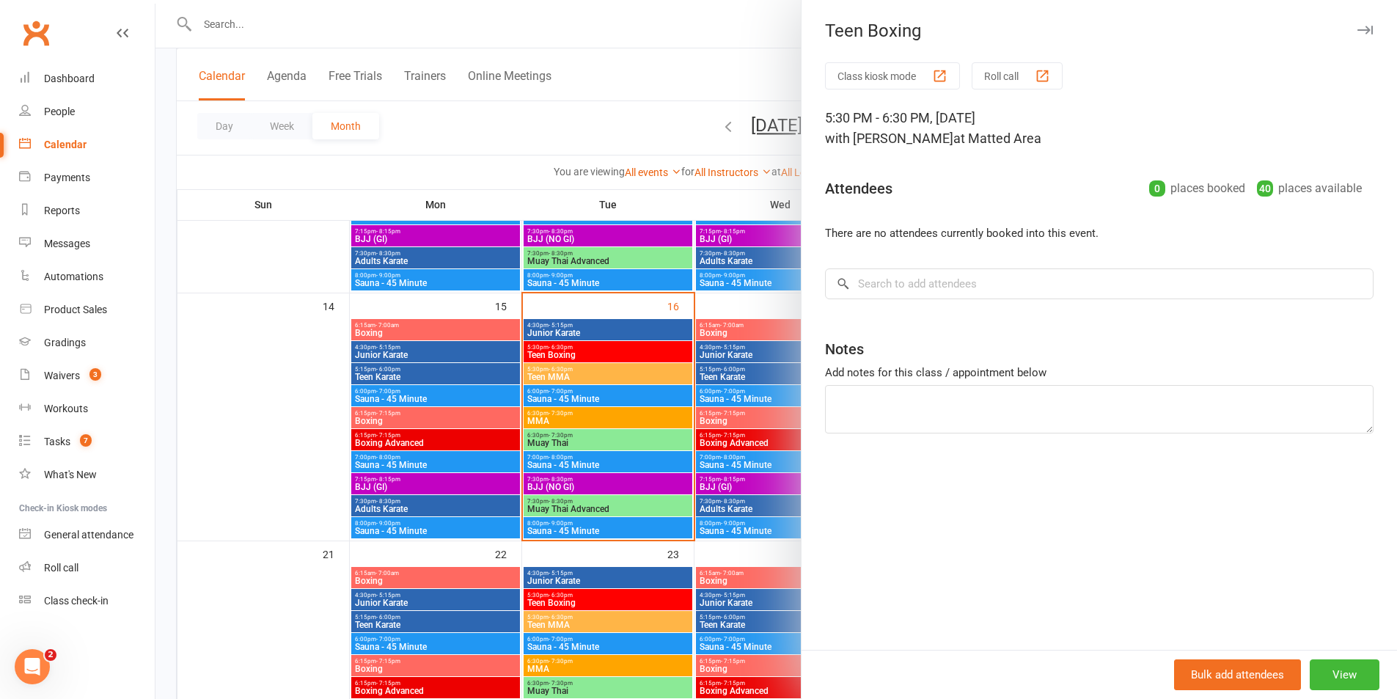
click at [731, 378] on div at bounding box center [777, 349] width 1242 height 699
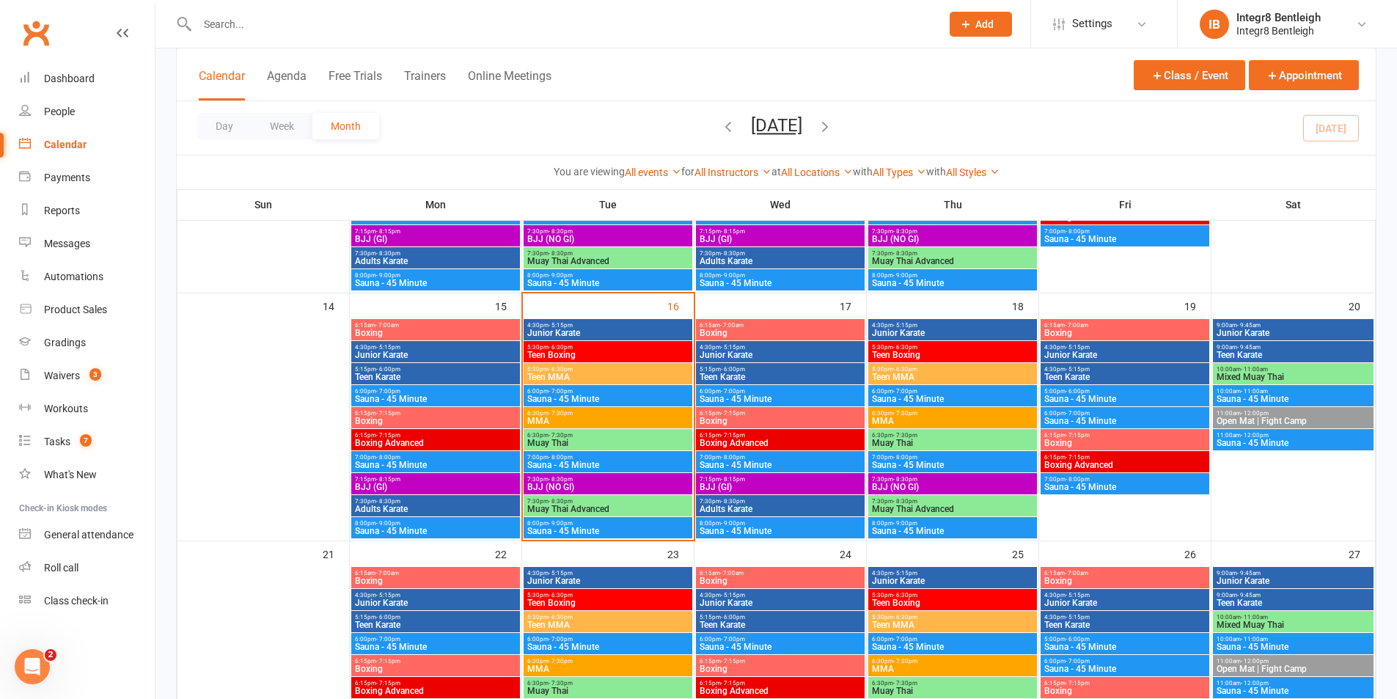
click at [976, 357] on span "Teen Boxing" at bounding box center [952, 355] width 163 height 9
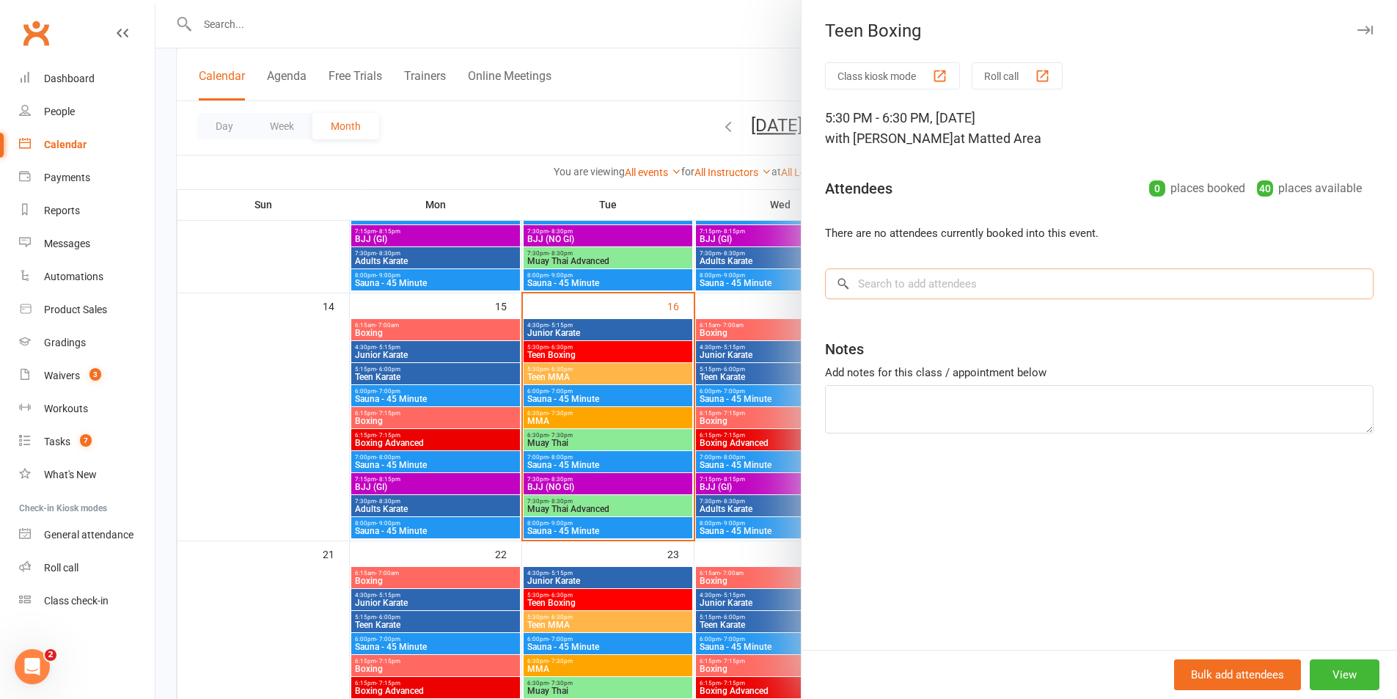
click at [993, 287] on input "search" at bounding box center [1099, 283] width 549 height 31
click at [81, 364] on link "Waivers 3" at bounding box center [87, 375] width 136 height 33
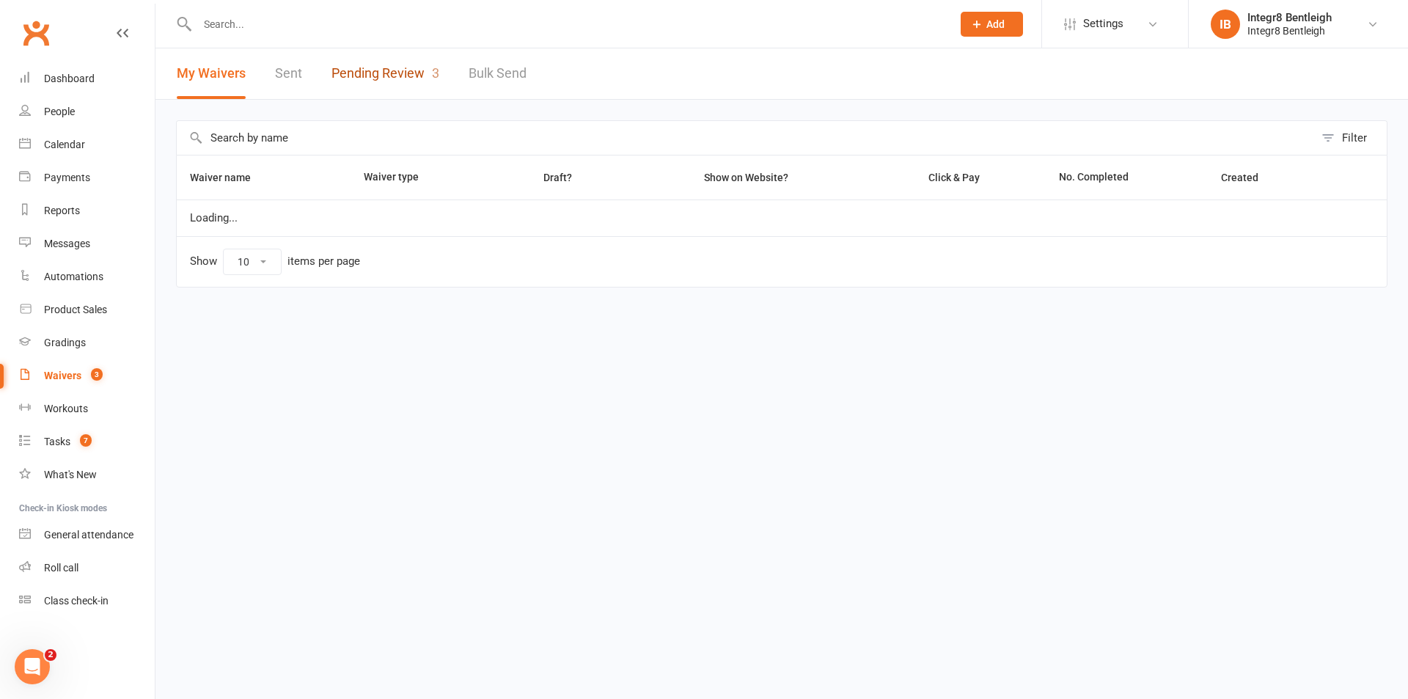
click at [353, 78] on link "Pending Review 3" at bounding box center [386, 73] width 108 height 51
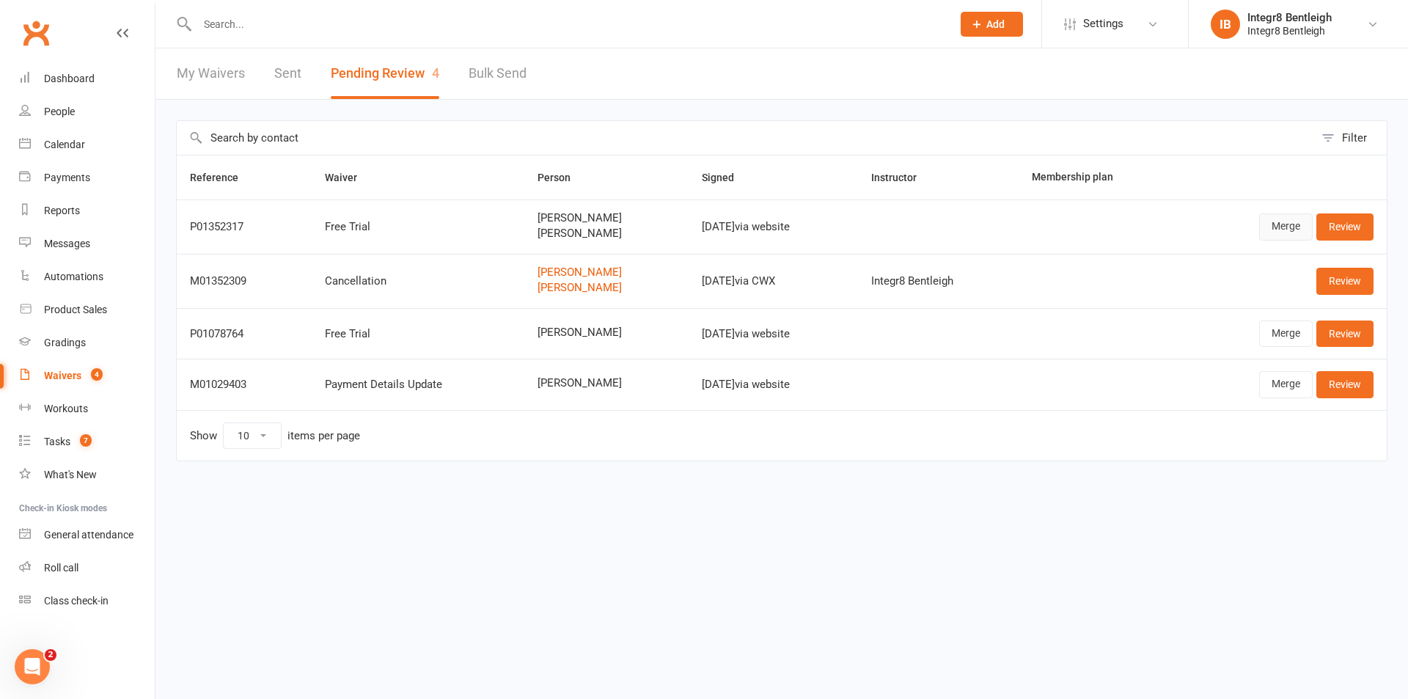
click at [1299, 226] on link "Merge" at bounding box center [1287, 226] width 54 height 26
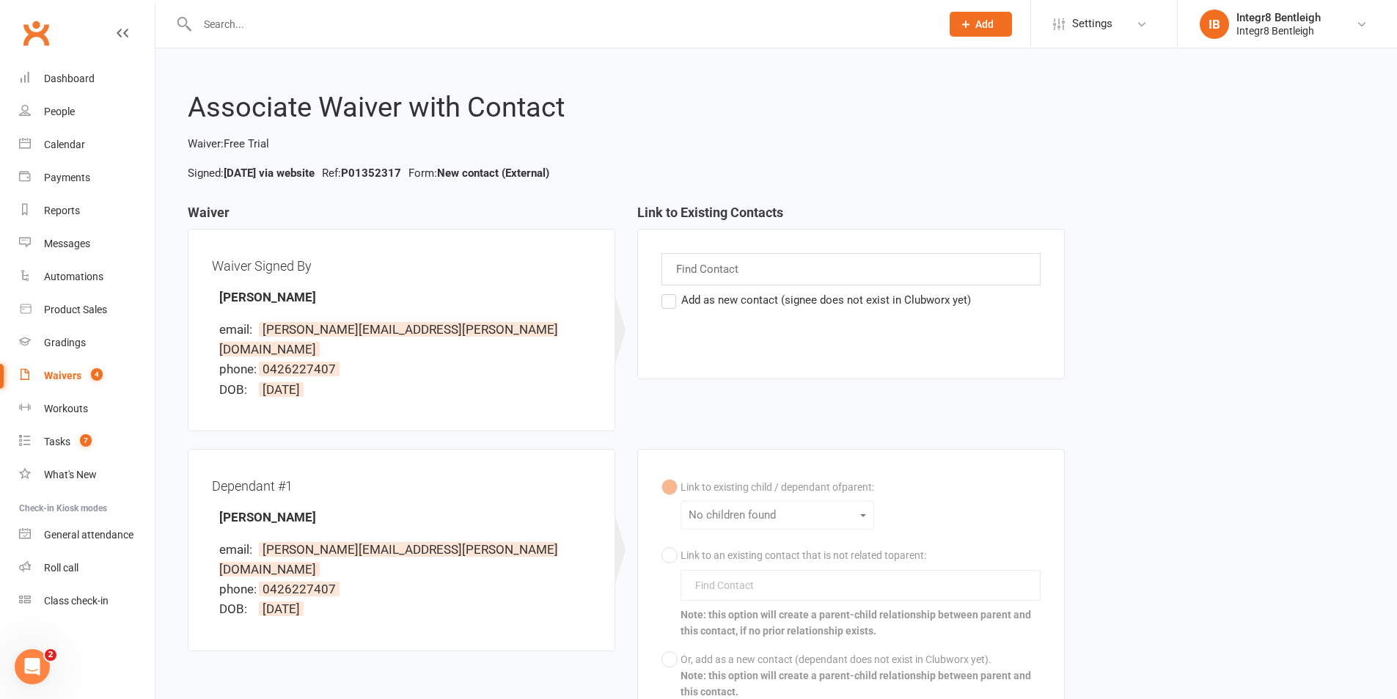
click at [801, 307] on label "Add as new contact (signee does not exist in Clubworx yet)" at bounding box center [817, 300] width 310 height 18
click at [671, 291] on input "Add as new contact (signee does not exist in Clubworx yet)" at bounding box center [667, 291] width 10 height 0
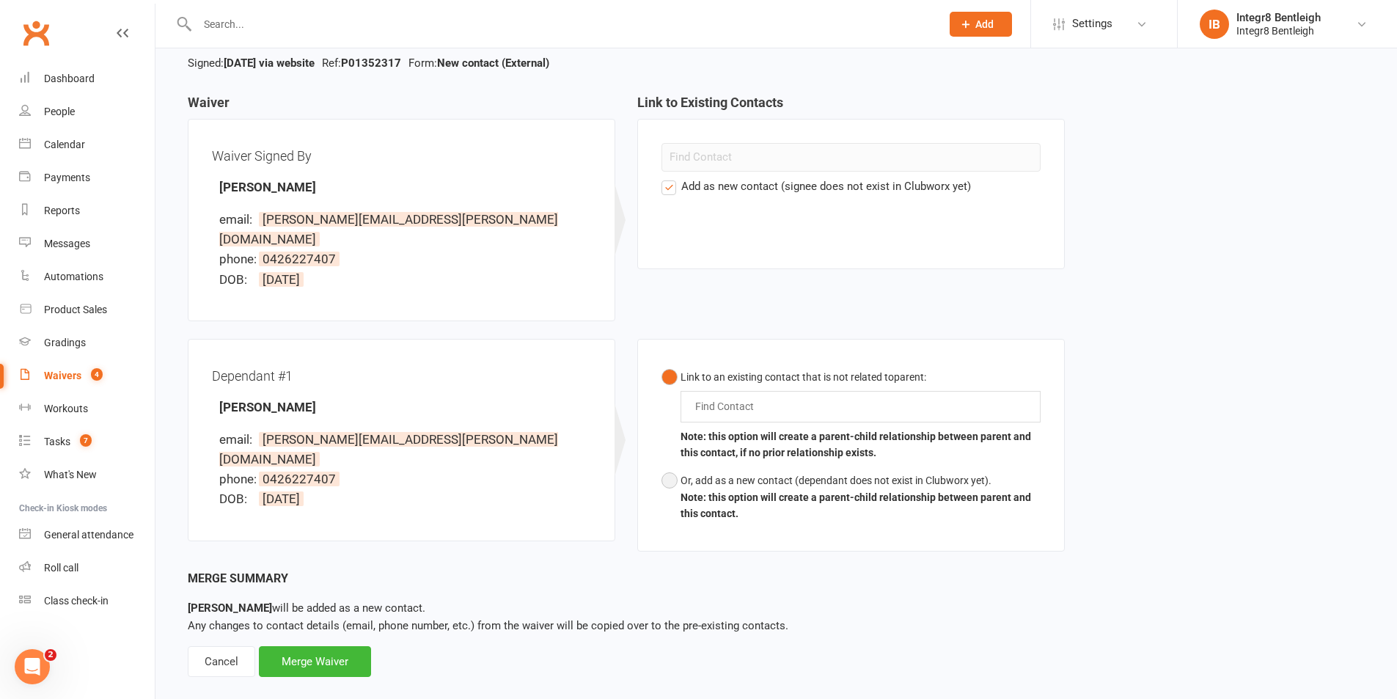
scroll to position [113, 0]
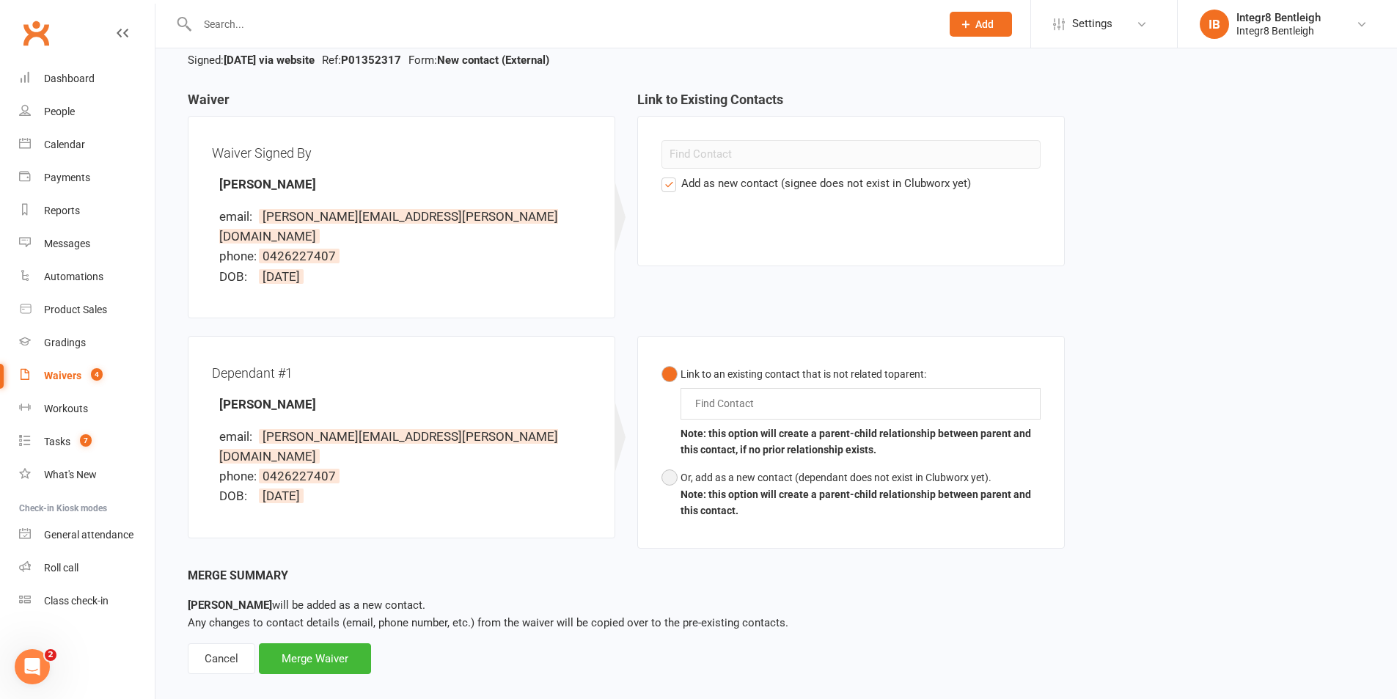
click at [775, 469] on div "Or, add as a new contact (dependant does not exist in Clubworx yet)." at bounding box center [861, 477] width 360 height 16
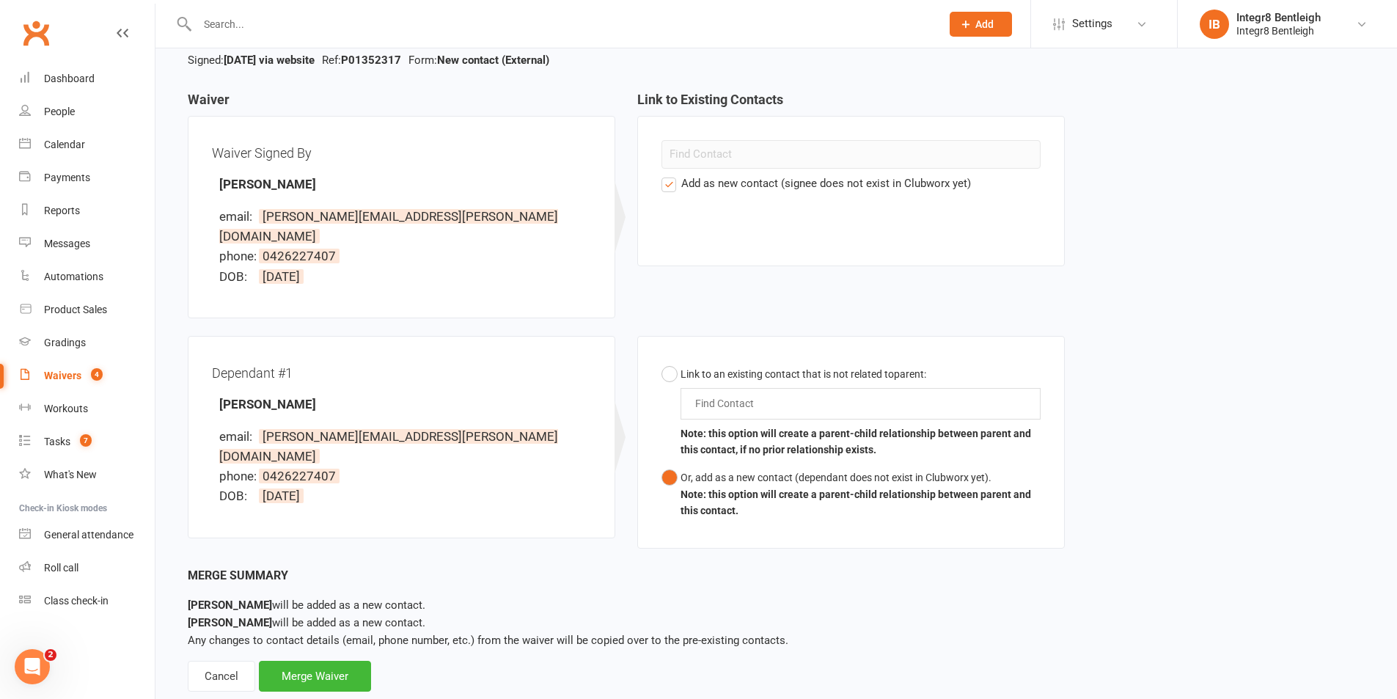
click at [678, 464] on button "Or, add as a new contact (dependant does not exist in Clubworx yet). Note: this…" at bounding box center [851, 494] width 379 height 61
click at [669, 464] on button "Or, add as a new contact (dependant does not exist in Clubworx yet). Note: this…" at bounding box center [851, 494] width 379 height 61
drag, startPoint x: 260, startPoint y: 386, endPoint x: 301, endPoint y: 381, distance: 41.4
click at [301, 381] on div "Dependant #1 Tymur Naboka email: aleksandr.adamenko@gmail.com phone: 0426227407…" at bounding box center [401, 437] width 379 height 154
copy strong "Naboka"
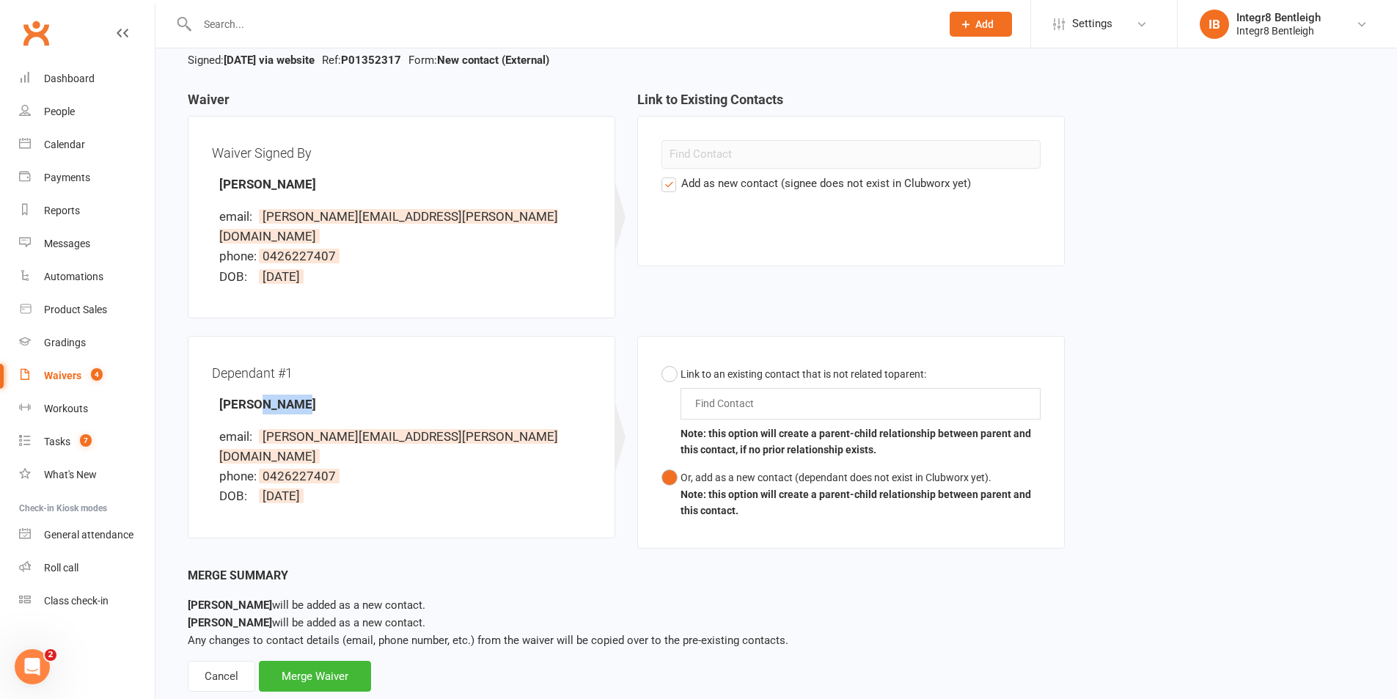
click at [314, 368] on div "Dependant #1 Tymur Naboka email: aleksandr.adamenko@gmail.com phone: 0426227407…" at bounding box center [401, 437] width 379 height 154
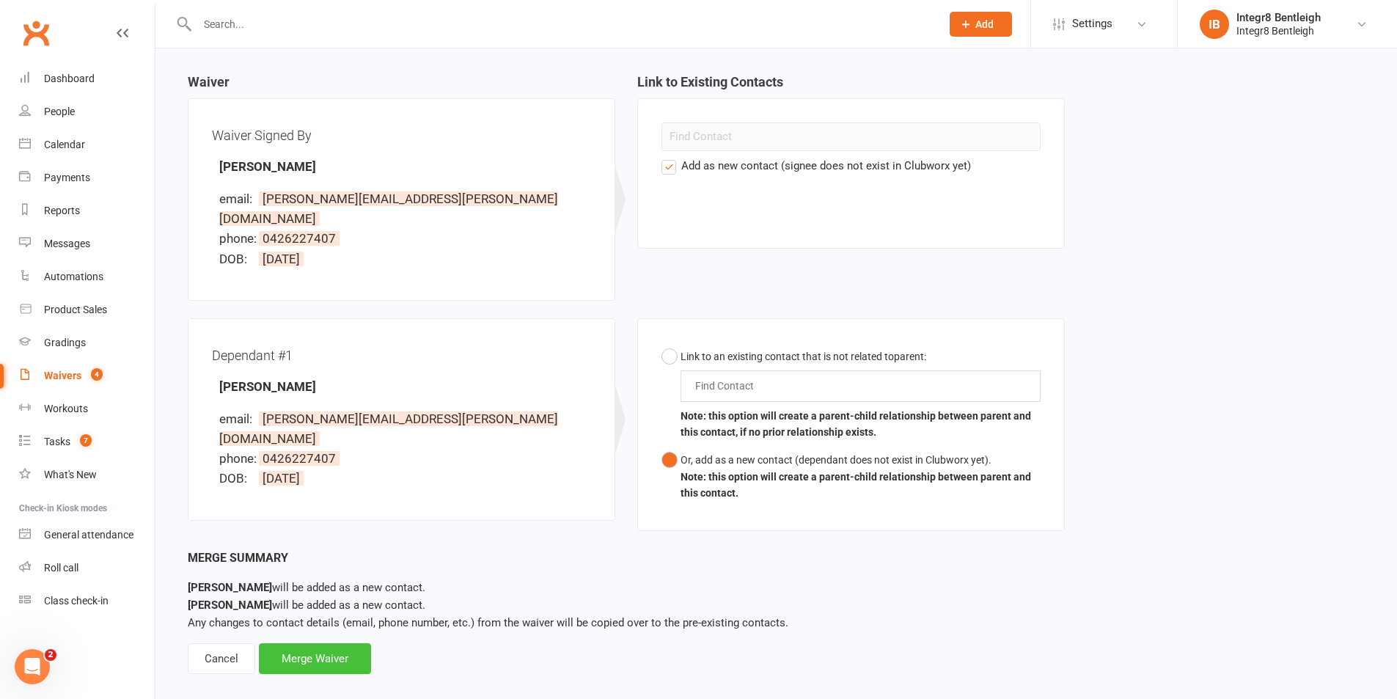
click at [351, 643] on div "Merge Waiver" at bounding box center [315, 658] width 112 height 31
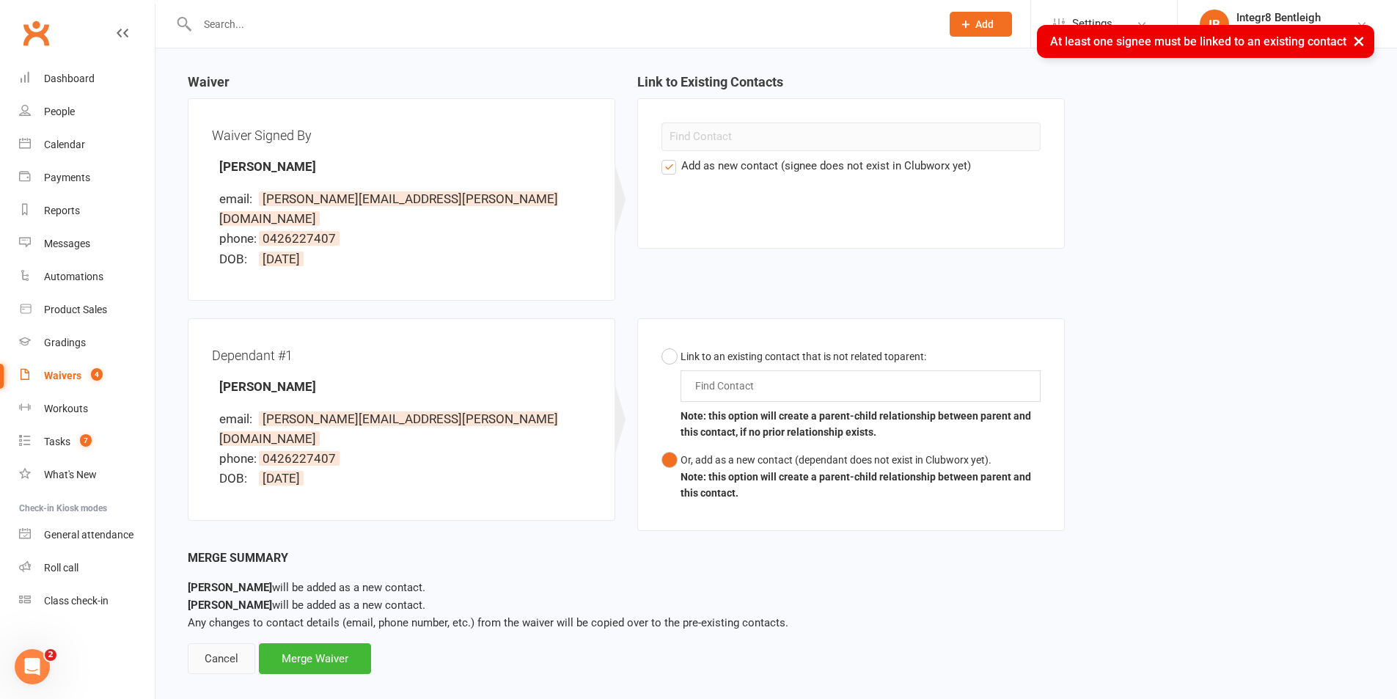
click at [220, 648] on div "Cancel" at bounding box center [221, 658] width 67 height 31
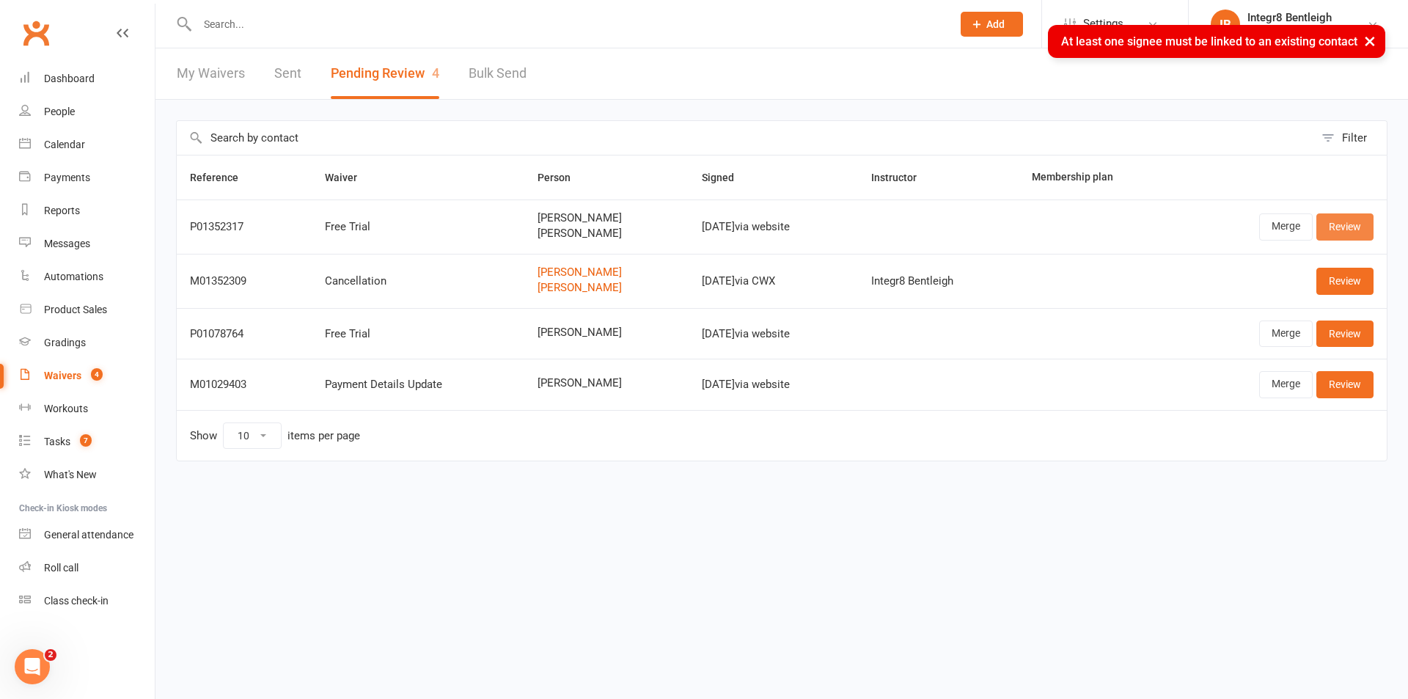
click at [1345, 223] on link "Review" at bounding box center [1345, 226] width 57 height 26
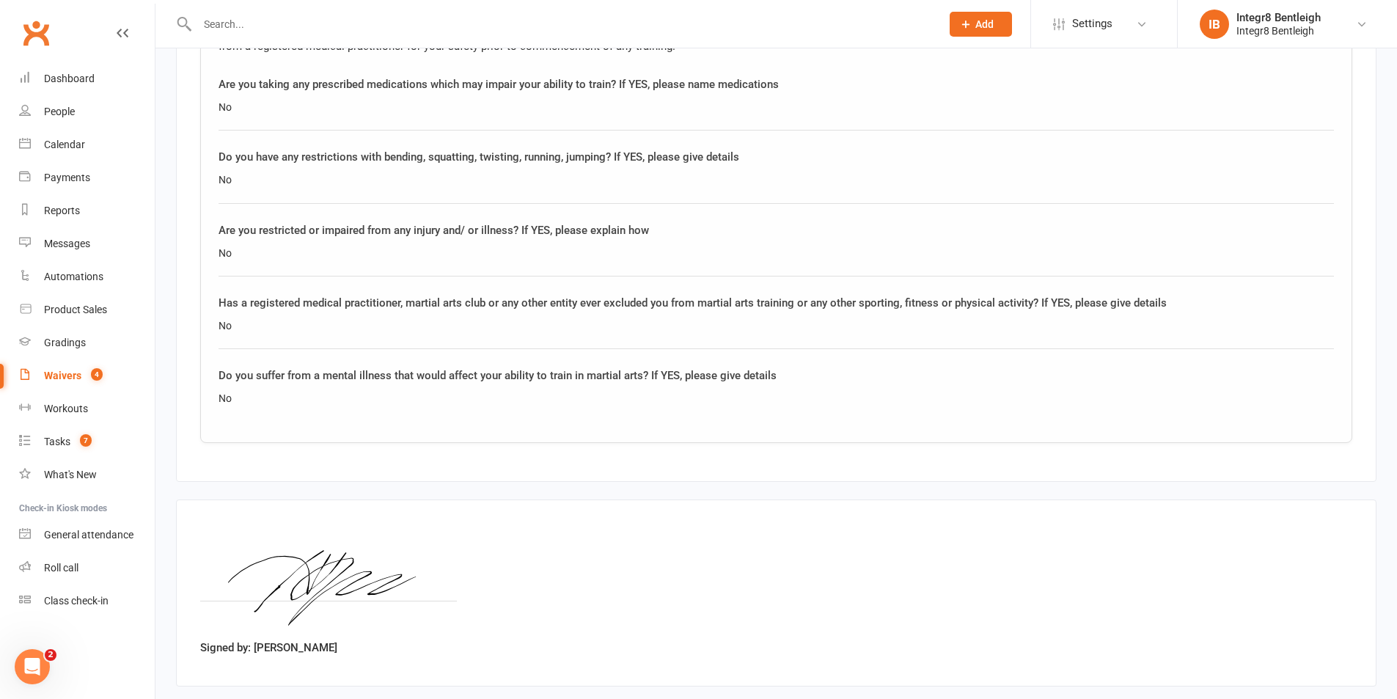
scroll to position [1765, 0]
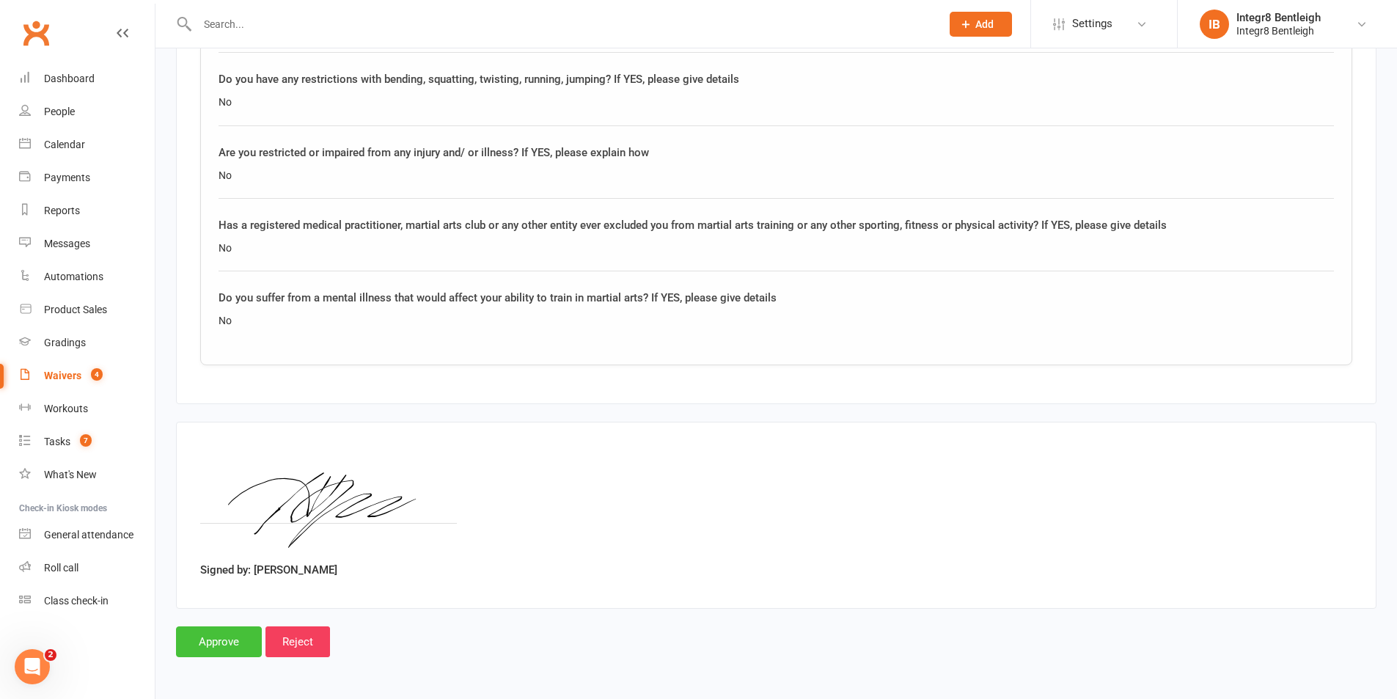
click at [228, 635] on input "Approve" at bounding box center [219, 641] width 86 height 31
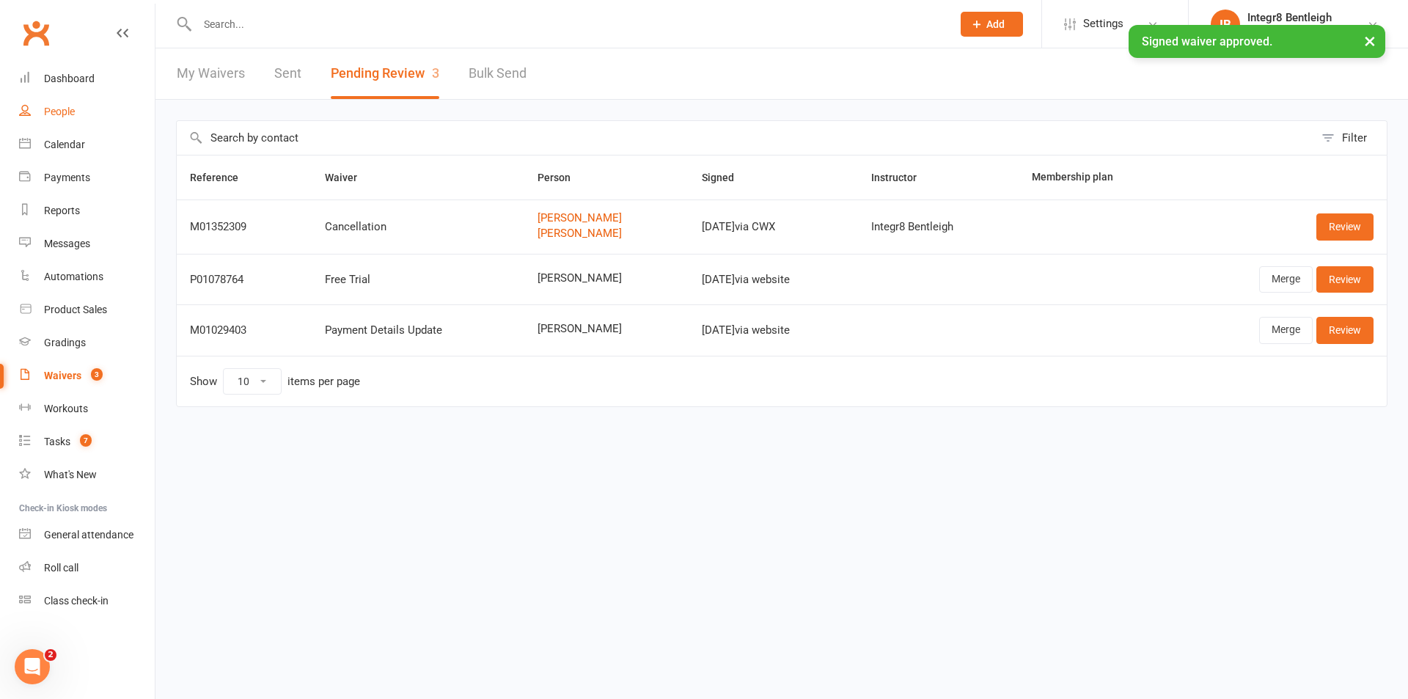
click at [73, 107] on div "People" at bounding box center [59, 112] width 31 height 12
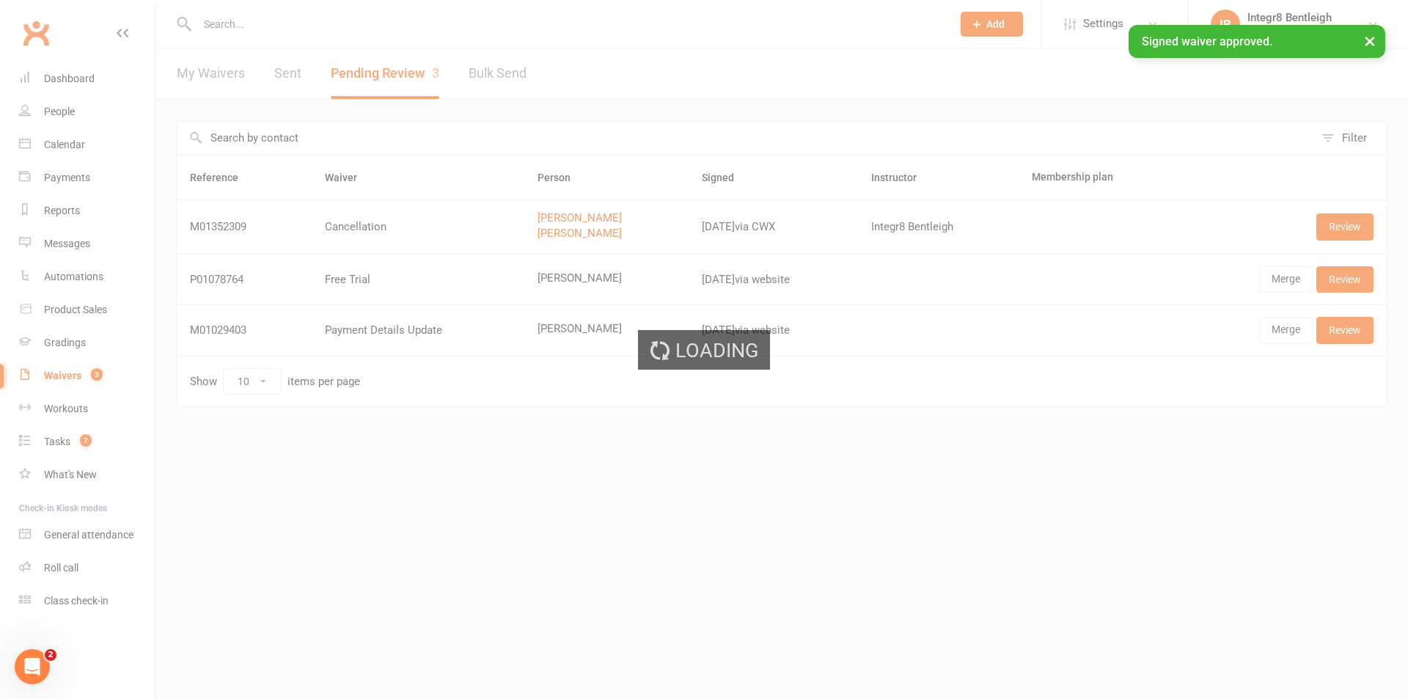
select select "25"
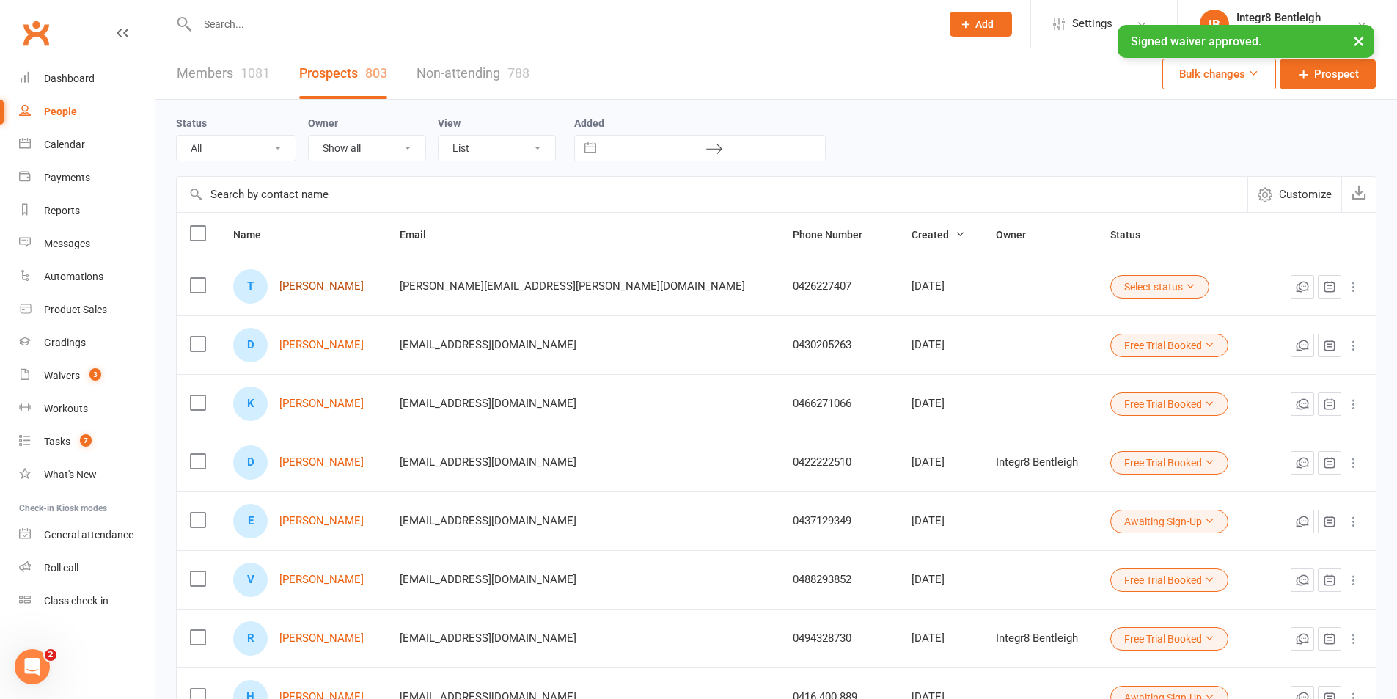
click at [326, 286] on link "[PERSON_NAME]" at bounding box center [321, 286] width 84 height 12
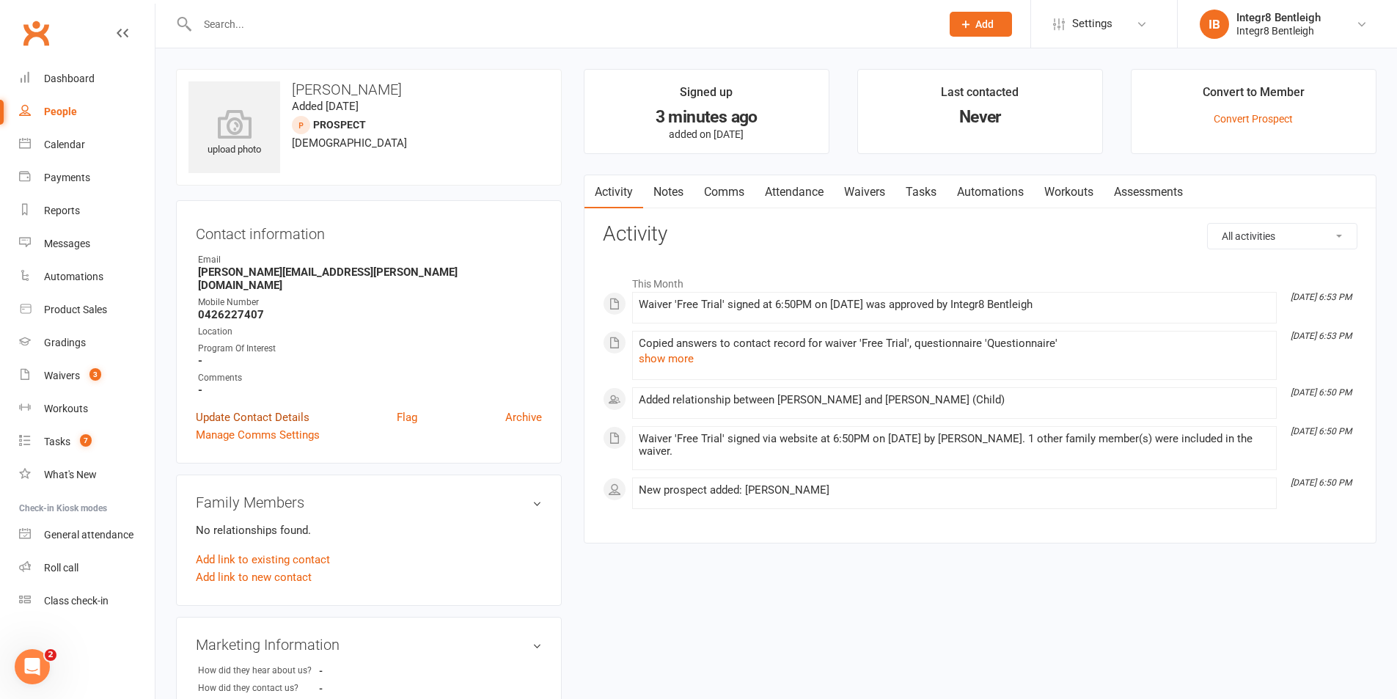
click at [282, 409] on link "Update Contact Details" at bounding box center [253, 418] width 114 height 18
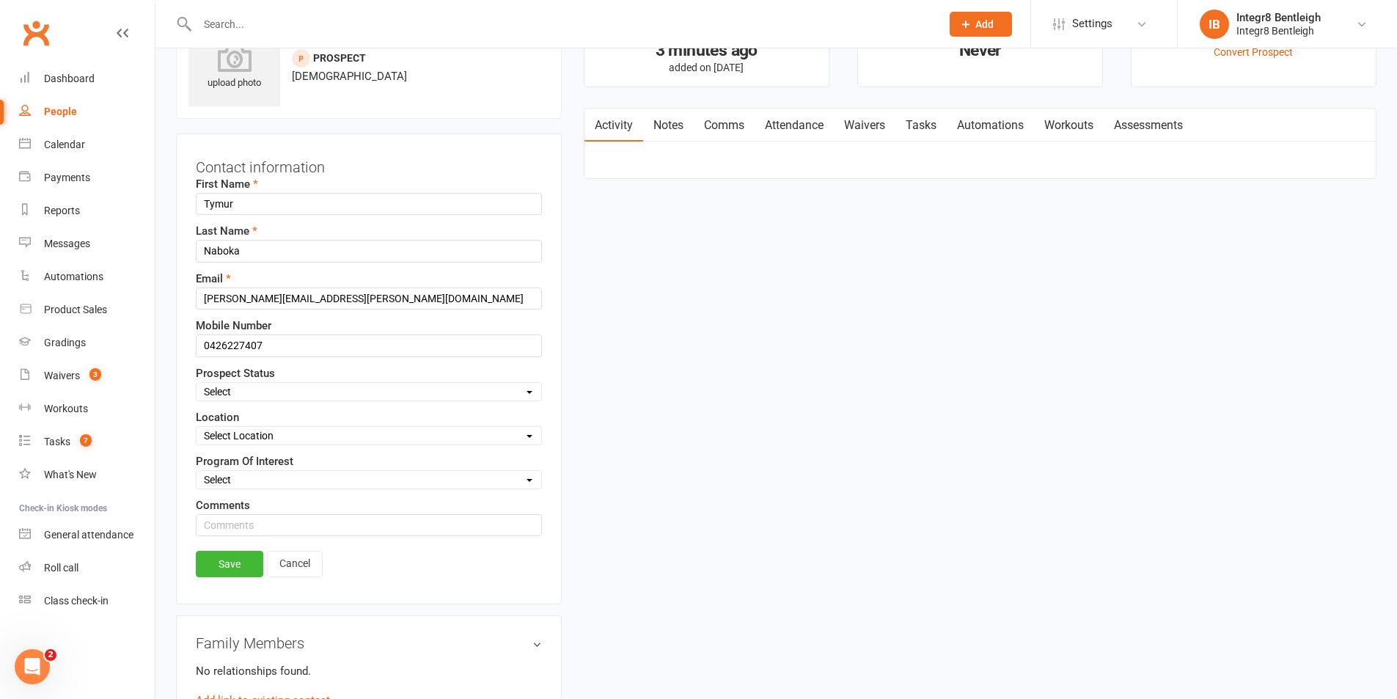
scroll to position [69, 0]
click at [288, 387] on select "Select Initial Contact Follow-up Free Trial Booked Awaiting Sign-Up Not Ready (…" at bounding box center [369, 389] width 345 height 16
select select "Free Trial Booked"
click at [197, 381] on select "Select Initial Contact Follow-up Free Trial Booked Awaiting Sign-Up Not Ready (…" at bounding box center [369, 389] width 345 height 16
click at [224, 554] on link "Save" at bounding box center [229, 562] width 67 height 26
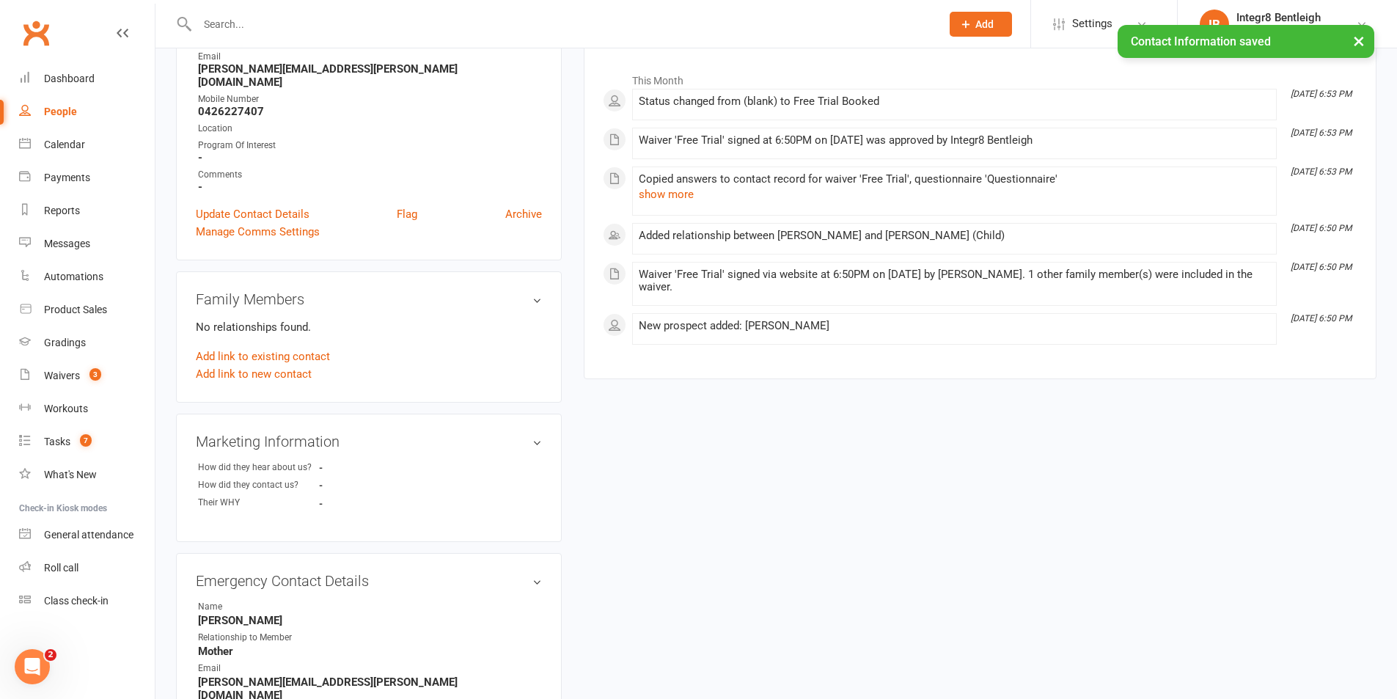
scroll to position [0, 0]
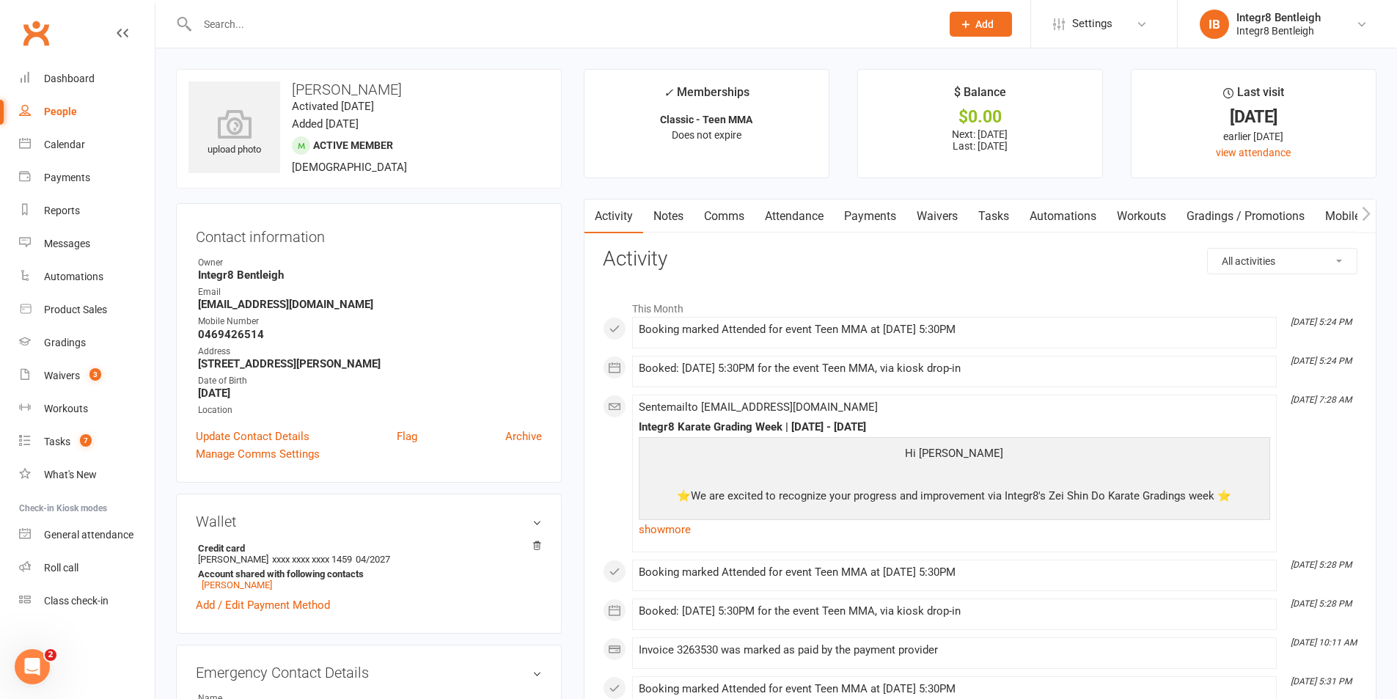
click at [681, 216] on link "Notes" at bounding box center [668, 217] width 51 height 34
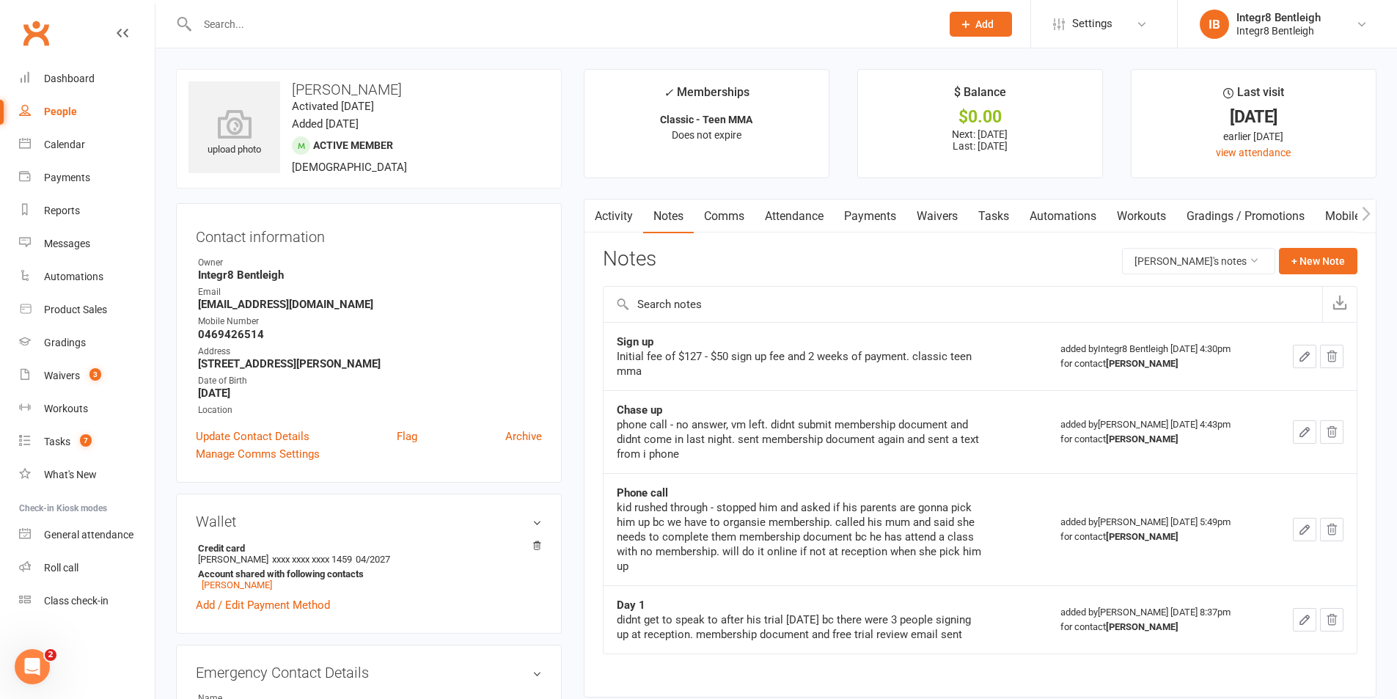
click at [621, 222] on link "Activity" at bounding box center [614, 217] width 59 height 34
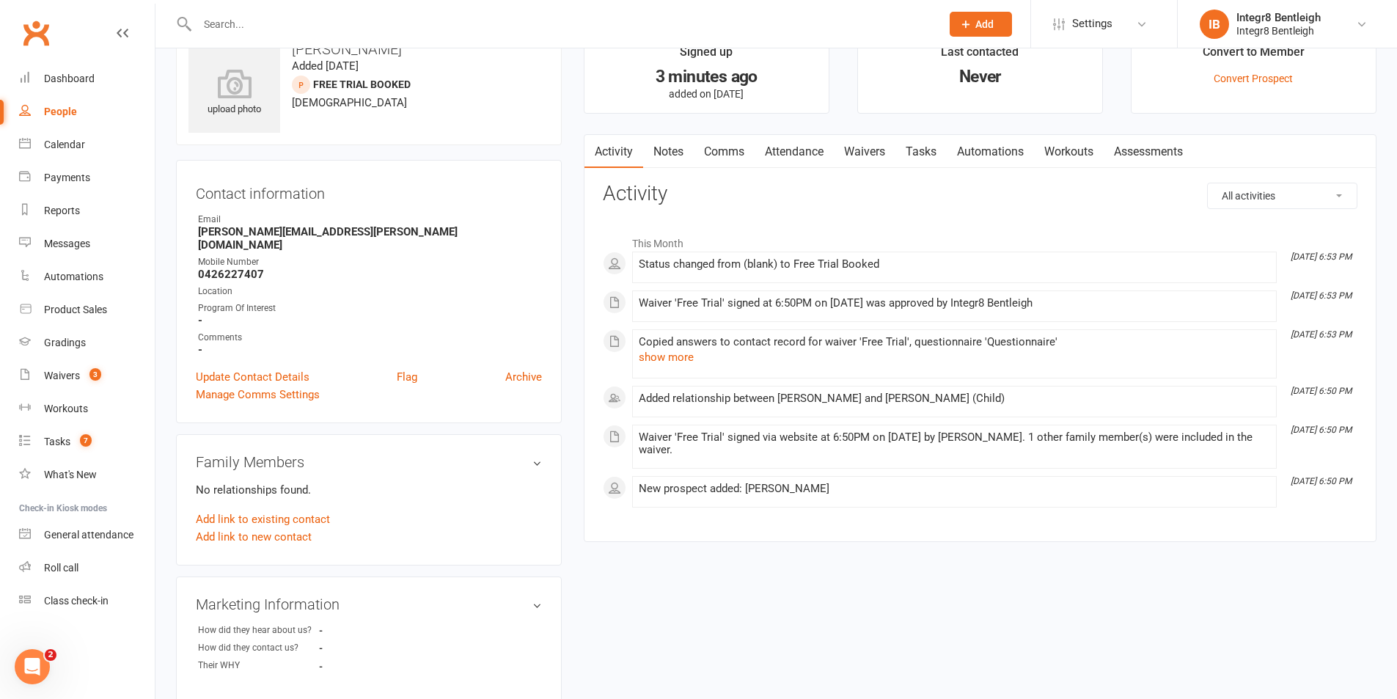
scroll to position [73, 0]
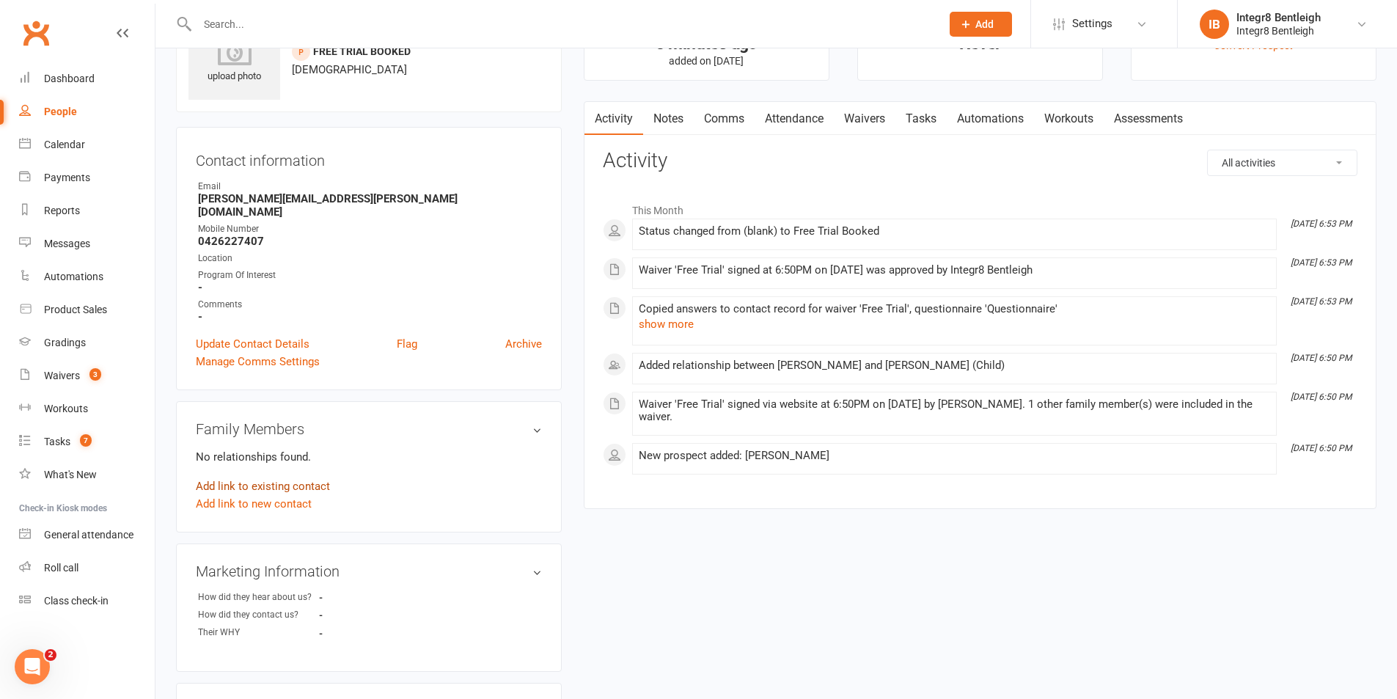
click at [313, 478] on link "Add link to existing contact" at bounding box center [263, 487] width 134 height 18
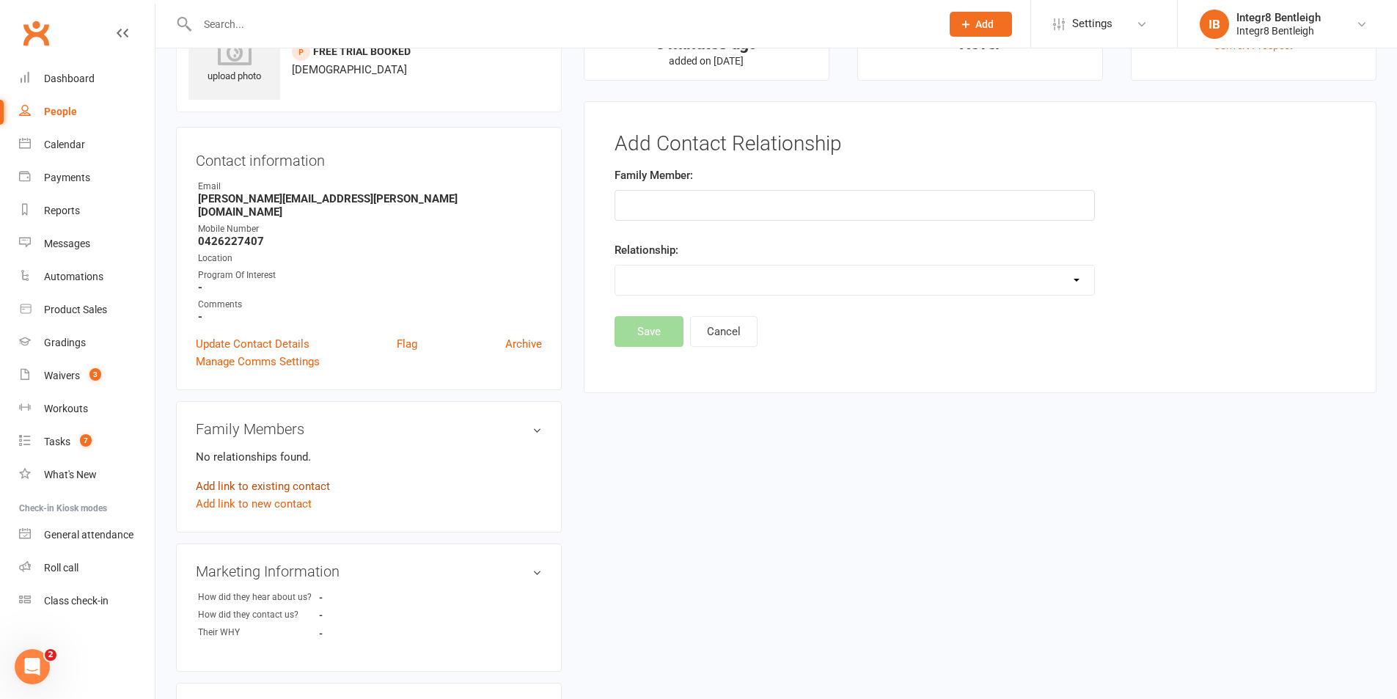
scroll to position [101, 0]
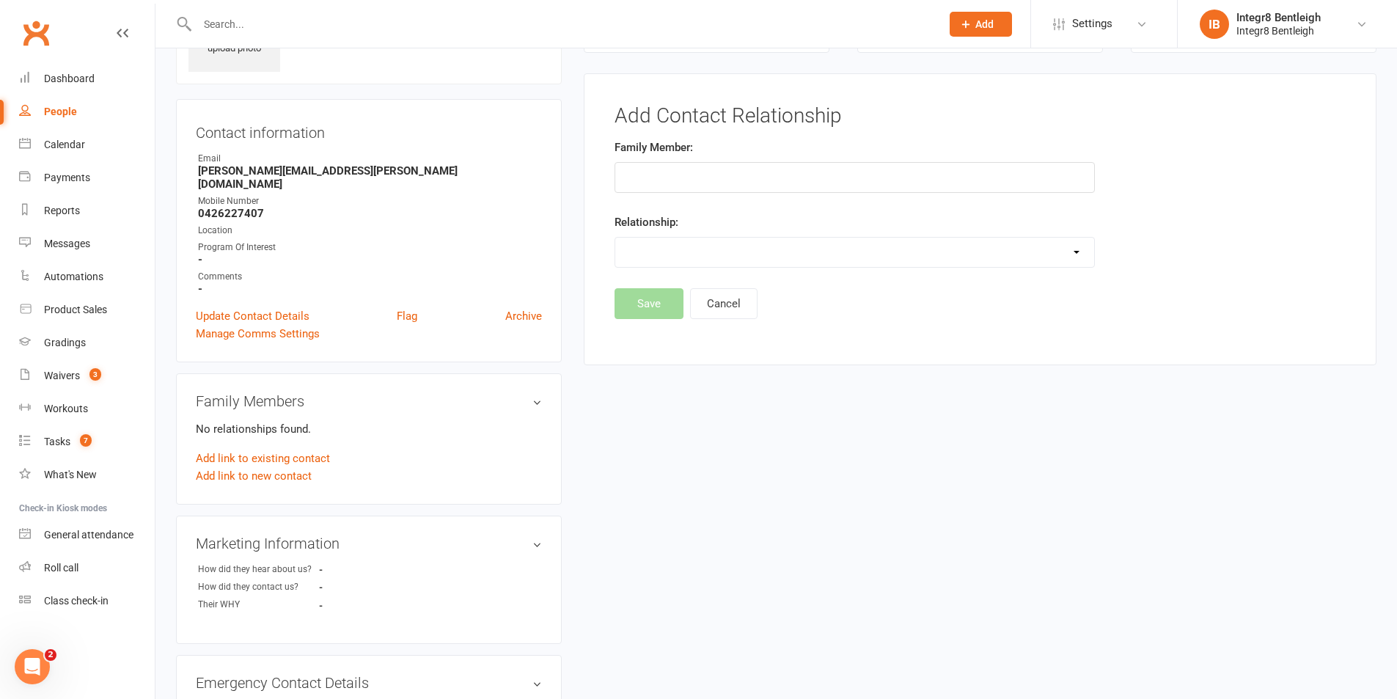
click at [715, 179] on input "text" at bounding box center [855, 177] width 480 height 31
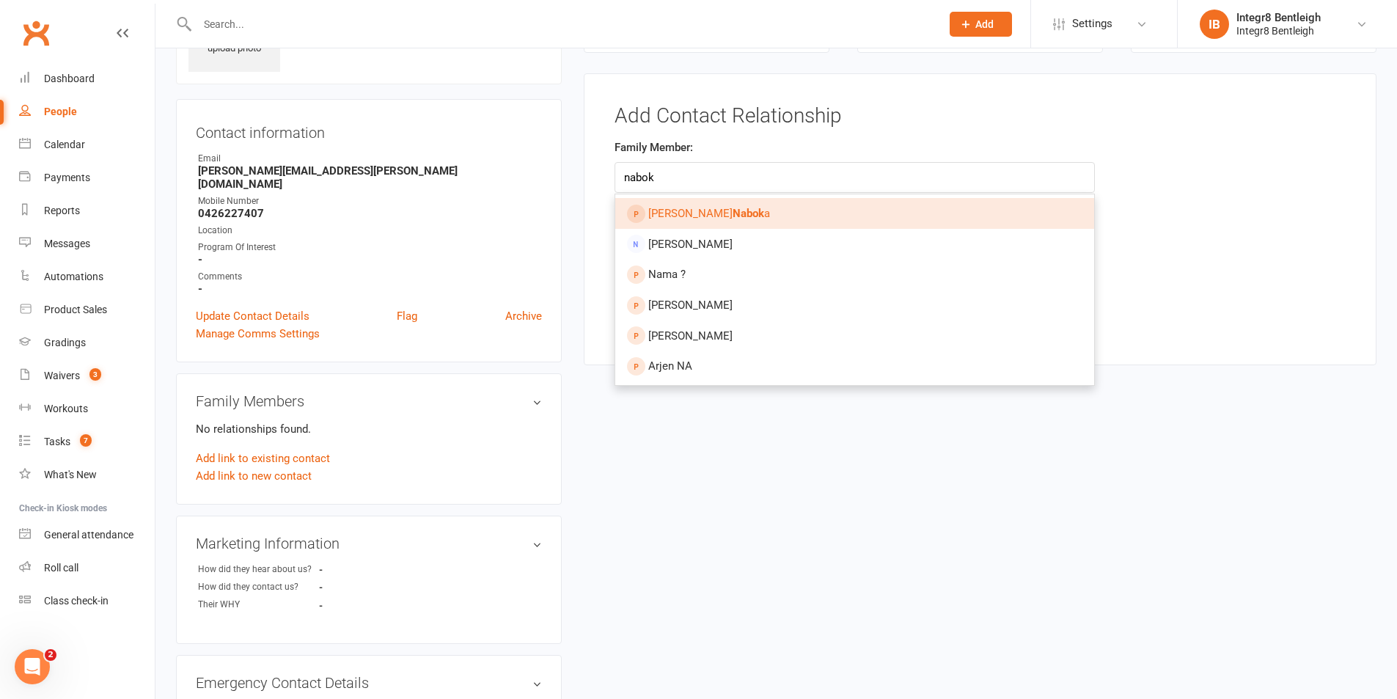
type input "nabok"
click at [727, 204] on link "[PERSON_NAME] a" at bounding box center [854, 213] width 479 height 31
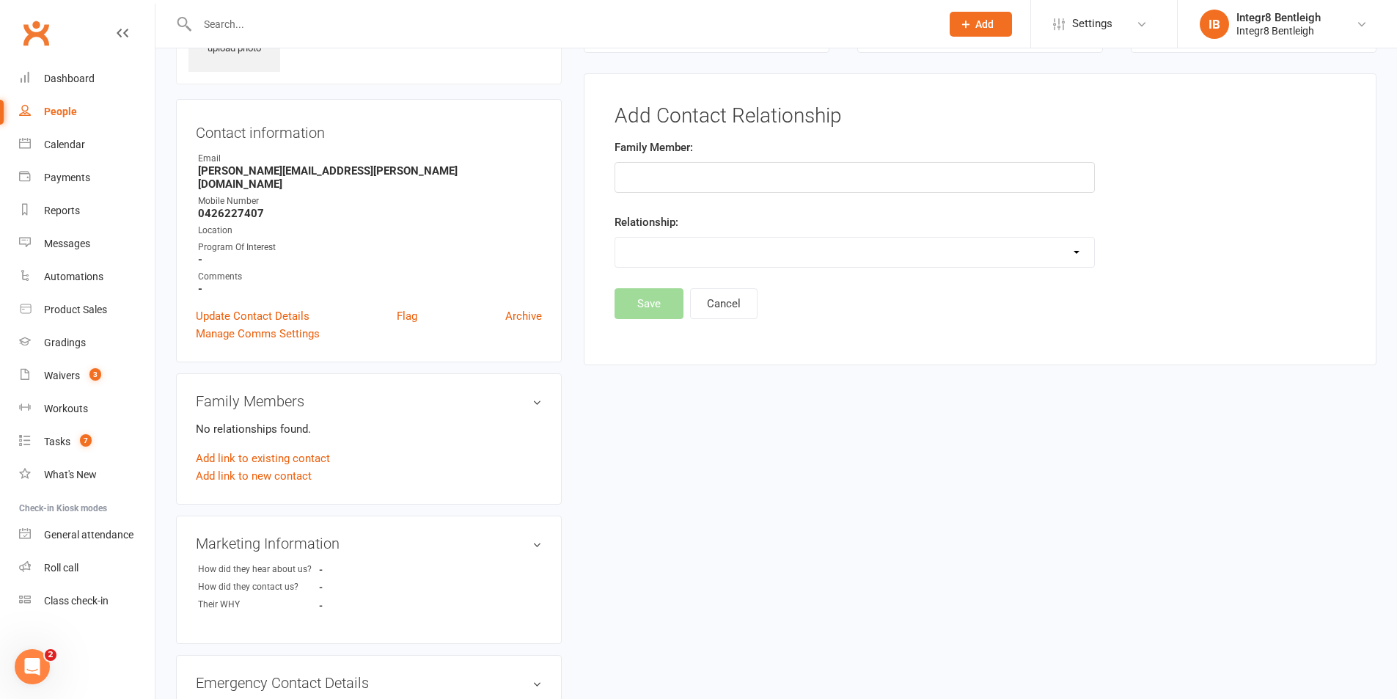
type input "[PERSON_NAME]"
click at [737, 249] on select "Parent / Guardian Child Sibling (parent not in system) Spouse / Partner Cousin …" at bounding box center [854, 252] width 479 height 29
select select "0"
click at [615, 238] on select "Parent / Guardian Child Sibling (parent not in system) Spouse / Partner Cousin …" at bounding box center [854, 252] width 479 height 29
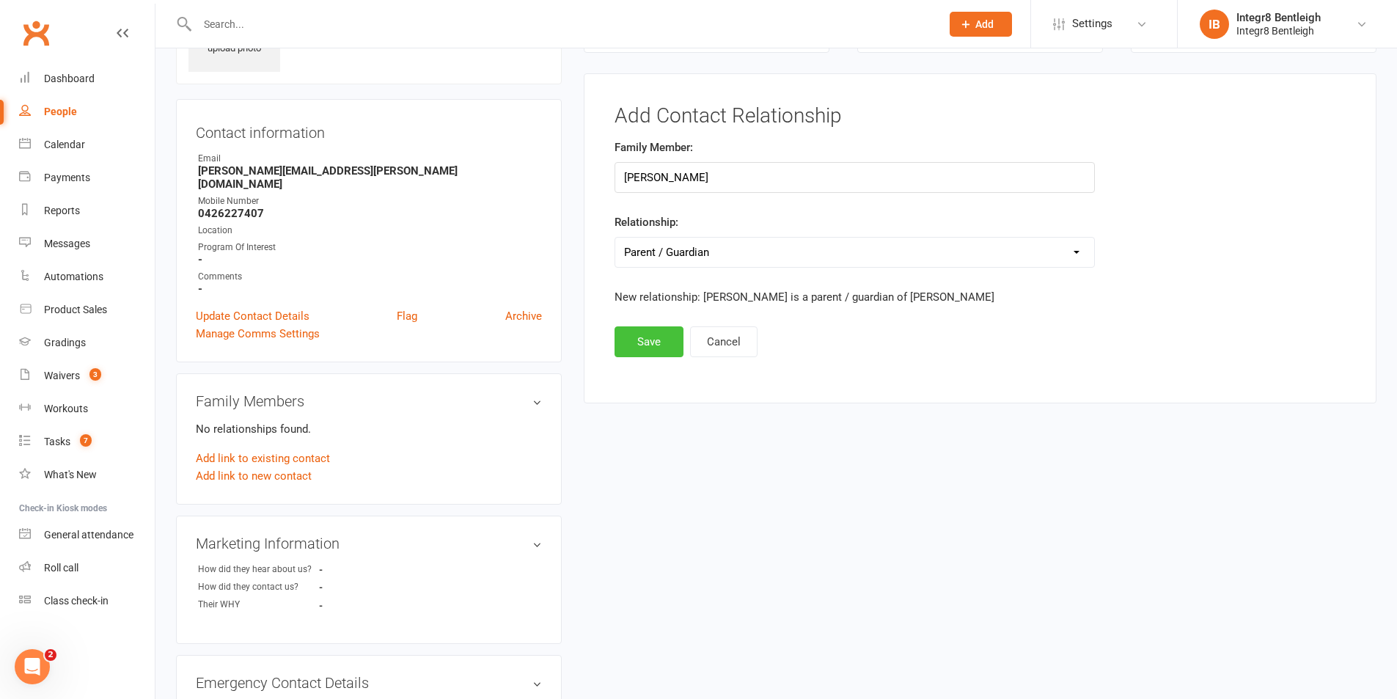
click at [658, 335] on button "Save" at bounding box center [649, 341] width 69 height 31
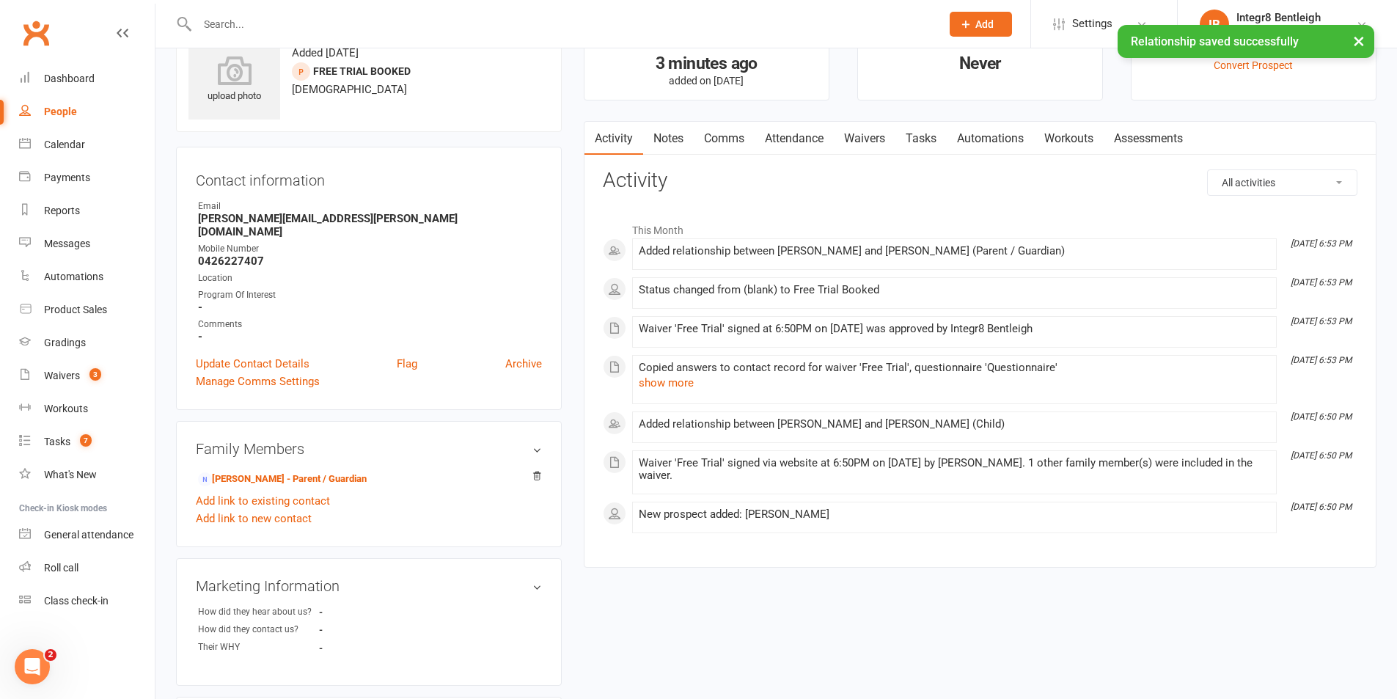
scroll to position [0, 0]
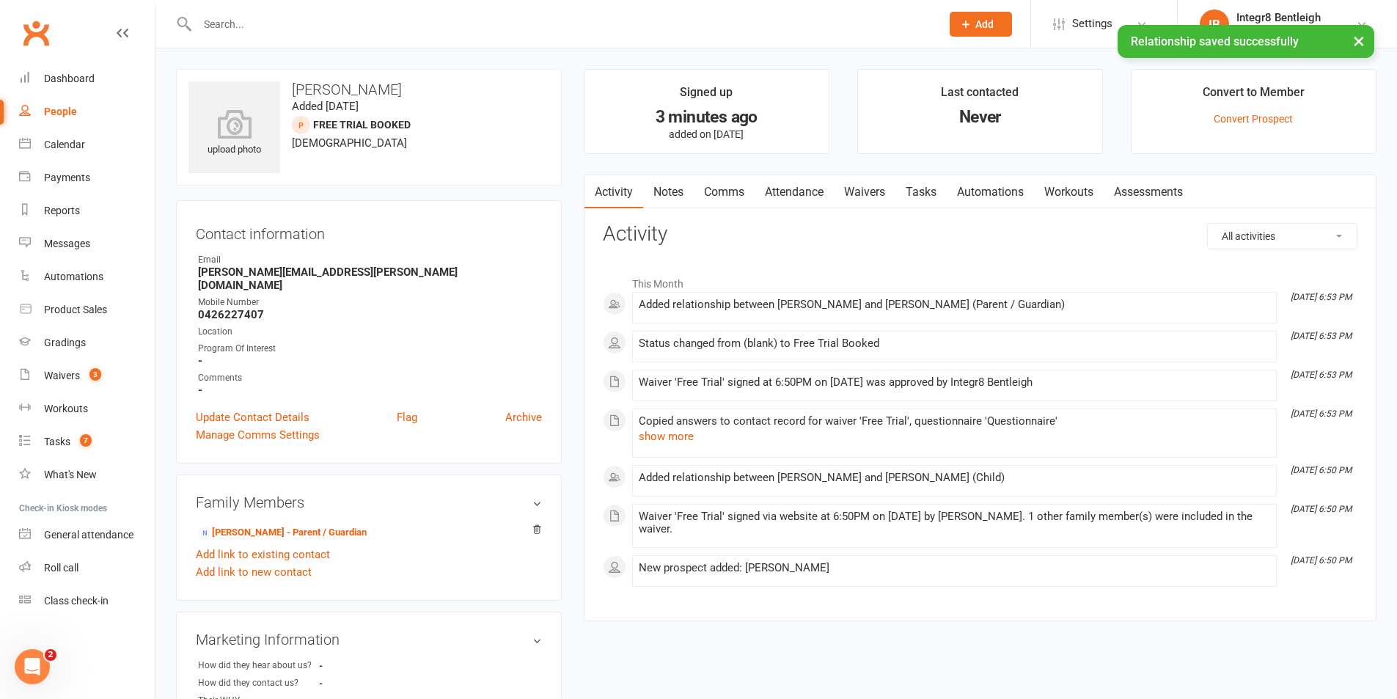
click at [686, 183] on link "Notes" at bounding box center [668, 192] width 51 height 34
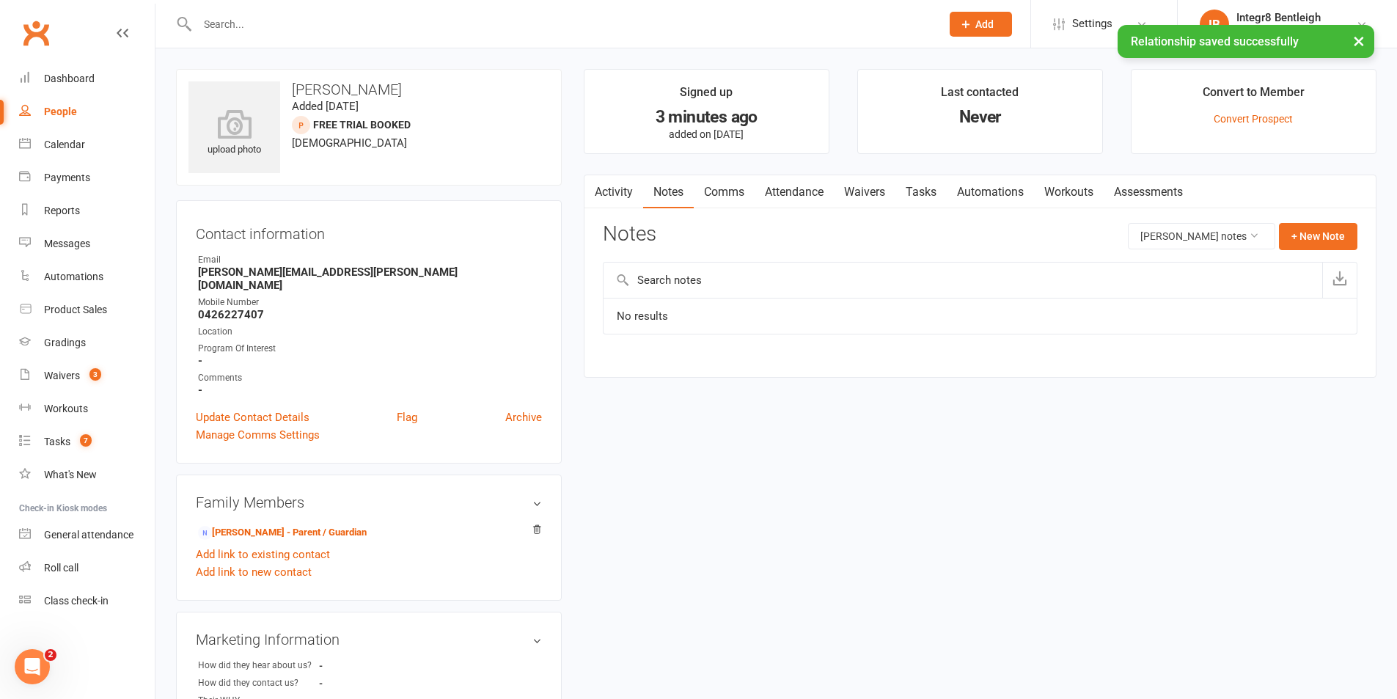
click at [784, 184] on link "Attendance" at bounding box center [794, 192] width 79 height 34
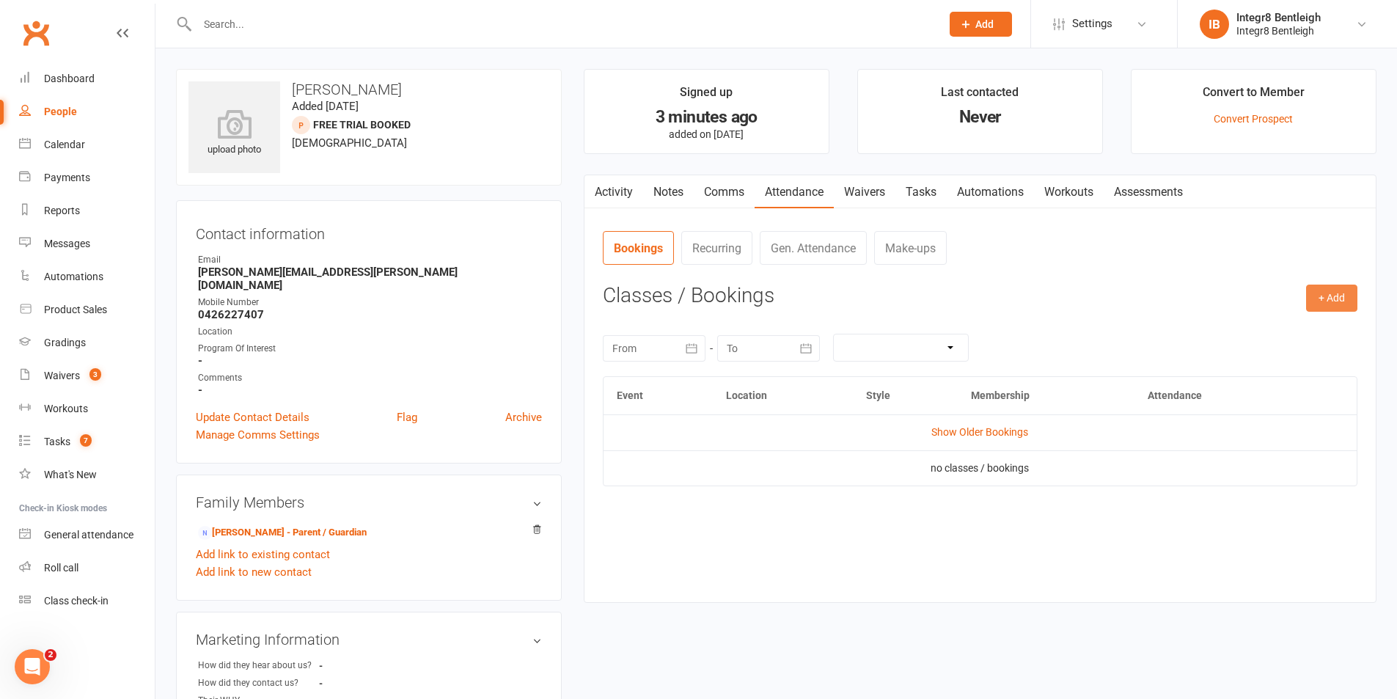
click at [1347, 290] on button "+ Add" at bounding box center [1331, 298] width 51 height 26
click at [1248, 325] on link "Book Event" at bounding box center [1284, 331] width 145 height 29
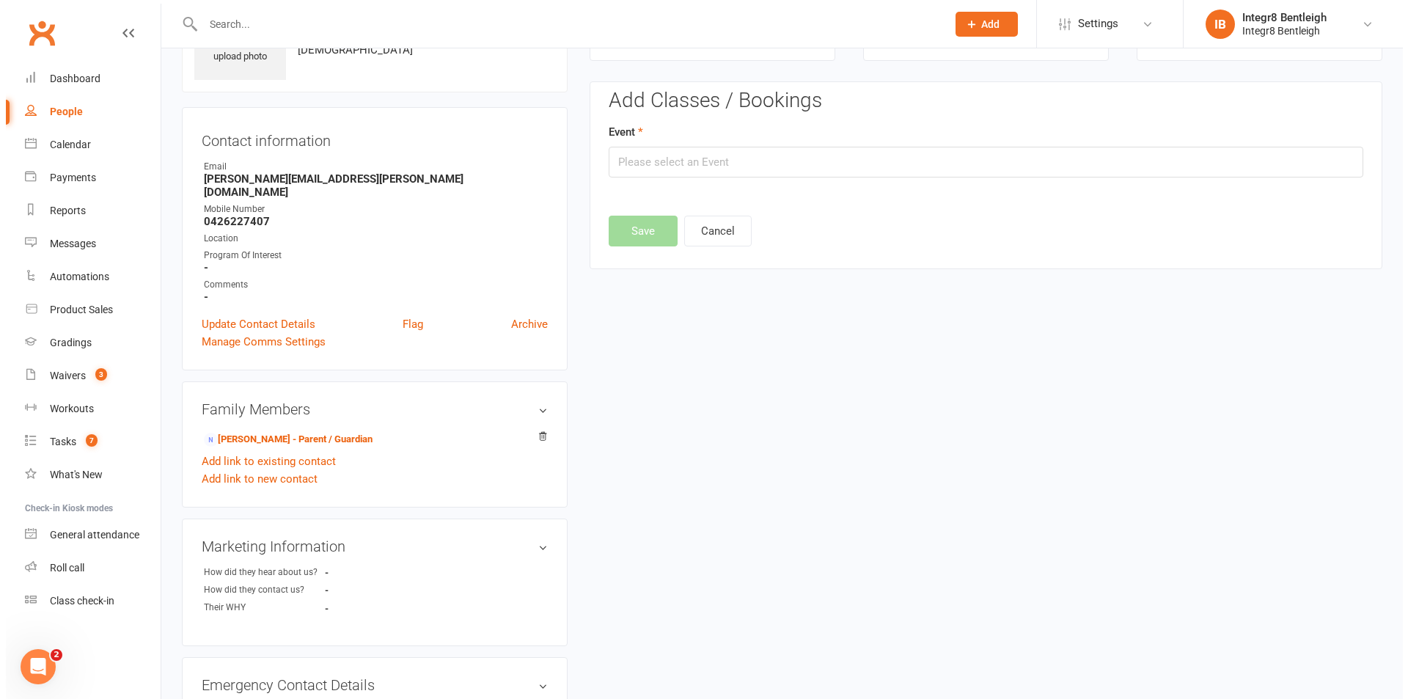
scroll to position [101, 0]
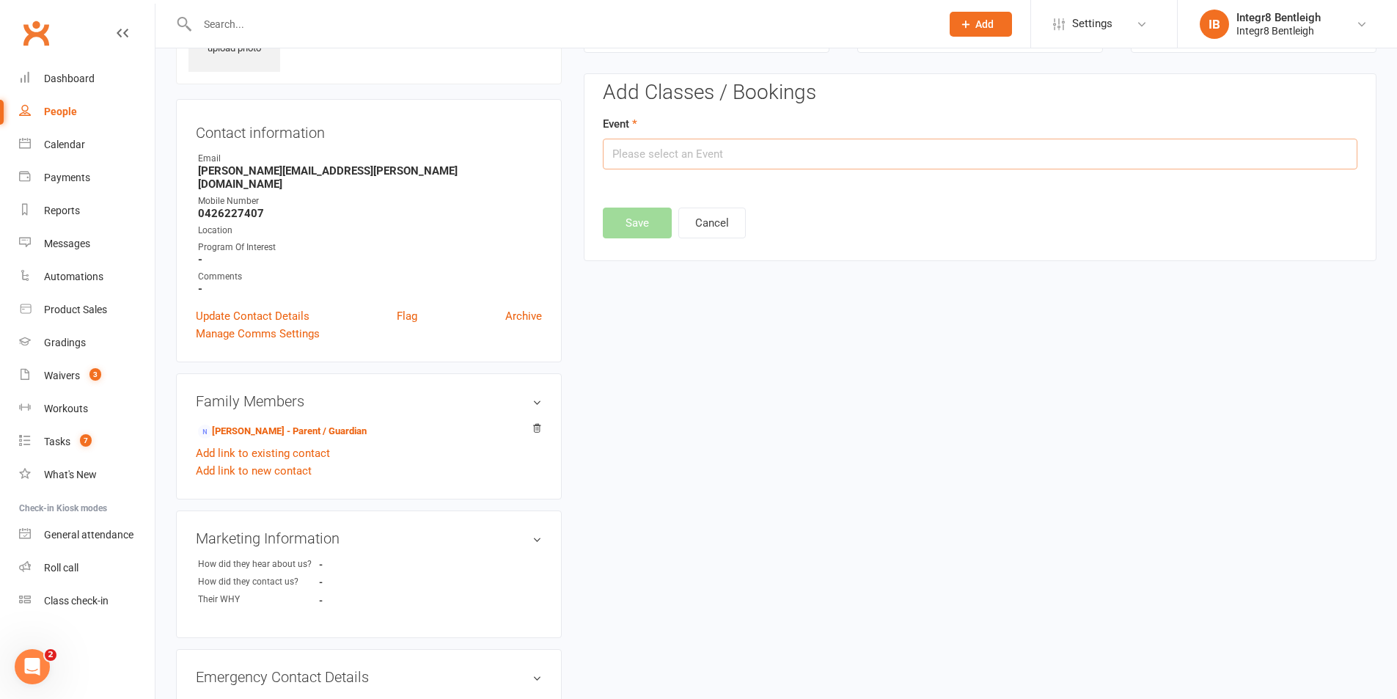
click at [893, 144] on input "text" at bounding box center [980, 154] width 755 height 31
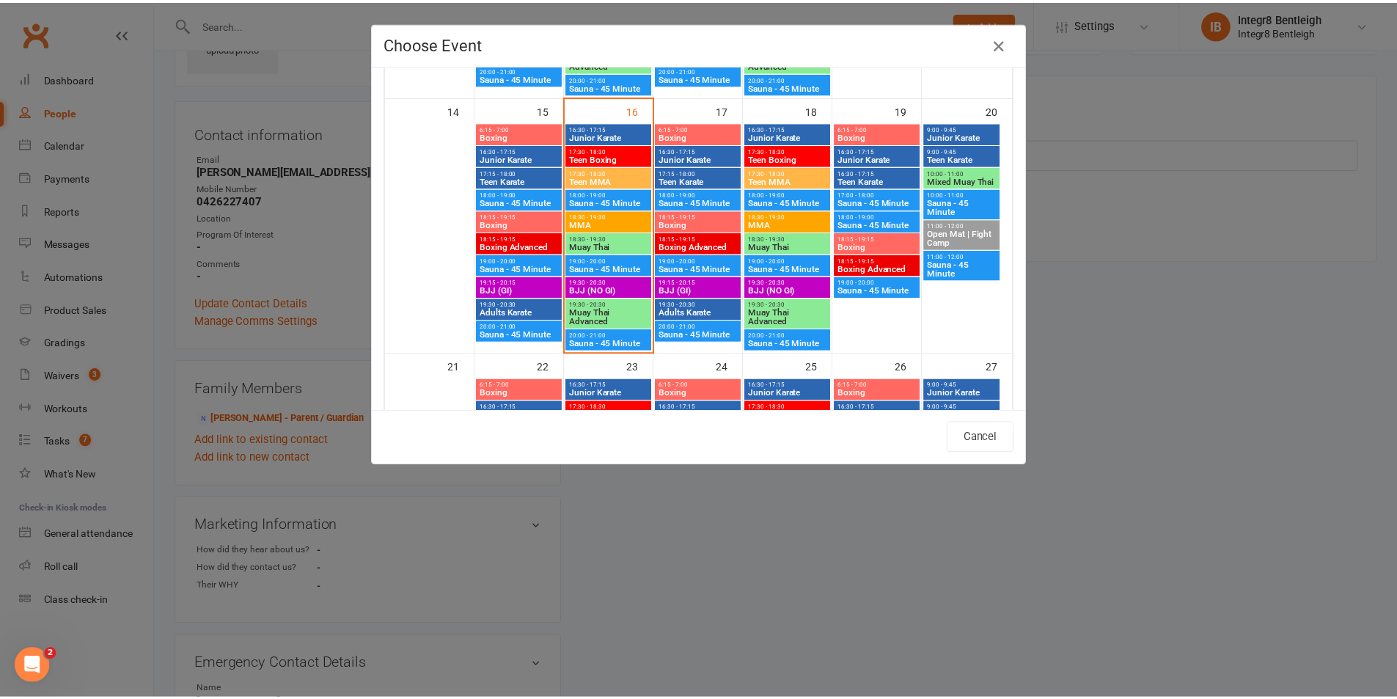
scroll to position [587, 0]
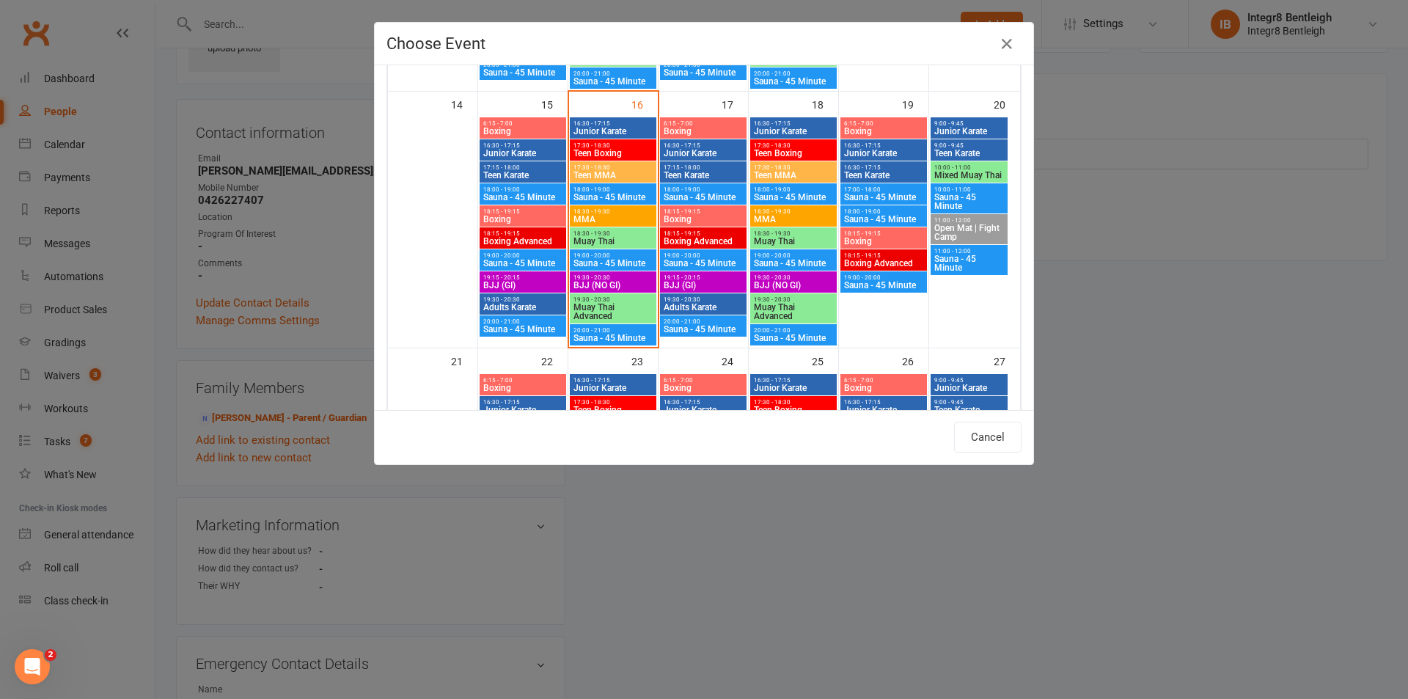
click at [781, 153] on span "Teen Boxing" at bounding box center [793, 153] width 81 height 9
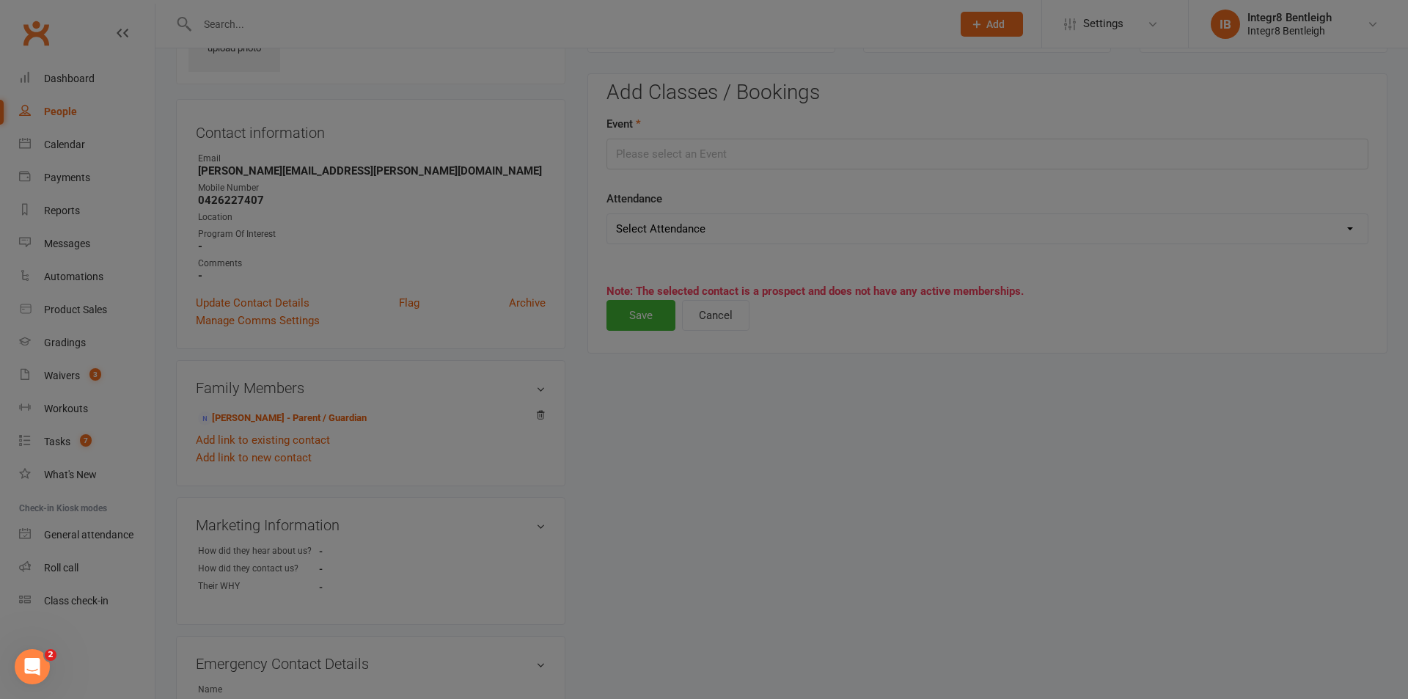
type input "Teen Boxing - [DATE] 5:30:00 PM"
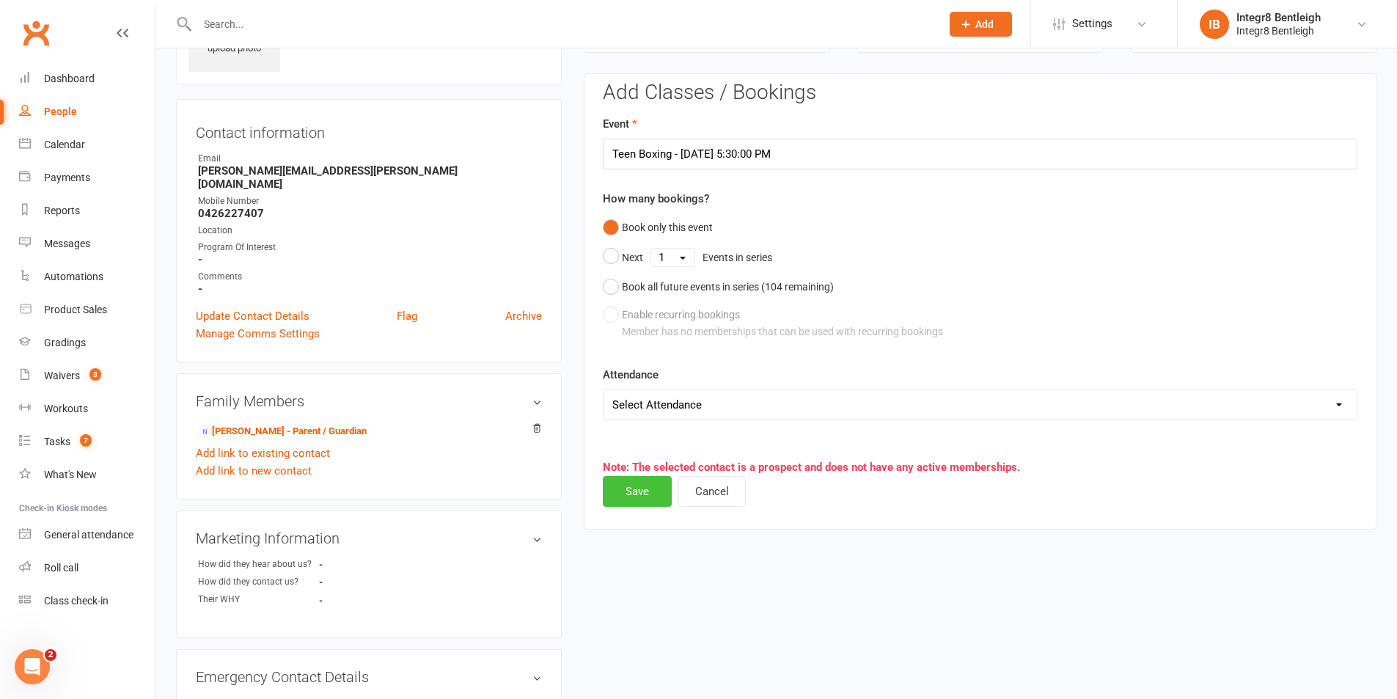
click at [617, 482] on button "Save" at bounding box center [637, 491] width 69 height 31
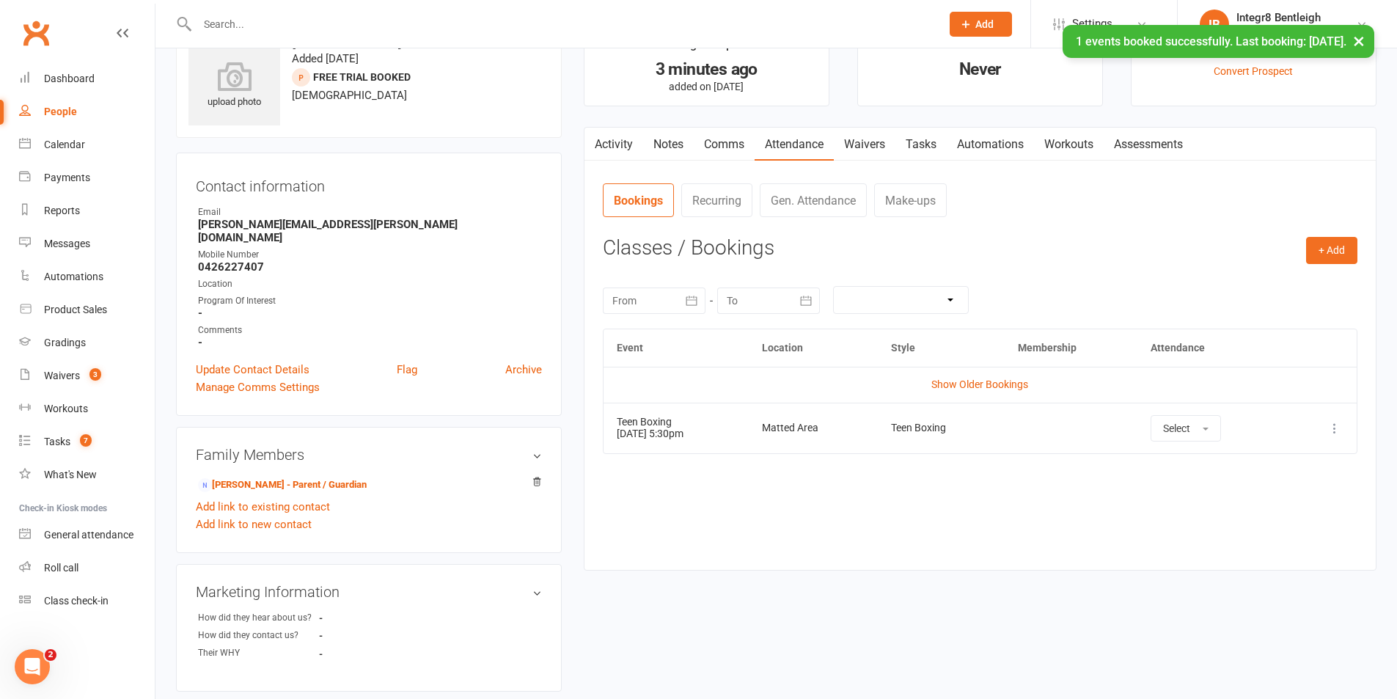
scroll to position [0, 0]
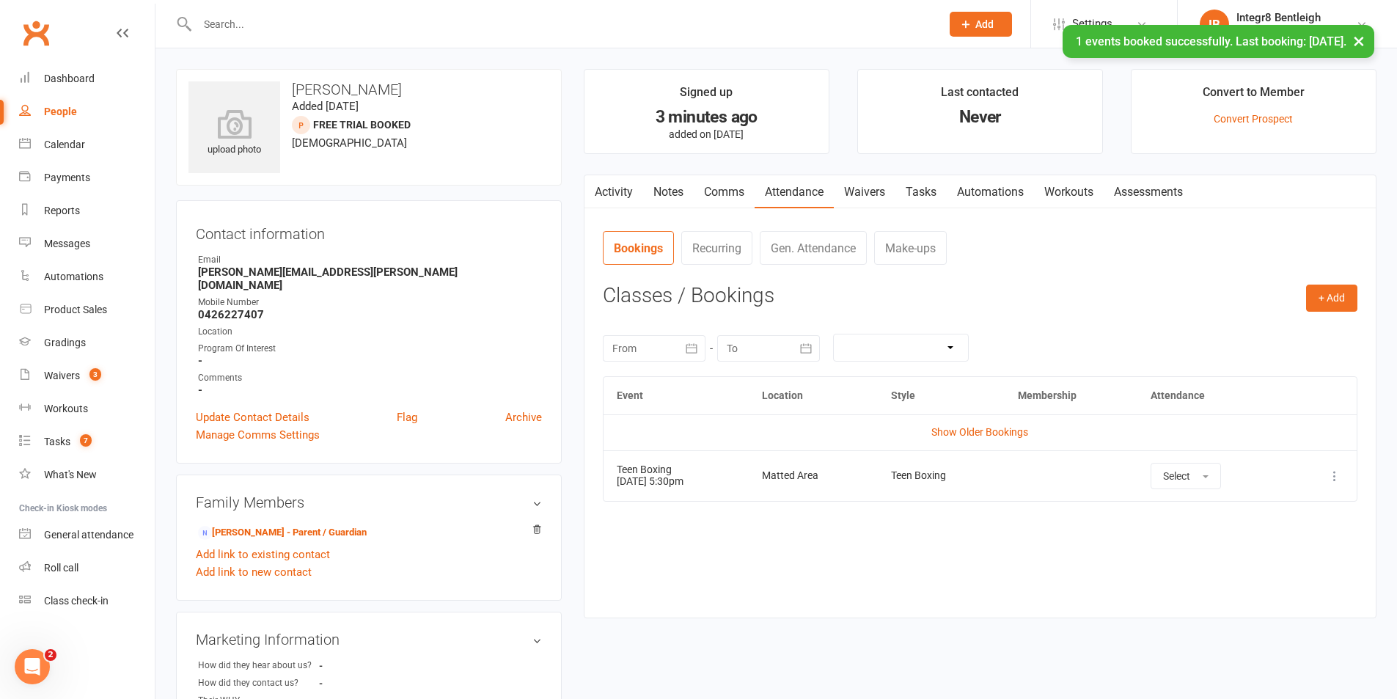
click at [675, 193] on link "Notes" at bounding box center [668, 192] width 51 height 34
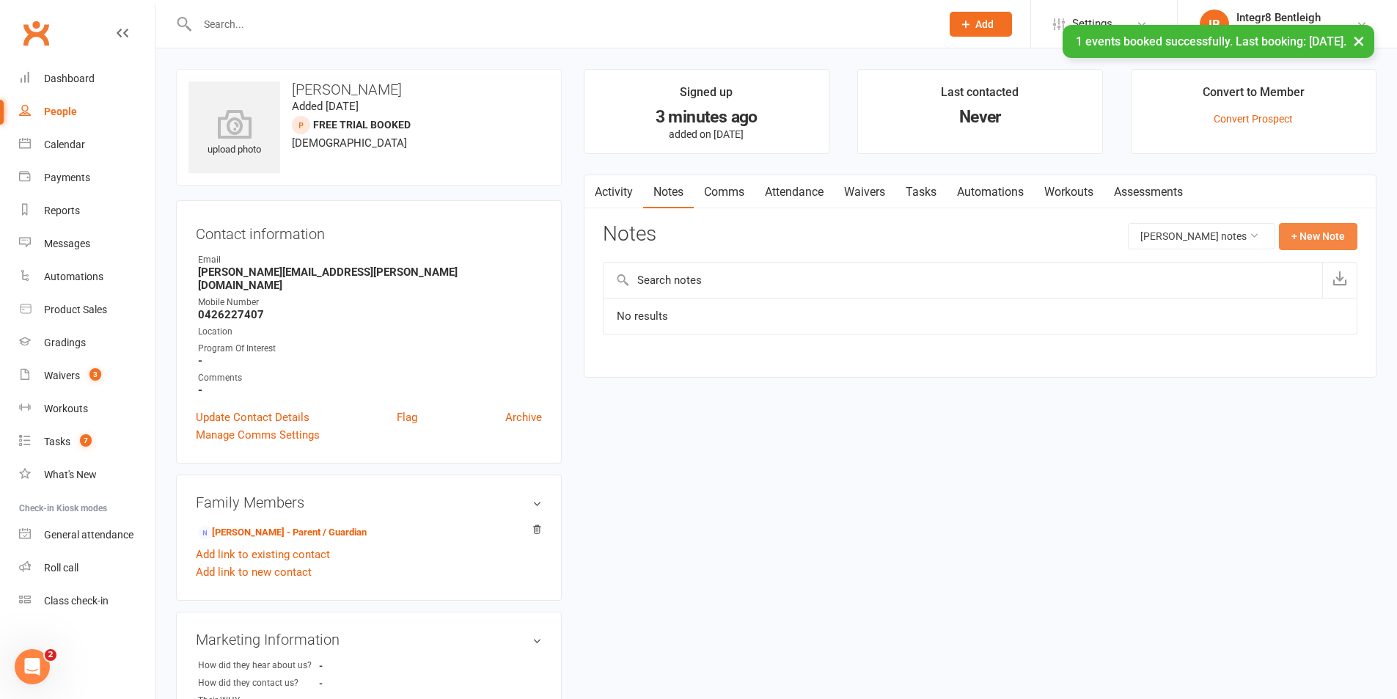
click at [1307, 241] on button "+ New Note" at bounding box center [1318, 236] width 78 height 26
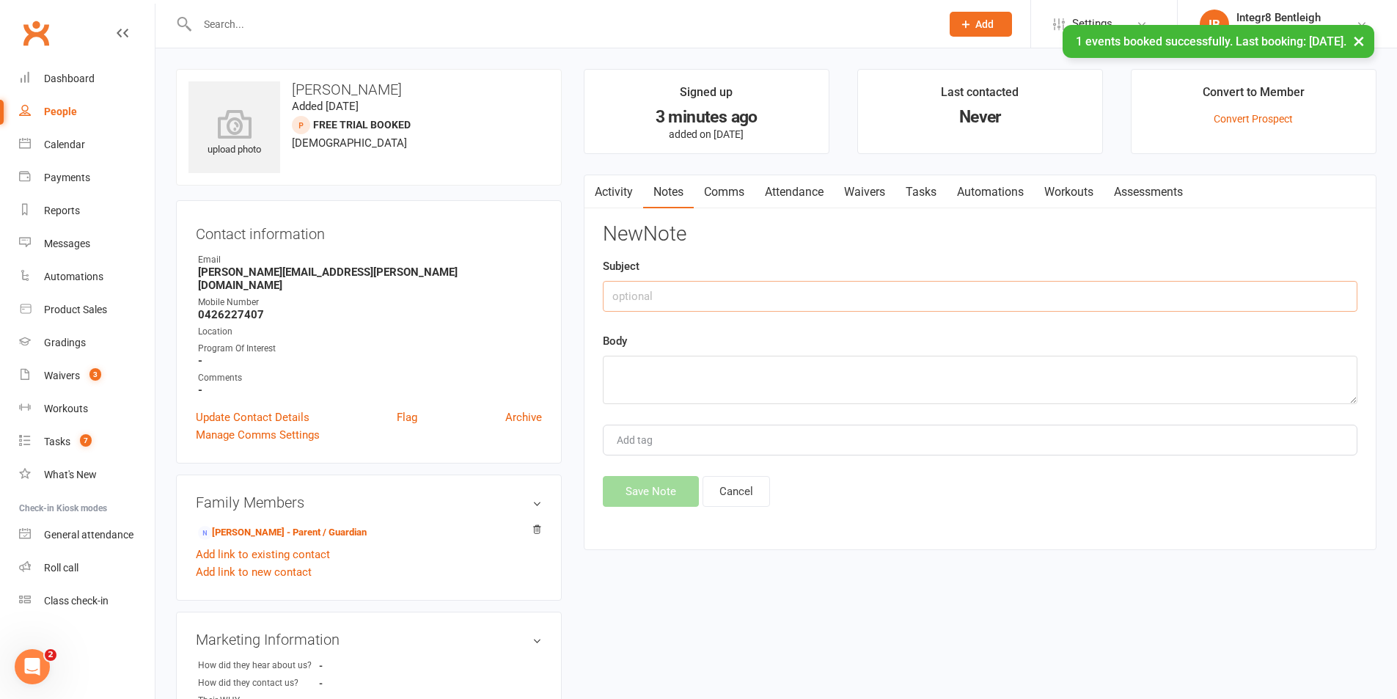
click at [984, 294] on input "text" at bounding box center [980, 296] width 755 height 31
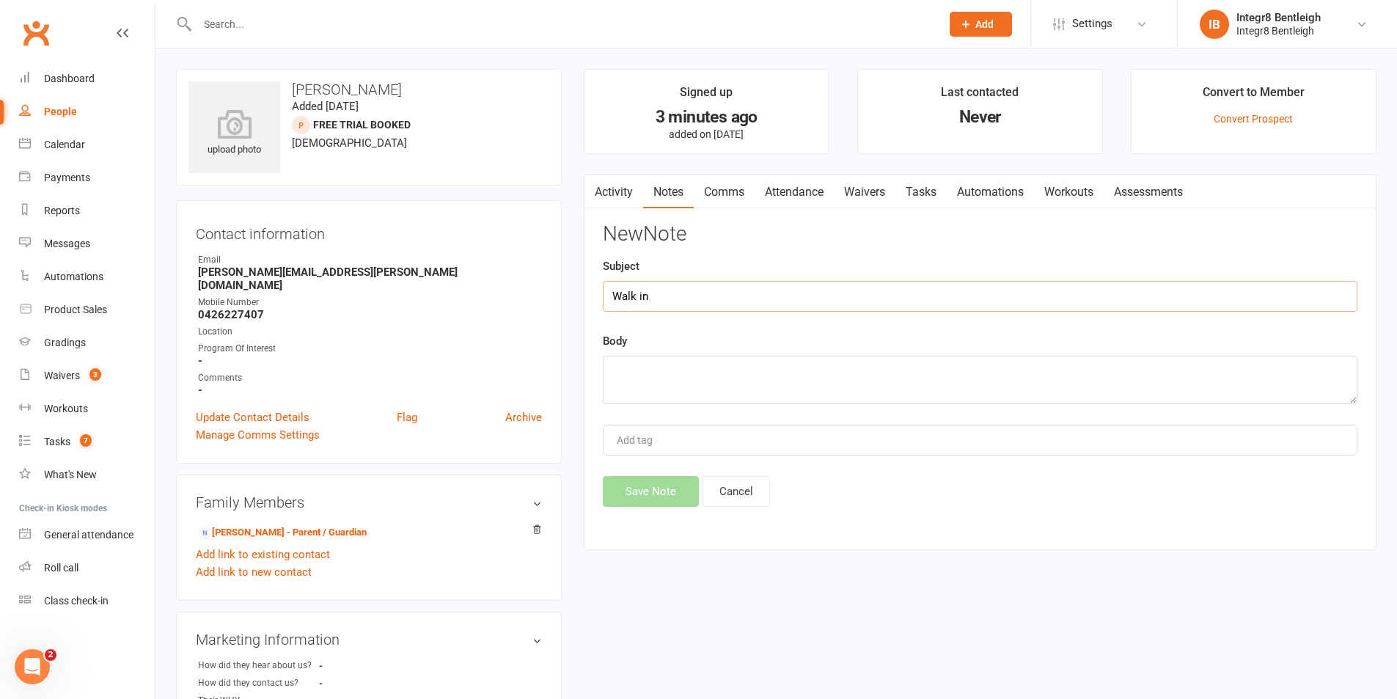
type input "Walk in"
click at [1043, 372] on textarea "Dad came in asking about classes for 13 year olds, said his wife has come in ea…" at bounding box center [980, 380] width 755 height 48
drag, startPoint x: 1042, startPoint y: 373, endPoint x: 1001, endPoint y: 360, distance: 42.9
click at [966, 356] on textarea "Dad came in asking about classes for 13 year olds, said his wife has come in ea…" at bounding box center [980, 380] width 755 height 48
click at [1134, 376] on textarea "Dad came in asking about classes for 13 year olds, said his wife has come in ea…" at bounding box center [980, 380] width 755 height 48
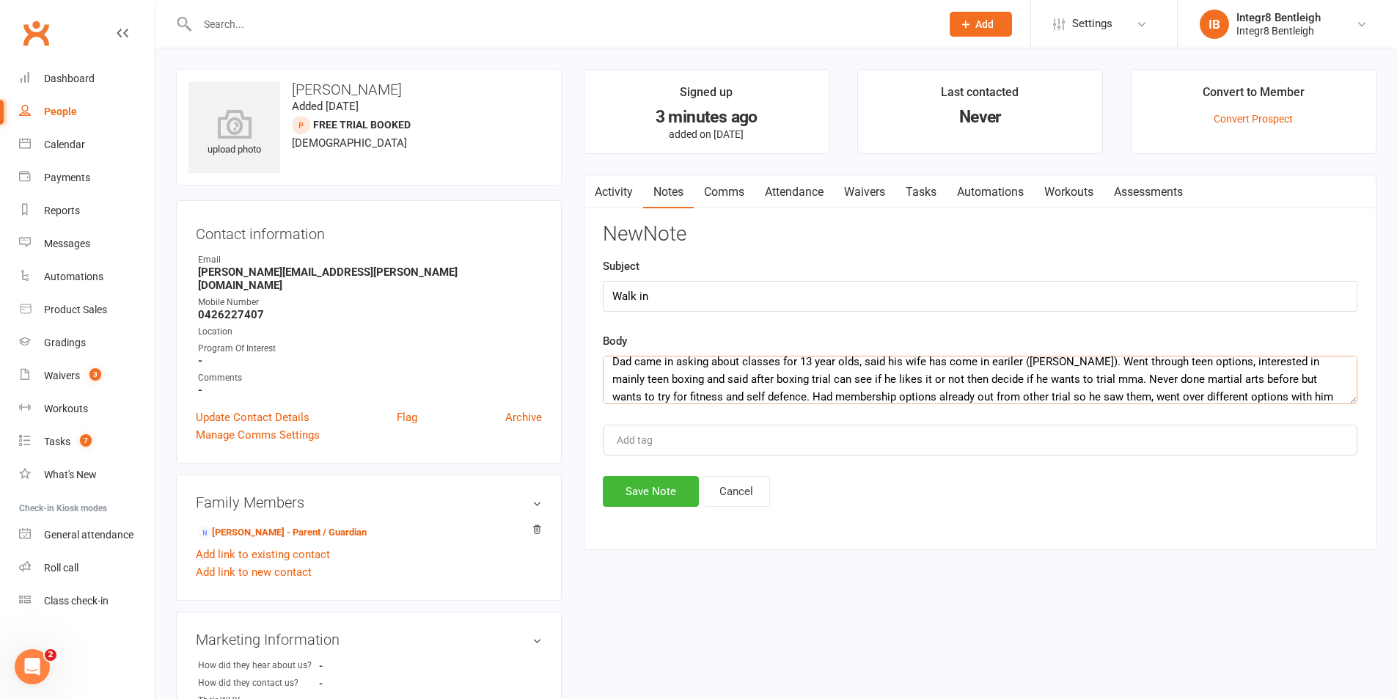
scroll to position [27, 0]
type textarea "Dad came in asking about classes for 13 year olds, said his wife has come in ea…"
type input "[PERSON_NAME]"
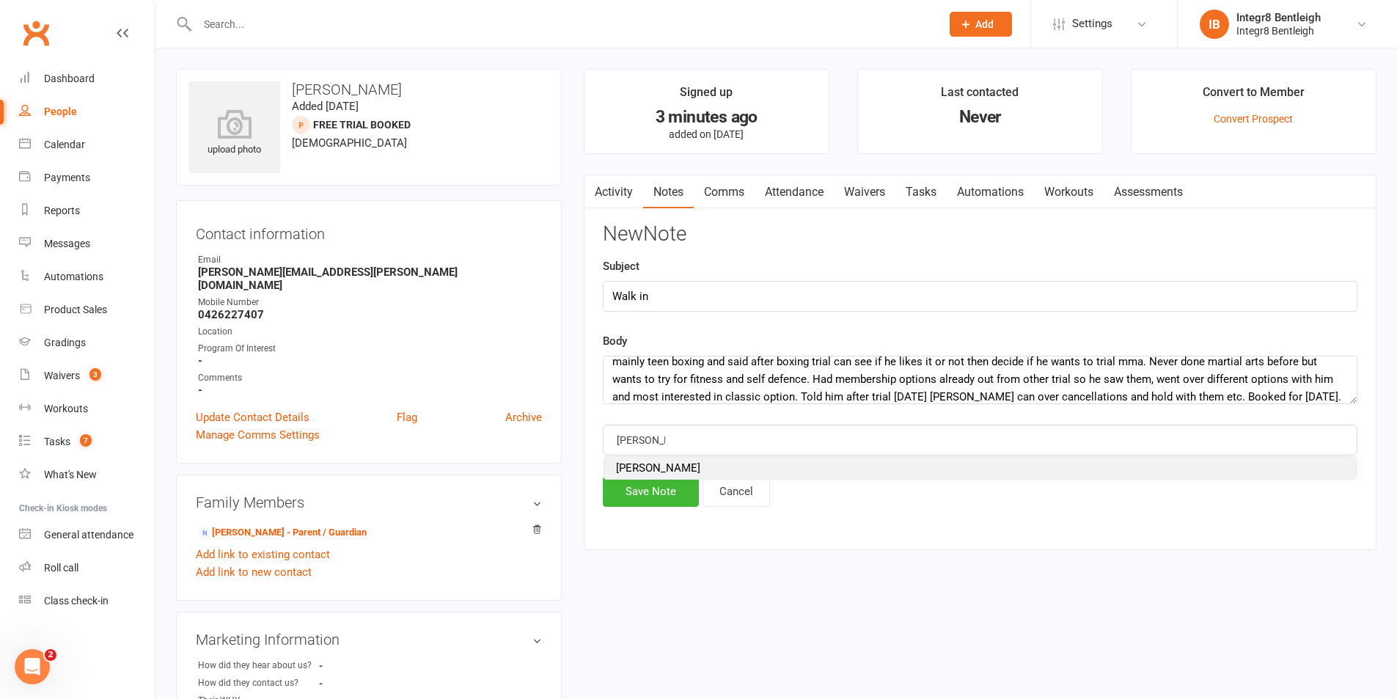
drag, startPoint x: 657, startPoint y: 469, endPoint x: 651, endPoint y: 455, distance: 15.5
click at [655, 467] on li "[PERSON_NAME]" at bounding box center [980, 468] width 752 height 22
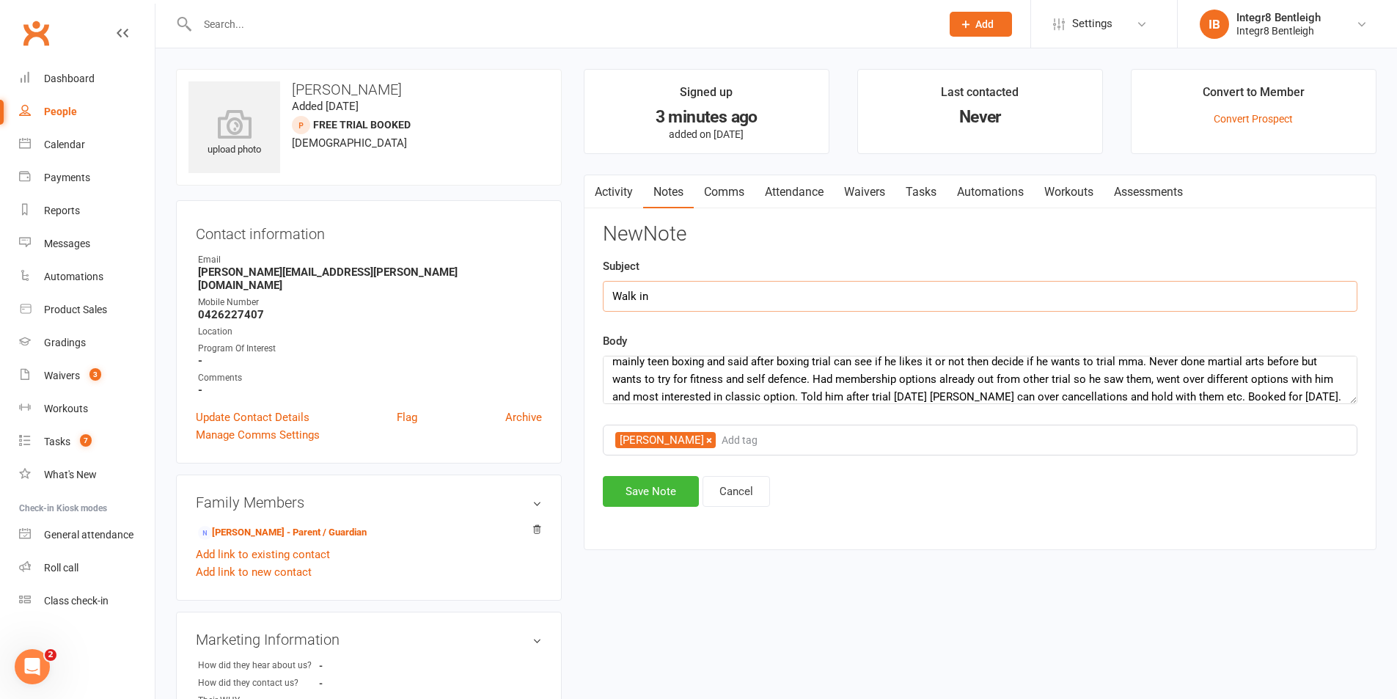
click at [662, 288] on input "Walk in" at bounding box center [980, 296] width 755 height 31
type input "Walk in - trial booked"
click at [649, 490] on button "Save Note" at bounding box center [651, 491] width 96 height 31
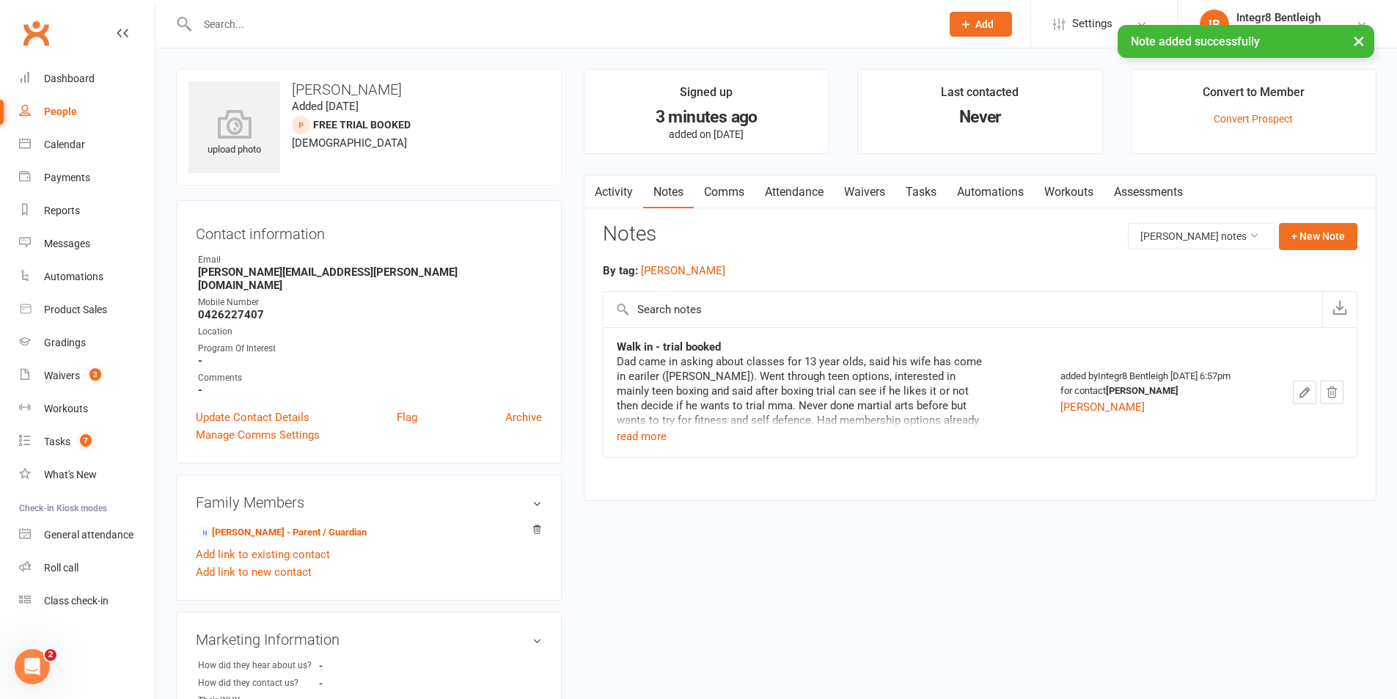
click at [1303, 390] on icon "button" at bounding box center [1304, 392] width 13 height 13
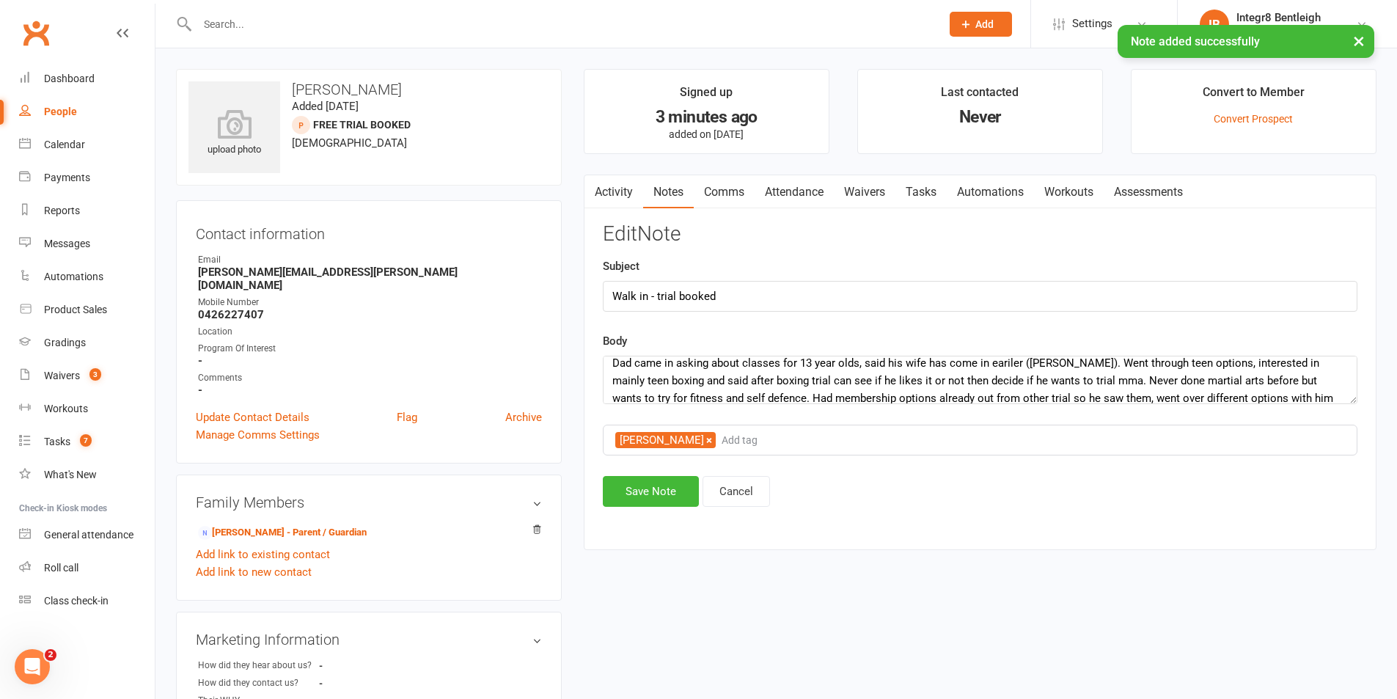
scroll to position [35, 0]
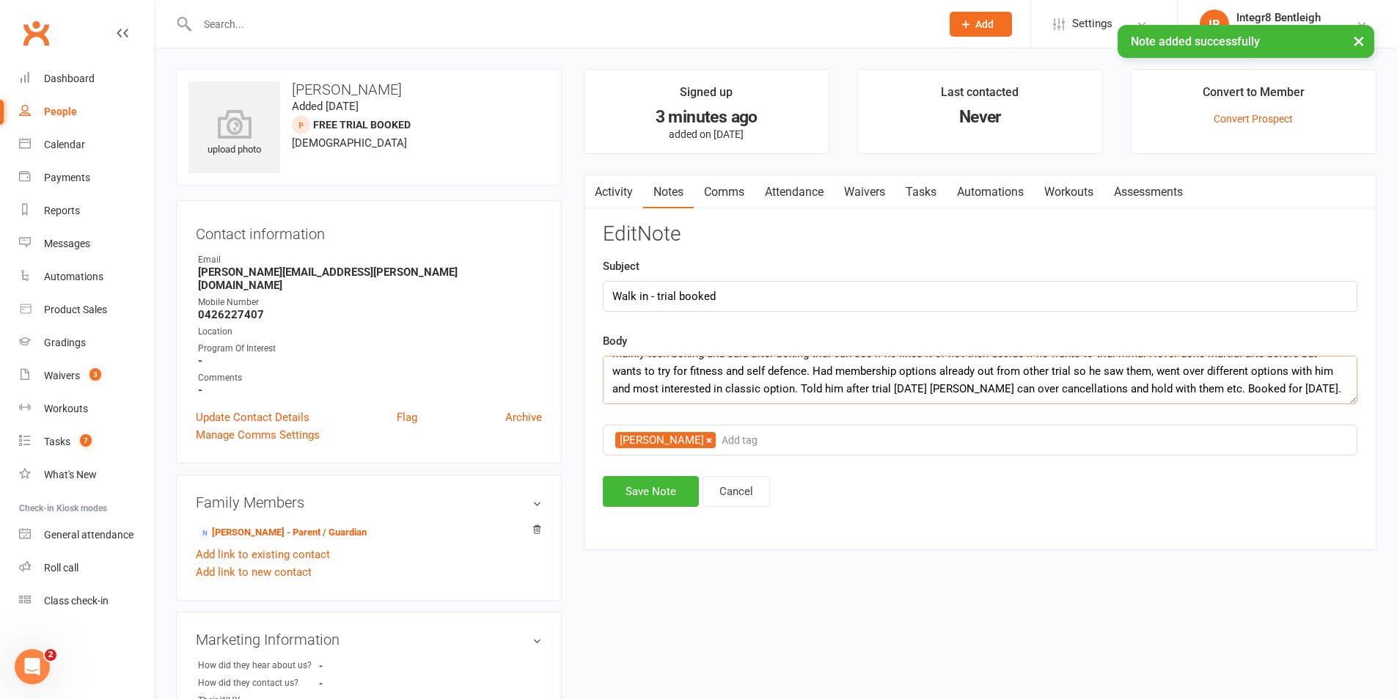
click at [1327, 398] on textarea "Dad came in asking about classes for 13 year olds, said his wife has come in ea…" at bounding box center [980, 380] width 755 height 48
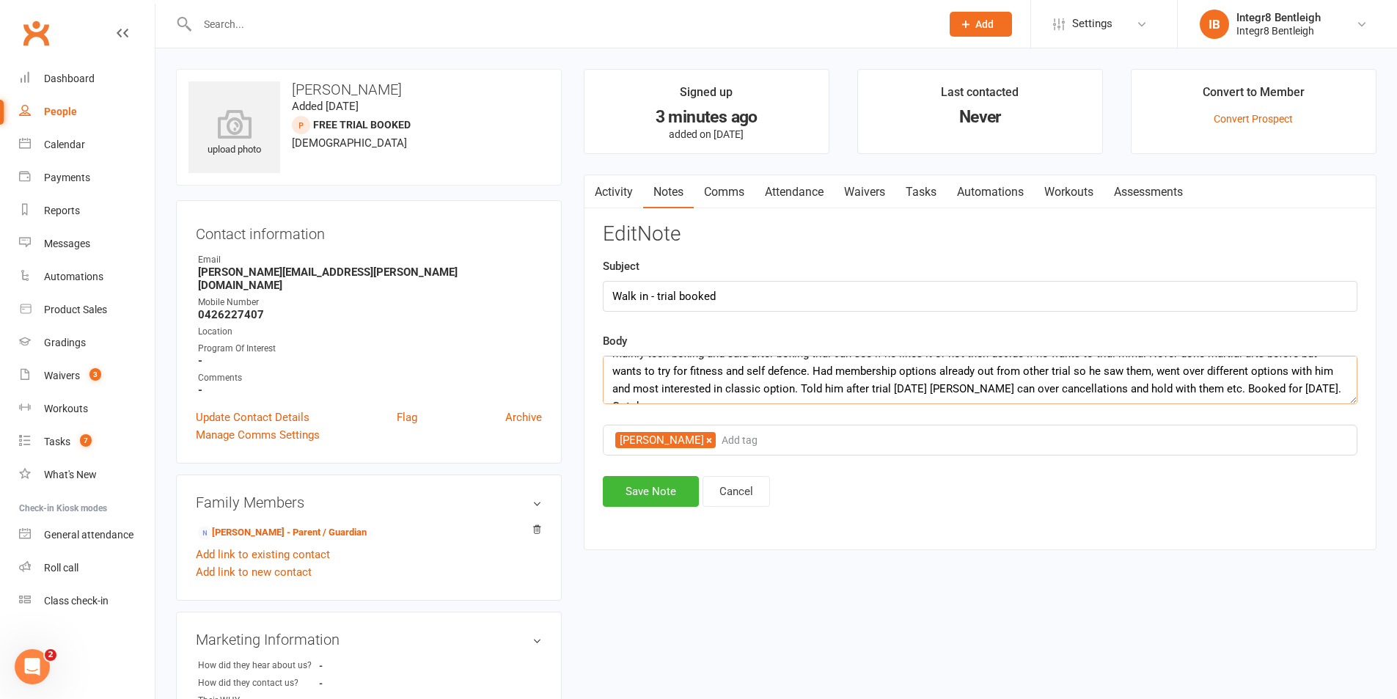
scroll to position [45, 0]
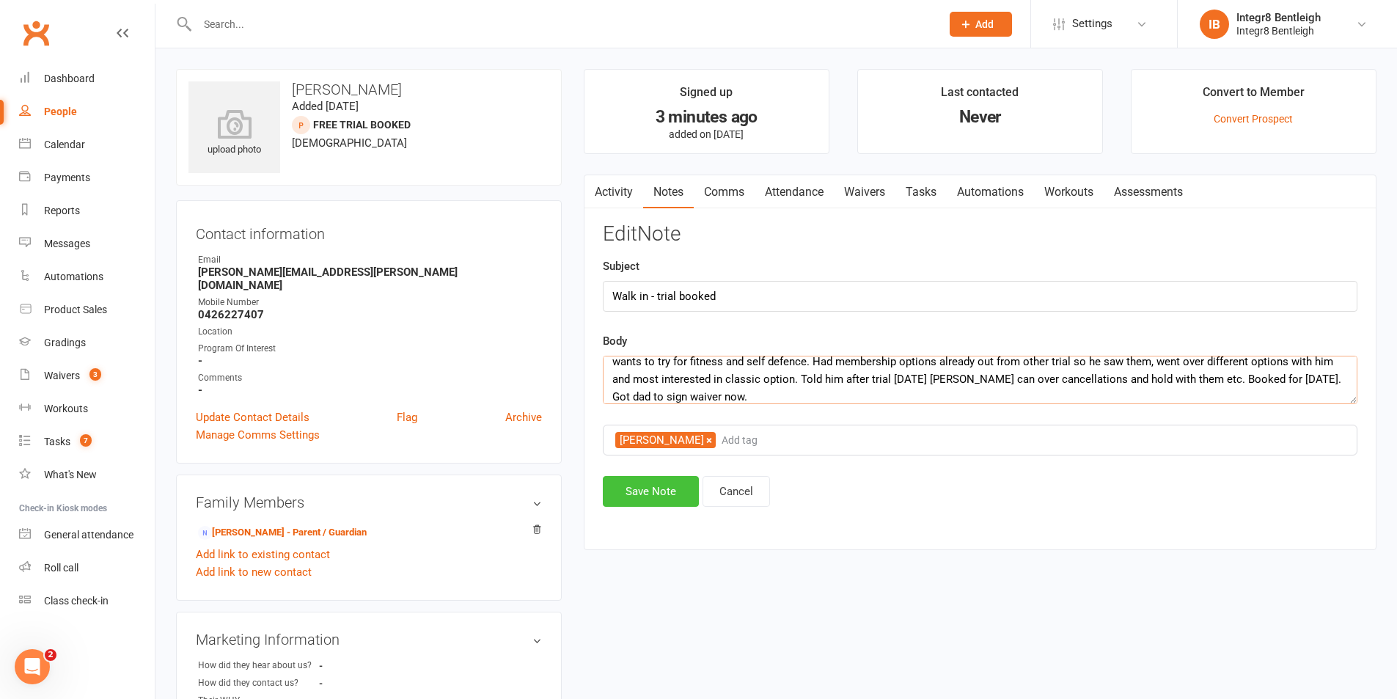
type textarea "Dad came in asking about classes for 13 year olds, said his wife has come in ea…"
click at [646, 499] on button "Save Note" at bounding box center [651, 491] width 96 height 31
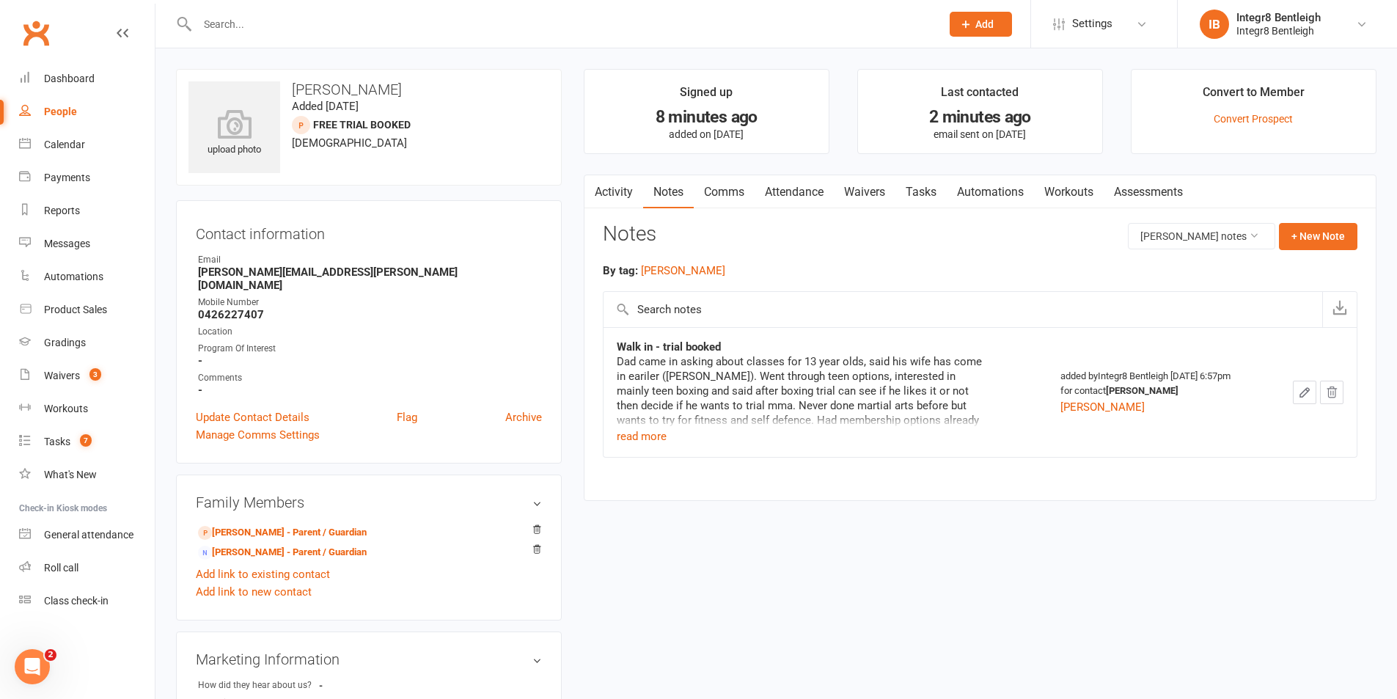
click at [620, 187] on link "Activity" at bounding box center [614, 192] width 59 height 34
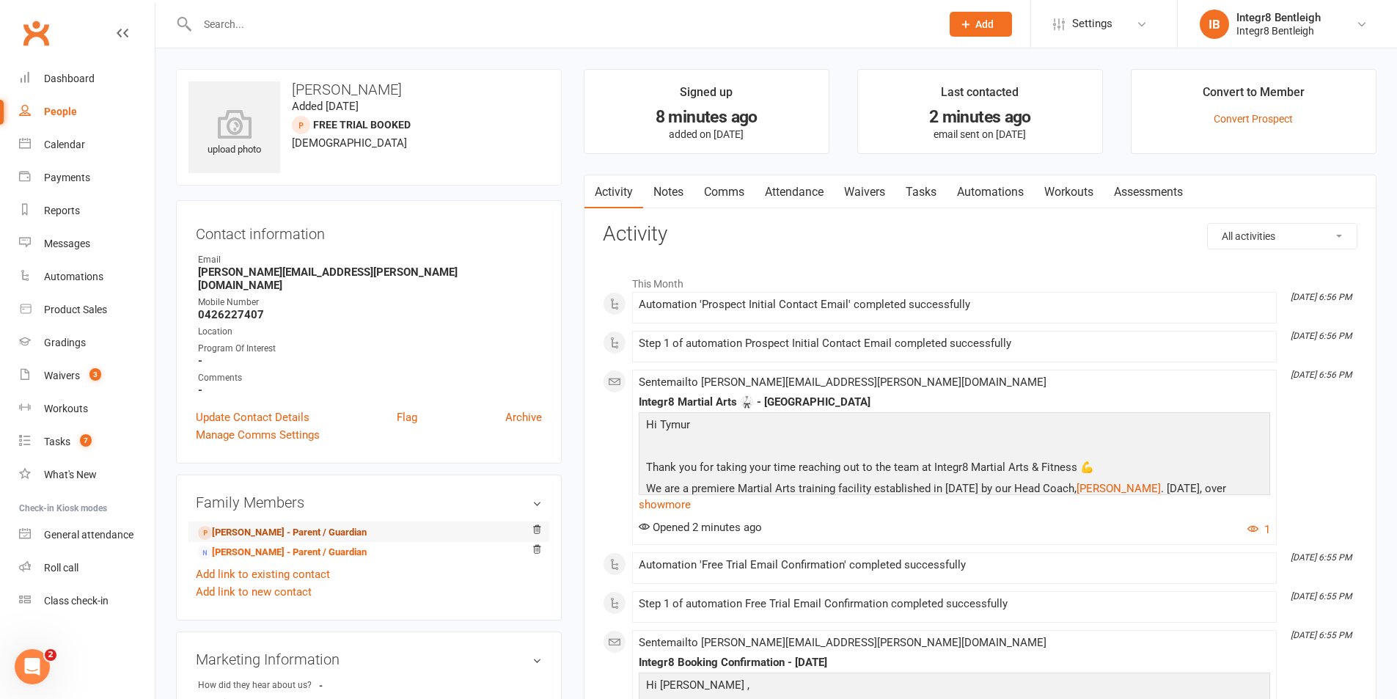
click at [268, 525] on link "Iryna Naboka - Parent / Guardian" at bounding box center [282, 532] width 169 height 15
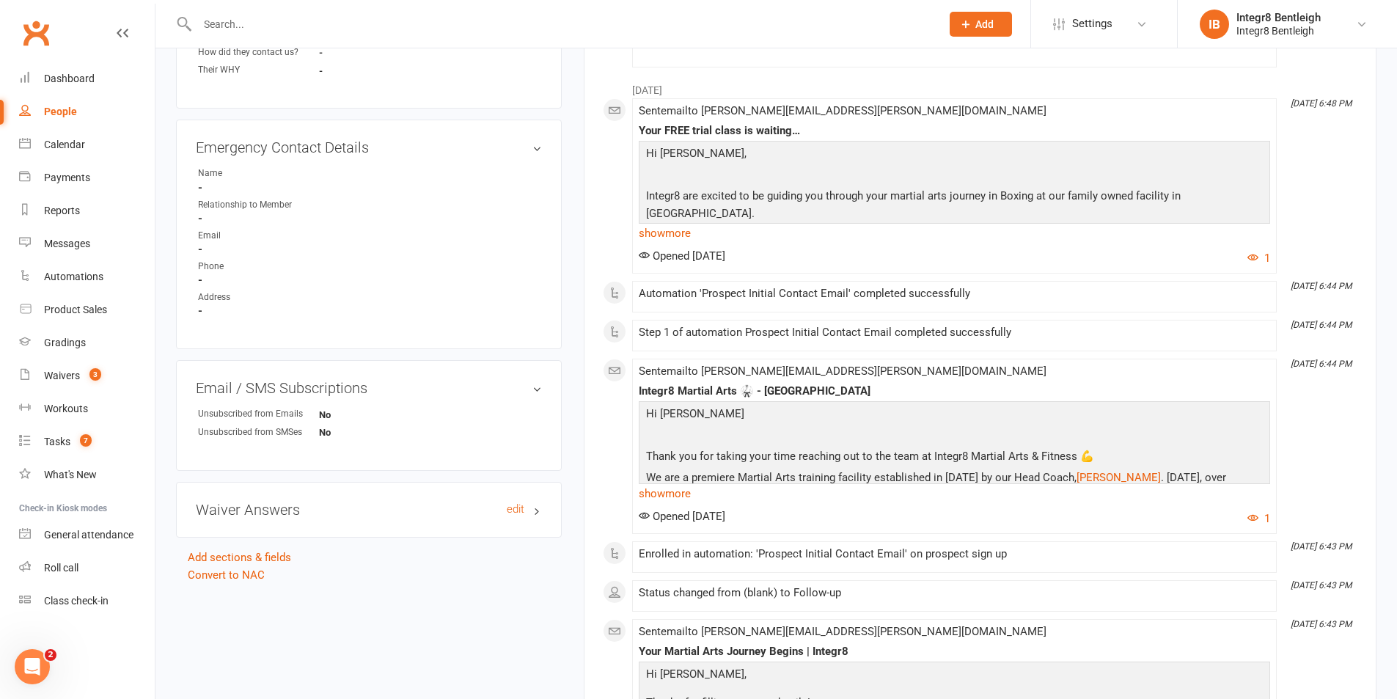
scroll to position [660, 0]
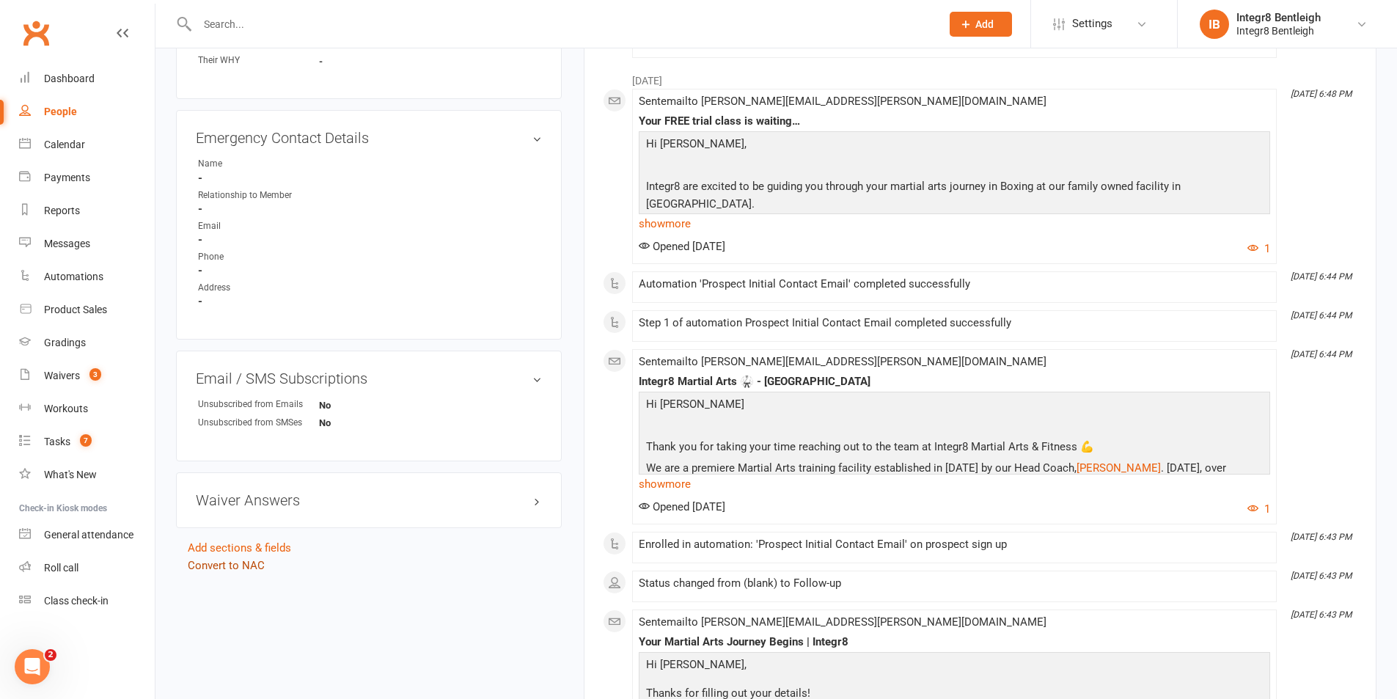
click at [243, 559] on link "Convert to NAC" at bounding box center [226, 565] width 77 height 13
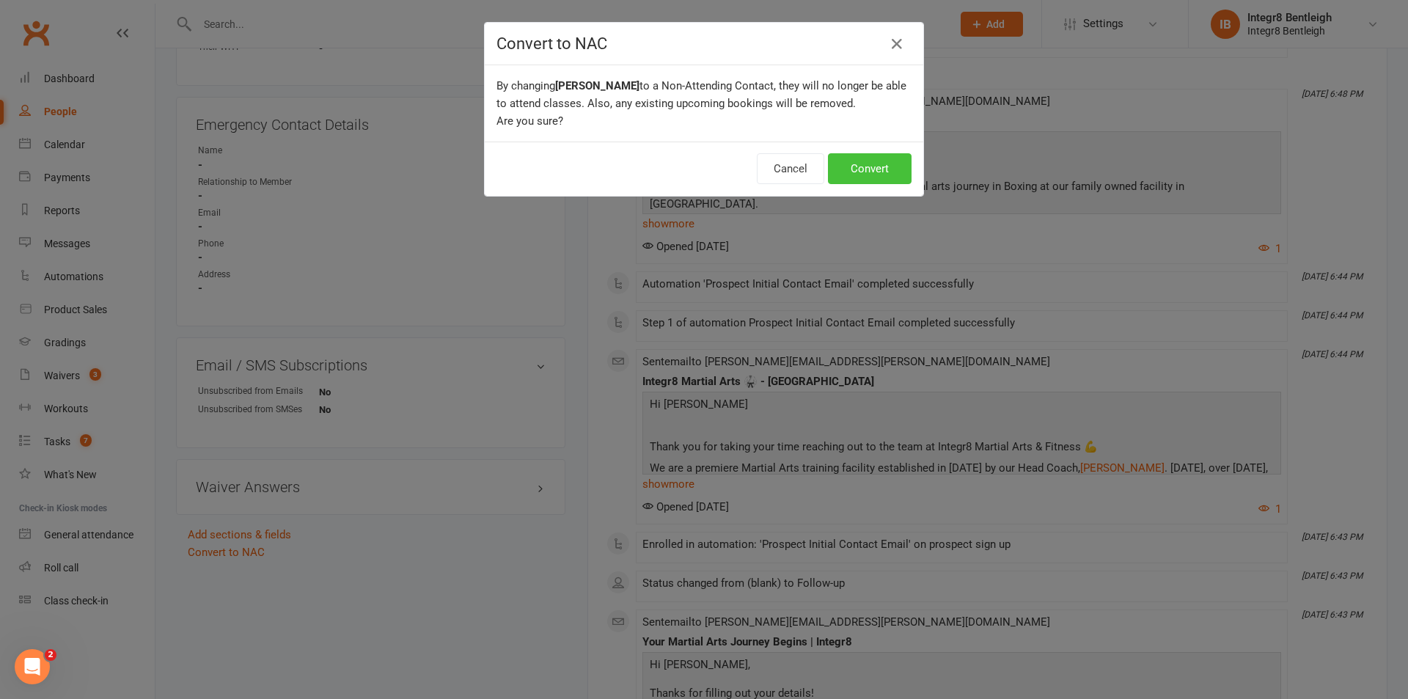
click at [871, 172] on button "Convert" at bounding box center [870, 168] width 84 height 31
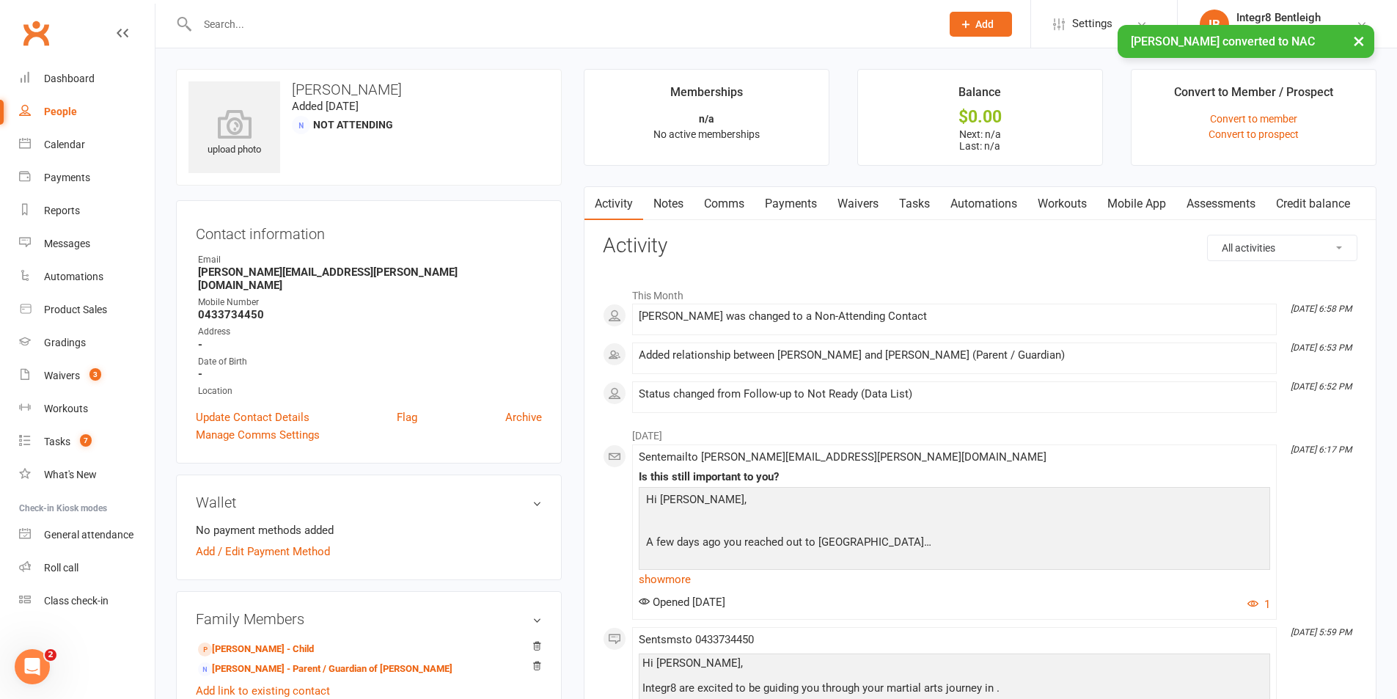
click at [668, 201] on link "Notes" at bounding box center [668, 204] width 51 height 34
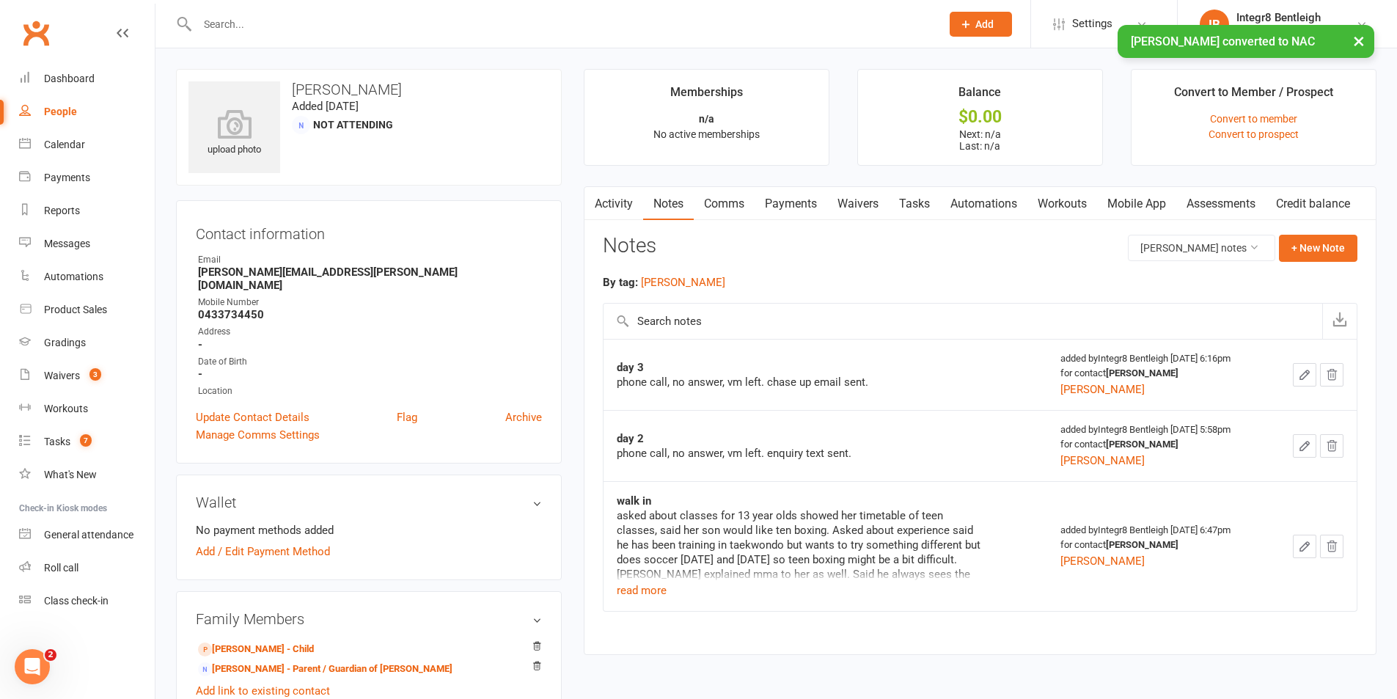
click at [625, 204] on link "Activity" at bounding box center [614, 204] width 59 height 34
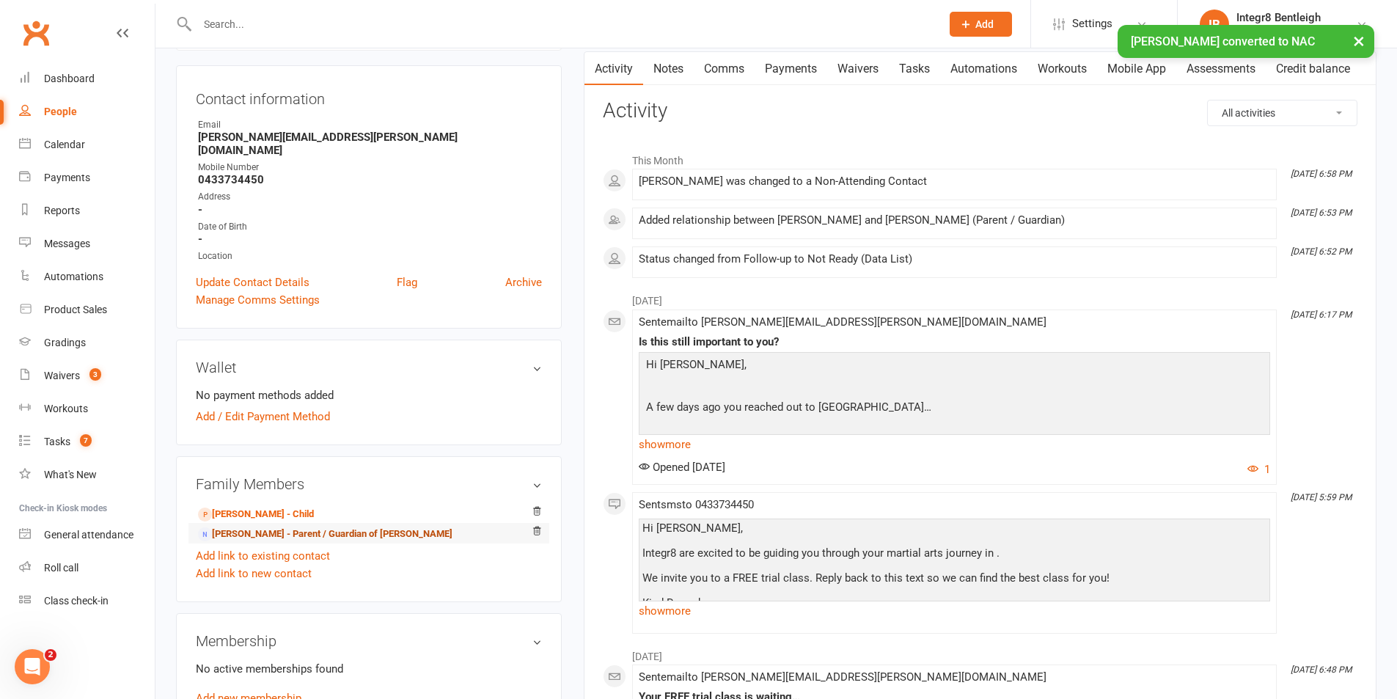
scroll to position [147, 0]
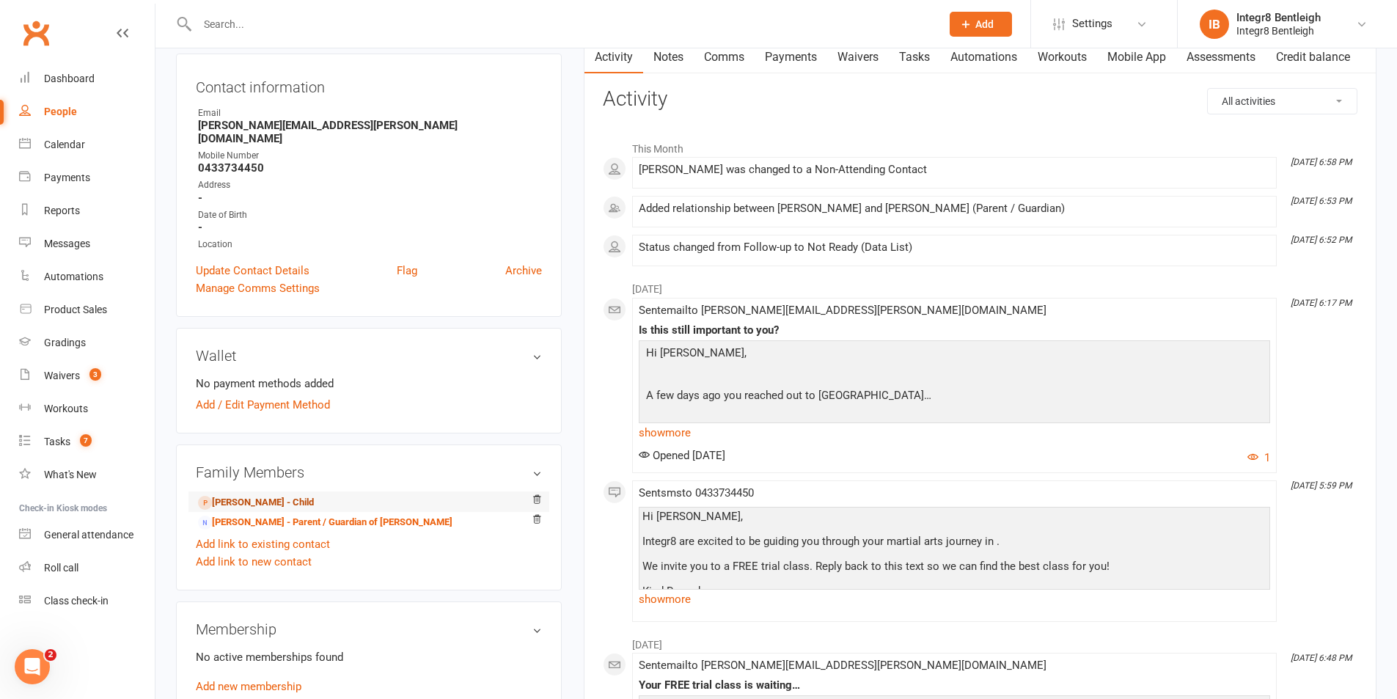
click at [244, 495] on link "Tymur Naboka - Child" at bounding box center [256, 502] width 116 height 15
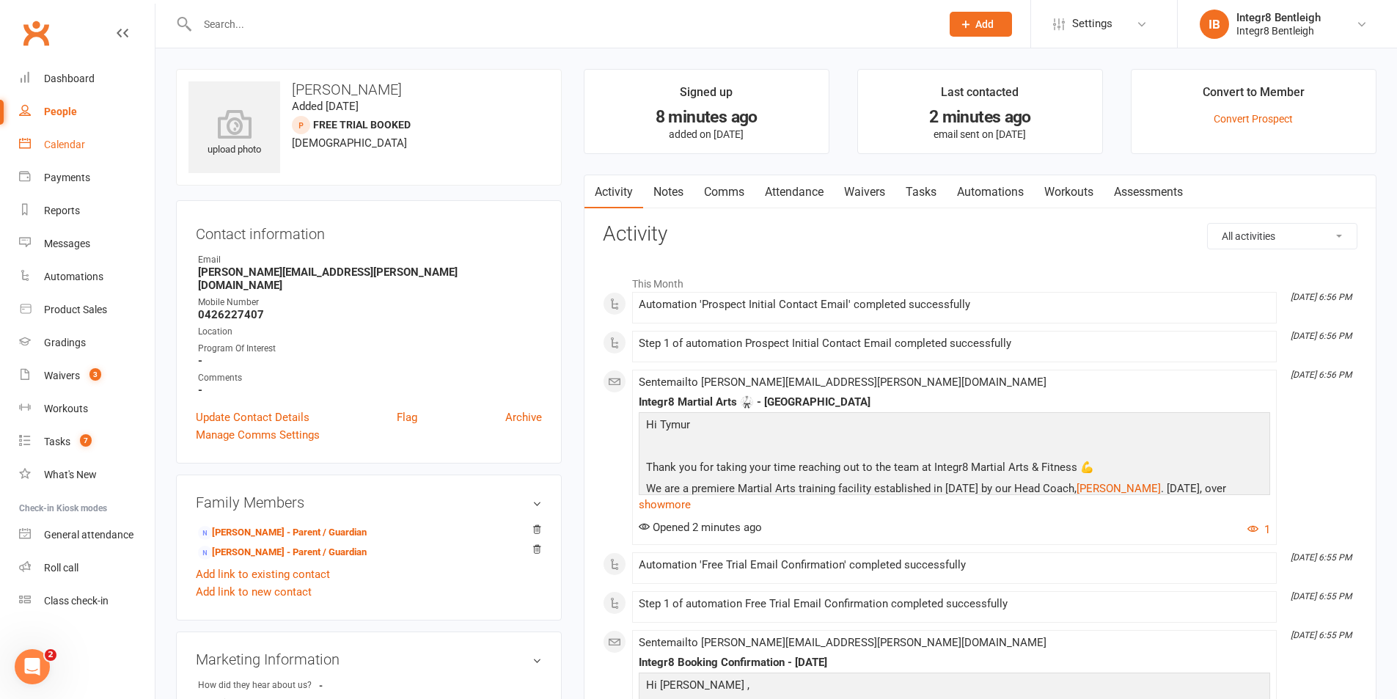
click at [69, 142] on div "Calendar" at bounding box center [64, 145] width 41 height 12
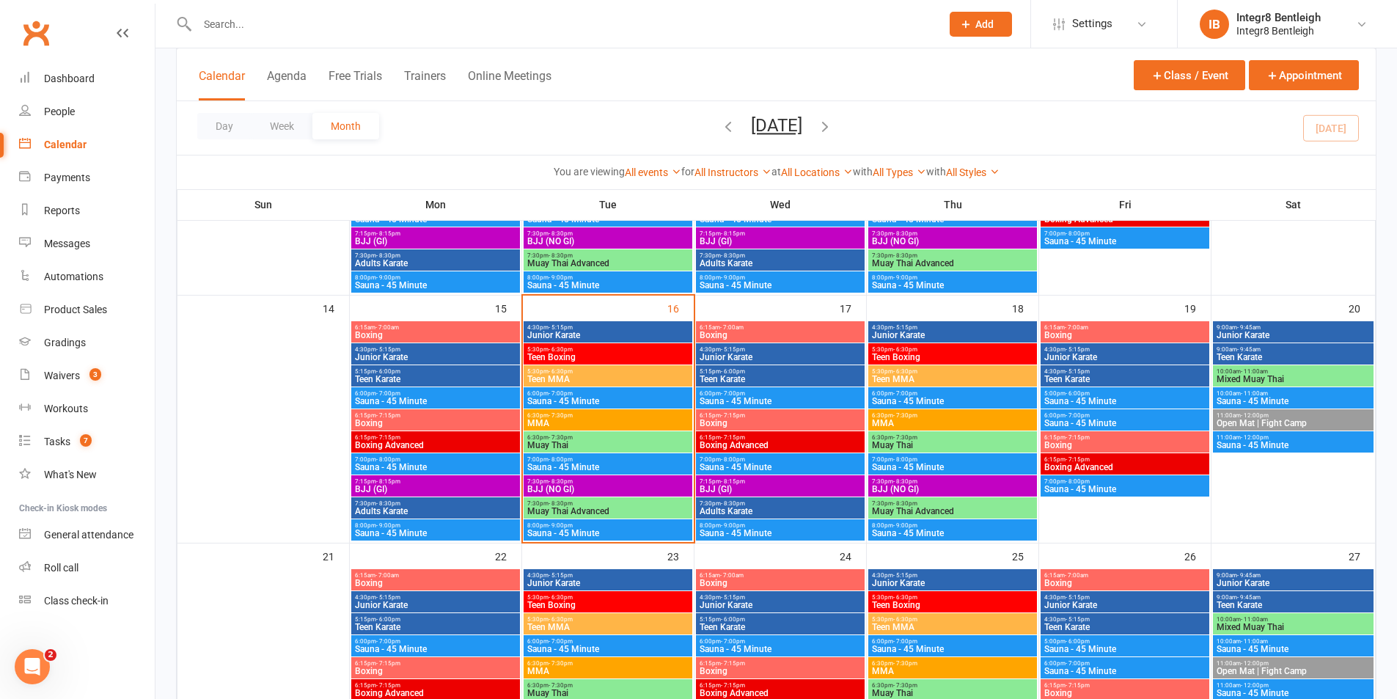
scroll to position [513, 0]
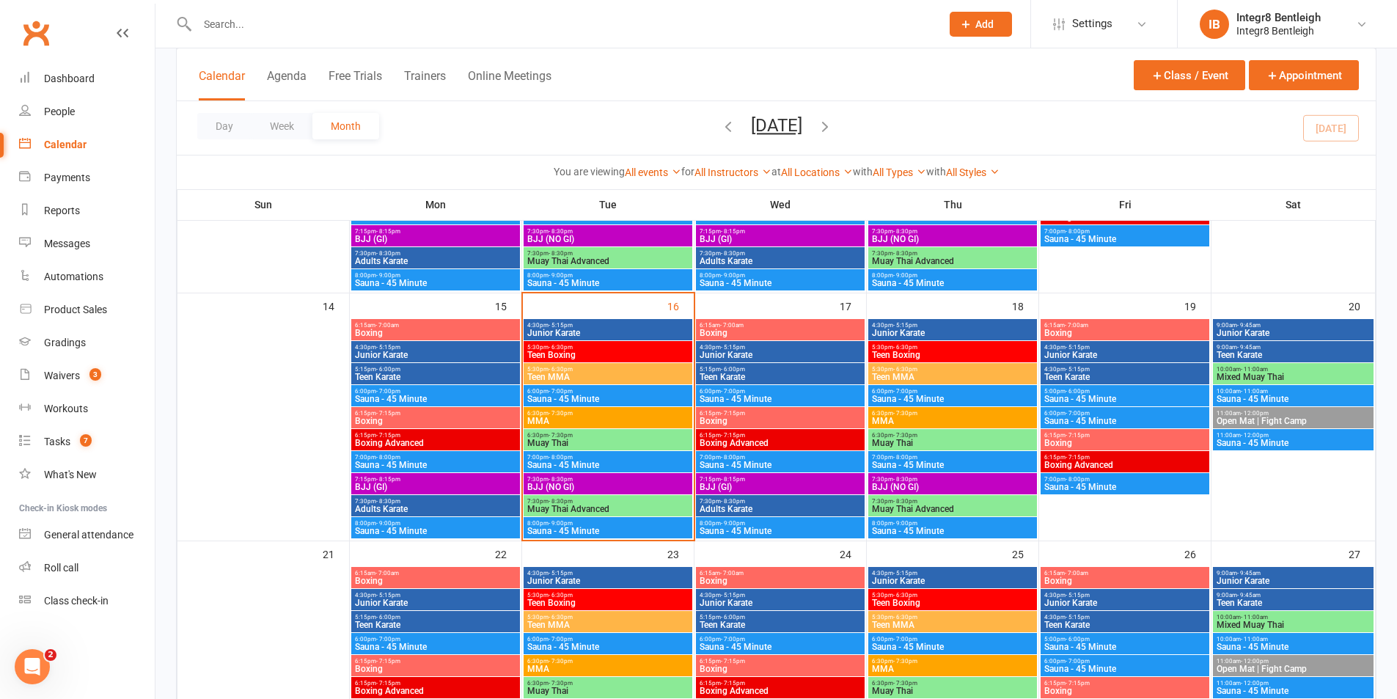
click at [580, 357] on span "Teen Boxing" at bounding box center [608, 355] width 163 height 9
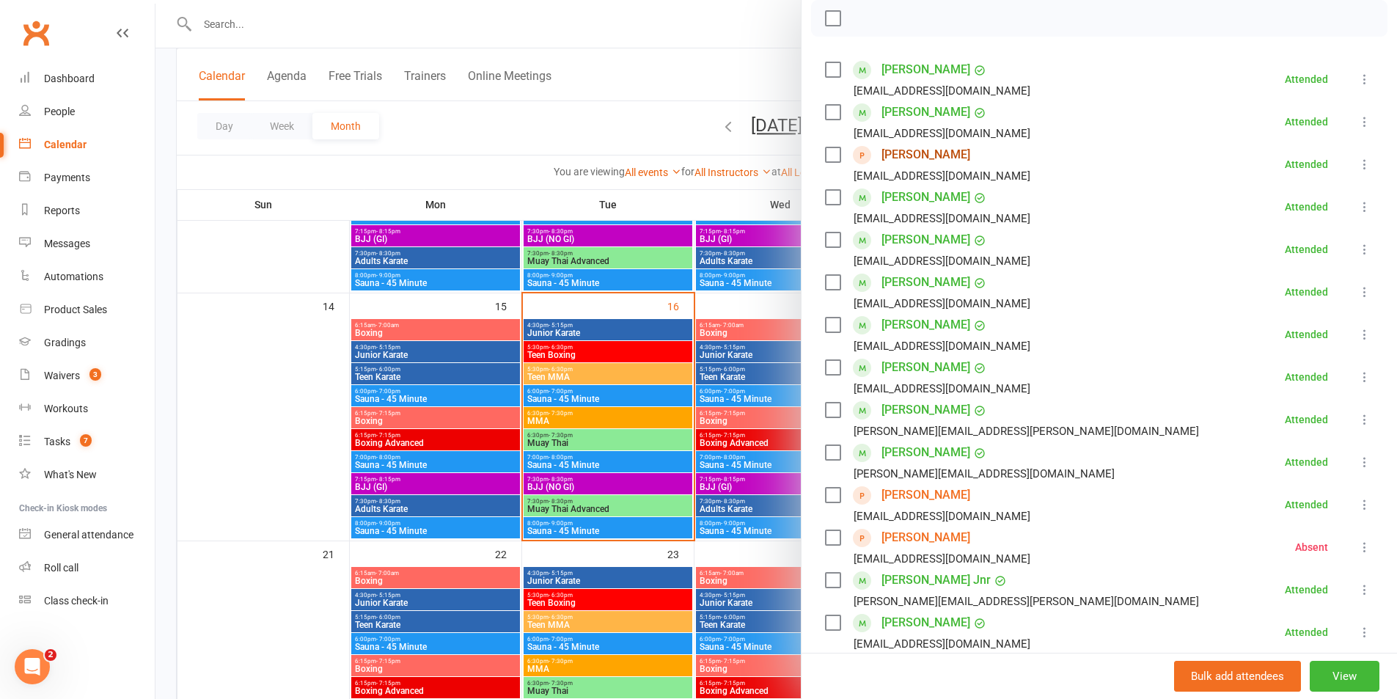
scroll to position [220, 0]
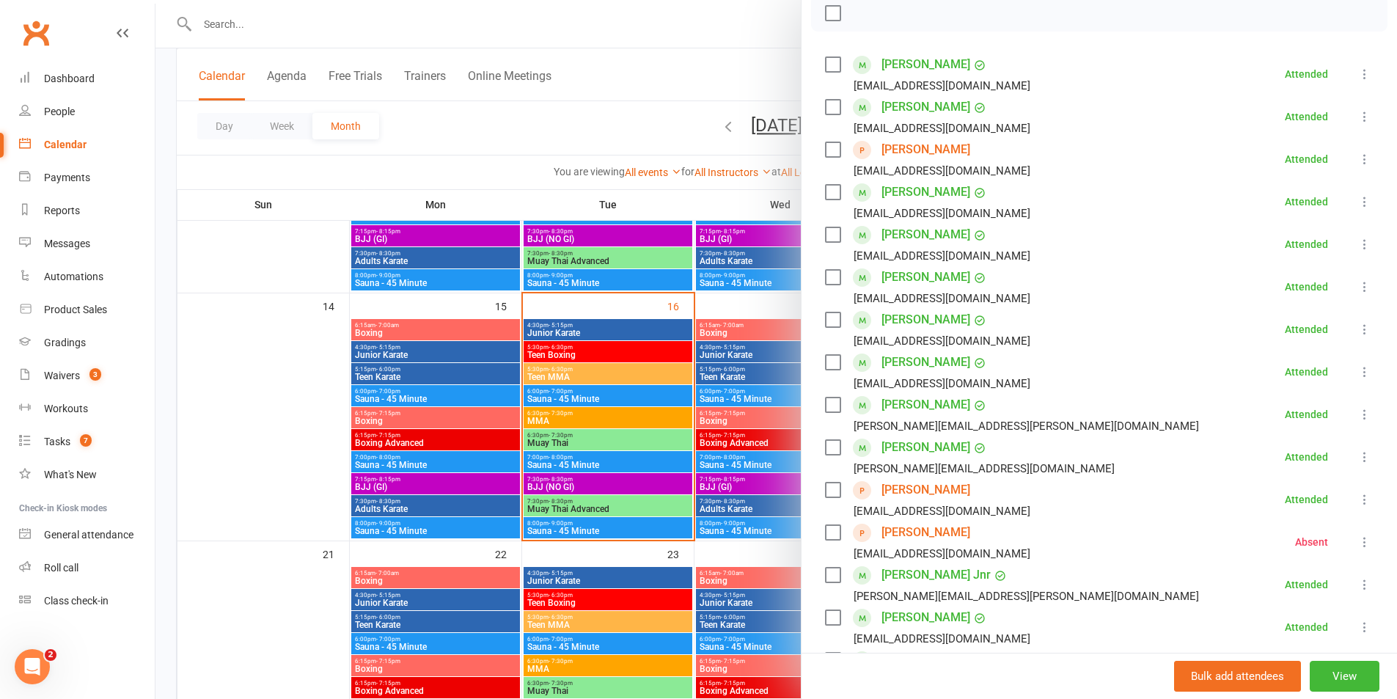
click at [924, 494] on link "[PERSON_NAME]" at bounding box center [926, 489] width 89 height 23
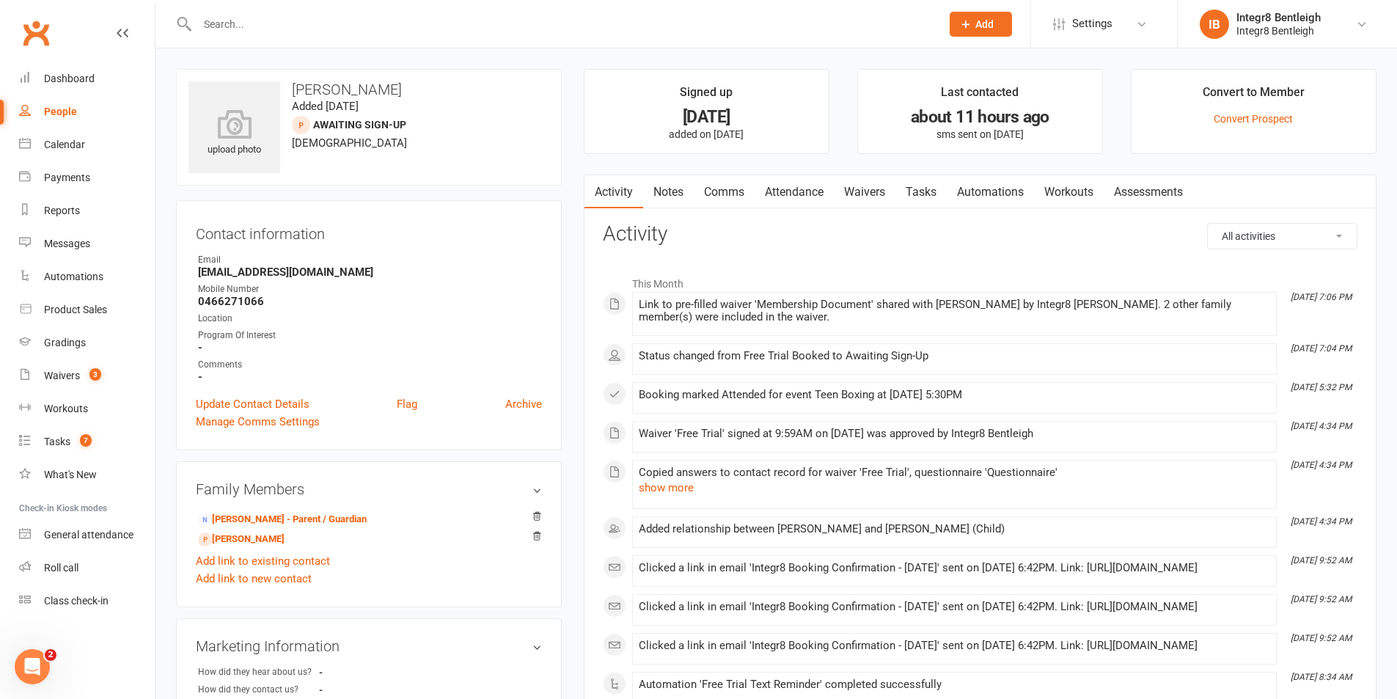
click at [675, 197] on link "Notes" at bounding box center [668, 192] width 51 height 34
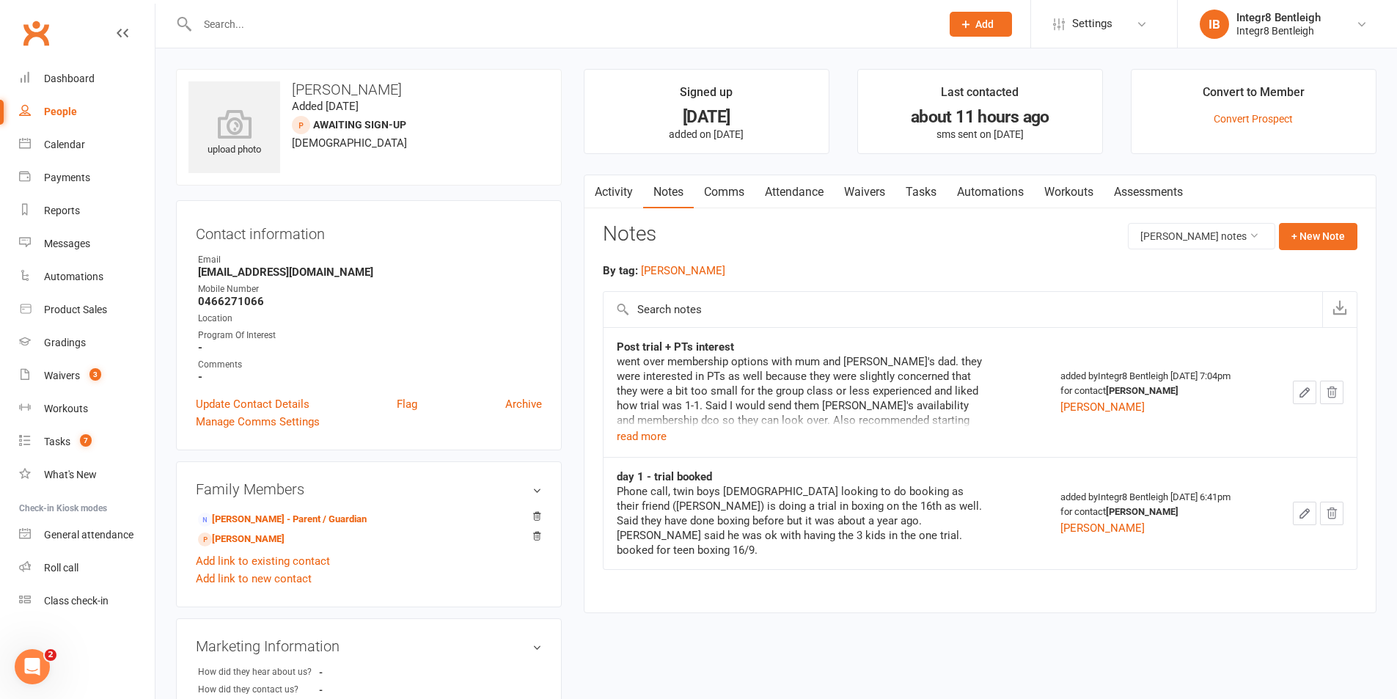
click at [1301, 395] on icon "button" at bounding box center [1304, 392] width 13 height 13
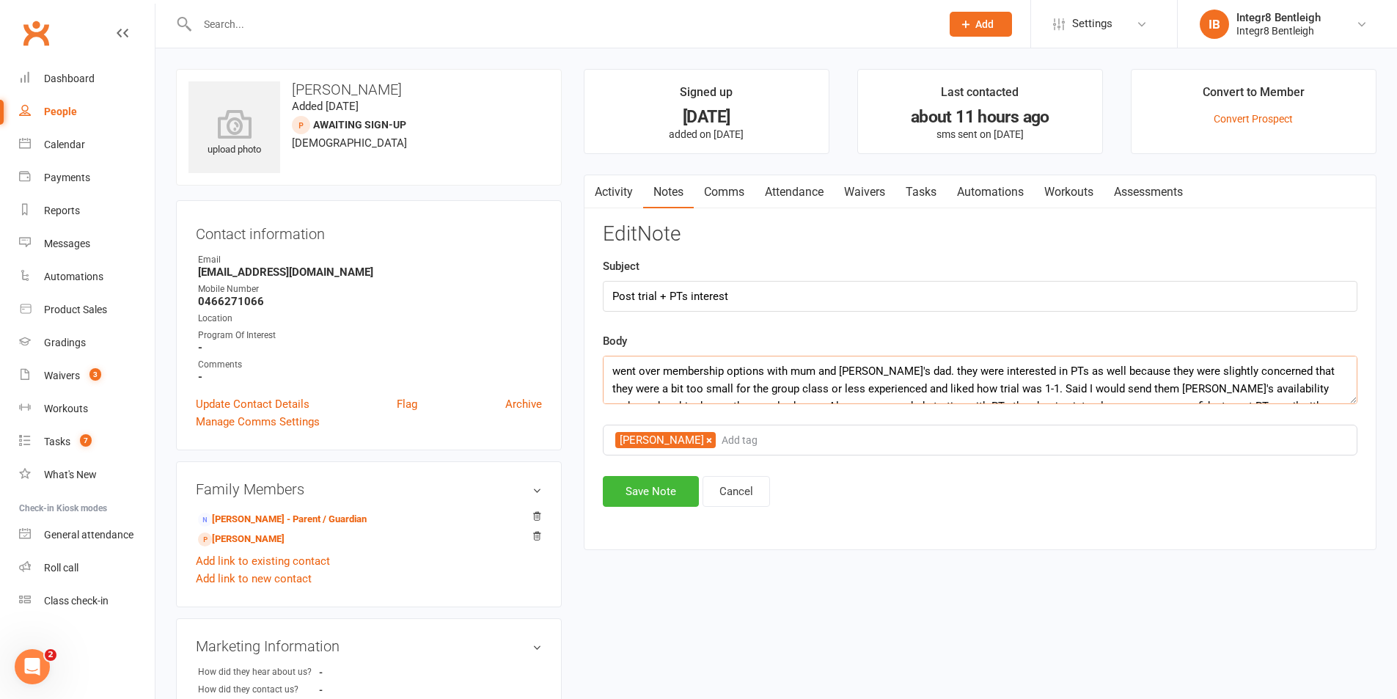
click at [678, 380] on textarea "went over membership options with mum and [PERSON_NAME]'s dad. they were intere…" at bounding box center [980, 380] width 755 height 48
paste textarea "dad and daniel's mum. they were interested in PTs as well because they were sli…"
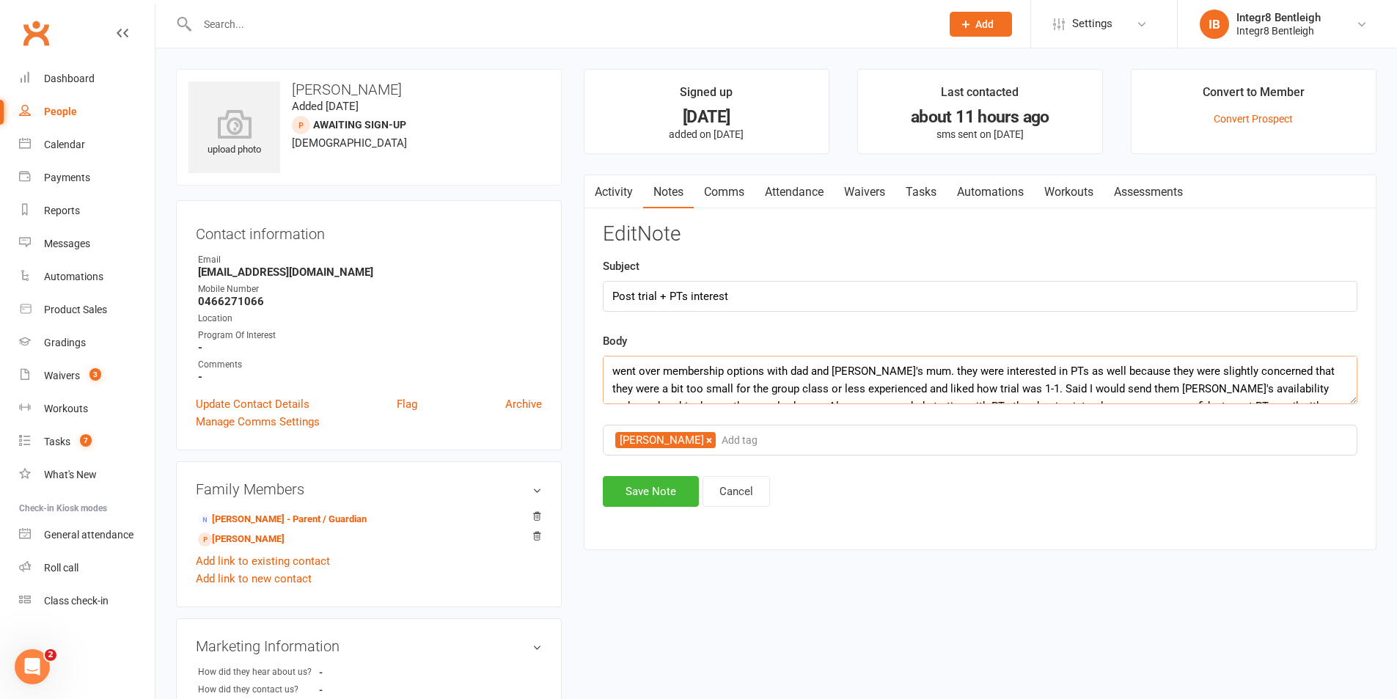
scroll to position [27, 0]
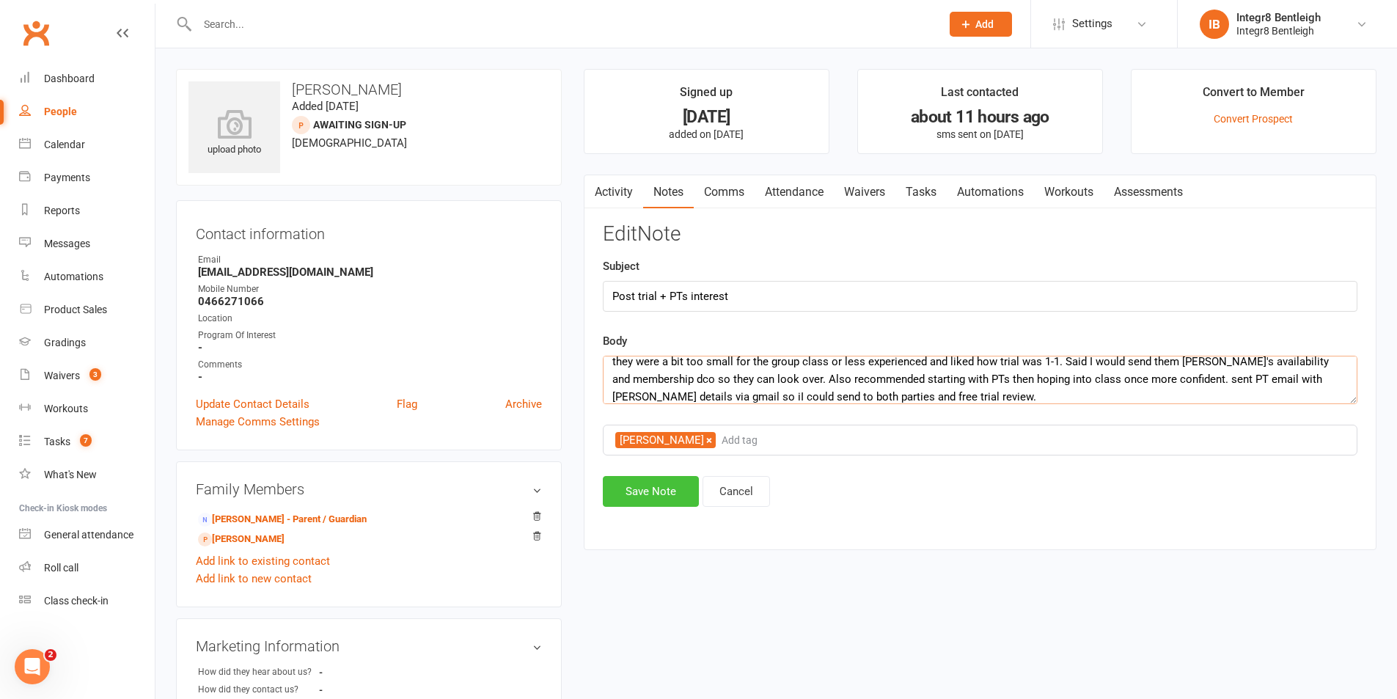
type textarea "went over membership options with dad and [PERSON_NAME]'s mum. they were intere…"
click at [662, 507] on button "Save Note" at bounding box center [651, 491] width 96 height 31
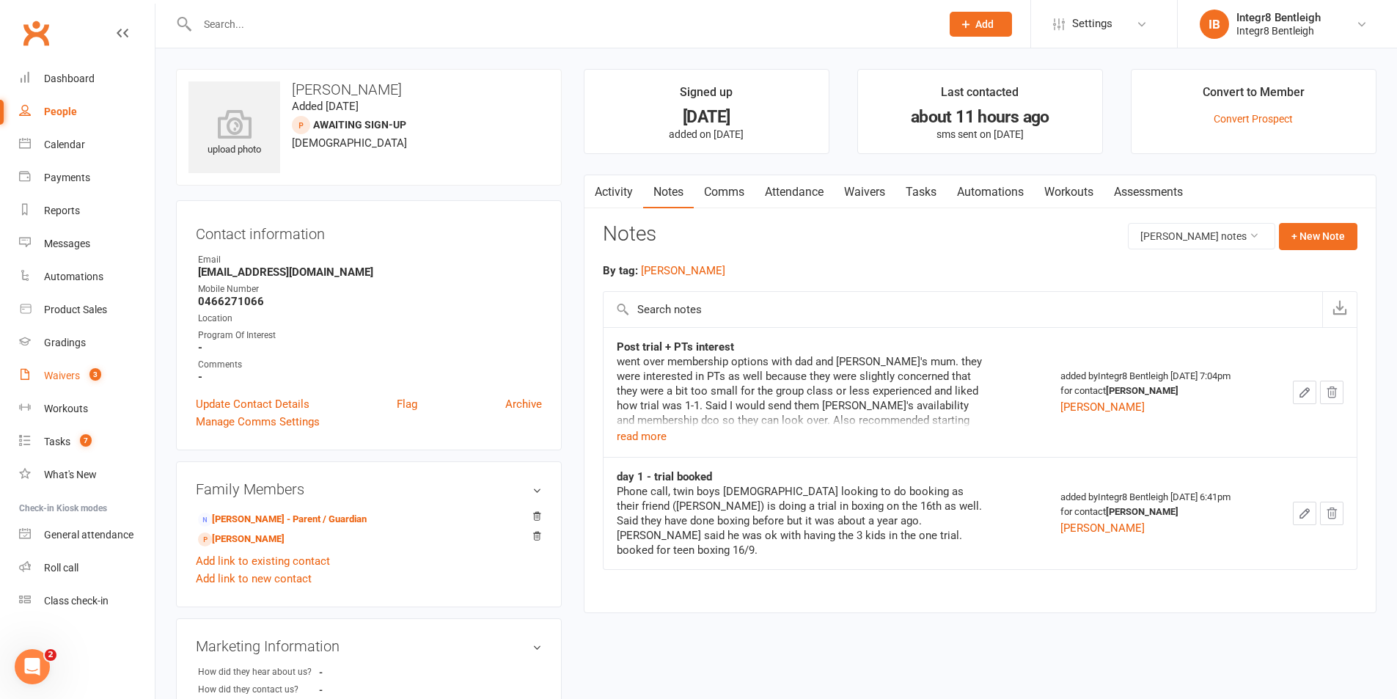
click at [62, 361] on link "Waivers 3" at bounding box center [87, 375] width 136 height 33
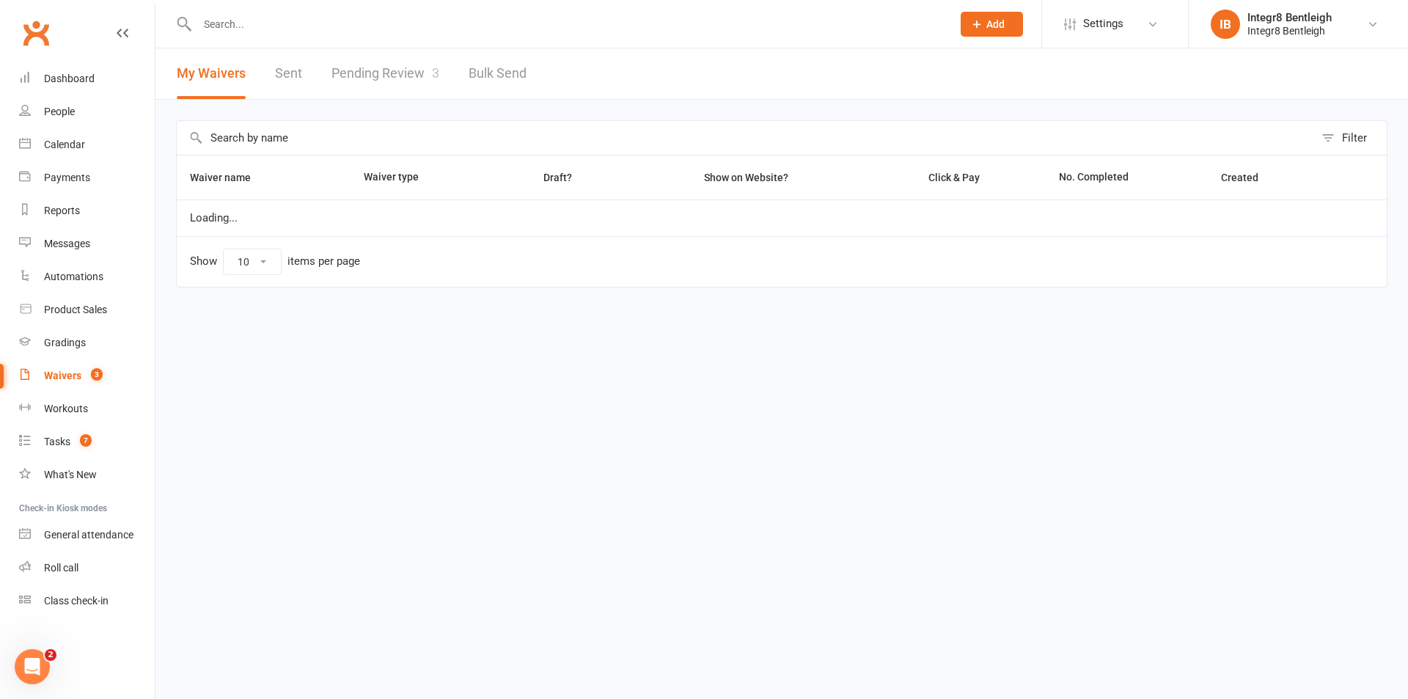
click at [358, 75] on link "Pending Review 3" at bounding box center [386, 73] width 108 height 51
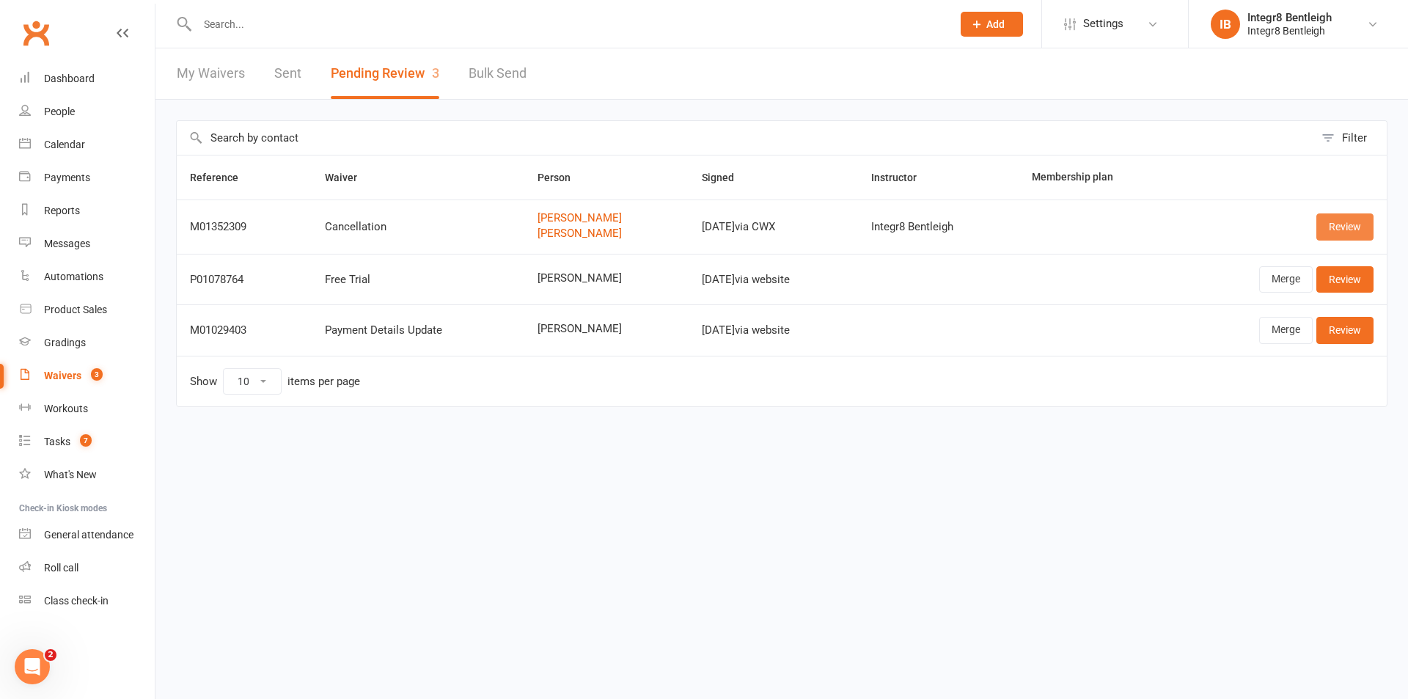
click at [1343, 230] on link "Review" at bounding box center [1345, 226] width 57 height 26
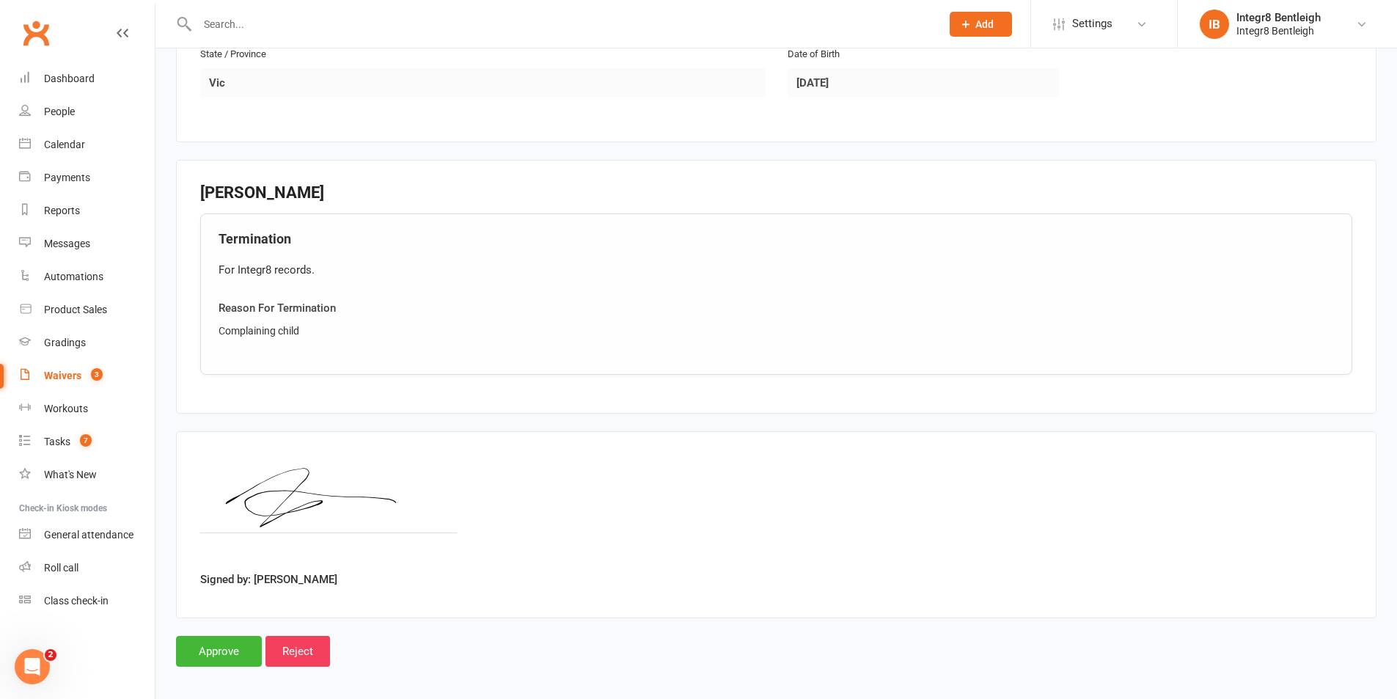
scroll to position [1129, 0]
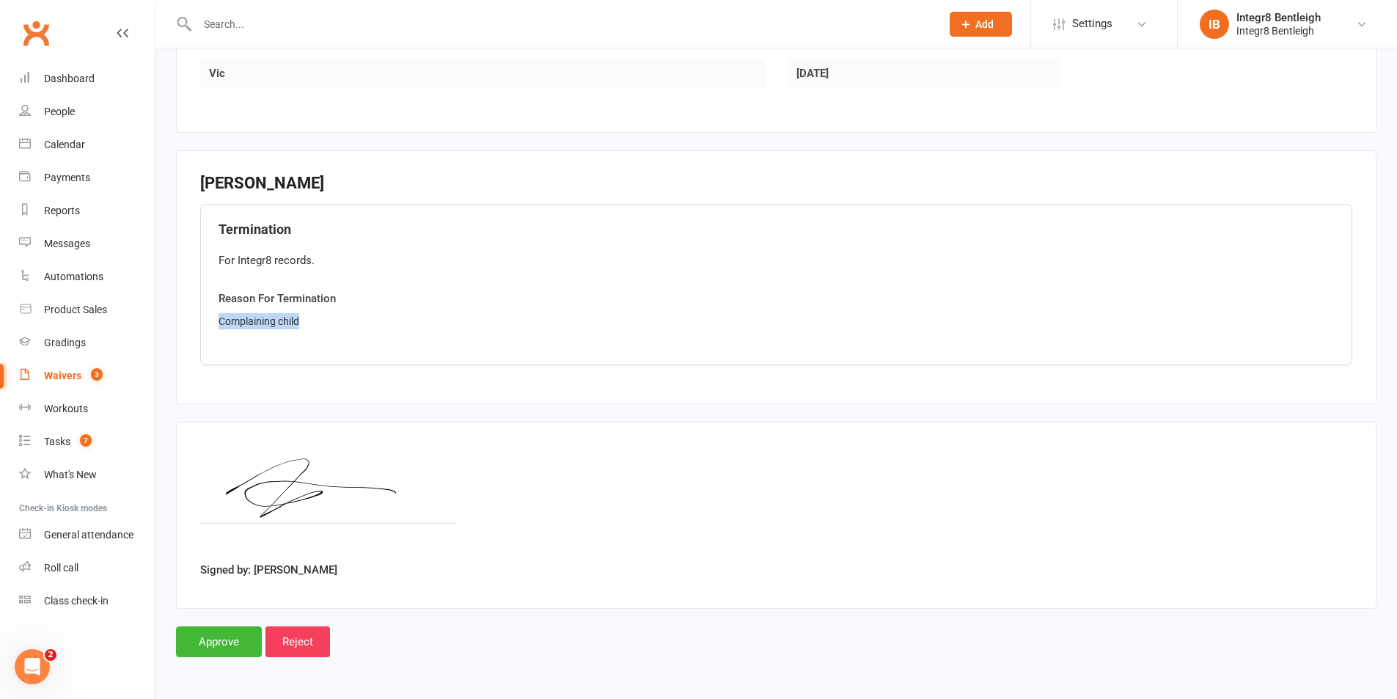
drag, startPoint x: 310, startPoint y: 318, endPoint x: 203, endPoint y: 324, distance: 107.3
click at [203, 324] on div "Termination For Integr8 records. Reason For Termination Complaining child" at bounding box center [776, 284] width 1152 height 161
copy div "Complaining child"
click at [195, 645] on input "Approve" at bounding box center [219, 641] width 86 height 31
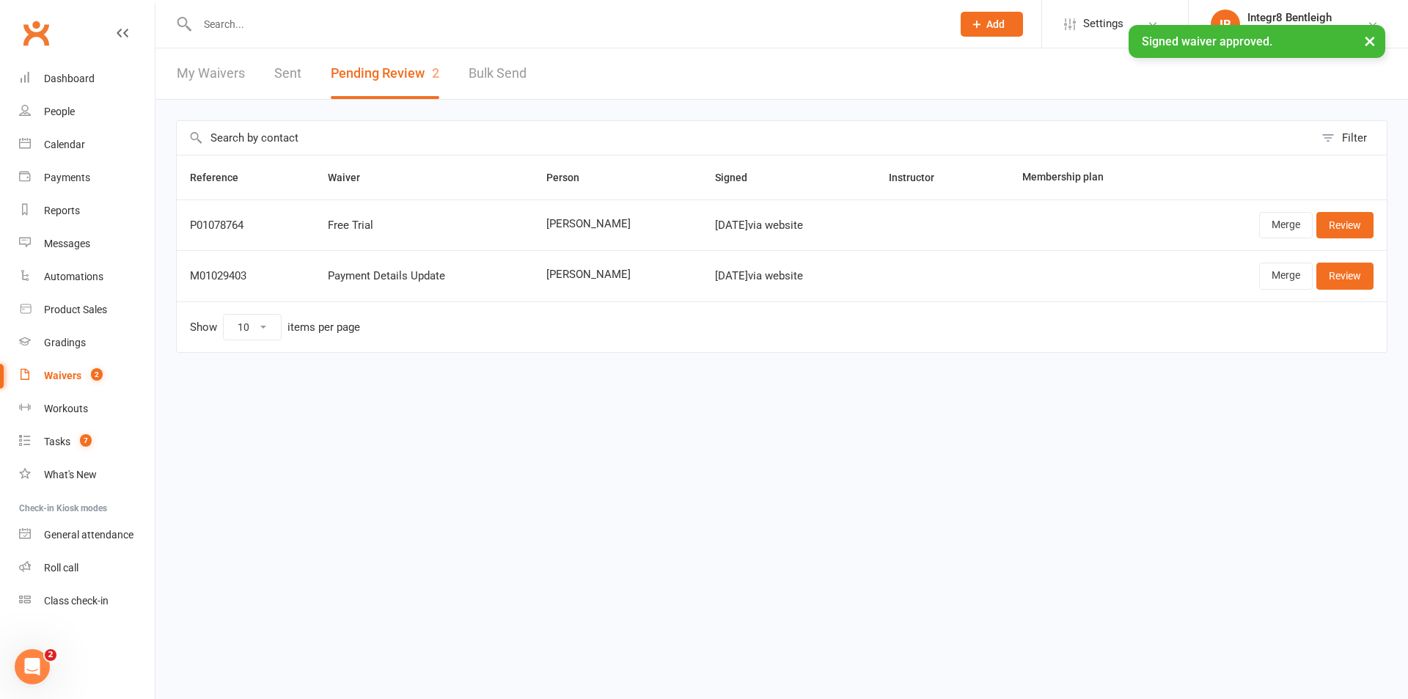
click at [273, 25] on div "× Signed waiver approved." at bounding box center [694, 25] width 1389 height 0
click at [230, 19] on input "text" at bounding box center [567, 24] width 749 height 21
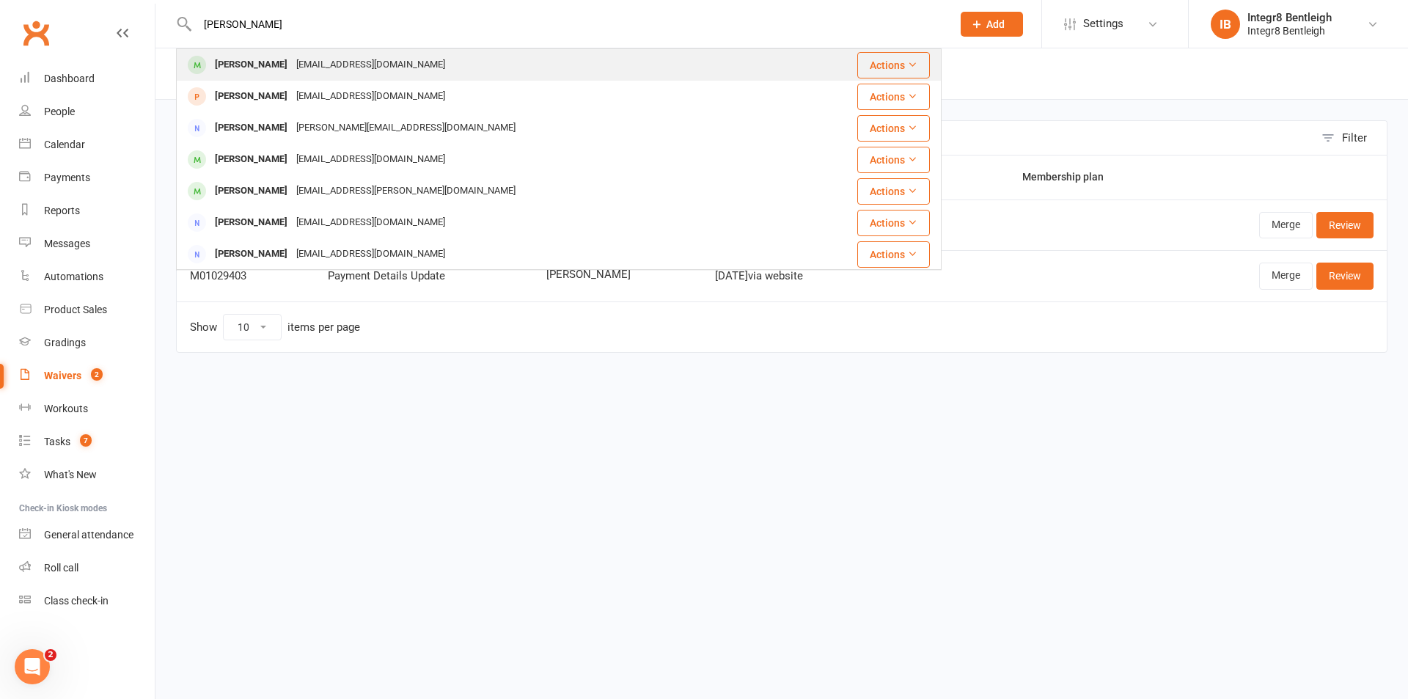
type input "lukas"
click at [280, 58] on div "Lukas Vamvakitis" at bounding box center [251, 64] width 81 height 21
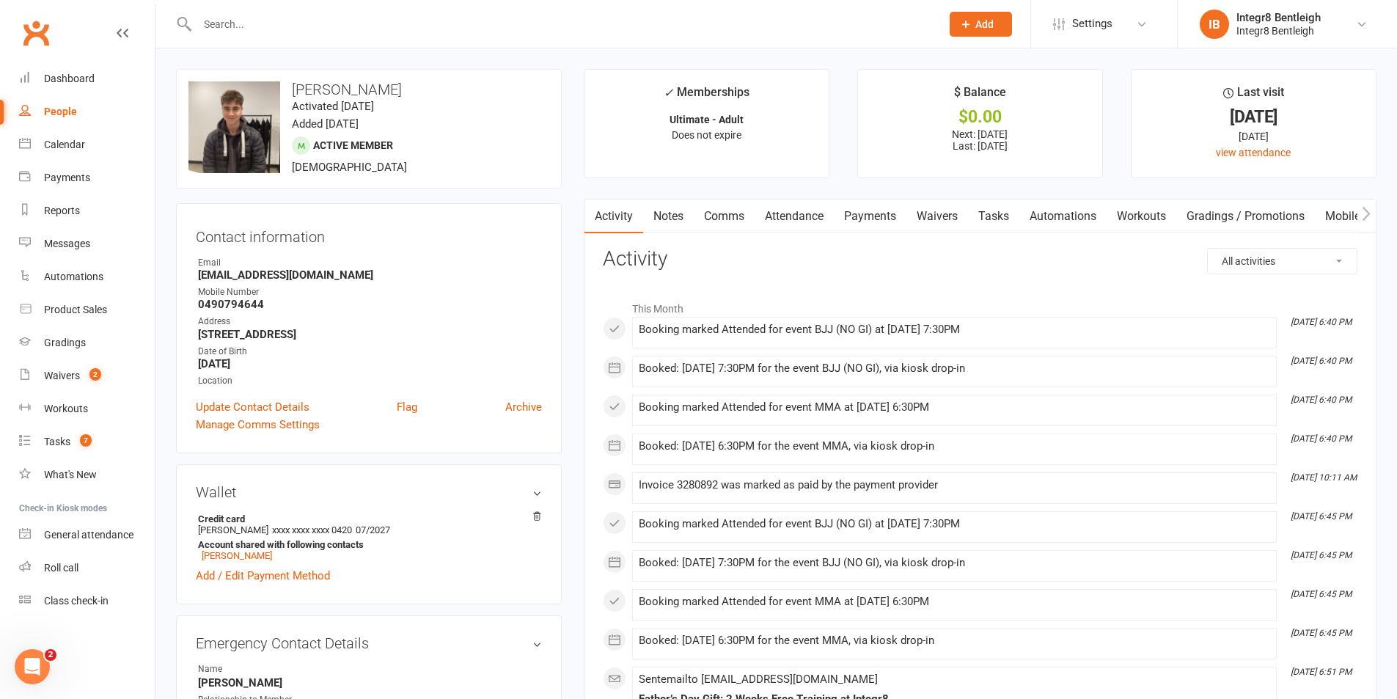
click at [274, 25] on input "text" at bounding box center [562, 24] width 738 height 21
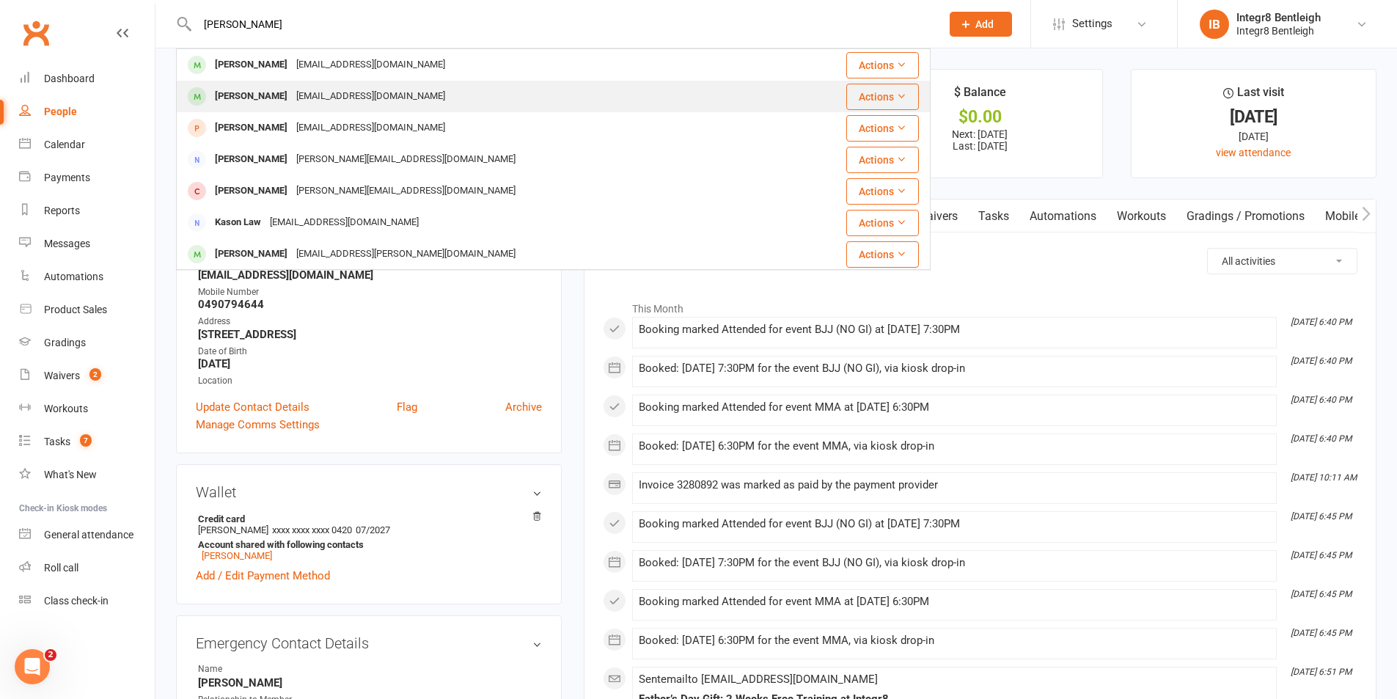
type input "lukas k"
click at [320, 93] on div "Trevorgk@gmail.com" at bounding box center [371, 96] width 158 height 21
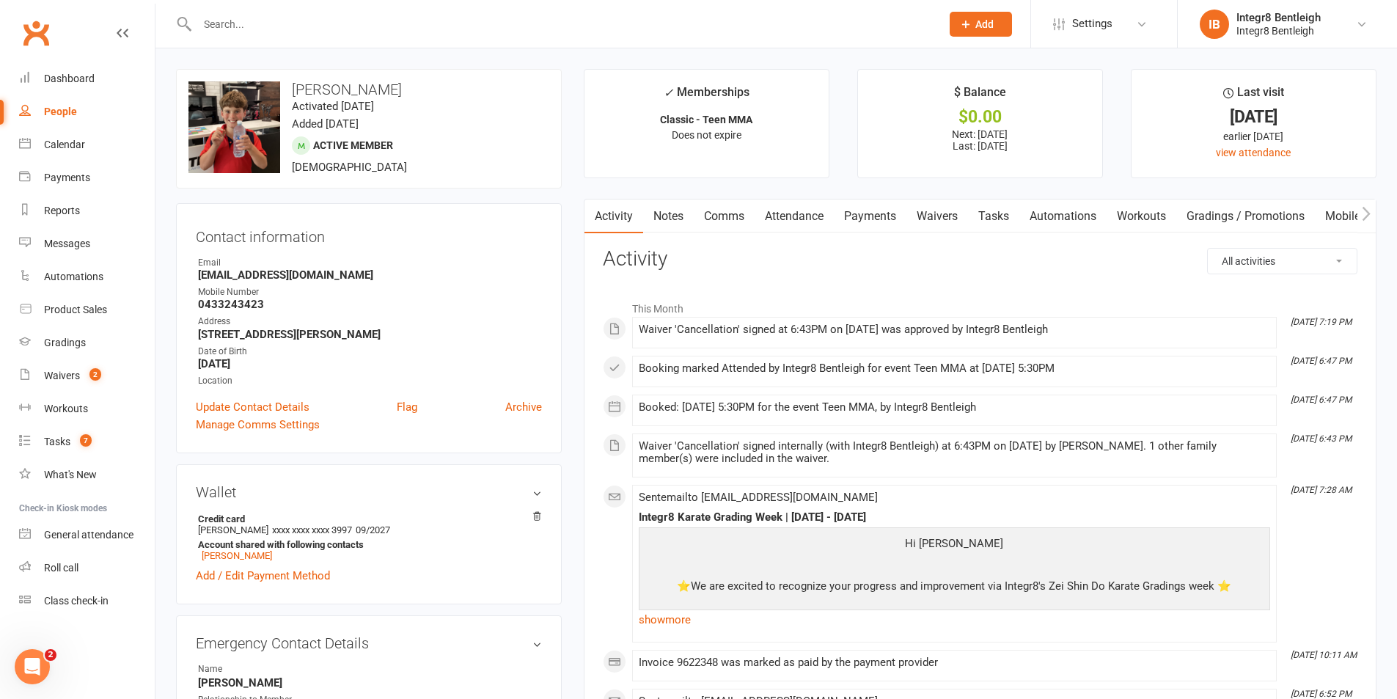
click at [680, 214] on link "Notes" at bounding box center [668, 217] width 51 height 34
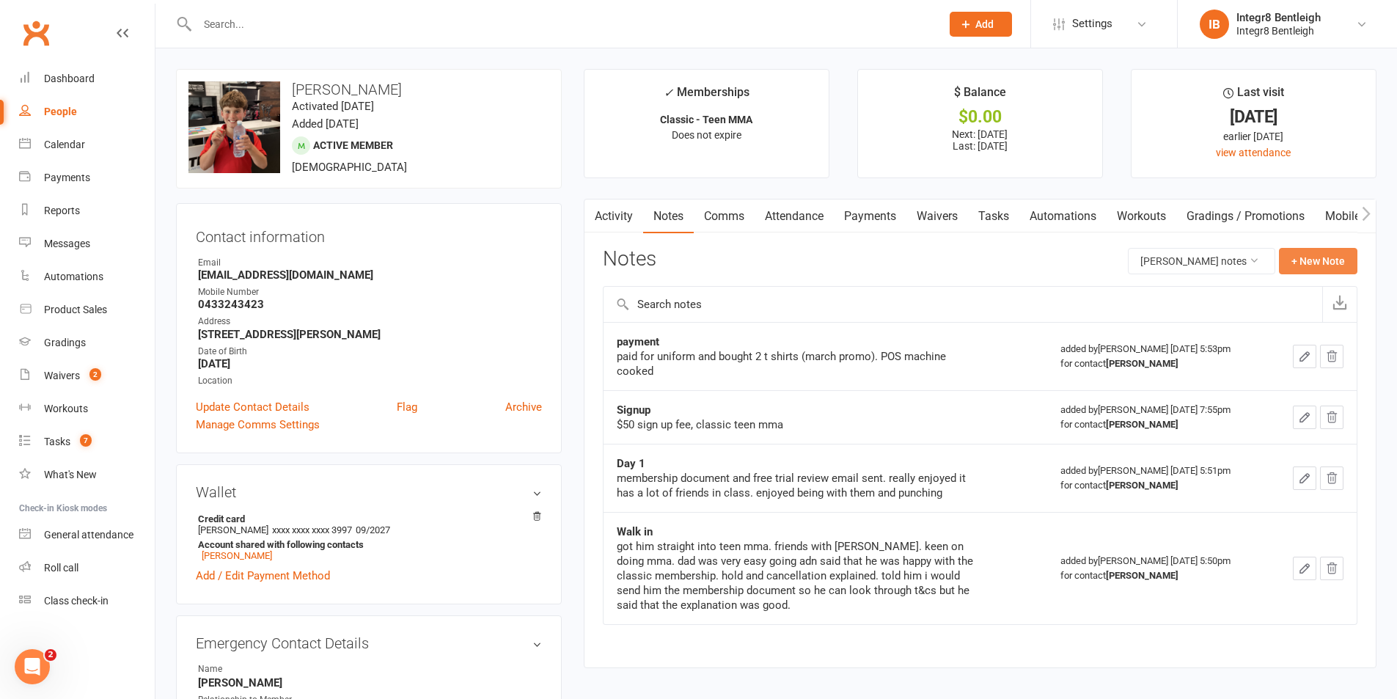
click at [1305, 260] on button "+ New Note" at bounding box center [1318, 261] width 78 height 26
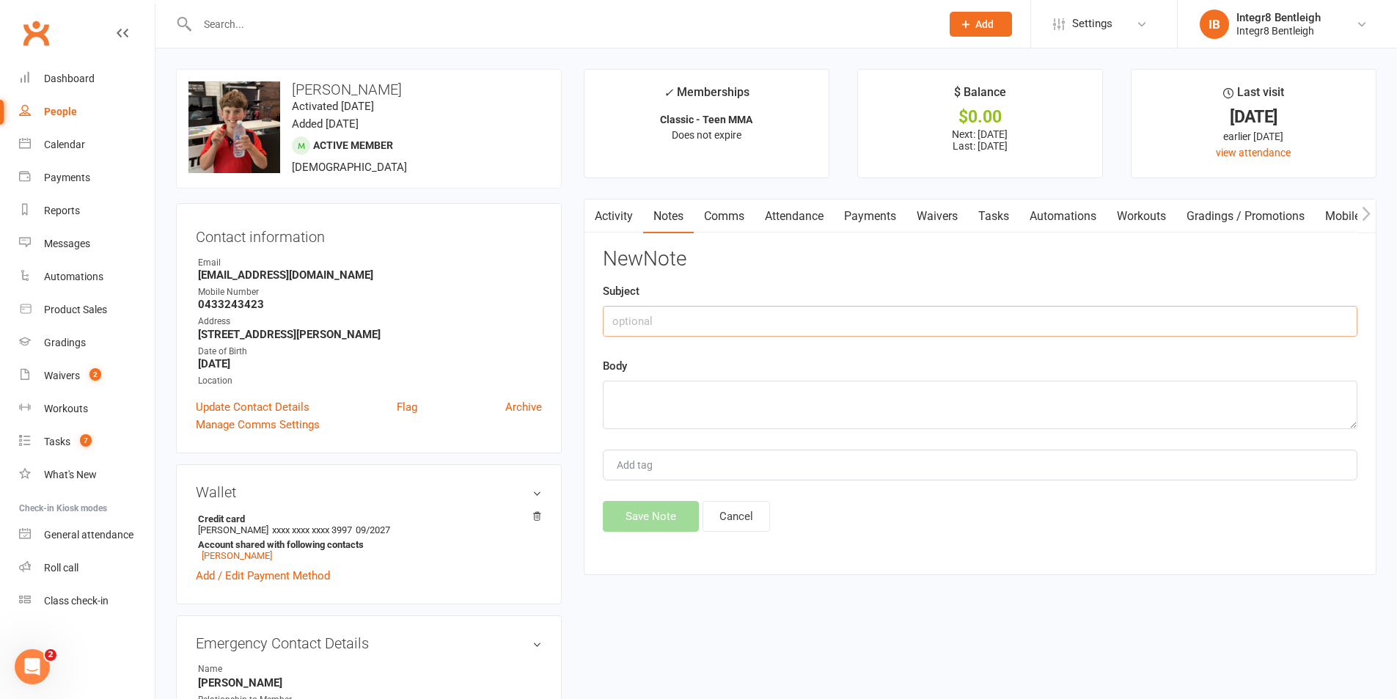
click at [816, 310] on input "text" at bounding box center [980, 321] width 755 height 31
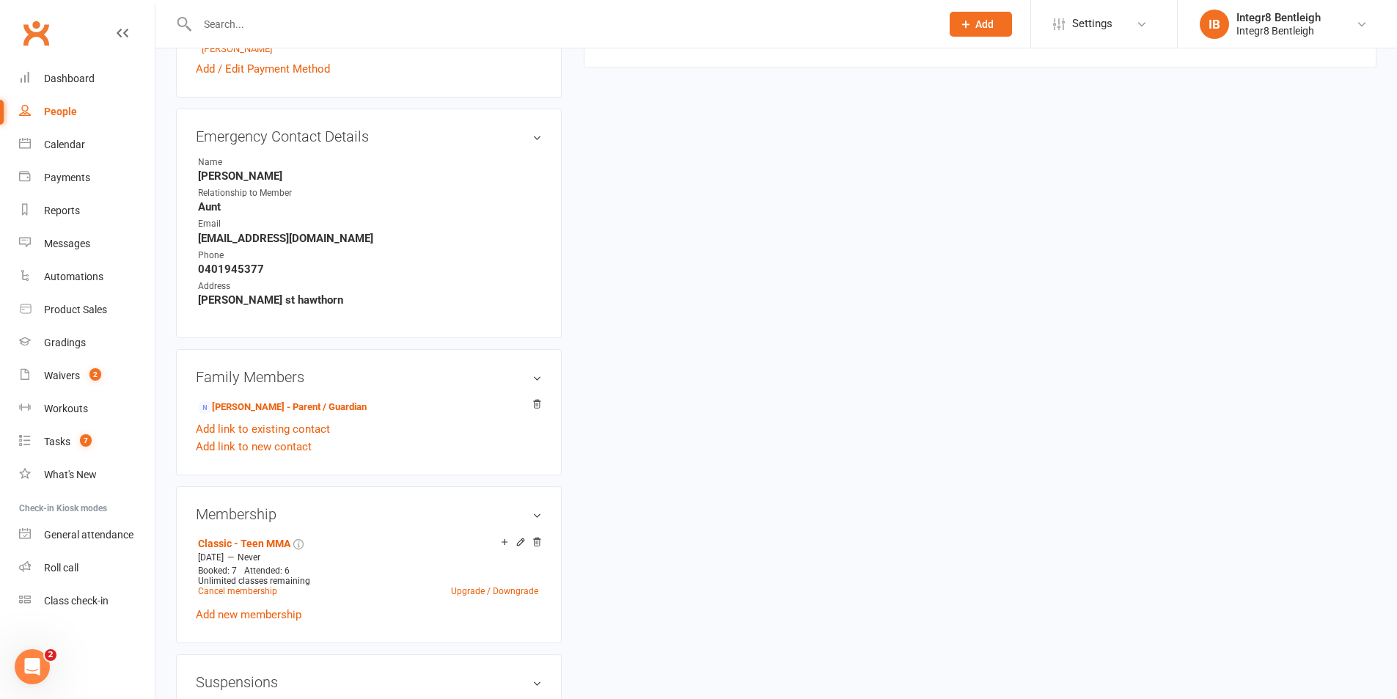
scroll to position [513, 0]
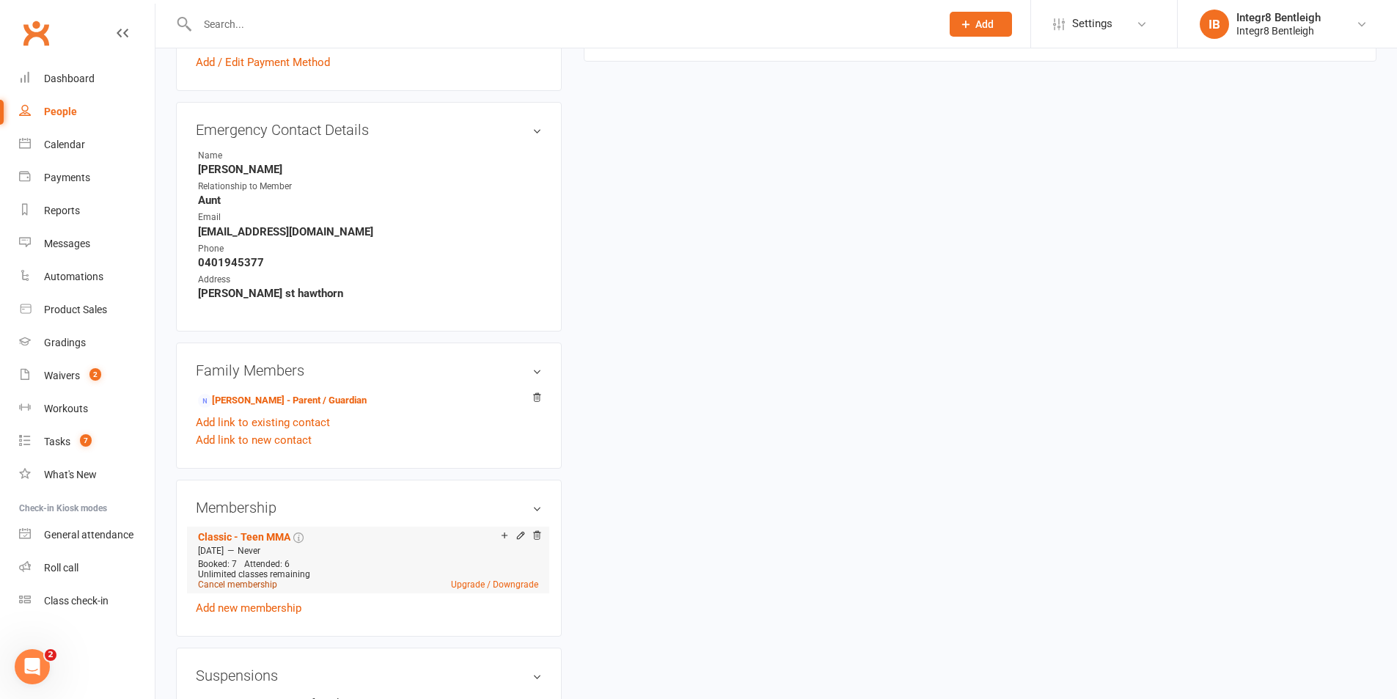
click at [256, 582] on link "Cancel membership" at bounding box center [237, 585] width 79 height 10
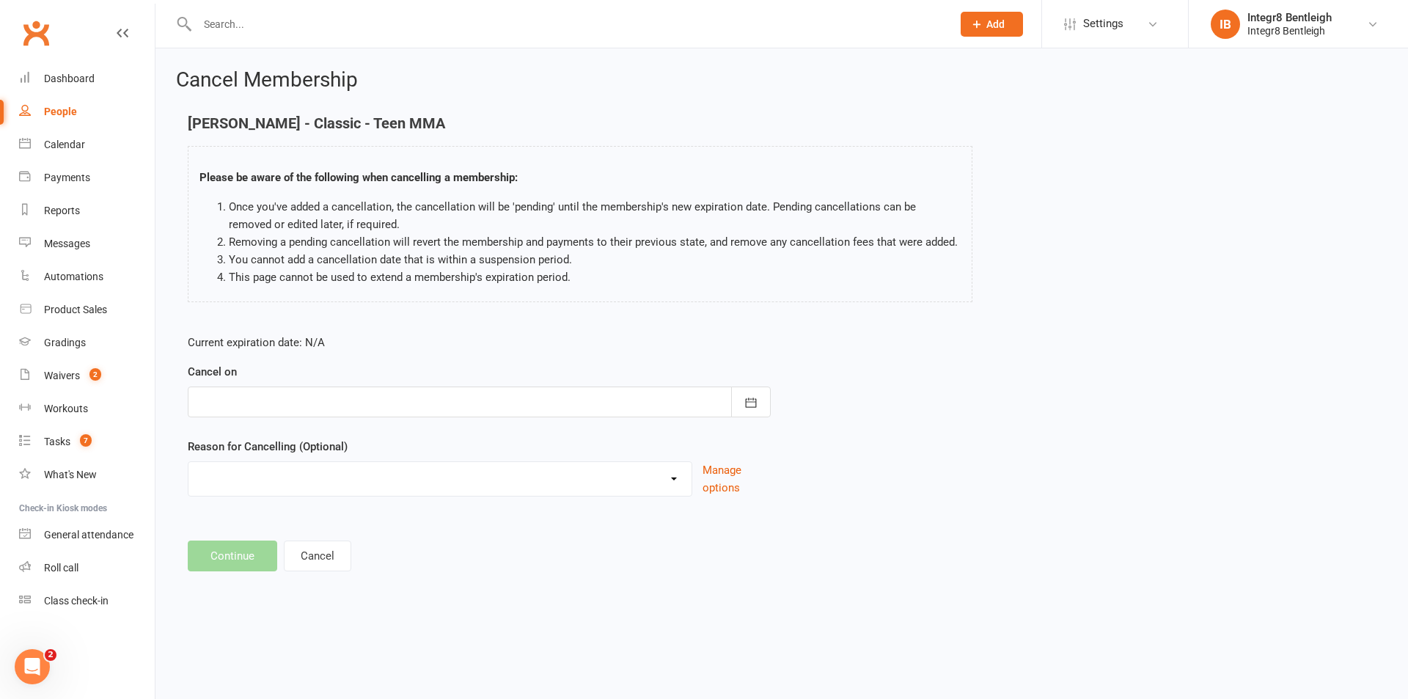
click at [434, 400] on div at bounding box center [479, 402] width 583 height 31
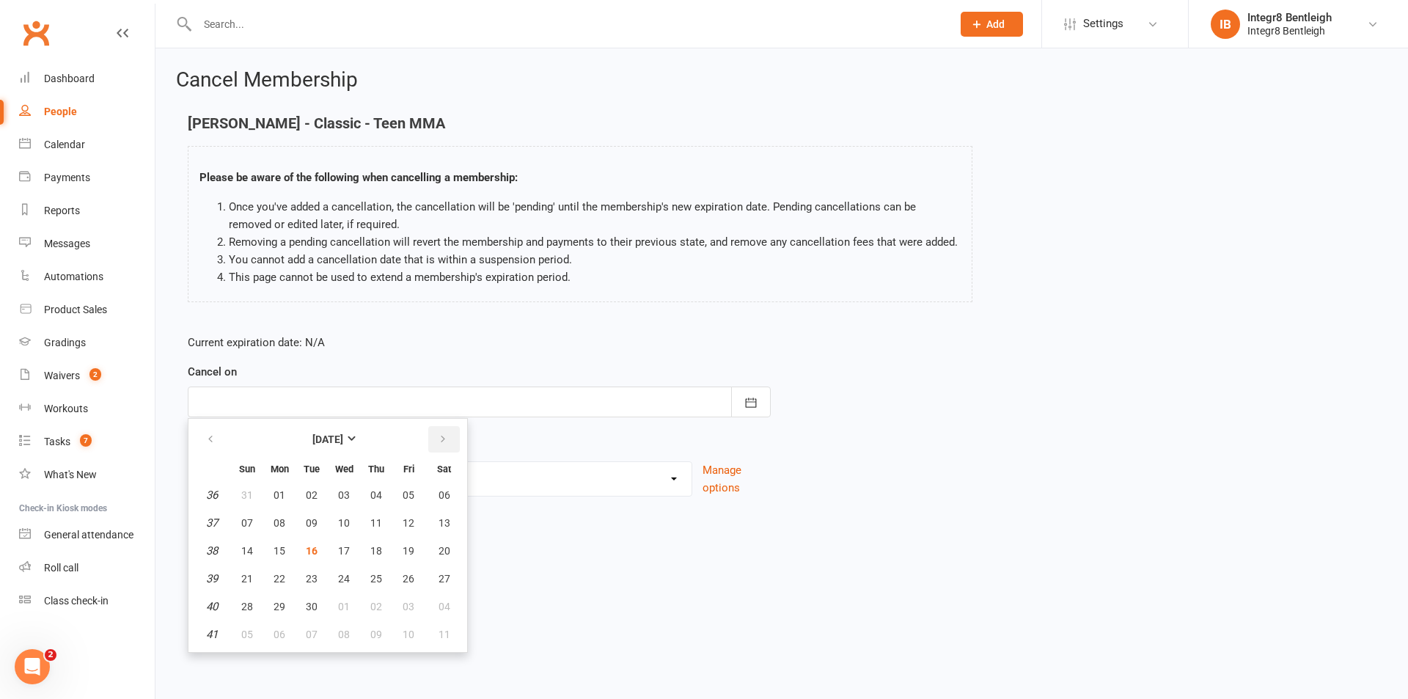
click at [439, 439] on icon "button" at bounding box center [443, 440] width 10 height 12
click at [245, 575] on span "19" at bounding box center [247, 579] width 12 height 12
type input "19 Oct 2025"
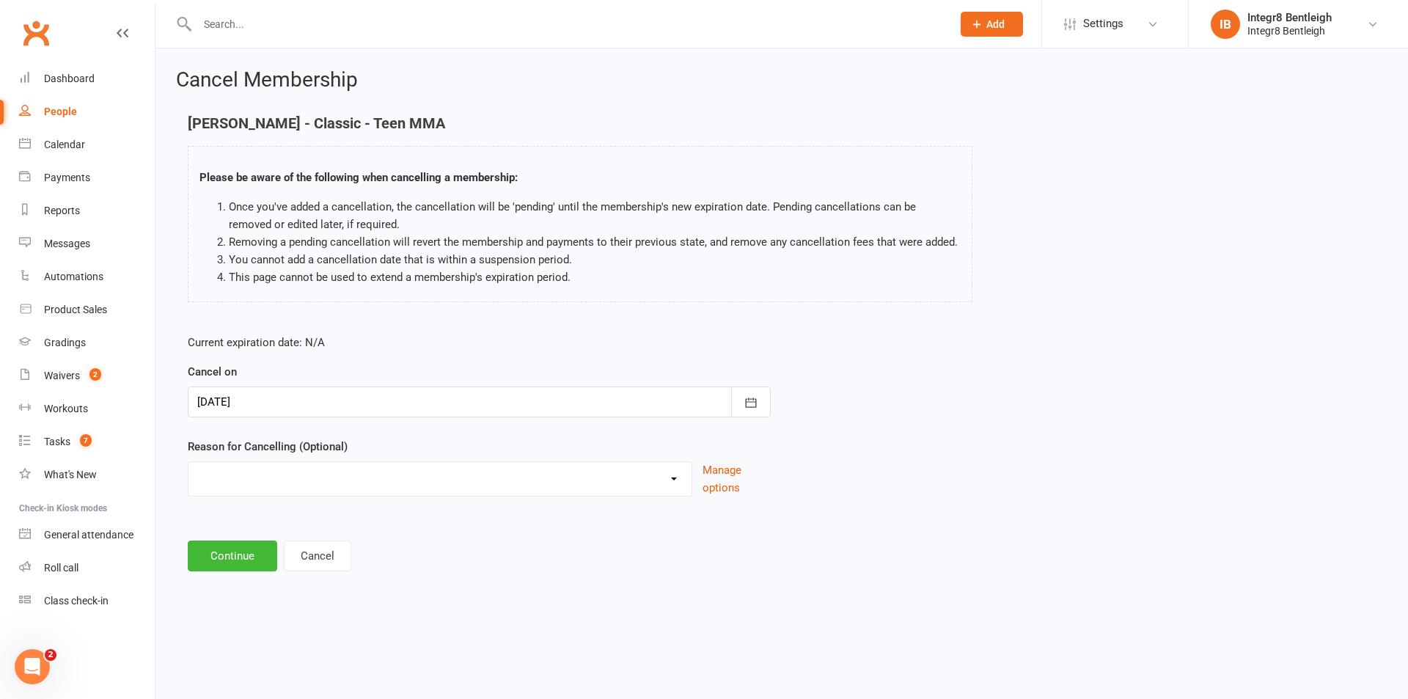
click at [277, 485] on select "Downgrade Holiday Injury Price Increase School commitments Switching to 10 clas…" at bounding box center [440, 476] width 503 height 29
select select "8"
click at [189, 462] on select "Downgrade Holiday Injury Price Increase School commitments Switching to 10 clas…" at bounding box center [440, 476] width 503 height 29
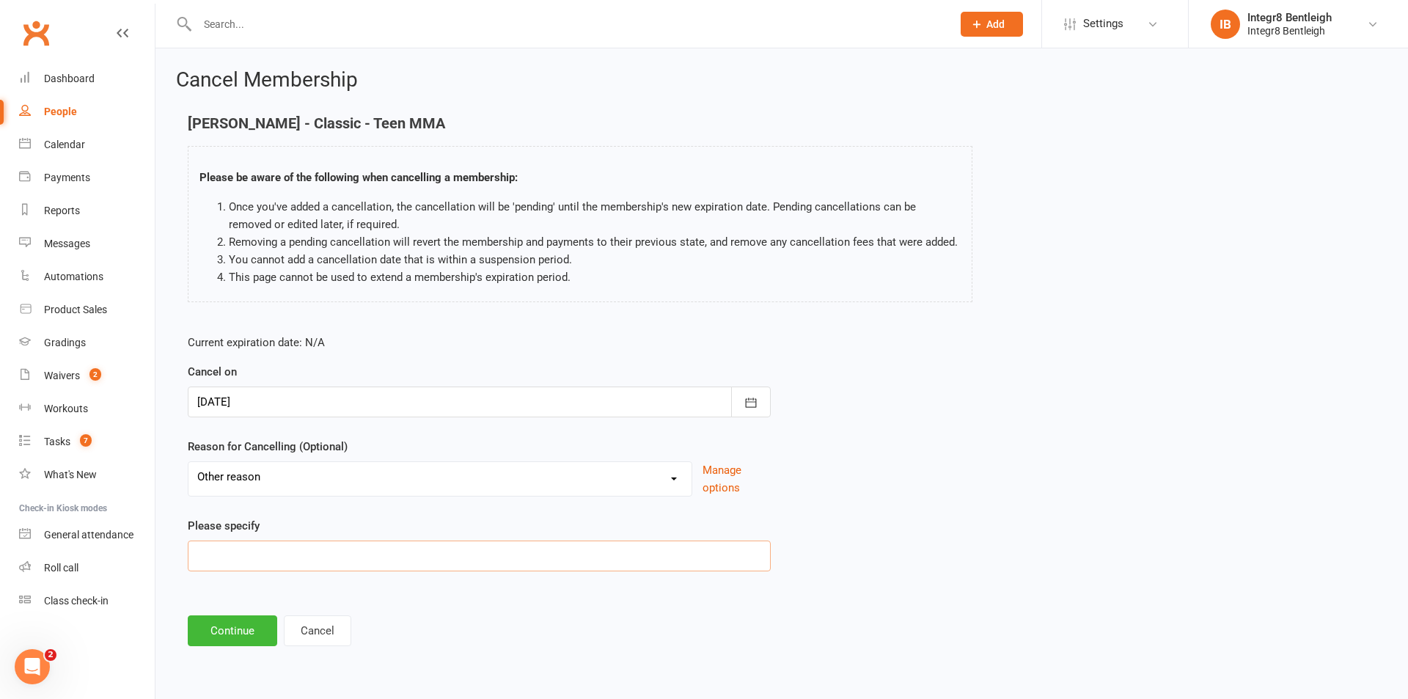
click at [279, 556] on input at bounding box center [479, 556] width 583 height 31
paste input "Complaining child"
type input "Complaining child"
click at [234, 627] on button "Continue" at bounding box center [232, 630] width 89 height 31
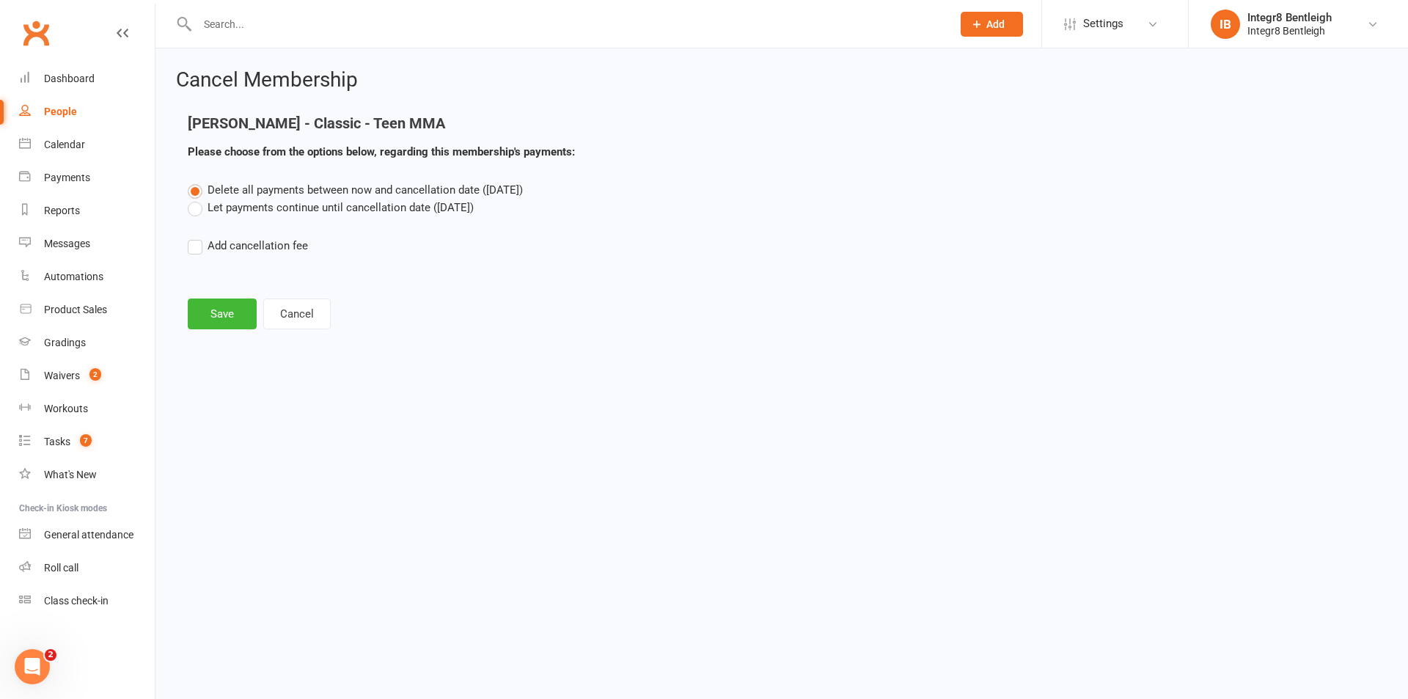
click at [351, 204] on label "Let payments continue until cancellation date (Oct 19, 2025)" at bounding box center [331, 208] width 286 height 18
click at [197, 199] on input "Let payments continue until cancellation date (Oct 19, 2025)" at bounding box center [193, 199] width 10 height 0
click at [221, 321] on button "Save" at bounding box center [222, 314] width 69 height 31
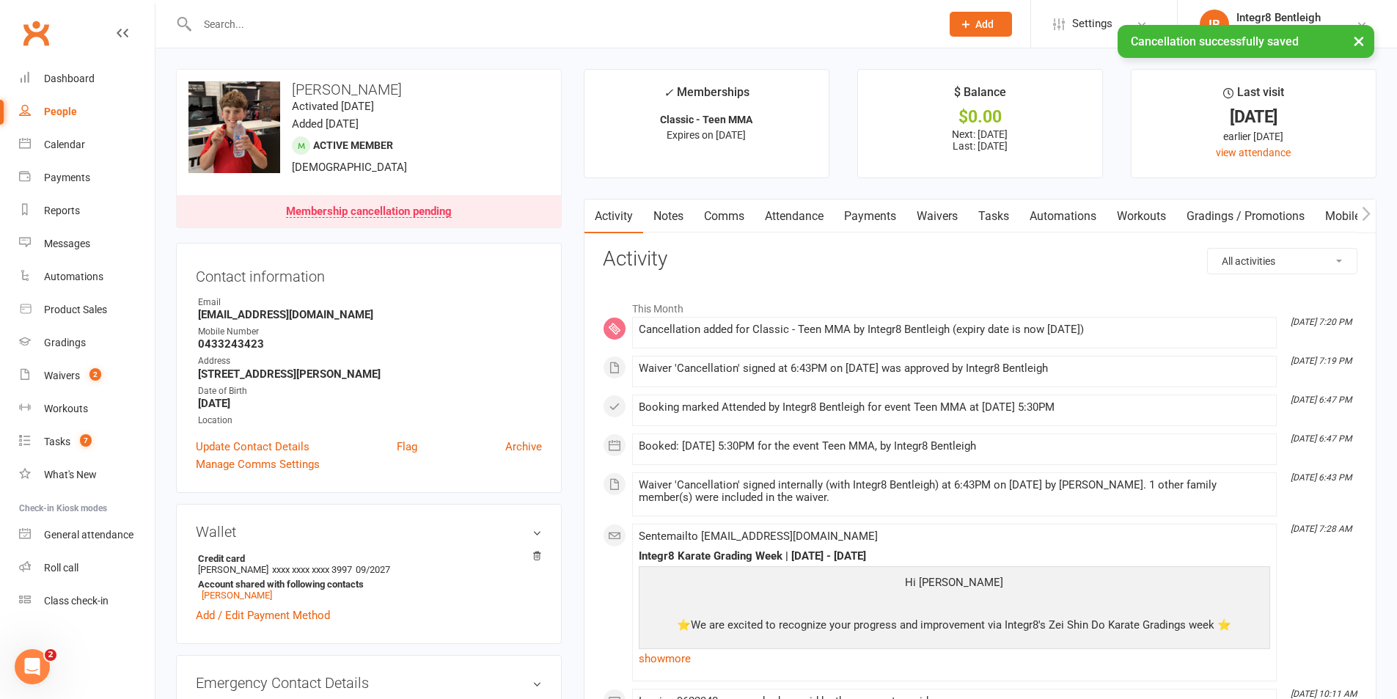
click at [666, 217] on link "Notes" at bounding box center [668, 217] width 51 height 34
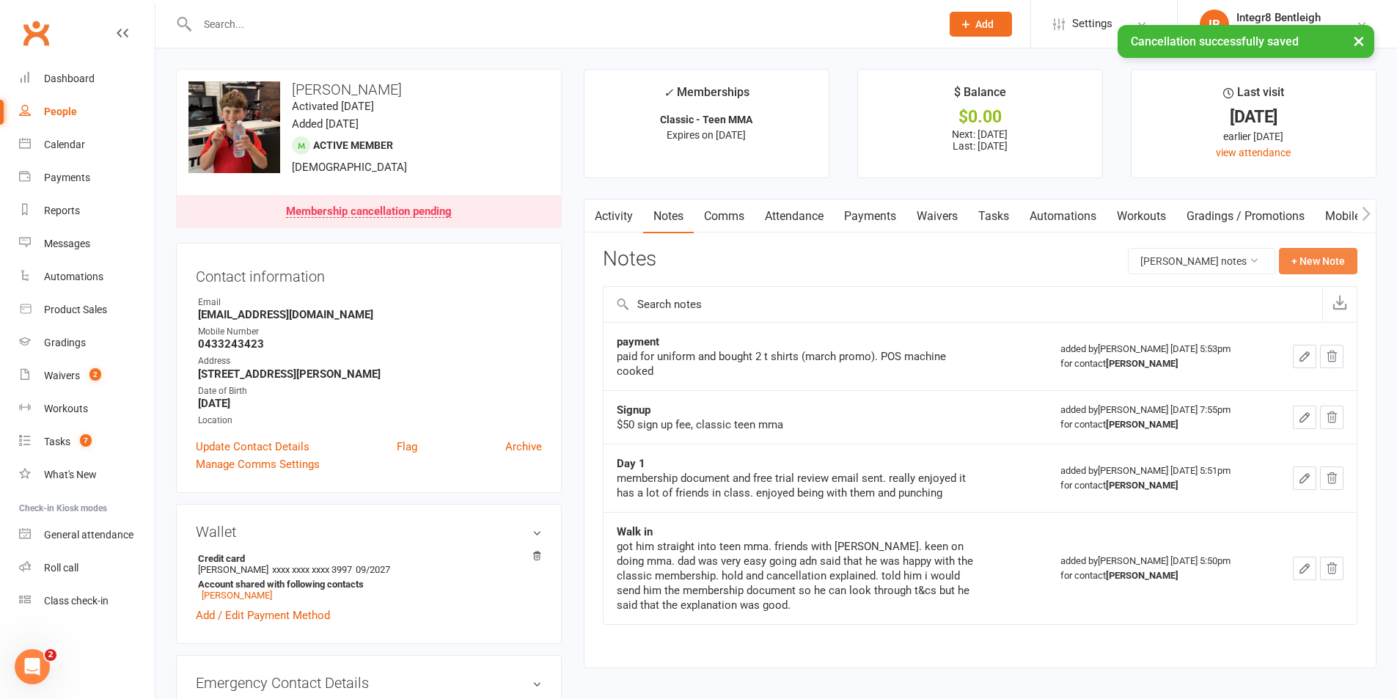
click at [1333, 263] on button "+ New Note" at bounding box center [1318, 261] width 78 height 26
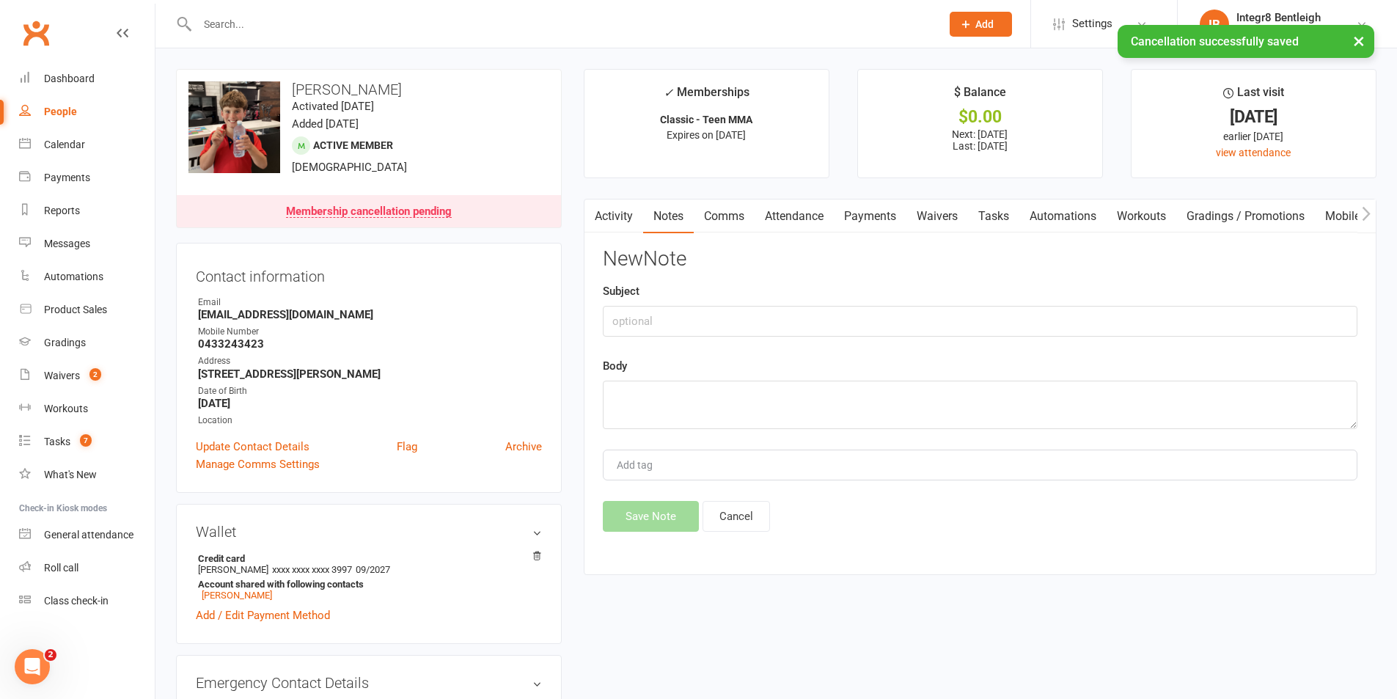
click at [800, 337] on div "New Note Subject Body Add tag Save Note Cancel" at bounding box center [980, 390] width 755 height 284
click at [793, 326] on input "text" at bounding box center [980, 321] width 755 height 31
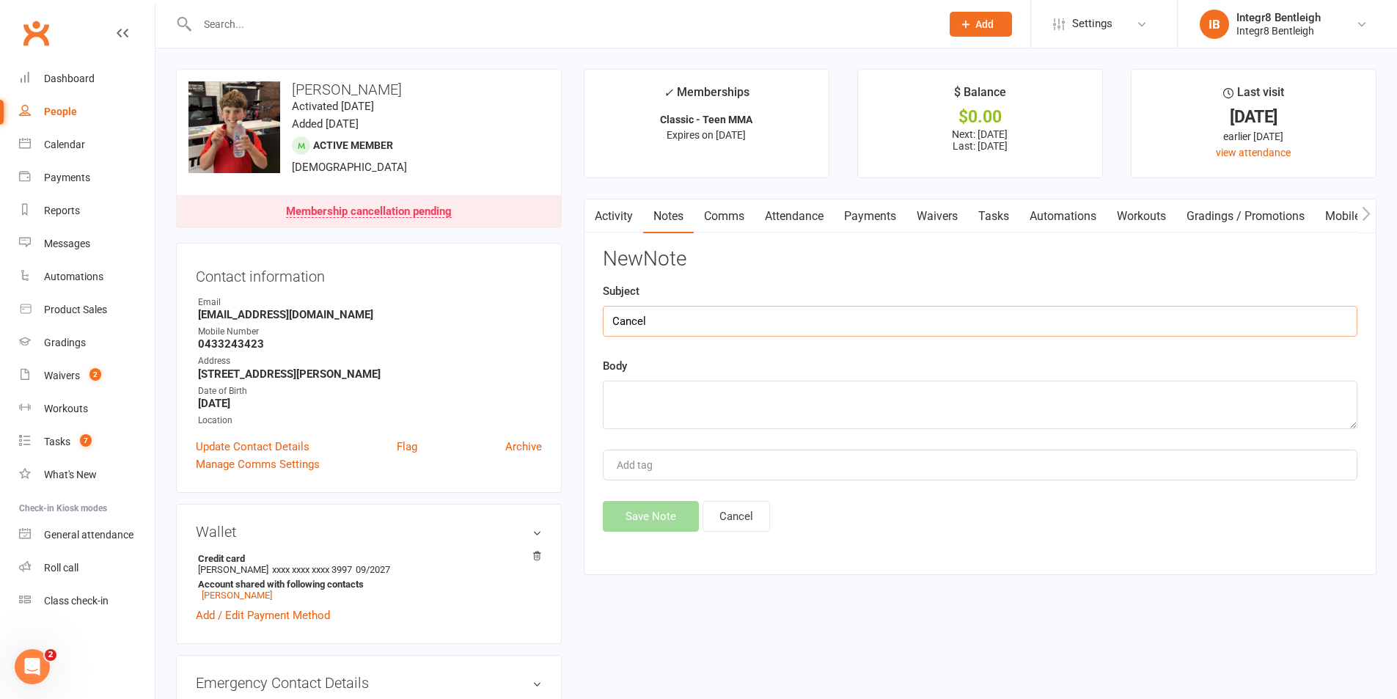
type input "Cancel"
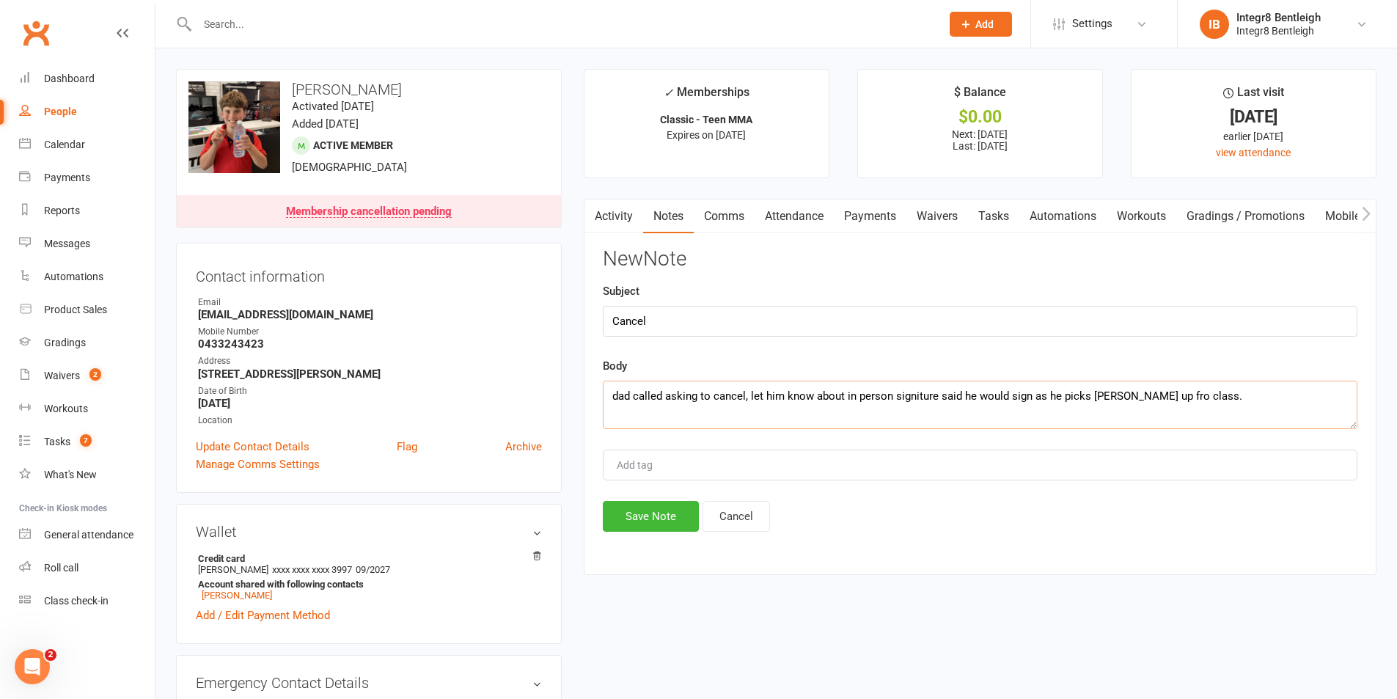
click at [929, 394] on textarea "dad called asking to cancel, let him know about in person signiture said he wou…" at bounding box center [980, 405] width 755 height 48
click at [1247, 401] on textarea "dad called asking to cancel, let him know about in person signature said he wou…" at bounding box center [980, 405] width 755 height 48
paste textarea "Complaining child"
type textarea "dad called asking to cancel, let him know about in person signature said he wou…"
type input "[PERSON_NAME]"
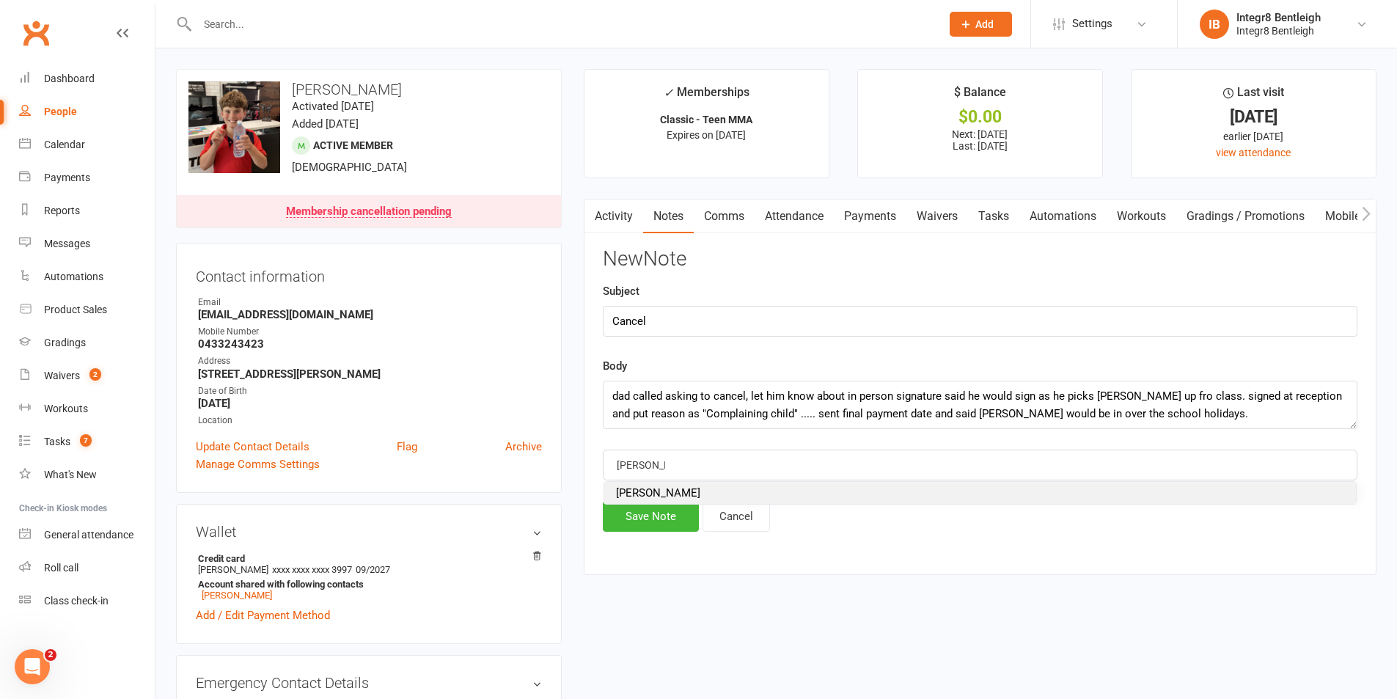
drag, startPoint x: 735, startPoint y: 499, endPoint x: 624, endPoint y: 502, distance: 111.6
click at [731, 497] on li "[PERSON_NAME]" at bounding box center [980, 493] width 752 height 22
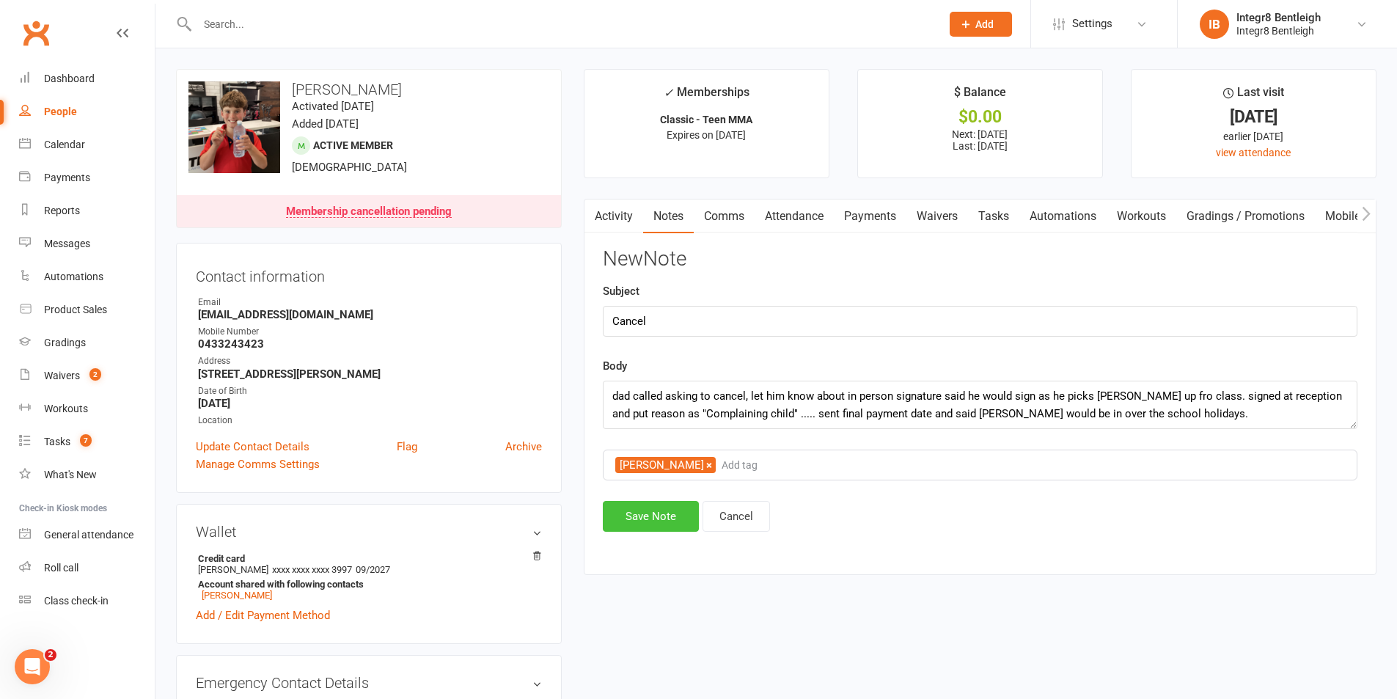
click at [647, 513] on button "Save Note" at bounding box center [651, 516] width 96 height 31
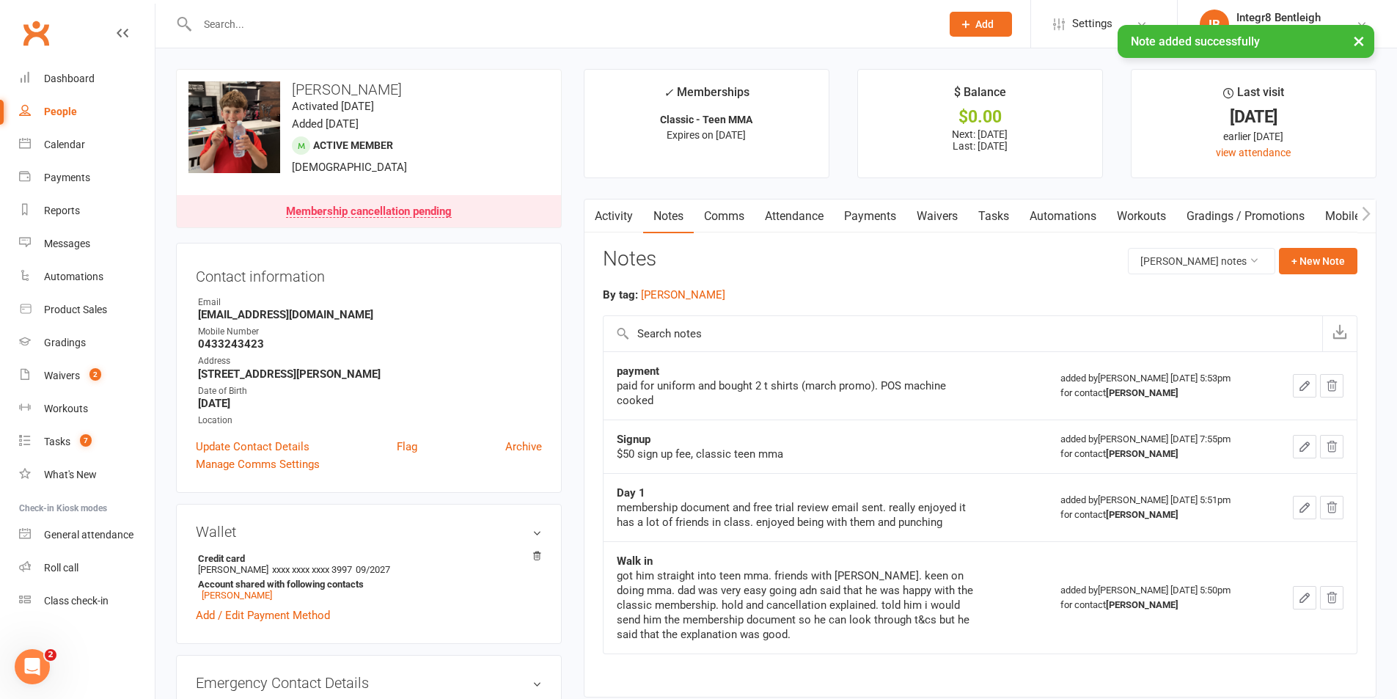
click at [730, 216] on link "Comms" at bounding box center [724, 217] width 61 height 34
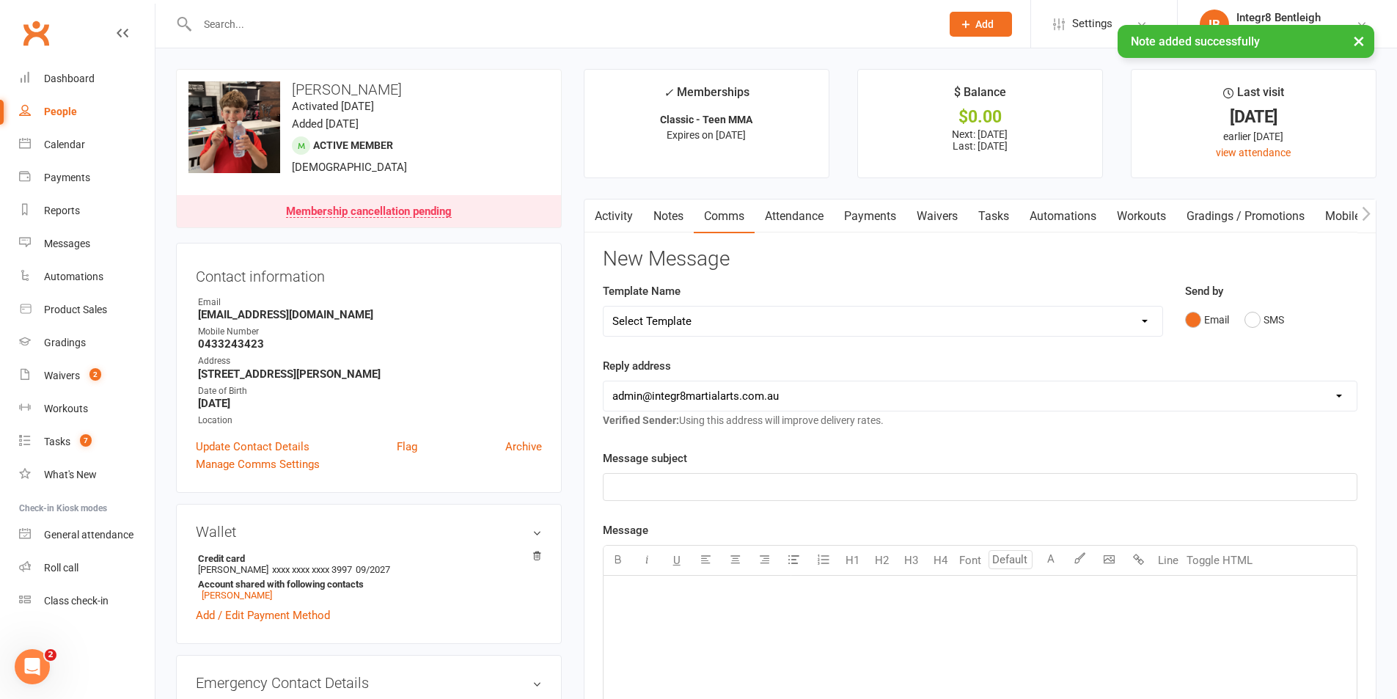
click at [841, 319] on select "Select Template [Email] Public Holiday [Email] 10 Class Pass - 1 Class Remainin…" at bounding box center [883, 321] width 559 height 29
select select "3"
click at [604, 307] on select "Select Template [Email] Public Holiday [Email] 10 Class Pass - 1 Class Remainin…" at bounding box center [883, 321] width 559 height 29
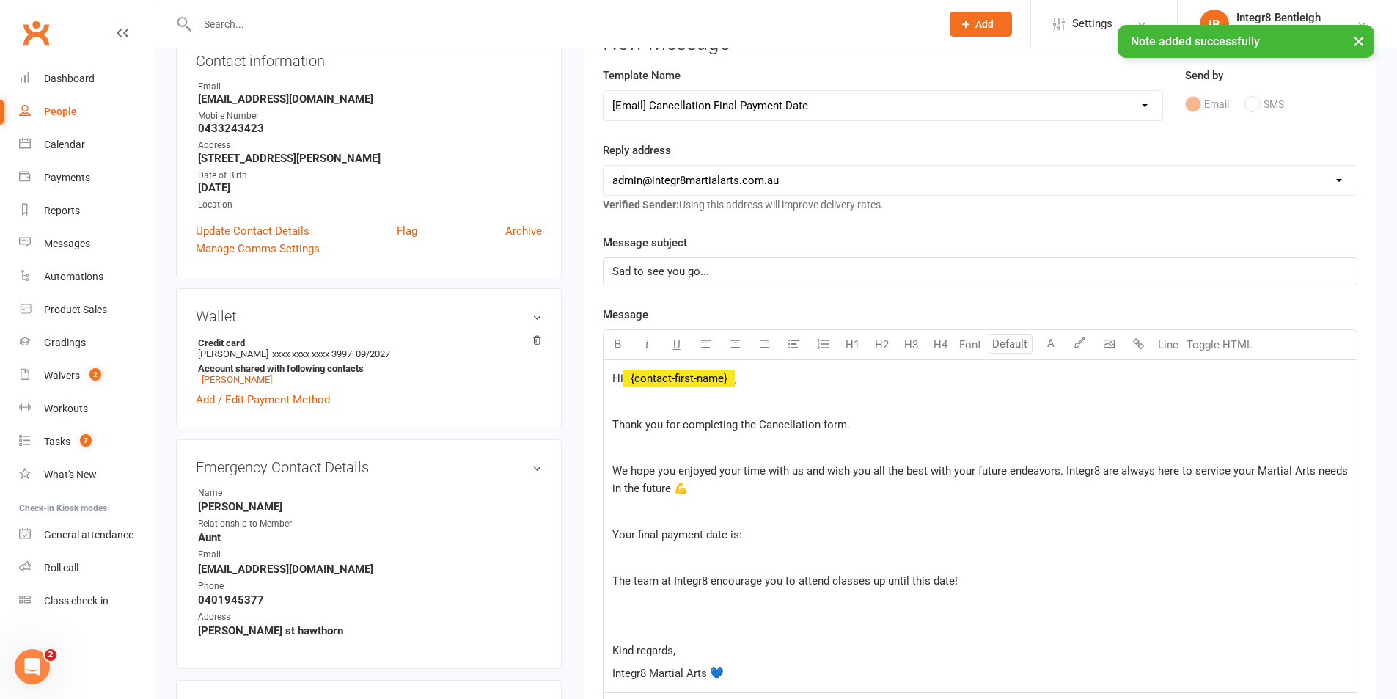
scroll to position [220, 0]
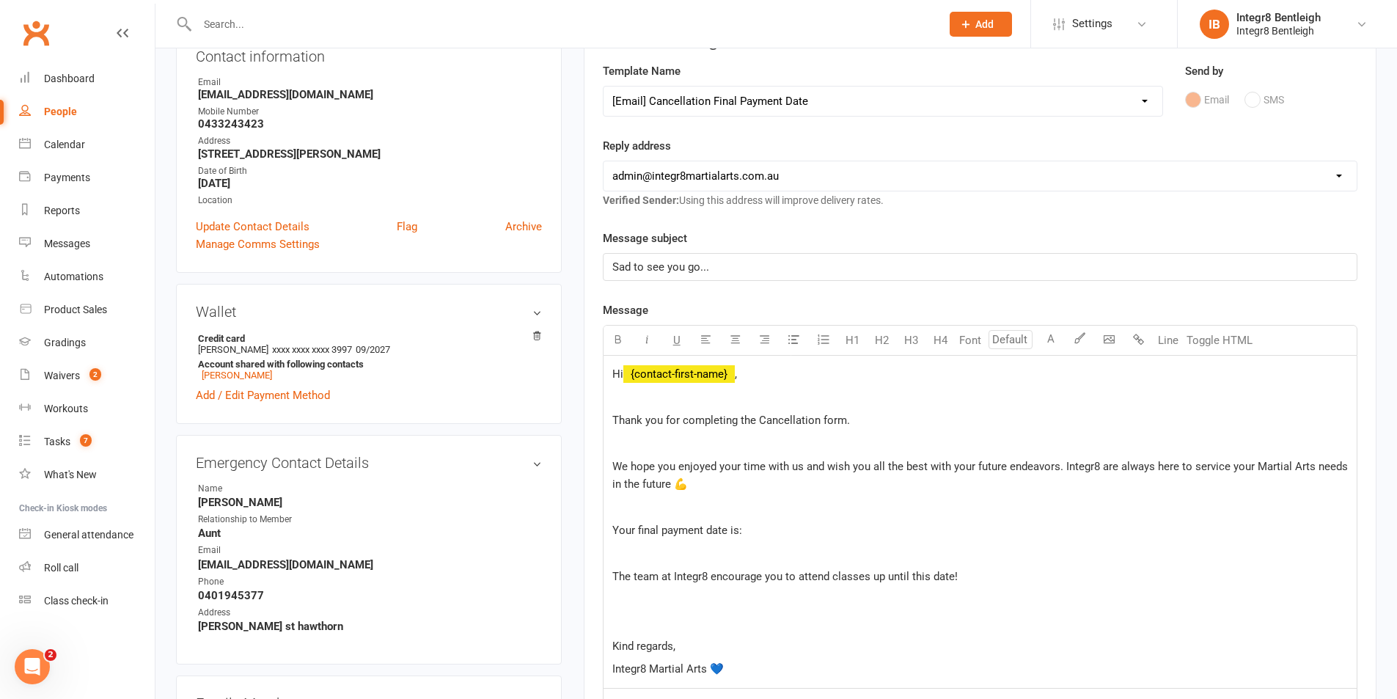
click at [792, 533] on p "Your final payment date is:" at bounding box center [981, 531] width 736 height 18
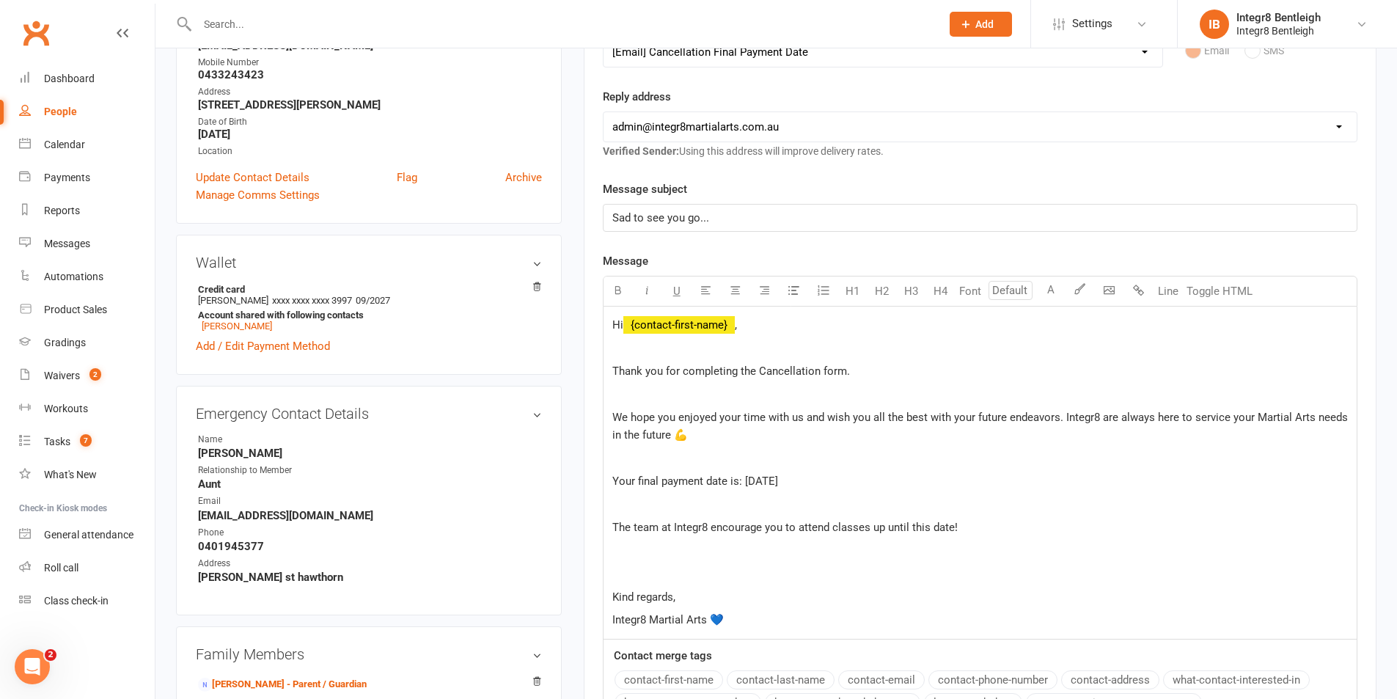
scroll to position [293, 0]
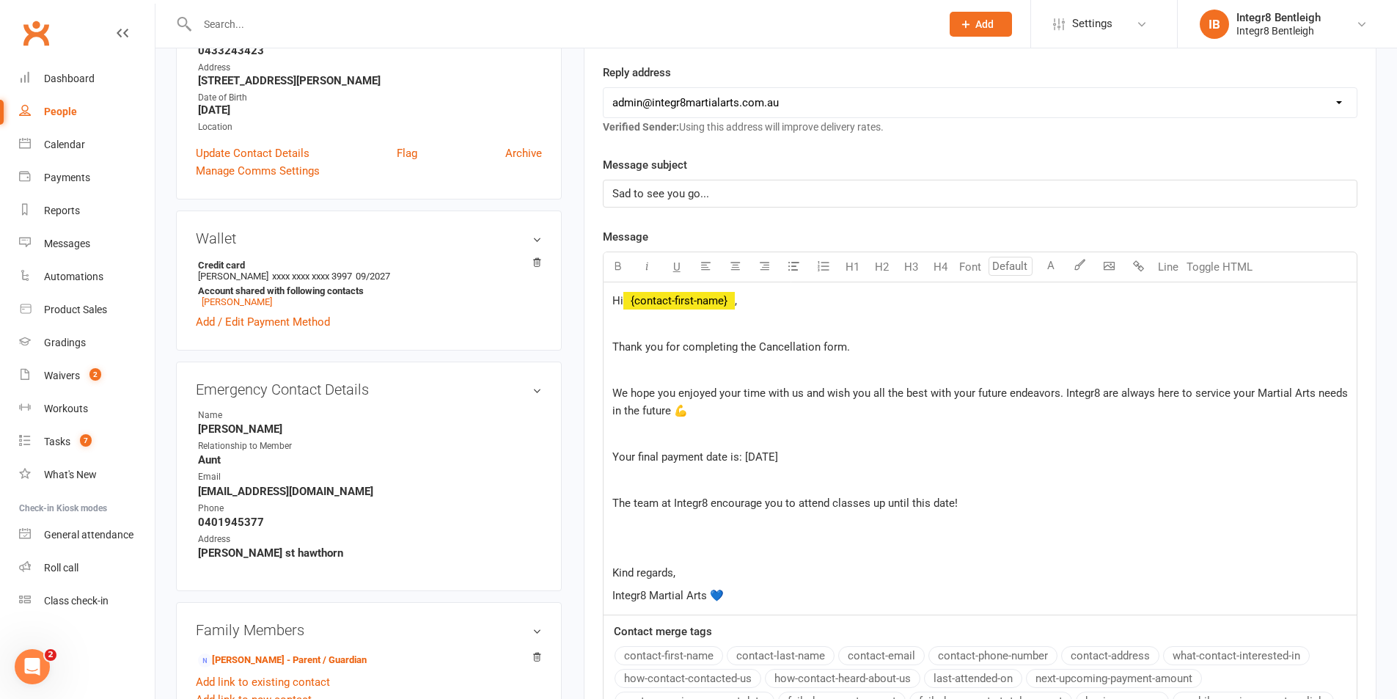
click at [737, 577] on p "Kind regards," at bounding box center [981, 573] width 736 height 18
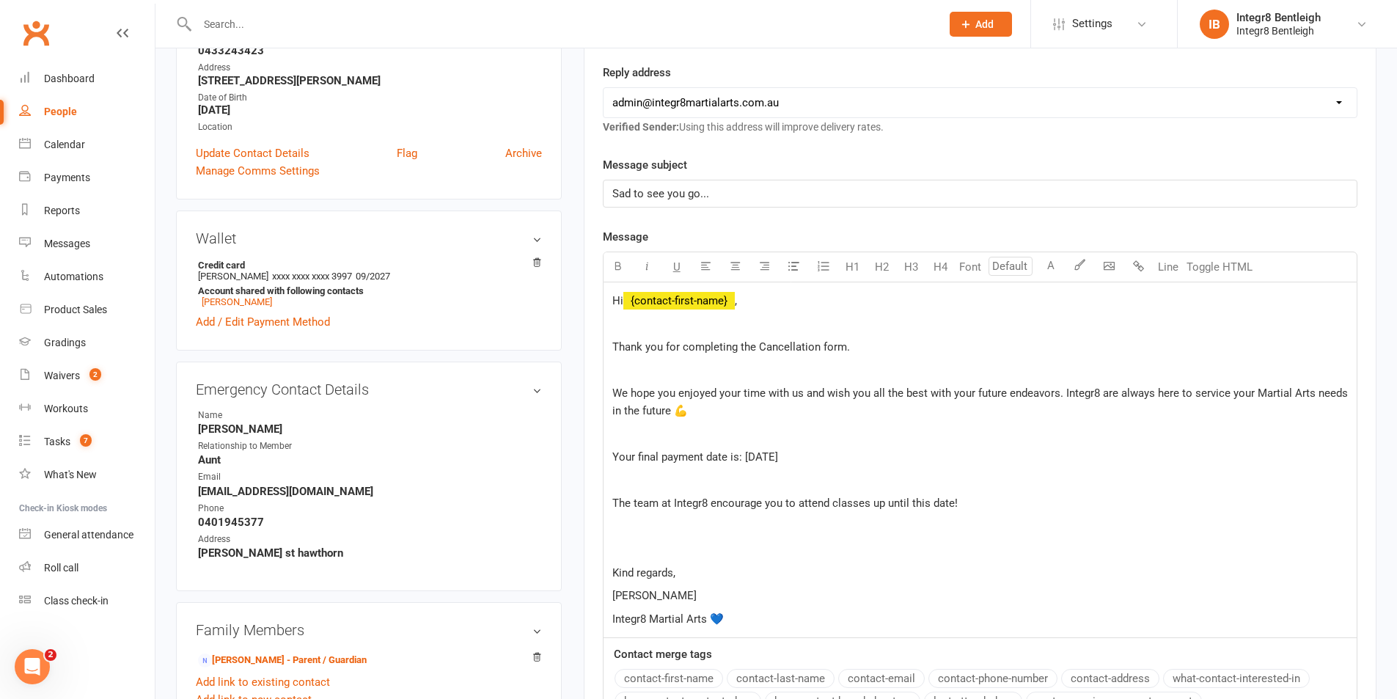
click at [642, 598] on span "Rebeca" at bounding box center [655, 595] width 84 height 13
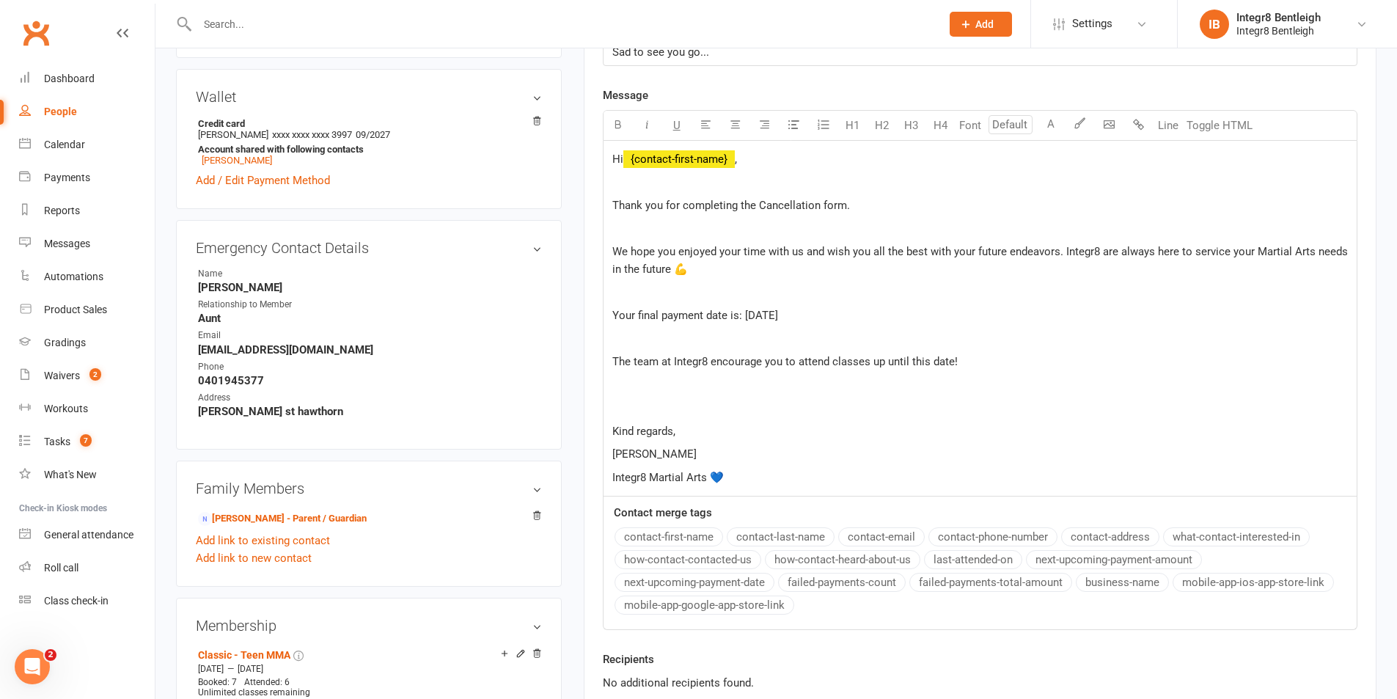
scroll to position [513, 0]
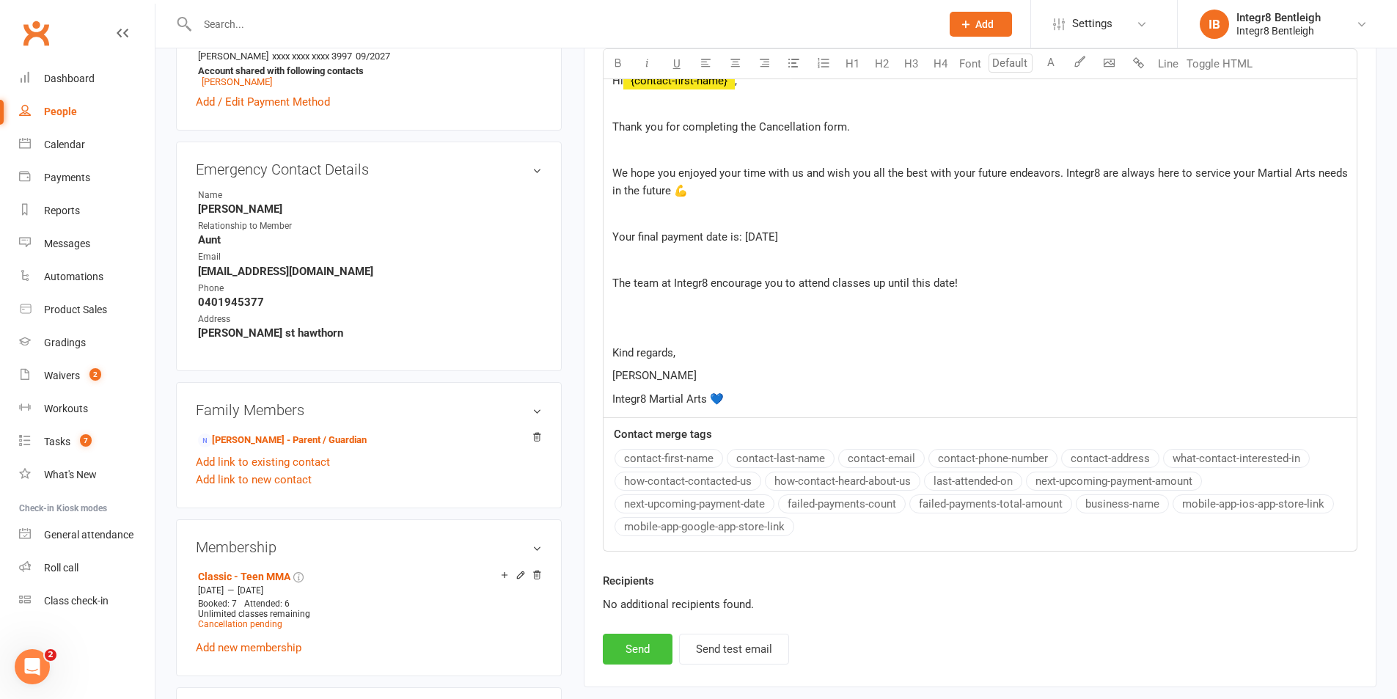
click at [655, 648] on button "Send" at bounding box center [638, 649] width 70 height 31
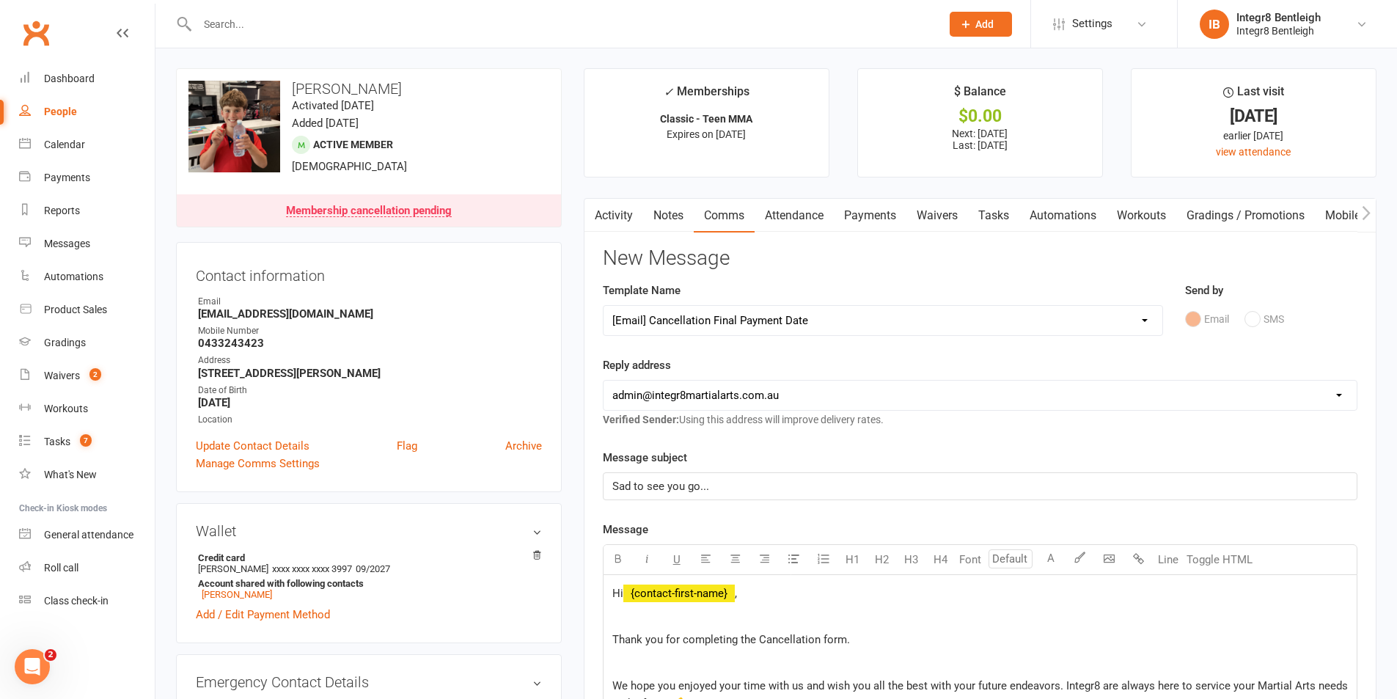
scroll to position [0, 0]
select select
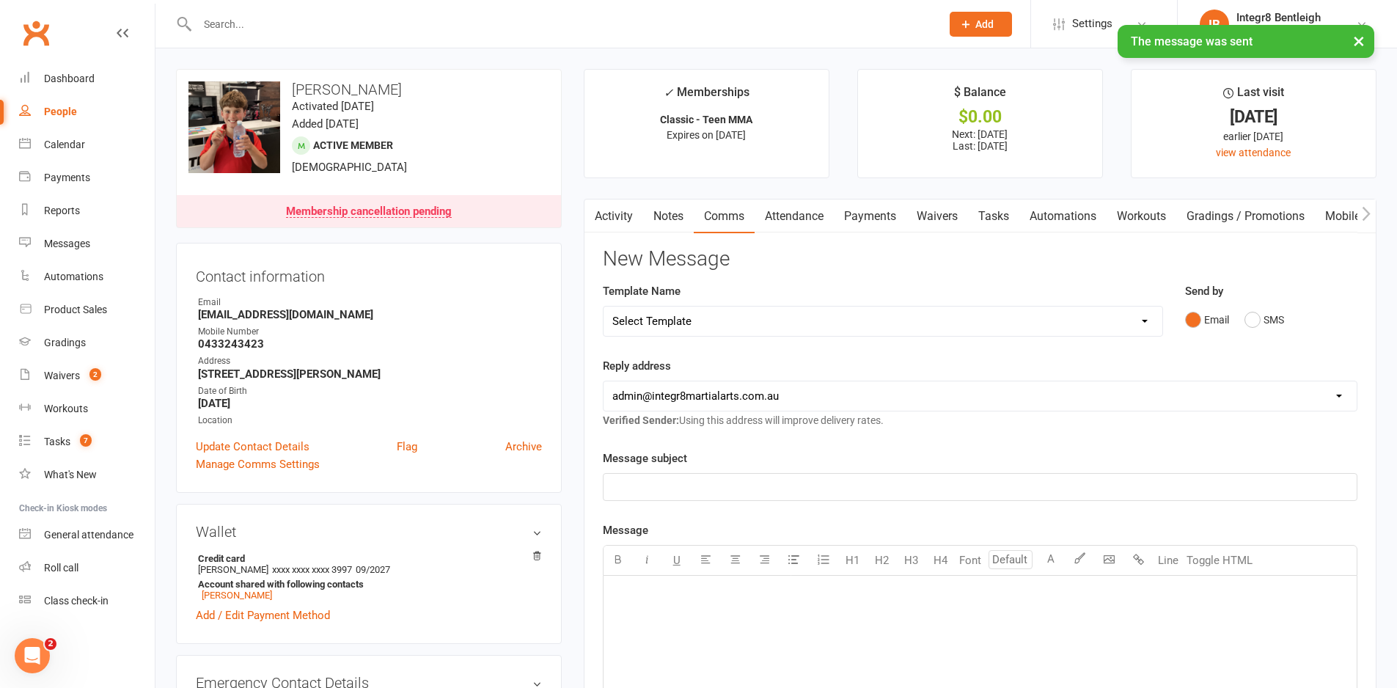
click at [672, 222] on link "Notes" at bounding box center [668, 217] width 51 height 34
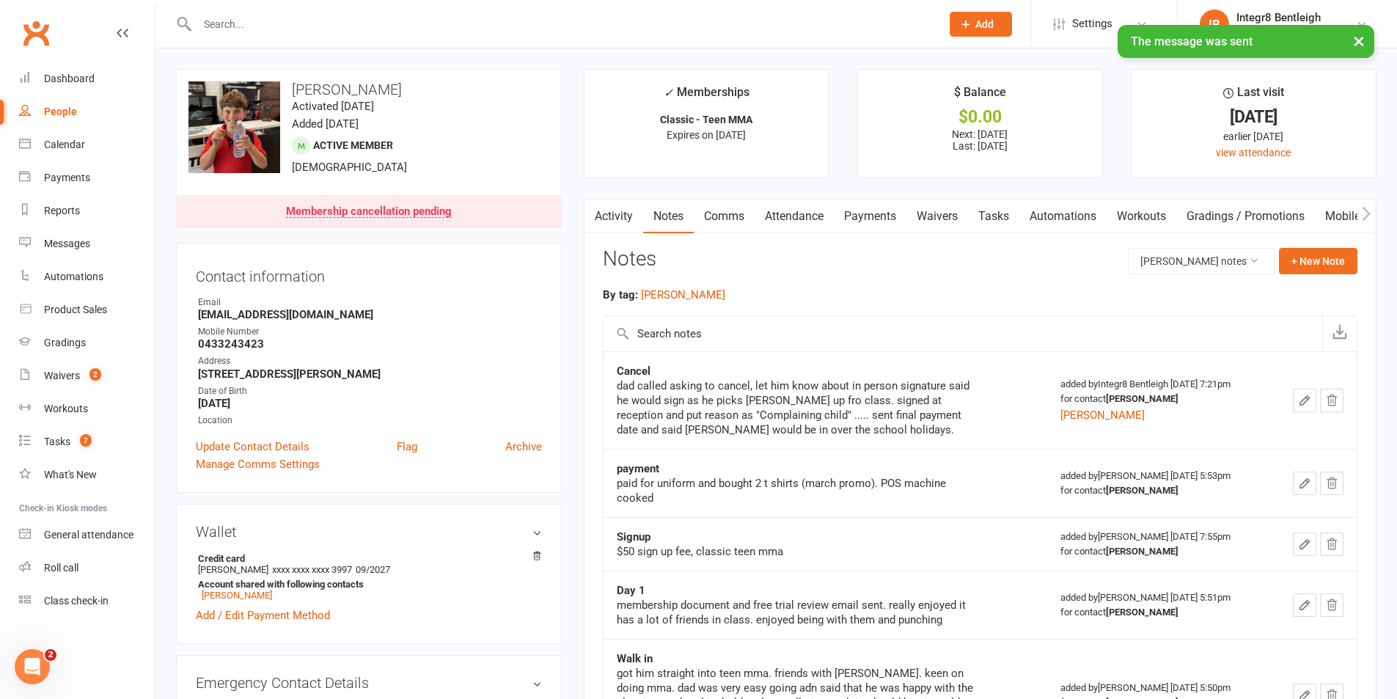
click at [610, 212] on link "Activity" at bounding box center [614, 217] width 59 height 34
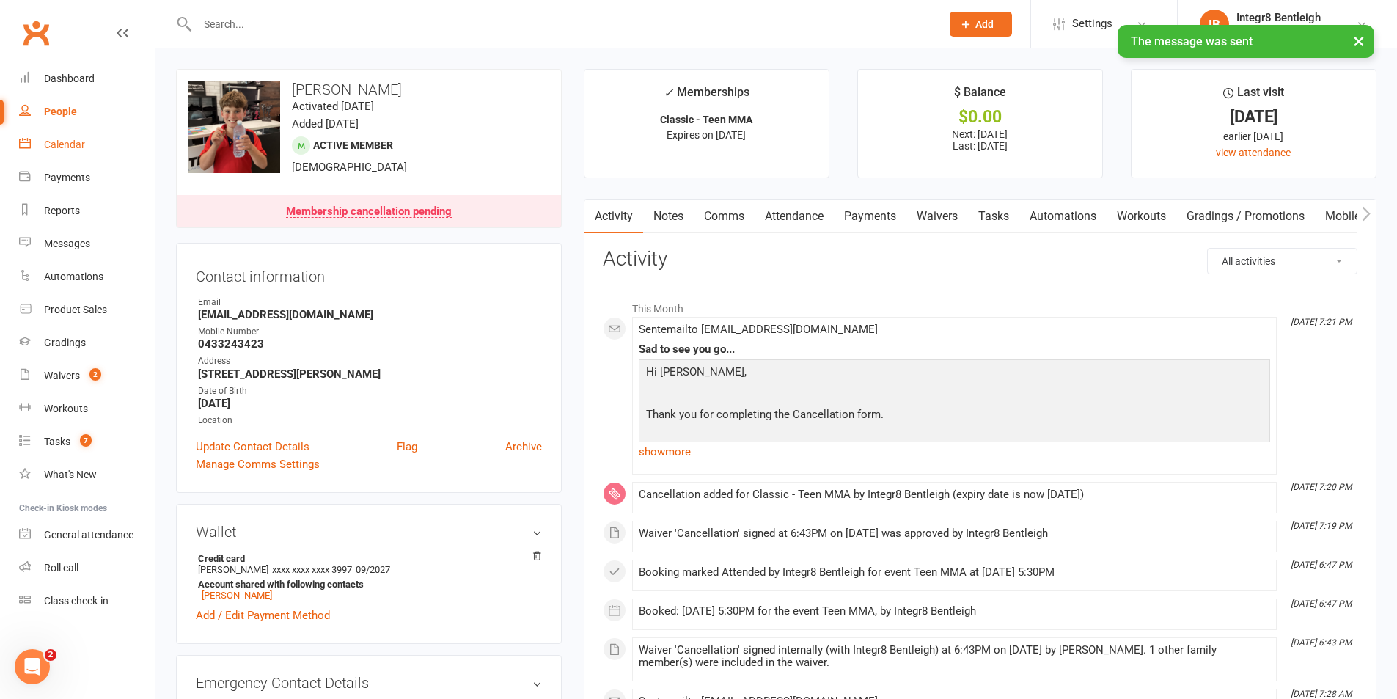
click at [59, 148] on div "Calendar" at bounding box center [64, 145] width 41 height 12
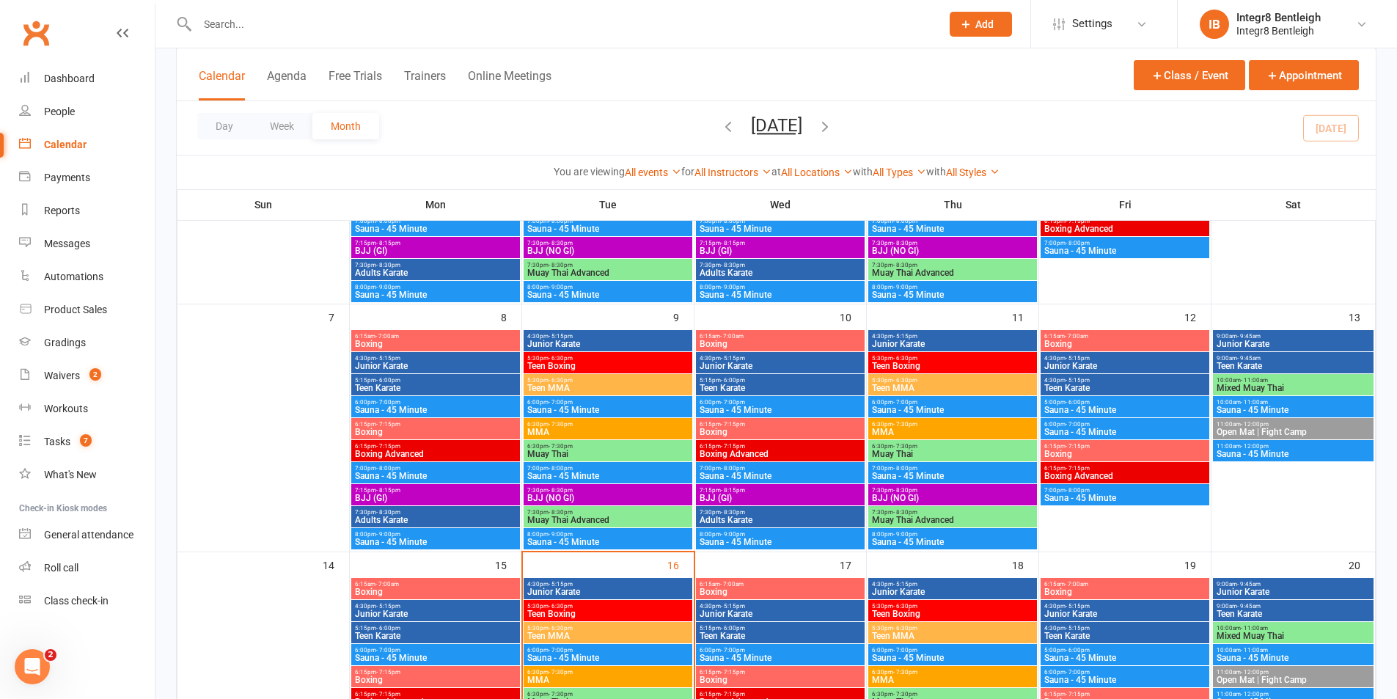
scroll to position [367, 0]
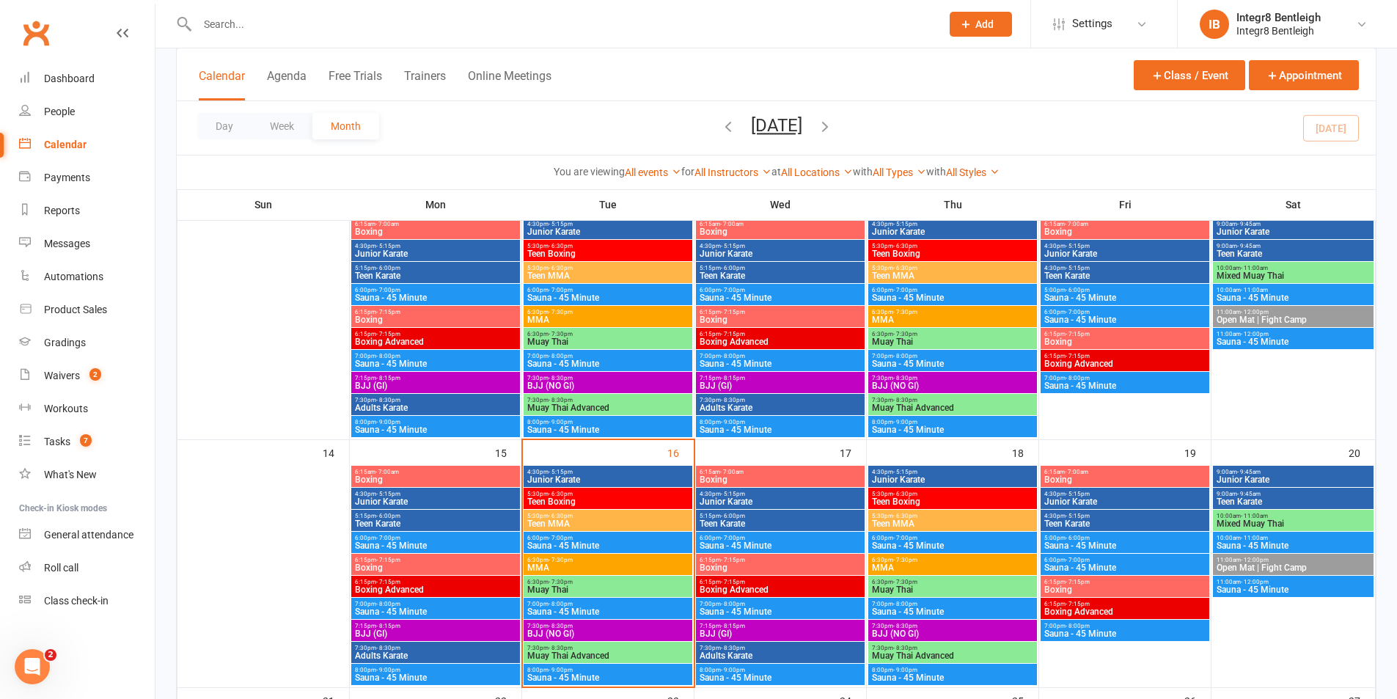
click at [666, 567] on span "MMA" at bounding box center [608, 567] width 163 height 9
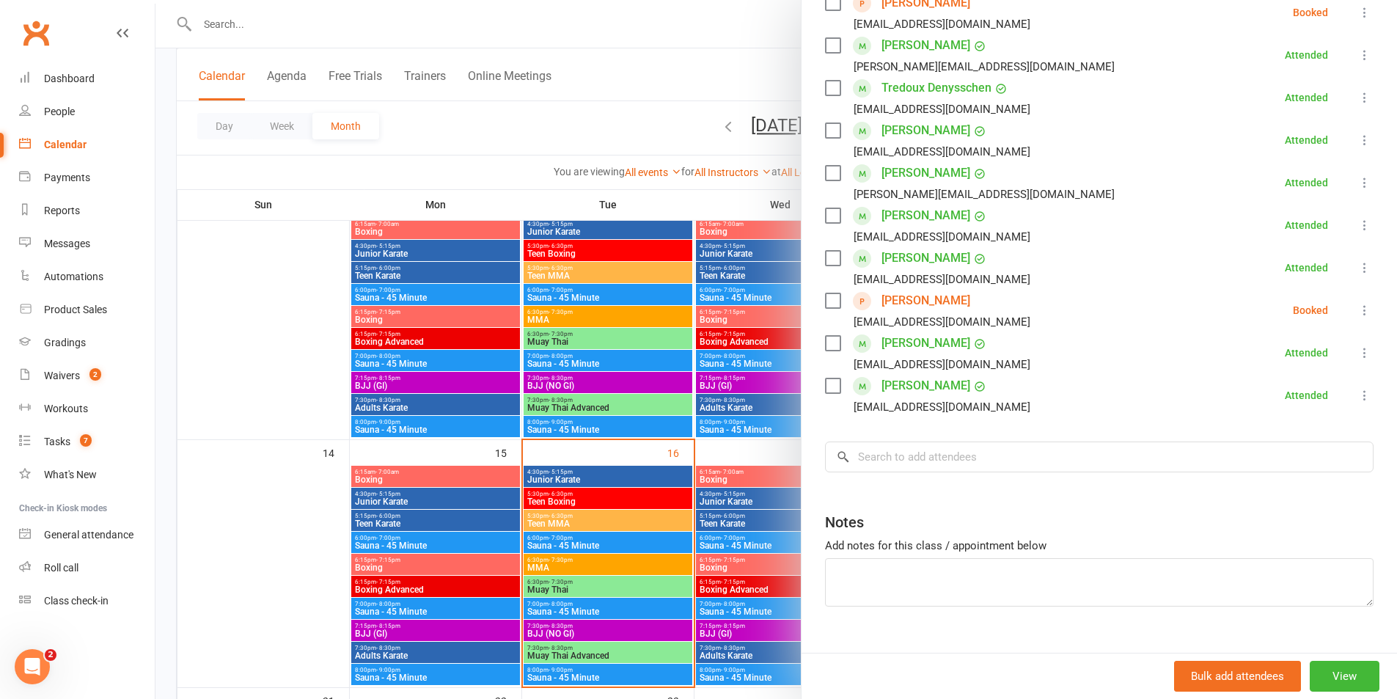
click at [599, 560] on div at bounding box center [777, 349] width 1242 height 699
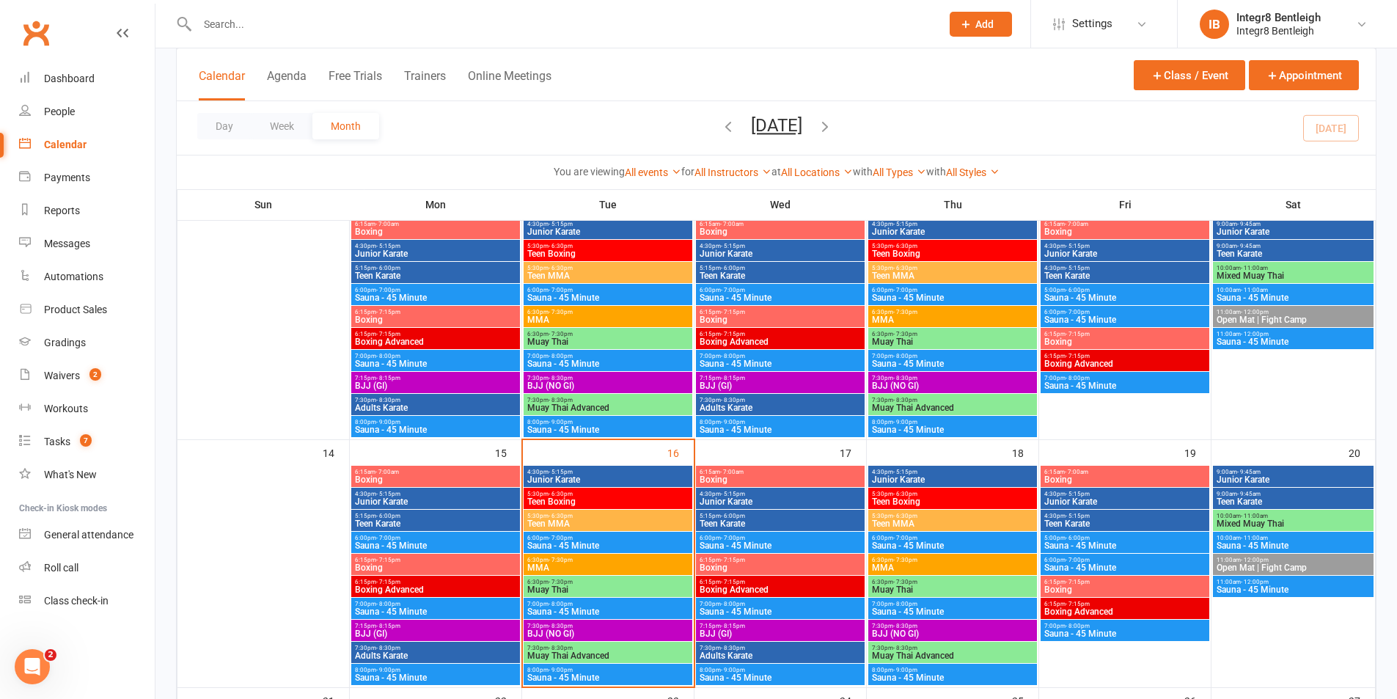
click at [601, 595] on div "6:30pm - 7:30pm Muay Thai" at bounding box center [608, 586] width 169 height 21
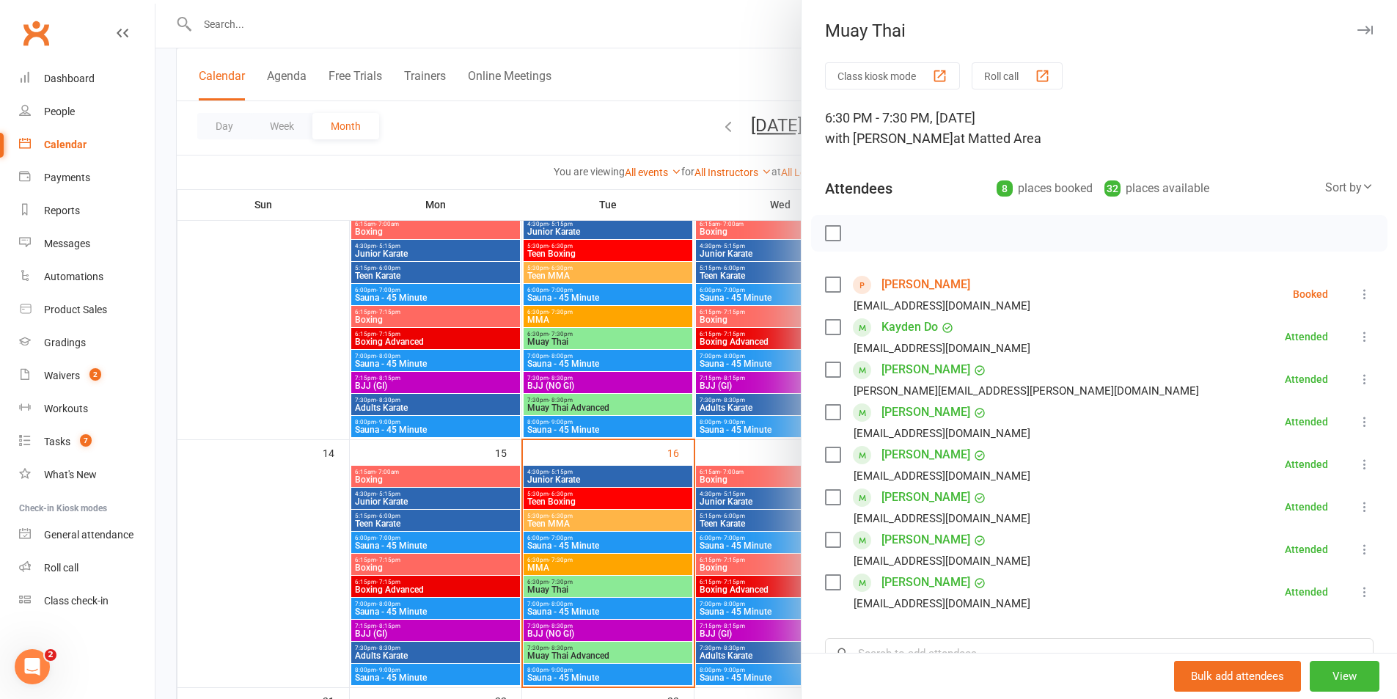
scroll to position [73, 0]
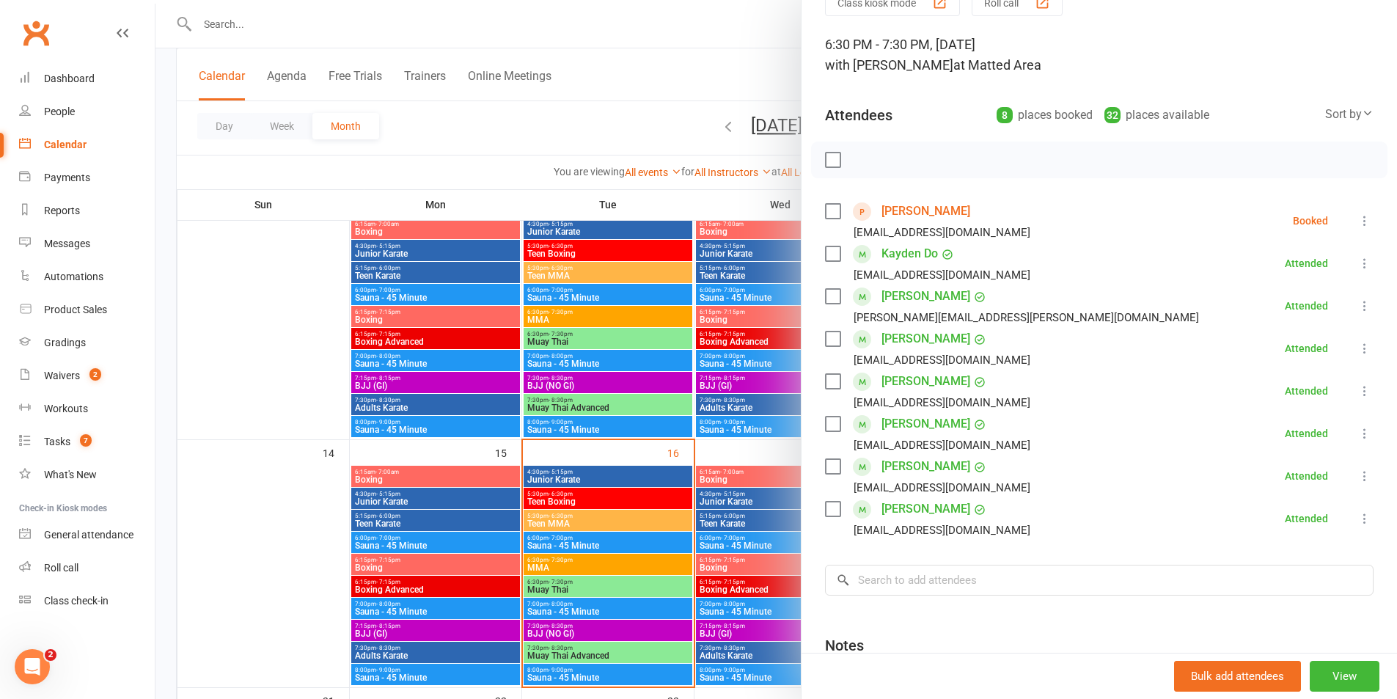
click at [677, 513] on div at bounding box center [777, 349] width 1242 height 699
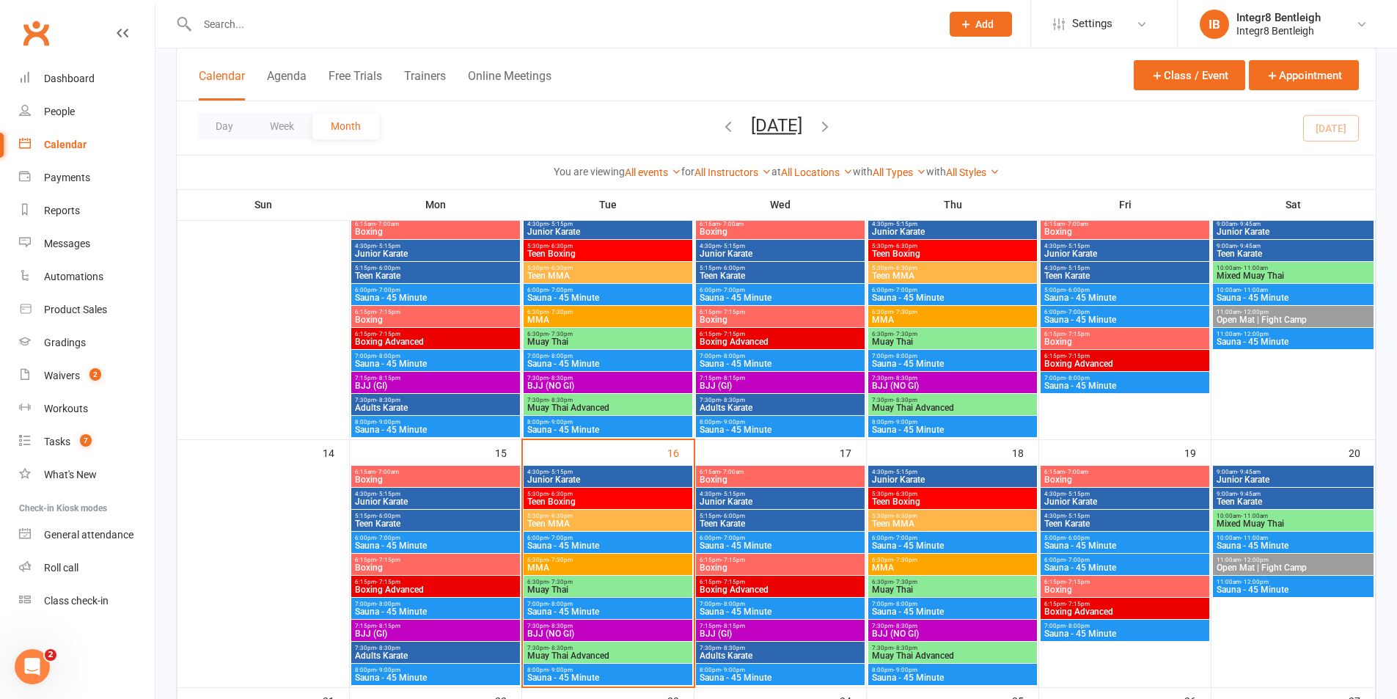
click at [618, 610] on span "Sauna - 45 Minute" at bounding box center [608, 611] width 163 height 9
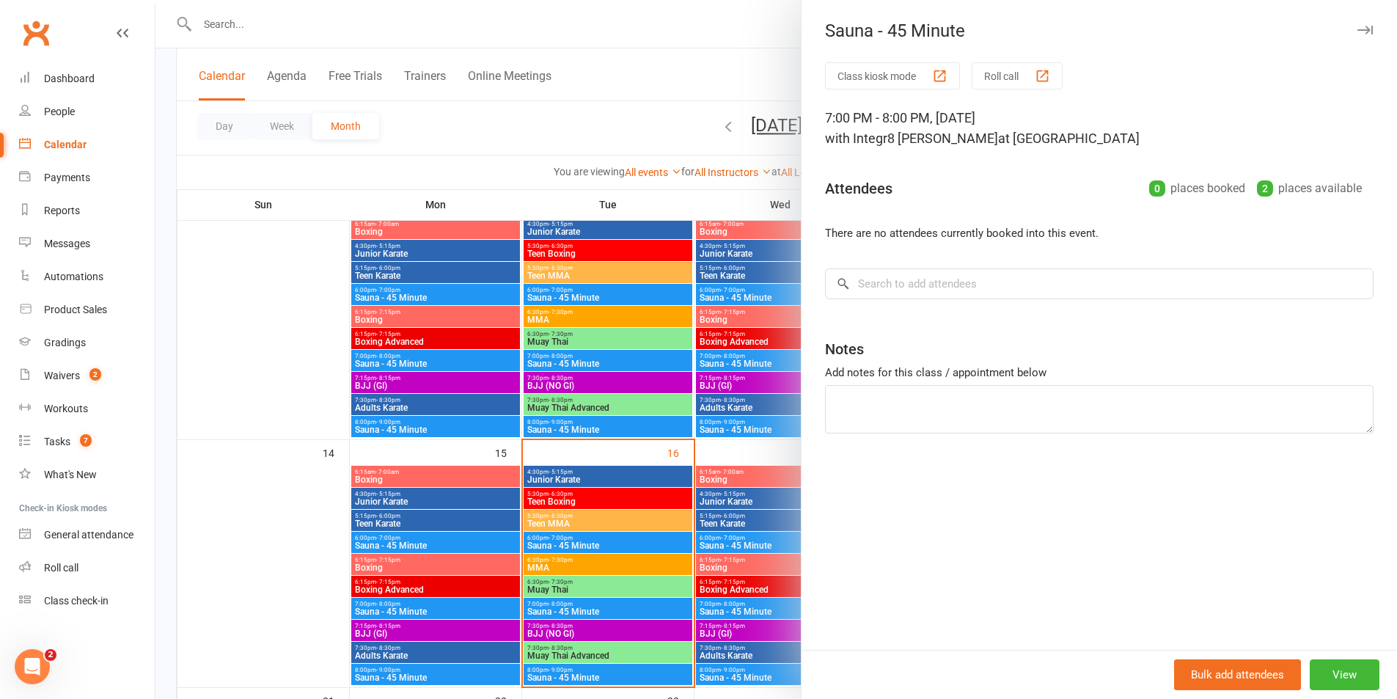
click at [621, 607] on div at bounding box center [777, 349] width 1242 height 699
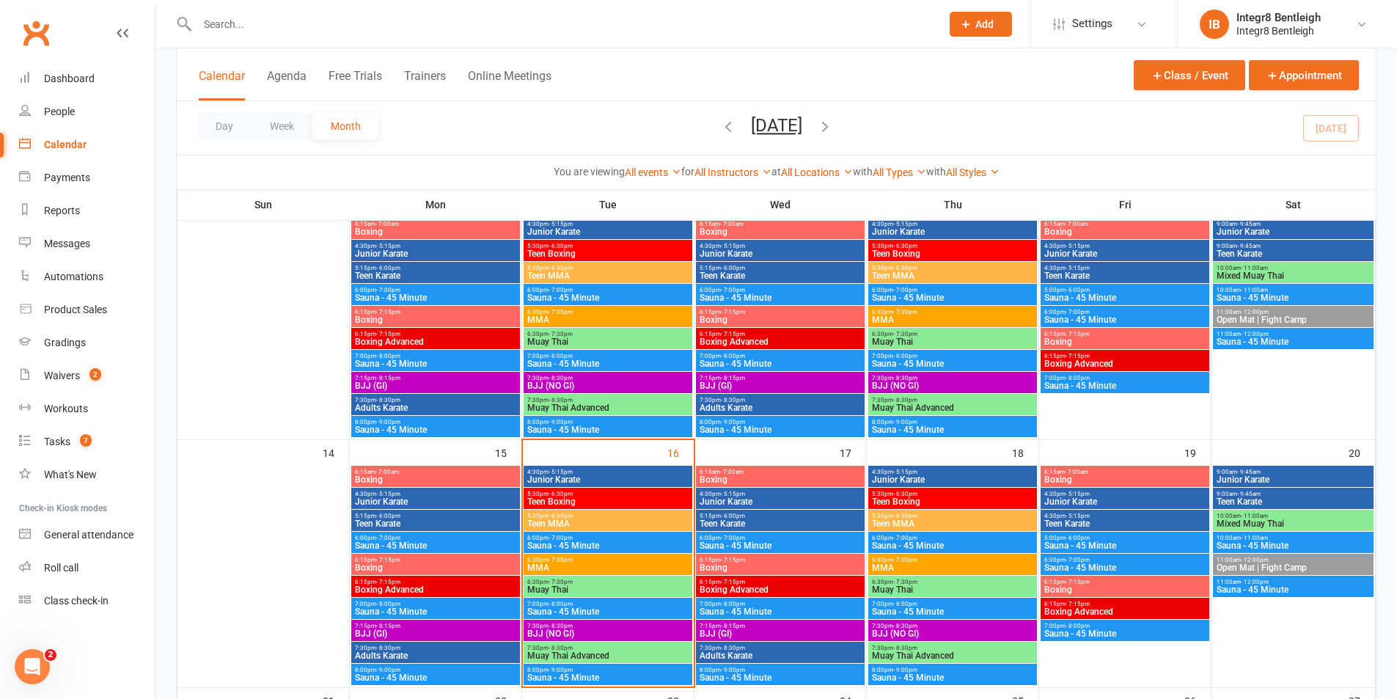
click at [614, 638] on div "7:30pm - 8:30pm BJJ (NO GI)" at bounding box center [608, 630] width 169 height 21
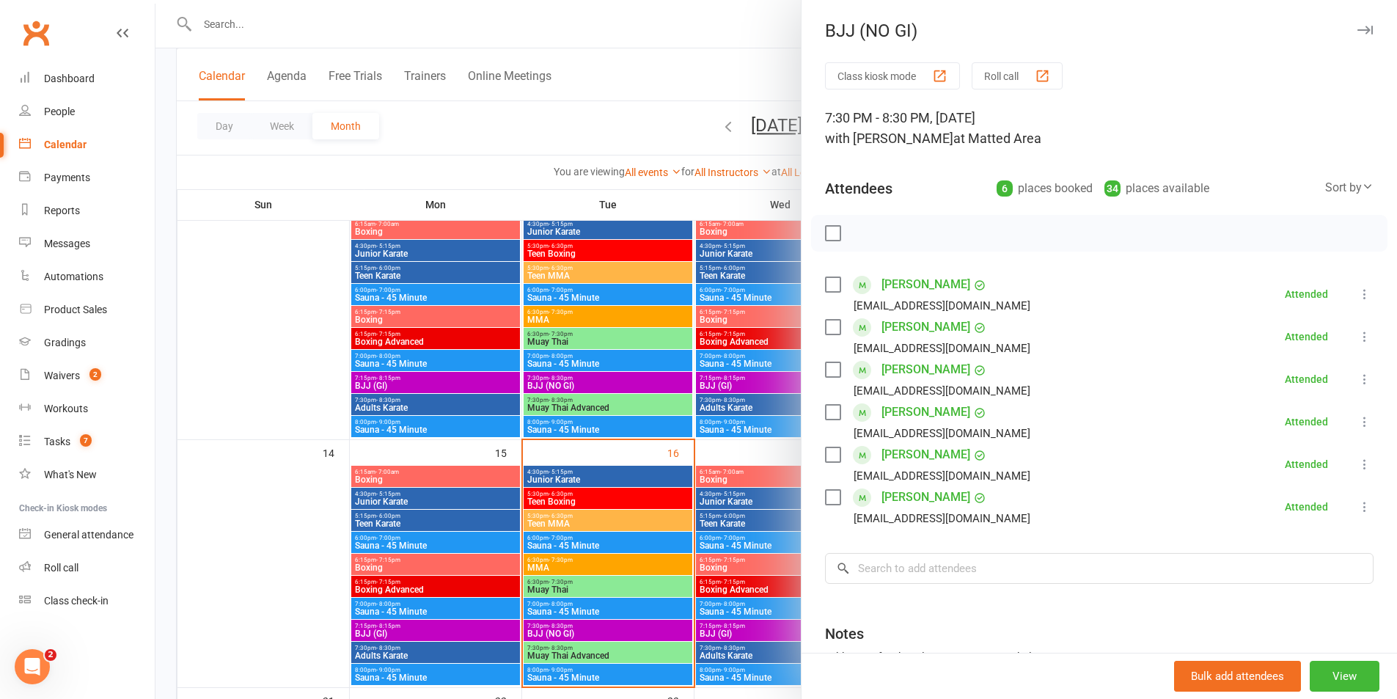
click at [615, 662] on div at bounding box center [777, 349] width 1242 height 699
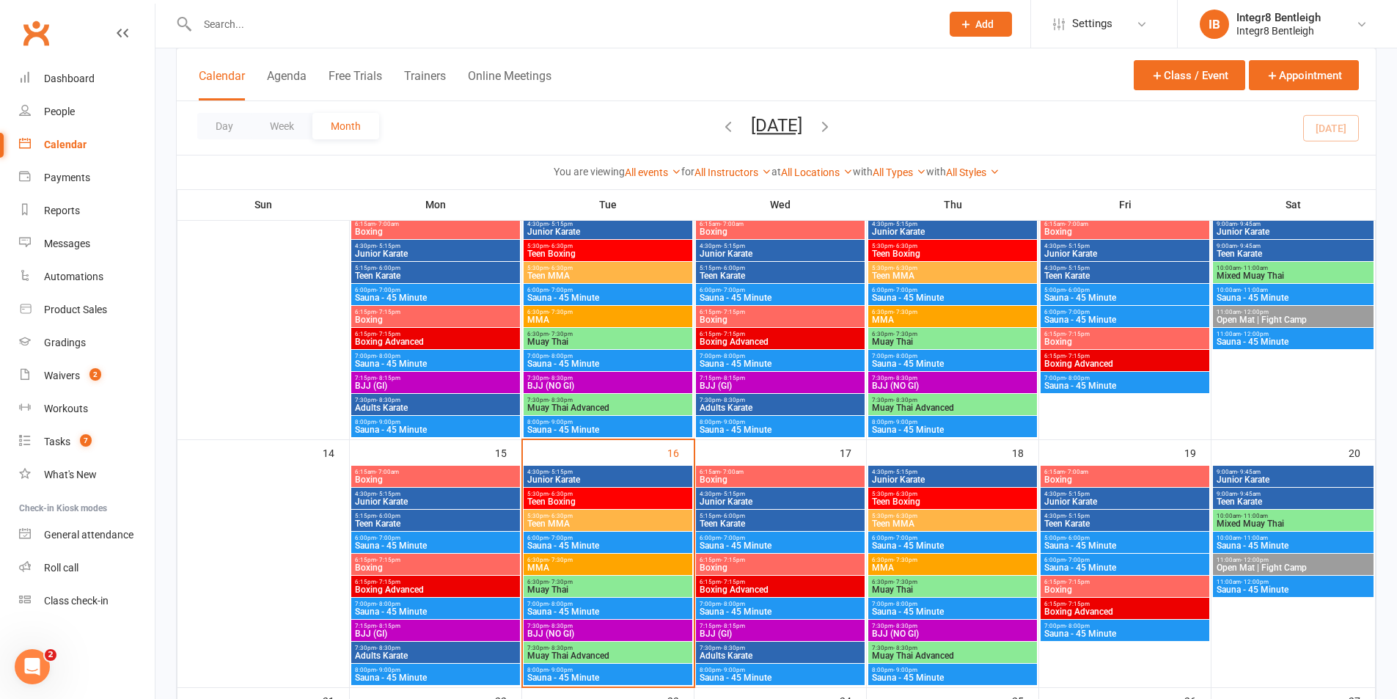
click at [615, 657] on span "Muay Thai Advanced" at bounding box center [608, 655] width 163 height 9
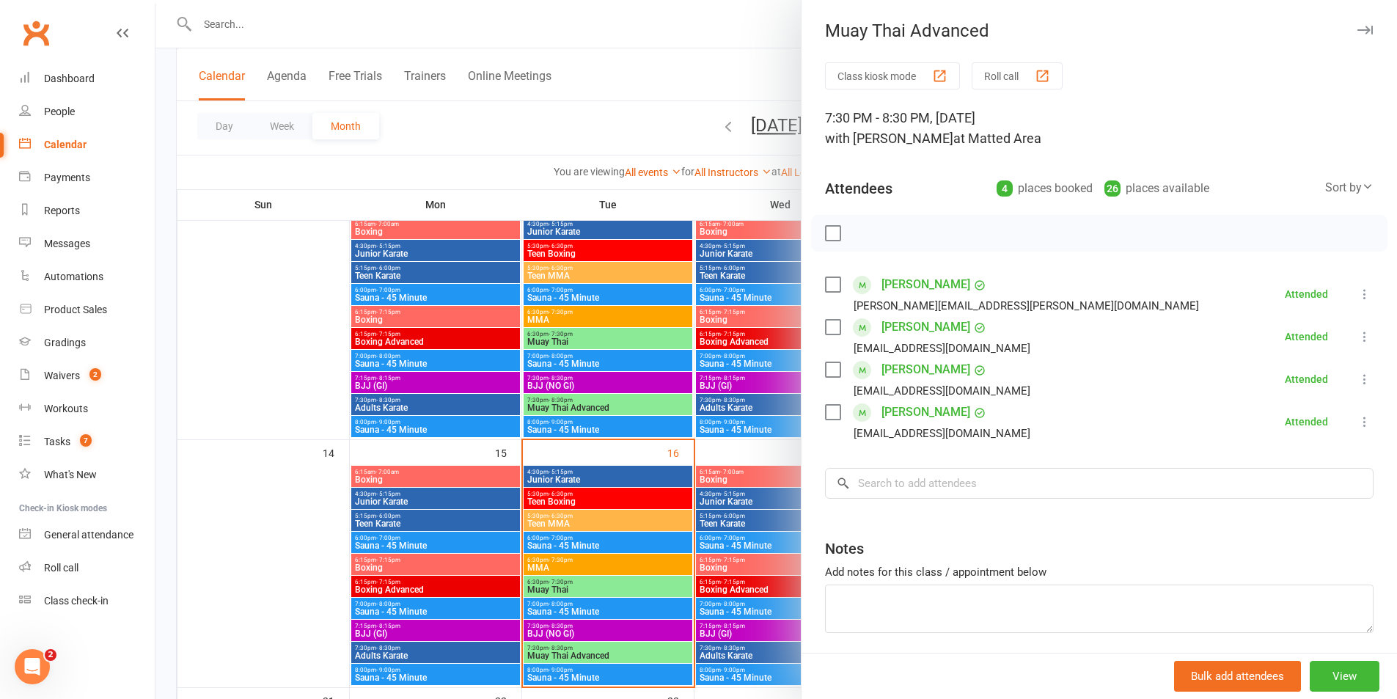
click at [337, 256] on div at bounding box center [777, 349] width 1242 height 699
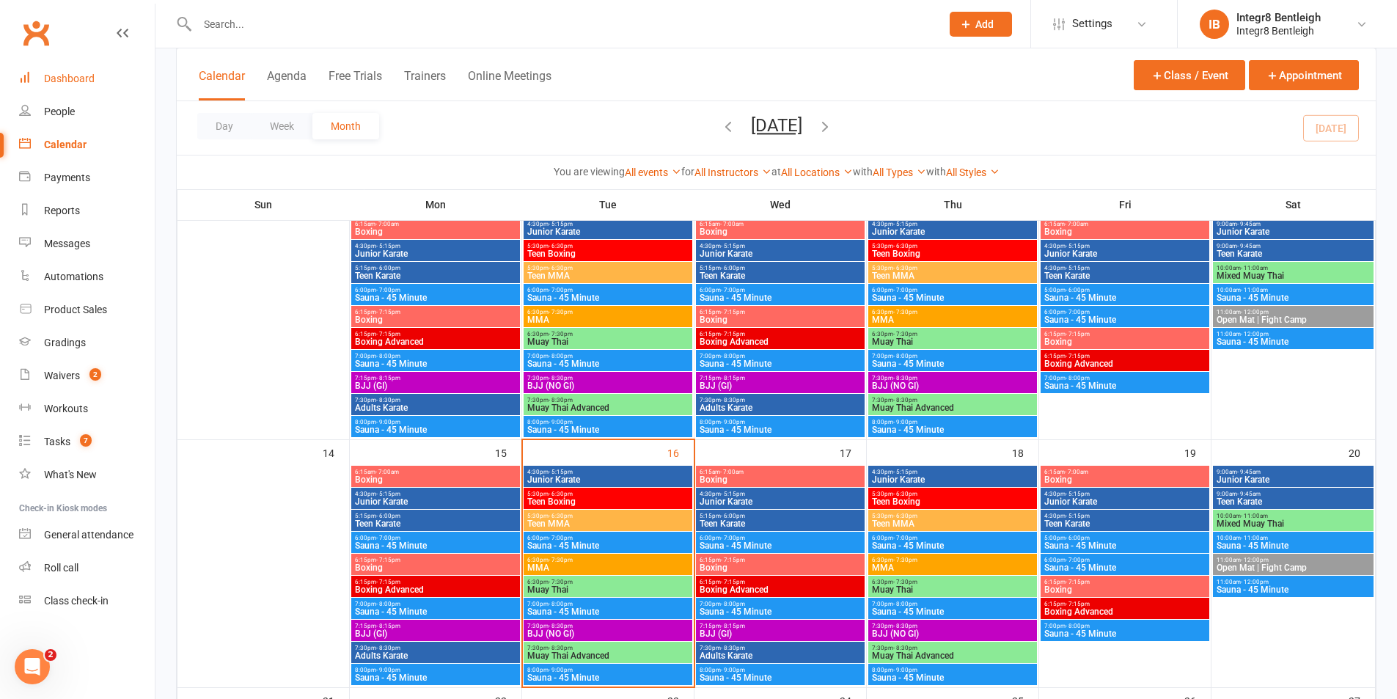
click at [87, 75] on div "Dashboard" at bounding box center [69, 79] width 51 height 12
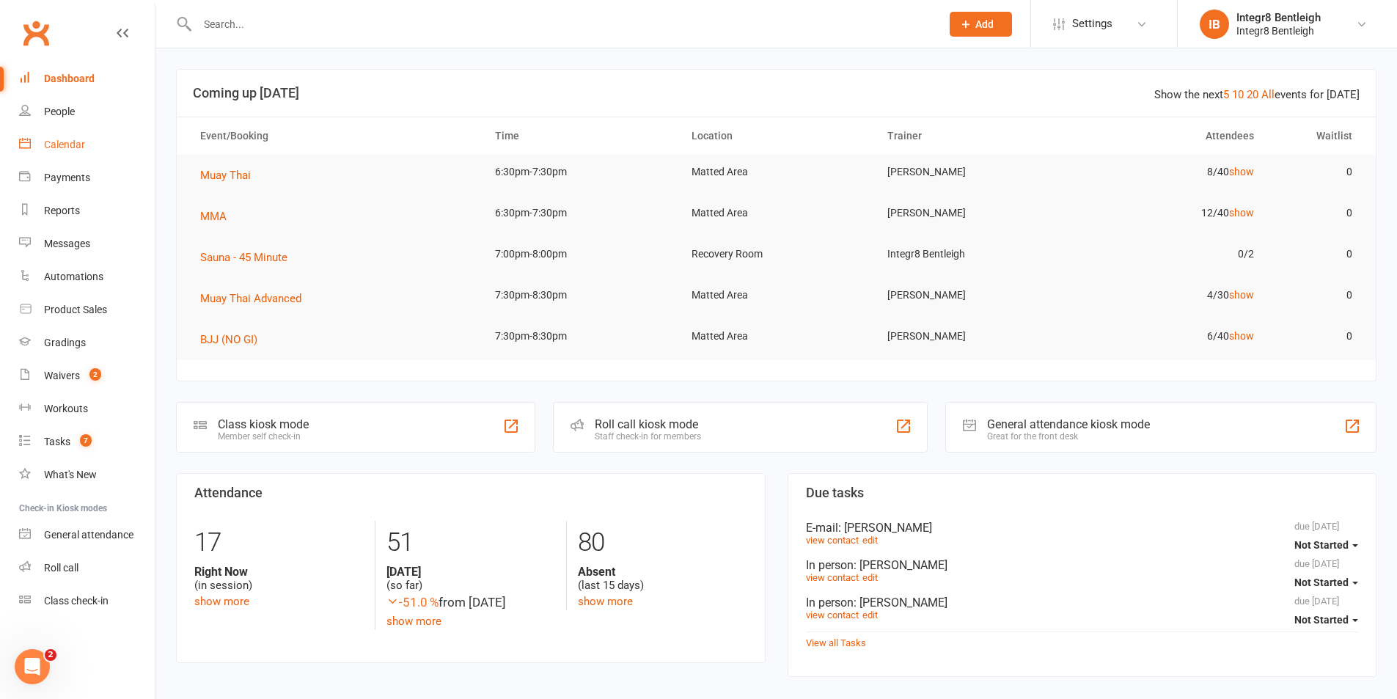
click at [56, 153] on link "Calendar" at bounding box center [87, 144] width 136 height 33
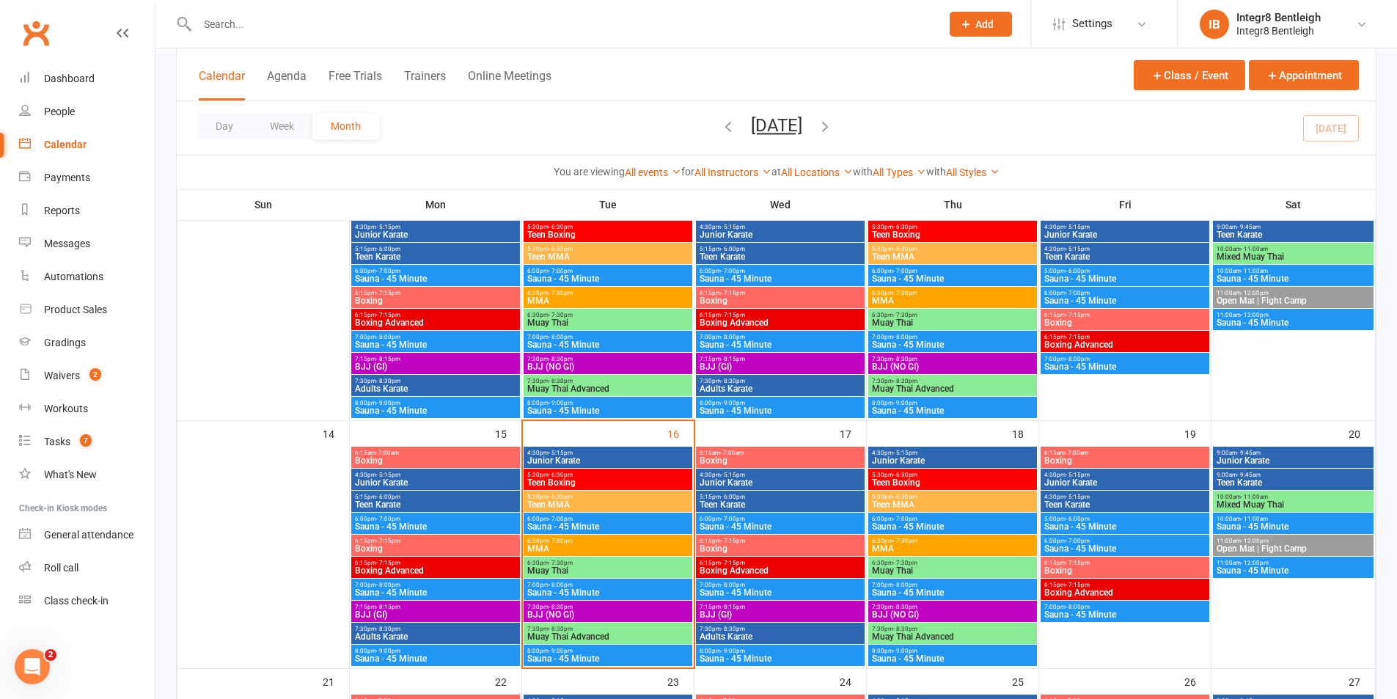
scroll to position [440, 0]
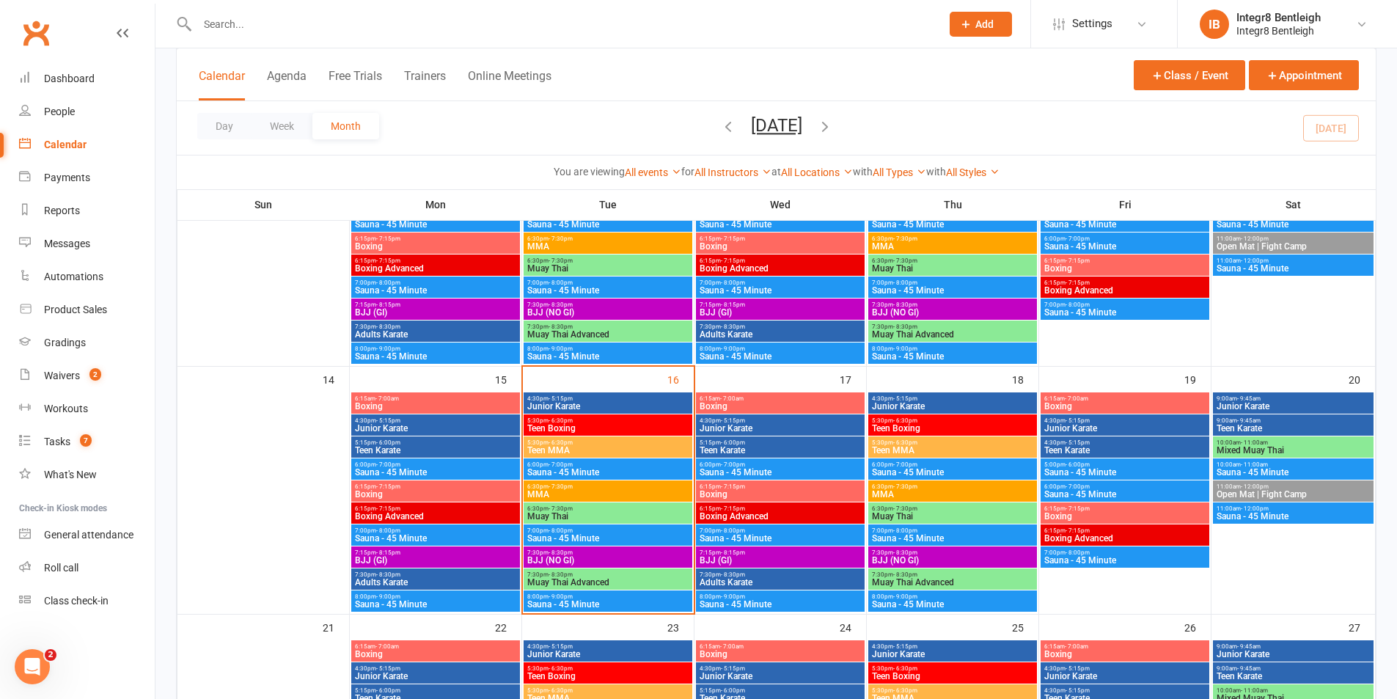
click at [651, 404] on span "Junior Karate" at bounding box center [608, 406] width 163 height 9
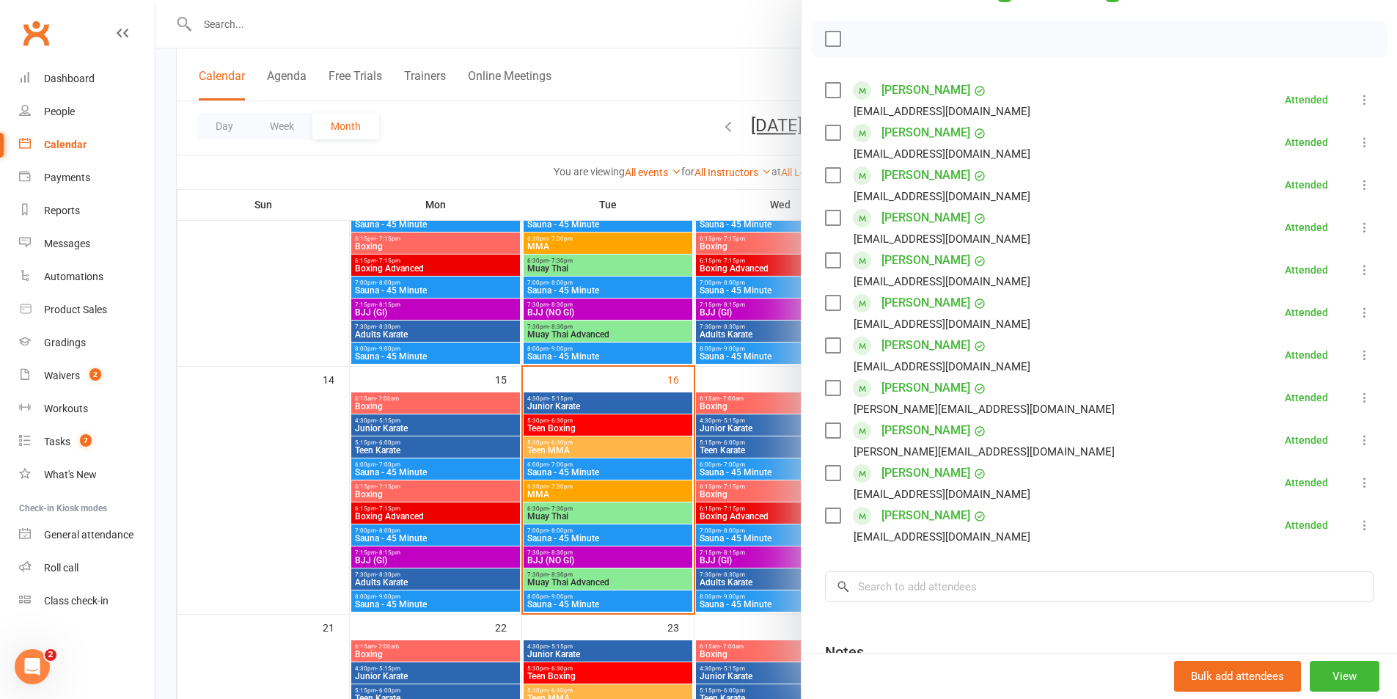
scroll to position [220, 0]
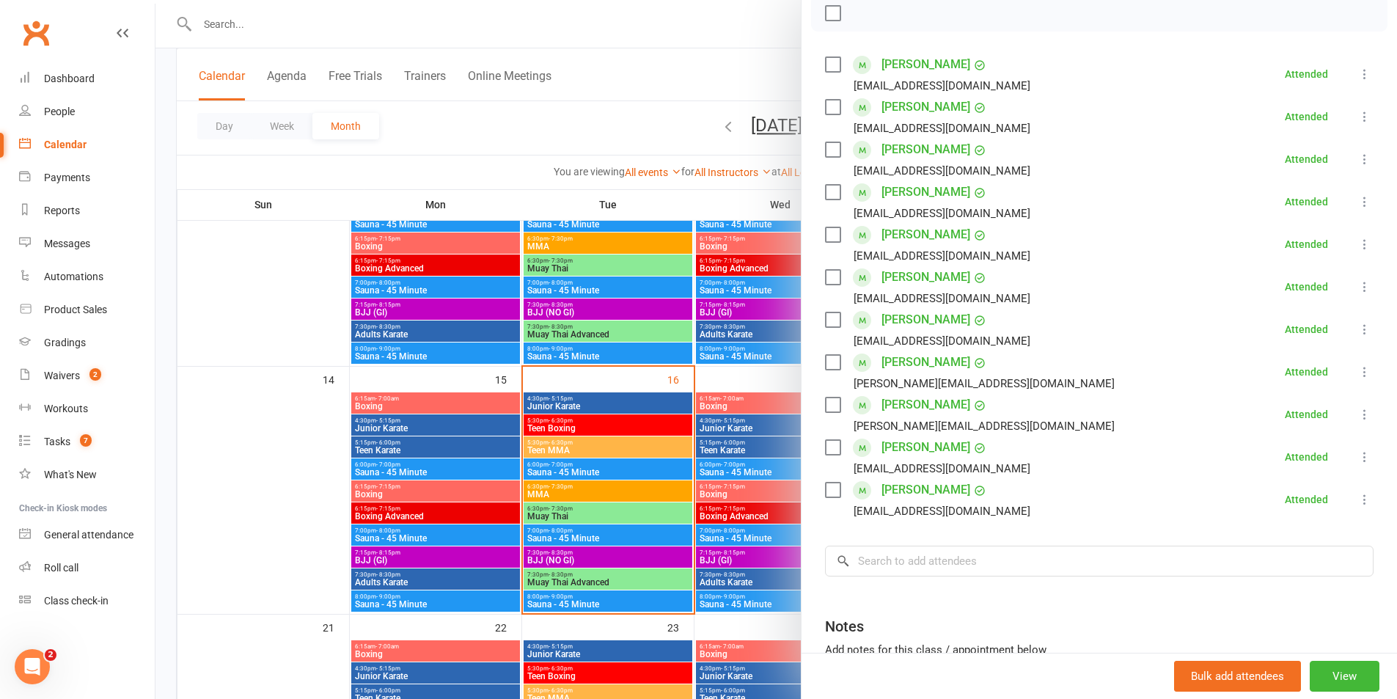
click at [604, 409] on div at bounding box center [777, 349] width 1242 height 699
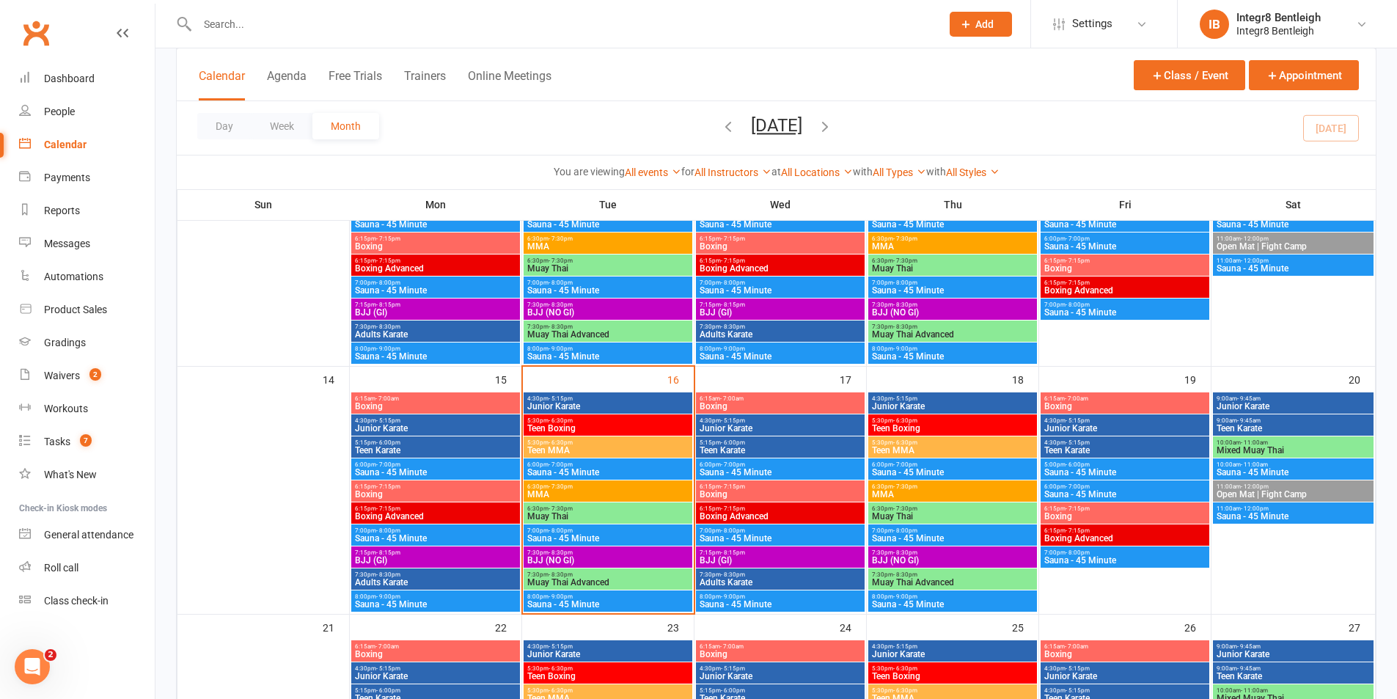
click at [610, 425] on span "Teen Boxing" at bounding box center [608, 428] width 163 height 9
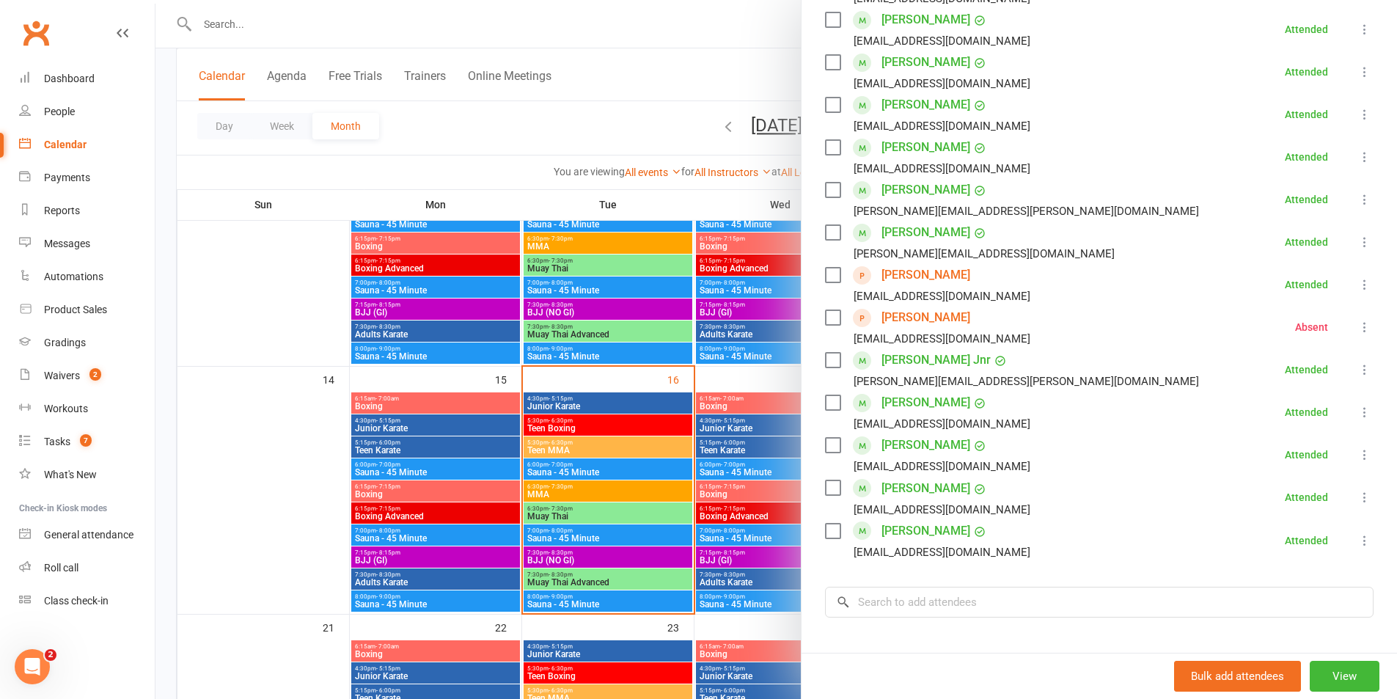
scroll to position [440, 0]
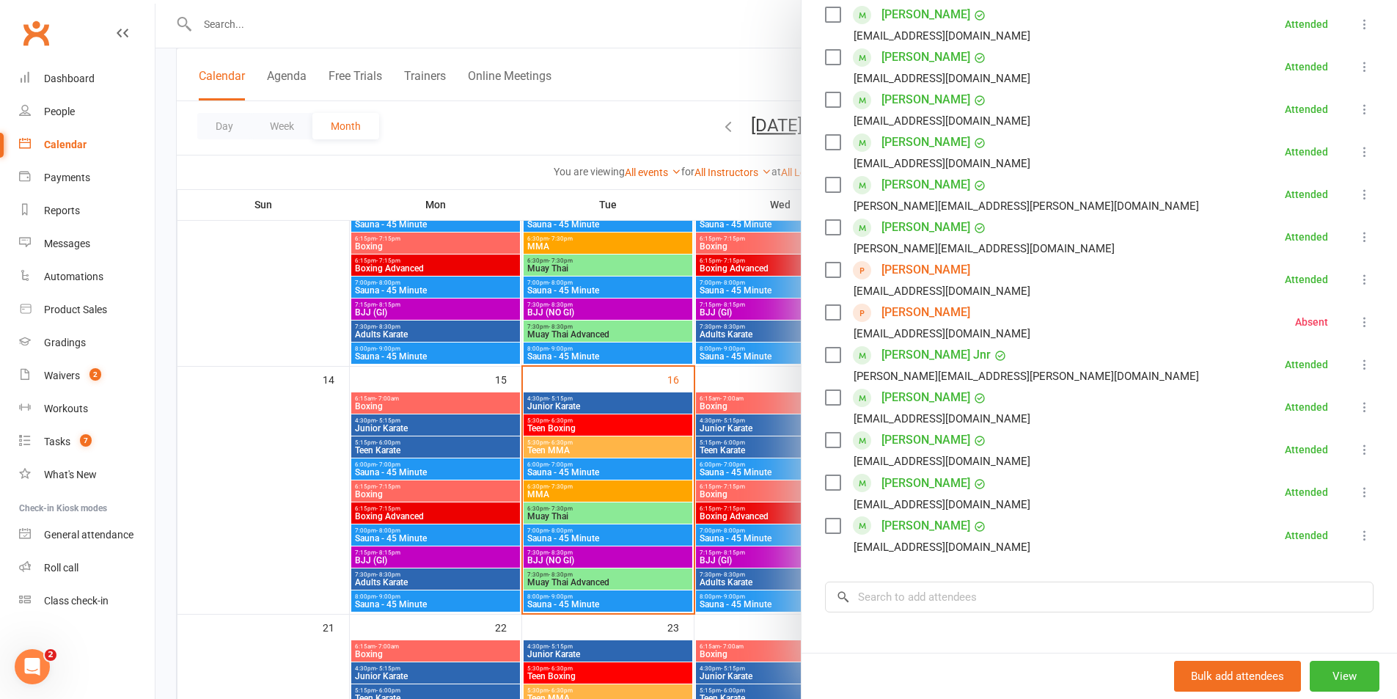
click at [626, 341] on div at bounding box center [777, 349] width 1242 height 699
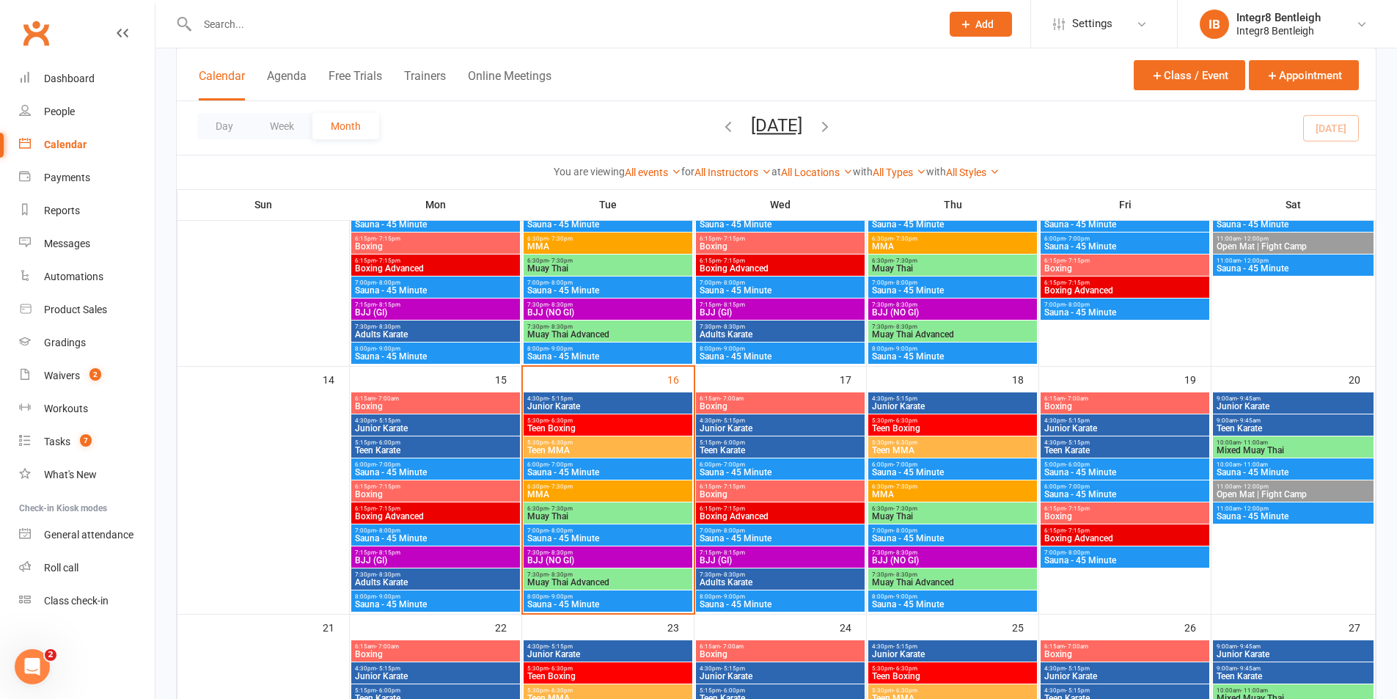
click at [616, 450] on span "Teen MMA" at bounding box center [608, 450] width 163 height 9
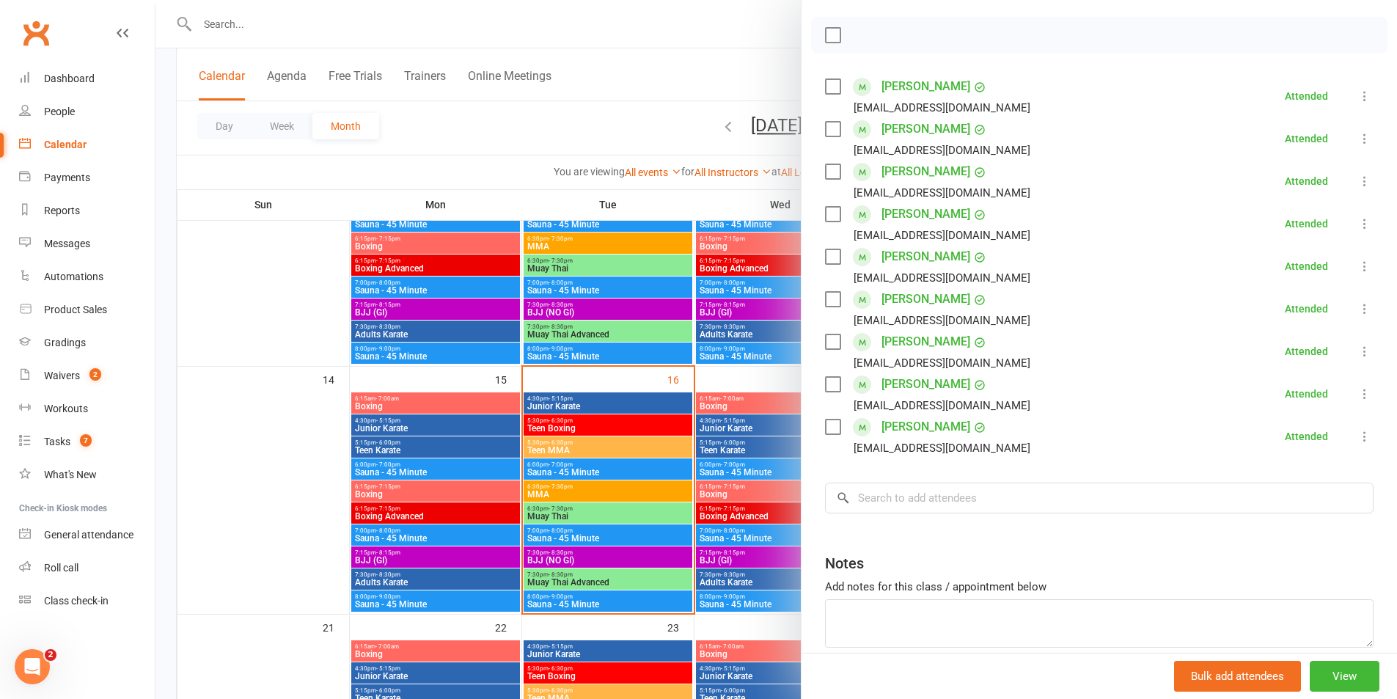
scroll to position [266, 0]
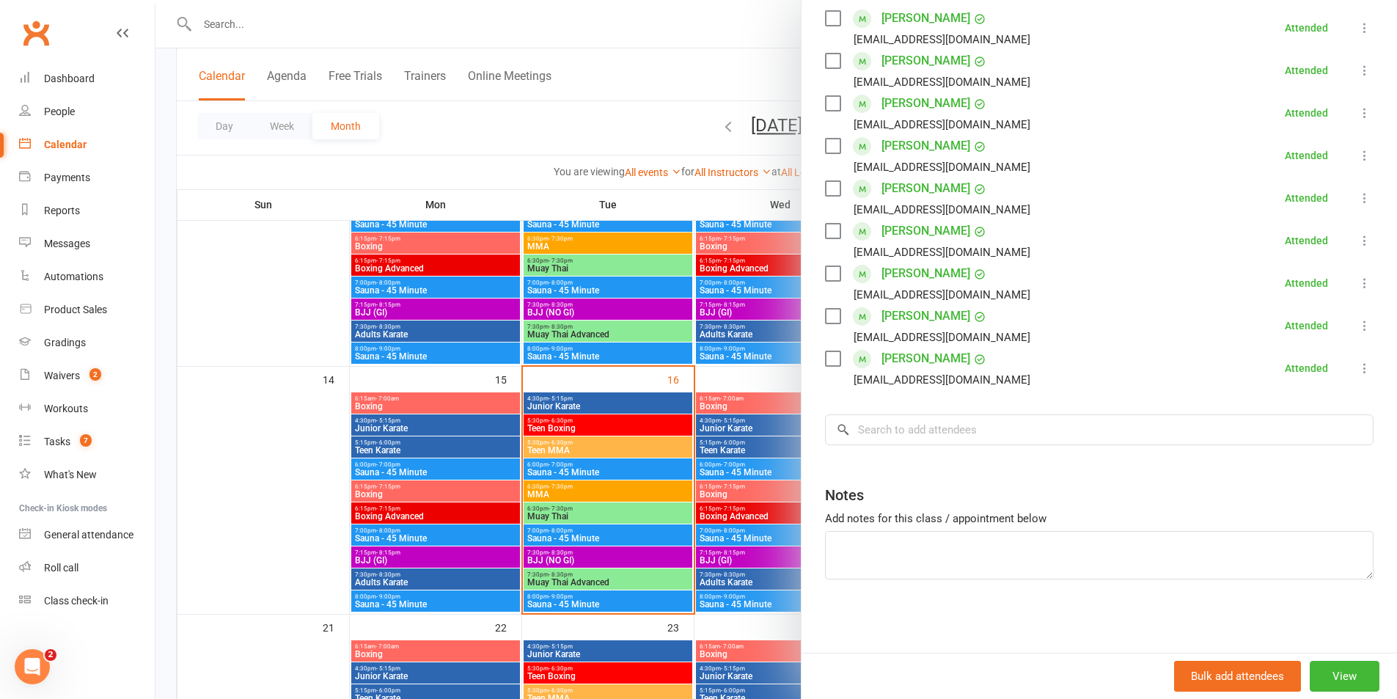
click at [624, 438] on div at bounding box center [777, 349] width 1242 height 699
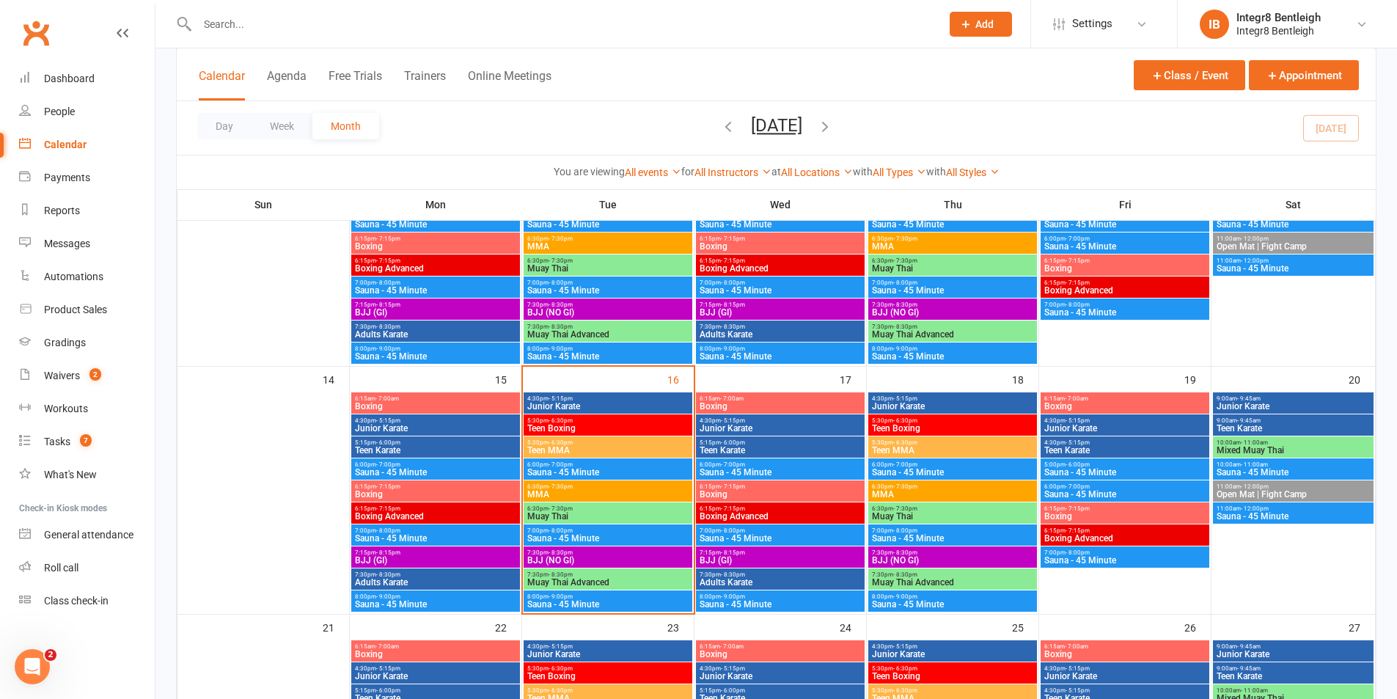
click at [602, 470] on span "Sauna - 45 Minute" at bounding box center [608, 472] width 163 height 9
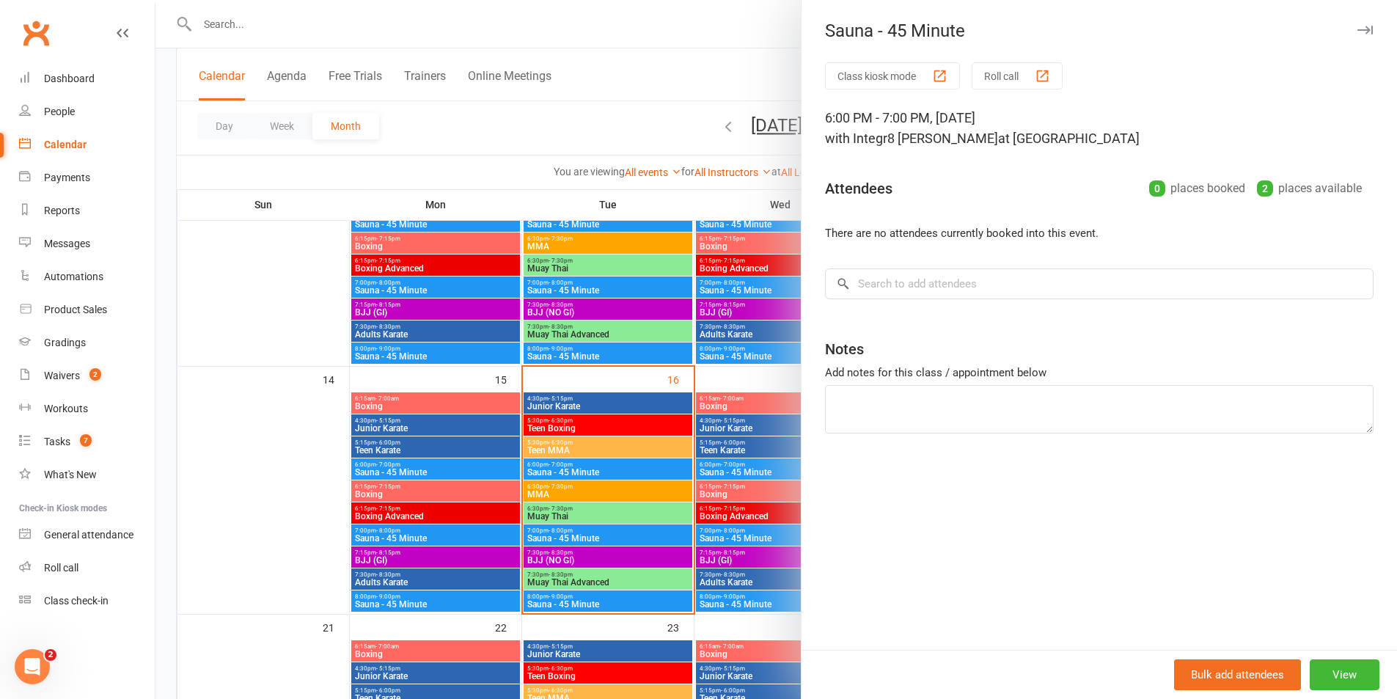
click at [602, 470] on div at bounding box center [777, 349] width 1242 height 699
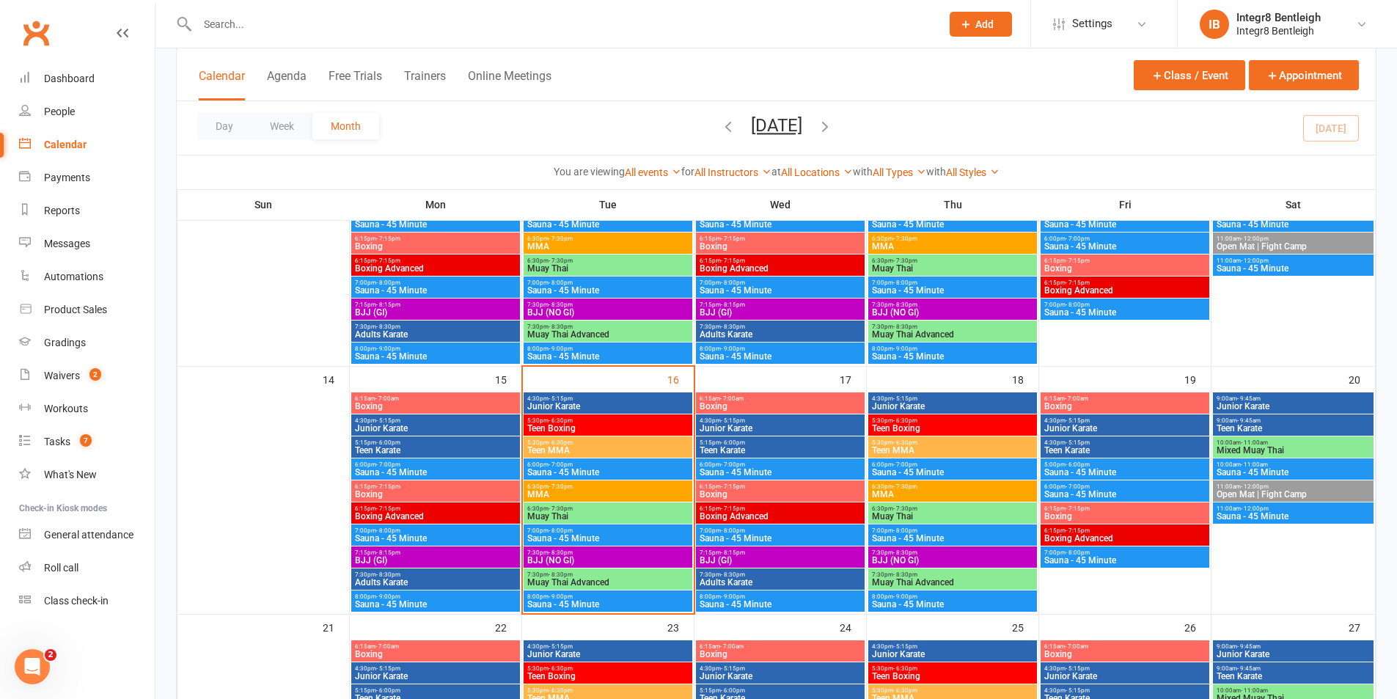
click at [600, 488] on span "6:30pm - 7:30pm" at bounding box center [608, 486] width 163 height 7
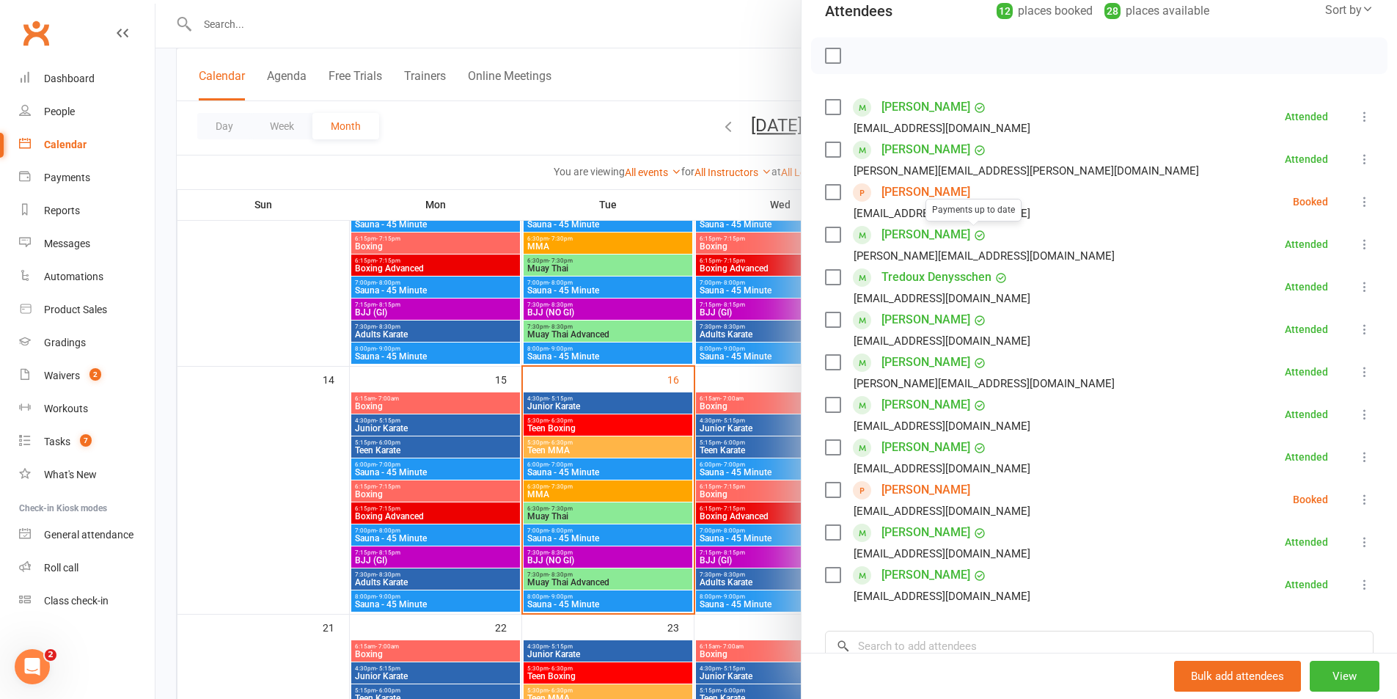
scroll to position [220, 0]
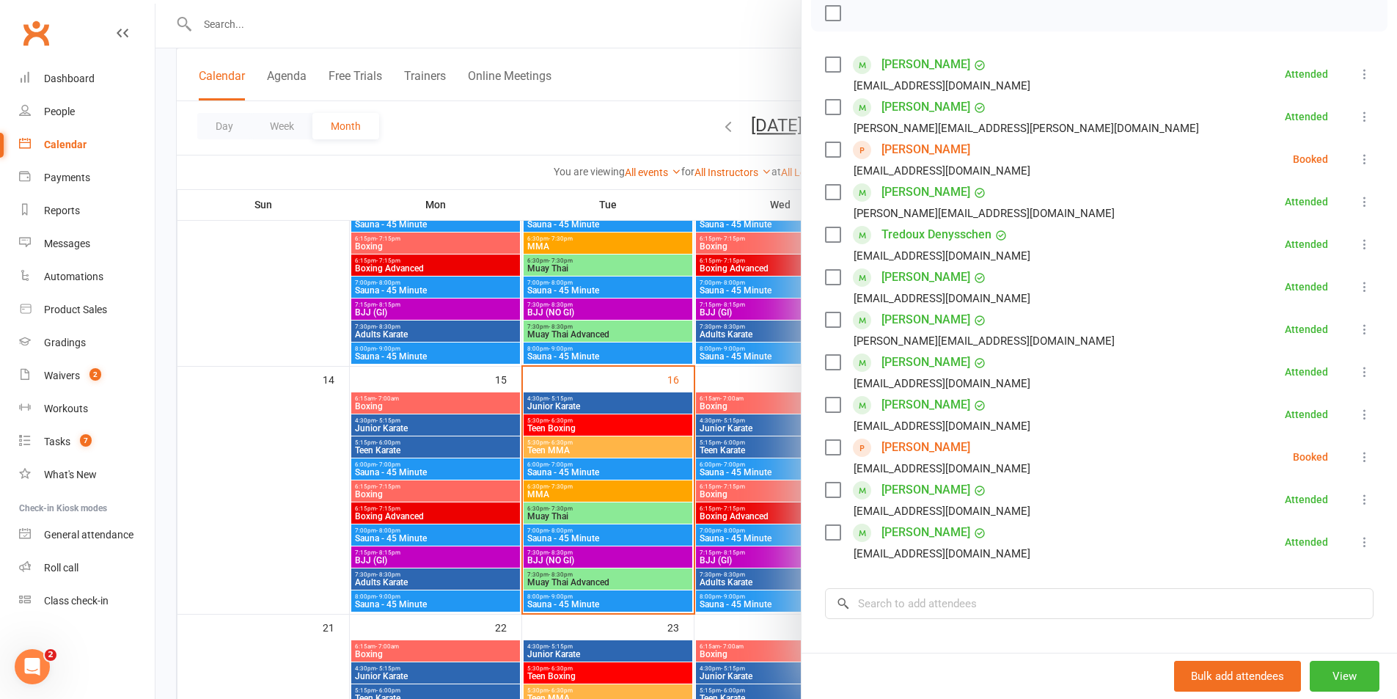
click at [610, 511] on div at bounding box center [777, 349] width 1242 height 699
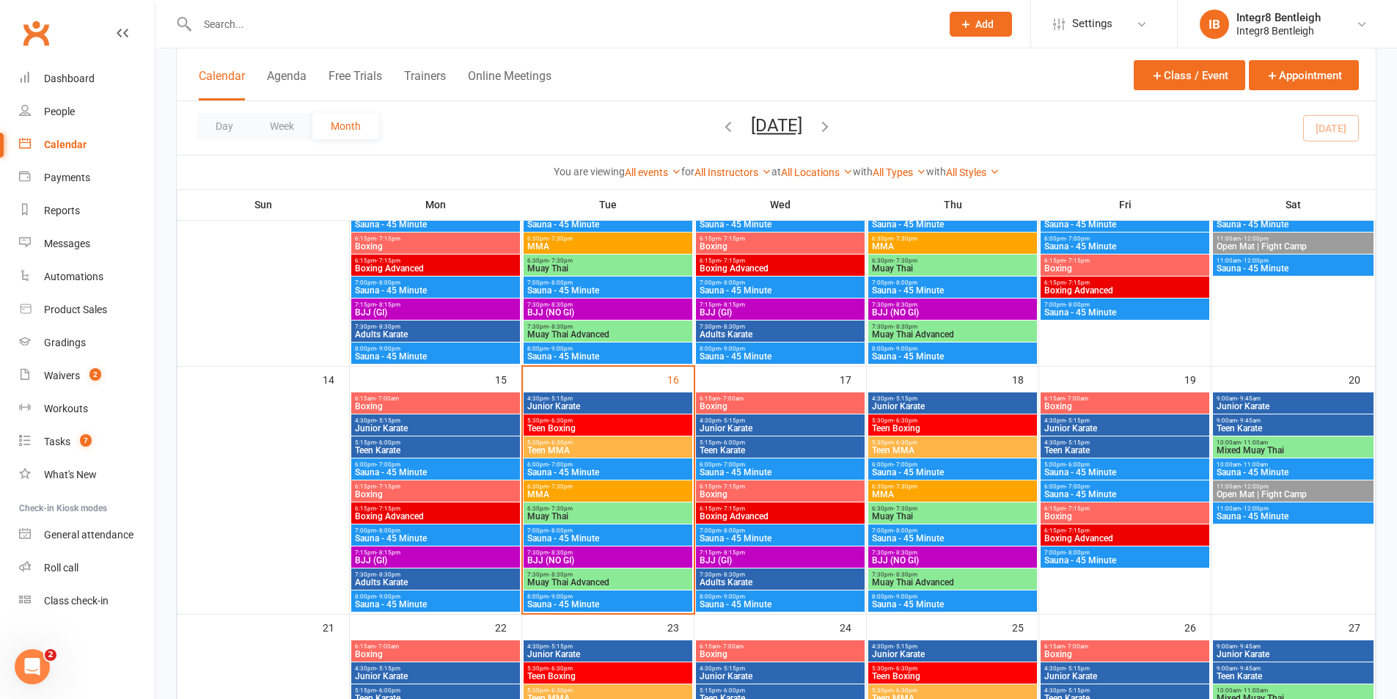
click at [610, 512] on span "Muay Thai" at bounding box center [608, 516] width 163 height 9
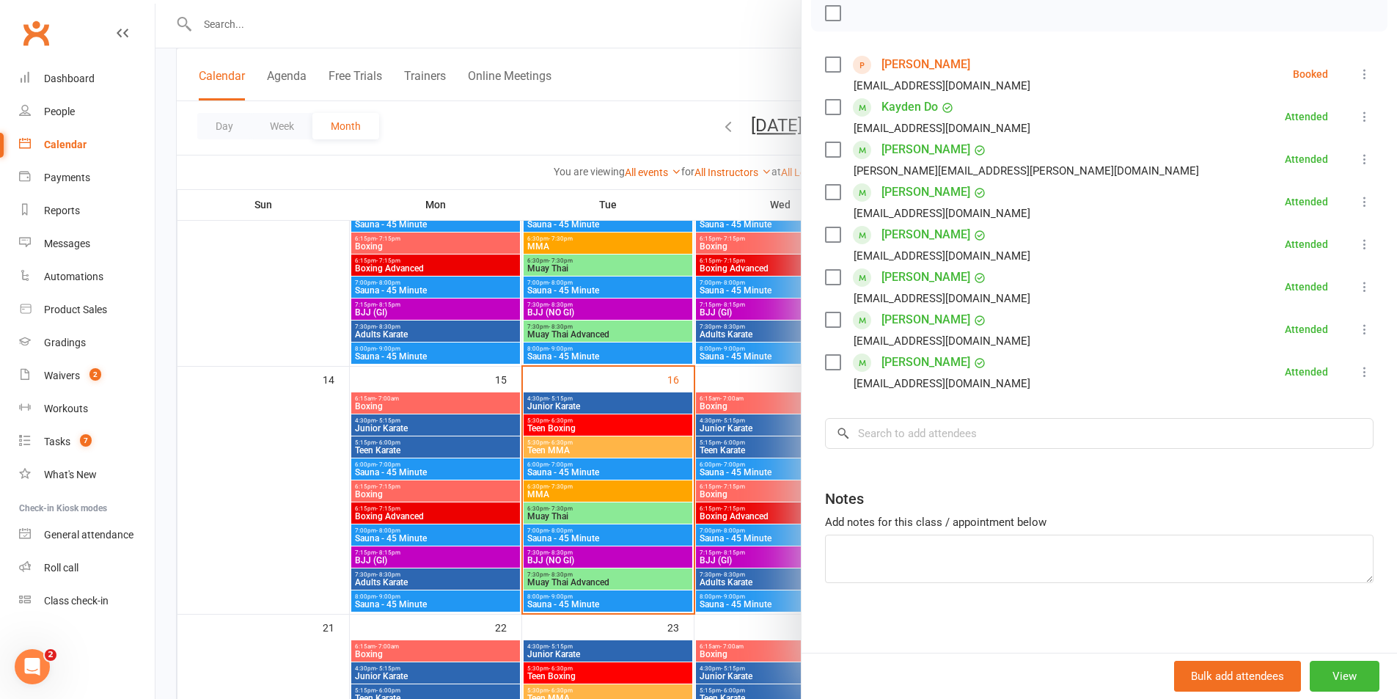
click at [648, 476] on div at bounding box center [777, 349] width 1242 height 699
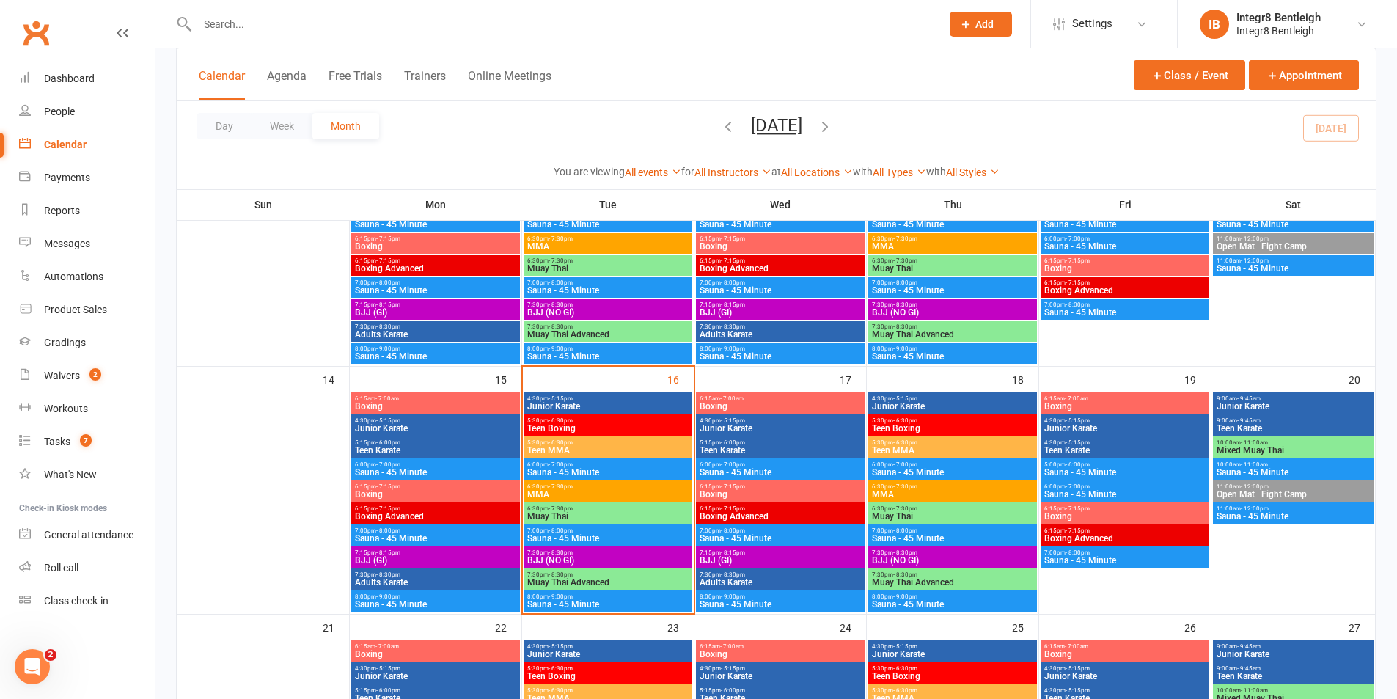
click at [607, 510] on span "6:30pm - 7:30pm" at bounding box center [608, 508] width 163 height 7
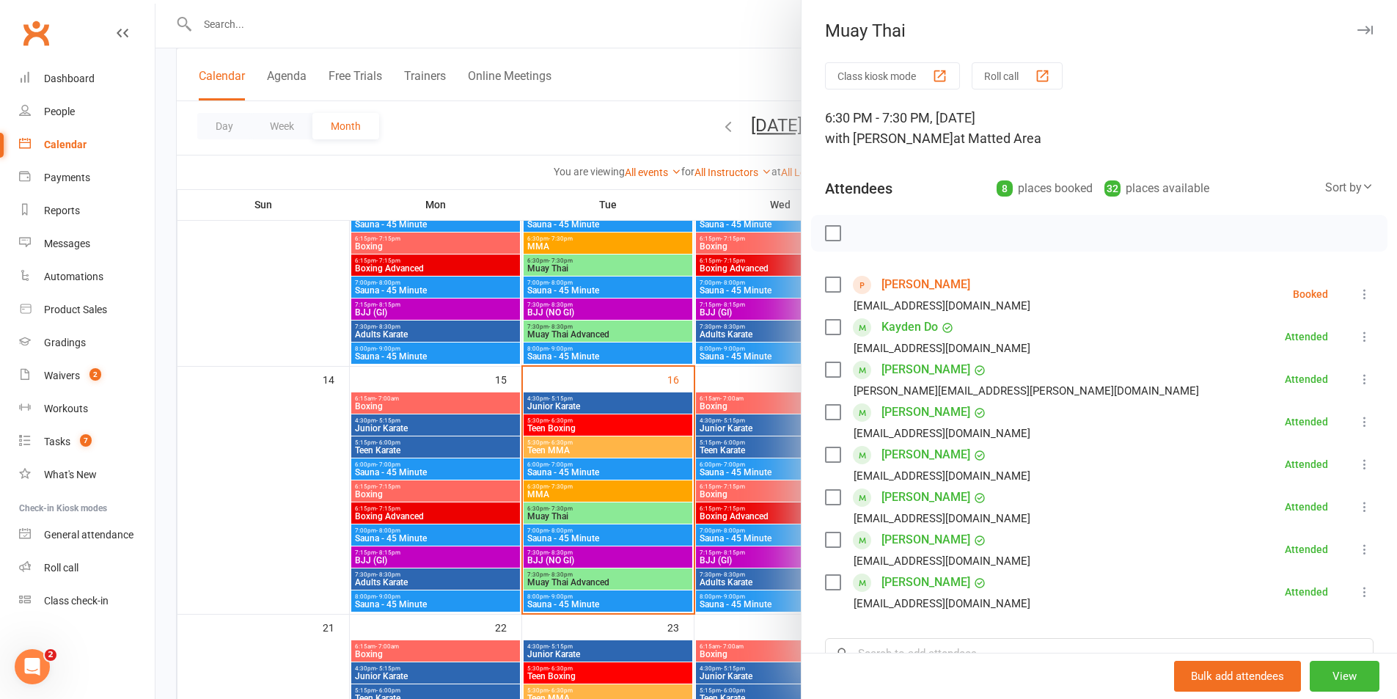
scroll to position [73, 0]
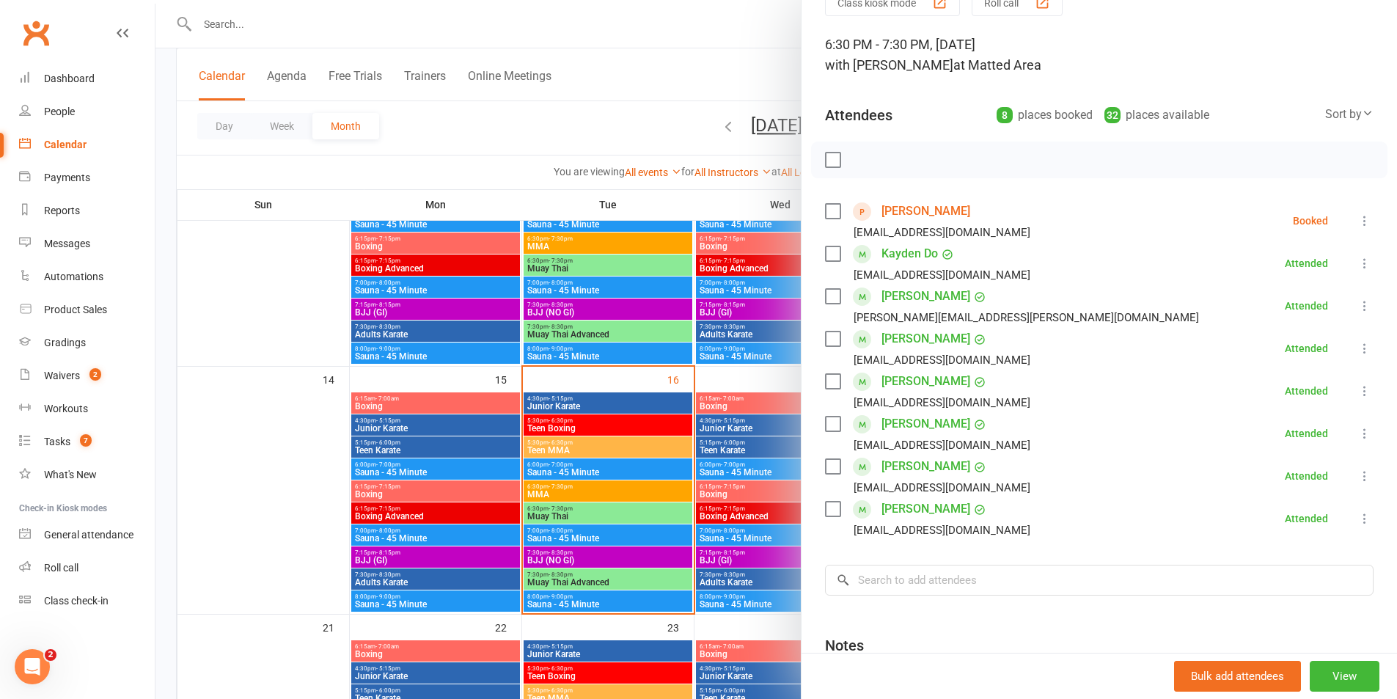
click at [666, 421] on div at bounding box center [777, 349] width 1242 height 699
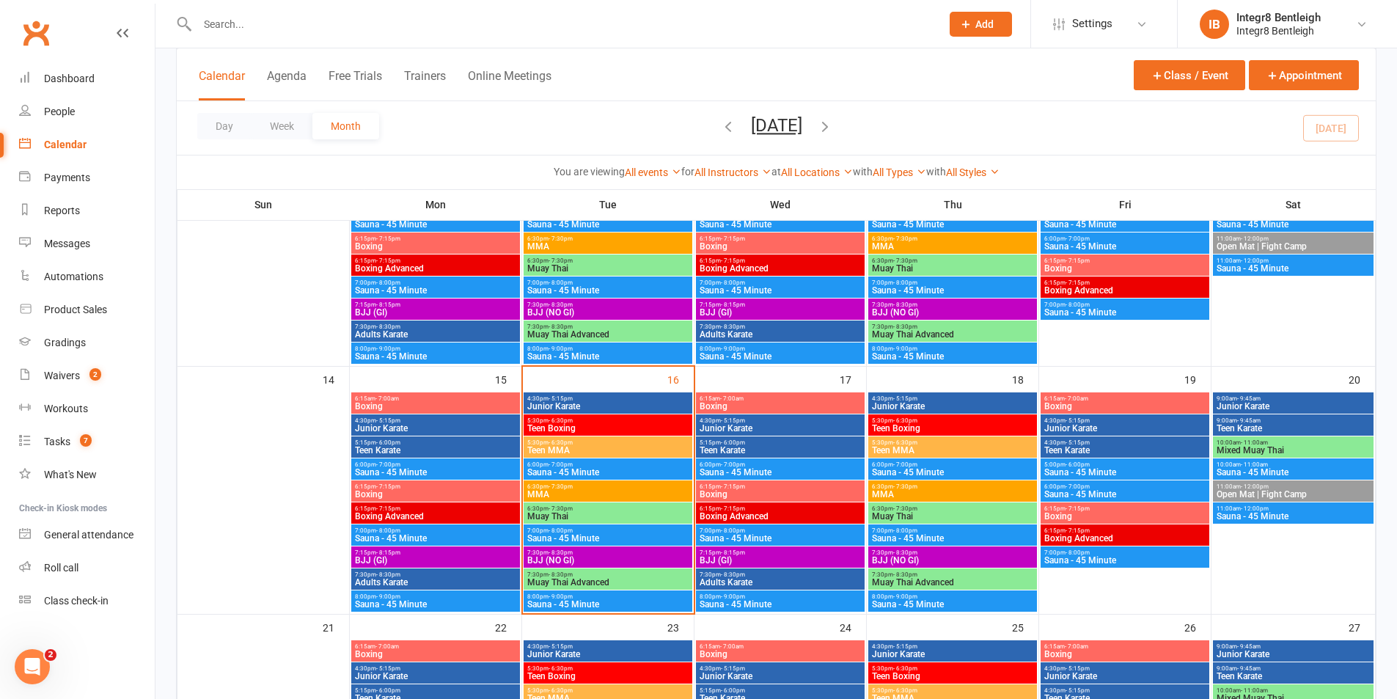
click at [634, 556] on span "BJJ (NO GI)" at bounding box center [608, 560] width 163 height 9
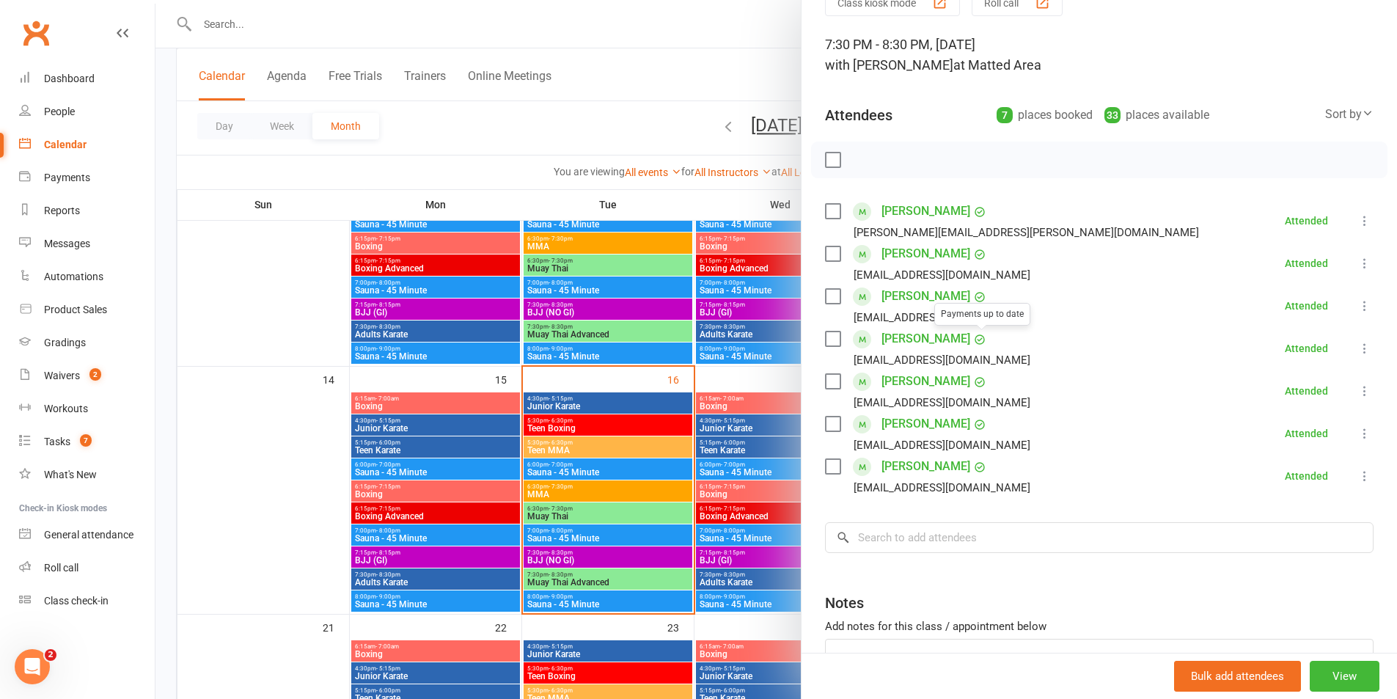
click at [610, 497] on div at bounding box center [777, 349] width 1242 height 699
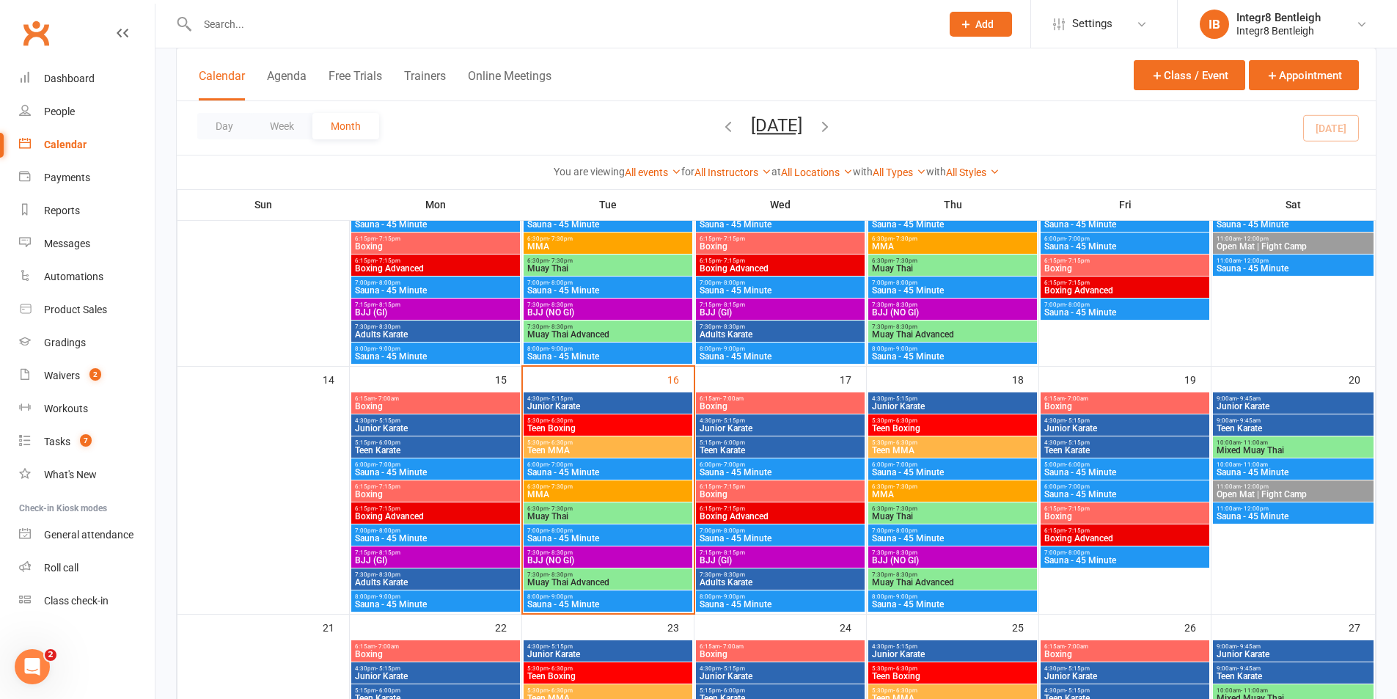
click at [759, 400] on span "6:15am - 7:00am" at bounding box center [780, 398] width 163 height 7
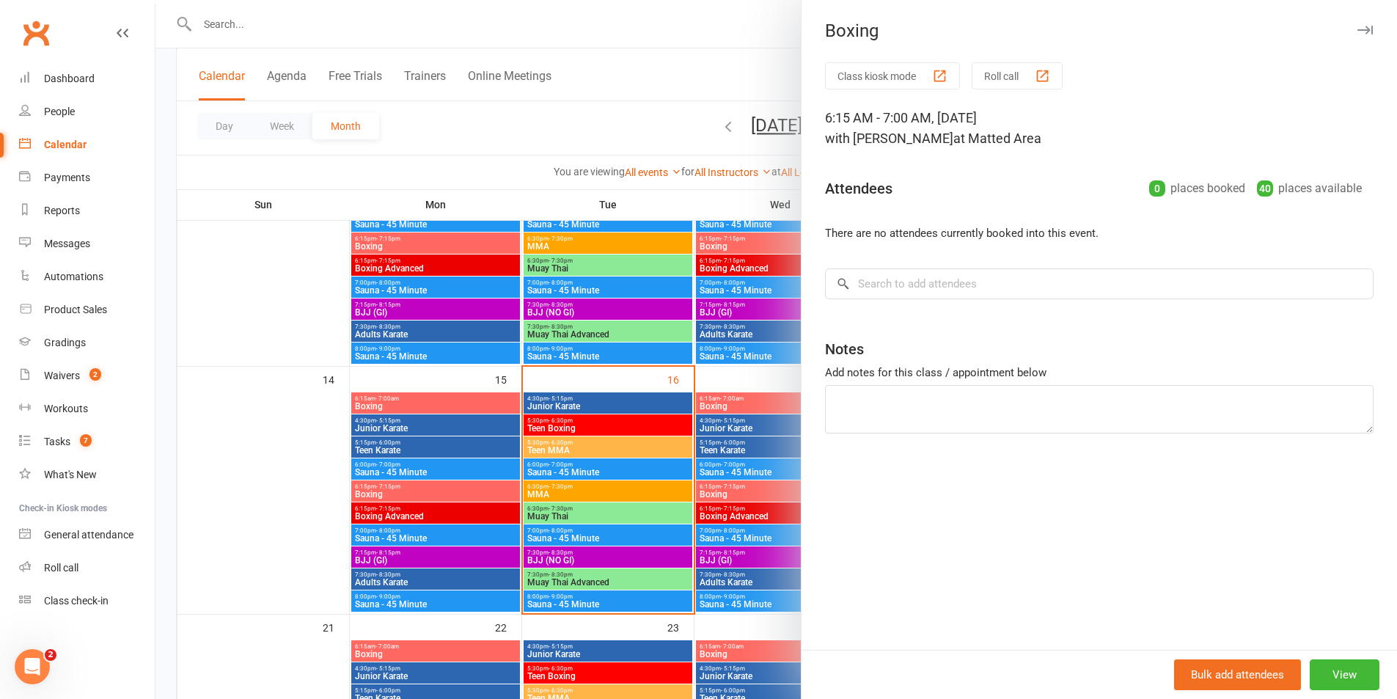
click at [655, 401] on div at bounding box center [777, 349] width 1242 height 699
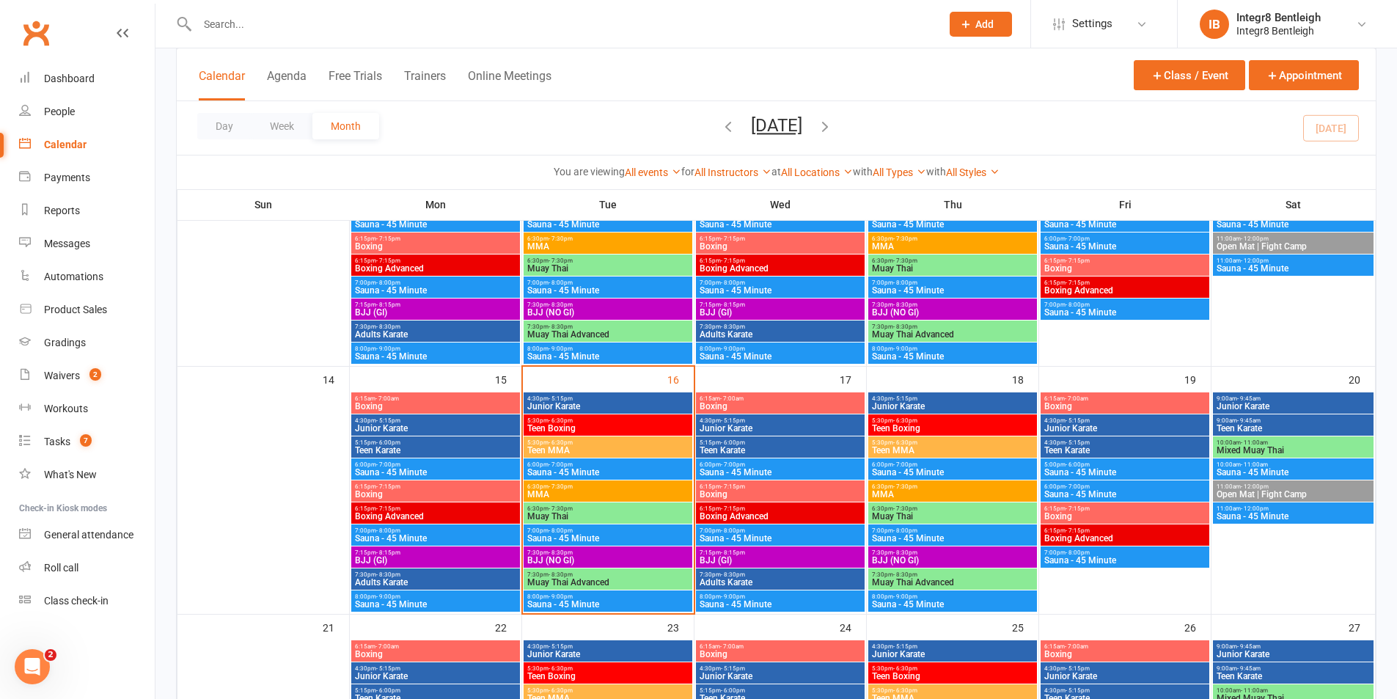
click at [655, 401] on div "4:30pm - 5:15pm Junior Karate" at bounding box center [608, 402] width 169 height 21
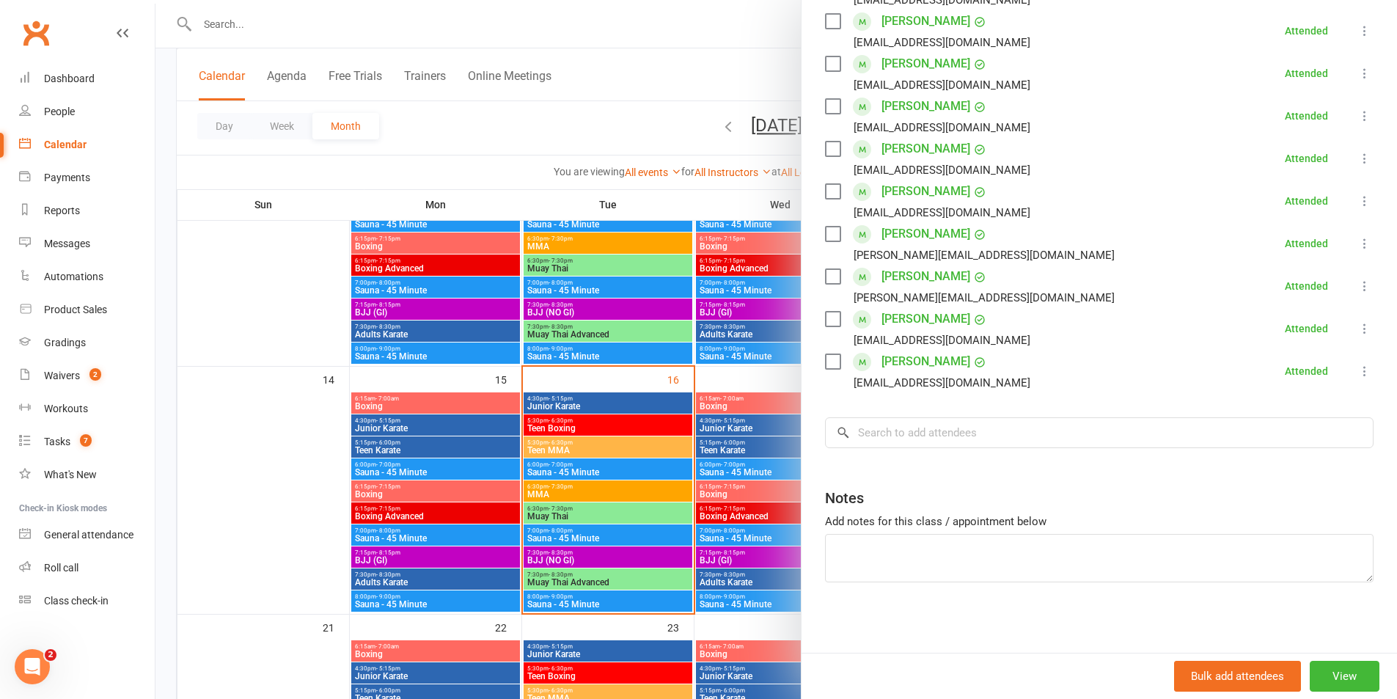
scroll to position [351, 0]
click at [546, 430] on div at bounding box center [777, 349] width 1242 height 699
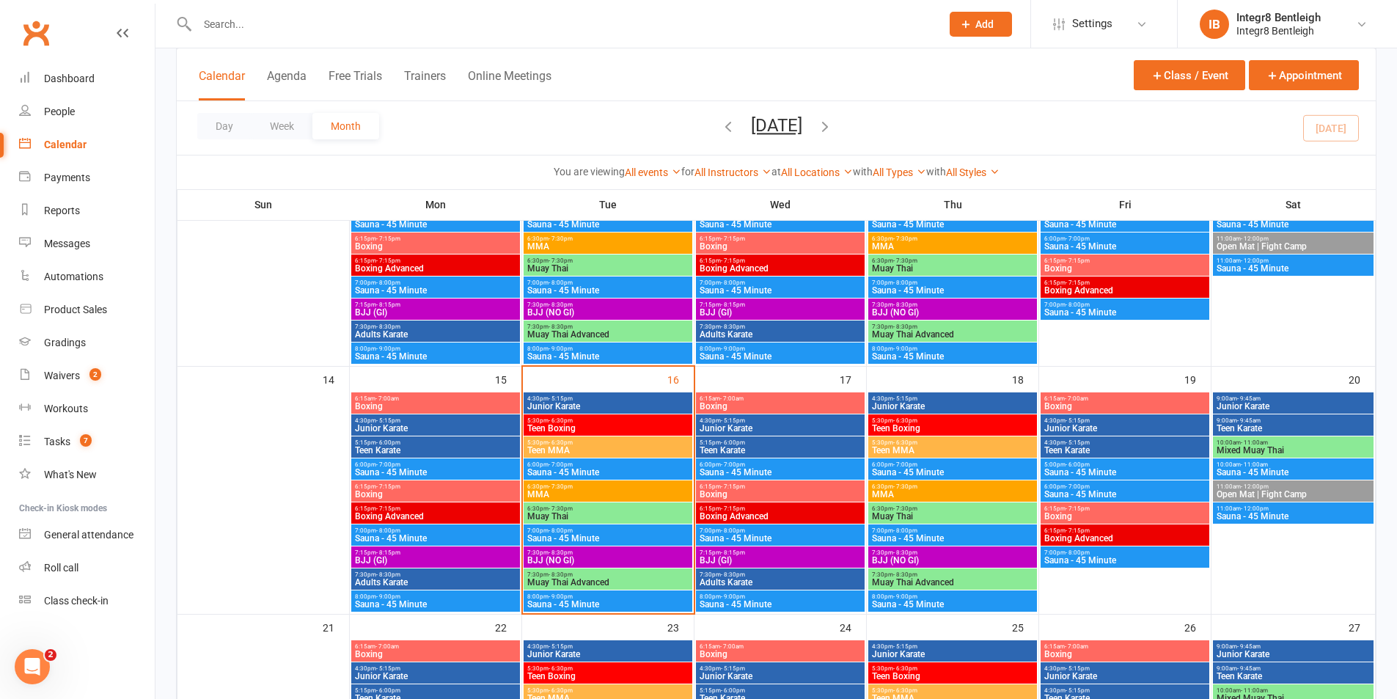
click at [582, 430] on span "Teen Boxing" at bounding box center [608, 428] width 163 height 9
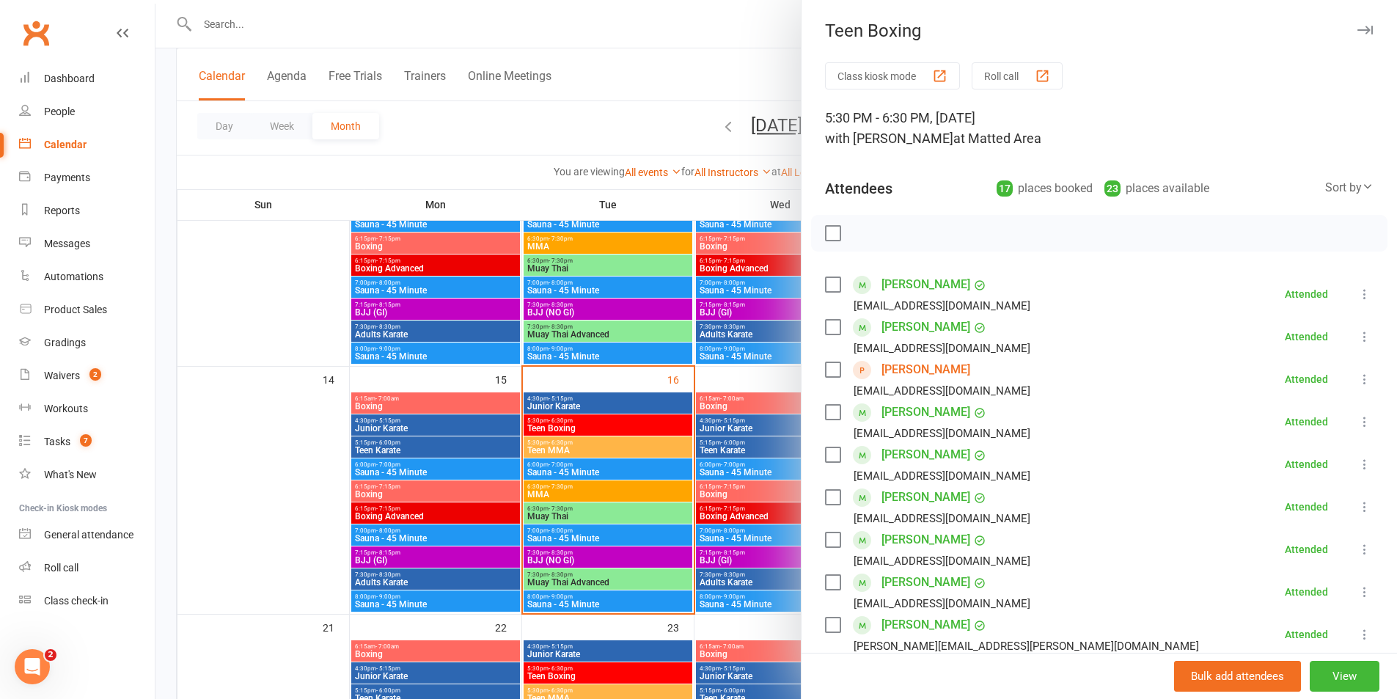
click at [582, 430] on div at bounding box center [777, 349] width 1242 height 699
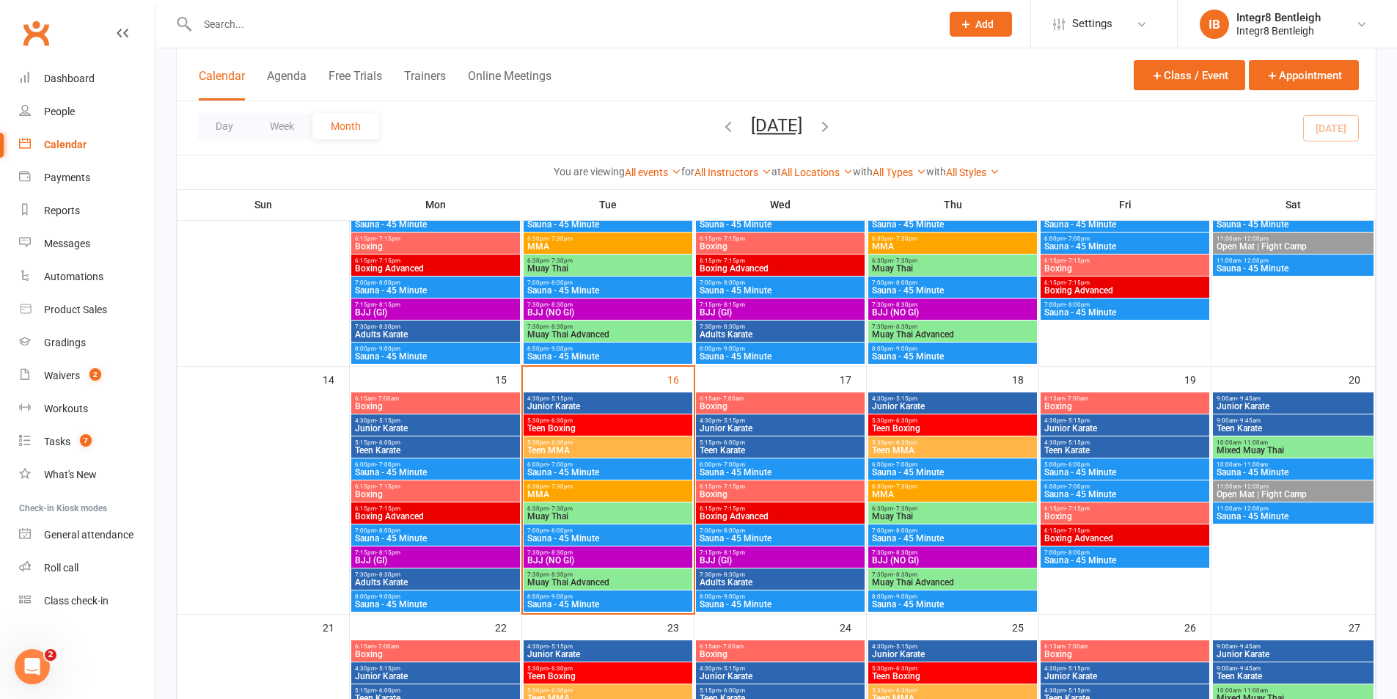
click at [610, 429] on span "Teen Boxing" at bounding box center [608, 428] width 163 height 9
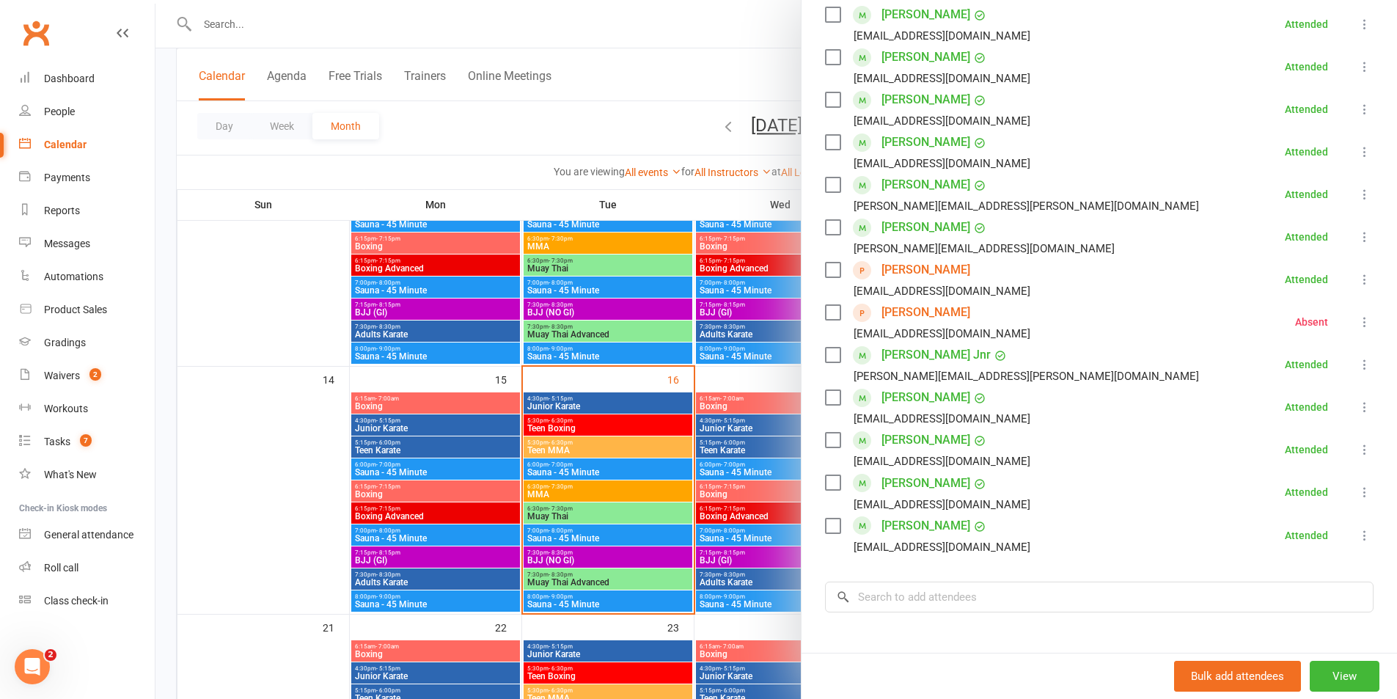
scroll to position [513, 0]
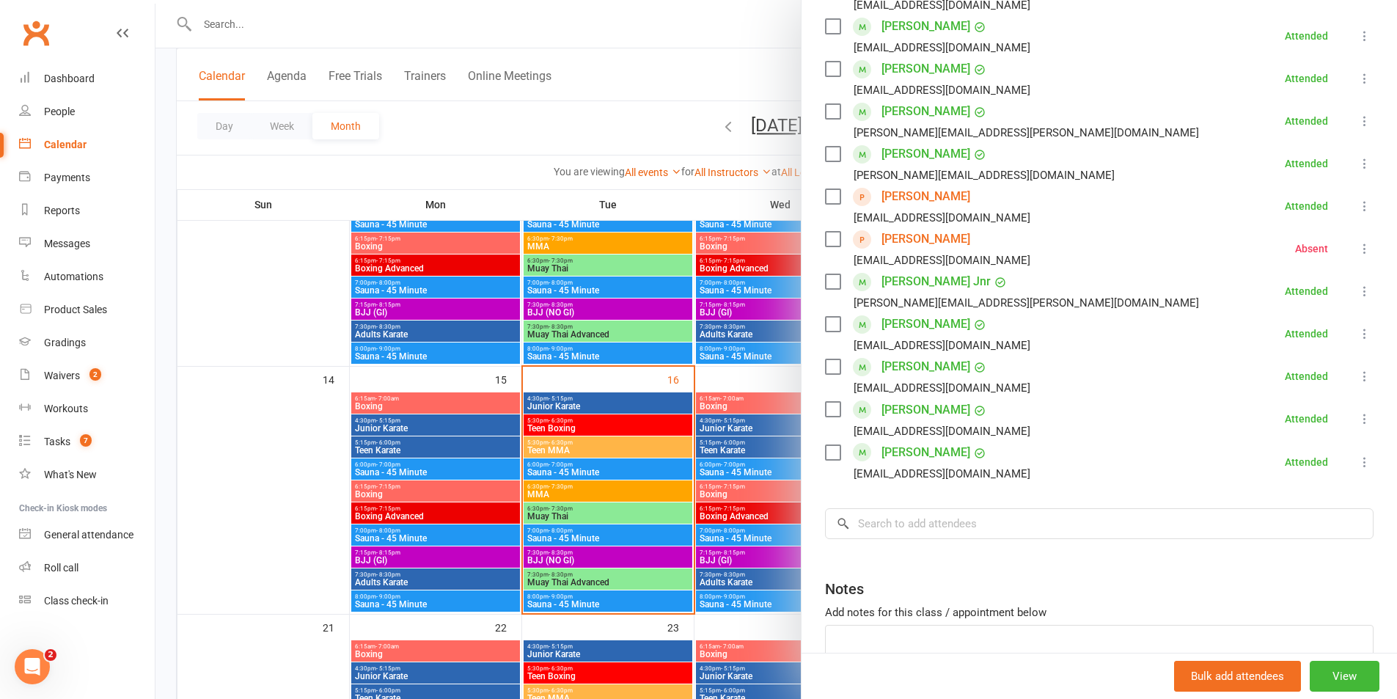
click at [711, 489] on div at bounding box center [777, 349] width 1242 height 699
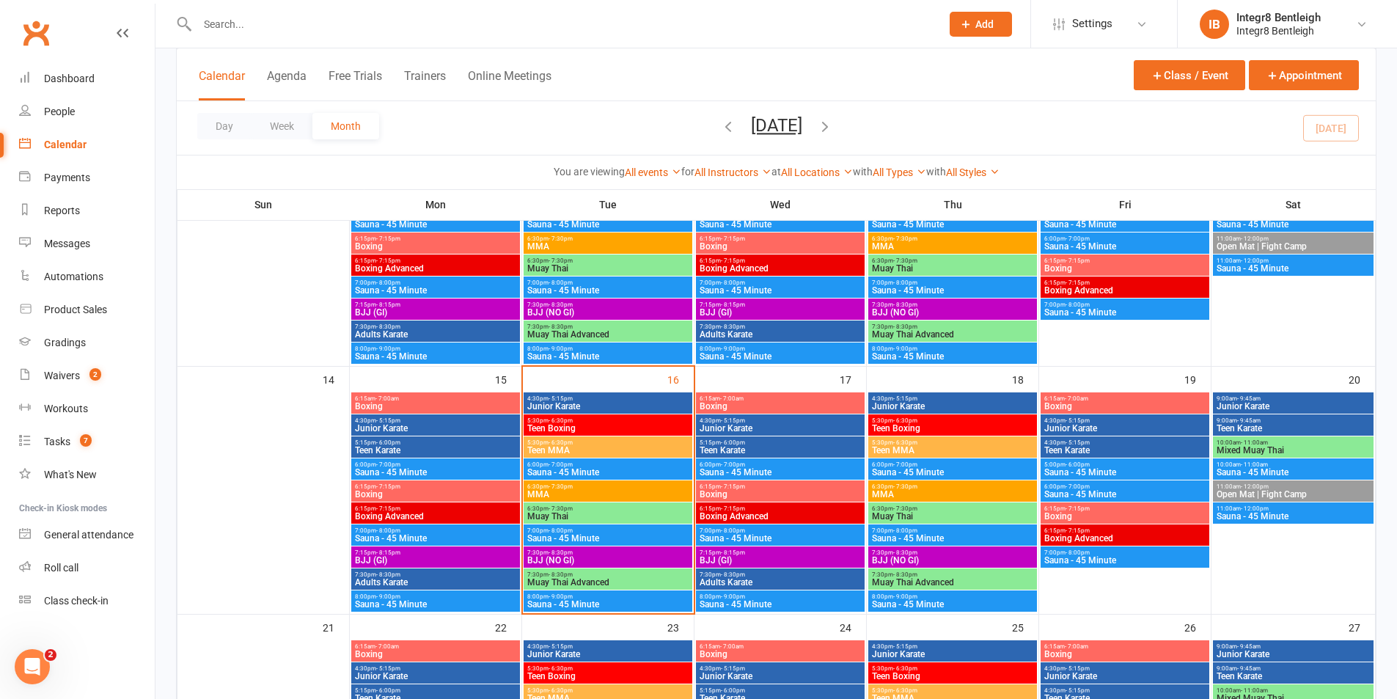
click at [613, 431] on span "Teen Boxing" at bounding box center [608, 428] width 163 height 9
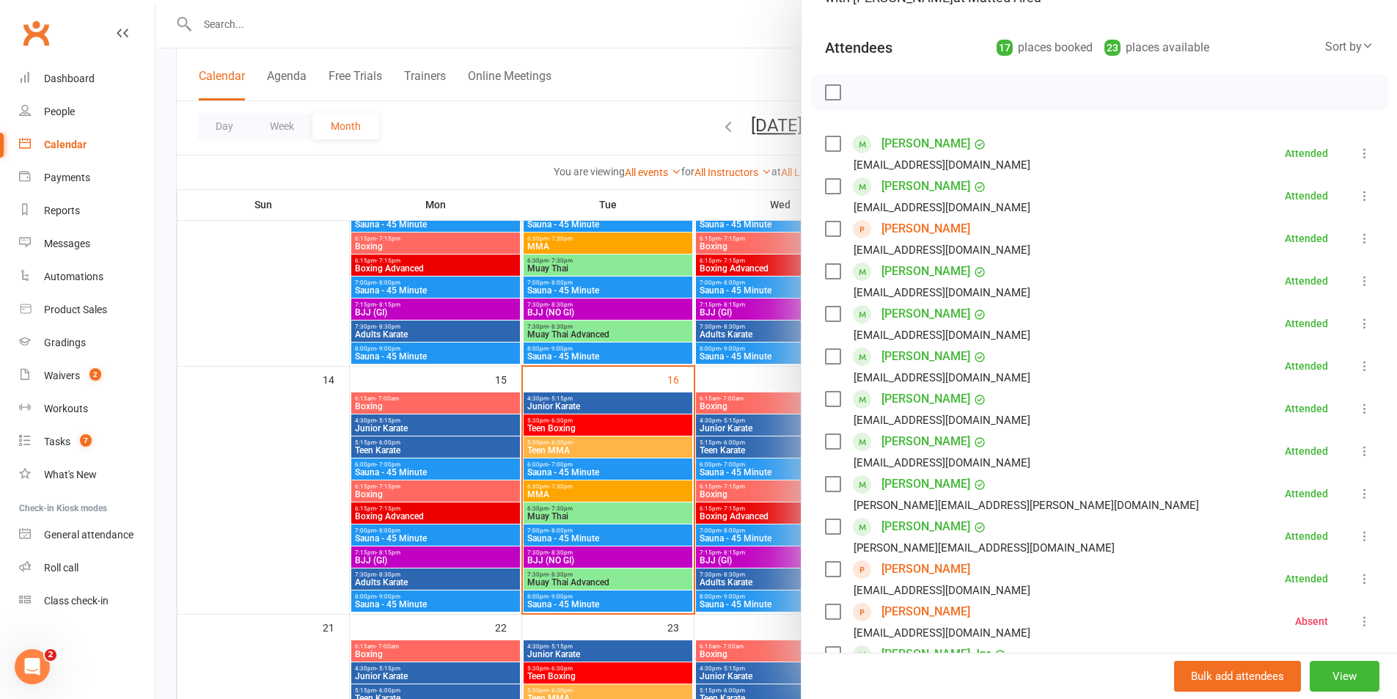
scroll to position [147, 0]
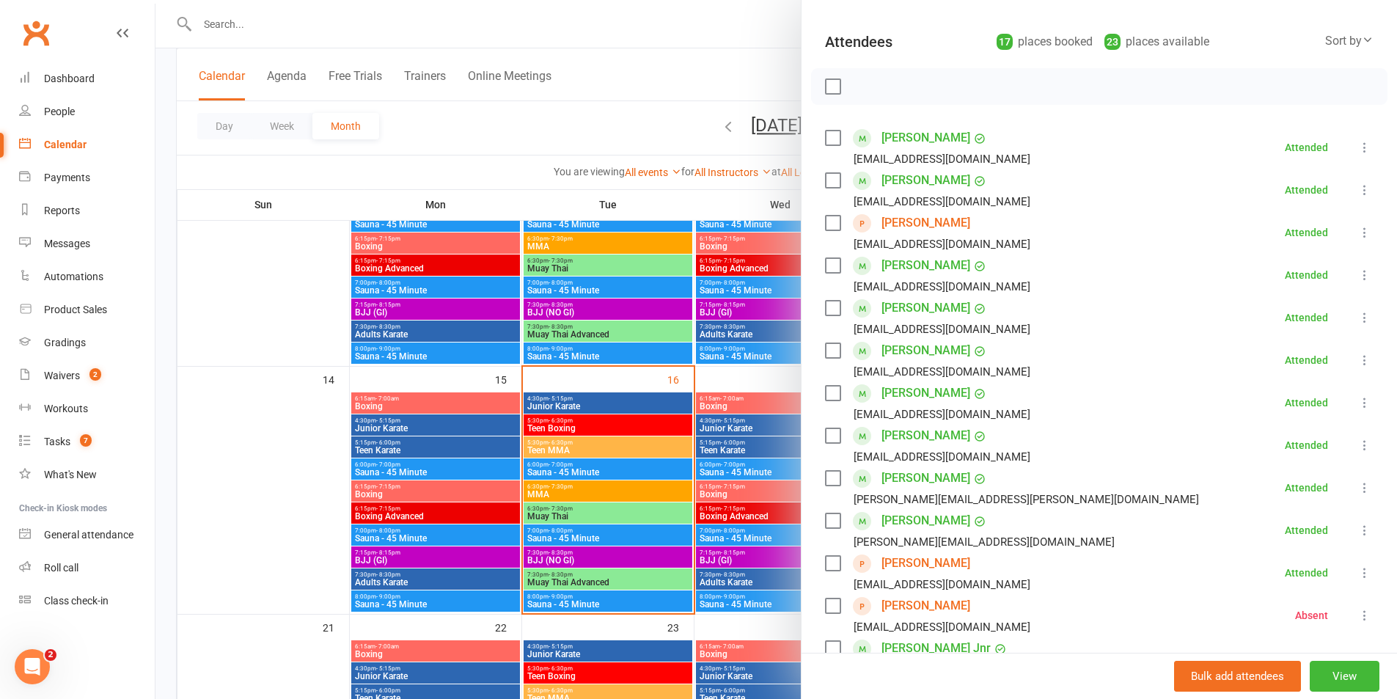
click at [590, 418] on div at bounding box center [777, 349] width 1242 height 699
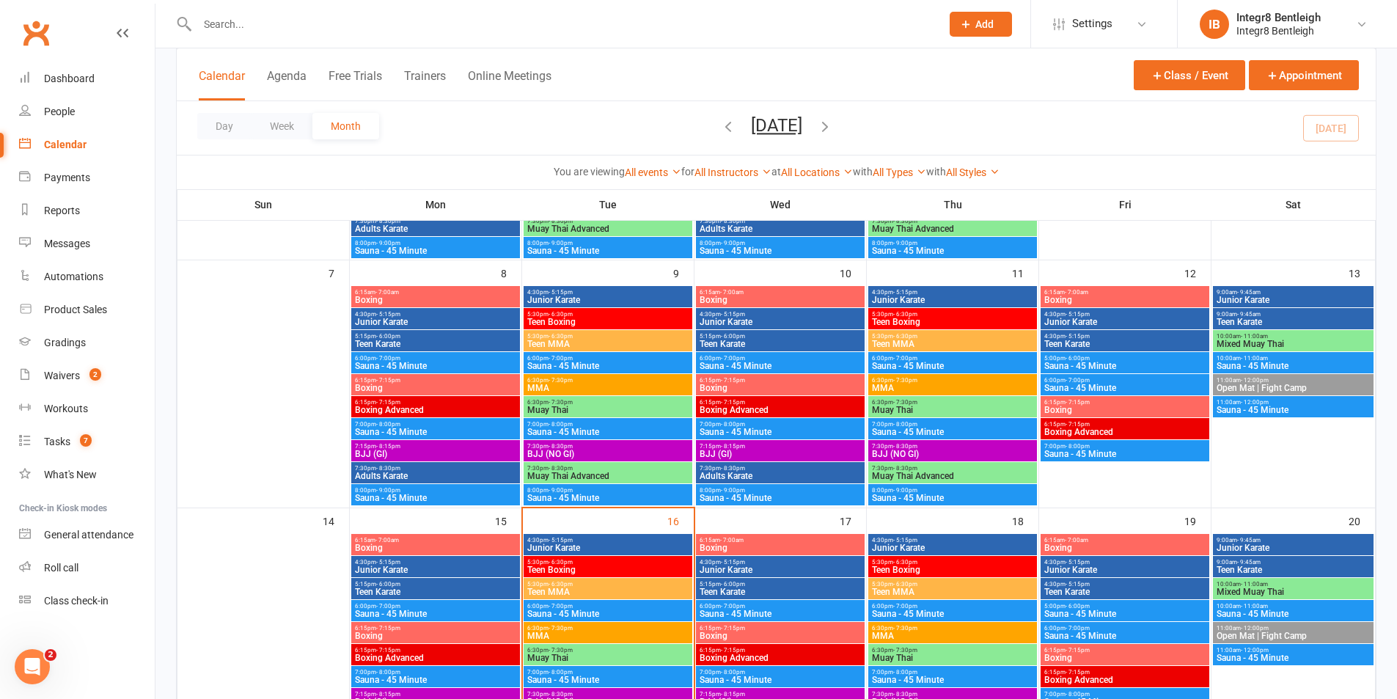
scroll to position [293, 0]
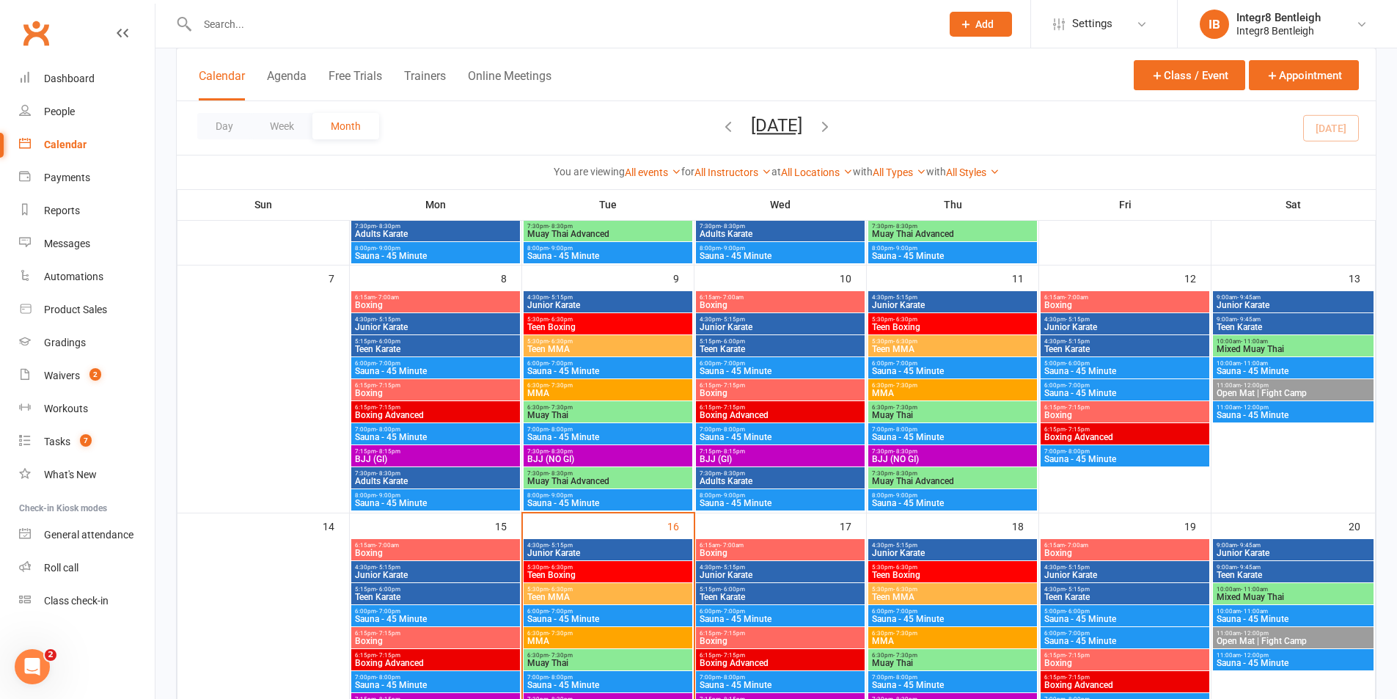
click at [732, 481] on span "Adults Karate" at bounding box center [780, 481] width 163 height 9
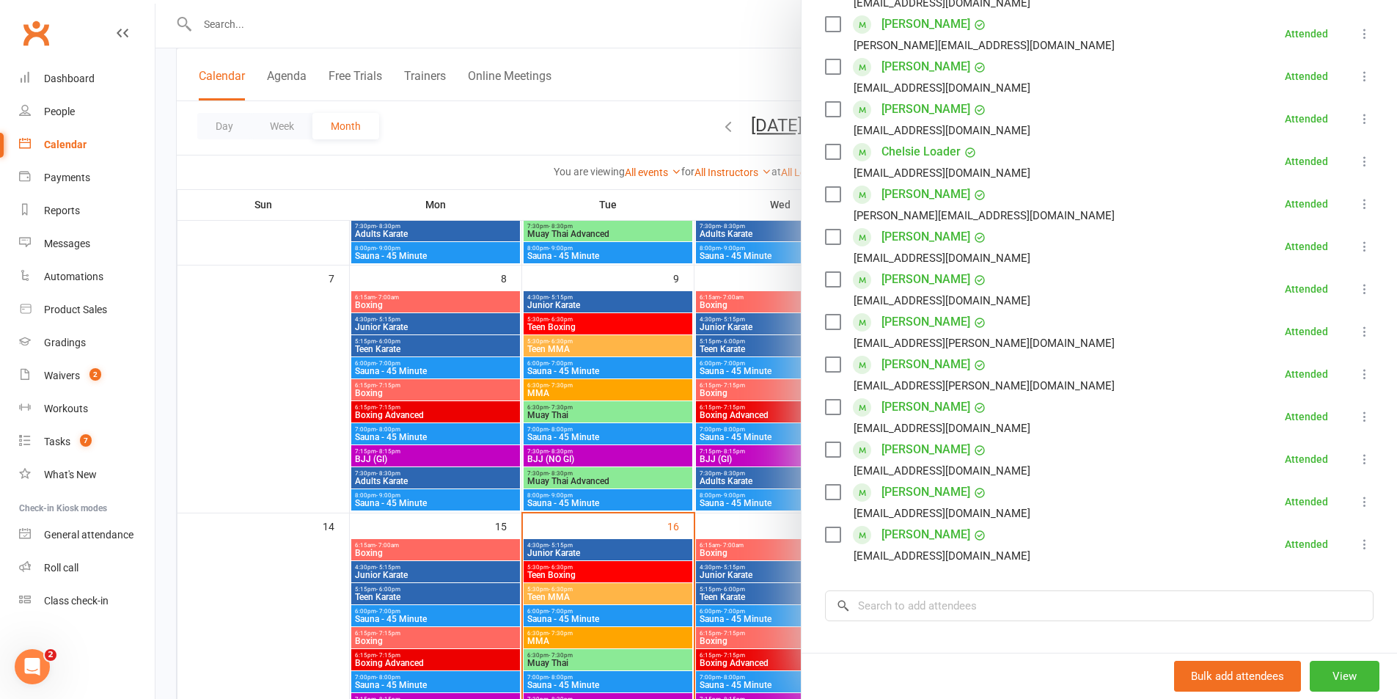
scroll to position [367, 0]
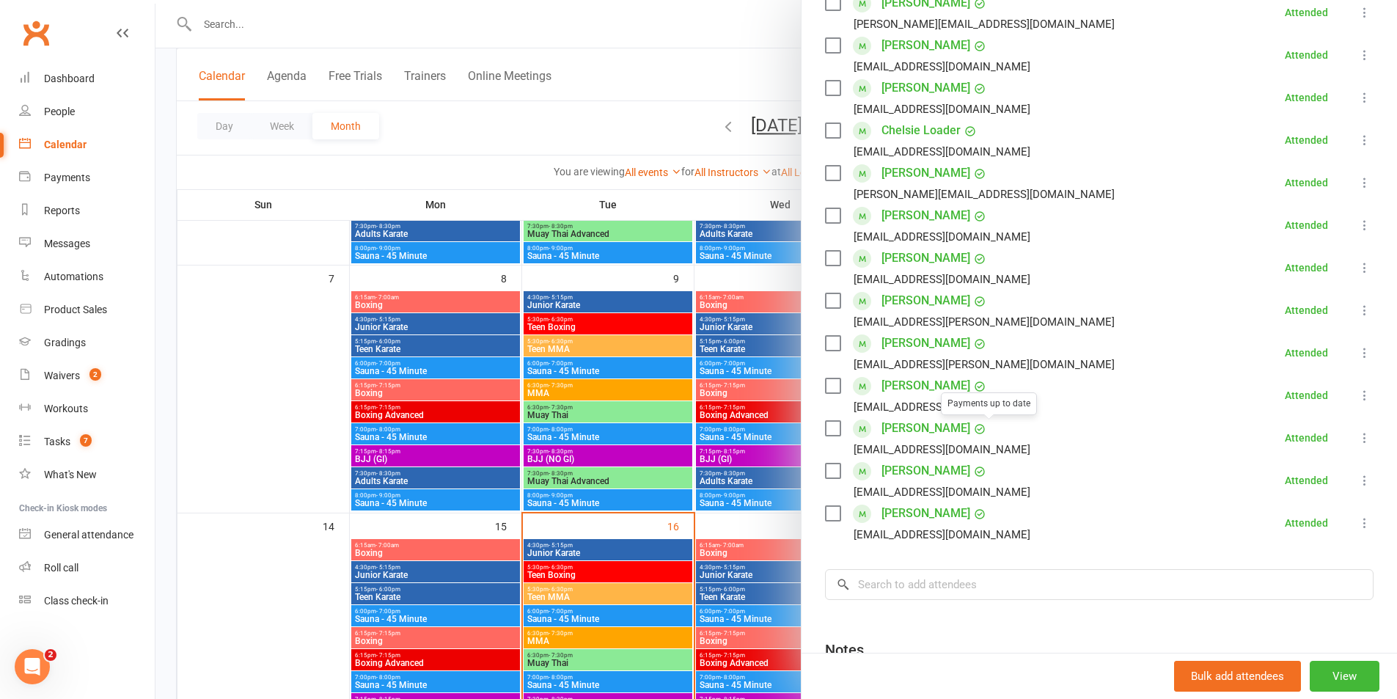
click at [754, 448] on div at bounding box center [777, 349] width 1242 height 699
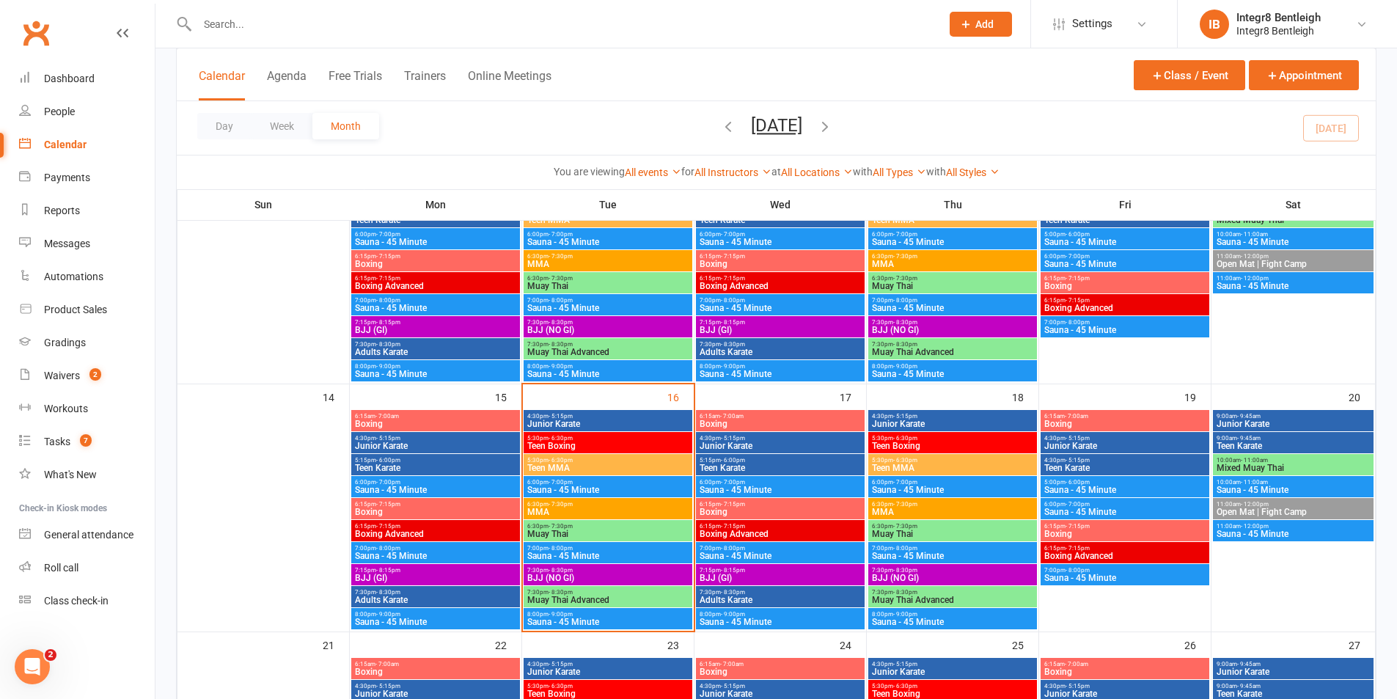
scroll to position [440, 0]
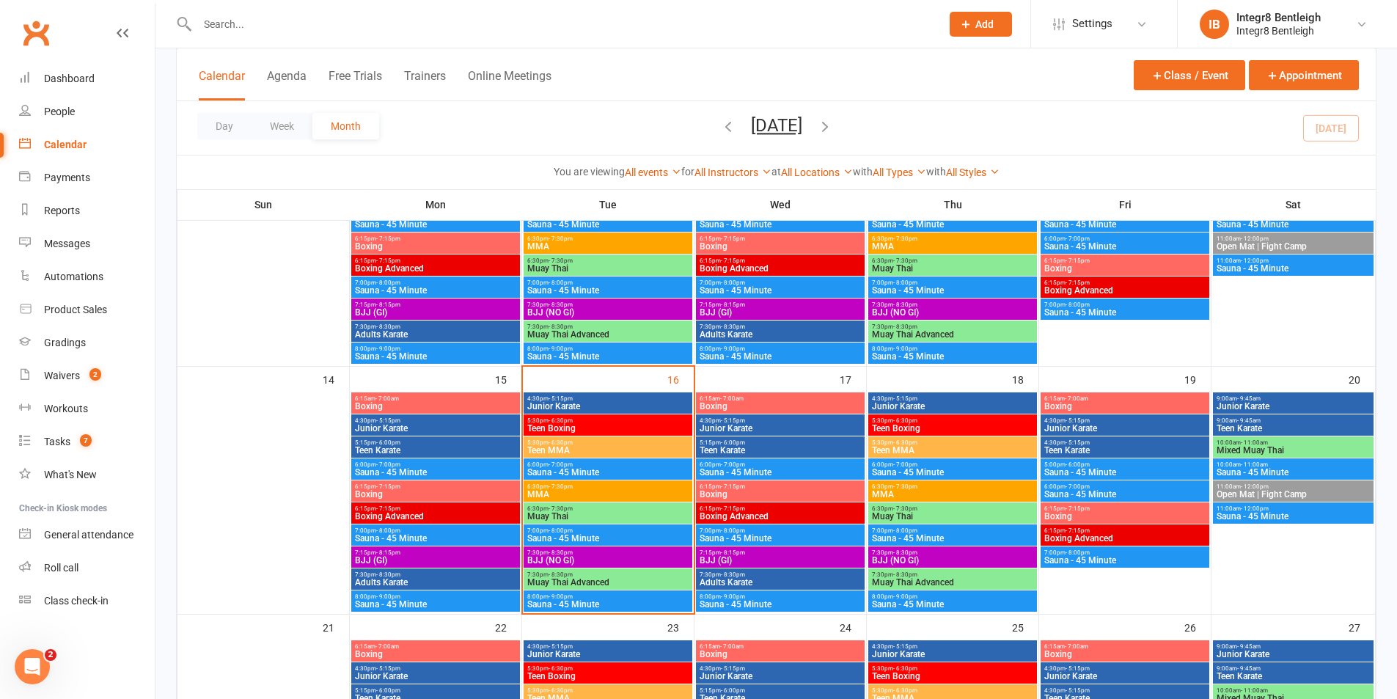
click at [637, 580] on span "Muay Thai Advanced" at bounding box center [608, 582] width 163 height 9
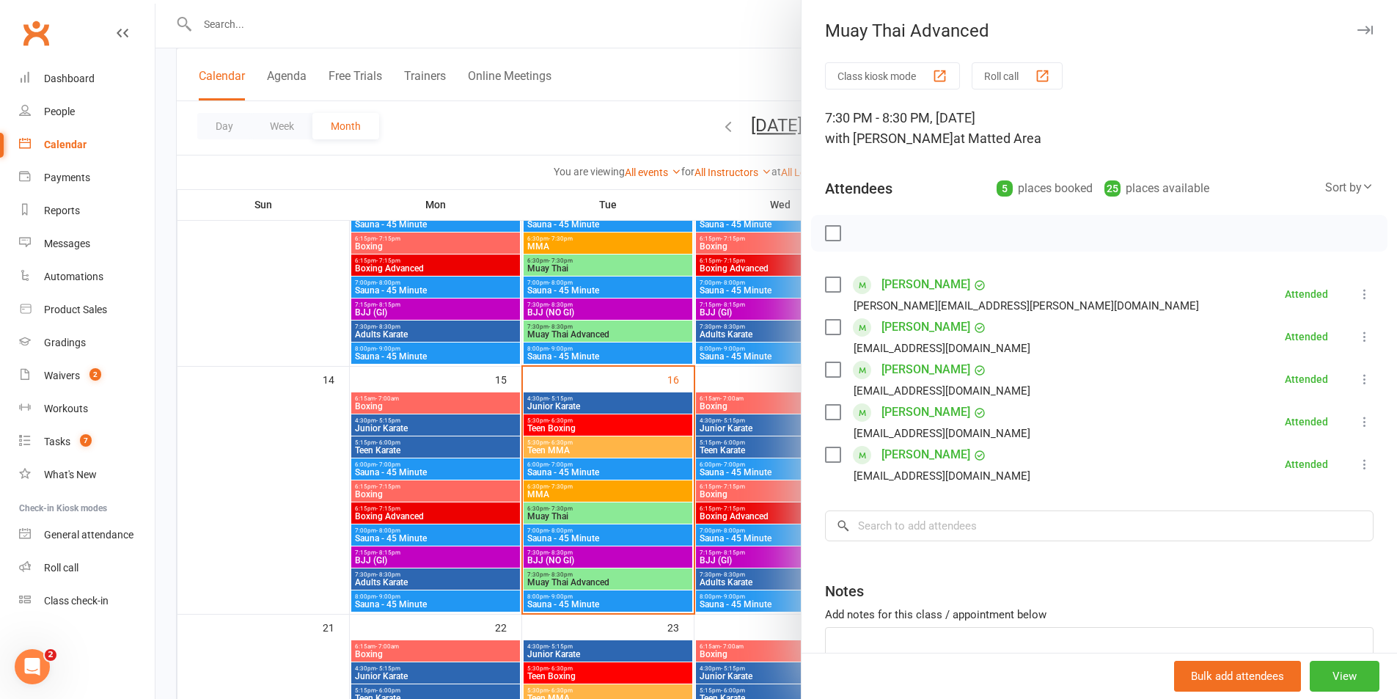
click at [681, 493] on div at bounding box center [777, 349] width 1242 height 699
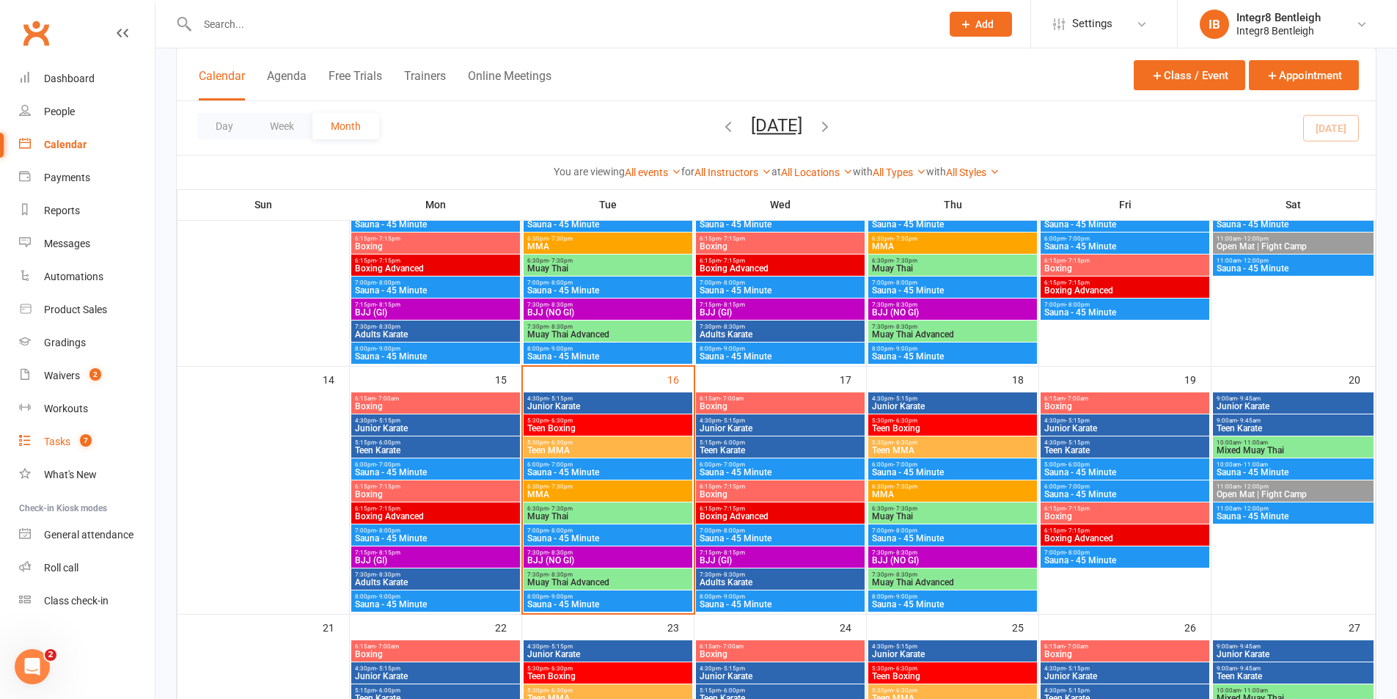
click at [79, 447] on count-badge "7" at bounding box center [82, 442] width 19 height 12
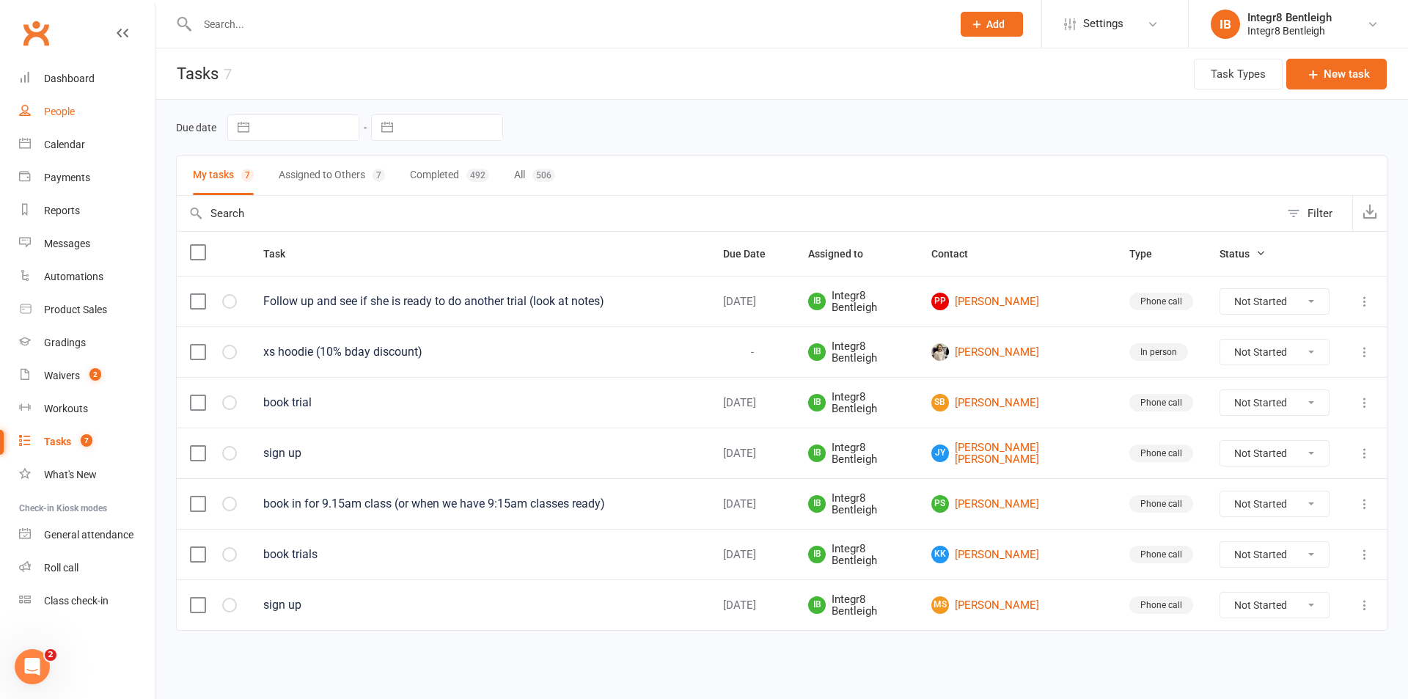
click at [62, 119] on link "People" at bounding box center [87, 111] width 136 height 33
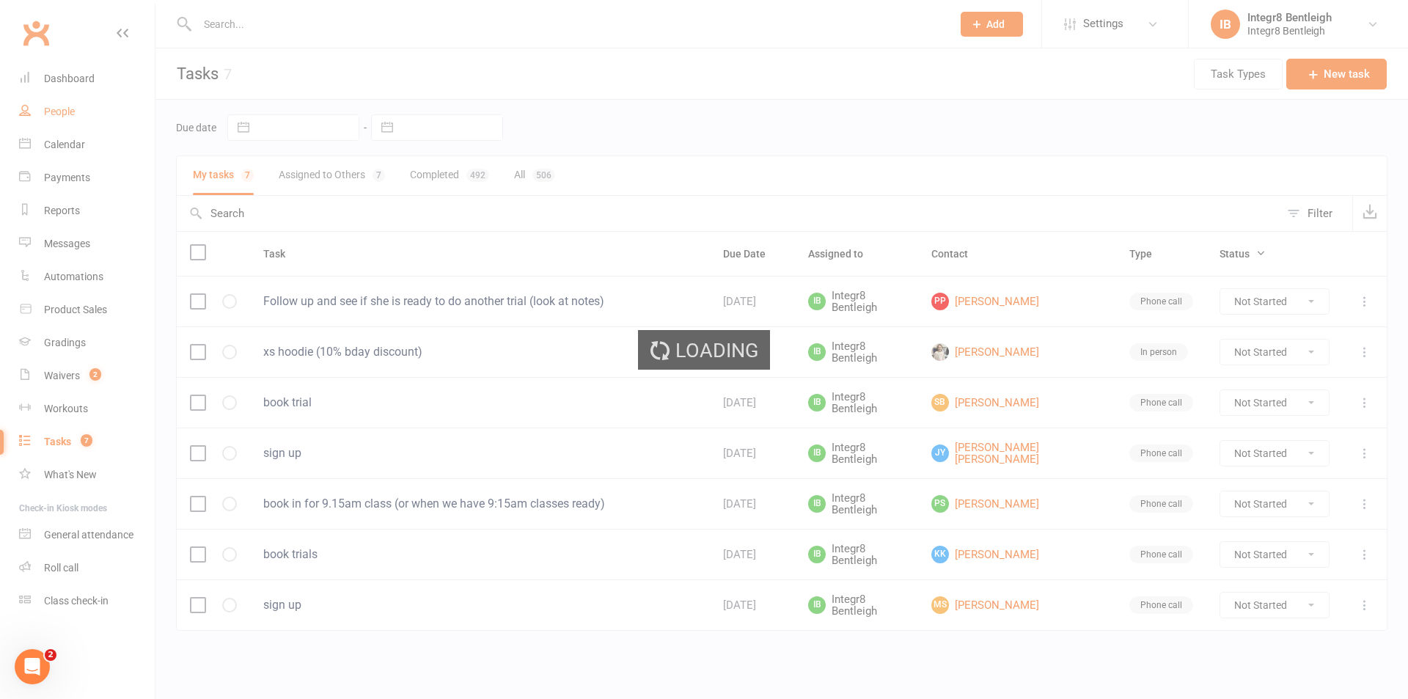
select select "25"
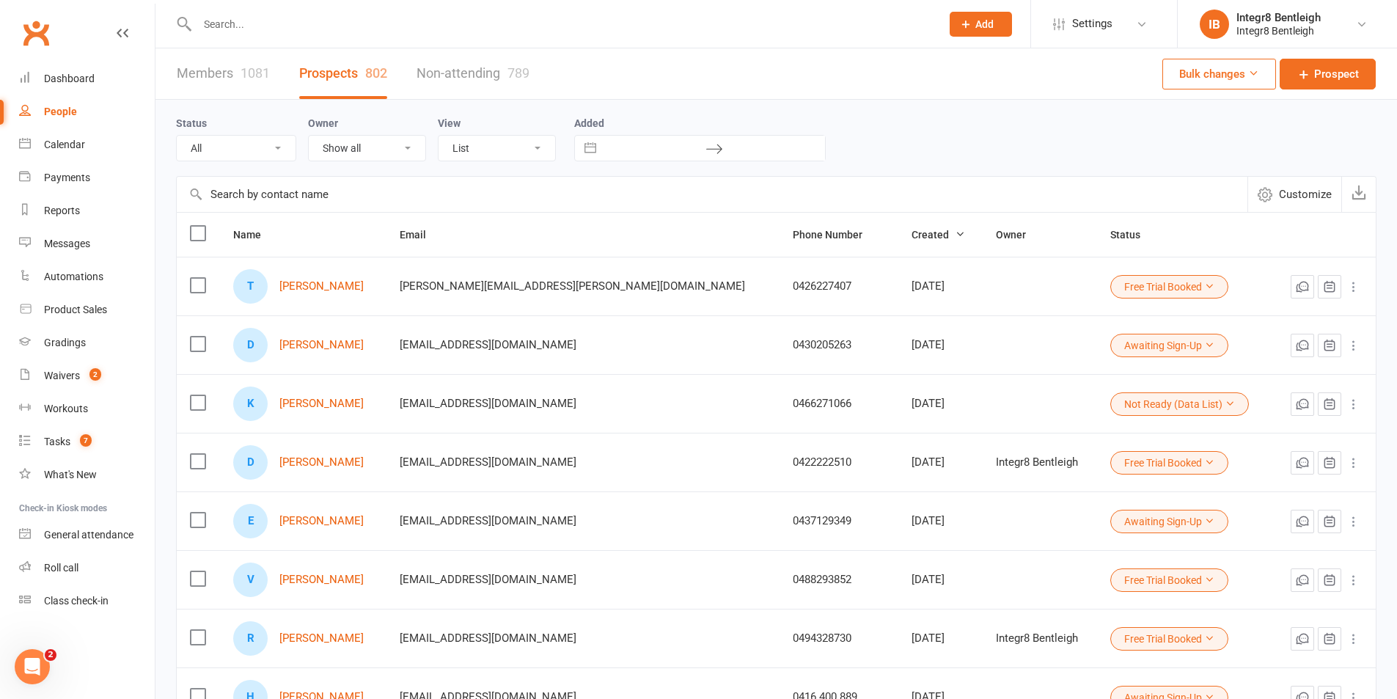
click at [624, 12] on div at bounding box center [553, 24] width 755 height 48
click at [624, 15] on input "text" at bounding box center [562, 24] width 738 height 21
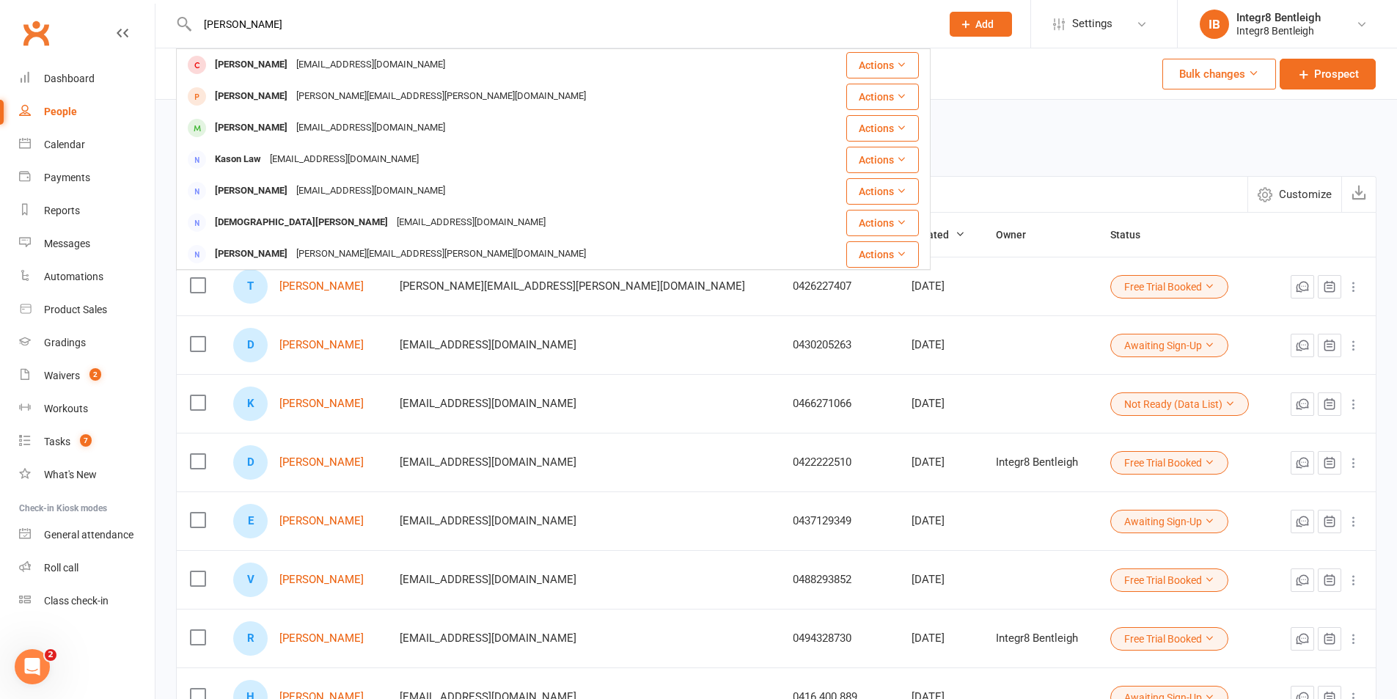
type input "lawren"
click at [998, 79] on div "Members 1081 Prospects 802 Non-attending 789 Bulk changes Prospect" at bounding box center [777, 73] width 1242 height 51
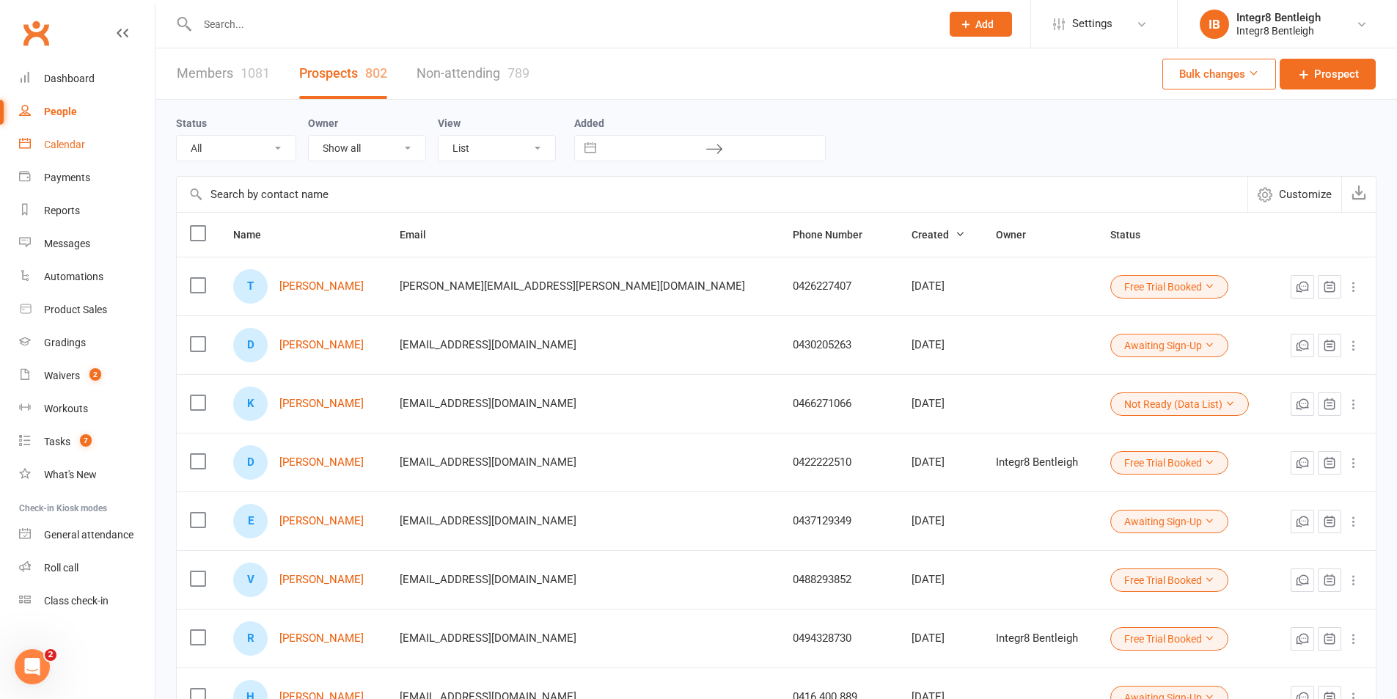
click at [54, 140] on div "Calendar" at bounding box center [64, 145] width 41 height 12
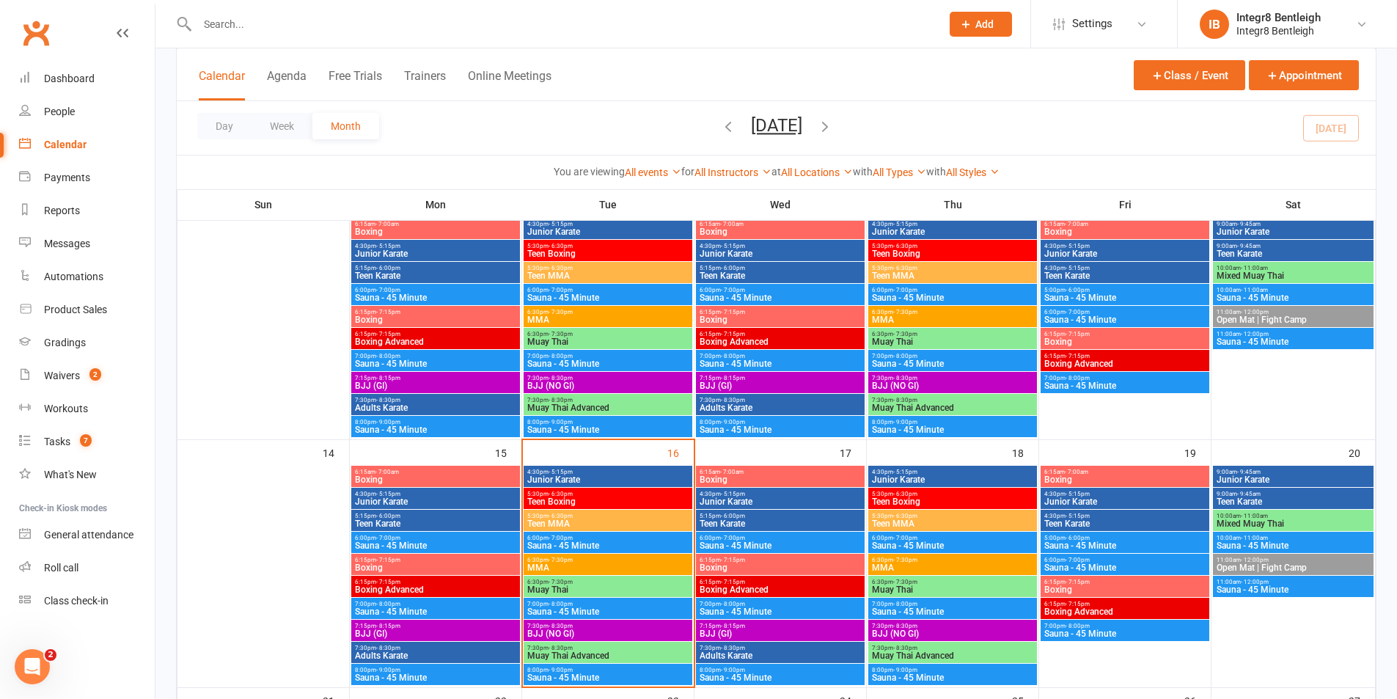
scroll to position [587, 0]
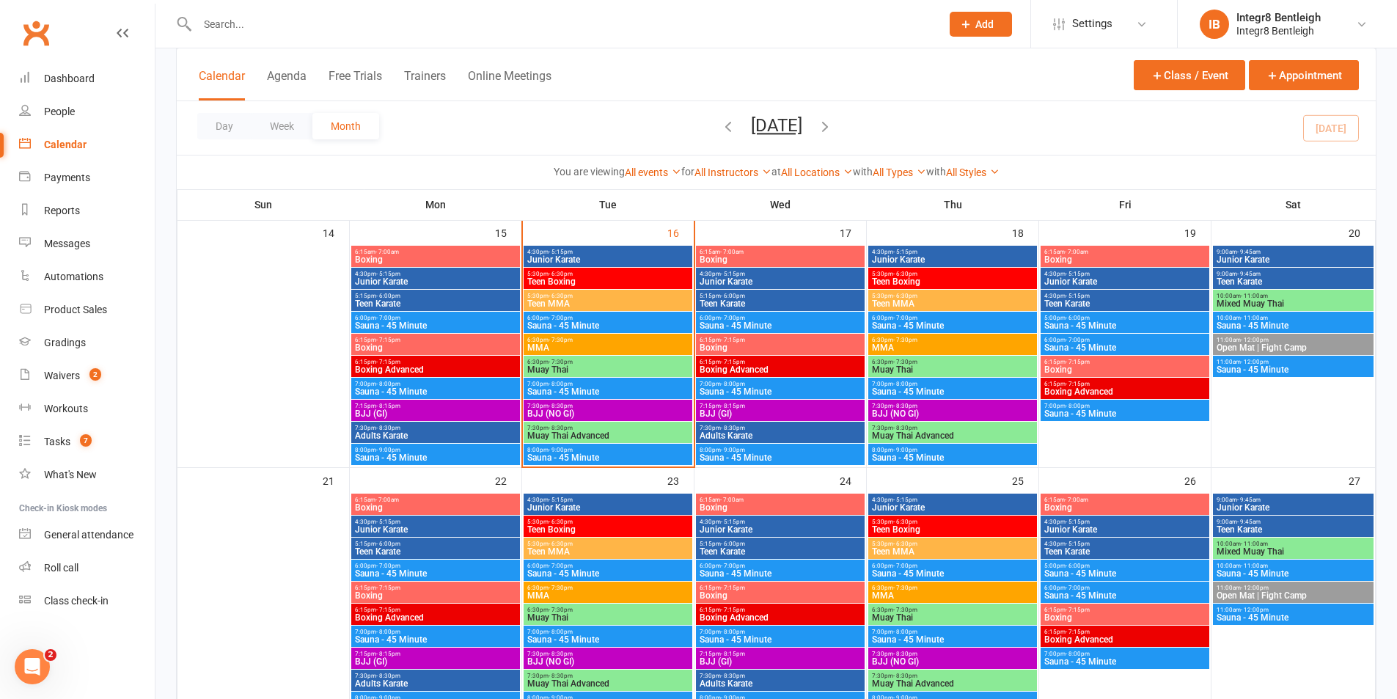
click at [596, 360] on span "6:30pm - 7:30pm" at bounding box center [608, 362] width 163 height 7
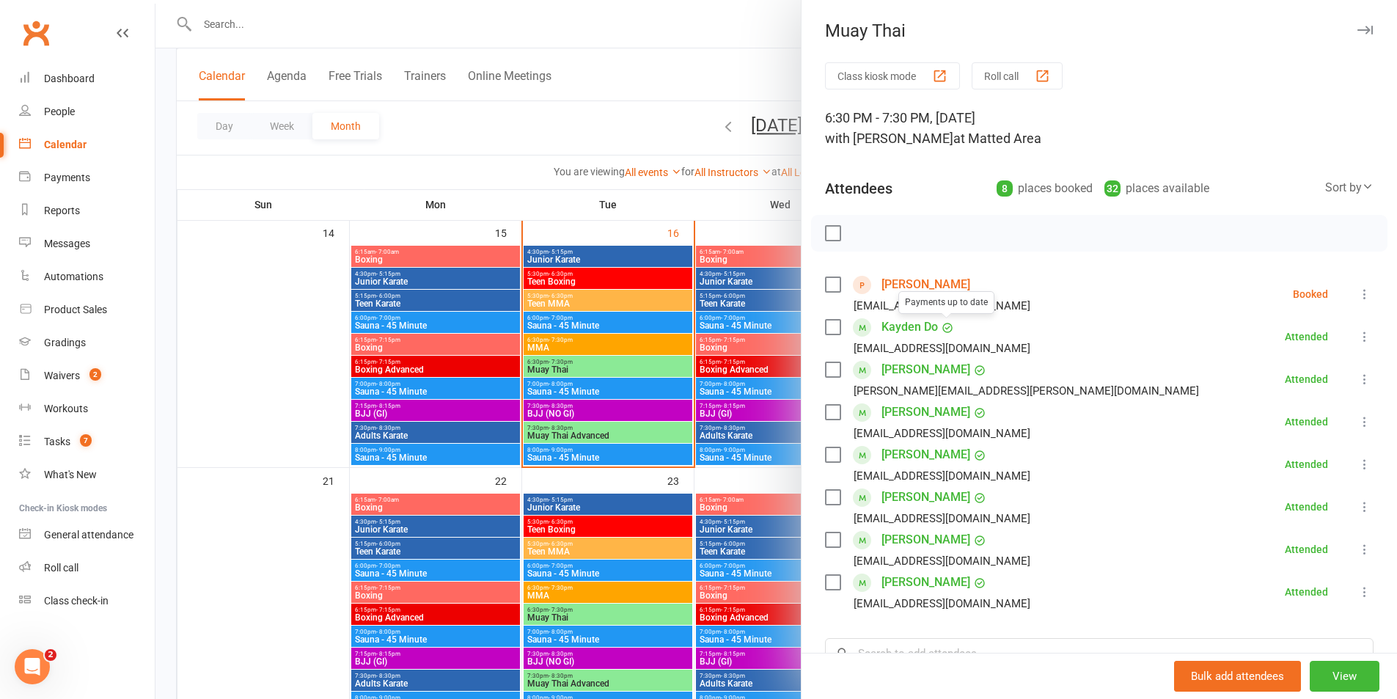
click at [597, 362] on div at bounding box center [777, 349] width 1242 height 699
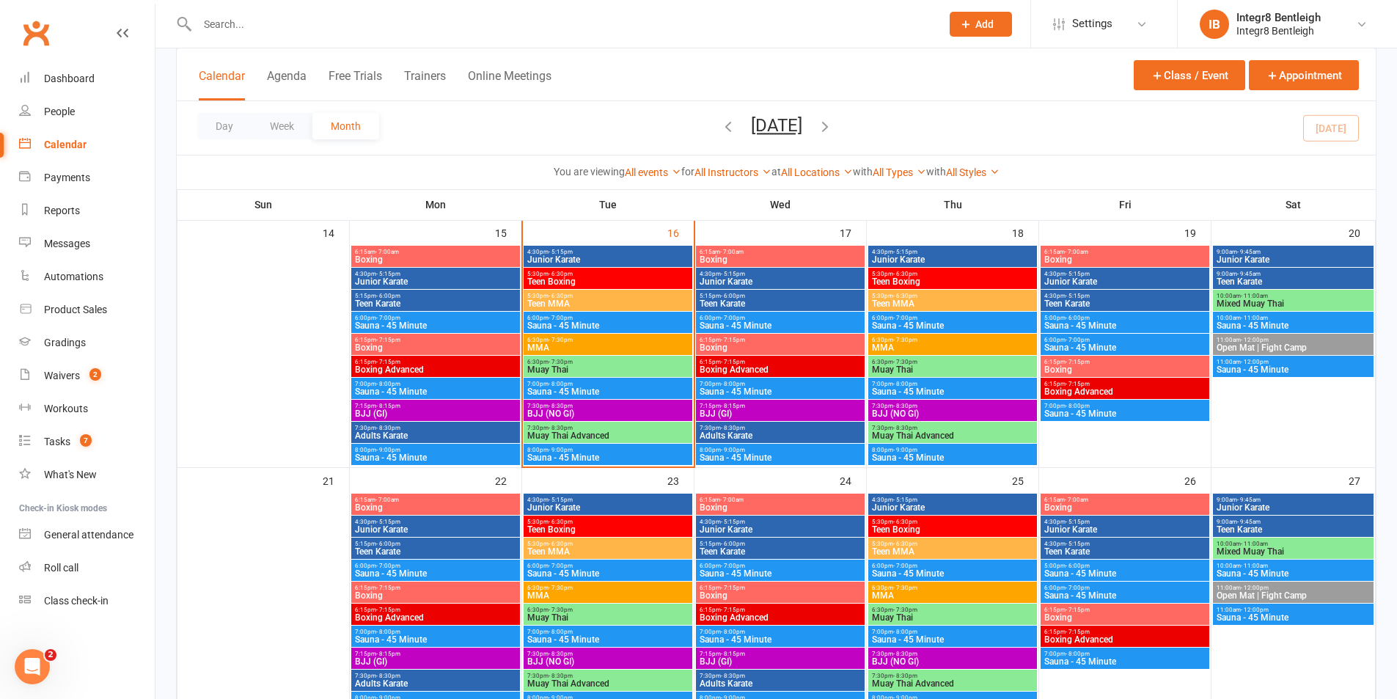
click at [603, 348] on span "MMA" at bounding box center [608, 347] width 163 height 9
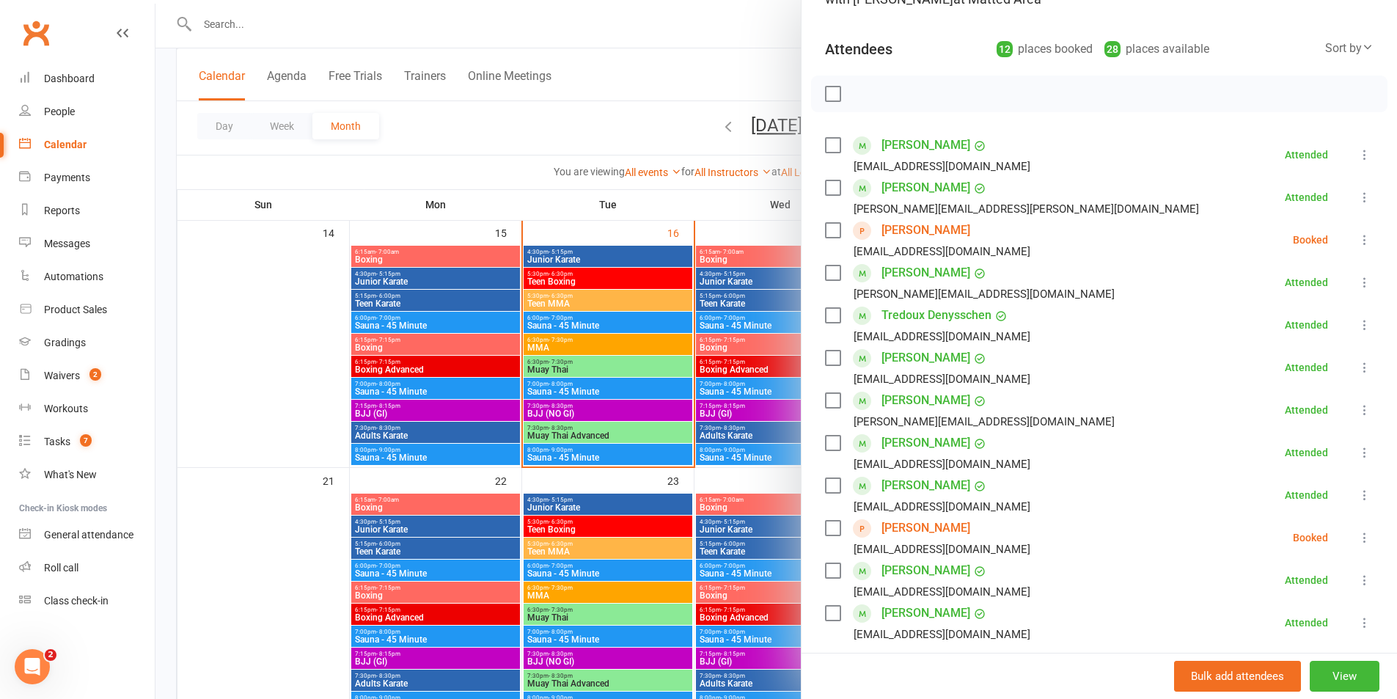
scroll to position [147, 0]
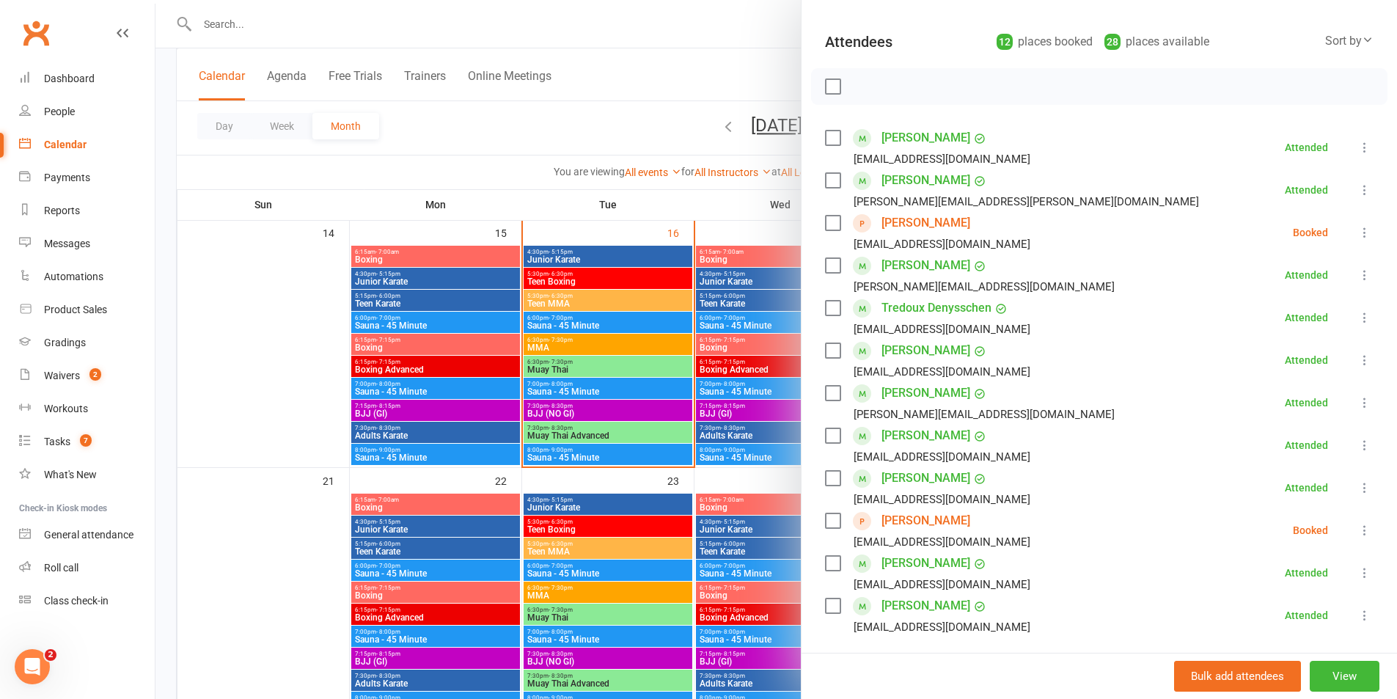
click at [612, 261] on div at bounding box center [777, 349] width 1242 height 699
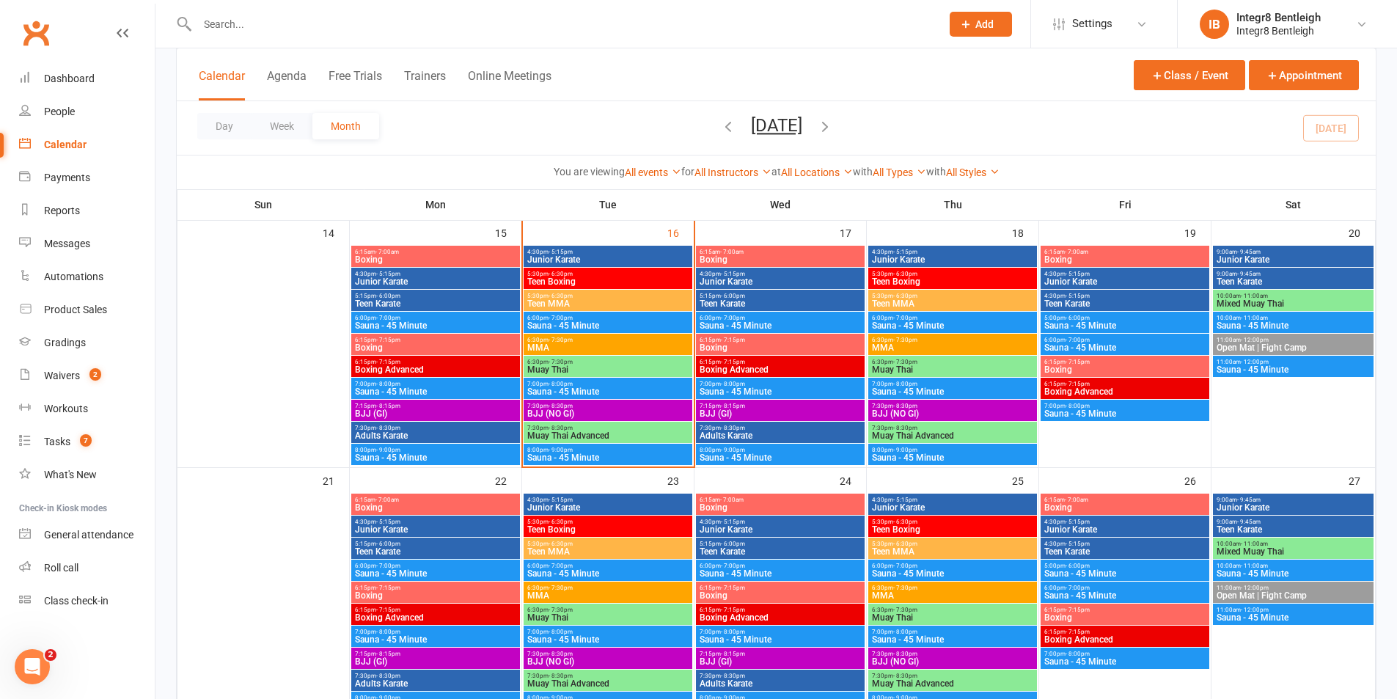
click at [625, 363] on div "6:30pm - 7:30pm Muay Thai" at bounding box center [608, 366] width 169 height 21
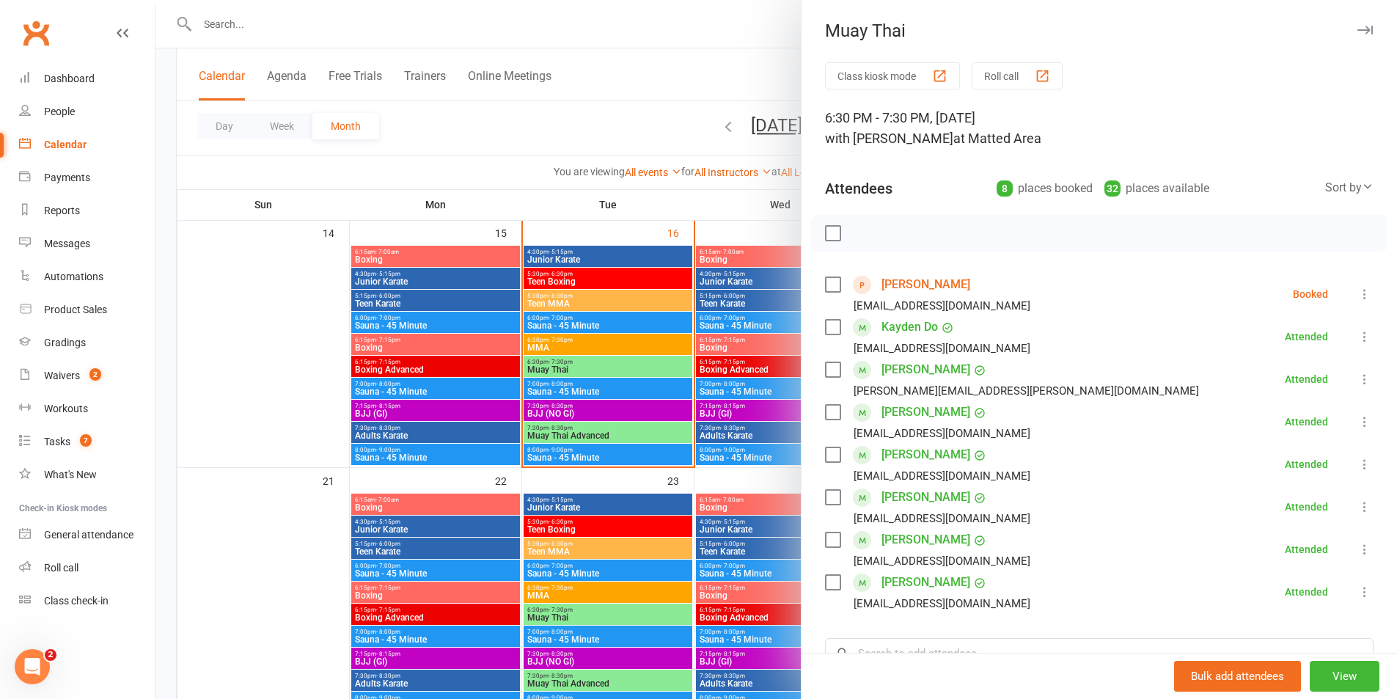
click at [633, 404] on div at bounding box center [777, 349] width 1242 height 699
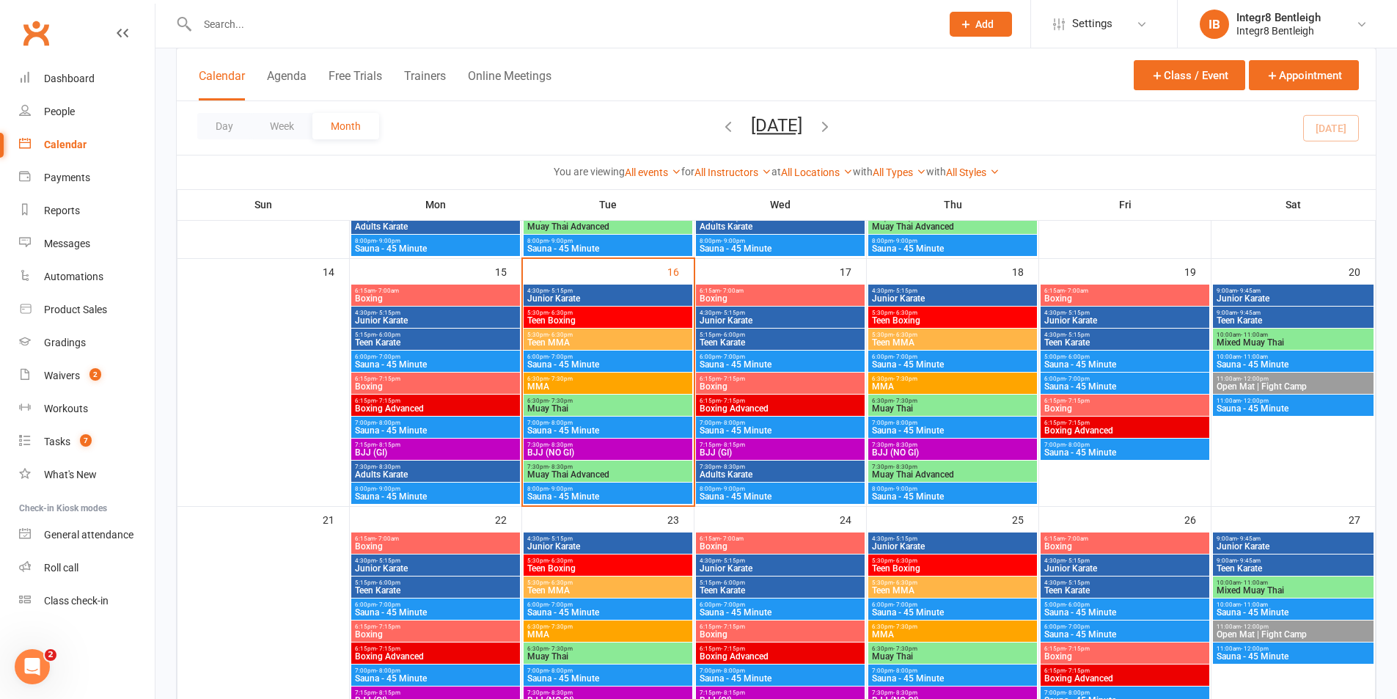
scroll to position [513, 0]
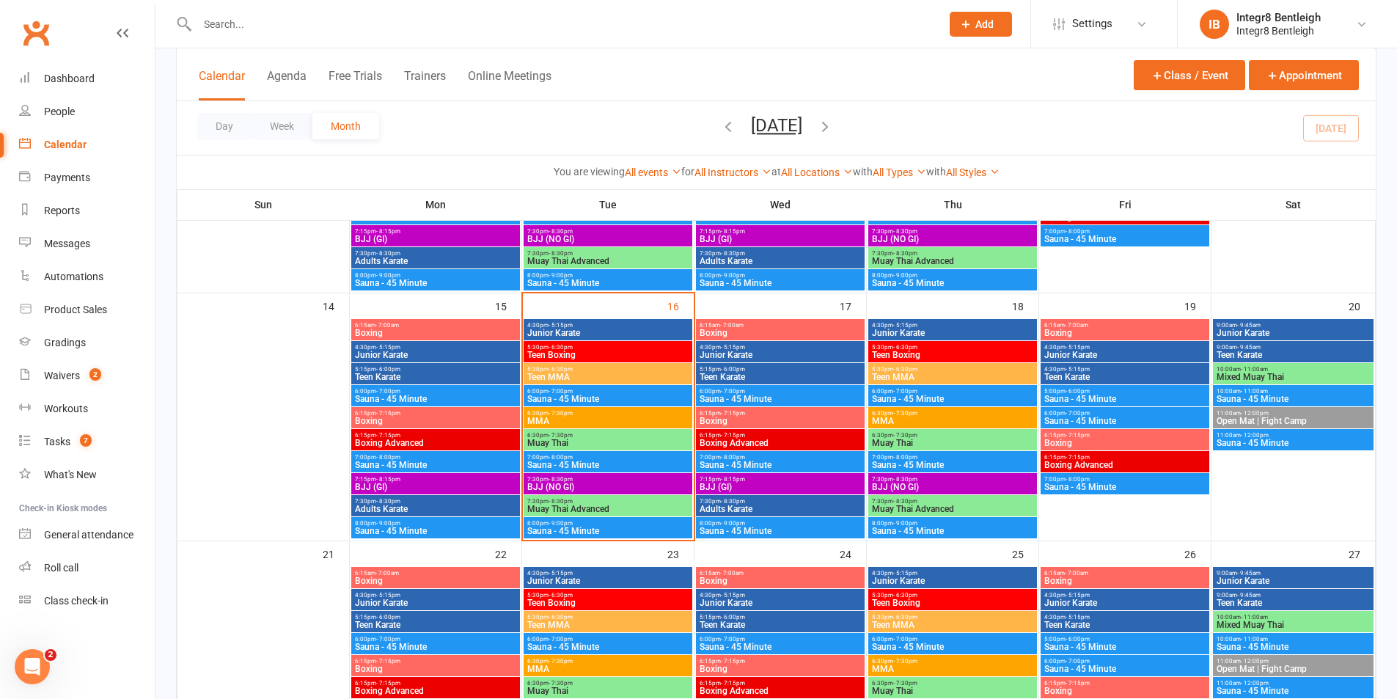
click at [756, 424] on span "Boxing" at bounding box center [780, 421] width 163 height 9
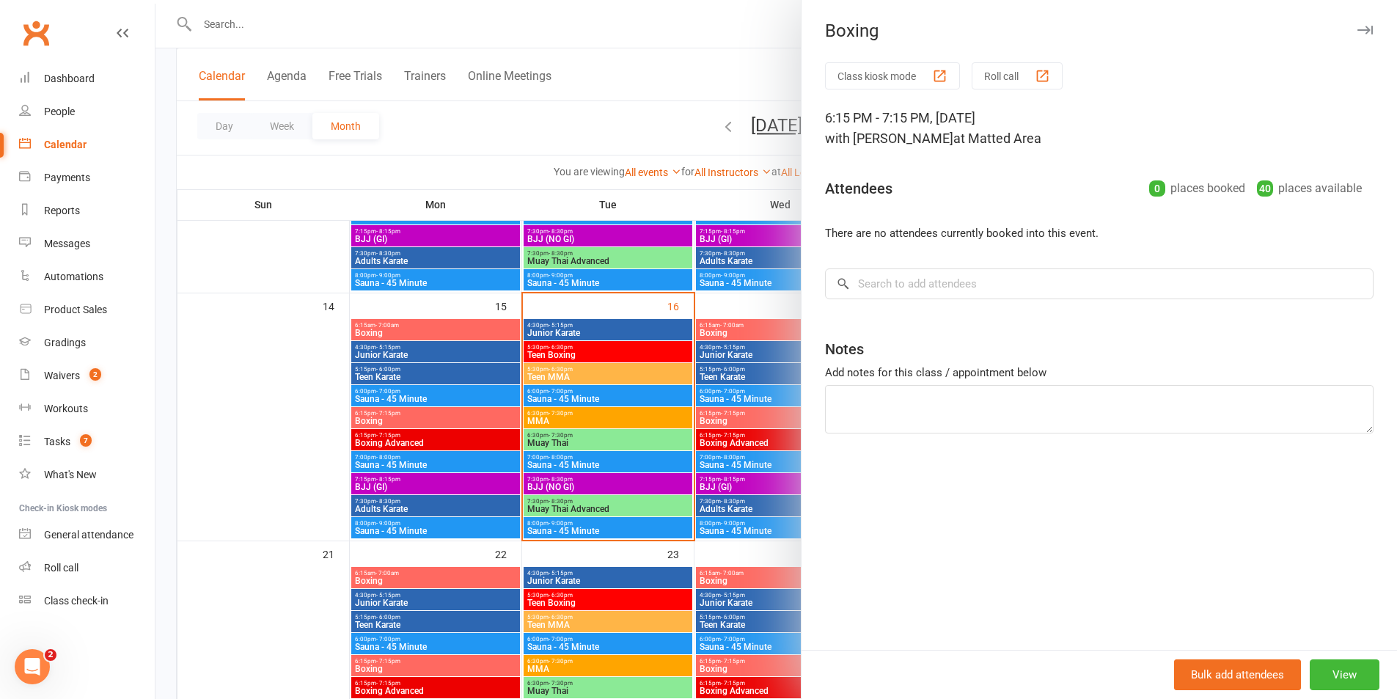
click at [607, 402] on div at bounding box center [777, 349] width 1242 height 699
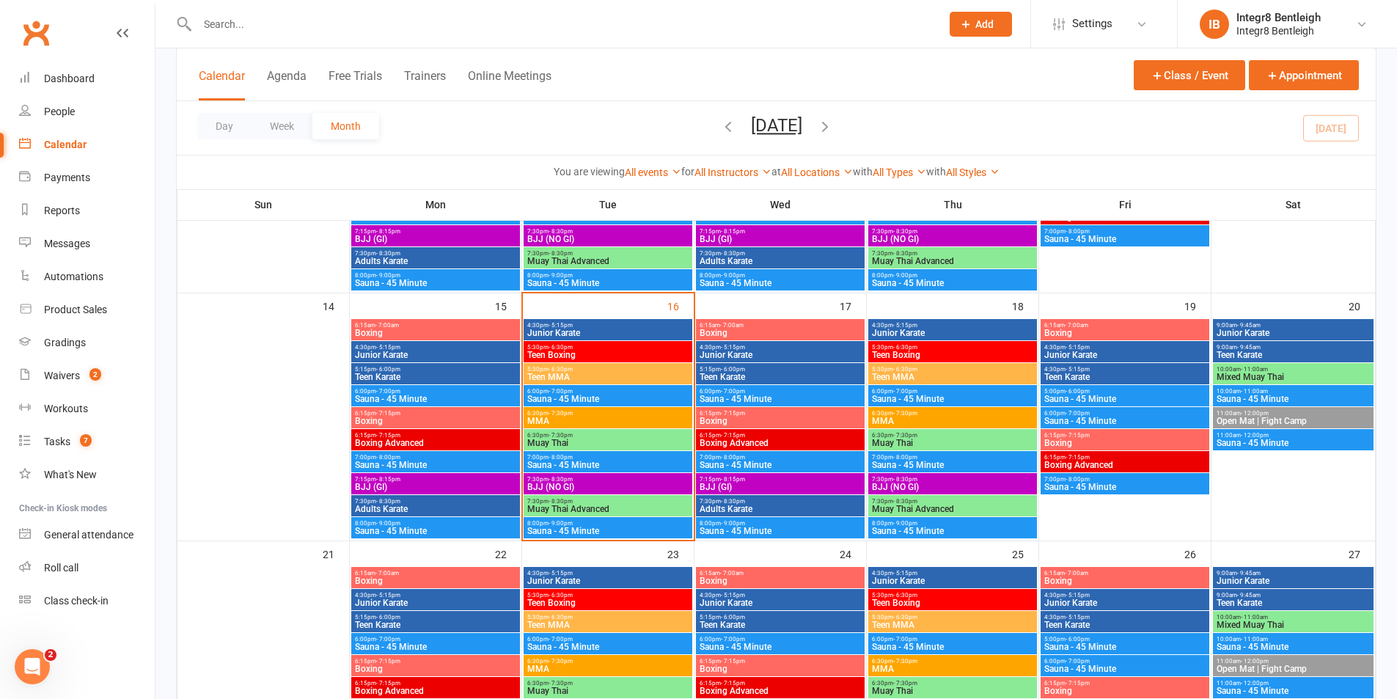
click at [815, 421] on span "Boxing" at bounding box center [780, 421] width 163 height 9
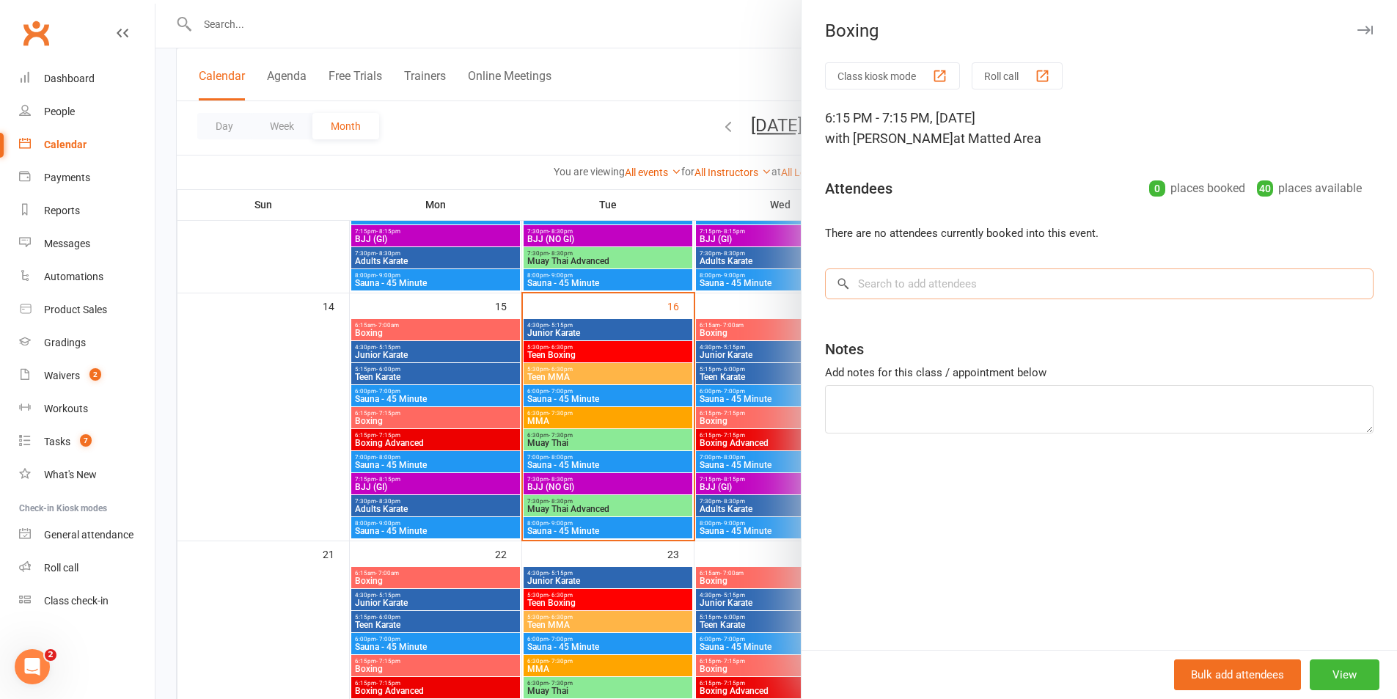
click at [1033, 285] on input "search" at bounding box center [1099, 283] width 549 height 31
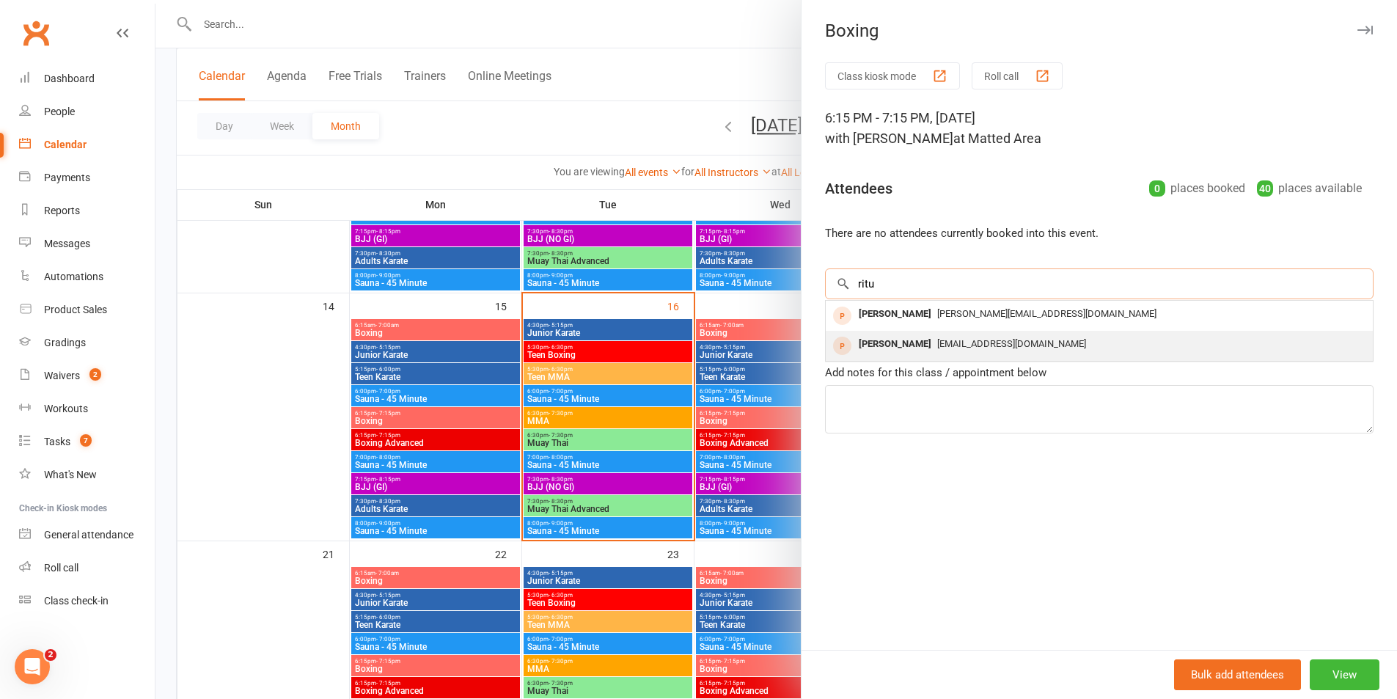
type input "ritu"
click at [984, 353] on div "ritusinghdeol@yahoo.com" at bounding box center [1100, 344] width 536 height 21
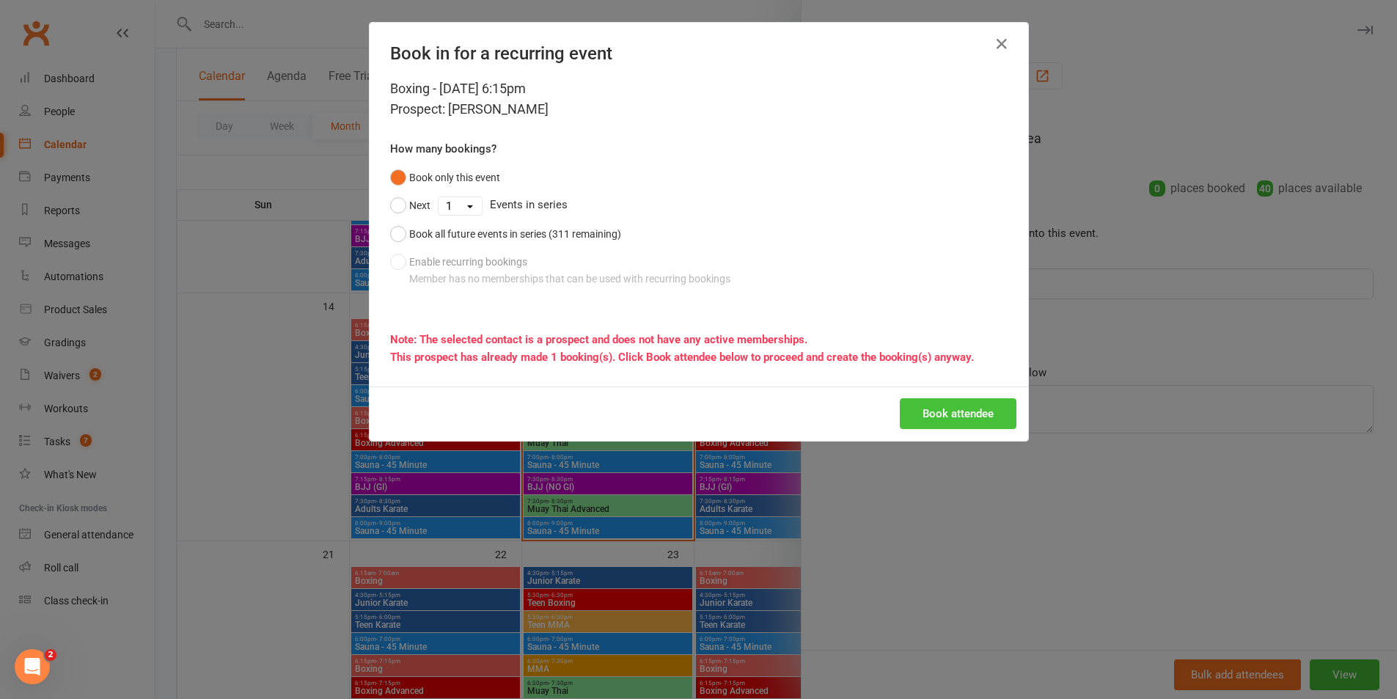
click at [971, 405] on button "Book attendee" at bounding box center [958, 413] width 117 height 31
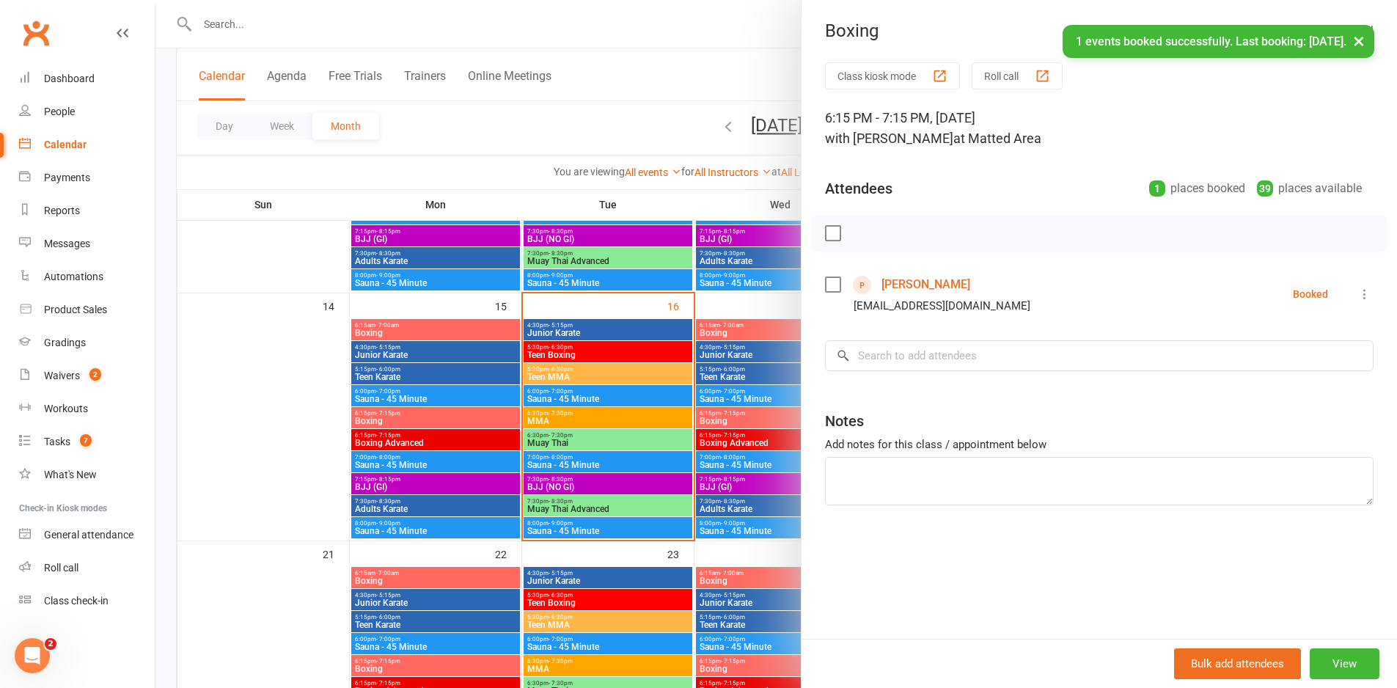
click at [746, 419] on div at bounding box center [777, 344] width 1242 height 688
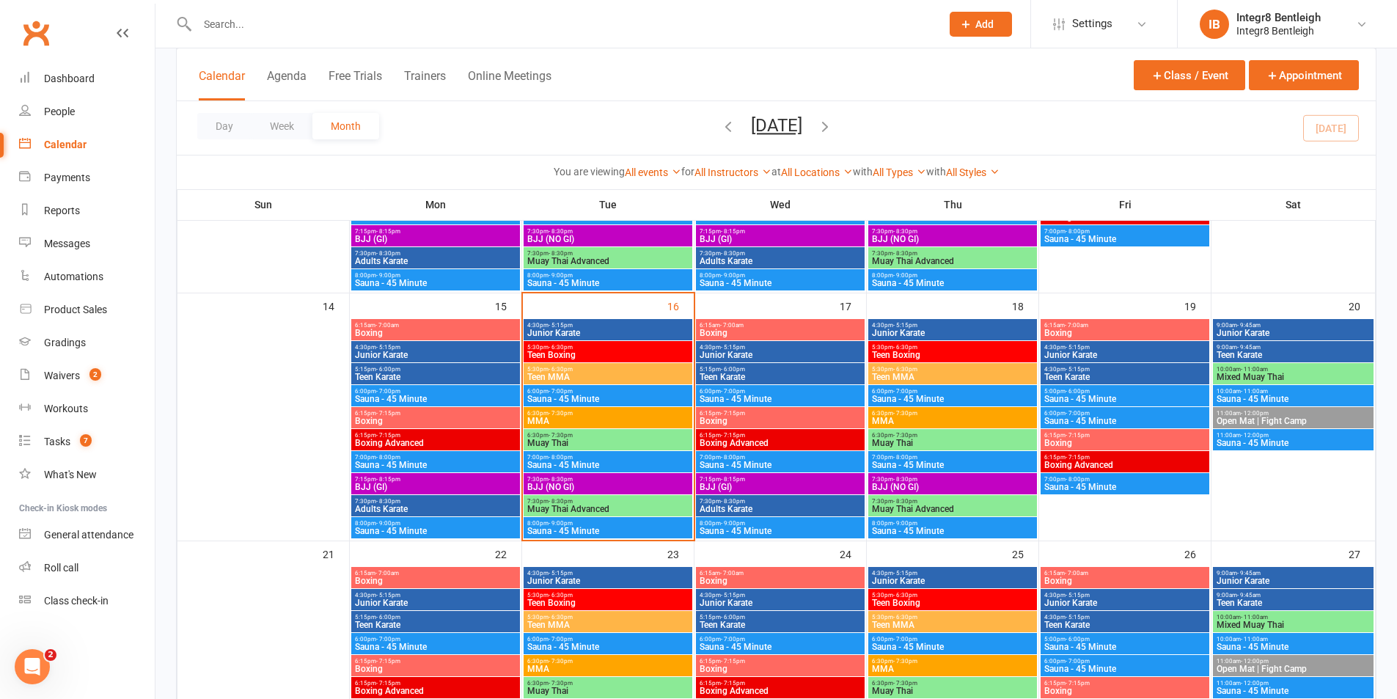
click at [805, 422] on span "Boxing" at bounding box center [780, 421] width 163 height 9
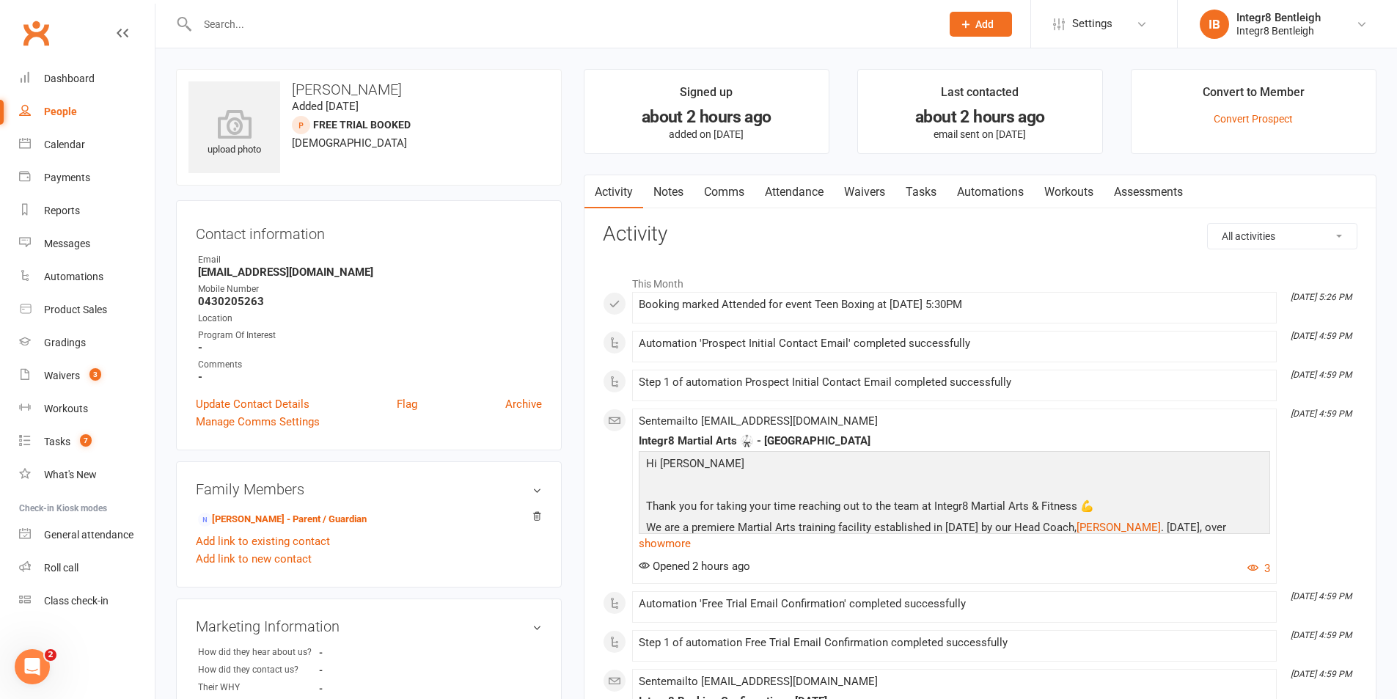
click at [656, 164] on main "Signed up about 2 hours ago added on [DATE] Last contacted about 2 hours ago em…" at bounding box center [980, 662] width 815 height 1187
drag, startPoint x: 663, startPoint y: 169, endPoint x: 661, endPoint y: 180, distance: 11.9
click at [663, 173] on main "Signed up about 2 hours ago added on [DATE] Last contacted about 2 hours ago em…" at bounding box center [980, 662] width 815 height 1187
click at [661, 180] on link "Notes" at bounding box center [668, 192] width 51 height 34
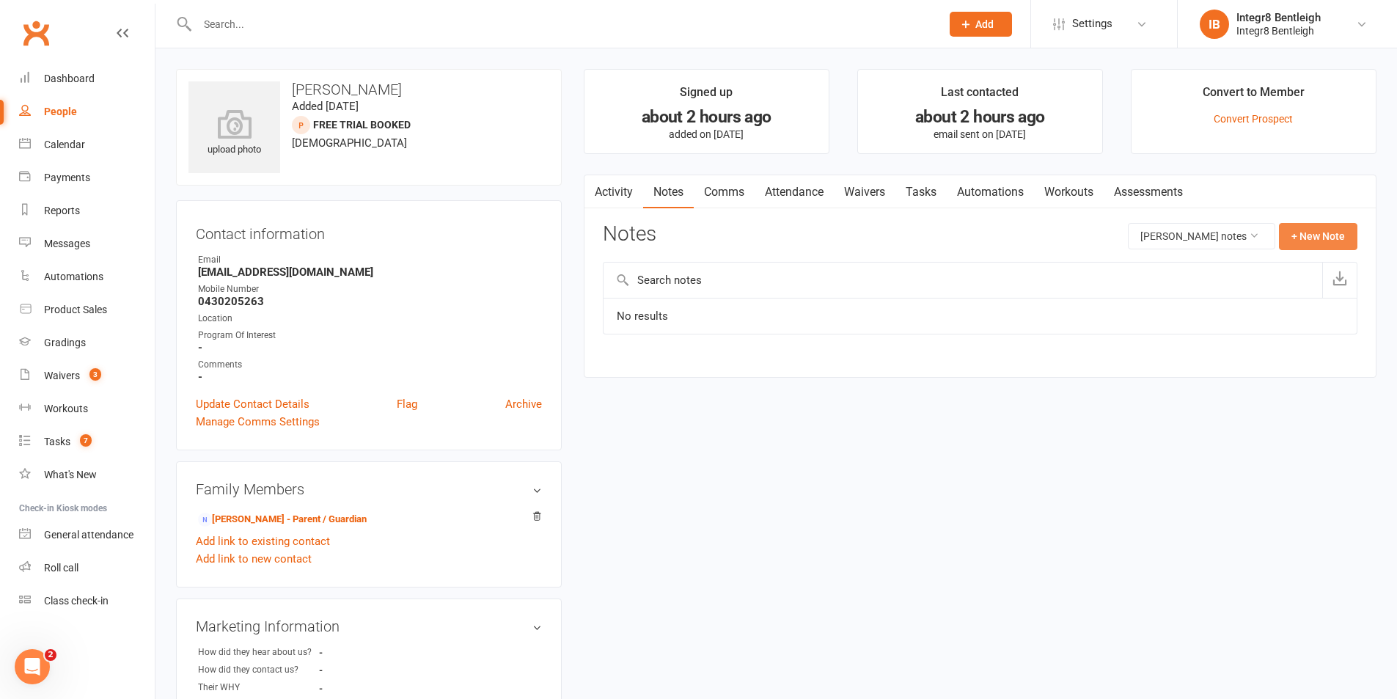
click at [1320, 234] on button "+ New Note" at bounding box center [1318, 236] width 78 height 26
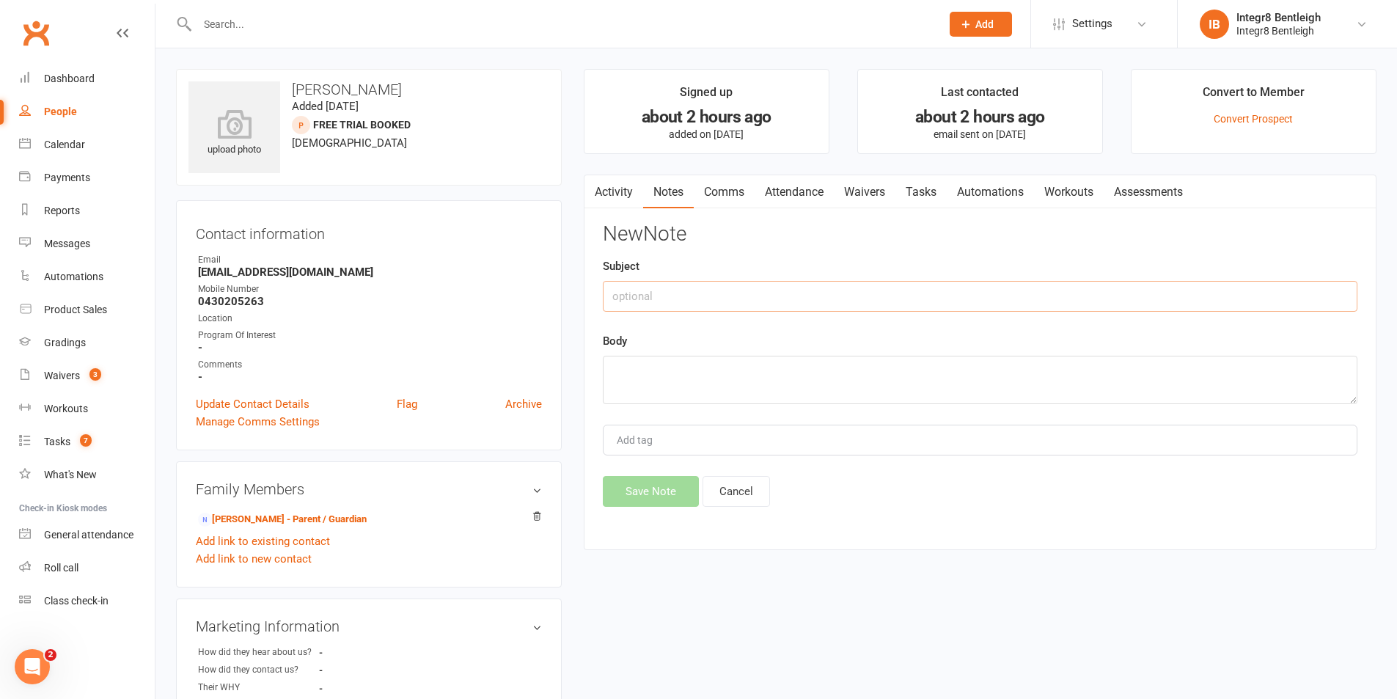
click at [762, 286] on input "text" at bounding box center [980, 296] width 755 height 31
type input "Post trial"
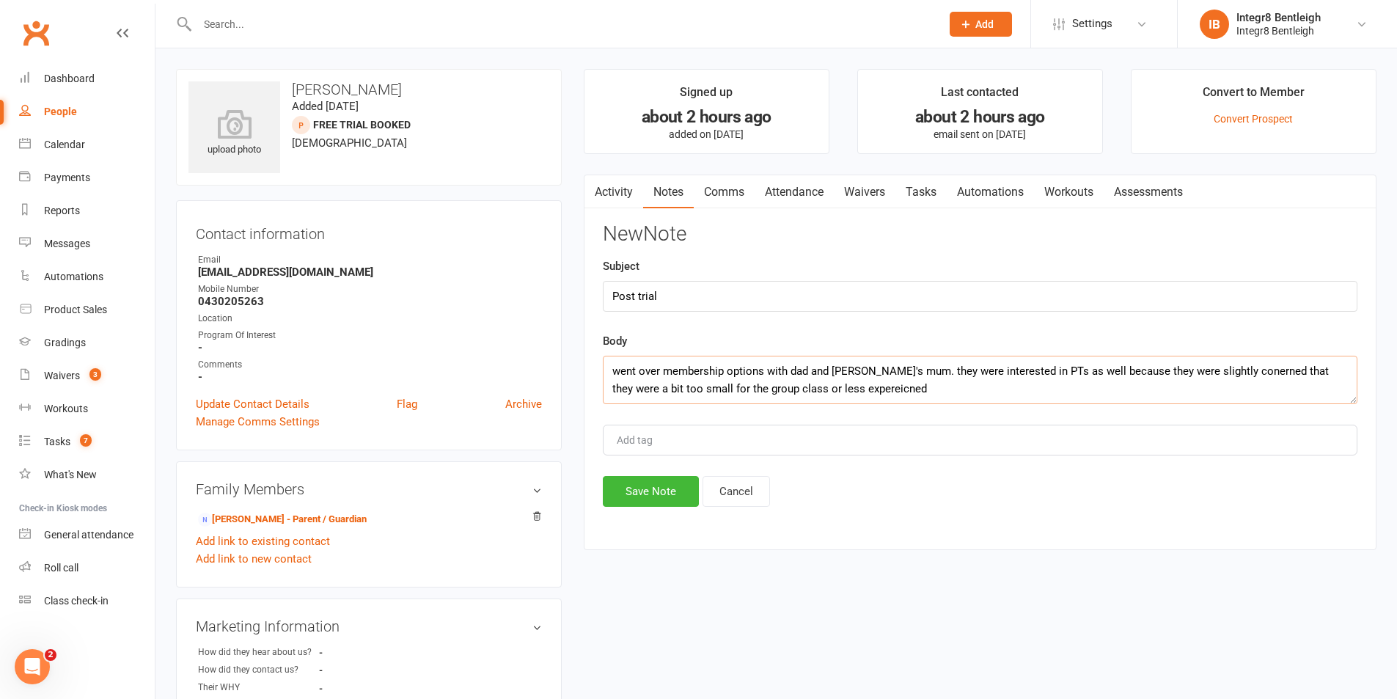
click at [813, 395] on textarea "went over membership options with dad and [PERSON_NAME]'s mum. they were intere…" at bounding box center [980, 380] width 755 height 48
click at [1225, 370] on textarea "went over membership options with dad and [PERSON_NAME]'s mum. they were intere…" at bounding box center [980, 380] width 755 height 48
click at [909, 385] on textarea "went over membership options with dad and [PERSON_NAME]'s mum. they were intere…" at bounding box center [980, 380] width 755 height 48
click at [1194, 384] on textarea "went over membership options with dad and [PERSON_NAME]'s mum. they were intere…" at bounding box center [980, 380] width 755 height 48
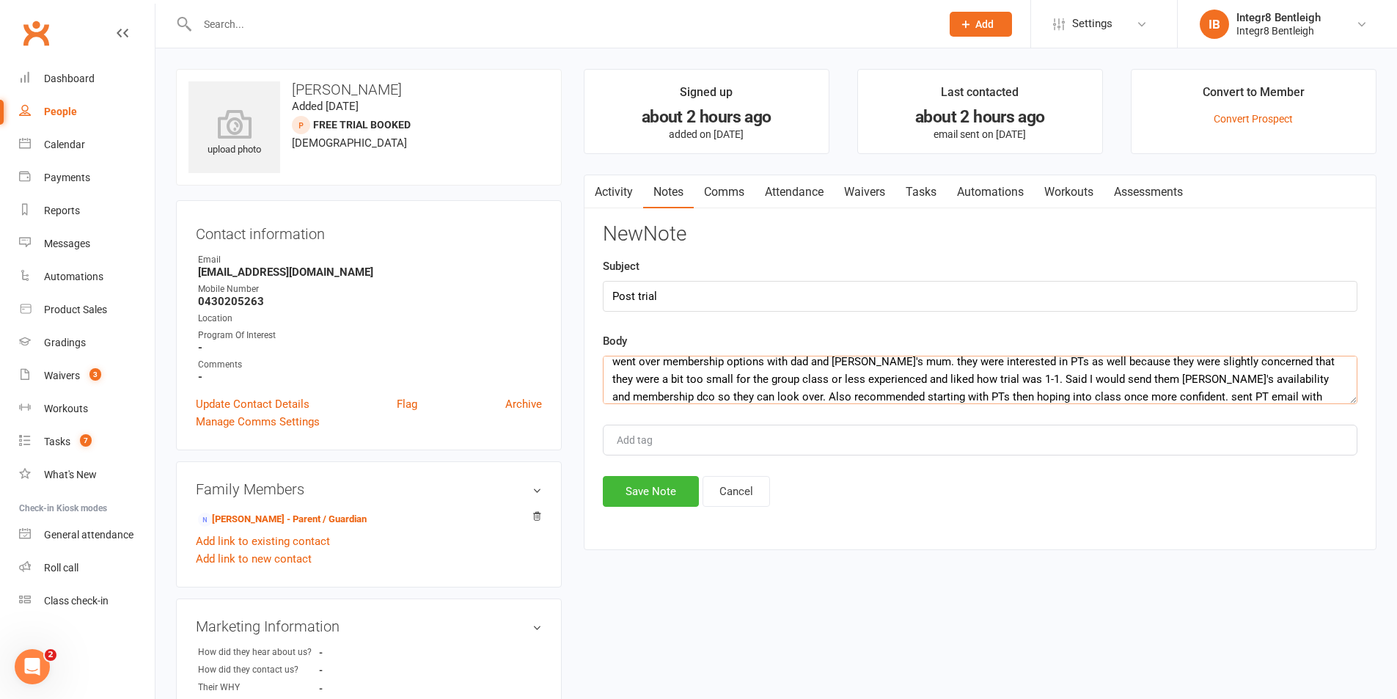
scroll to position [27, 0]
type textarea "went over membership options with dad and [PERSON_NAME]'s mum. they were intere…"
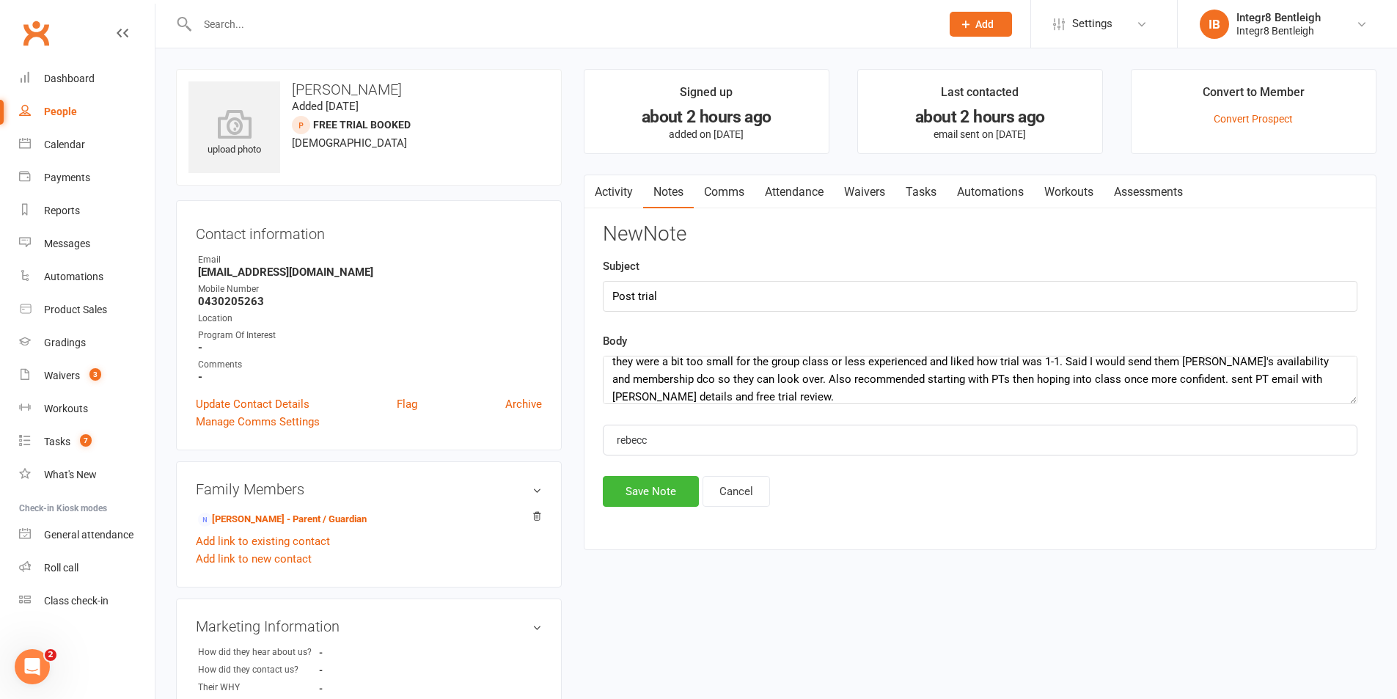
type input "[PERSON_NAME]"
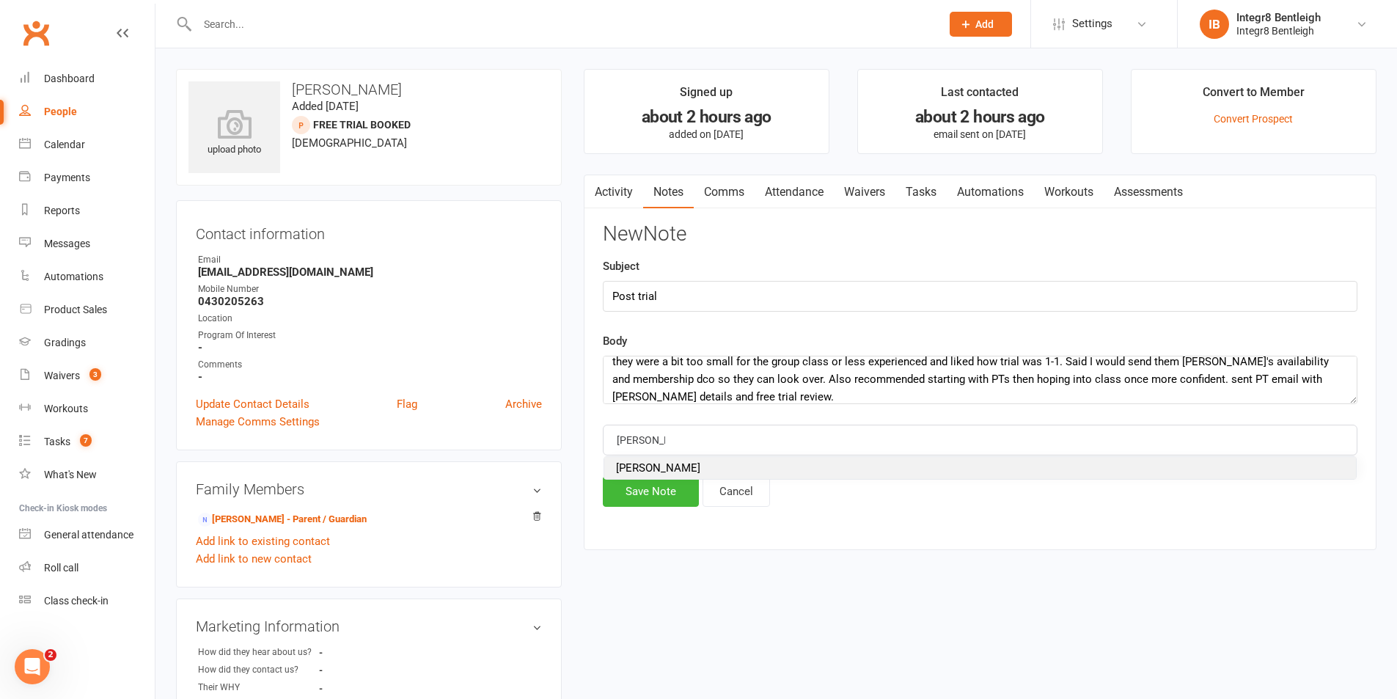
click at [638, 461] on li "[PERSON_NAME]" at bounding box center [980, 468] width 752 height 22
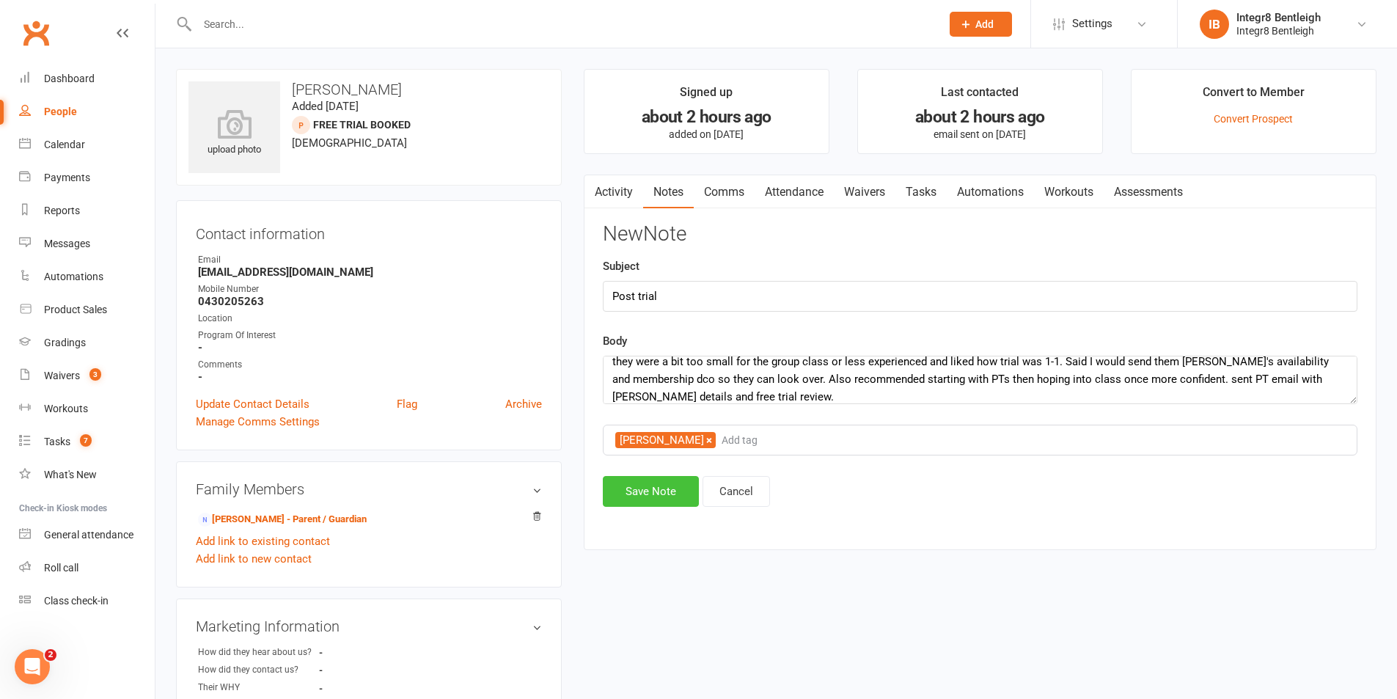
click at [654, 492] on button "Save Note" at bounding box center [651, 491] width 96 height 31
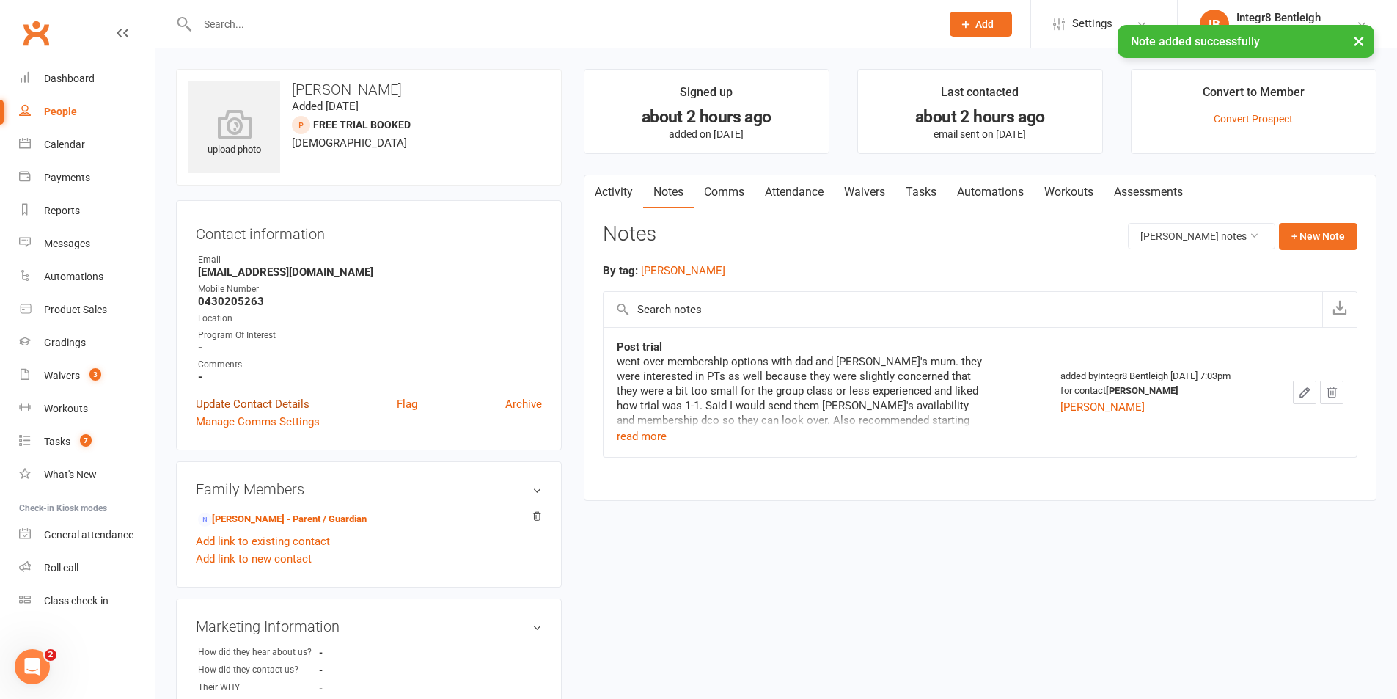
click at [301, 402] on link "Update Contact Details" at bounding box center [253, 404] width 114 height 18
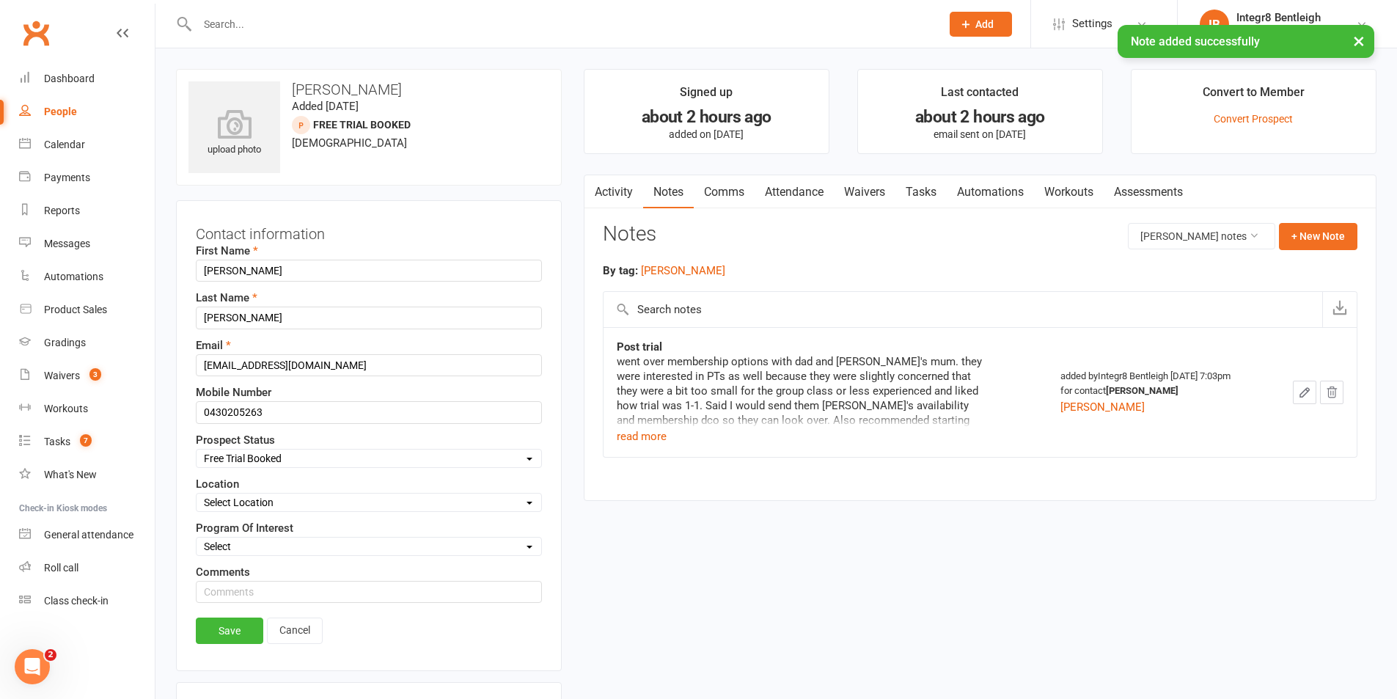
scroll to position [69, 0]
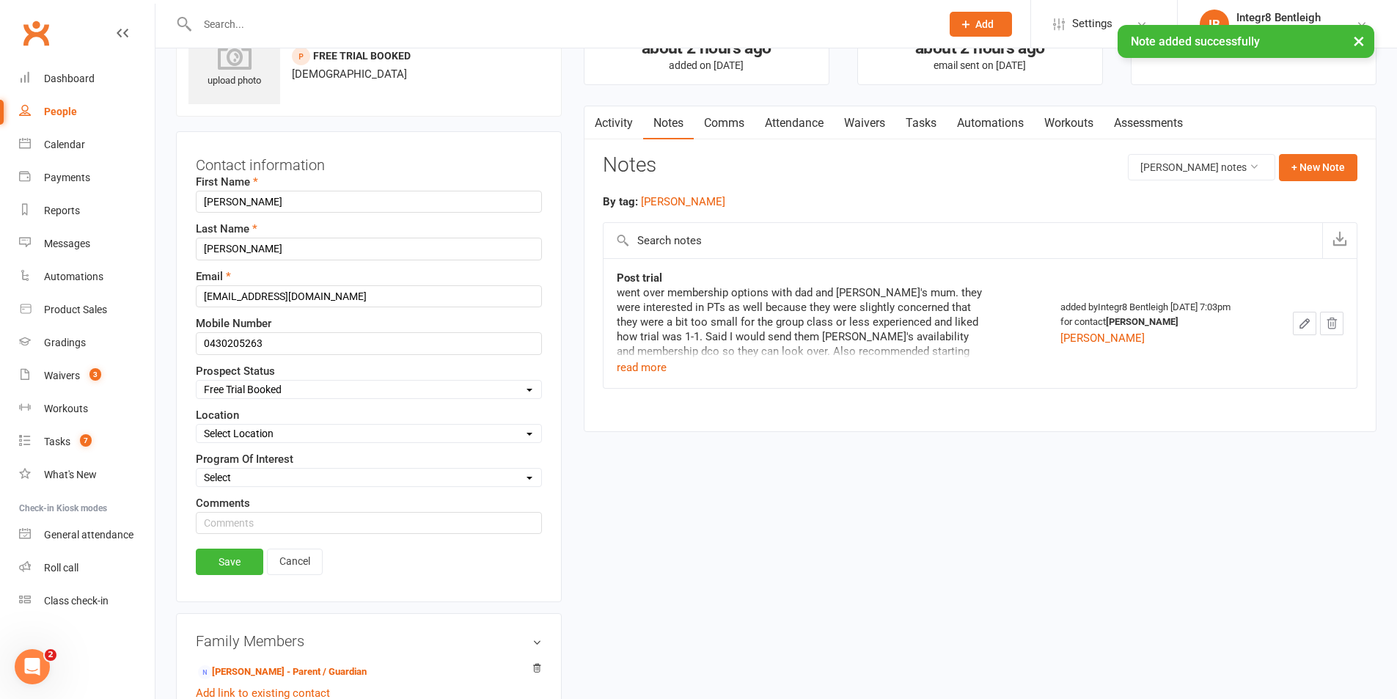
click at [301, 393] on select "Select Initial Contact Follow-up Free Trial Booked Awaiting Sign-Up Not Ready (…" at bounding box center [369, 389] width 345 height 16
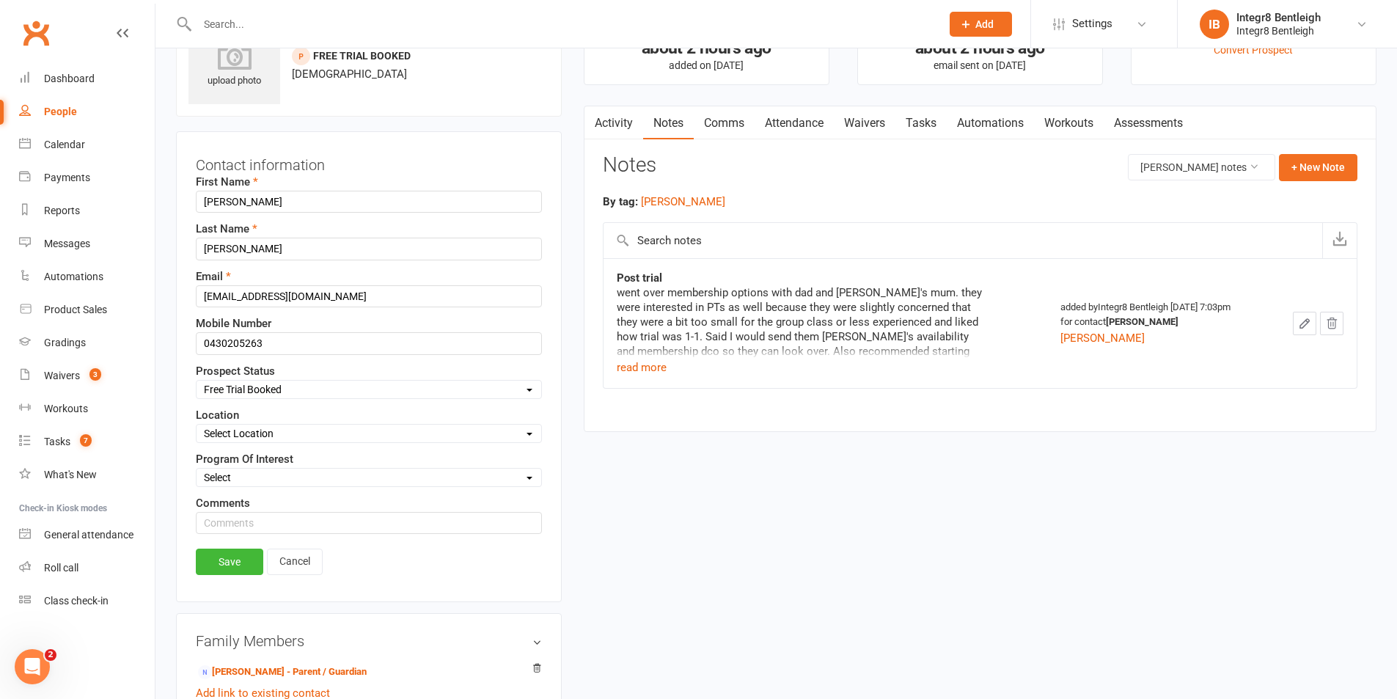
select select "Awaiting Sign-Up"
click at [197, 381] on select "Select Initial Contact Follow-up Free Trial Booked Awaiting Sign-Up Not Ready (…" at bounding box center [369, 389] width 345 height 16
click at [241, 554] on link "Save" at bounding box center [229, 562] width 67 height 26
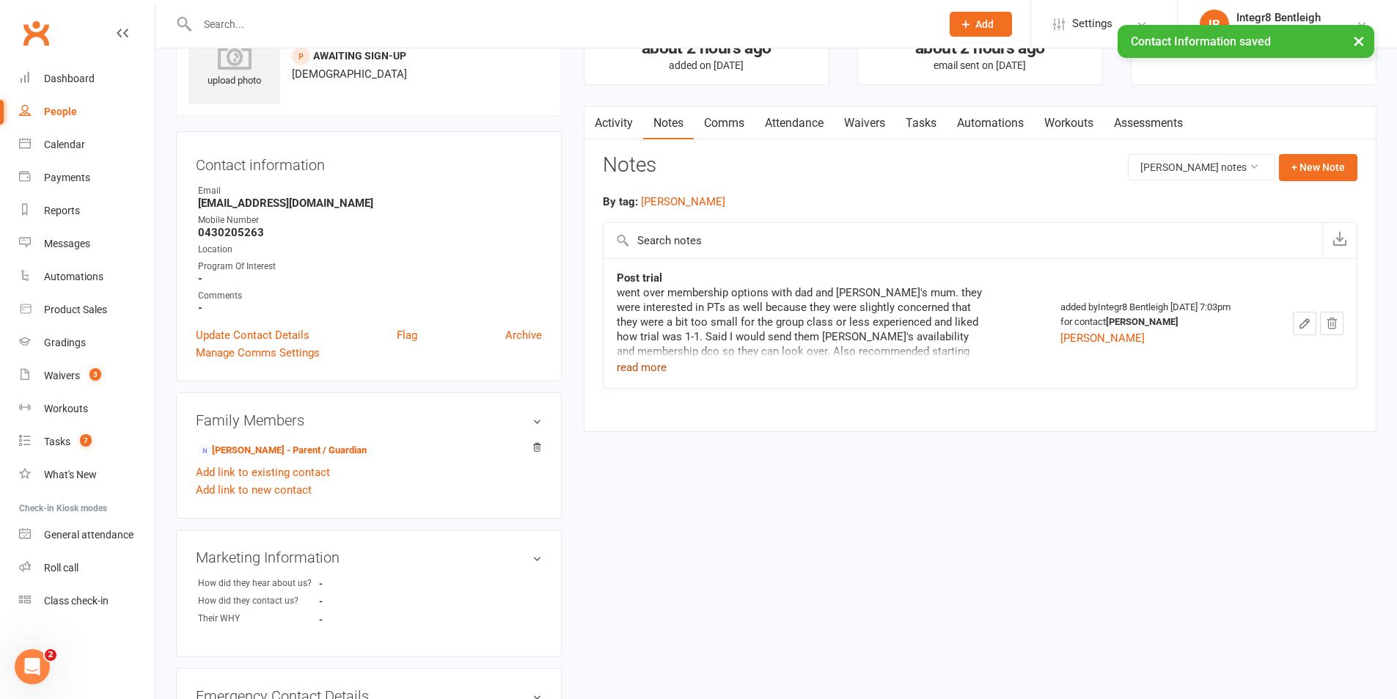
click at [651, 366] on button "read more" at bounding box center [642, 368] width 50 height 18
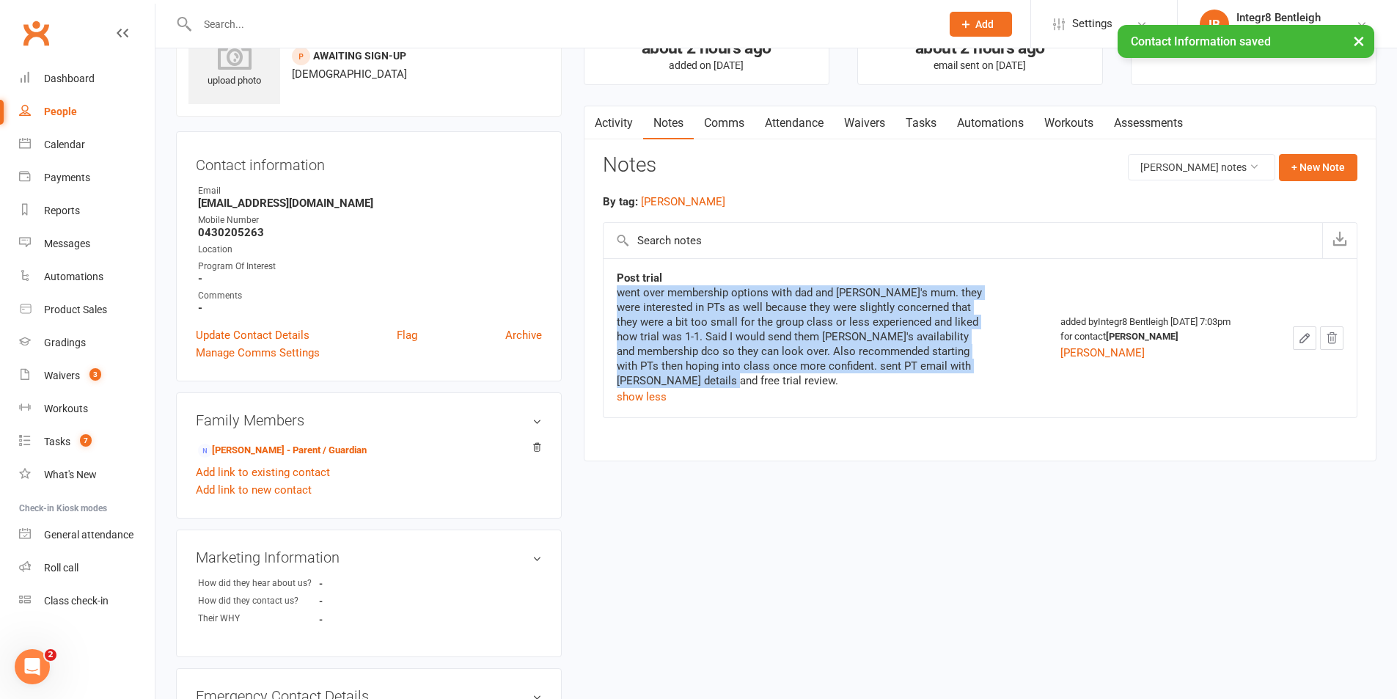
drag, startPoint x: 614, startPoint y: 296, endPoint x: 728, endPoint y: 381, distance: 143.0
click at [728, 381] on td "Post trial went over membership options with dad and [PERSON_NAME]'s mum. they …" at bounding box center [826, 337] width 445 height 159
copy div "went over membership options with dad and [PERSON_NAME]'s mum. they were intere…"
click at [771, 365] on div "went over membership options with dad and [PERSON_NAME]'s mum. they were intere…" at bounding box center [800, 336] width 367 height 103
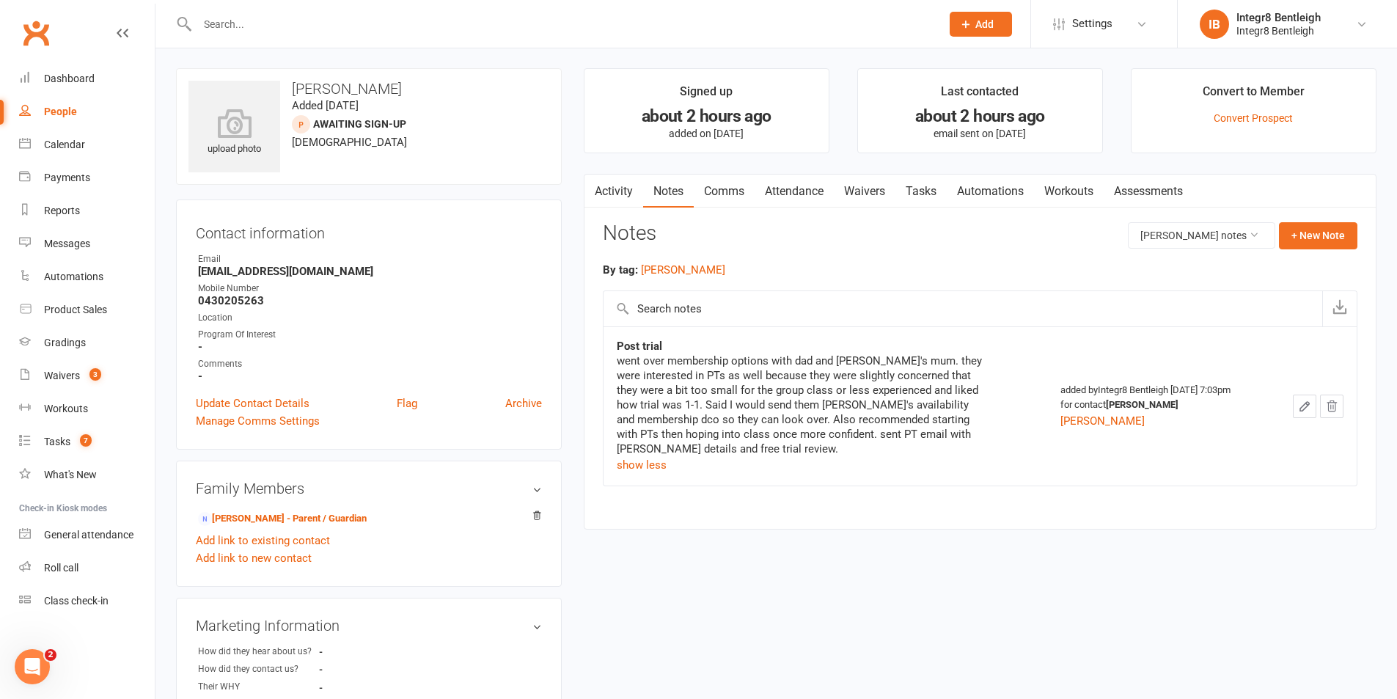
scroll to position [0, 0]
click at [877, 187] on link "Waivers" at bounding box center [865, 192] width 62 height 34
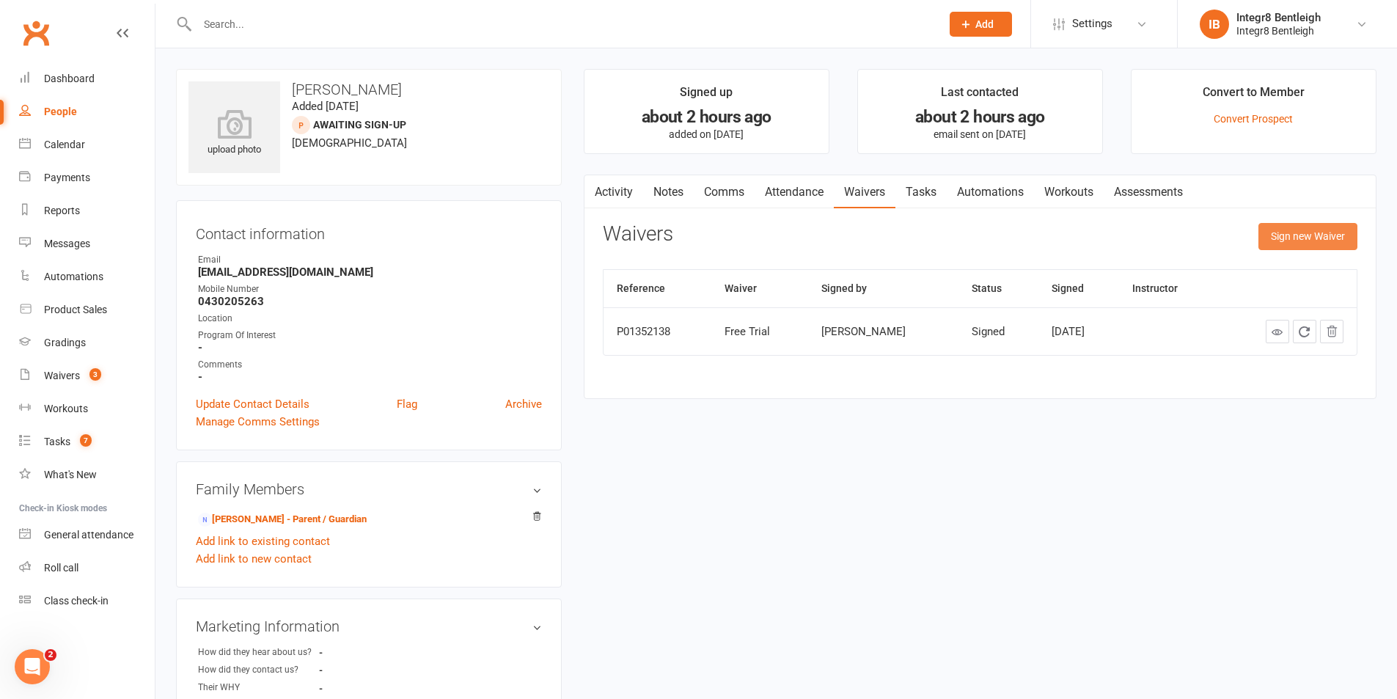
click at [1326, 238] on button "Sign new Waiver" at bounding box center [1308, 236] width 99 height 26
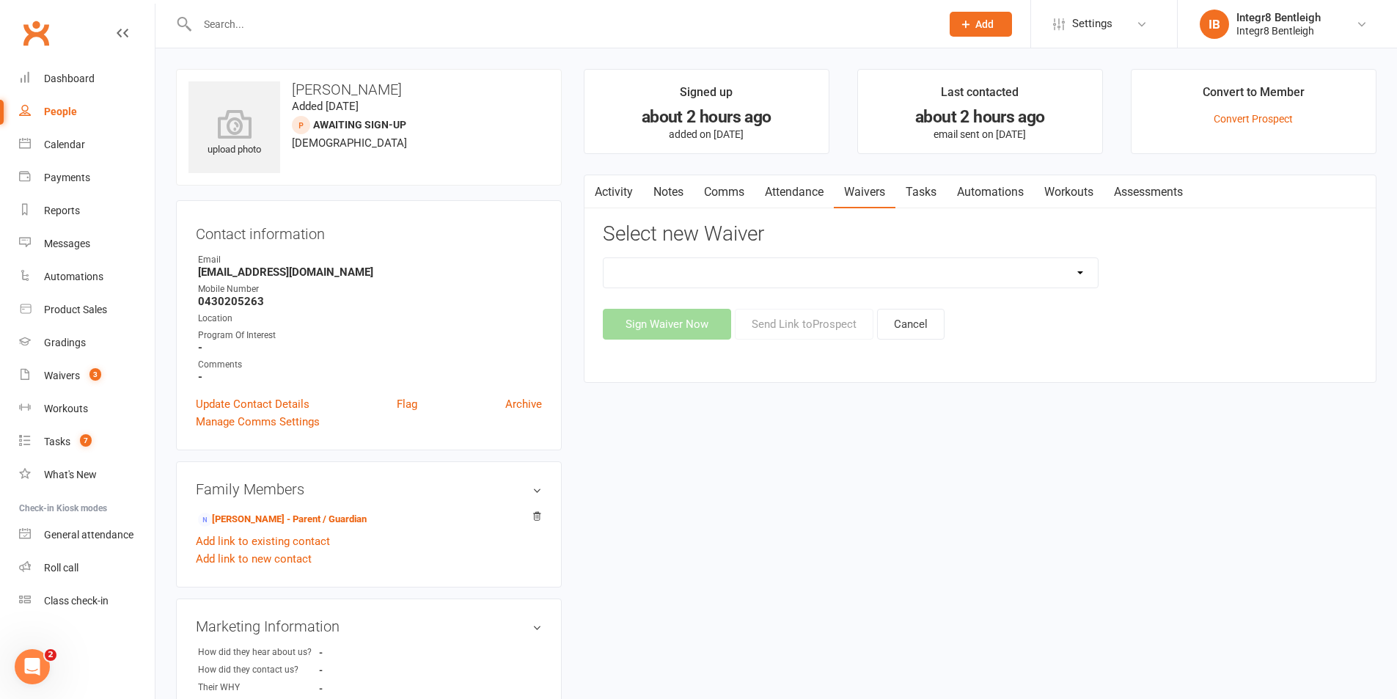
click at [923, 270] on select "10 Class Pass Cancellation Free Trial Hold Membership Document Mobility Worksho…" at bounding box center [851, 272] width 494 height 29
select select "10847"
click at [604, 258] on select "10 Class Pass Cancellation Free Trial Hold Membership Document Mobility Worksho…" at bounding box center [851, 272] width 494 height 29
click at [794, 329] on button "Send Link to [GEOGRAPHIC_DATA]" at bounding box center [804, 324] width 139 height 31
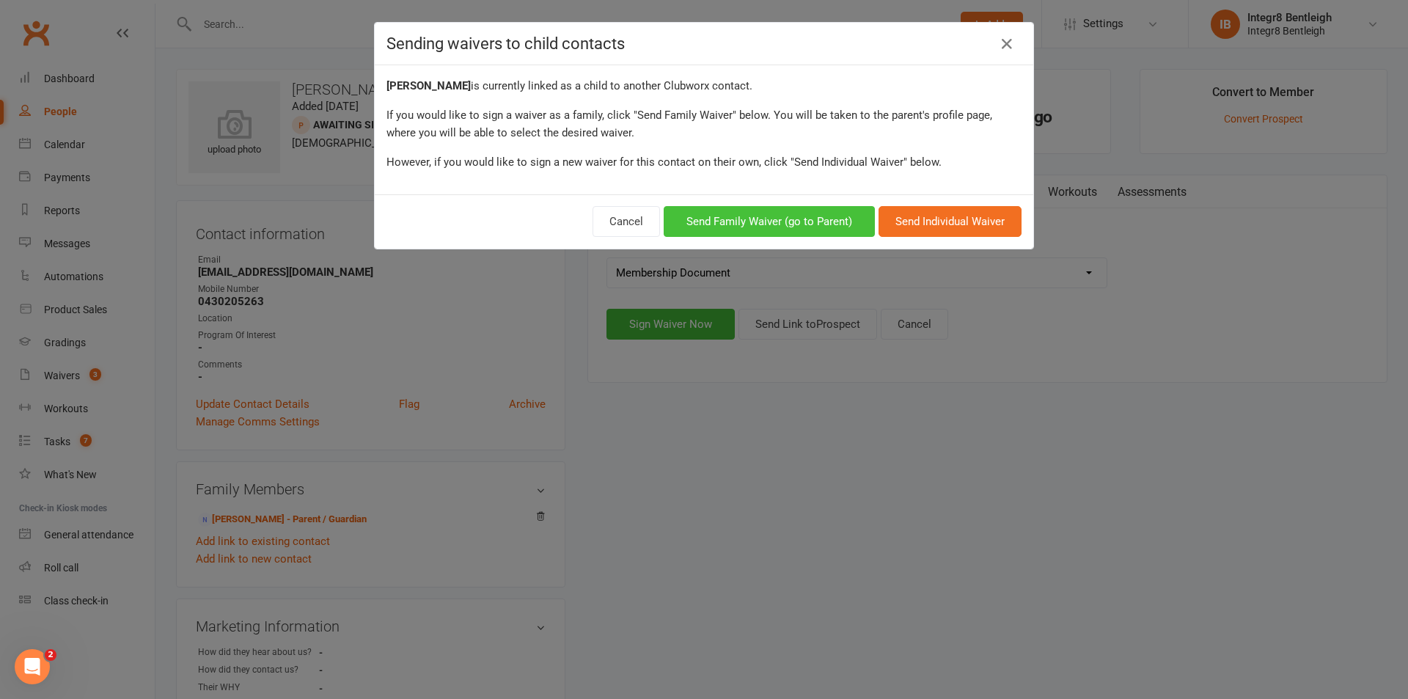
click at [800, 227] on button "Send Family Waiver (go to Parent)" at bounding box center [769, 221] width 211 height 31
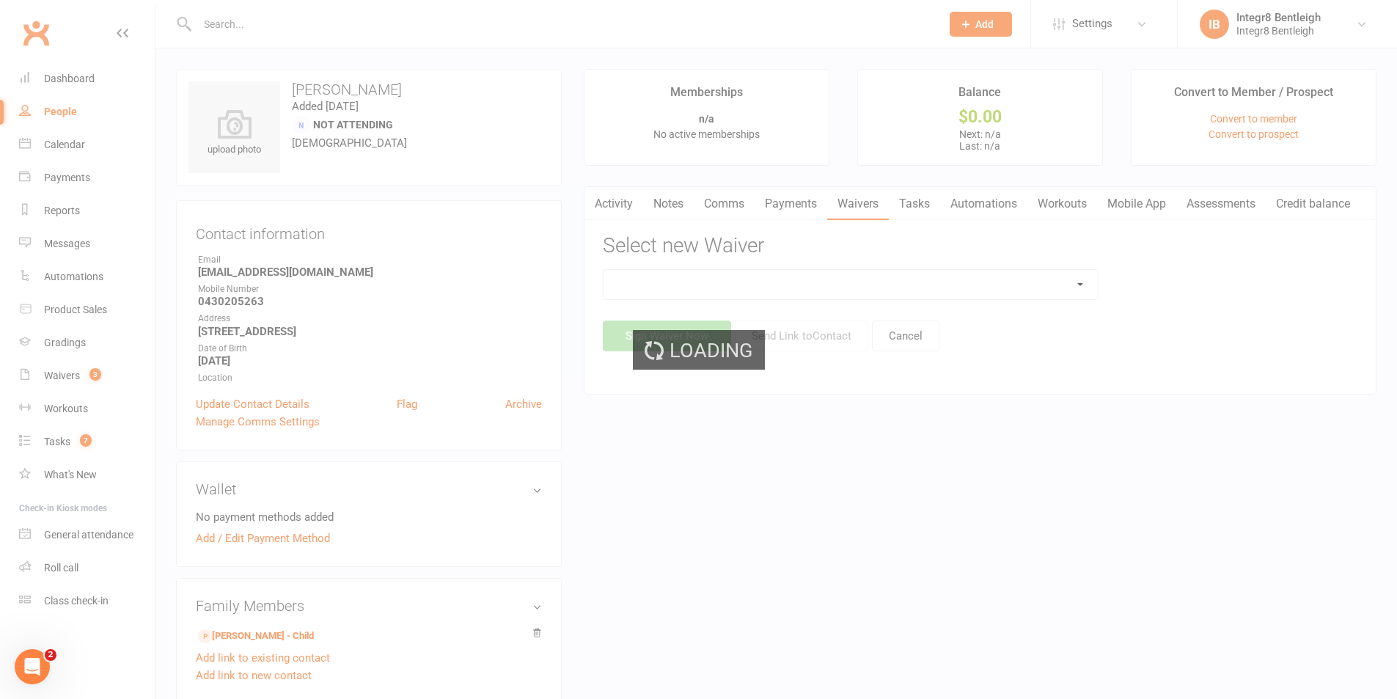
click at [748, 283] on div "Loading" at bounding box center [698, 349] width 1397 height 699
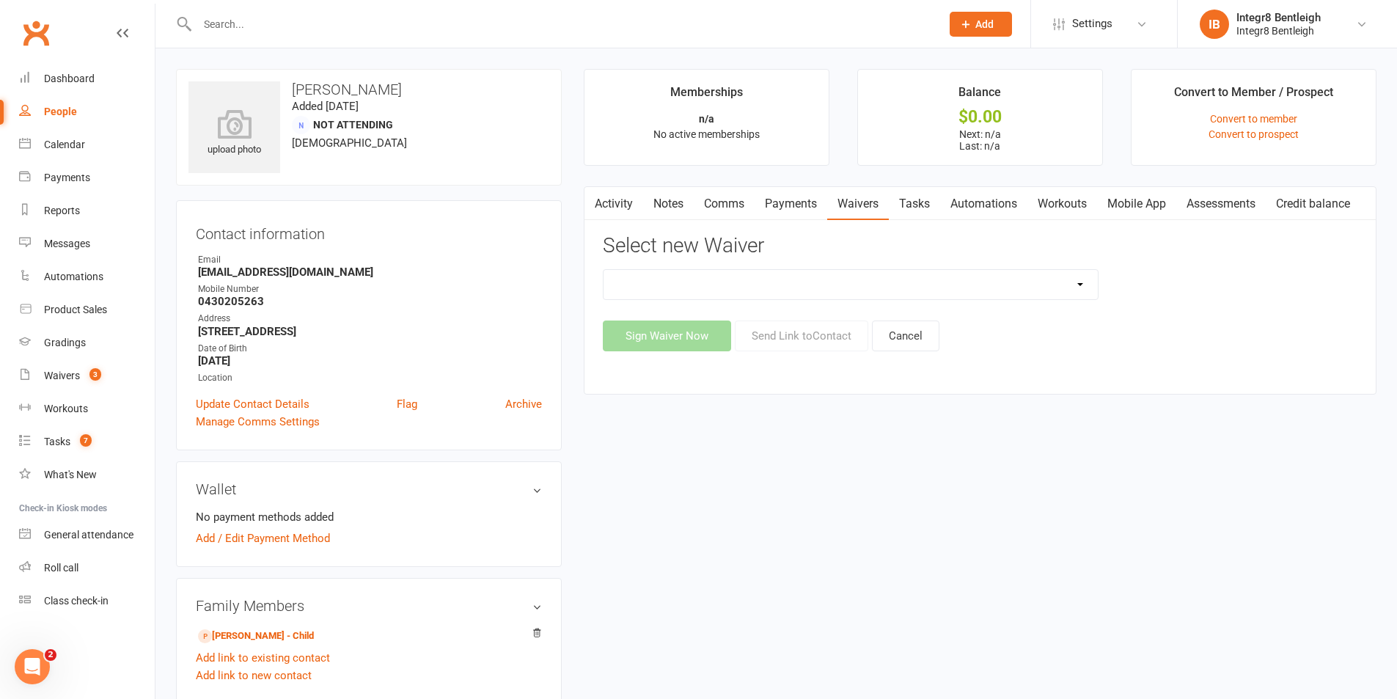
click at [748, 284] on select "10 Class Pass Cancellation Free Trial Hold Membership Document Mobility Worksho…" at bounding box center [851, 284] width 494 height 29
select select "10847"
click at [604, 270] on select "10 Class Pass Cancellation Free Trial Hold Membership Document Mobility Worksho…" at bounding box center [851, 284] width 494 height 29
click at [800, 335] on button "Send Link to Contact" at bounding box center [802, 336] width 134 height 31
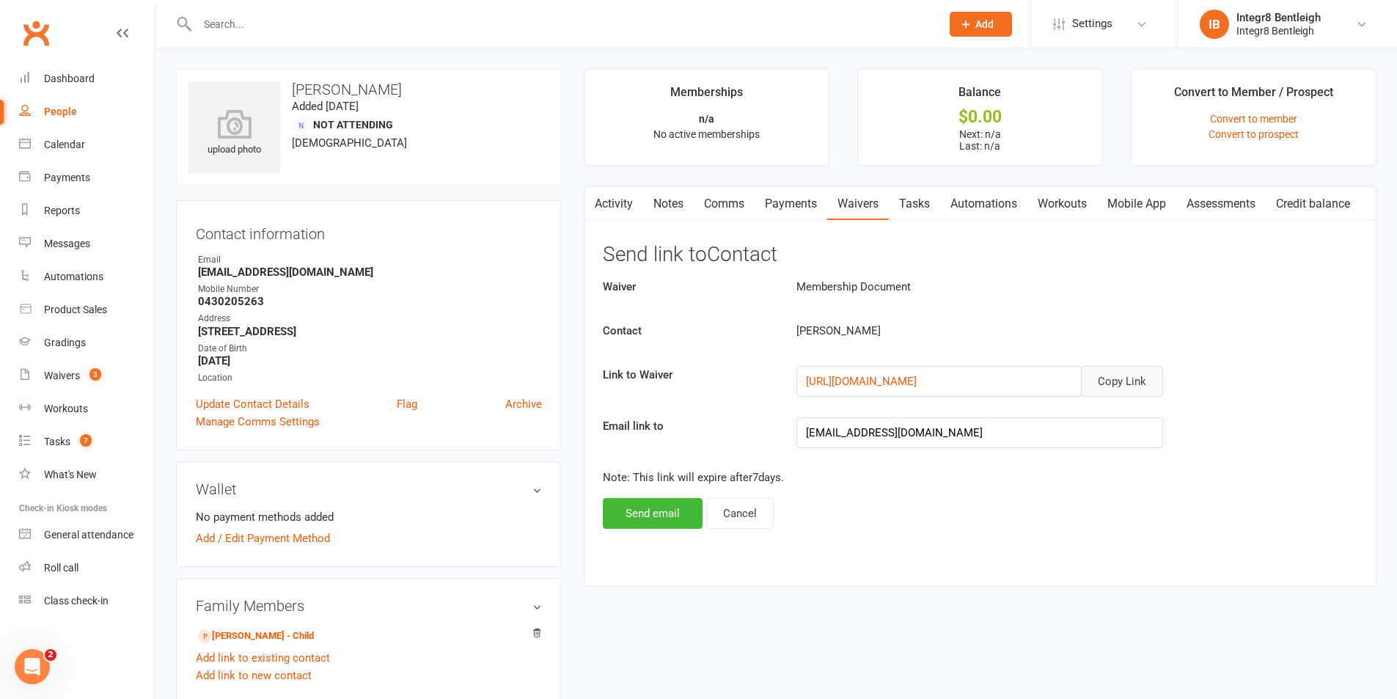
click at [1111, 373] on button "Copy Link" at bounding box center [1122, 381] width 82 height 31
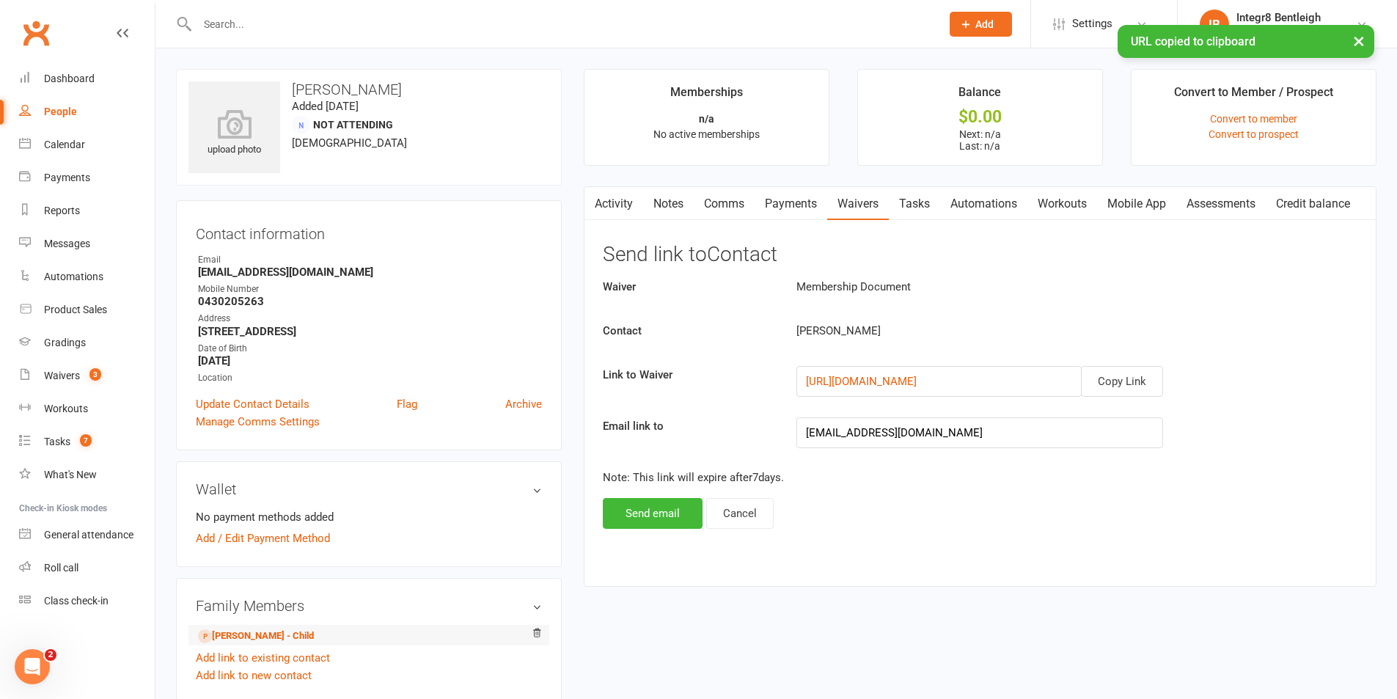
click at [259, 628] on li "Darren Chen - Child" at bounding box center [369, 635] width 346 height 21
click at [257, 634] on link "Darren Chen - Child" at bounding box center [256, 636] width 116 height 15
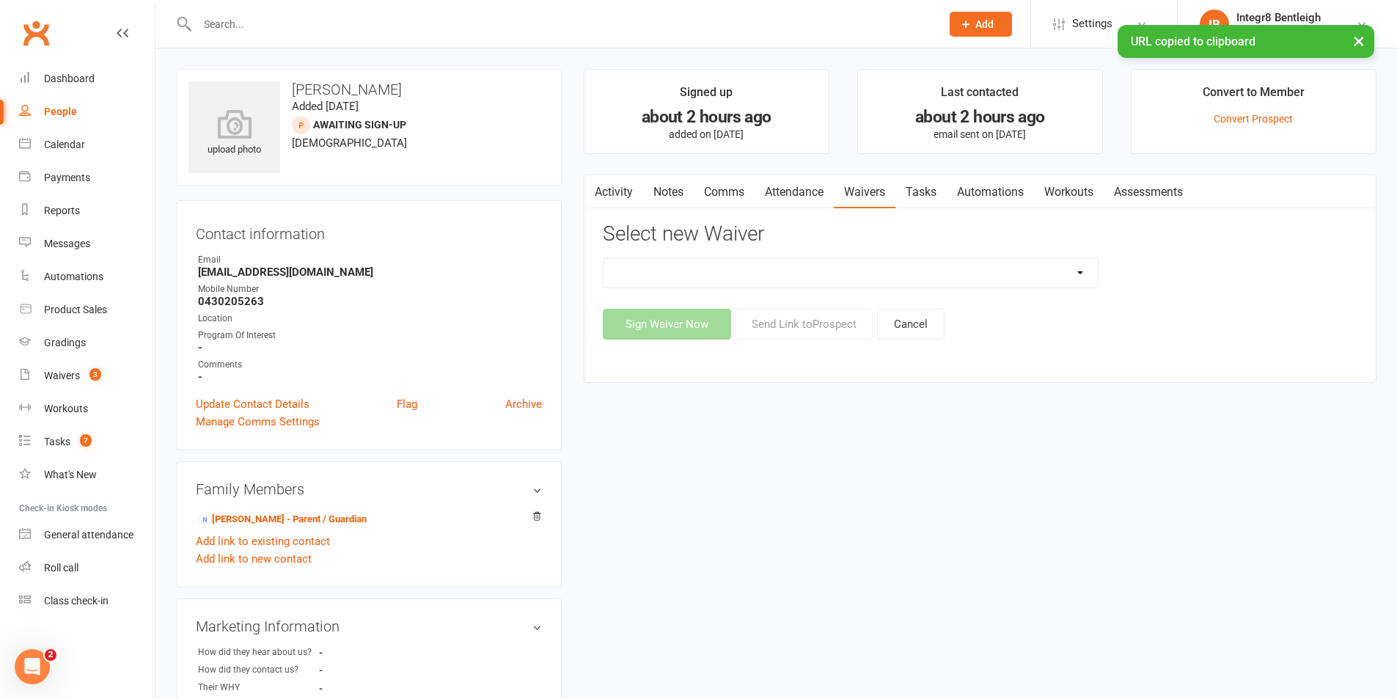
click at [726, 191] on link "Comms" at bounding box center [724, 192] width 61 height 34
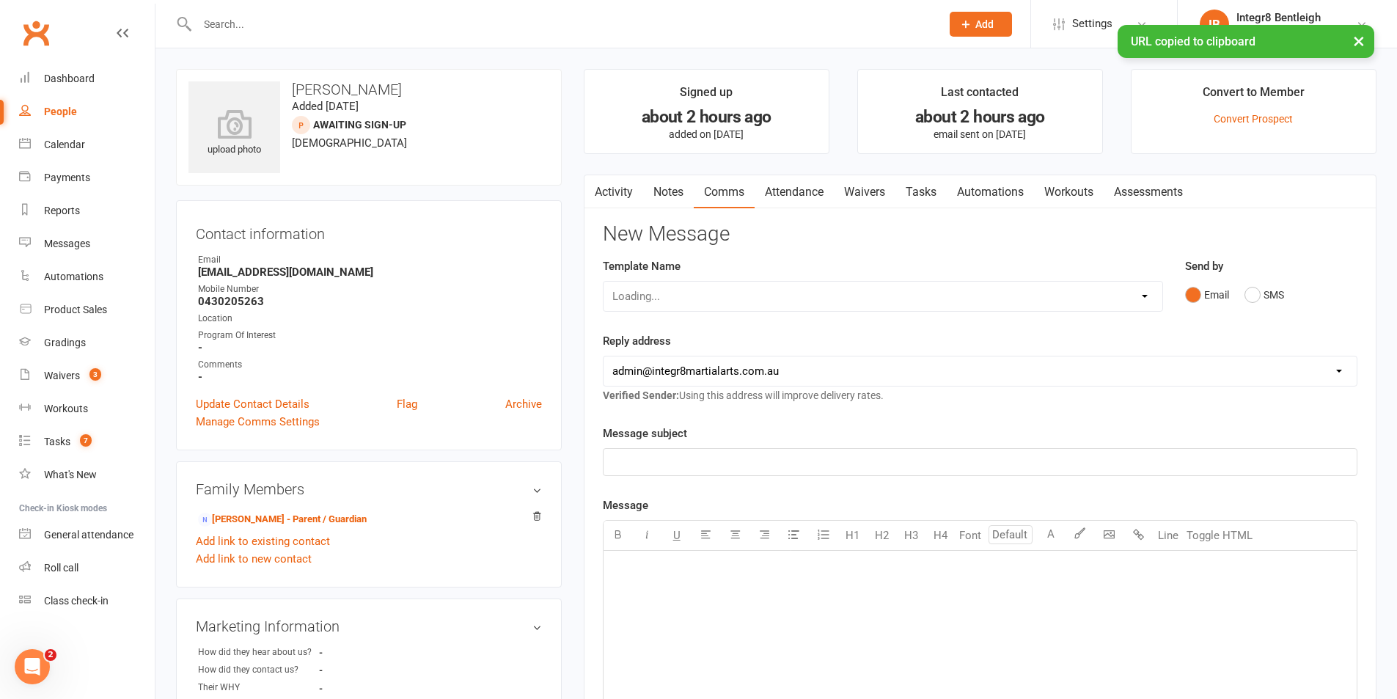
click at [713, 303] on div "Loading..." at bounding box center [883, 296] width 560 height 31
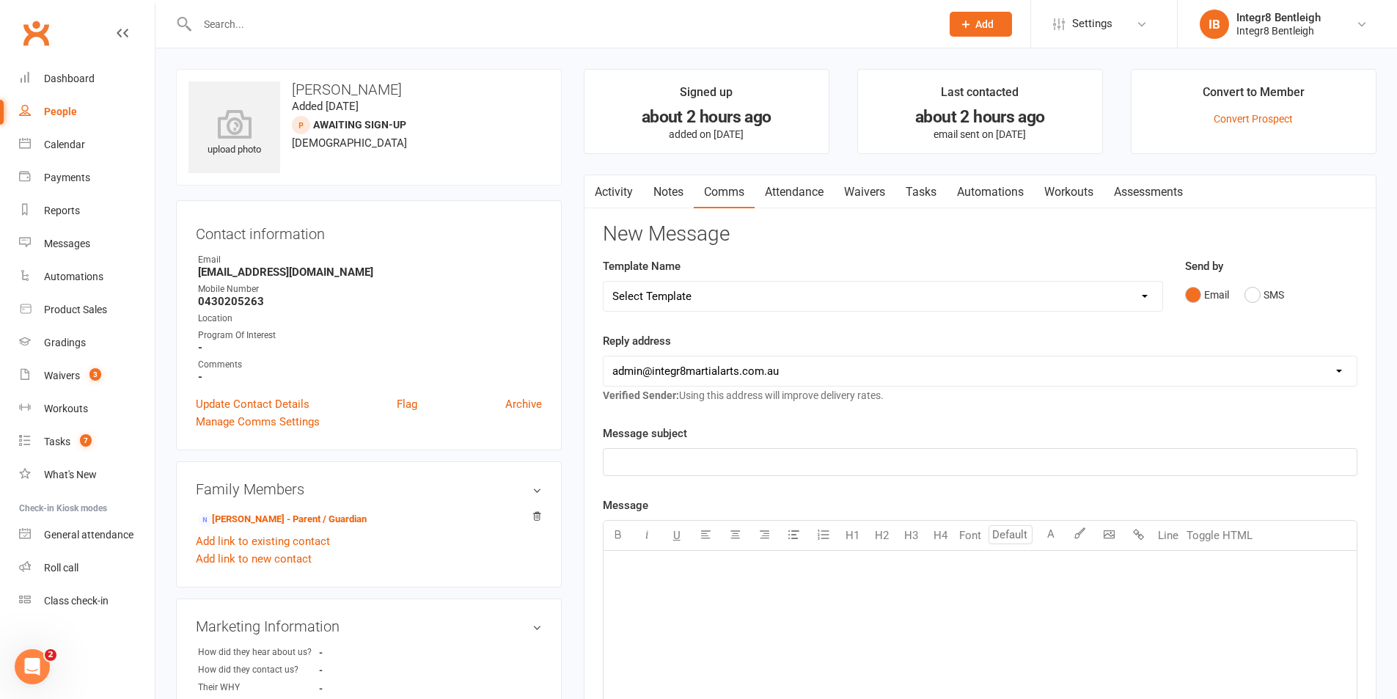
click at [713, 300] on select "Select Template [Email] Public Holiday [Email] 10 Class Pass - 1 Class Remainin…" at bounding box center [883, 296] width 559 height 29
click at [604, 282] on select "Select Template [Email] Public Holiday [Email] 10 Class Pass - 1 Class Remainin…" at bounding box center [883, 296] width 559 height 29
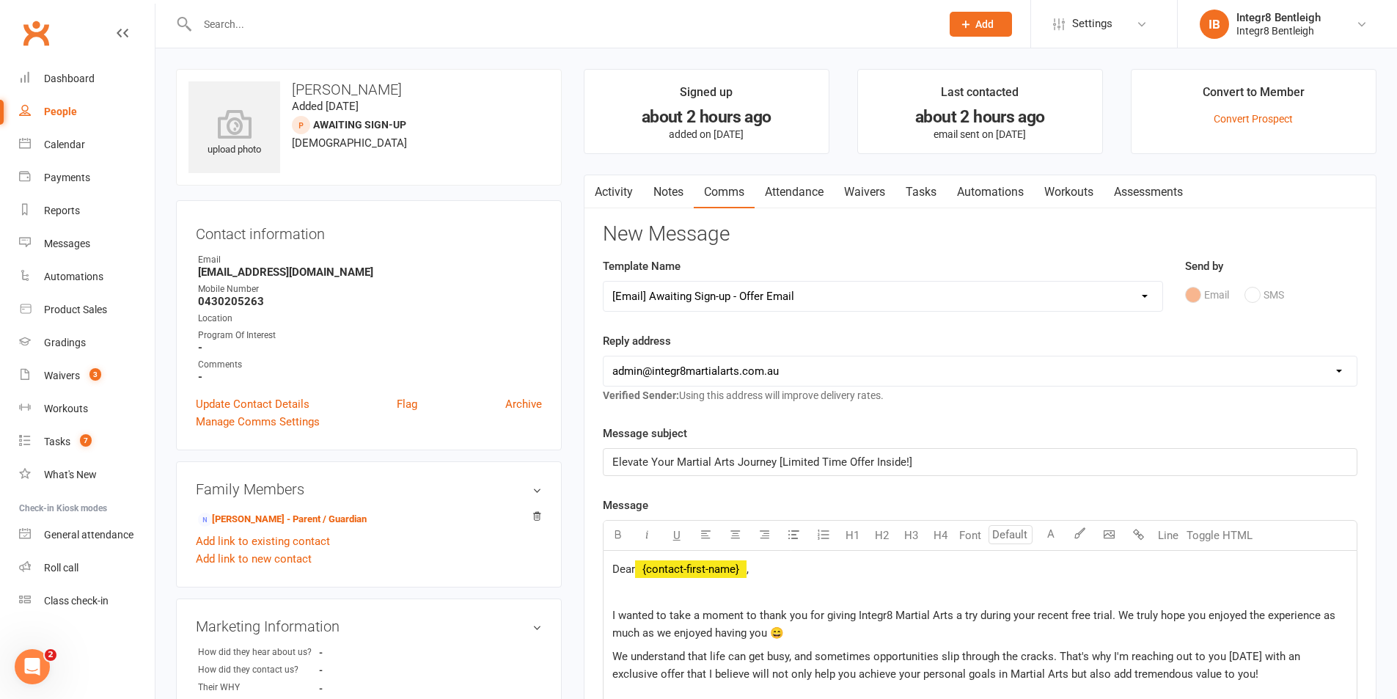
click at [747, 302] on select "Select Template [Email] Public Holiday [Email] 10 Class Pass - 1 Class Remainin…" at bounding box center [883, 296] width 559 height 29
select select "13"
click at [604, 282] on select "Select Template [Email] Public Holiday [Email] 10 Class Pass - 1 Class Remainin…" at bounding box center [883, 296] width 559 height 29
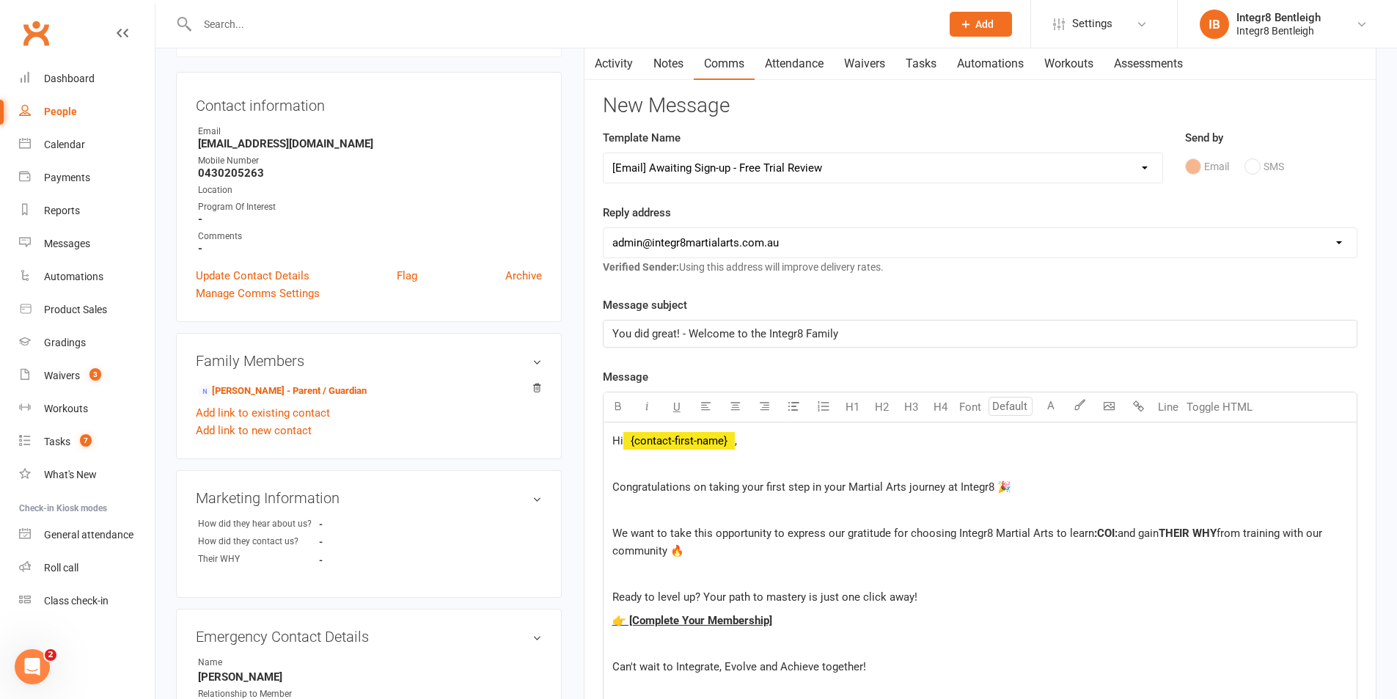
scroll to position [147, 0]
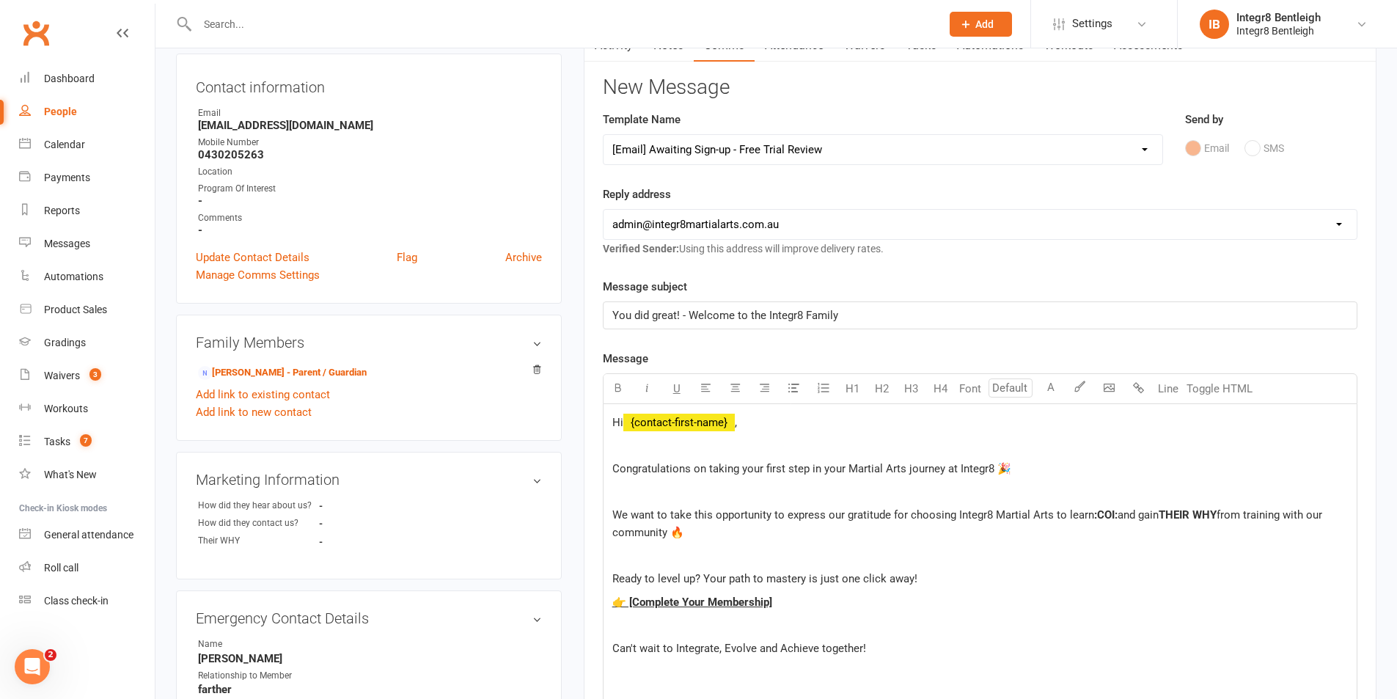
click at [619, 424] on span "Hi" at bounding box center [618, 422] width 11 height 13
click at [1102, 519] on span ":COI:" at bounding box center [1105, 514] width 23 height 13
click at [1103, 518] on span ":COI:" at bounding box center [1105, 514] width 23 height 13
drag, startPoint x: 1229, startPoint y: 515, endPoint x: 1174, endPoint y: 516, distance: 55.8
click at [1174, 516] on span "THEIR WHY" at bounding box center [1203, 514] width 58 height 13
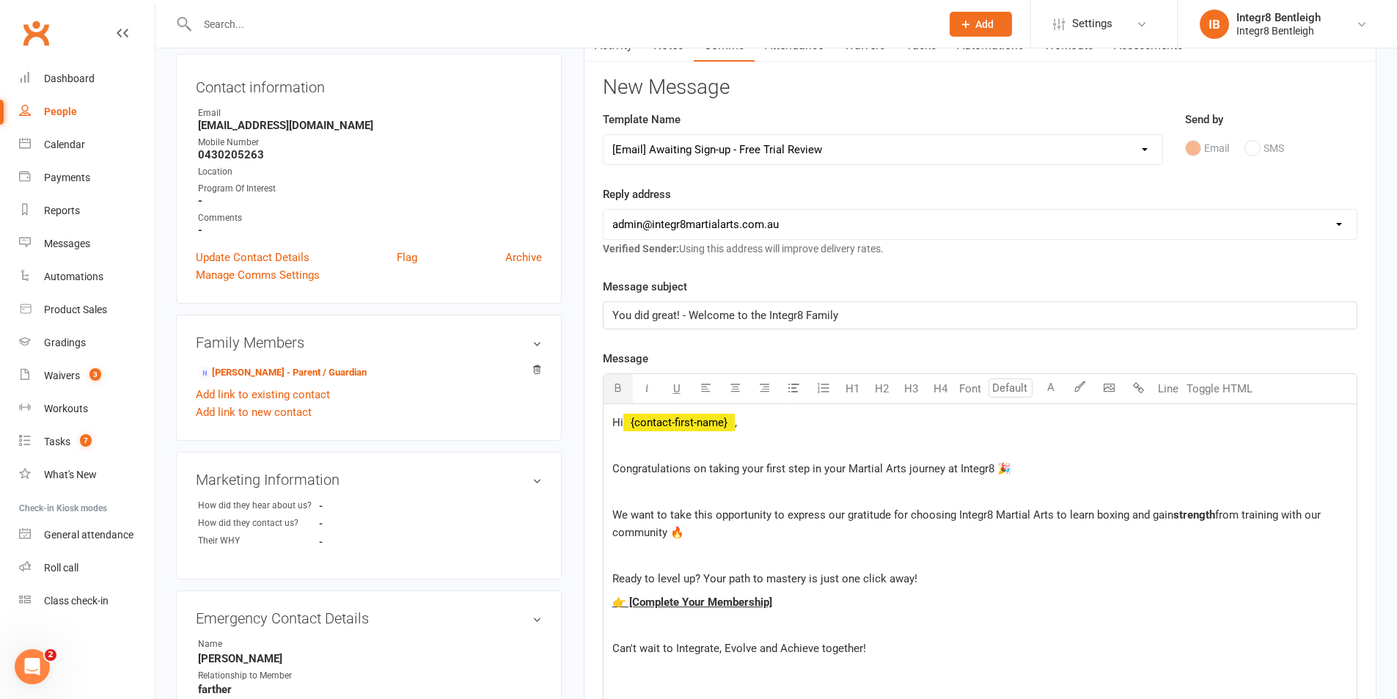
click at [1201, 511] on span "strength" at bounding box center [1195, 514] width 42 height 13
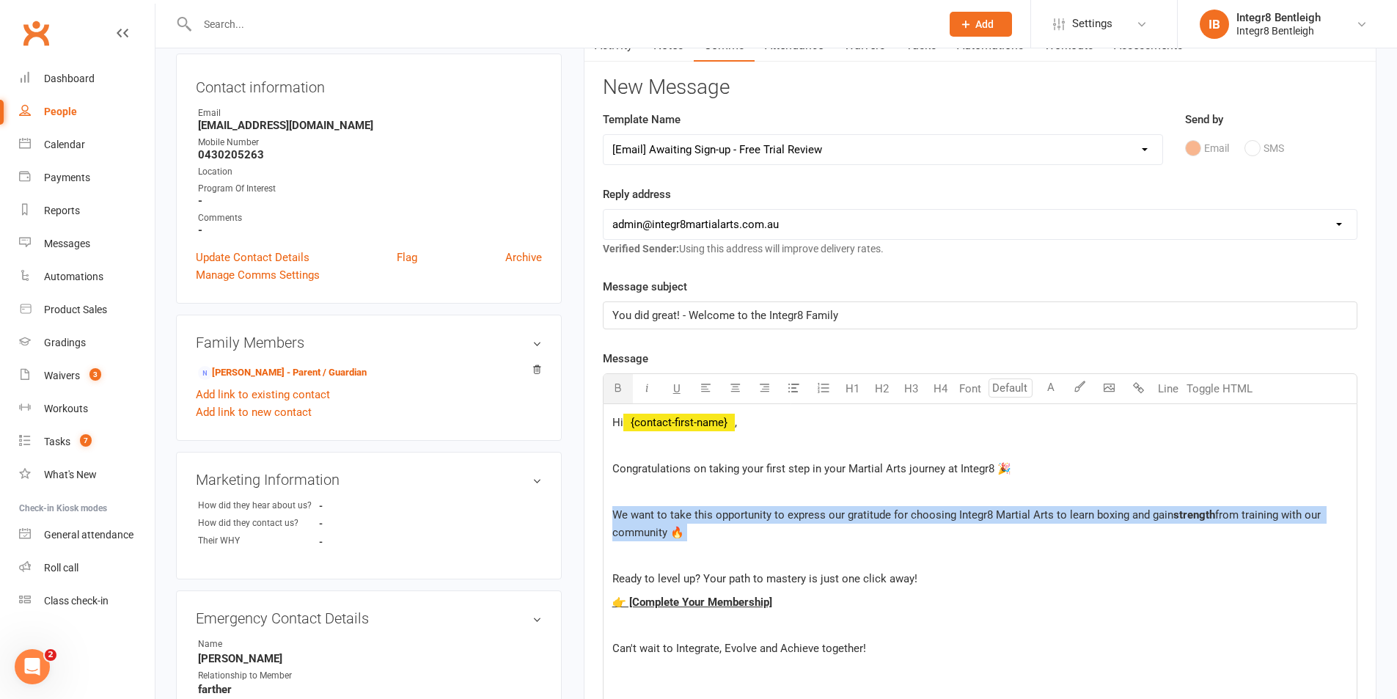
click at [1201, 511] on span "strength" at bounding box center [1195, 514] width 42 height 13
click at [623, 395] on button "button" at bounding box center [618, 388] width 29 height 29
click at [1190, 505] on div "Hi ﻿ {contact-first-name} , Congratulations on taking your first step in your M…" at bounding box center [980, 582] width 753 height 356
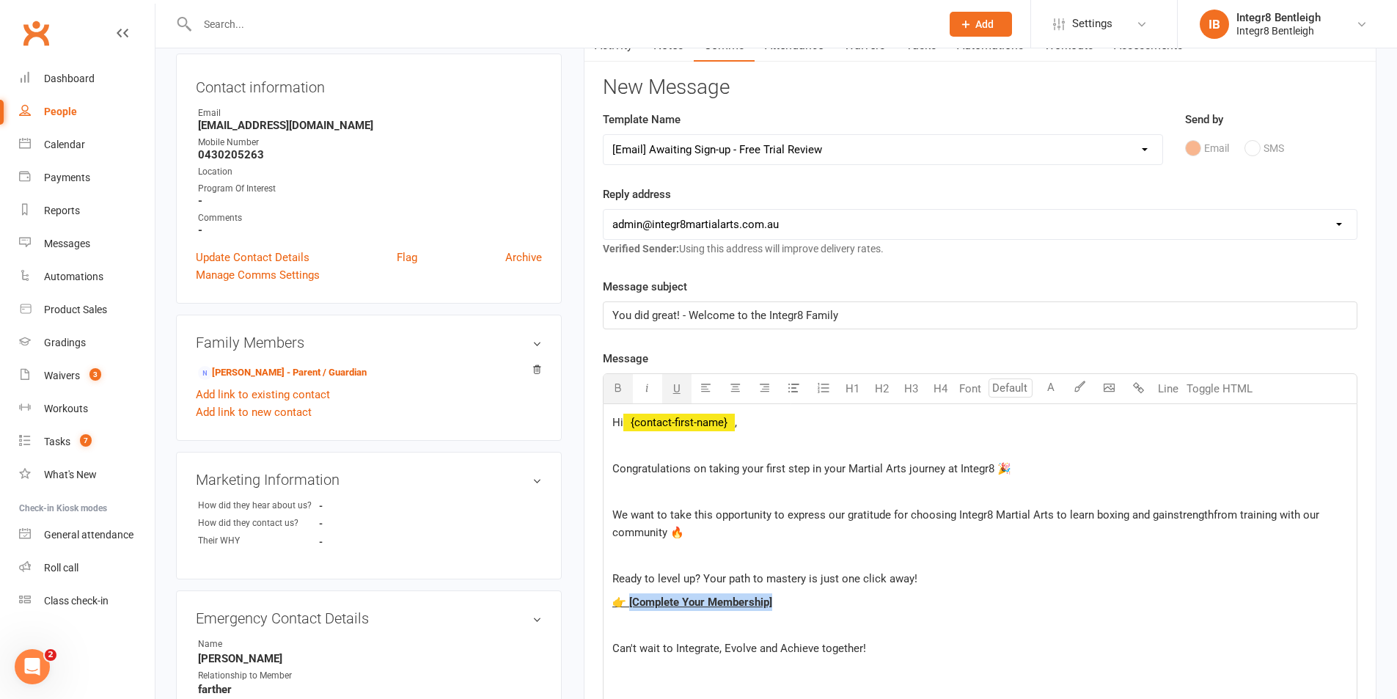
drag, startPoint x: 786, startPoint y: 604, endPoint x: 631, endPoint y: 603, distance: 155.5
click at [631, 603] on p "👉 [Complete Your Membership]" at bounding box center [981, 602] width 736 height 18
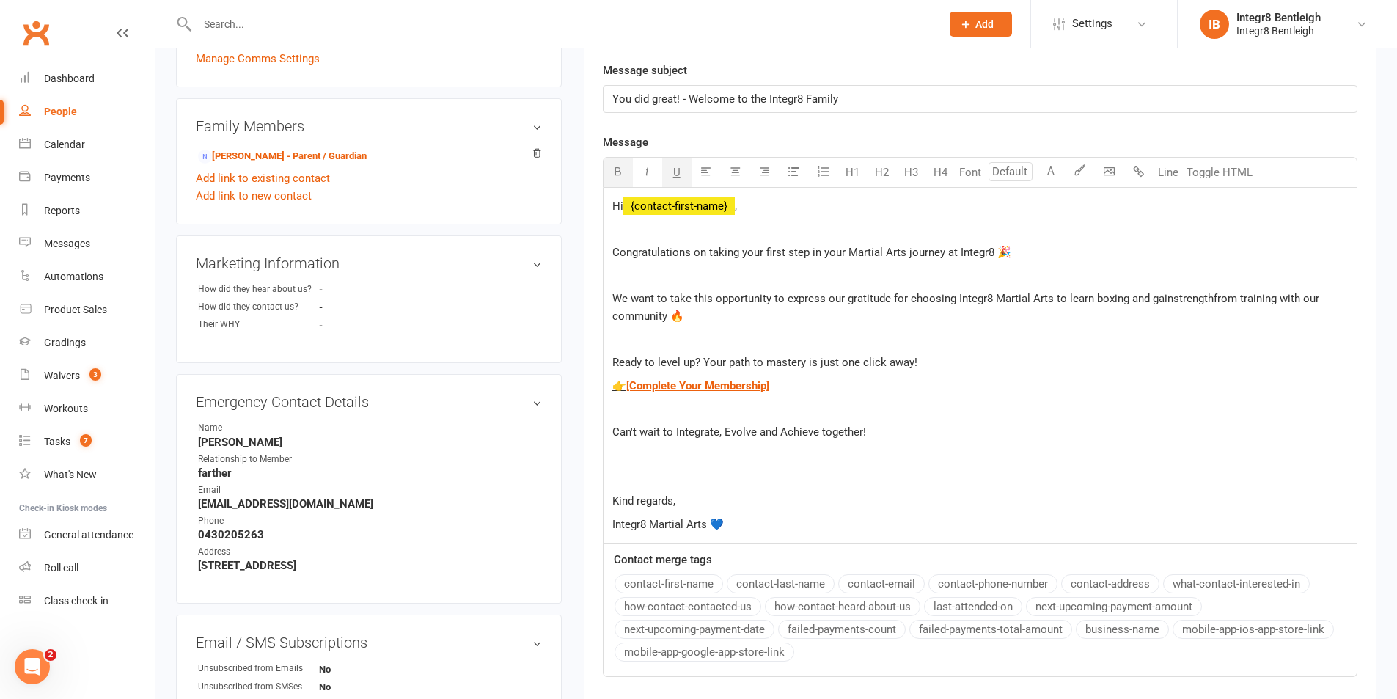
scroll to position [367, 0]
click at [727, 499] on p "Kind regards," at bounding box center [981, 498] width 736 height 18
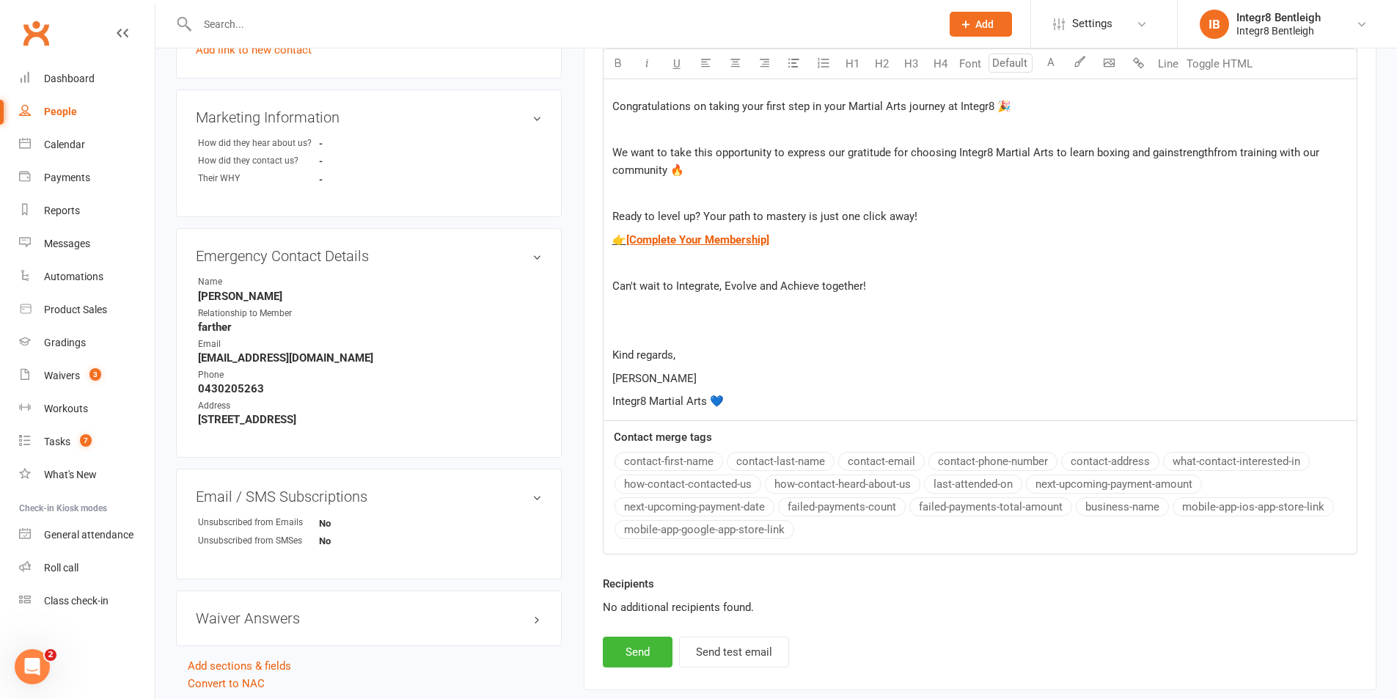
scroll to position [513, 0]
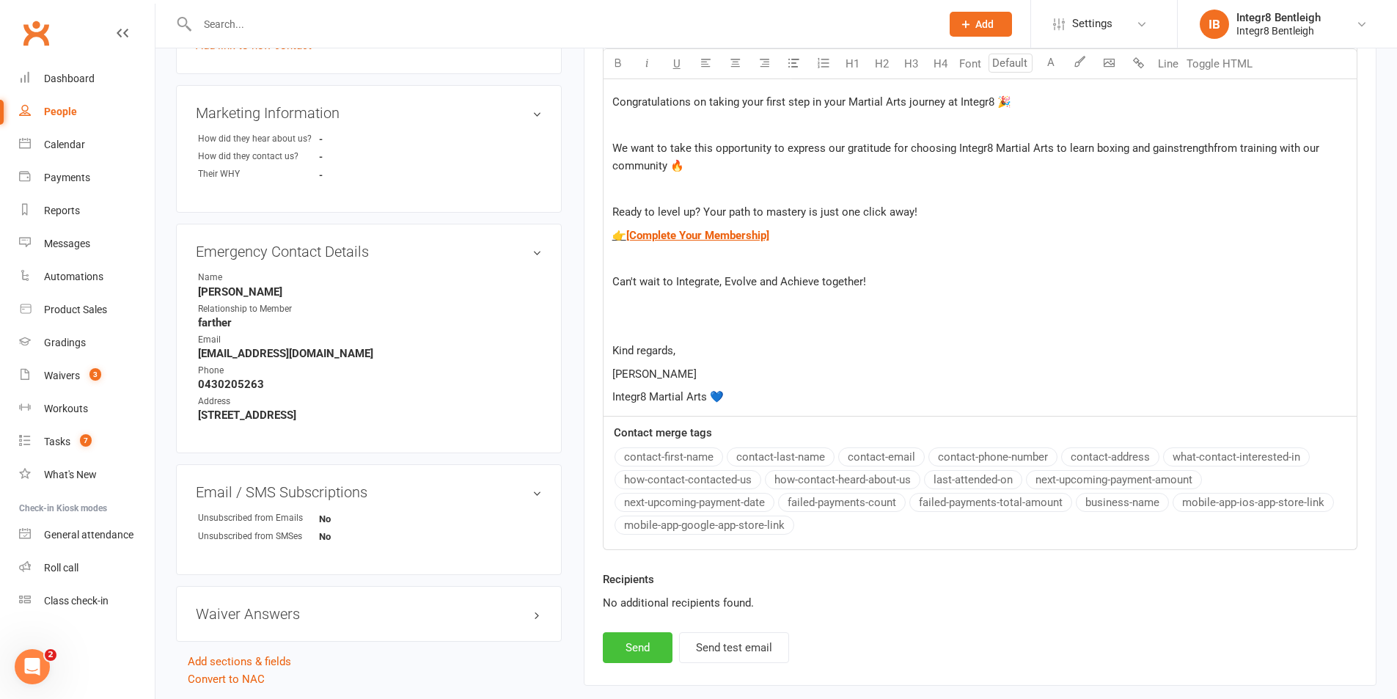
click at [642, 643] on button "Send" at bounding box center [638, 647] width 70 height 31
select select
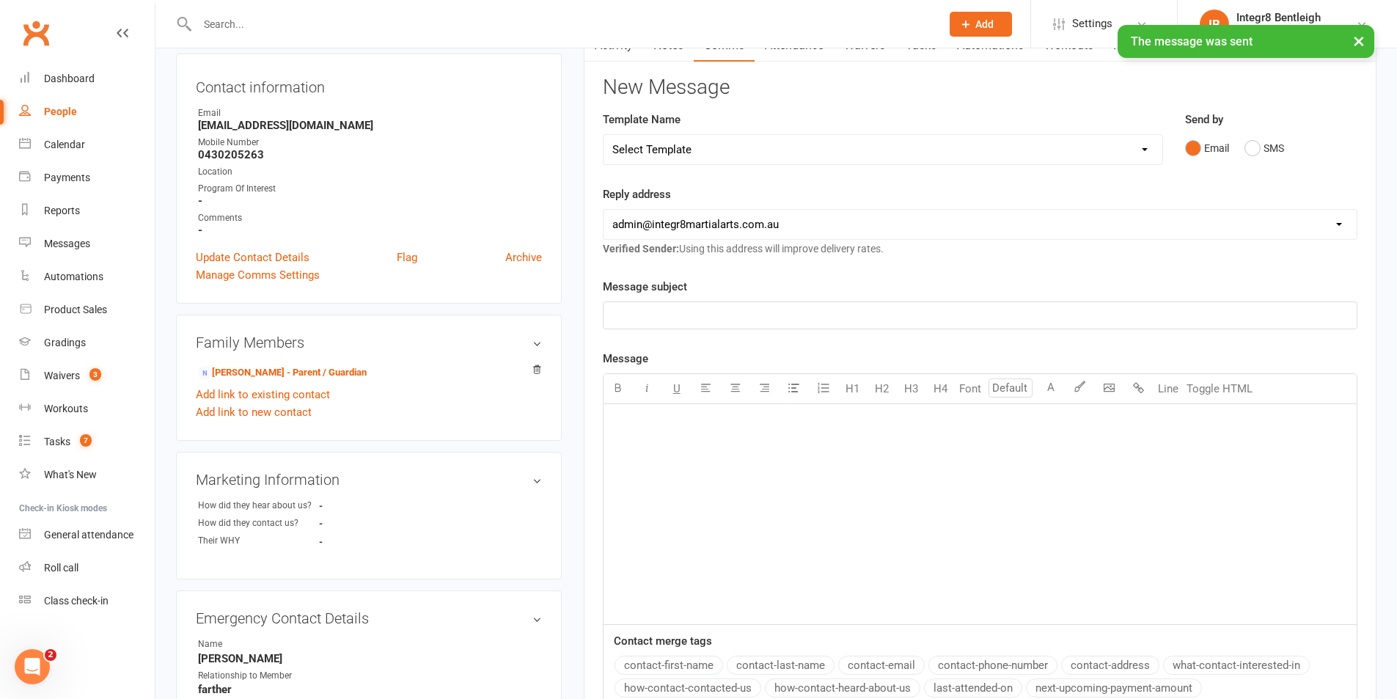
scroll to position [0, 0]
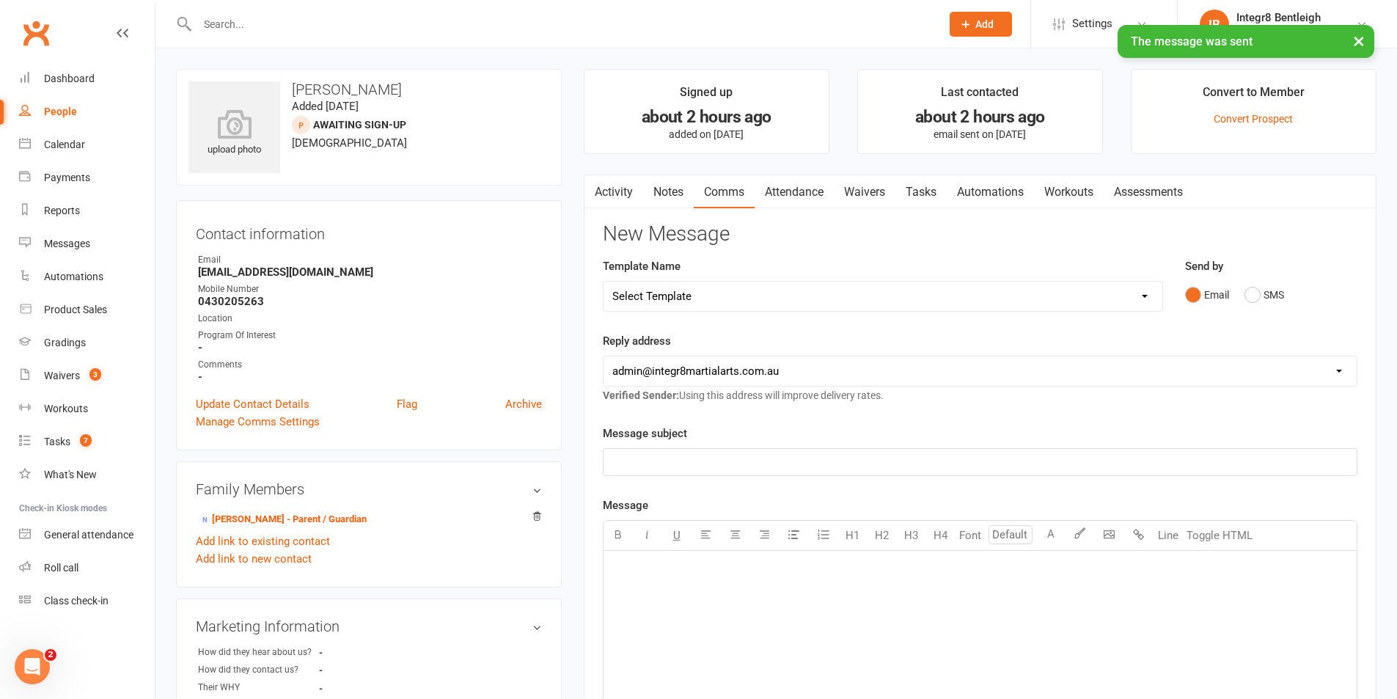
click at [667, 186] on link "Notes" at bounding box center [668, 192] width 51 height 34
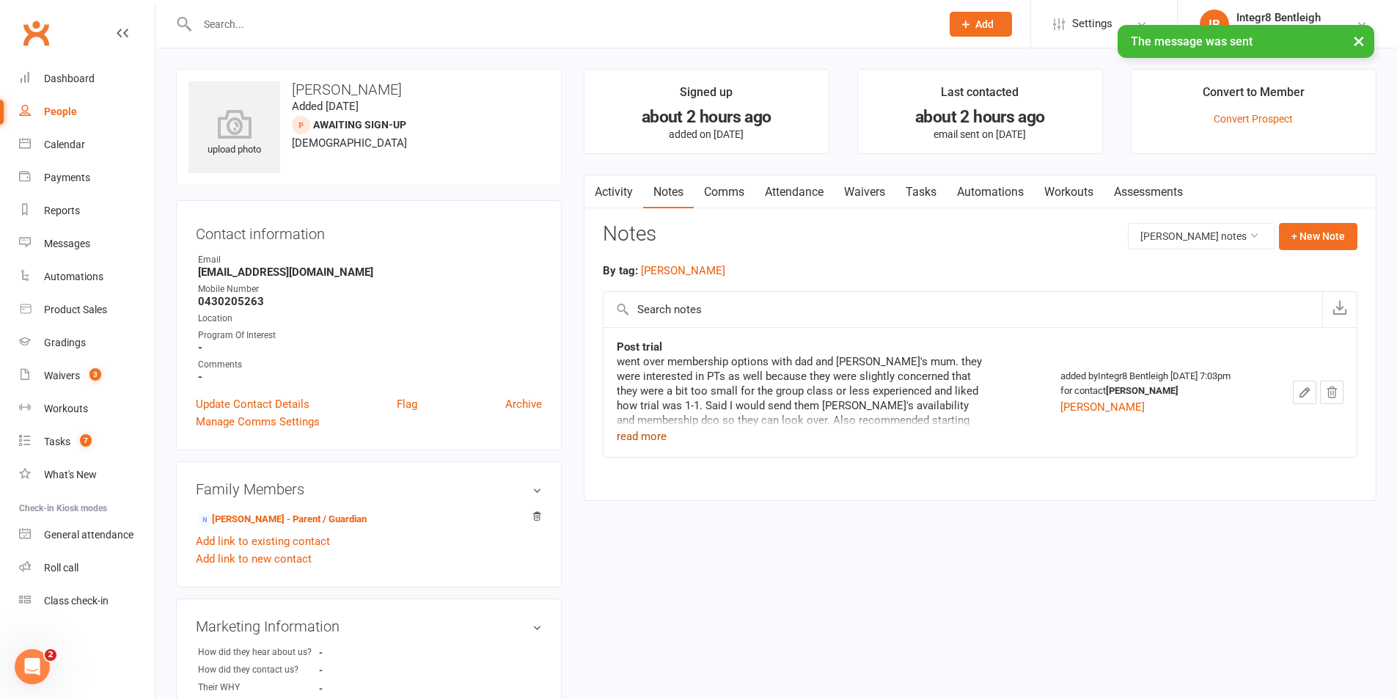
click at [633, 436] on button "read more" at bounding box center [642, 437] width 50 height 18
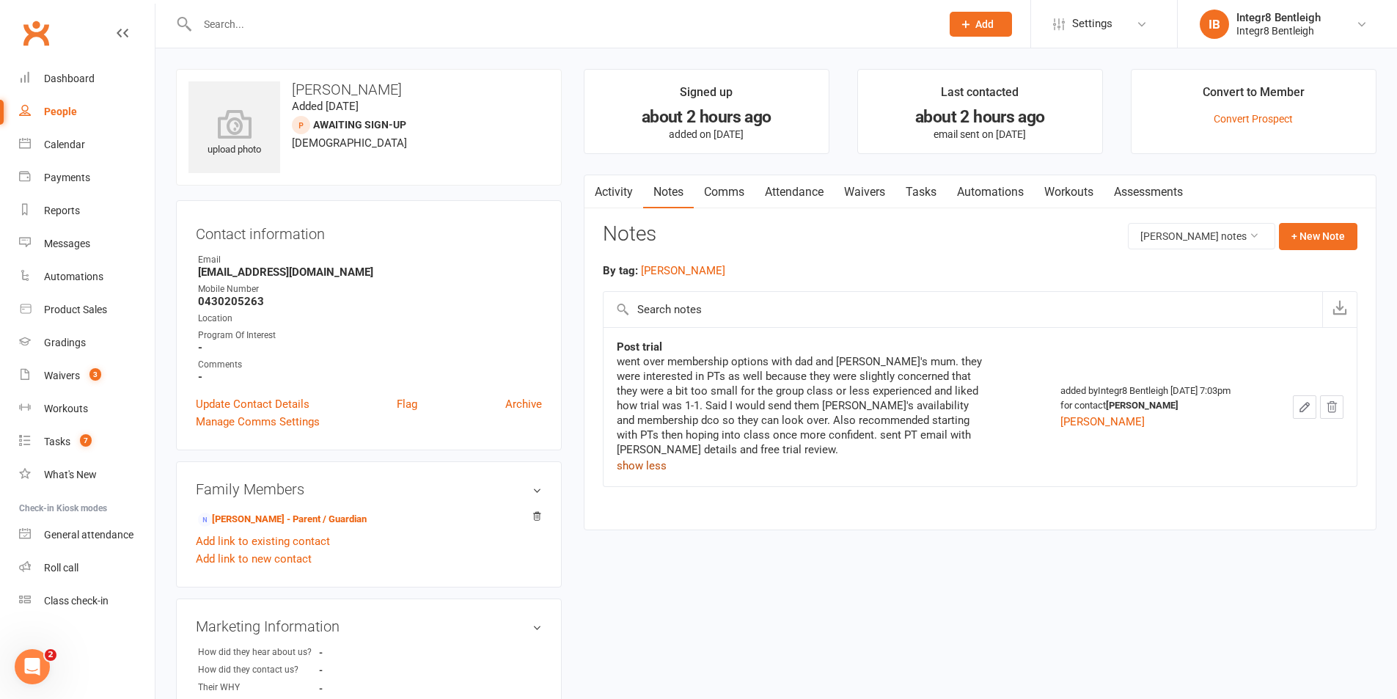
click at [652, 467] on button "show less" at bounding box center [642, 466] width 50 height 18
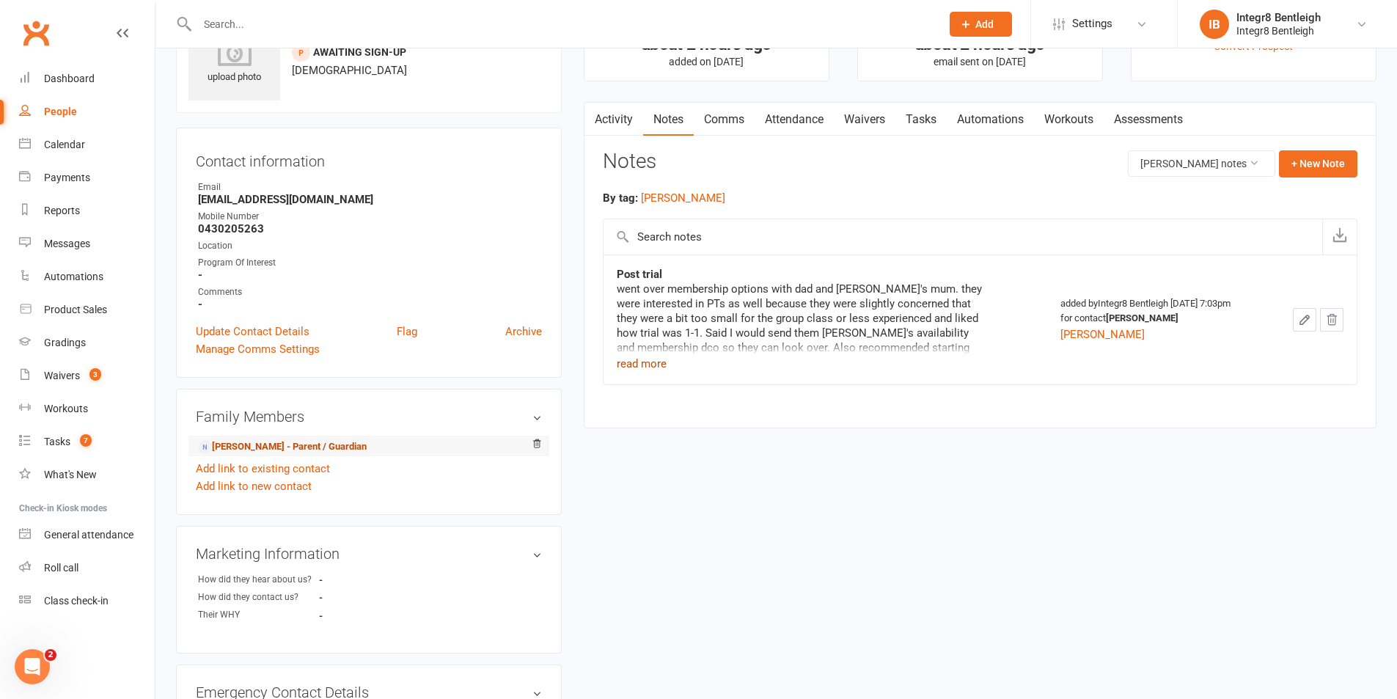
scroll to position [73, 0]
click at [237, 450] on link "Peng Chen - Parent / Guardian" at bounding box center [282, 446] width 169 height 15
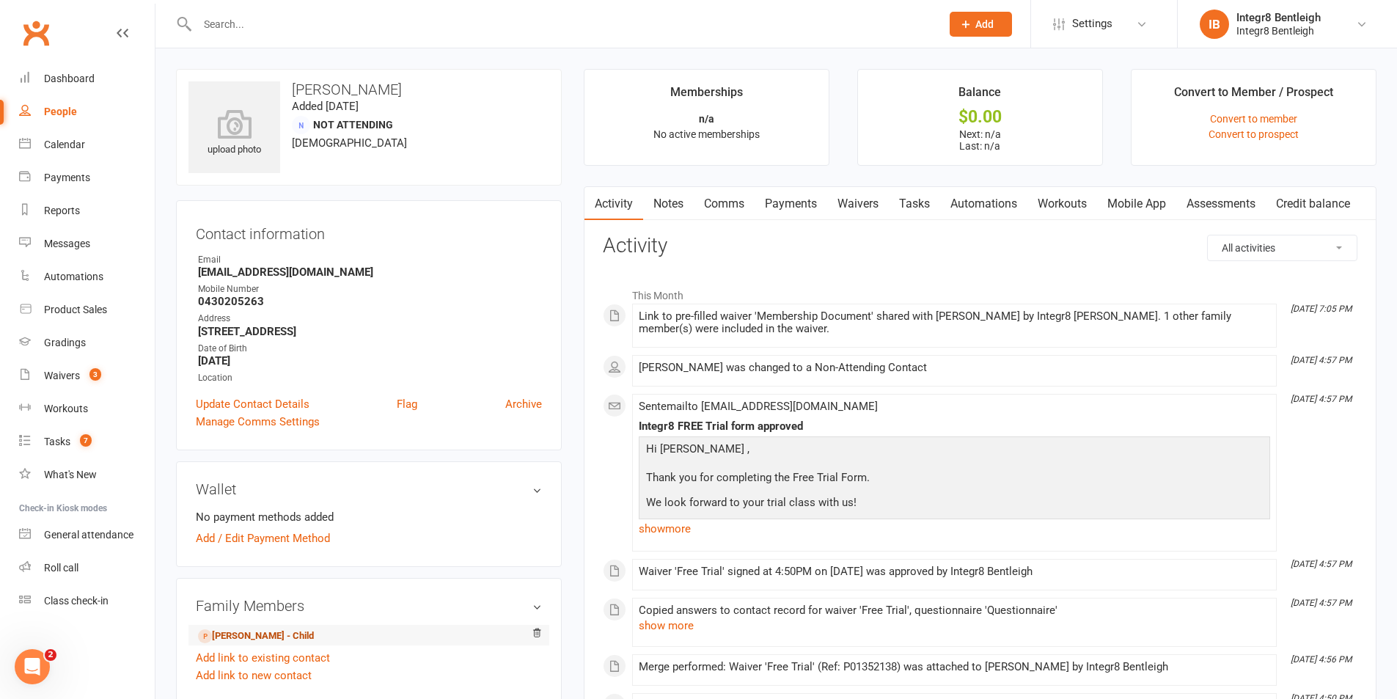
click at [240, 634] on link "Darren Chen - Child" at bounding box center [256, 636] width 116 height 15
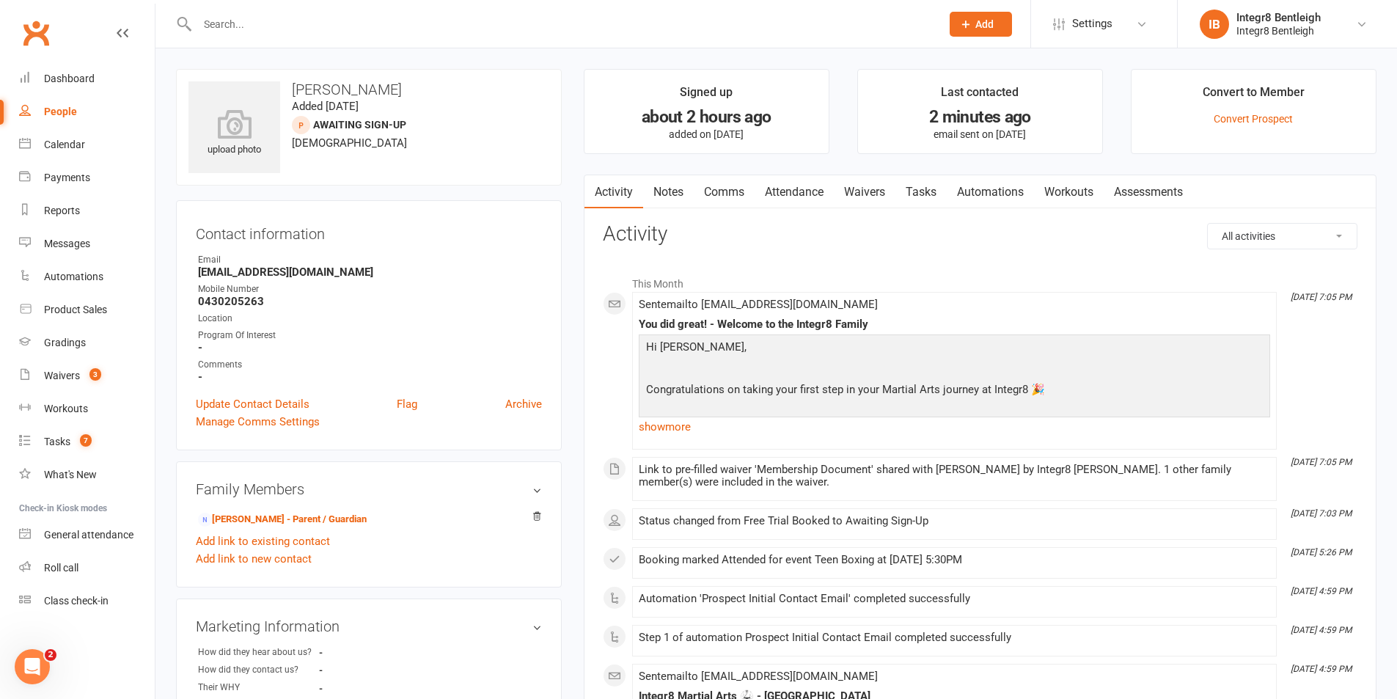
click at [678, 190] on link "Notes" at bounding box center [668, 192] width 51 height 34
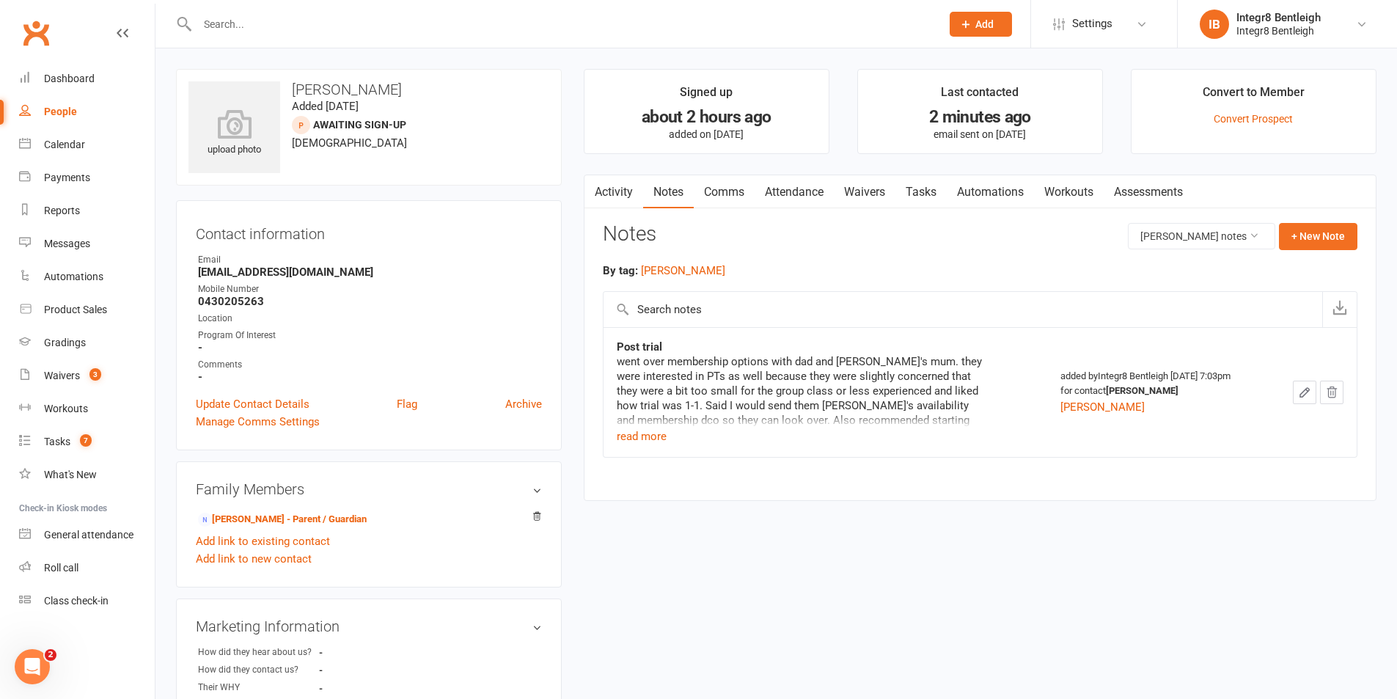
click at [1302, 390] on icon "button" at bounding box center [1304, 392] width 13 height 13
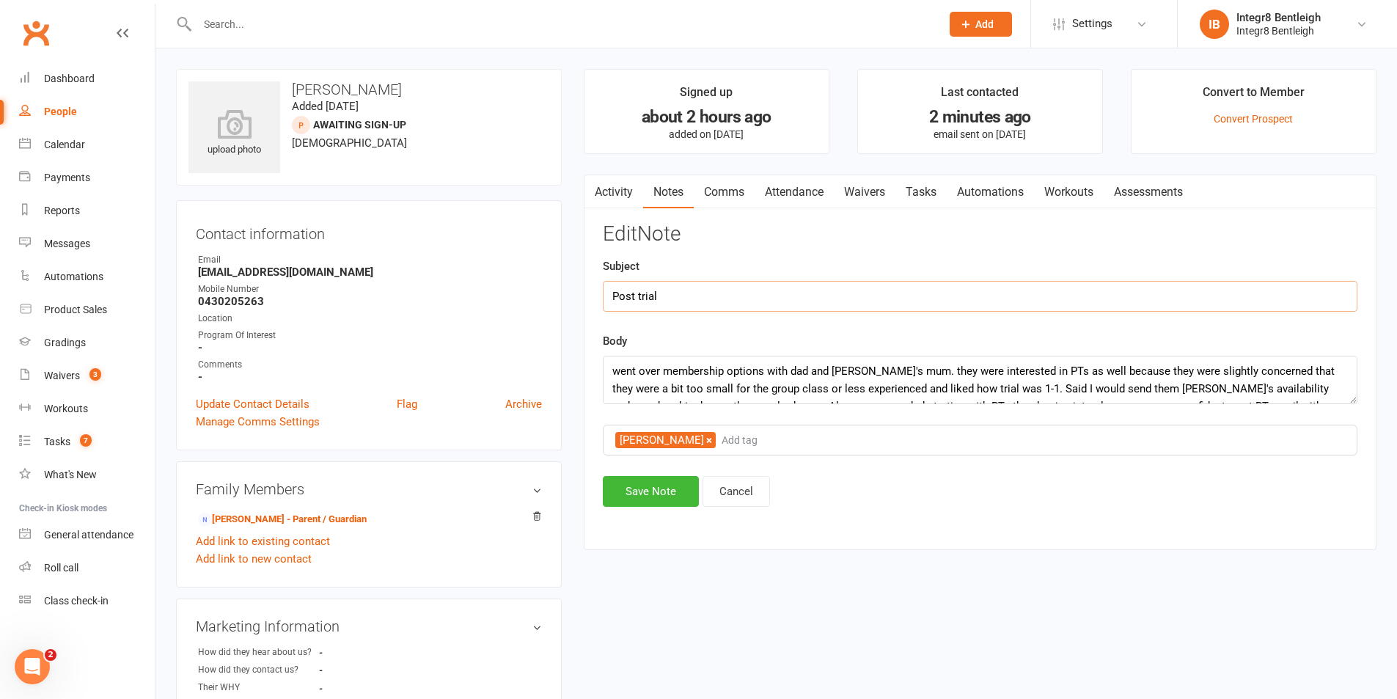
click at [690, 300] on input "Post trial" at bounding box center [980, 296] width 755 height 31
click at [690, 301] on input "Post trial" at bounding box center [980, 296] width 755 height 31
paste input "+ PTs interest"
type input "Post trial + PTs interest"
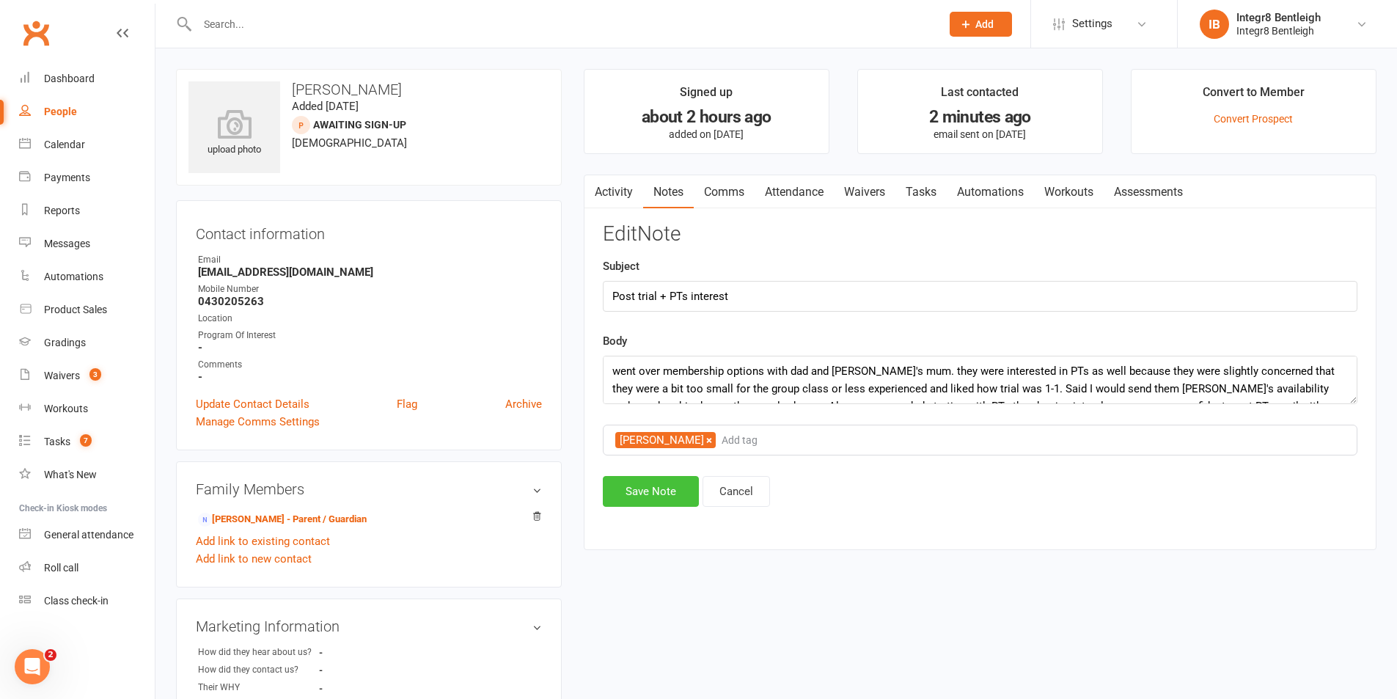
click at [676, 486] on button "Save Note" at bounding box center [651, 491] width 96 height 31
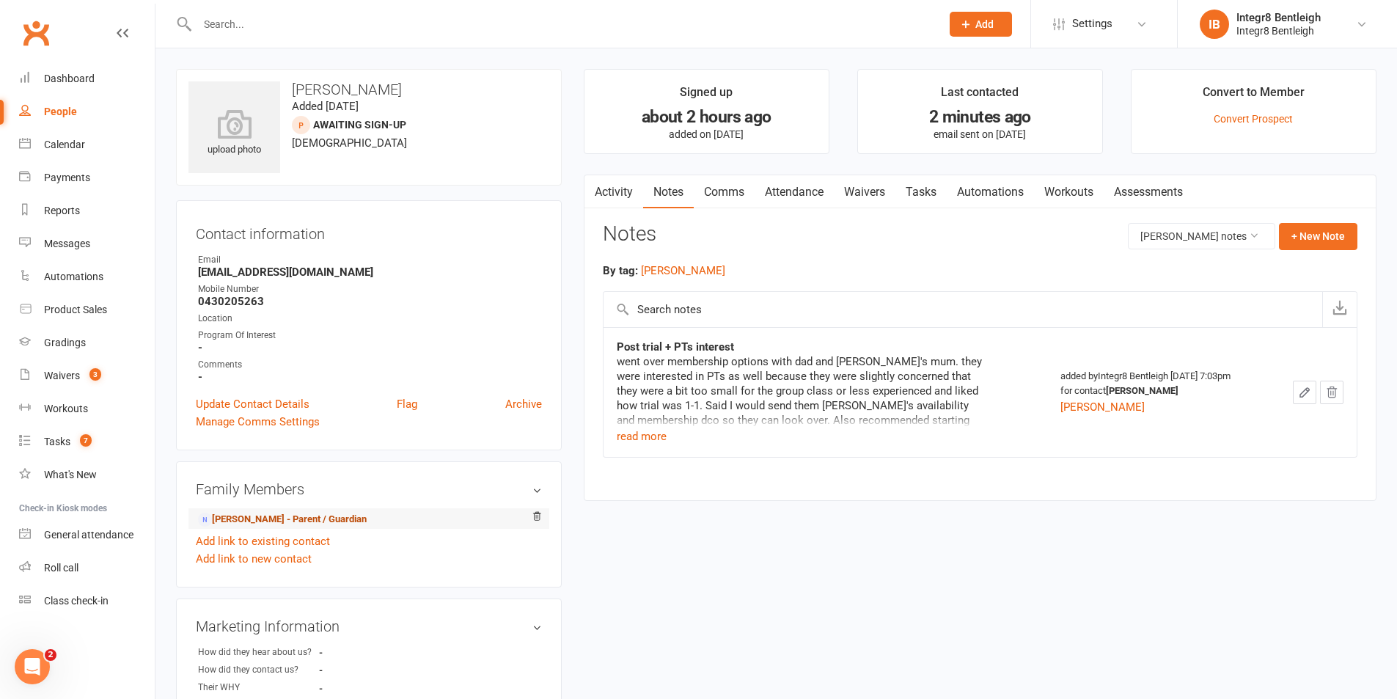
click at [285, 525] on link "Peng Chen - Parent / Guardian" at bounding box center [282, 519] width 169 height 15
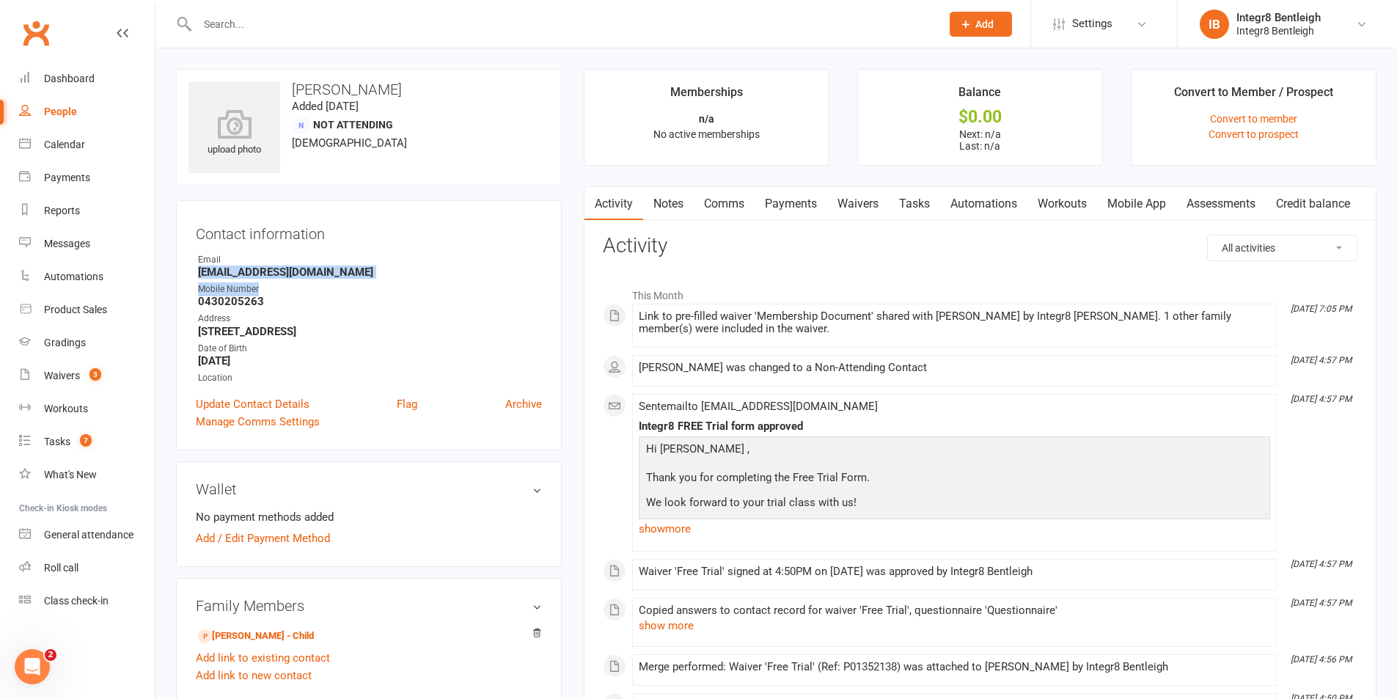
drag, startPoint x: 197, startPoint y: 271, endPoint x: 422, endPoint y: 287, distance: 225.0
click at [422, 287] on ul "Owner Email naschen731@hotmail.com Mobile Number 0430205263 Address 4 rose st b…" at bounding box center [369, 319] width 346 height 132
click at [353, 277] on strong "naschen731@hotmail.com" at bounding box center [370, 272] width 344 height 13
drag, startPoint x: 340, startPoint y: 273, endPoint x: 198, endPoint y: 272, distance: 141.6
click at [198, 272] on strong "naschen731@hotmail.com" at bounding box center [370, 272] width 344 height 13
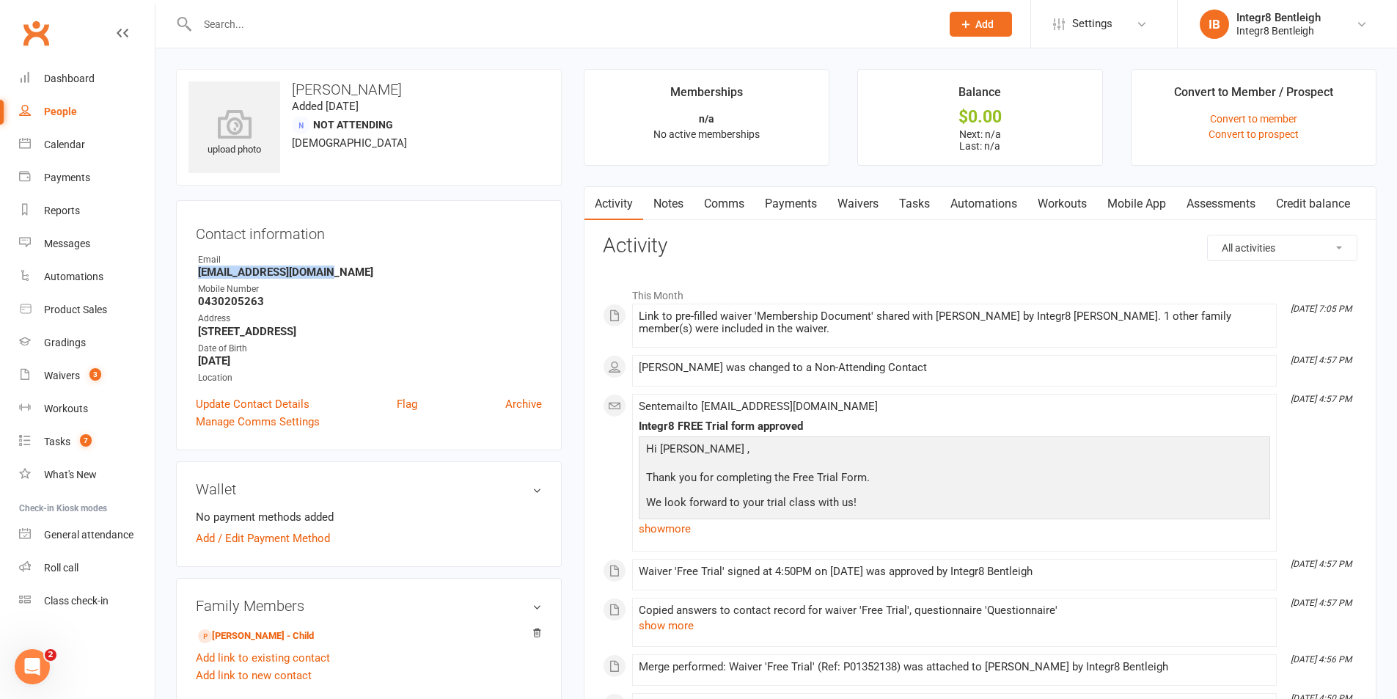
copy strong "naschen731@hotmail.com"
click at [475, 257] on div "Email" at bounding box center [370, 260] width 344 height 14
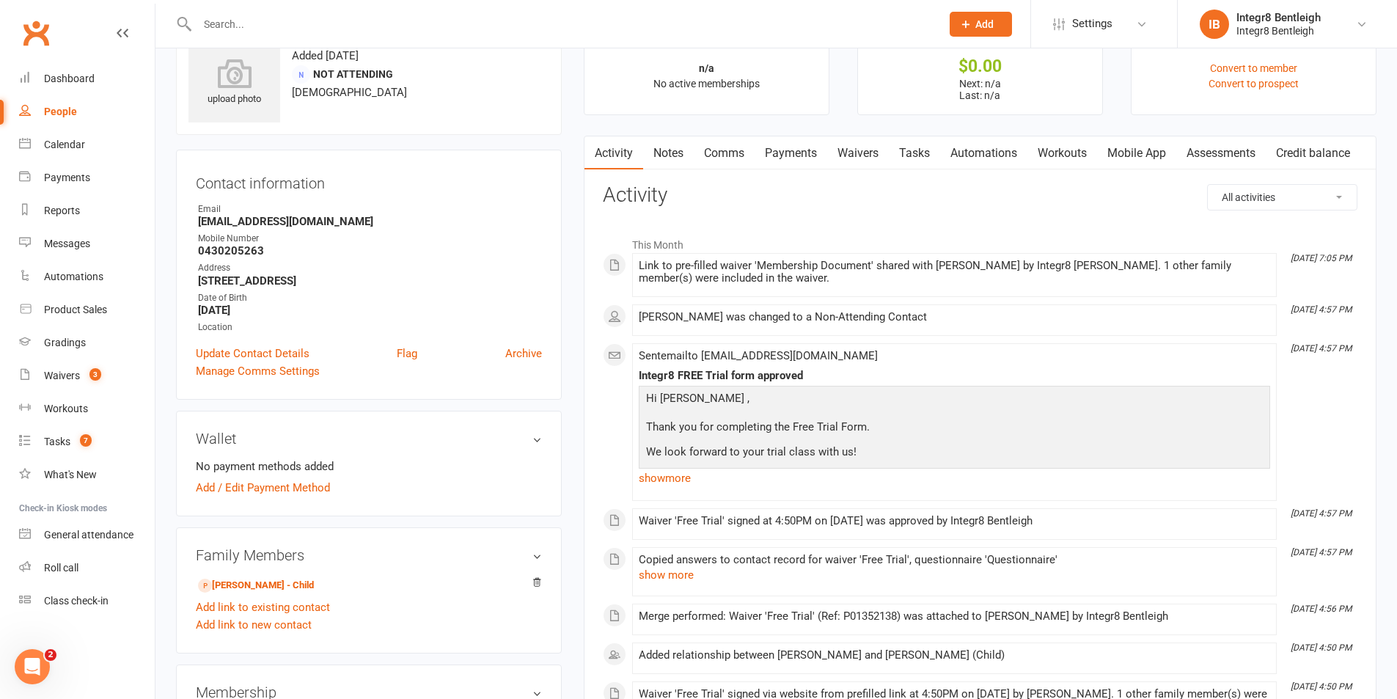
scroll to position [73, 0]
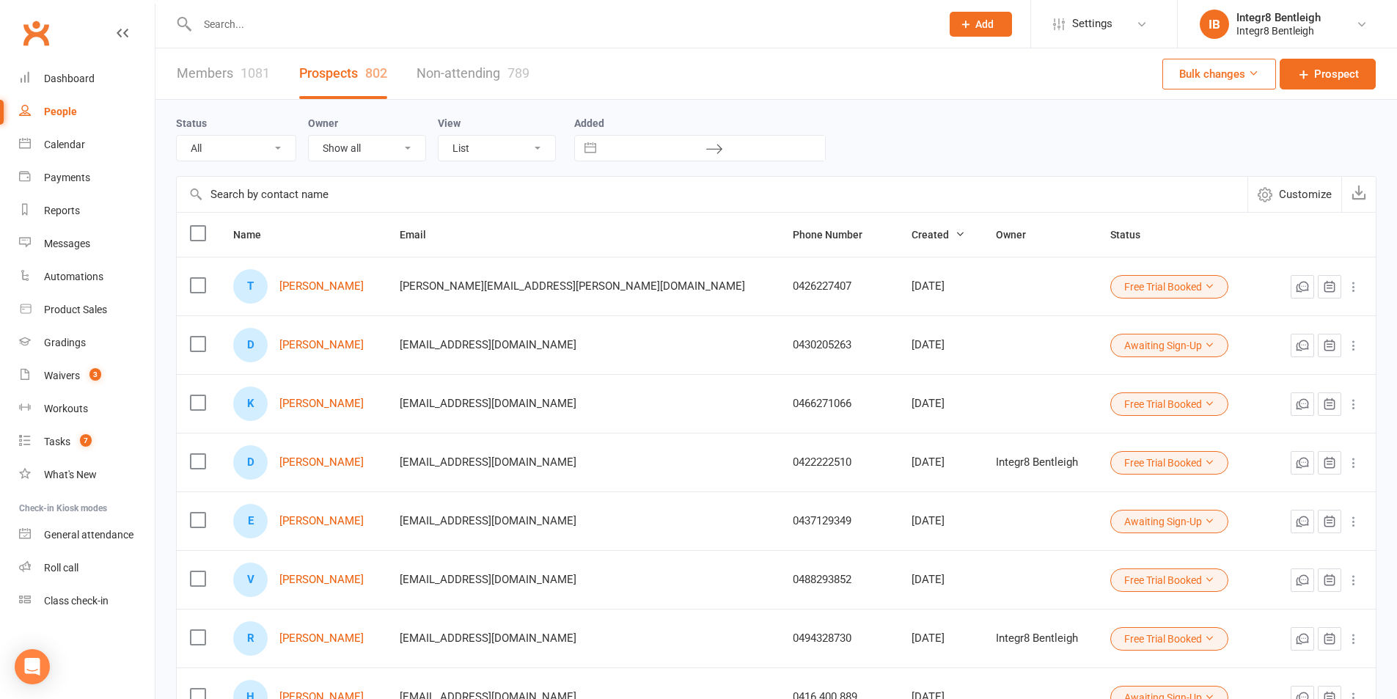
select select "25"
click at [331, 410] on link "[PERSON_NAME]" at bounding box center [321, 404] width 84 height 12
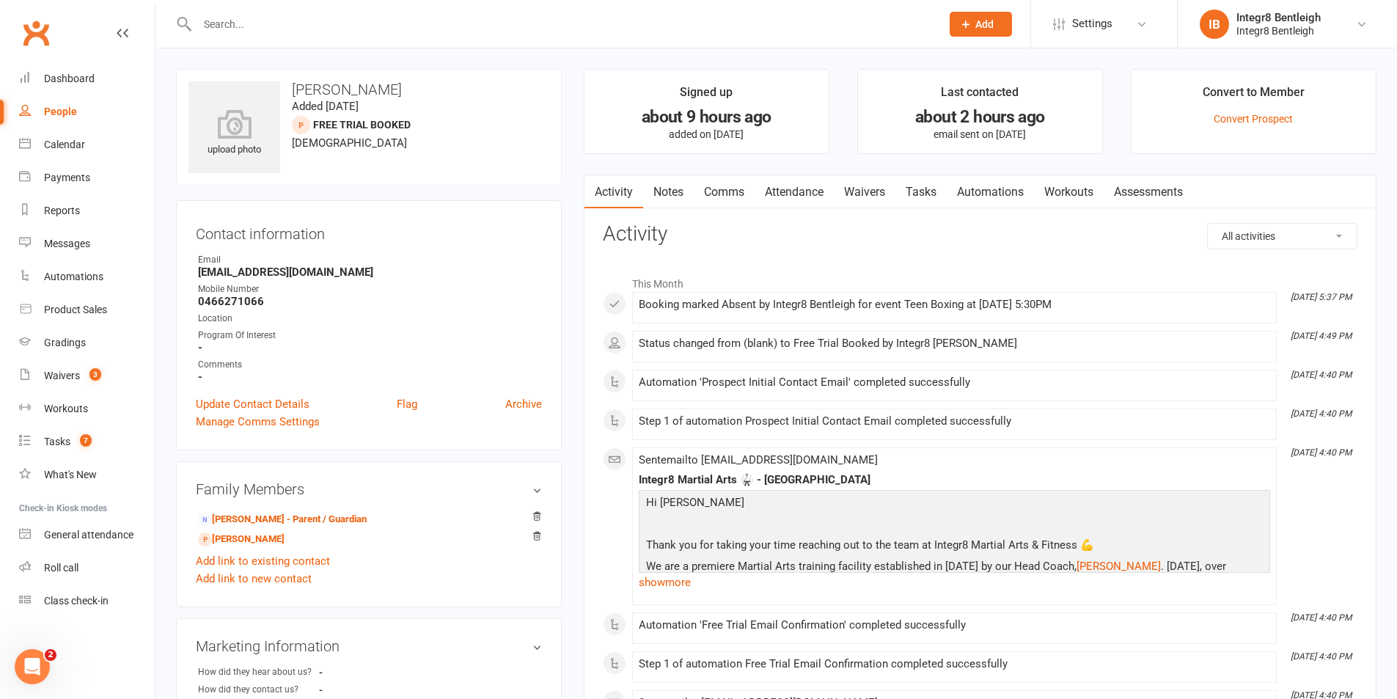
click at [677, 192] on link "Notes" at bounding box center [668, 192] width 51 height 34
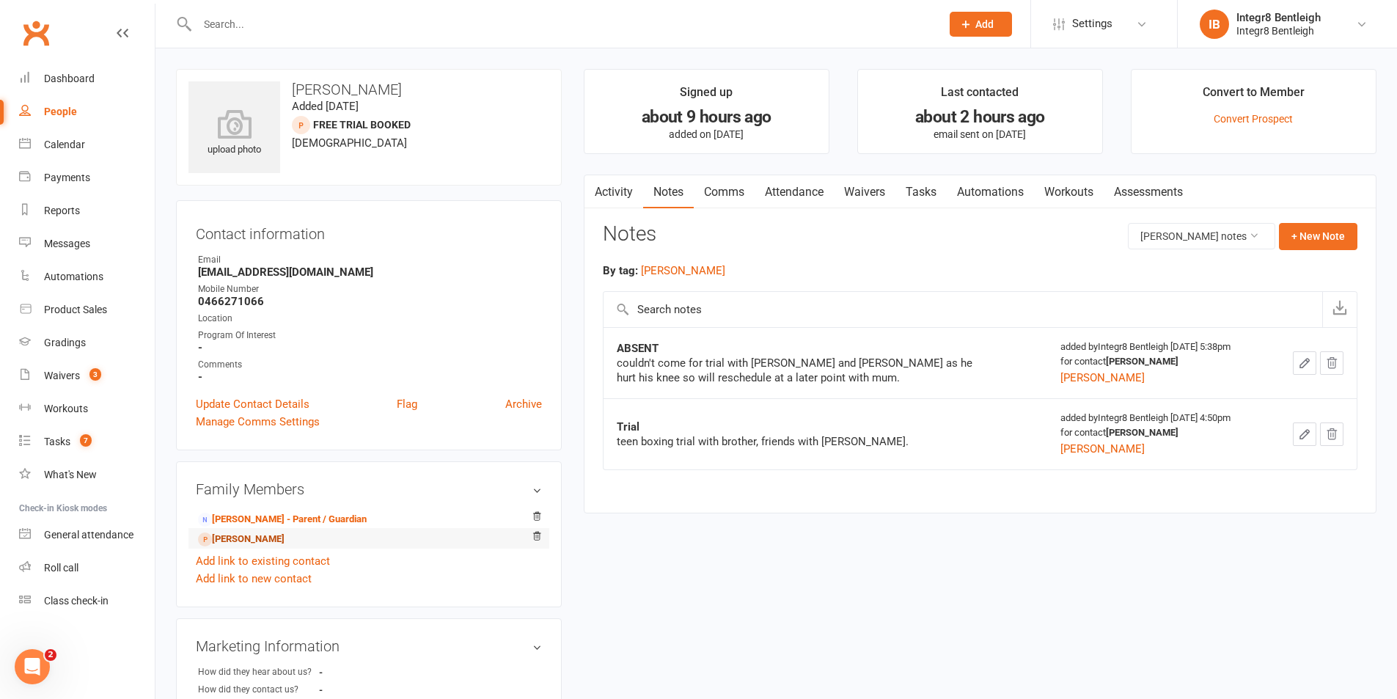
click at [276, 538] on link "[PERSON_NAME]" at bounding box center [241, 539] width 87 height 15
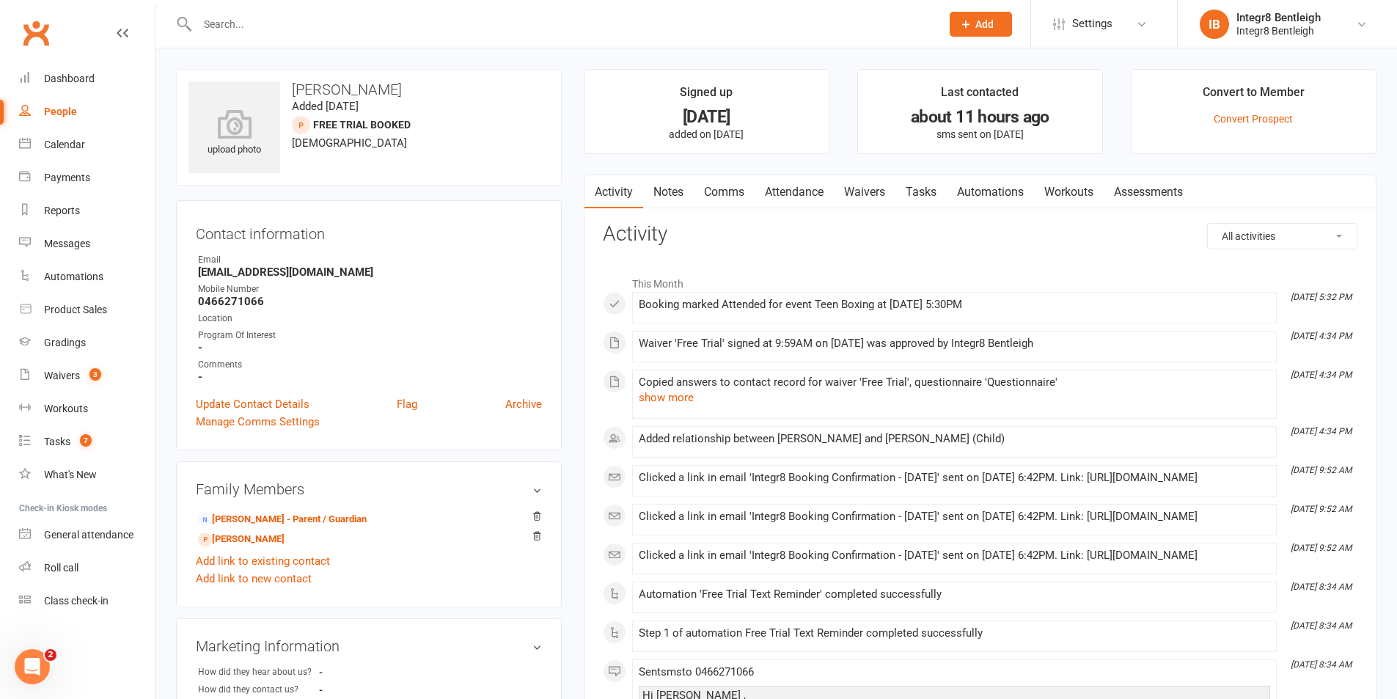
click at [692, 186] on link "Notes" at bounding box center [668, 192] width 51 height 34
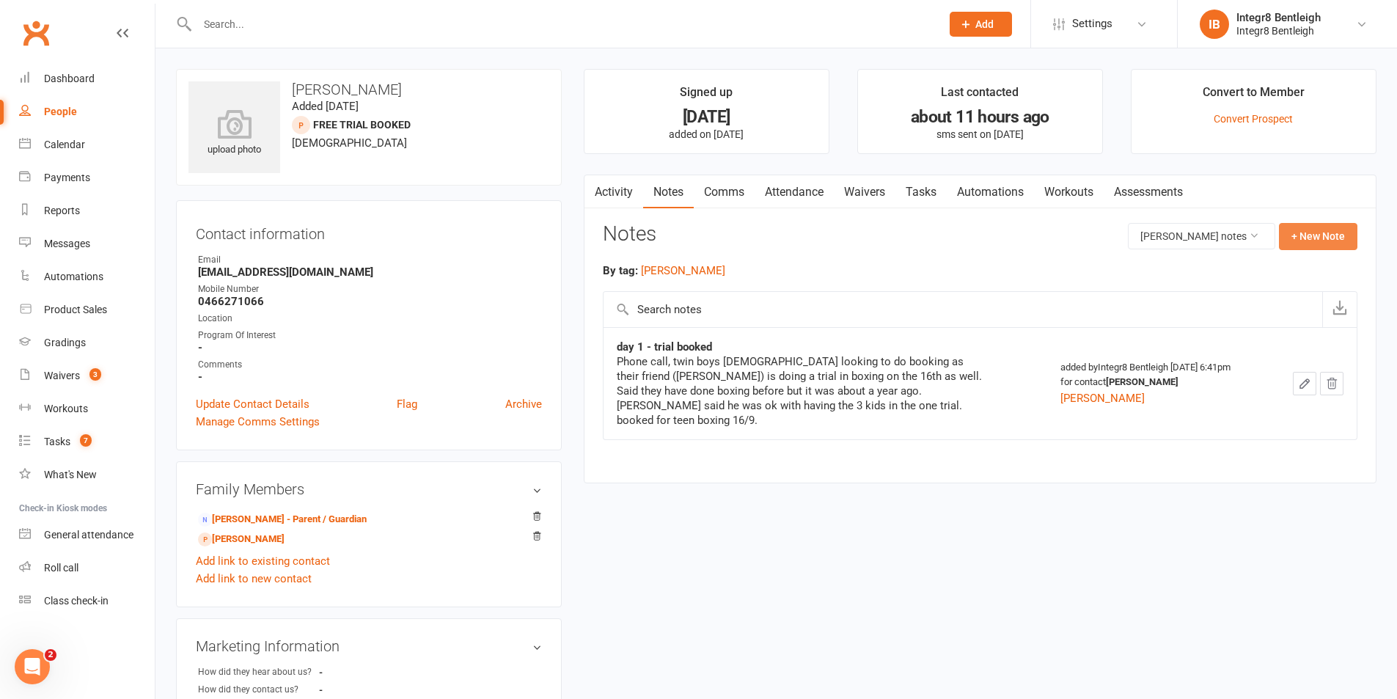
click at [1298, 237] on button "+ New Note" at bounding box center [1318, 236] width 78 height 26
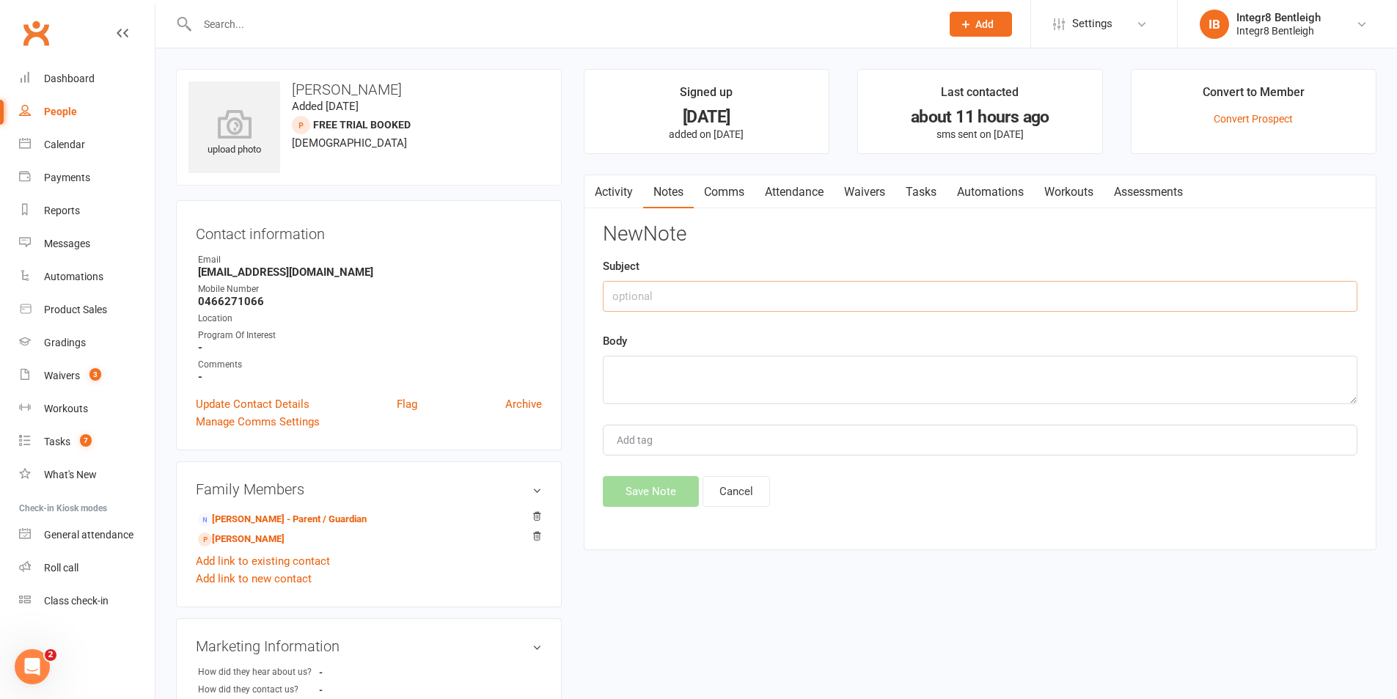
click at [670, 290] on input "text" at bounding box center [980, 296] width 755 height 31
type input "Post trial"
paste textarea "went over membership options with dad and [PERSON_NAME]'s mum. they were intere…"
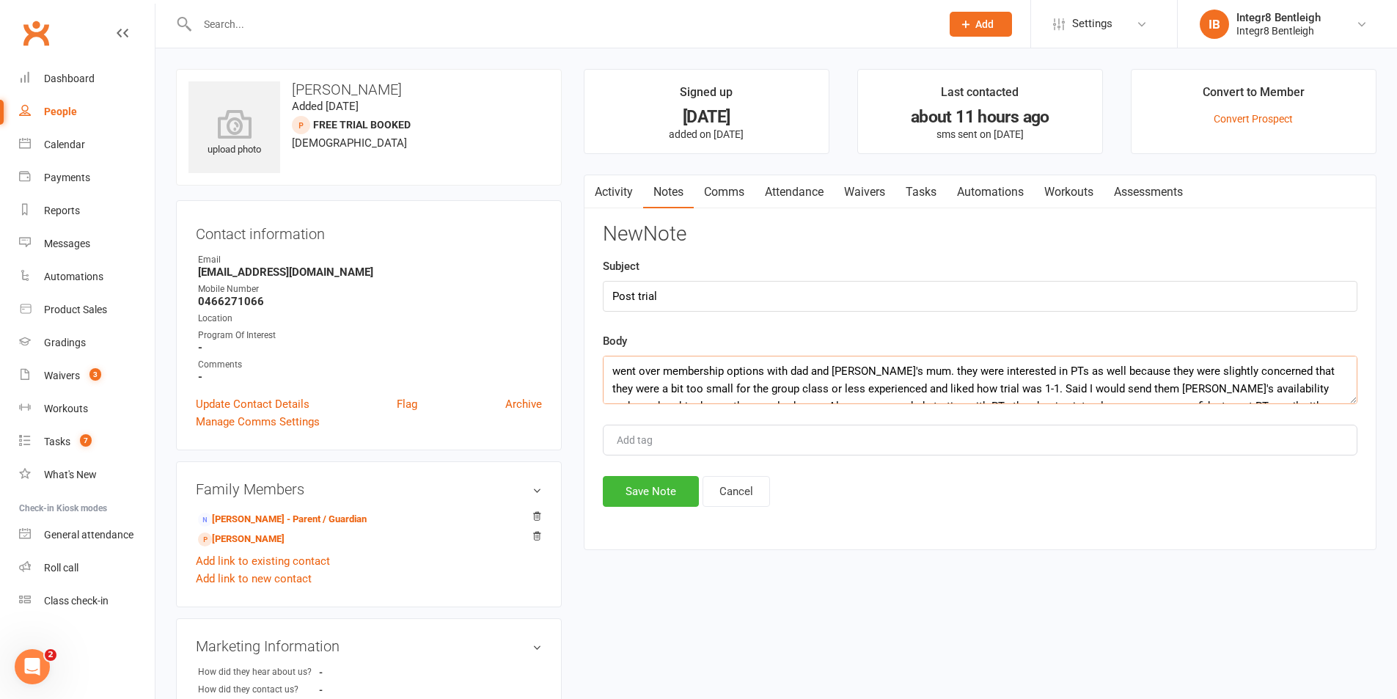
scroll to position [27, 0]
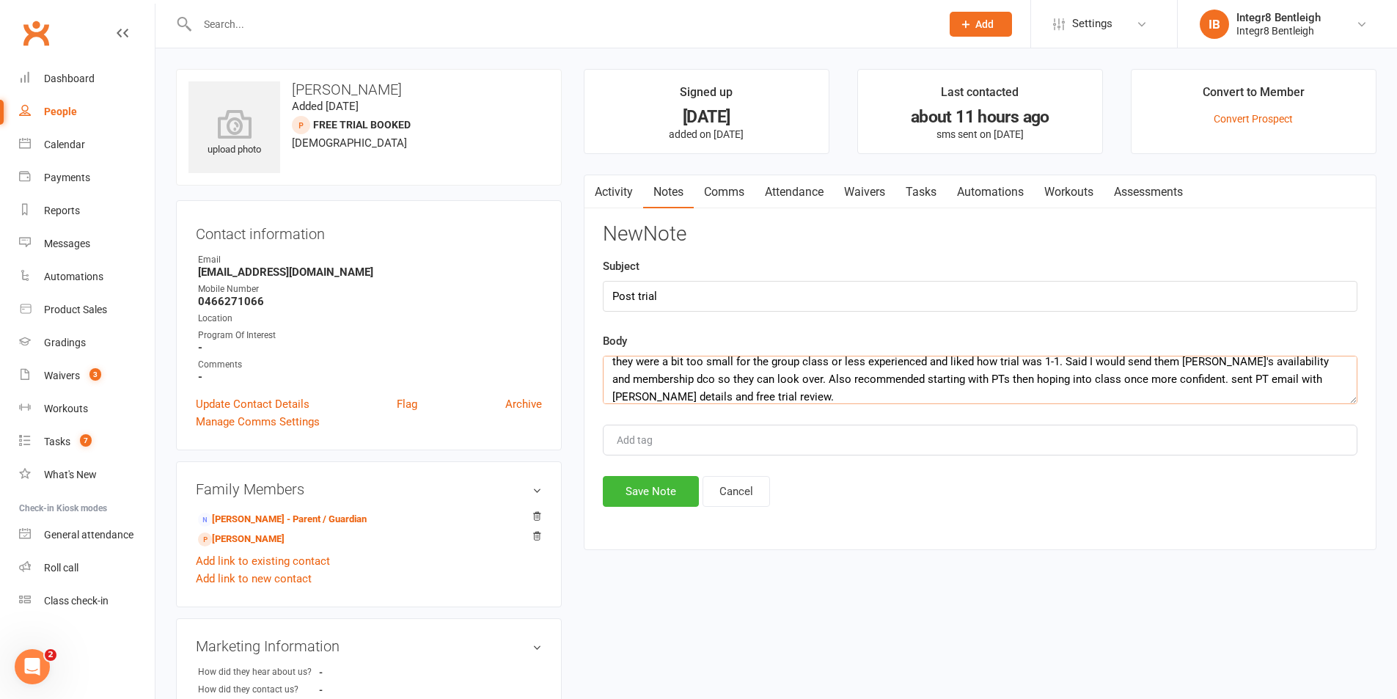
click at [870, 379] on textarea "went over membership options with dad and [PERSON_NAME]'s mum. they were intere…" at bounding box center [980, 380] width 755 height 48
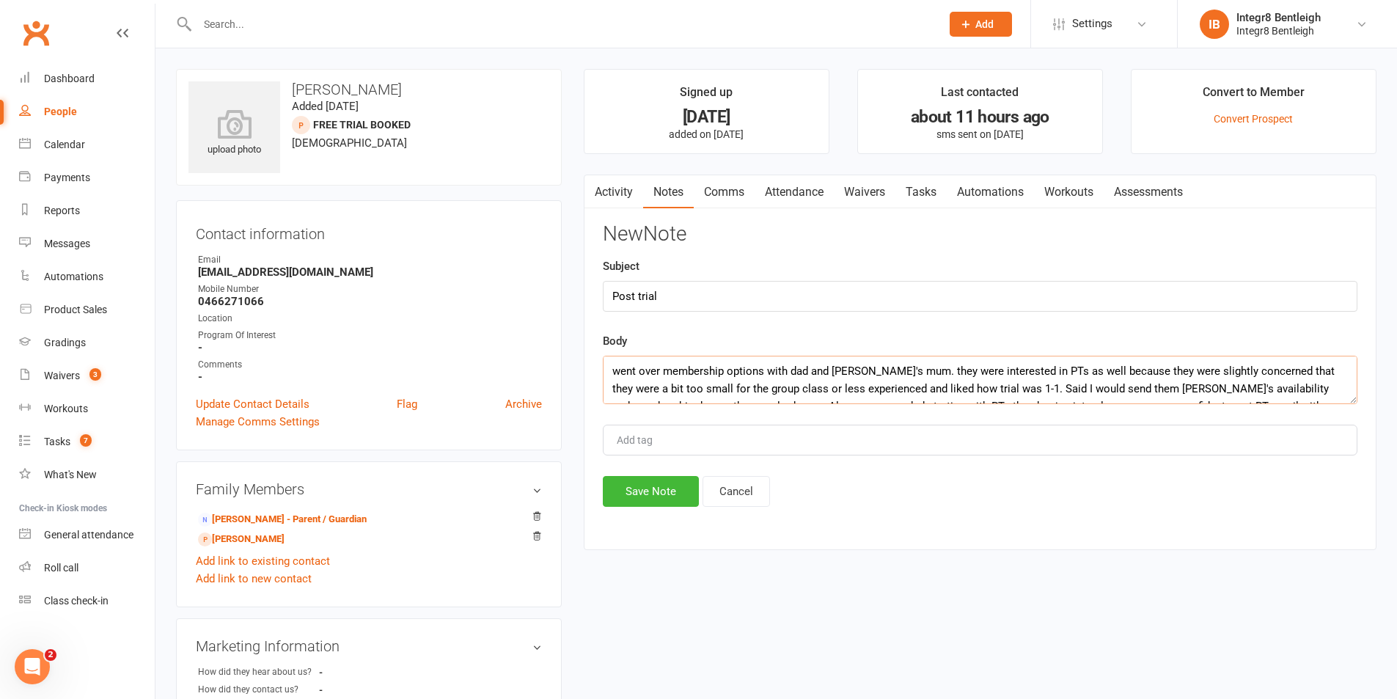
click at [801, 366] on textarea "went over membership options with dad and [PERSON_NAME]'s mum. they were intere…" at bounding box center [980, 380] width 755 height 48
click at [850, 371] on textarea "went over membership options with mum and [PERSON_NAME]'s mum. they were intere…" at bounding box center [980, 380] width 755 height 48
click at [894, 371] on textarea "went over membership options with mum and [PERSON_NAME]'s mum. they were intere…" at bounding box center [980, 380] width 755 height 48
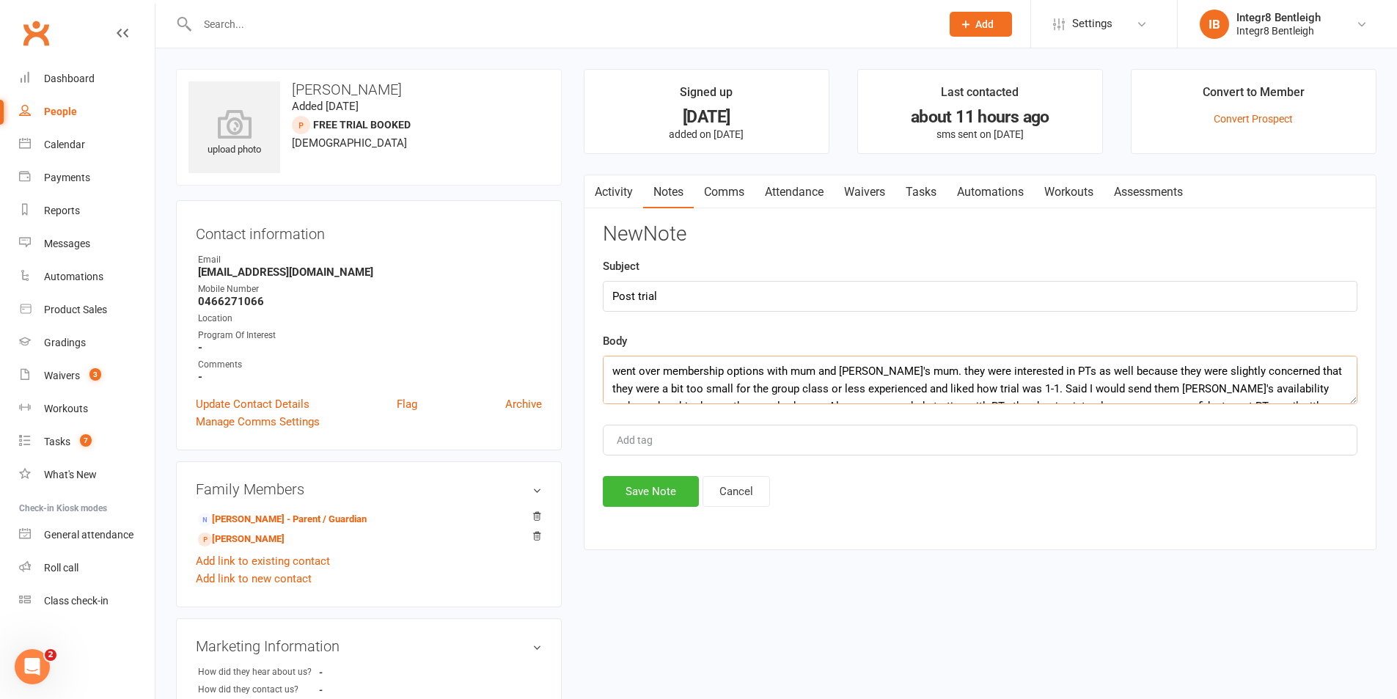
click at [894, 371] on textarea "went over membership options with mum and [PERSON_NAME]'s mum. they were intere…" at bounding box center [980, 380] width 755 height 48
click at [984, 373] on textarea "went over membership options with mum and [PERSON_NAME]'s dad. they were intere…" at bounding box center [980, 380] width 755 height 48
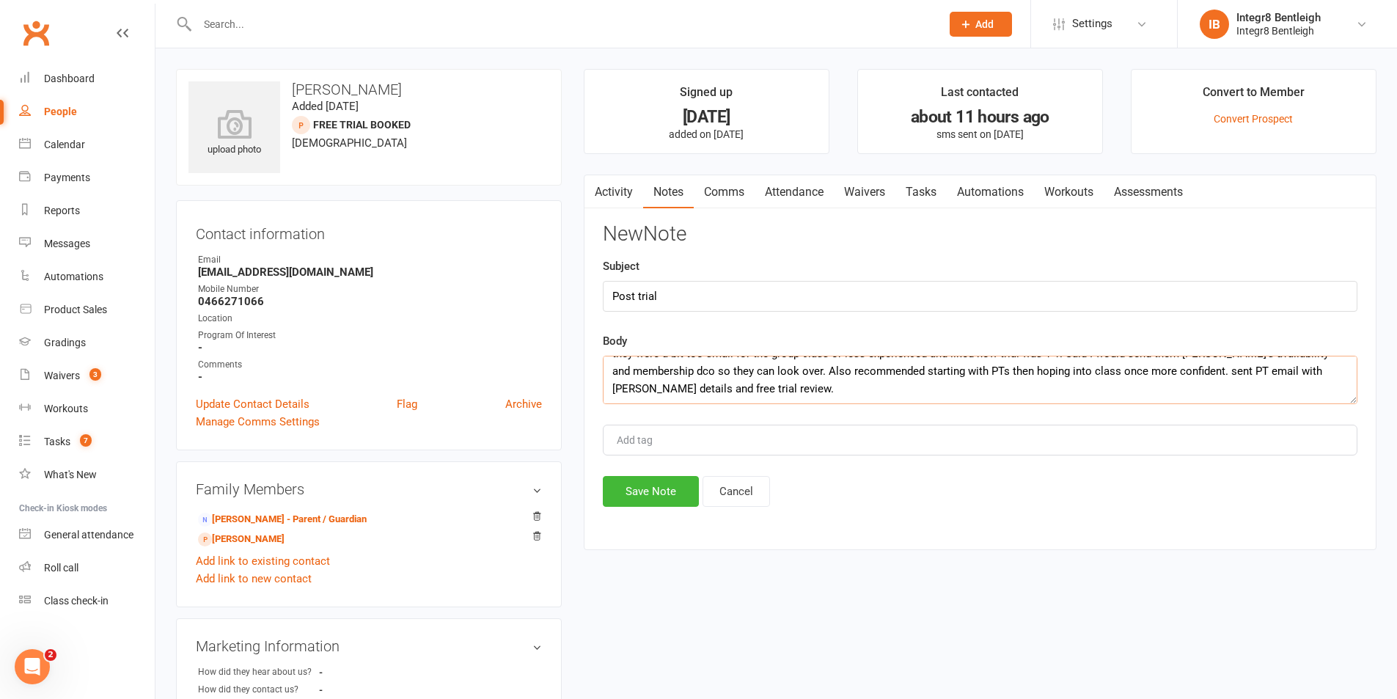
type textarea "went over membership options with mum and [PERSON_NAME]'s dad. they were intere…"
click at [819, 435] on div "Add tag" at bounding box center [980, 440] width 755 height 31
type input "[PERSON_NAME]"
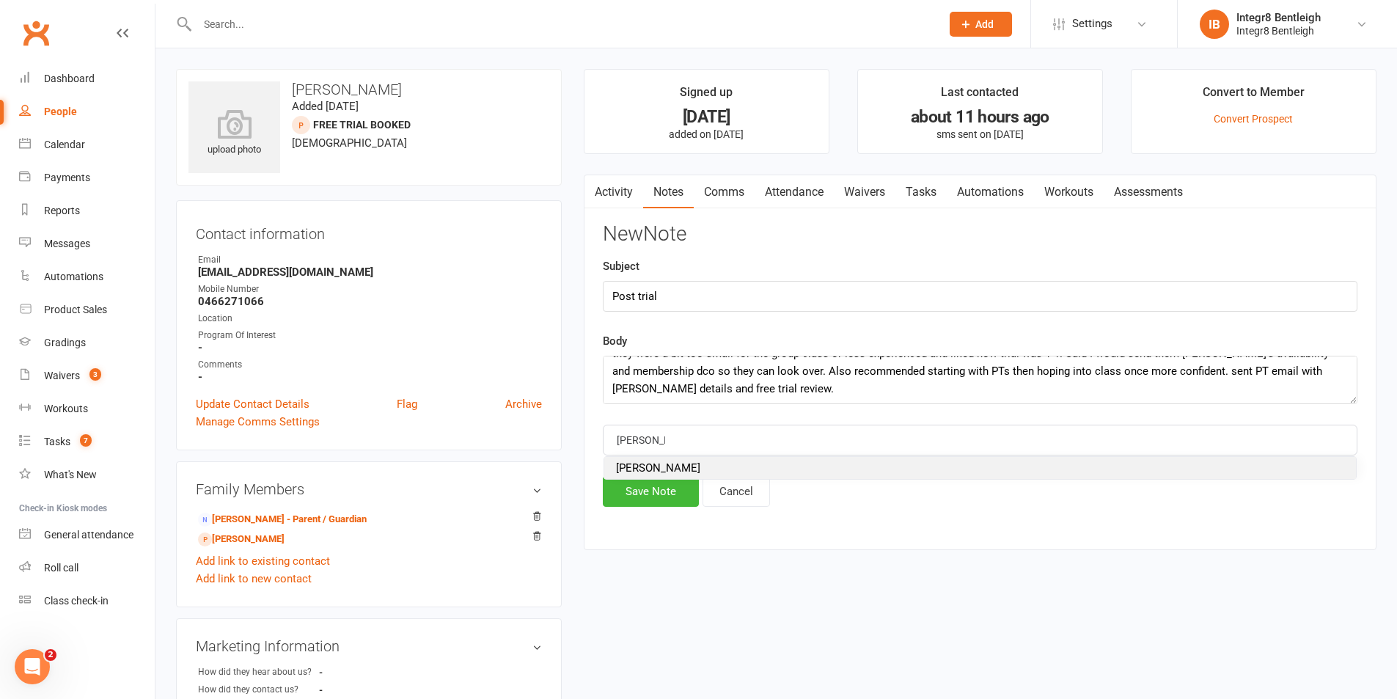
click at [673, 470] on li "[PERSON_NAME]" at bounding box center [980, 468] width 752 height 22
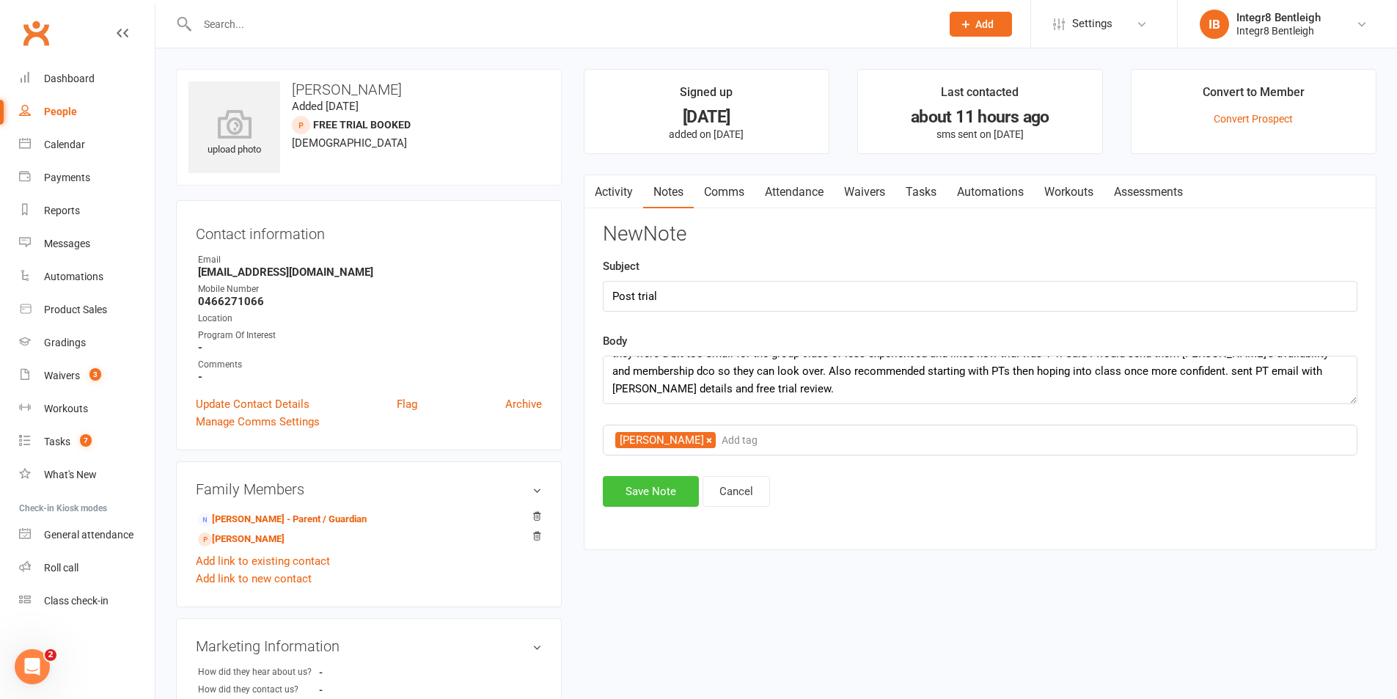
click at [668, 487] on button "Save Note" at bounding box center [651, 491] width 96 height 31
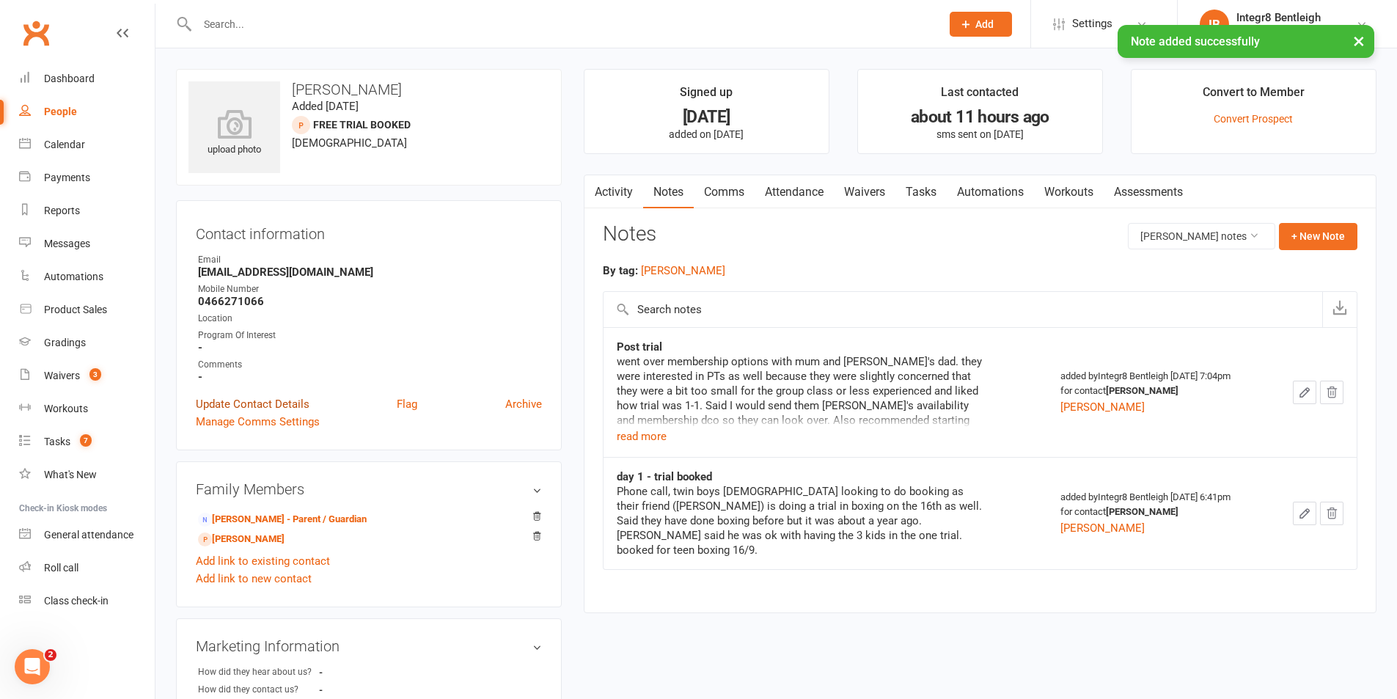
click at [299, 404] on link "Update Contact Details" at bounding box center [253, 404] width 114 height 18
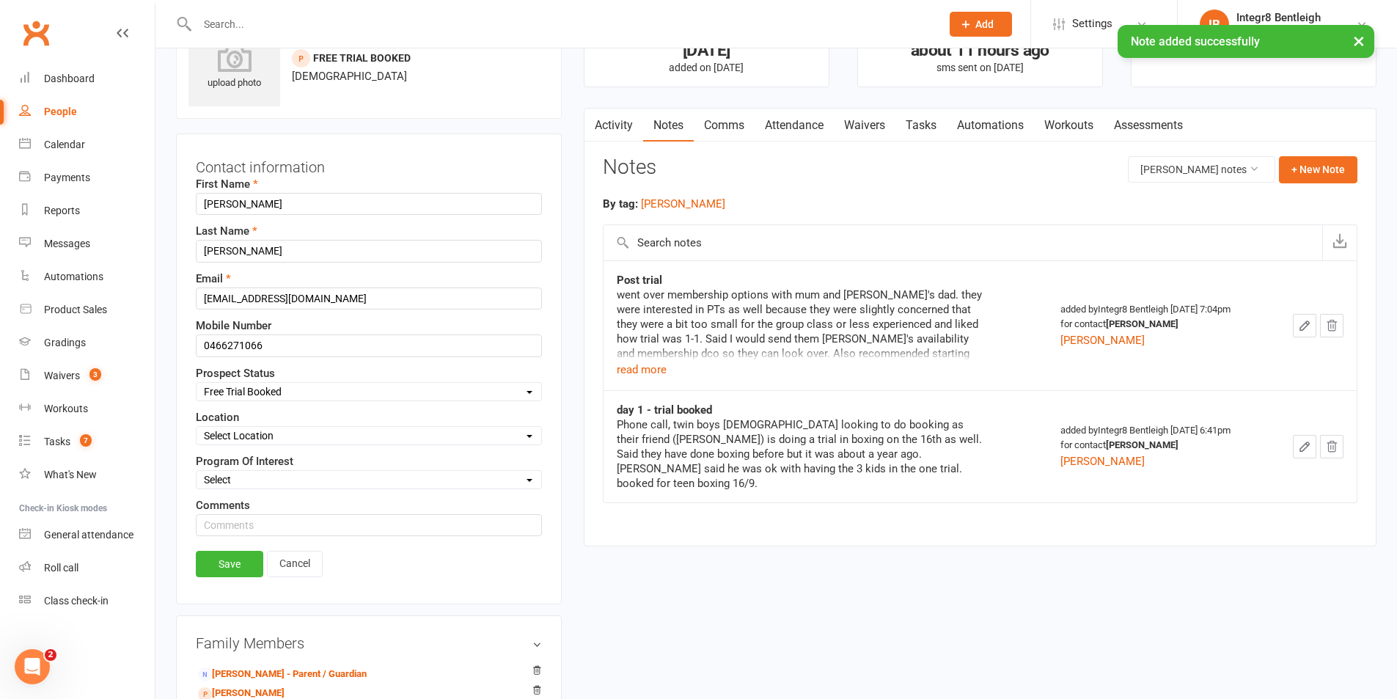
scroll to position [69, 0]
click at [299, 387] on select "Select Initial Contact Follow-up Free Trial Booked Awaiting Sign-Up Not Ready (…" at bounding box center [369, 389] width 345 height 16
select select "Awaiting Sign-Up"
click at [197, 381] on select "Select Initial Contact Follow-up Free Trial Booked Awaiting Sign-Up Not Ready (…" at bounding box center [369, 389] width 345 height 16
click at [234, 558] on link "Save" at bounding box center [229, 562] width 67 height 26
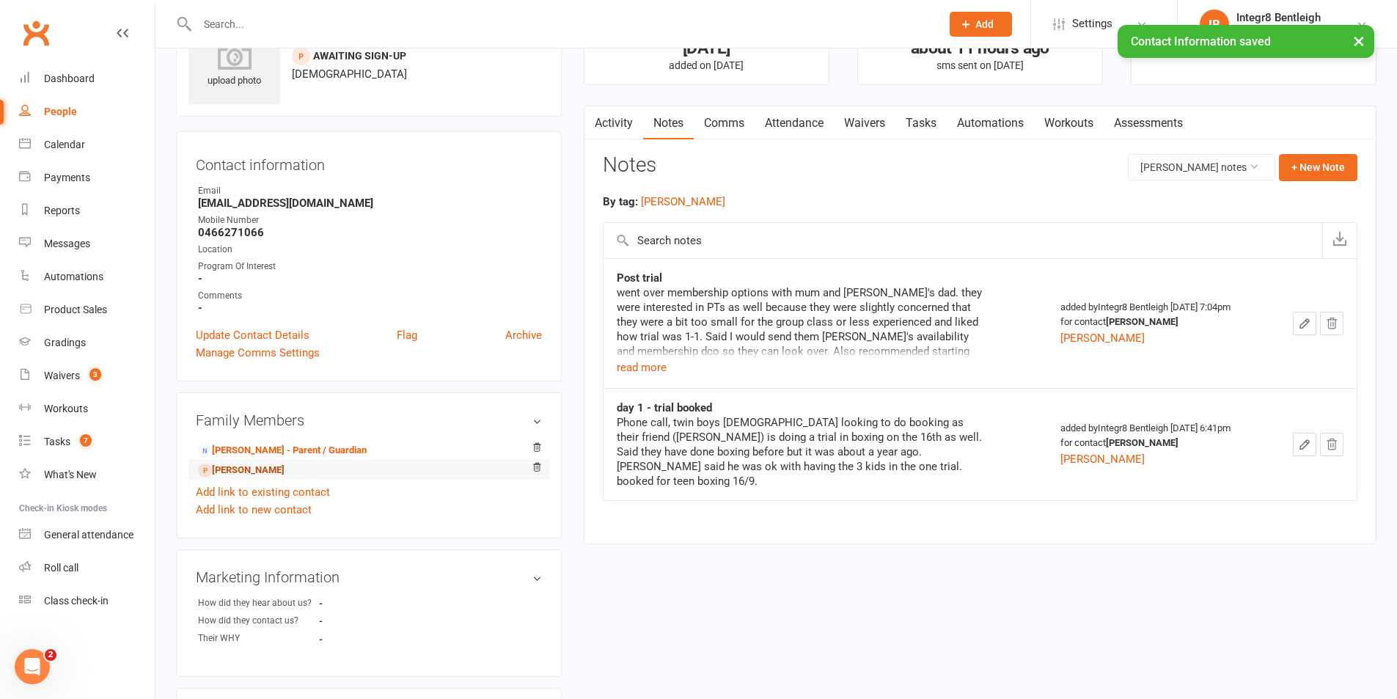
click at [241, 477] on link "[PERSON_NAME]" at bounding box center [241, 470] width 87 height 15
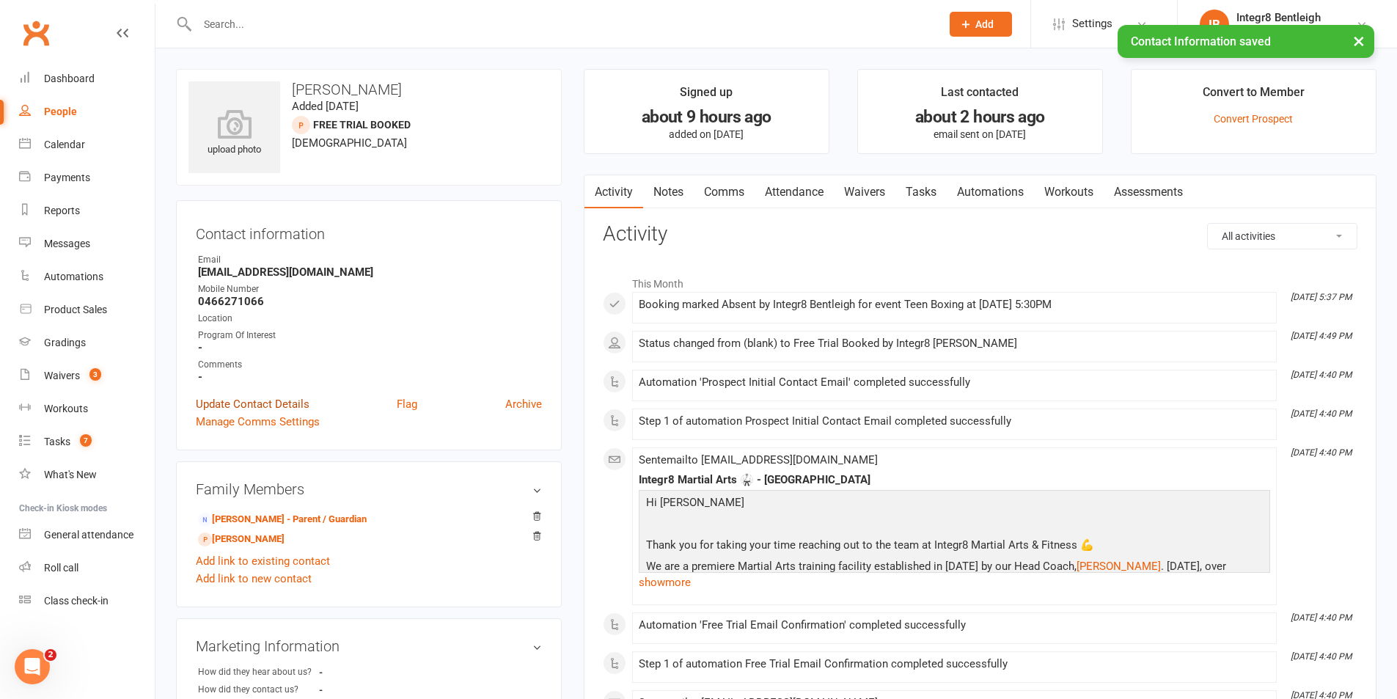
click at [282, 401] on link "Update Contact Details" at bounding box center [253, 404] width 114 height 18
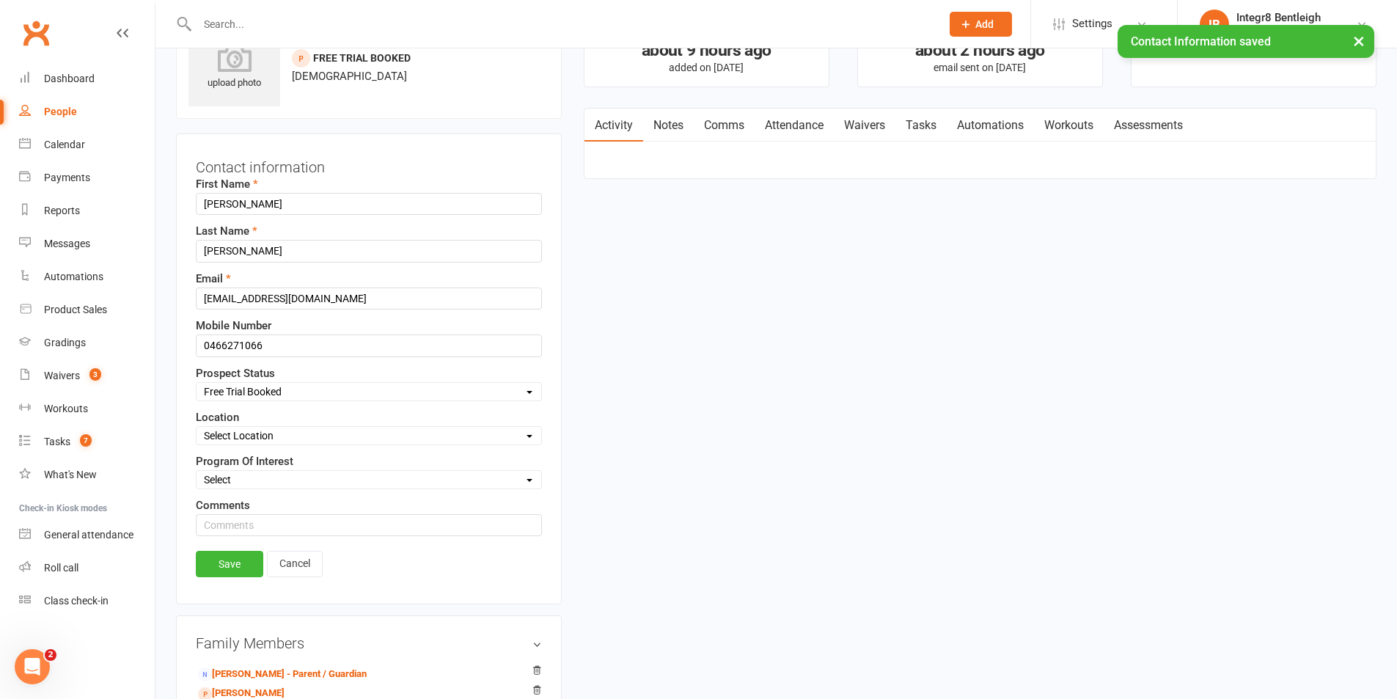
scroll to position [69, 0]
click at [302, 388] on select "Select Initial Contact Follow-up Free Trial Booked Awaiting Sign-Up Not Ready (…" at bounding box center [369, 389] width 345 height 16
select select "Not Ready (Data List)"
click at [197, 381] on select "Select Initial Contact Follow-up Free Trial Booked Awaiting Sign-Up Not Ready (…" at bounding box center [369, 389] width 345 height 16
click at [230, 564] on link "Save" at bounding box center [229, 562] width 67 height 26
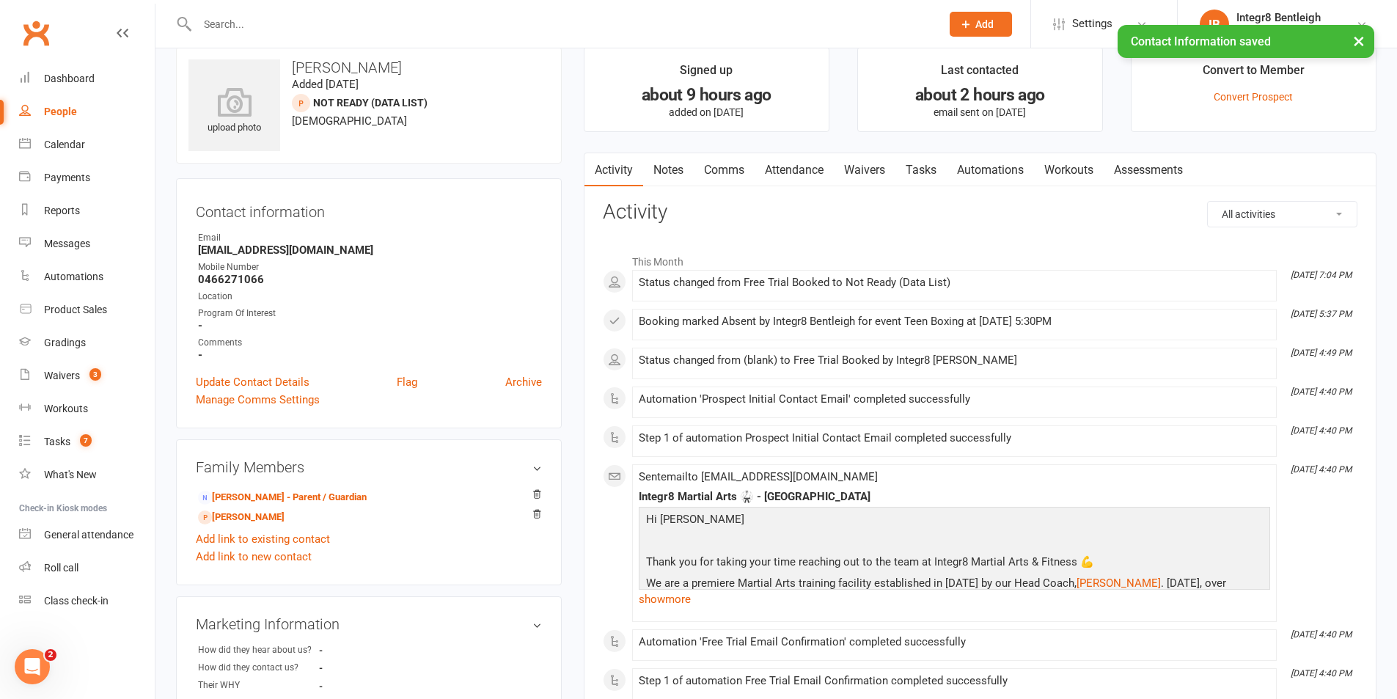
scroll to position [0, 0]
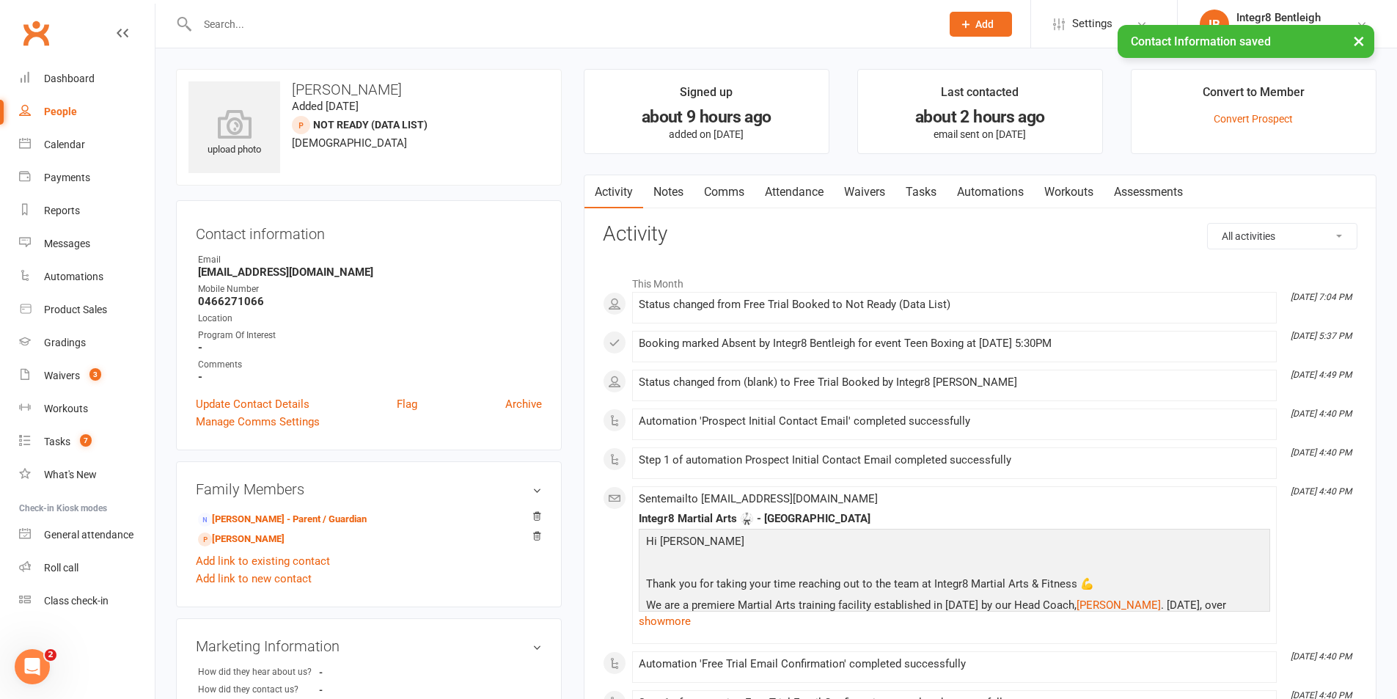
click at [678, 199] on link "Notes" at bounding box center [668, 192] width 51 height 34
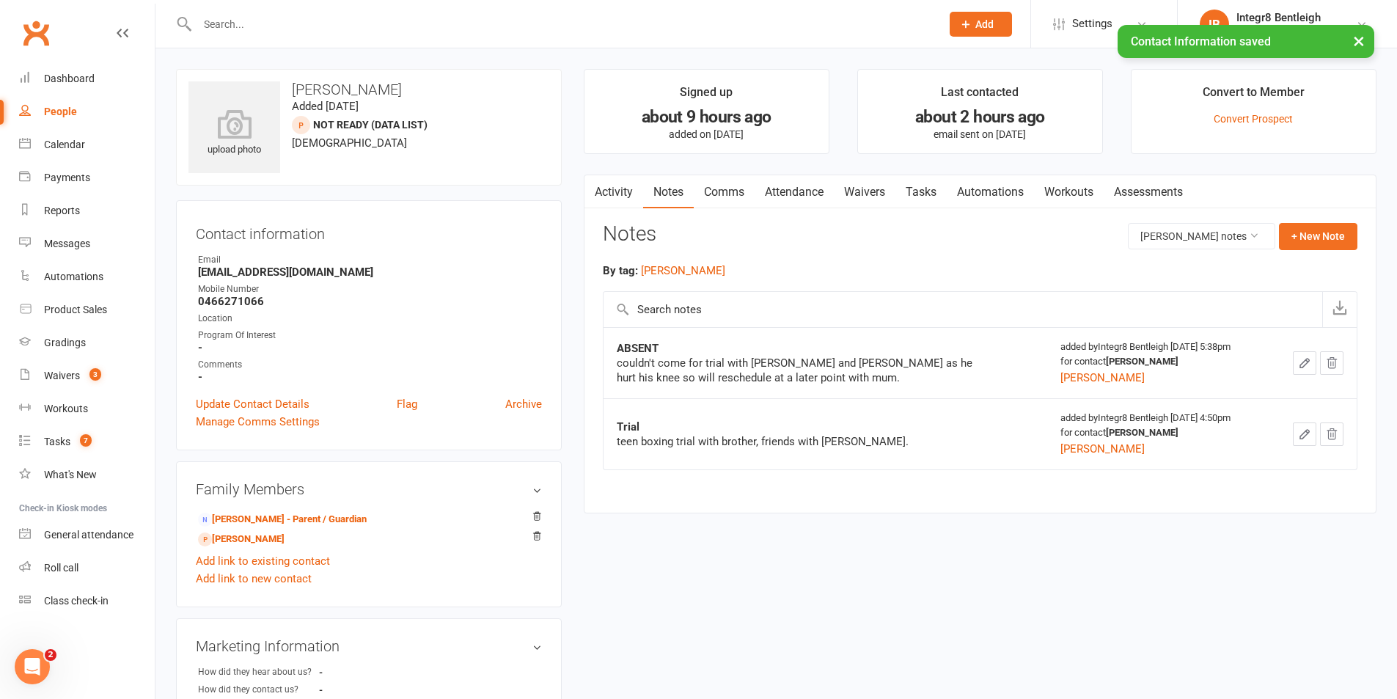
click at [1300, 351] on button "button" at bounding box center [1304, 362] width 23 height 23
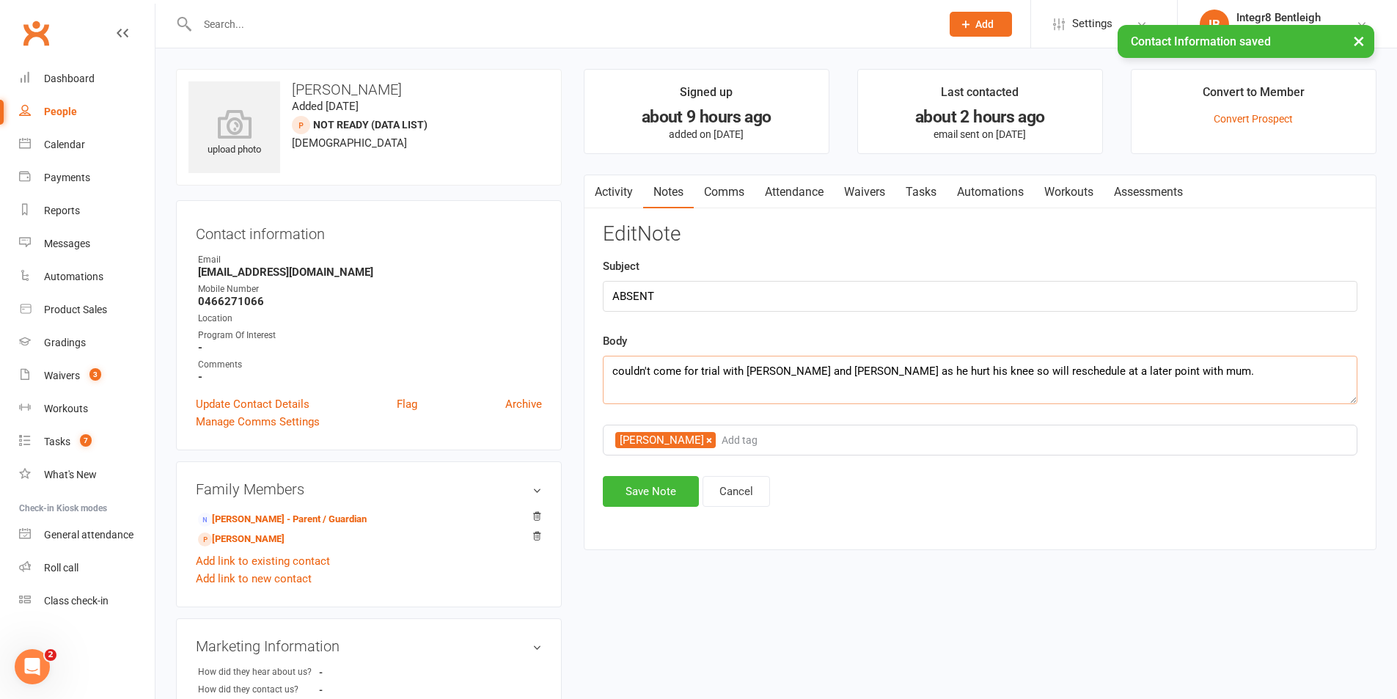
click at [1227, 397] on textarea "couldn't come for trial with [PERSON_NAME] and [PERSON_NAME] as he hurt his kne…" at bounding box center [980, 380] width 755 height 48
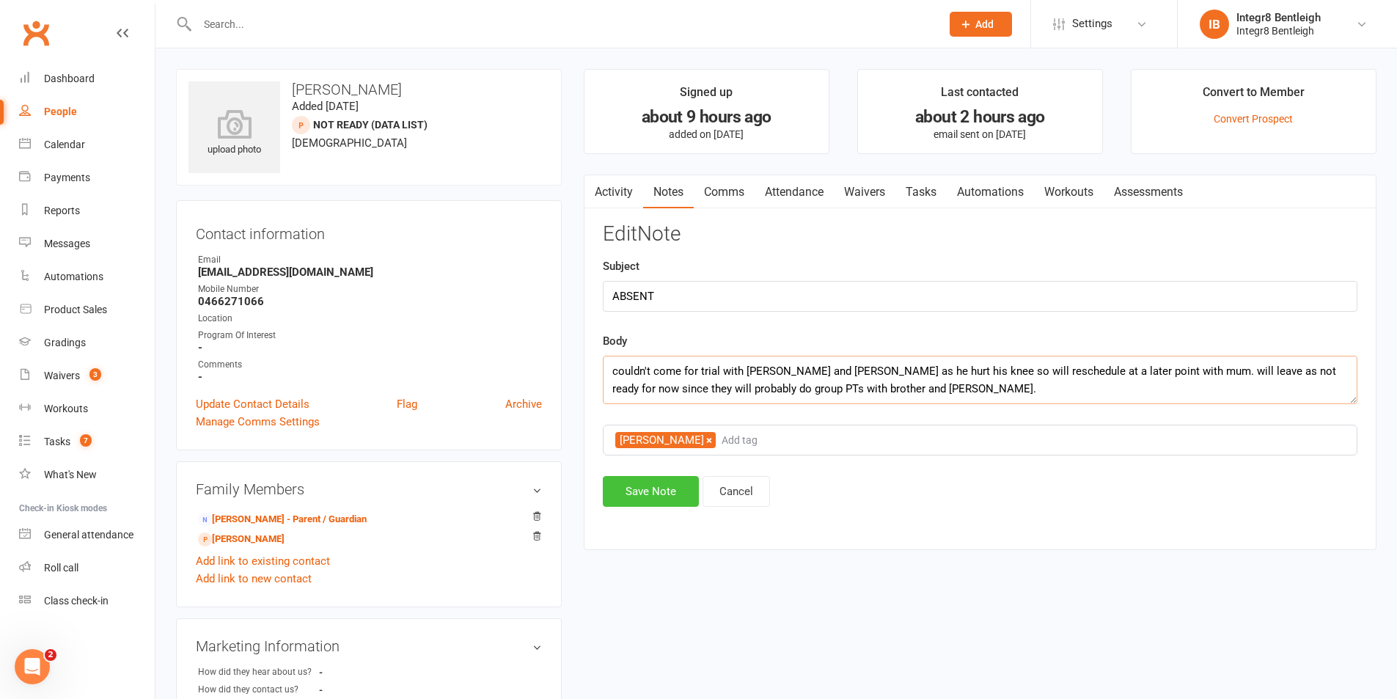
type textarea "couldn't come for trial with [PERSON_NAME] and [PERSON_NAME] as he hurt his kne…"
click at [639, 487] on button "Save Note" at bounding box center [651, 491] width 96 height 31
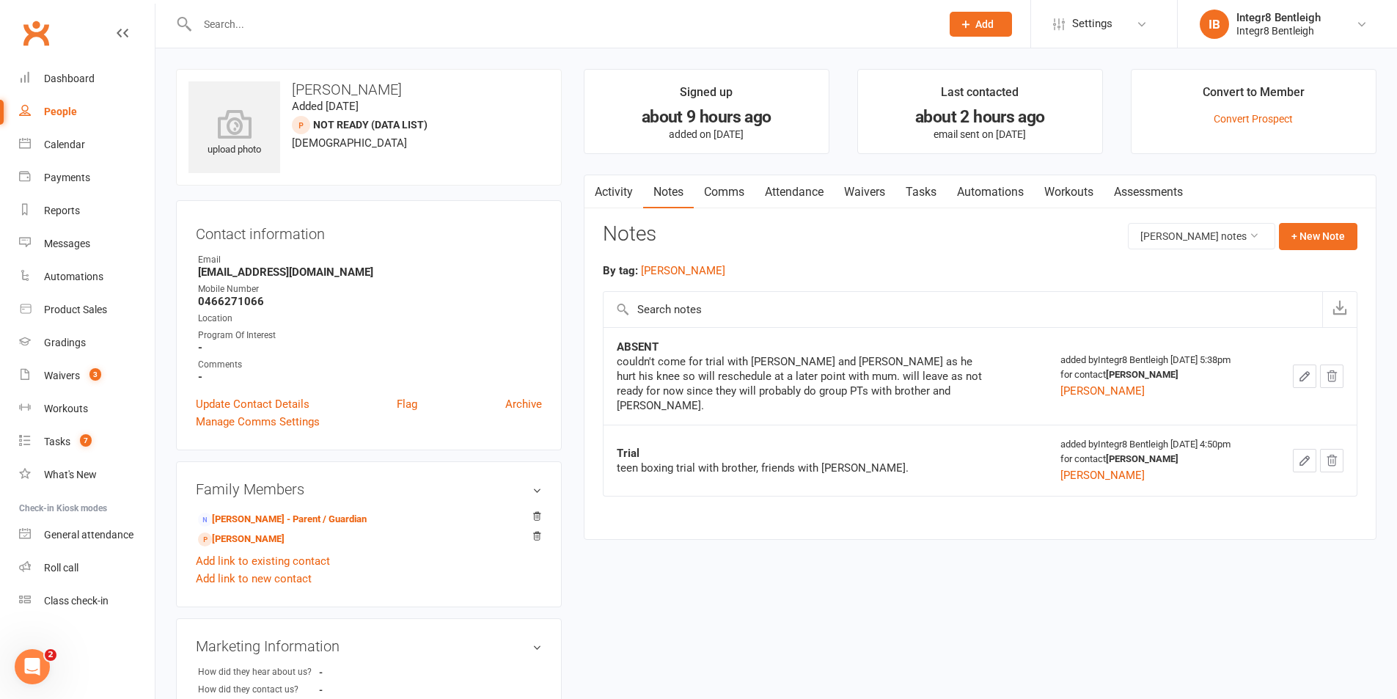
click at [618, 192] on link "Activity" at bounding box center [614, 192] width 59 height 34
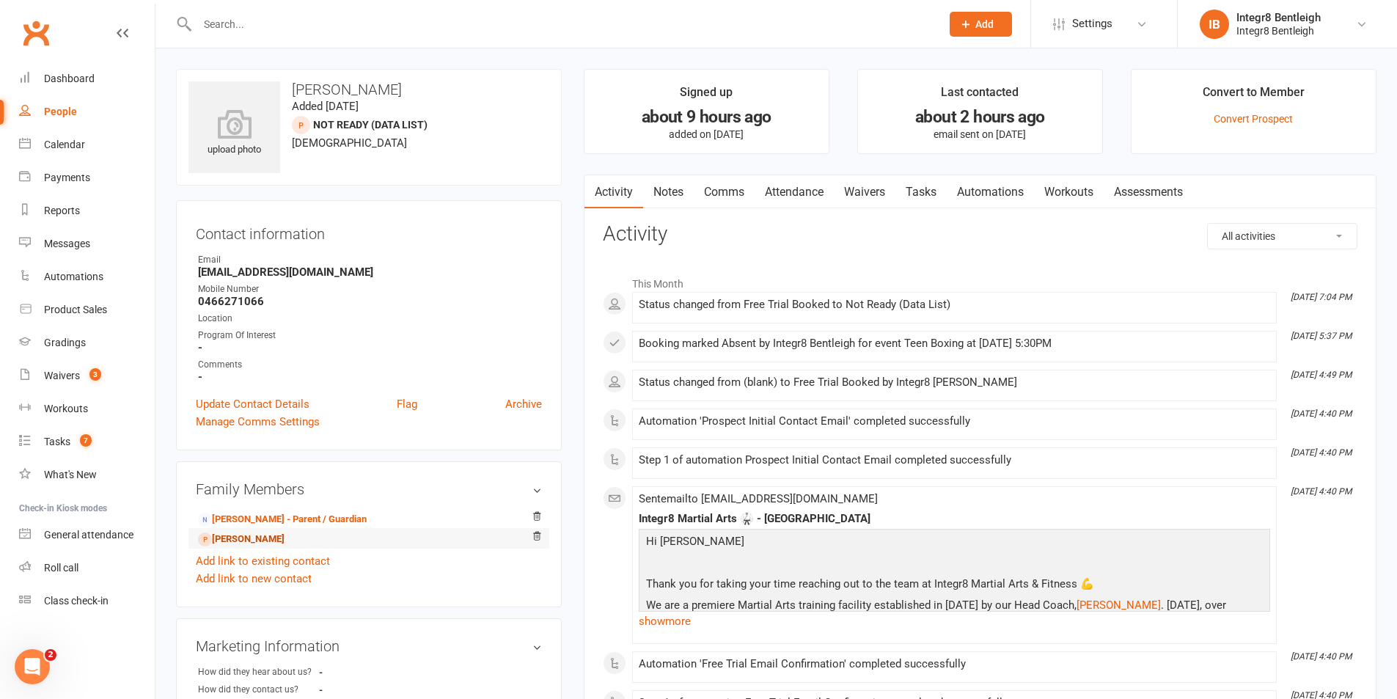
click at [278, 541] on link "[PERSON_NAME]" at bounding box center [241, 539] width 87 height 15
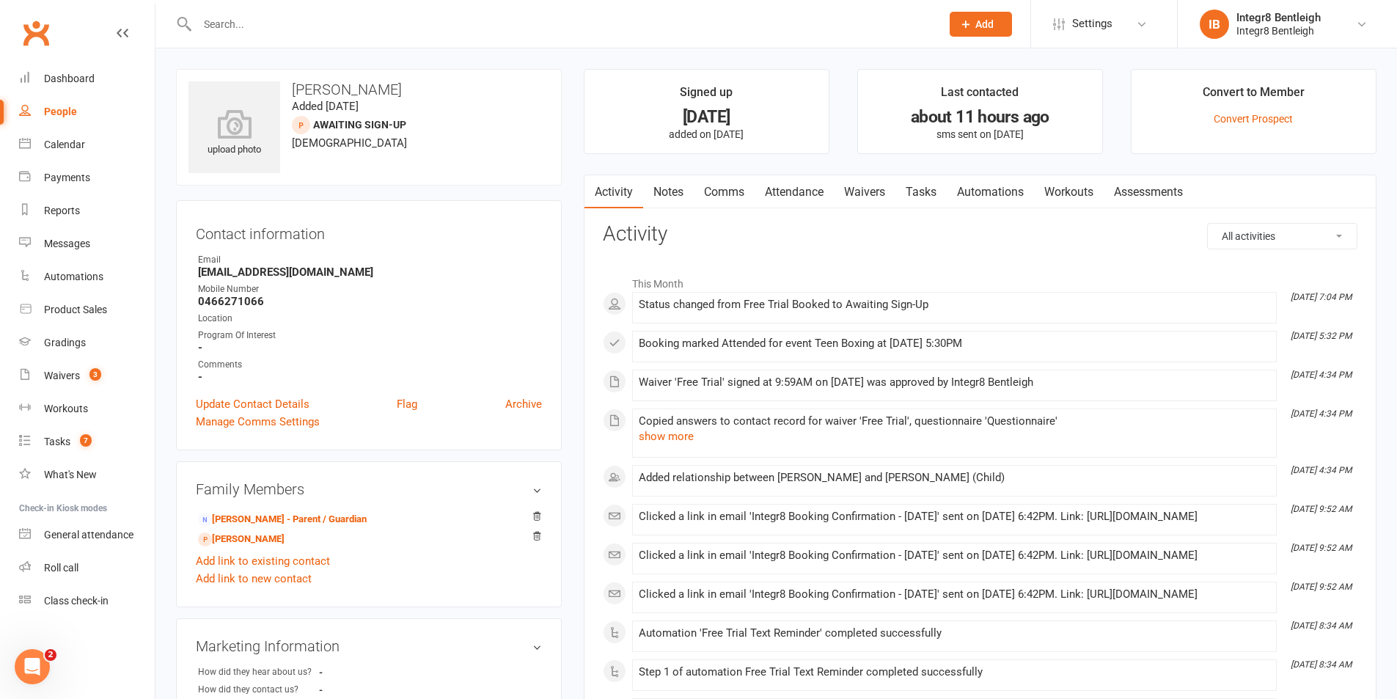
click at [666, 193] on link "Notes" at bounding box center [668, 192] width 51 height 34
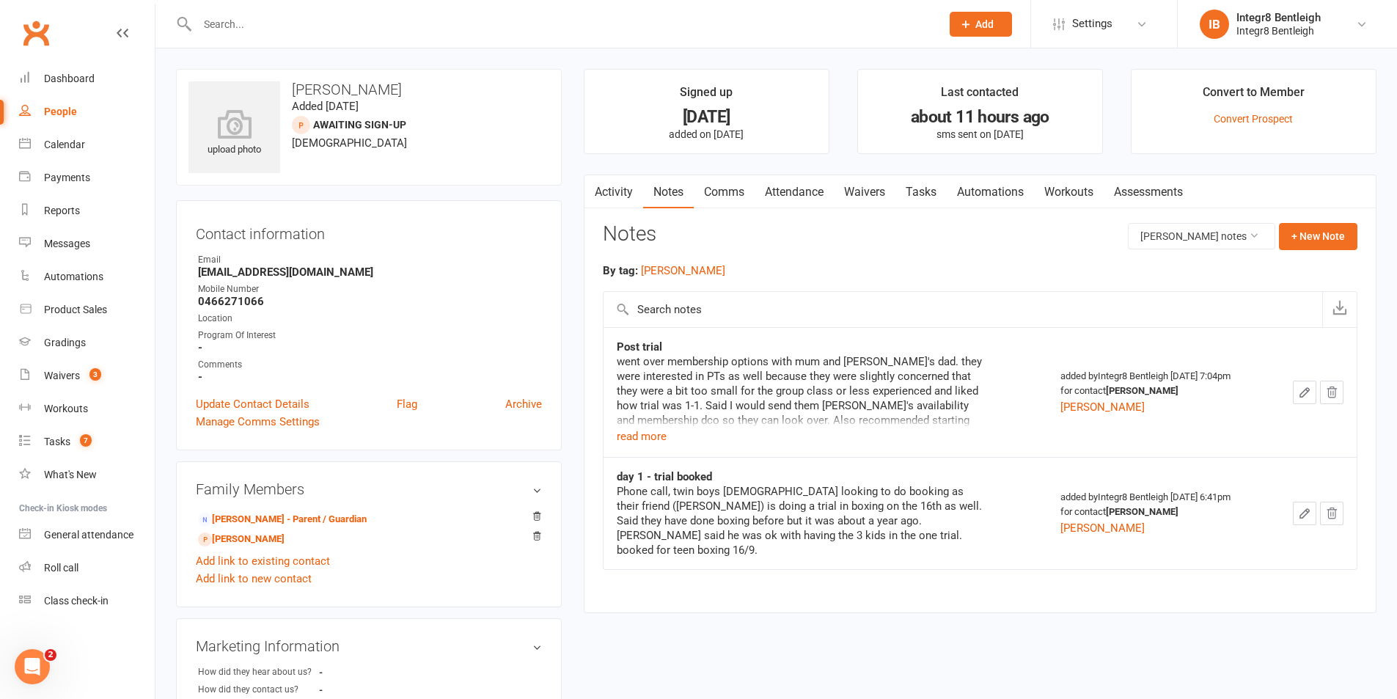
click at [875, 191] on link "Waivers" at bounding box center [865, 192] width 62 height 34
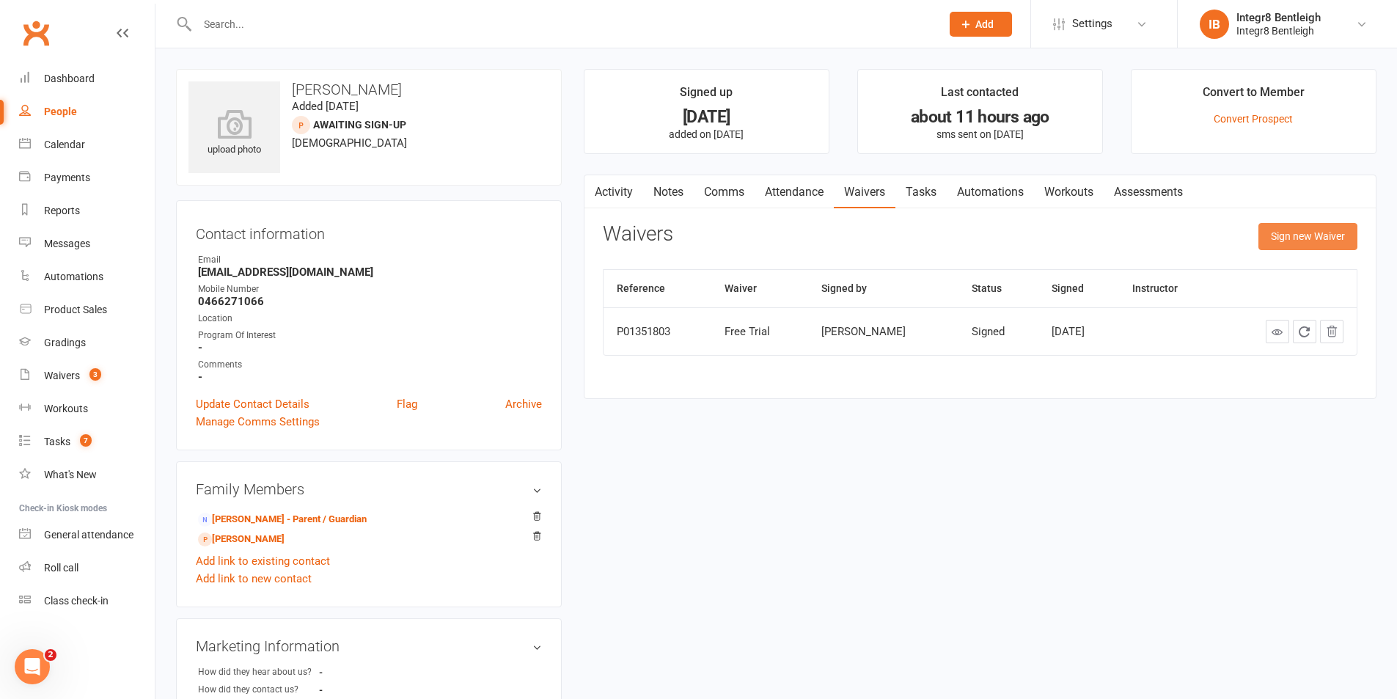
click at [1309, 234] on button "Sign new Waiver" at bounding box center [1308, 236] width 99 height 26
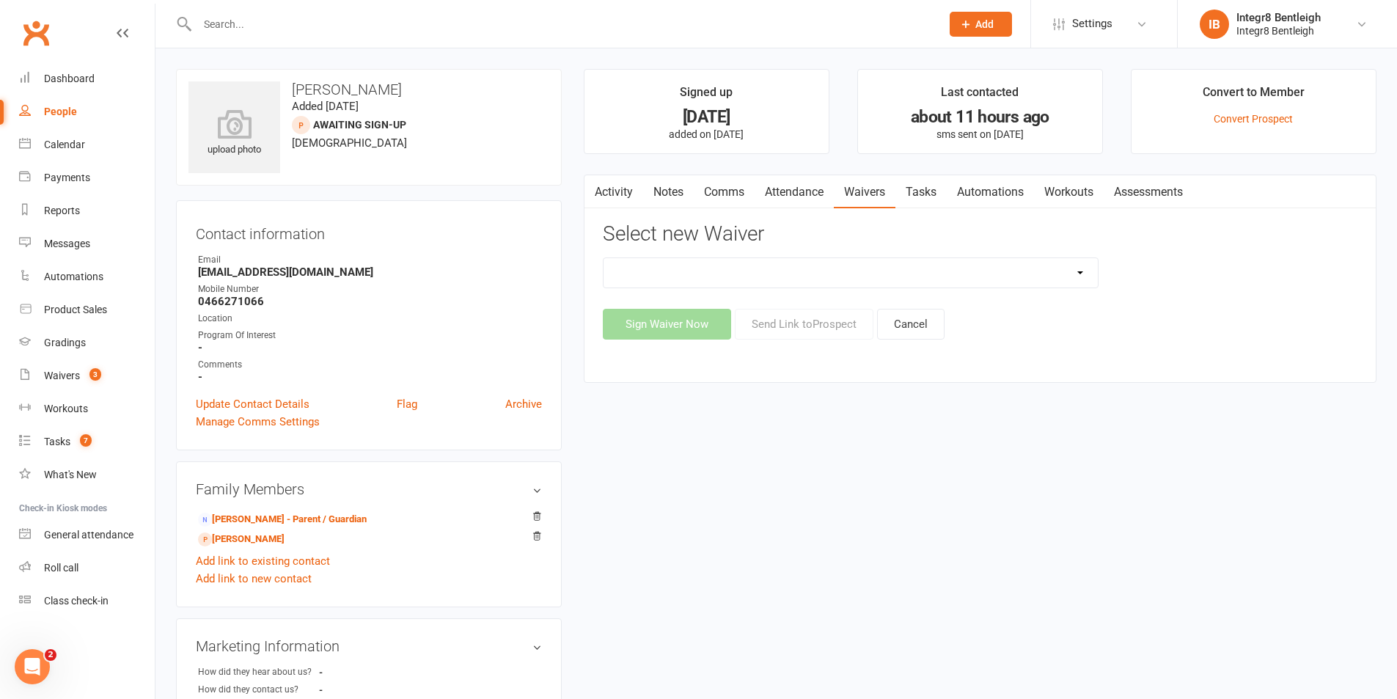
click at [913, 274] on select "10 Class Pass Cancellation Free Trial Hold Membership Document Mobility Worksho…" at bounding box center [851, 272] width 494 height 29
select select "10847"
click at [604, 258] on select "10 Class Pass Cancellation Free Trial Hold Membership Document Mobility Worksho…" at bounding box center [851, 272] width 494 height 29
click at [837, 326] on button "Send Link to [GEOGRAPHIC_DATA]" at bounding box center [804, 324] width 139 height 31
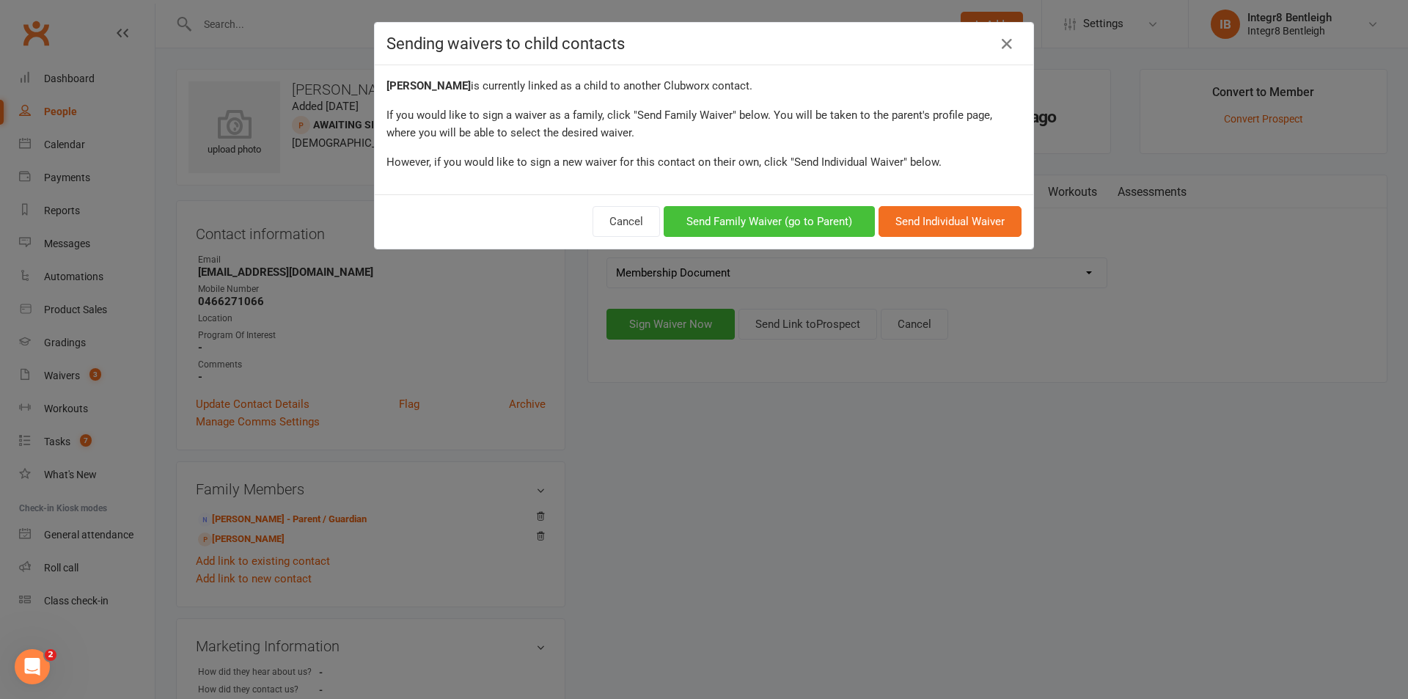
click at [813, 225] on button "Send Family Waiver (go to Parent)" at bounding box center [769, 221] width 211 height 31
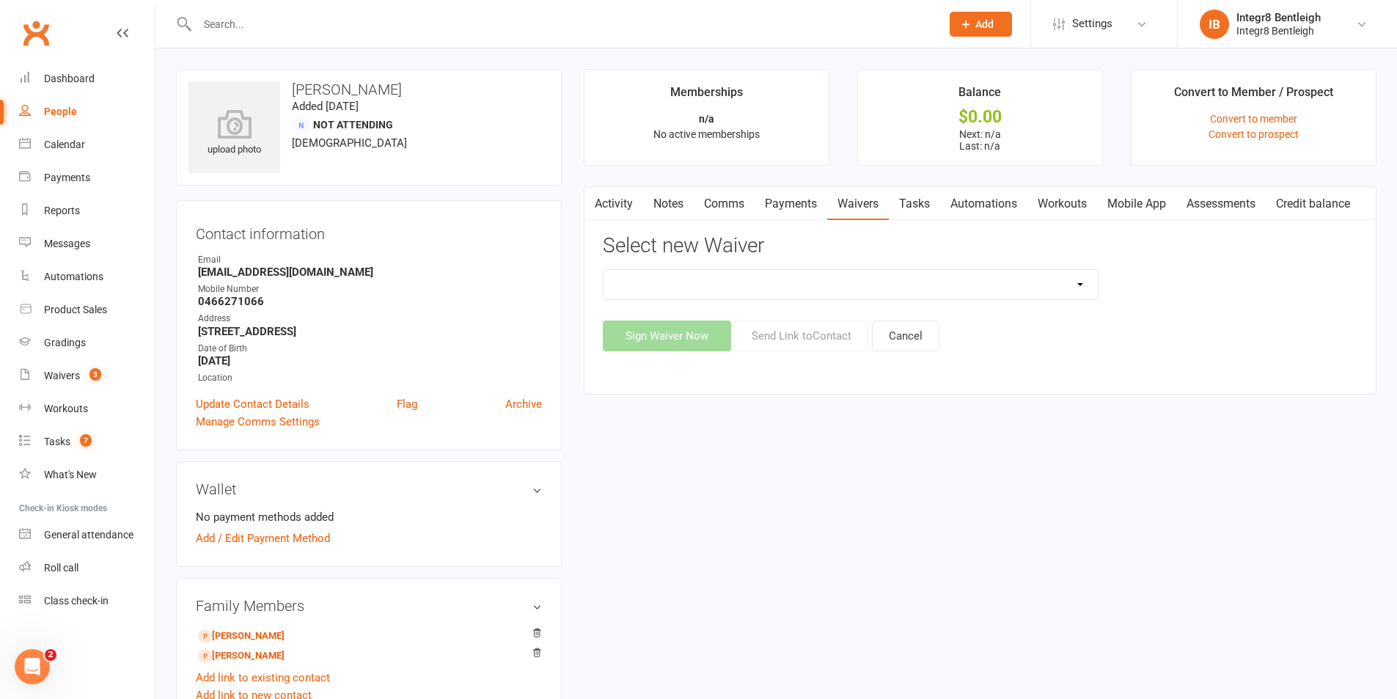
click at [792, 287] on select "10 Class Pass Cancellation Free Trial Hold Membership Document Mobility Worksho…" at bounding box center [851, 284] width 494 height 29
select select "10847"
click at [604, 270] on select "10 Class Pass Cancellation Free Trial Hold Membership Document Mobility Worksho…" at bounding box center [851, 284] width 494 height 29
click at [828, 329] on button "Send Link to Contact" at bounding box center [802, 336] width 134 height 31
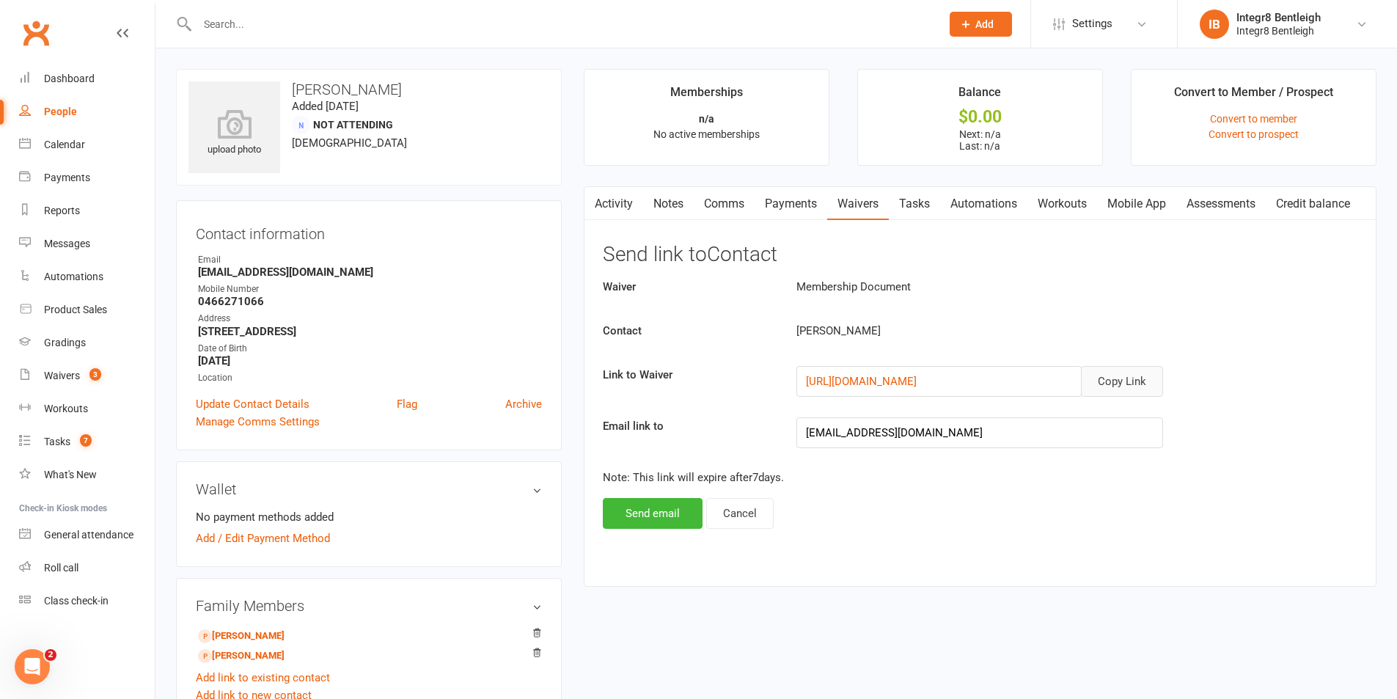
click at [1116, 375] on button "Copy Link" at bounding box center [1122, 381] width 82 height 31
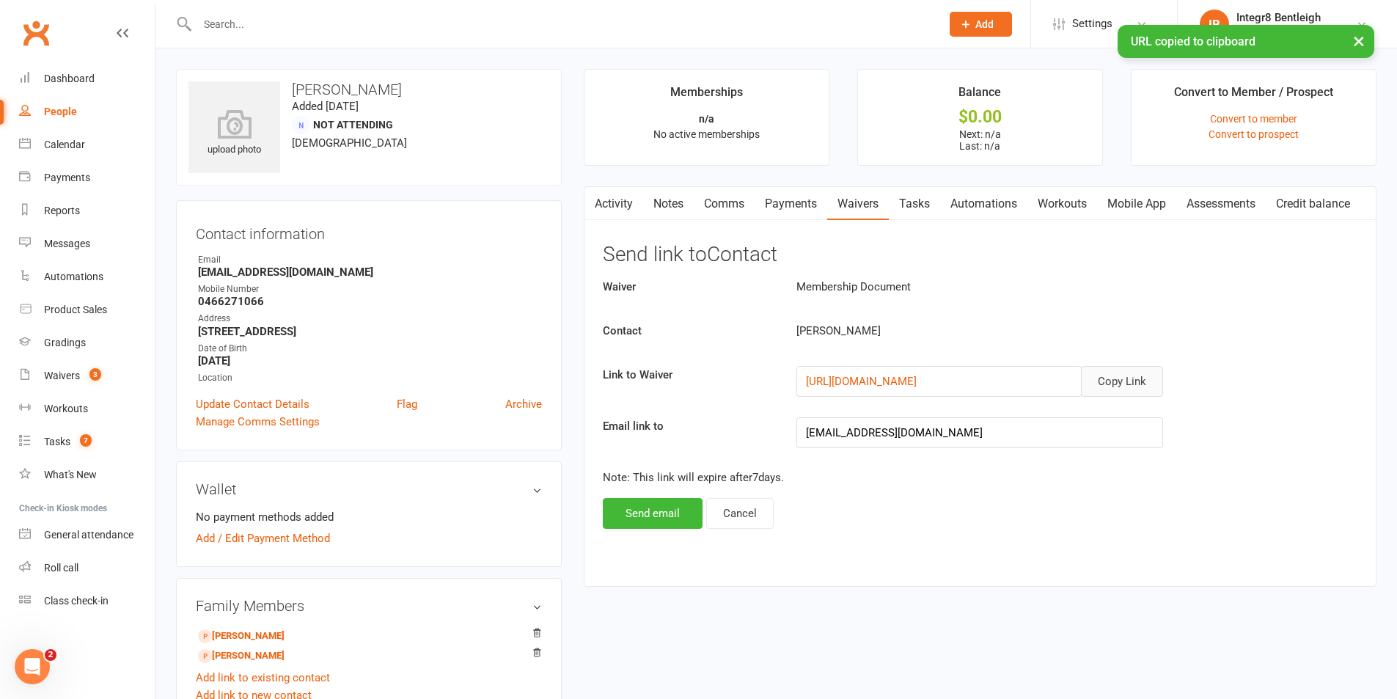
click at [737, 200] on link "Comms" at bounding box center [724, 204] width 61 height 34
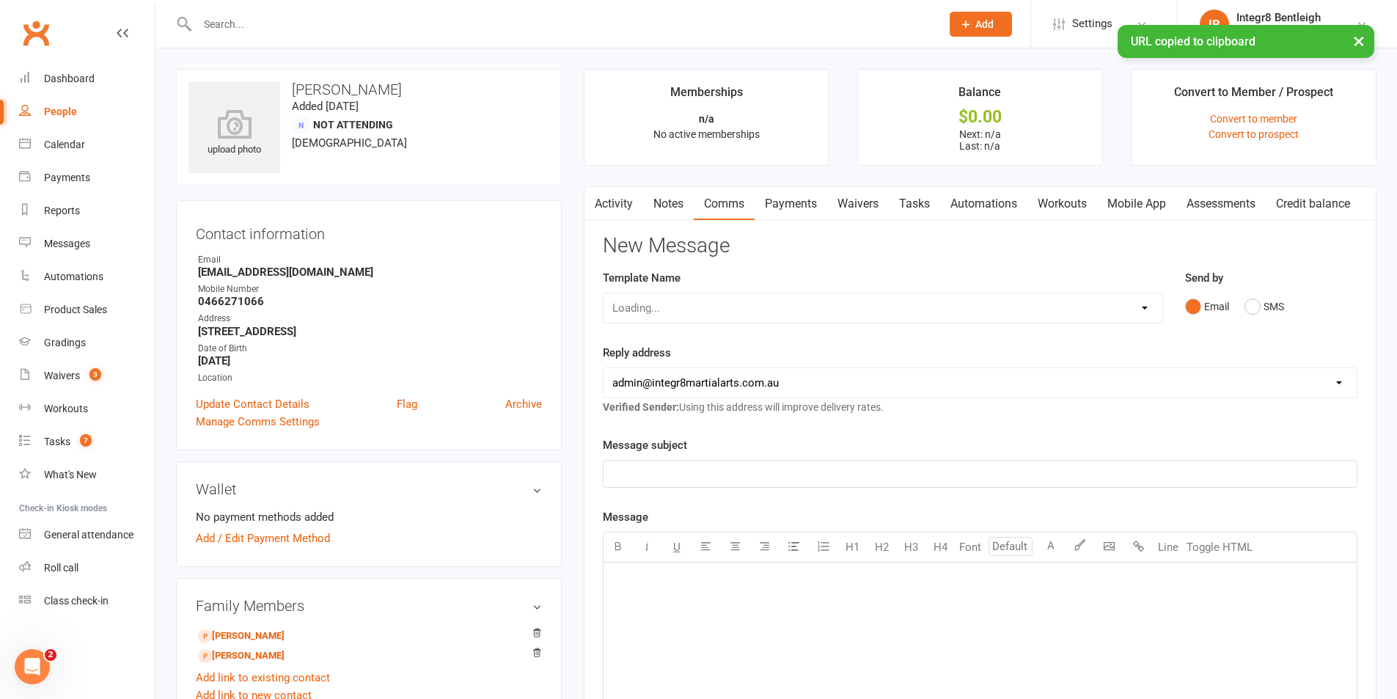
click at [795, 313] on div "Loading..." at bounding box center [883, 308] width 560 height 31
click at [800, 309] on select "Select Template [Email] Public Holiday [Email] 10 Class Pass - 1 Class Remainin…" at bounding box center [883, 307] width 559 height 29
select select "13"
click at [604, 293] on select "Select Template [Email] Public Holiday [Email] 10 Class Pass - 1 Class Remainin…" at bounding box center [883, 307] width 559 height 29
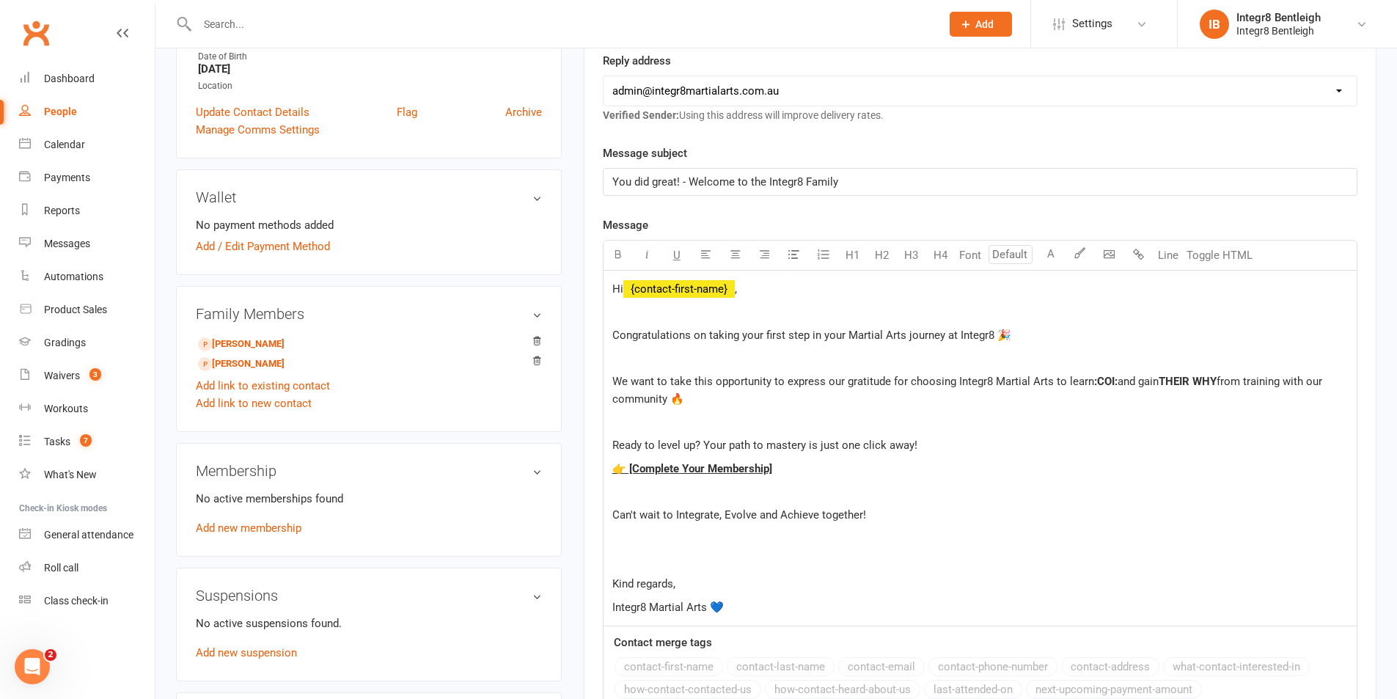
scroll to position [293, 0]
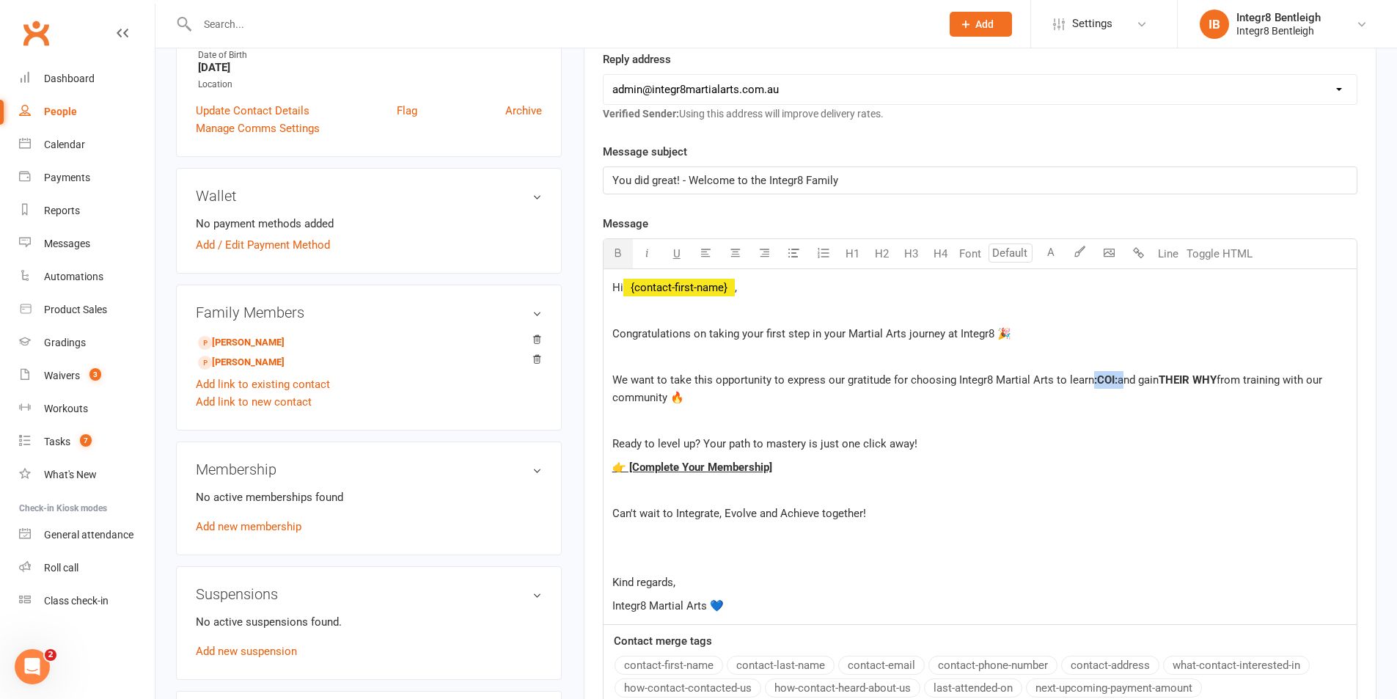
drag, startPoint x: 1119, startPoint y: 381, endPoint x: 1094, endPoint y: 383, distance: 25.0
click at [1094, 383] on p "We want to take this opportunity to express our gratitude for choosing Integr8 …" at bounding box center [981, 388] width 736 height 35
click at [1116, 376] on span "Boxing" at bounding box center [1111, 379] width 34 height 13
click at [1190, 376] on span "THEIR WHY" at bounding box center [1198, 379] width 58 height 13
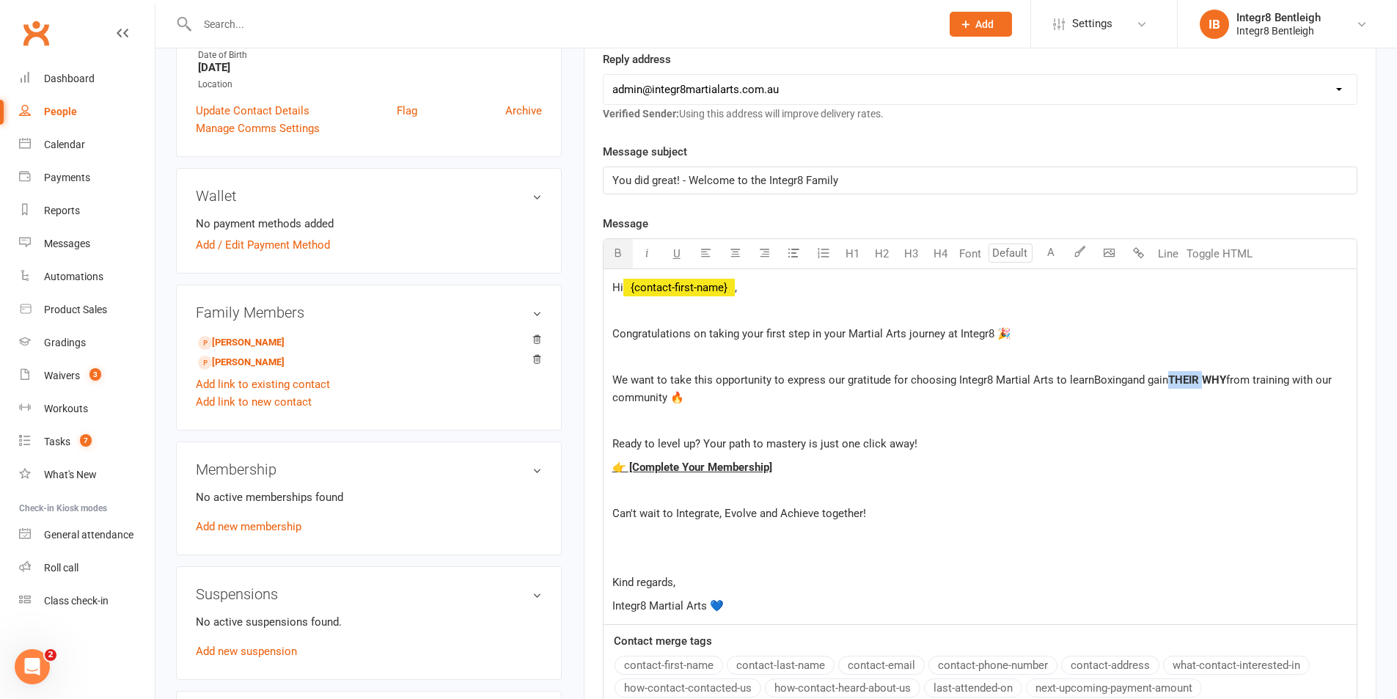
click at [1190, 376] on span "THEIR WHY" at bounding box center [1198, 379] width 58 height 13
drag, startPoint x: 1232, startPoint y: 378, endPoint x: 1177, endPoint y: 380, distance: 55.1
click at [1177, 380] on p "We want to take this opportunity to express our gratitude for choosing Integr8 …" at bounding box center [981, 388] width 736 height 35
click at [1177, 380] on span "a new skill" at bounding box center [1195, 379] width 52 height 13
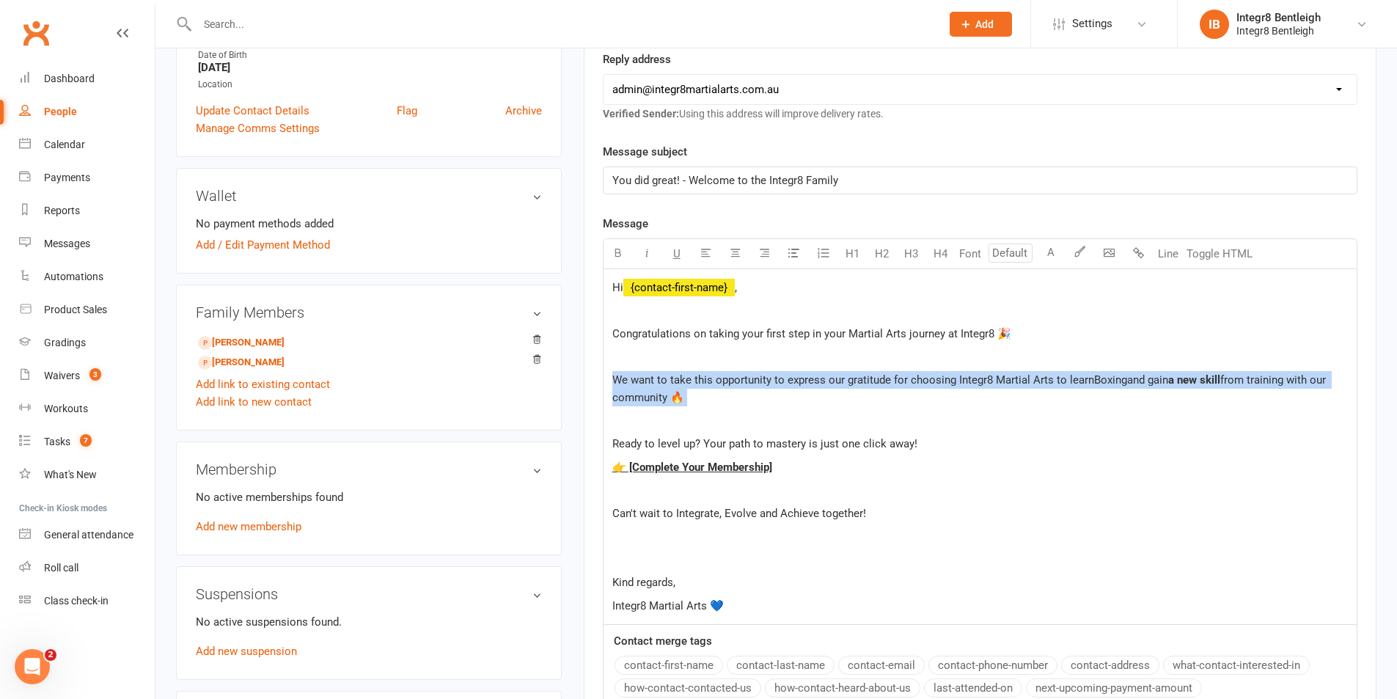
click at [1177, 380] on span "a new skill" at bounding box center [1195, 379] width 52 height 13
click at [611, 250] on button "button" at bounding box center [618, 253] width 29 height 29
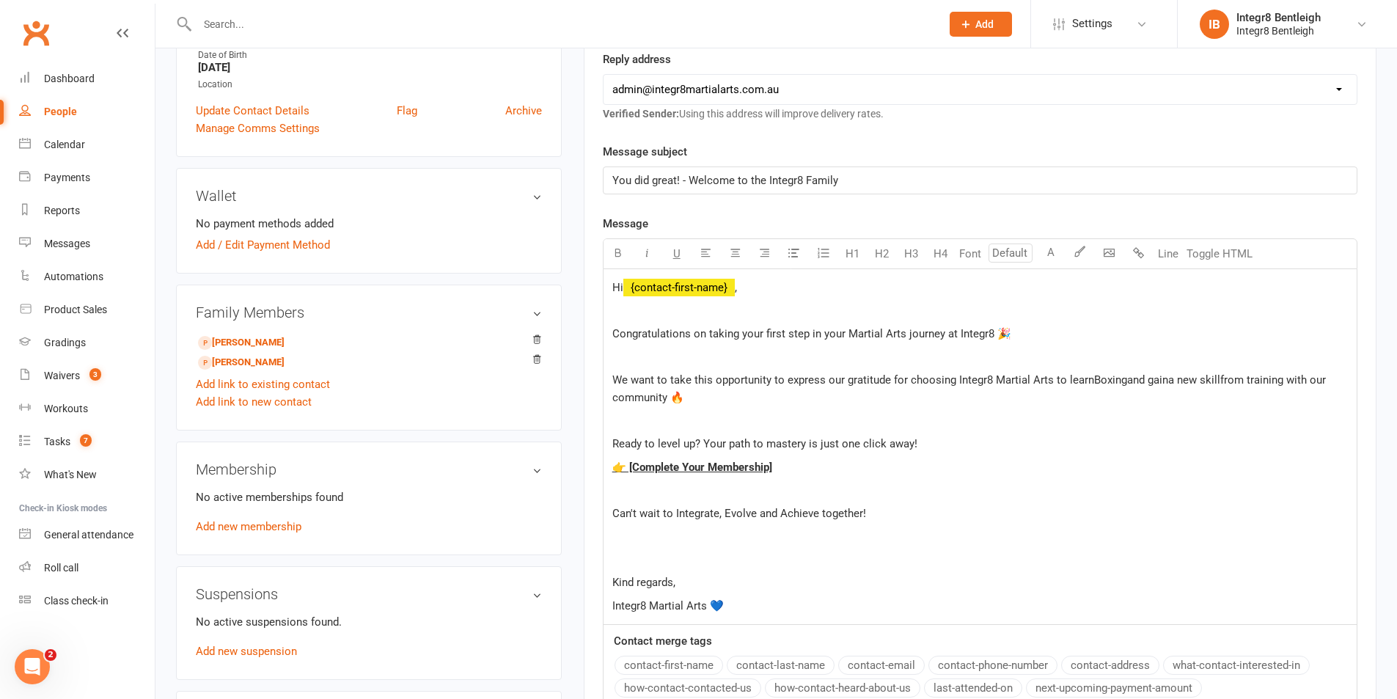
click at [911, 420] on p at bounding box center [981, 421] width 736 height 18
drag, startPoint x: 763, startPoint y: 466, endPoint x: 629, endPoint y: 468, distance: 133.5
click at [629, 468] on p "👉 [Complete Your Membership]" at bounding box center [981, 467] width 736 height 18
click at [687, 587] on p "Kind regards," at bounding box center [981, 583] width 736 height 18
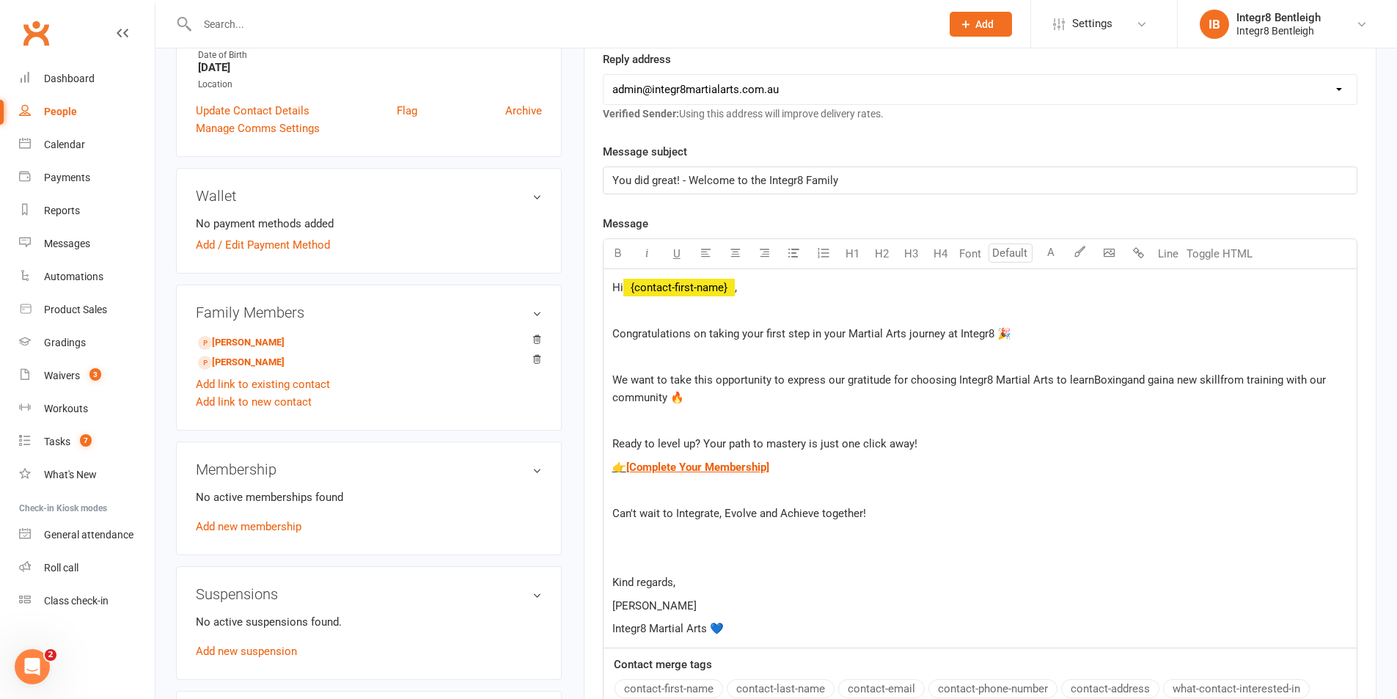
click at [614, 285] on span "Hi" at bounding box center [618, 287] width 11 height 13
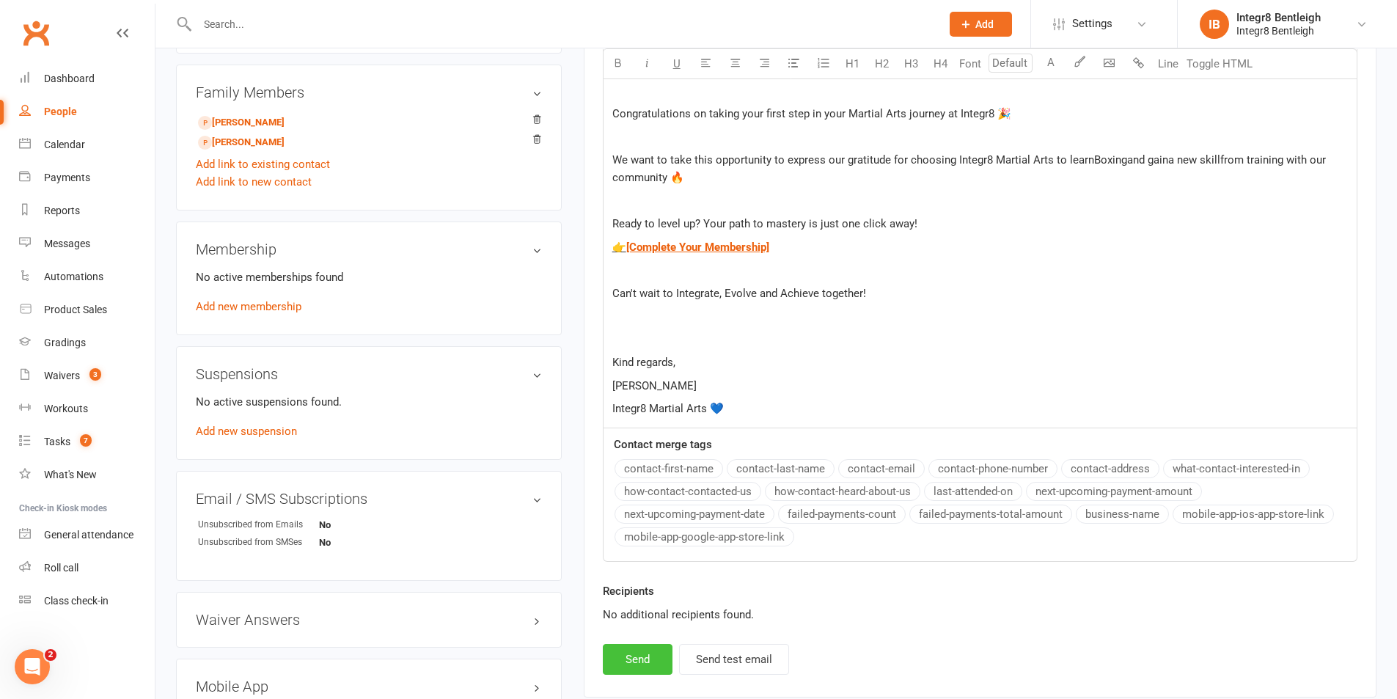
click at [648, 654] on button "Send" at bounding box center [638, 659] width 70 height 31
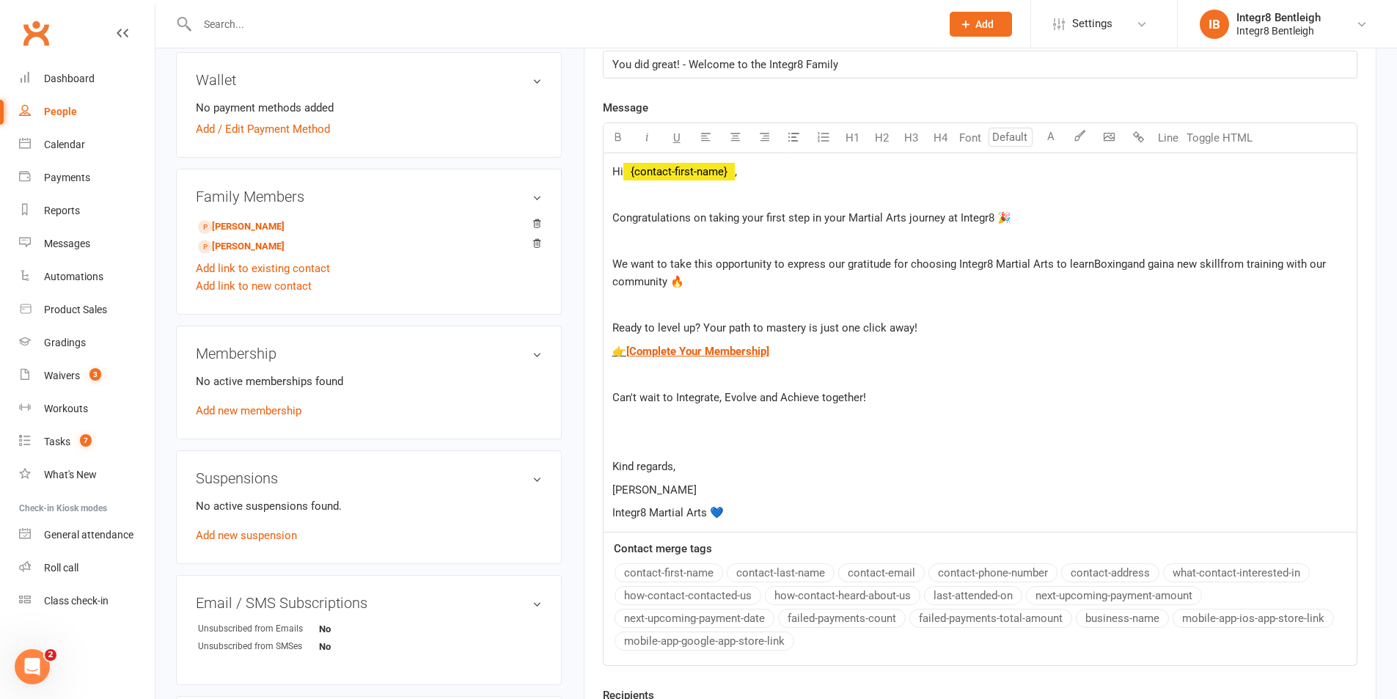
scroll to position [0, 0]
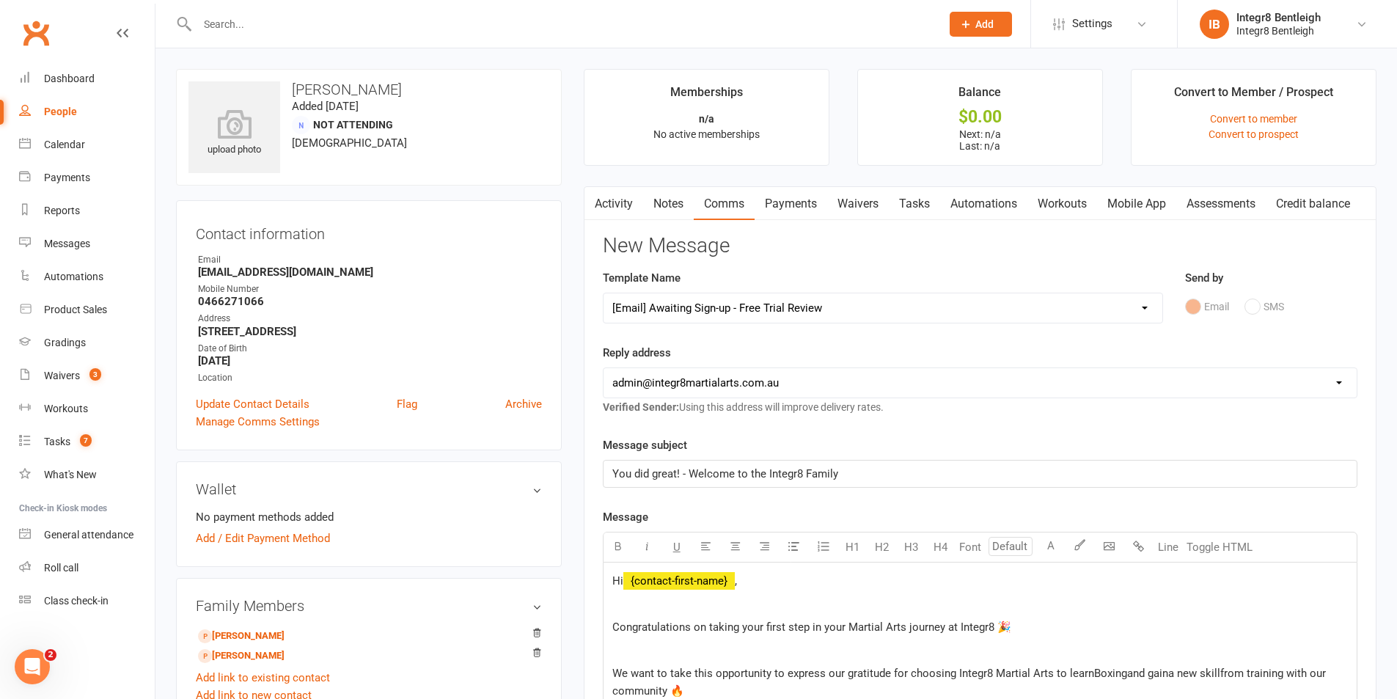
select select
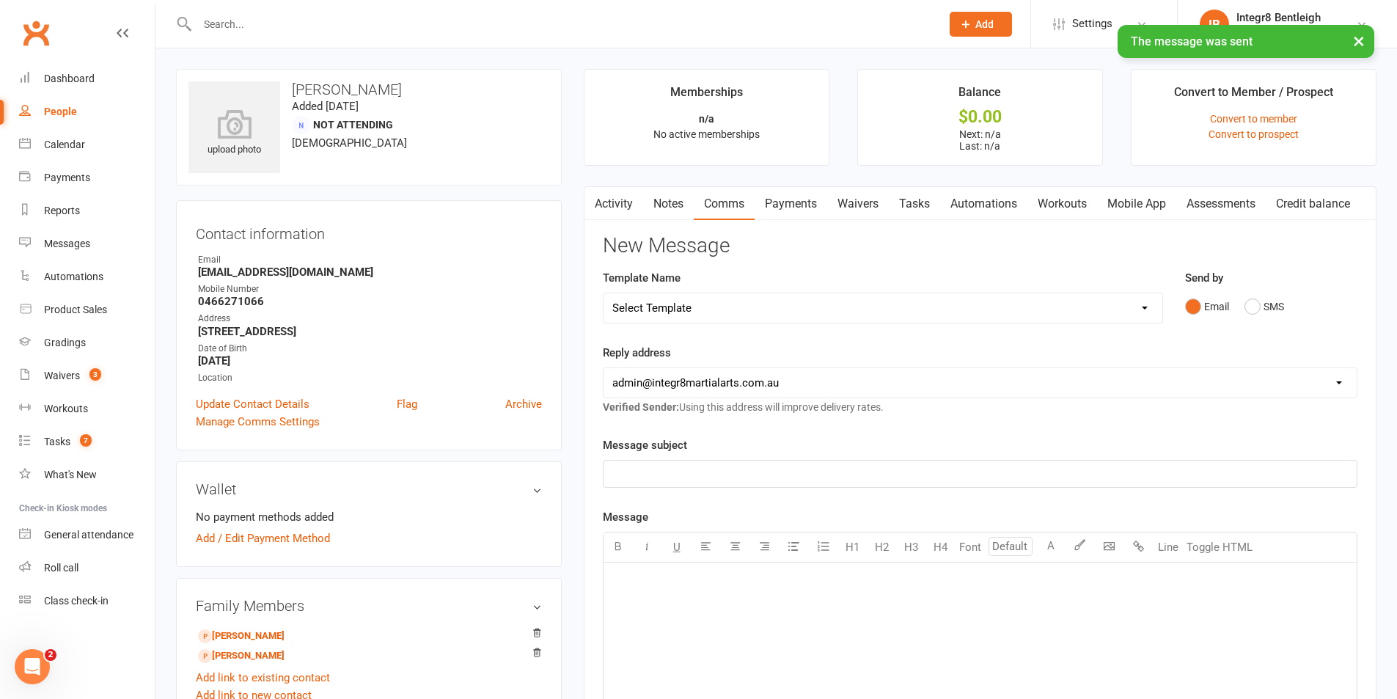
click at [626, 195] on link "Activity" at bounding box center [614, 204] width 59 height 34
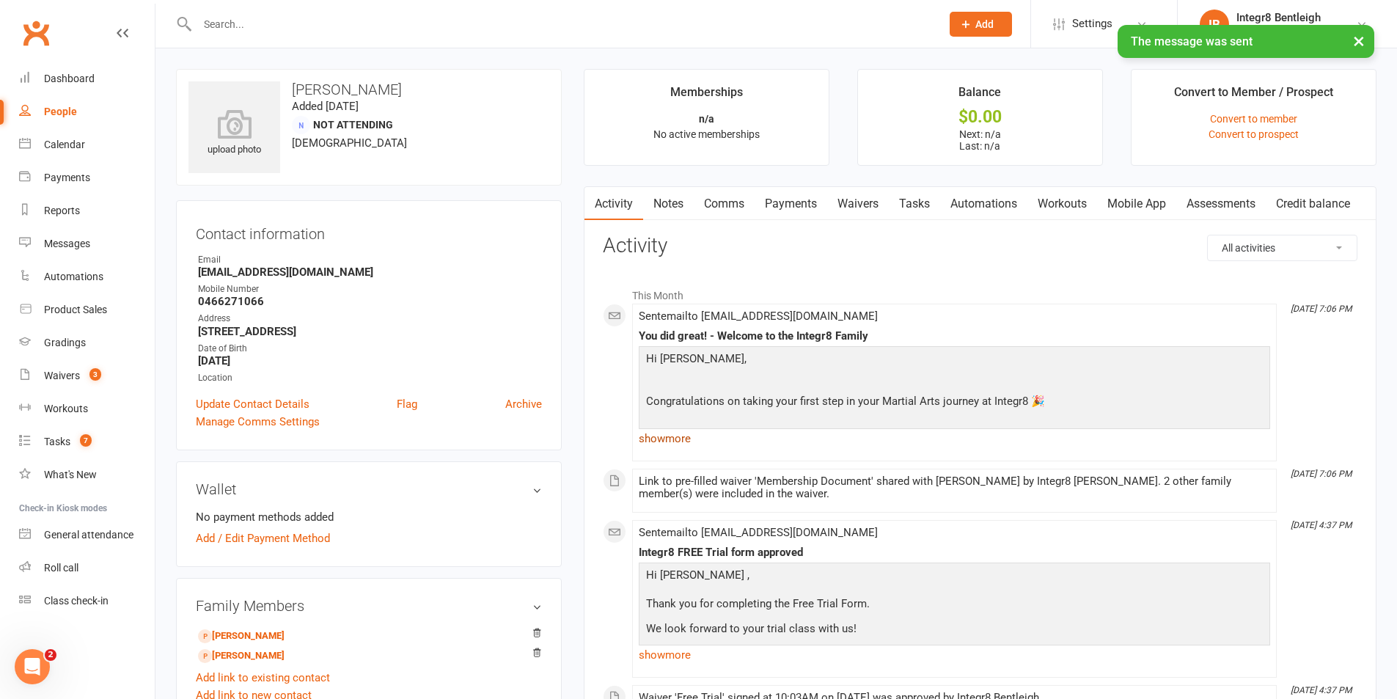
click at [673, 439] on link "show more" at bounding box center [955, 438] width 632 height 21
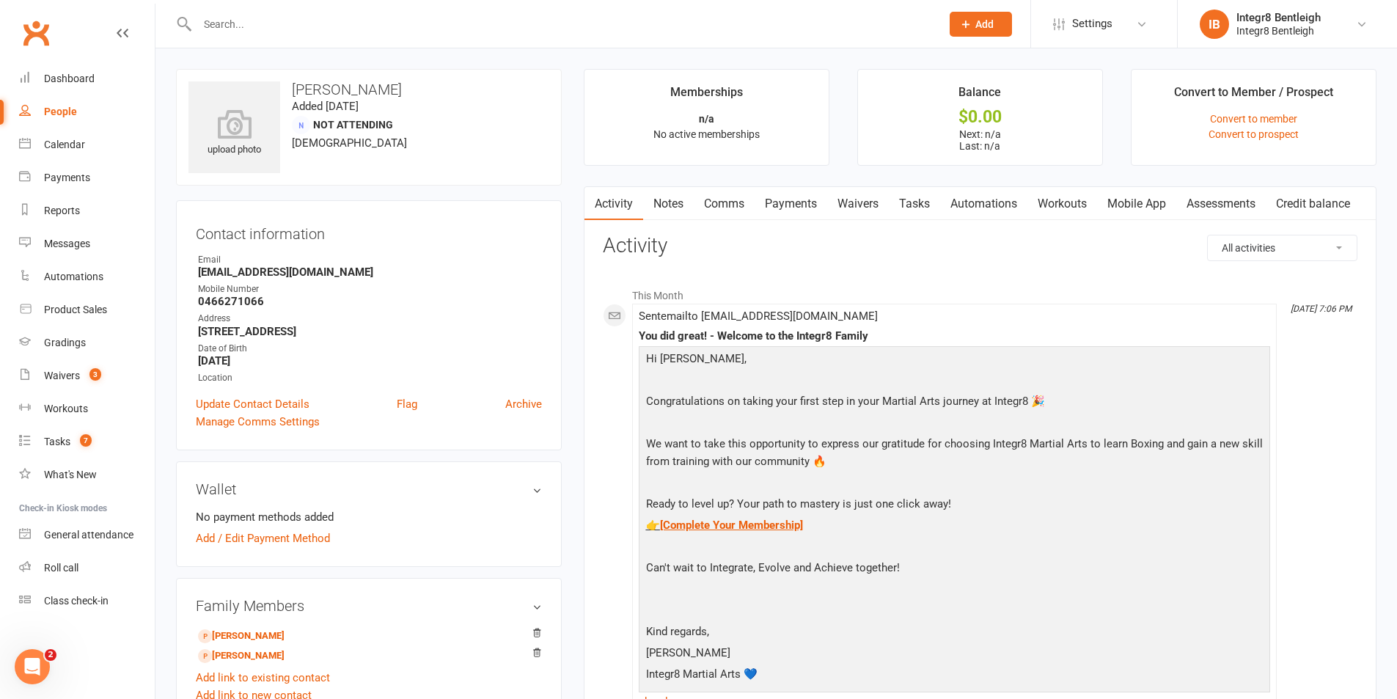
click at [667, 199] on link "Notes" at bounding box center [668, 204] width 51 height 34
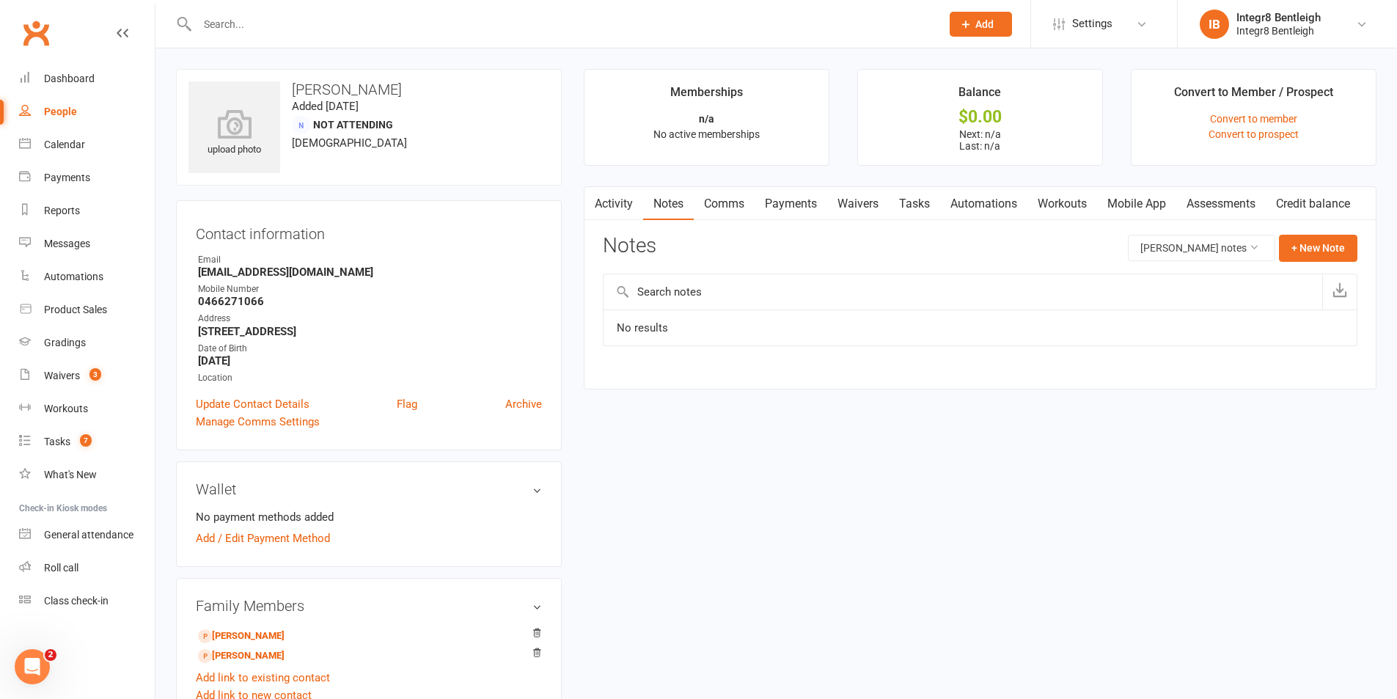
click at [615, 199] on link "Activity" at bounding box center [614, 204] width 59 height 34
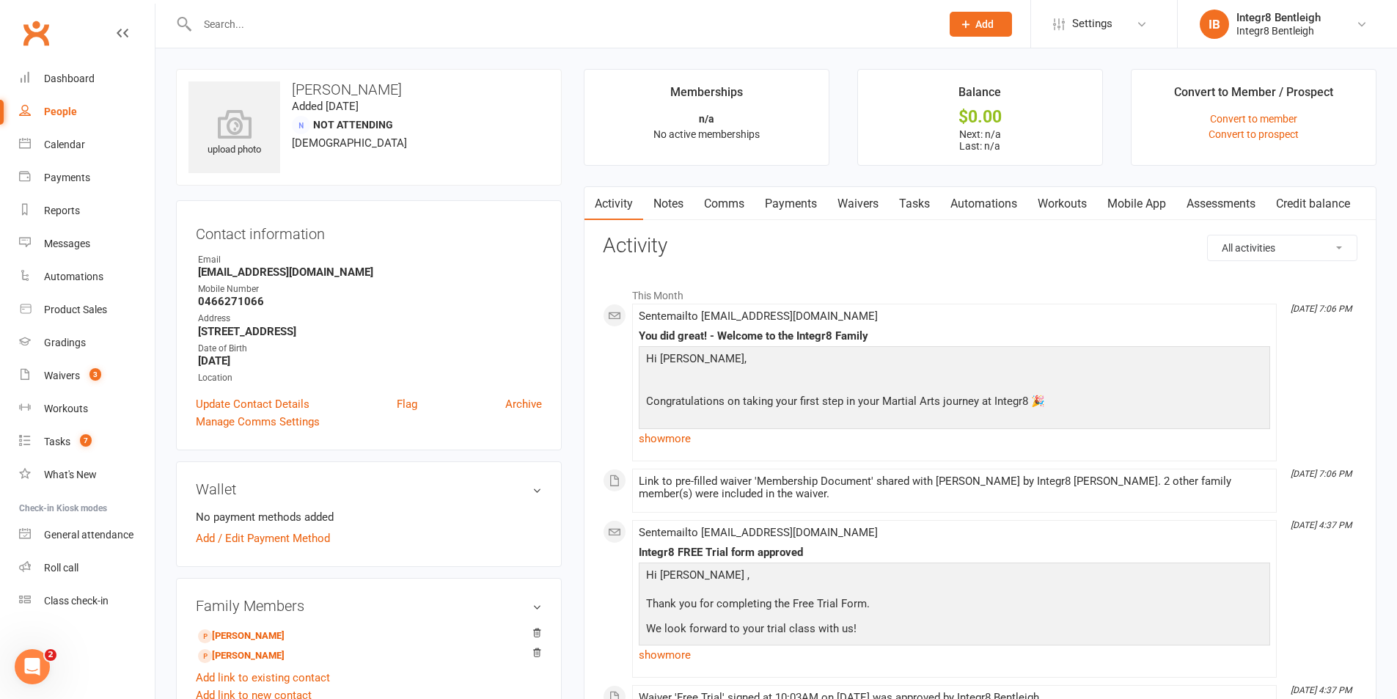
click at [415, 305] on strong "0466271066" at bounding box center [370, 301] width 344 height 13
click at [673, 204] on link "Notes" at bounding box center [668, 204] width 51 height 34
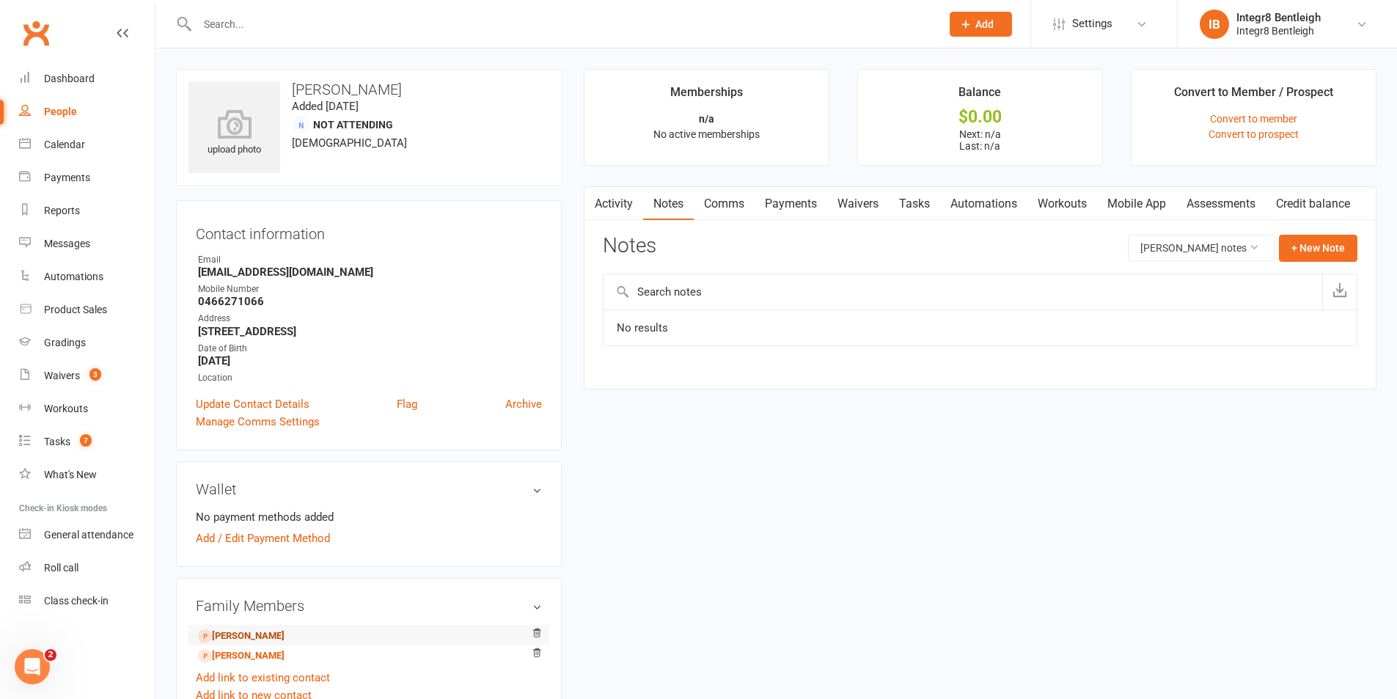
click at [231, 638] on link "[PERSON_NAME]" at bounding box center [241, 636] width 87 height 15
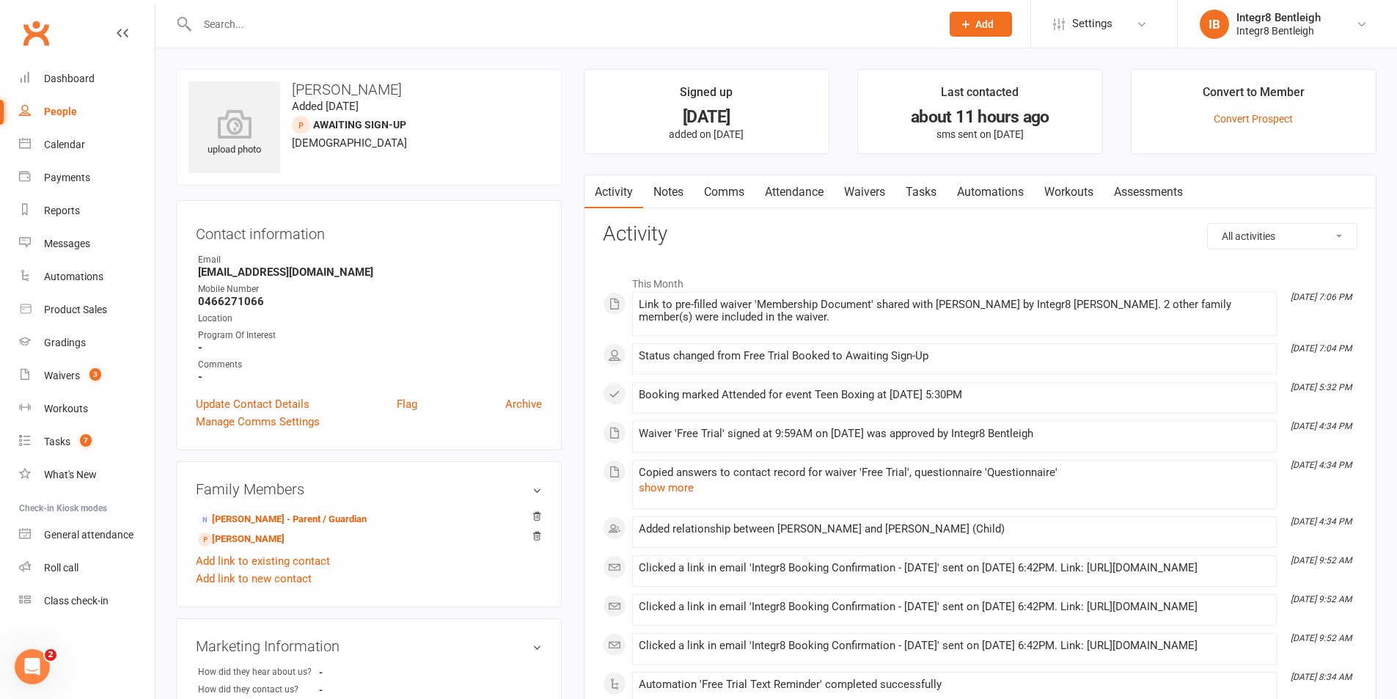
click at [672, 183] on link "Notes" at bounding box center [668, 192] width 51 height 34
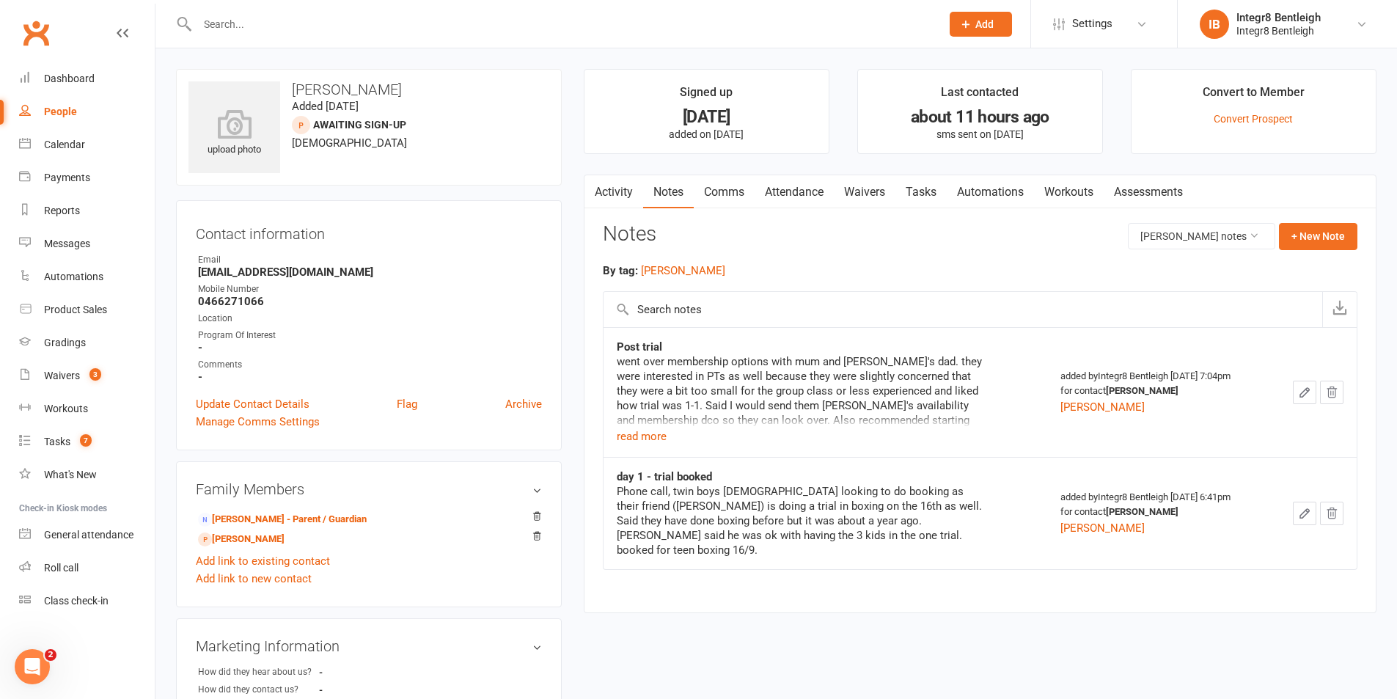
click at [1294, 391] on button "button" at bounding box center [1304, 392] width 23 height 23
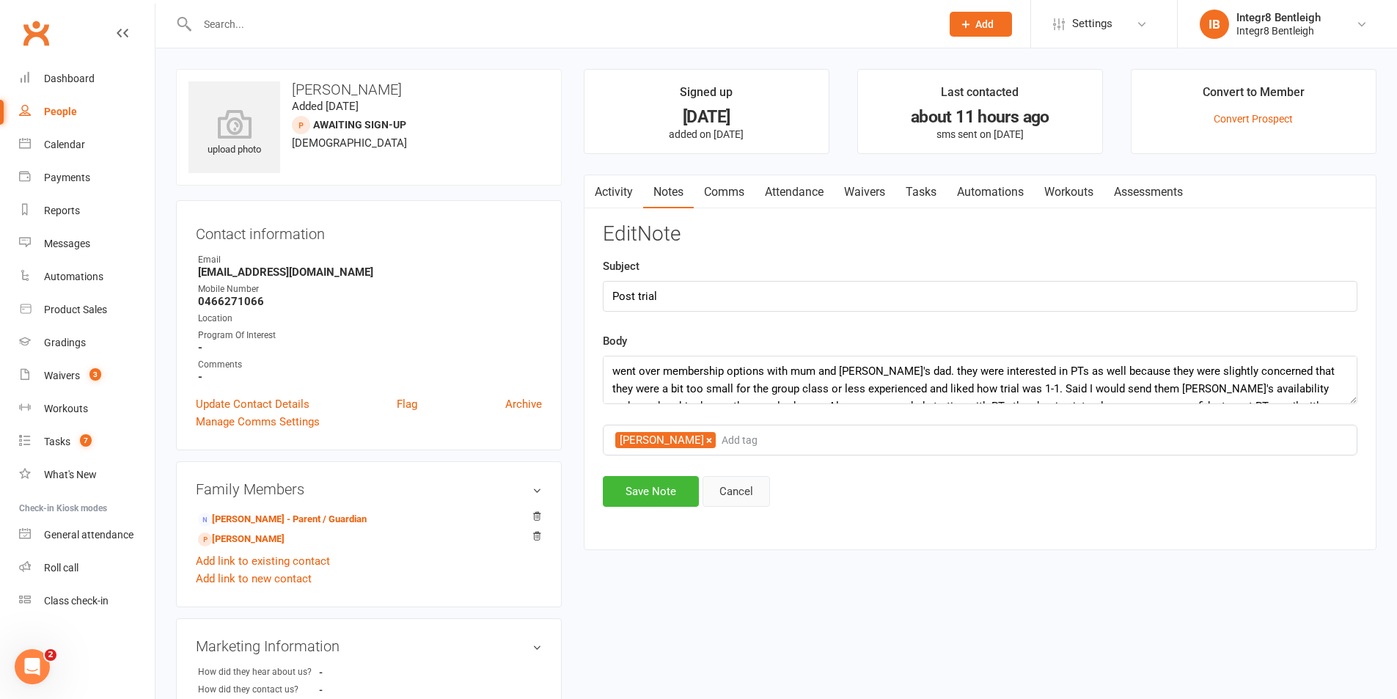
click at [726, 488] on button "Cancel" at bounding box center [736, 491] width 67 height 31
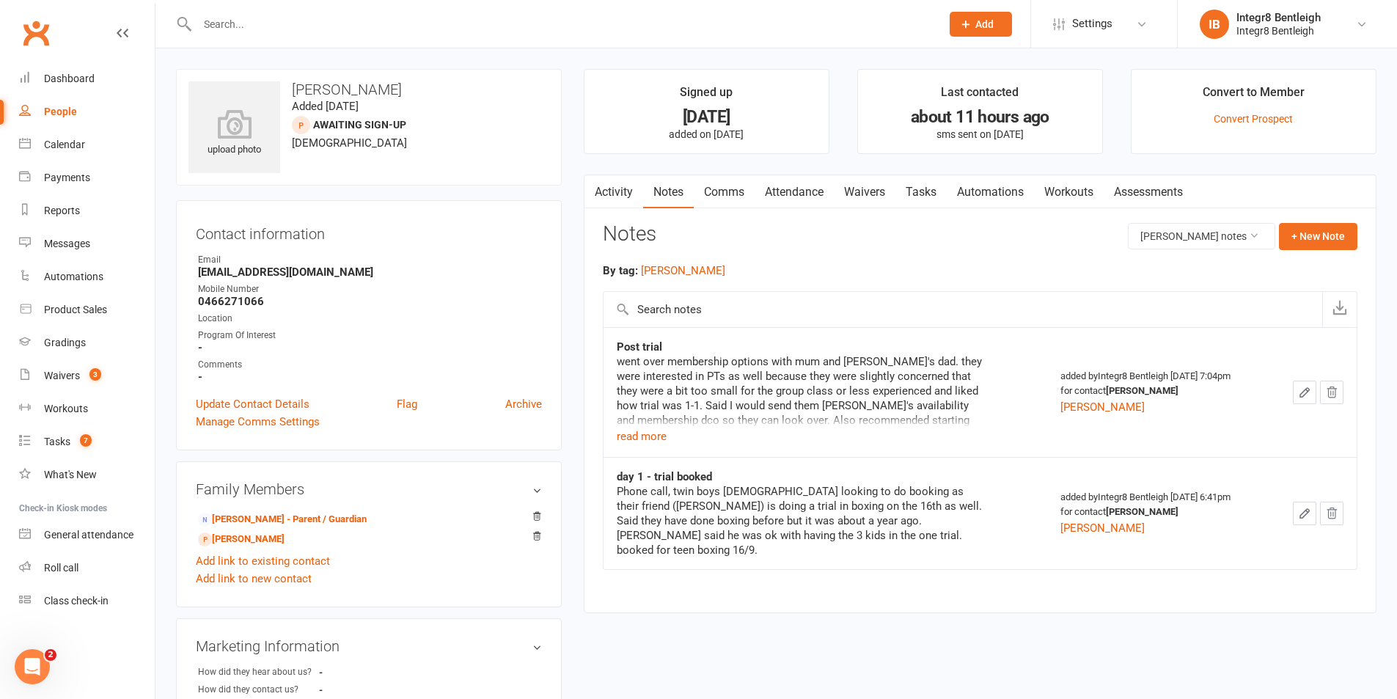
click at [1299, 383] on button "button" at bounding box center [1304, 392] width 23 height 23
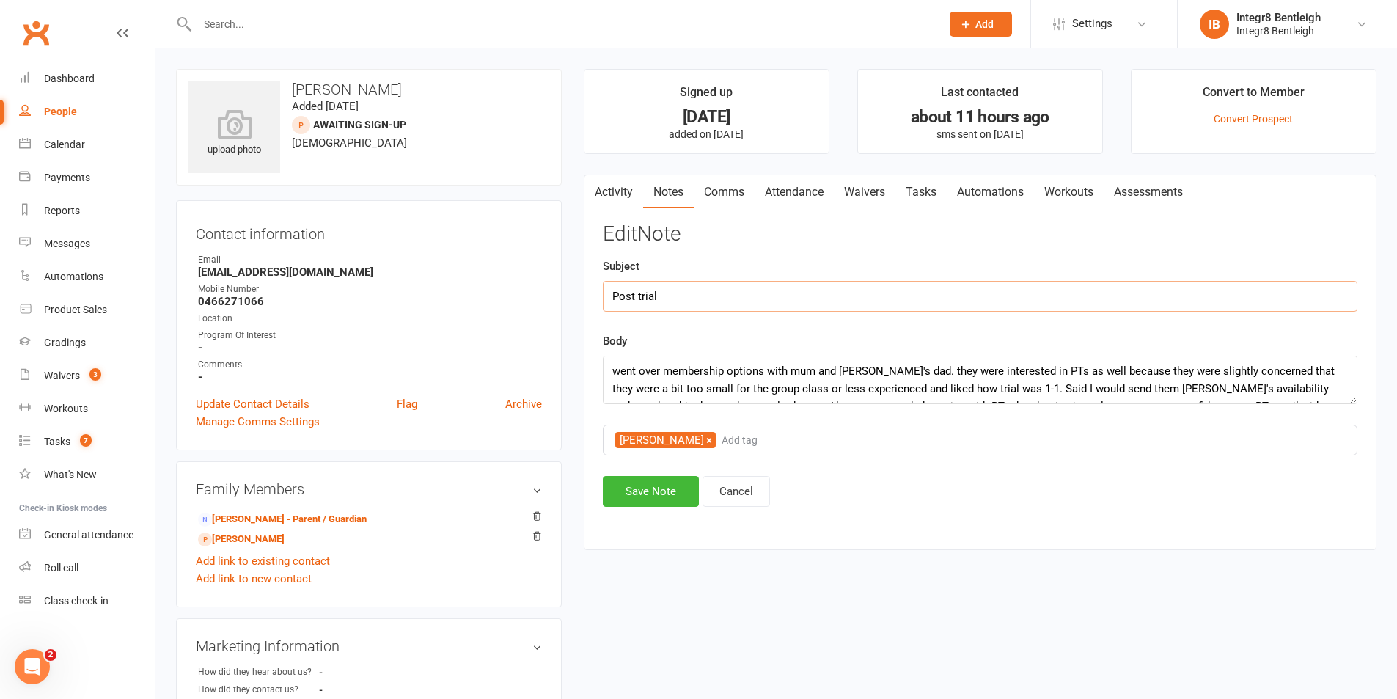
click at [750, 294] on input "Post trial" at bounding box center [980, 296] width 755 height 31
drag, startPoint x: 748, startPoint y: 293, endPoint x: 588, endPoint y: 298, distance: 160.7
click at [588, 298] on div "Activity Notes Comms Attendance Waivers Tasks Automations Workouts Assessments …" at bounding box center [980, 363] width 793 height 376
type input "Post trial + PTs interest"
click at [625, 488] on button "Save Note" at bounding box center [651, 491] width 96 height 31
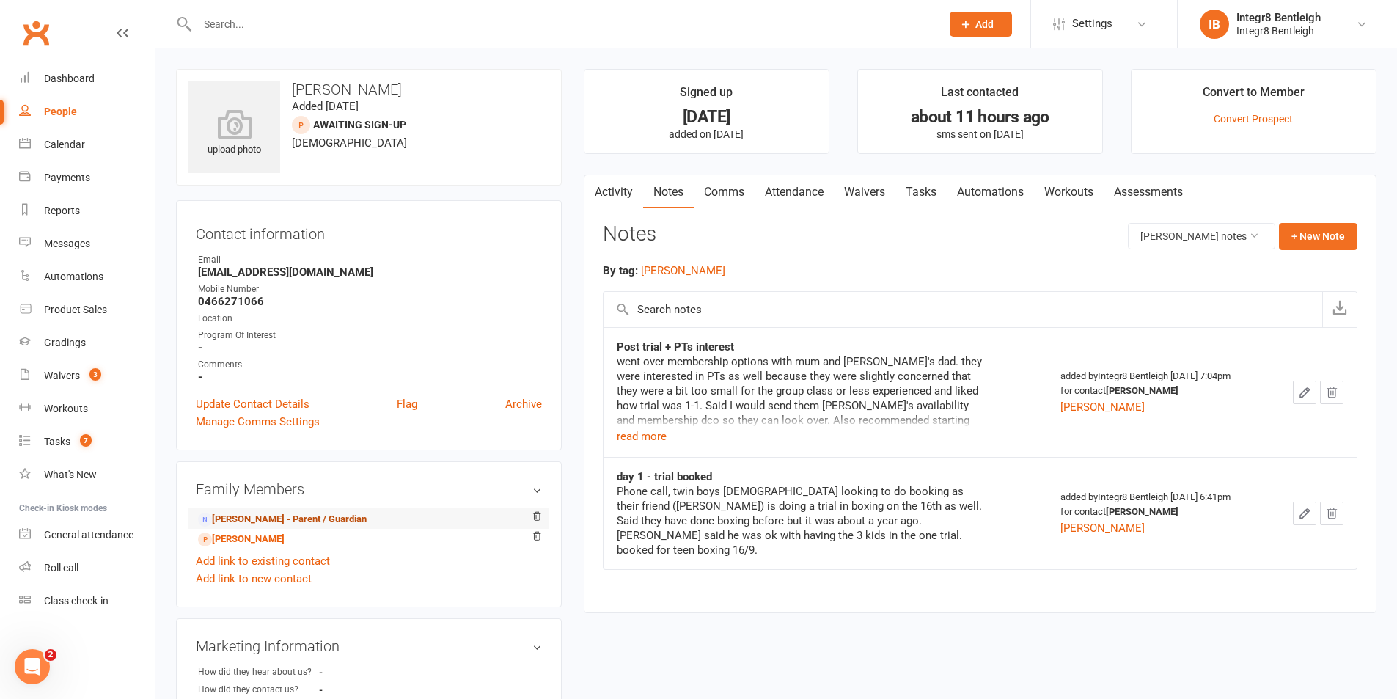
click at [251, 519] on link "[PERSON_NAME] - Parent / Guardian" at bounding box center [282, 519] width 169 height 15
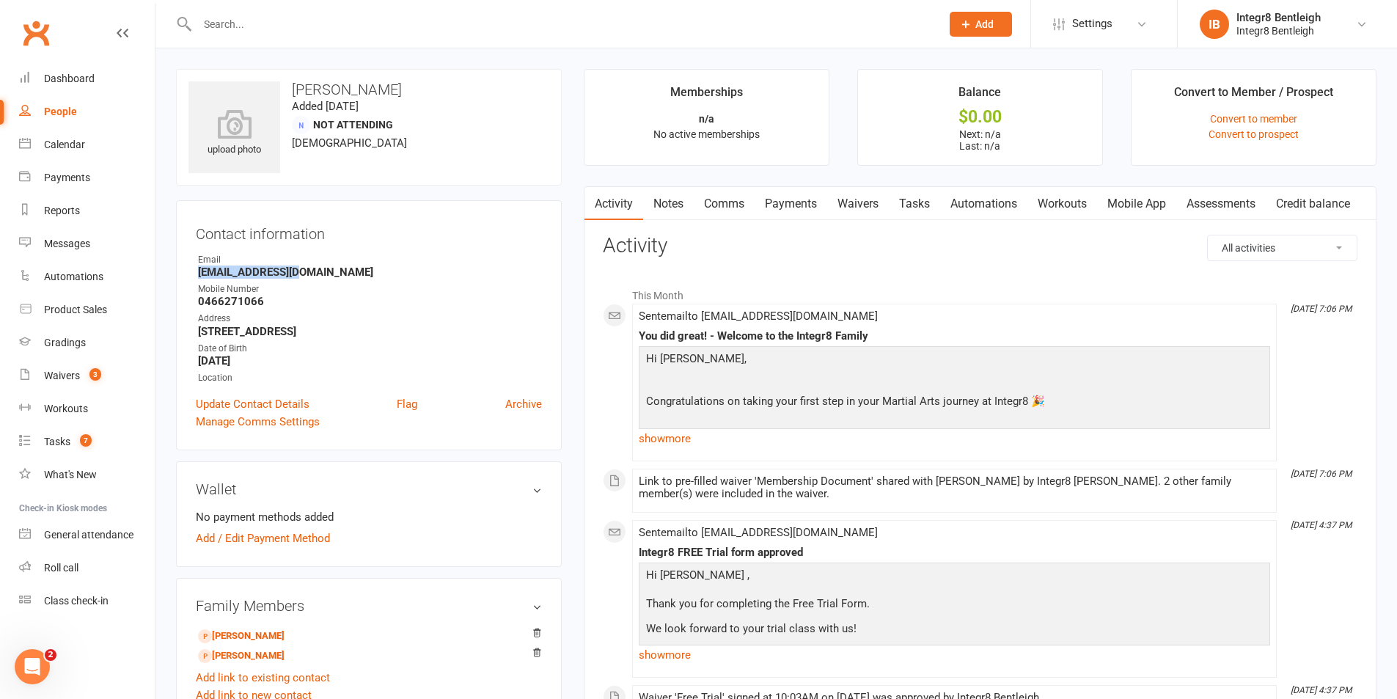
drag, startPoint x: 197, startPoint y: 274, endPoint x: 313, endPoint y: 274, distance: 115.9
click at [313, 274] on li "Email [EMAIL_ADDRESS][DOMAIN_NAME]" at bounding box center [369, 266] width 346 height 26
copy strong "[EMAIL_ADDRESS][DOMAIN_NAME]"
click at [862, 346] on div "Hi [PERSON_NAME], Congratulations on taking your first step in your Martial Art…" at bounding box center [955, 397] width 632 height 103
drag, startPoint x: 291, startPoint y: 92, endPoint x: 349, endPoint y: 92, distance: 58.0
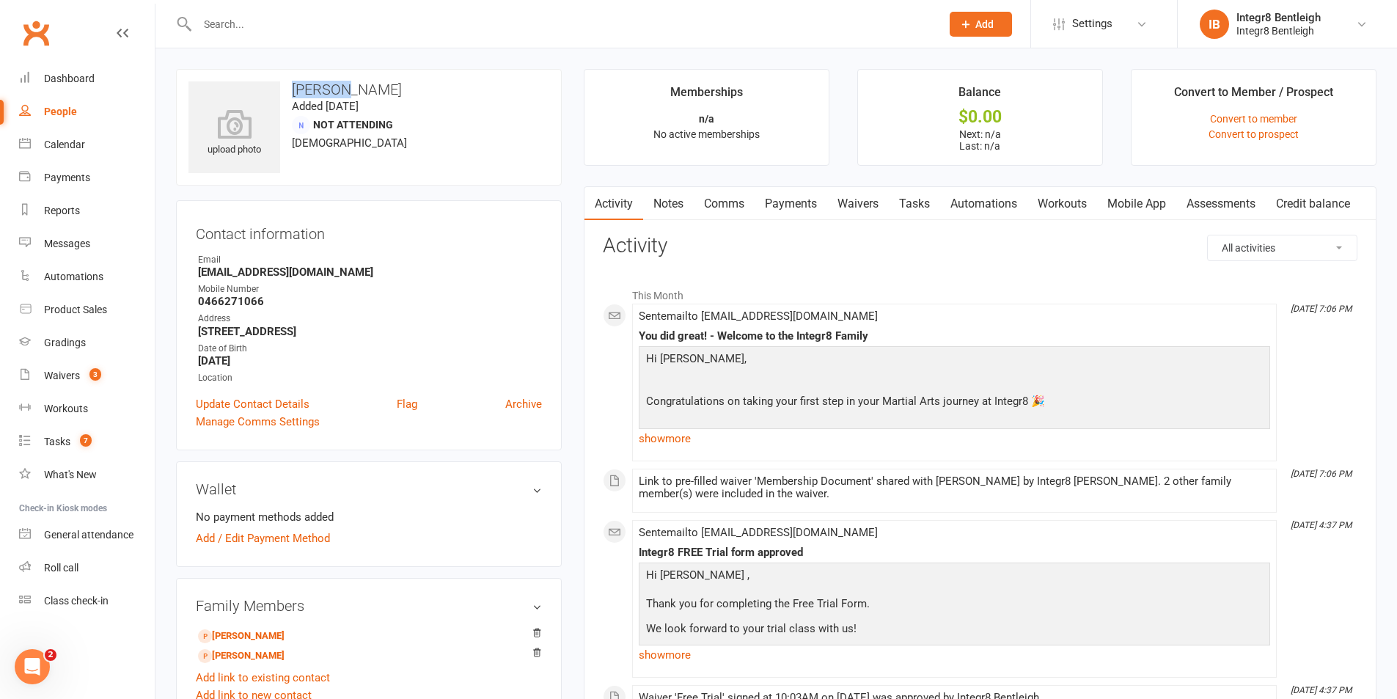
click at [349, 92] on h3 "[PERSON_NAME]" at bounding box center [369, 89] width 361 height 16
copy h3 "Menghan"
click at [516, 135] on div "upload photo [PERSON_NAME] Added [DATE] Not Attending [DEMOGRAPHIC_DATA]" at bounding box center [369, 127] width 386 height 117
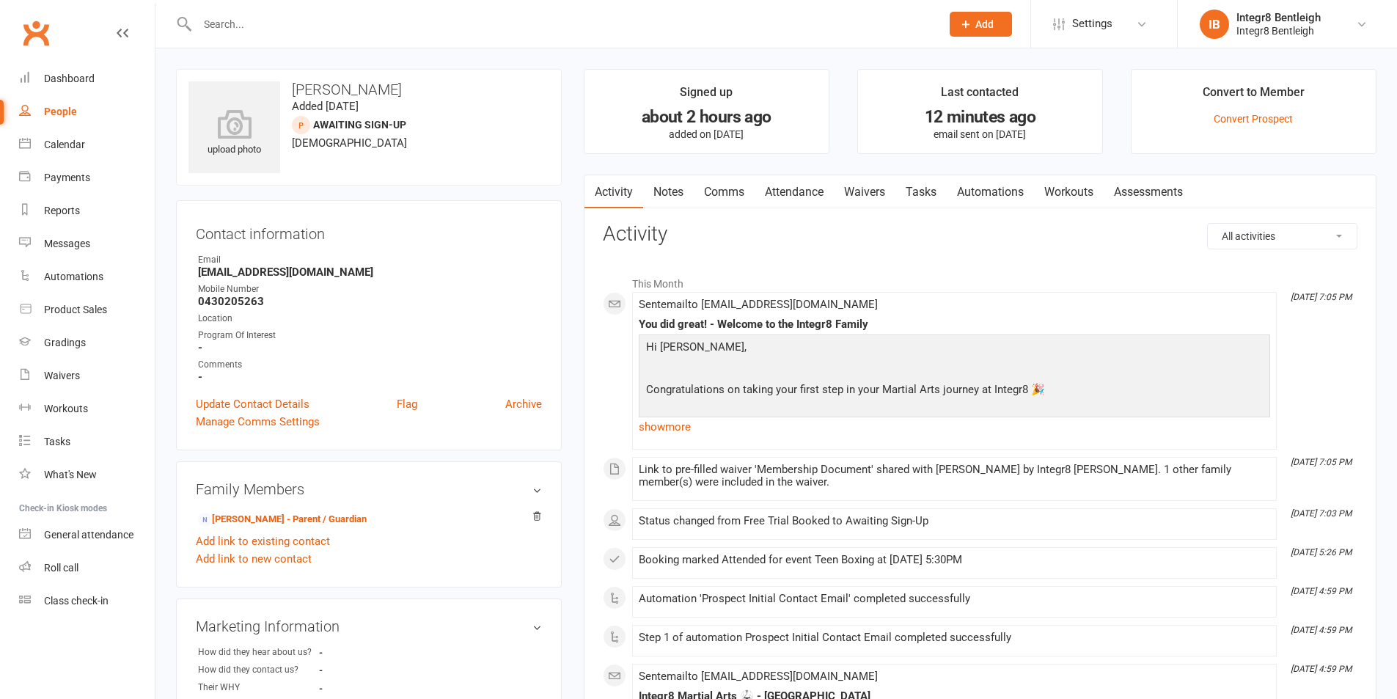
click at [681, 189] on link "Notes" at bounding box center [668, 192] width 51 height 34
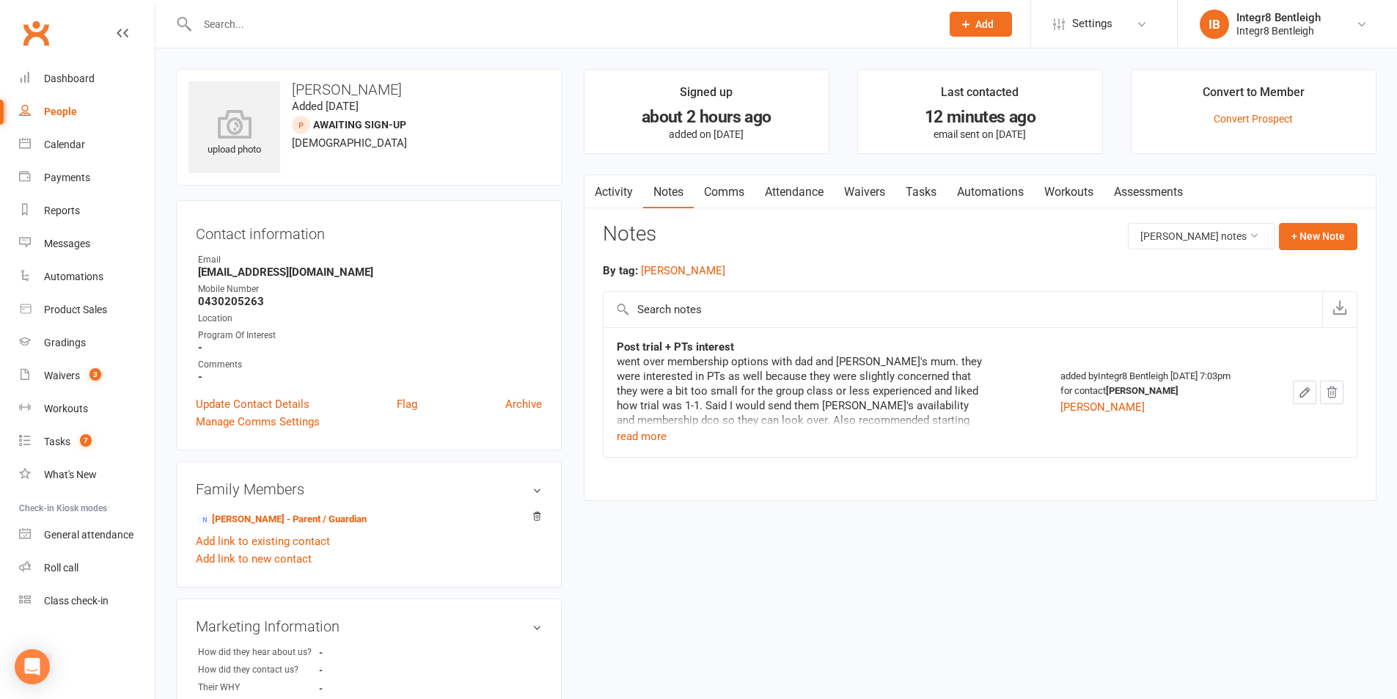
click at [1312, 391] on button "button" at bounding box center [1304, 392] width 23 height 23
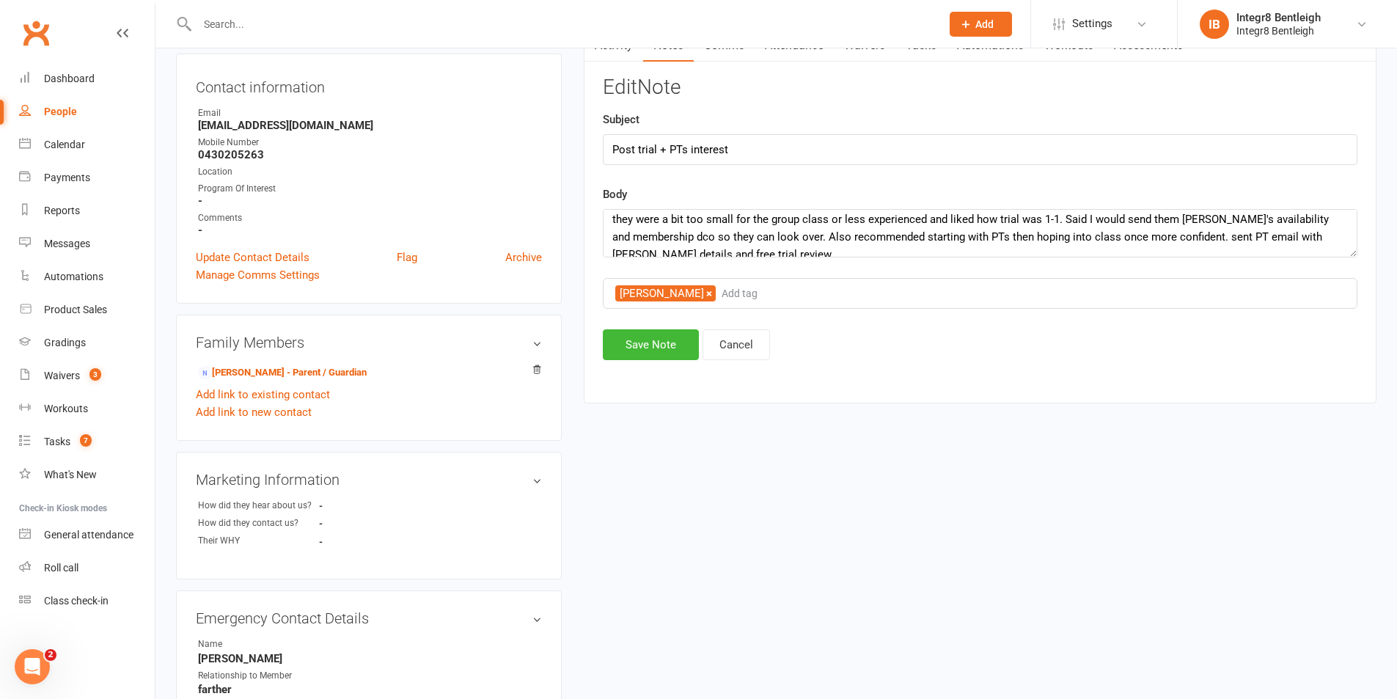
scroll to position [35, 0]
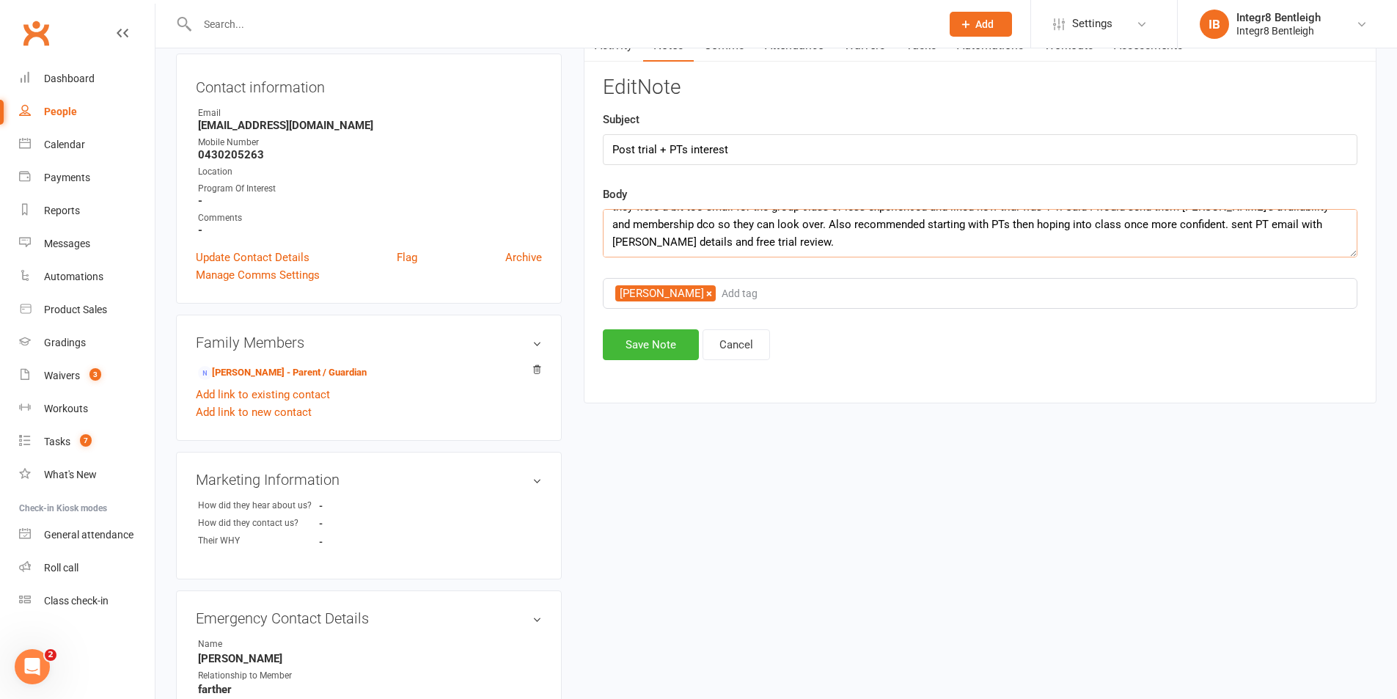
click at [1177, 226] on textarea "went over membership options with dad and [PERSON_NAME]'s mum. they were intere…" at bounding box center [980, 233] width 755 height 48
click at [1269, 224] on textarea "went over membership options with dad and [PERSON_NAME]'s mum. they were intere…" at bounding box center [980, 233] width 755 height 48
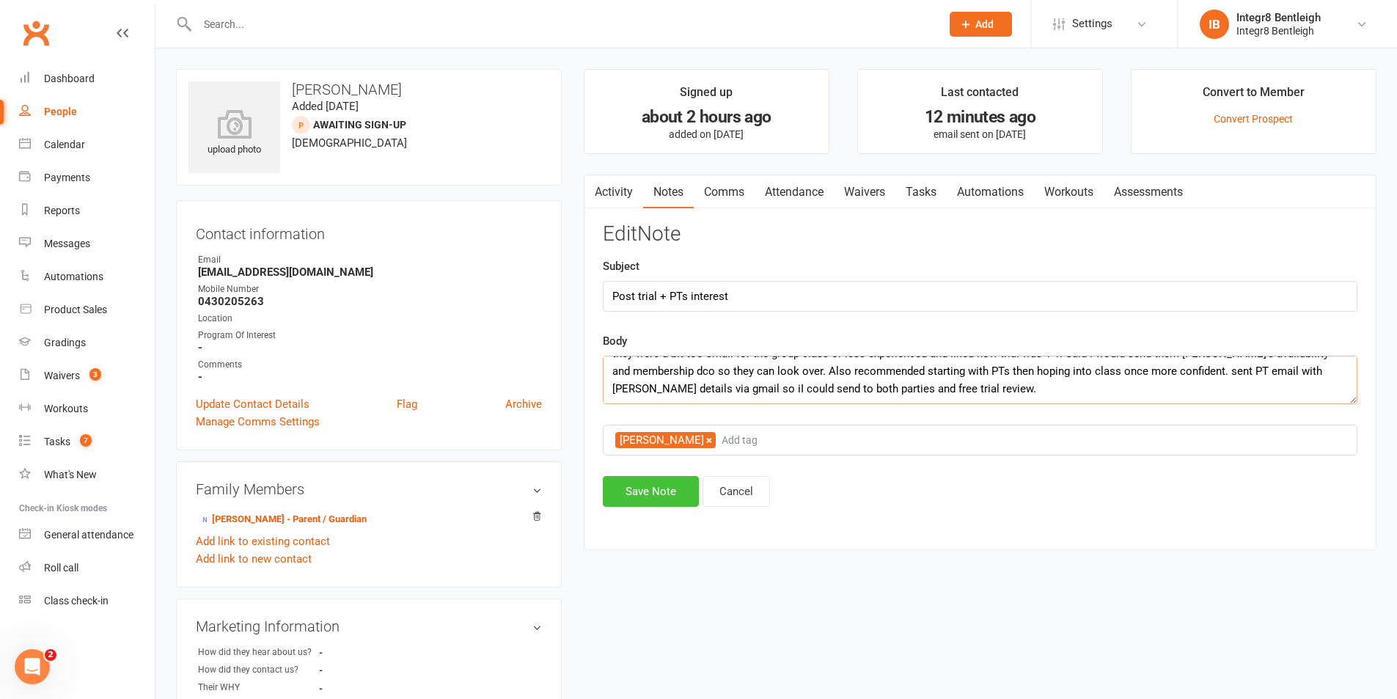
type textarea "went over membership options with dad and [PERSON_NAME]'s mum. they were intere…"
click at [659, 486] on button "Save Note" at bounding box center [651, 491] width 96 height 31
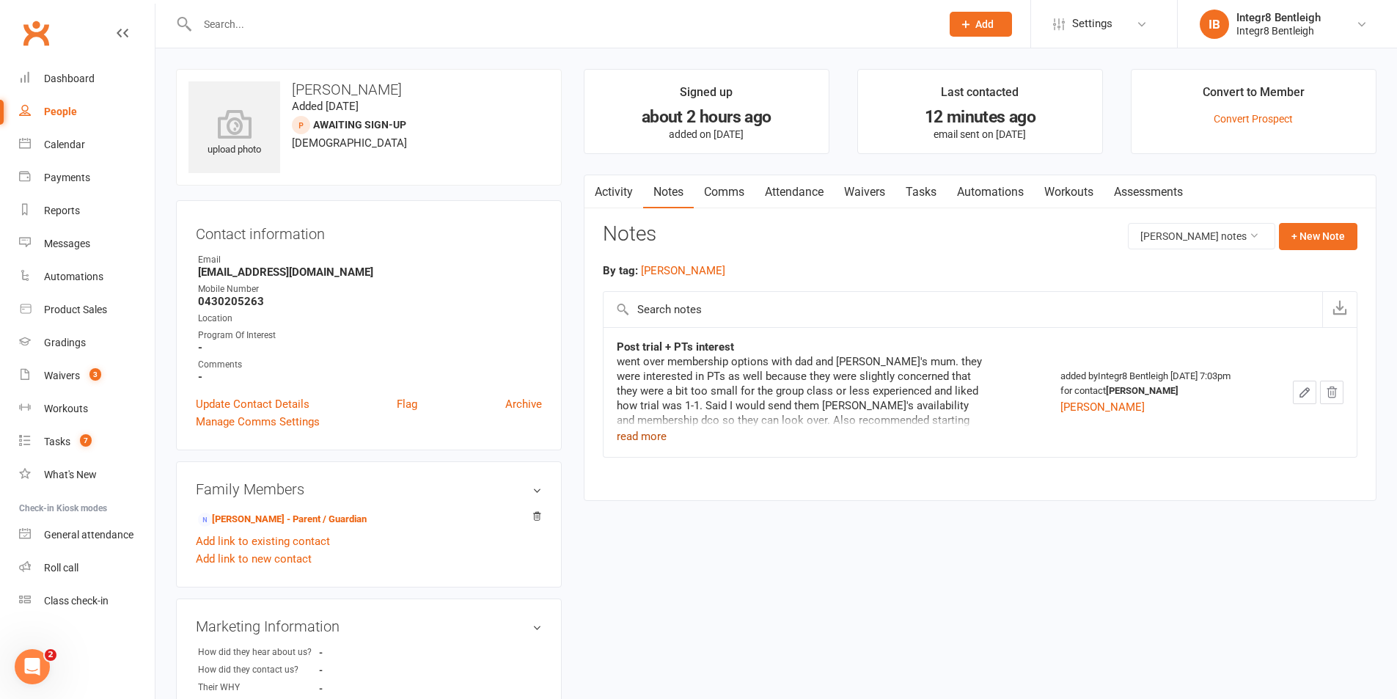
click at [654, 437] on button "read more" at bounding box center [642, 437] width 50 height 18
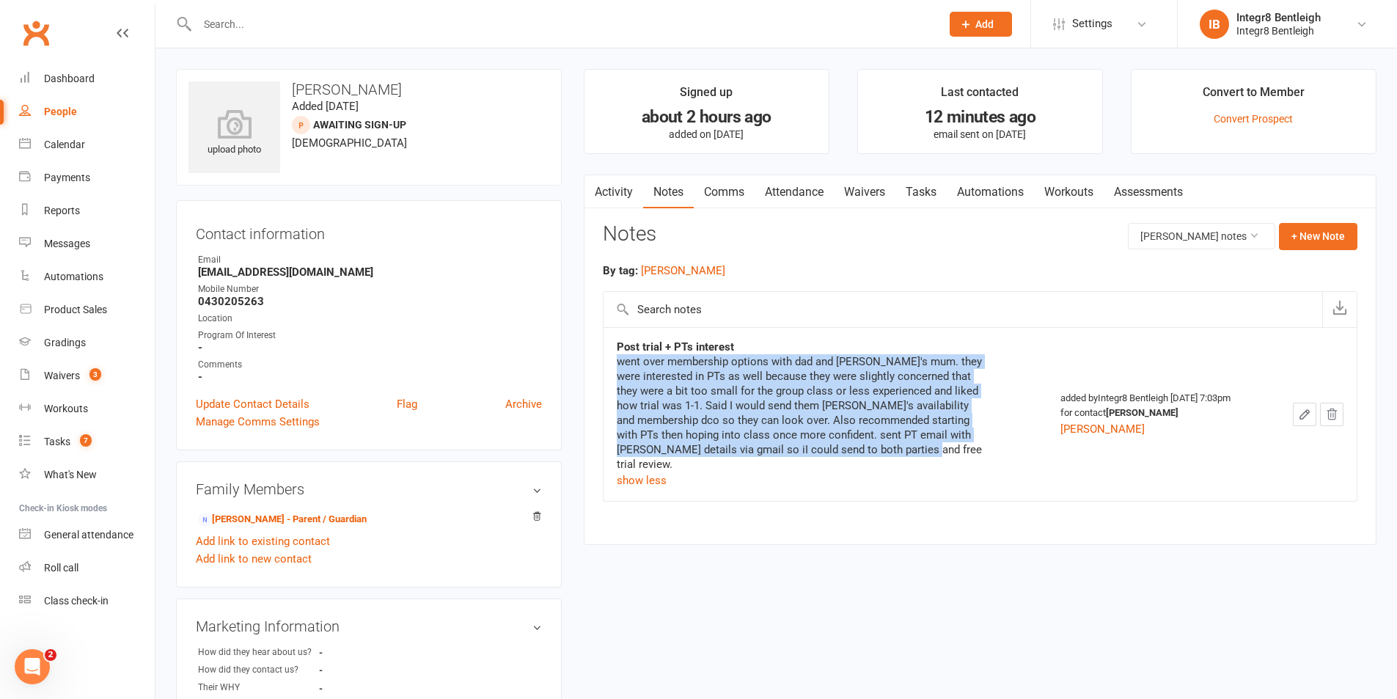
drag, startPoint x: 618, startPoint y: 362, endPoint x: 920, endPoint y: 450, distance: 314.1
click at [920, 450] on div "went over membership options with dad and [PERSON_NAME]'s mum. they were intere…" at bounding box center [800, 412] width 367 height 117
copy div "went over membership options with dad and [PERSON_NAME]'s mum. they were intere…"
click at [930, 452] on div "went over membership options with dad and [PERSON_NAME]'s mum. they were intere…" at bounding box center [800, 412] width 367 height 117
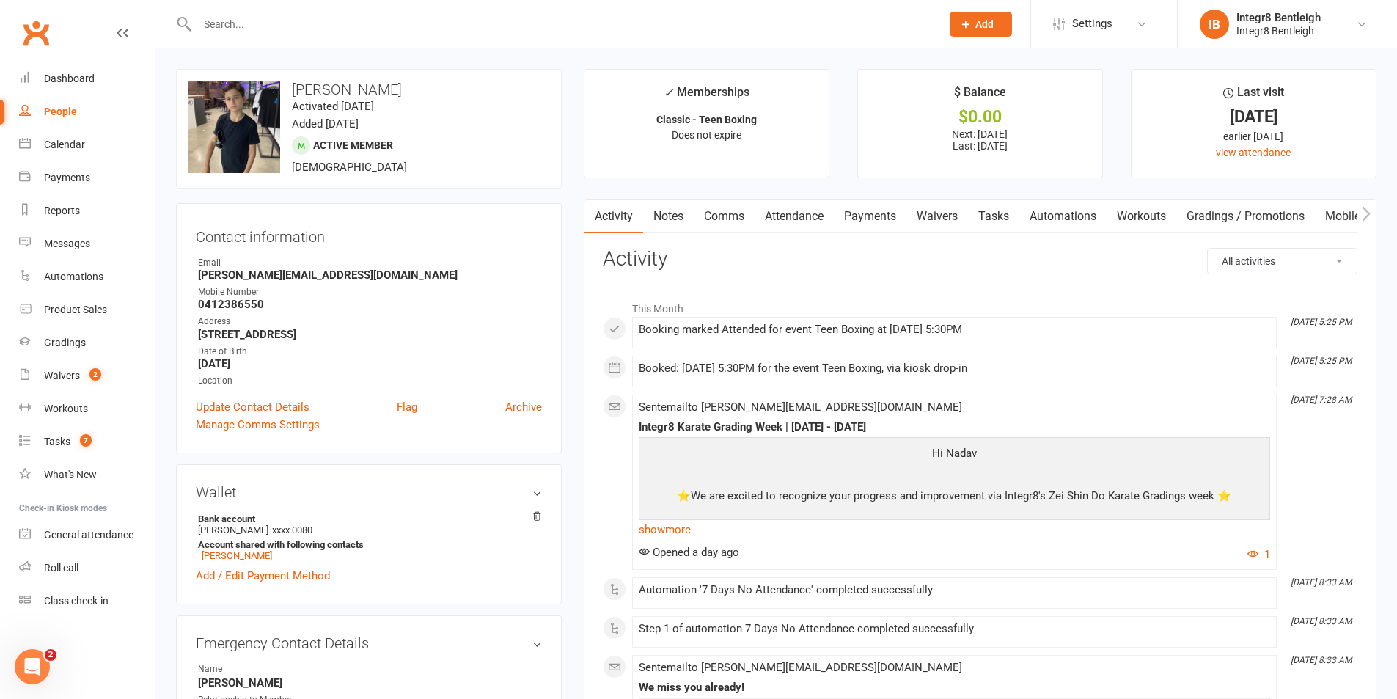
click at [665, 216] on link "Notes" at bounding box center [668, 217] width 51 height 34
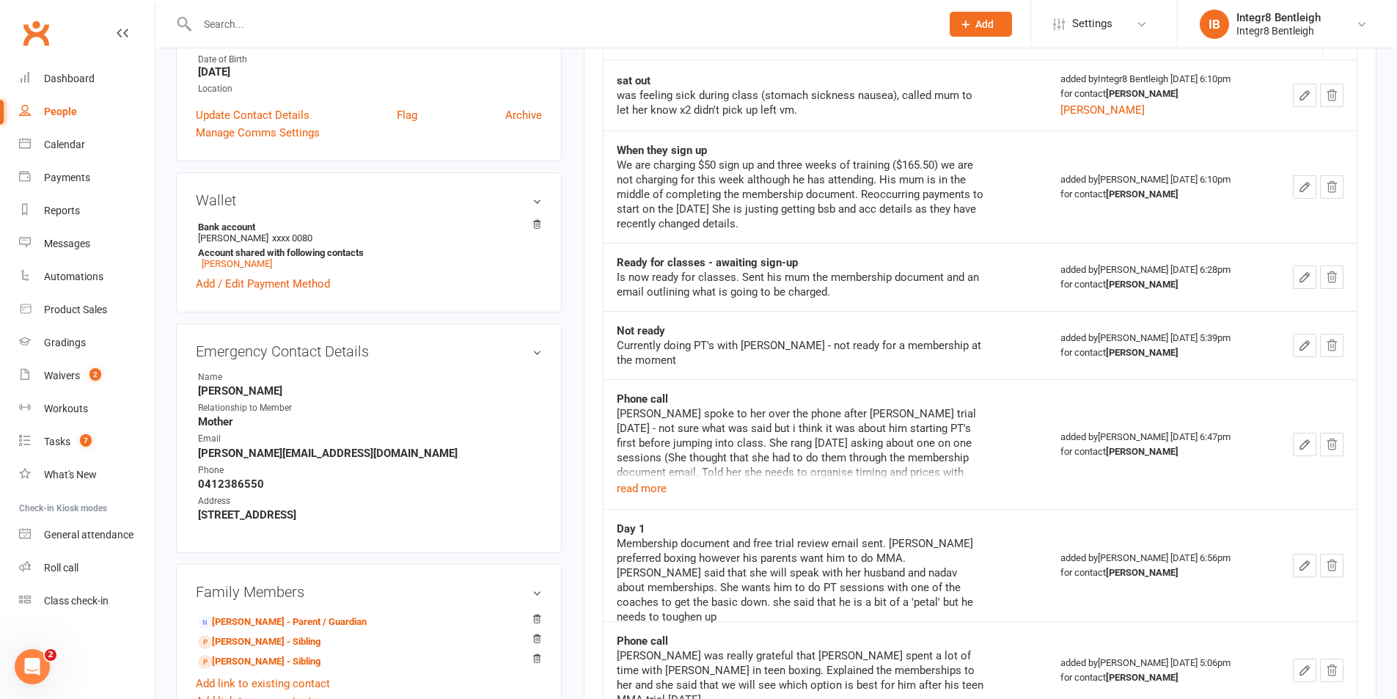
scroll to position [293, 0]
click at [659, 478] on button "read more" at bounding box center [642, 487] width 50 height 18
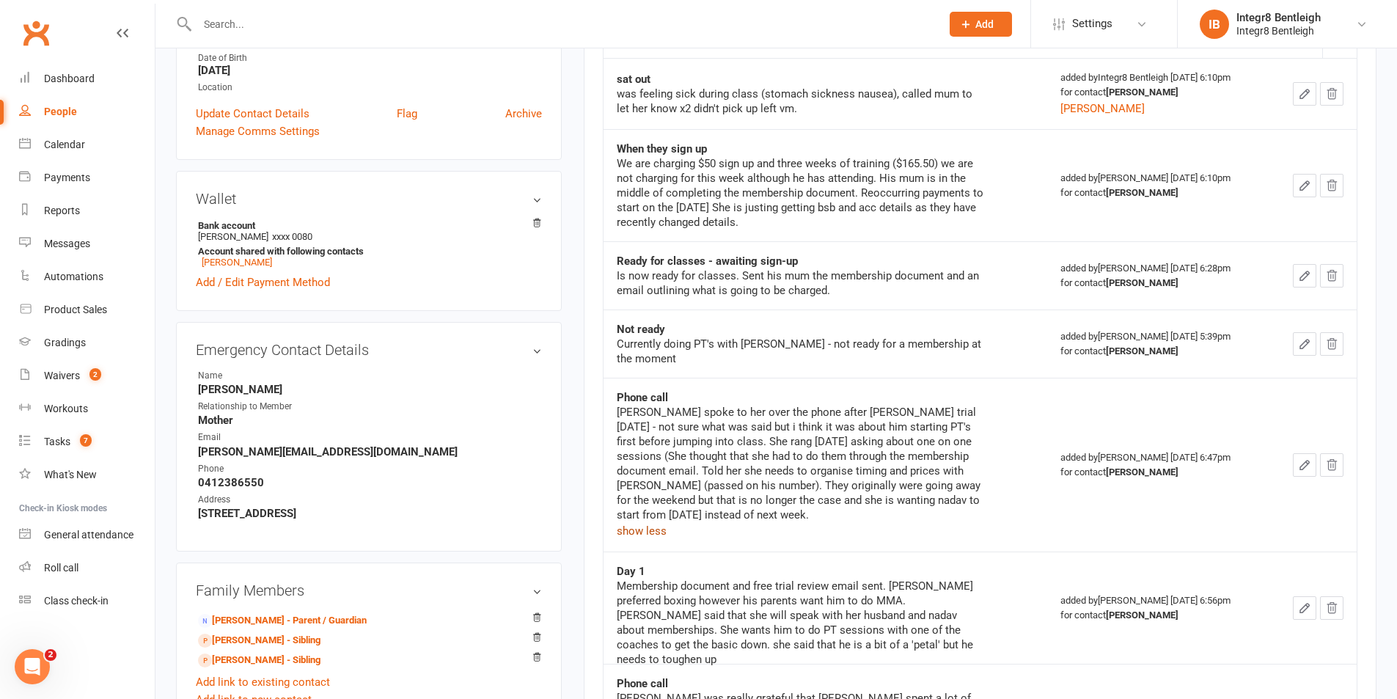
click at [651, 522] on button "show less" at bounding box center [642, 531] width 50 height 18
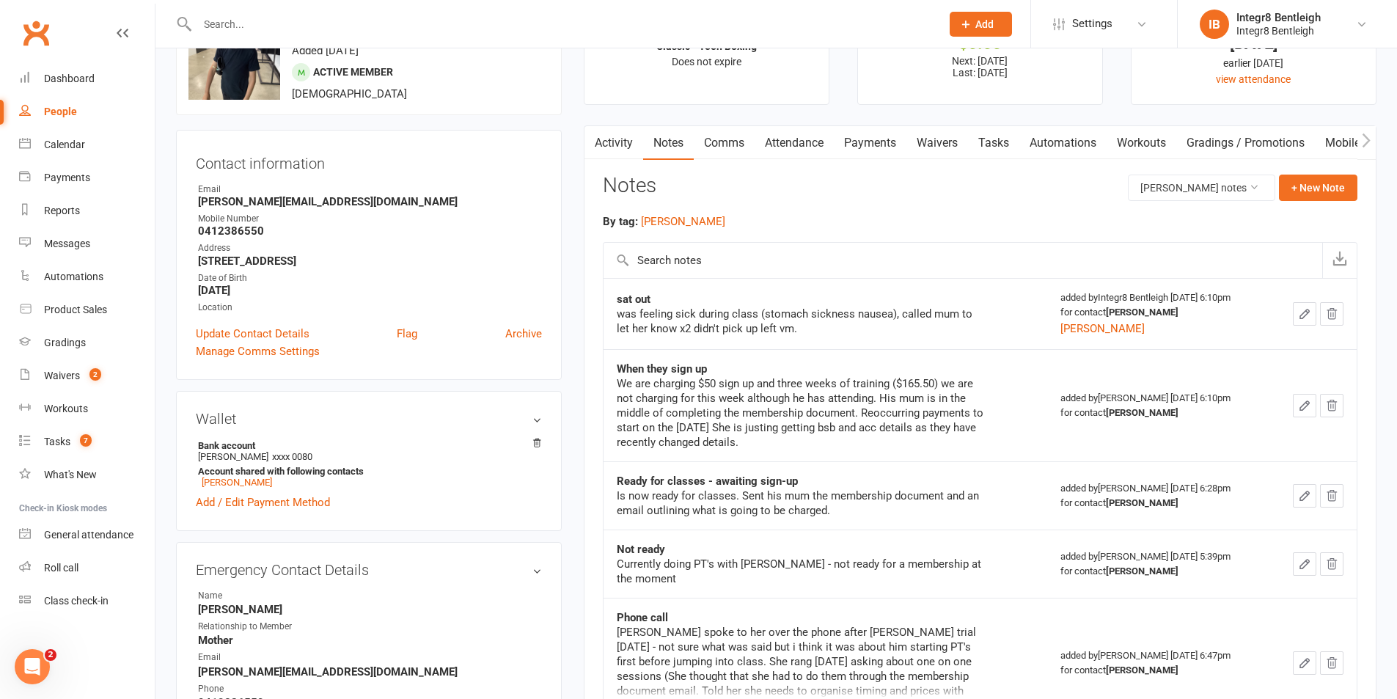
scroll to position [0, 0]
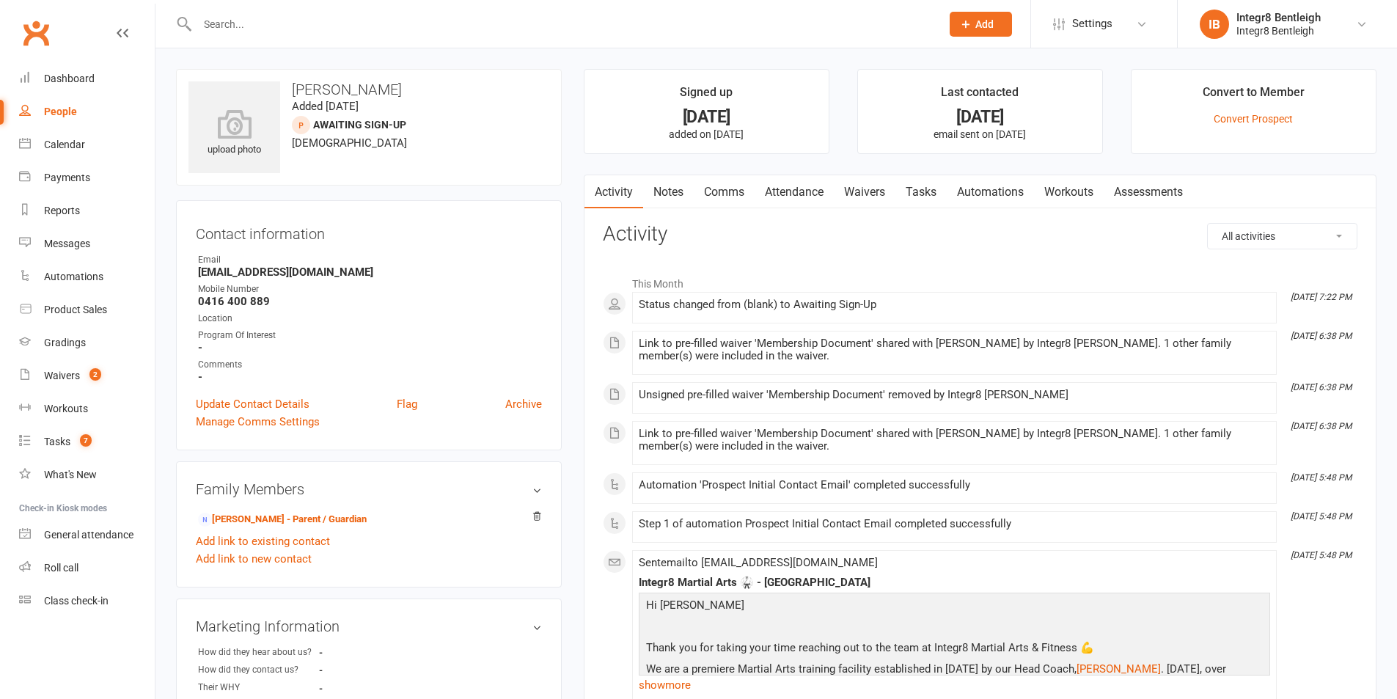
click at [676, 197] on link "Notes" at bounding box center [668, 192] width 51 height 34
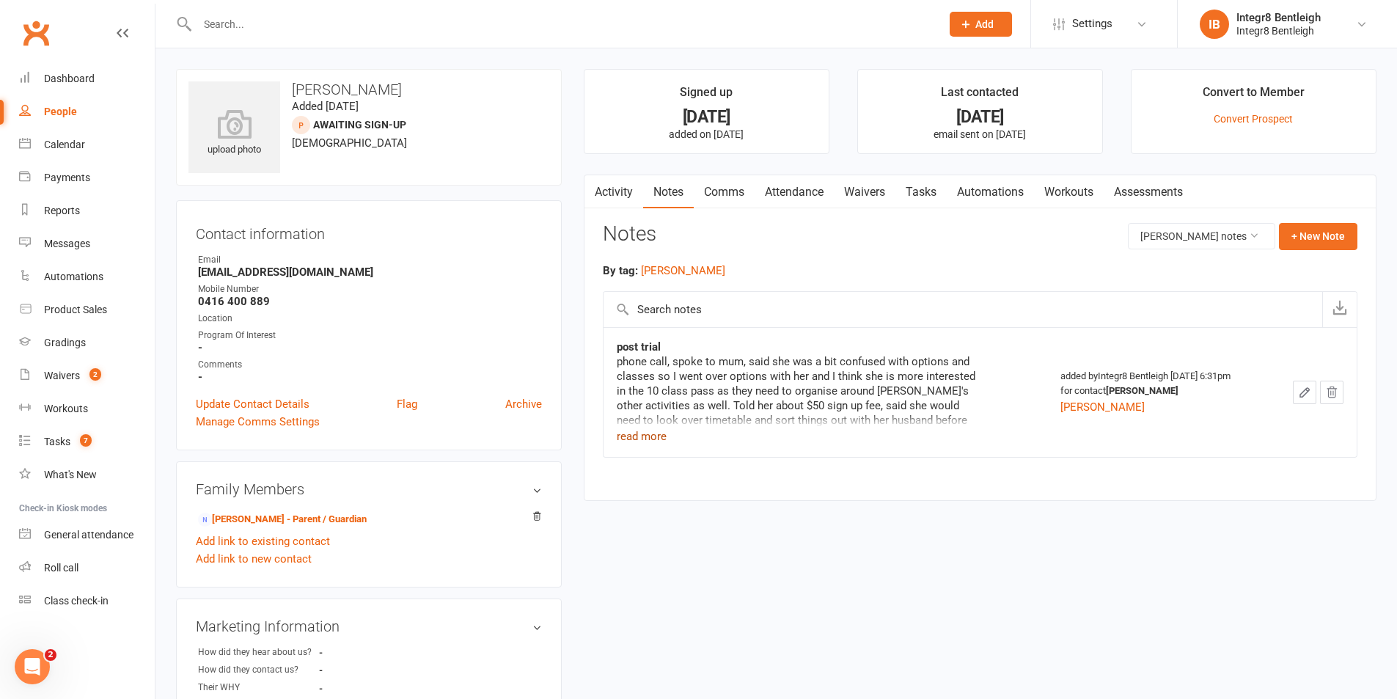
click at [653, 431] on button "read more" at bounding box center [642, 437] width 50 height 18
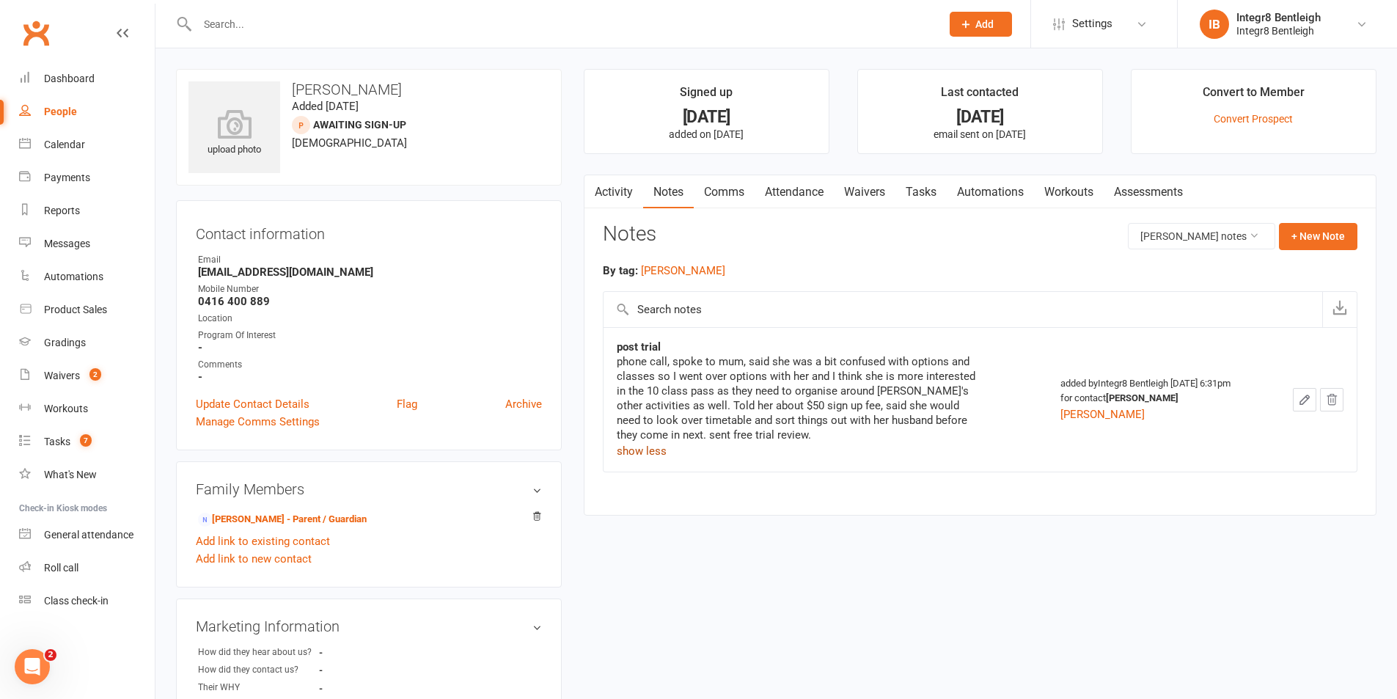
click at [653, 451] on button "show less" at bounding box center [642, 451] width 50 height 18
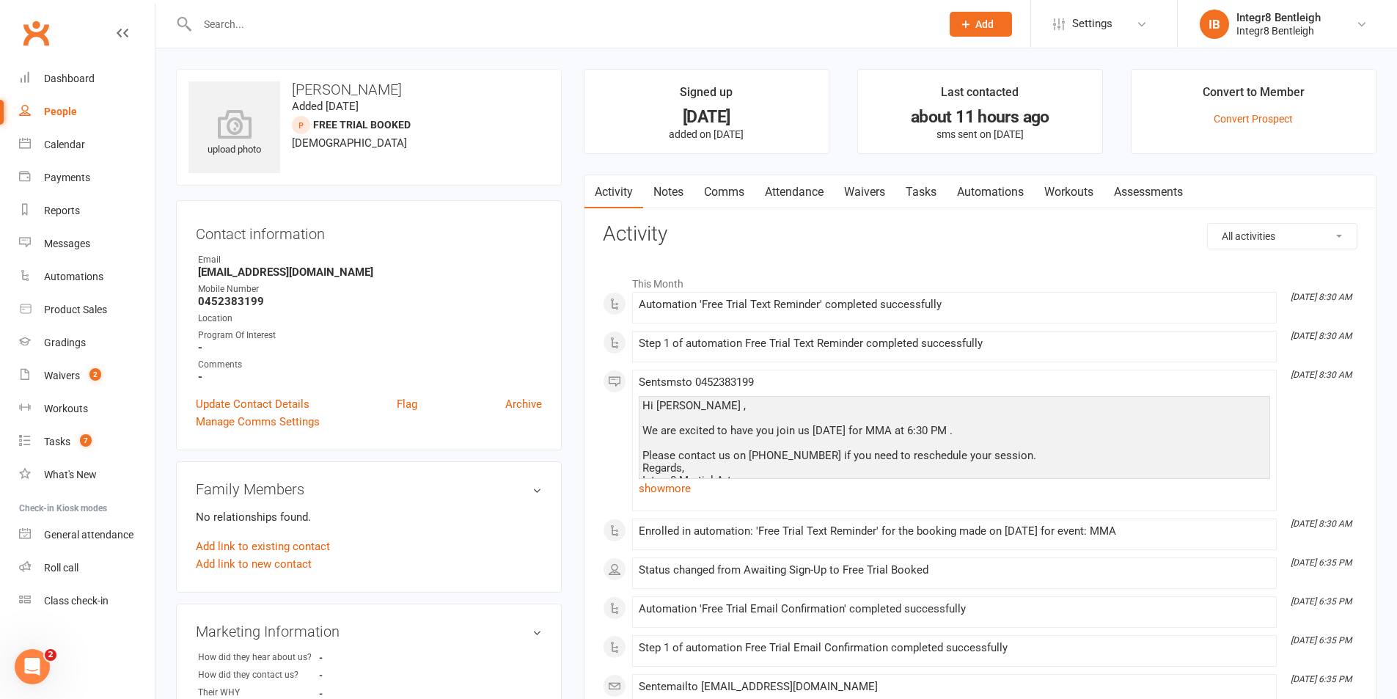
click at [894, 181] on link "Waivers" at bounding box center [865, 192] width 62 height 34
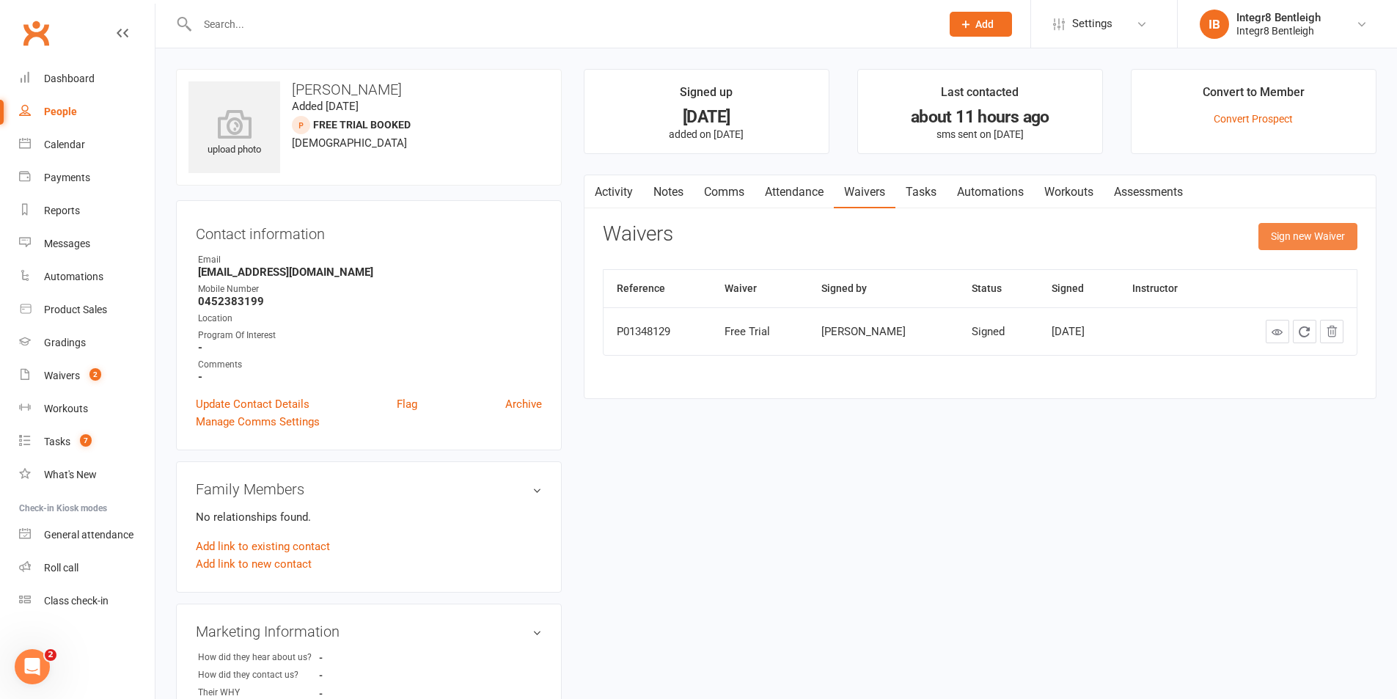
click at [1312, 238] on button "Sign new Waiver" at bounding box center [1308, 236] width 99 height 26
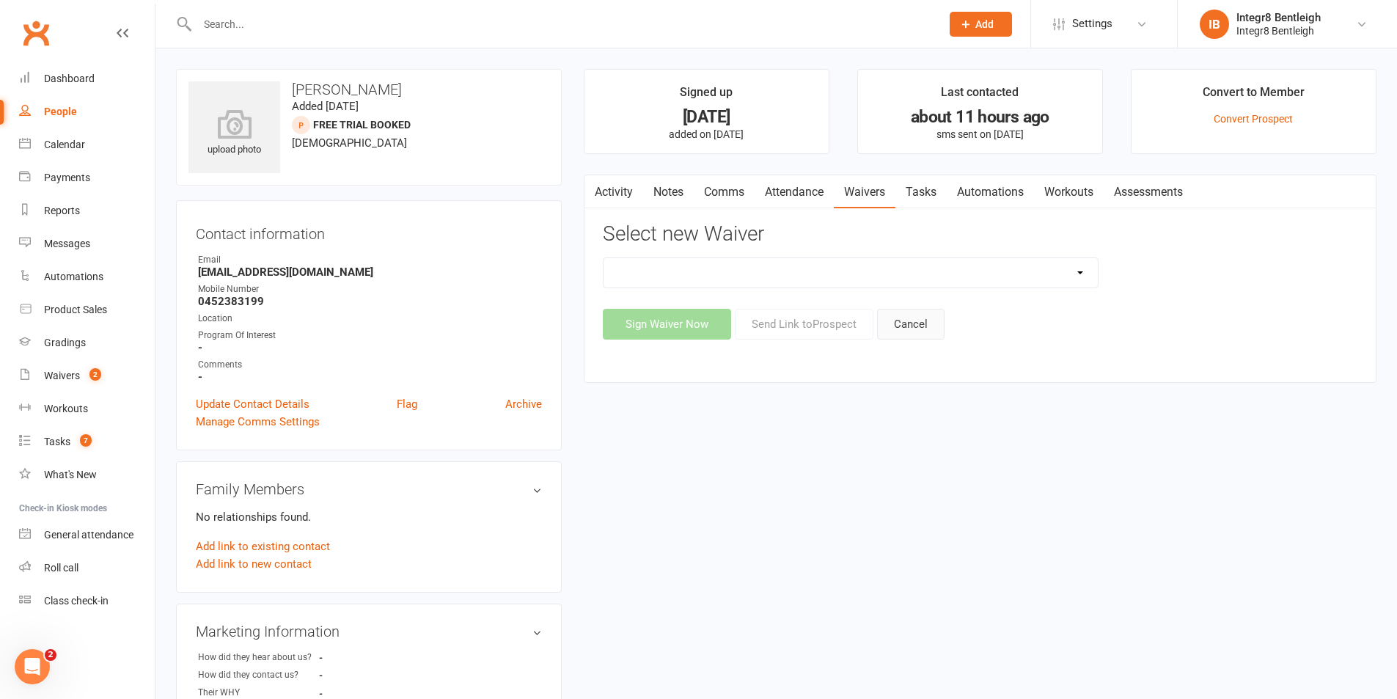
click at [907, 325] on button "Cancel" at bounding box center [910, 324] width 67 height 31
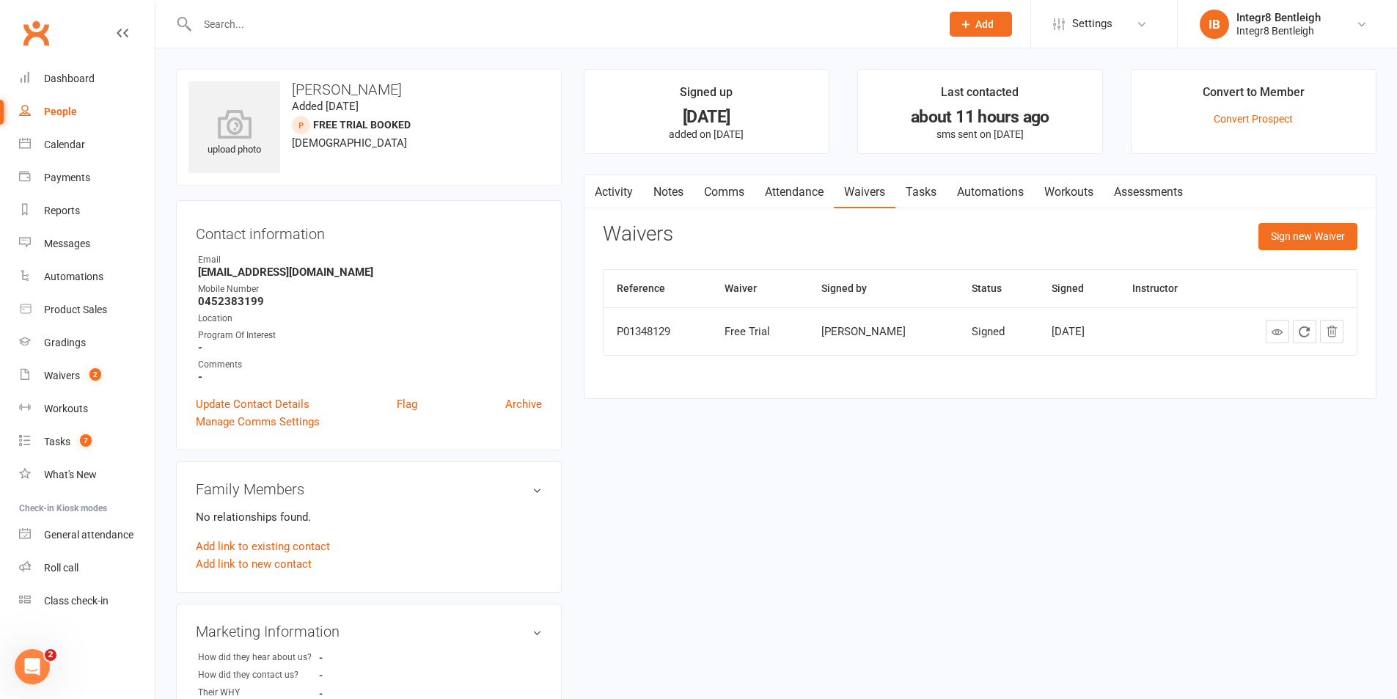
click at [926, 195] on link "Tasks" at bounding box center [921, 192] width 51 height 34
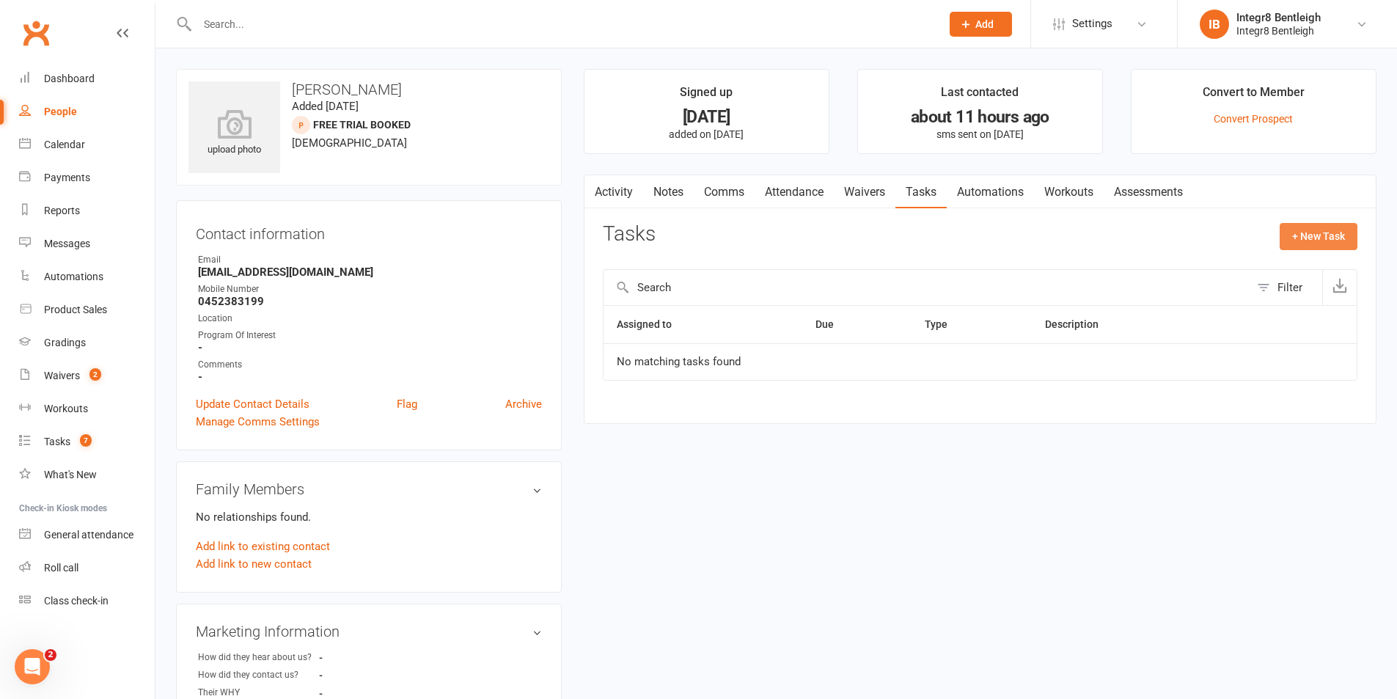
click at [1326, 230] on button "+ New Task" at bounding box center [1319, 236] width 78 height 26
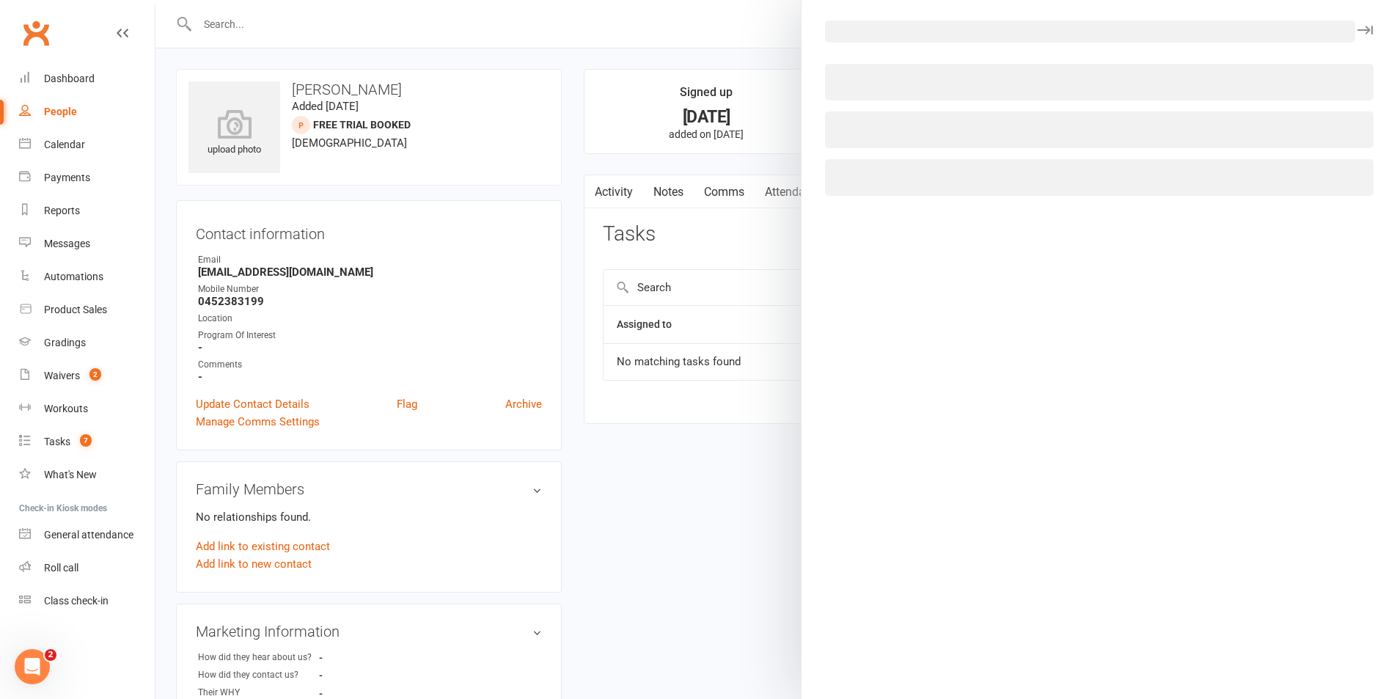
select select "43385"
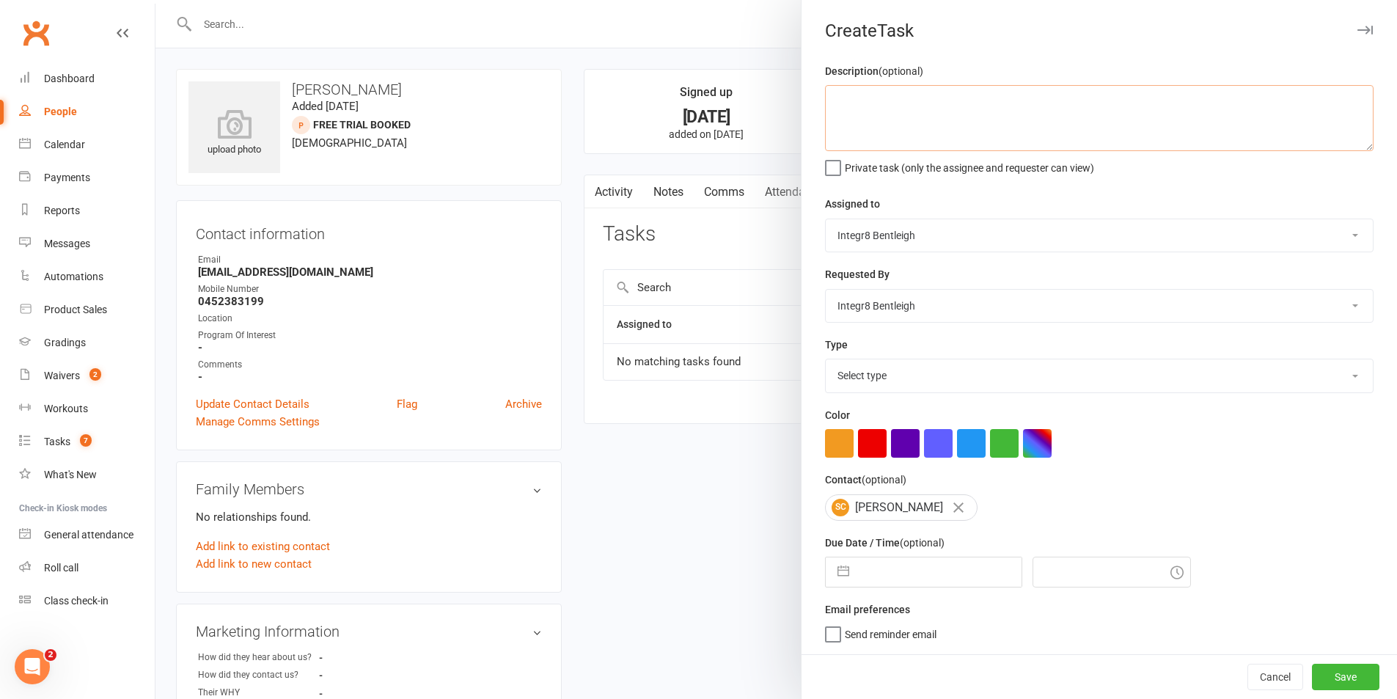
click at [926, 108] on textarea at bounding box center [1099, 118] width 549 height 66
type textarea "follow up"
click at [950, 376] on select "Select type Clubworx E-mail In person Meeting Membership Payments Phone call So…" at bounding box center [1099, 375] width 547 height 32
select select "18788"
click at [826, 362] on select "Select type Clubworx E-mail In person Meeting Membership Payments Phone call So…" at bounding box center [1099, 375] width 547 height 32
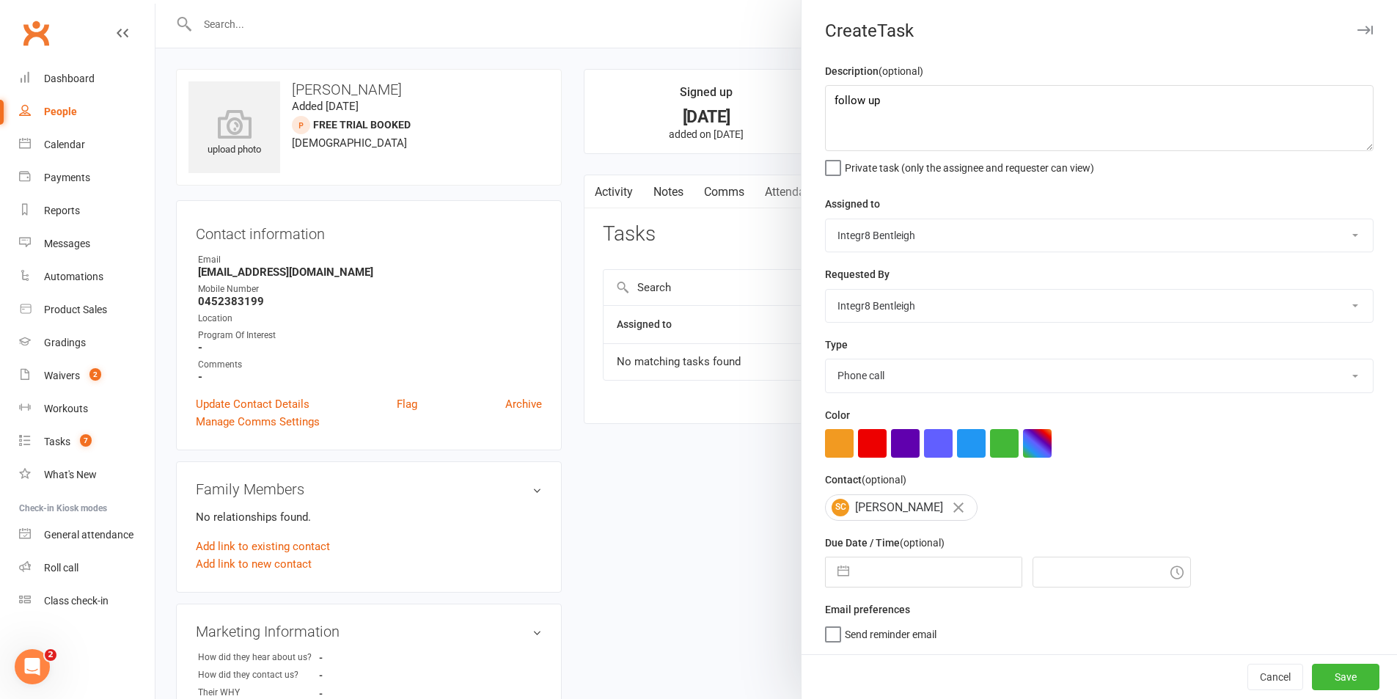
click at [946, 574] on input "text" at bounding box center [939, 572] width 165 height 29
select select "7"
select select "2025"
select select "8"
select select "2025"
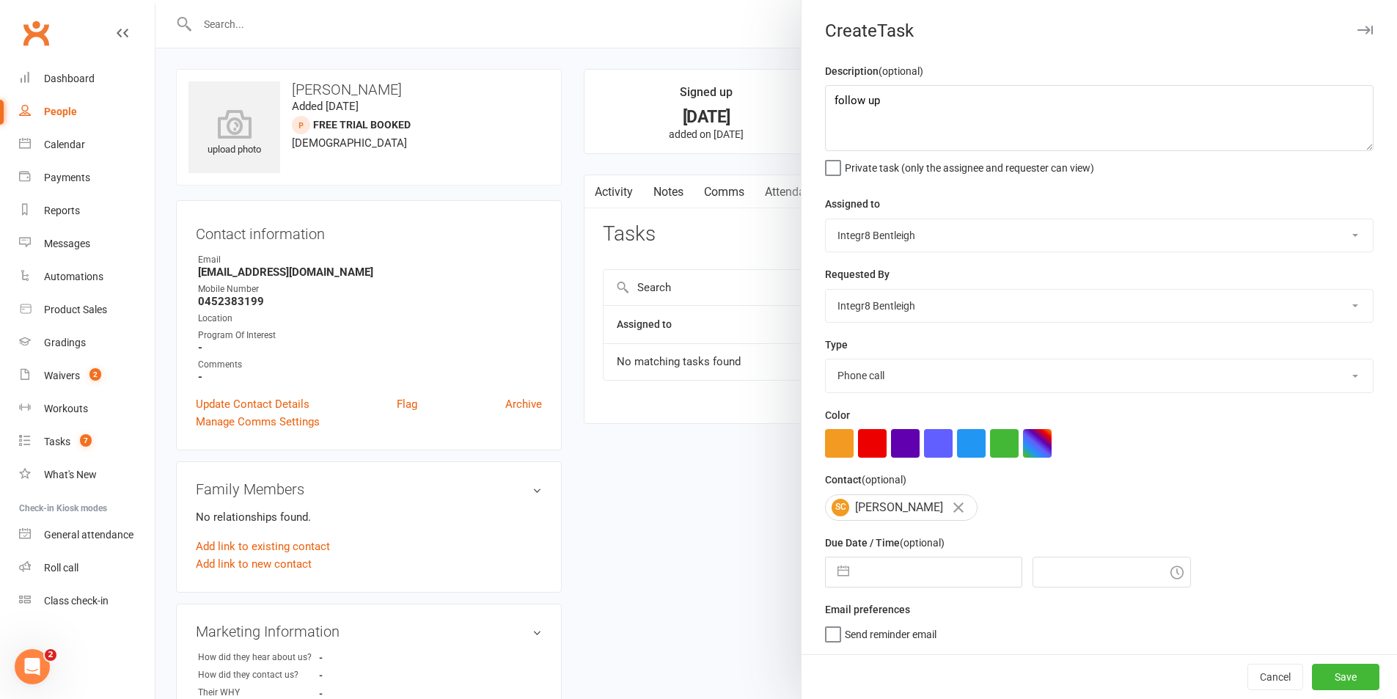
select select "9"
select select "2025"
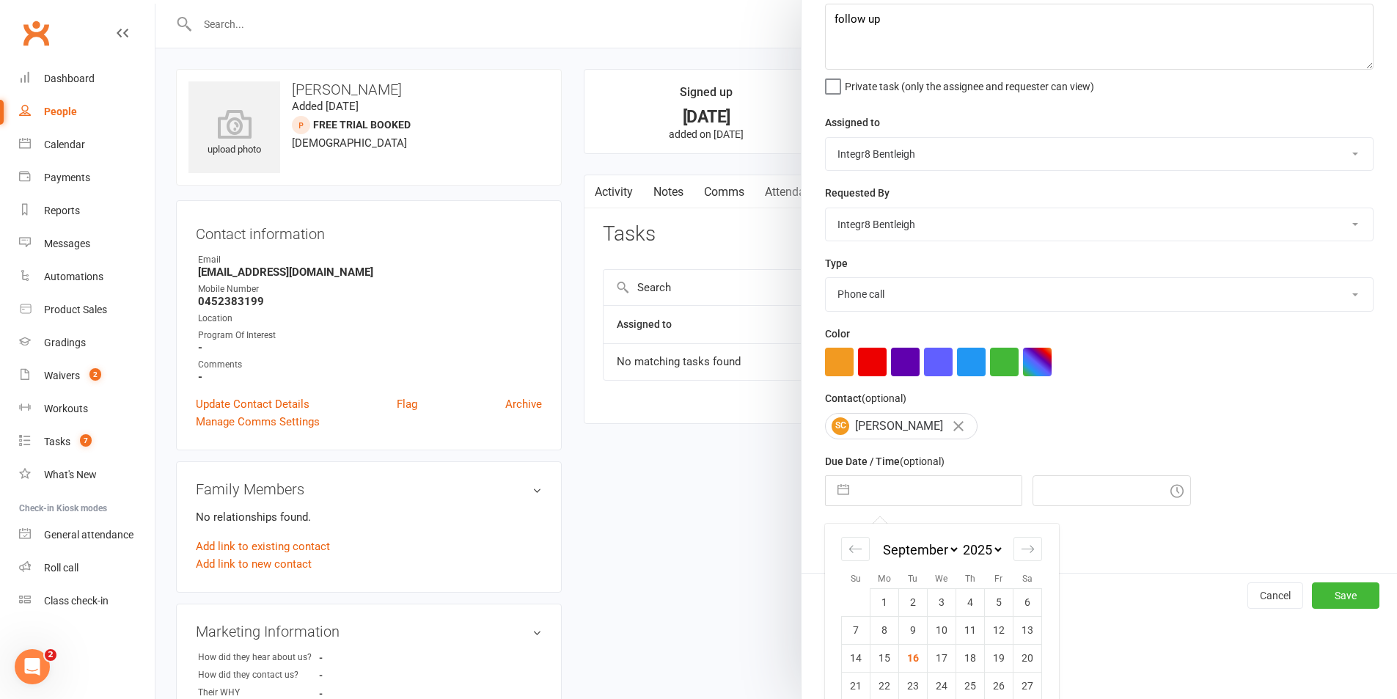
scroll to position [133, 0]
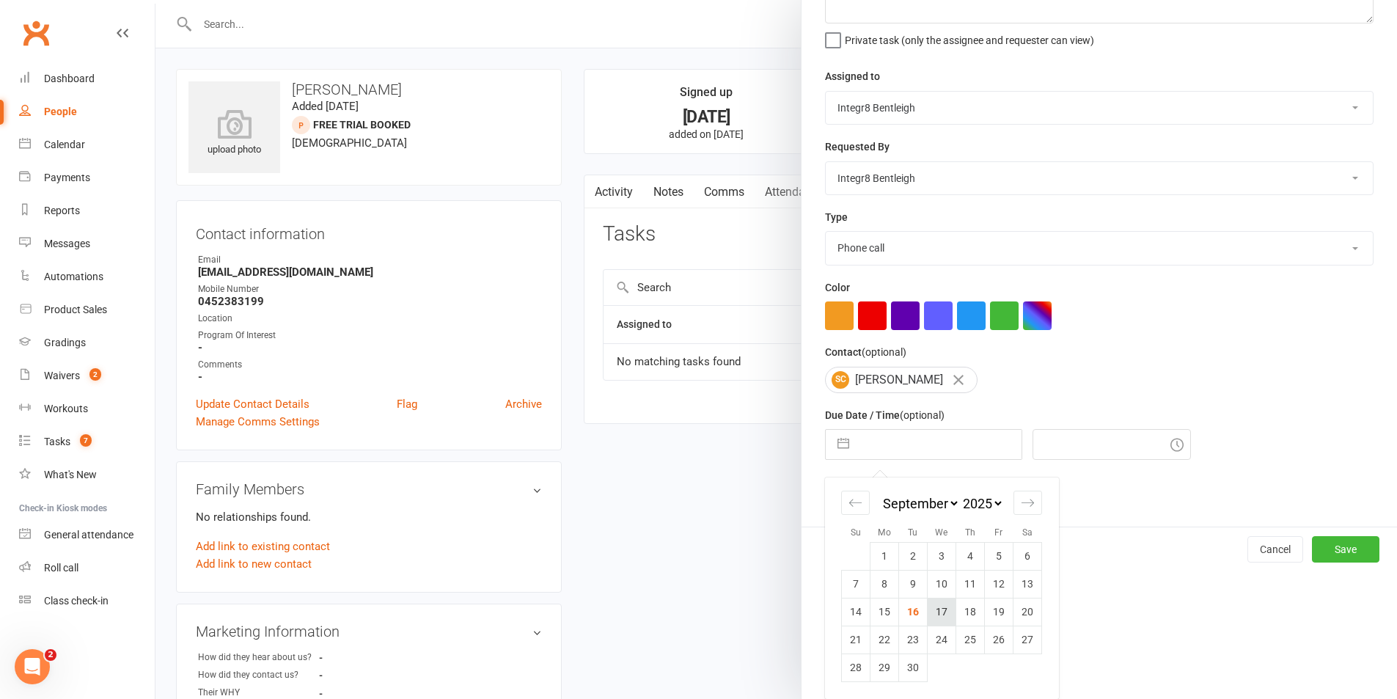
click at [933, 614] on td "17" at bounding box center [942, 612] width 29 height 28
type input "17 Sep 2025"
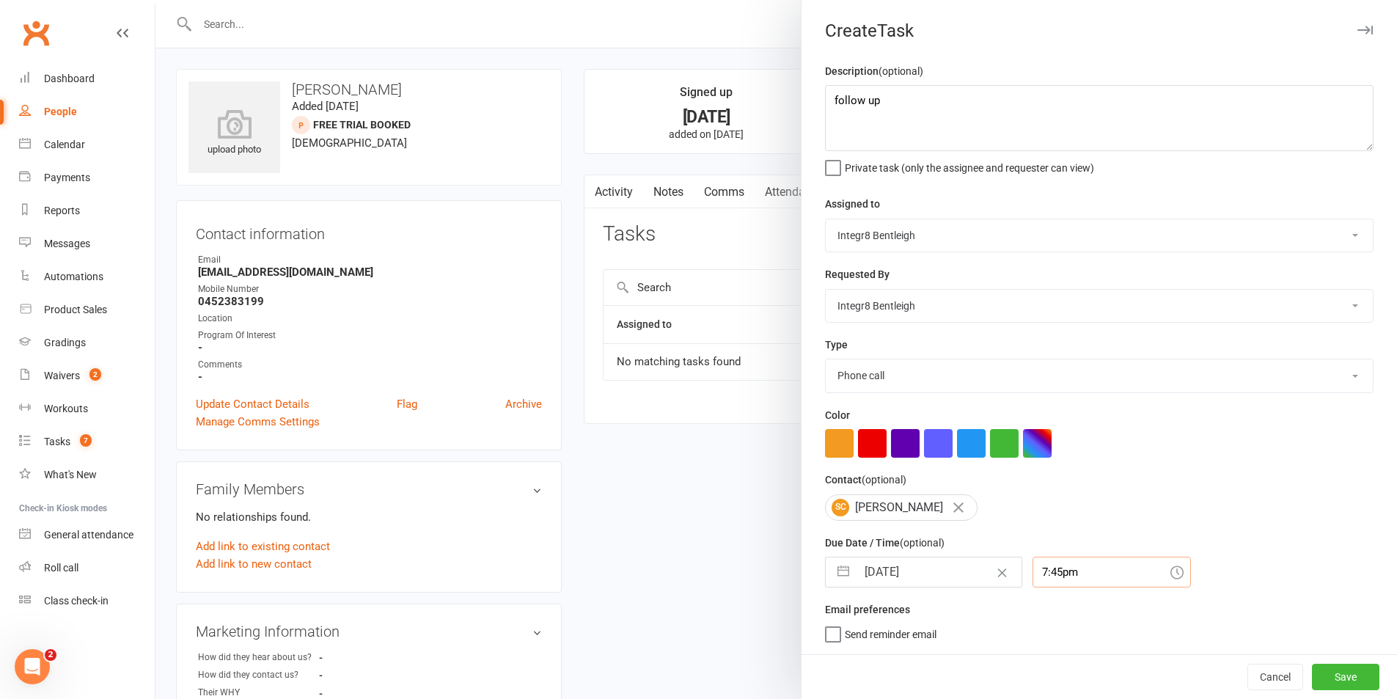
click at [1064, 562] on div "7:45pm" at bounding box center [1112, 572] width 158 height 31
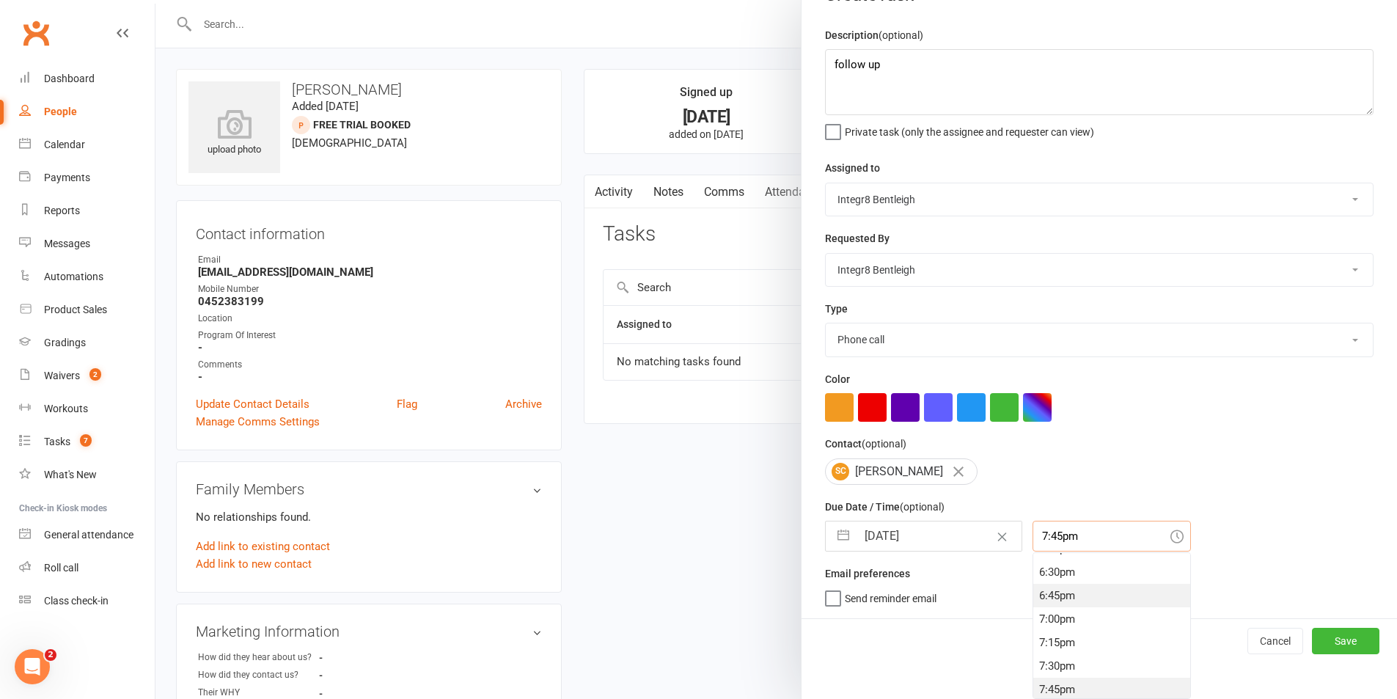
scroll to position [1611, 0]
click at [1066, 619] on div "5:45pm" at bounding box center [1112, 620] width 157 height 23
type input "5:45pm"
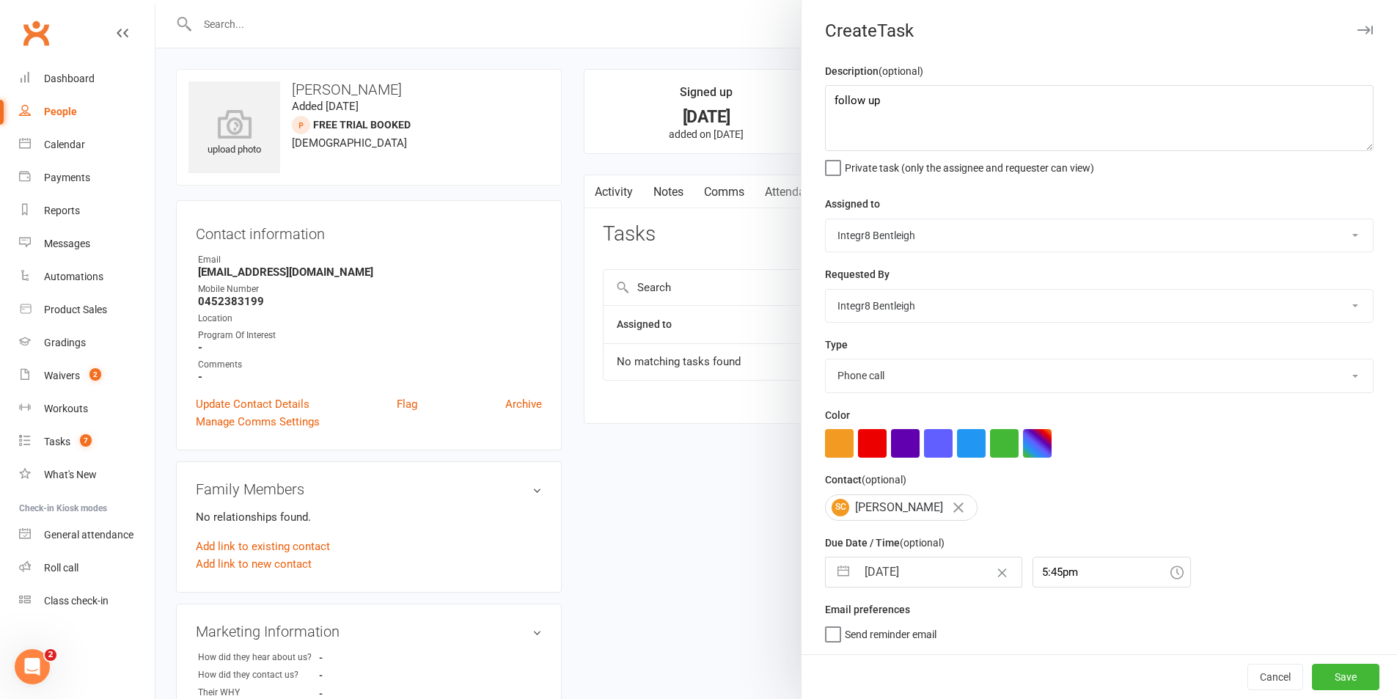
click at [877, 644] on div "Description (optional) follow up Private task (only the assignee and requester …" at bounding box center [1100, 358] width 596 height 592
click at [877, 640] on span "Send reminder email" at bounding box center [891, 632] width 92 height 17
click at [877, 624] on input "Send reminder email" at bounding box center [881, 624] width 112 height 0
click at [1348, 673] on button "Save" at bounding box center [1345, 677] width 67 height 26
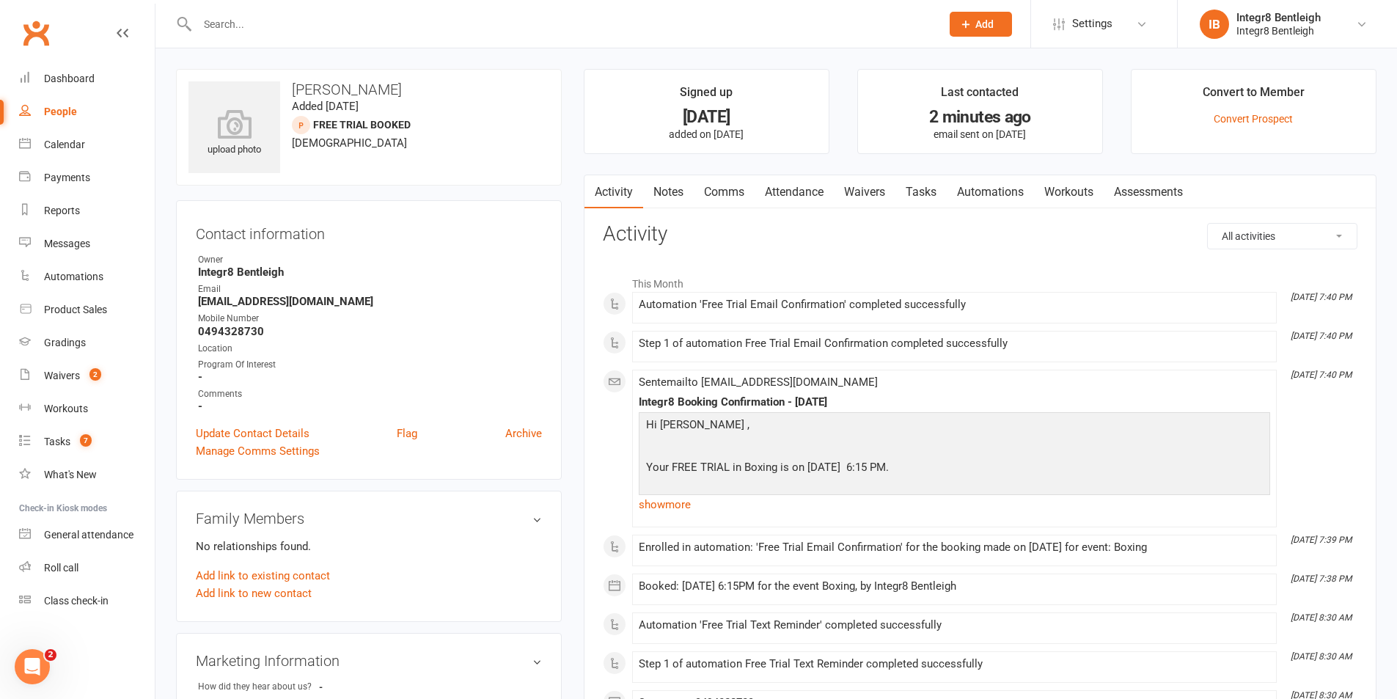
click at [673, 192] on link "Notes" at bounding box center [668, 192] width 51 height 34
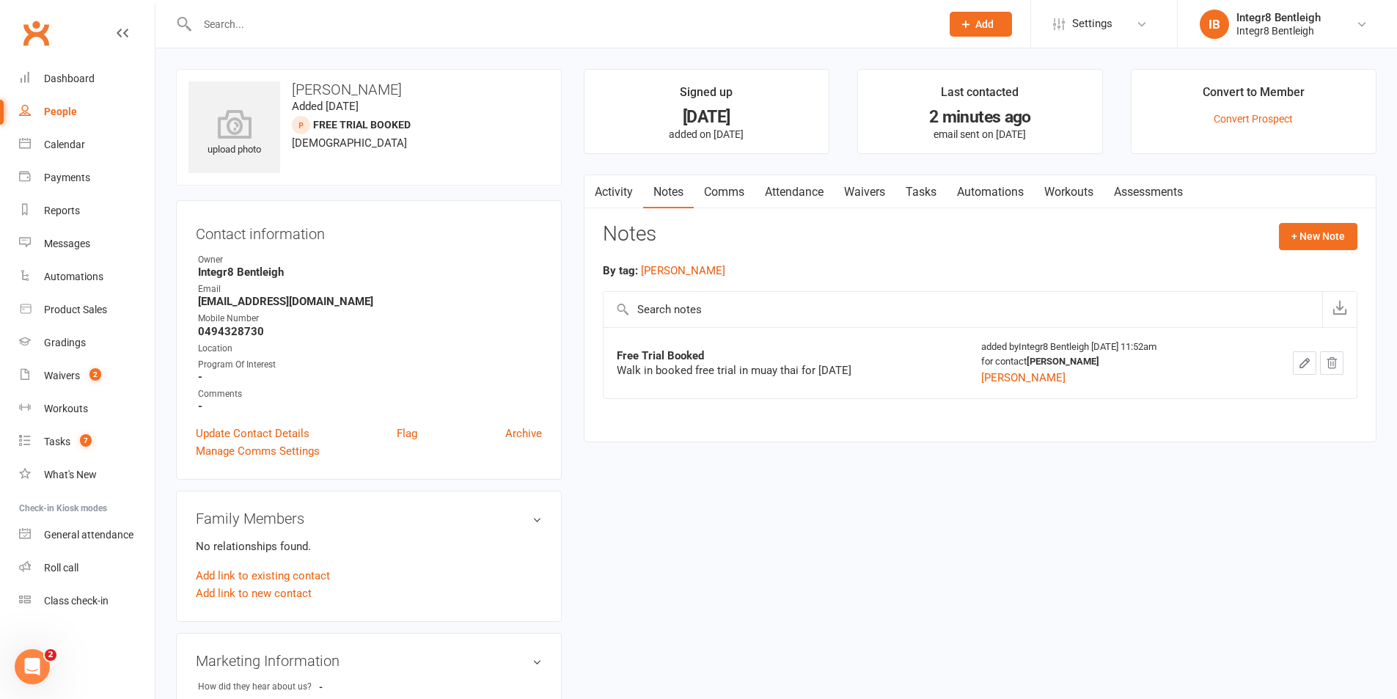
drag, startPoint x: 1275, startPoint y: 248, endPoint x: 742, endPoint y: 292, distance: 535.1
click at [1274, 248] on div "Notes + New Note" at bounding box center [980, 242] width 755 height 38
click at [1317, 231] on button "+ New Note" at bounding box center [1318, 236] width 78 height 26
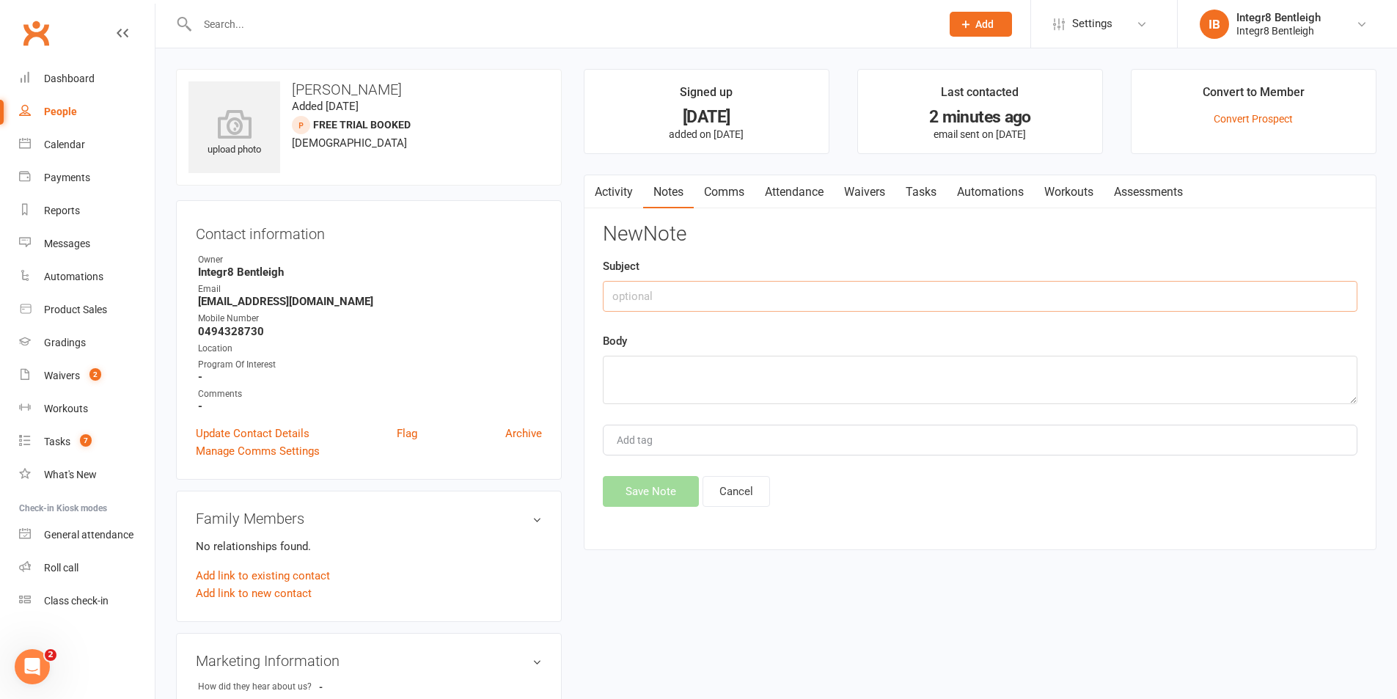
click at [869, 300] on input "text" at bounding box center [980, 296] width 755 height 31
type input "Post trial"
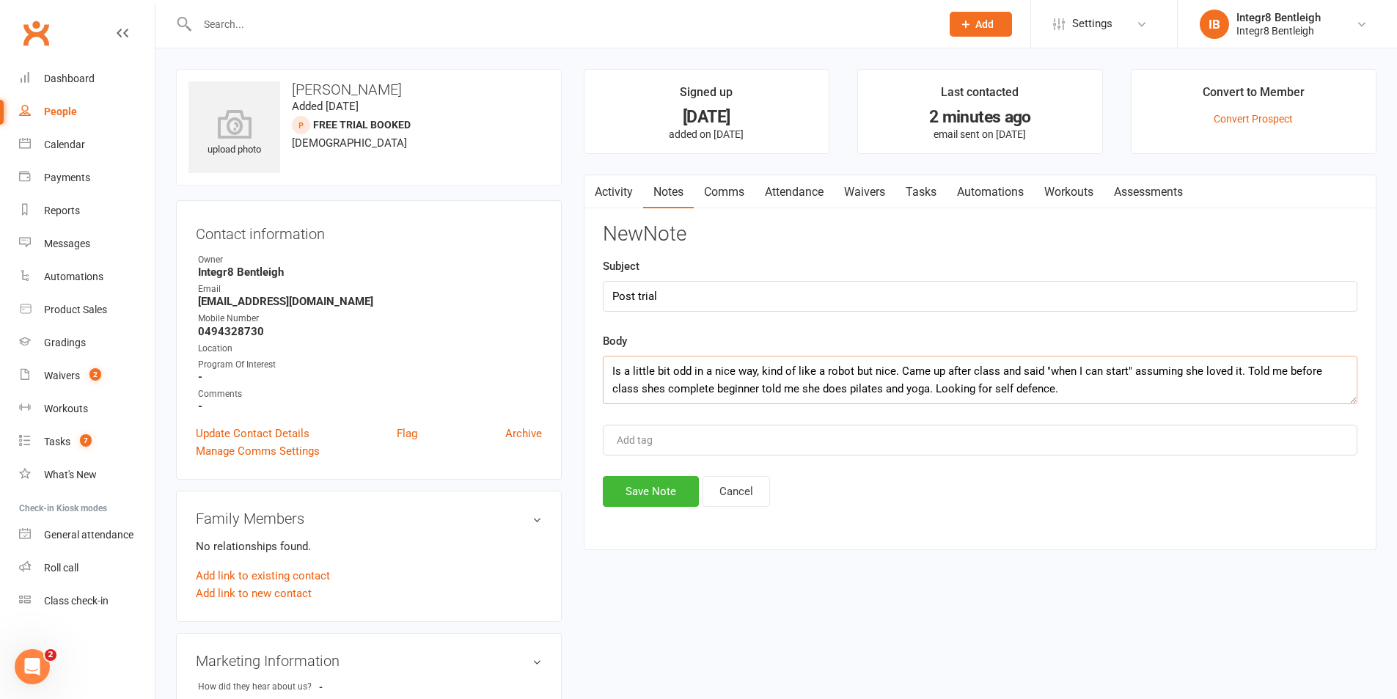
click at [1004, 388] on textarea "Is a little bit odd in a nice way, kind of like a robot but nice. Came up after…" at bounding box center [980, 380] width 755 height 48
click at [1062, 385] on textarea "Is a little bit odd in a nice way, kind of like a robot but nice. Came up after…" at bounding box center [980, 380] width 755 height 48
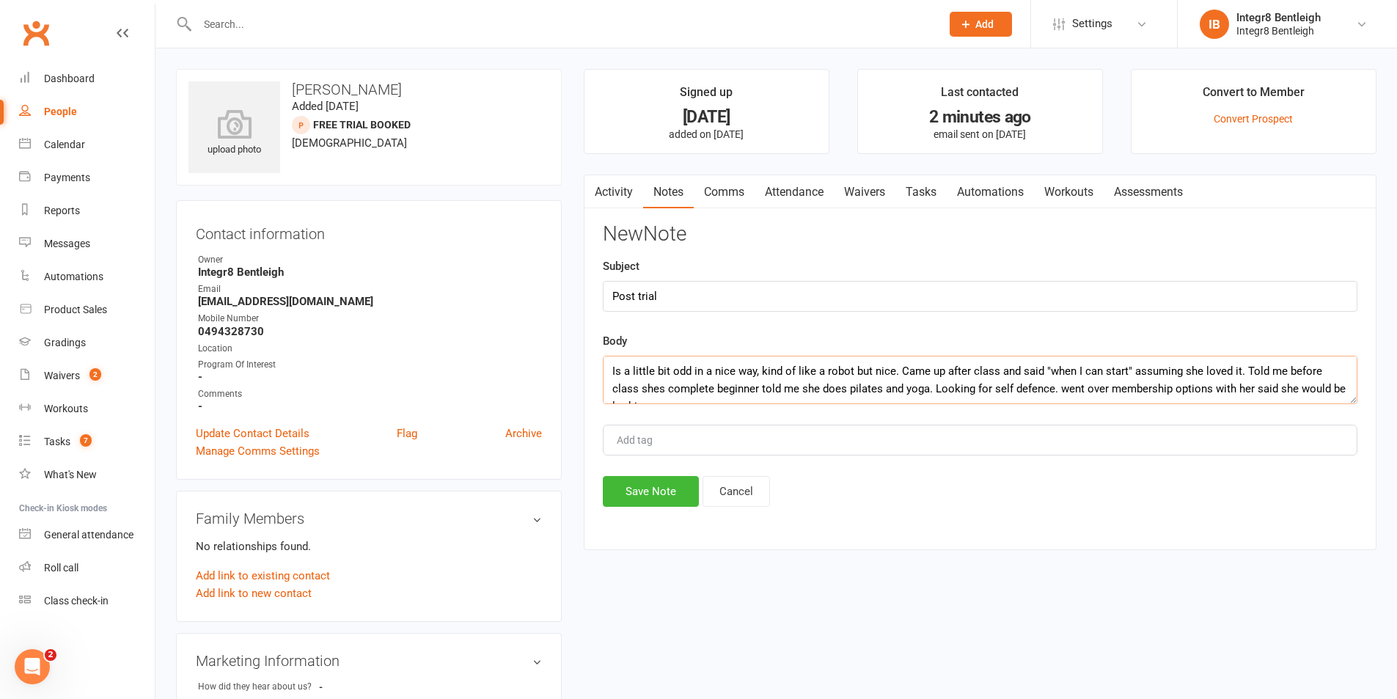
scroll to position [10, 0]
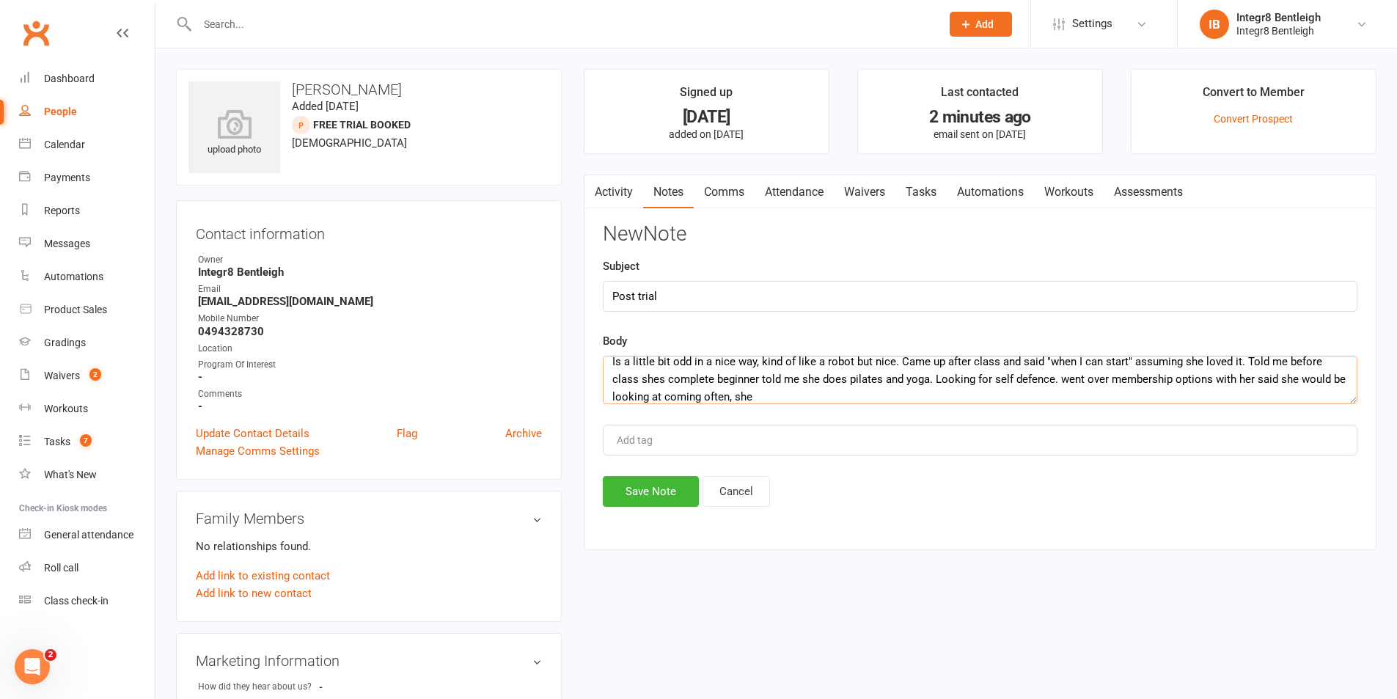
click at [1042, 379] on textarea "Is a little bit odd in a nice way, kind of like a robot but nice. Came up after…" at bounding box center [980, 380] width 755 height 48
click at [874, 384] on textarea "Is a little bit odd in a nice way, kind of like a robot but nice. Came up after…" at bounding box center [980, 380] width 755 height 48
click at [820, 389] on textarea "Is a little bit odd in a nice way, kind of like a robot but nice. Came up after…" at bounding box center [980, 380] width 755 height 48
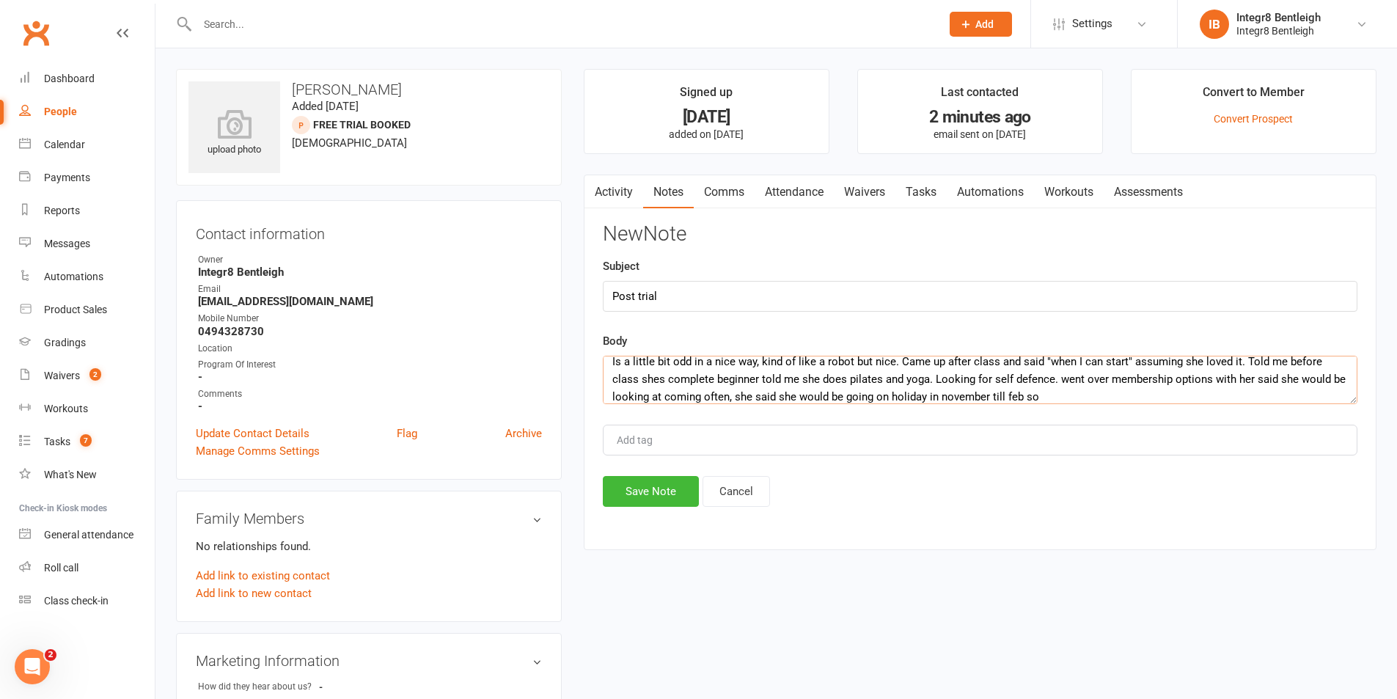
click at [1023, 390] on textarea "Is a little bit odd in a nice way, kind of like a robot but nice. Came up after…" at bounding box center [980, 380] width 755 height 48
click at [1026, 391] on textarea "Is a little bit odd in a nice way, kind of like a robot but nice. Came up after…" at bounding box center [980, 380] width 755 height 48
click at [1025, 392] on textarea "Is a little bit odd in a nice way, kind of like a robot but nice. Came up after…" at bounding box center [980, 380] width 755 height 48
click at [1053, 387] on textarea "Is a little bit odd in a nice way, kind of like a robot but nice. Came up after…" at bounding box center [980, 380] width 755 height 48
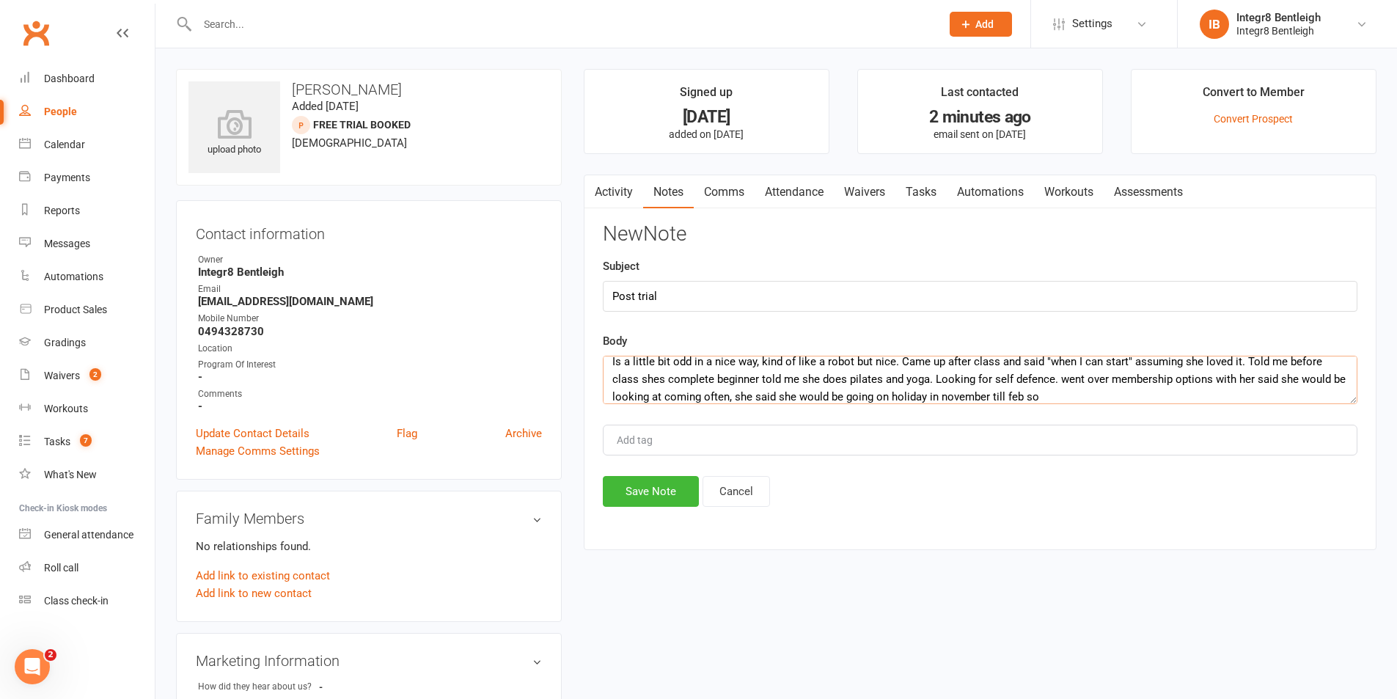
click at [1057, 390] on textarea "Is a little bit odd in a nice way, kind of like a robot but nice. Came up after…" at bounding box center [980, 380] width 755 height 48
click at [668, 400] on textarea "Is a little bit odd in a nice way, kind of like a robot but nice. Came up after…" at bounding box center [980, 380] width 755 height 48
click at [794, 396] on textarea "Is a little bit odd in a nice way, kind of like a robot but nice. Came up after…" at bounding box center [980, 380] width 755 height 48
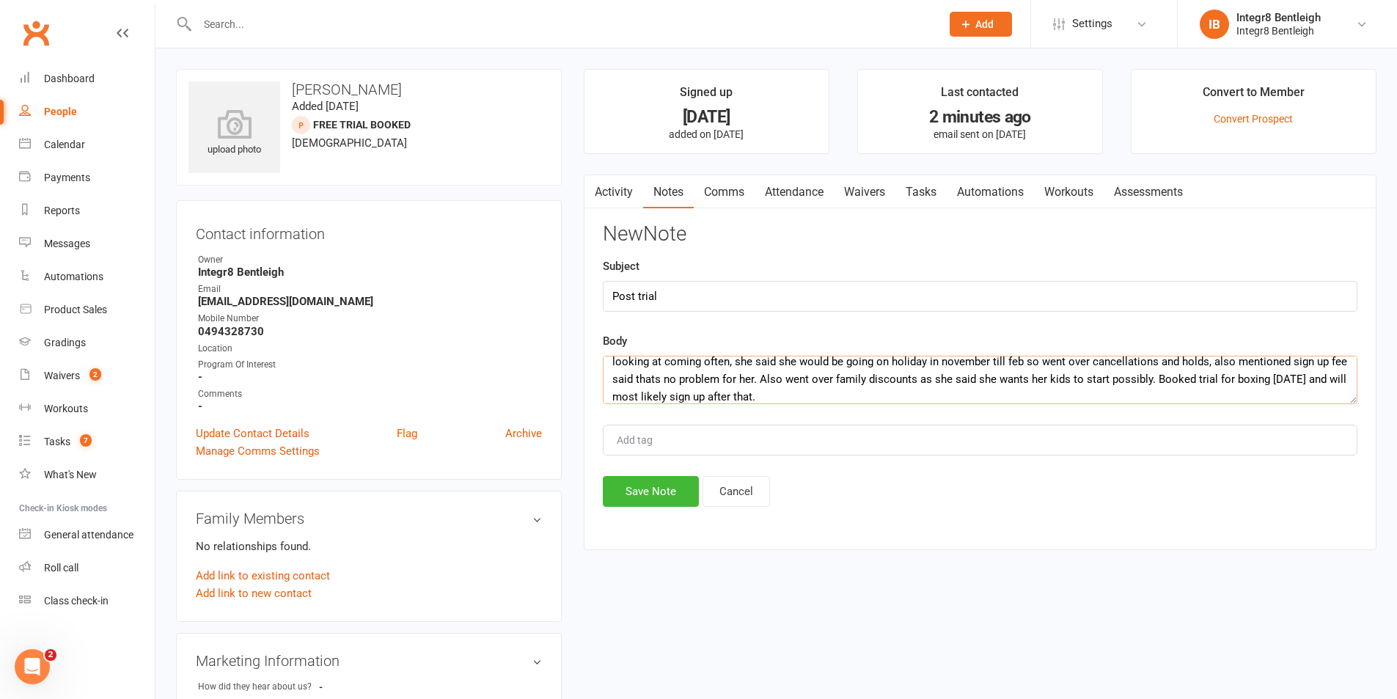
type textarea "Is a little bit odd in a nice way, kind of like a robot but nice. Came up after…"
type input "[PERSON_NAME]"
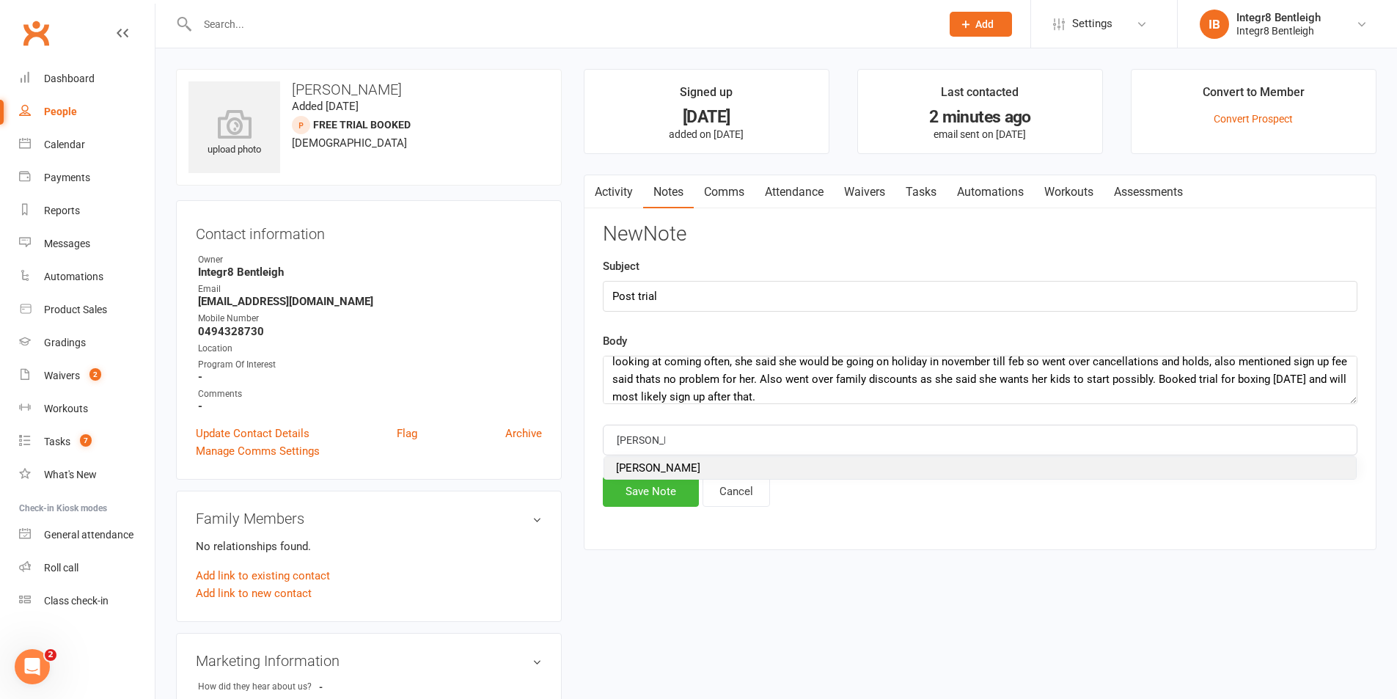
click at [652, 462] on span "[PERSON_NAME]" at bounding box center [658, 467] width 84 height 13
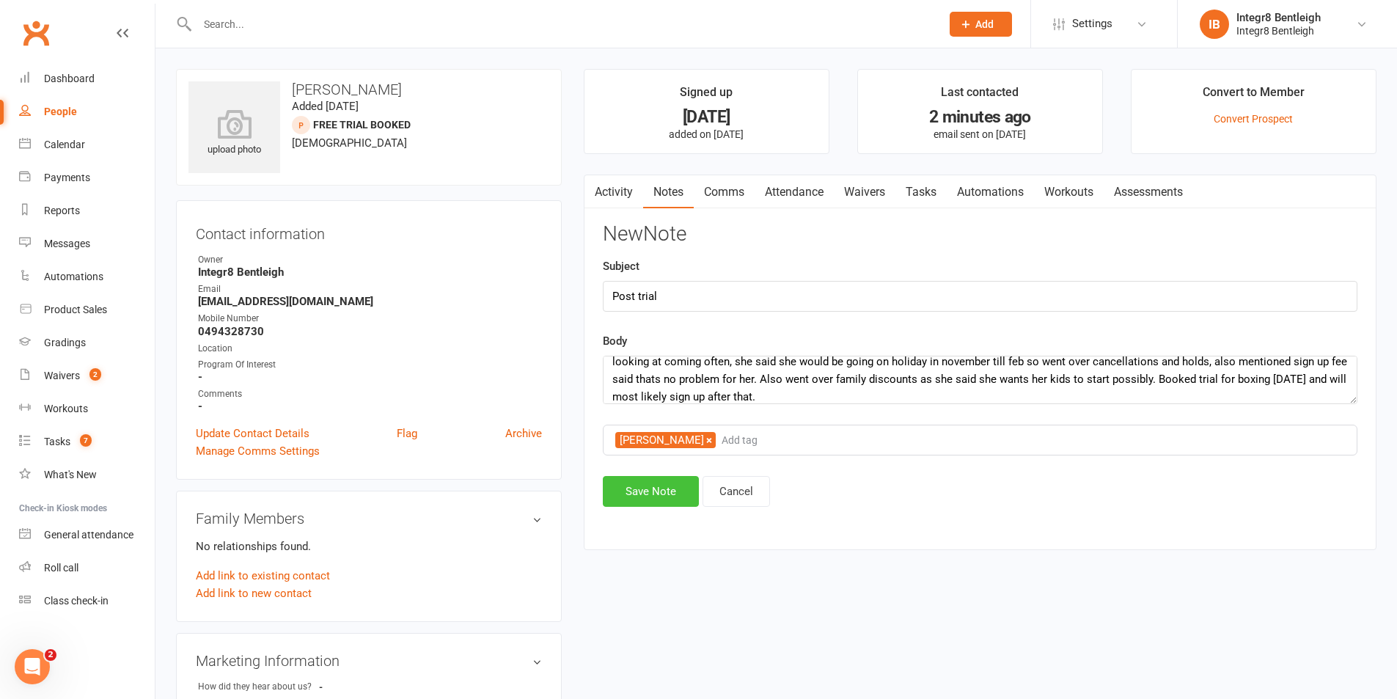
click at [647, 484] on button "Save Note" at bounding box center [651, 491] width 96 height 31
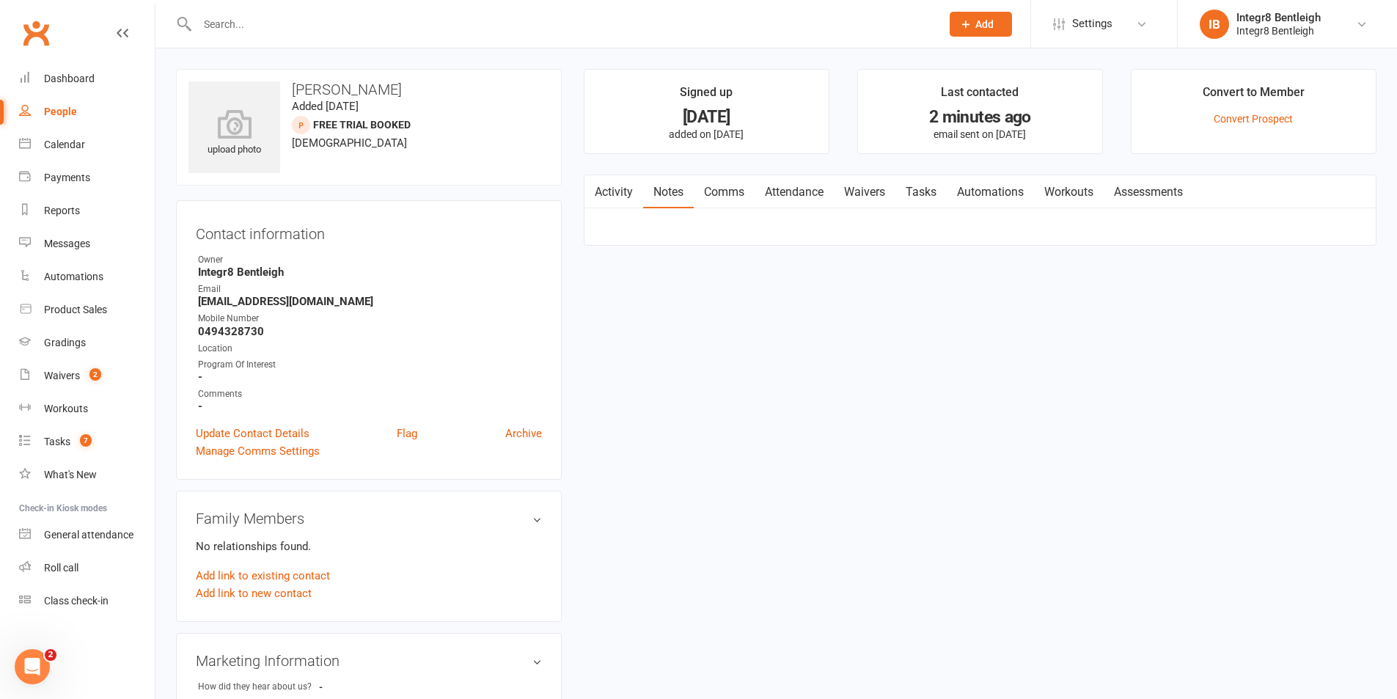
click at [668, 198] on link "Notes" at bounding box center [668, 192] width 51 height 34
drag, startPoint x: 783, startPoint y: 200, endPoint x: 726, endPoint y: 189, distance: 57.4
click at [782, 199] on link "Attendance" at bounding box center [794, 192] width 79 height 34
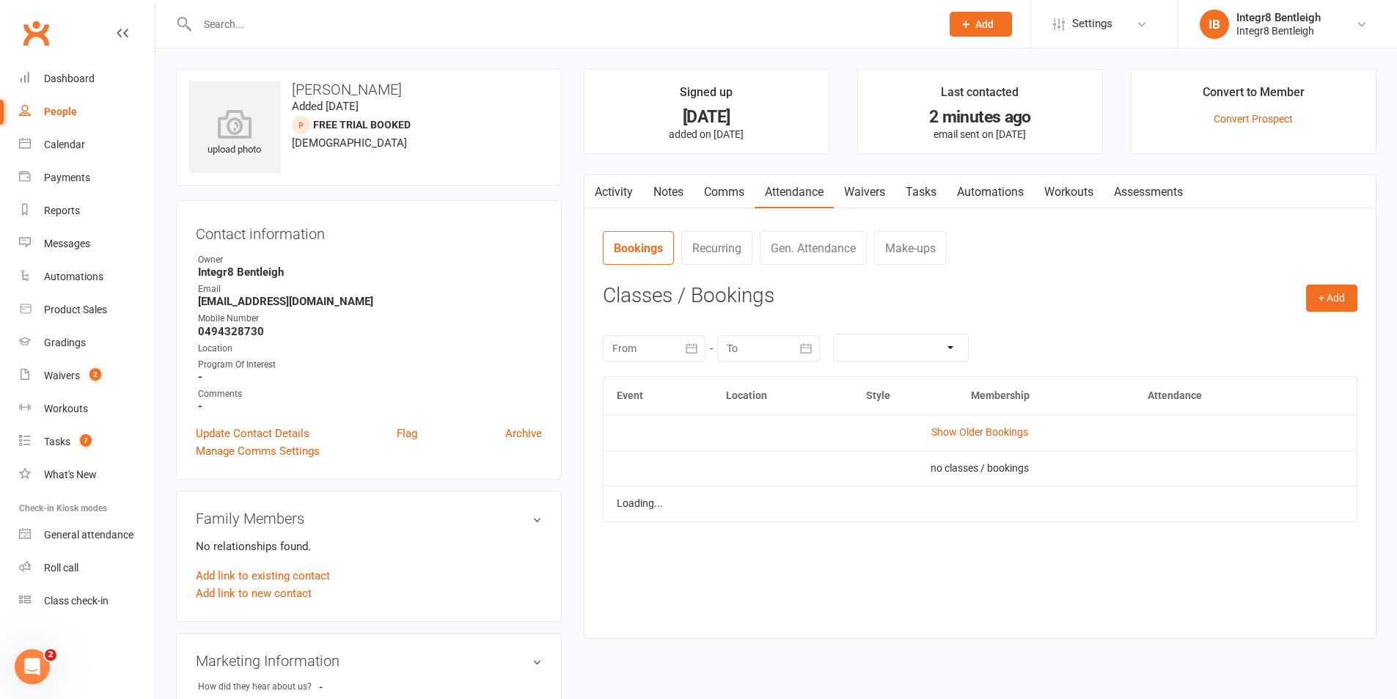
click at [714, 189] on link "Comms" at bounding box center [724, 192] width 61 height 34
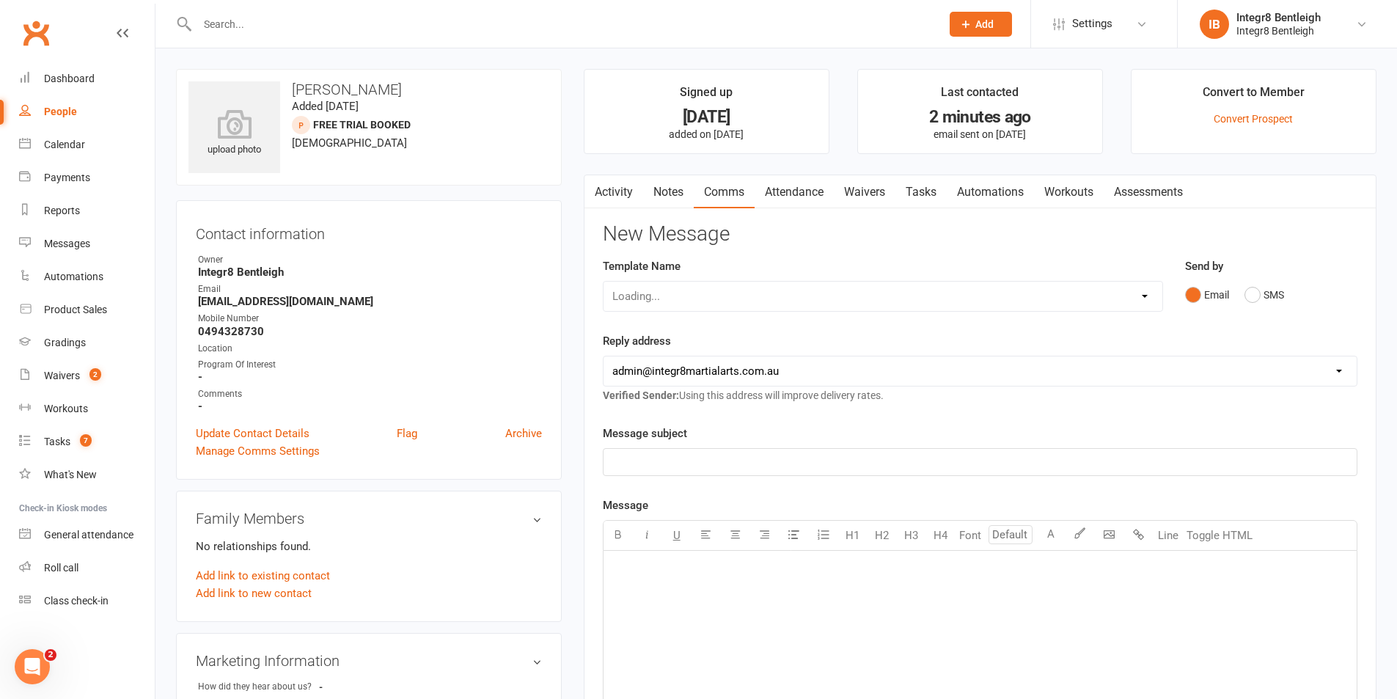
click at [679, 180] on link "Notes" at bounding box center [668, 192] width 51 height 34
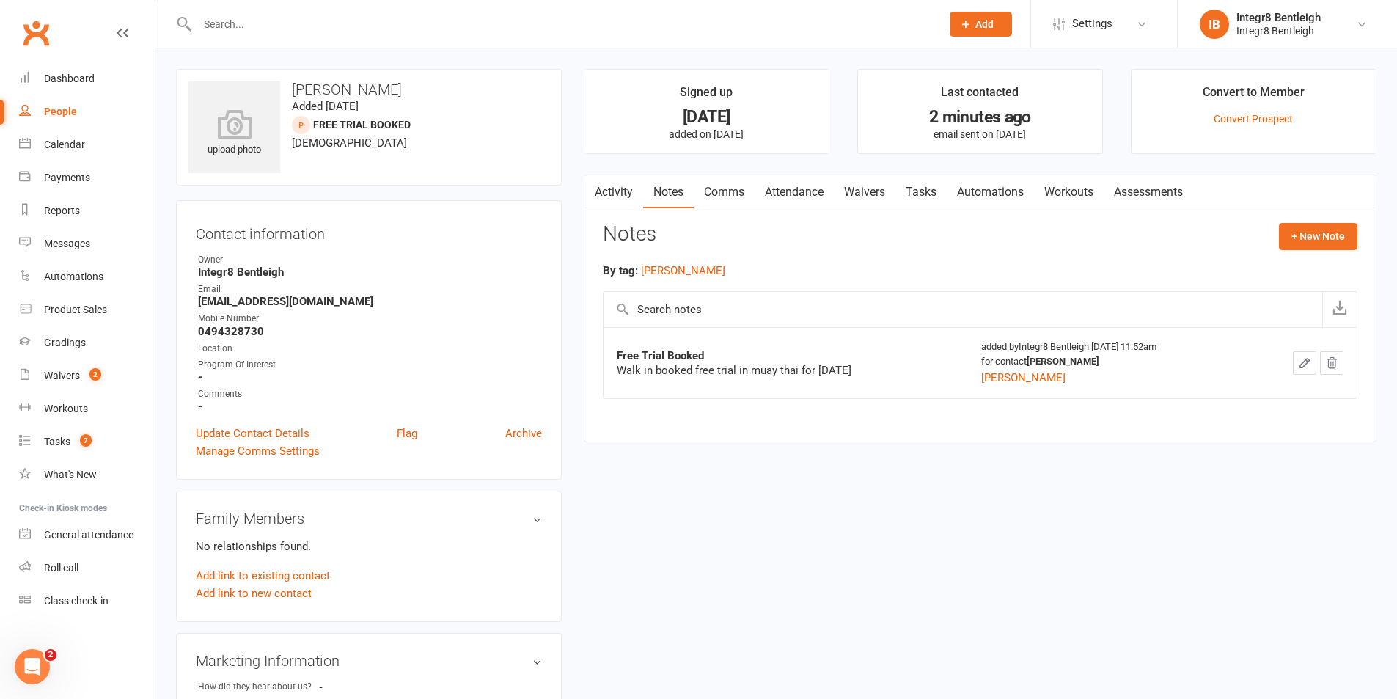
click at [625, 180] on link "Activity" at bounding box center [614, 192] width 59 height 34
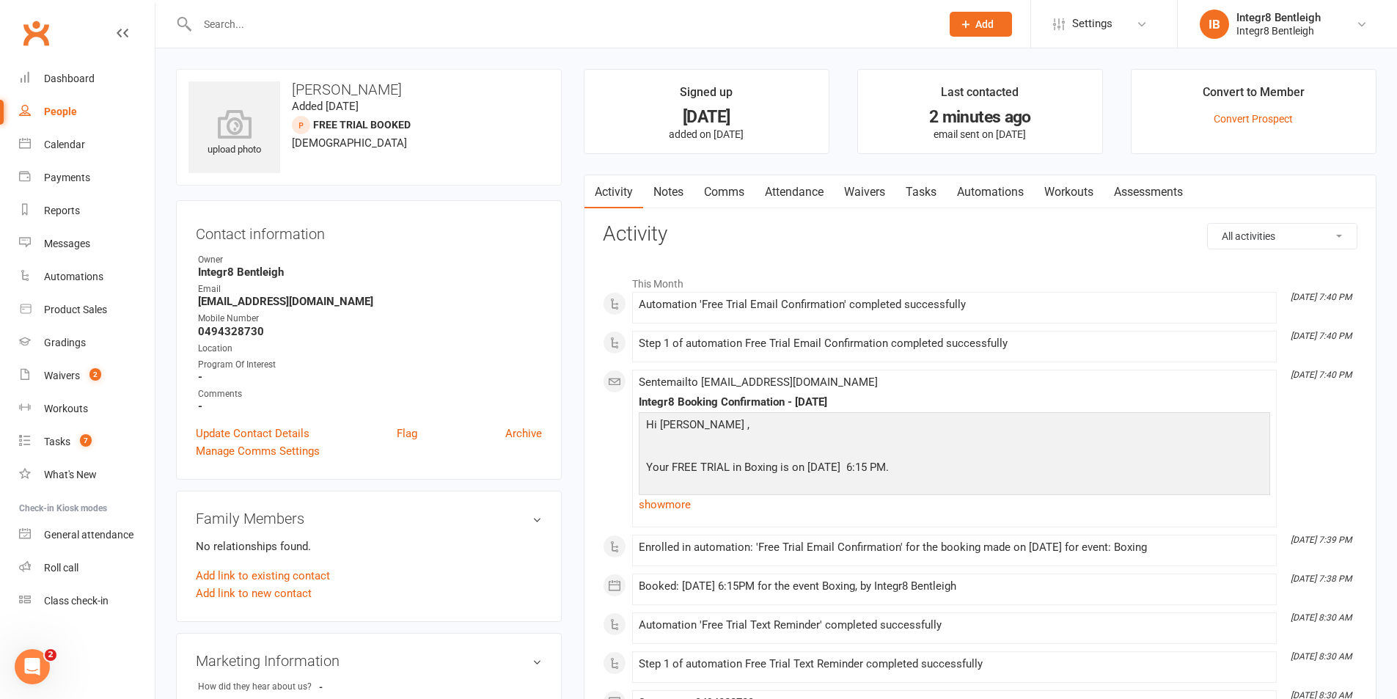
click at [657, 186] on link "Notes" at bounding box center [668, 192] width 51 height 34
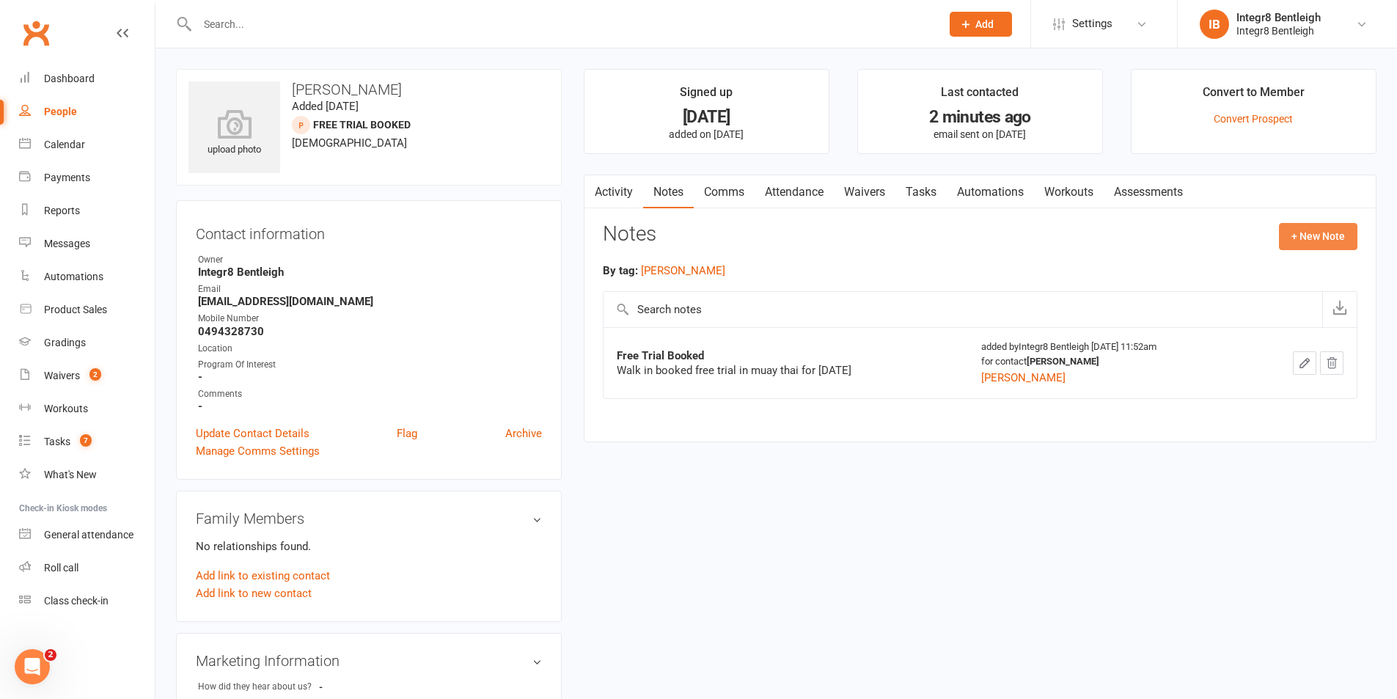
click at [1305, 240] on button "+ New Note" at bounding box center [1318, 236] width 78 height 26
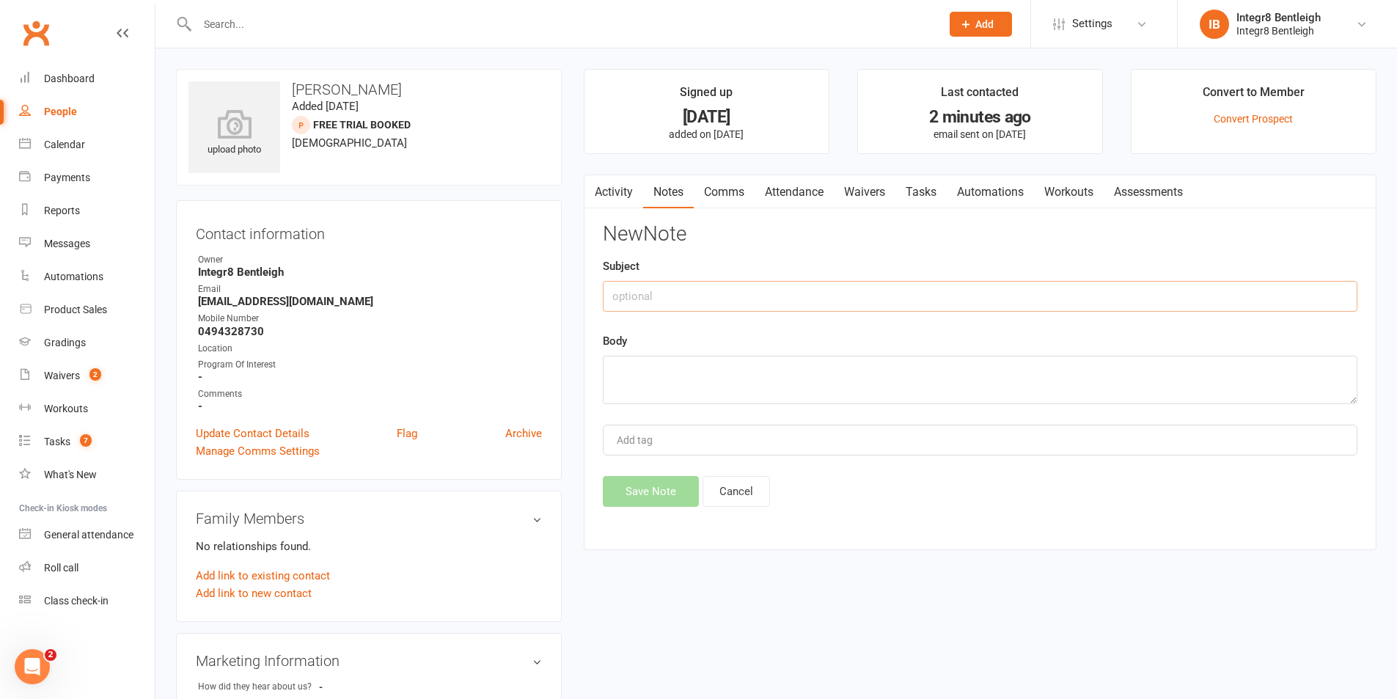
click at [636, 294] on input "text" at bounding box center [980, 296] width 755 height 31
type input "F"
type input "post trial"
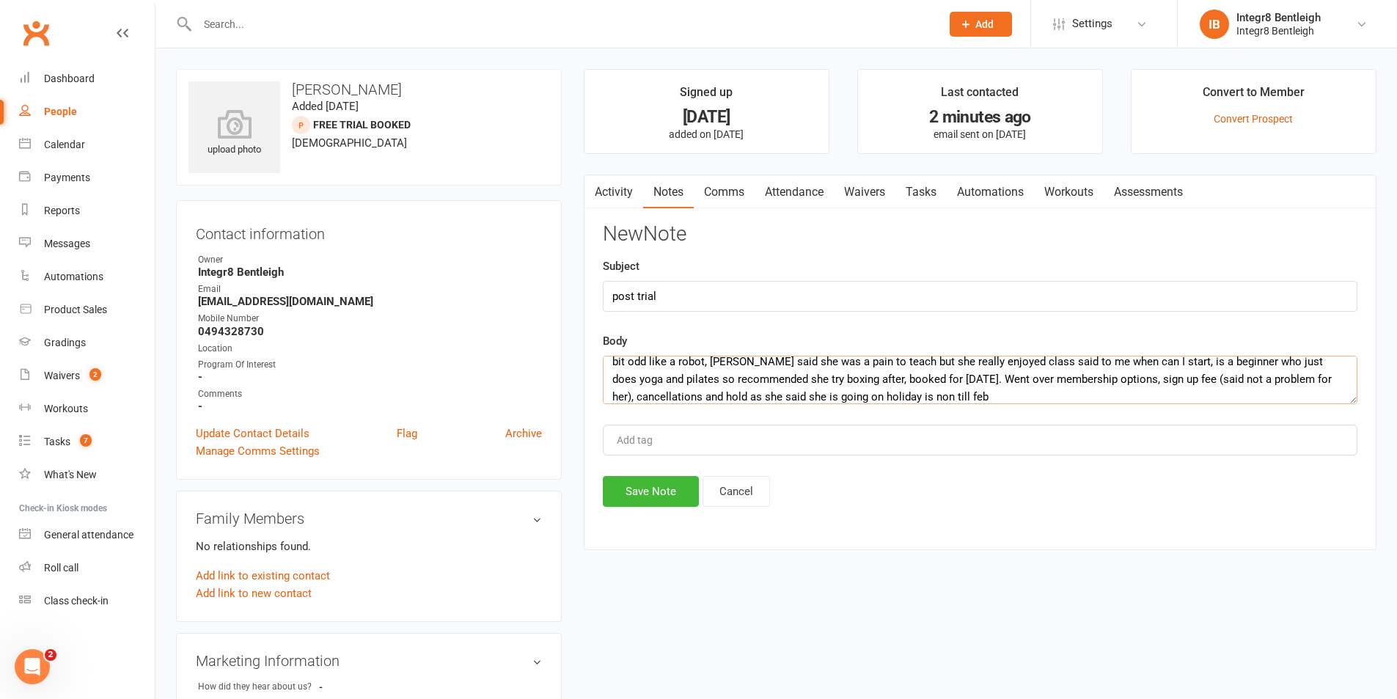
scroll to position [18, 0]
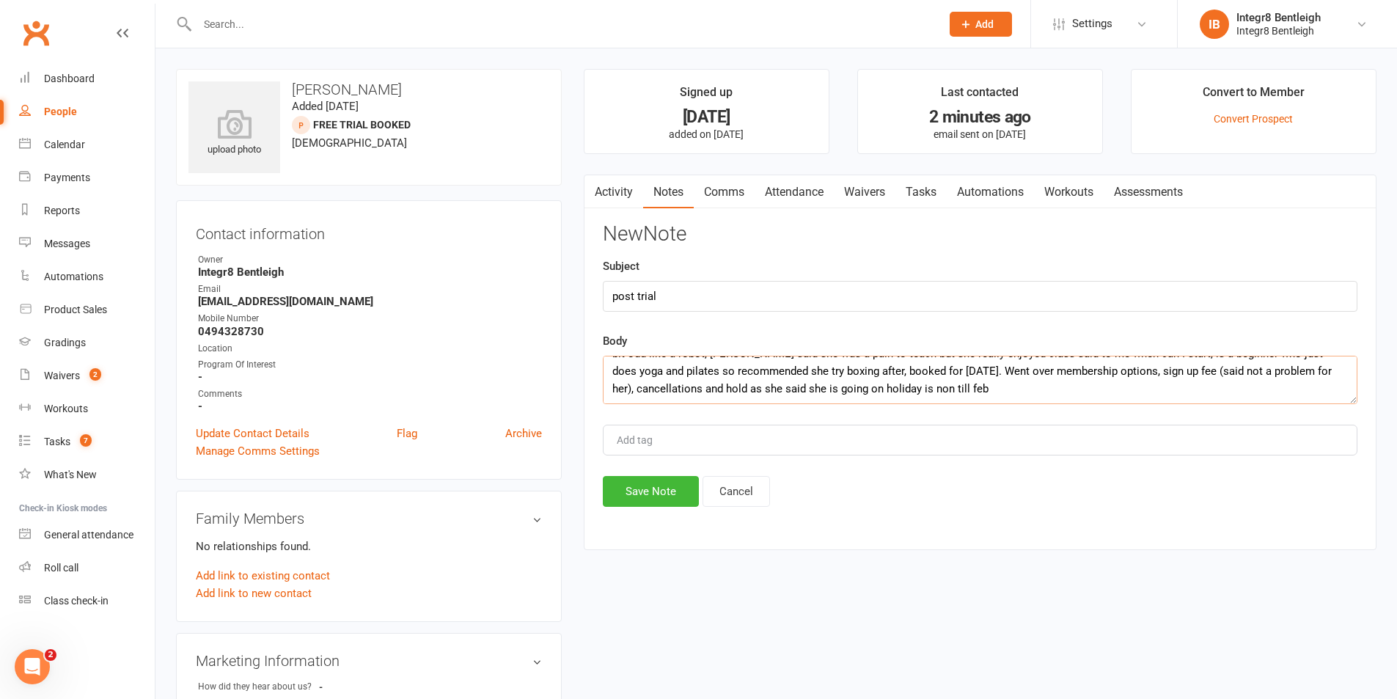
drag, startPoint x: 925, startPoint y: 392, endPoint x: 902, endPoint y: 402, distance: 25.6
click at [902, 402] on textarea "bit odd like a robot, [PERSON_NAME] said she was a pain to teach but she really…" at bounding box center [980, 380] width 755 height 48
click at [1017, 389] on textarea "bit odd like a robot, [PERSON_NAME] said she was a pain to teach but she really…" at bounding box center [980, 380] width 755 height 48
type textarea "bit odd like a robot, [PERSON_NAME] said she was a pain to teach but she really…"
click at [1207, 437] on div "Add tag" at bounding box center [980, 440] width 755 height 31
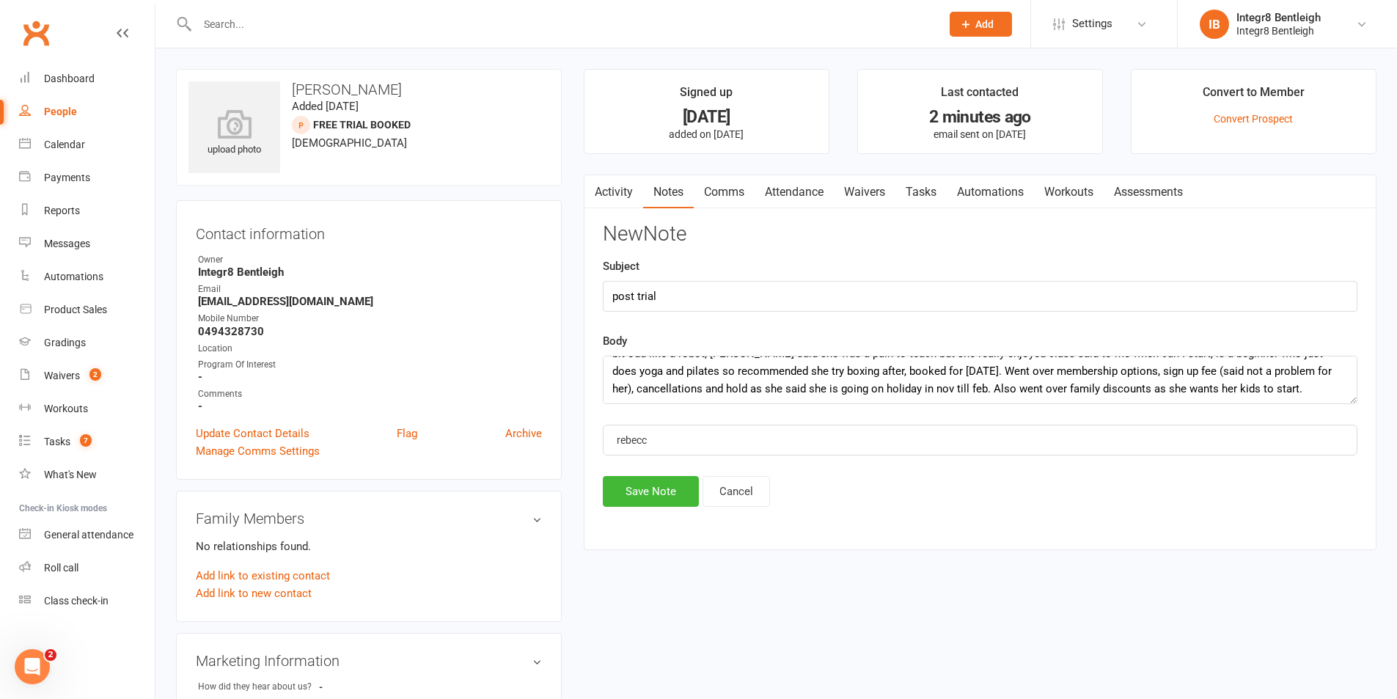
type input "[PERSON_NAME]"
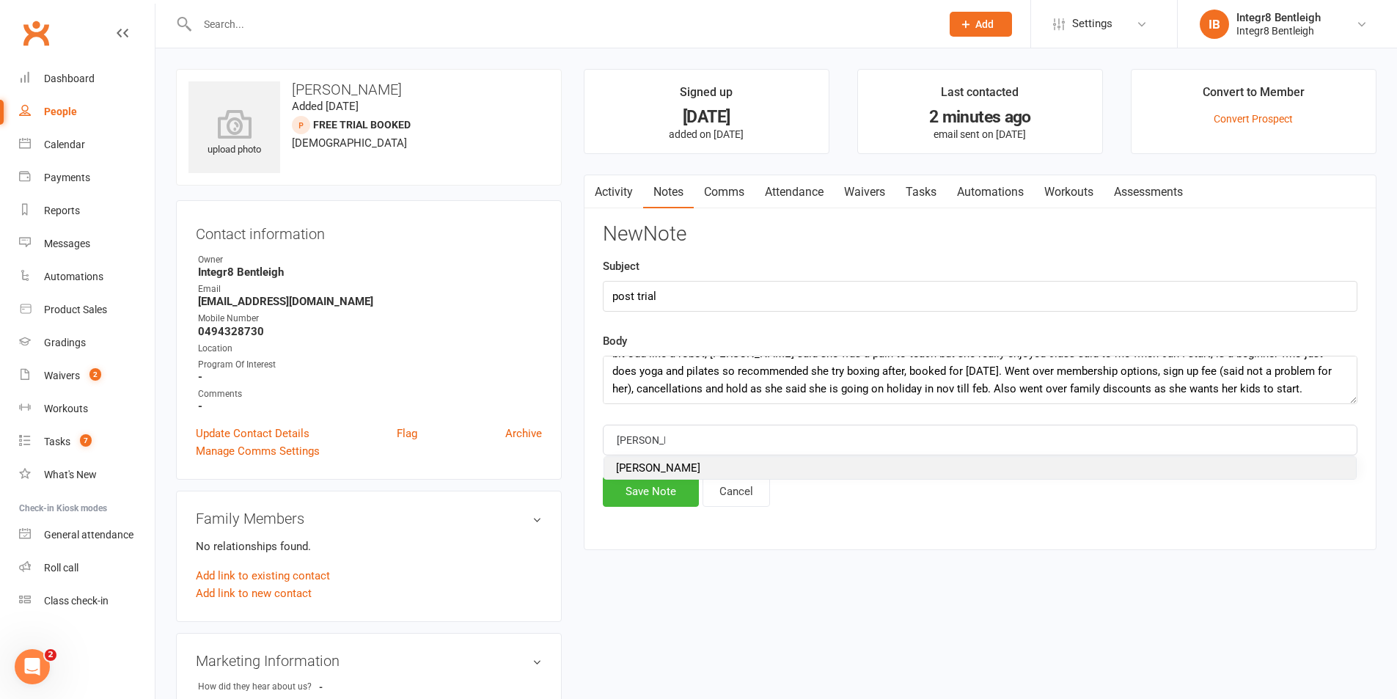
click at [650, 467] on span "[PERSON_NAME]" at bounding box center [658, 467] width 84 height 13
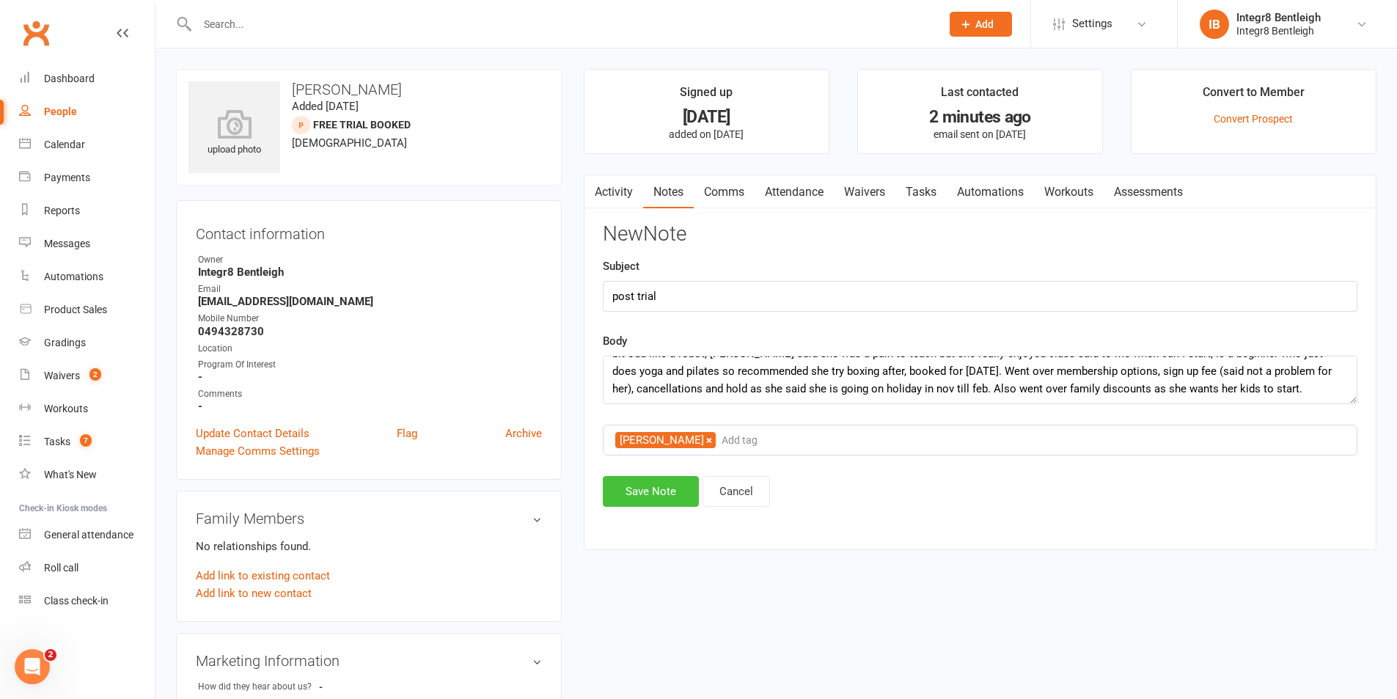
click at [653, 491] on button "Save Note" at bounding box center [651, 491] width 96 height 31
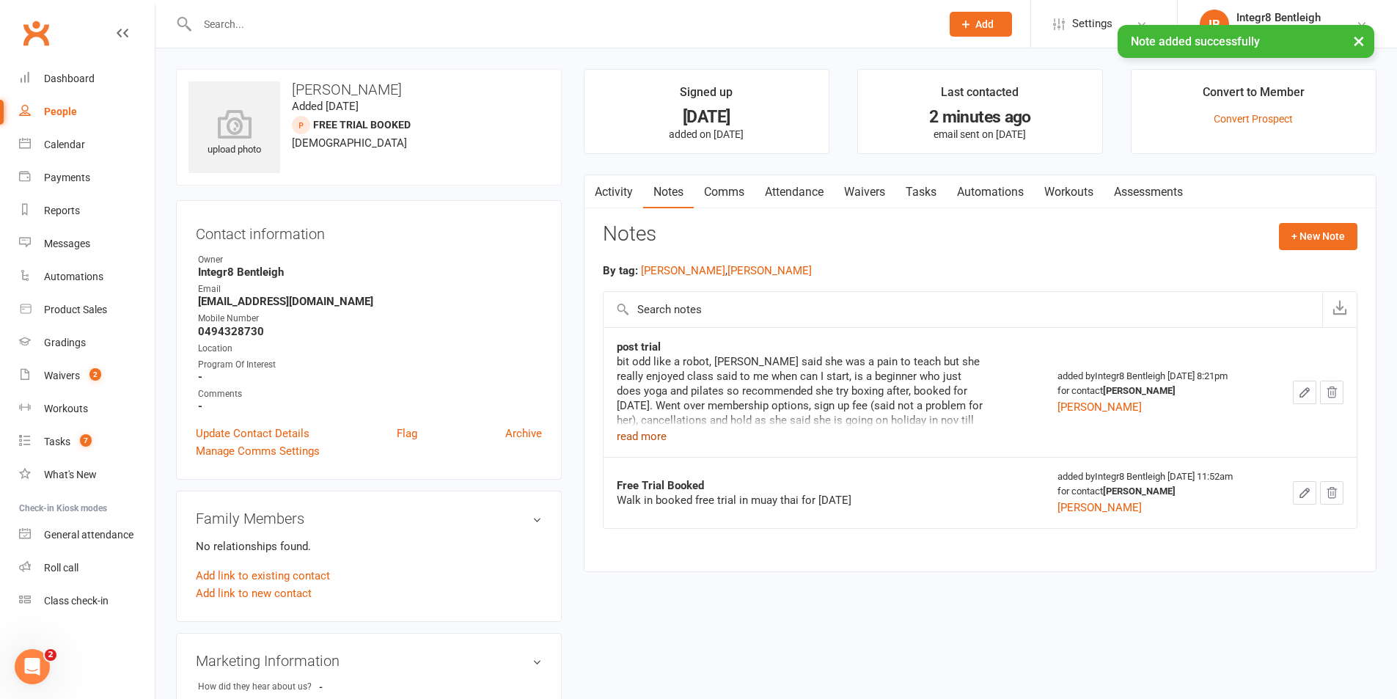
click at [654, 434] on button "read more" at bounding box center [642, 437] width 50 height 18
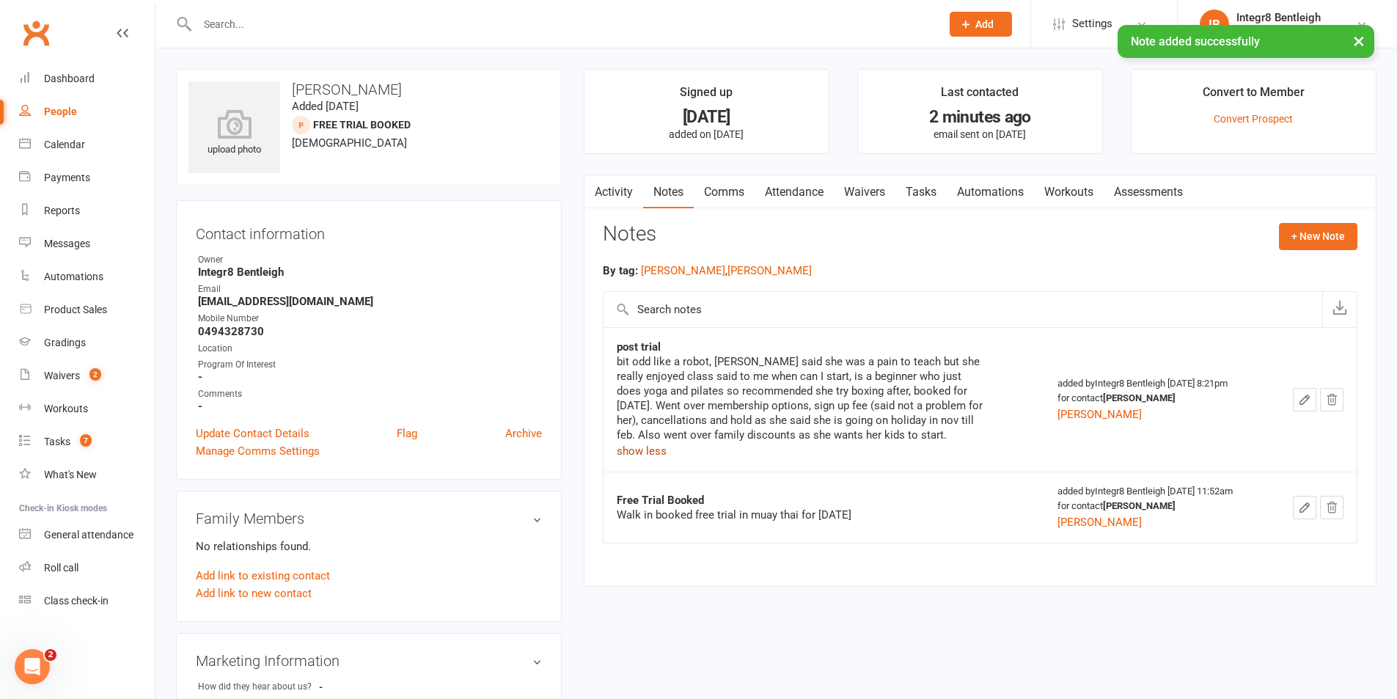
click at [648, 449] on button "show less" at bounding box center [642, 451] width 50 height 18
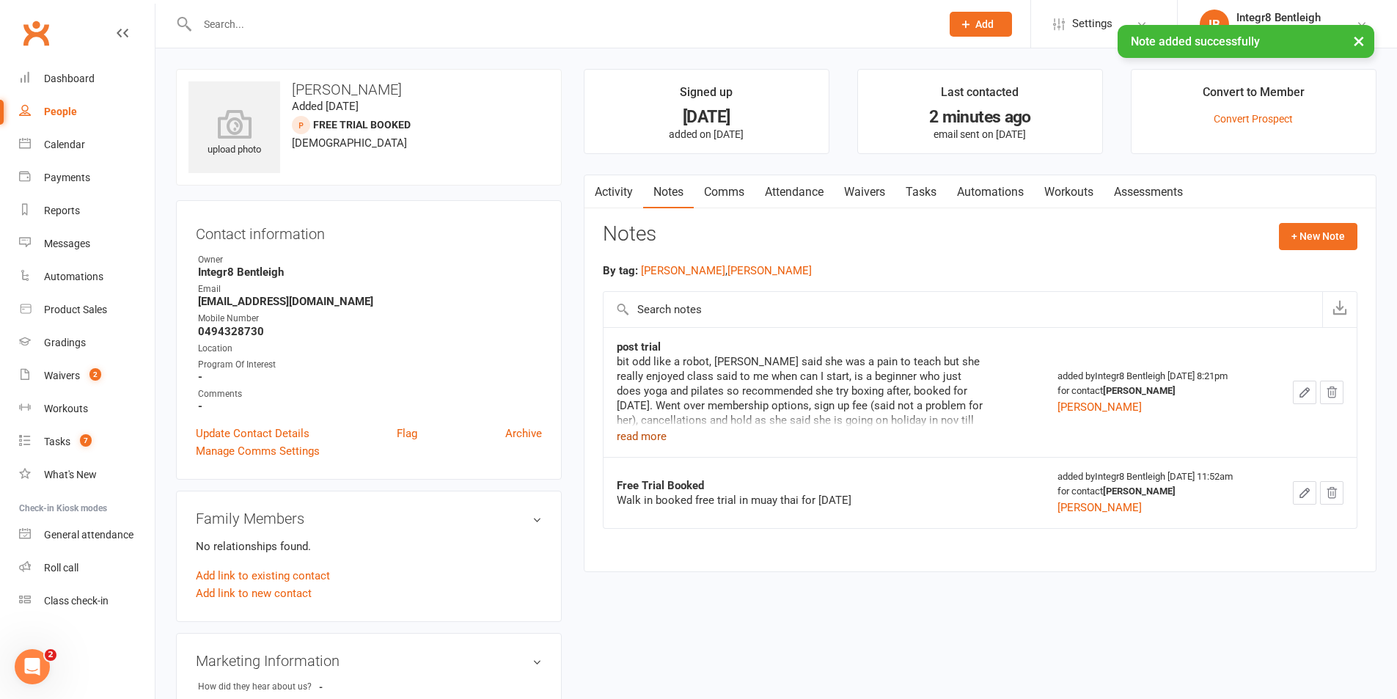
click at [648, 436] on button "read more" at bounding box center [642, 437] width 50 height 18
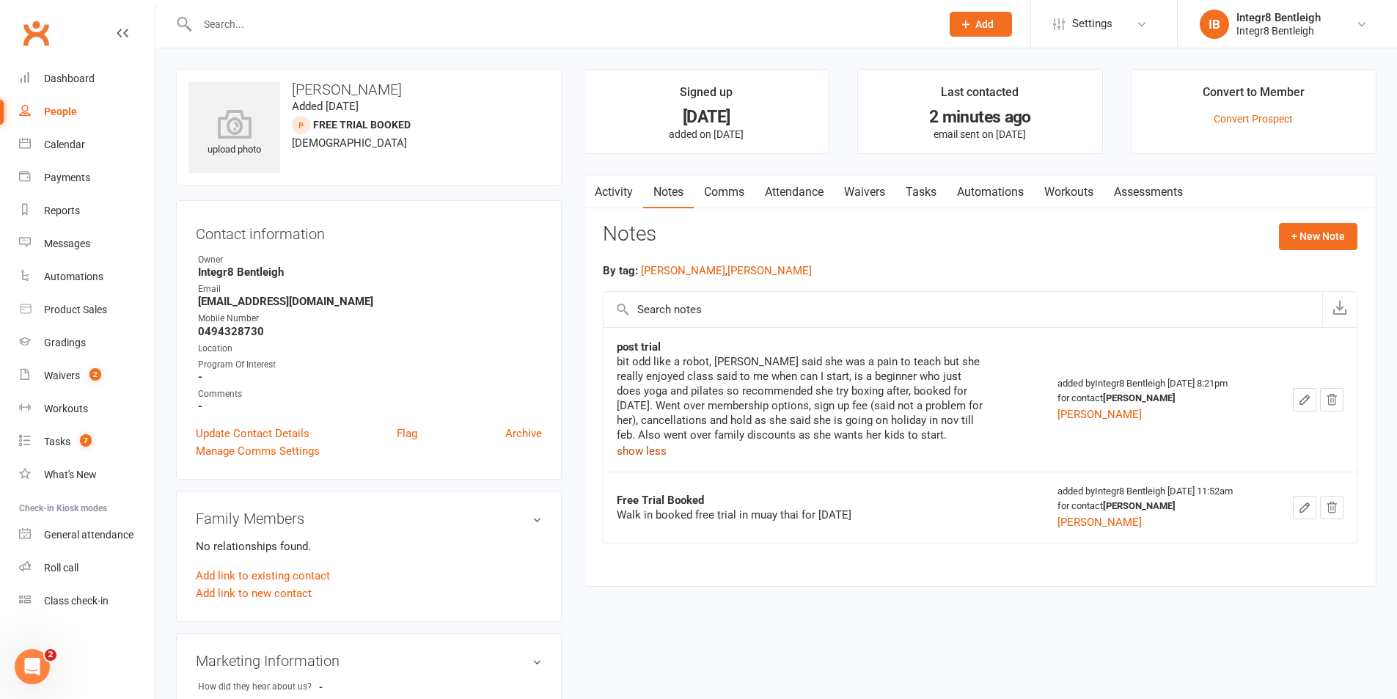
click at [649, 451] on button "show less" at bounding box center [642, 451] width 50 height 18
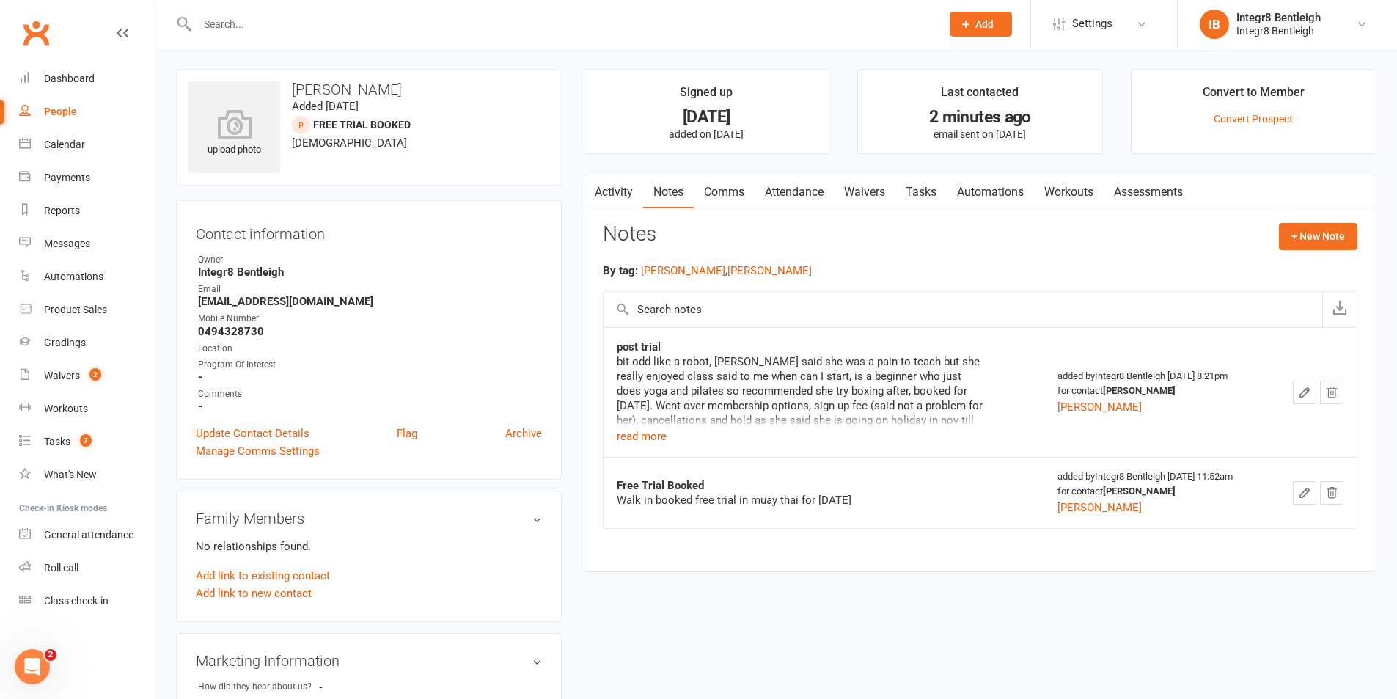
click at [810, 171] on main "Signed up [DATE] added on [DATE] Last contacted 2 minutes ago email sent on [DA…" at bounding box center [980, 328] width 815 height 518
click at [798, 209] on div "Activity Notes Comms Attendance Waivers Tasks Automations Workouts Assessments …" at bounding box center [980, 374] width 793 height 398
click at [794, 203] on link "Attendance" at bounding box center [794, 192] width 79 height 34
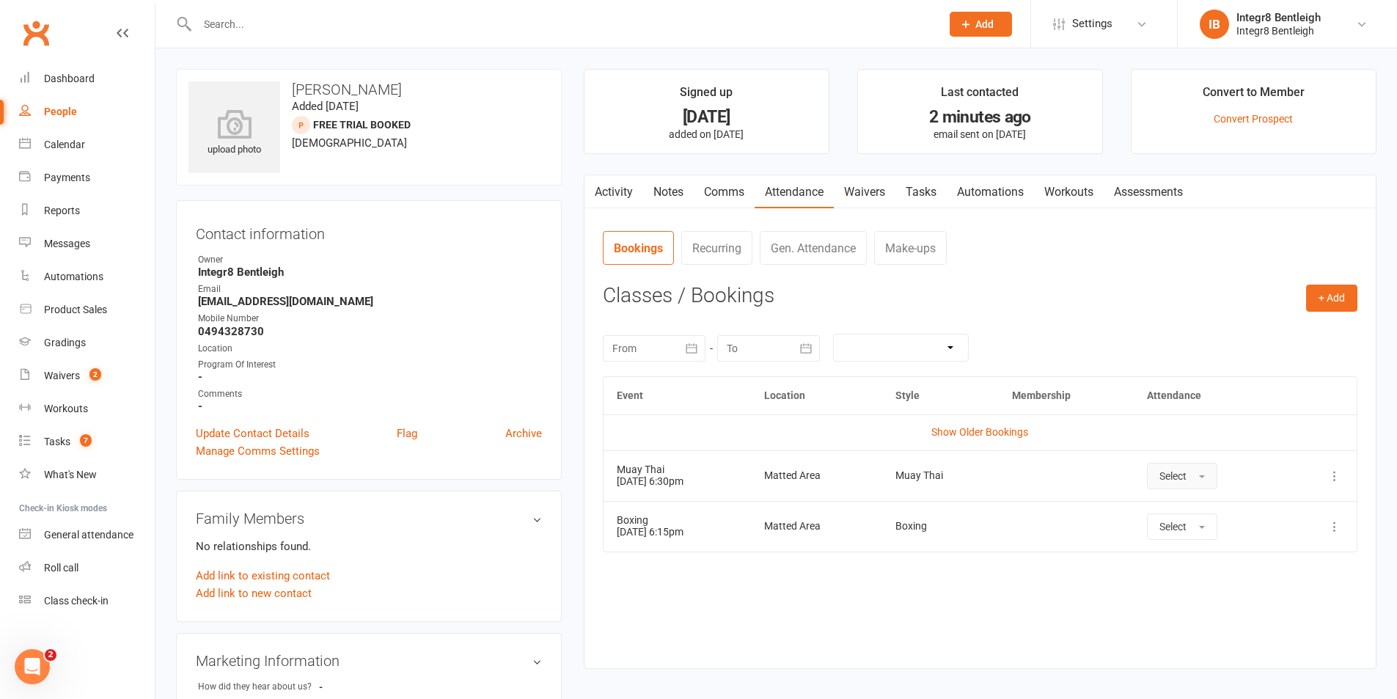
click at [1191, 482] on button "Select" at bounding box center [1182, 476] width 70 height 26
click at [1190, 511] on span "Attended" at bounding box center [1182, 508] width 44 height 13
click at [679, 188] on link "Notes" at bounding box center [668, 192] width 51 height 34
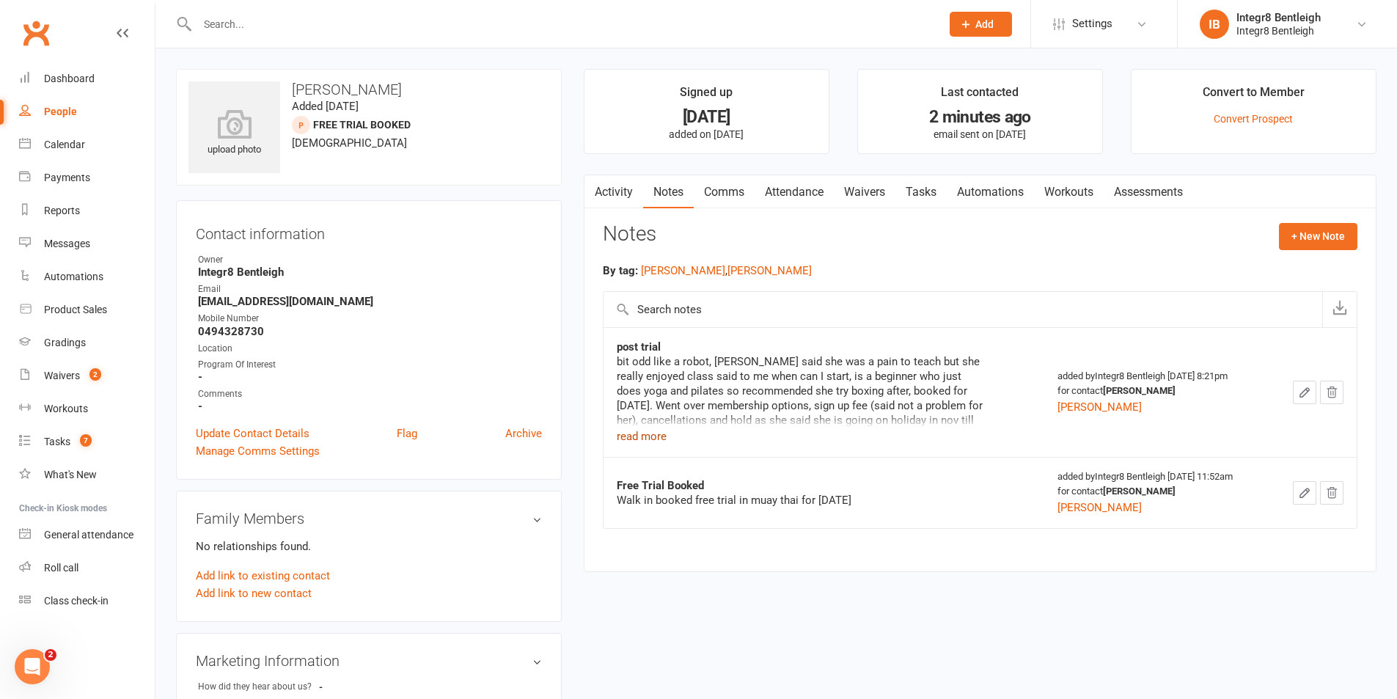
click at [643, 440] on button "read more" at bounding box center [642, 437] width 50 height 18
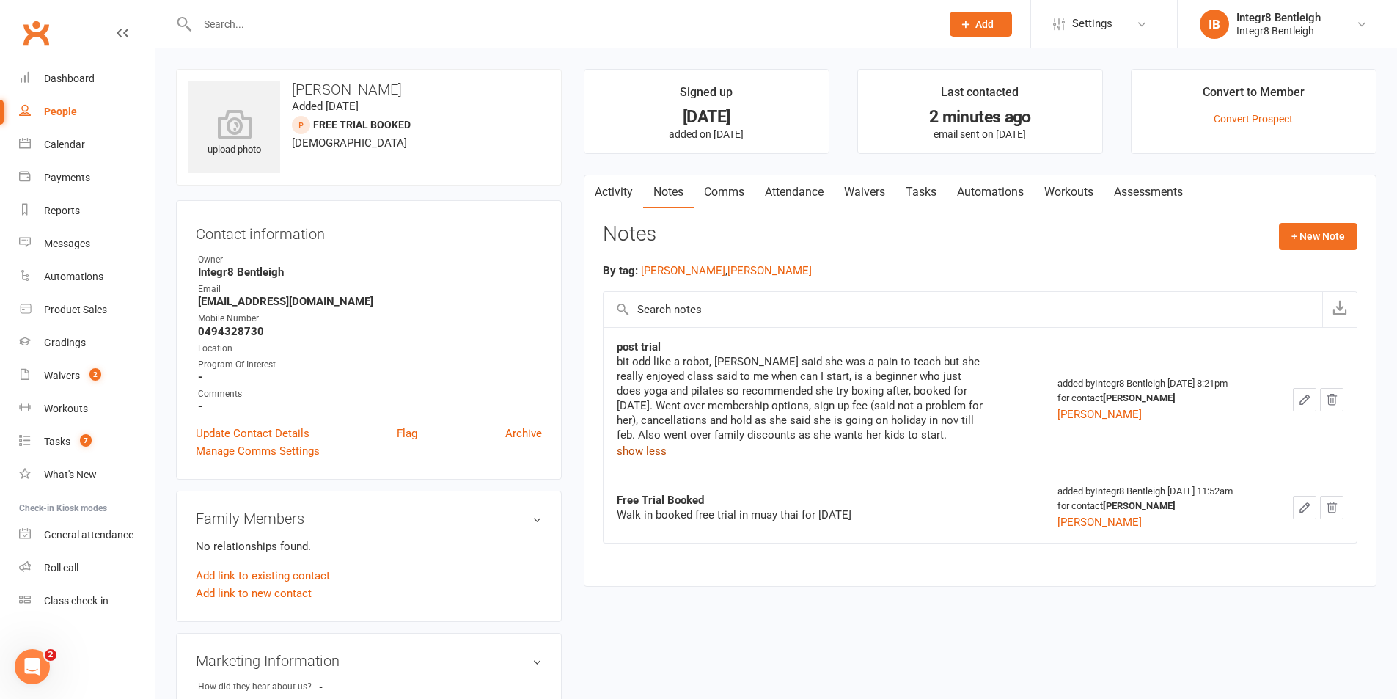
click at [652, 447] on button "show less" at bounding box center [642, 451] width 50 height 18
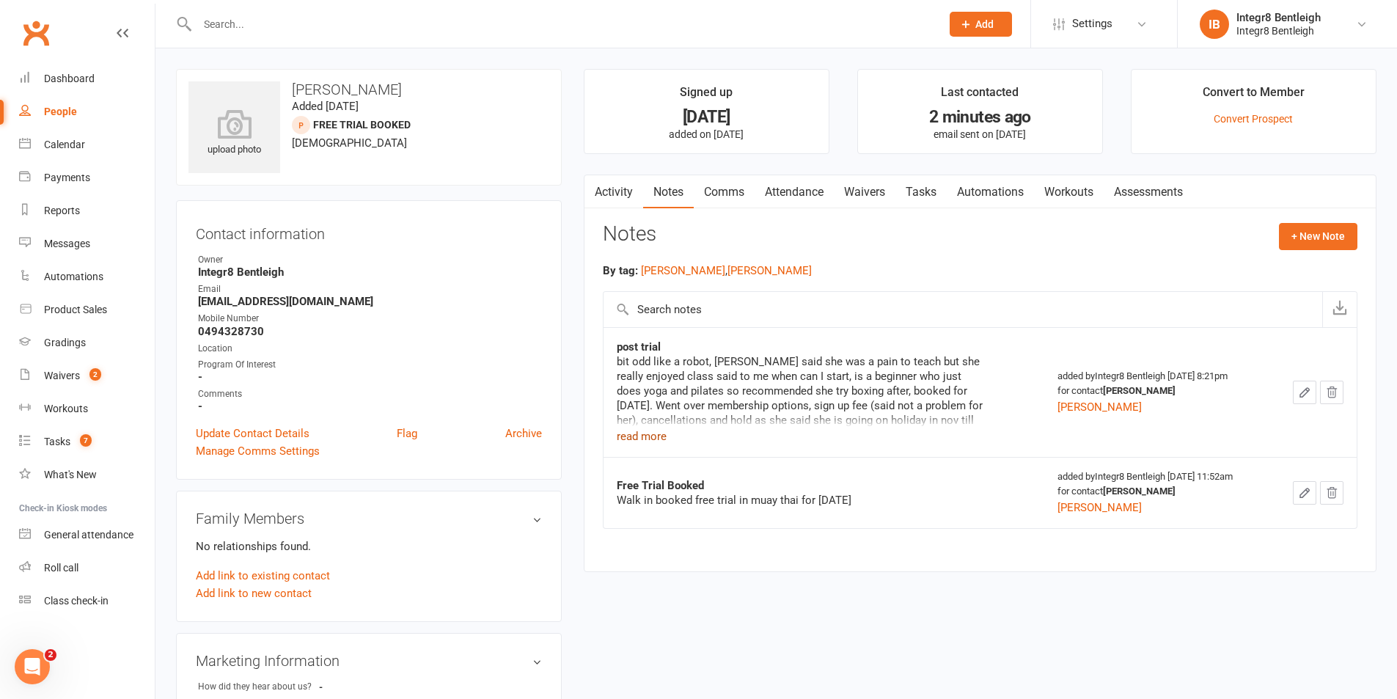
click at [654, 437] on button "read more" at bounding box center [642, 437] width 50 height 18
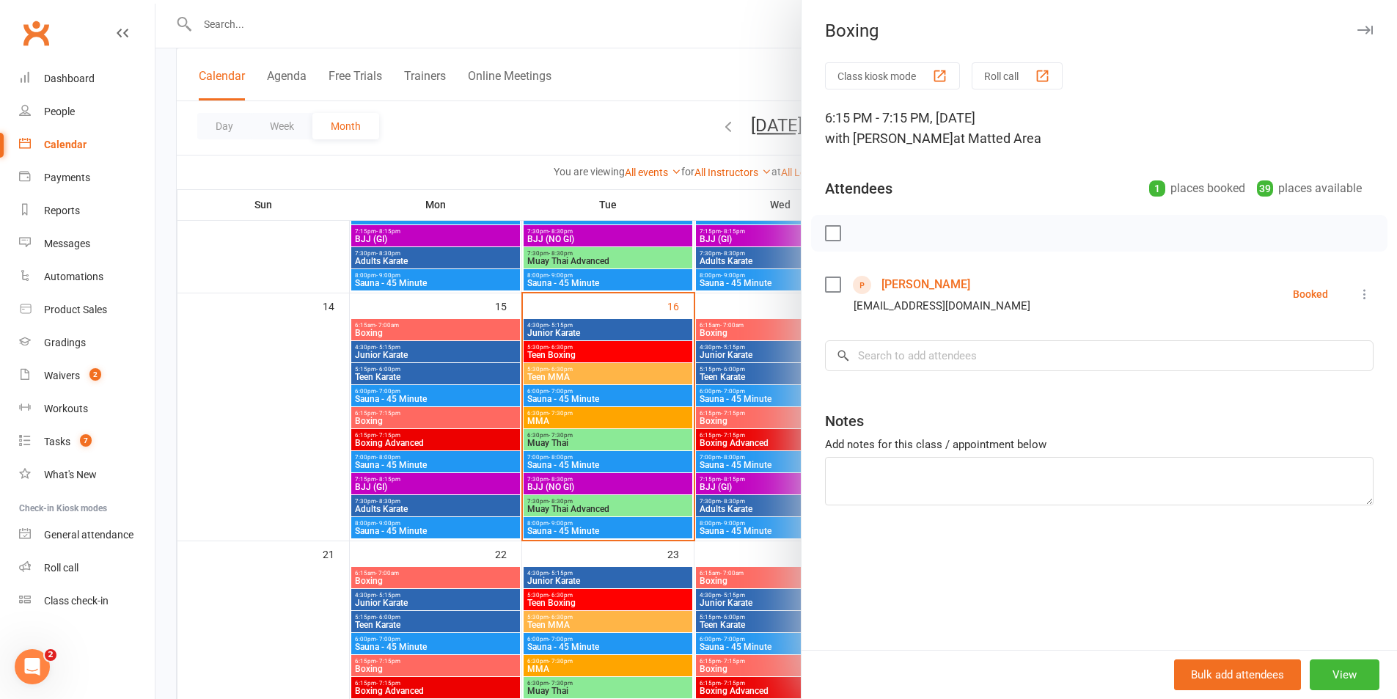
click at [310, 359] on div at bounding box center [777, 349] width 1242 height 699
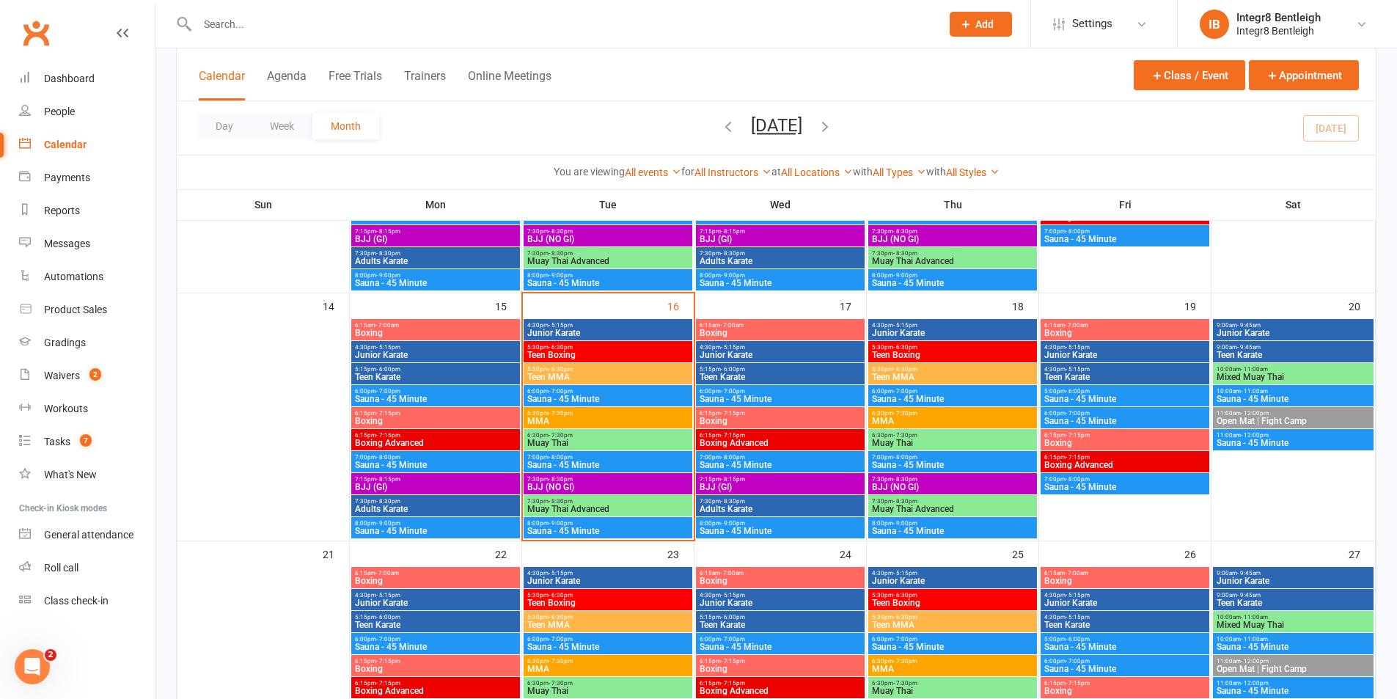
drag, startPoint x: 1312, startPoint y: 714, endPoint x: 1202, endPoint y: 728, distance: 110.1
click at [615, 489] on span "BJJ (NO GI)" at bounding box center [608, 487] width 163 height 9
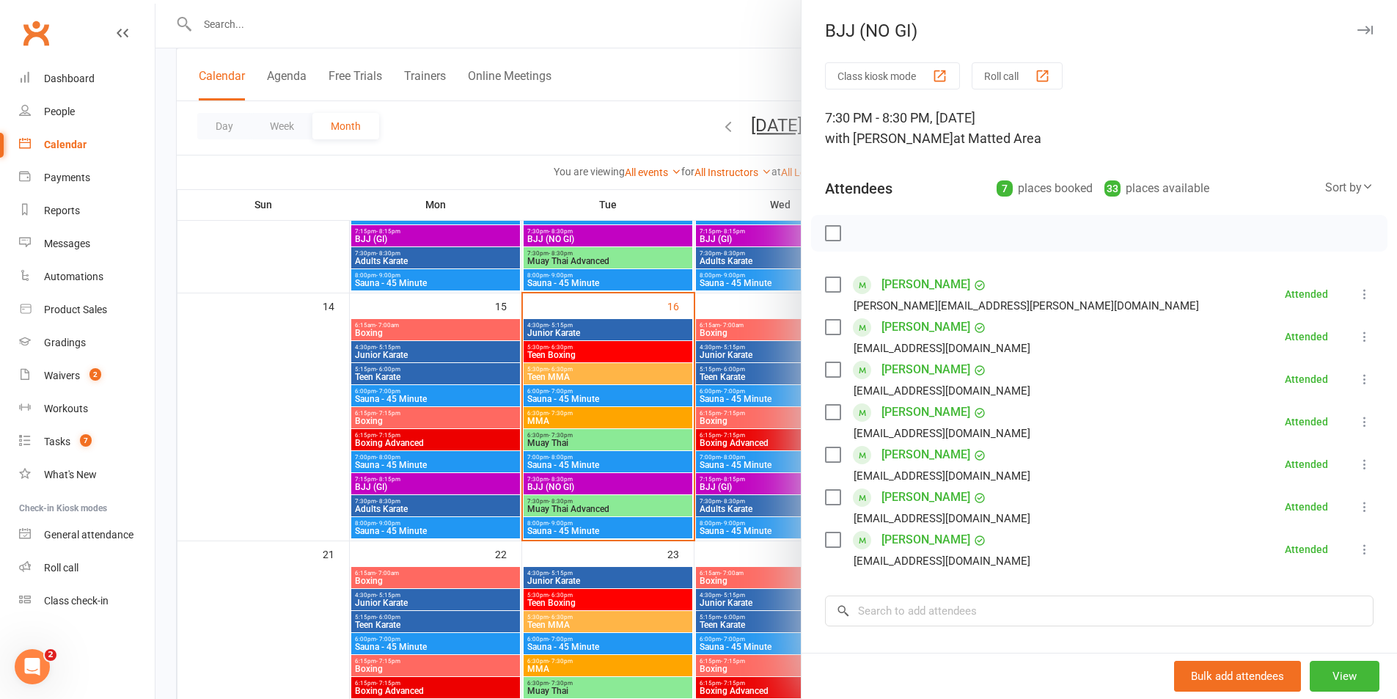
click at [689, 499] on div at bounding box center [777, 349] width 1242 height 699
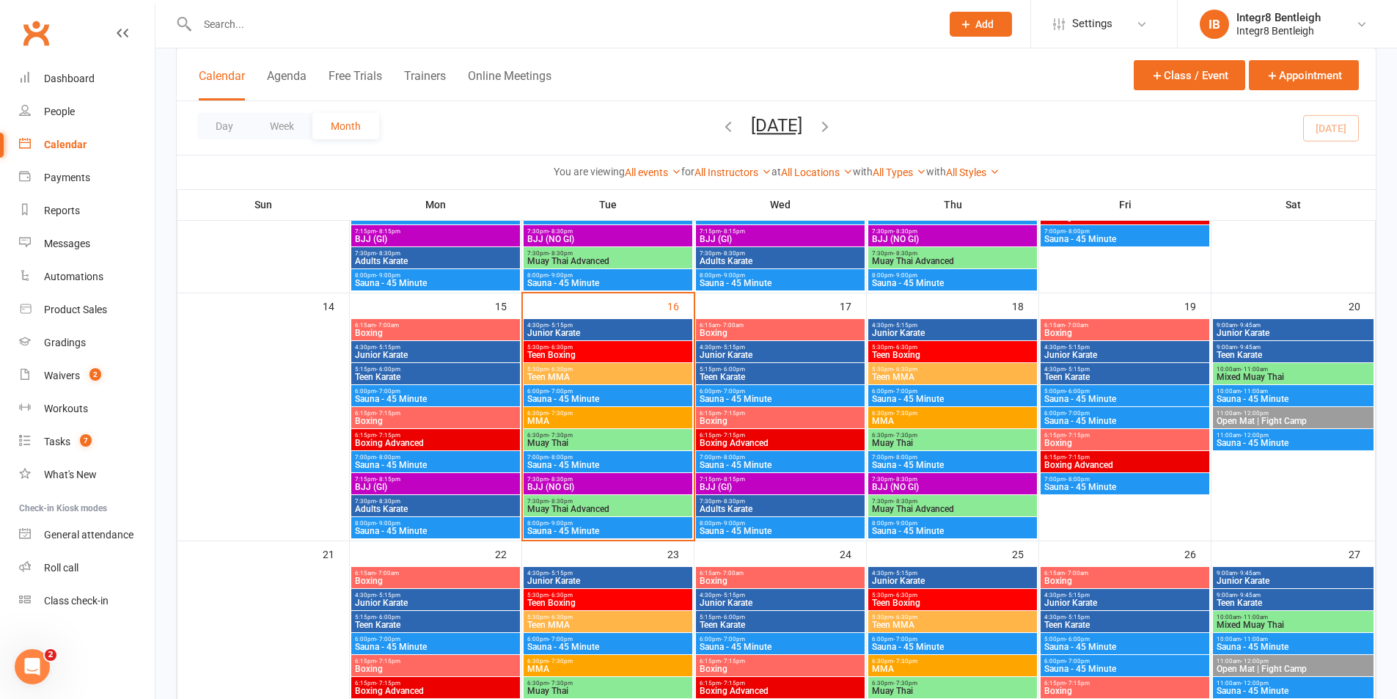
click at [654, 511] on span "Muay Thai Advanced" at bounding box center [608, 509] width 163 height 9
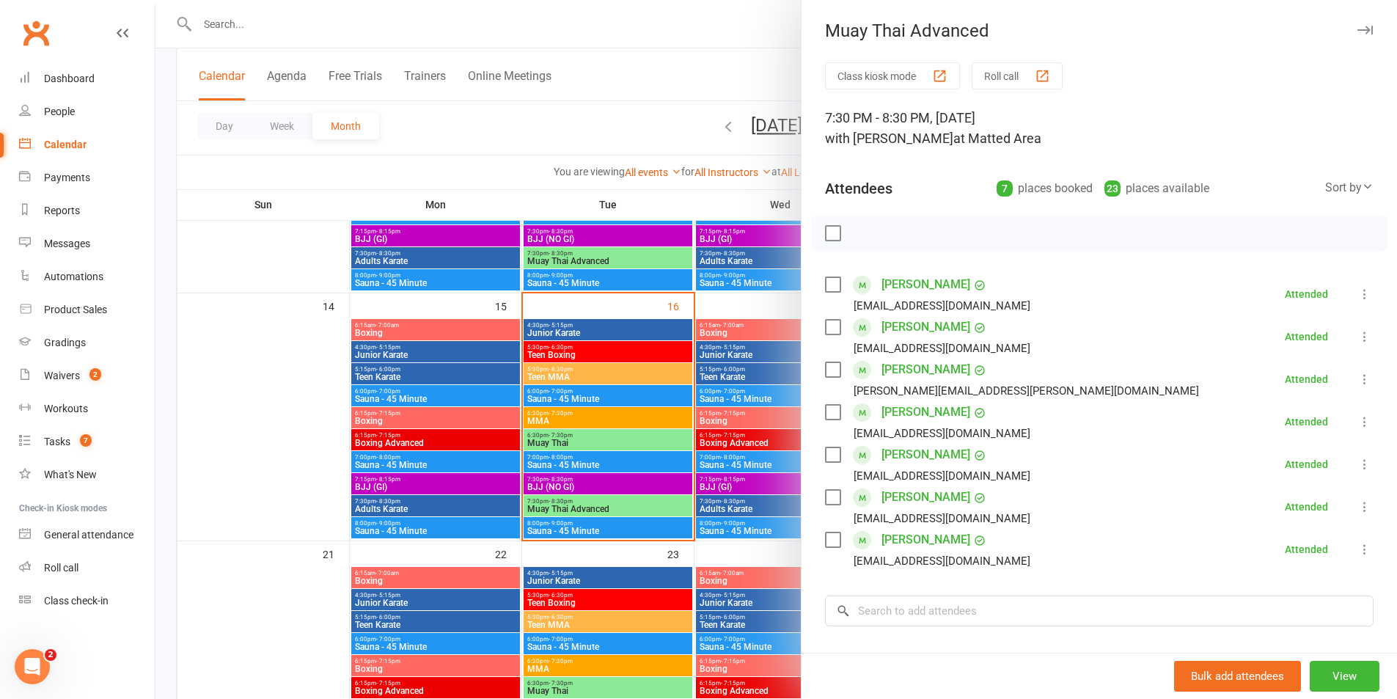
click at [657, 509] on div at bounding box center [777, 349] width 1242 height 699
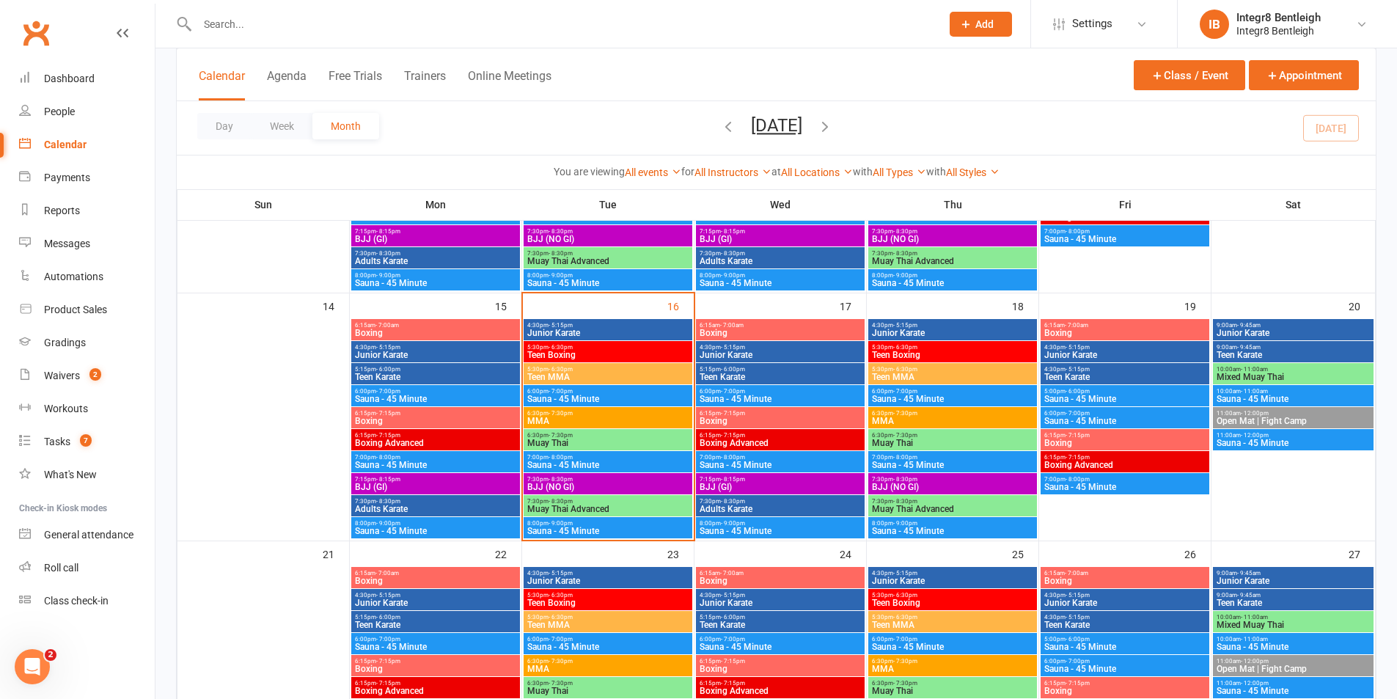
click at [655, 486] on span "BJJ (NO GI)" at bounding box center [608, 487] width 163 height 9
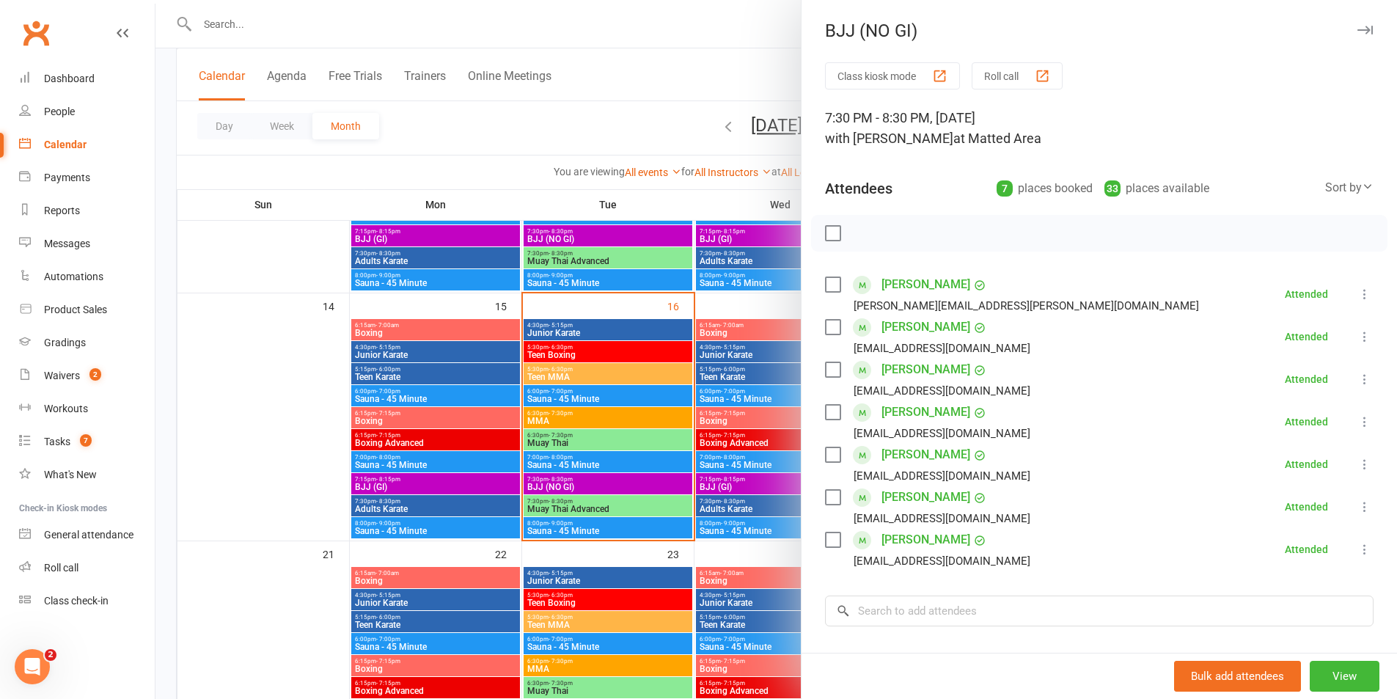
click at [648, 467] on div at bounding box center [777, 349] width 1242 height 699
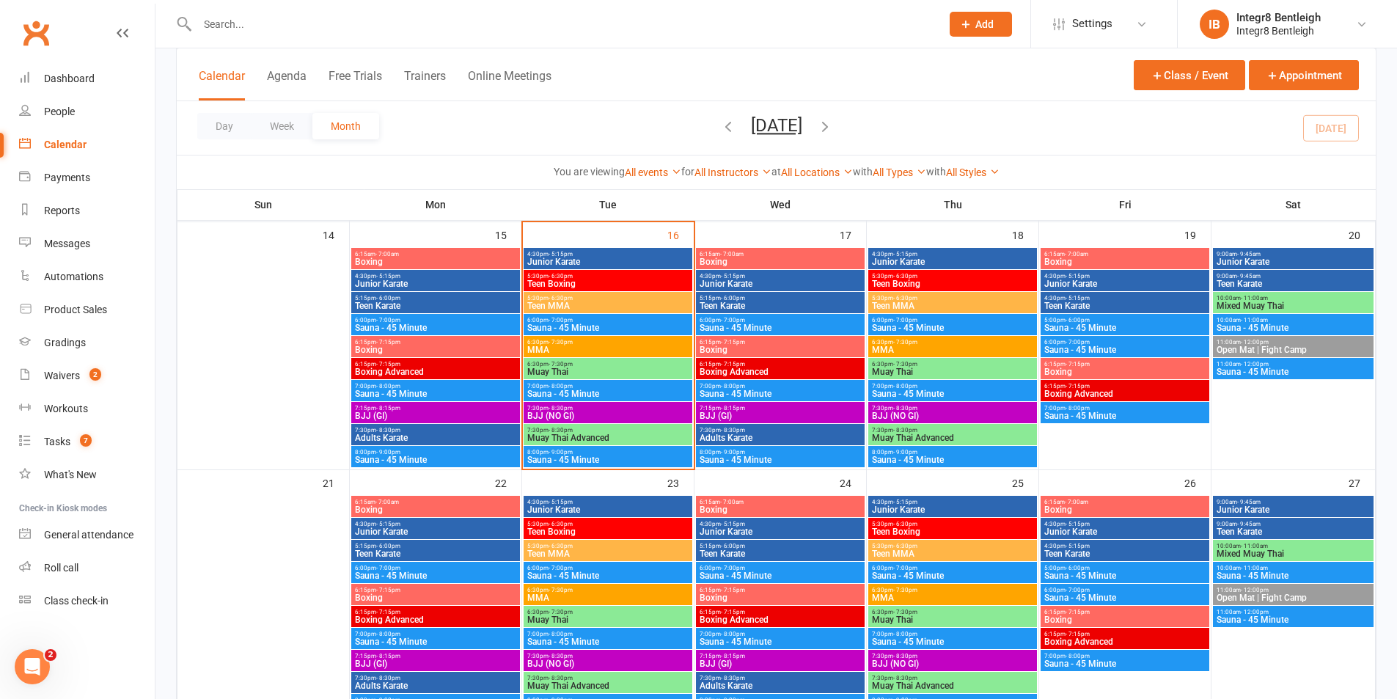
scroll to position [587, 0]
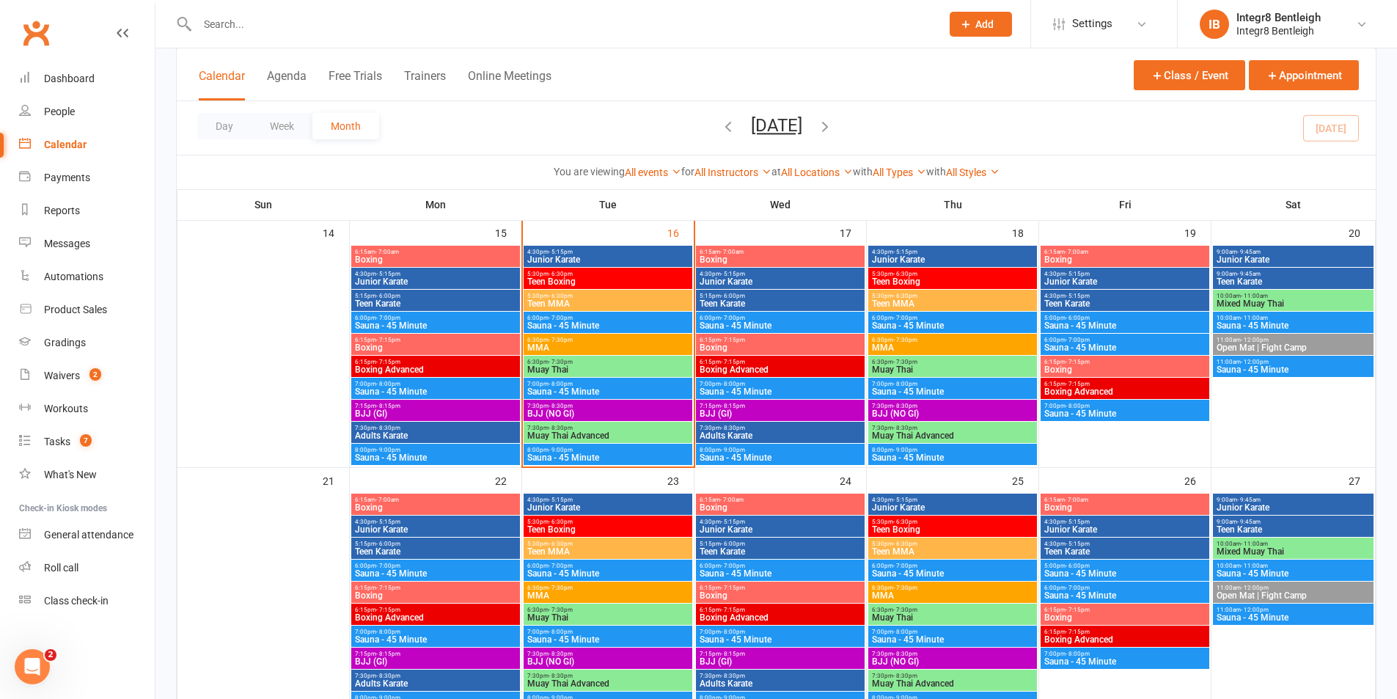
click at [670, 252] on span "4:30pm - 5:15pm" at bounding box center [608, 252] width 163 height 7
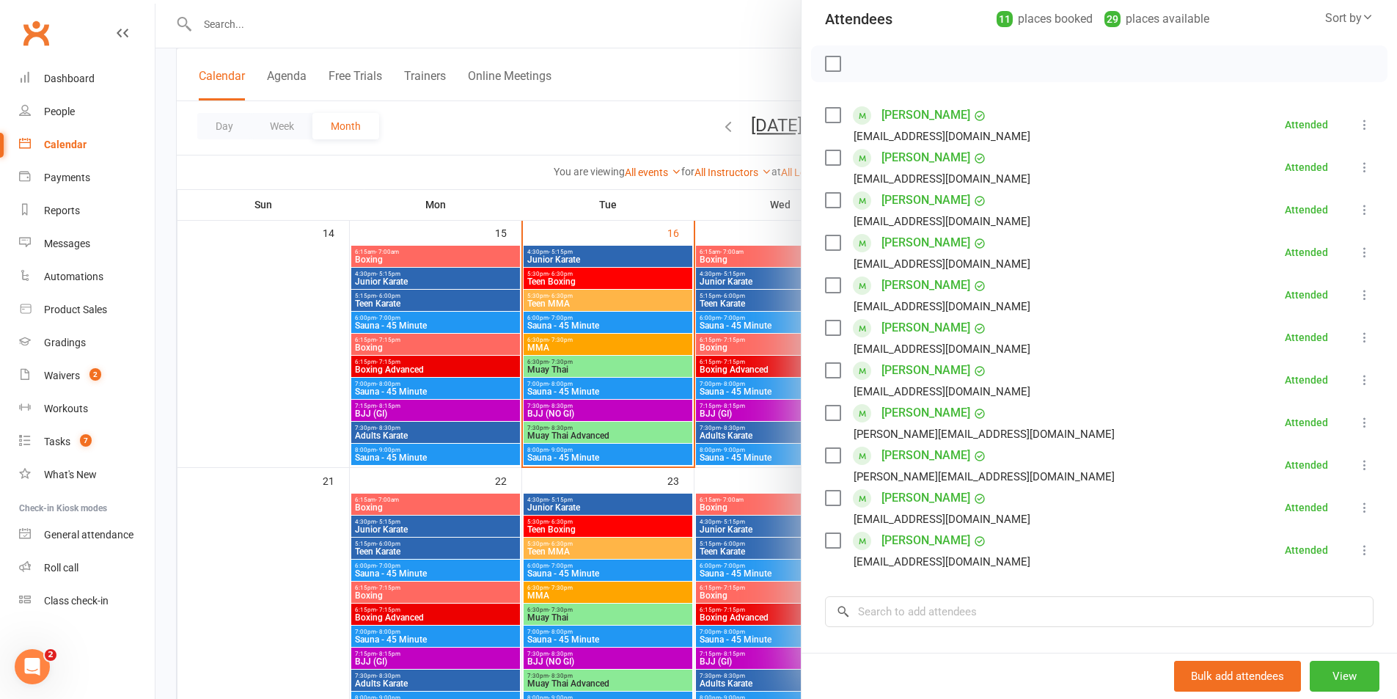
scroll to position [220, 0]
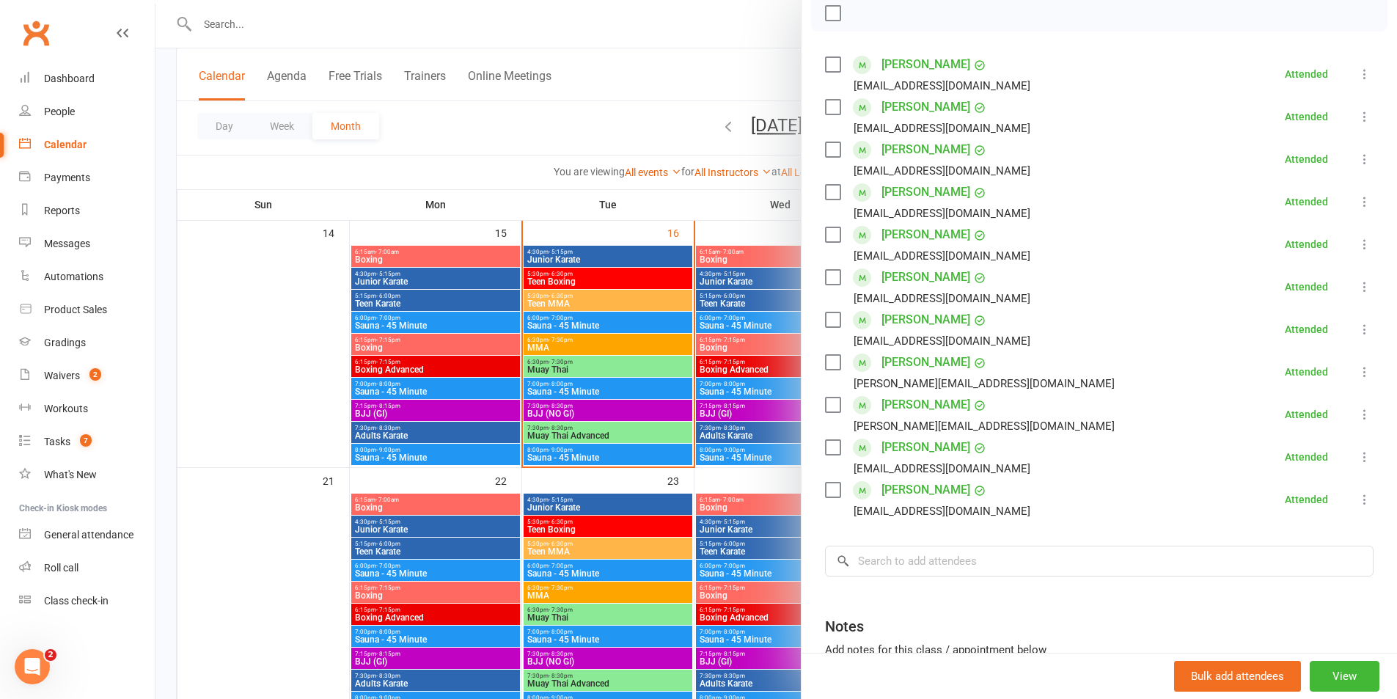
click at [667, 354] on div at bounding box center [777, 349] width 1242 height 699
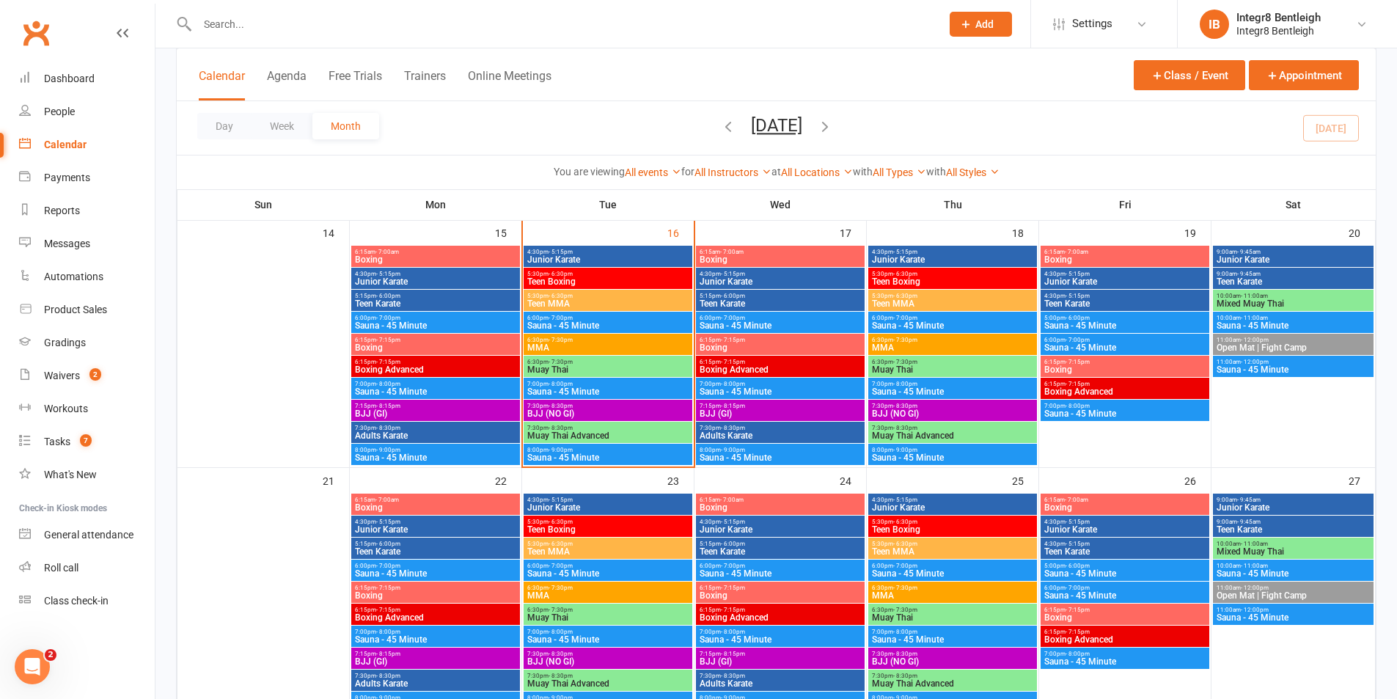
click at [634, 275] on span "5:30pm - 6:30pm" at bounding box center [608, 274] width 163 height 7
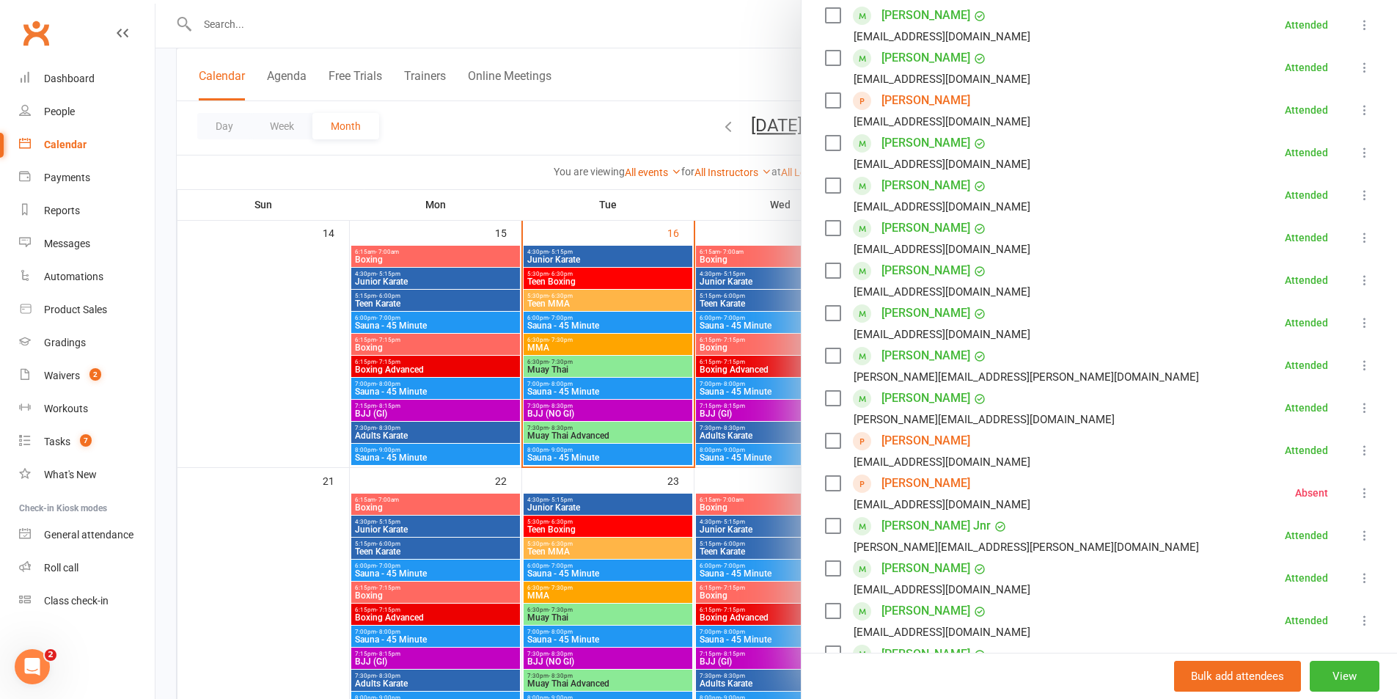
scroll to position [293, 0]
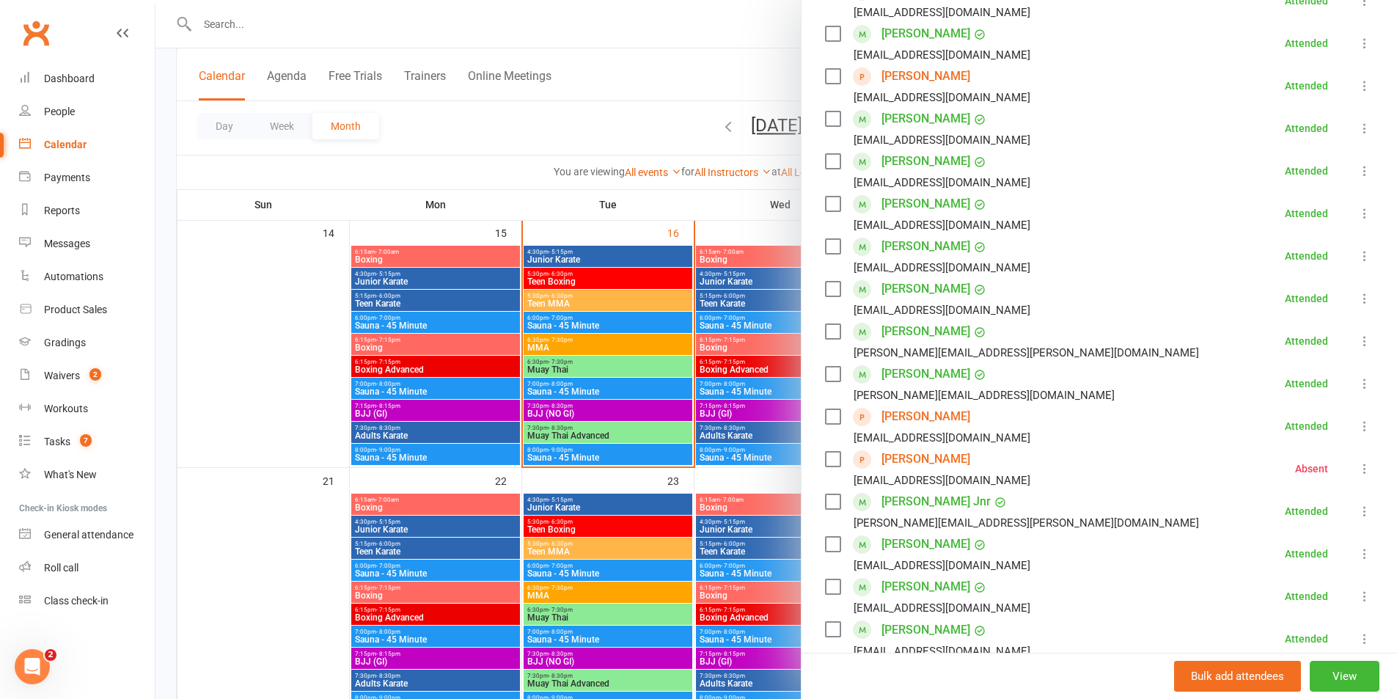
click at [657, 477] on div at bounding box center [777, 349] width 1242 height 699
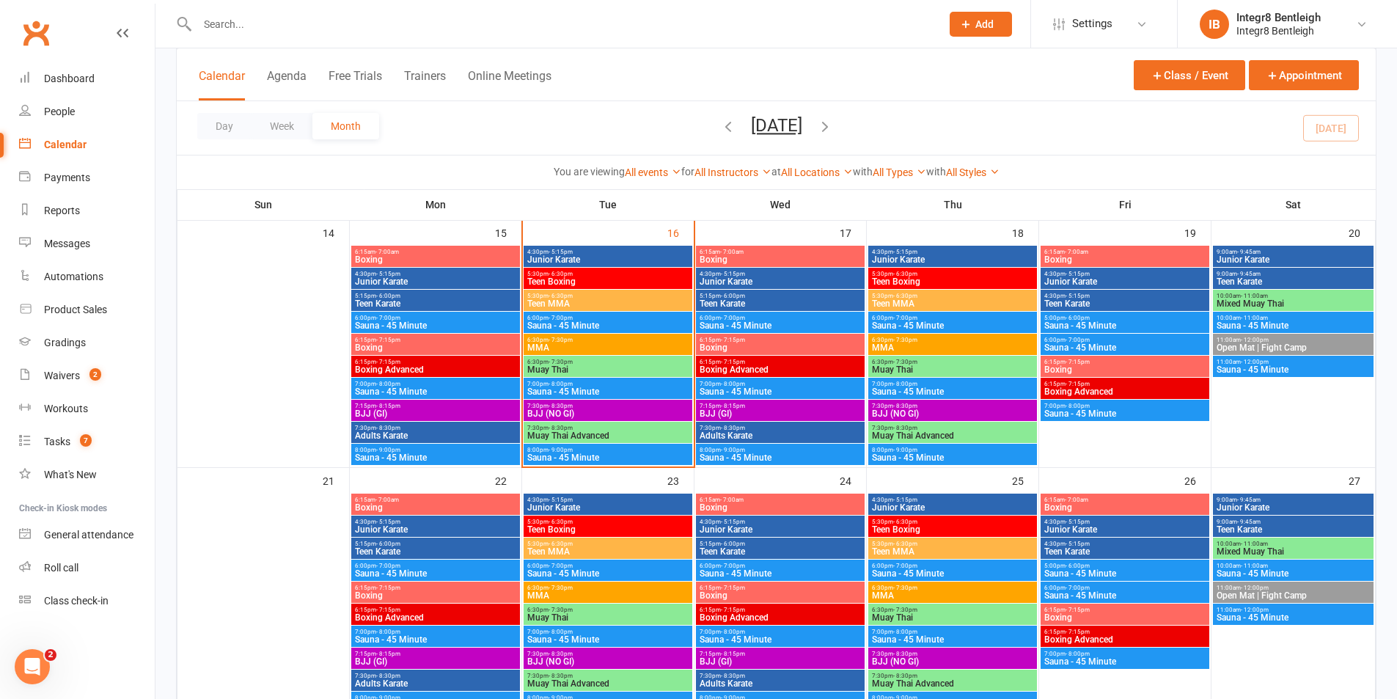
click at [596, 431] on span "Muay Thai Advanced" at bounding box center [608, 435] width 163 height 9
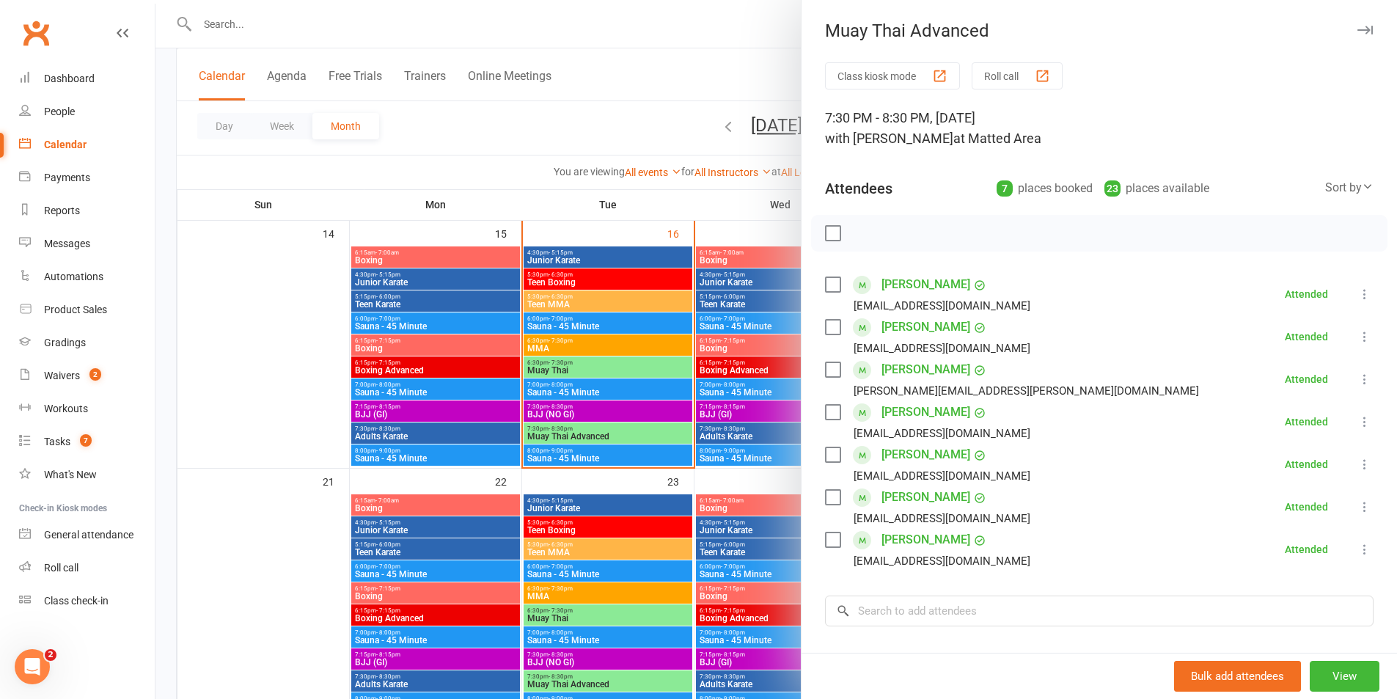
scroll to position [513, 0]
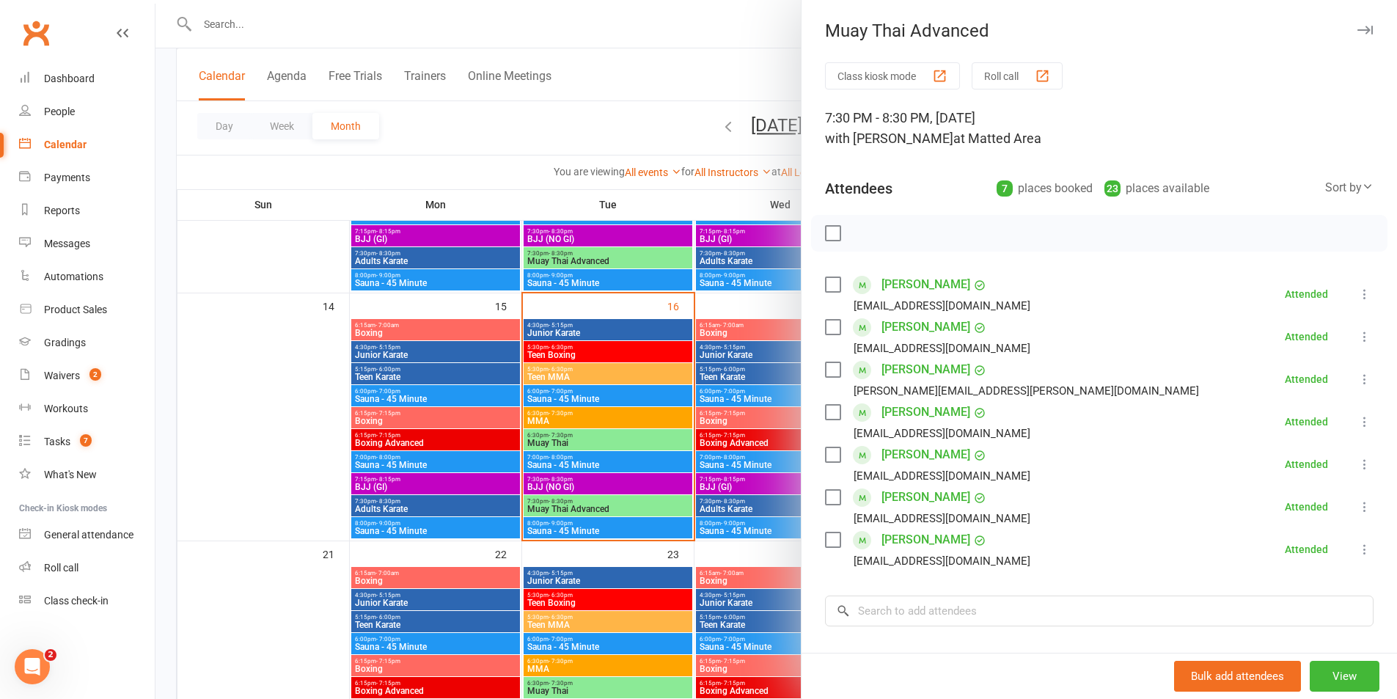
click at [269, 412] on div at bounding box center [777, 349] width 1242 height 699
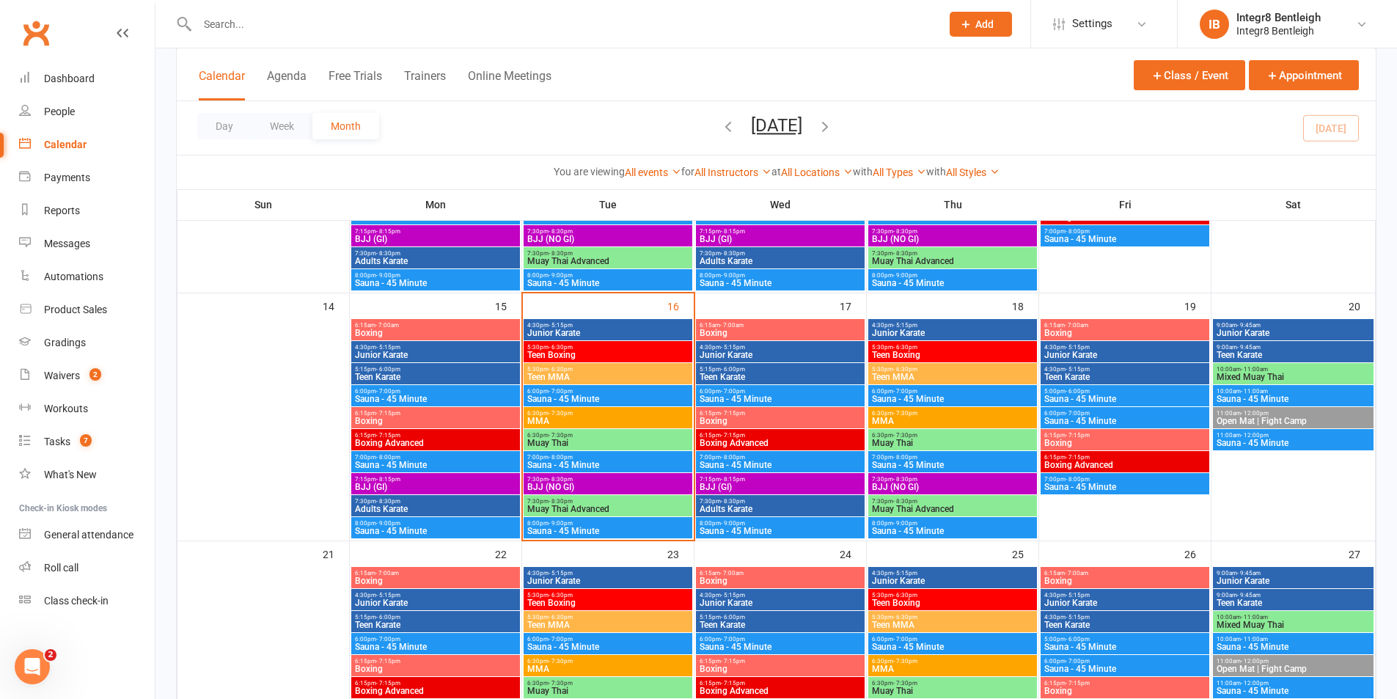
click at [599, 442] on span "Muay Thai" at bounding box center [608, 443] width 163 height 9
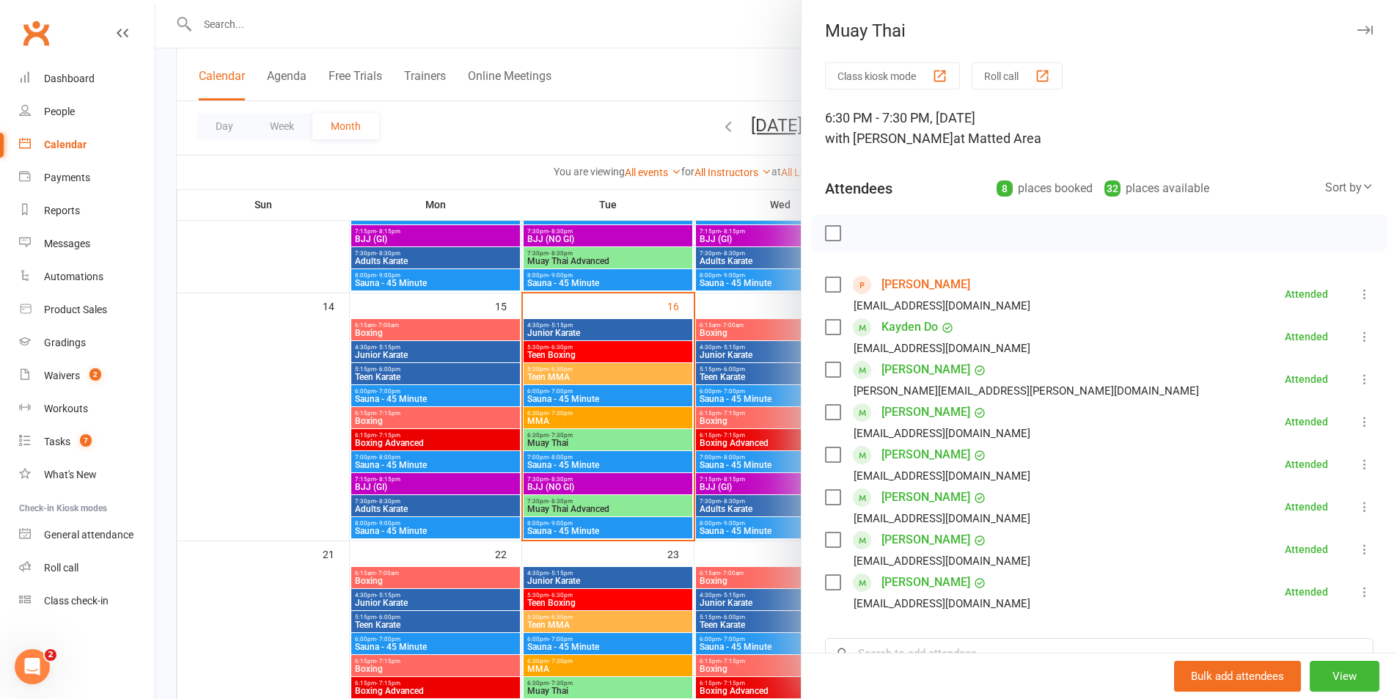
scroll to position [73, 0]
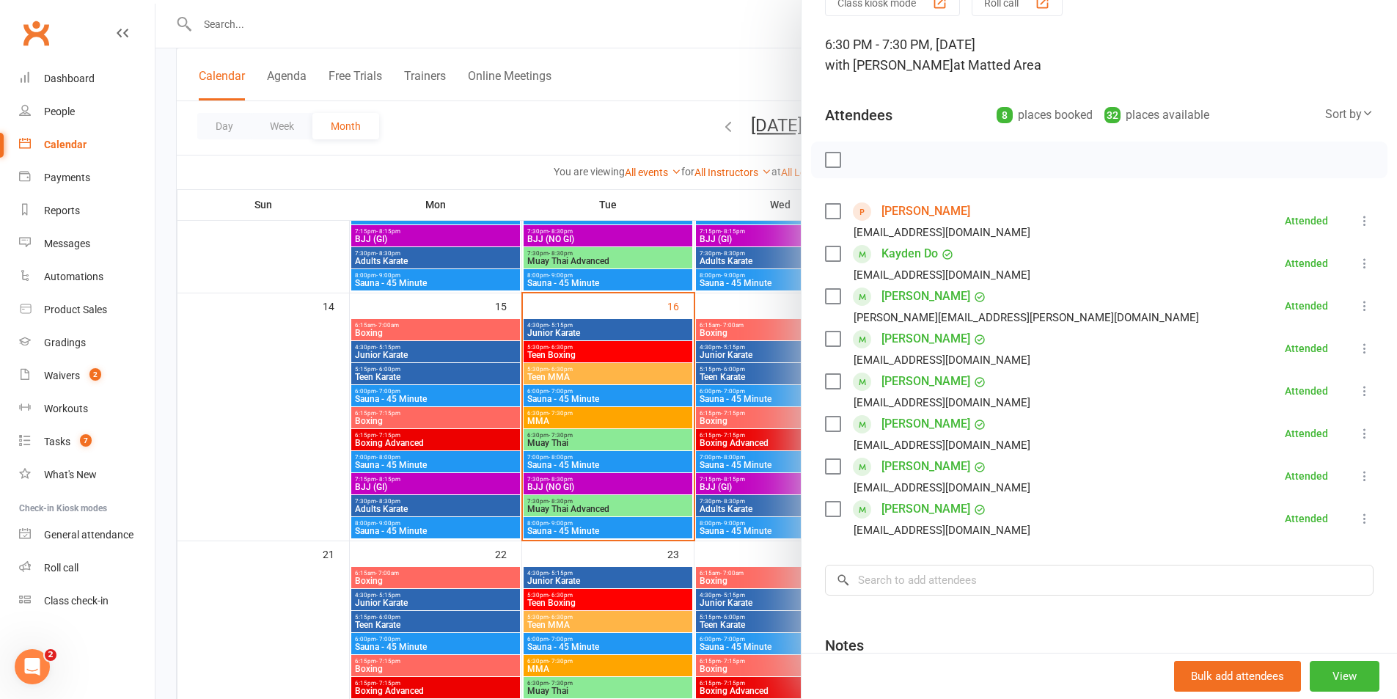
click at [679, 422] on div at bounding box center [777, 349] width 1242 height 699
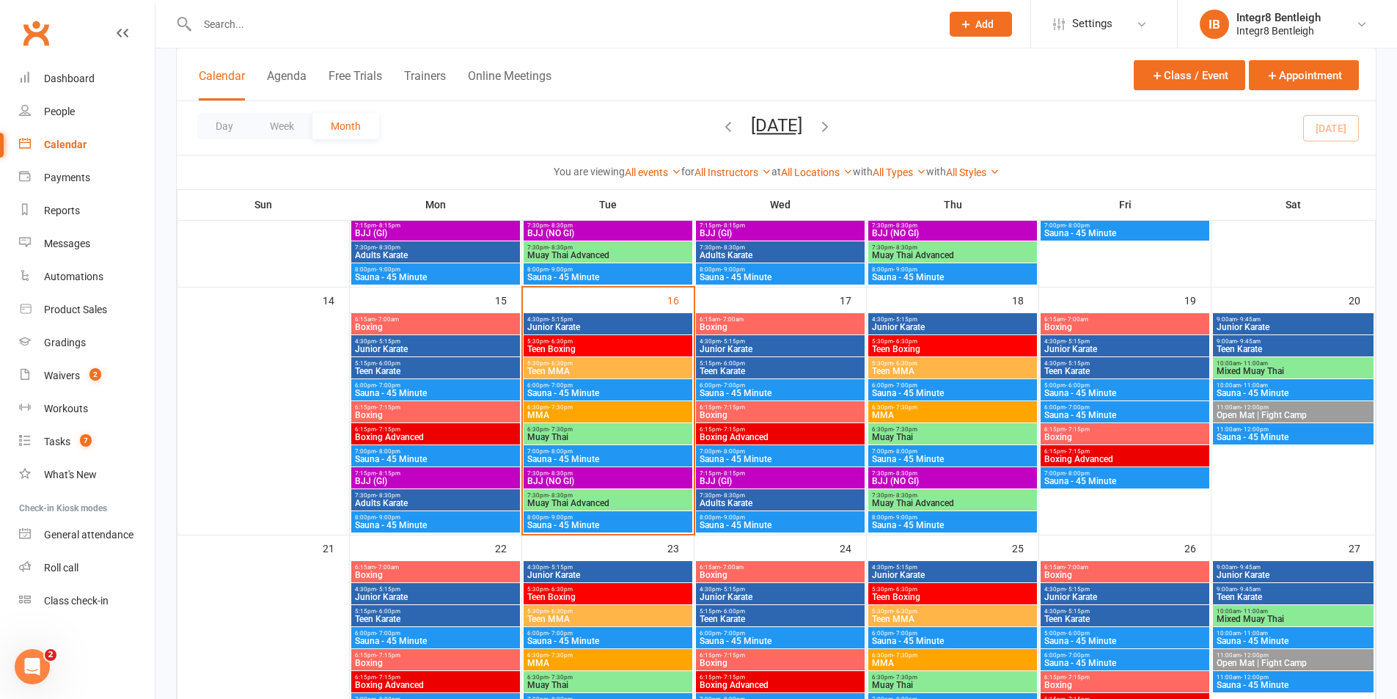
scroll to position [513, 0]
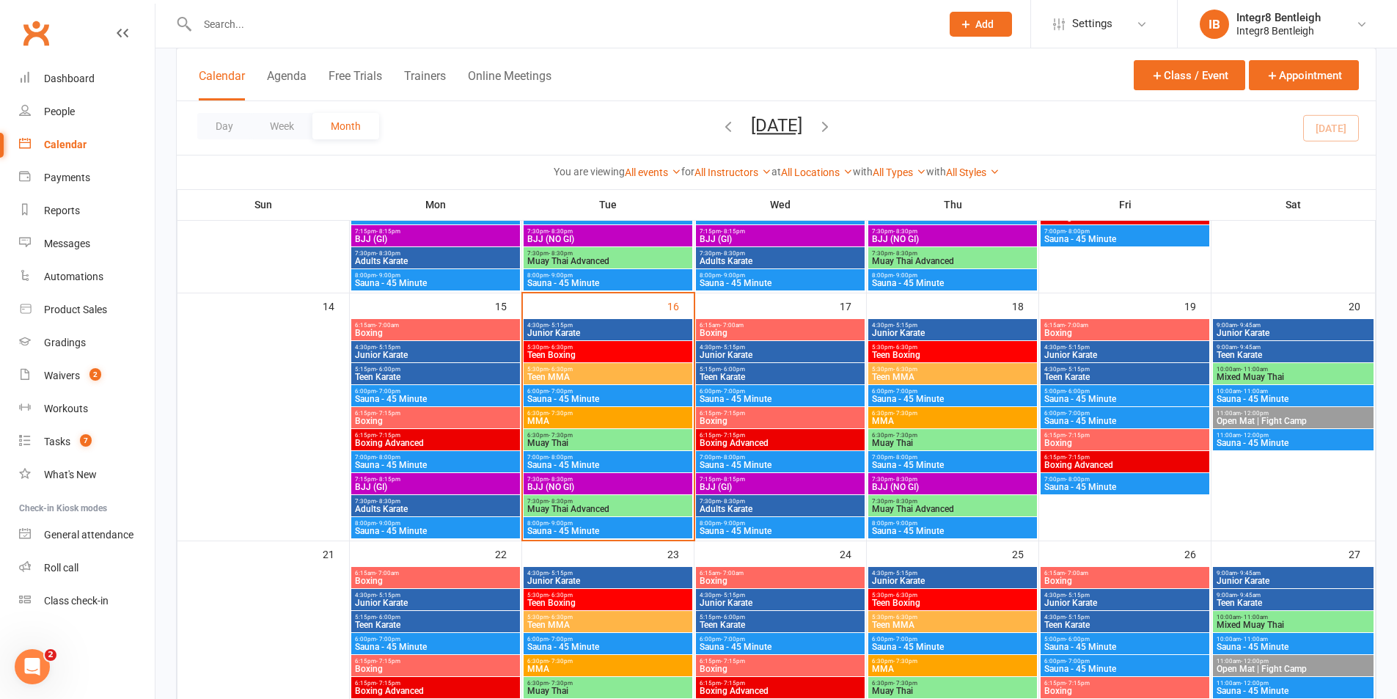
click at [1309, 418] on span "Open Mat | Fight Camp" at bounding box center [1293, 421] width 155 height 9
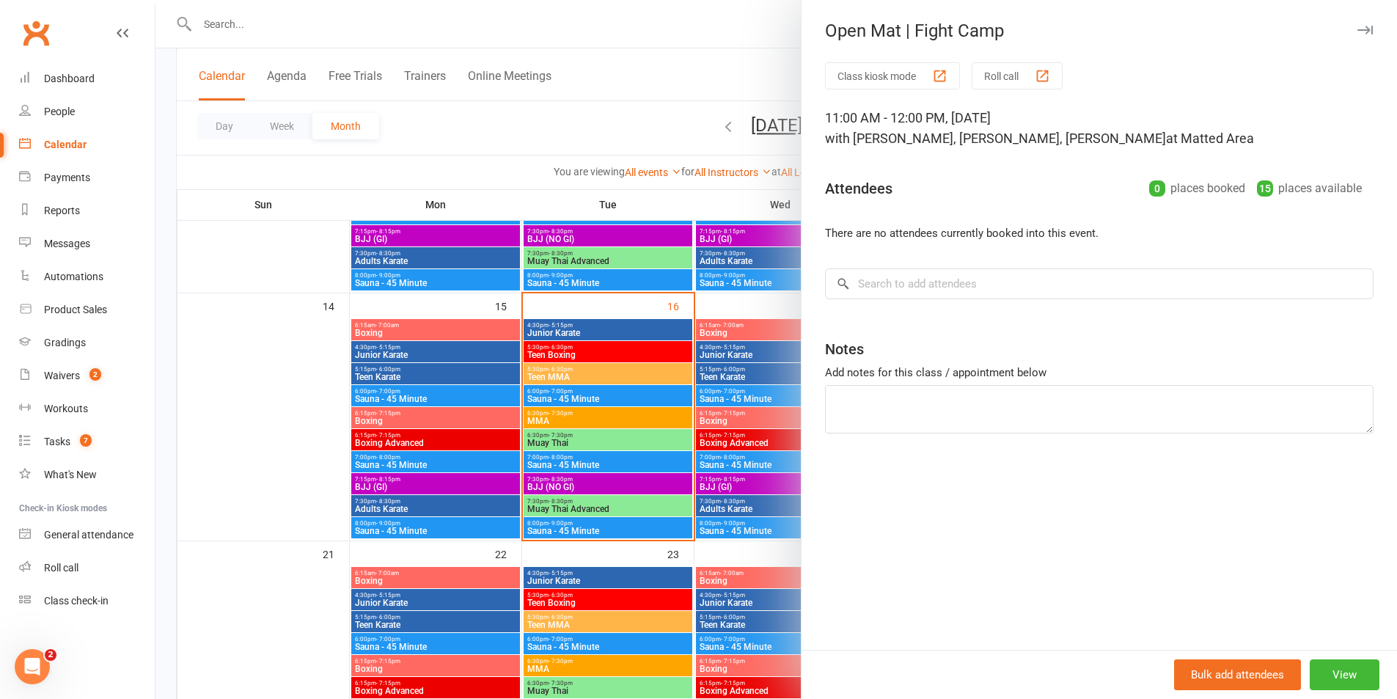
click at [619, 341] on div at bounding box center [777, 349] width 1242 height 699
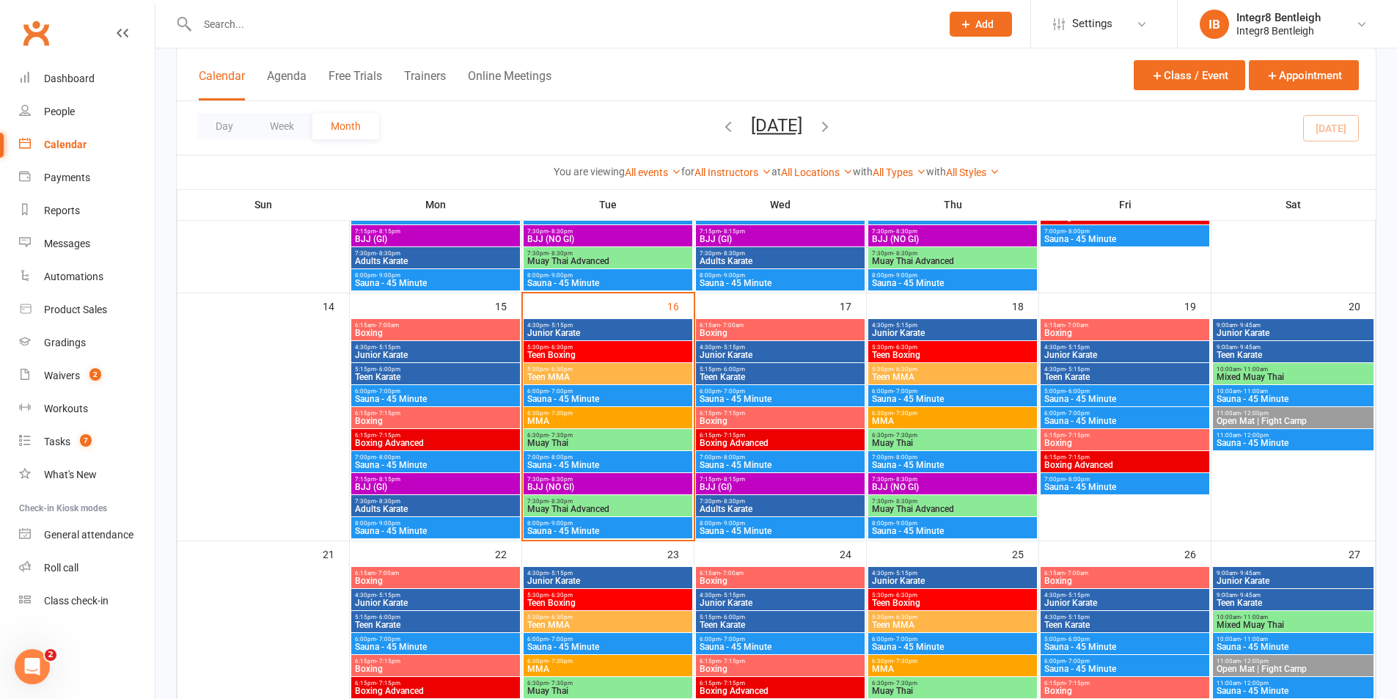
click at [646, 326] on span "4:30pm - 5:15pm" at bounding box center [608, 325] width 163 height 7
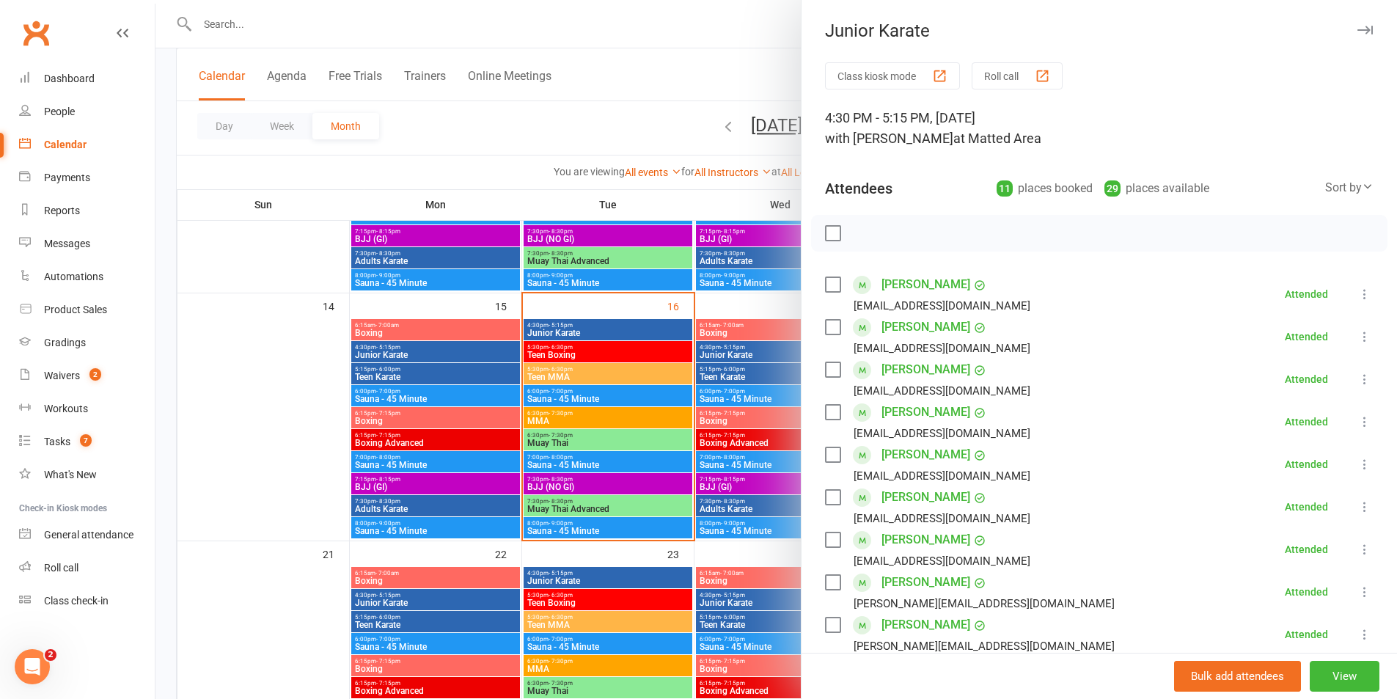
click at [640, 420] on div at bounding box center [777, 349] width 1242 height 699
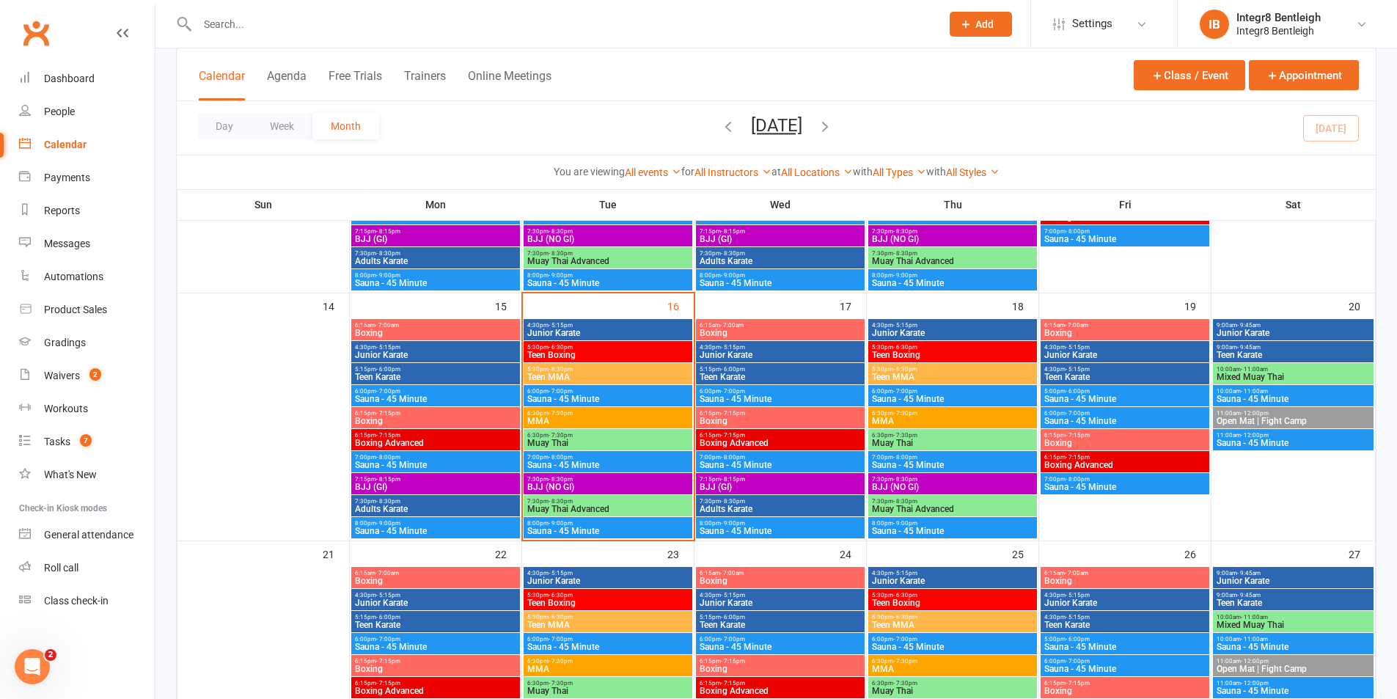
click at [546, 351] on span "Teen Boxing" at bounding box center [608, 355] width 163 height 9
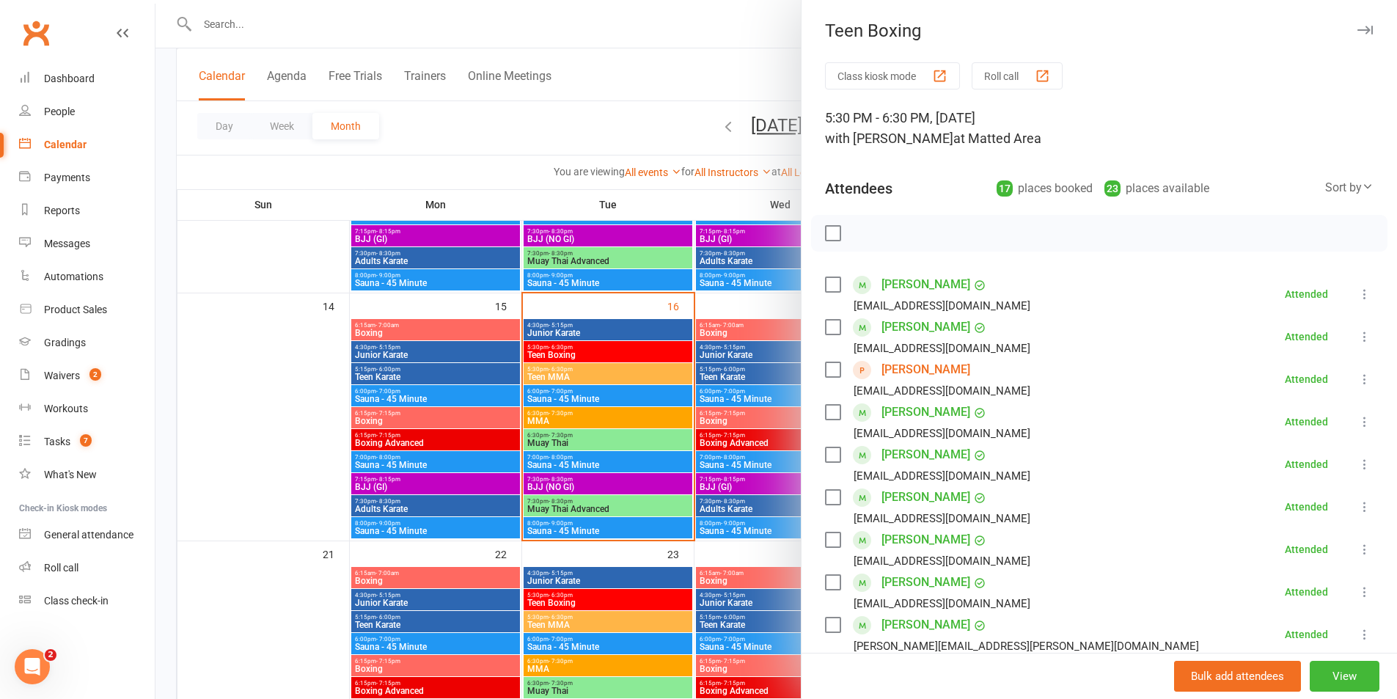
click at [695, 427] on div at bounding box center [777, 349] width 1242 height 699
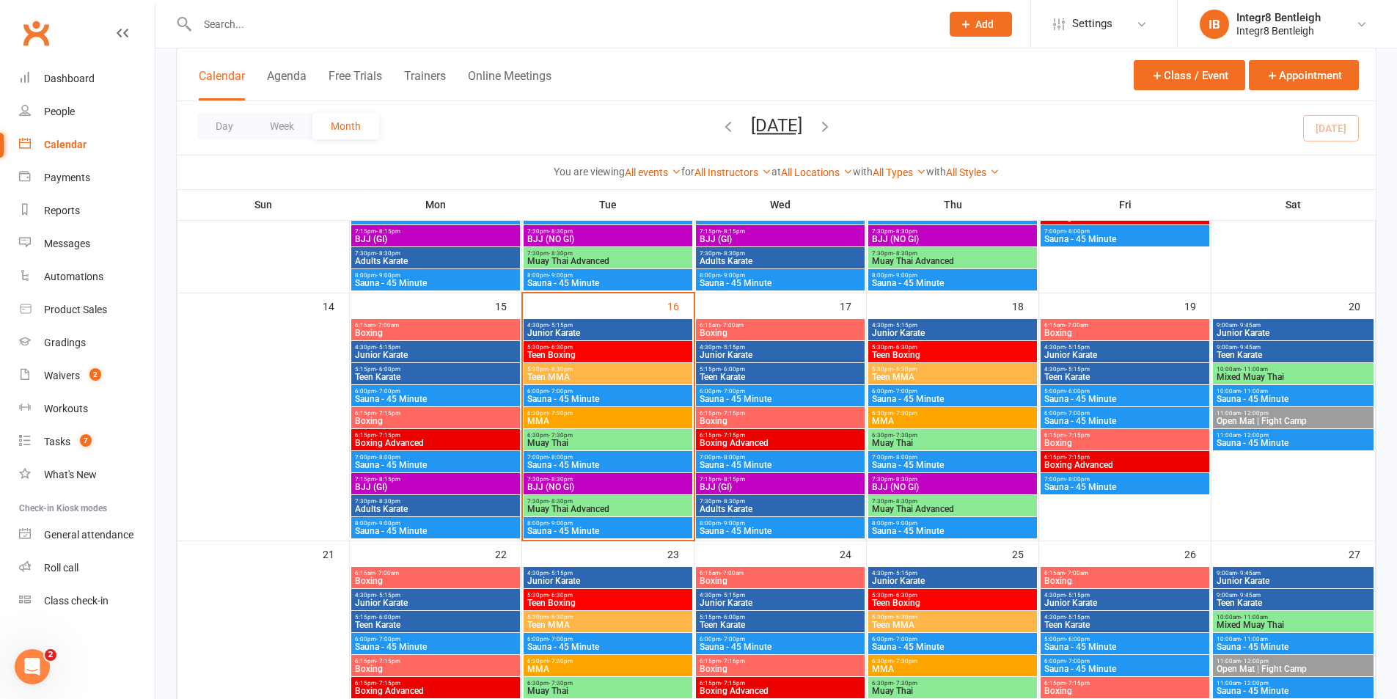
click at [632, 345] on span "5:30pm - 6:30pm" at bounding box center [608, 347] width 163 height 7
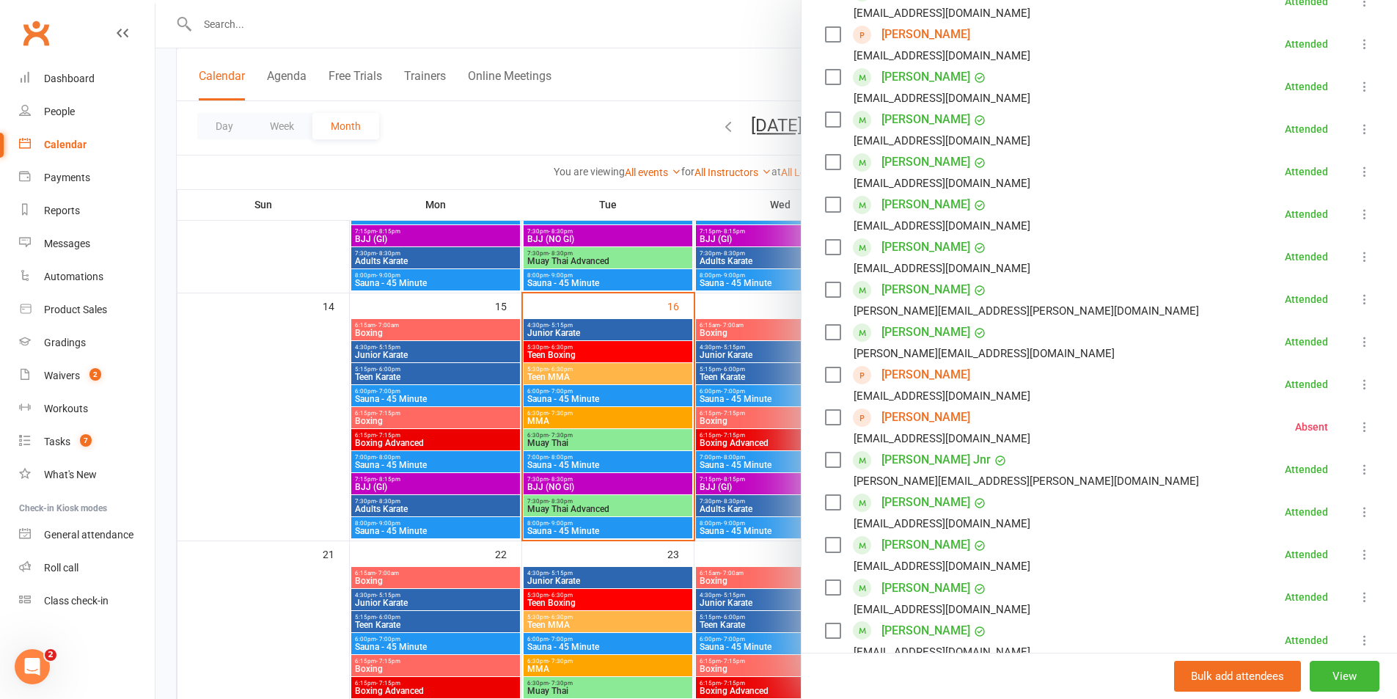
scroll to position [367, 0]
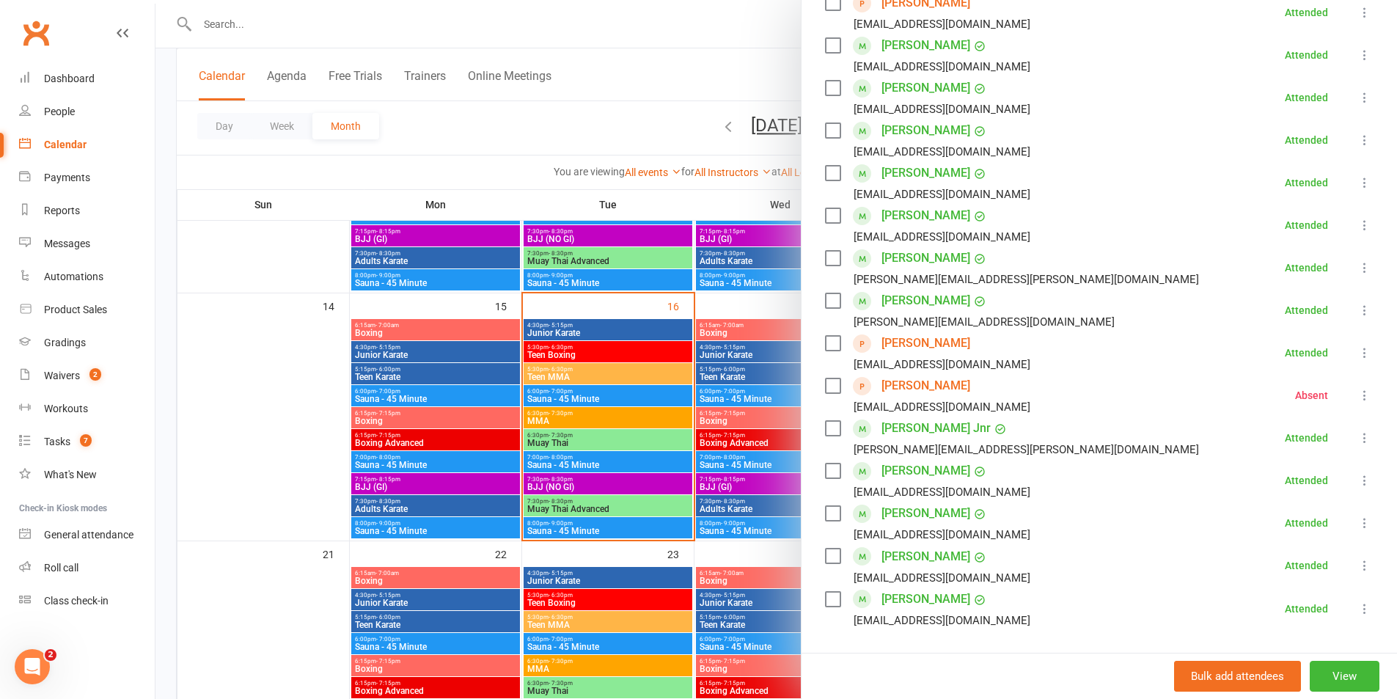
click at [624, 356] on div at bounding box center [777, 349] width 1242 height 699
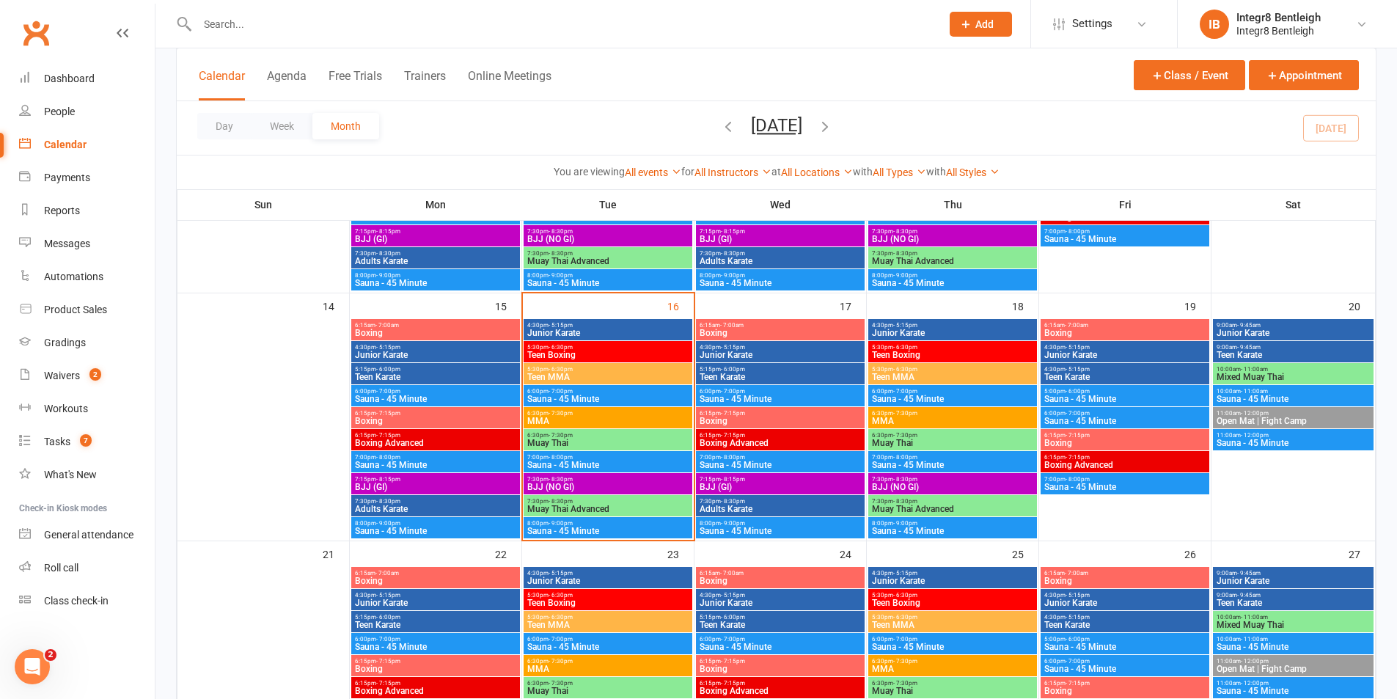
click at [619, 346] on span "5:30pm - 6:30pm" at bounding box center [608, 347] width 163 height 7
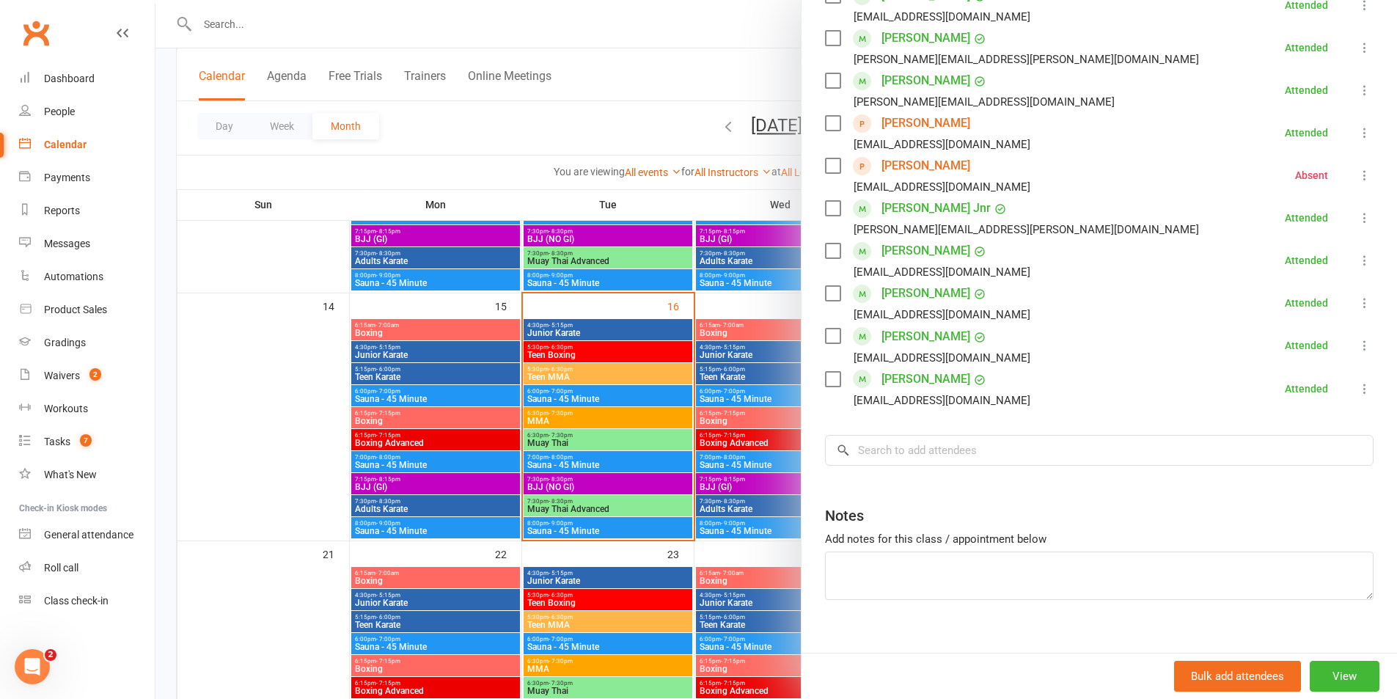
scroll to position [513, 0]
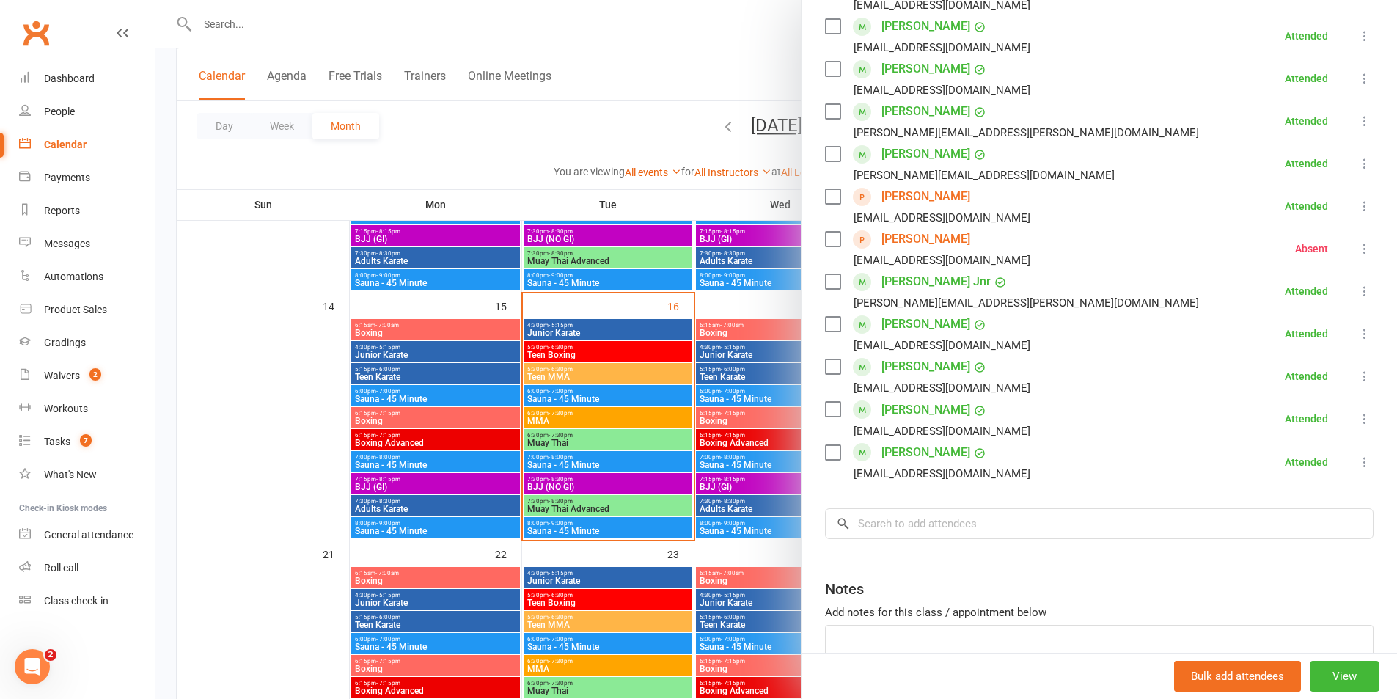
click at [698, 451] on div at bounding box center [777, 349] width 1242 height 699
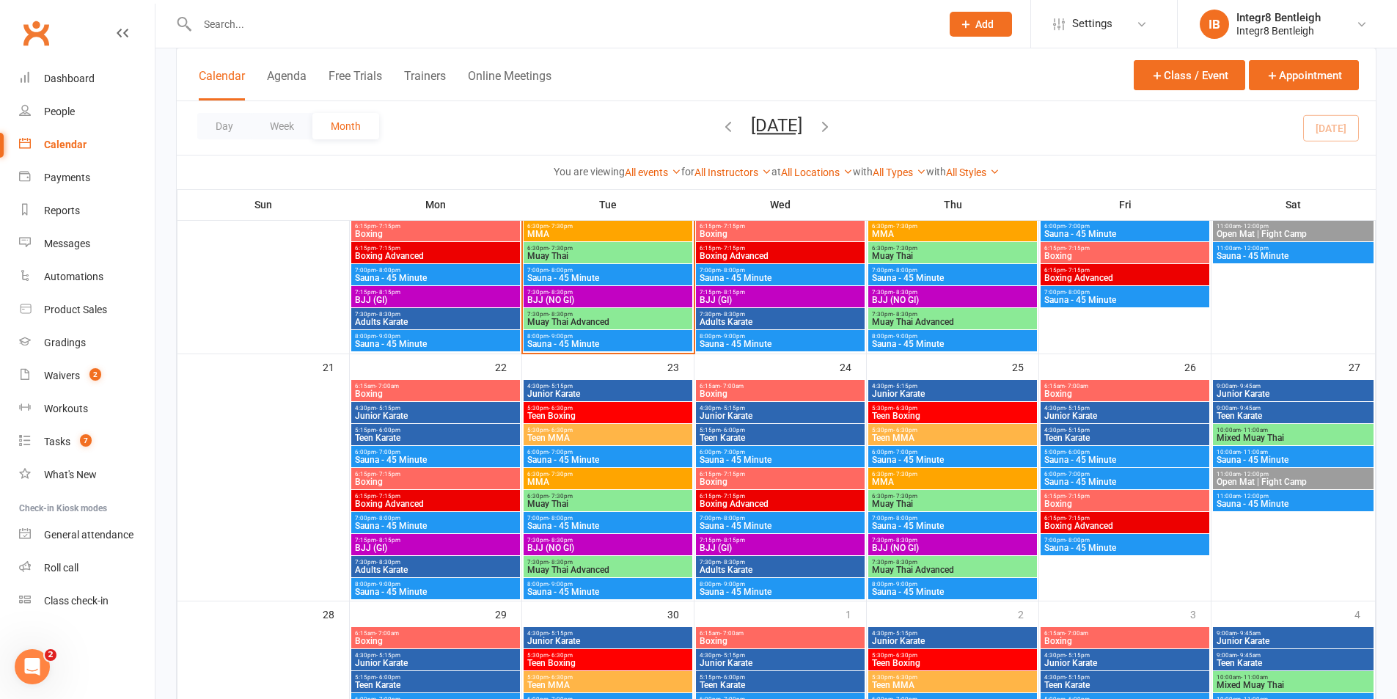
scroll to position [734, 0]
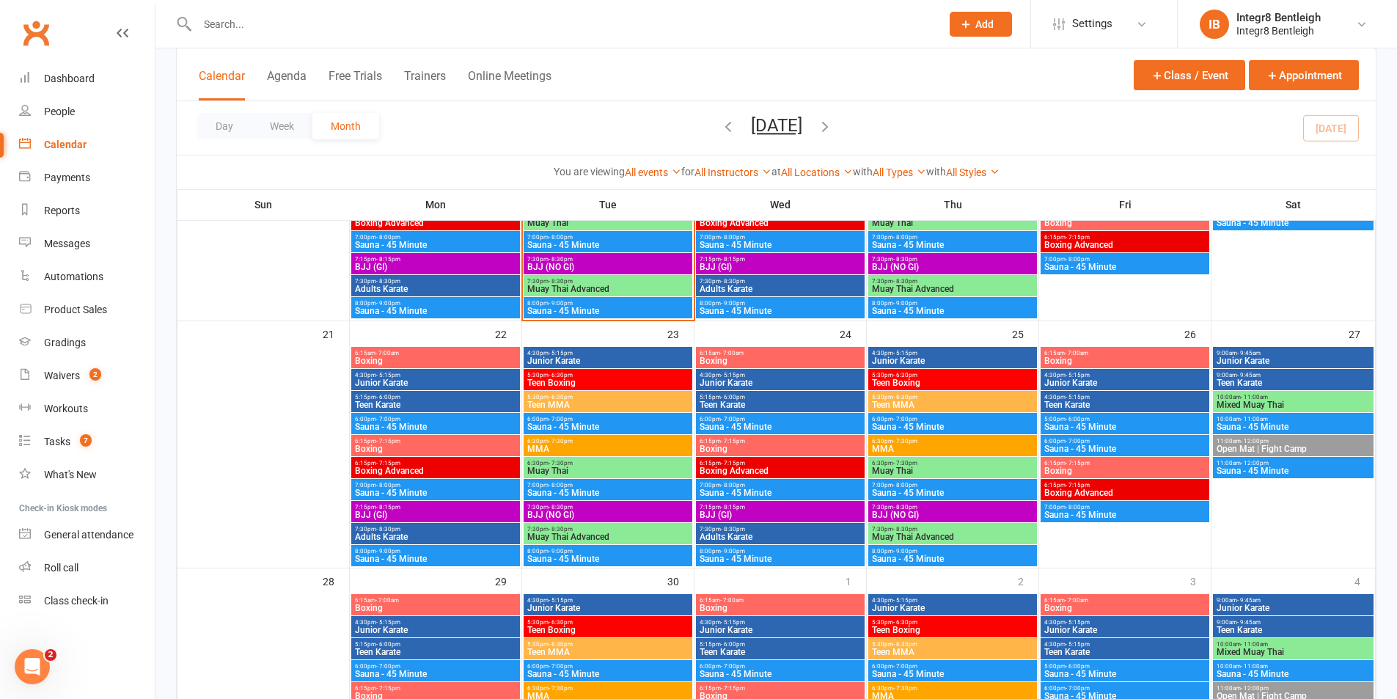
click at [924, 383] on span "Teen Boxing" at bounding box center [952, 383] width 163 height 9
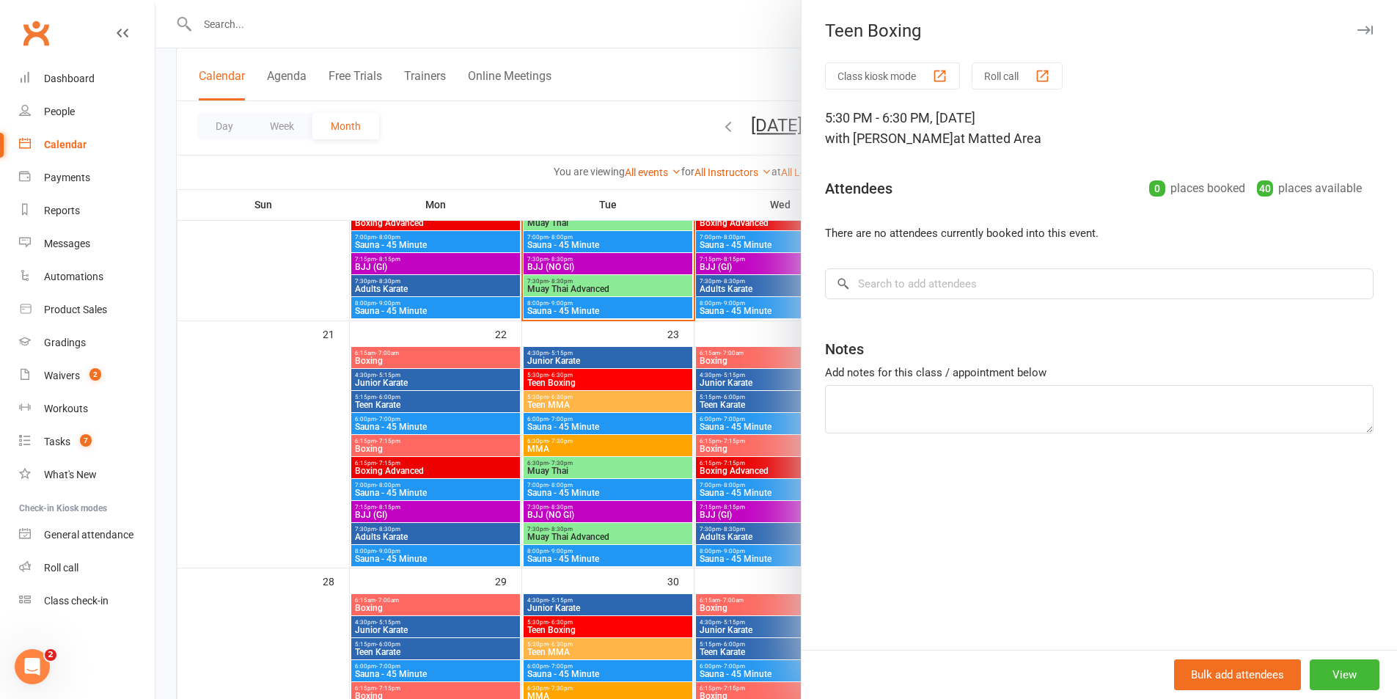
click at [648, 392] on div at bounding box center [777, 349] width 1242 height 699
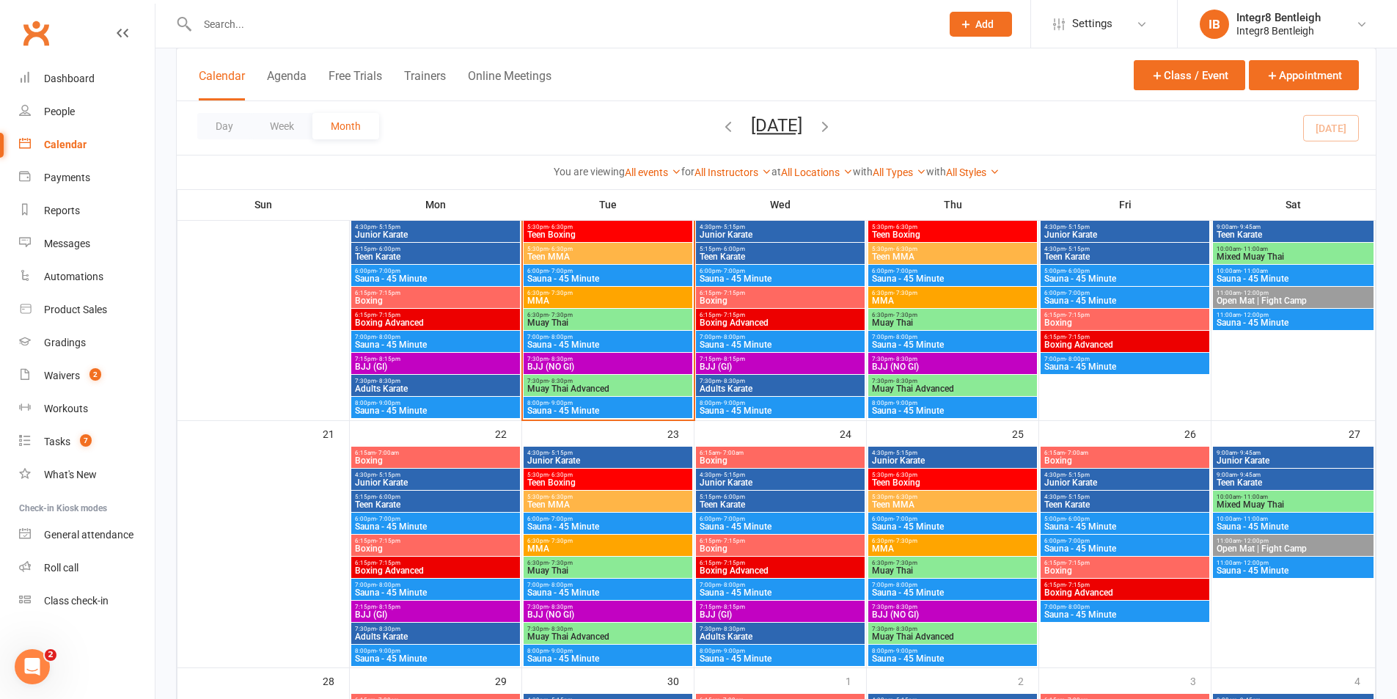
scroll to position [513, 0]
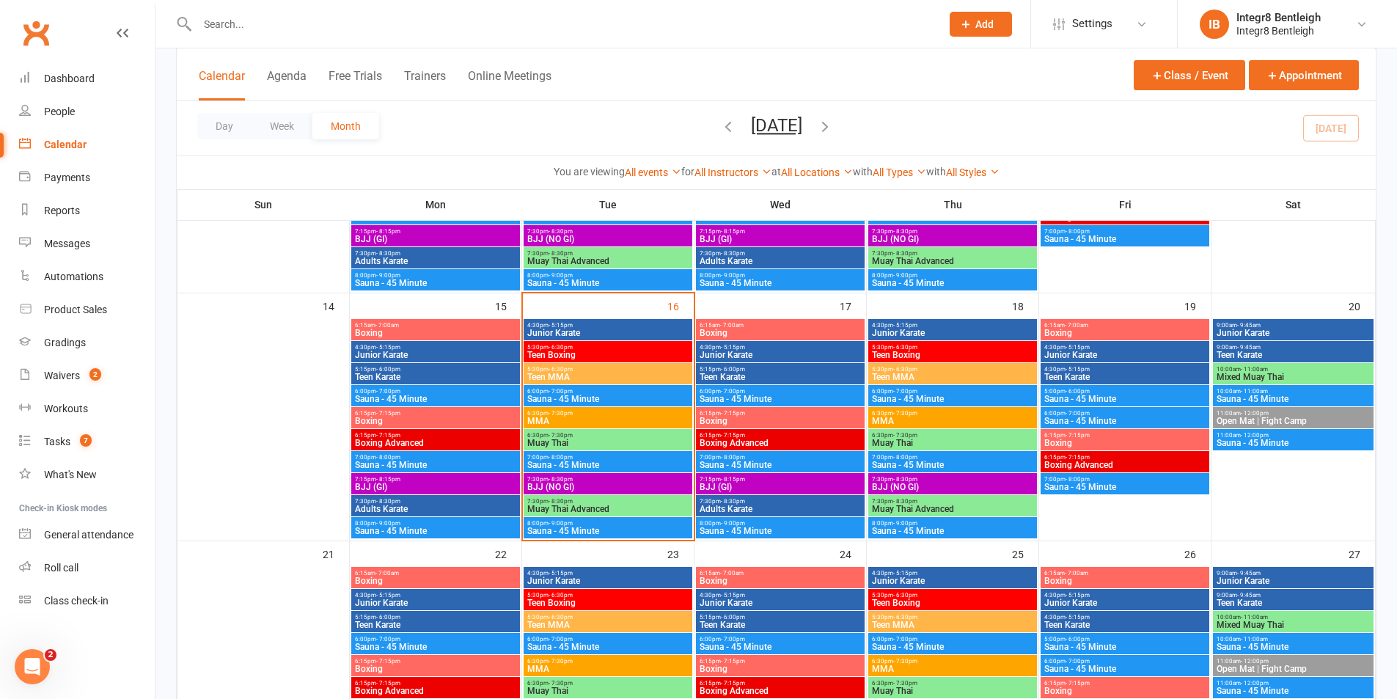
click at [932, 349] on span "5:30pm - 6:30pm" at bounding box center [952, 347] width 163 height 7
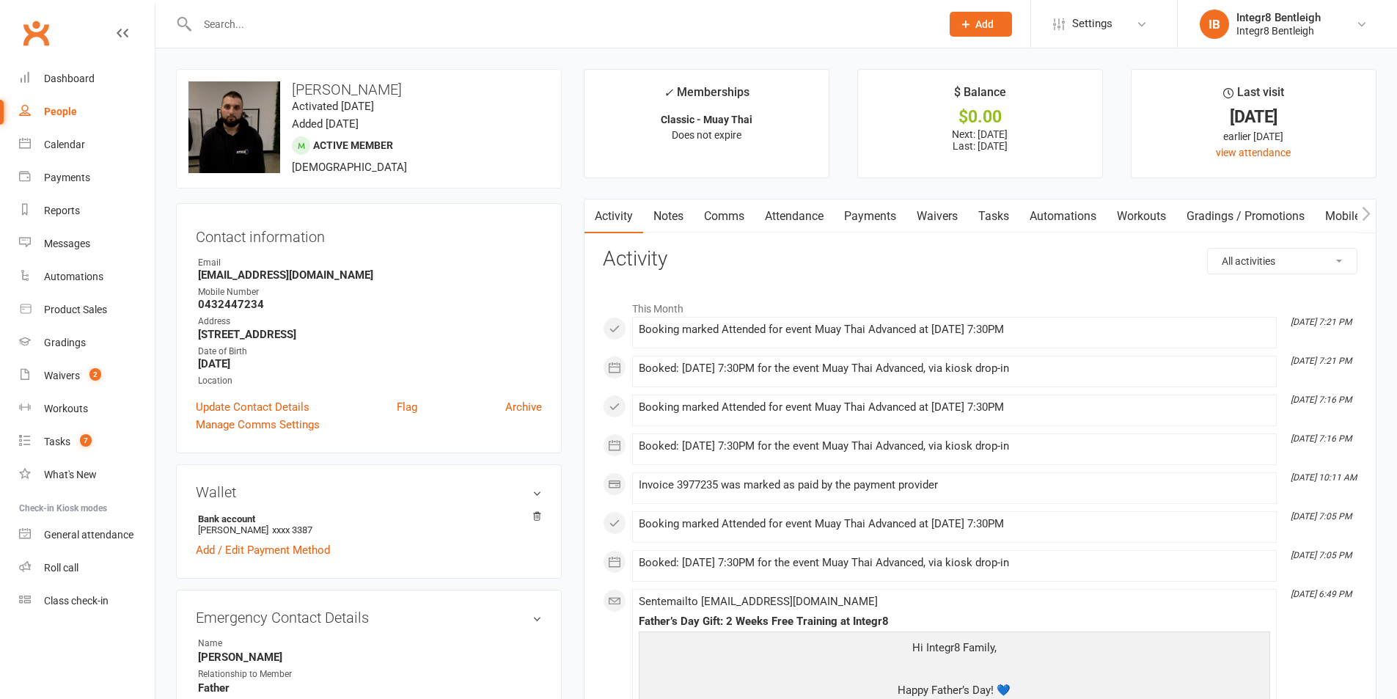
click at [665, 214] on link "Notes" at bounding box center [668, 217] width 51 height 34
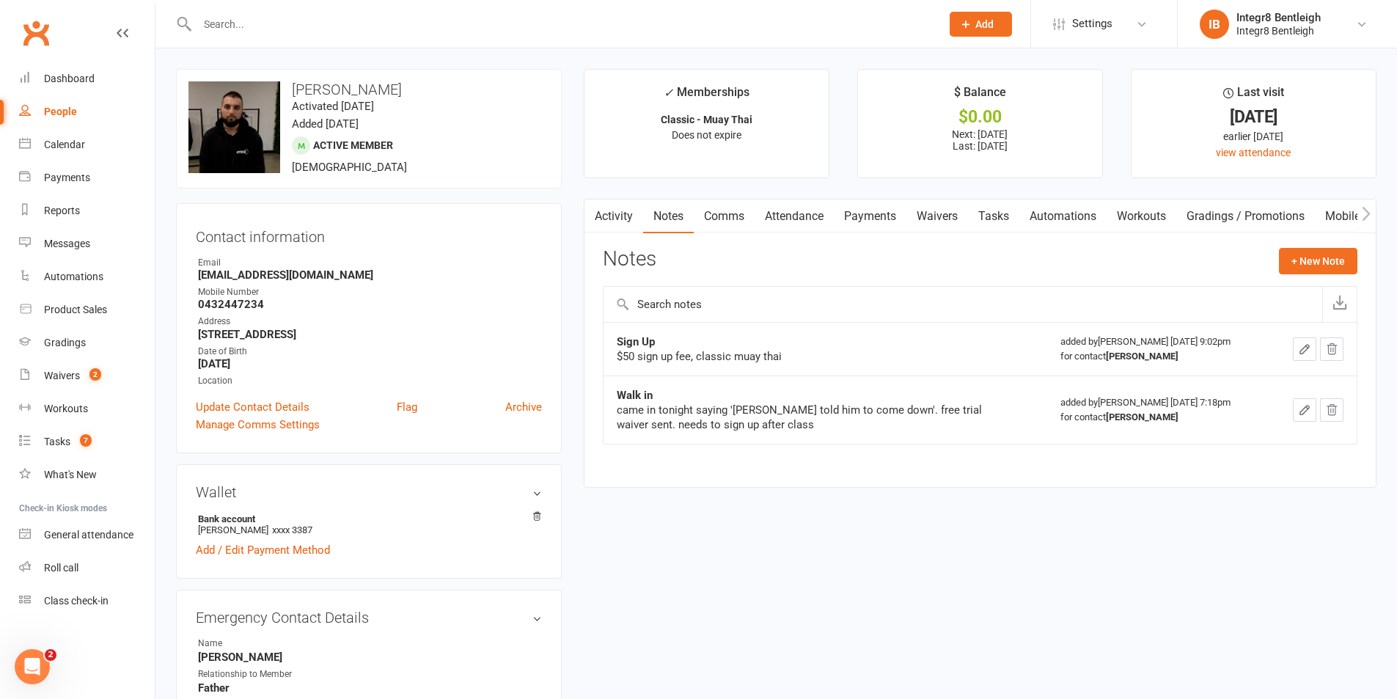
click at [622, 211] on link "Activity" at bounding box center [614, 217] width 59 height 34
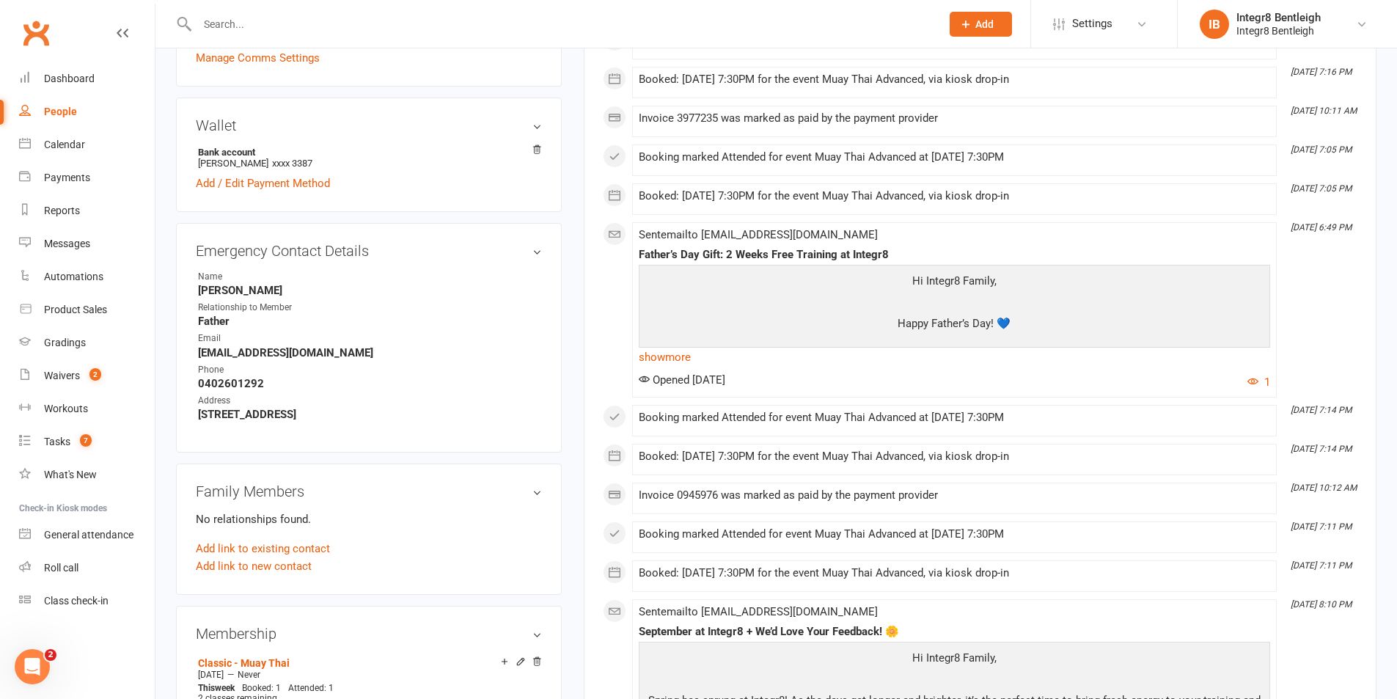
scroll to position [73, 0]
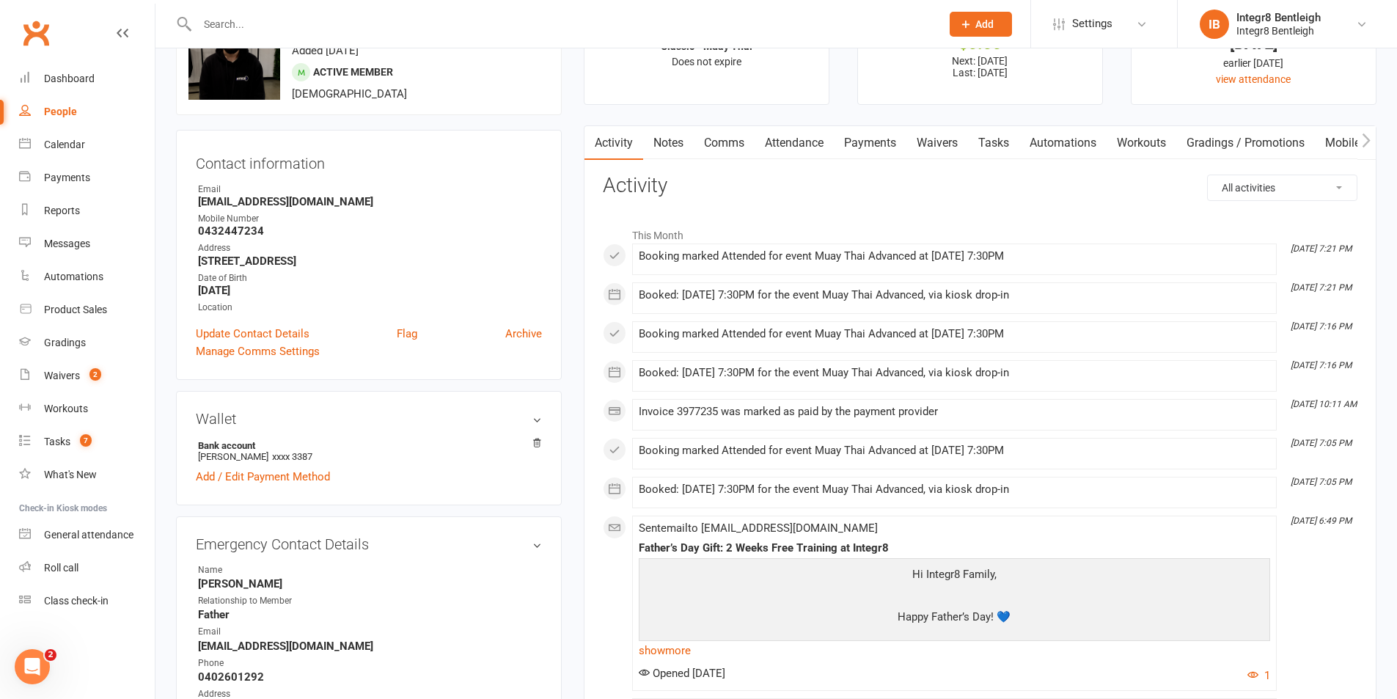
click at [793, 148] on link "Attendance" at bounding box center [794, 143] width 79 height 34
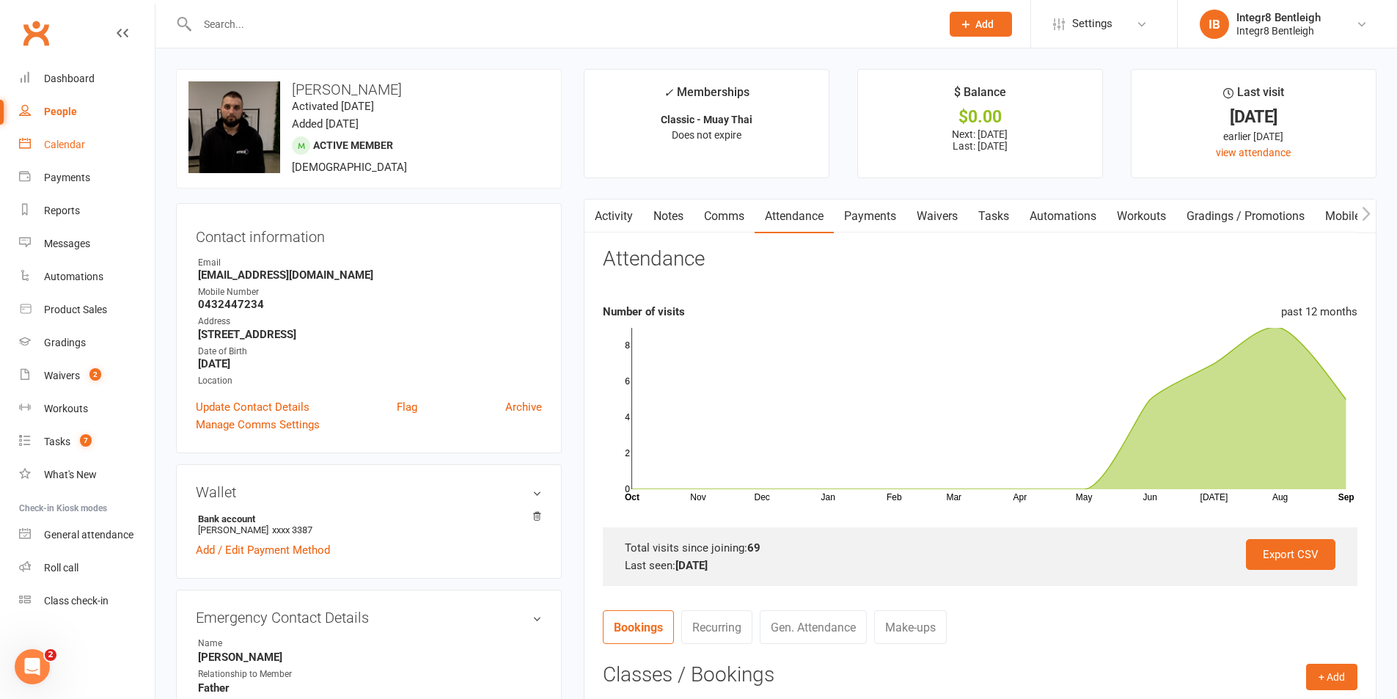
click at [36, 144] on link "Calendar" at bounding box center [87, 144] width 136 height 33
